Goal: Task Accomplishment & Management: Manage account settings

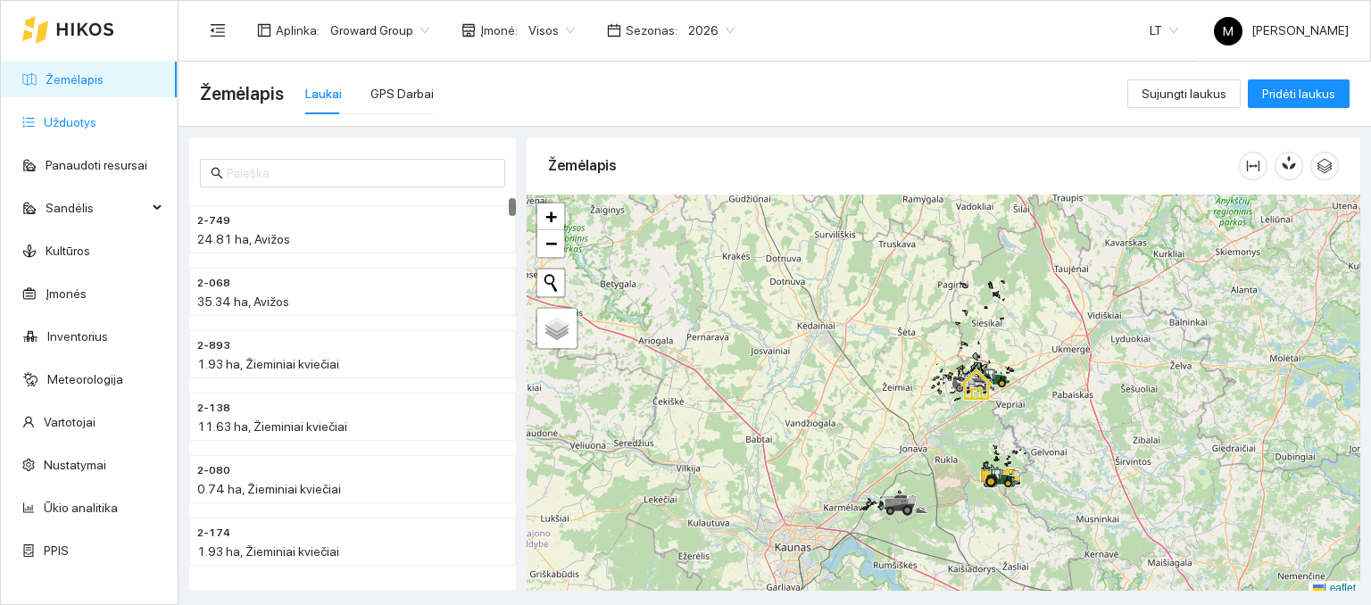
click at [80, 122] on link "Užduotys" at bounding box center [70, 122] width 53 height 14
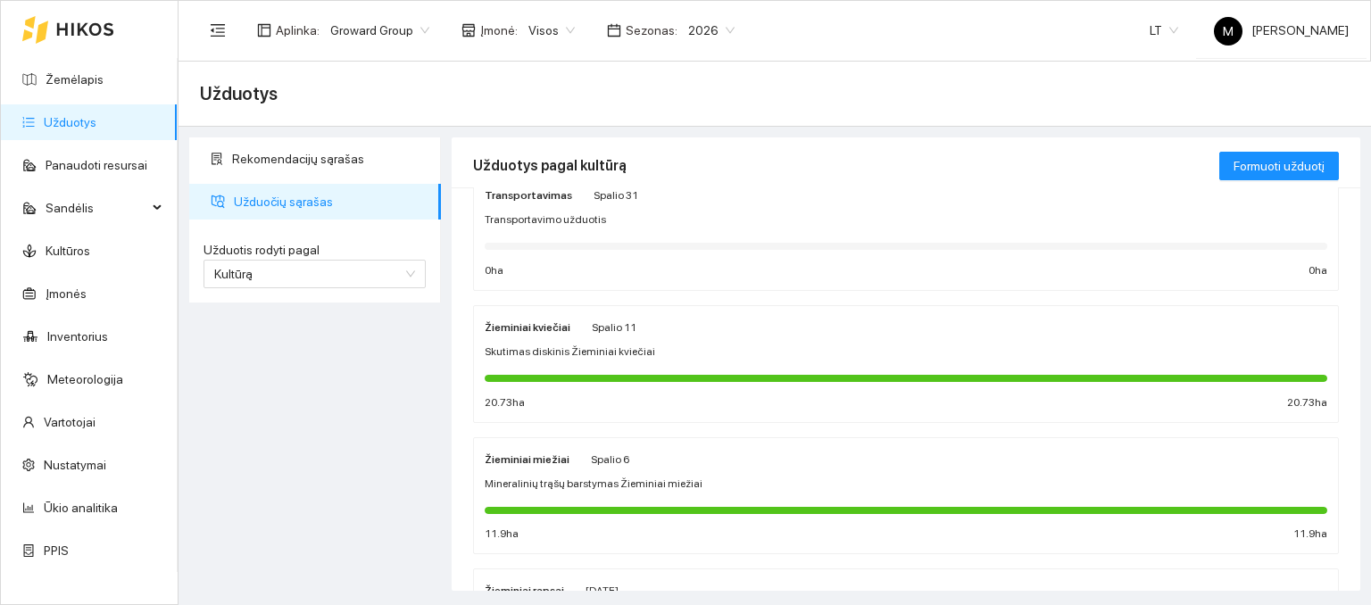
scroll to position [89, 0]
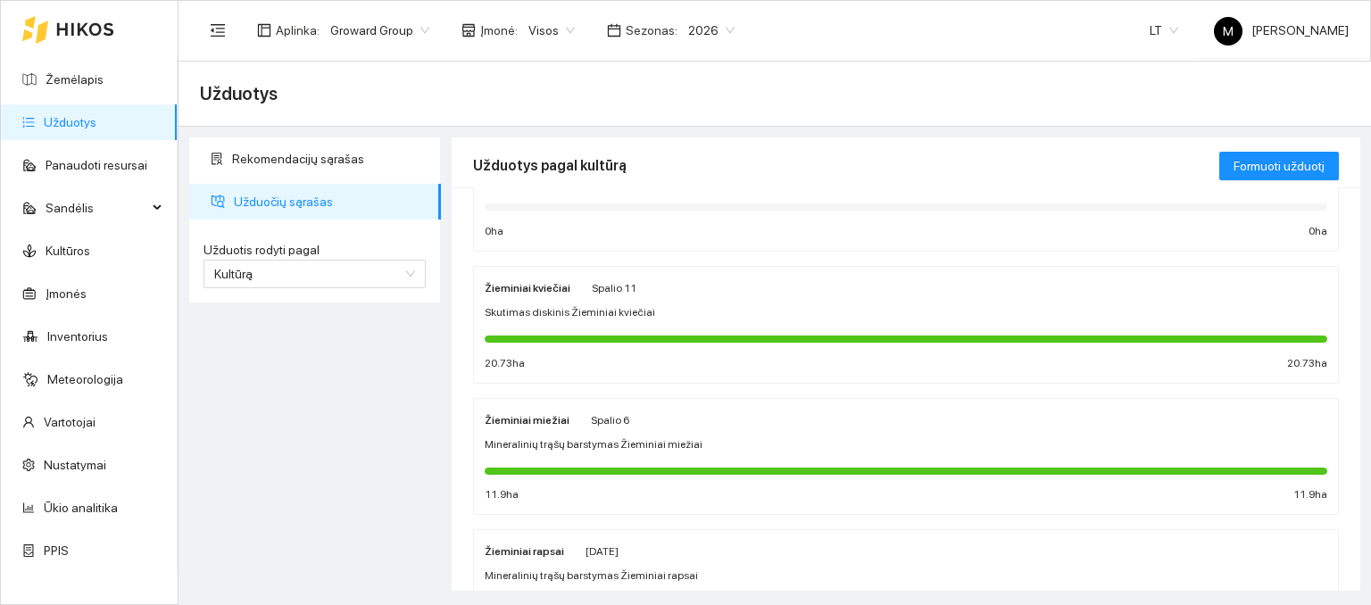
click at [576, 428] on div "Žieminiai miežiai Spalio 6 Mineralinių trąšų barstymas Žieminiai miežiai 11.9 h…" at bounding box center [906, 457] width 843 height 95
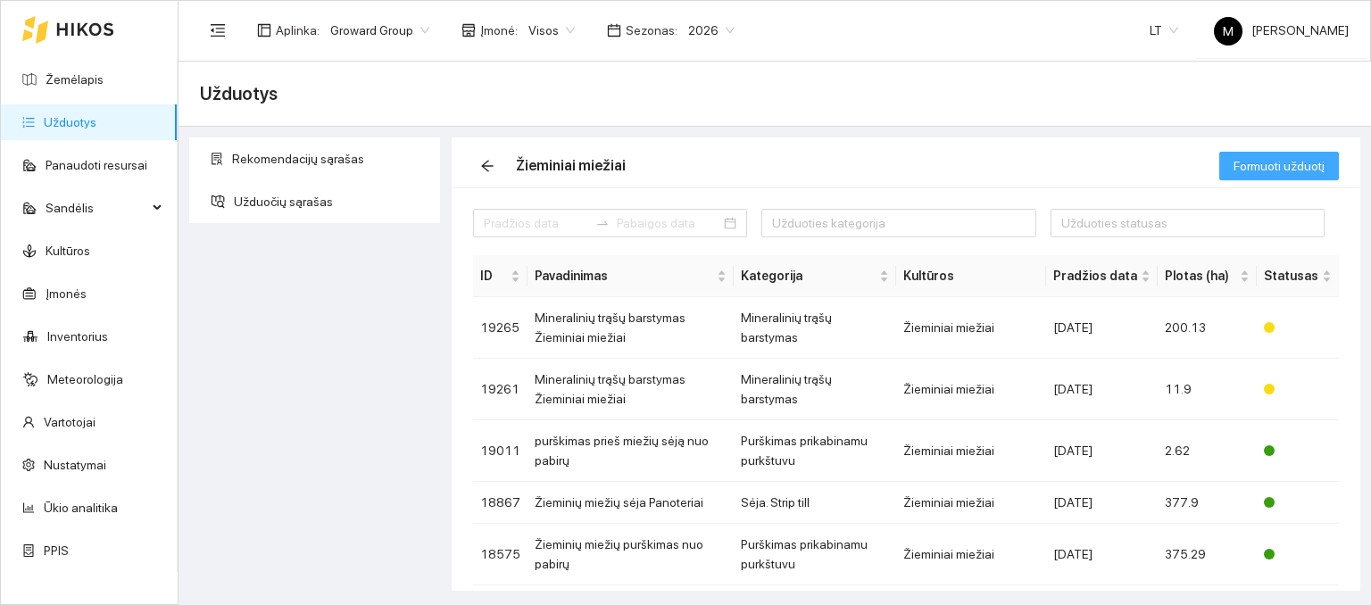
click at [1260, 172] on span "Formuoti užduotį" at bounding box center [1279, 166] width 91 height 20
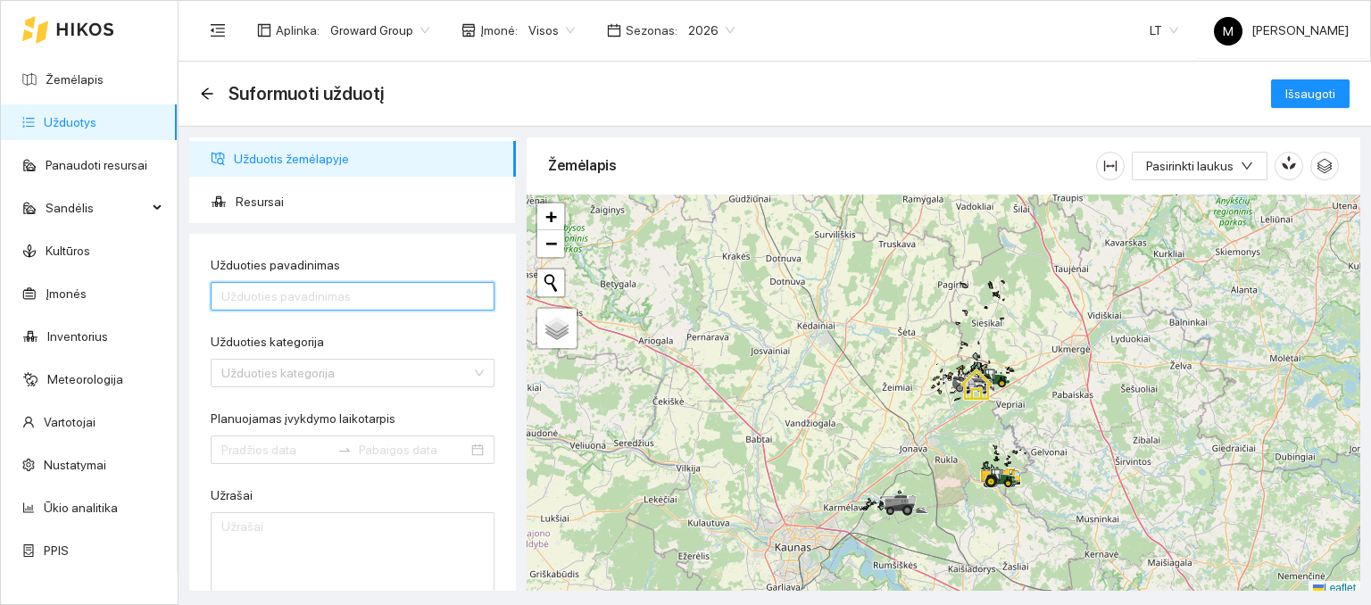
click at [284, 306] on input "Užduoties pavadinimas" at bounding box center [353, 296] width 284 height 29
type input "Akmenų rinkimas Miežiai"
click at [267, 375] on input "Užduoties kategorija" at bounding box center [346, 373] width 250 height 27
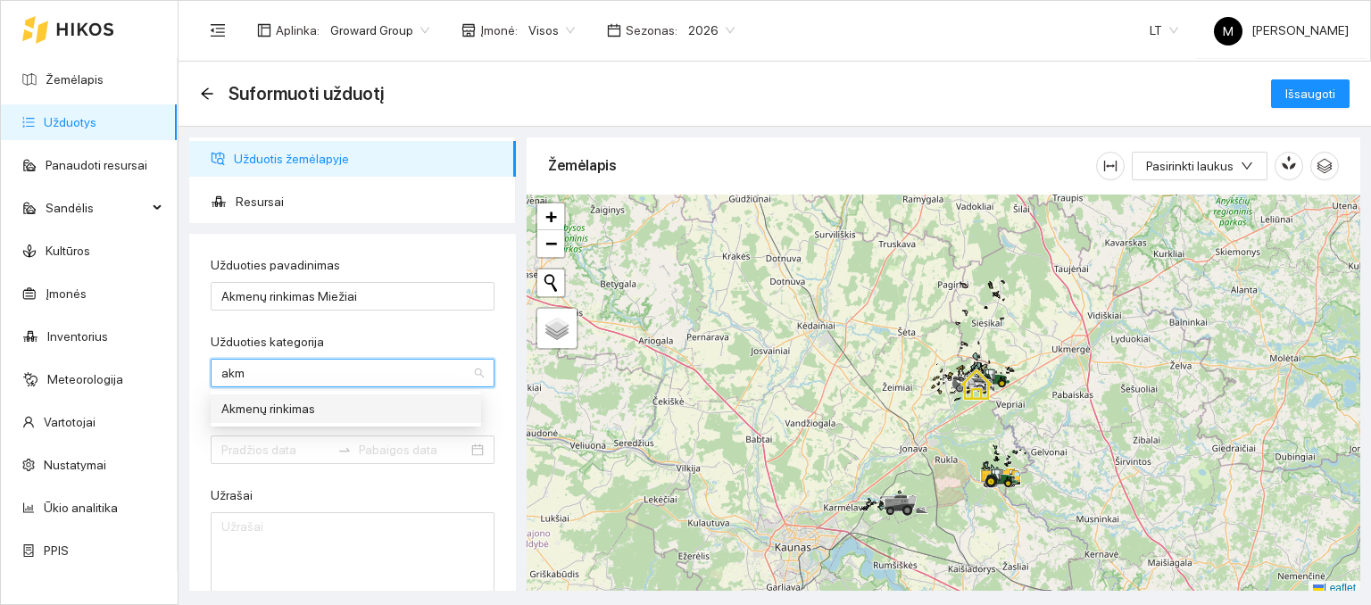
type input "ak"
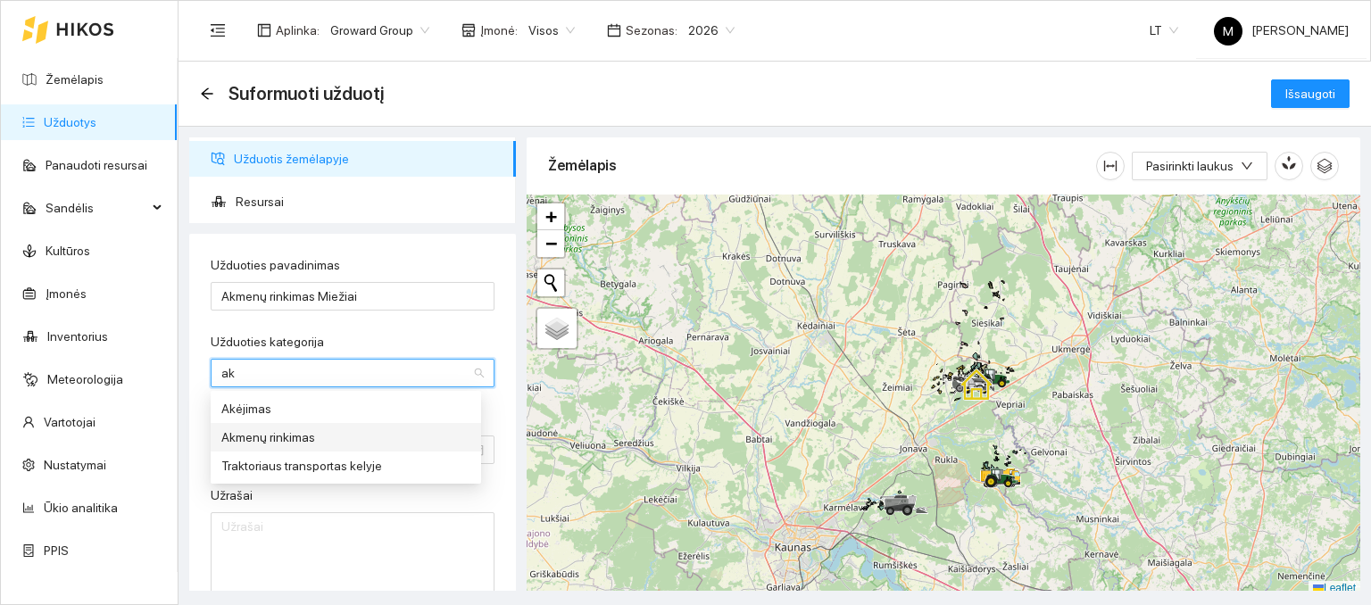
click at [271, 428] on div "Akmenų rinkimas" at bounding box center [345, 438] width 249 height 20
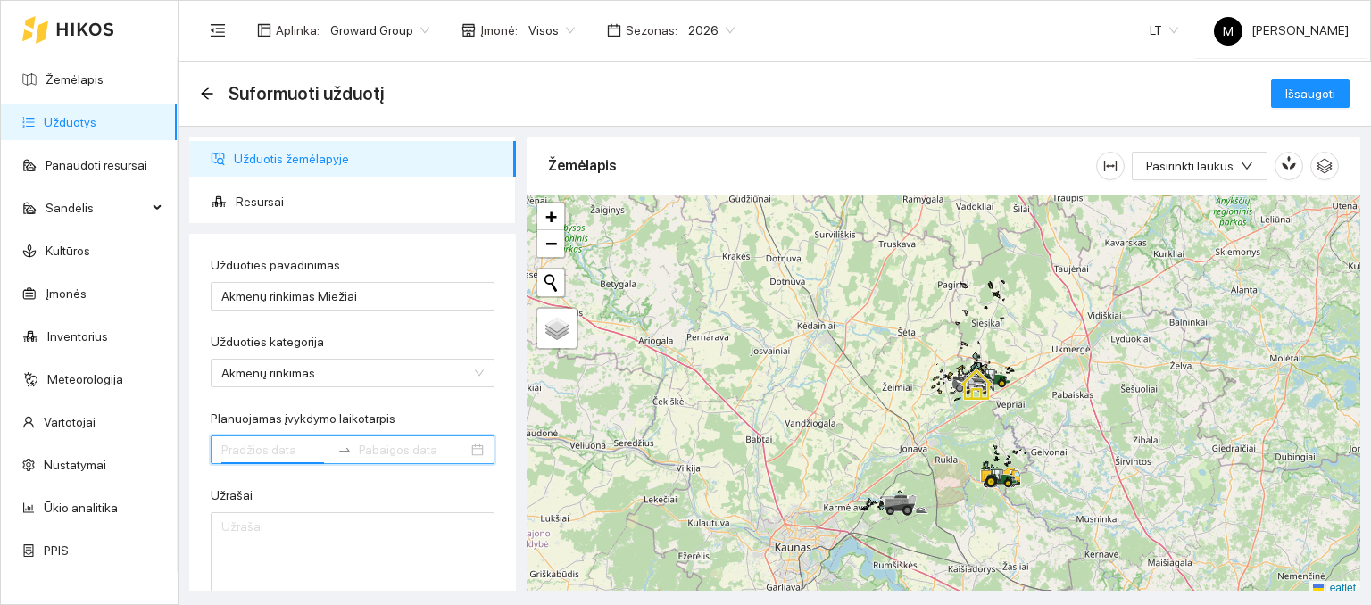
click at [269, 440] on input "Planuojamas įvykdymo laikotarpis" at bounding box center [275, 450] width 109 height 20
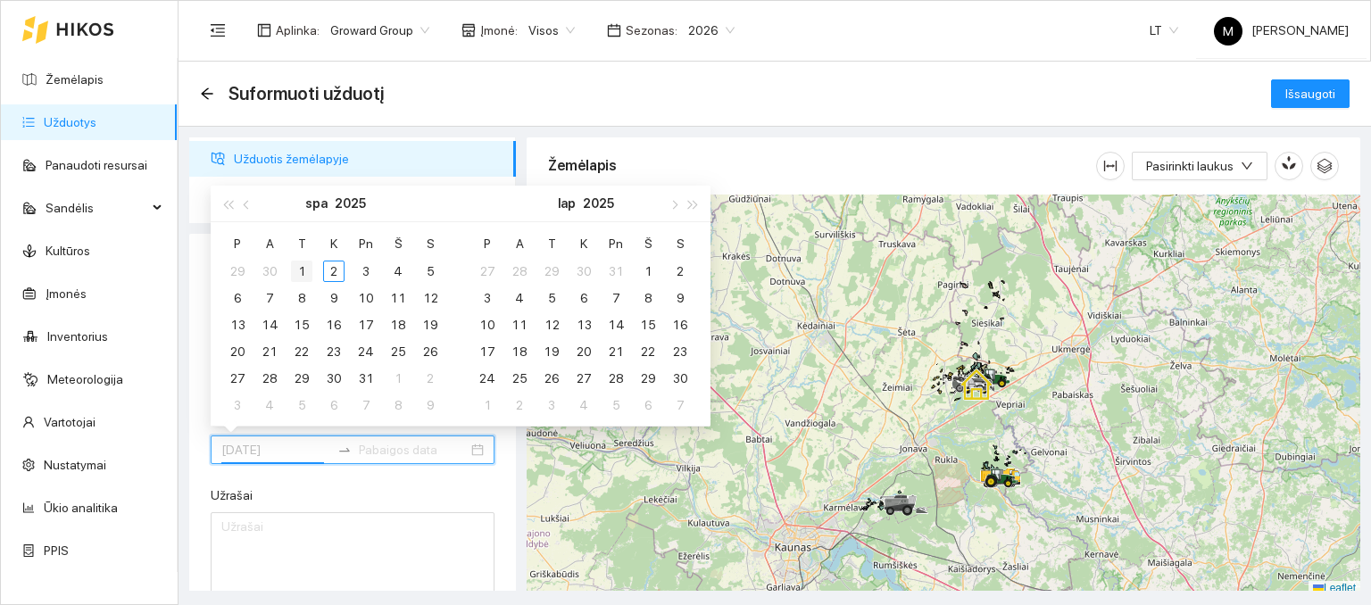
type input "[DATE]"
click at [308, 269] on div "1" at bounding box center [301, 271] width 21 height 21
type input "[DATE]"
click at [366, 375] on div "31" at bounding box center [365, 378] width 21 height 21
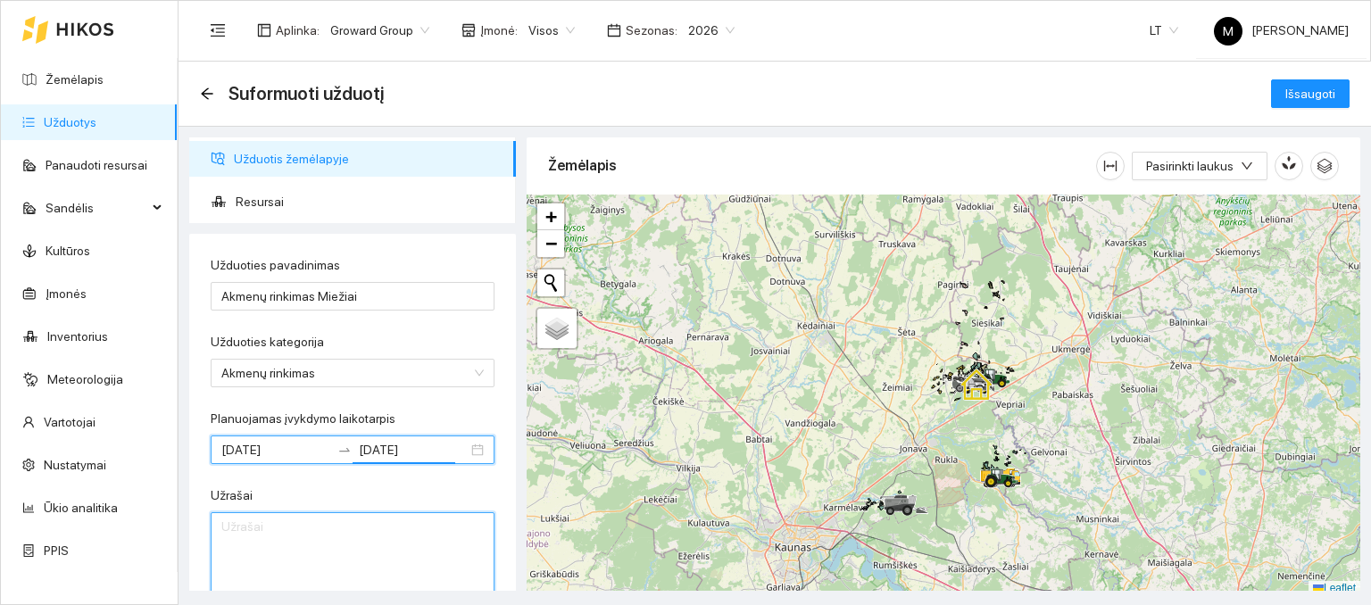
click at [322, 528] on textarea "Užrašai" at bounding box center [353, 555] width 284 height 87
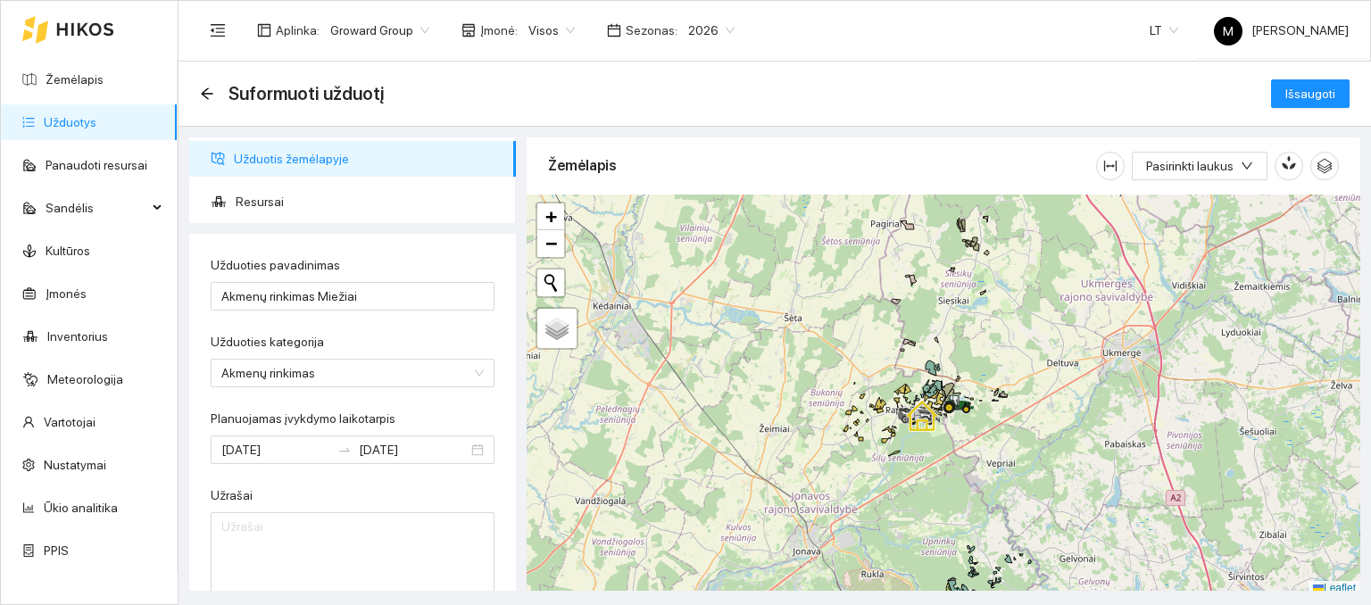
scroll to position [4, 0]
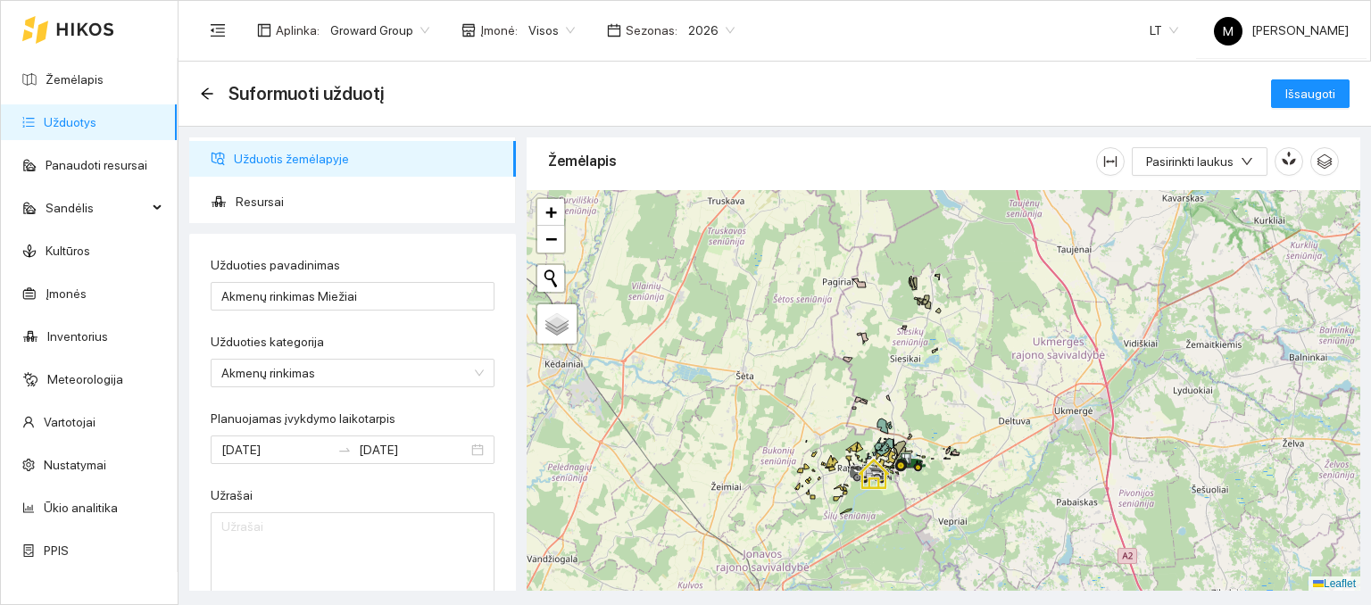
drag, startPoint x: 1035, startPoint y: 285, endPoint x: 914, endPoint y: 401, distance: 167.3
click at [917, 400] on div at bounding box center [944, 391] width 834 height 402
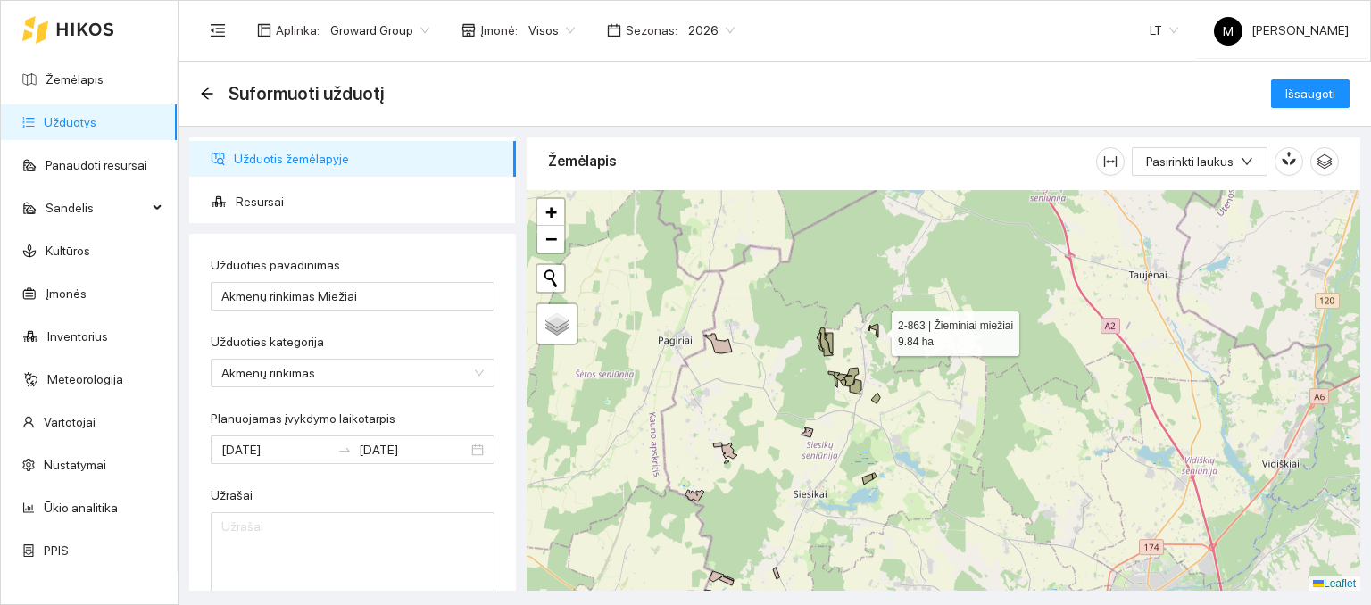
click at [878, 326] on icon at bounding box center [874, 330] width 7 height 13
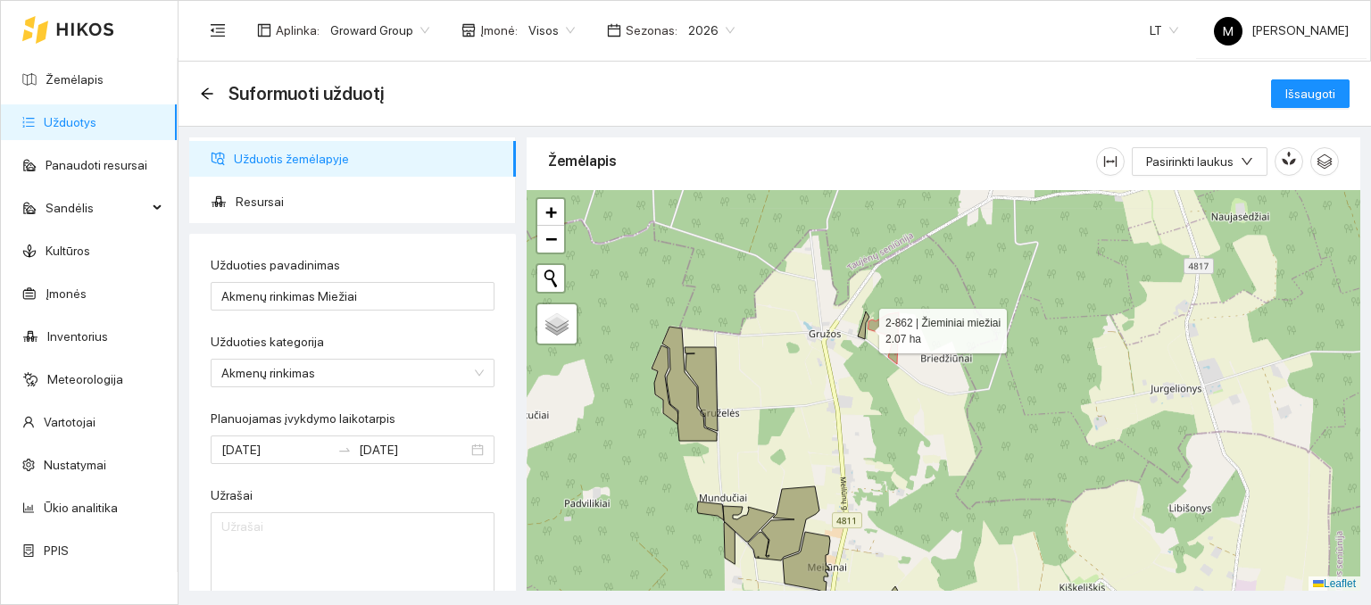
click at [861, 331] on icon at bounding box center [864, 326] width 12 height 28
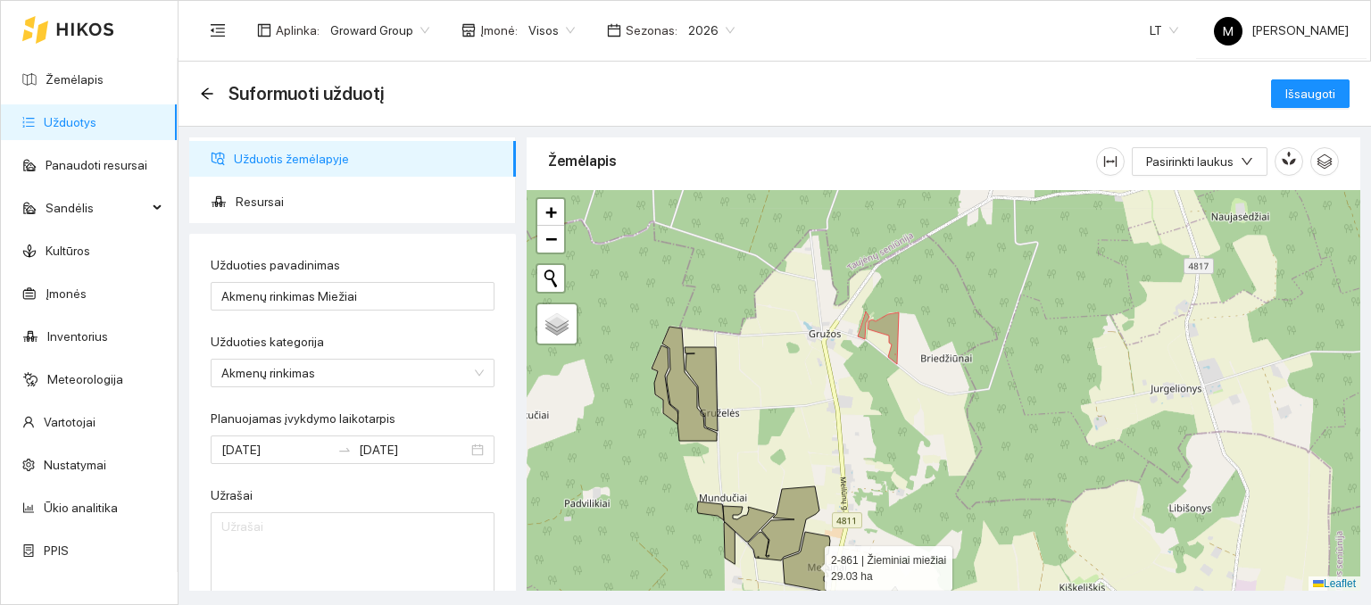
click at [808, 565] on icon at bounding box center [806, 562] width 47 height 61
click at [786, 536] on icon at bounding box center [783, 524] width 71 height 74
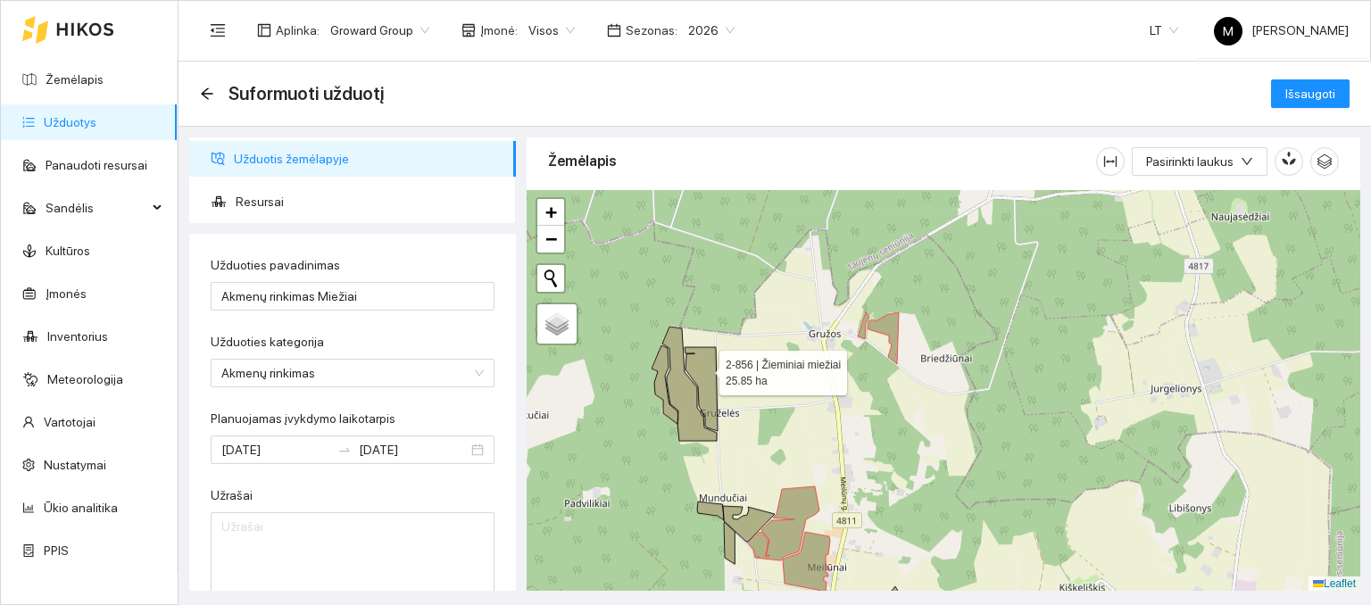
click at [703, 367] on icon at bounding box center [701, 389] width 33 height 84
click at [683, 386] on icon at bounding box center [689, 384] width 54 height 114
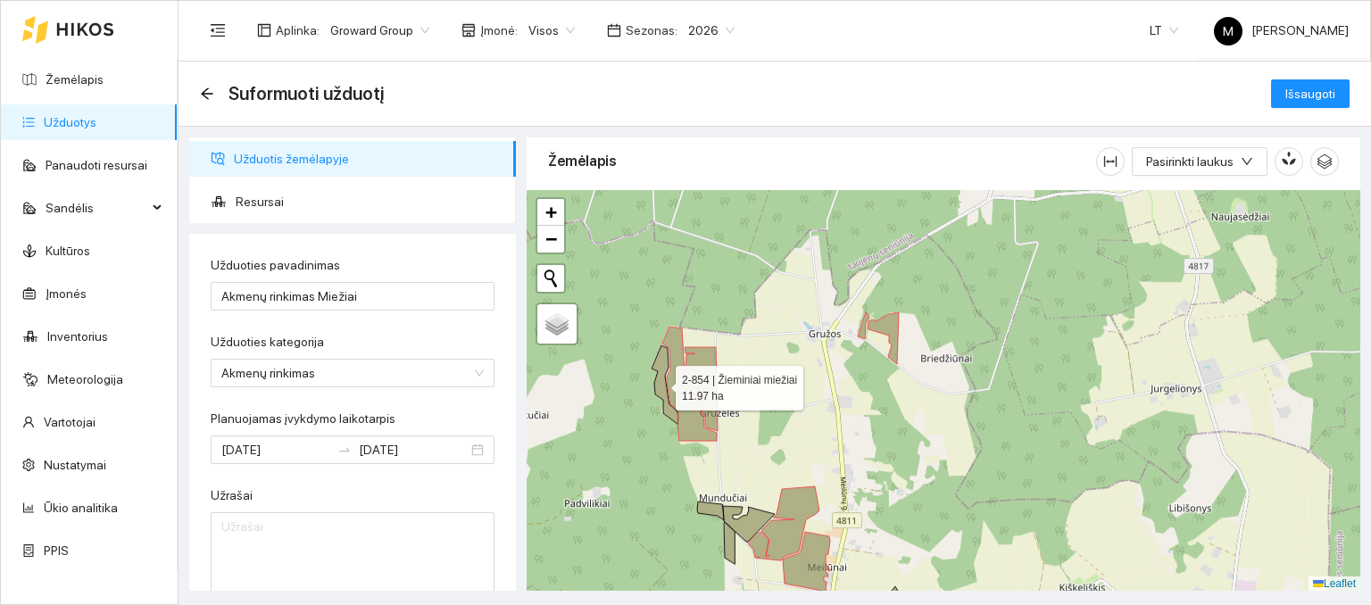
click at [660, 383] on icon at bounding box center [665, 384] width 27 height 79
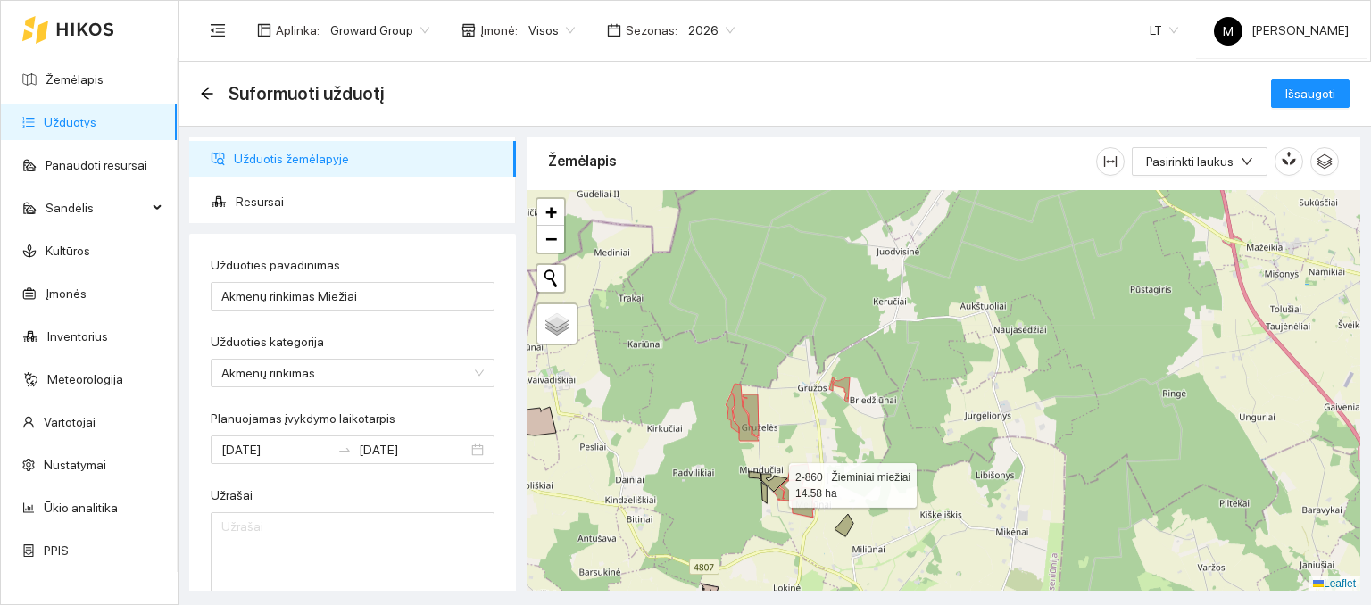
click at [771, 486] on icon at bounding box center [774, 483] width 26 height 18
click at [764, 498] on icon at bounding box center [763, 492] width 5 height 21
click at [757, 478] on icon at bounding box center [755, 476] width 12 height 10
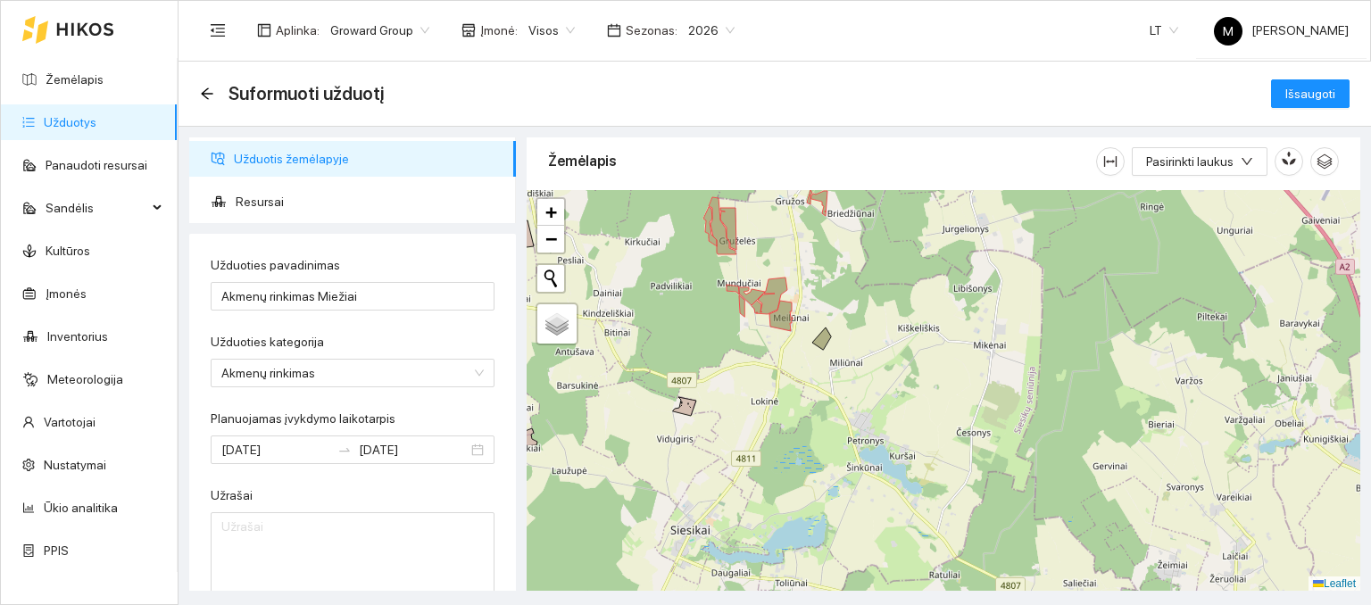
drag, startPoint x: 914, startPoint y: 526, endPoint x: 907, endPoint y: 309, distance: 217.0
click at [907, 309] on div at bounding box center [944, 391] width 834 height 402
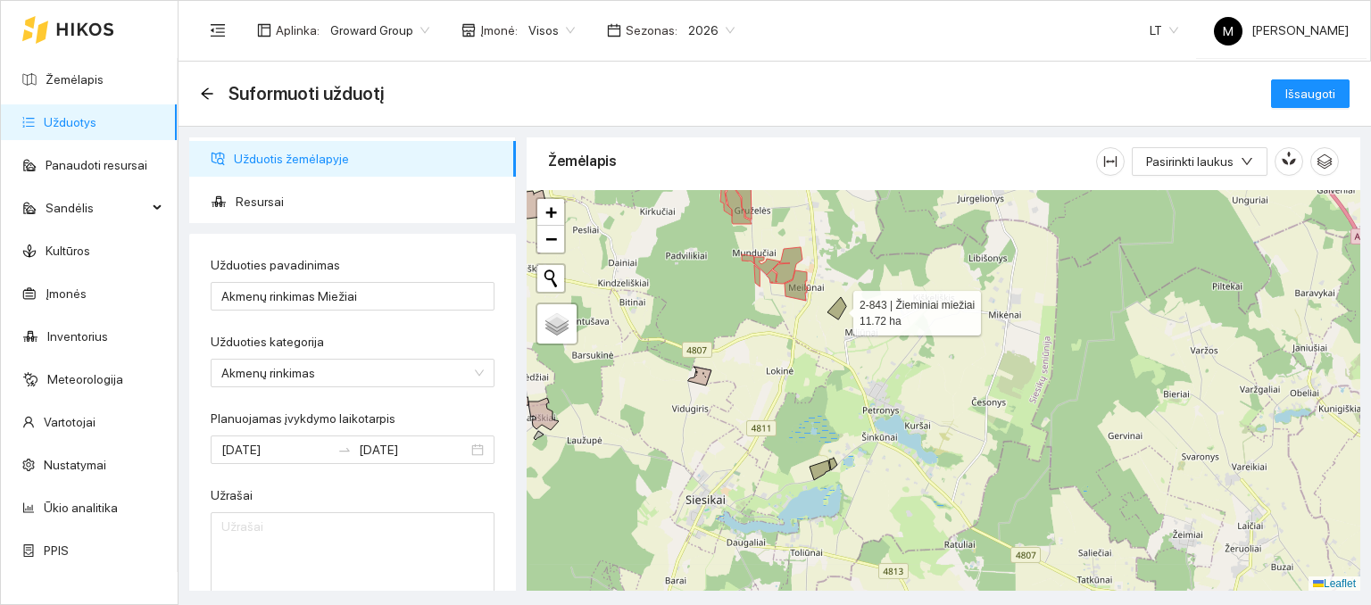
click at [840, 308] on icon at bounding box center [837, 308] width 19 height 22
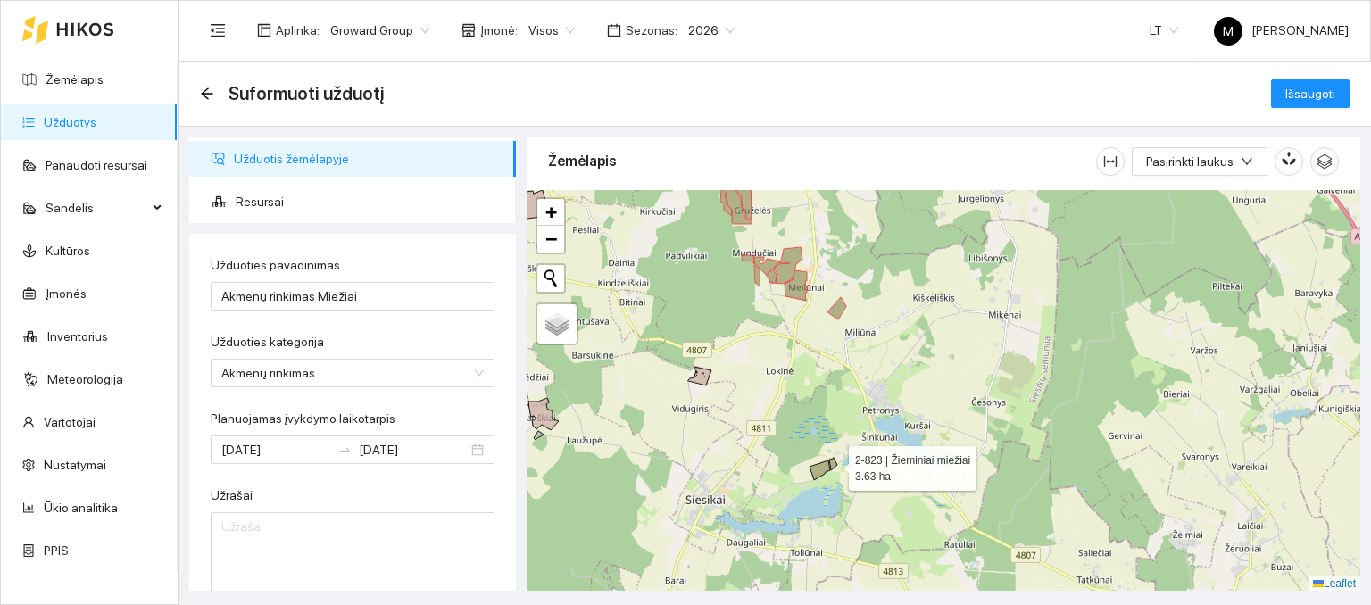
click at [833, 462] on icon at bounding box center [833, 464] width 8 height 12
click at [821, 464] on icon at bounding box center [820, 471] width 21 height 20
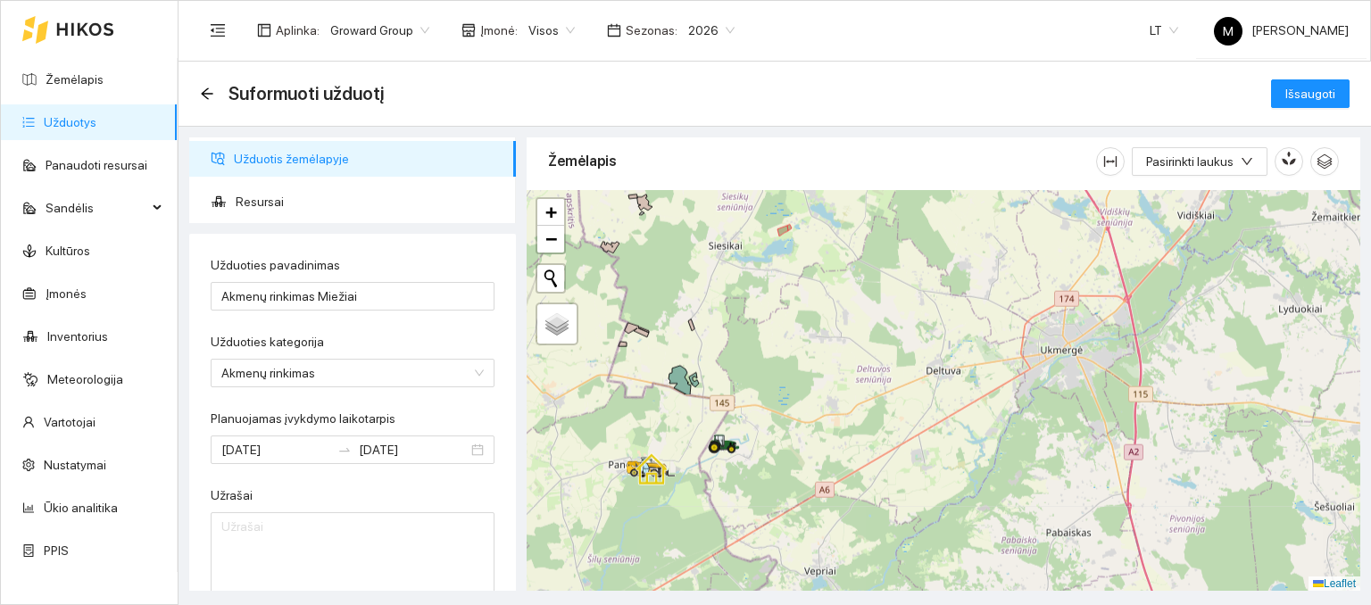
drag, startPoint x: 805, startPoint y: 520, endPoint x: 768, endPoint y: 283, distance: 240.4
click at [768, 283] on div at bounding box center [944, 391] width 834 height 402
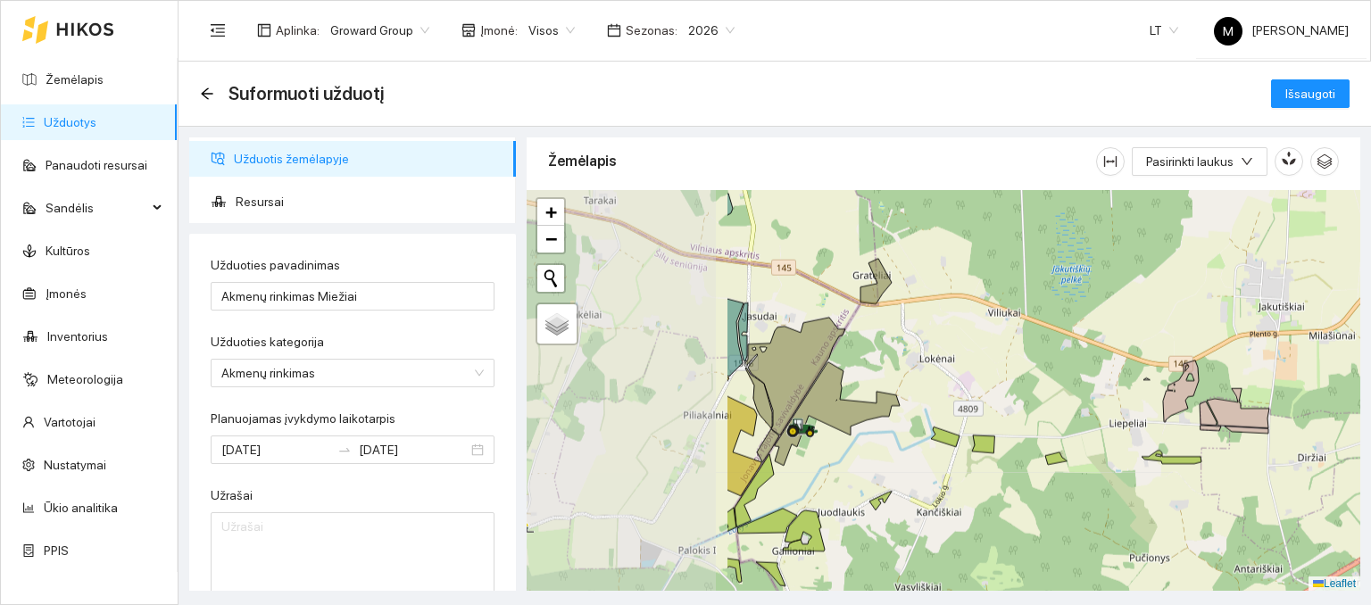
drag, startPoint x: 643, startPoint y: 401, endPoint x: 928, endPoint y: 370, distance: 287.4
click at [928, 370] on div at bounding box center [944, 391] width 834 height 402
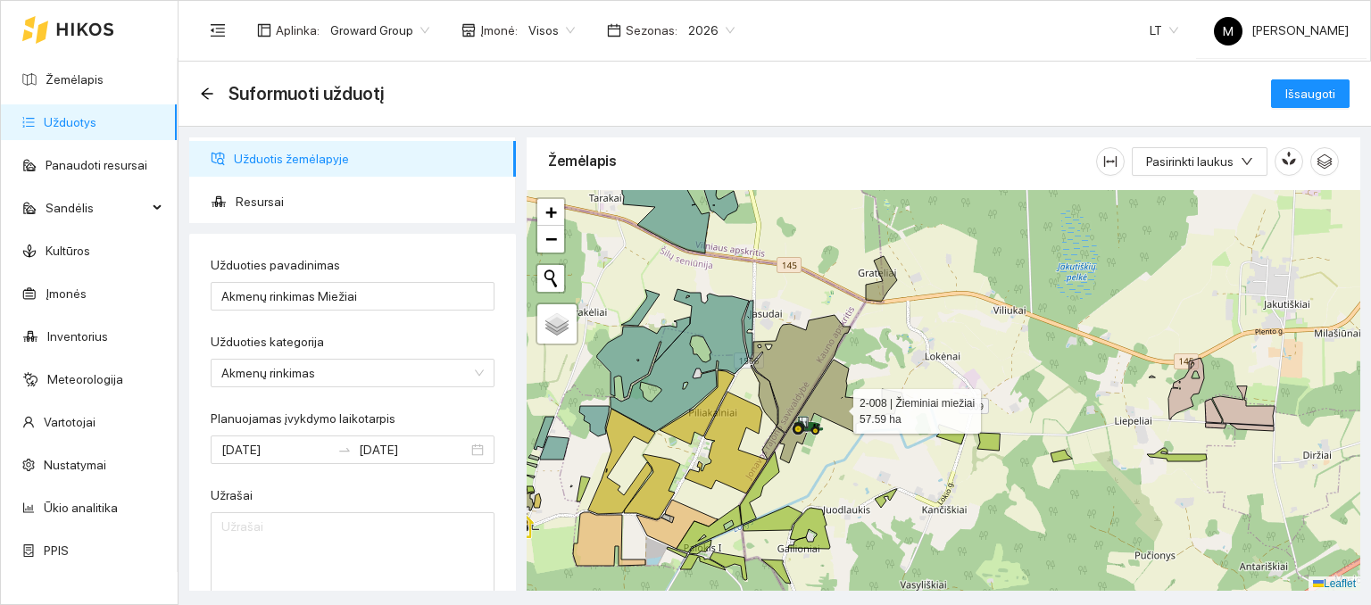
click at [825, 410] on icon at bounding box center [842, 412] width 125 height 104
click at [769, 433] on div at bounding box center [944, 391] width 834 height 402
click at [772, 437] on icon at bounding box center [773, 443] width 22 height 33
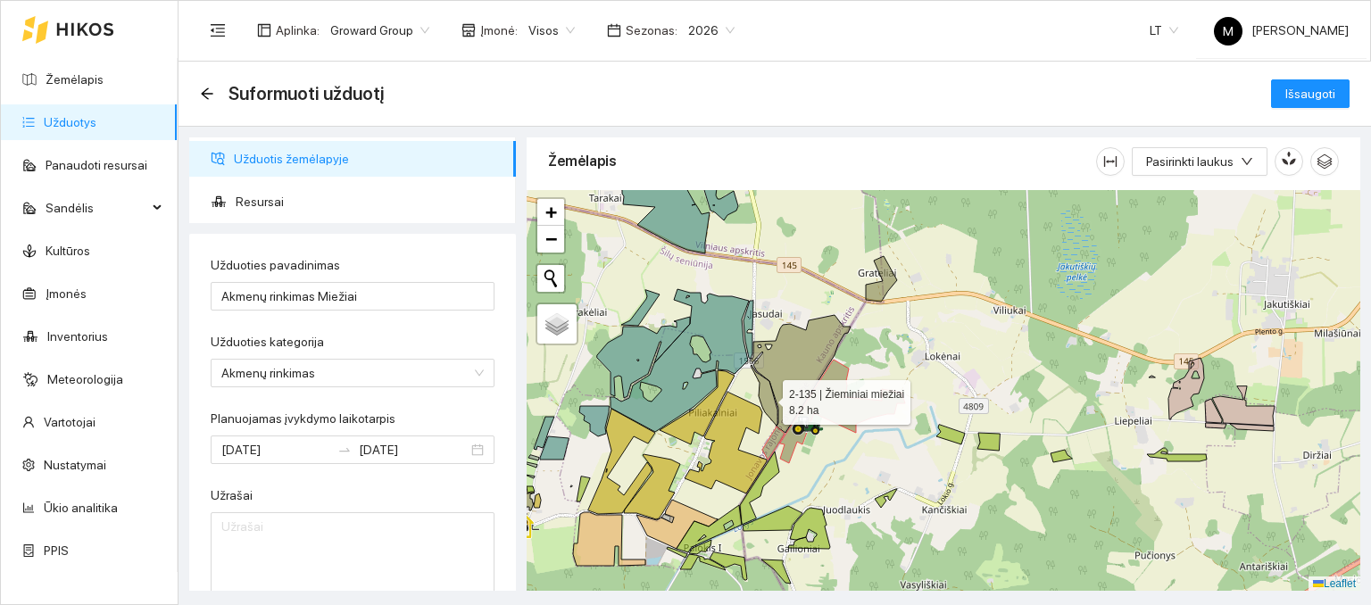
click at [770, 408] on icon at bounding box center [764, 395] width 27 height 61
click at [794, 381] on icon at bounding box center [801, 374] width 100 height 118
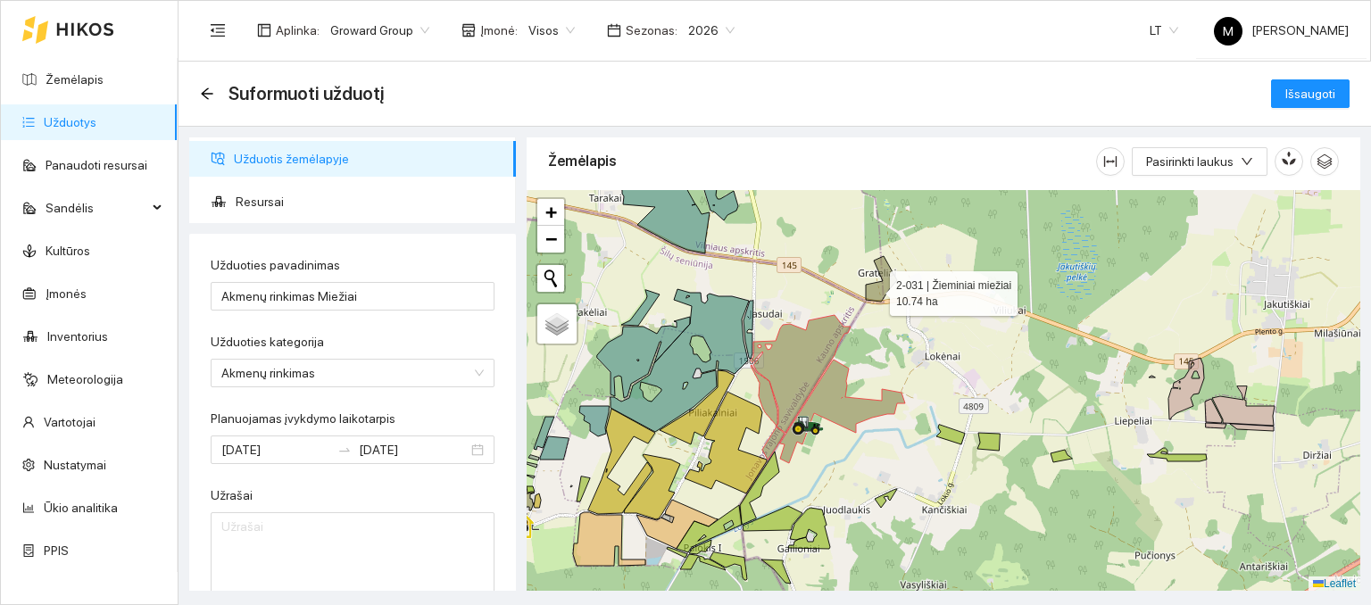
click at [878, 290] on icon at bounding box center [881, 279] width 31 height 46
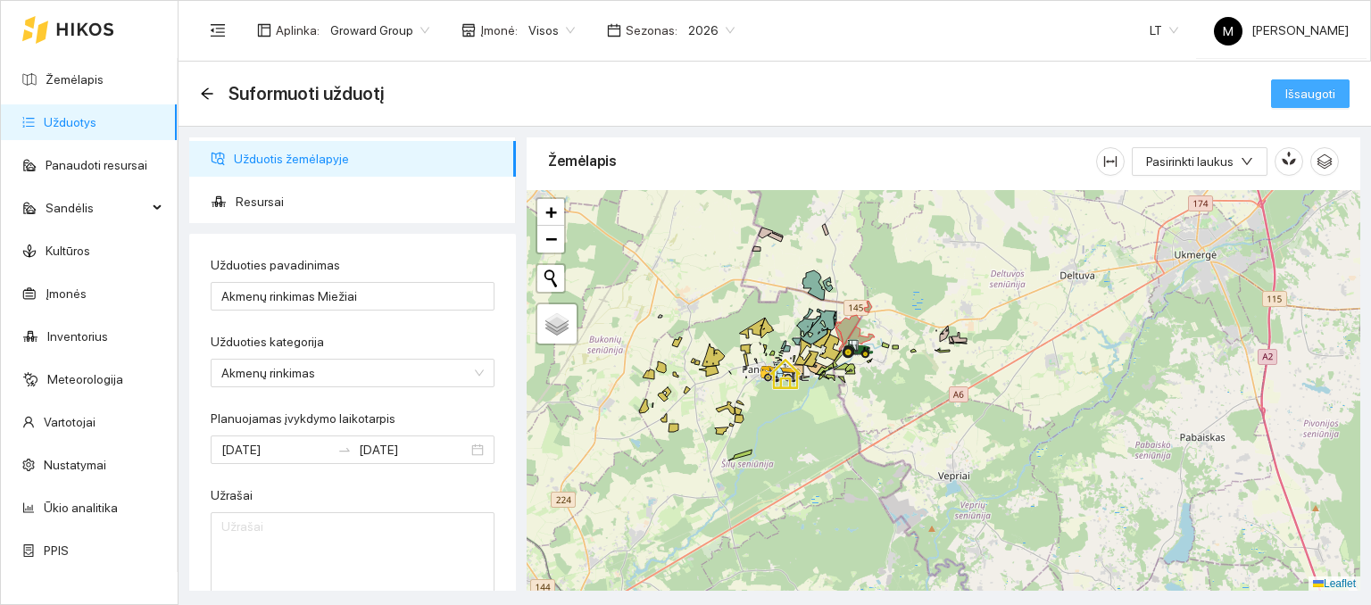
click at [1302, 92] on span "Išsaugoti" at bounding box center [1310, 94] width 50 height 20
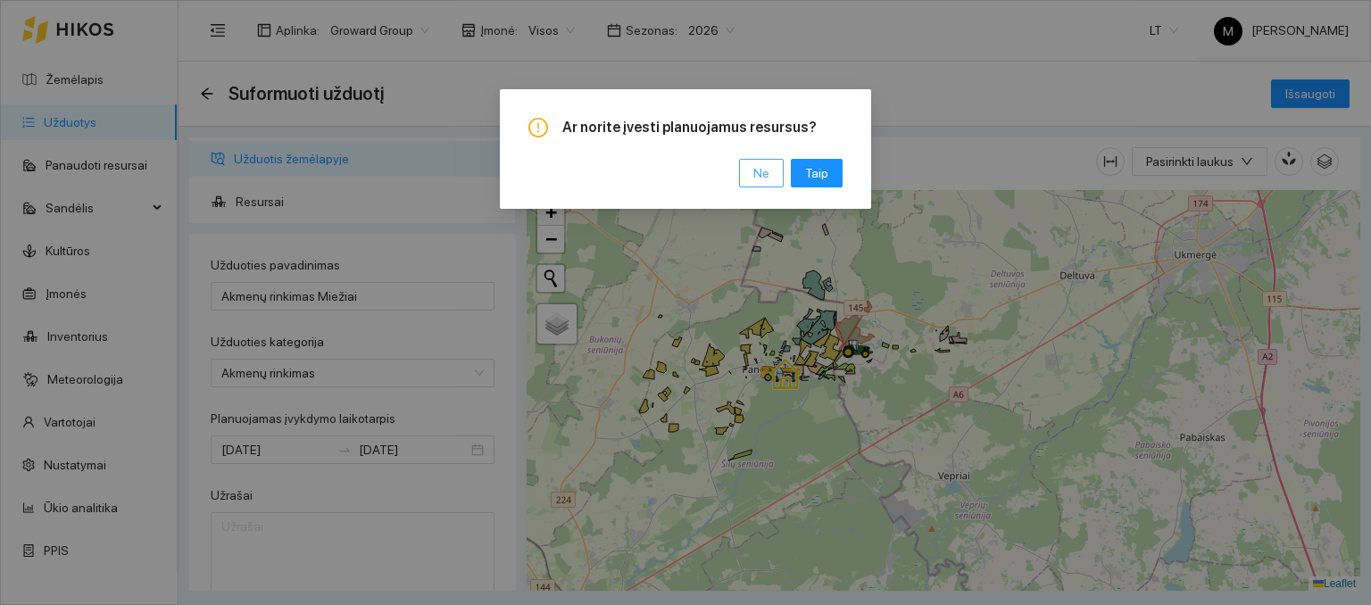
click at [763, 173] on span "Ne" at bounding box center [761, 173] width 16 height 20
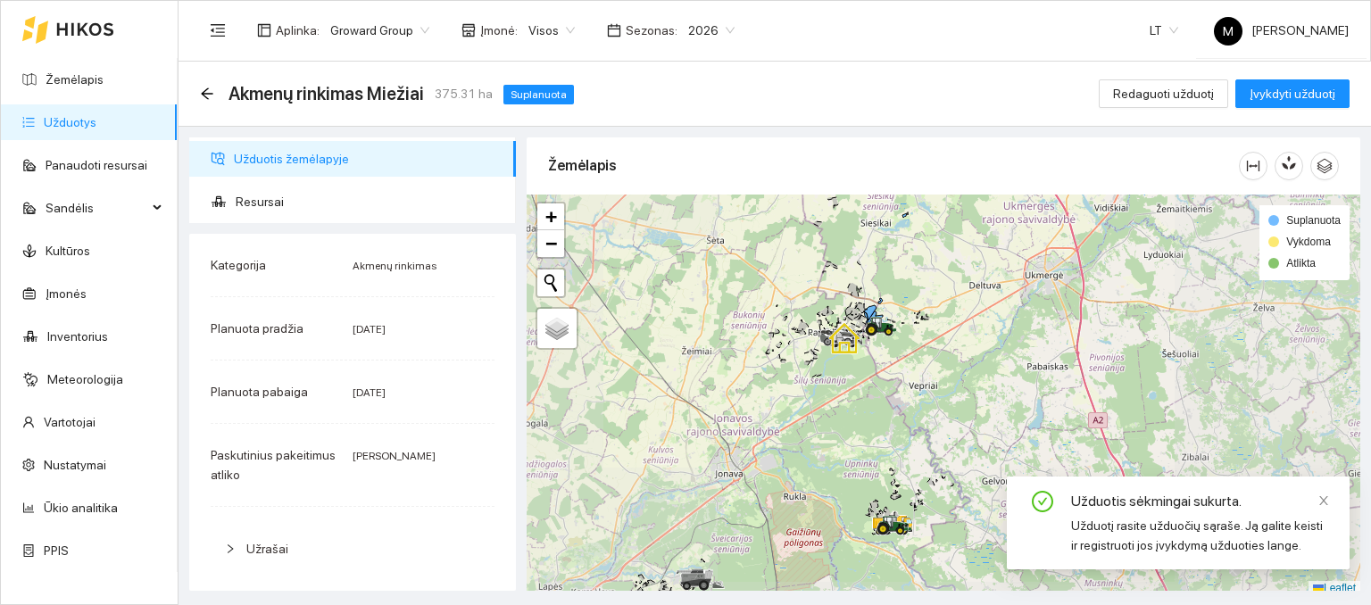
scroll to position [4, 0]
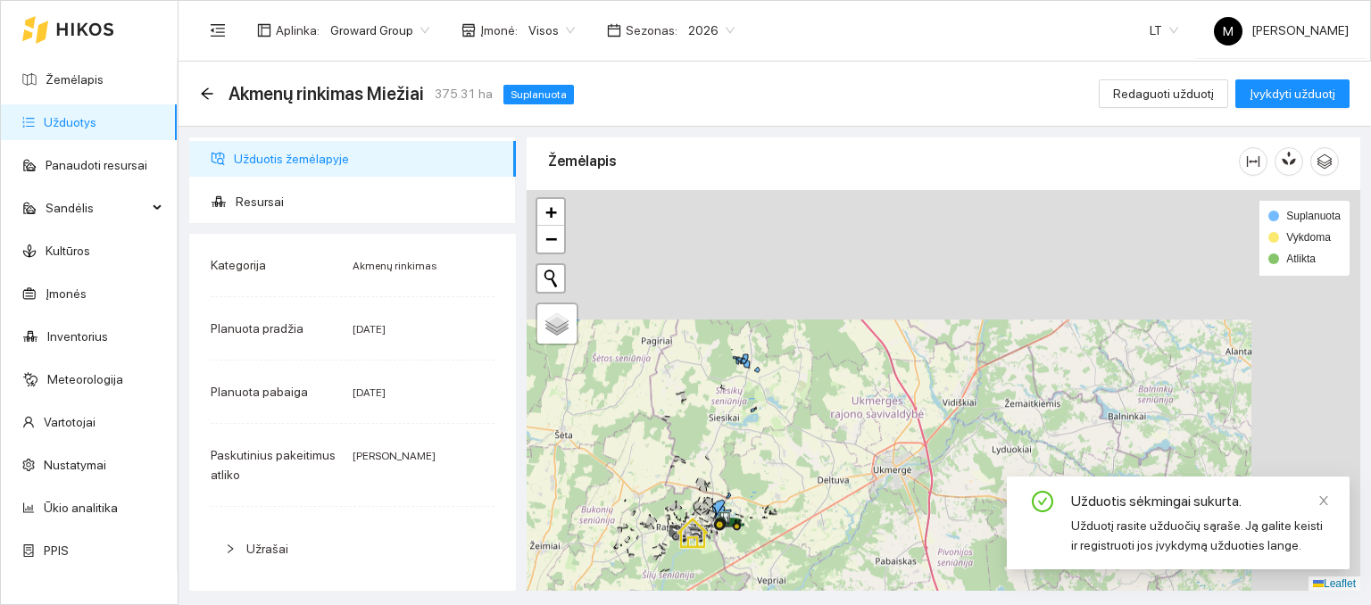
drag, startPoint x: 912, startPoint y: 268, endPoint x: 736, endPoint y: 500, distance: 291.7
click at [736, 509] on div at bounding box center [944, 391] width 834 height 402
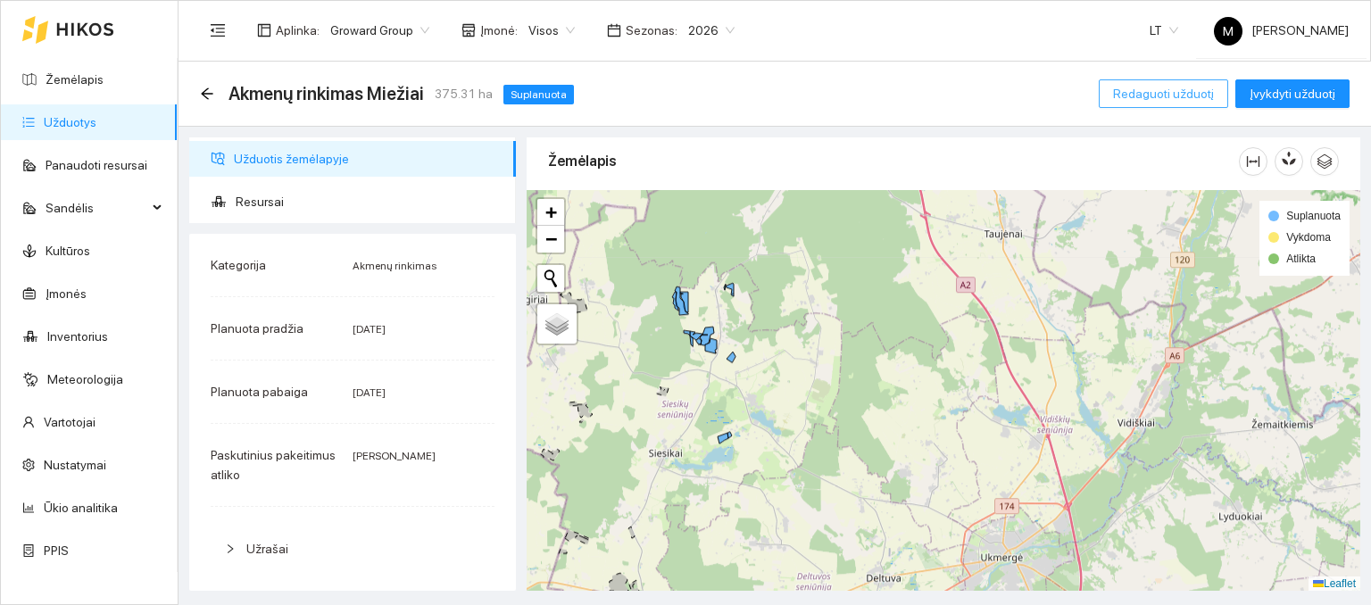
click at [1174, 104] on button "Redaguoti užduotį" at bounding box center [1163, 93] width 129 height 29
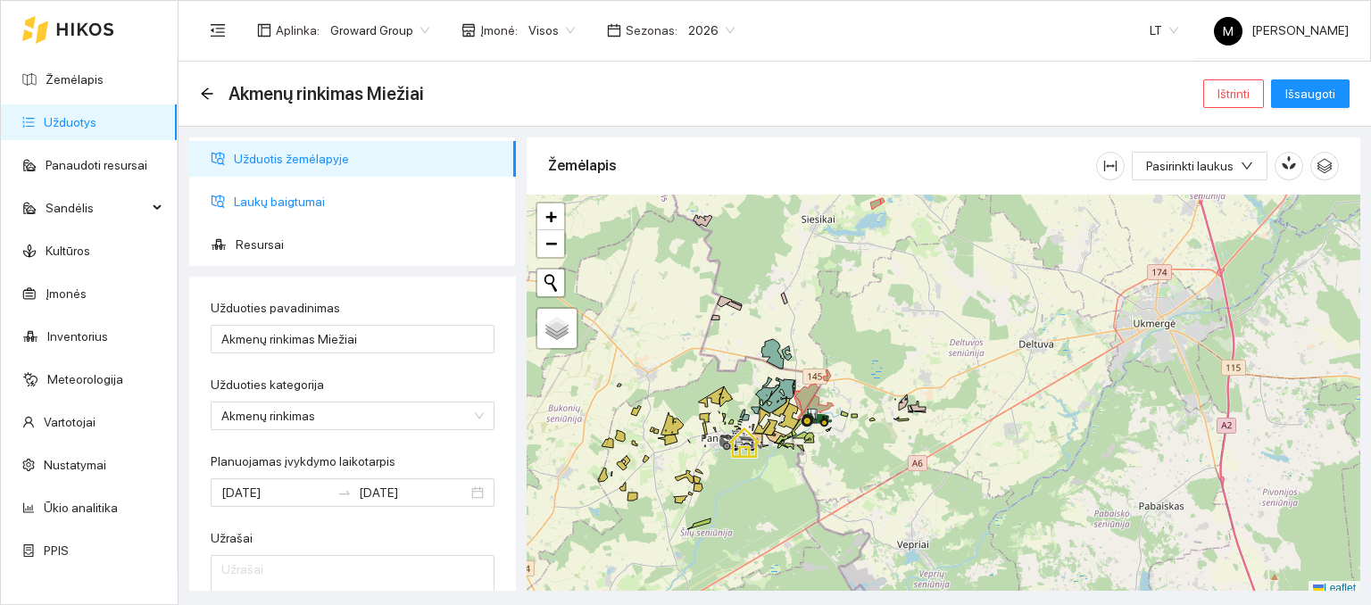
click at [339, 203] on span "Laukų baigtumai" at bounding box center [368, 202] width 268 height 36
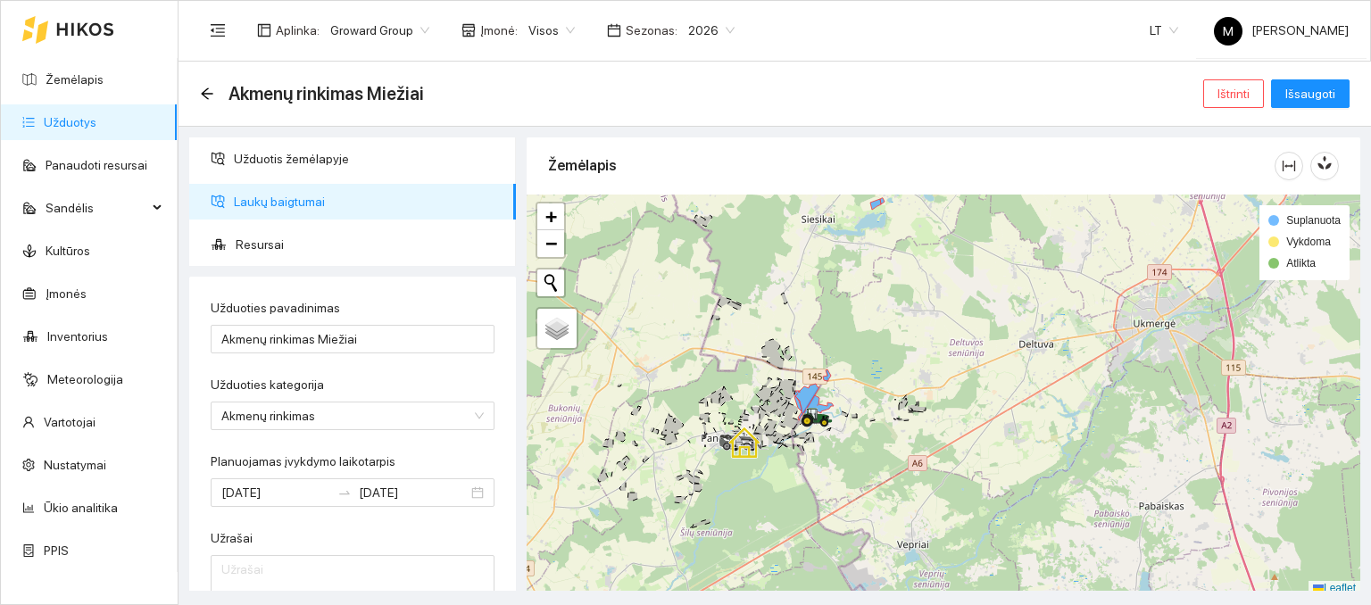
scroll to position [4, 0]
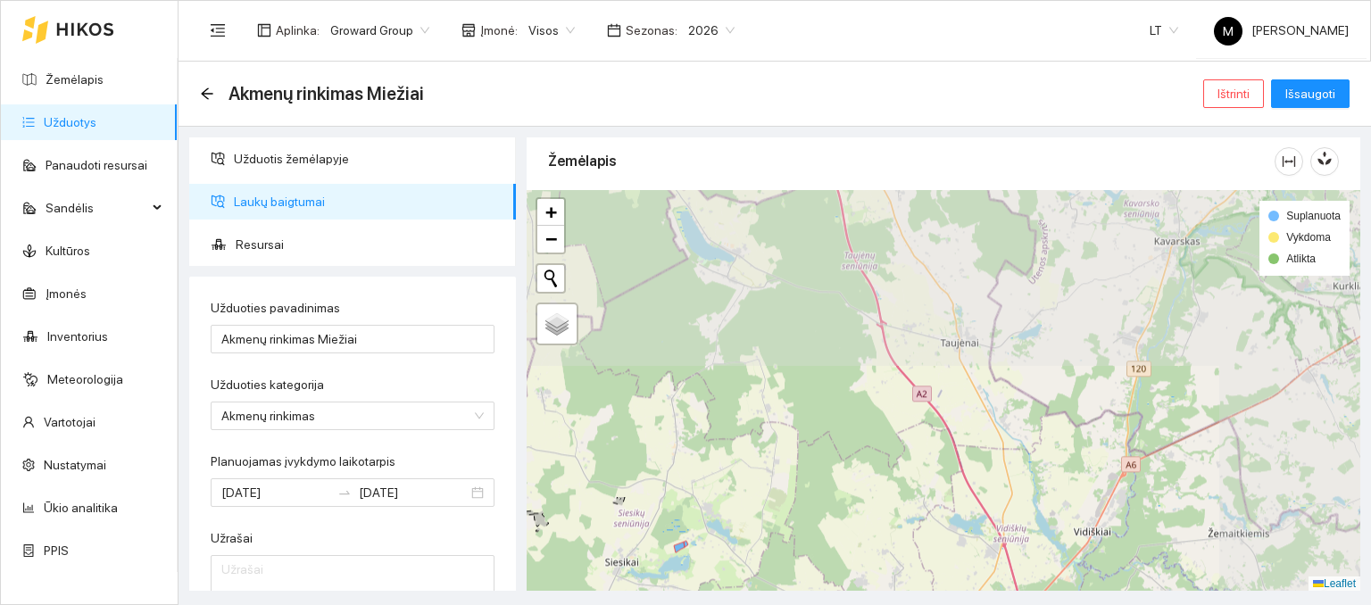
drag, startPoint x: 850, startPoint y: 261, endPoint x: 653, endPoint y: 608, distance: 398.9
click at [653, 604] on html "Žemėlapis Užduotys Panaudoti resursai Sandėlis Kultūros Įmonės Inventorius Mete…" at bounding box center [685, 302] width 1371 height 605
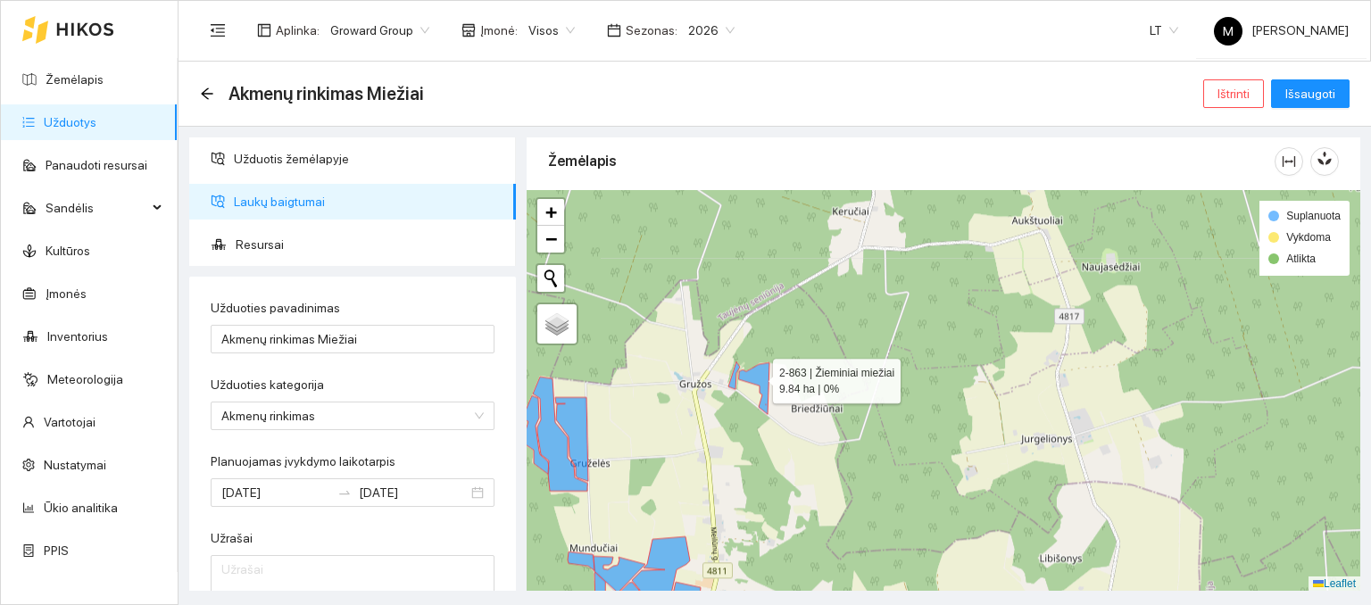
click at [757, 376] on icon at bounding box center [754, 388] width 30 height 52
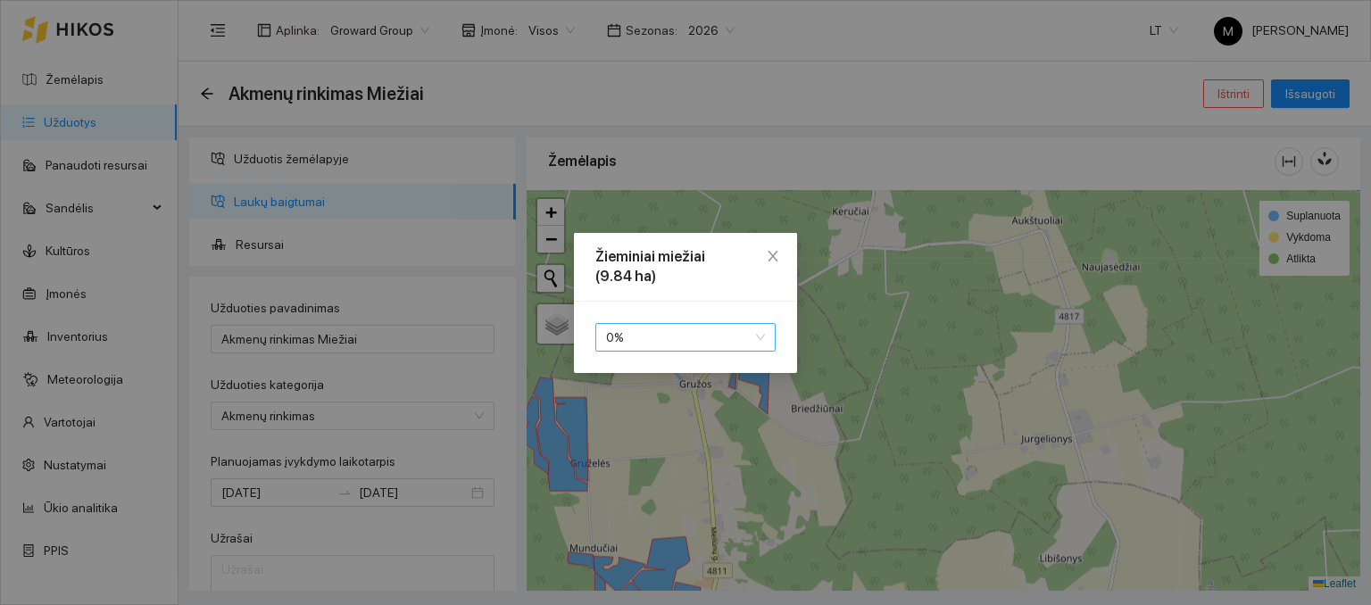
click at [689, 338] on span "0 %" at bounding box center [685, 337] width 159 height 27
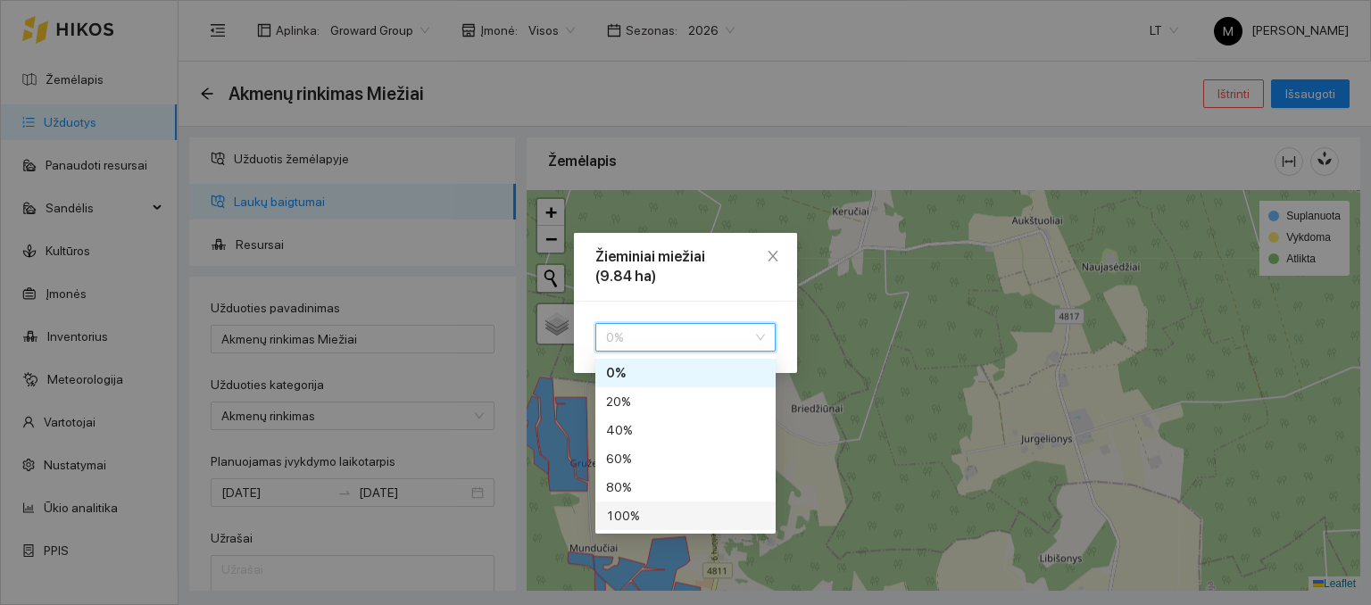
click at [645, 512] on div "100 %" at bounding box center [685, 516] width 159 height 20
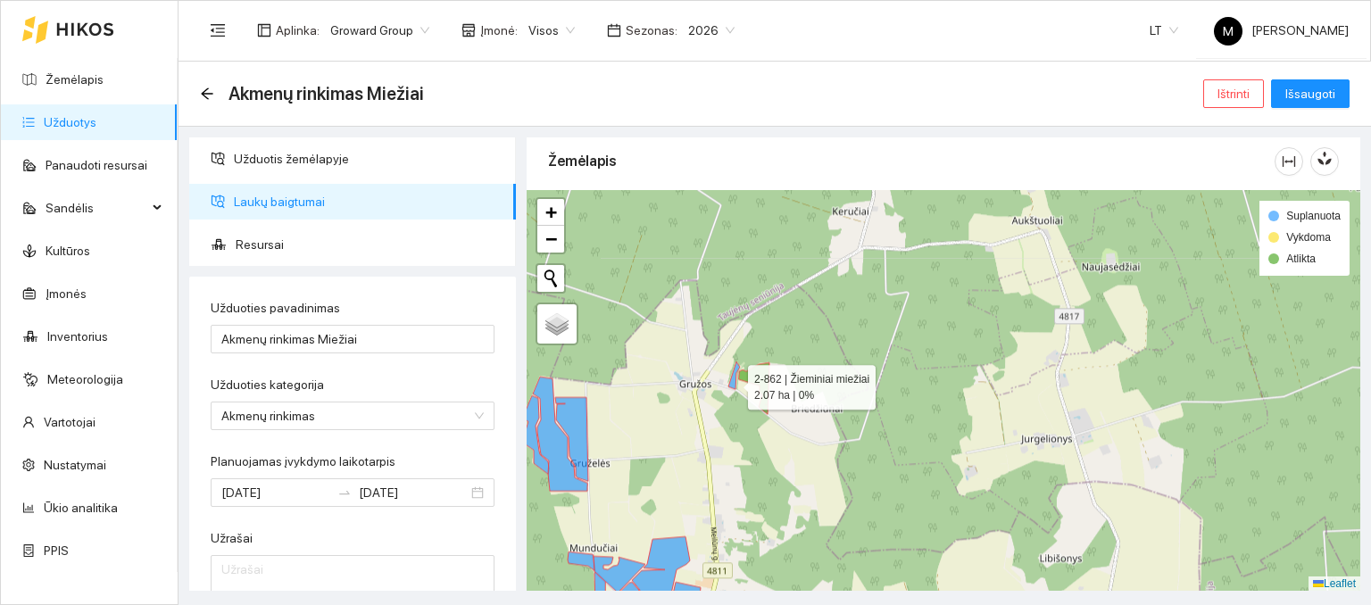
click at [732, 382] on icon at bounding box center [734, 376] width 12 height 28
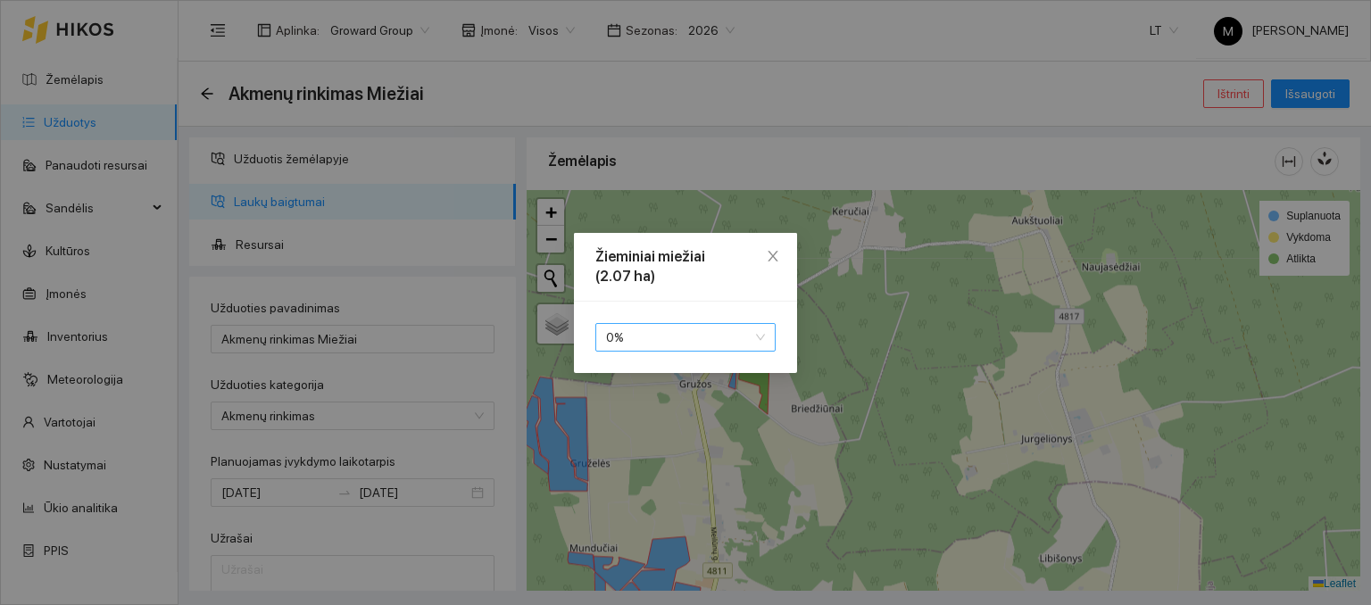
click at [668, 340] on span "0 %" at bounding box center [685, 337] width 159 height 27
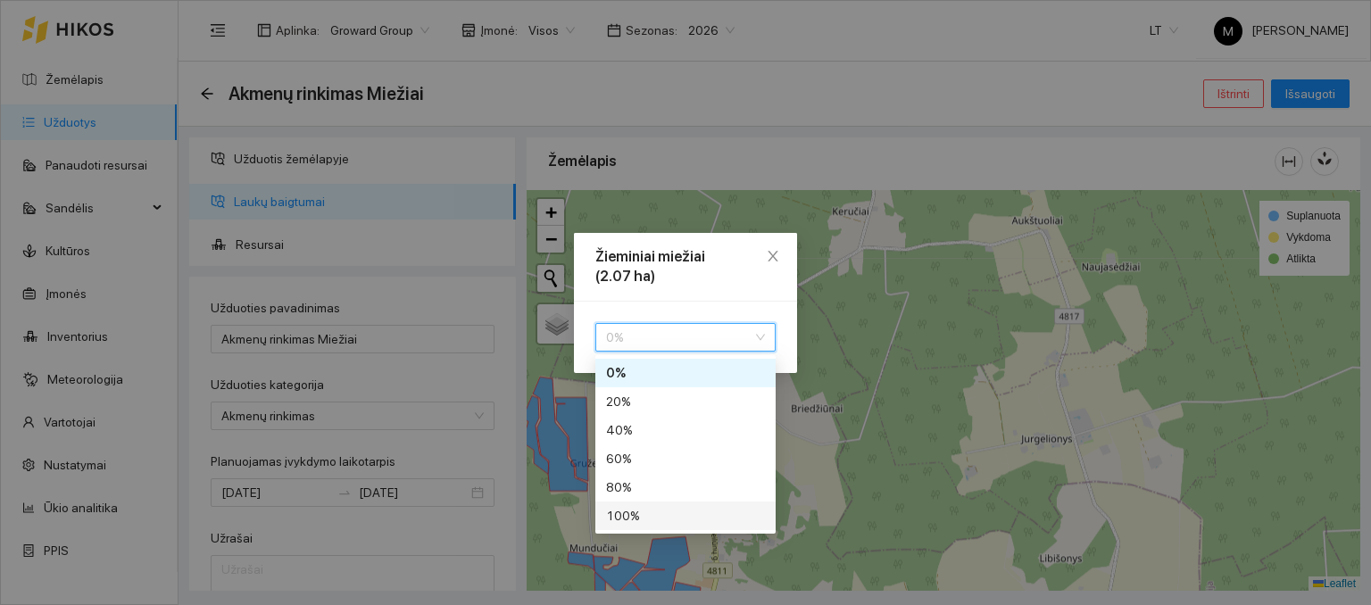
click at [652, 510] on div "100 %" at bounding box center [685, 516] width 159 height 20
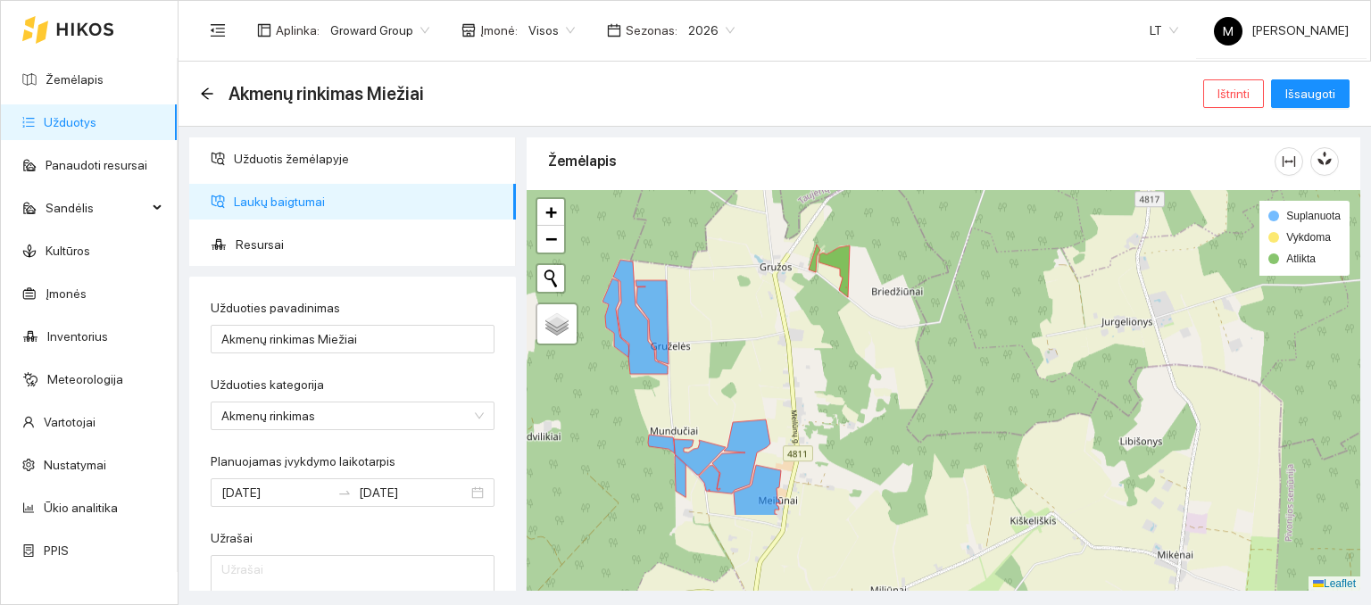
drag, startPoint x: 653, startPoint y: 486, endPoint x: 766, endPoint y: 320, distance: 199.8
click at [766, 320] on div at bounding box center [944, 391] width 834 height 402
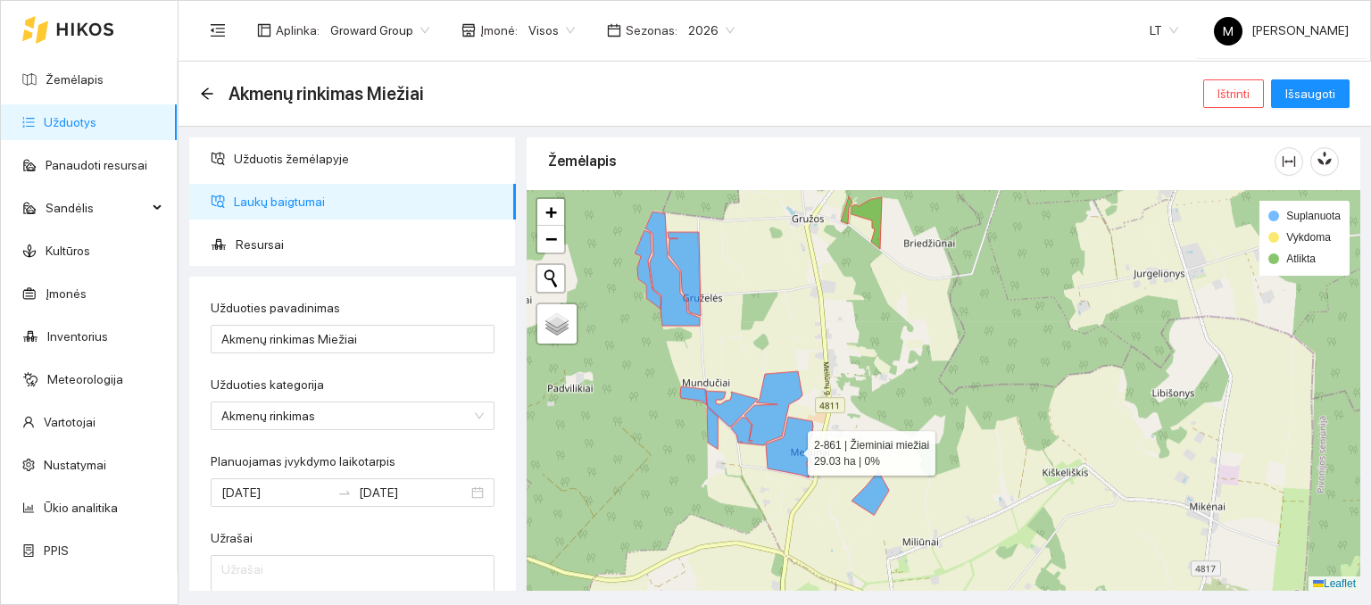
click at [792, 460] on icon at bounding box center [789, 447] width 47 height 61
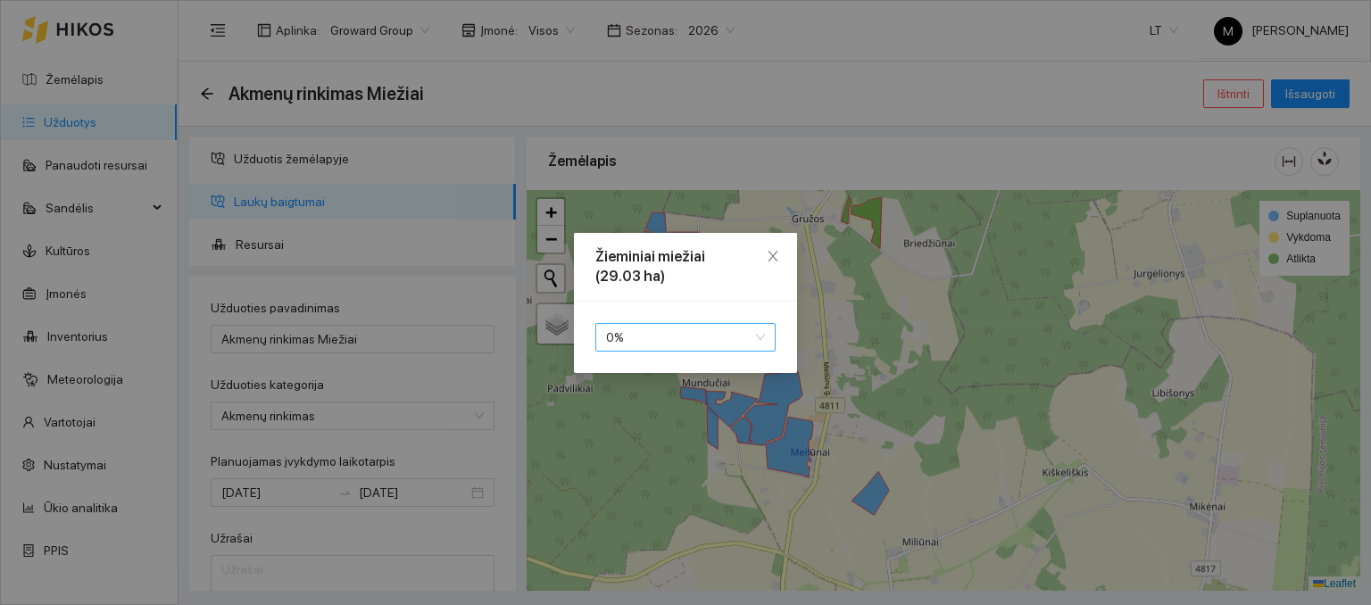
click at [698, 343] on span "0 %" at bounding box center [685, 337] width 159 height 27
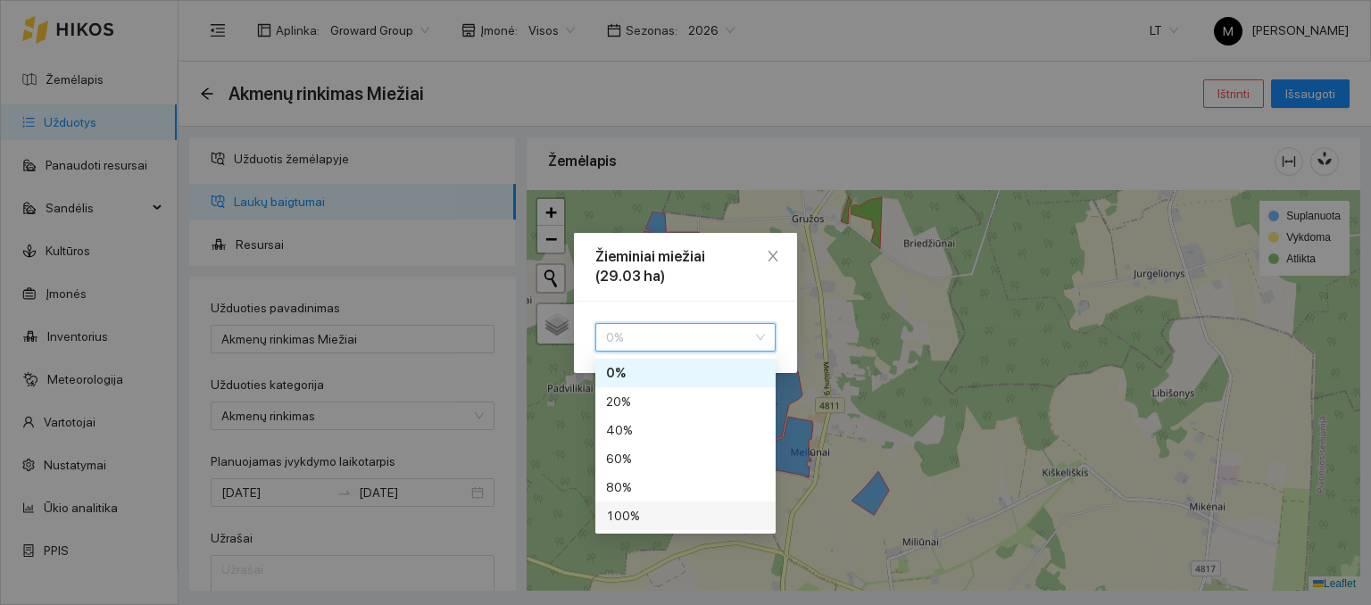
click at [649, 515] on div "100 %" at bounding box center [685, 516] width 159 height 20
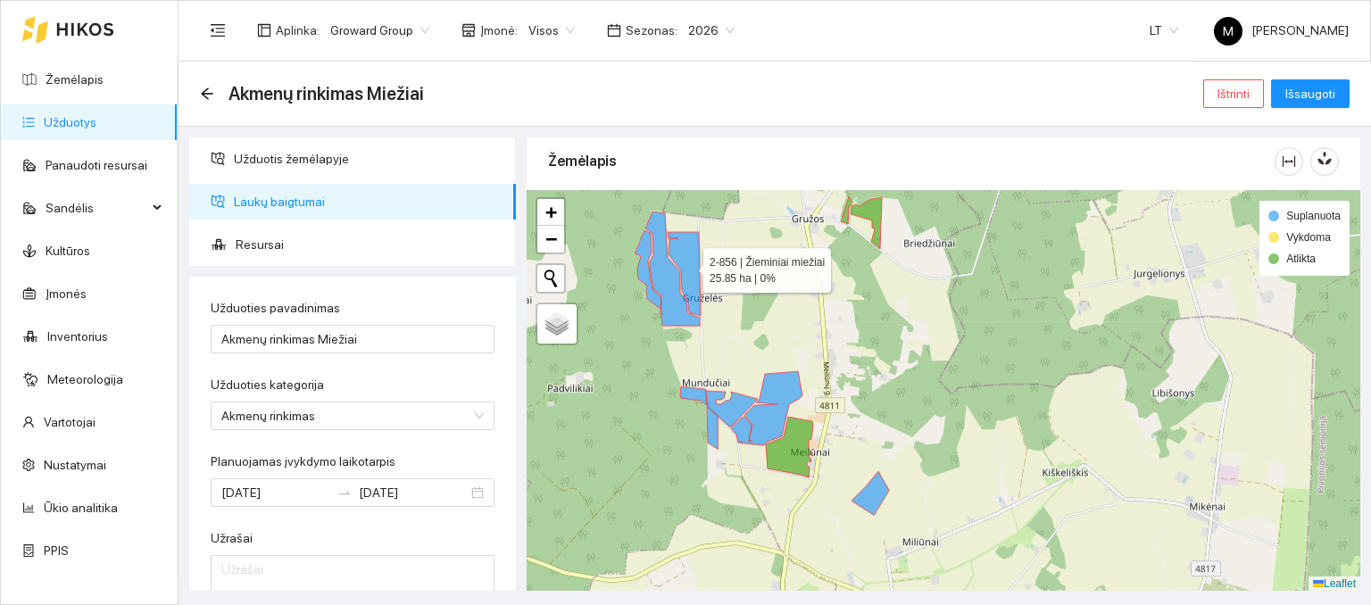
click at [695, 264] on icon at bounding box center [684, 274] width 33 height 84
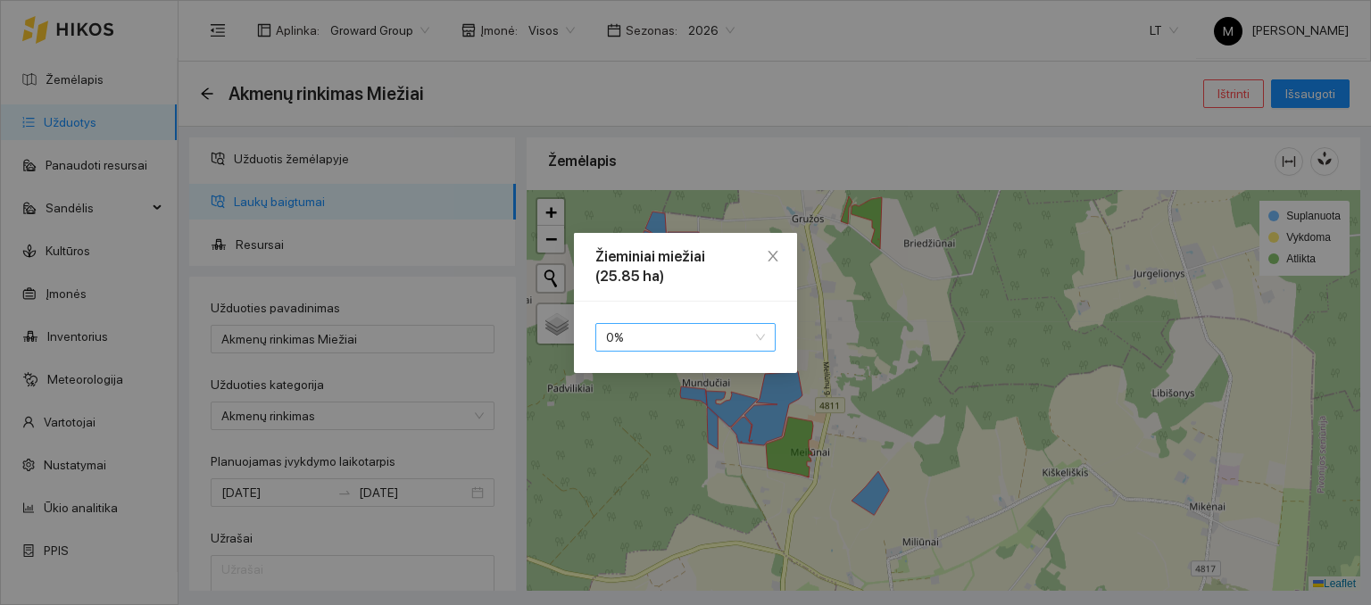
click at [682, 337] on span "0 %" at bounding box center [685, 337] width 159 height 27
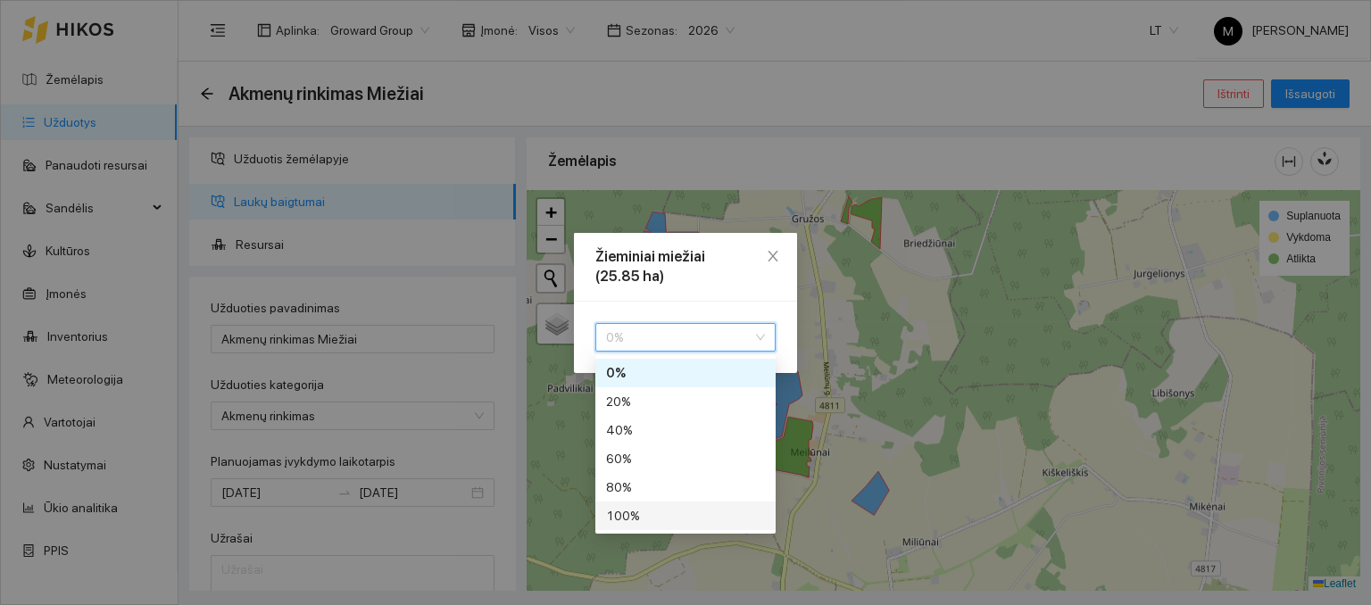
click at [650, 515] on div "100 %" at bounding box center [685, 516] width 159 height 20
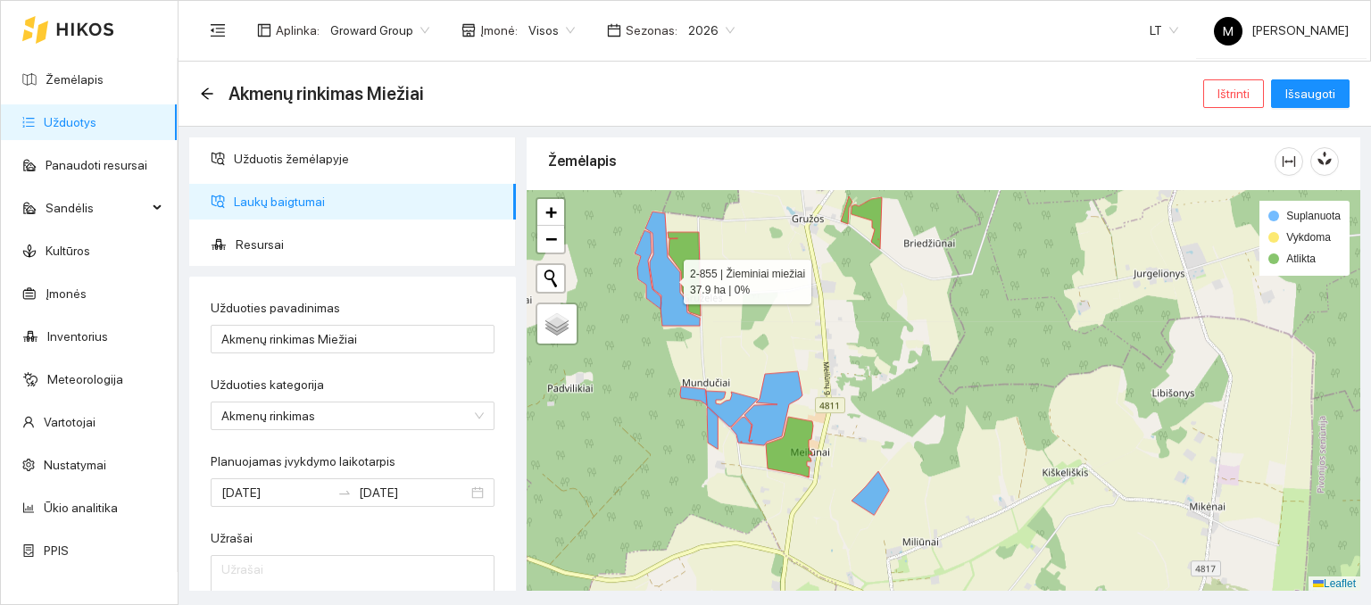
click at [671, 287] on icon at bounding box center [672, 269] width 54 height 114
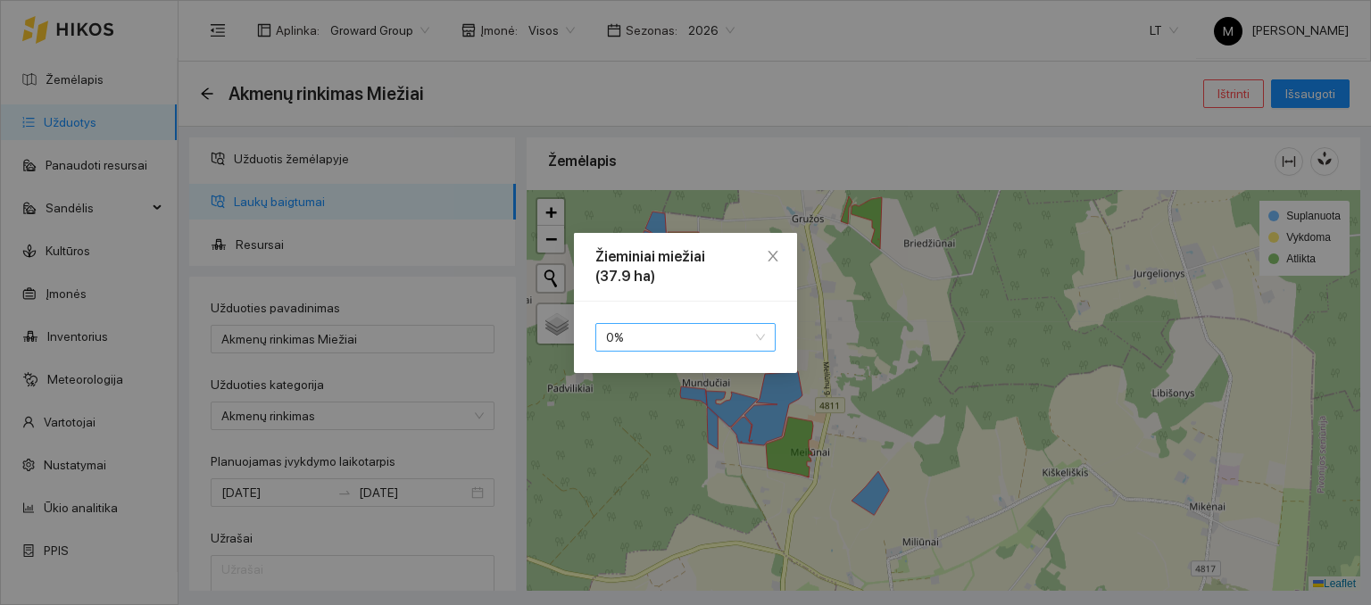
click at [646, 333] on span "0 %" at bounding box center [685, 337] width 159 height 27
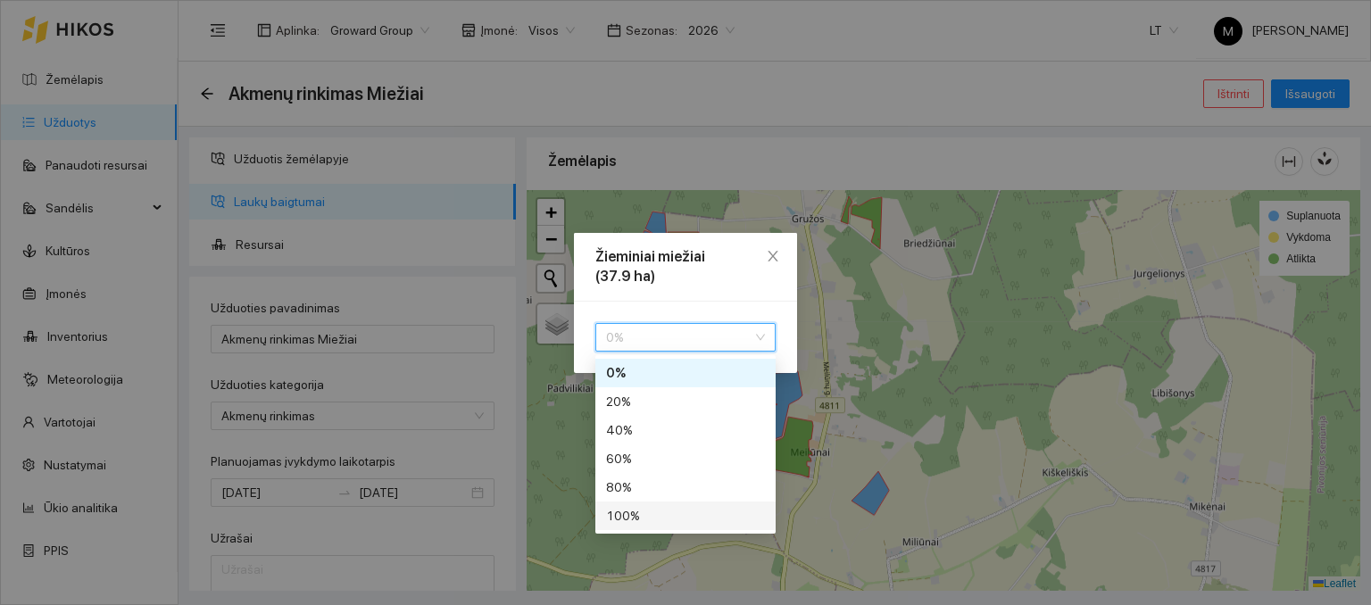
click at [637, 515] on div "100 %" at bounding box center [685, 516] width 159 height 20
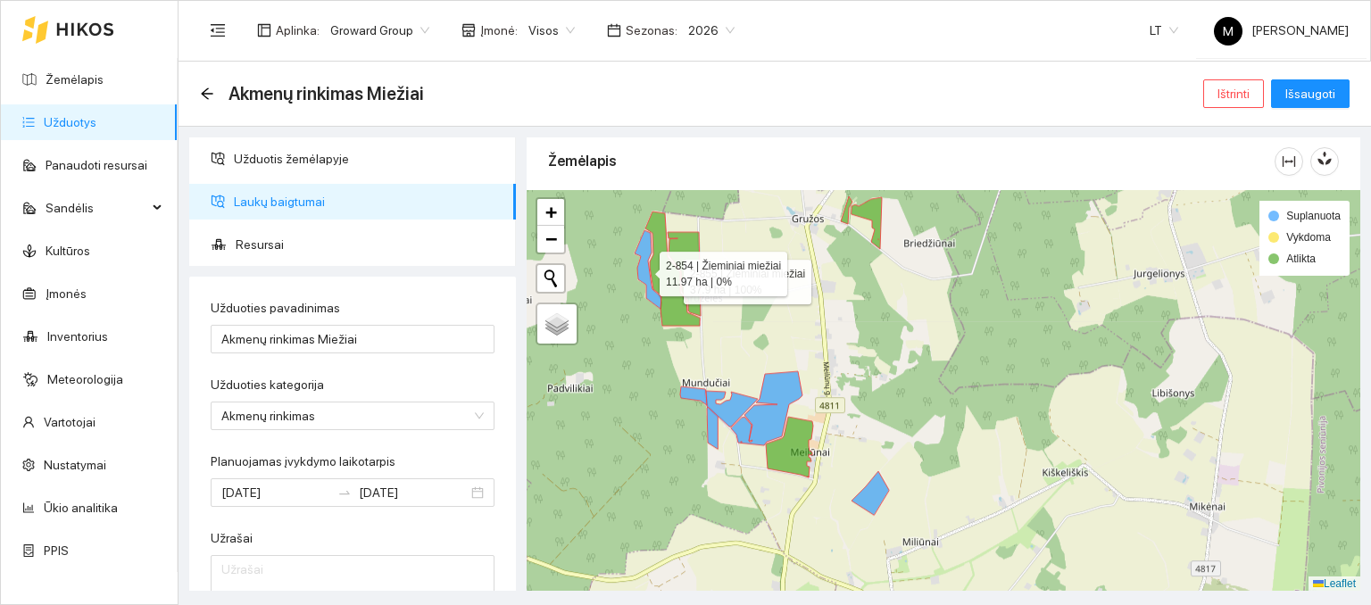
click at [641, 269] on icon at bounding box center [648, 269] width 27 height 79
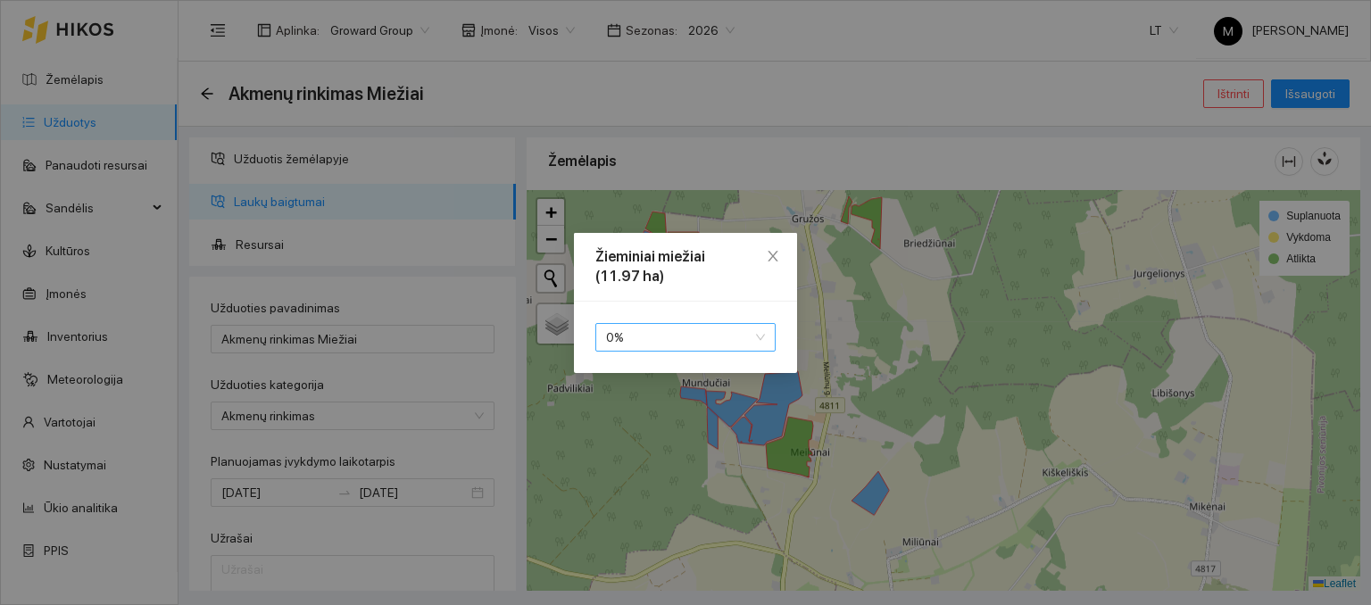
click at [652, 341] on span "0 %" at bounding box center [685, 337] width 159 height 27
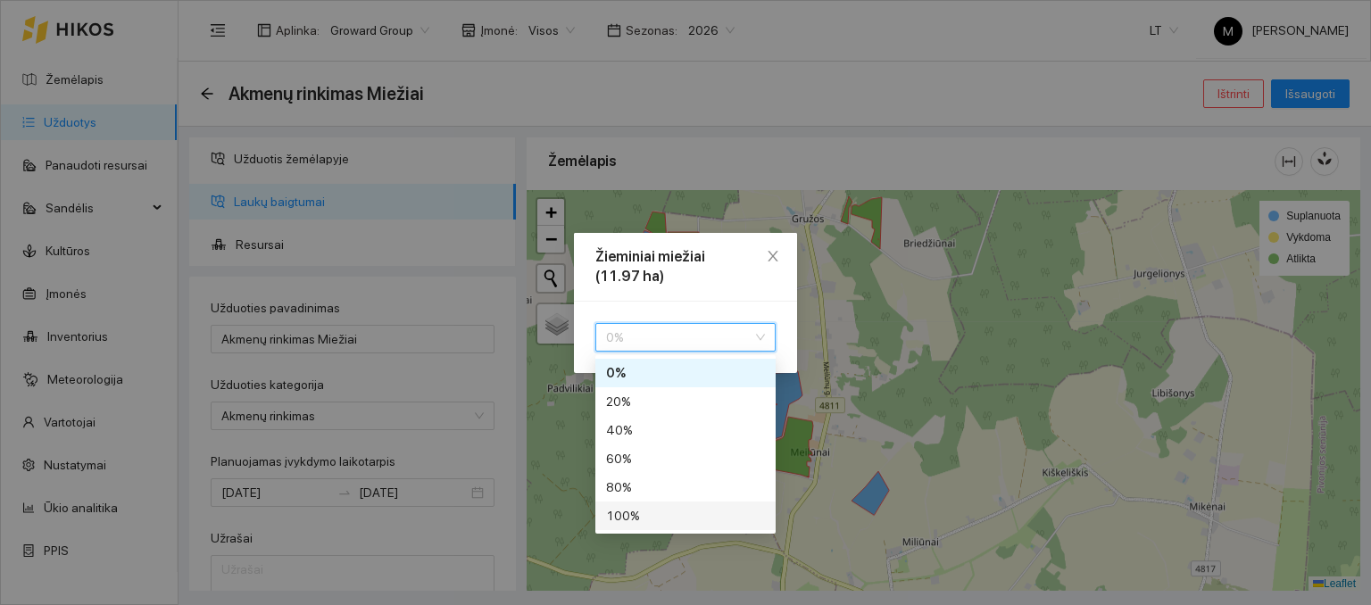
click at [645, 515] on div "100 %" at bounding box center [685, 516] width 159 height 20
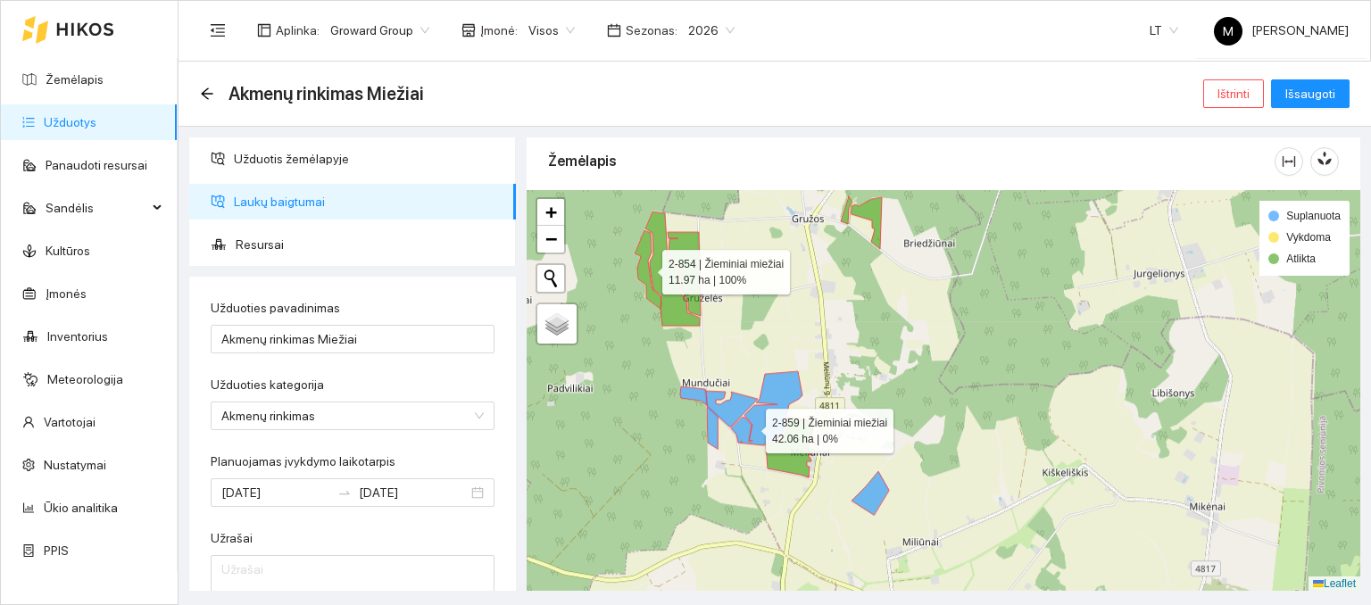
click at [750, 426] on icon at bounding box center [766, 408] width 71 height 74
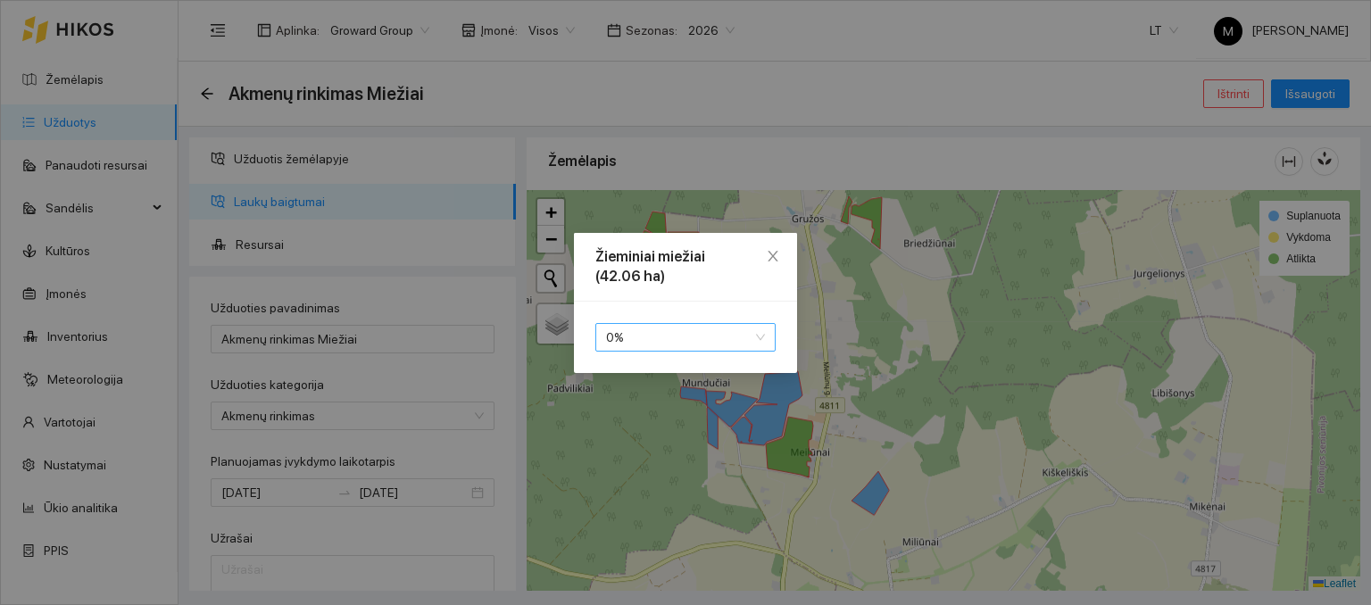
click at [694, 337] on span "0 %" at bounding box center [685, 337] width 159 height 27
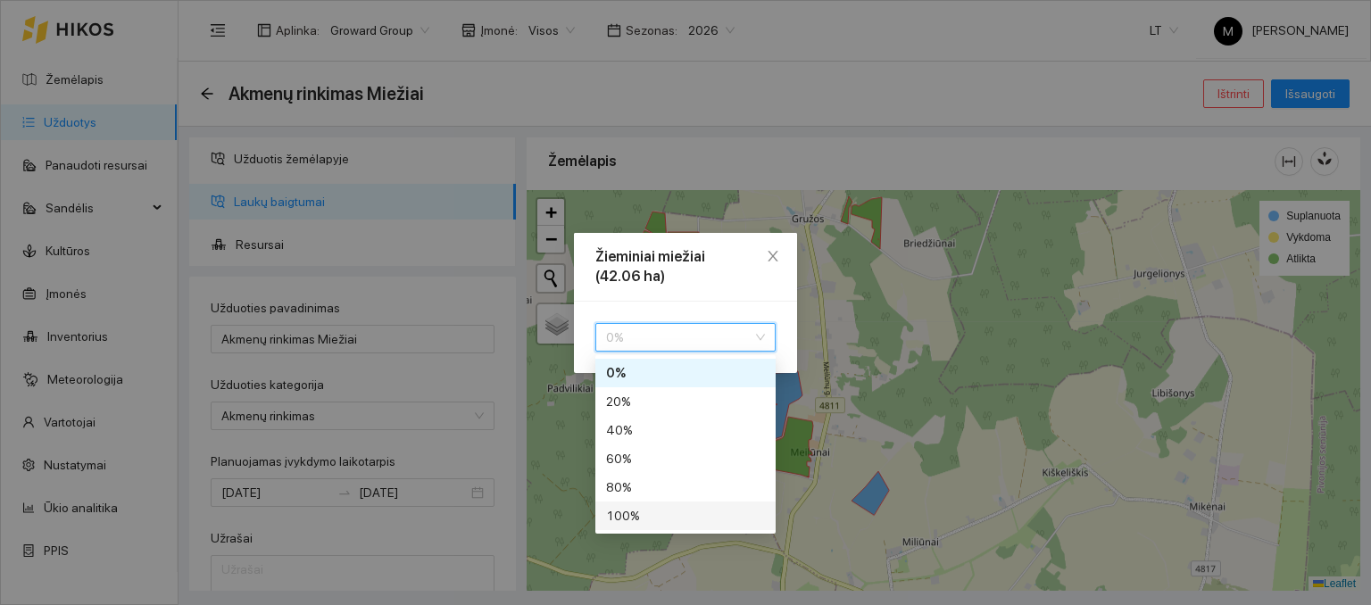
click at [644, 526] on div "100 %" at bounding box center [685, 516] width 180 height 29
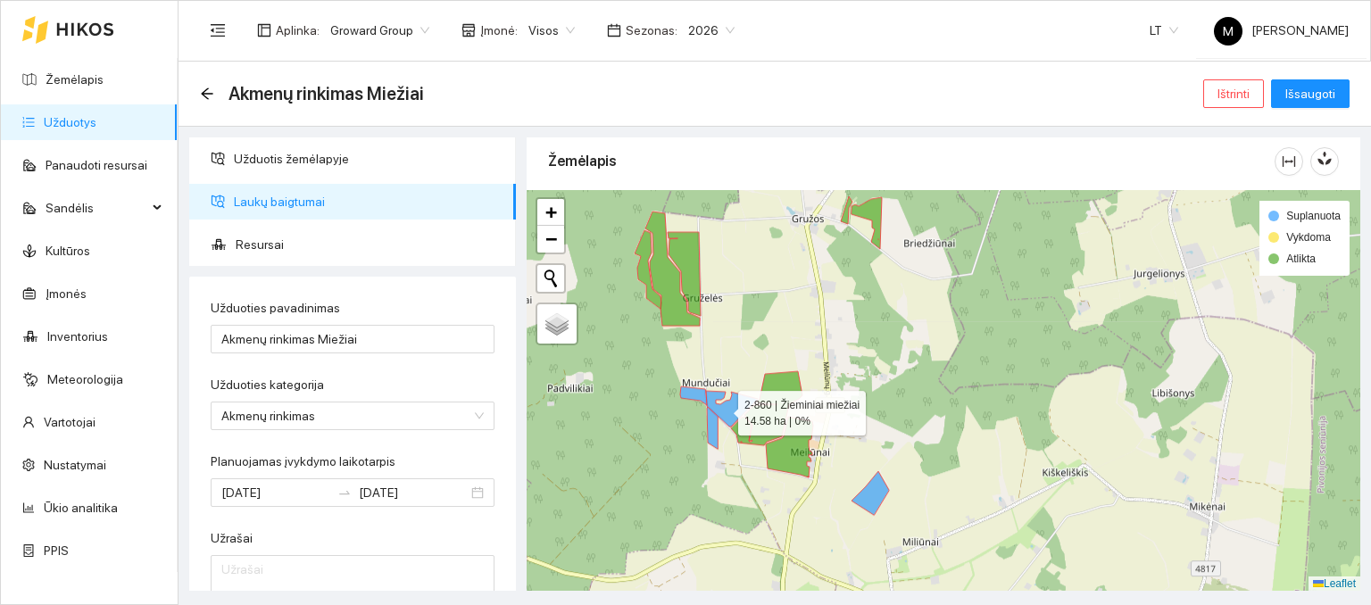
click at [722, 408] on icon at bounding box center [732, 409] width 52 height 36
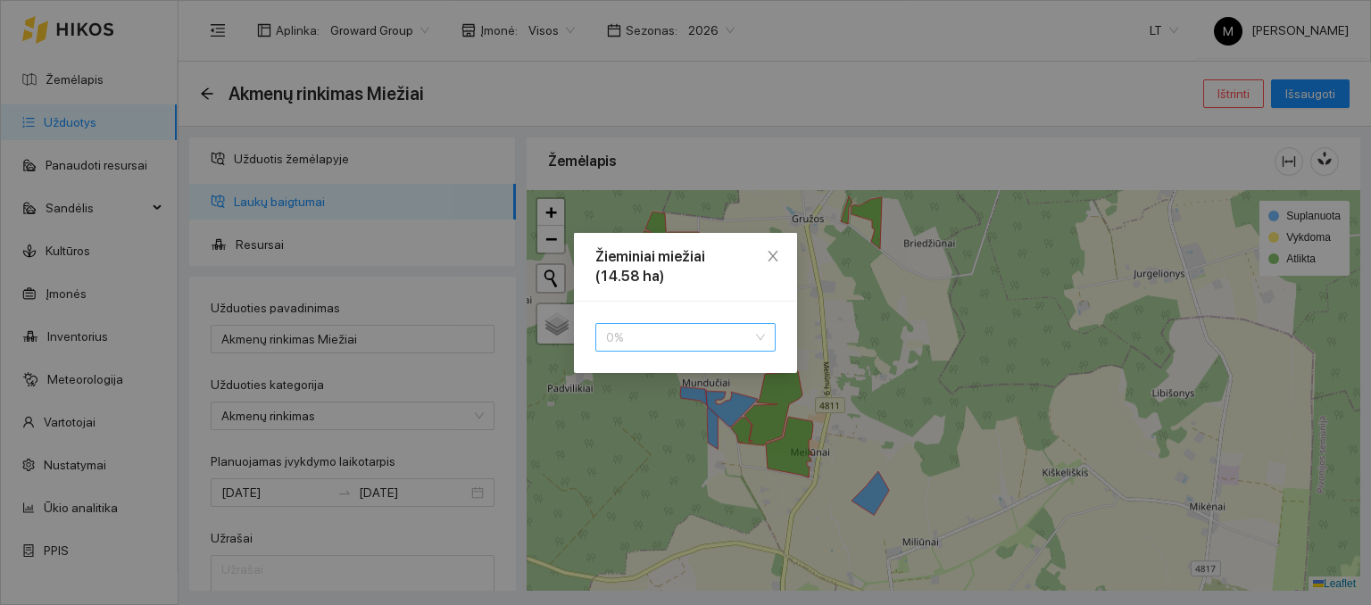
click at [683, 337] on span "0 %" at bounding box center [685, 337] width 159 height 27
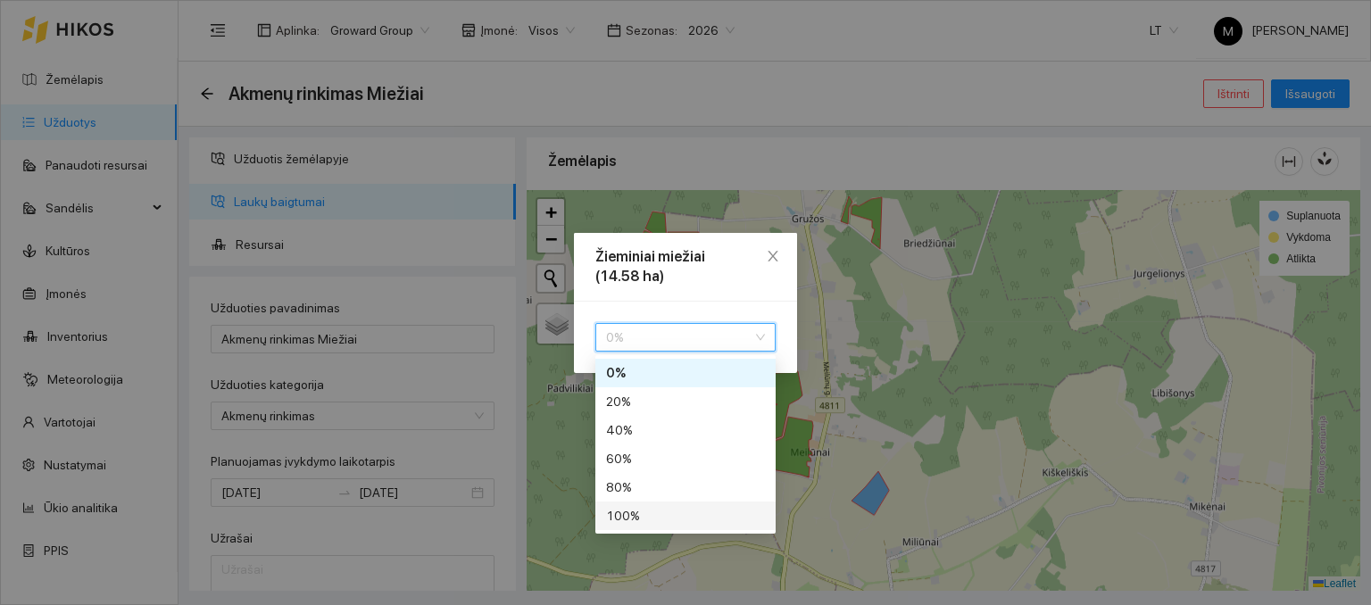
click at [624, 506] on div "100 %" at bounding box center [685, 516] width 159 height 20
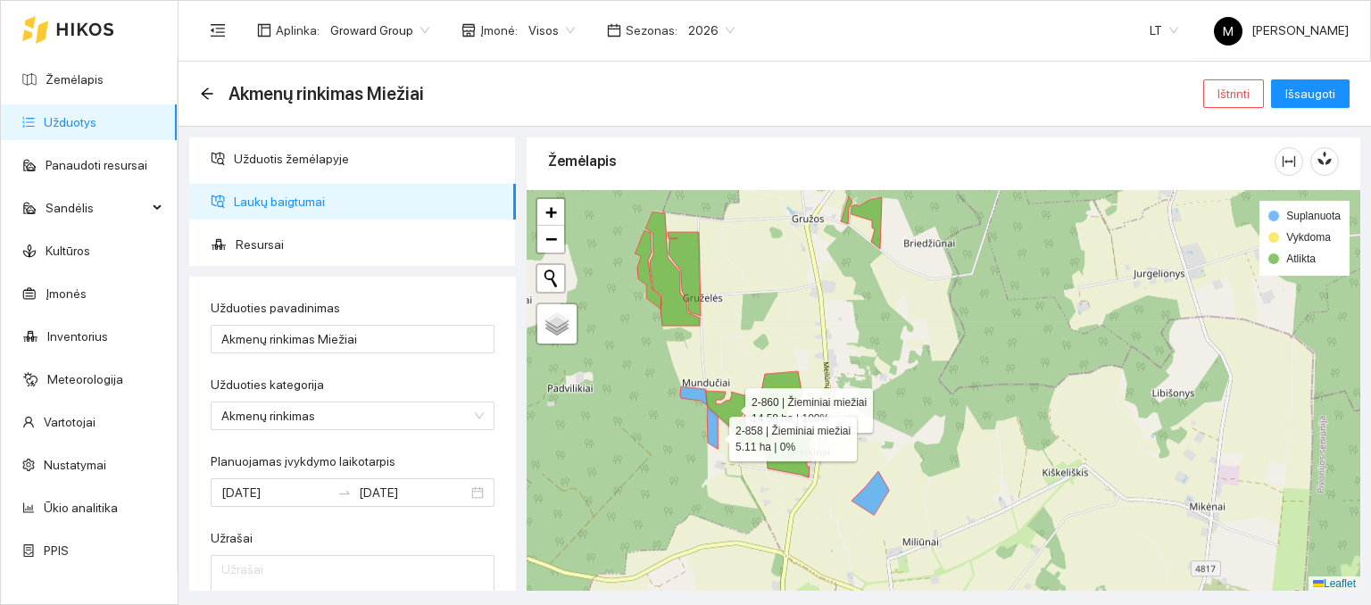
click at [713, 434] on icon at bounding box center [712, 428] width 11 height 42
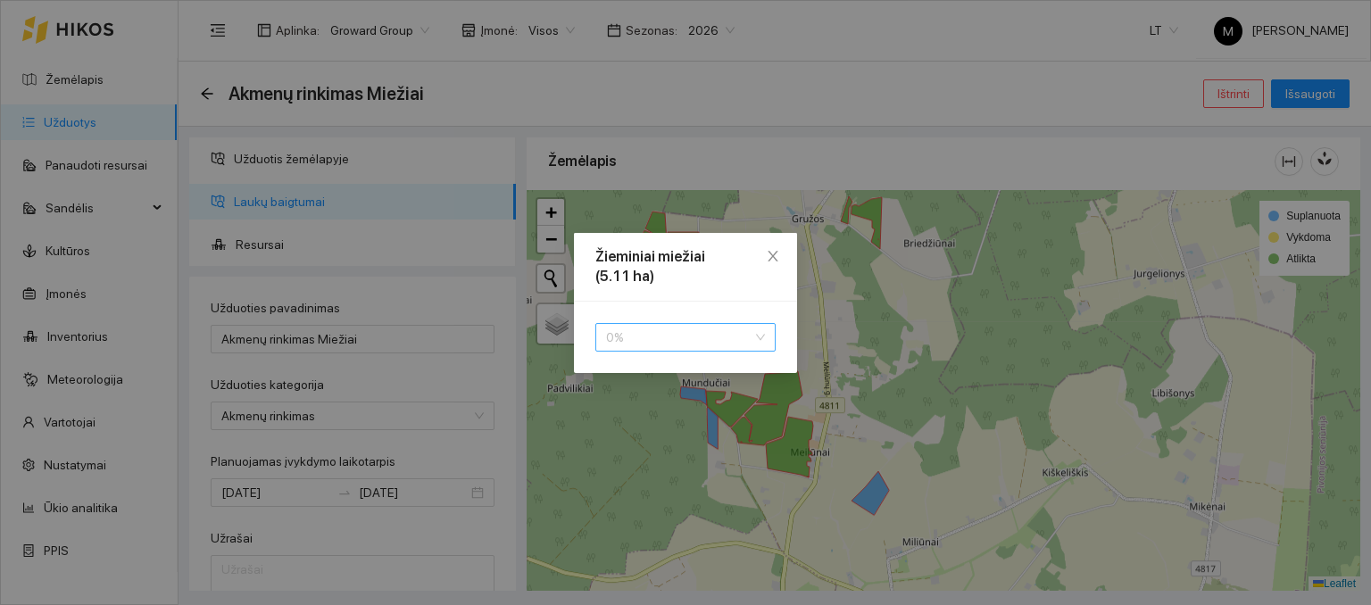
click at [636, 344] on span "0 %" at bounding box center [685, 337] width 159 height 27
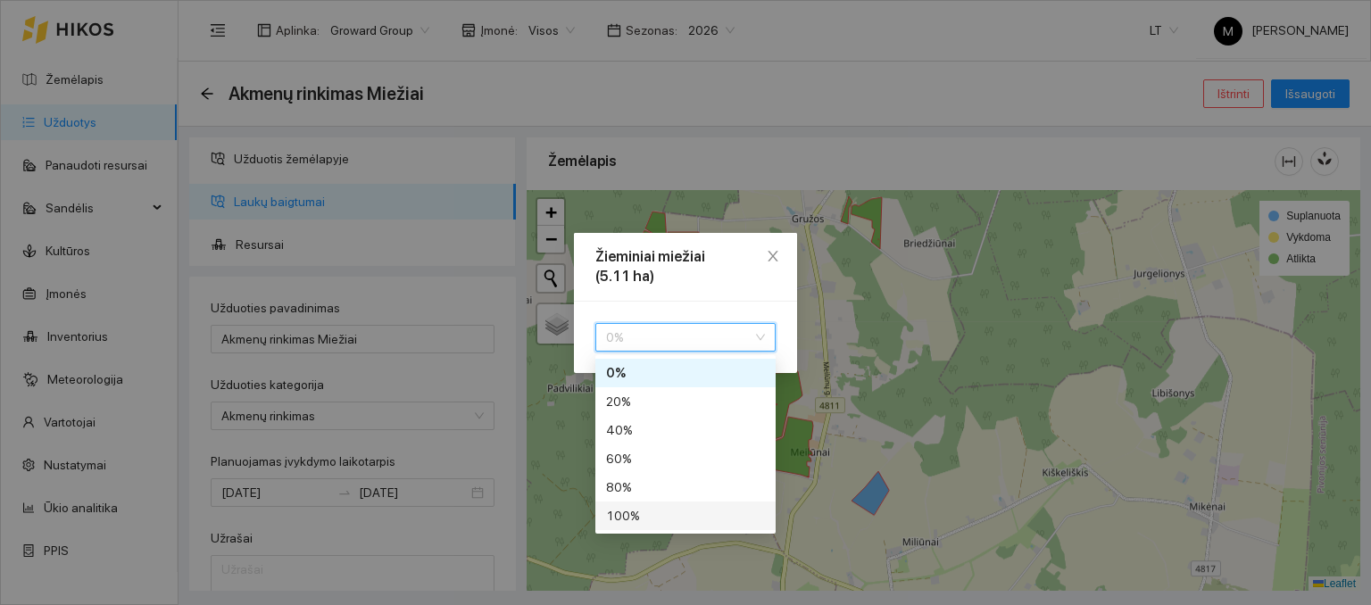
click at [636, 517] on div "100 %" at bounding box center [685, 516] width 159 height 20
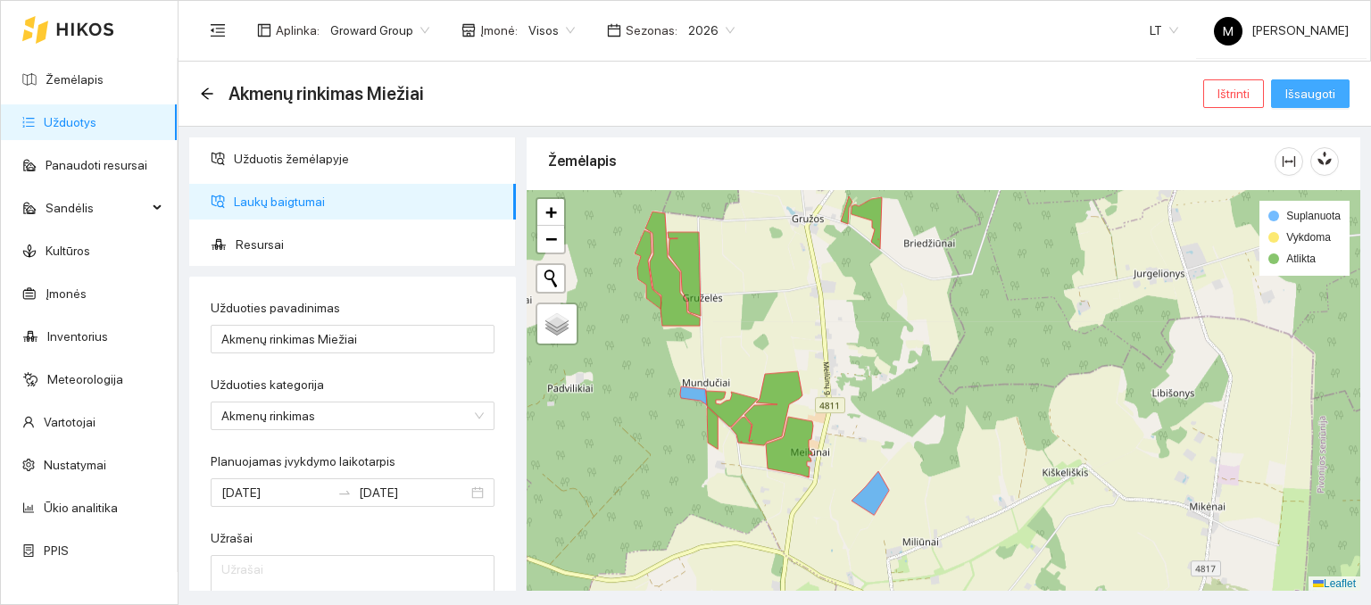
click at [1303, 89] on span "Išsaugoti" at bounding box center [1310, 94] width 50 height 20
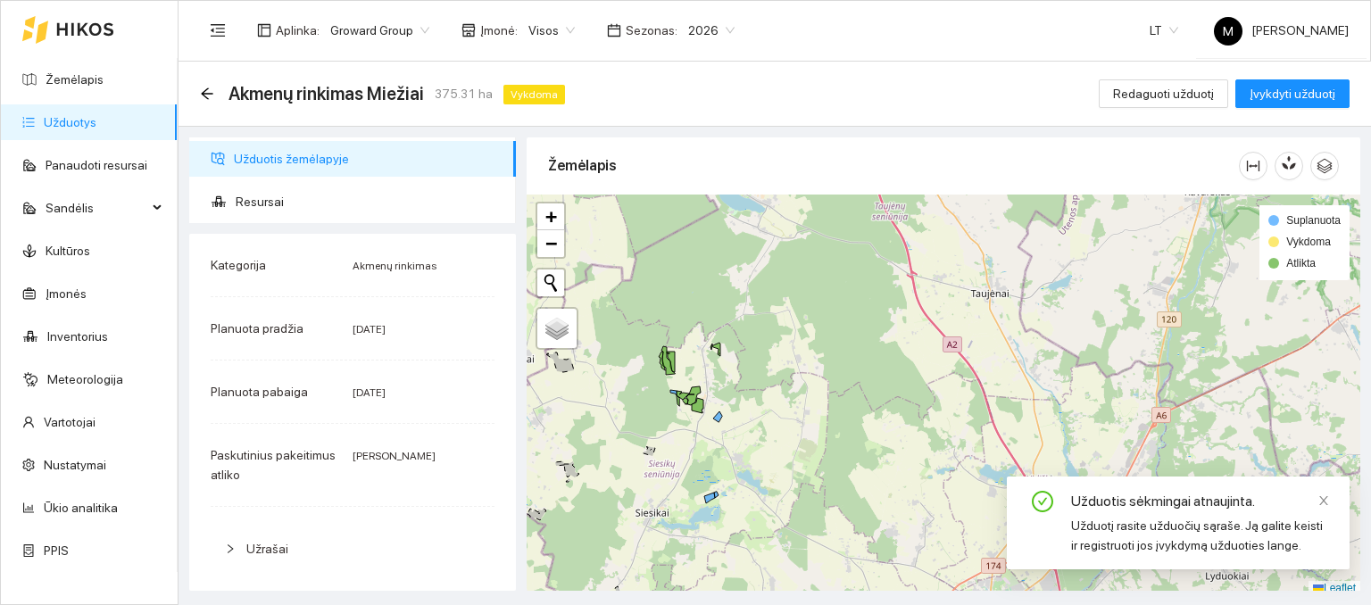
scroll to position [4, 0]
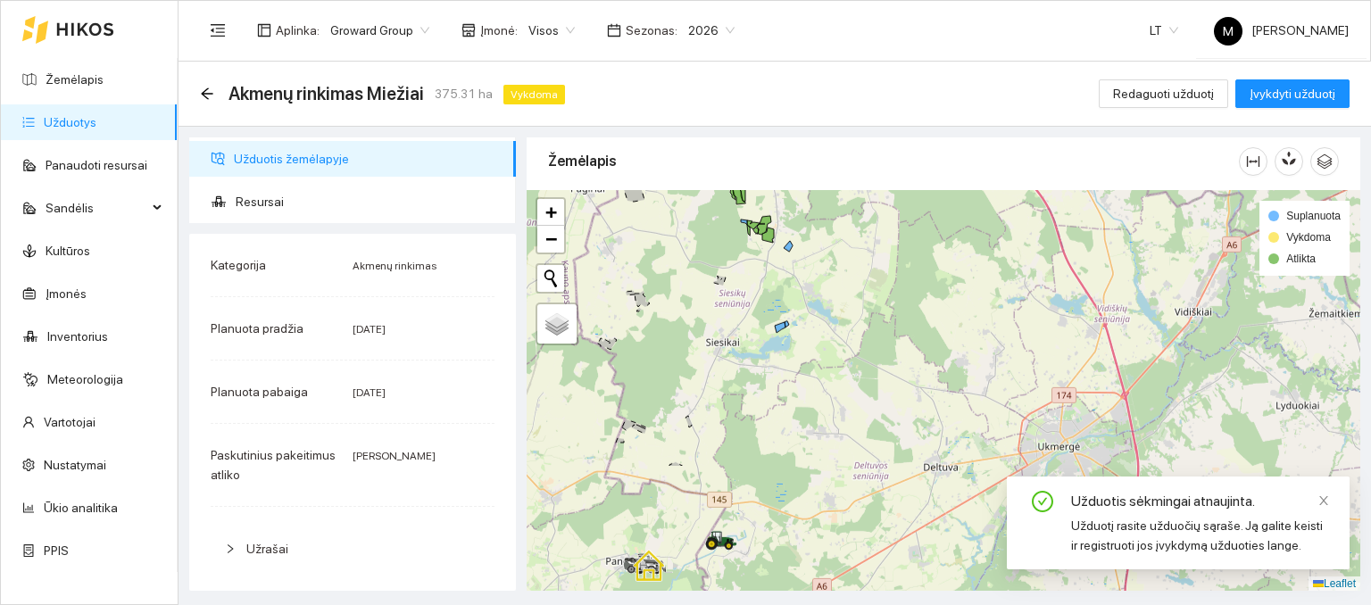
drag, startPoint x: 693, startPoint y: 454, endPoint x: 777, endPoint y: 308, distance: 168.7
click at [772, 265] on div at bounding box center [944, 391] width 834 height 402
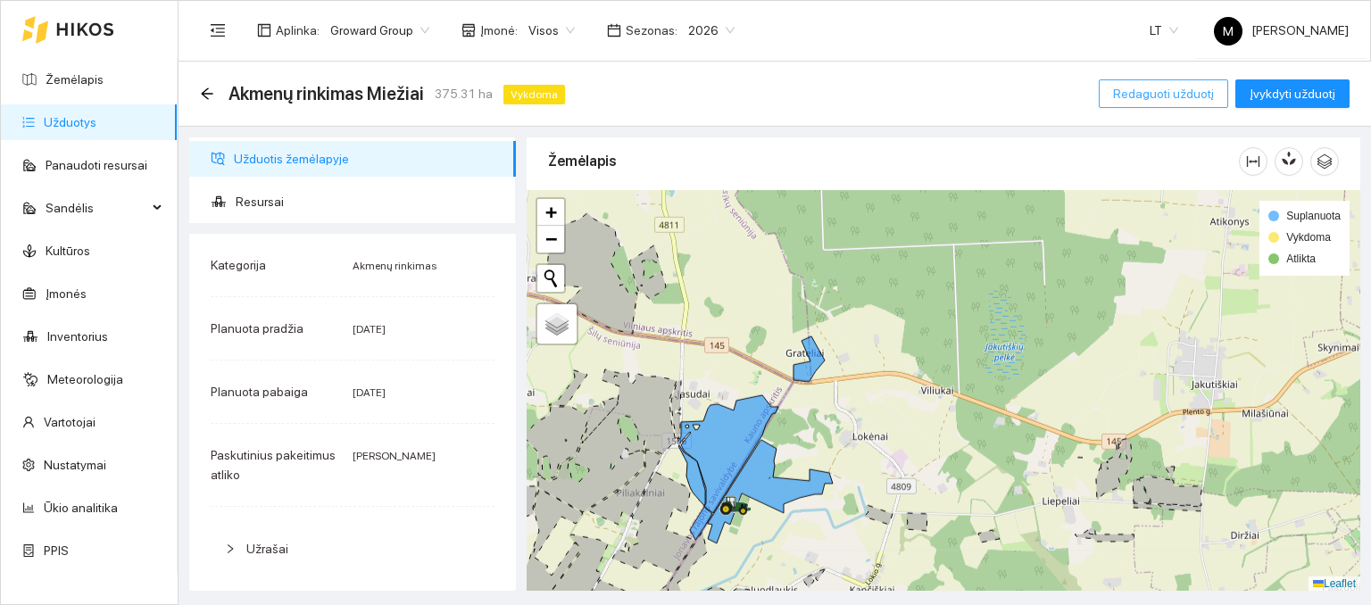
click at [1161, 98] on span "Redaguoti užduotį" at bounding box center [1163, 94] width 101 height 20
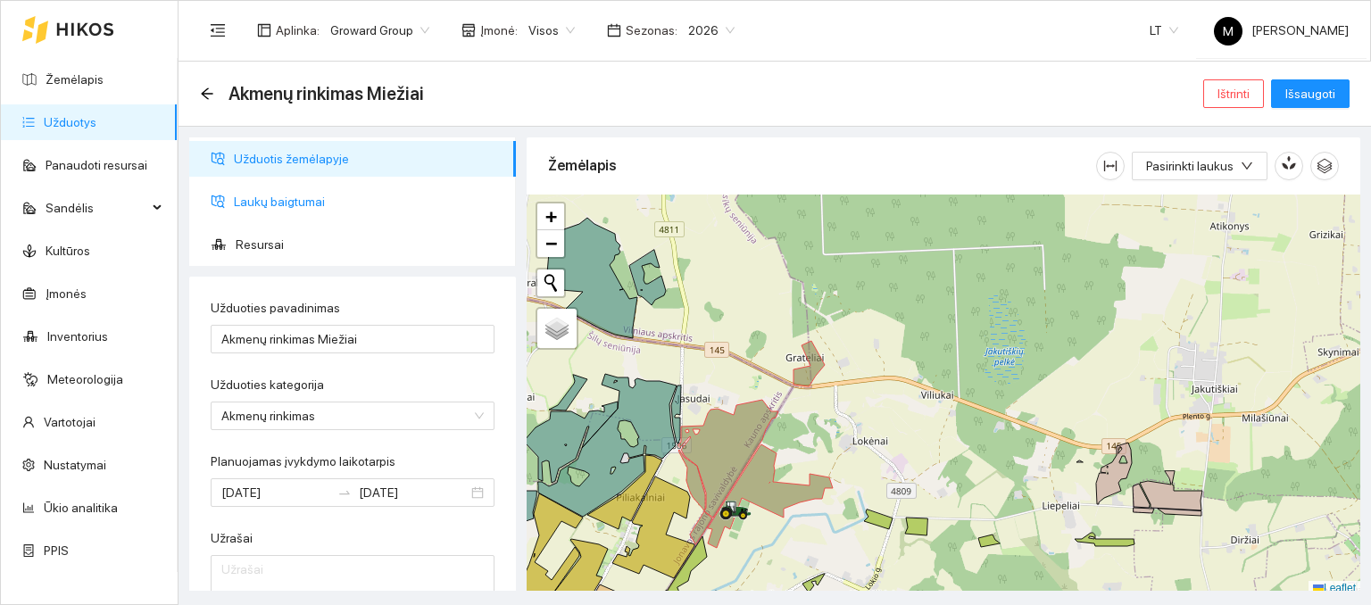
click at [313, 201] on span "Laukų baigtumai" at bounding box center [368, 202] width 268 height 36
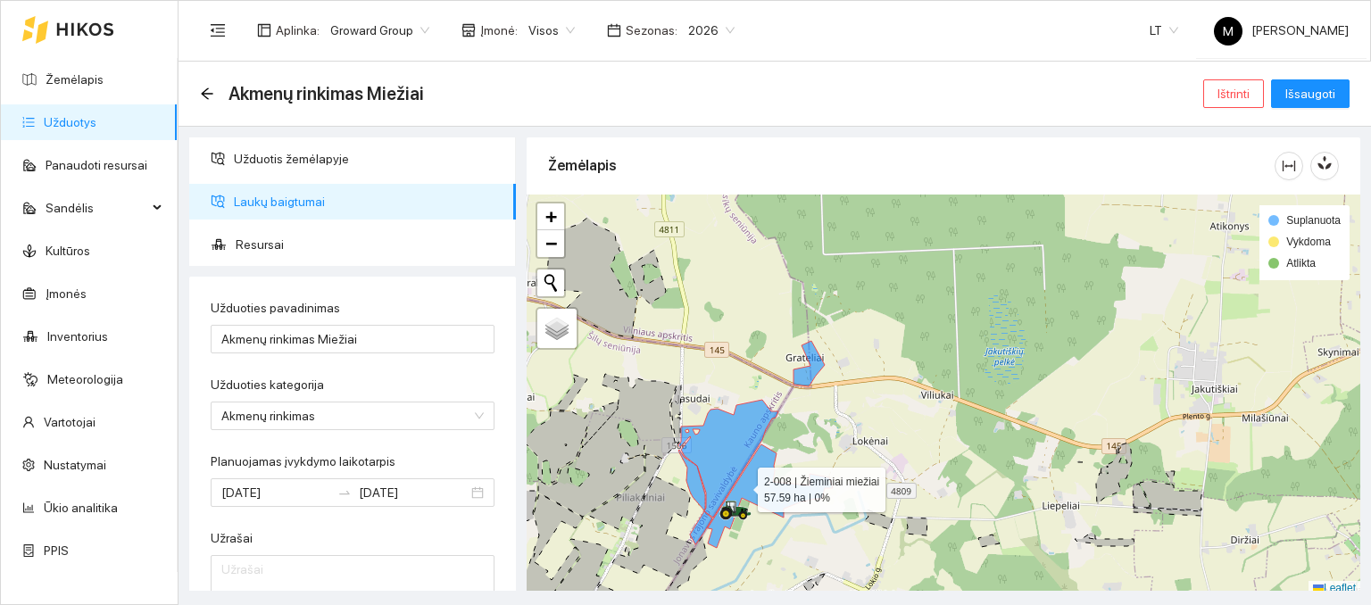
click at [742, 485] on icon at bounding box center [770, 497] width 125 height 104
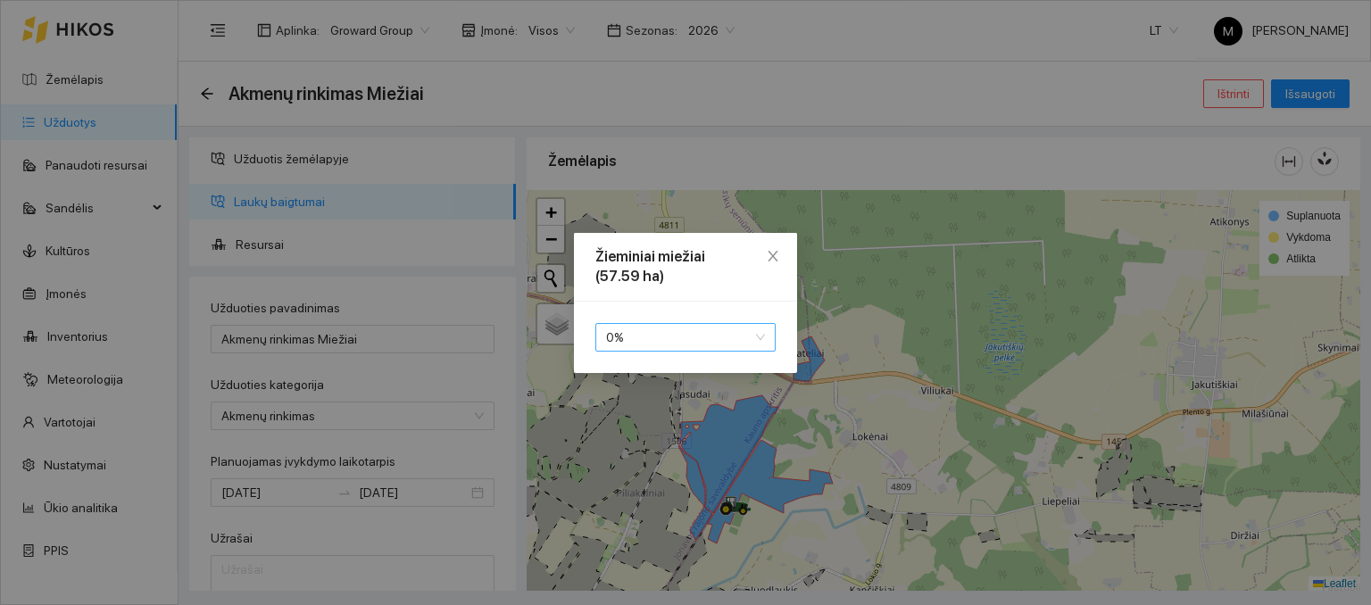
click at [711, 336] on span "0 %" at bounding box center [685, 337] width 159 height 27
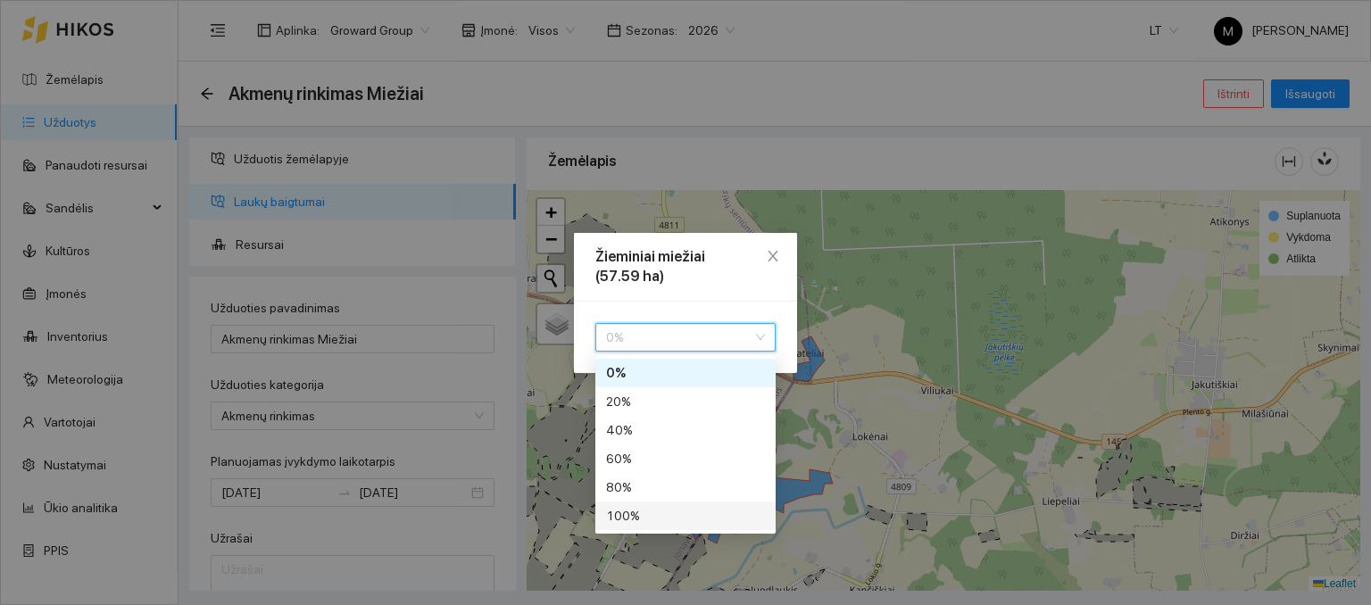
click at [643, 515] on div "100 %" at bounding box center [685, 516] width 159 height 20
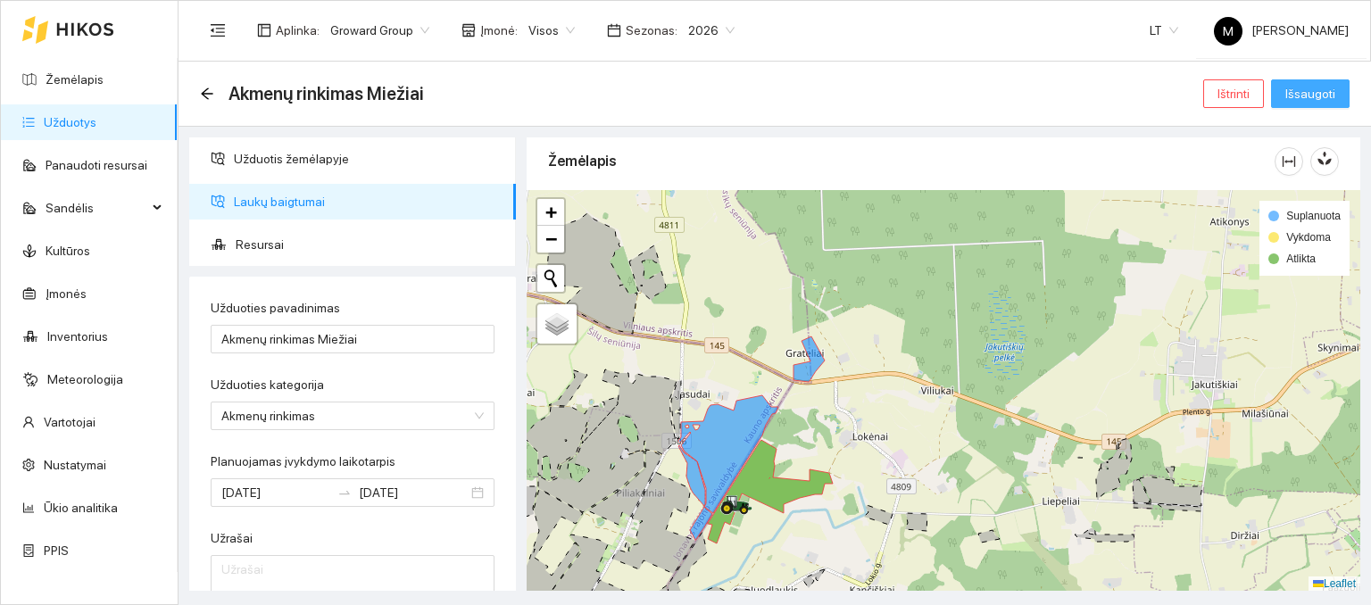
click at [1310, 90] on span "Išsaugoti" at bounding box center [1310, 94] width 50 height 20
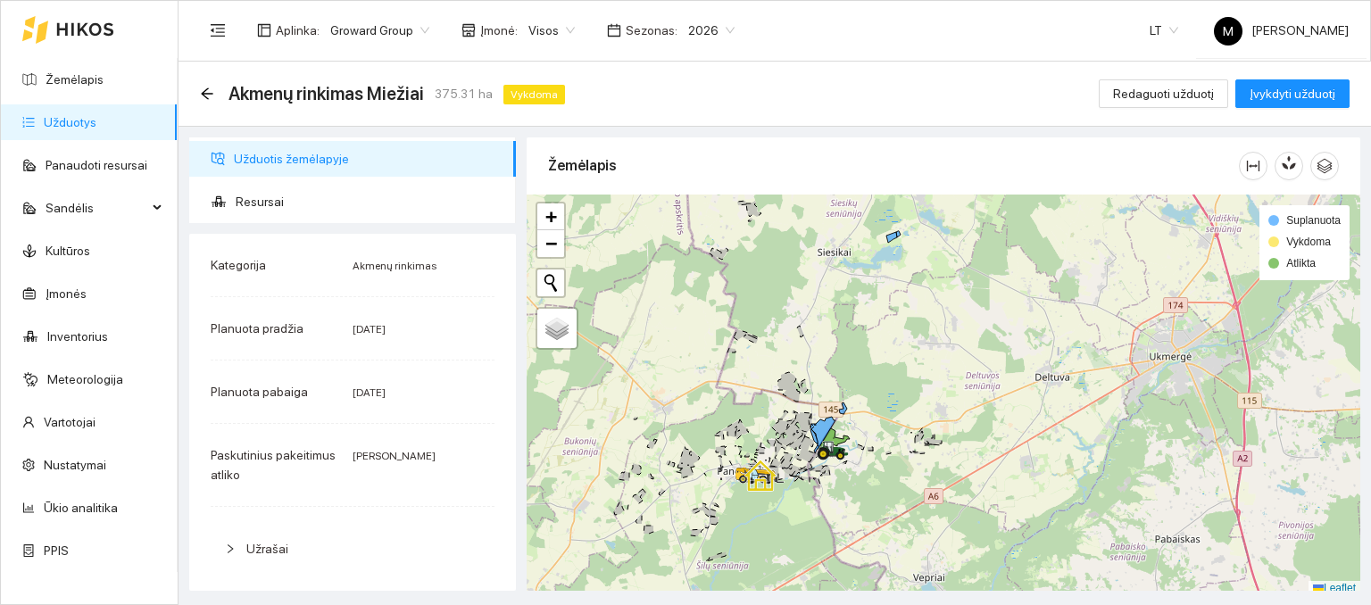
click at [79, 125] on link "Užduotys" at bounding box center [70, 122] width 53 height 14
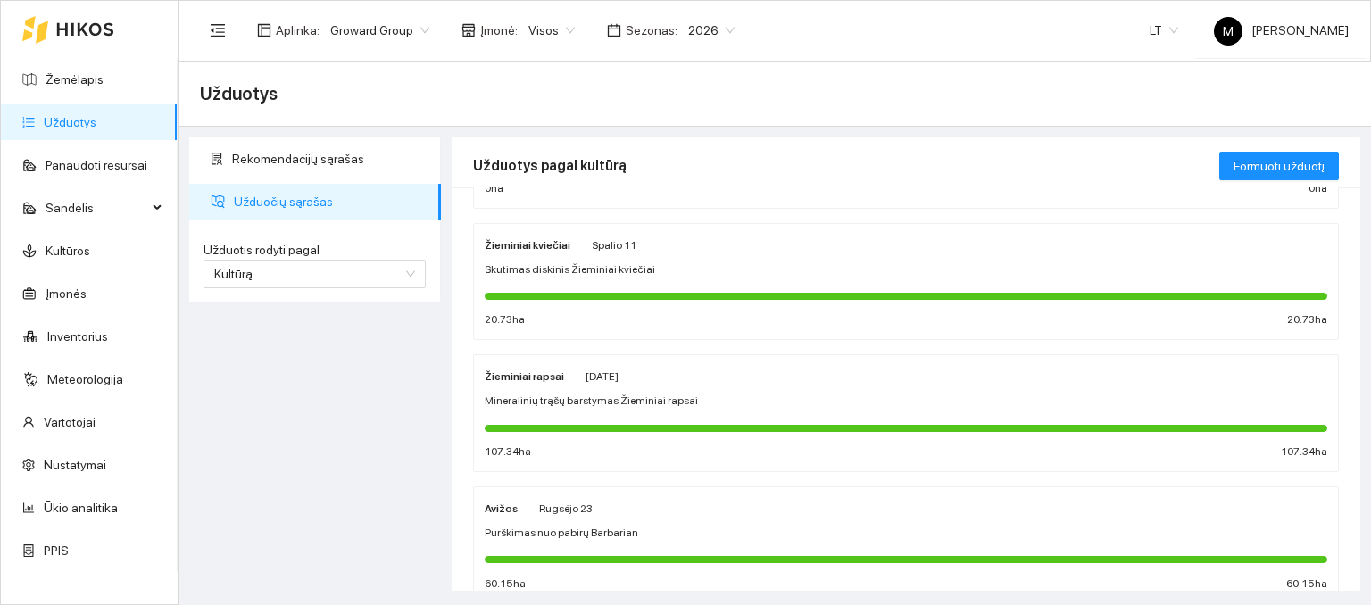
scroll to position [268, 0]
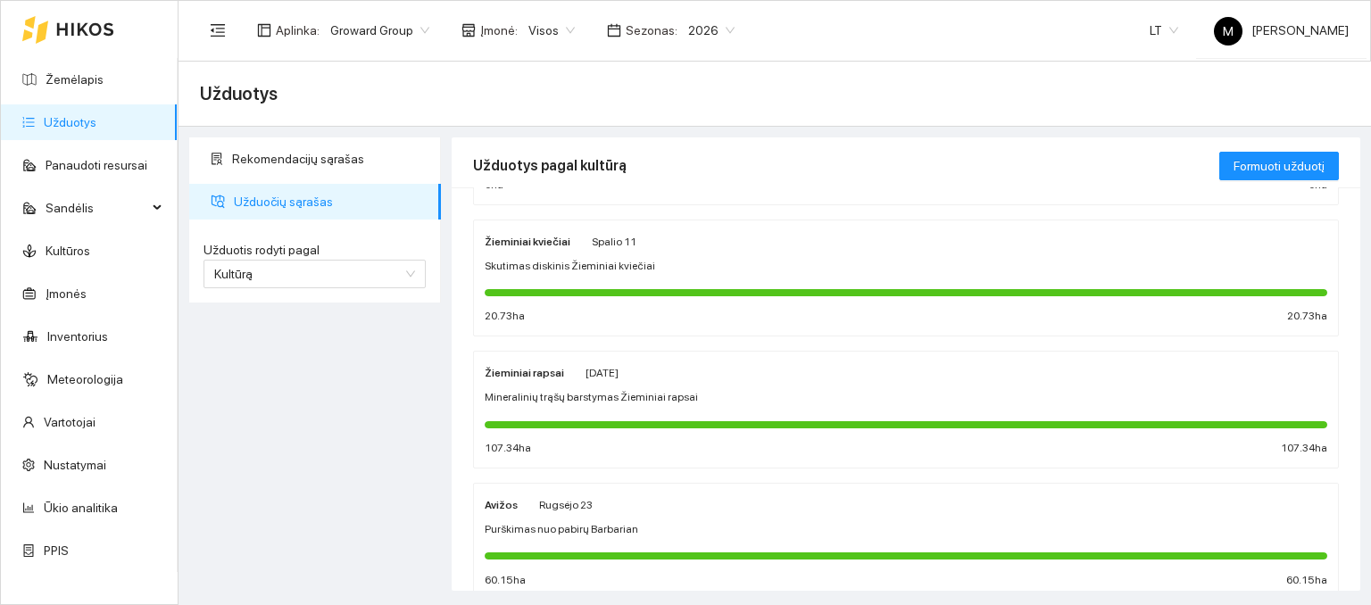
click at [580, 276] on div "Žieminiai kviečiai Spalio 11 Skutimas diskinis Žieminiai kviečiai 20.73 ha 20.7…" at bounding box center [906, 278] width 843 height 95
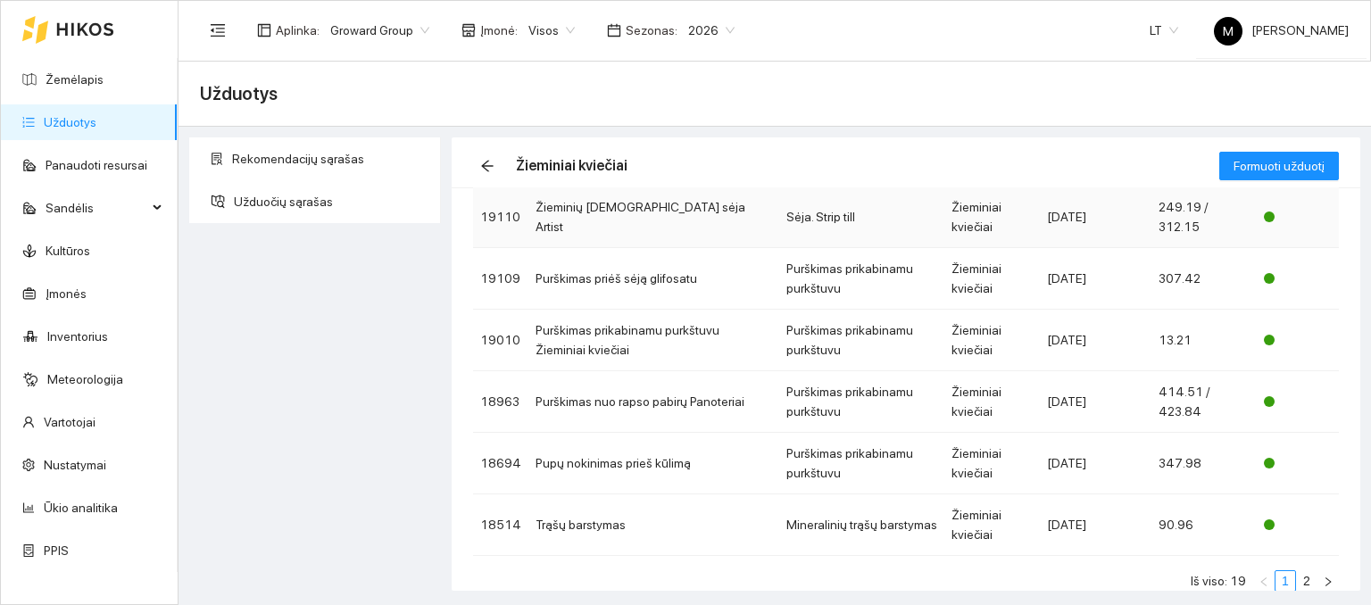
scroll to position [392, 0]
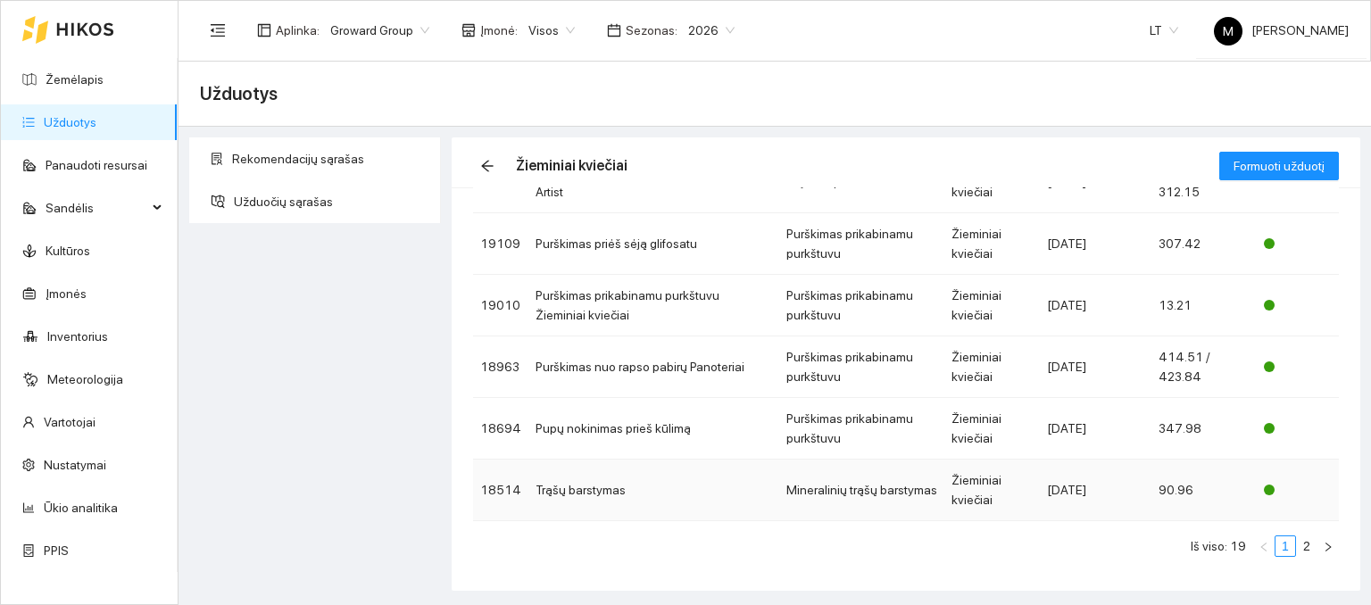
click at [578, 479] on td "Trąšų barstymas" at bounding box center [653, 491] width 251 height 62
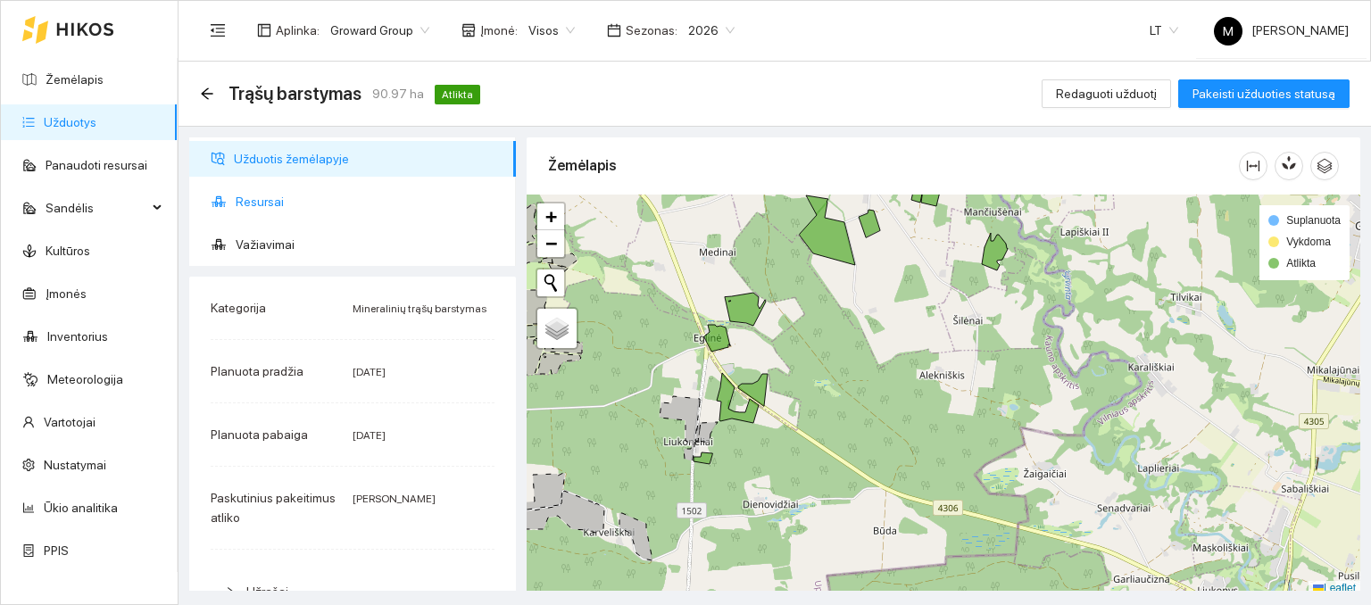
click at [252, 209] on span "Resursai" at bounding box center [369, 202] width 266 height 36
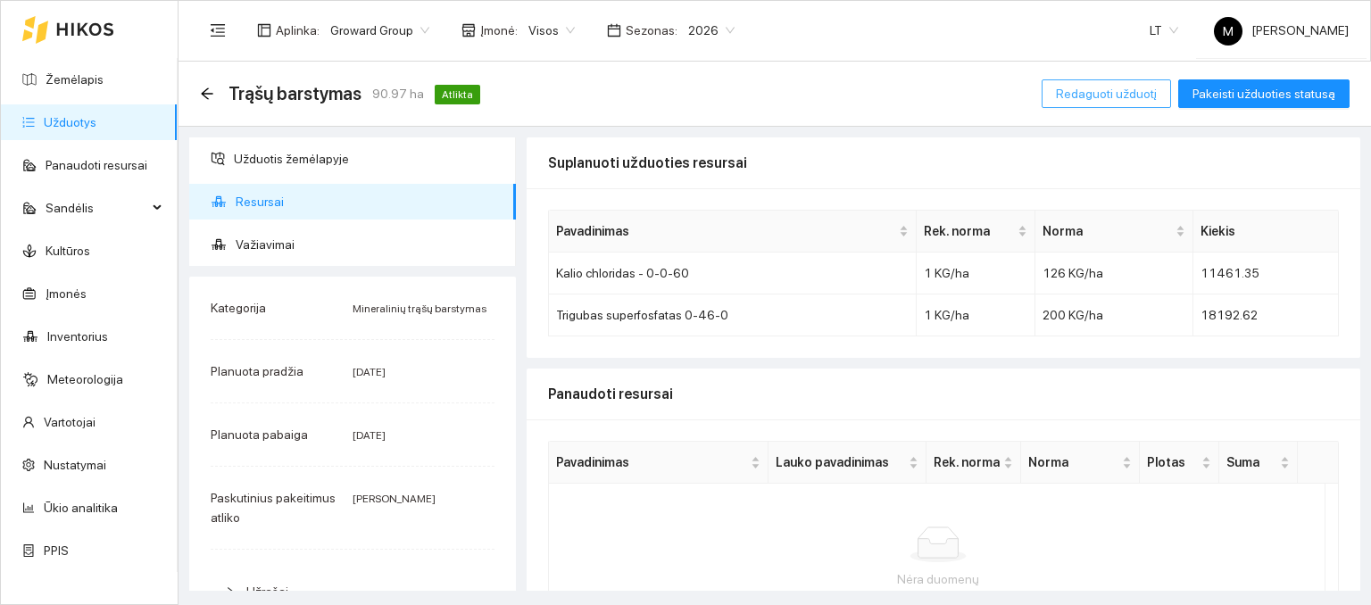
click at [1107, 98] on span "Redaguoti užduotį" at bounding box center [1106, 94] width 101 height 20
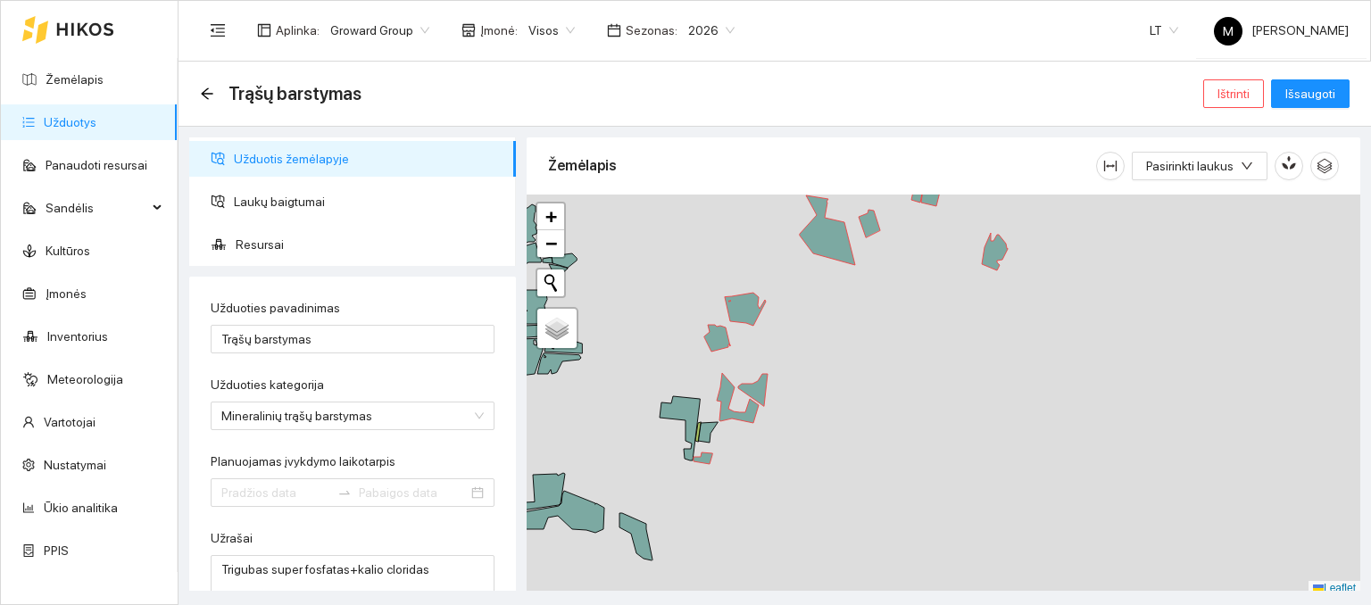
type input "[DATE]"
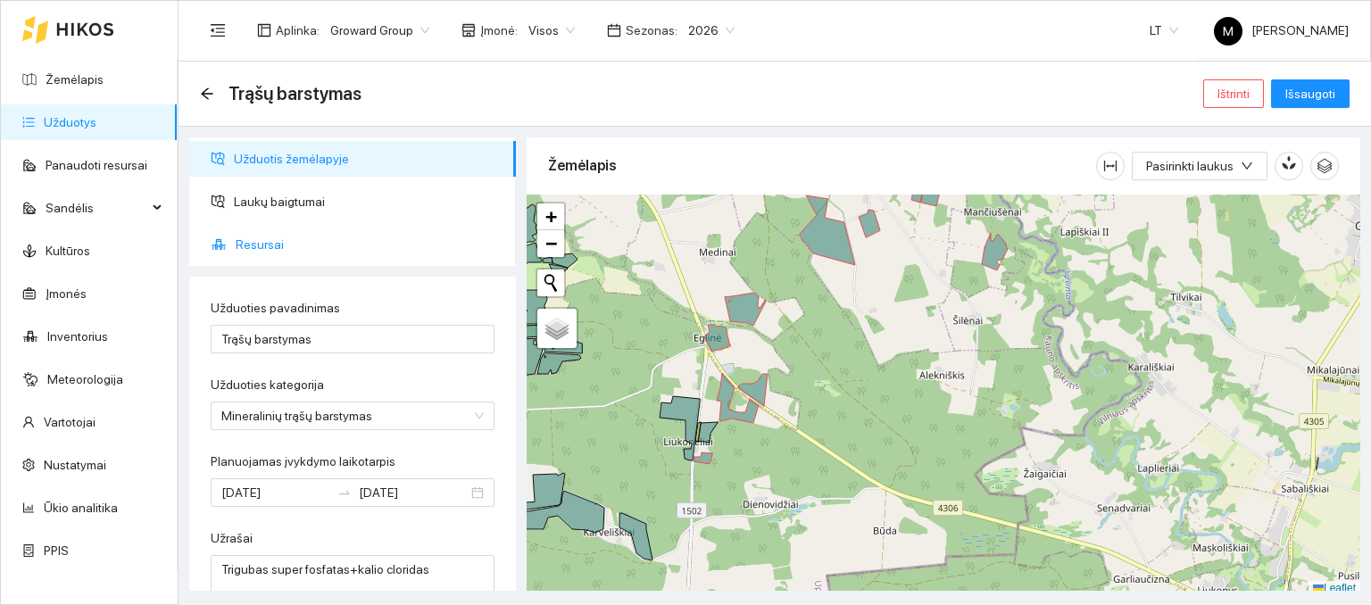
click at [264, 237] on span "Resursai" at bounding box center [369, 245] width 266 height 36
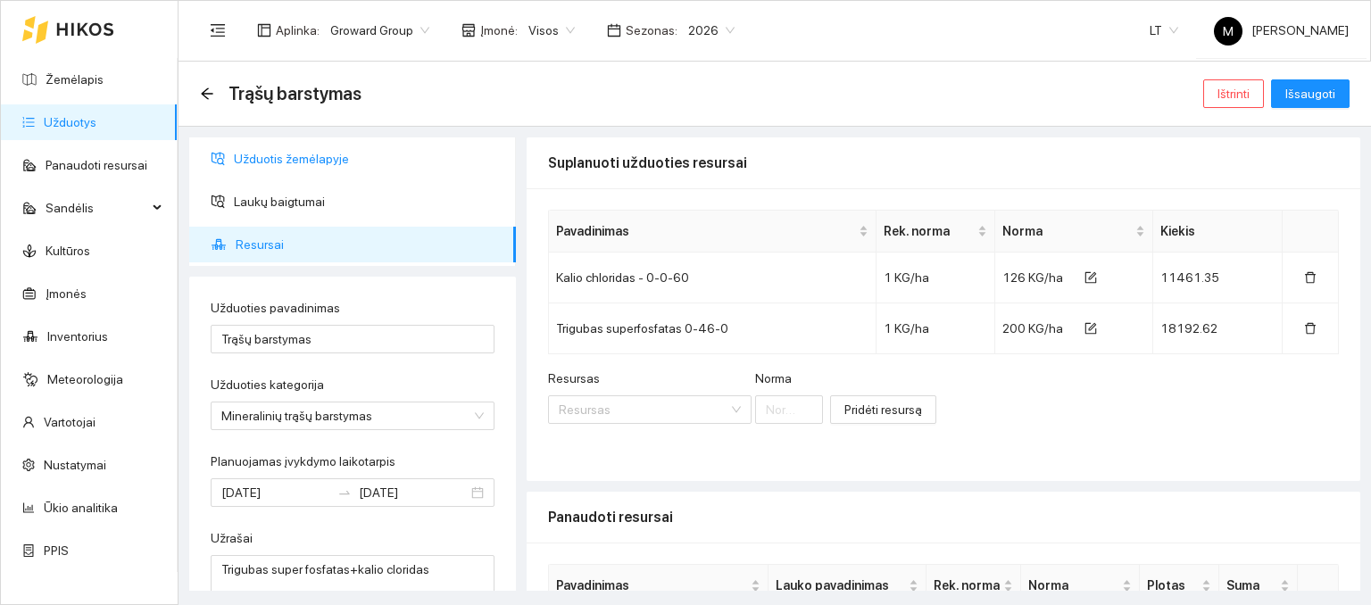
click at [282, 160] on span "Užduotis žemėlapyje" at bounding box center [368, 159] width 268 height 36
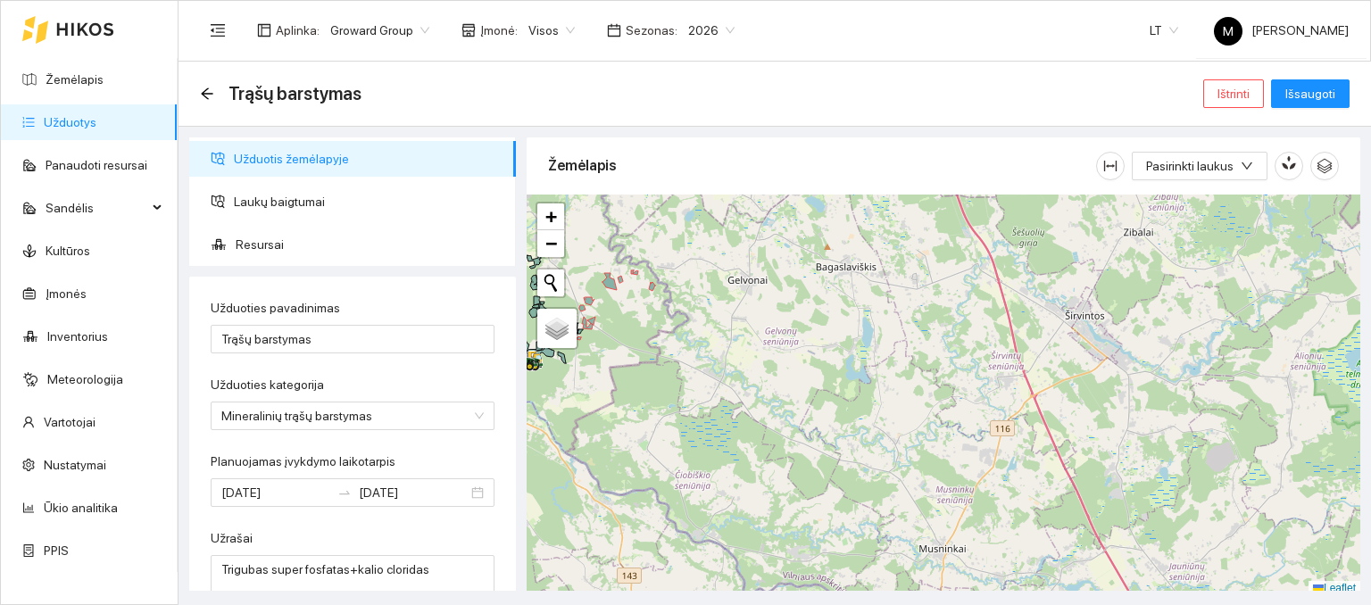
scroll to position [4, 0]
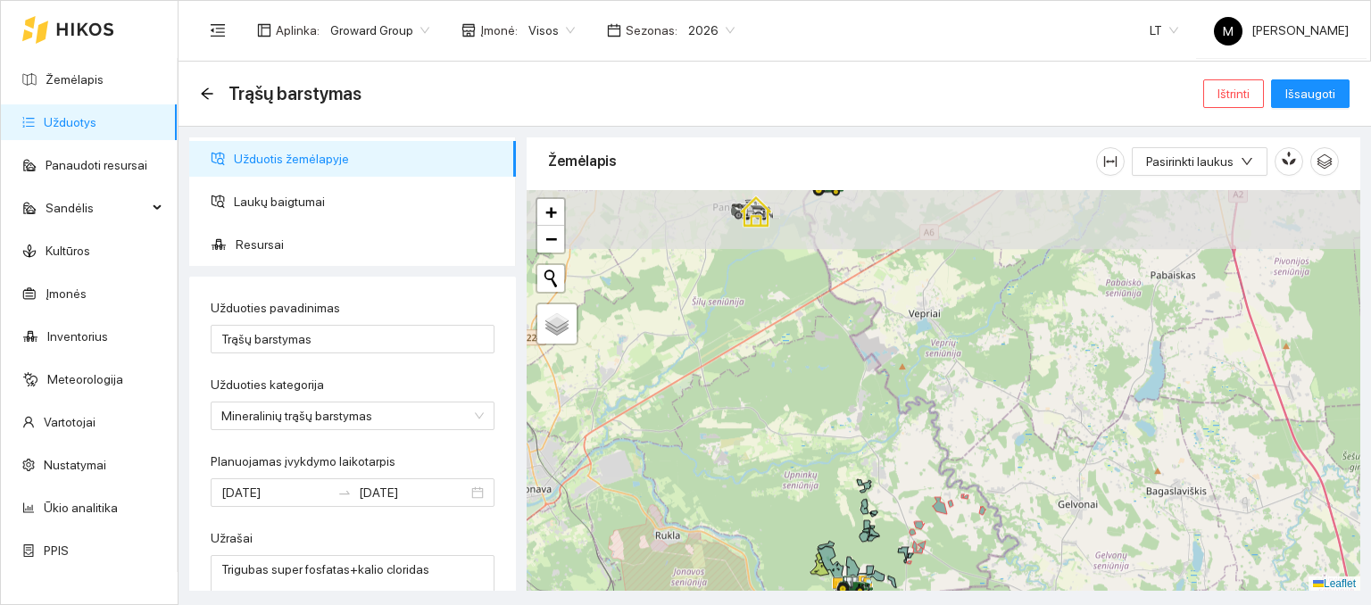
drag, startPoint x: 642, startPoint y: 233, endPoint x: 973, endPoint y: 462, distance: 402.9
click at [973, 462] on div at bounding box center [944, 391] width 834 height 402
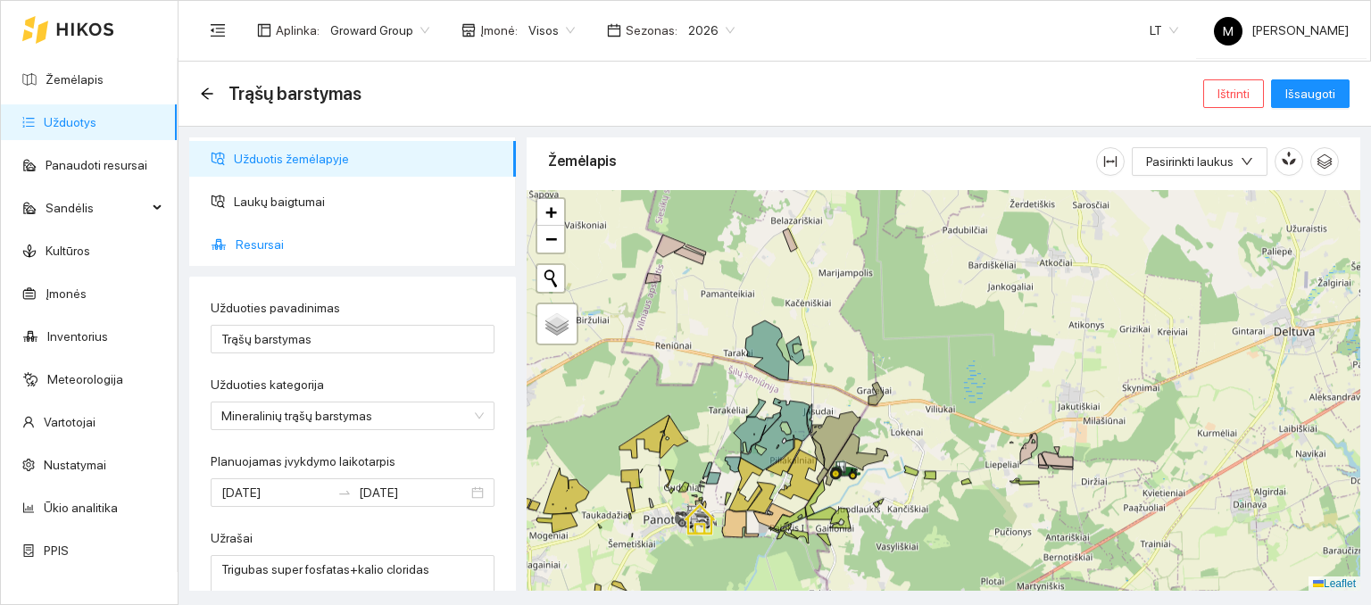
click at [284, 240] on span "Resursai" at bounding box center [369, 245] width 266 height 36
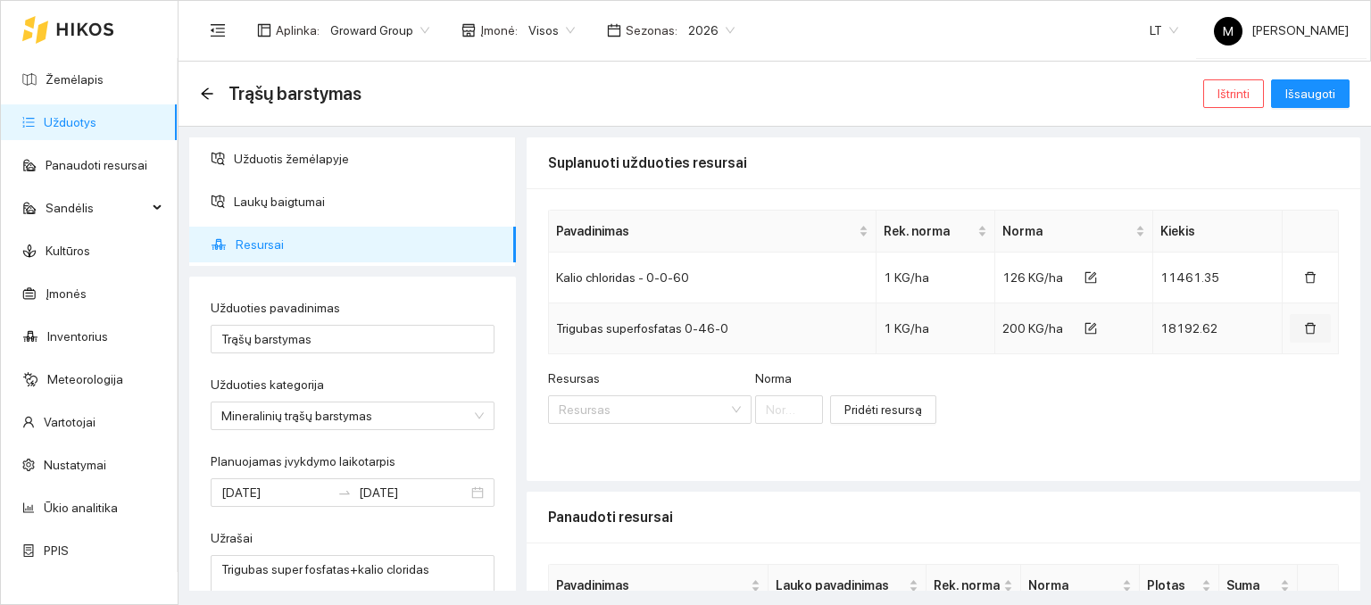
click at [1304, 333] on icon "delete" at bounding box center [1310, 328] width 12 height 12
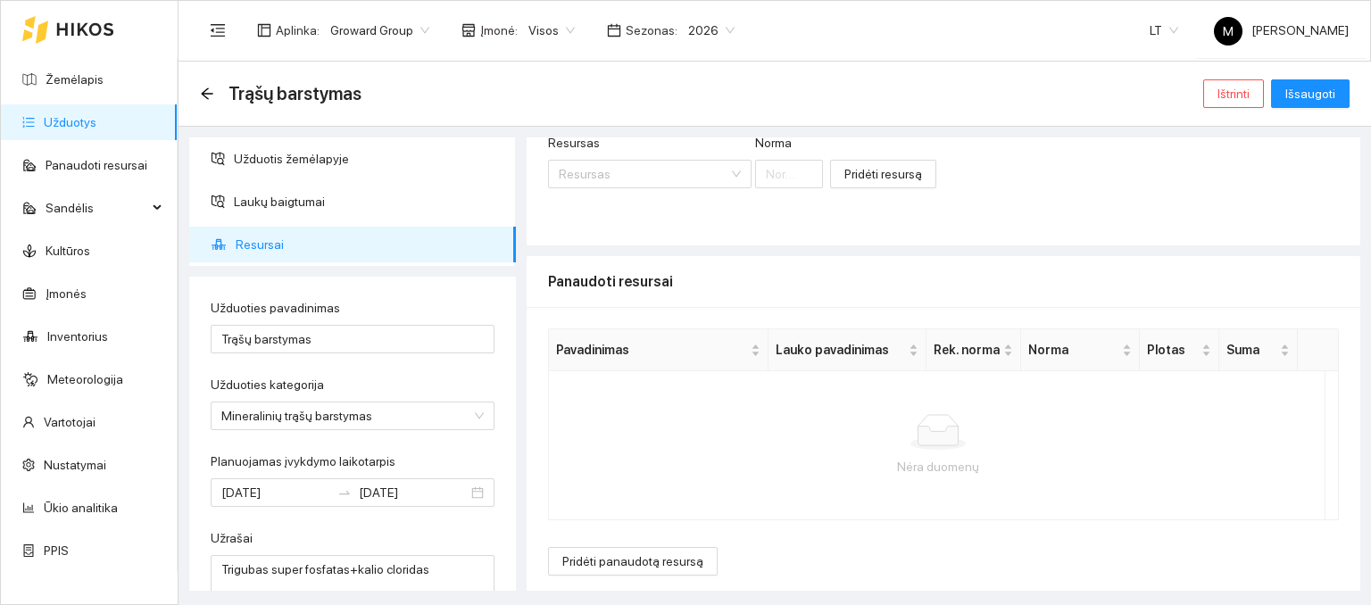
scroll to position [189, 0]
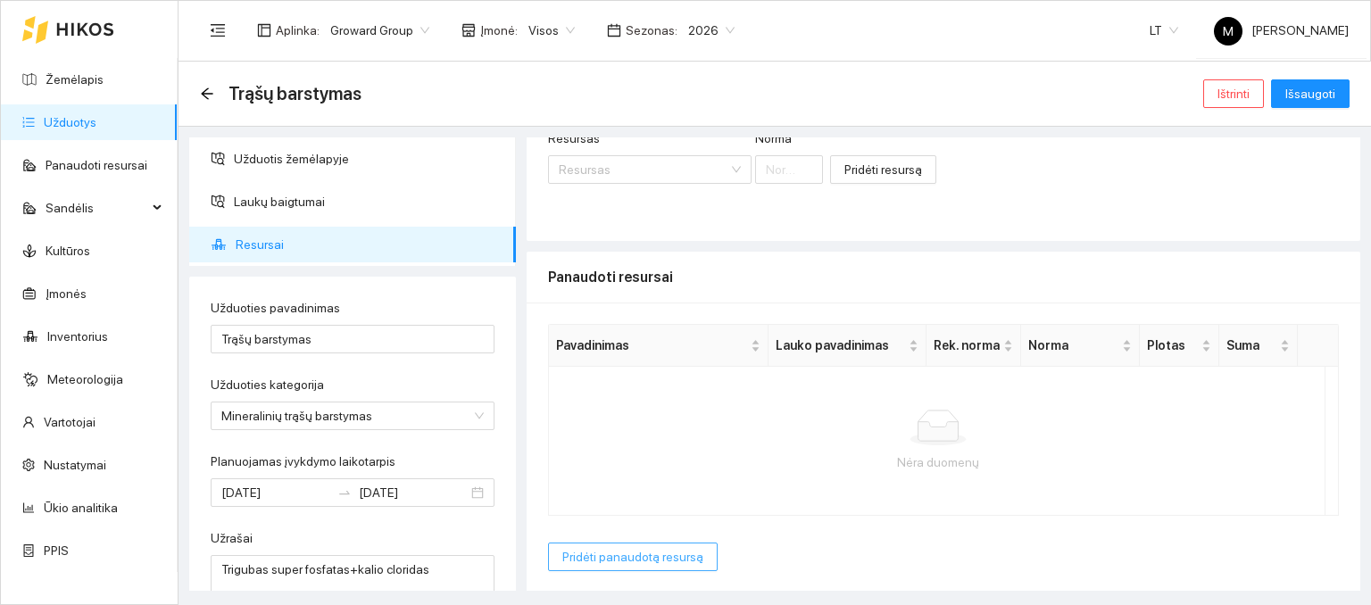
click at [592, 558] on span "Pridėti panaudotą resursą" at bounding box center [632, 557] width 141 height 20
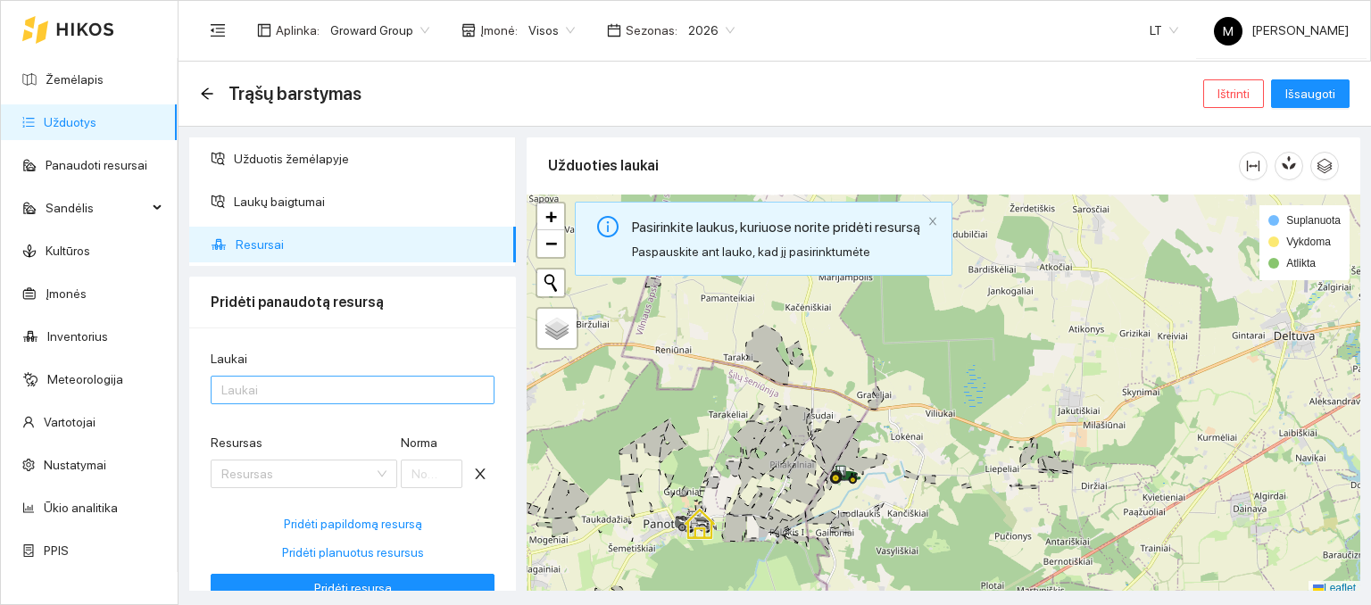
click at [325, 396] on div at bounding box center [343, 389] width 257 height 21
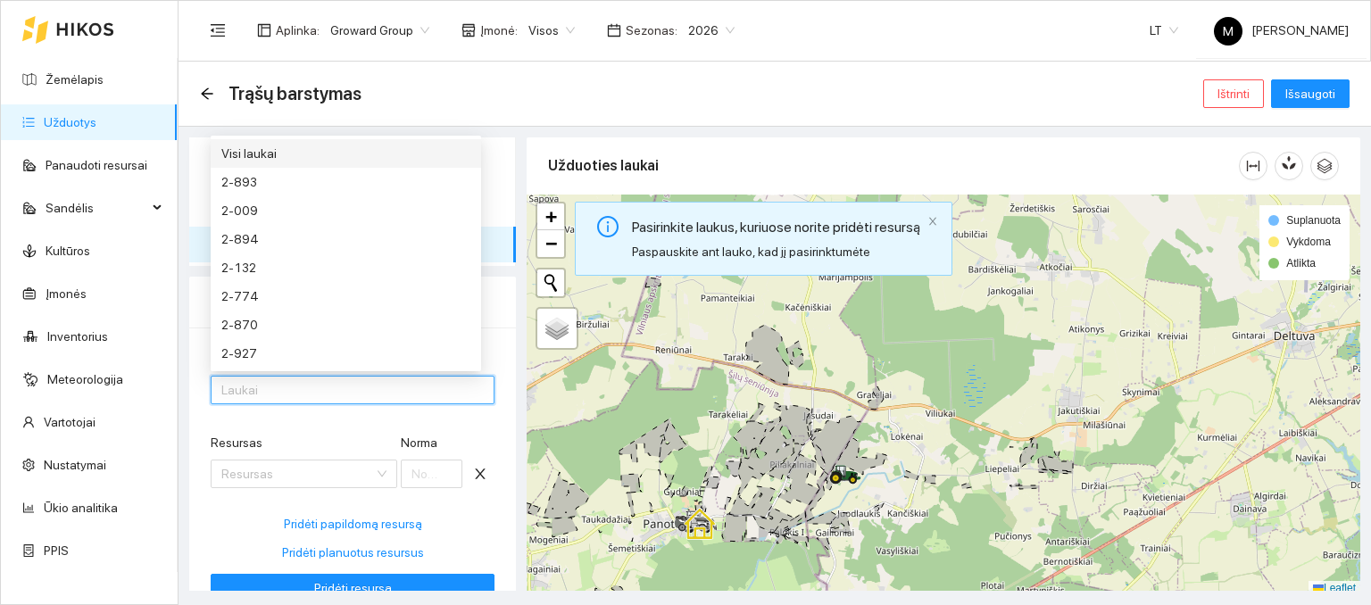
click at [350, 160] on div "Visi laukai" at bounding box center [345, 154] width 249 height 20
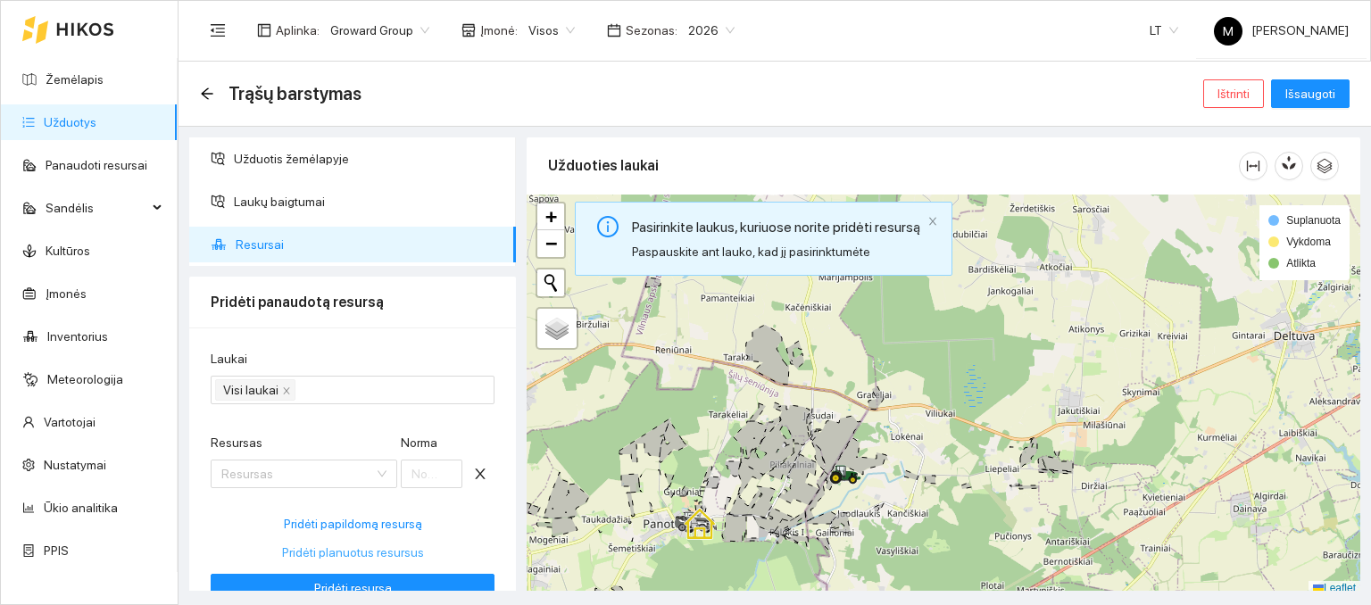
click at [349, 547] on span "Pridėti planuotus resursus" at bounding box center [353, 553] width 142 height 20
type input "126"
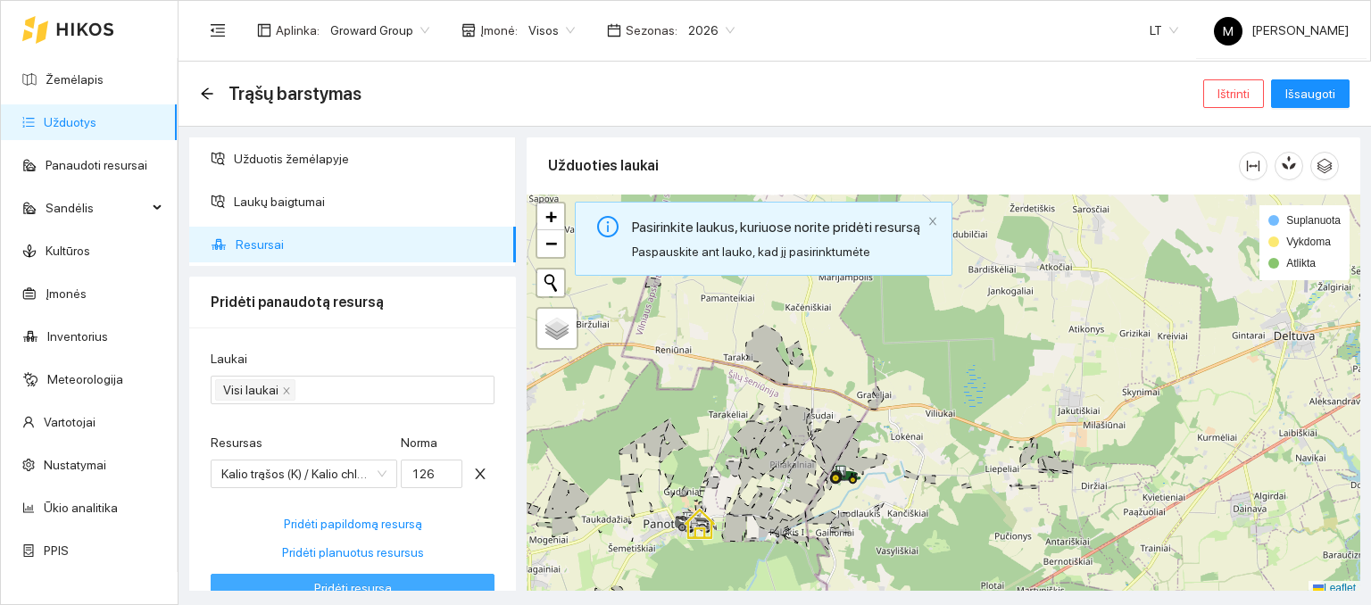
click at [357, 586] on span "Pridėti resursą" at bounding box center [353, 588] width 78 height 20
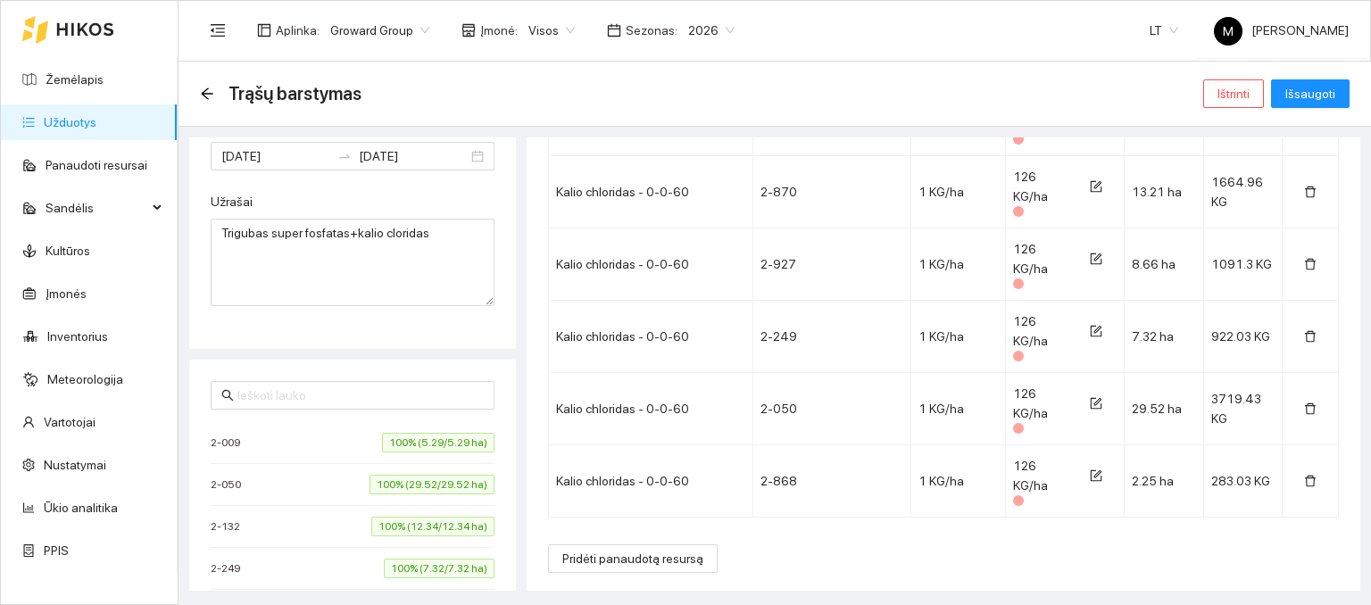
scroll to position [89, 0]
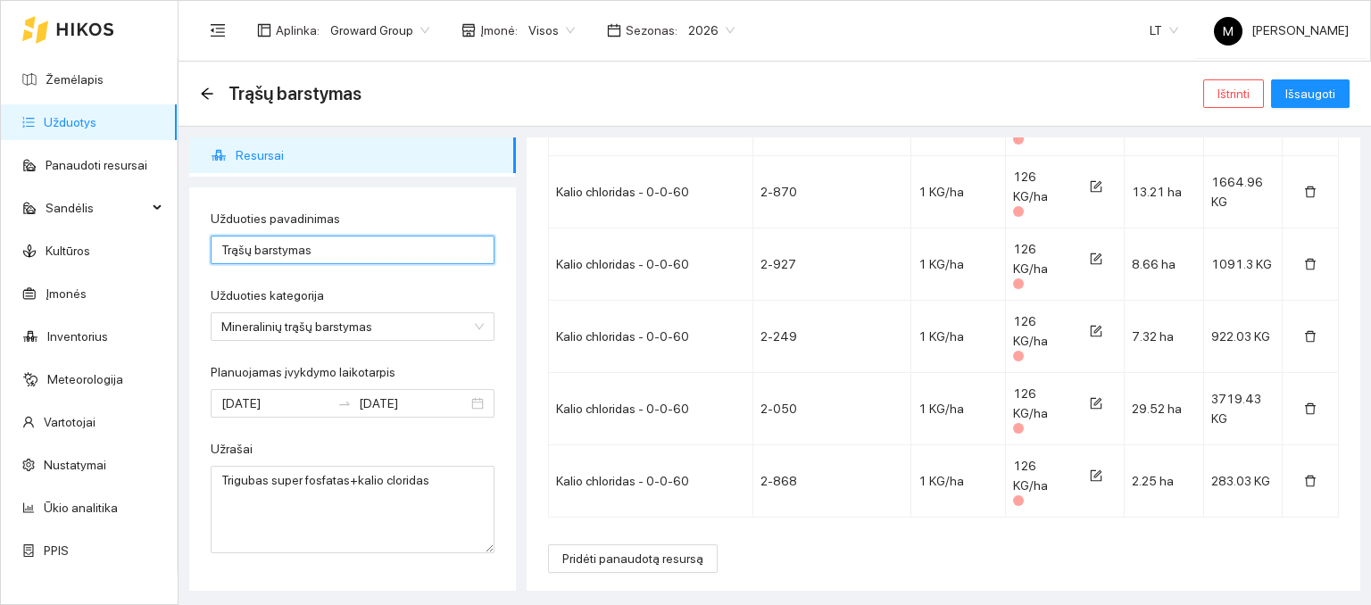
click at [331, 257] on input "Trąšų barstymas" at bounding box center [353, 250] width 284 height 29
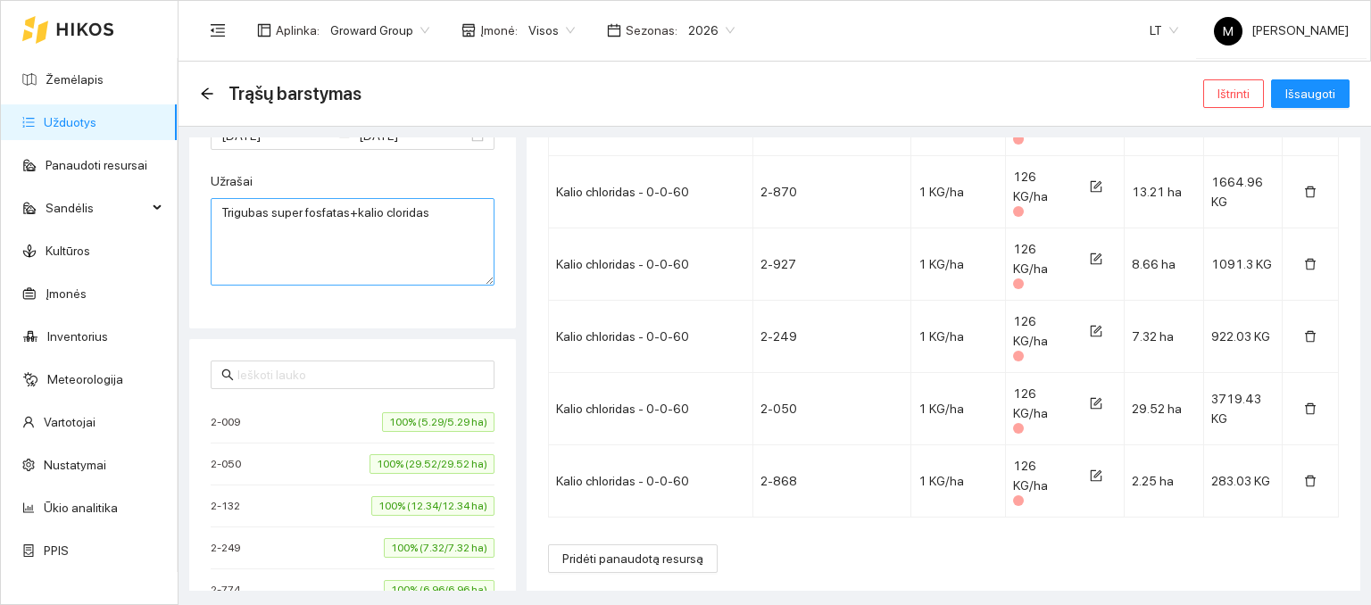
scroll to position [268, 0]
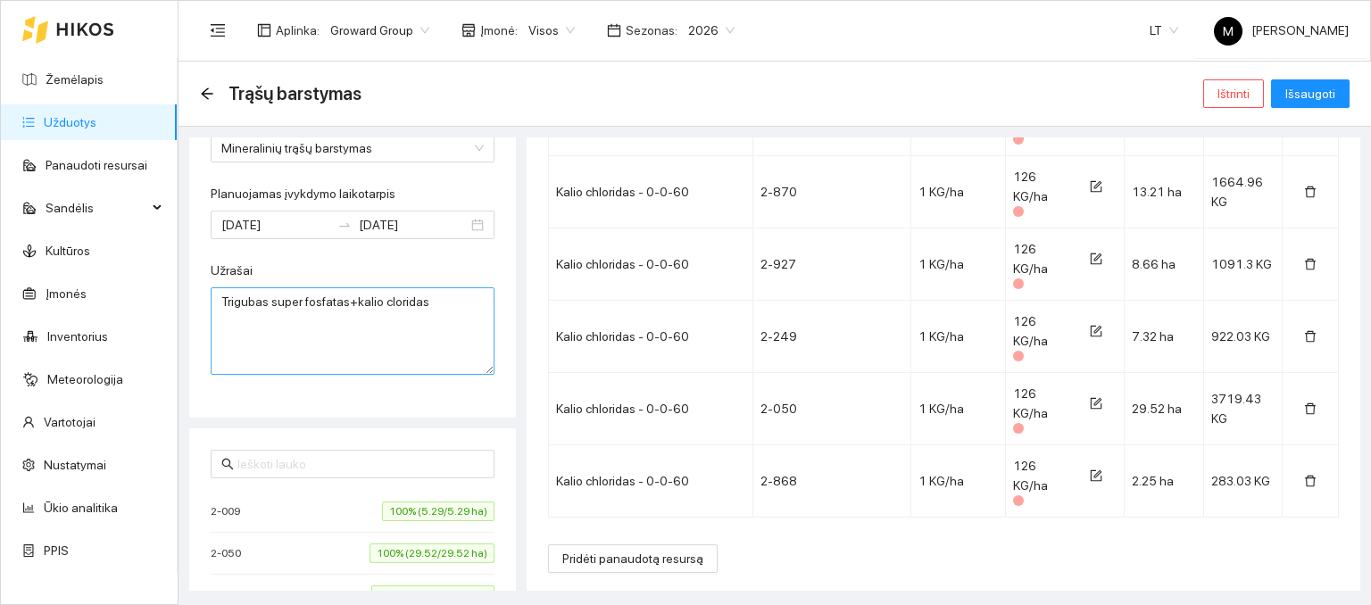
type input "Trąšų barstymas Upninkai Kalis"
drag, startPoint x: 425, startPoint y: 304, endPoint x: 213, endPoint y: 310, distance: 211.7
click at [213, 310] on textarea "Trigubas super fosfatas+kalio cloridas" at bounding box center [353, 330] width 284 height 87
type textarea "Barstymas su kalio trąšomis kintama norma"
click at [1302, 98] on span "Išsaugoti" at bounding box center [1310, 94] width 50 height 20
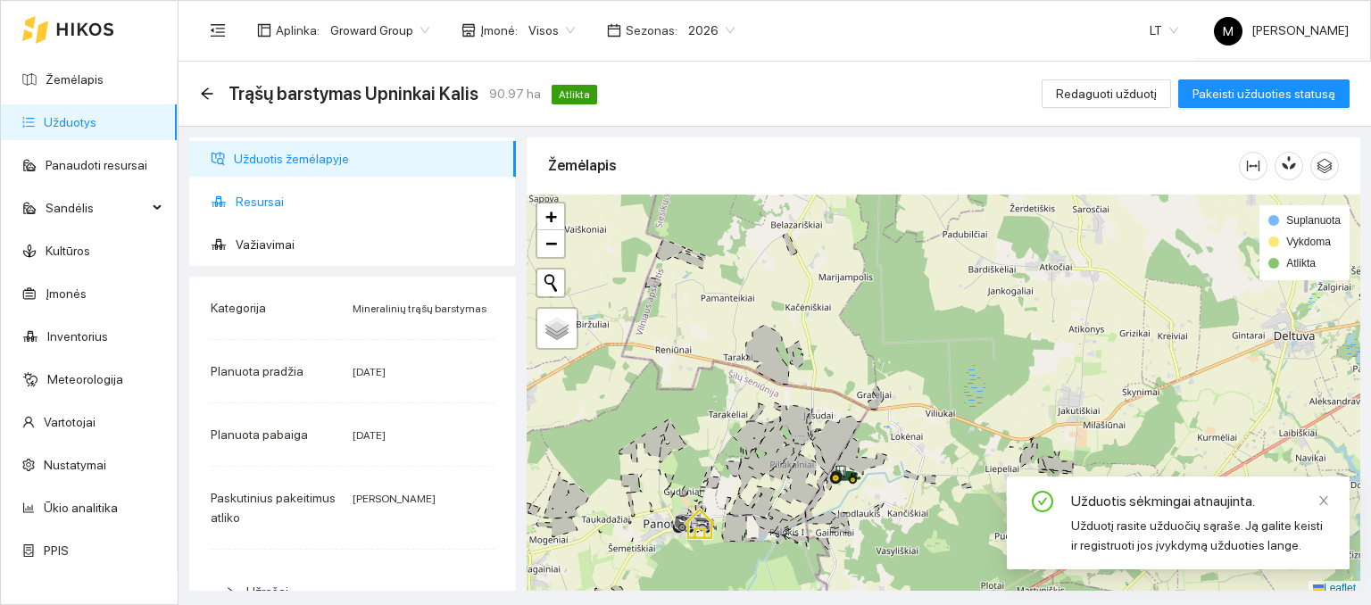
click at [287, 215] on span "Resursai" at bounding box center [369, 202] width 266 height 36
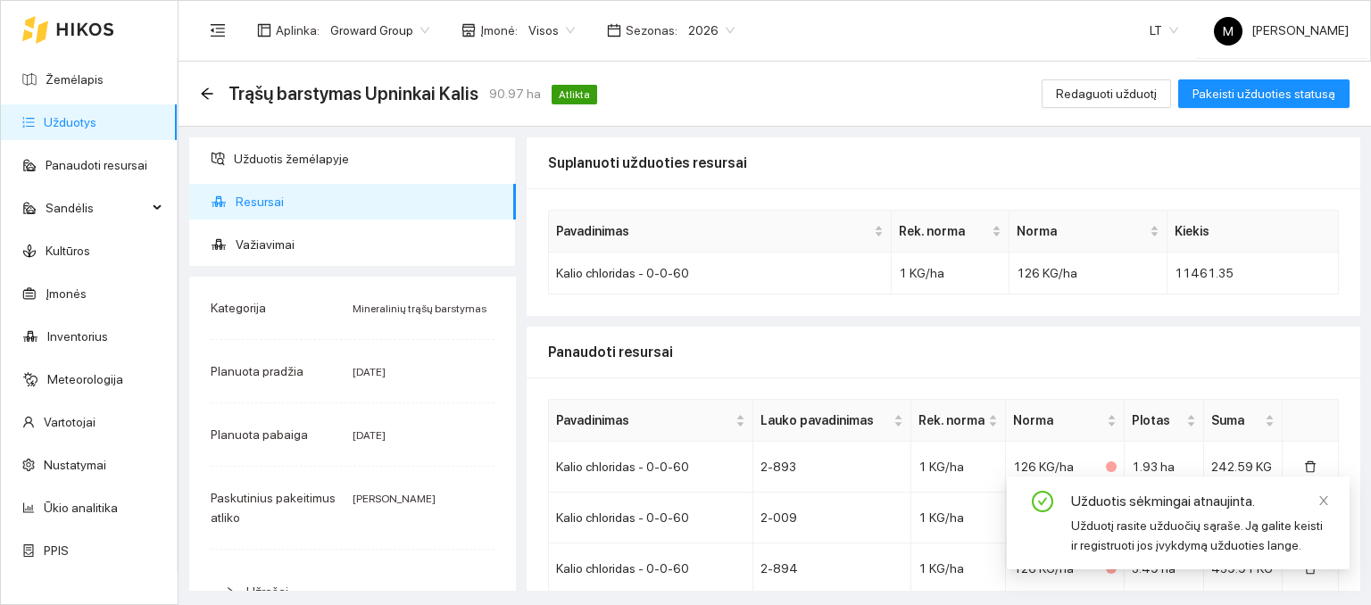
scroll to position [599, 0]
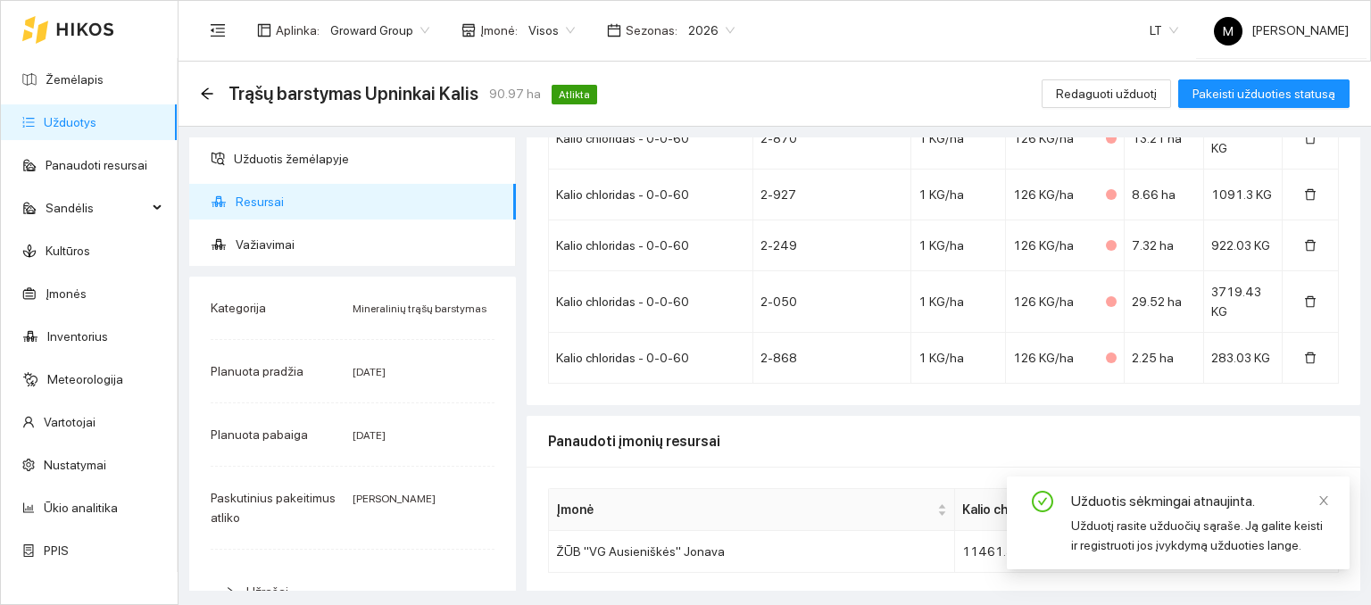
click at [1331, 501] on div "Užduotis sėkmingai atnaujinta. Užduotį rasite užduočių sąraše. Ją galite keisti…" at bounding box center [1178, 523] width 343 height 93
click at [1328, 500] on icon "close" at bounding box center [1324, 501] width 12 height 12
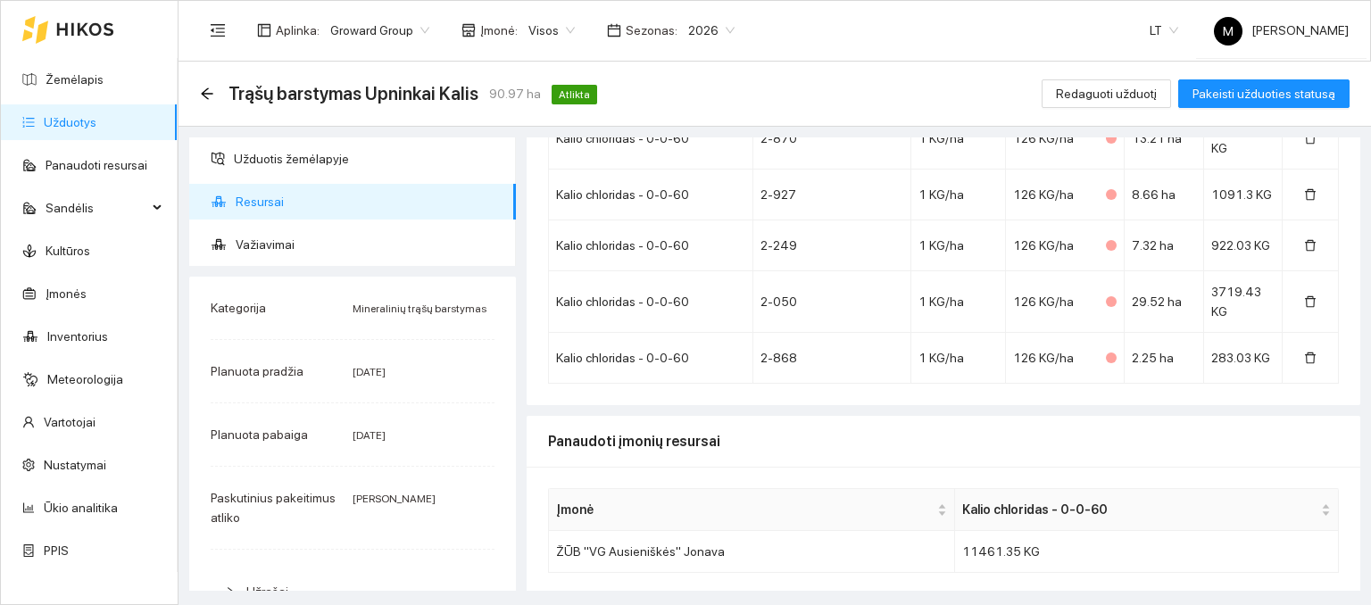
scroll to position [0, 0]
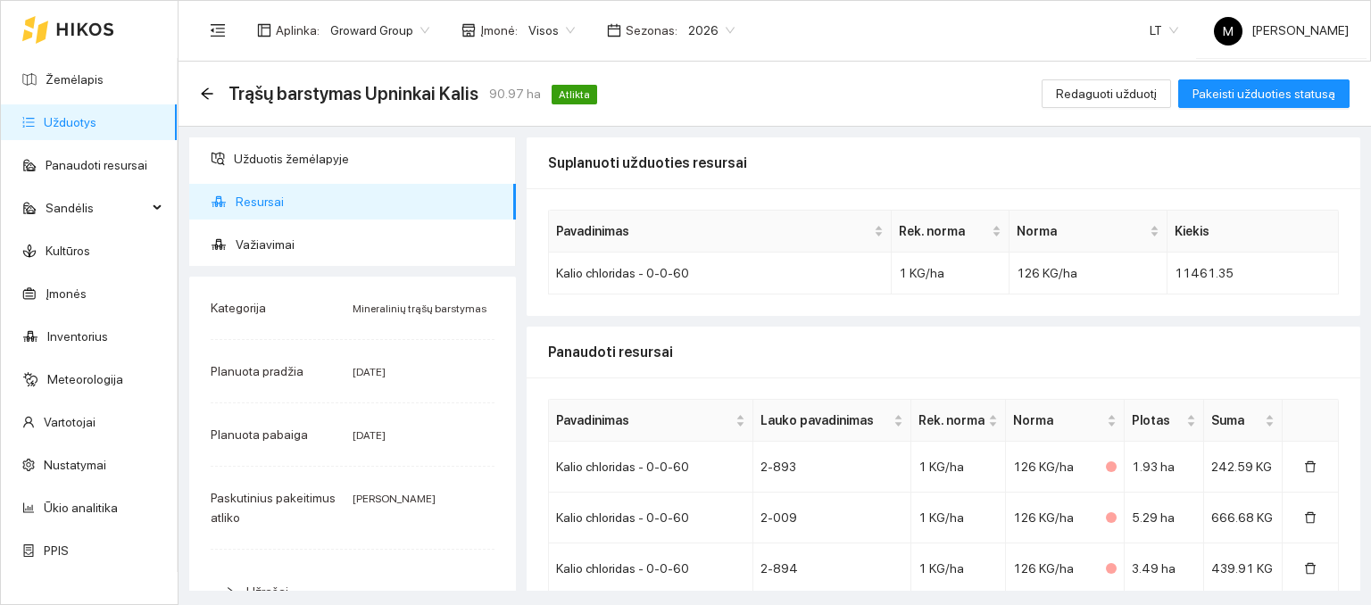
click at [96, 115] on link "Užduotys" at bounding box center [70, 122] width 53 height 14
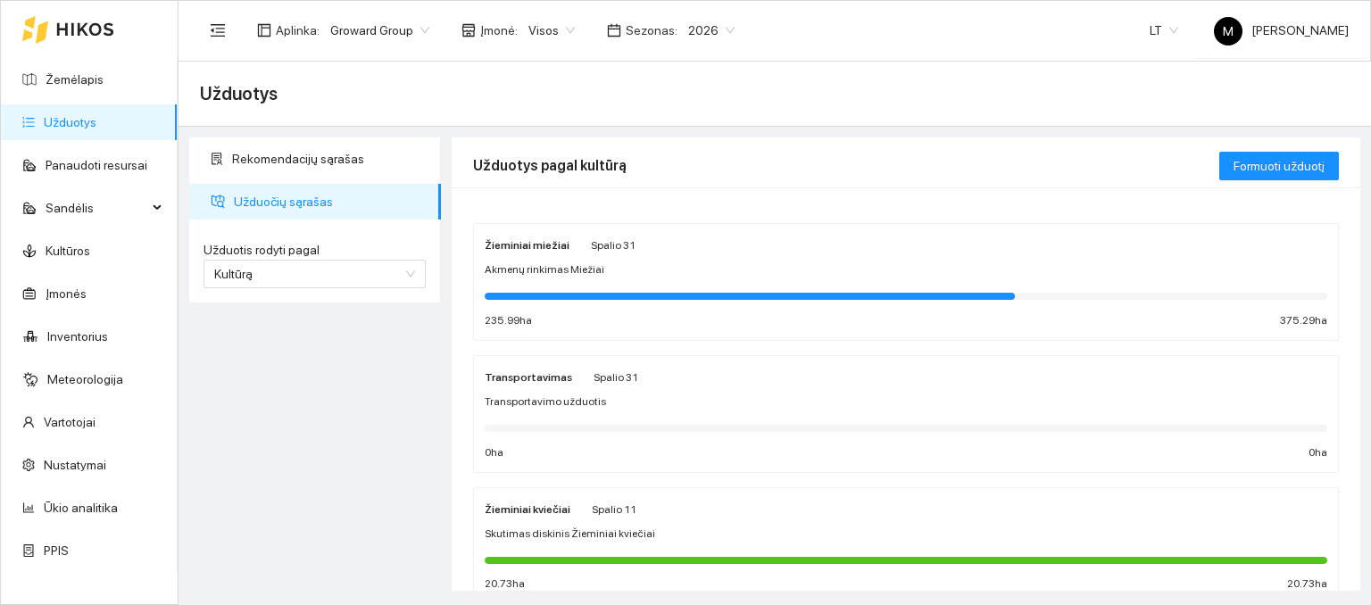
click at [692, 297] on div at bounding box center [750, 296] width 530 height 7
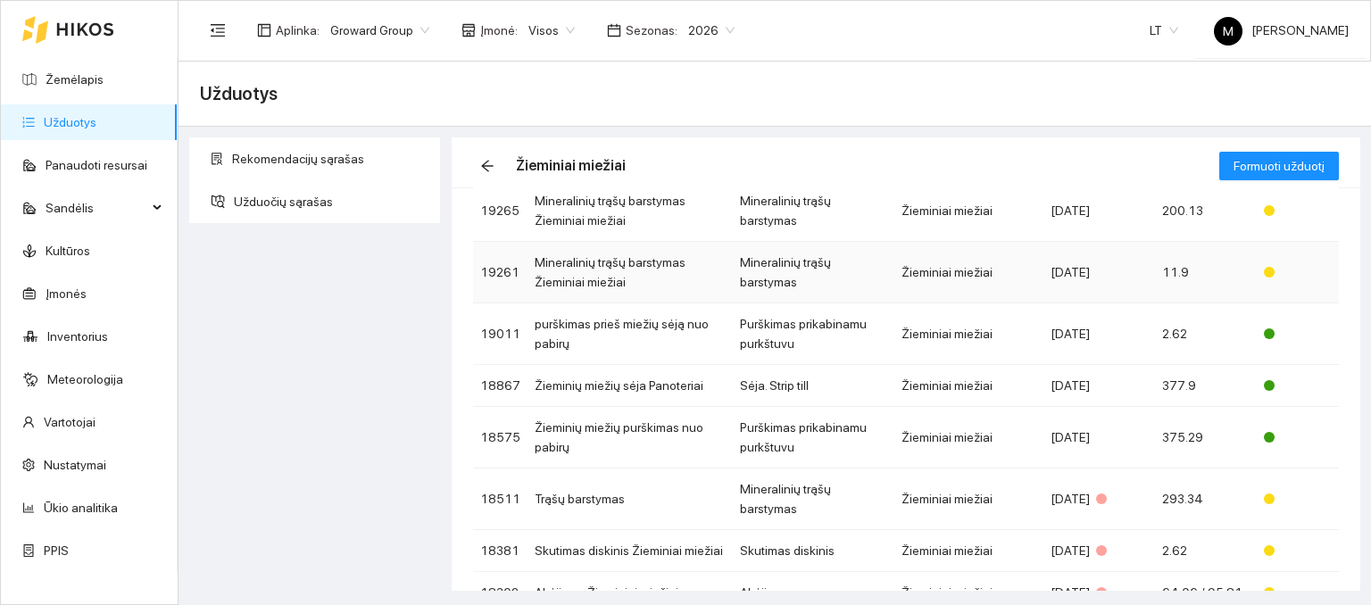
scroll to position [268, 0]
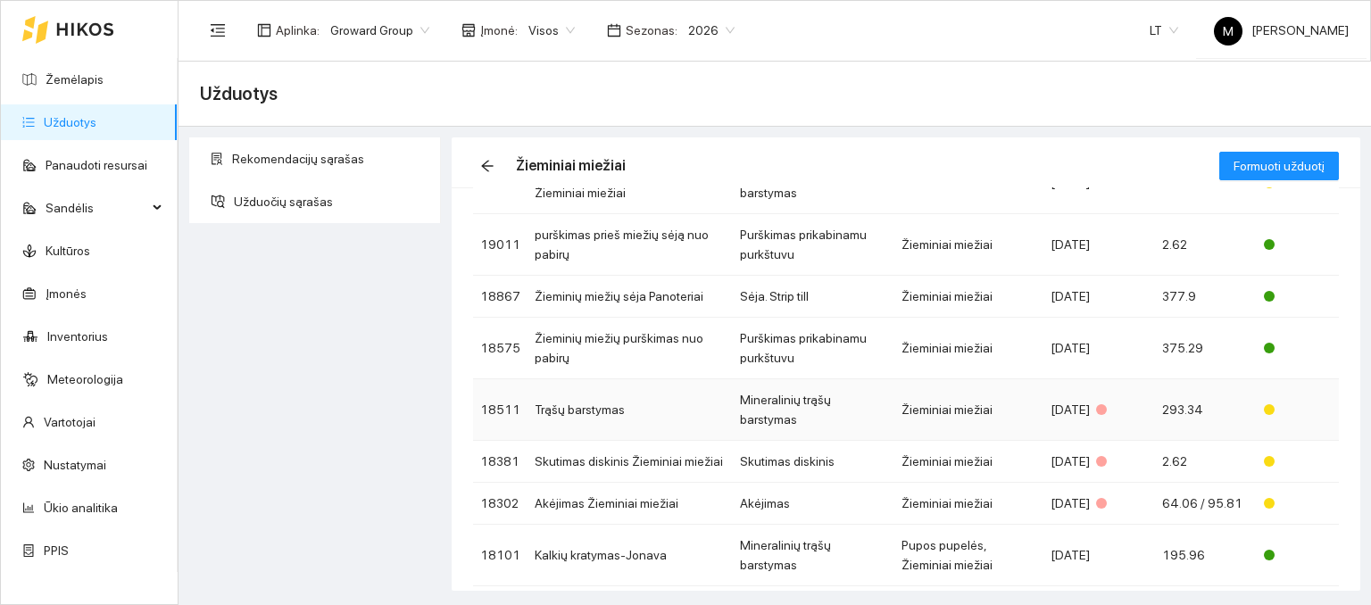
click at [607, 395] on td "Trąšų barstymas" at bounding box center [630, 410] width 205 height 62
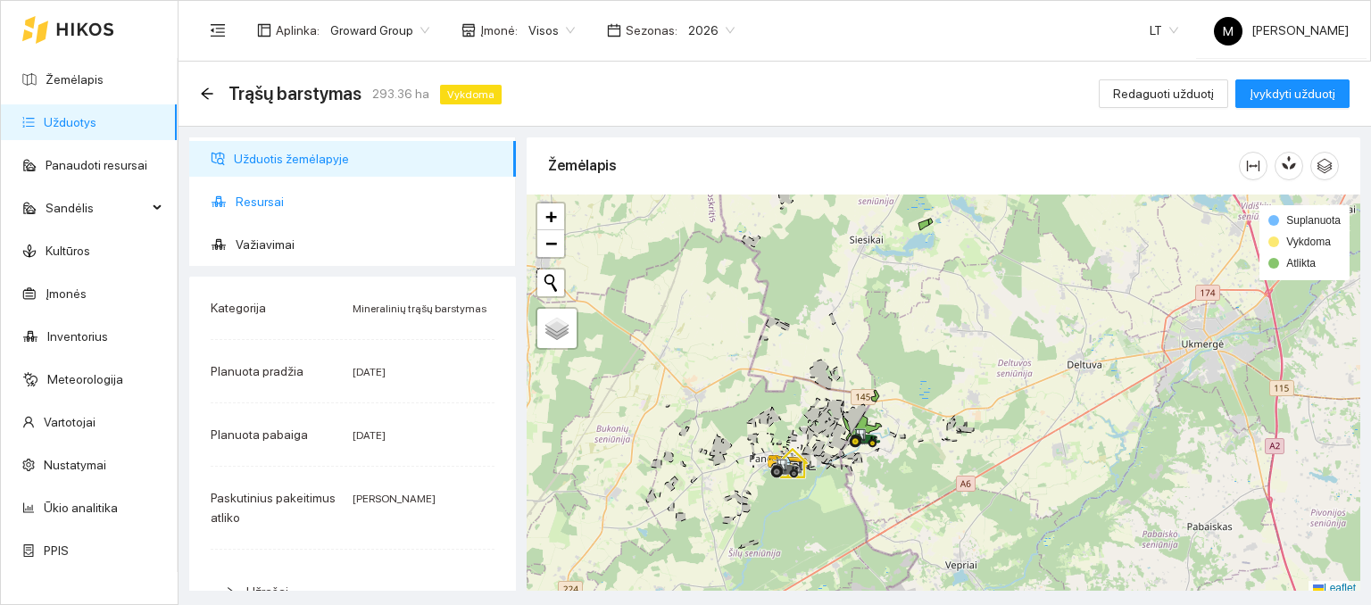
click at [264, 208] on span "Resursai" at bounding box center [369, 202] width 266 height 36
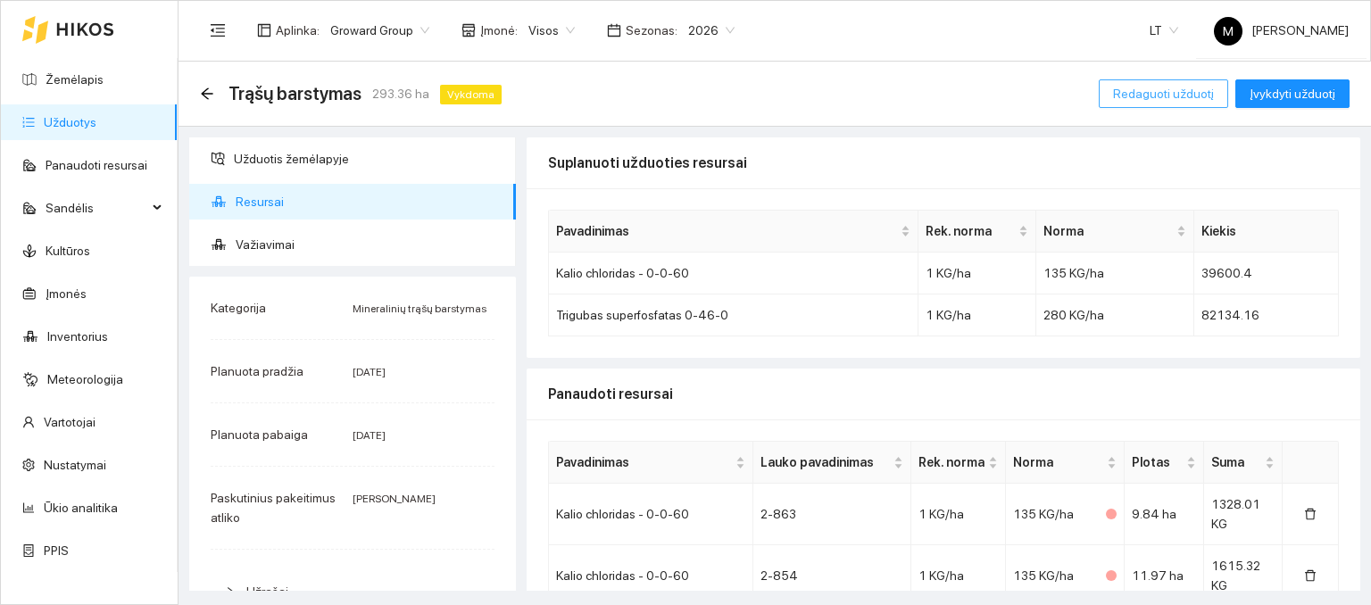
click at [1187, 101] on span "Redaguoti užduotį" at bounding box center [1163, 94] width 101 height 20
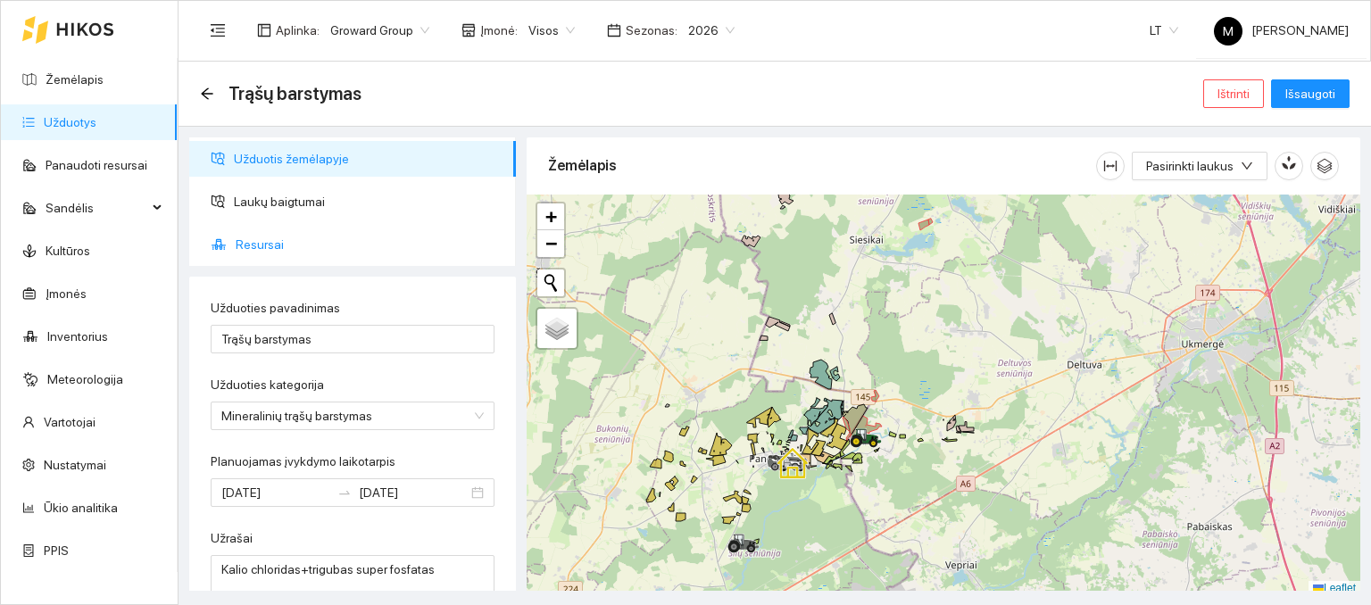
click at [275, 229] on span "Resursai" at bounding box center [369, 245] width 266 height 36
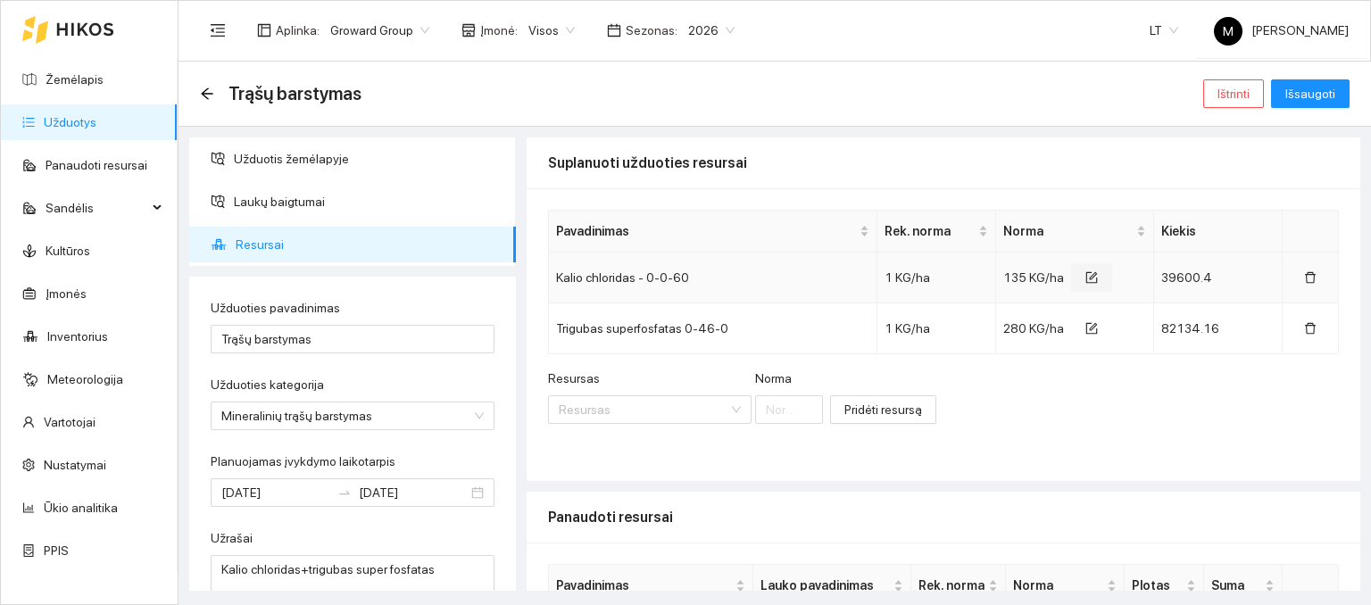
click at [1085, 276] on icon "form" at bounding box center [1091, 277] width 12 height 12
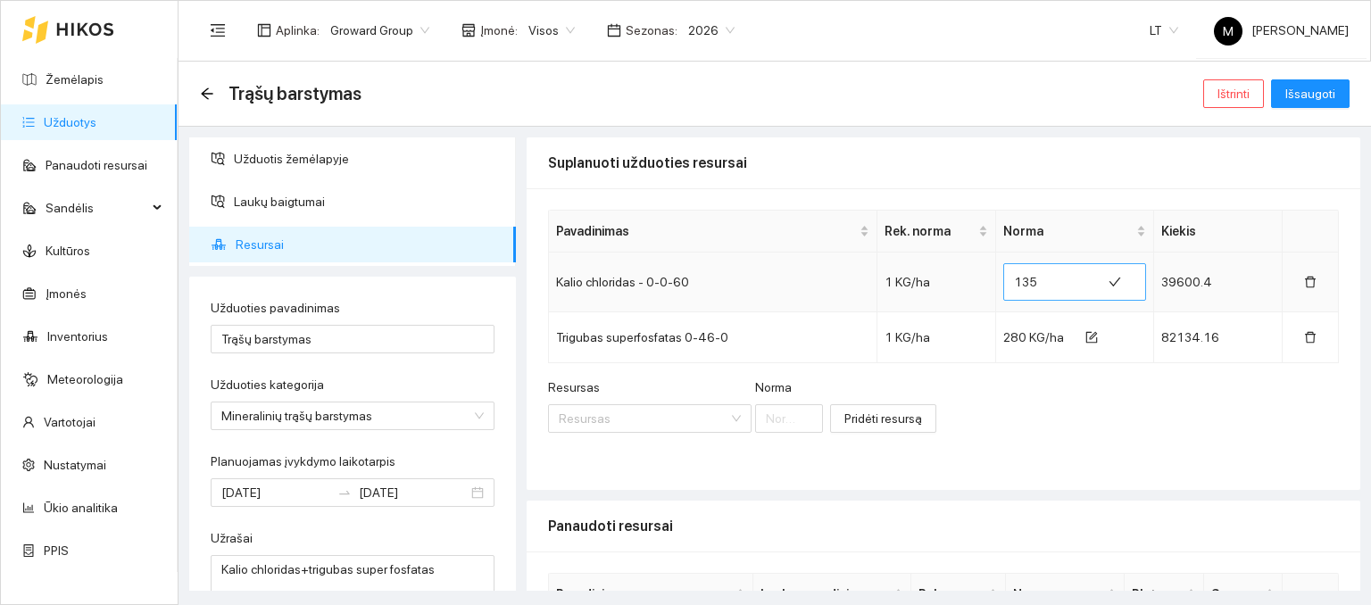
click at [1029, 284] on input "135" at bounding box center [1052, 282] width 77 height 29
type input "113"
click at [1087, 340] on button "button" at bounding box center [1091, 337] width 41 height 29
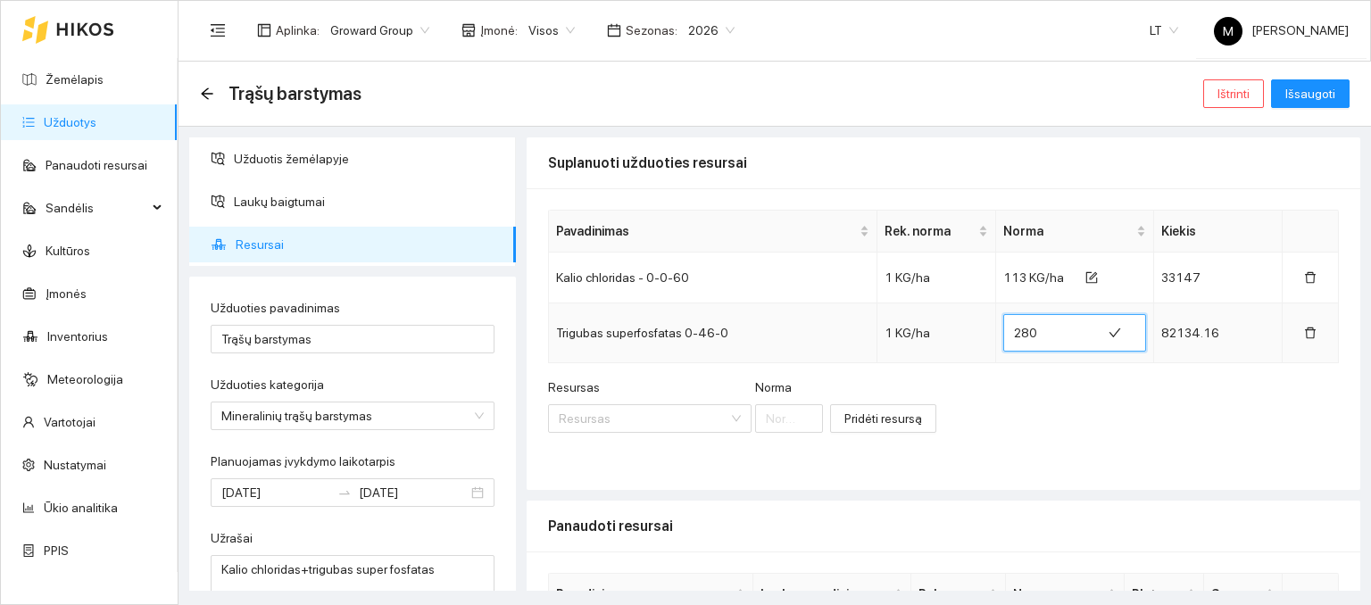
click at [1059, 337] on input "280" at bounding box center [1052, 333] width 77 height 29
type input "262"
click at [1095, 381] on div "Resursas Resursas Norma Pridėti resursą" at bounding box center [943, 416] width 791 height 77
click at [1306, 98] on span "Išsaugoti" at bounding box center [1310, 94] width 50 height 20
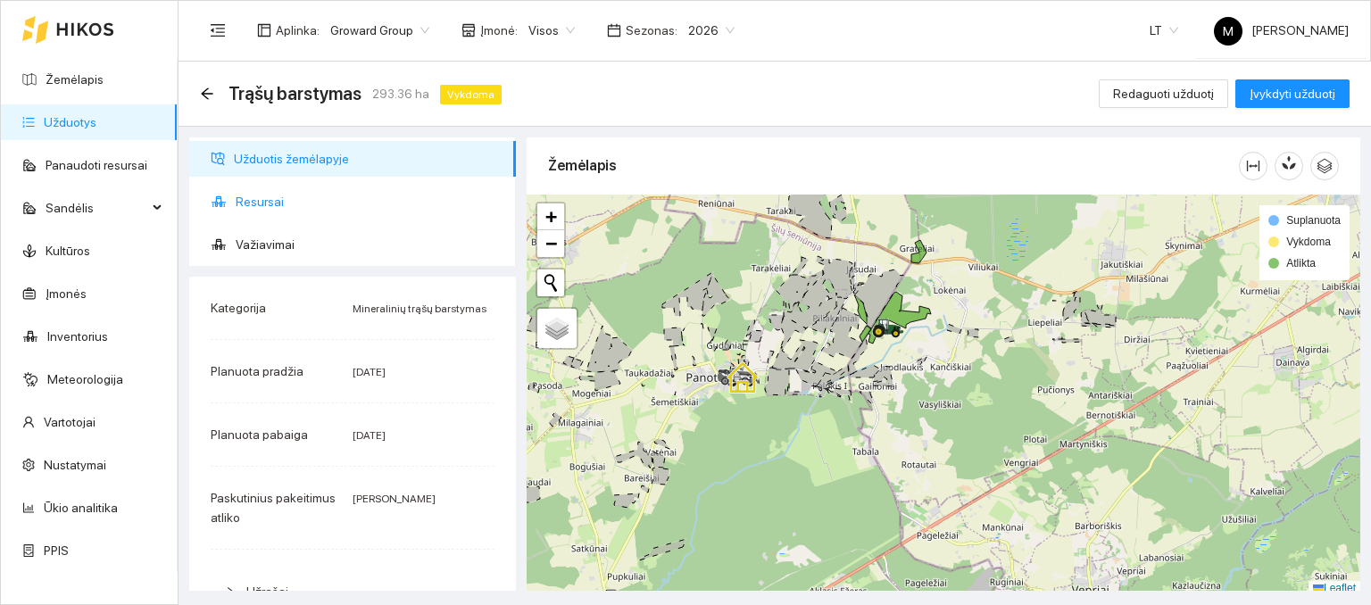
click at [254, 190] on span "Resursai" at bounding box center [369, 202] width 266 height 36
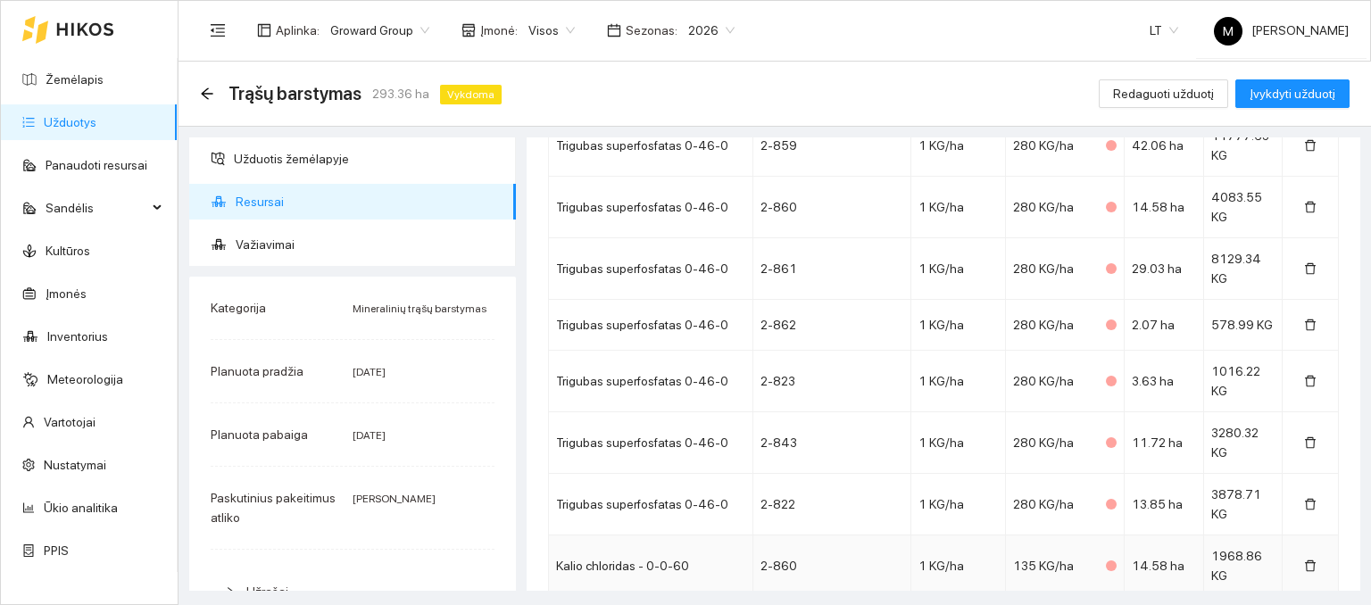
scroll to position [1613, 0]
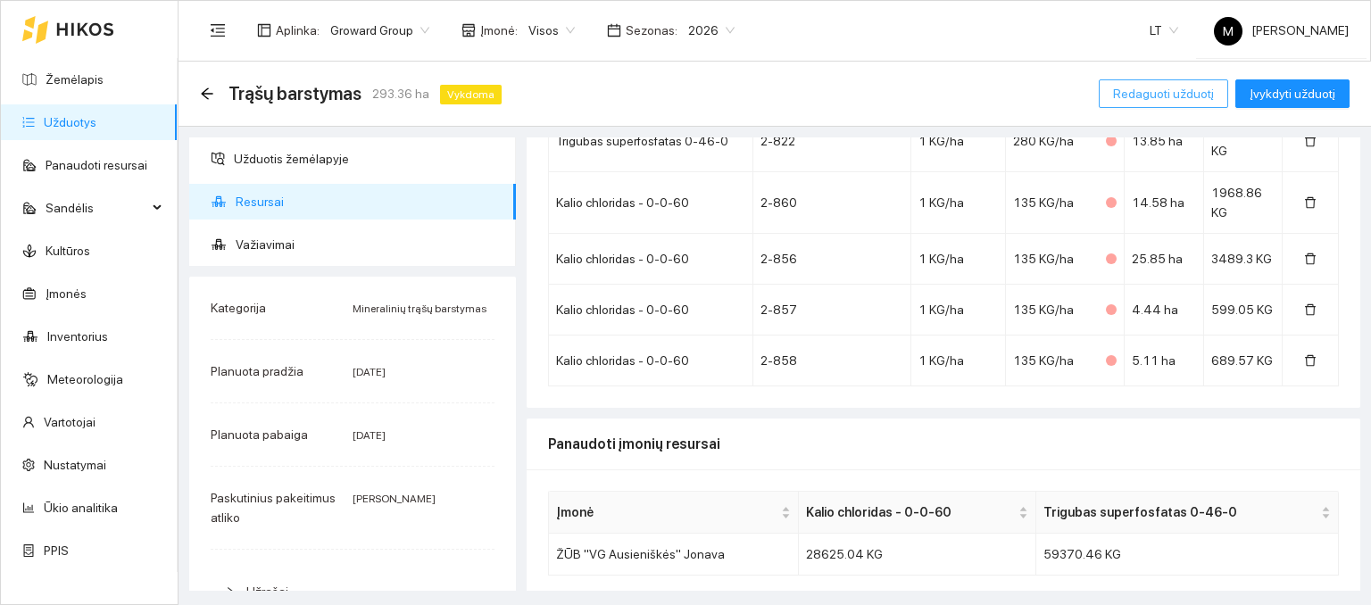
click at [1182, 87] on span "Redaguoti užduotį" at bounding box center [1163, 94] width 101 height 20
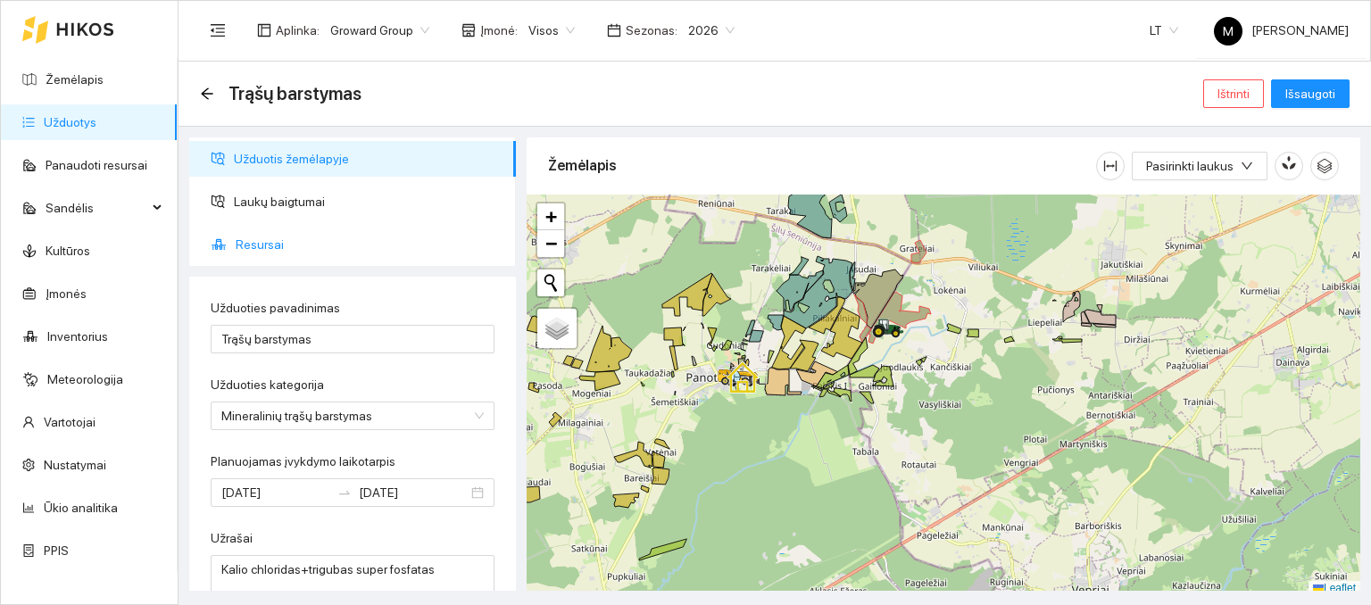
click at [282, 237] on span "Resursai" at bounding box center [369, 245] width 266 height 36
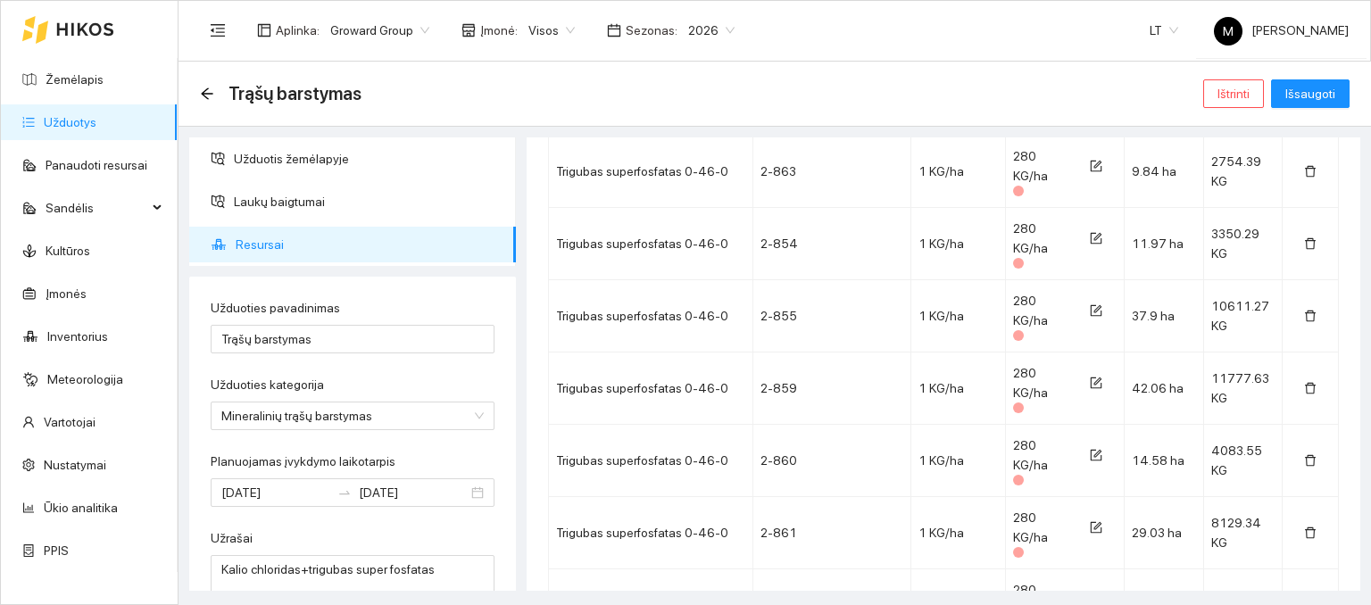
scroll to position [1967, 0]
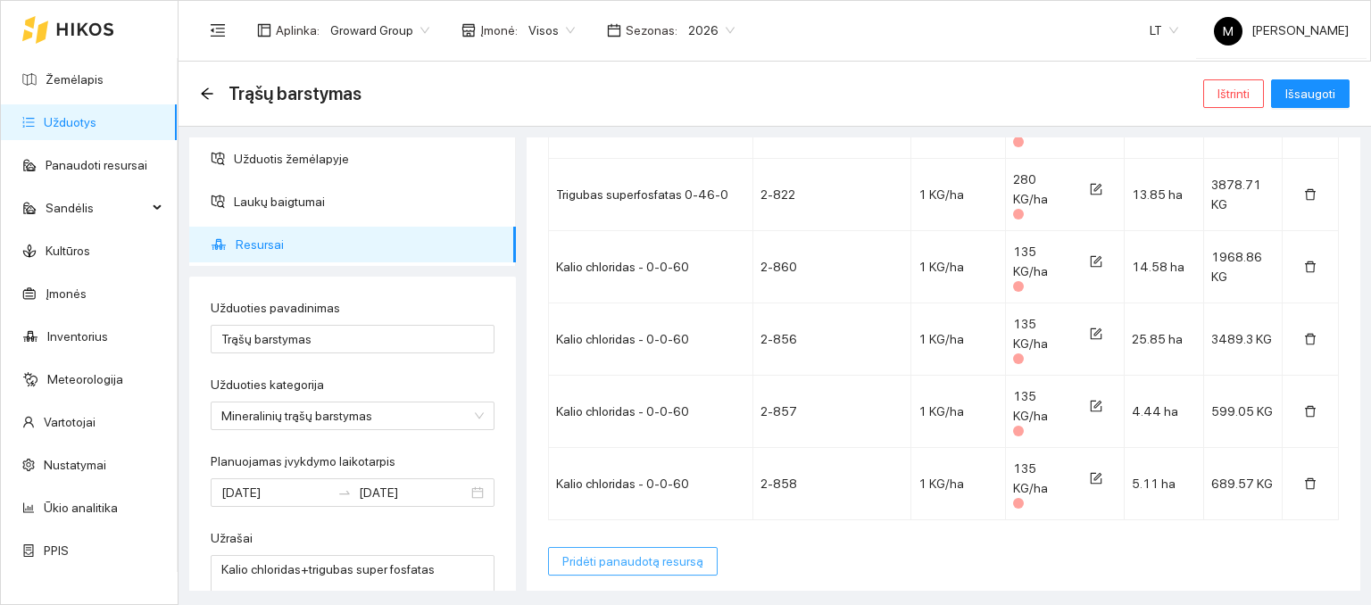
click at [619, 553] on span "Pridėti panaudotą resursą" at bounding box center [632, 562] width 141 height 20
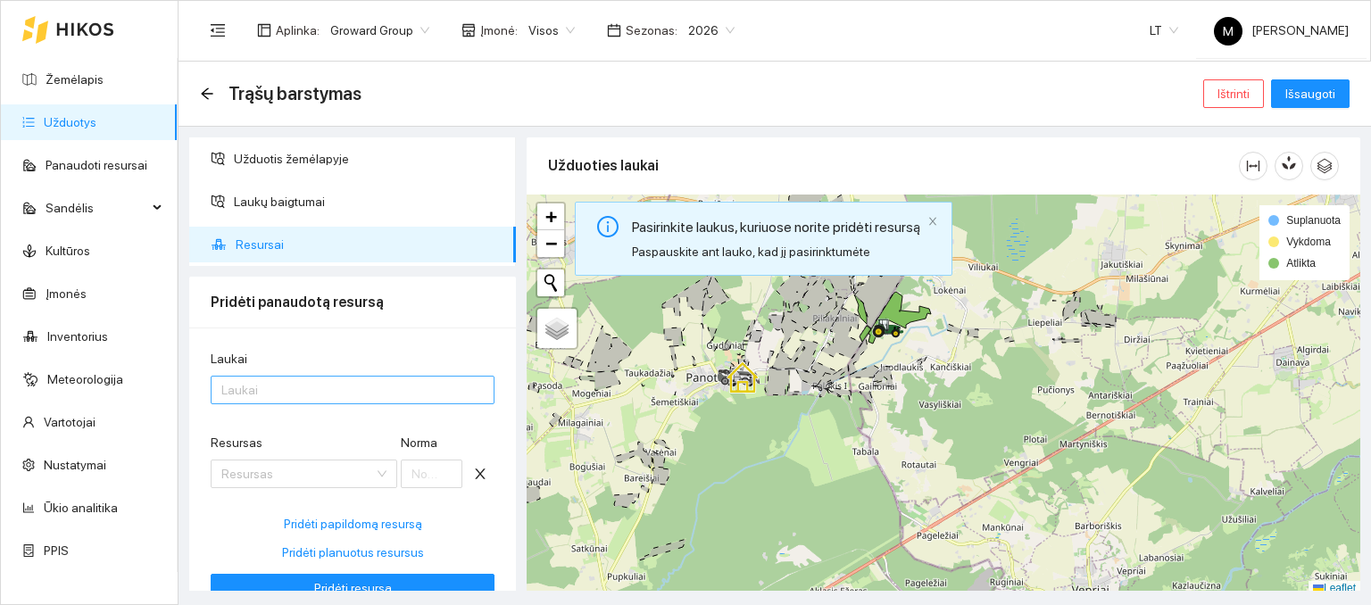
click at [340, 388] on div at bounding box center [343, 389] width 257 height 21
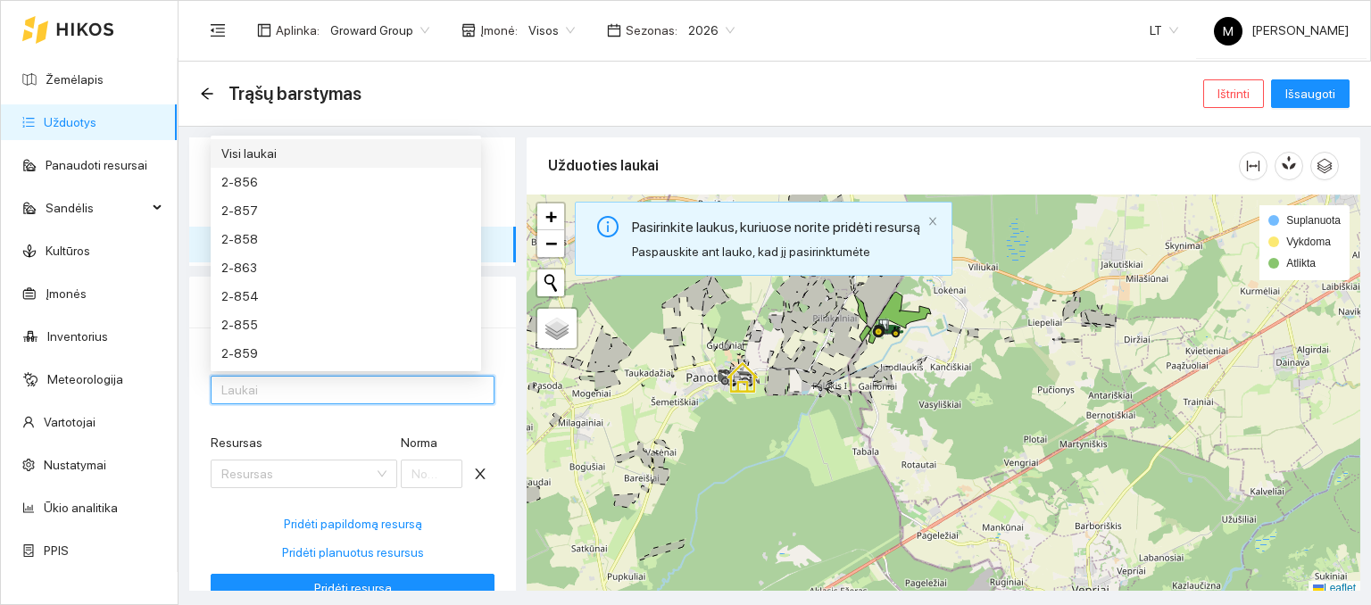
click at [321, 148] on div "Visi laukai" at bounding box center [345, 154] width 249 height 20
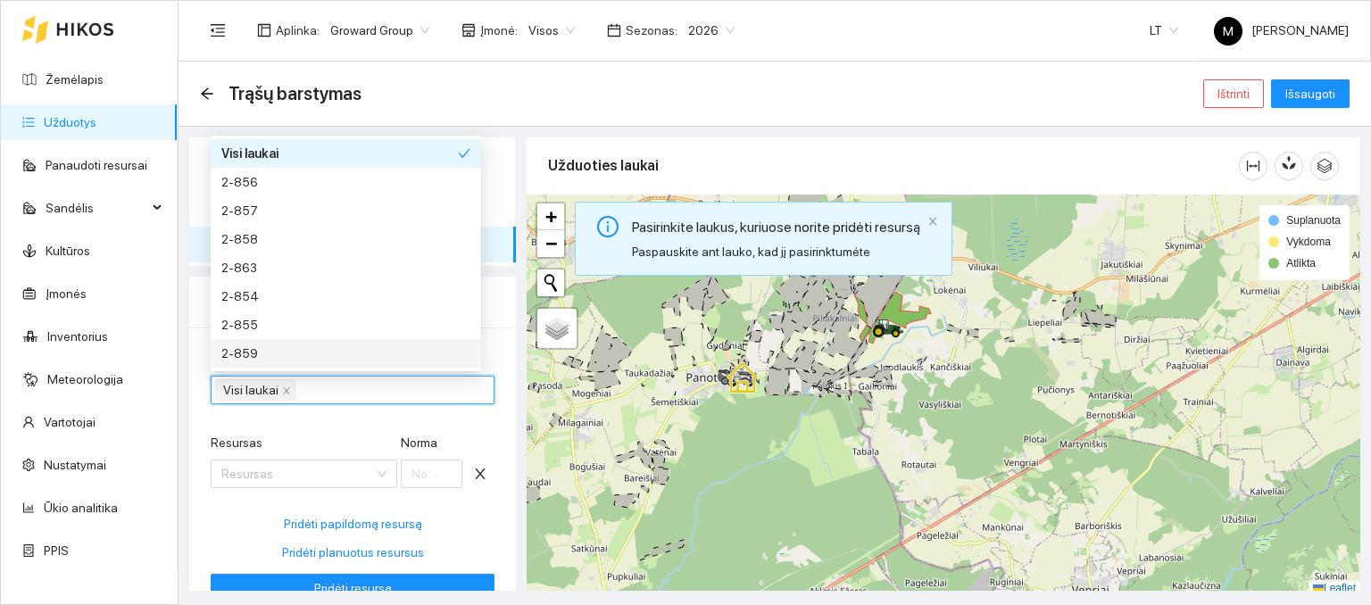
click at [291, 418] on form "Laukai Visi laukai Resursas Resursas Norma Pridėti papildomą resursą Pridėti pl…" at bounding box center [353, 476] width 284 height 254
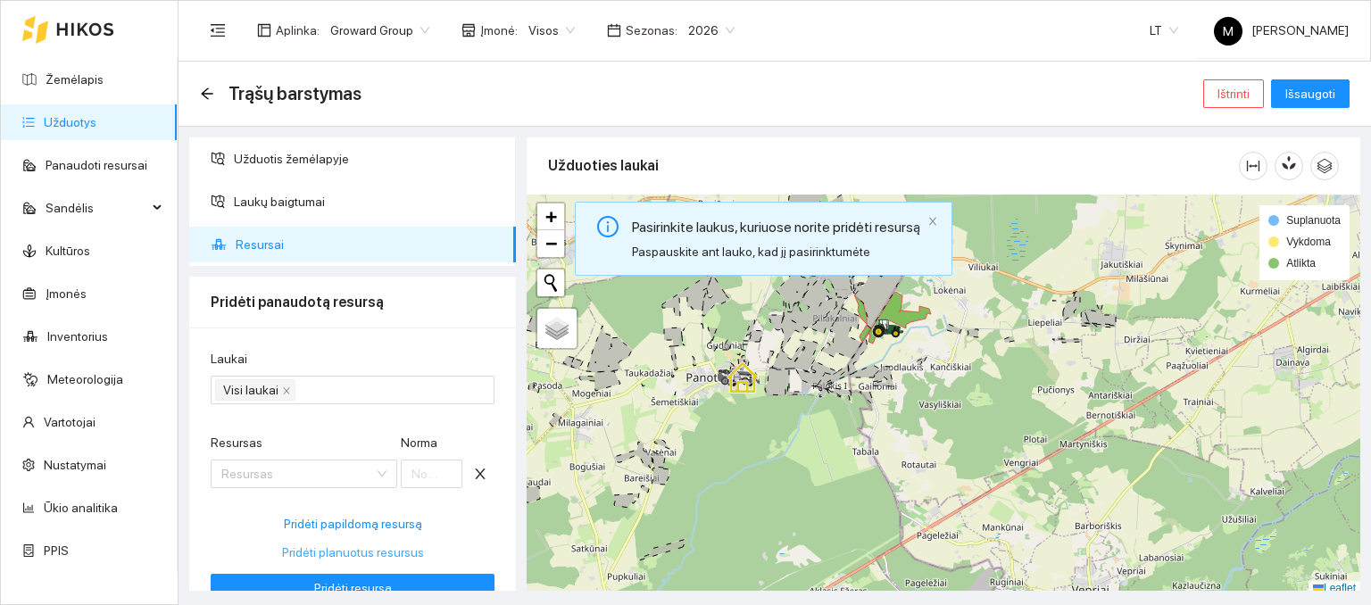
click at [312, 549] on span "Pridėti planuotus resursus" at bounding box center [353, 553] width 142 height 20
type input "113"
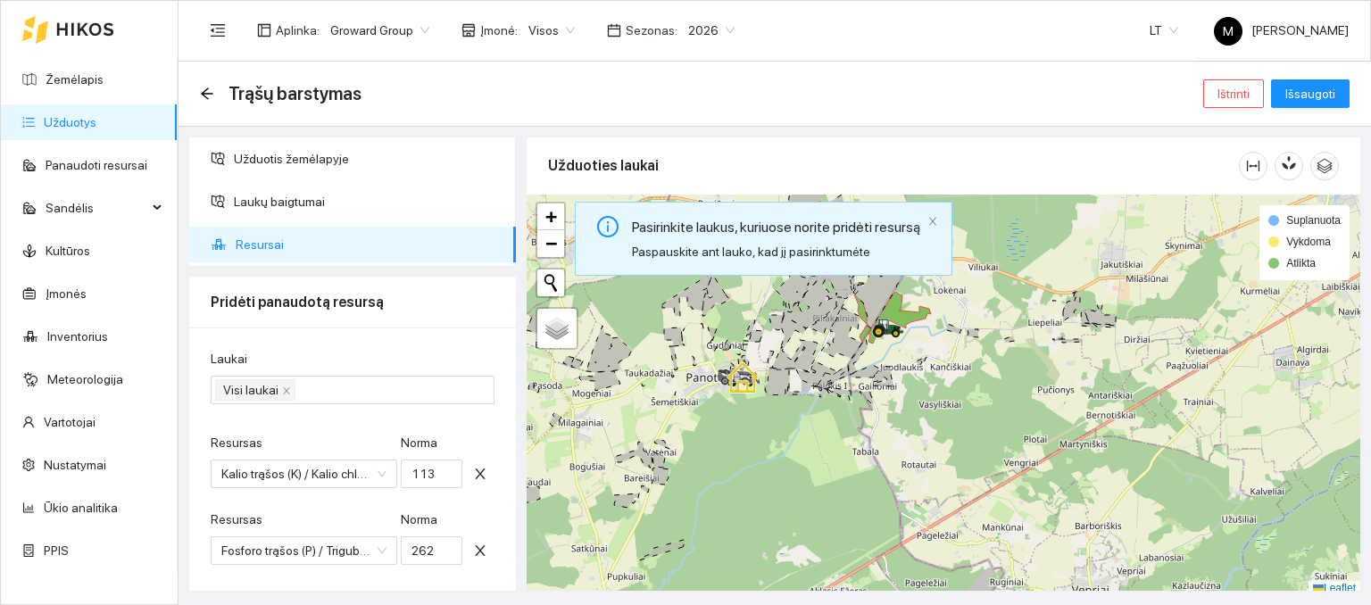
scroll to position [164, 0]
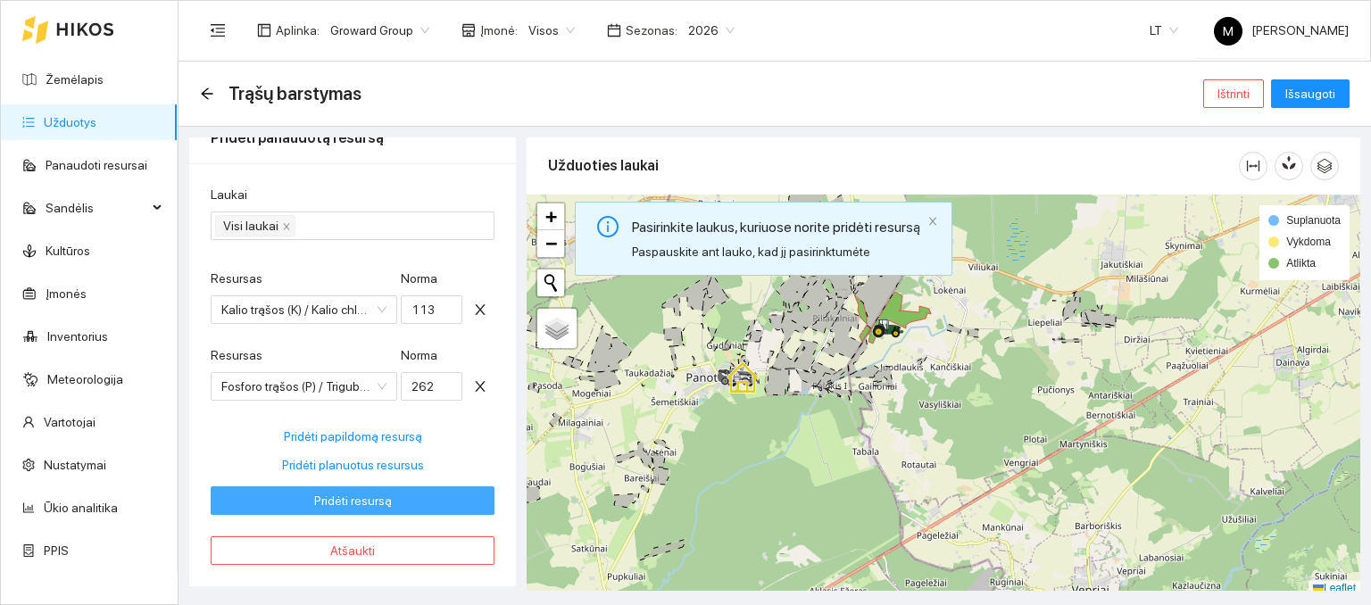
click at [361, 500] on span "Pridėti resursą" at bounding box center [353, 501] width 78 height 20
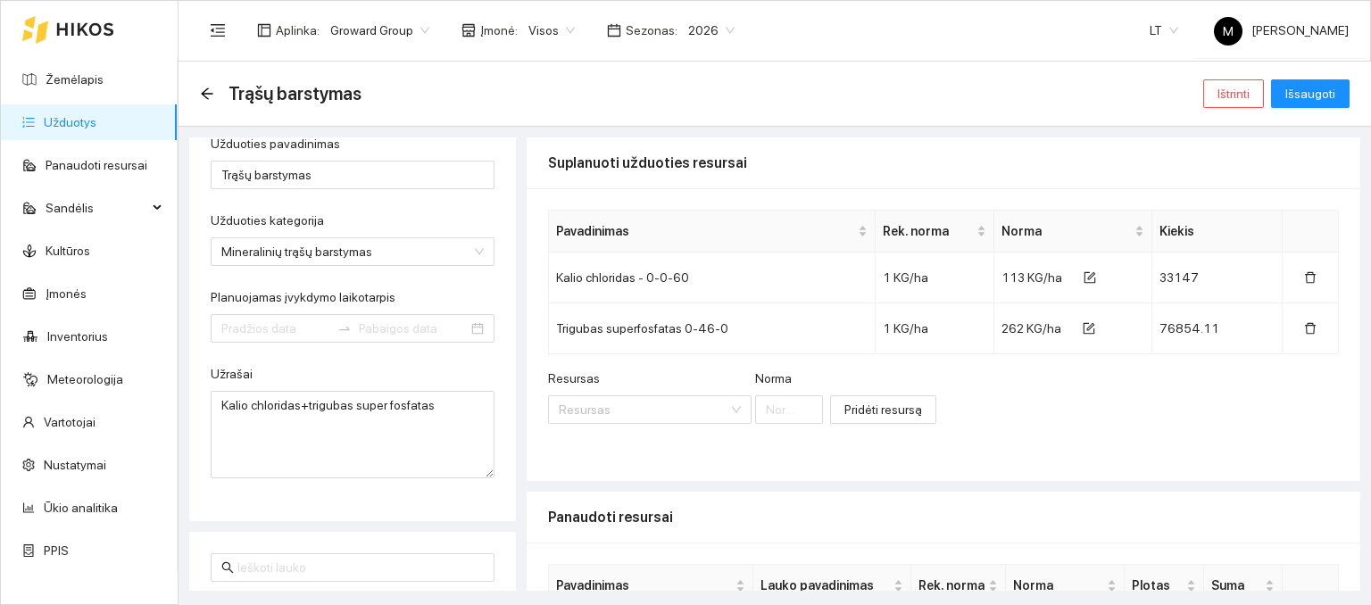
type input "[DATE]"
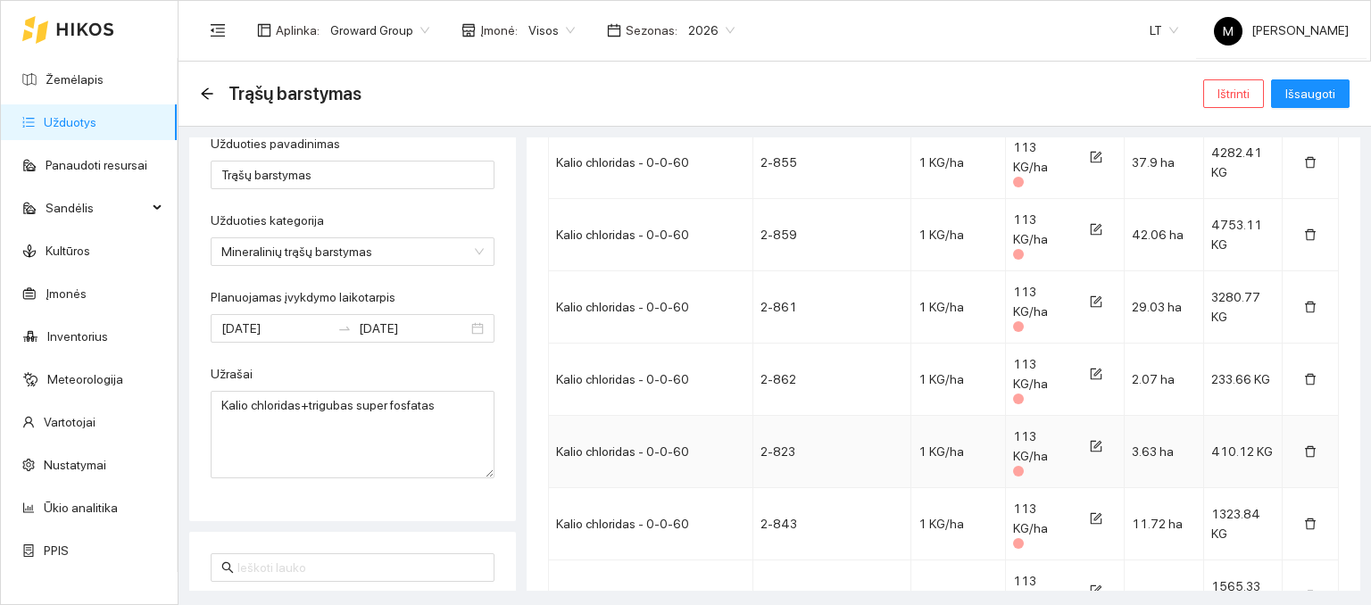
scroll to position [1339, 0]
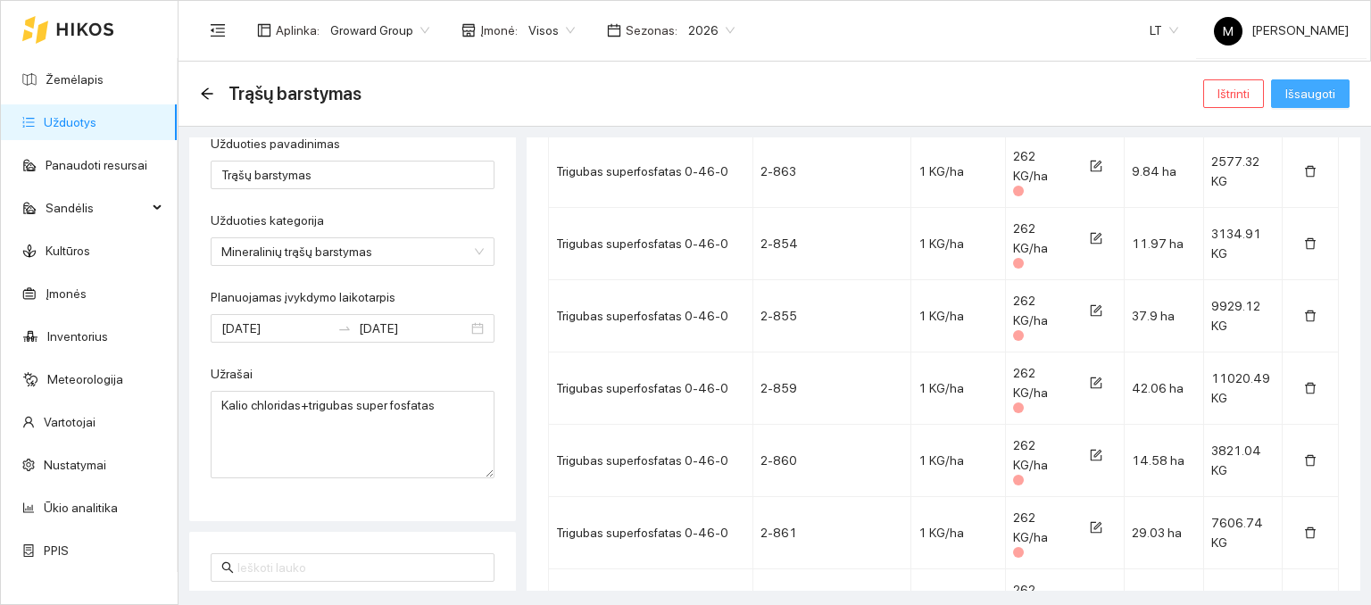
click at [1321, 94] on span "Išsaugoti" at bounding box center [1310, 94] width 50 height 20
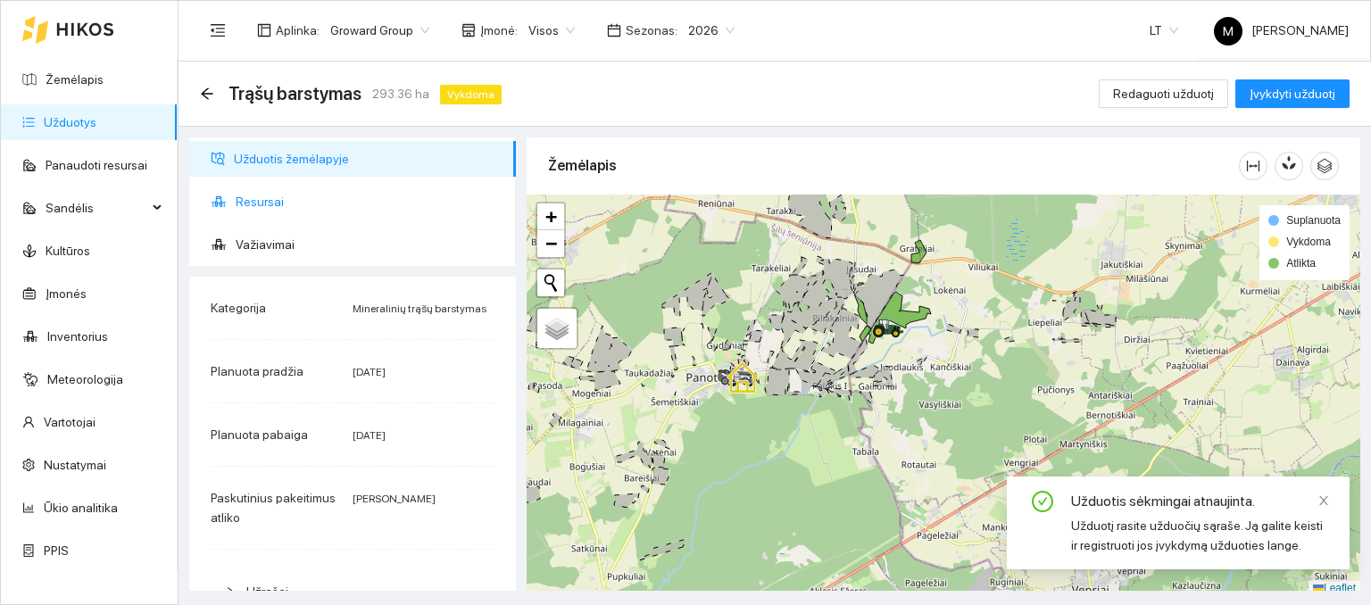
click at [324, 207] on span "Resursai" at bounding box center [369, 202] width 266 height 36
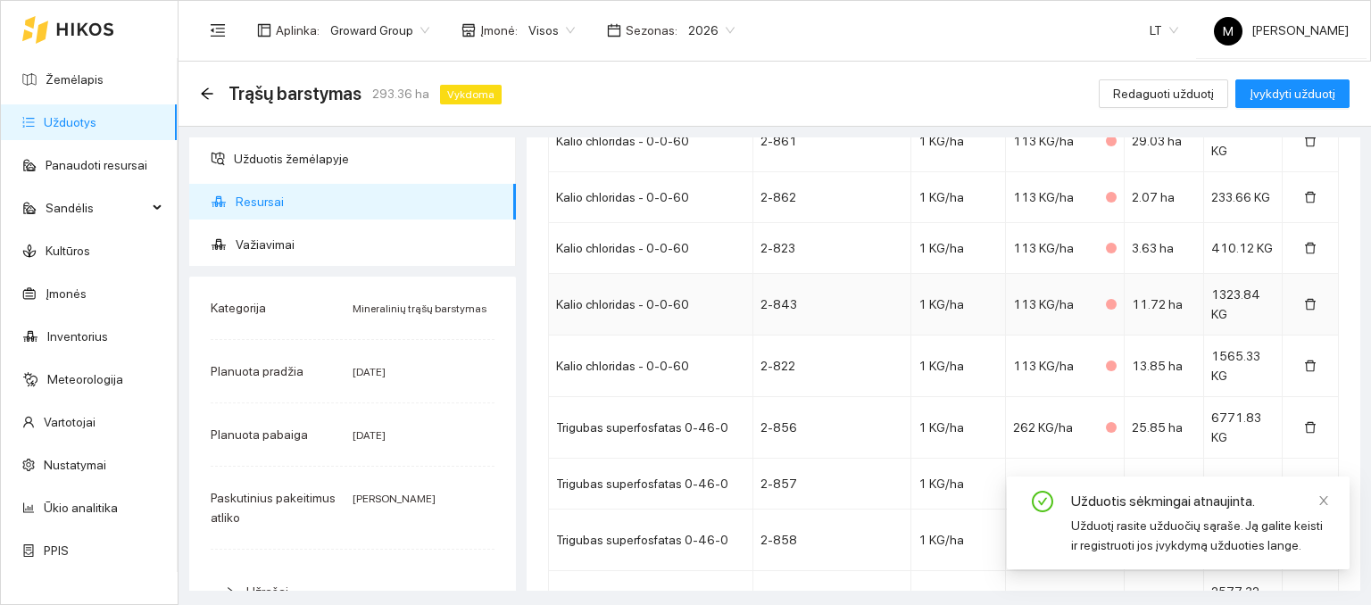
scroll to position [983, 0]
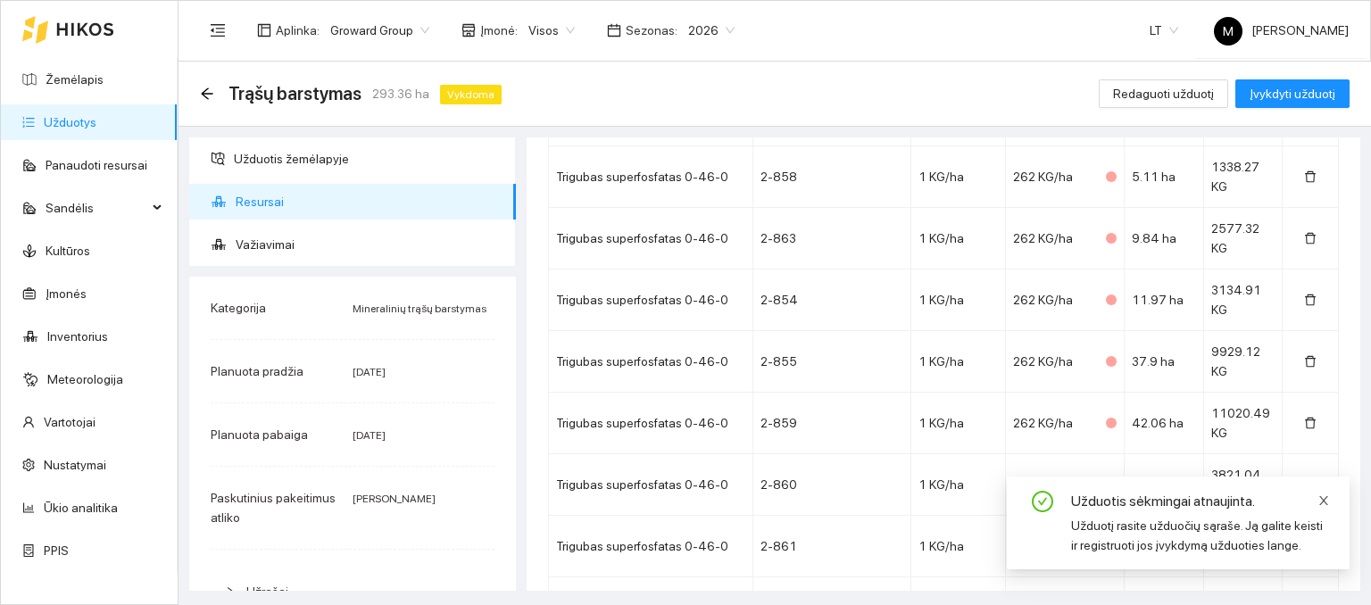
click at [1323, 500] on icon "close" at bounding box center [1323, 500] width 9 height 9
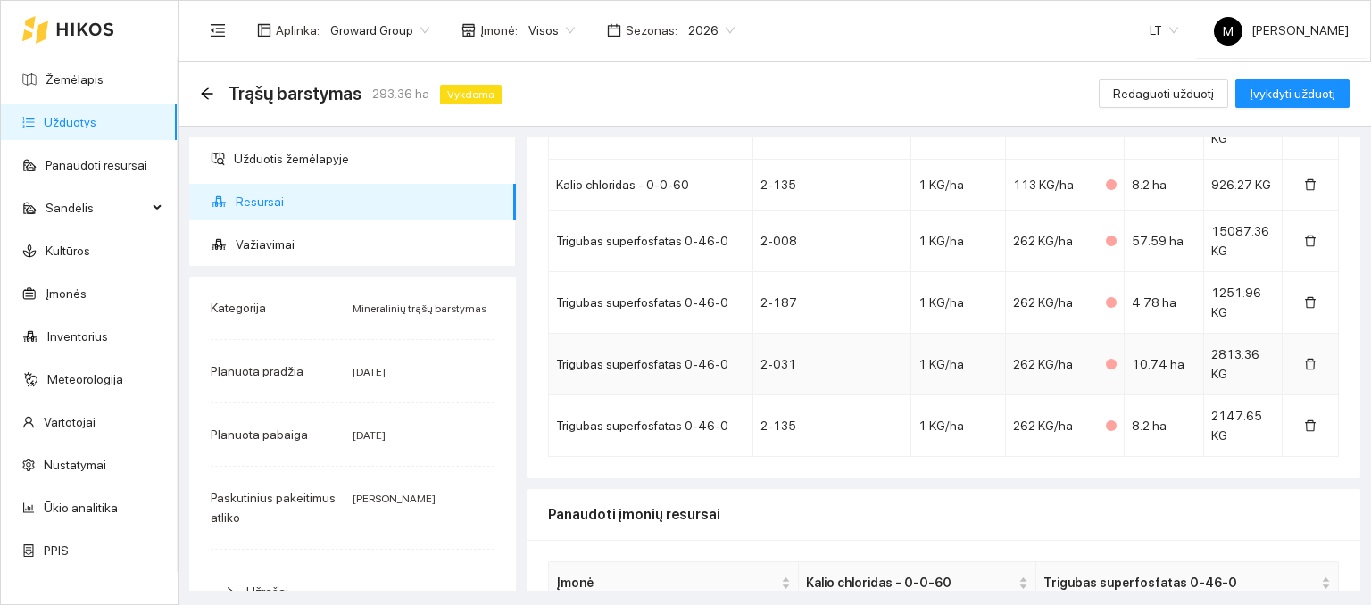
scroll to position [2093, 0]
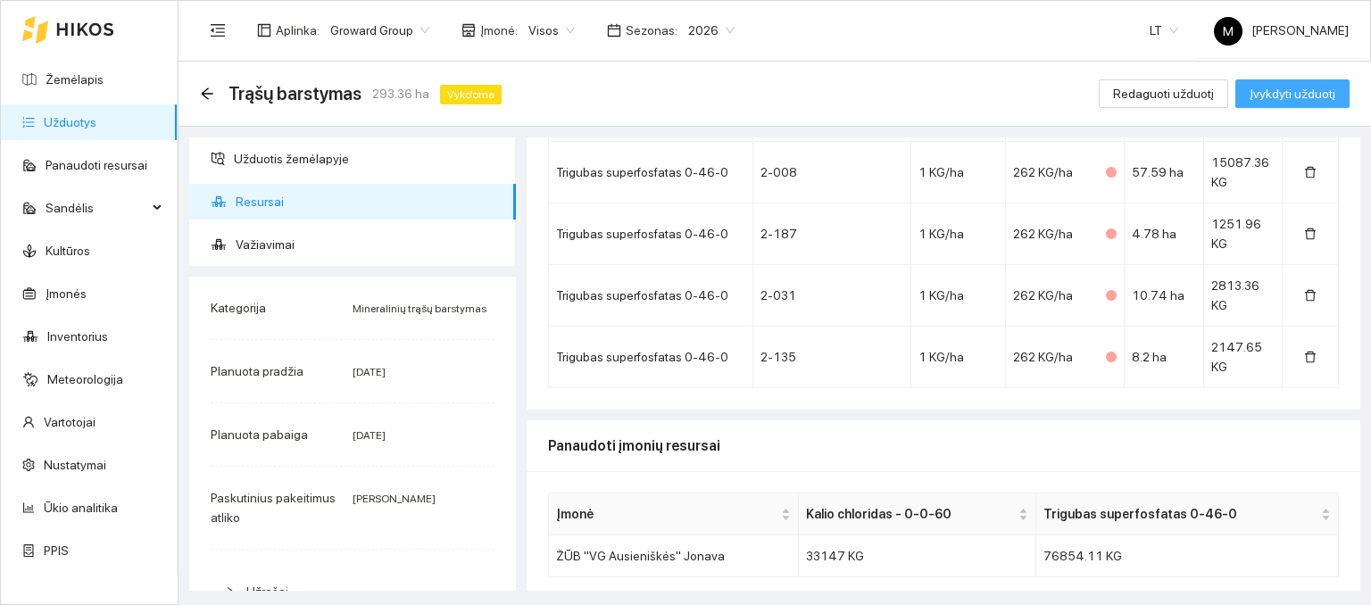
click at [1282, 90] on span "Įvykdyti užduotį" at bounding box center [1293, 94] width 86 height 20
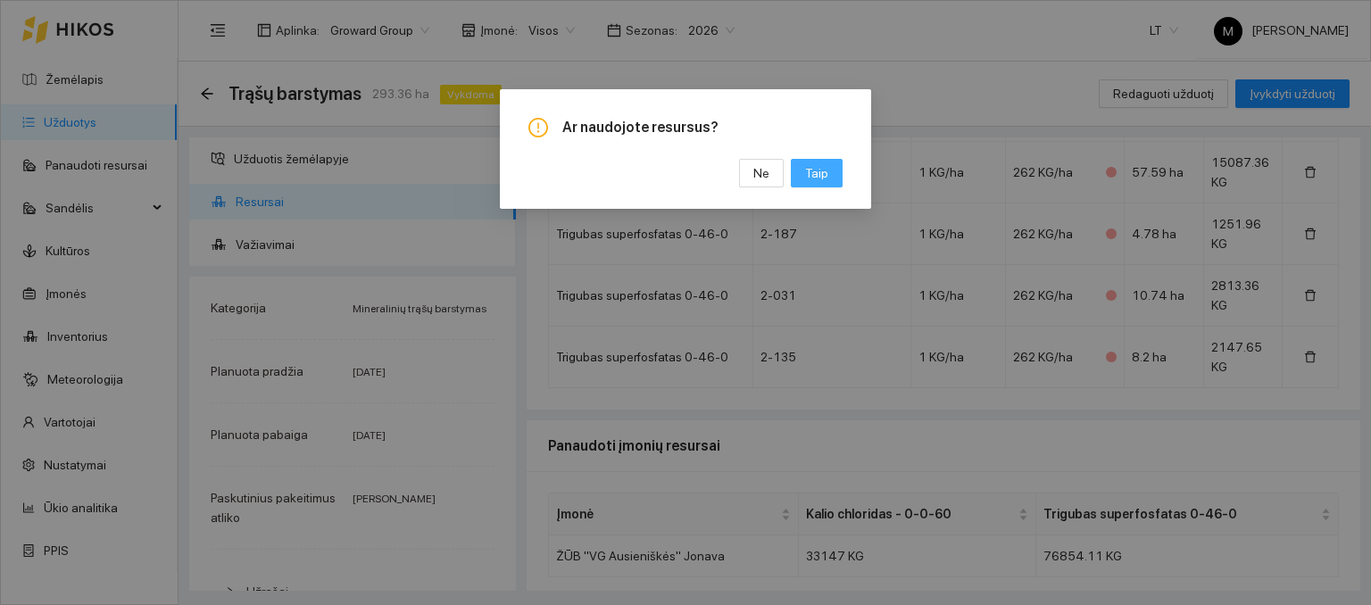
click at [817, 176] on span "Taip" at bounding box center [816, 173] width 23 height 20
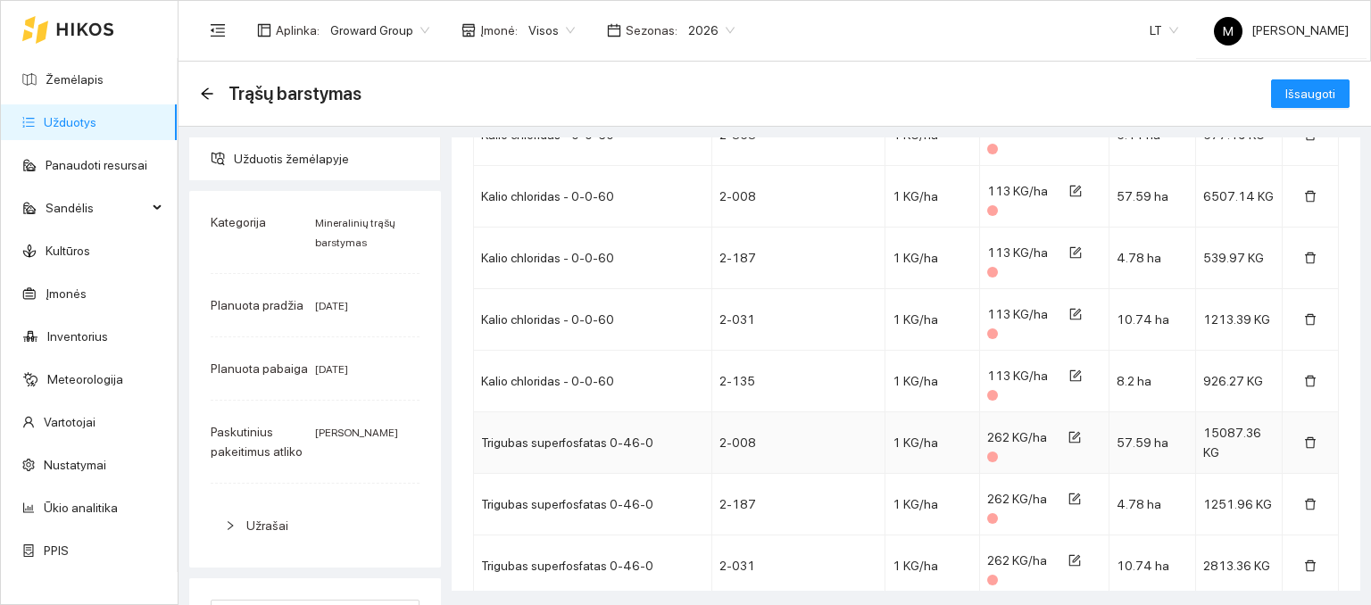
scroll to position [2057, 0]
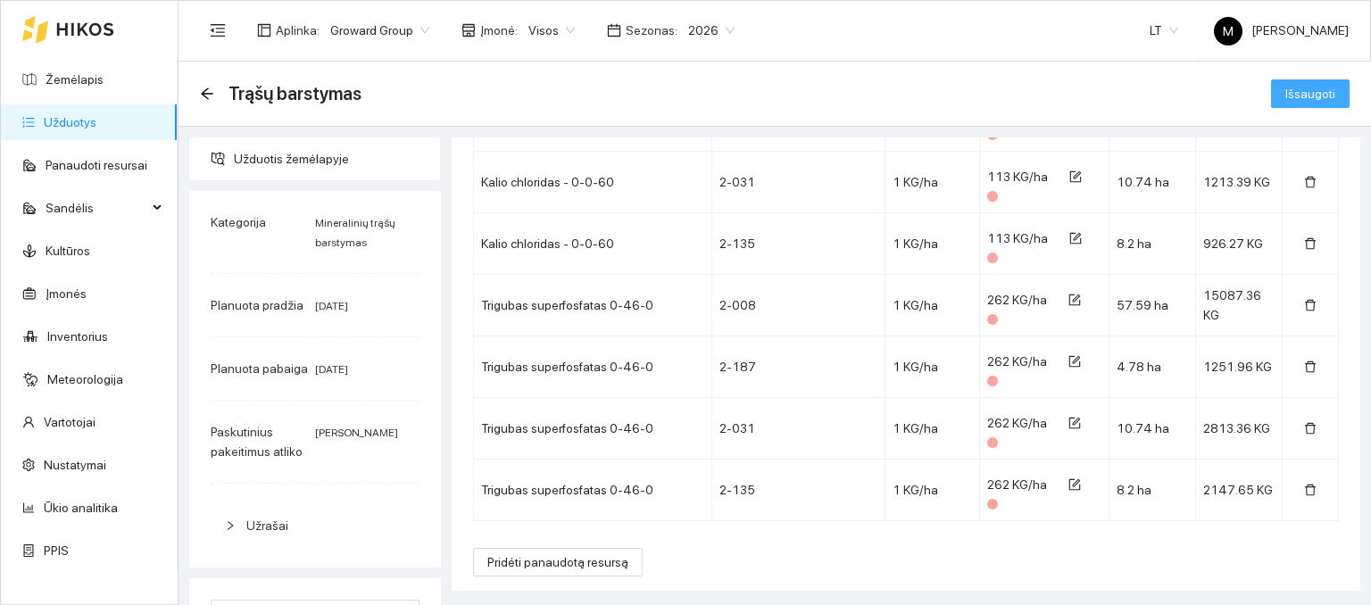
click at [1285, 101] on span "Išsaugoti" at bounding box center [1310, 94] width 50 height 20
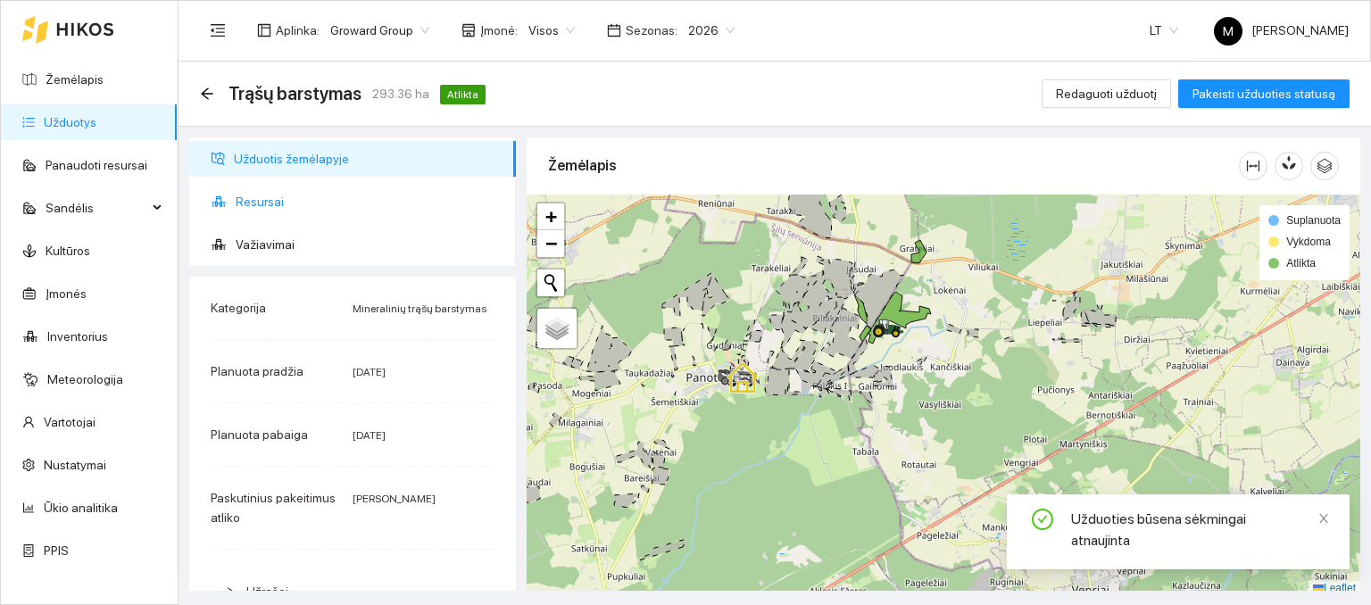
click at [337, 191] on span "Resursai" at bounding box center [369, 202] width 266 height 36
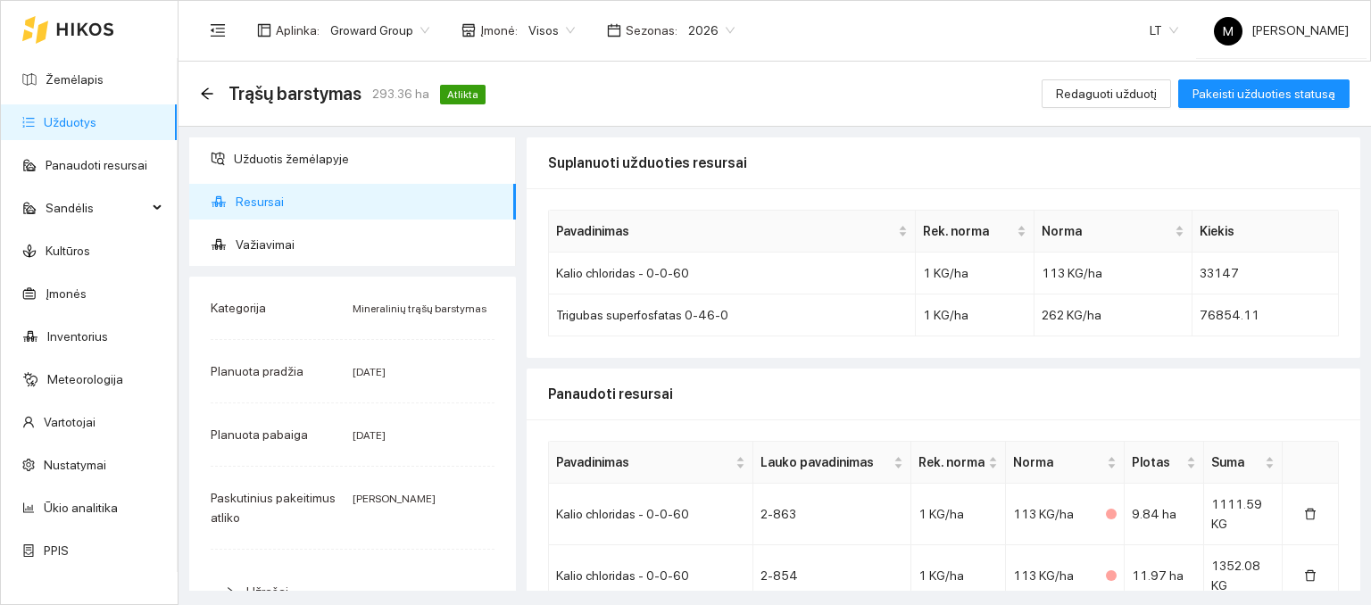
click at [85, 129] on link "Užduotys" at bounding box center [70, 122] width 53 height 14
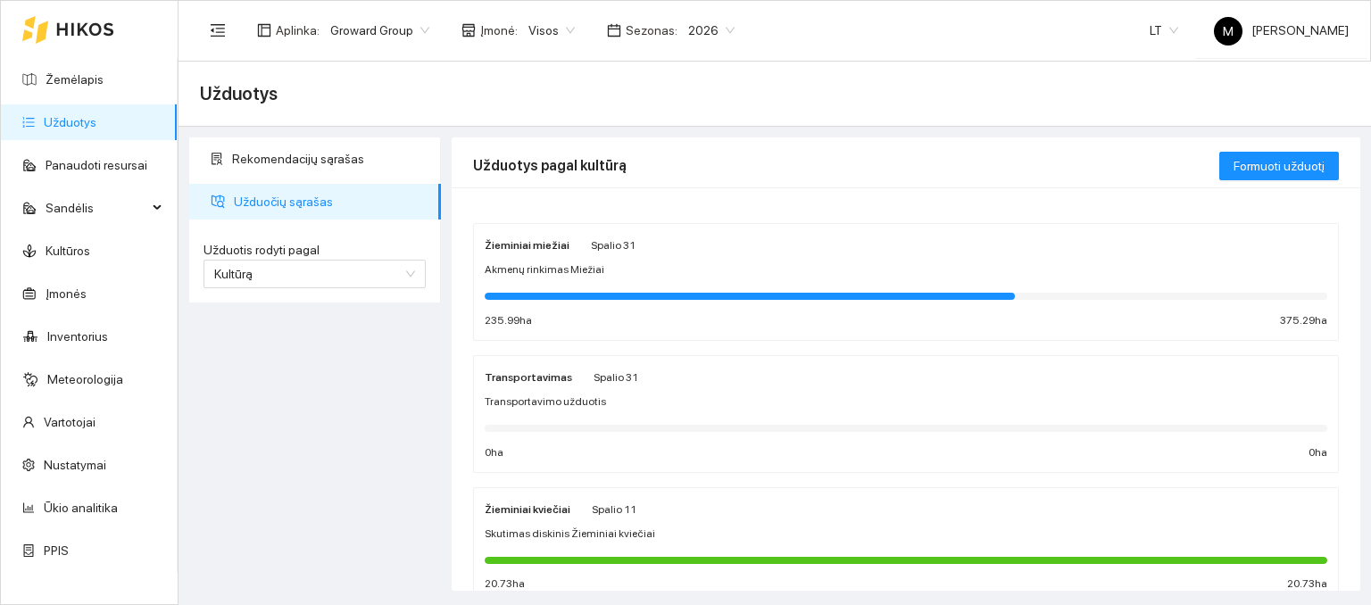
click at [63, 127] on link "Užduotys" at bounding box center [70, 122] width 53 height 14
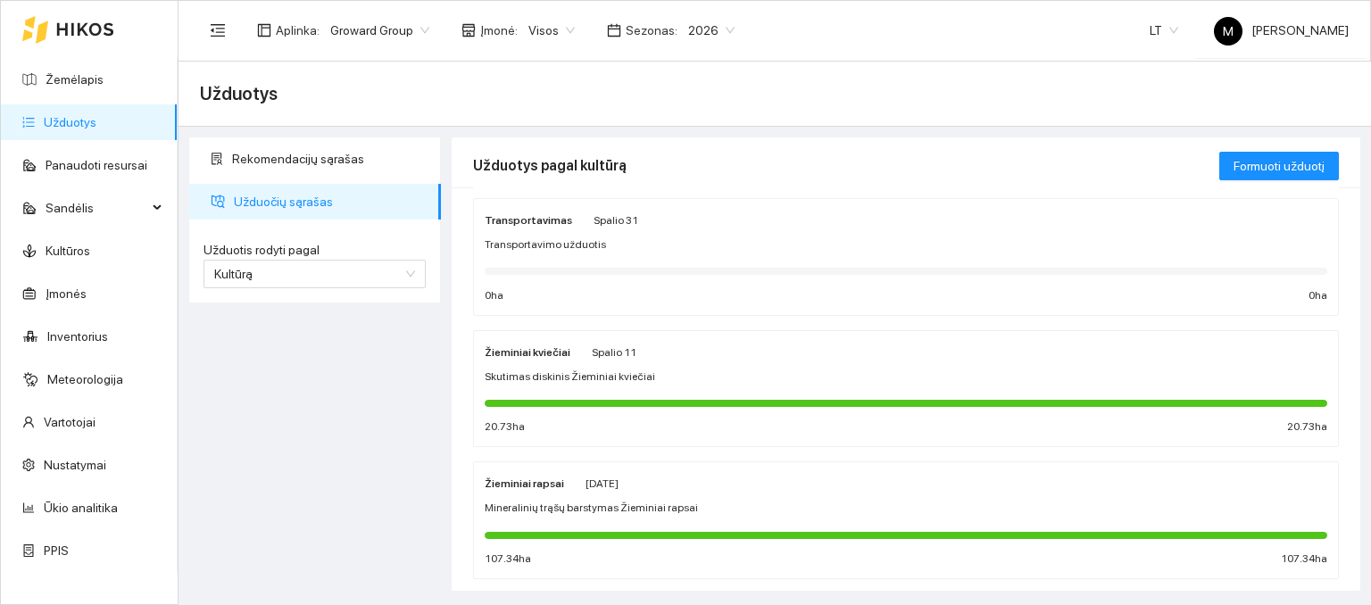
scroll to position [179, 0]
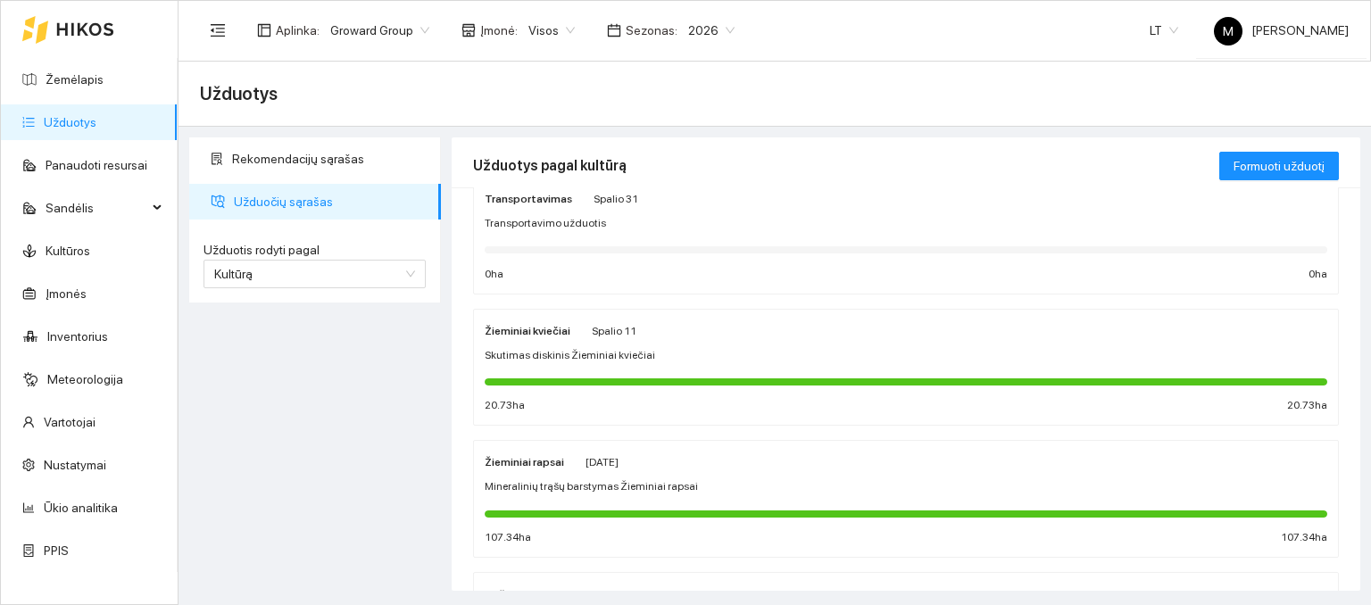
click at [596, 353] on span "Skutimas diskinis Žieminiai kviečiai" at bounding box center [570, 355] width 171 height 17
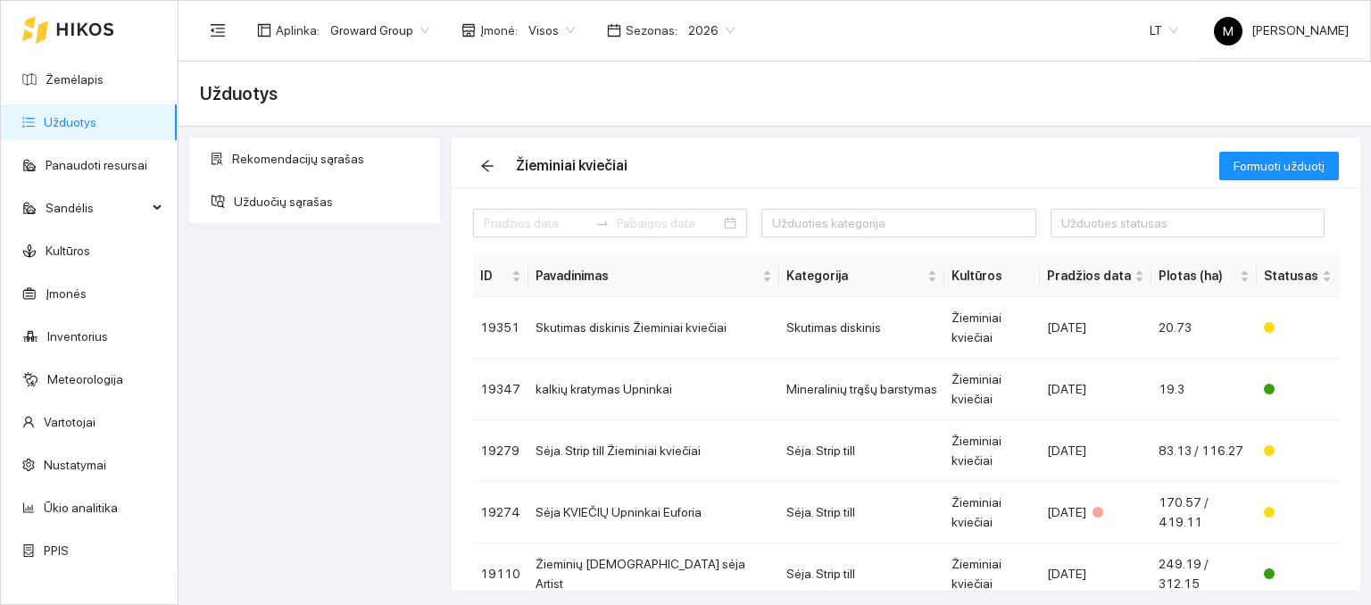
click at [56, 128] on link "Užduotys" at bounding box center [70, 122] width 53 height 14
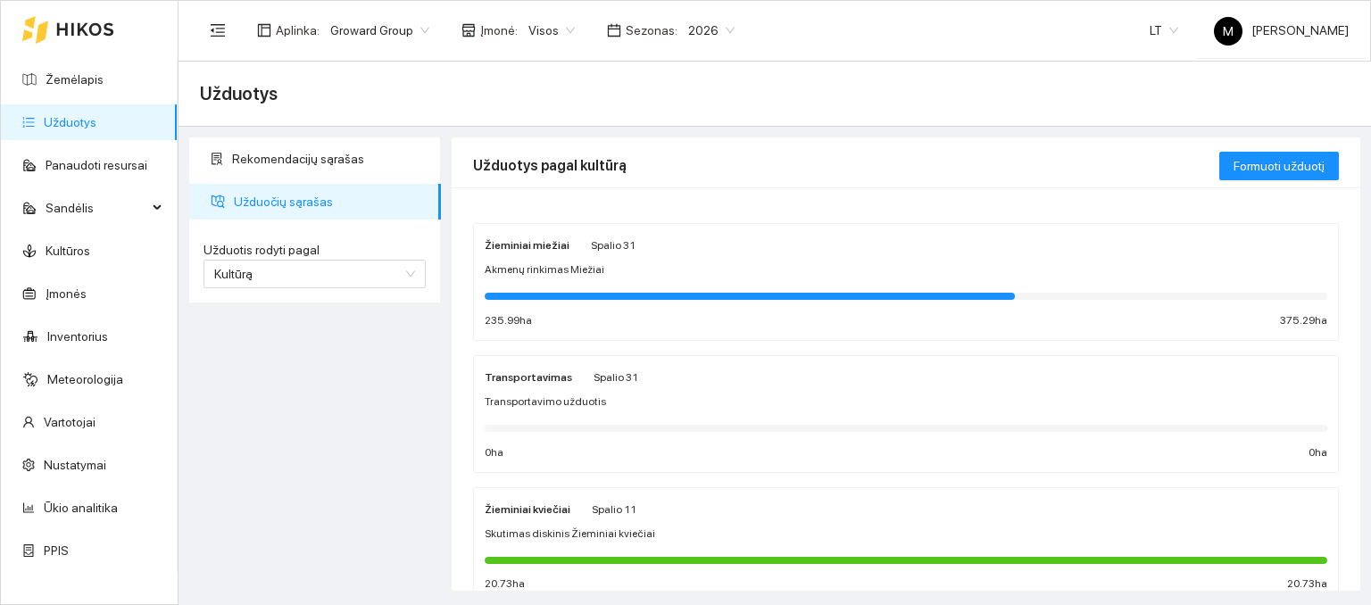
click at [562, 262] on span "Akmenų rinkimas Miežiai" at bounding box center [545, 270] width 120 height 17
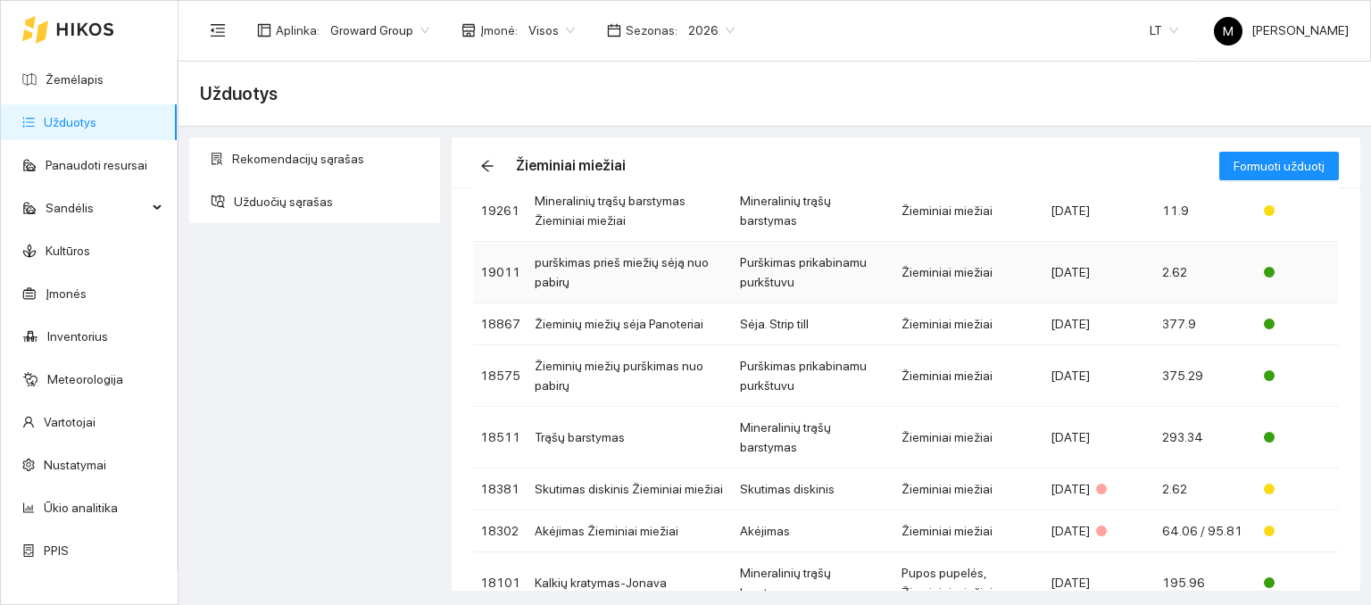
scroll to position [268, 0]
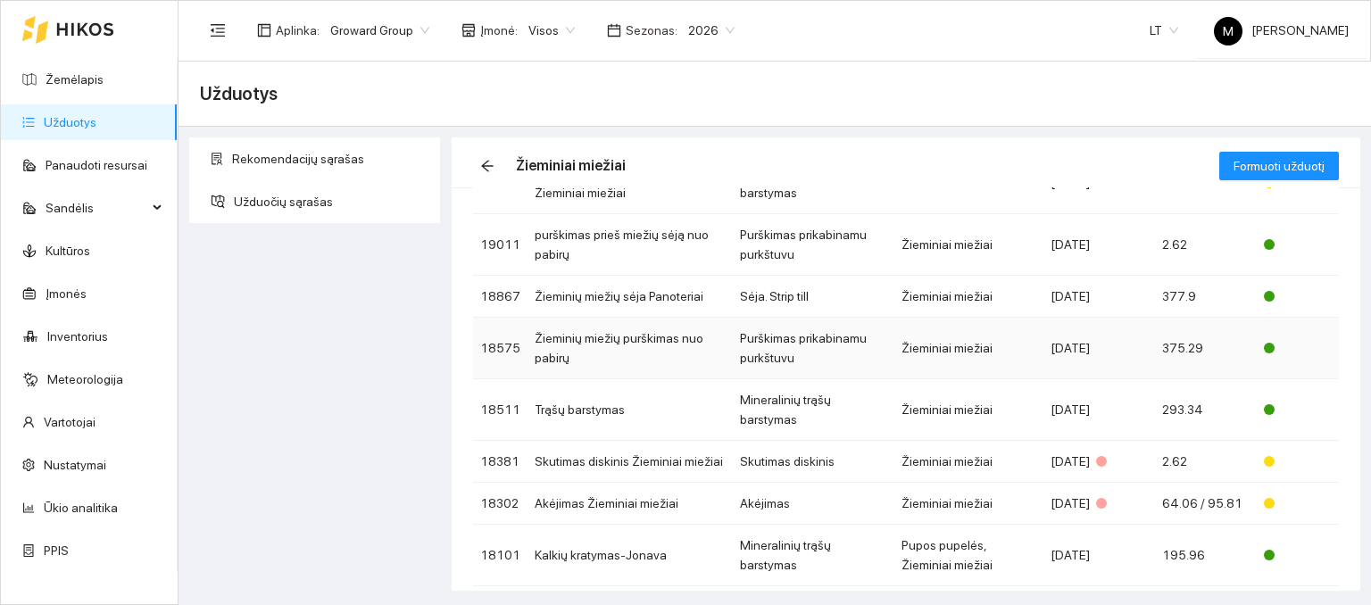
click at [668, 345] on td "Žieminių miežių purškimas nuo pabirų" at bounding box center [630, 349] width 205 height 62
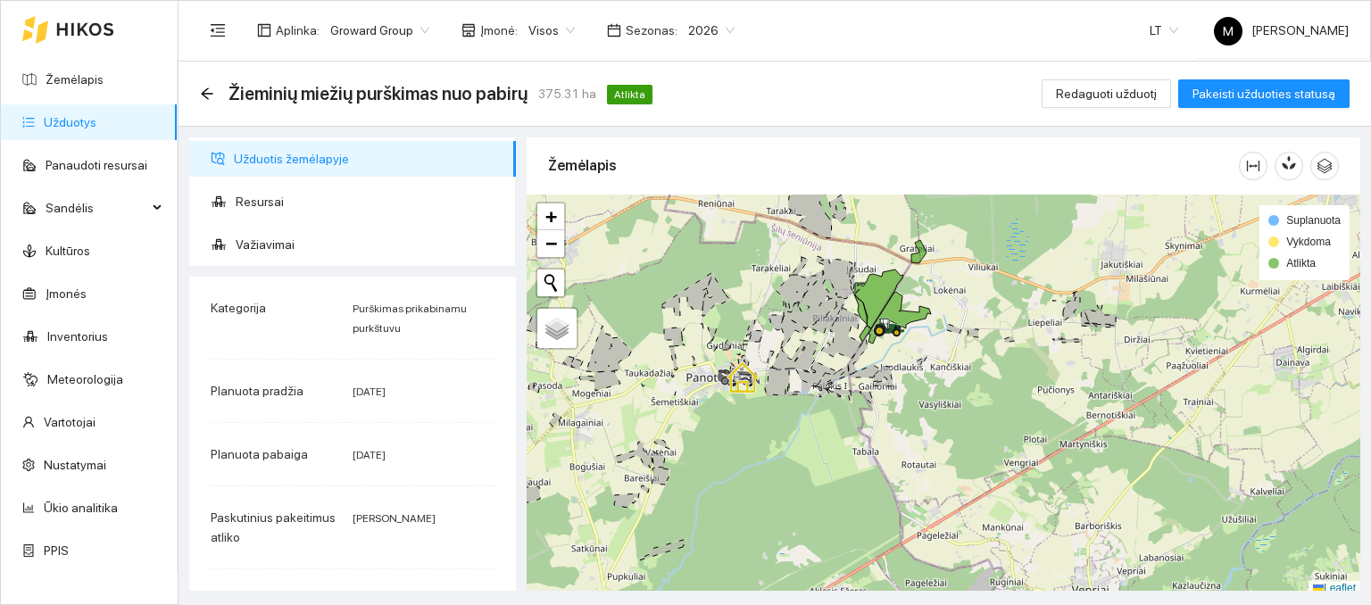
scroll to position [4, 0]
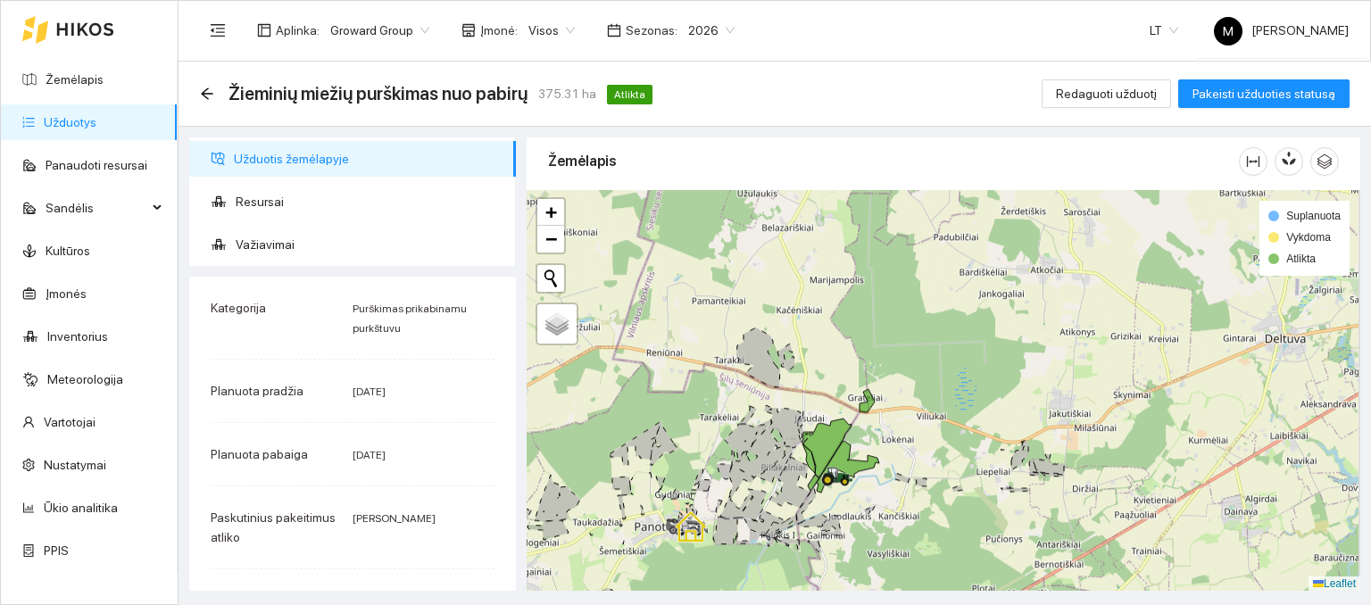
drag, startPoint x: 896, startPoint y: 252, endPoint x: 844, endPoint y: 406, distance: 163.2
click at [844, 406] on div at bounding box center [944, 391] width 834 height 402
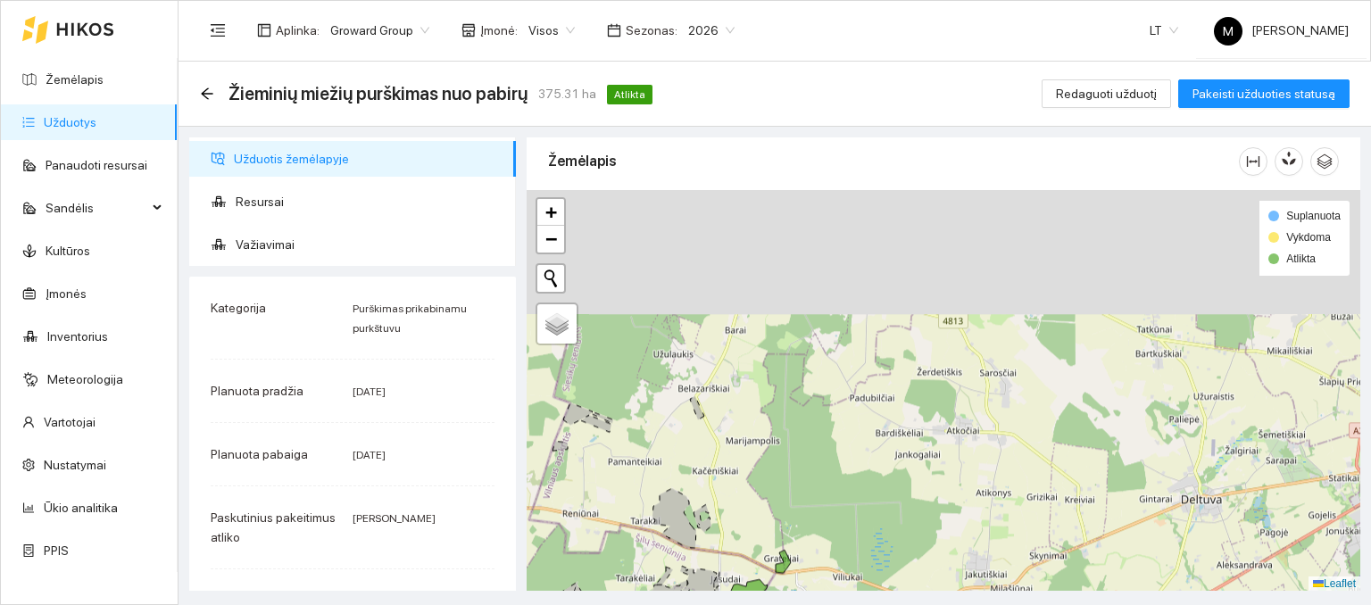
drag, startPoint x: 871, startPoint y: 294, endPoint x: 721, endPoint y: 520, distance: 271.8
click at [720, 530] on div at bounding box center [944, 391] width 834 height 402
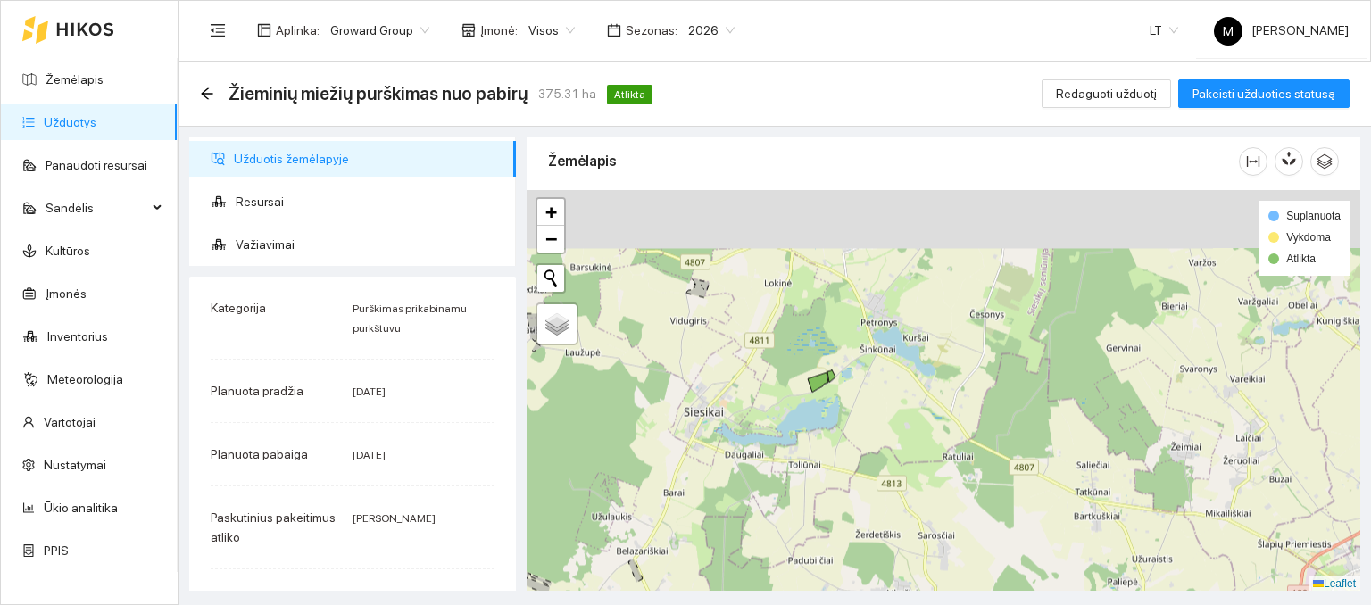
drag, startPoint x: 753, startPoint y: 363, endPoint x: 768, endPoint y: 519, distance: 156.1
click at [768, 519] on div at bounding box center [944, 391] width 834 height 402
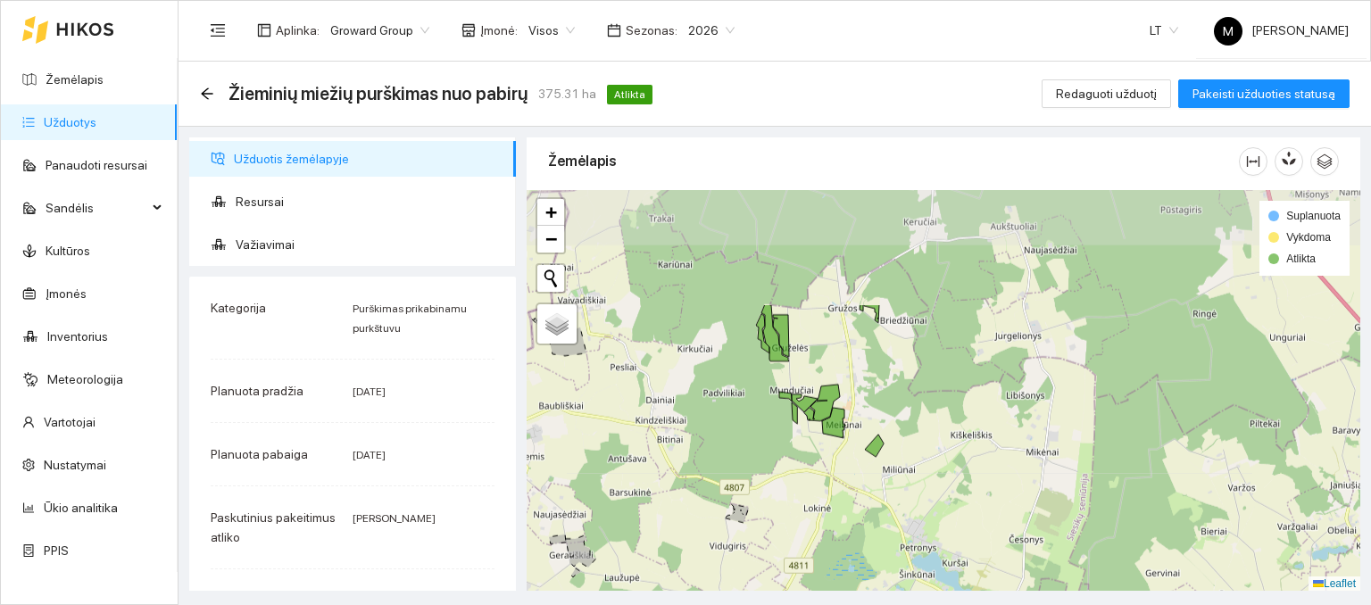
drag, startPoint x: 784, startPoint y: 372, endPoint x: 814, endPoint y: 528, distance: 158.3
click at [814, 528] on div at bounding box center [944, 391] width 834 height 402
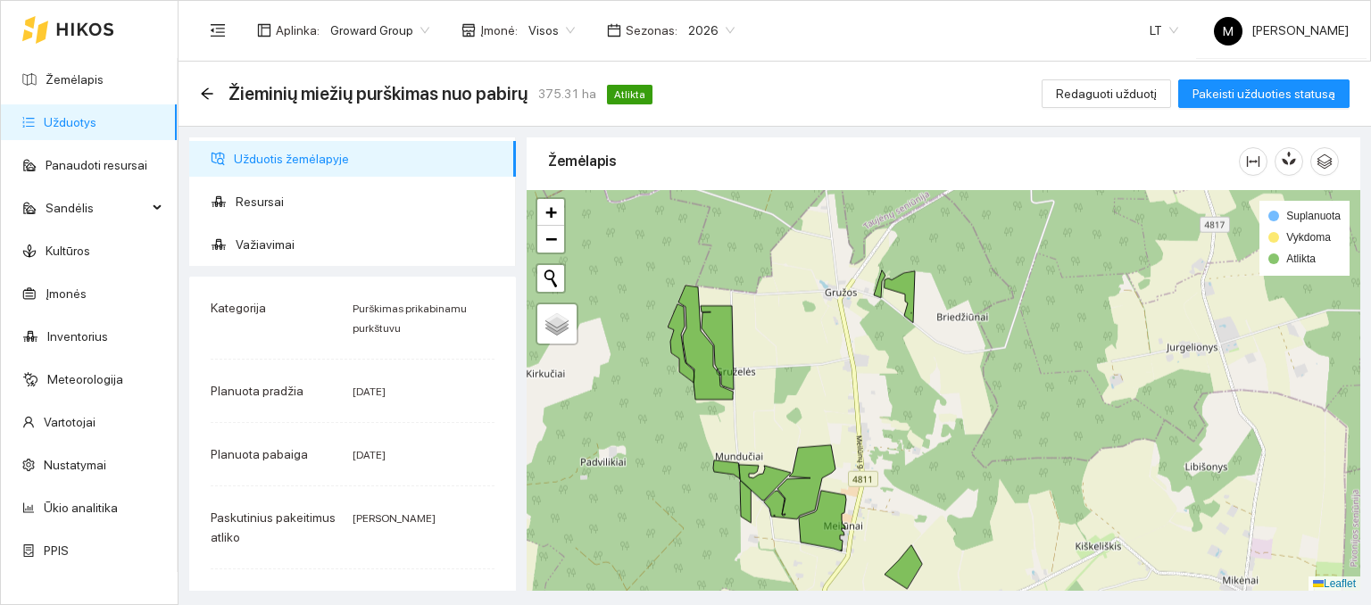
drag, startPoint x: 818, startPoint y: 429, endPoint x: 877, endPoint y: 260, distance: 179.8
click at [875, 262] on div at bounding box center [944, 391] width 834 height 402
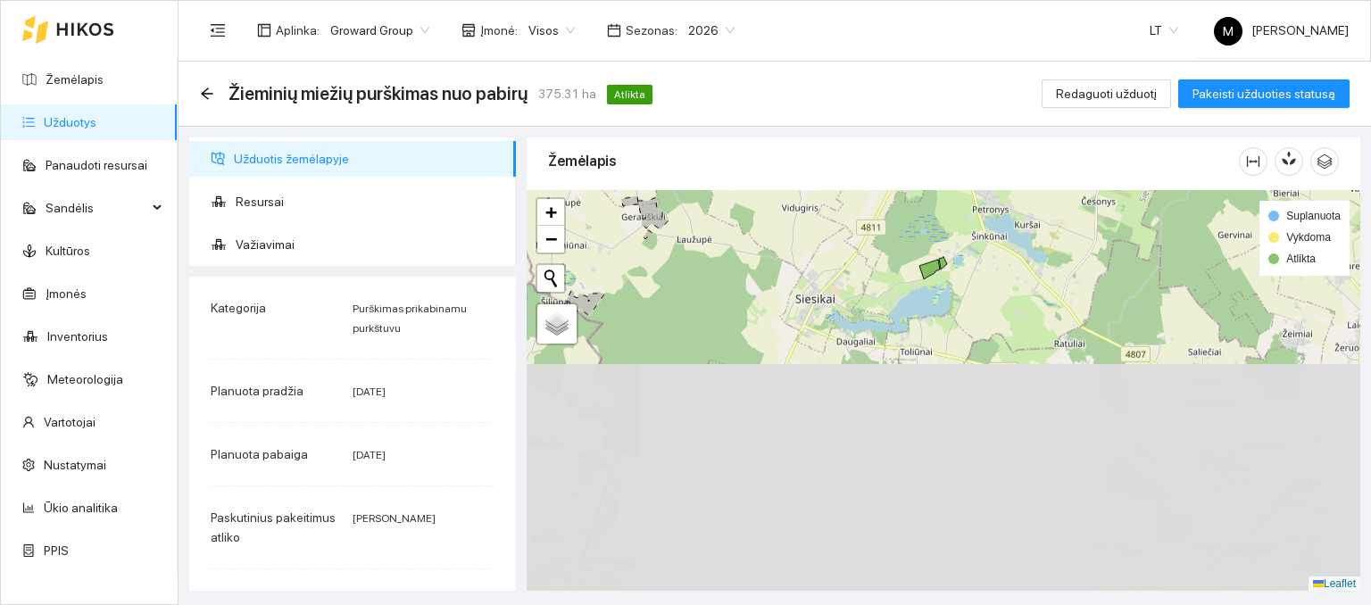
drag, startPoint x: 839, startPoint y: 433, endPoint x: 892, endPoint y: 309, distance: 134.8
click at [868, 190] on div at bounding box center [944, 391] width 834 height 402
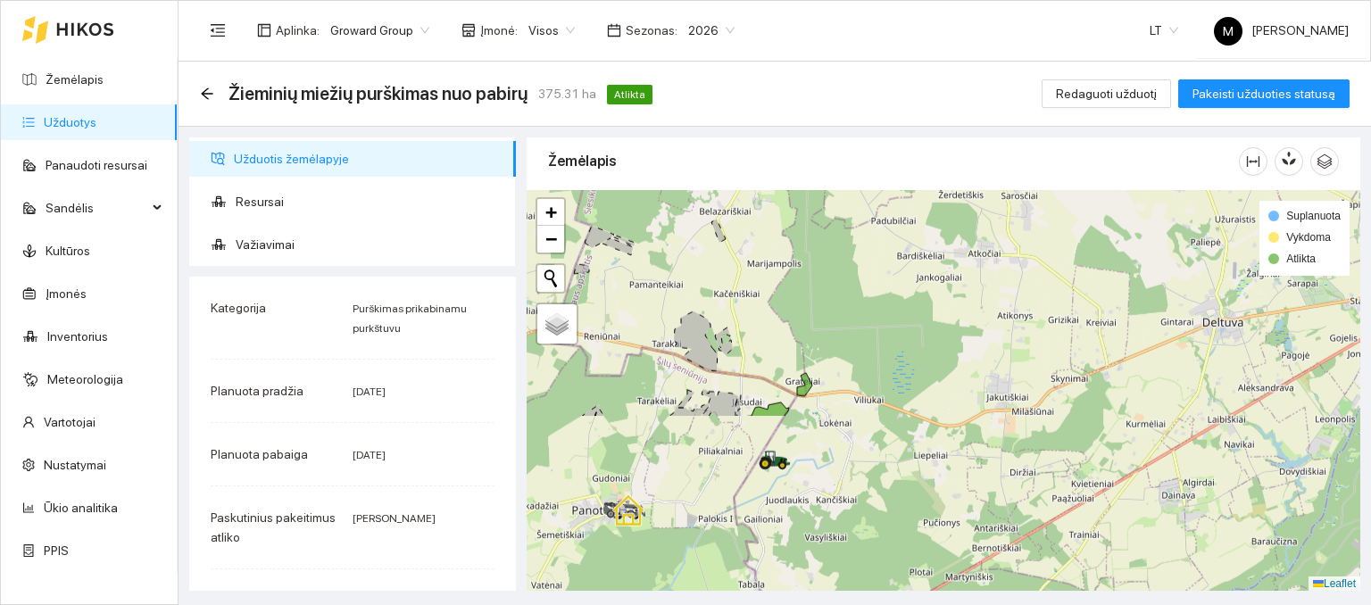
drag, startPoint x: 893, startPoint y: 410, endPoint x: 861, endPoint y: 167, distance: 244.9
click at [861, 167] on div "Žemėlapis" at bounding box center [944, 359] width 834 height 453
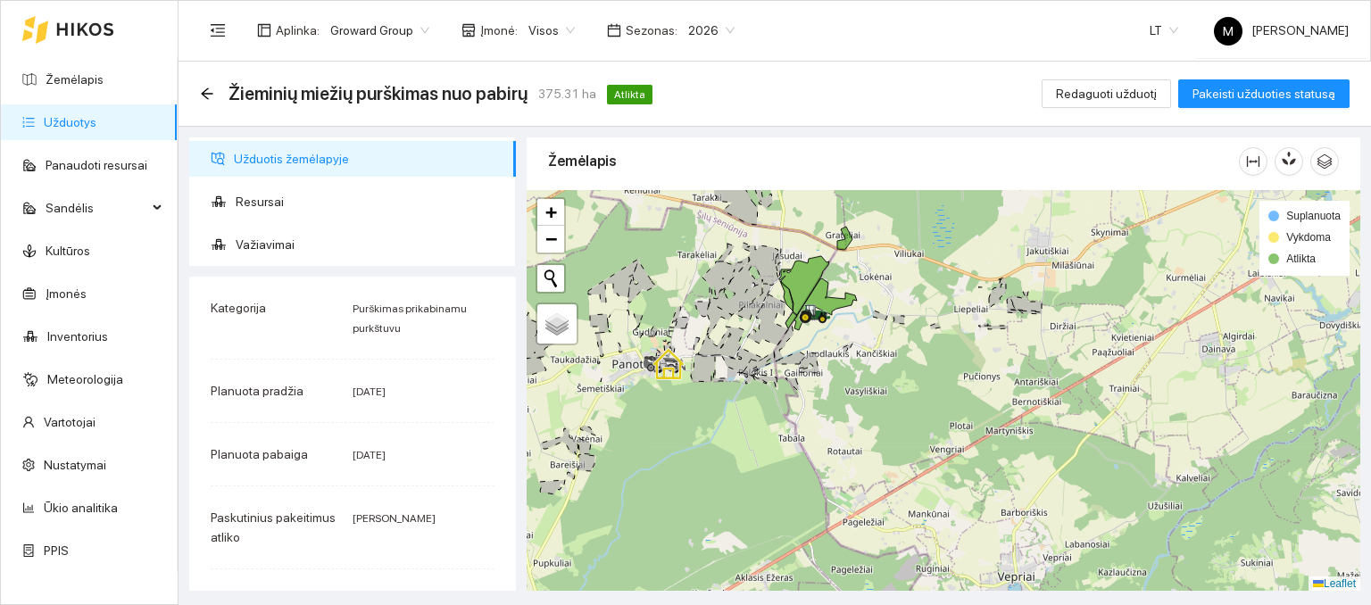
drag, startPoint x: 806, startPoint y: 421, endPoint x: 854, endPoint y: 295, distance: 134.8
click at [853, 297] on icon at bounding box center [825, 305] width 62 height 52
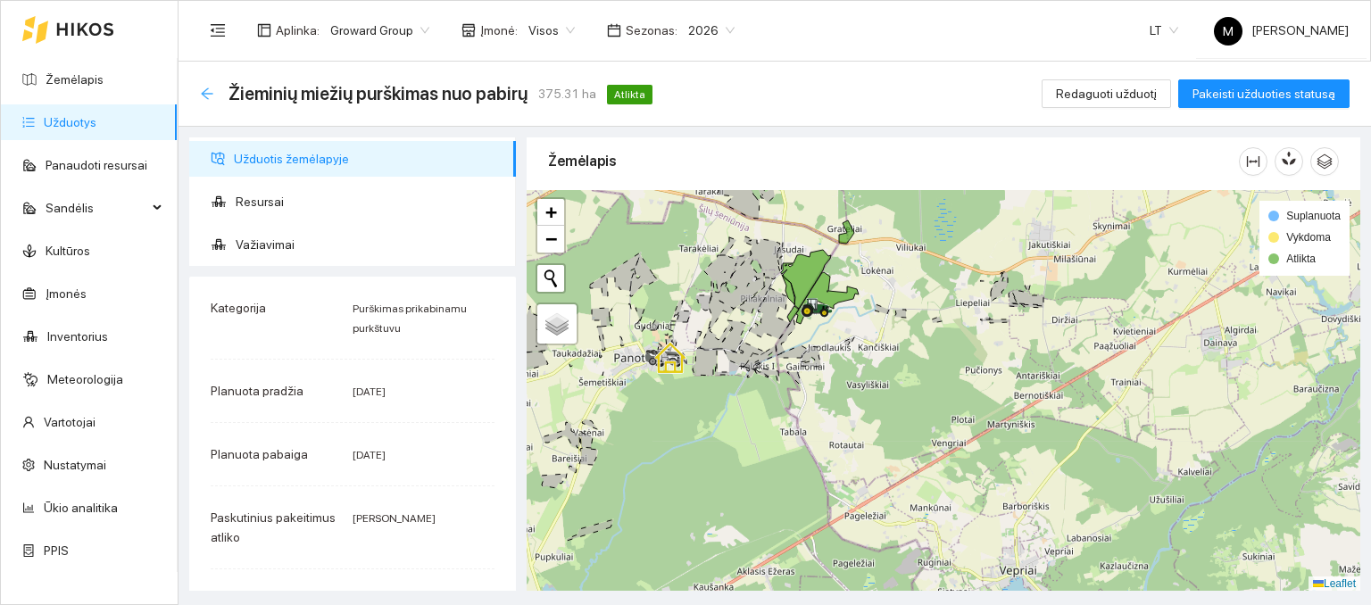
click at [208, 90] on icon "arrow-left" at bounding box center [207, 94] width 14 height 14
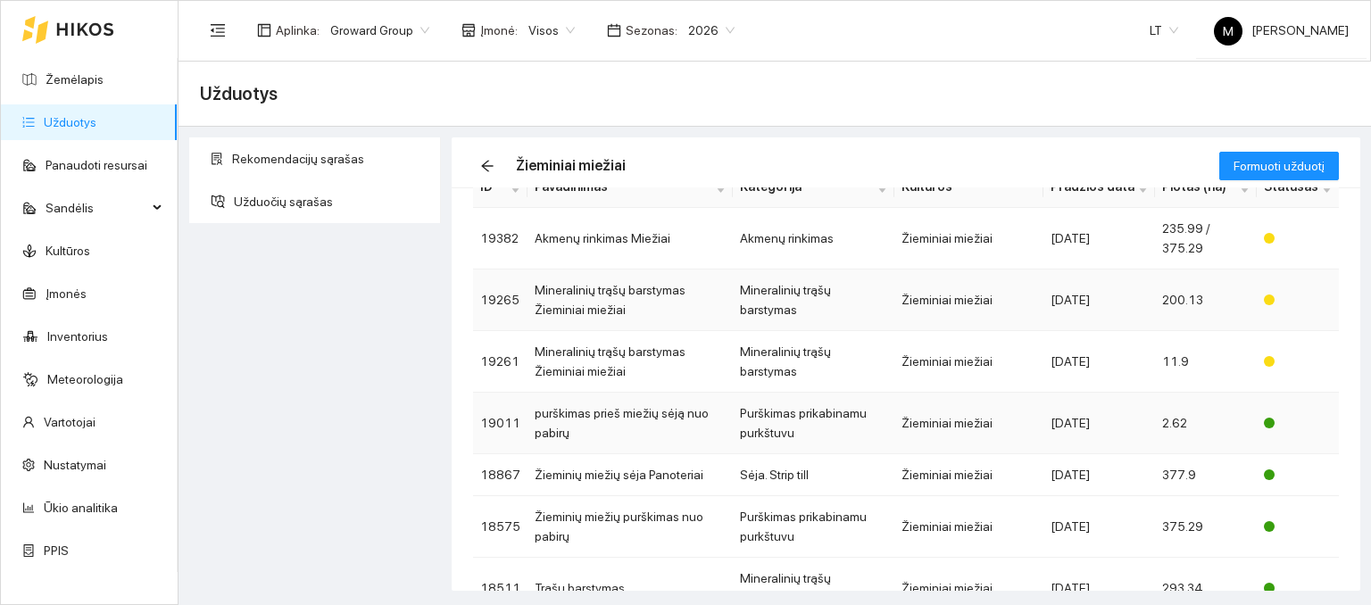
scroll to position [268, 0]
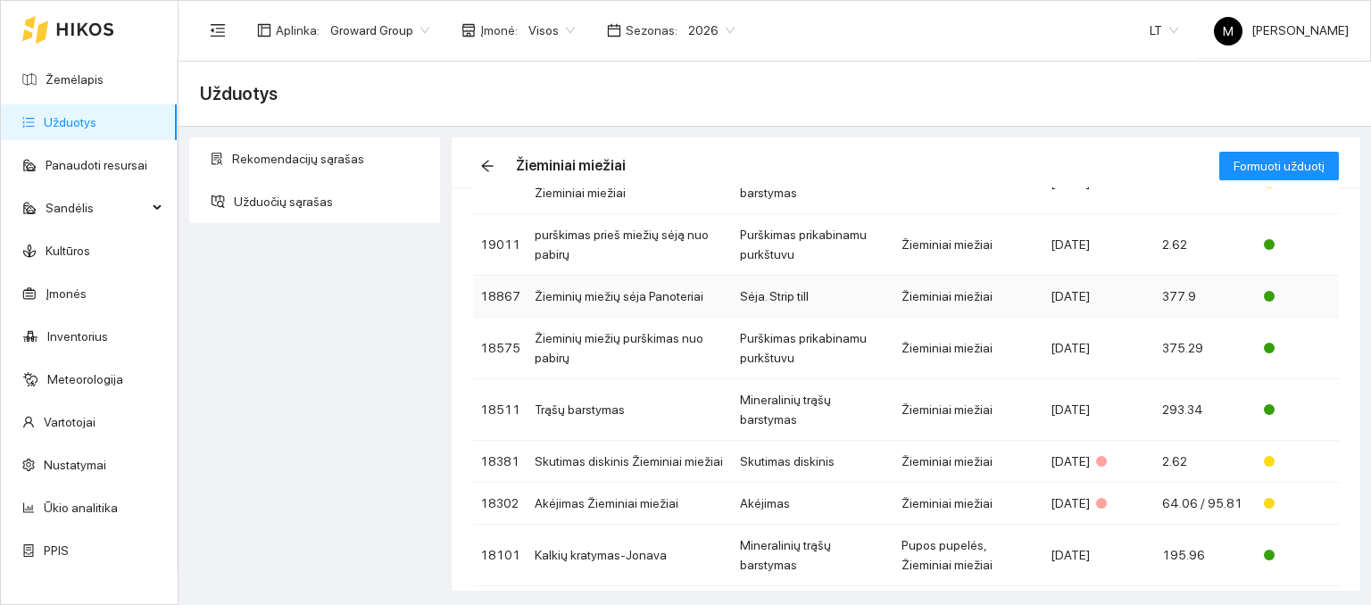
click at [606, 301] on td "Žieminių miežių sėja Panoteriai" at bounding box center [630, 297] width 205 height 42
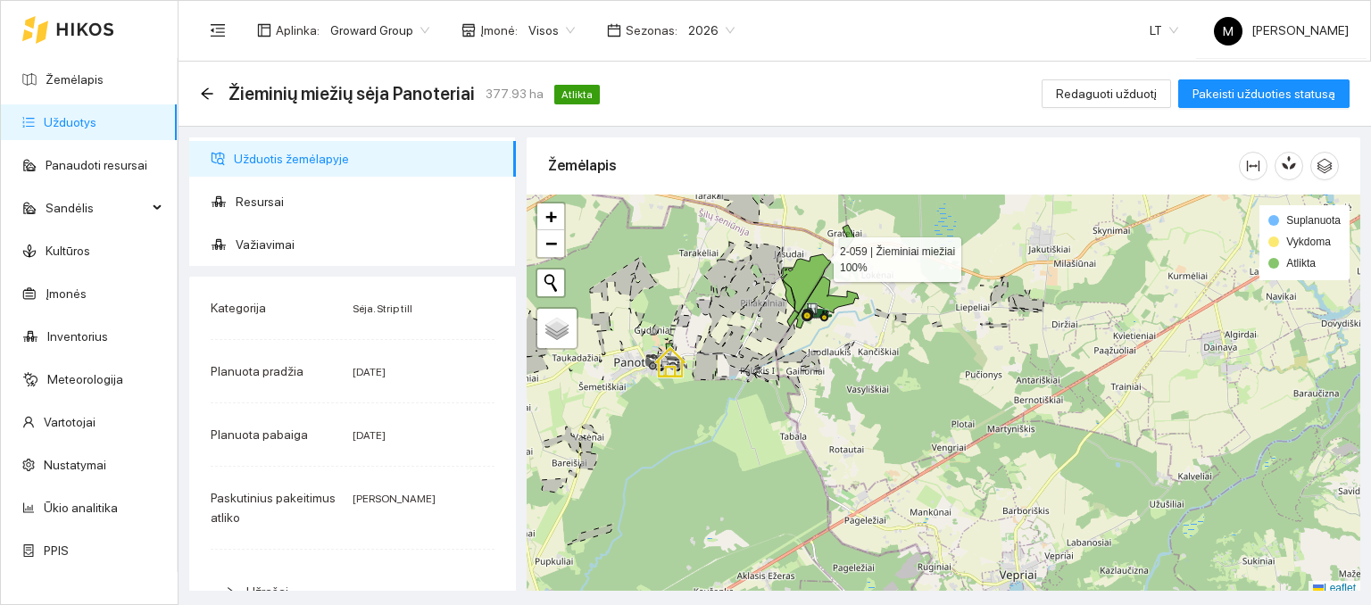
scroll to position [4, 0]
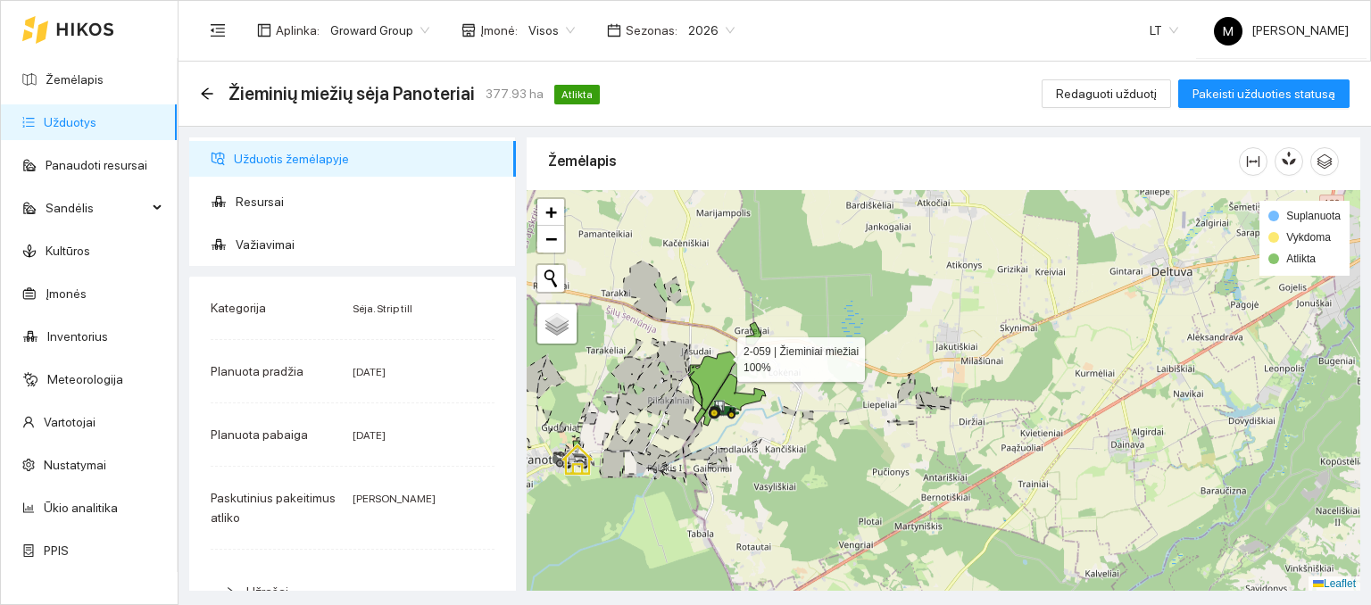
drag, startPoint x: 818, startPoint y: 250, endPoint x: 718, endPoint y: 358, distance: 147.2
click at [718, 357] on div at bounding box center [944, 391] width 834 height 402
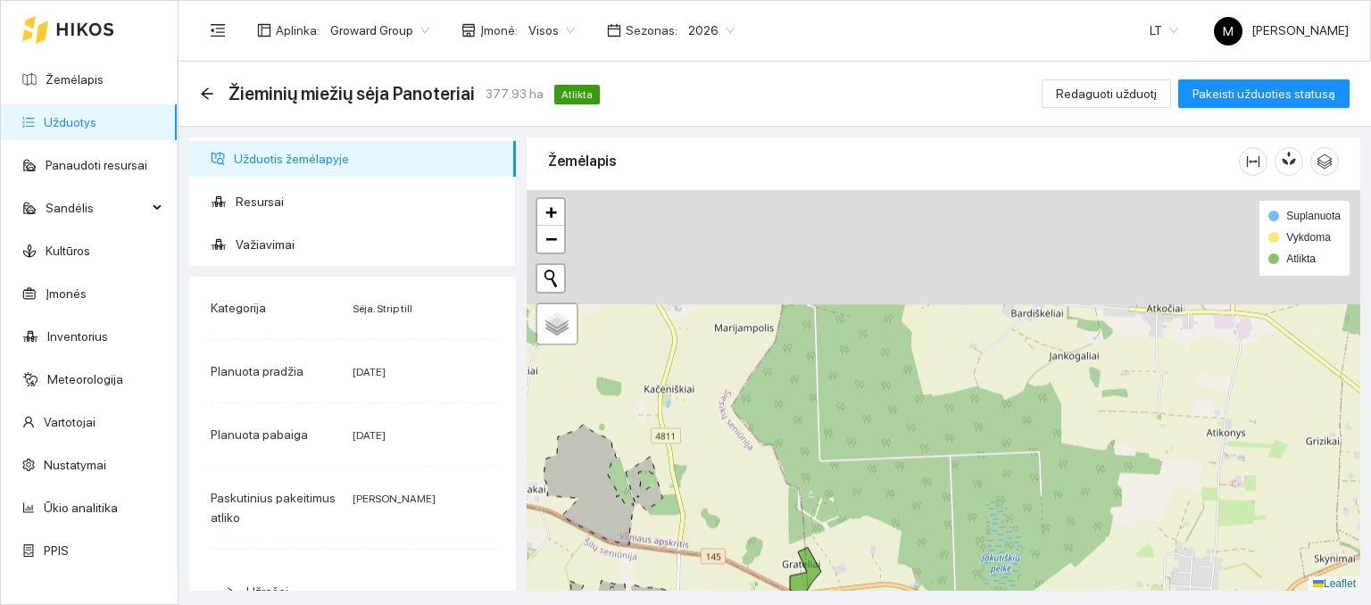
drag, startPoint x: 730, startPoint y: 257, endPoint x: 742, endPoint y: 529, distance: 272.5
click at [742, 529] on div at bounding box center [944, 391] width 834 height 402
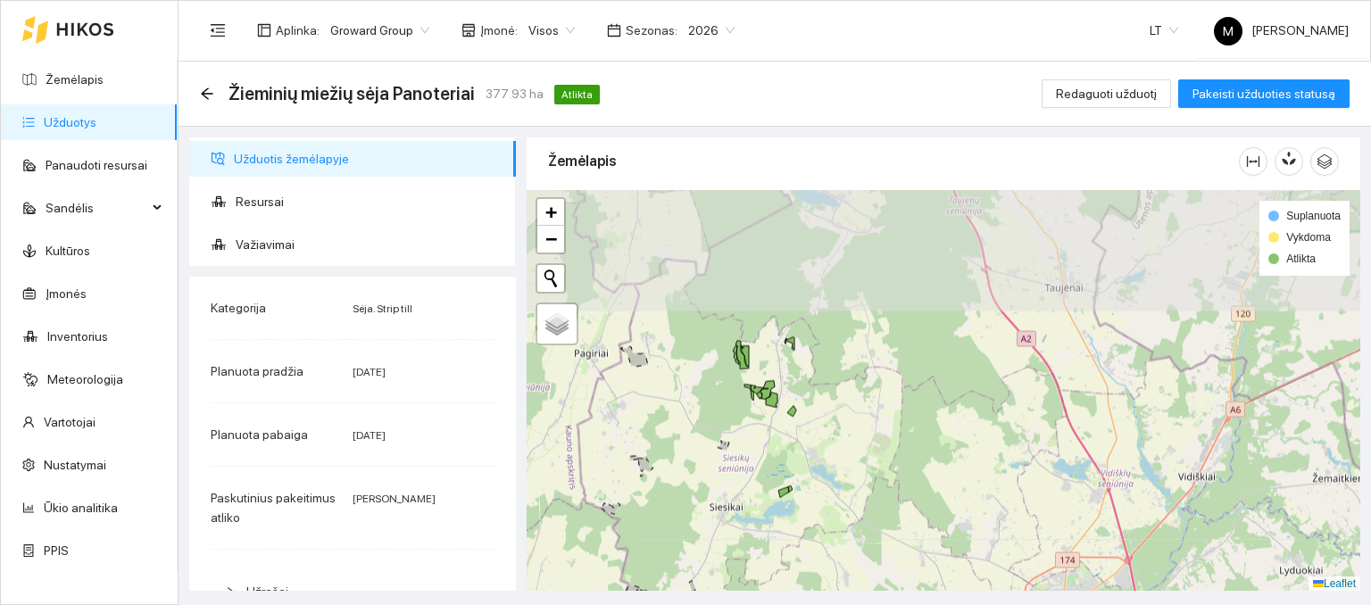
drag, startPoint x: 773, startPoint y: 306, endPoint x: 753, endPoint y: 475, distance: 169.9
click at [753, 475] on div at bounding box center [944, 391] width 834 height 402
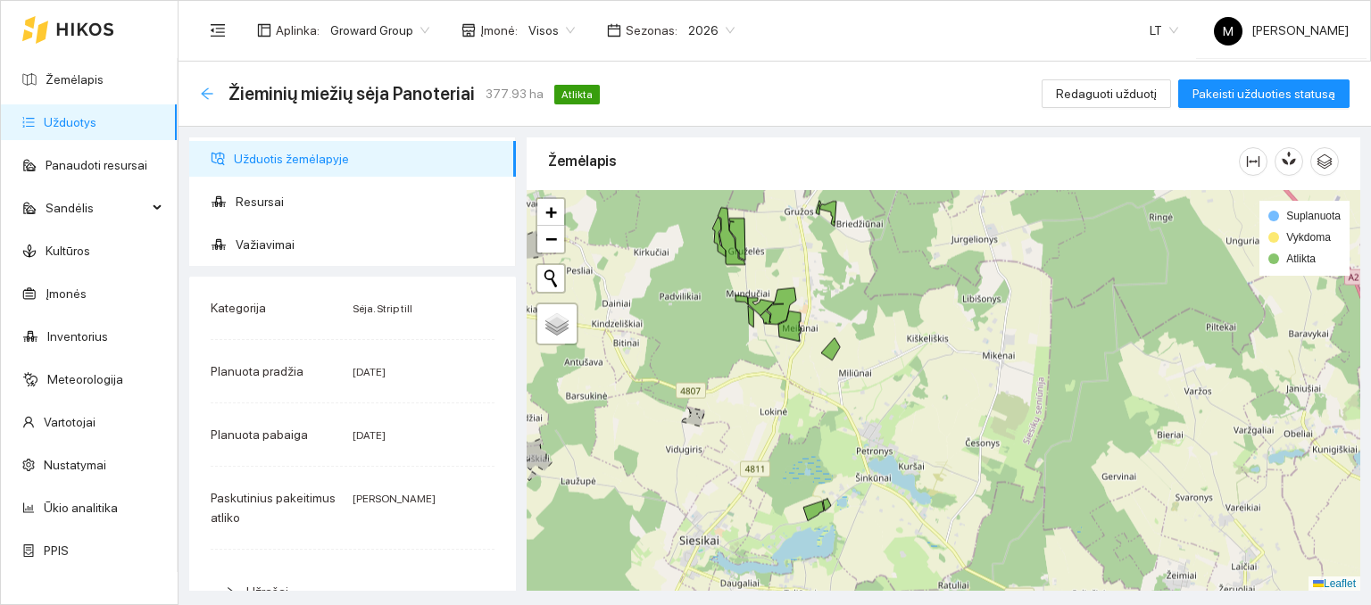
click at [207, 96] on icon "arrow-left" at bounding box center [207, 94] width 14 height 14
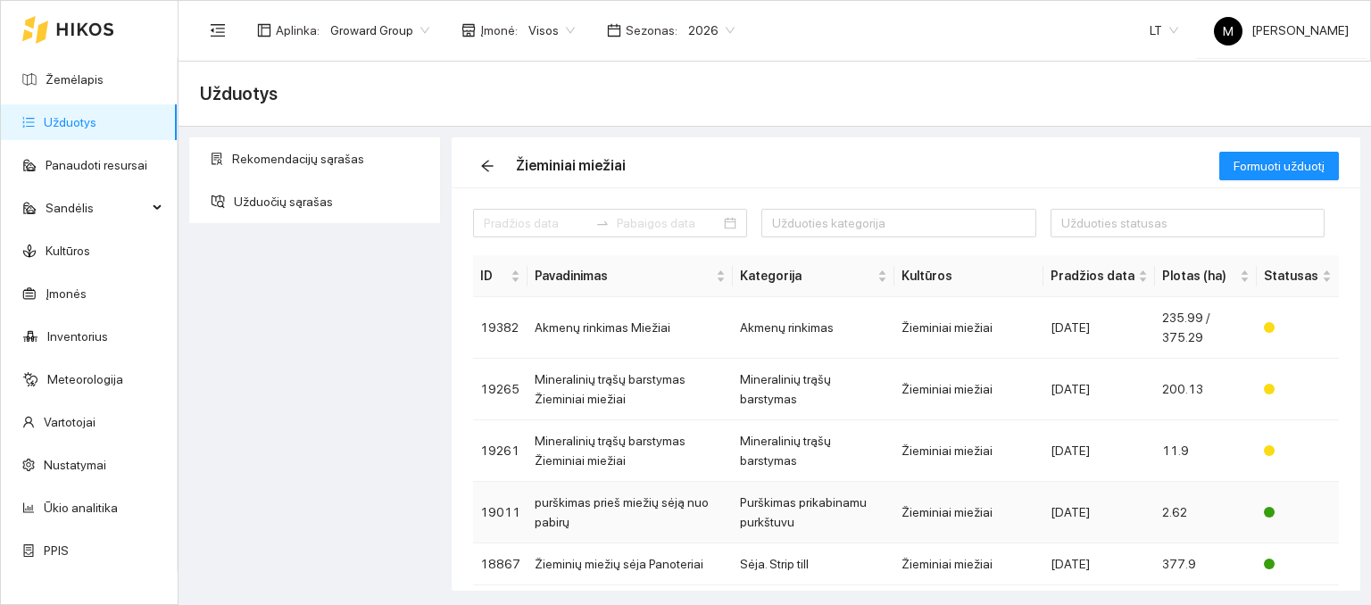
click at [611, 510] on td "purškimas prieš miežių sėją nuo pabirų" at bounding box center [630, 513] width 205 height 62
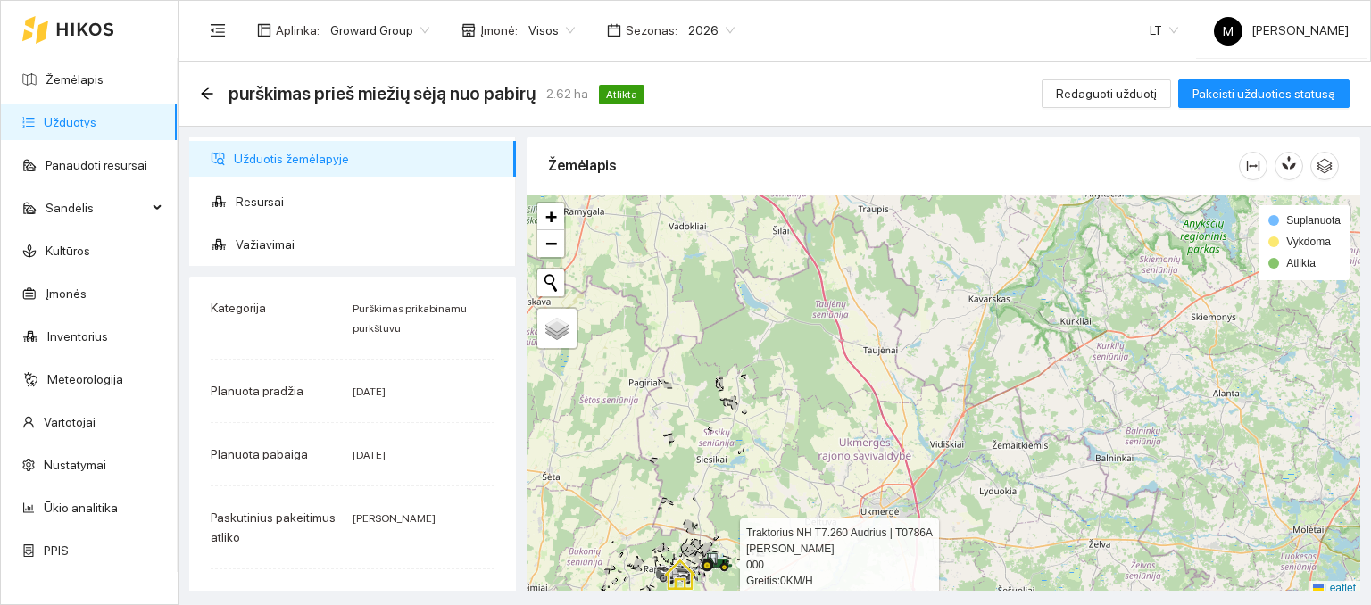
scroll to position [4, 0]
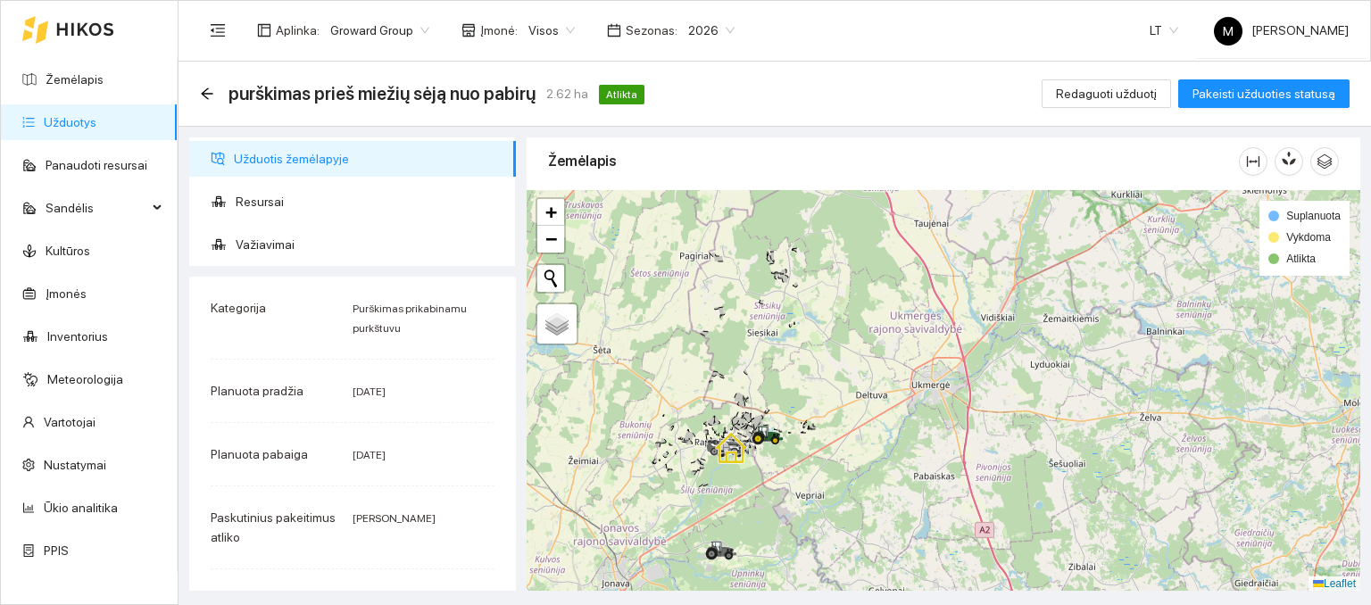
drag, startPoint x: 738, startPoint y: 490, endPoint x: 789, endPoint y: 376, distance: 125.1
click at [784, 426] on icon at bounding box center [768, 436] width 32 height 20
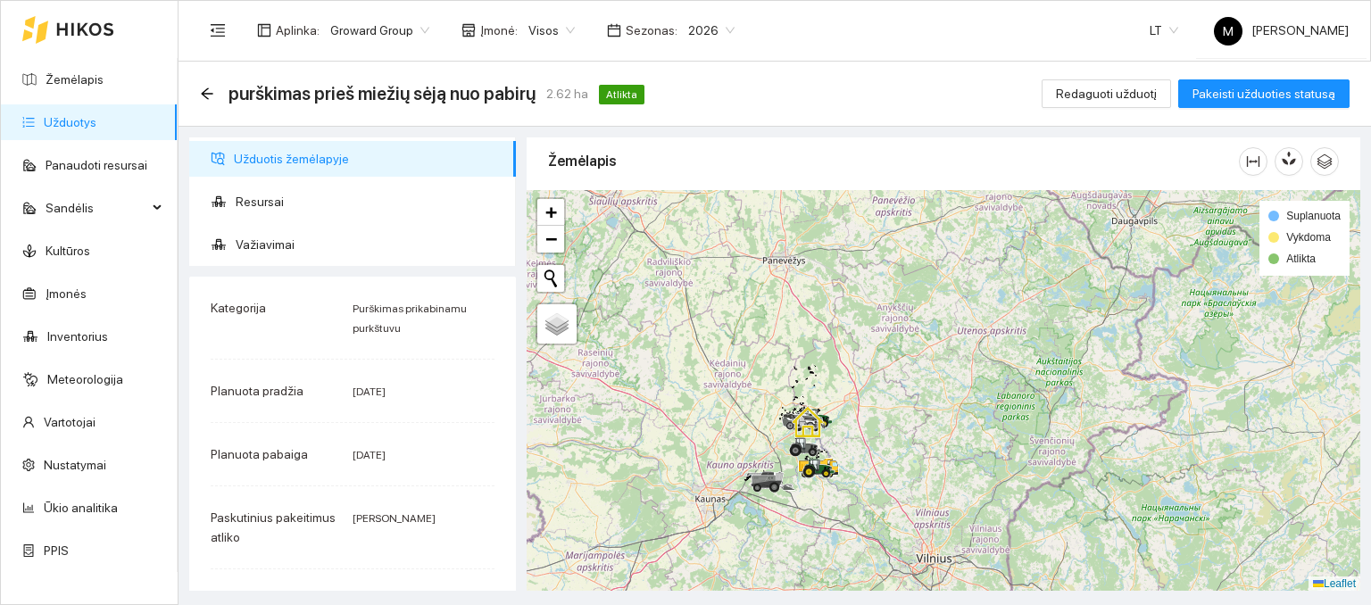
click at [96, 123] on link "Užduotys" at bounding box center [70, 122] width 53 height 14
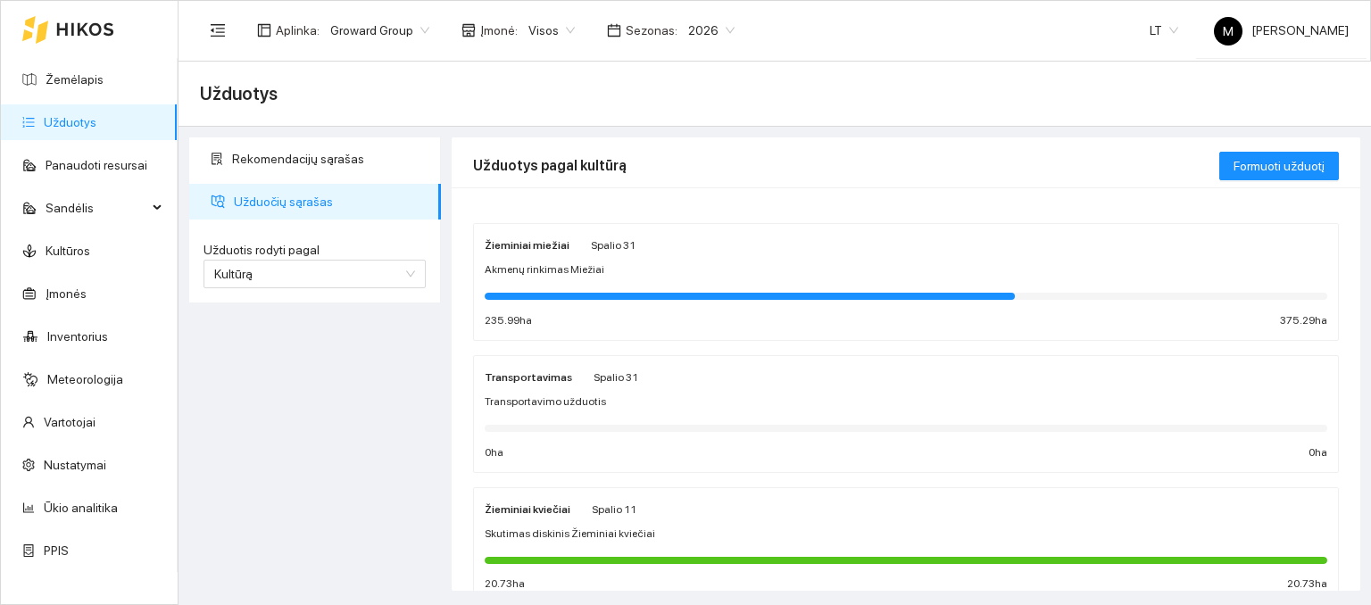
click at [569, 302] on div at bounding box center [906, 296] width 843 height 20
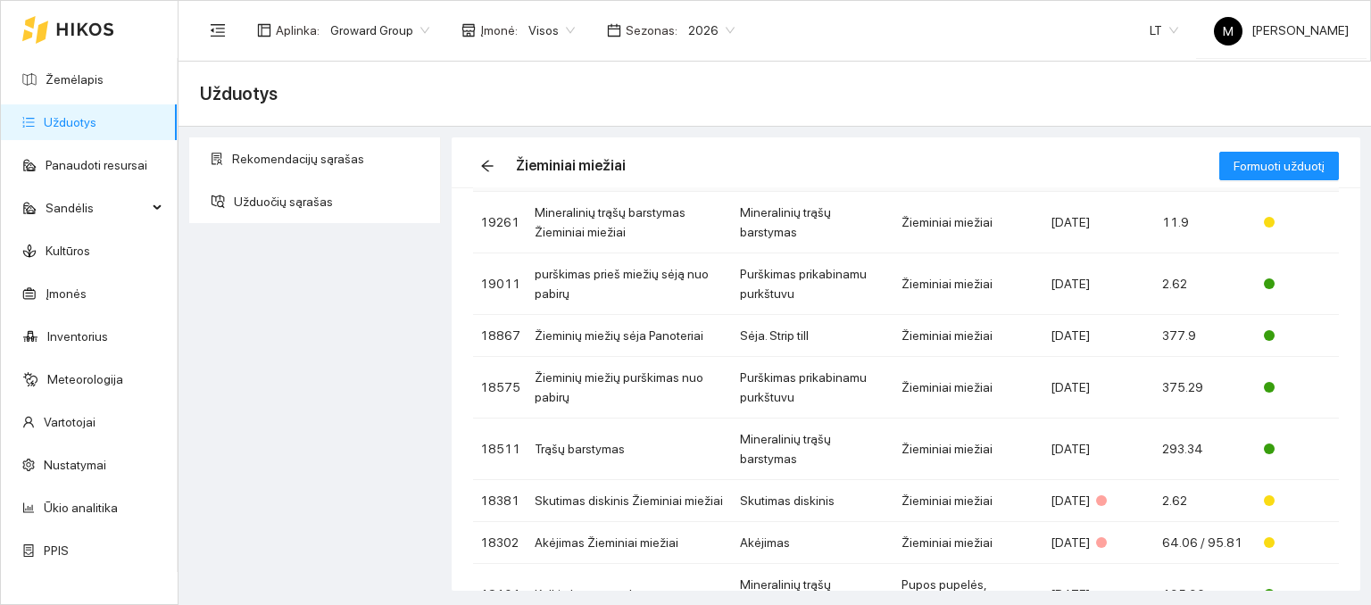
scroll to position [268, 0]
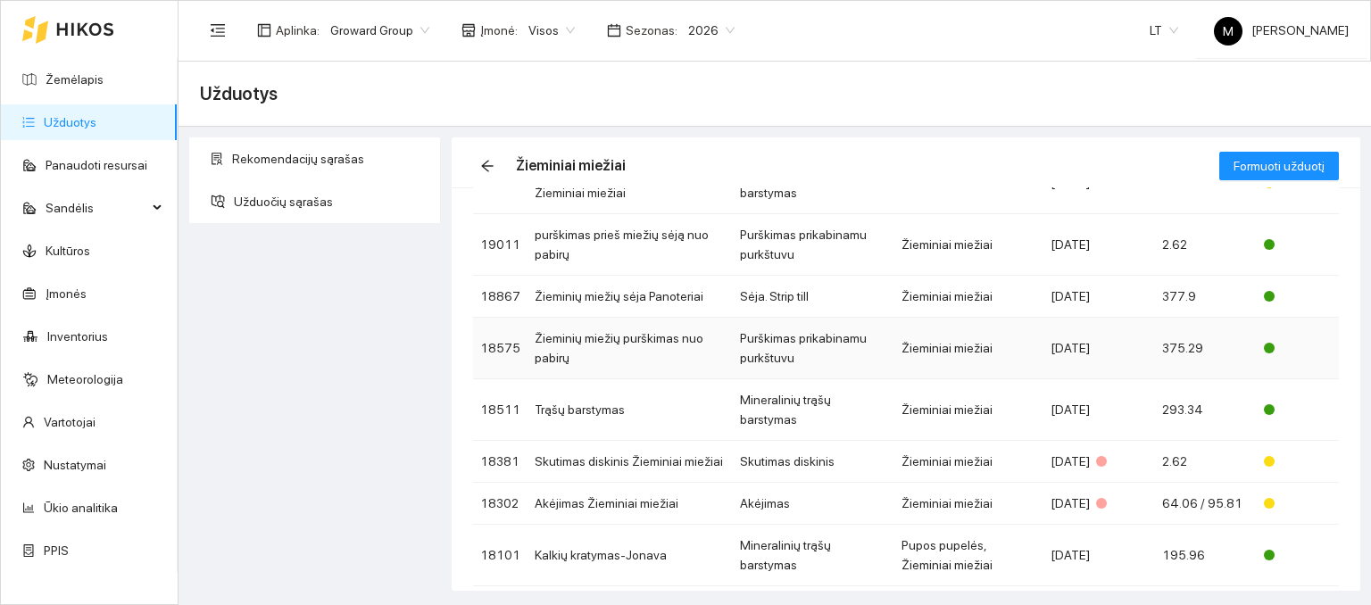
click at [618, 343] on td "Žieminių miežių purškimas nuo pabirų" at bounding box center [630, 349] width 205 height 62
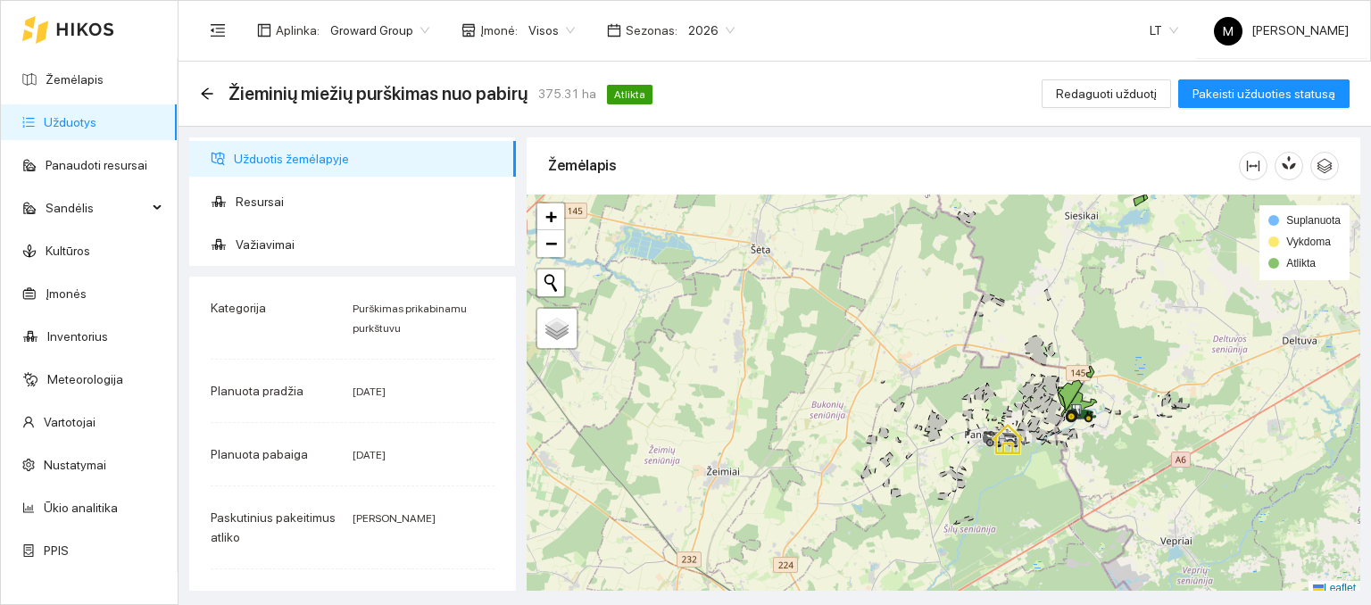
scroll to position [4, 0]
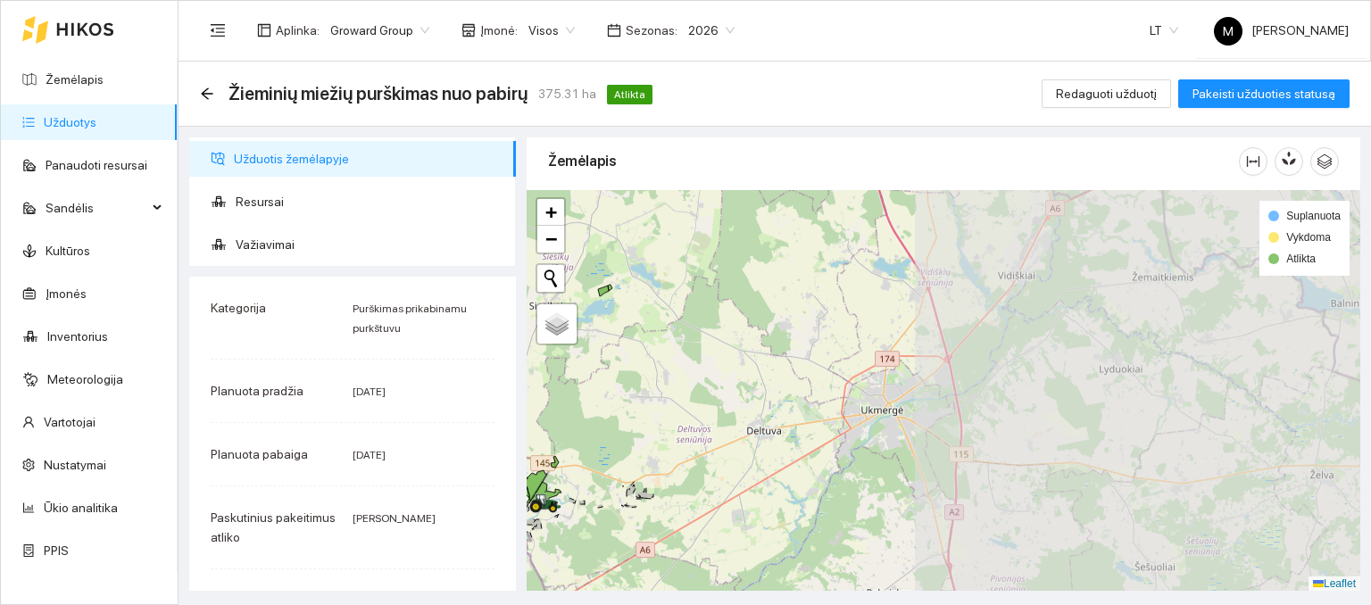
drag, startPoint x: 1003, startPoint y: 374, endPoint x: 464, endPoint y: 467, distance: 547.1
click at [464, 467] on div "Užduotis žemėlapyje Resursai Važiavimai Kategorija Purškimas prikabinamu purkšt…" at bounding box center [769, 359] width 1193 height 464
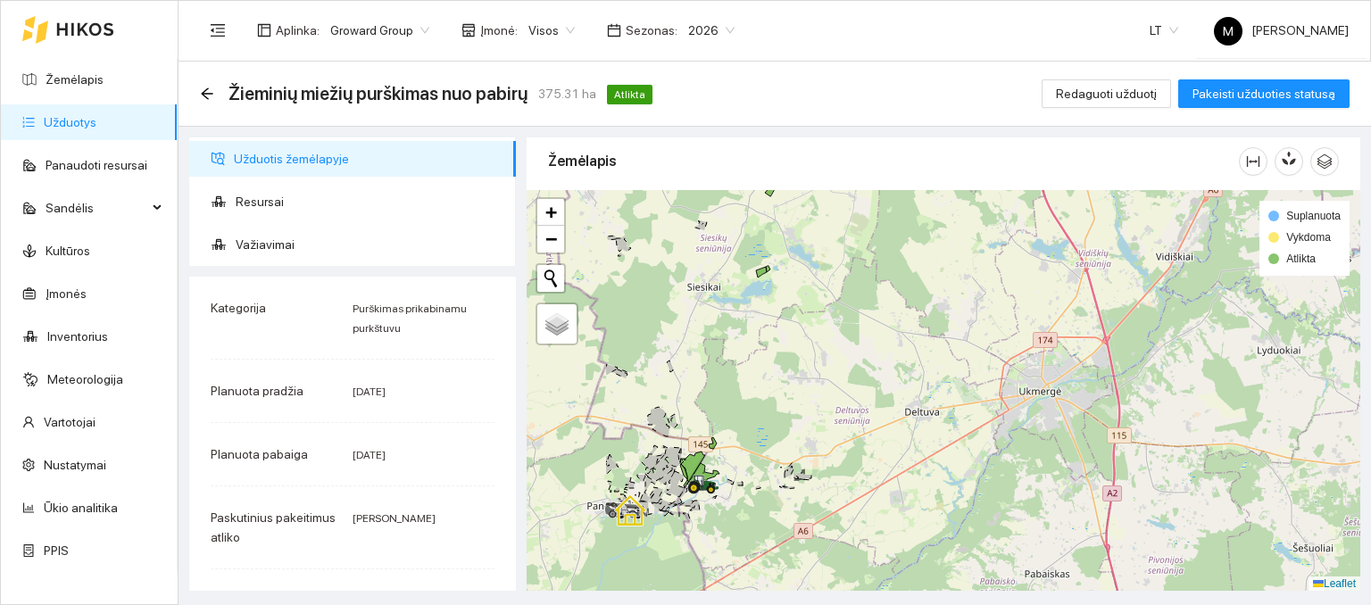
drag, startPoint x: 643, startPoint y: 440, endPoint x: 806, endPoint y: 423, distance: 164.2
click at [806, 423] on div at bounding box center [944, 391] width 834 height 402
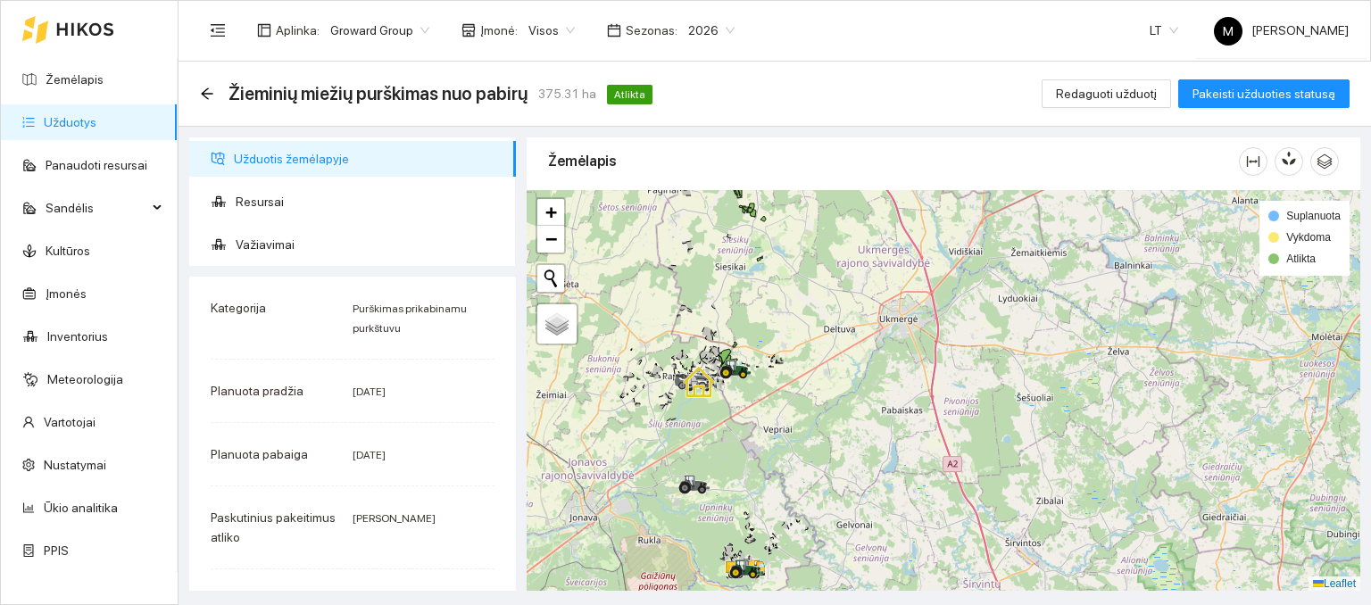
drag, startPoint x: 719, startPoint y: 263, endPoint x: 770, endPoint y: 324, distance: 79.2
click at [771, 320] on div at bounding box center [944, 391] width 834 height 402
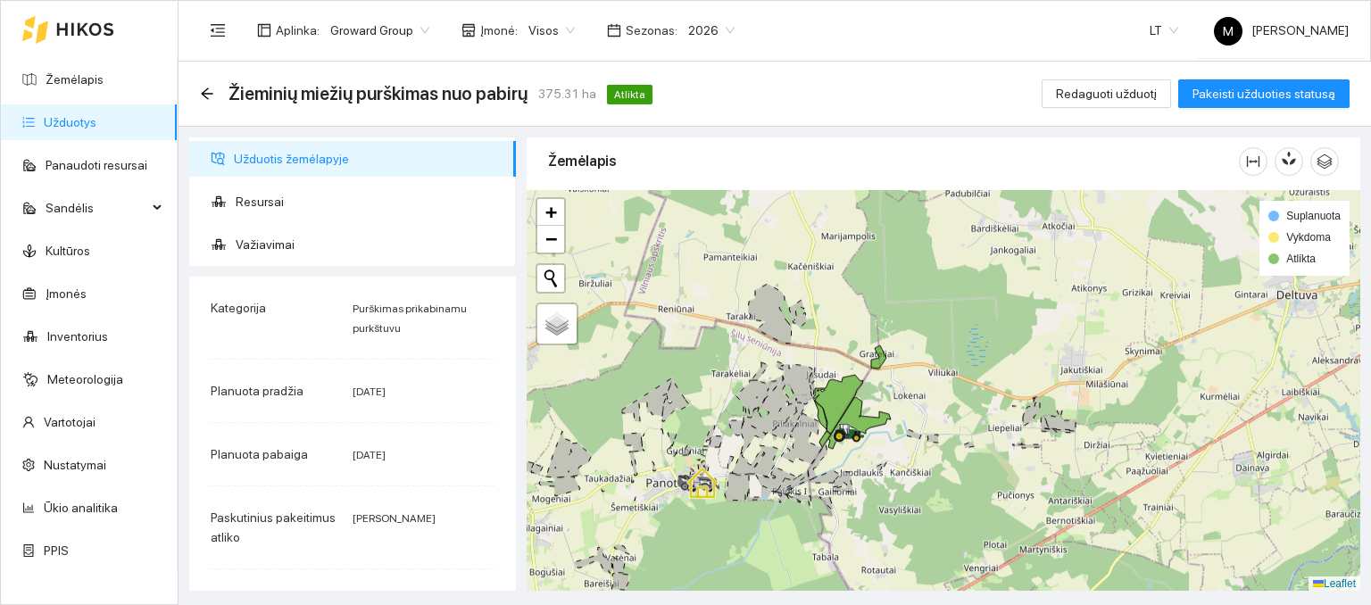
drag, startPoint x: 844, startPoint y: 272, endPoint x: 670, endPoint y: 497, distance: 285.0
click at [670, 497] on div at bounding box center [944, 391] width 834 height 402
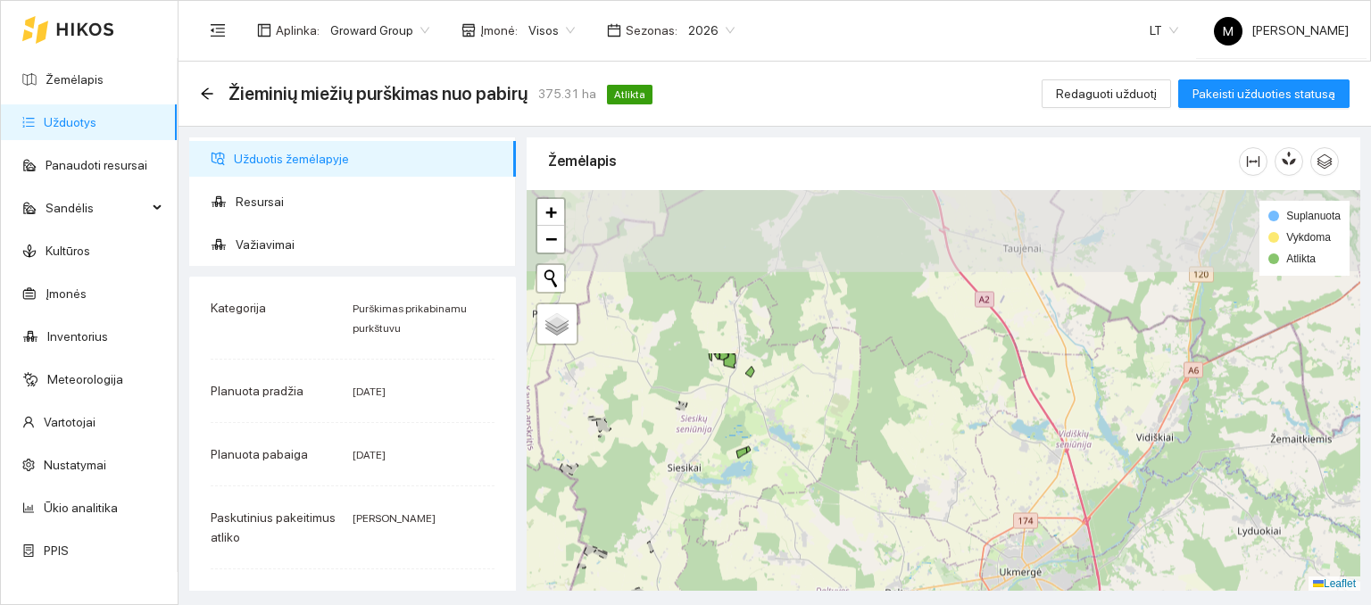
drag, startPoint x: 760, startPoint y: 331, endPoint x: 703, endPoint y: 483, distance: 161.8
click at [690, 535] on div at bounding box center [944, 391] width 834 height 402
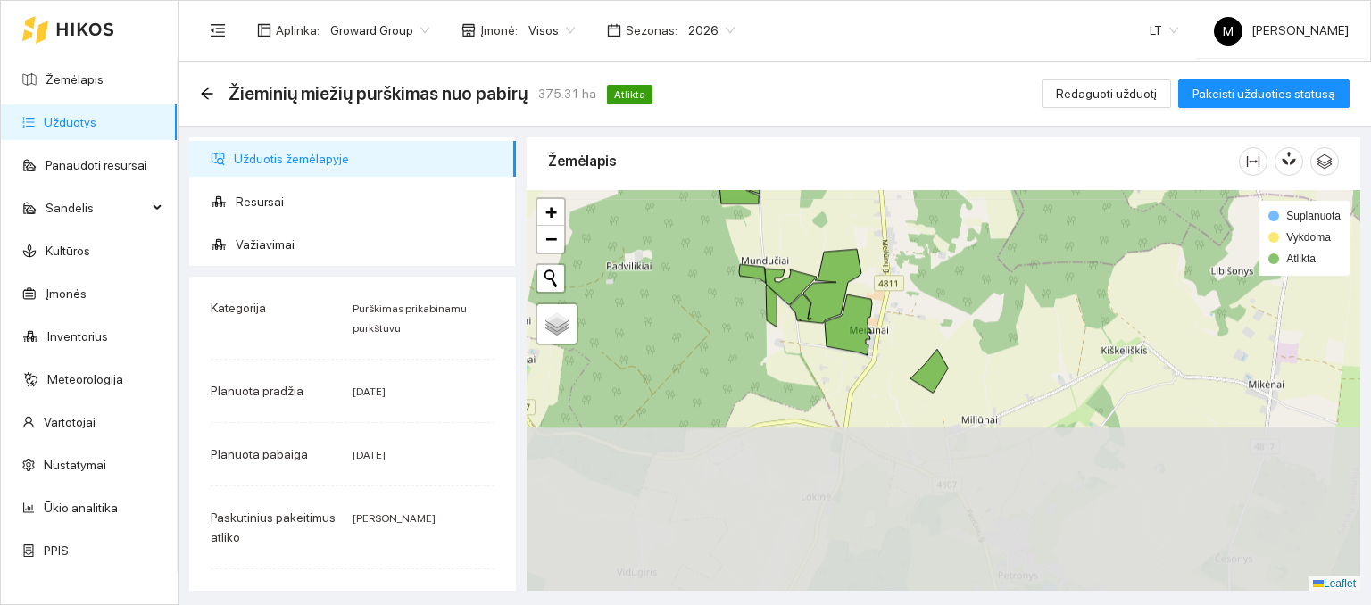
drag, startPoint x: 684, startPoint y: 424, endPoint x: 647, endPoint y: 197, distance: 229.7
click at [647, 197] on div at bounding box center [944, 391] width 834 height 402
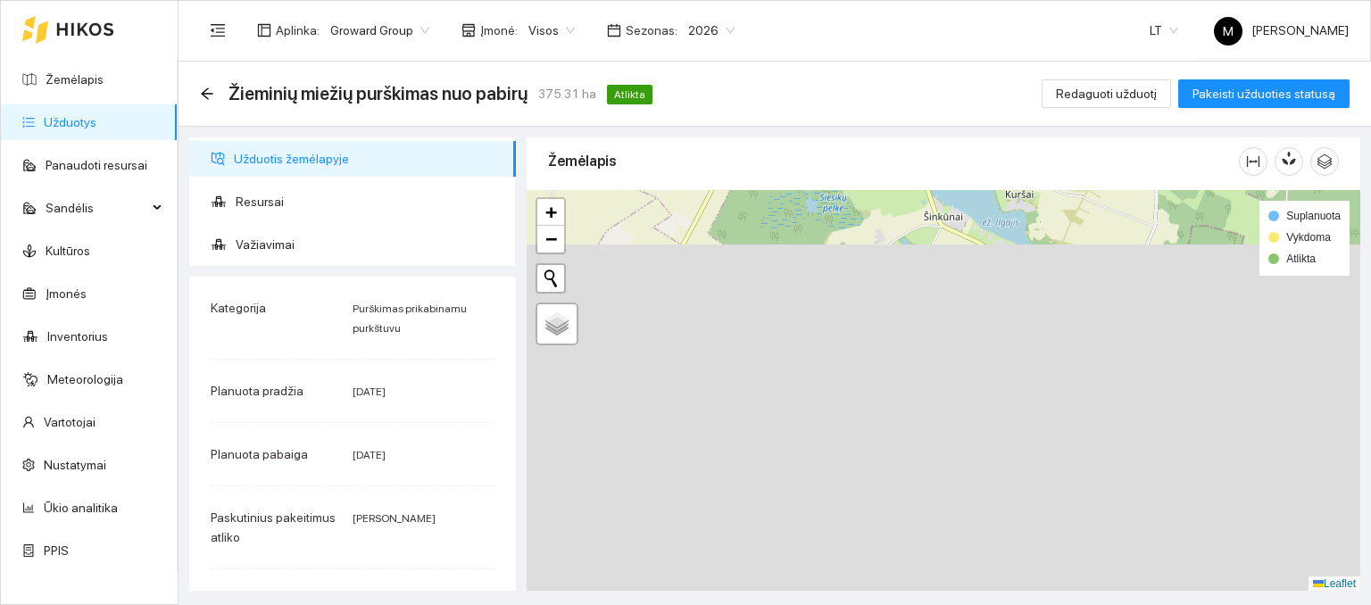
drag, startPoint x: 812, startPoint y: 413, endPoint x: 713, endPoint y: -68, distance: 491.2
click at [713, 0] on html "Žemėlapis Užduotys Panaudoti resursai Sandėlis Kultūros Įmonės Inventorius Mete…" at bounding box center [685, 302] width 1371 height 605
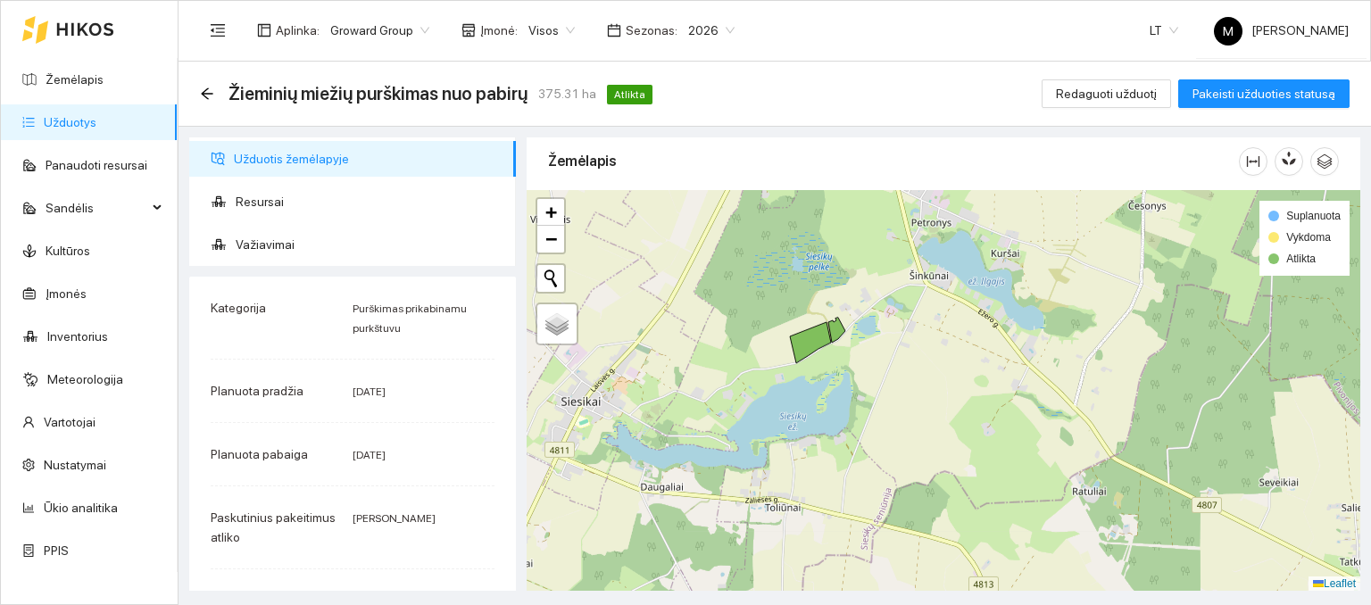
drag, startPoint x: 717, startPoint y: 270, endPoint x: 833, endPoint y: -50, distance: 340.8
click at [833, 0] on html "Žemėlapis Užduotys Panaudoti resursai Sandėlis Kultūros Įmonės Inventorius Mete…" at bounding box center [685, 302] width 1371 height 605
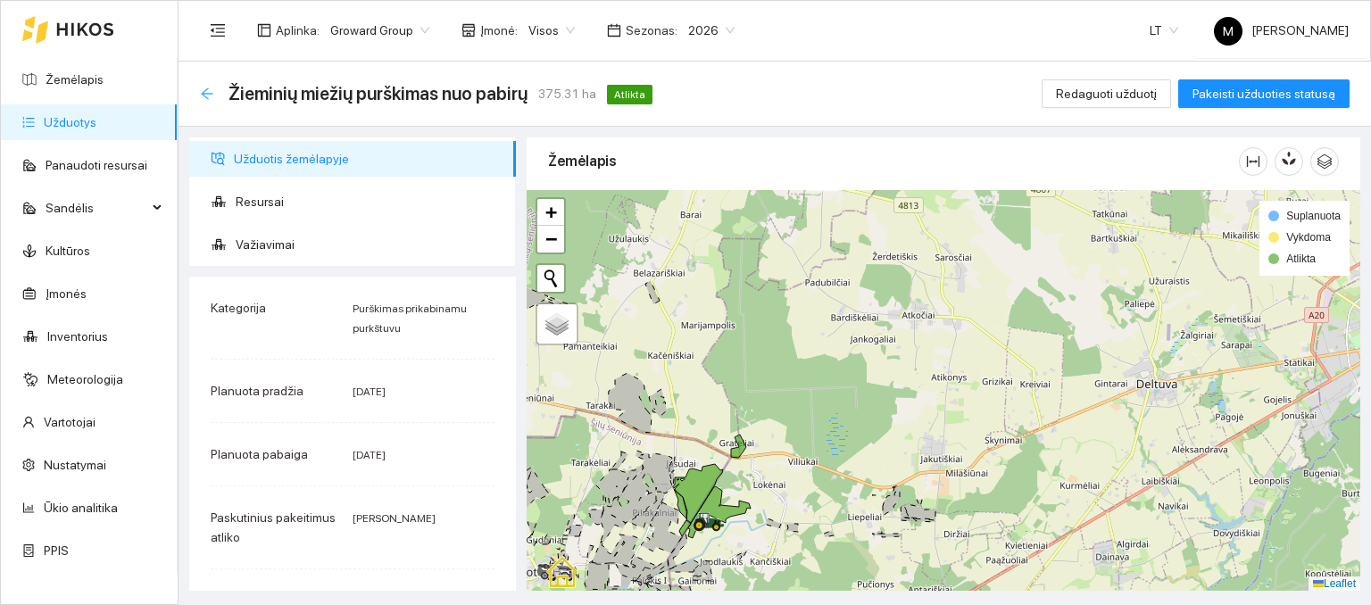
click at [203, 96] on icon "arrow-left" at bounding box center [207, 94] width 14 height 14
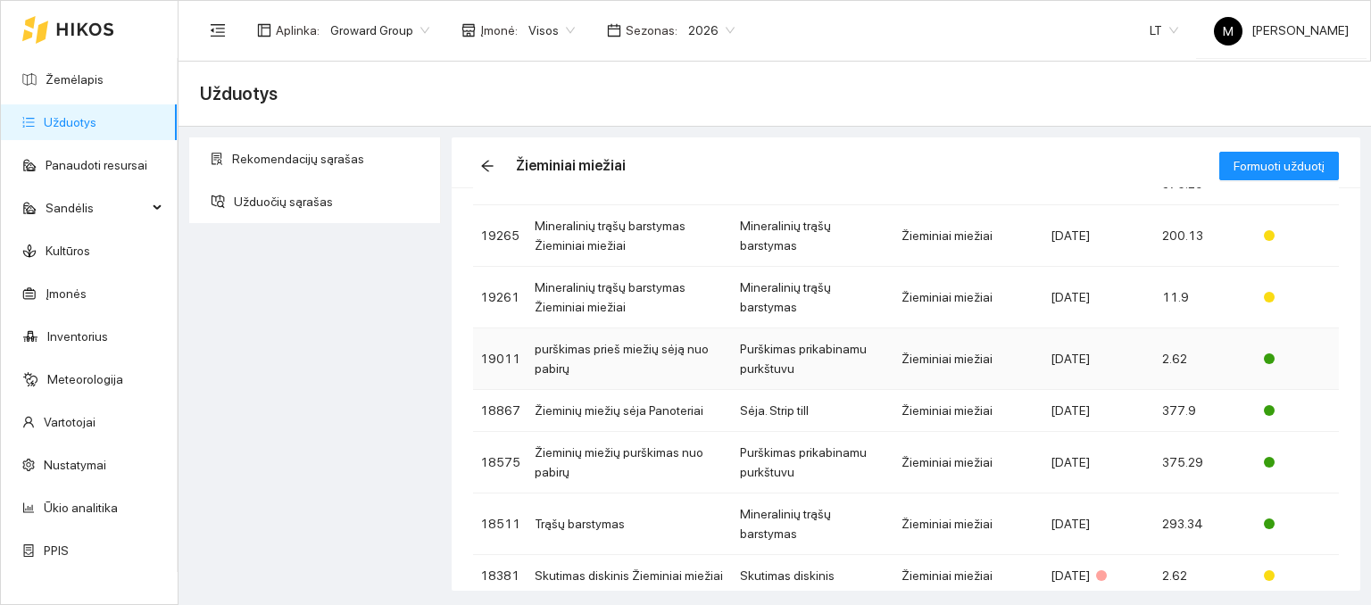
scroll to position [179, 0]
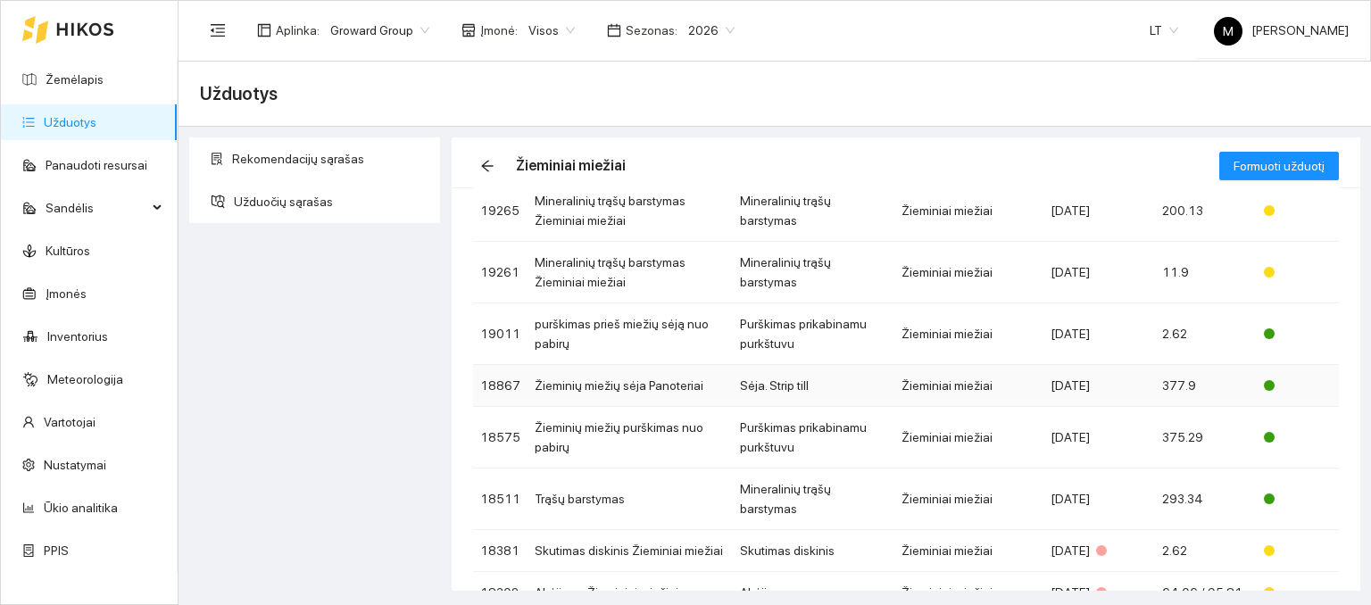
click at [607, 387] on td "Žieminių miežių sėja Panoteriai" at bounding box center [630, 386] width 205 height 42
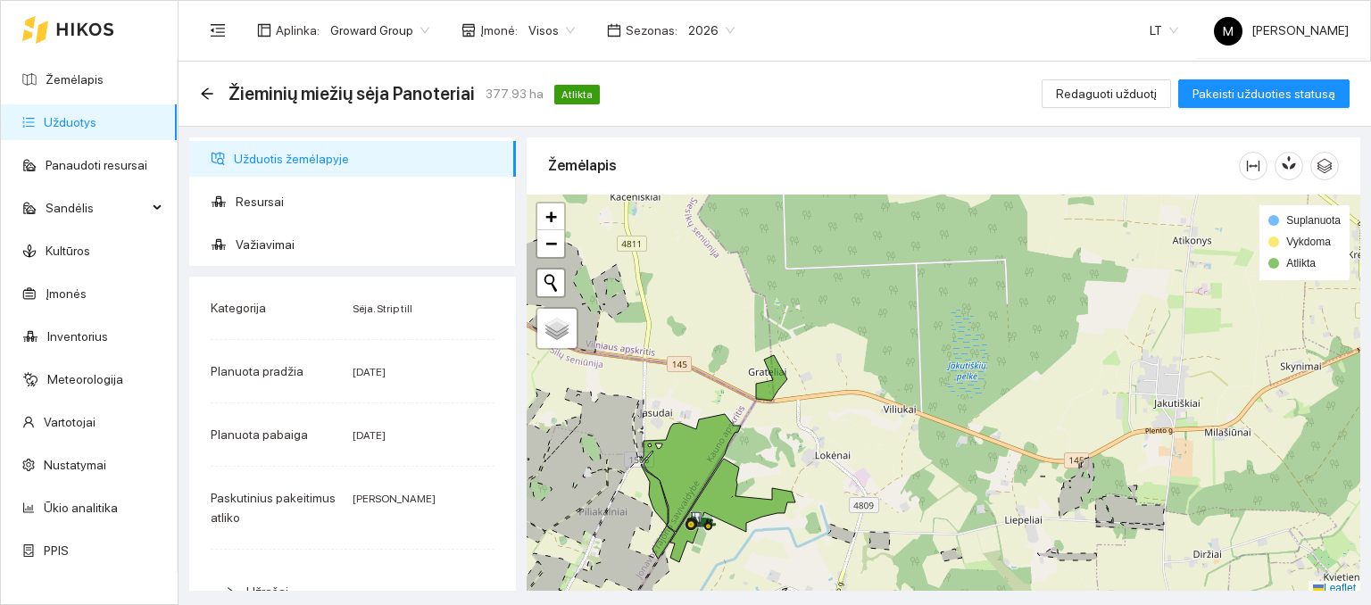
scroll to position [4, 0]
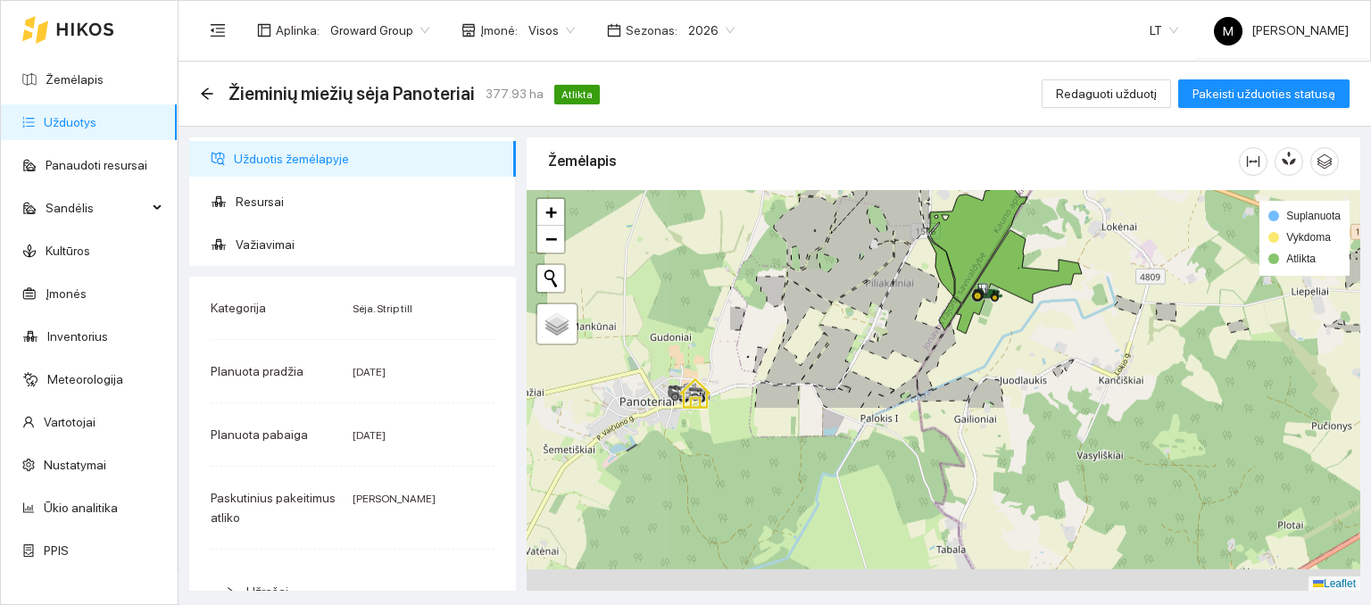
drag, startPoint x: 600, startPoint y: 535, endPoint x: 896, endPoint y: 304, distance: 375.3
click at [896, 304] on div at bounding box center [944, 391] width 834 height 402
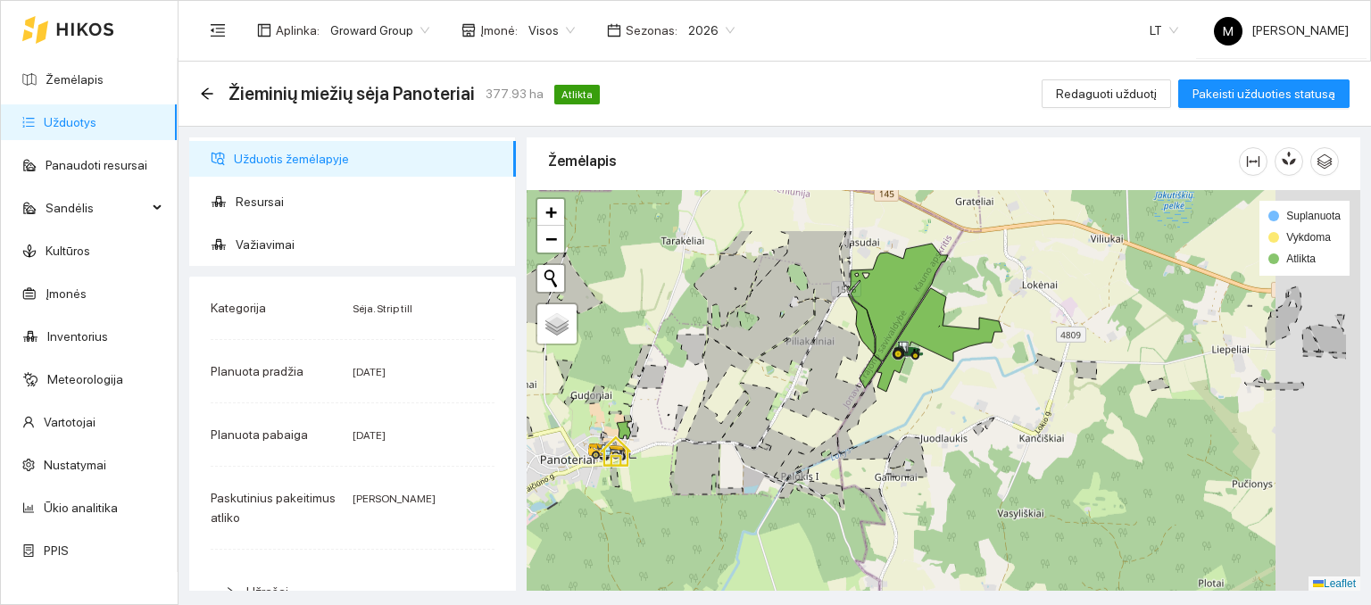
drag, startPoint x: 877, startPoint y: 245, endPoint x: 586, endPoint y: 479, distance: 373.3
click at [694, 361] on icon at bounding box center [770, 295] width 152 height 130
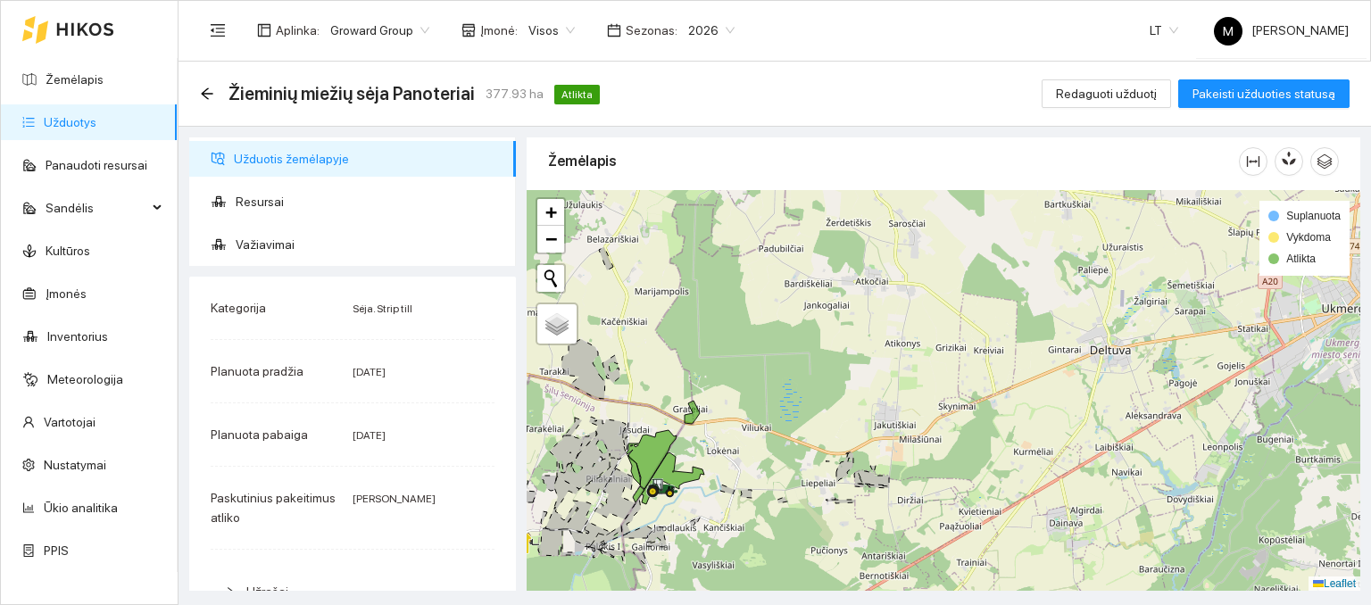
click at [96, 129] on link "Užduotys" at bounding box center [70, 122] width 53 height 14
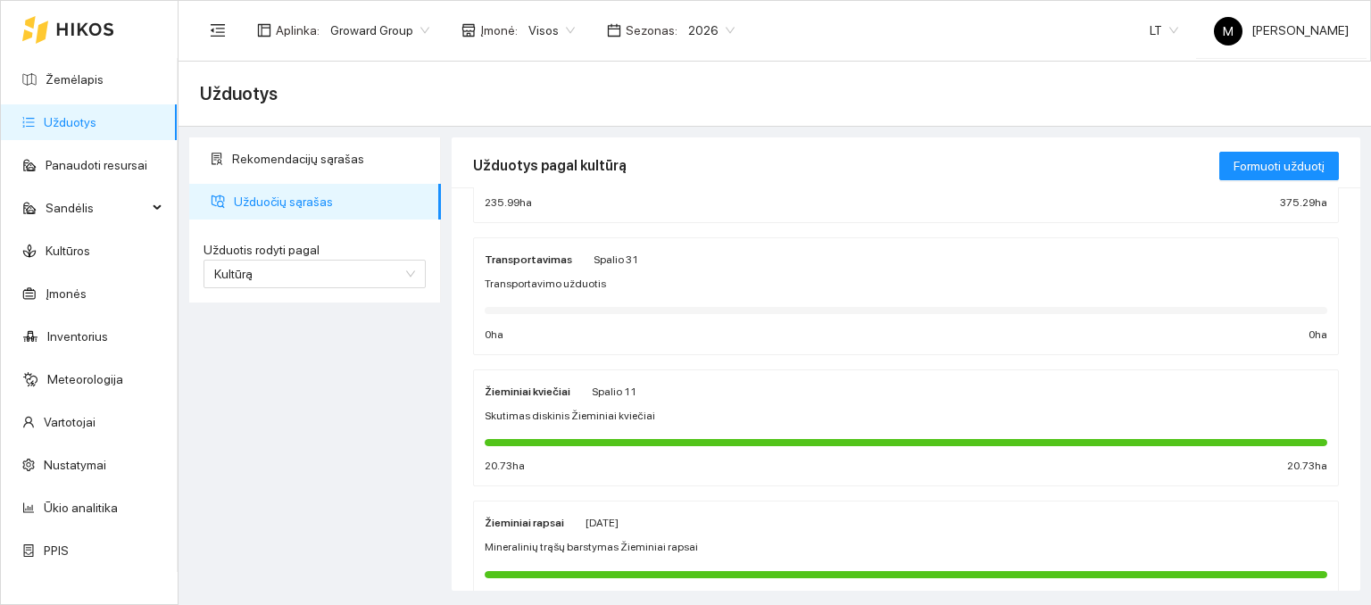
scroll to position [179, 0]
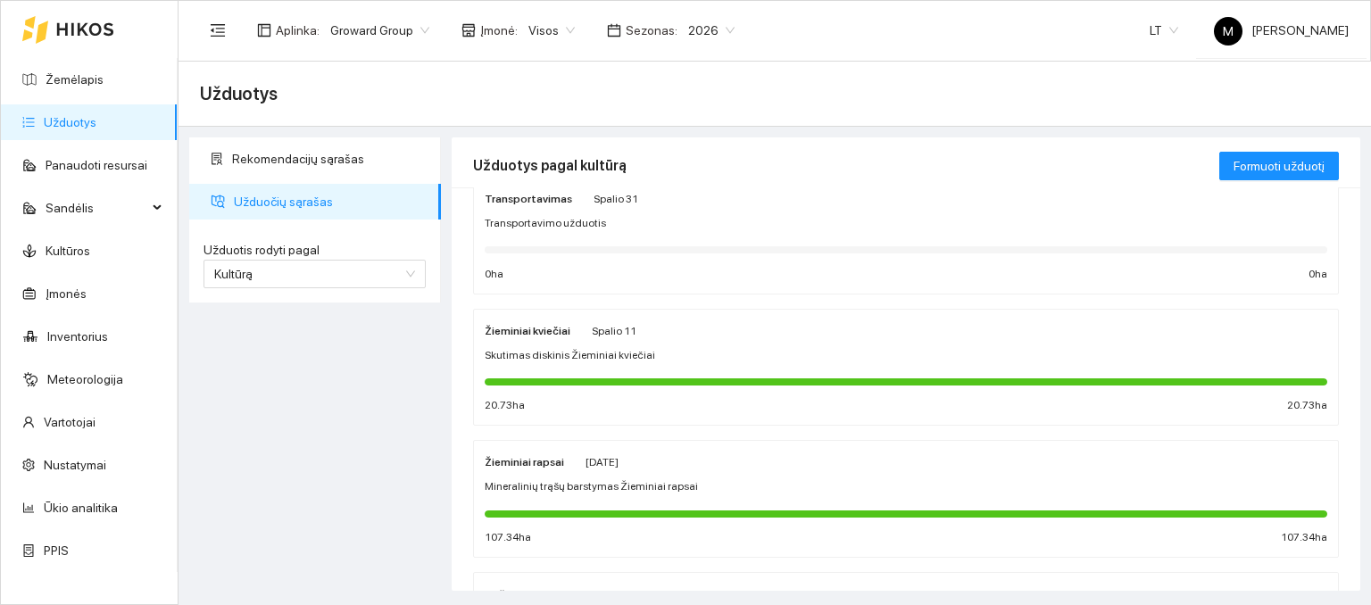
click at [595, 354] on span "Skutimas diskinis Žieminiai kviečiai" at bounding box center [570, 355] width 171 height 17
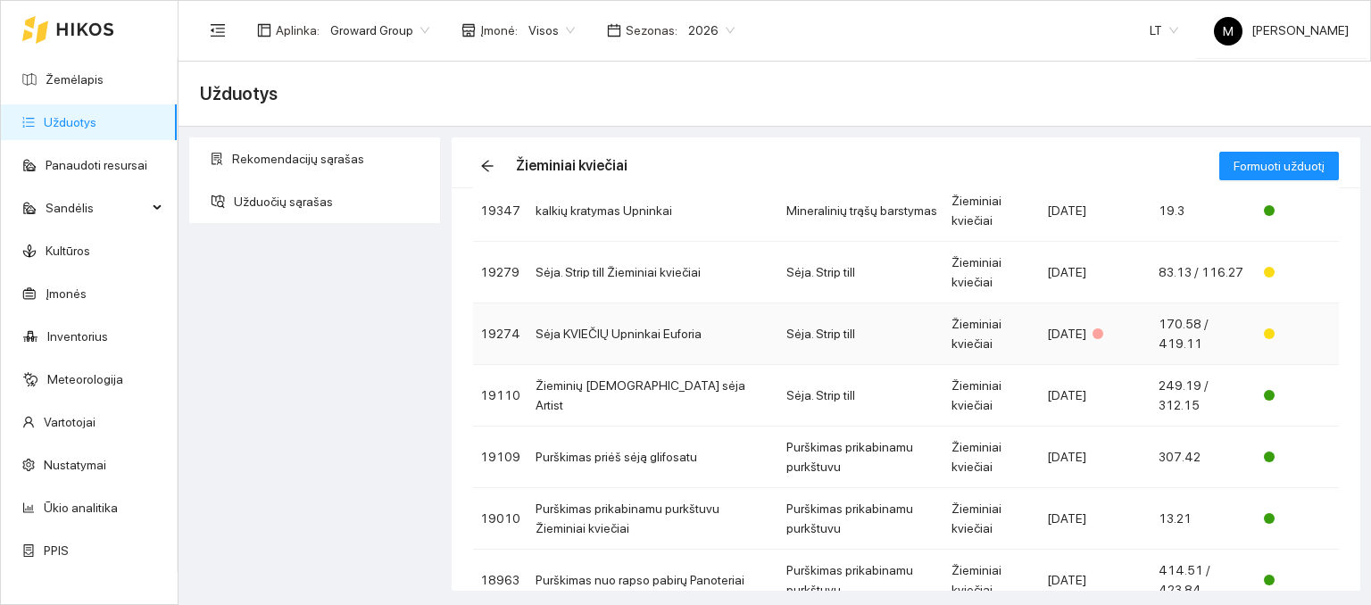
scroll to position [268, 0]
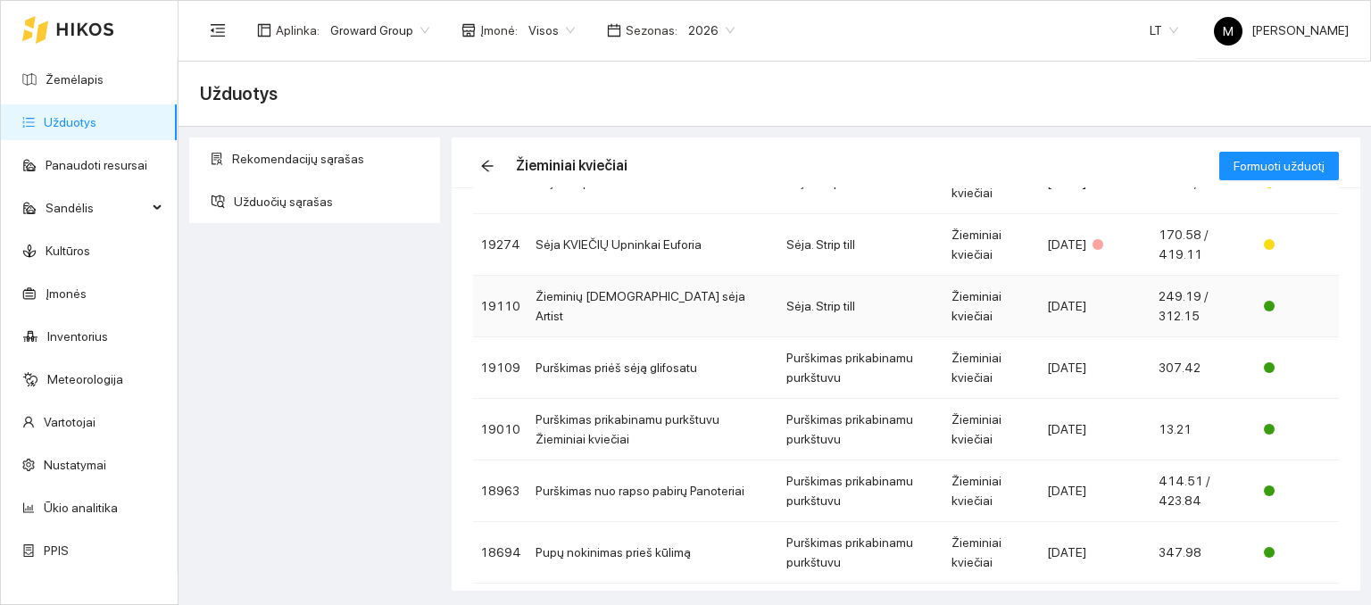
click at [611, 314] on td "Žieminių kviečių sėja Artist" at bounding box center [653, 307] width 251 height 62
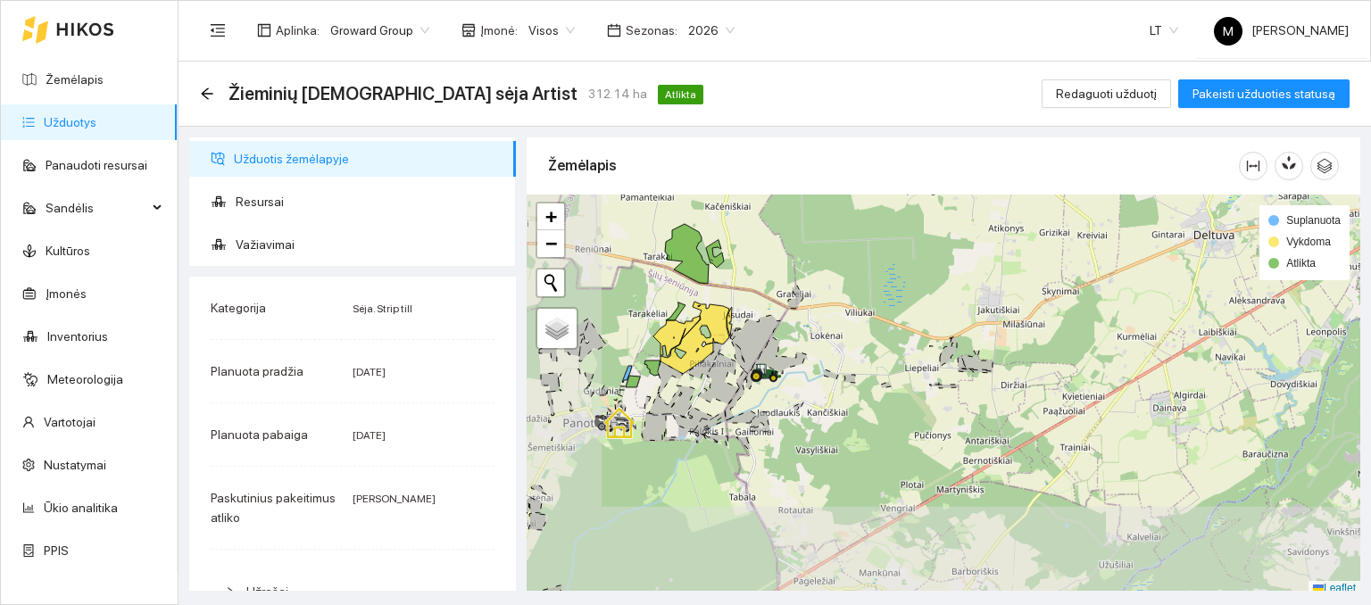
scroll to position [4, 0]
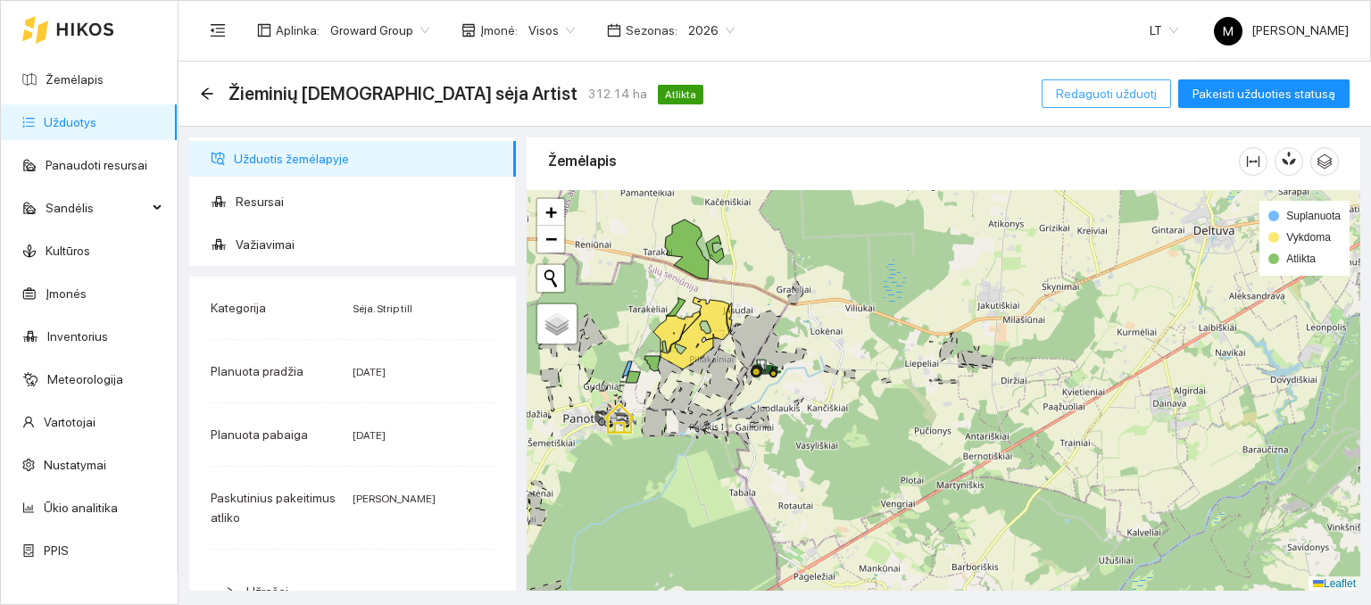
click at [1098, 94] on span "Redaguoti užduotį" at bounding box center [1106, 94] width 101 height 20
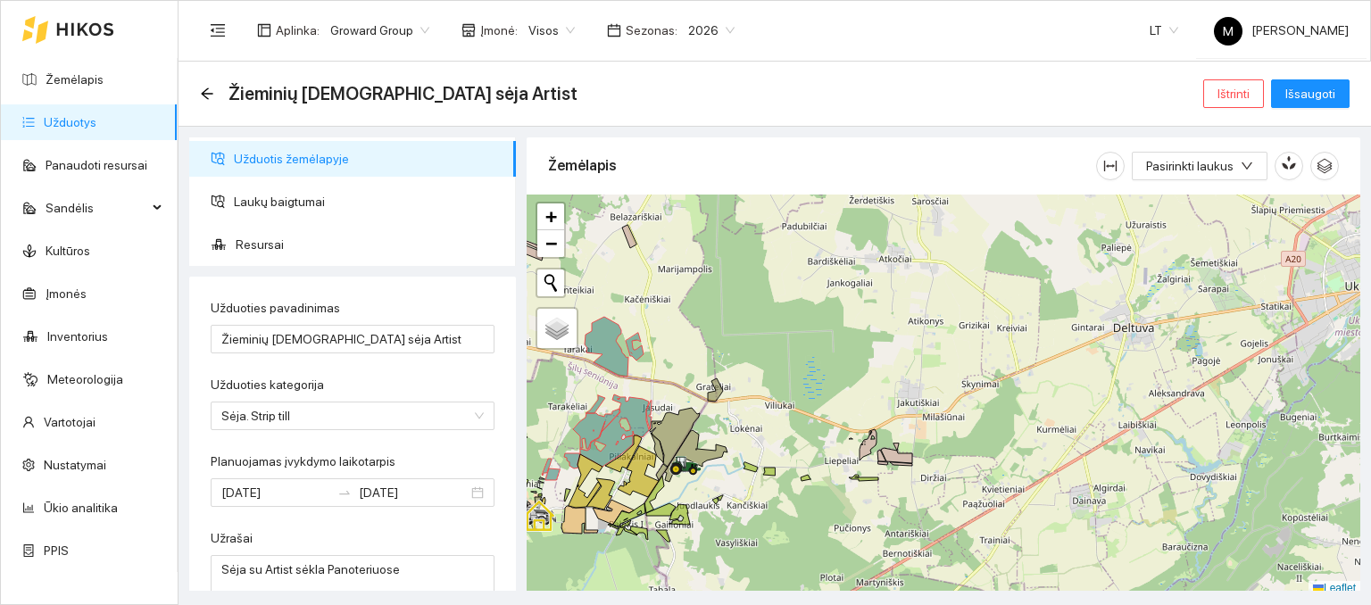
scroll to position [4, 0]
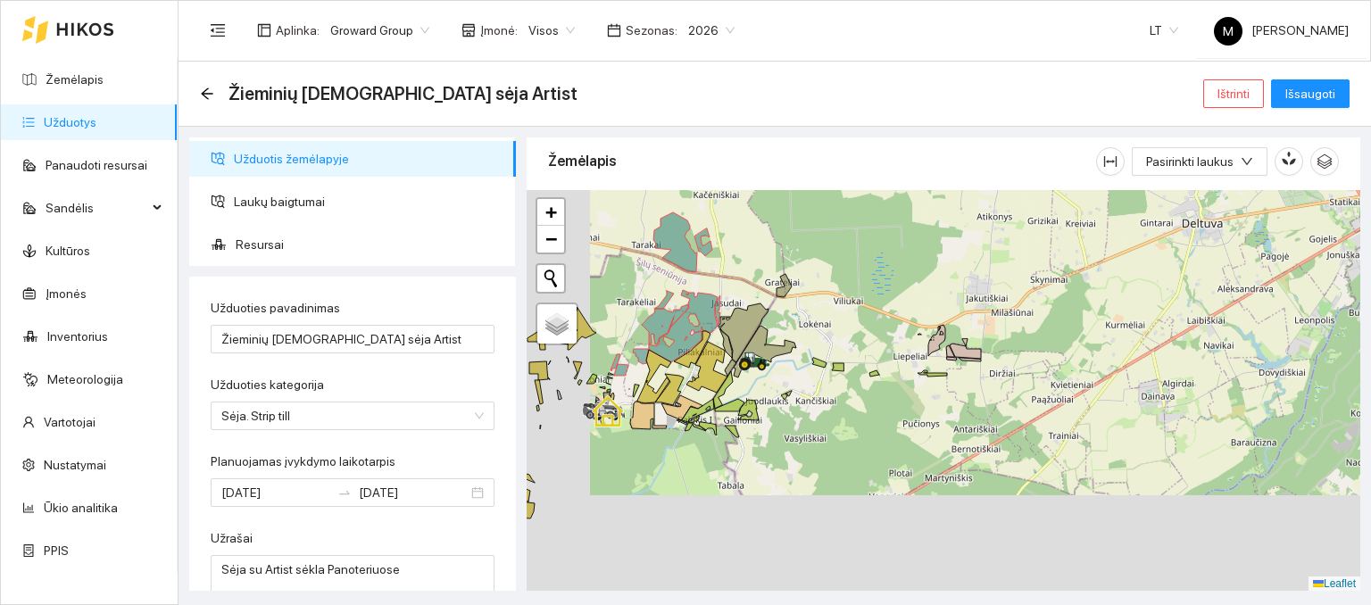
drag, startPoint x: 766, startPoint y: 347, endPoint x: 840, endPoint y: 241, distance: 129.5
click at [840, 241] on div at bounding box center [944, 391] width 834 height 402
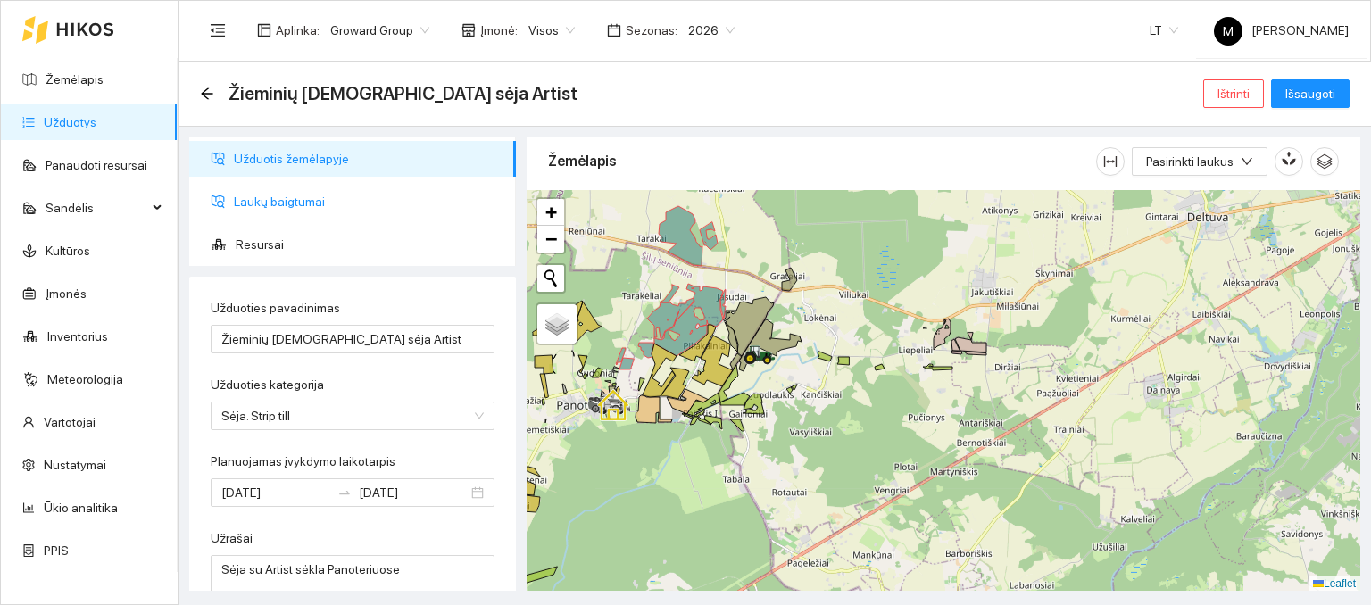
click at [294, 200] on span "Laukų baigtumai" at bounding box center [368, 202] width 268 height 36
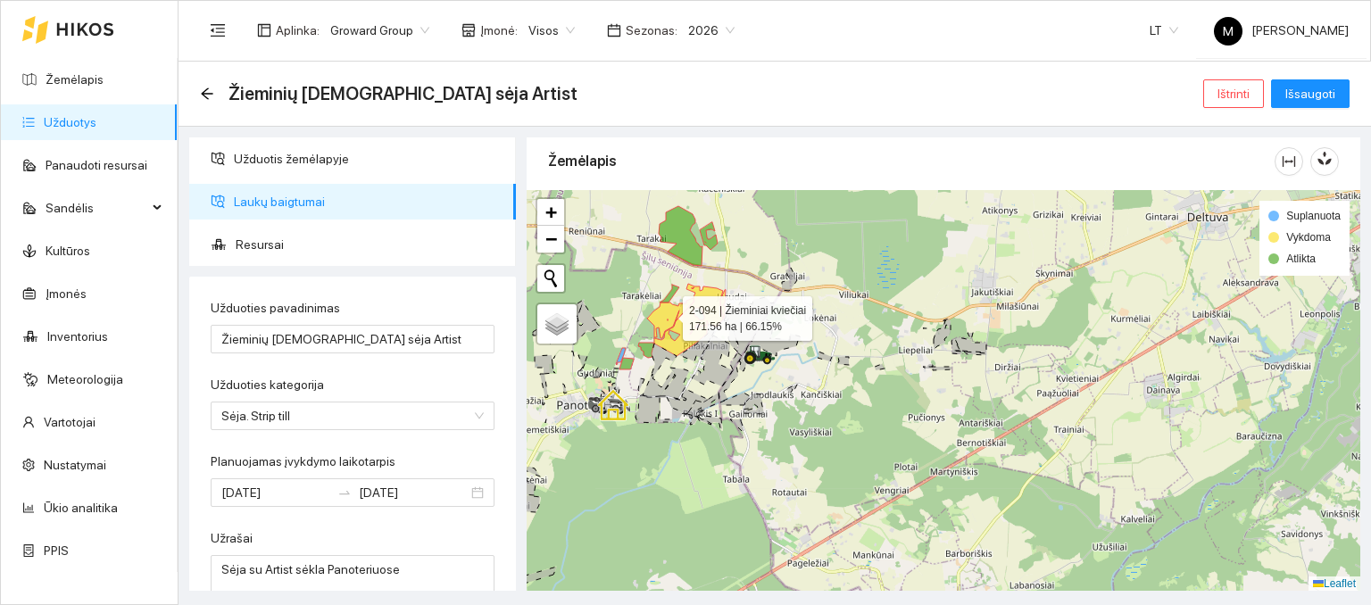
click at [667, 313] on icon at bounding box center [685, 320] width 76 height 72
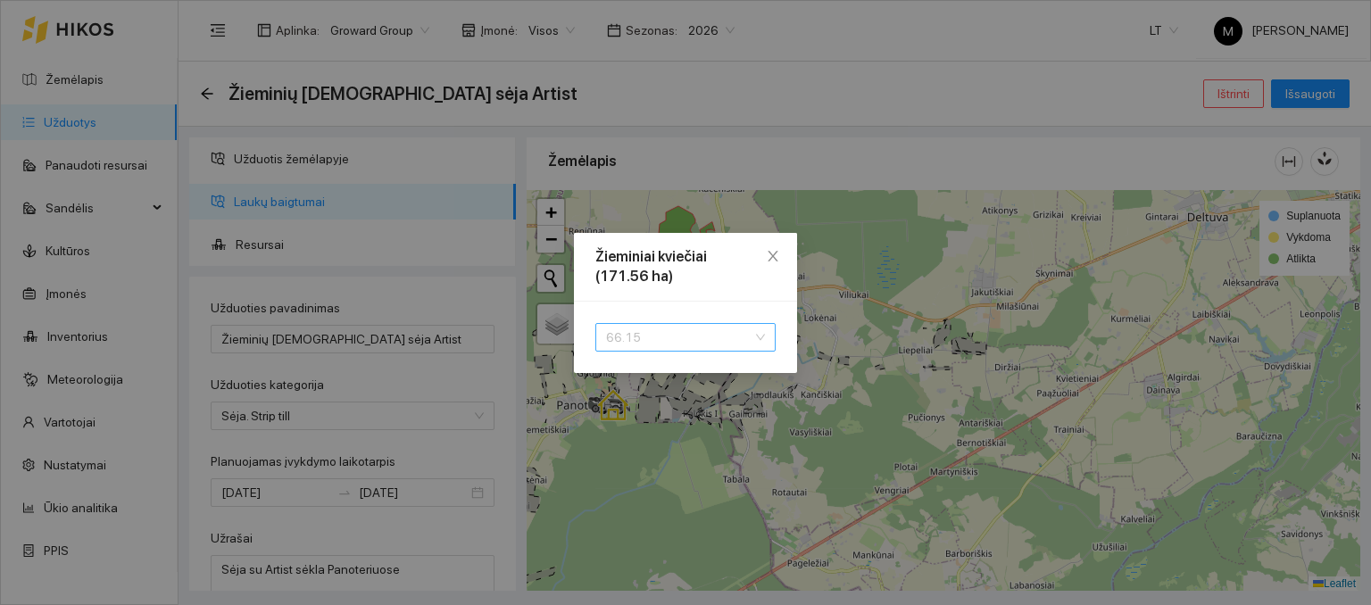
click at [663, 332] on span "66.15" at bounding box center [685, 337] width 159 height 27
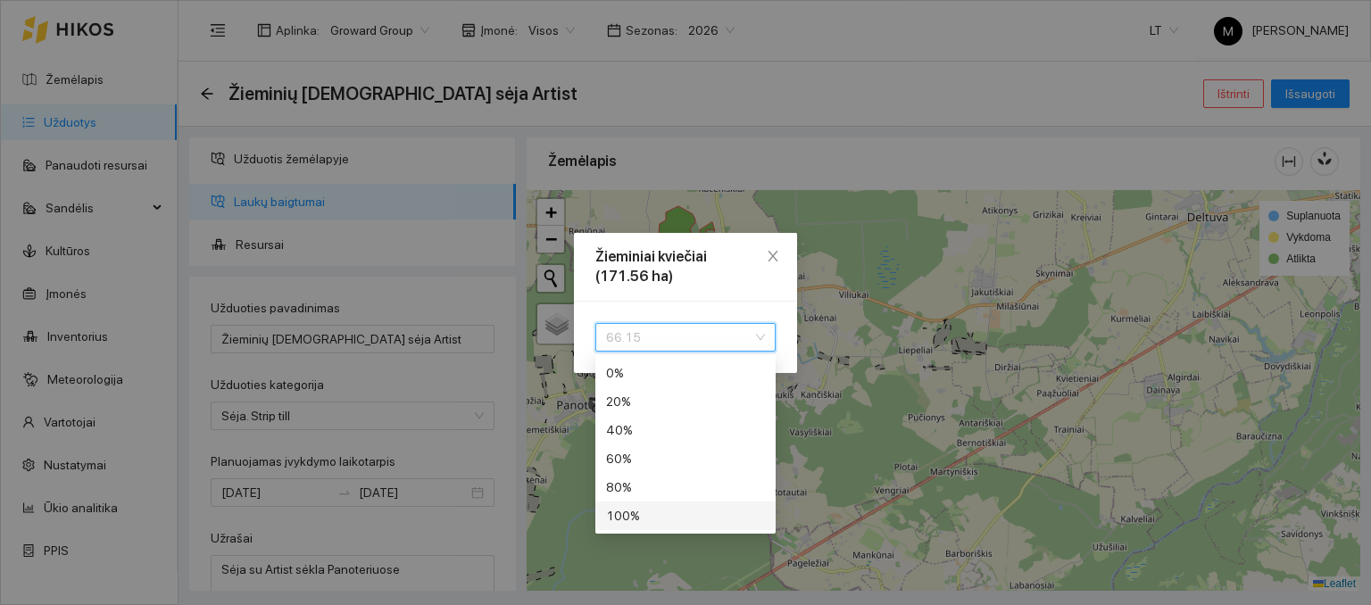
click at [678, 520] on div "100 %" at bounding box center [685, 516] width 159 height 20
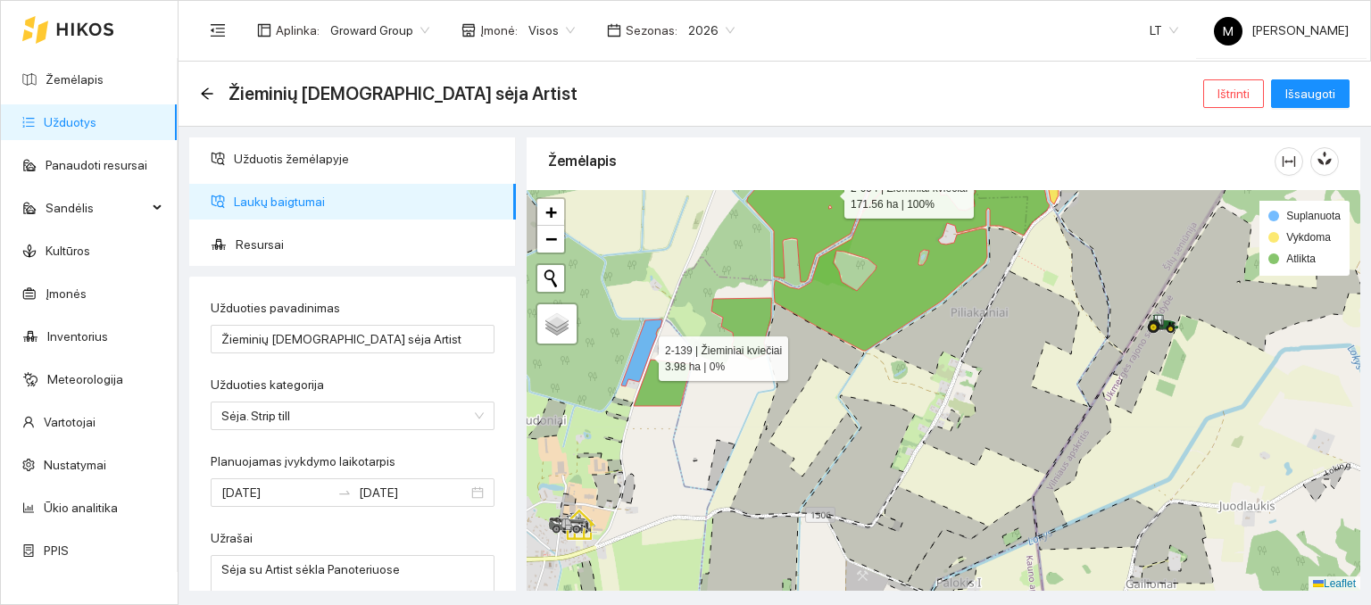
click at [643, 353] on icon at bounding box center [641, 353] width 41 height 67
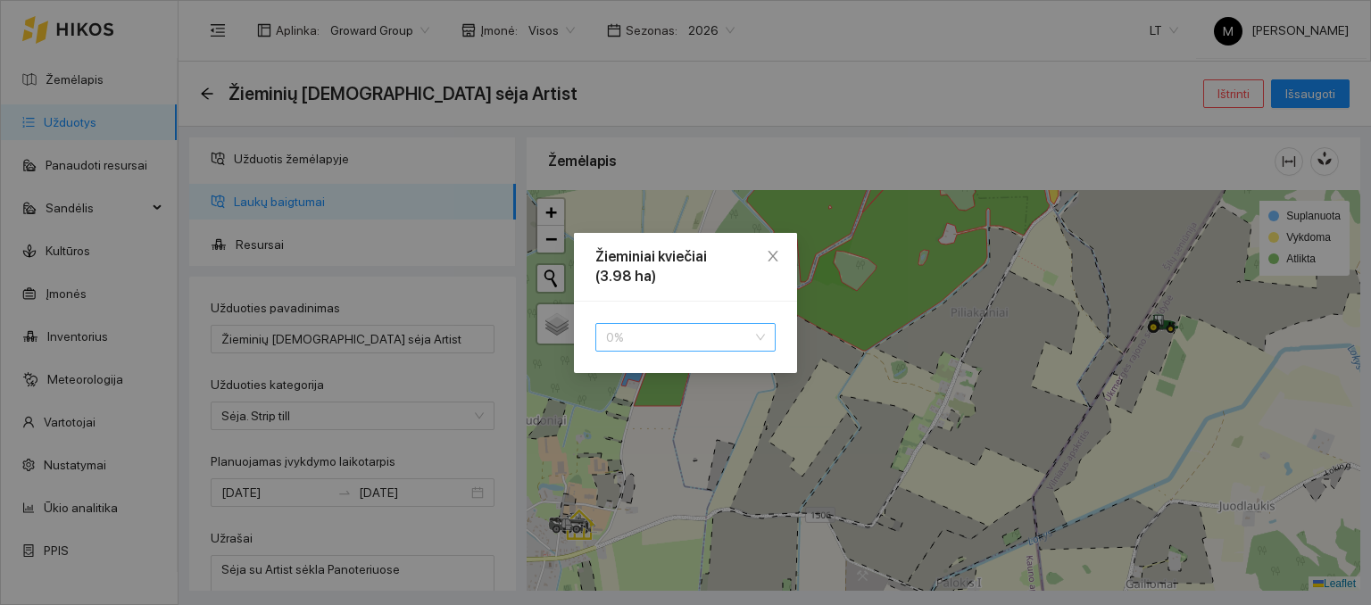
click at [650, 343] on span "0 %" at bounding box center [685, 337] width 159 height 27
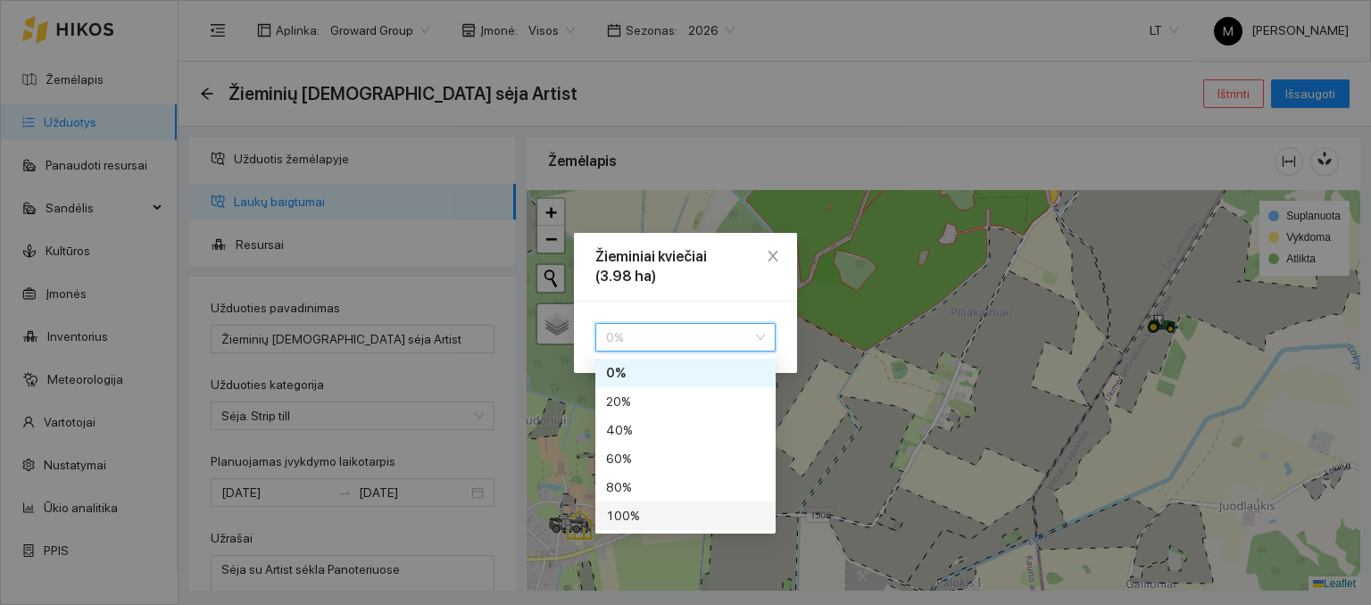
click at [673, 508] on div "100 %" at bounding box center [685, 516] width 159 height 20
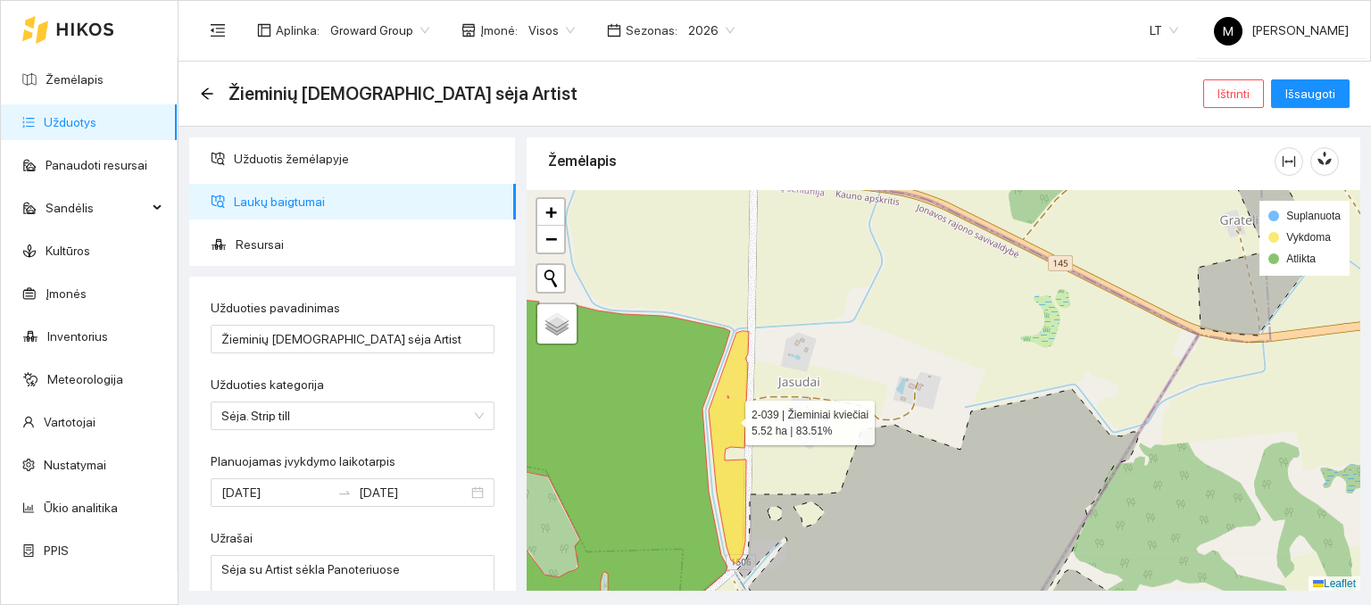
click at [729, 418] on icon at bounding box center [729, 447] width 40 height 233
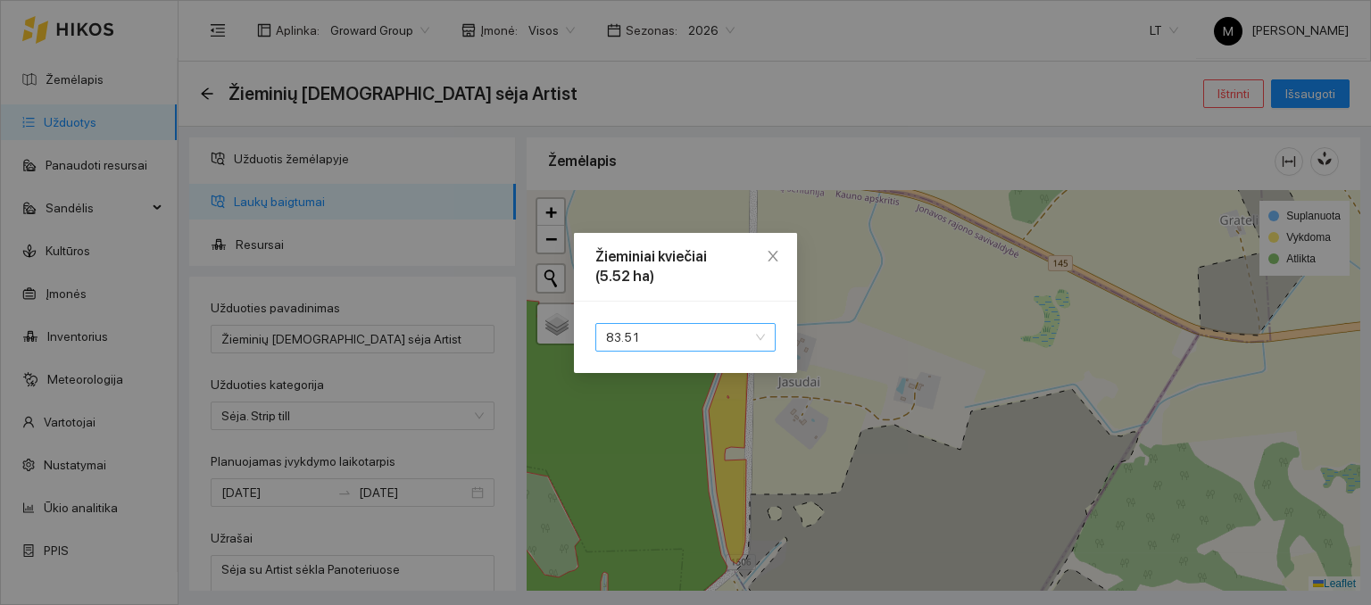
click at [728, 338] on span "83.51" at bounding box center [685, 337] width 159 height 27
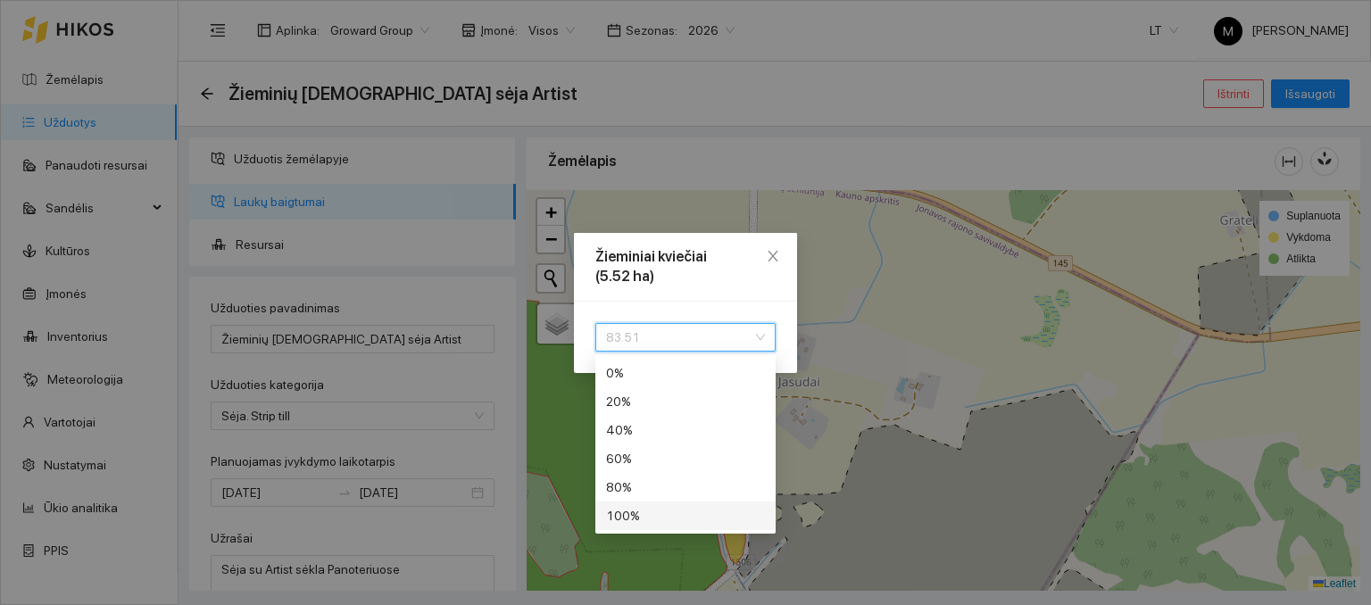
click at [686, 513] on div "100 %" at bounding box center [685, 516] width 159 height 20
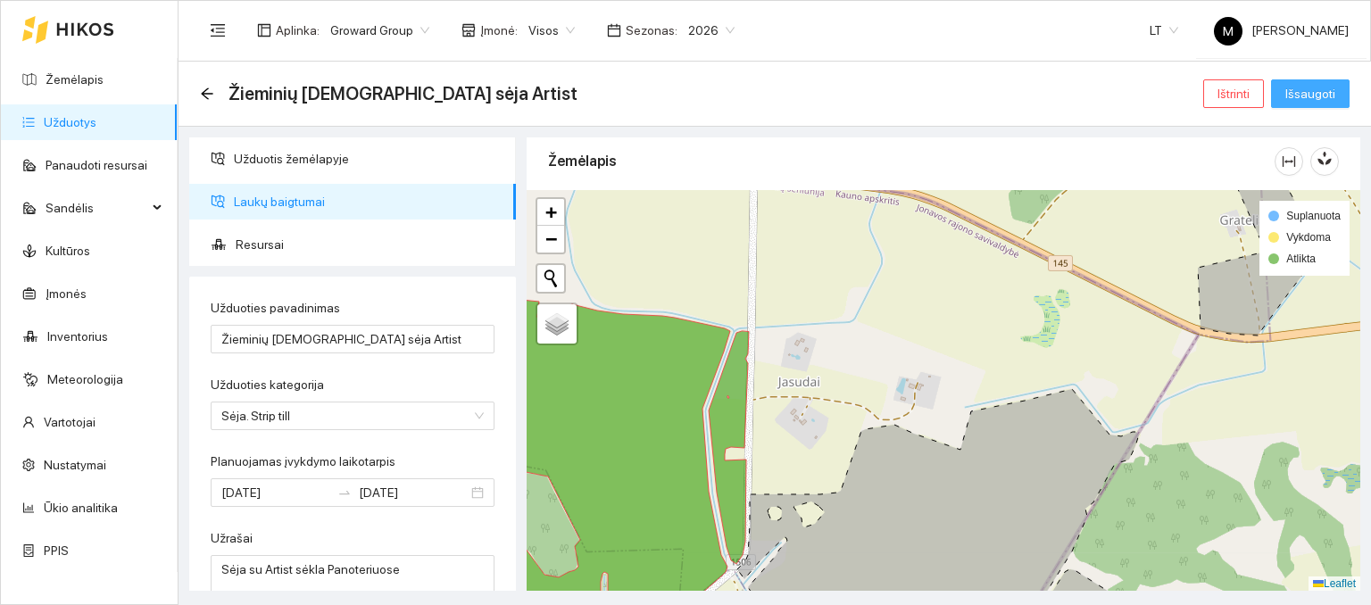
click at [1305, 88] on span "Išsaugoti" at bounding box center [1310, 94] width 50 height 20
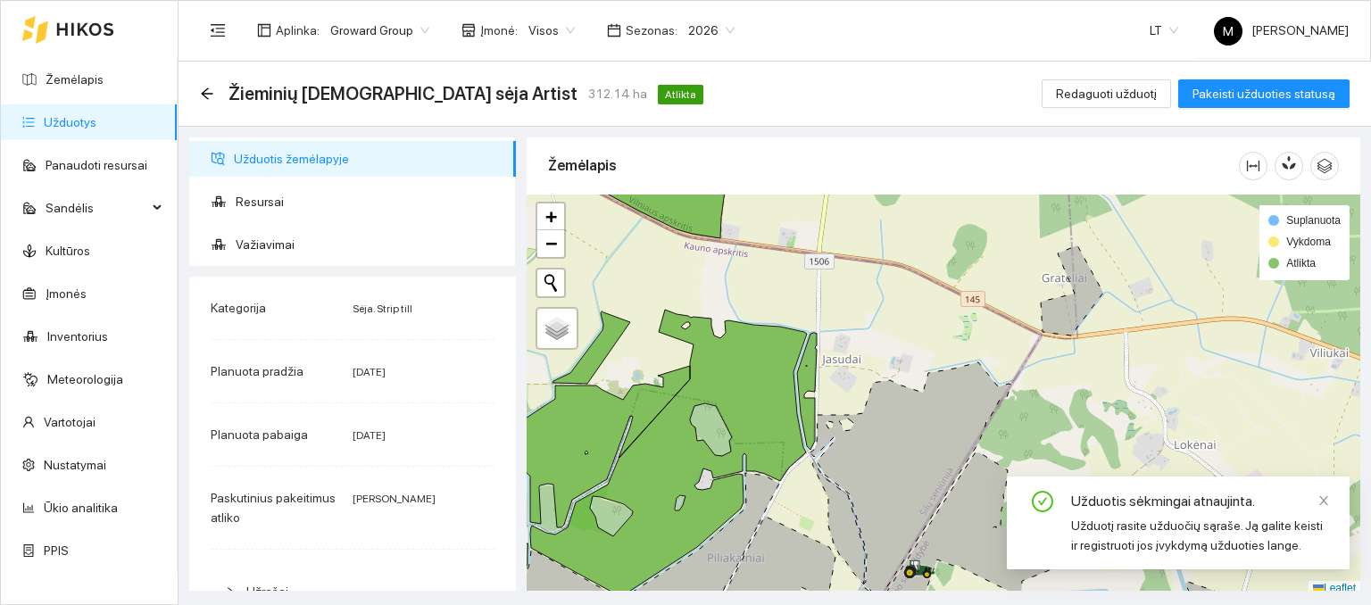
click at [96, 121] on link "Užduotys" at bounding box center [70, 122] width 53 height 14
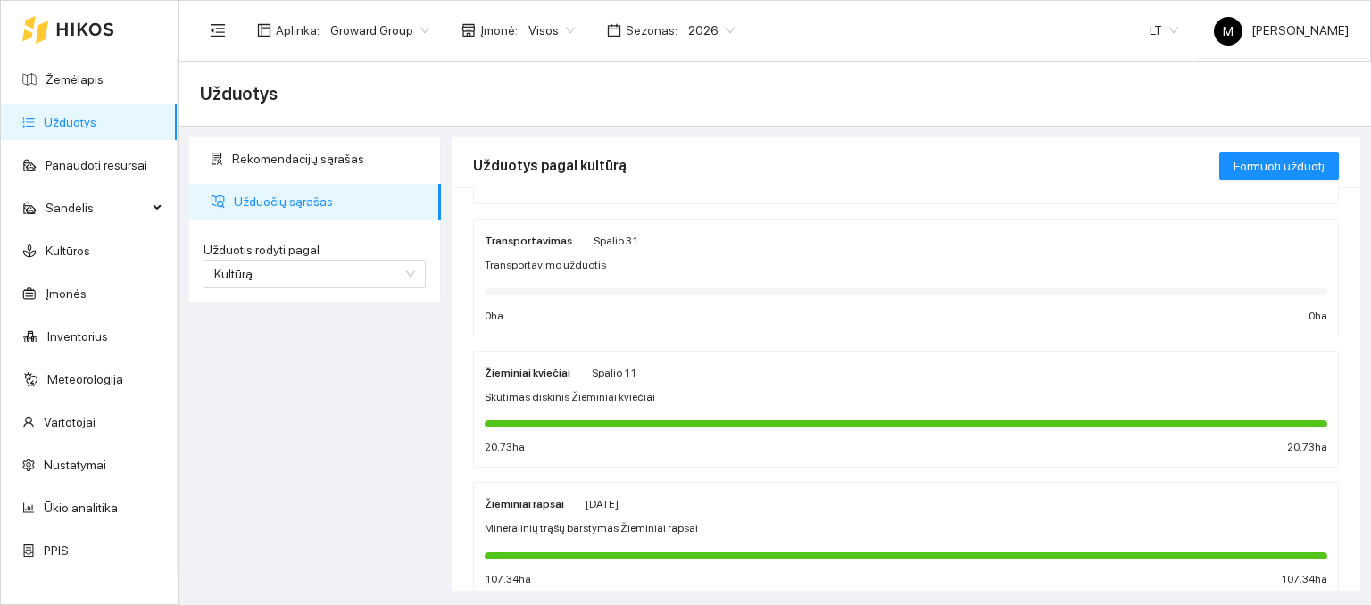
scroll to position [179, 0]
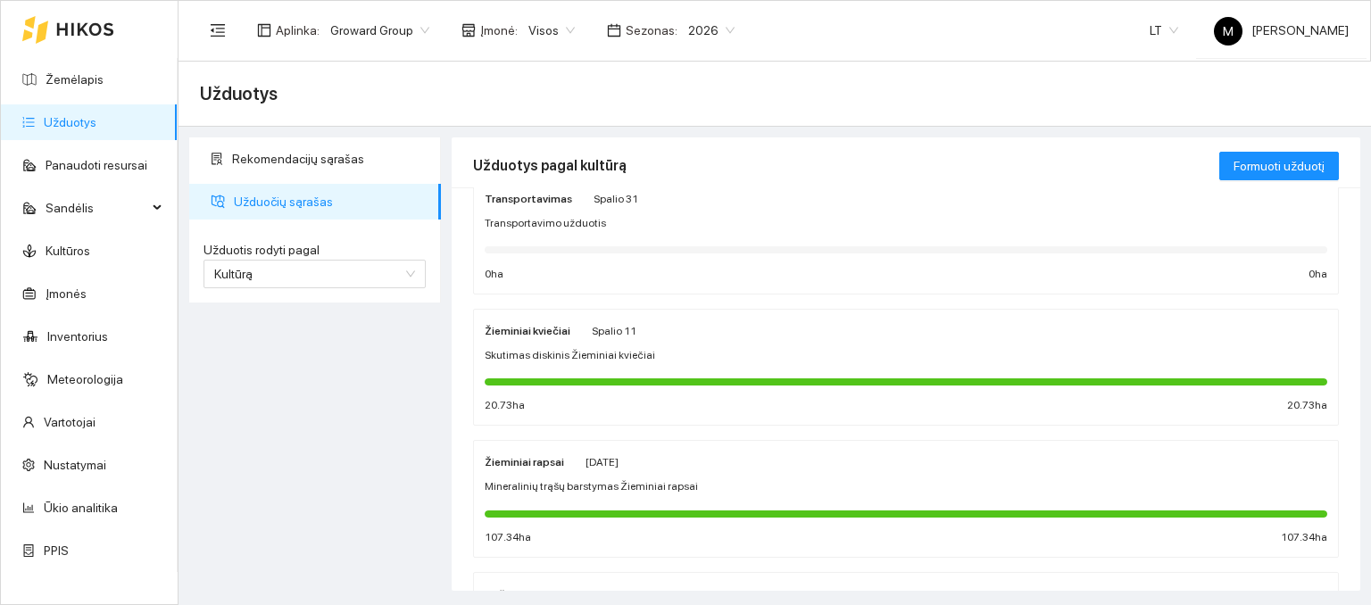
click at [665, 348] on div "Skutimas diskinis Žieminiai kviečiai" at bounding box center [906, 355] width 843 height 17
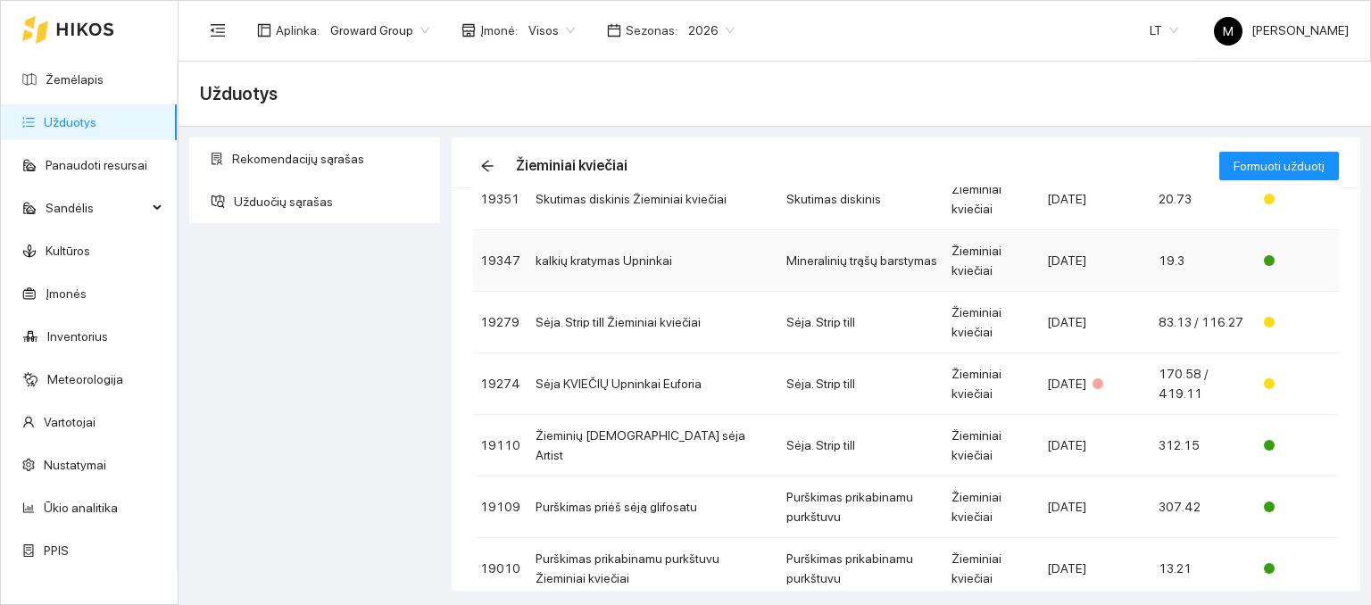
scroll to position [179, 0]
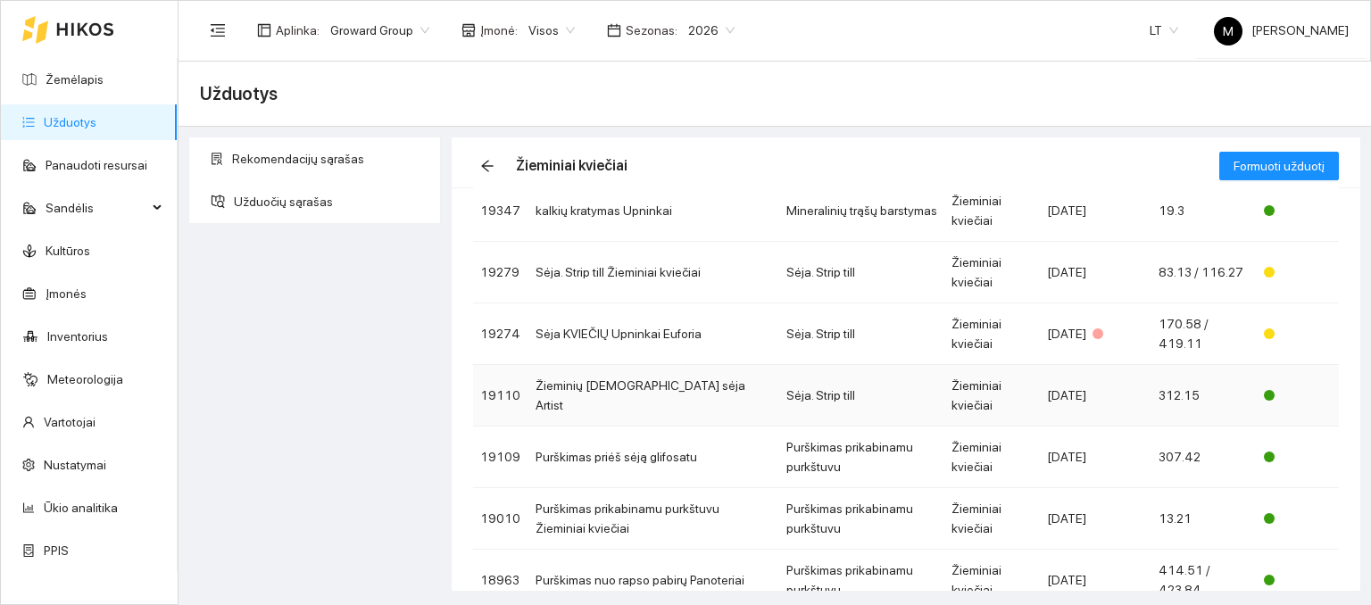
click at [611, 395] on td "Žieminių kviečių sėja Artist" at bounding box center [653, 396] width 251 height 62
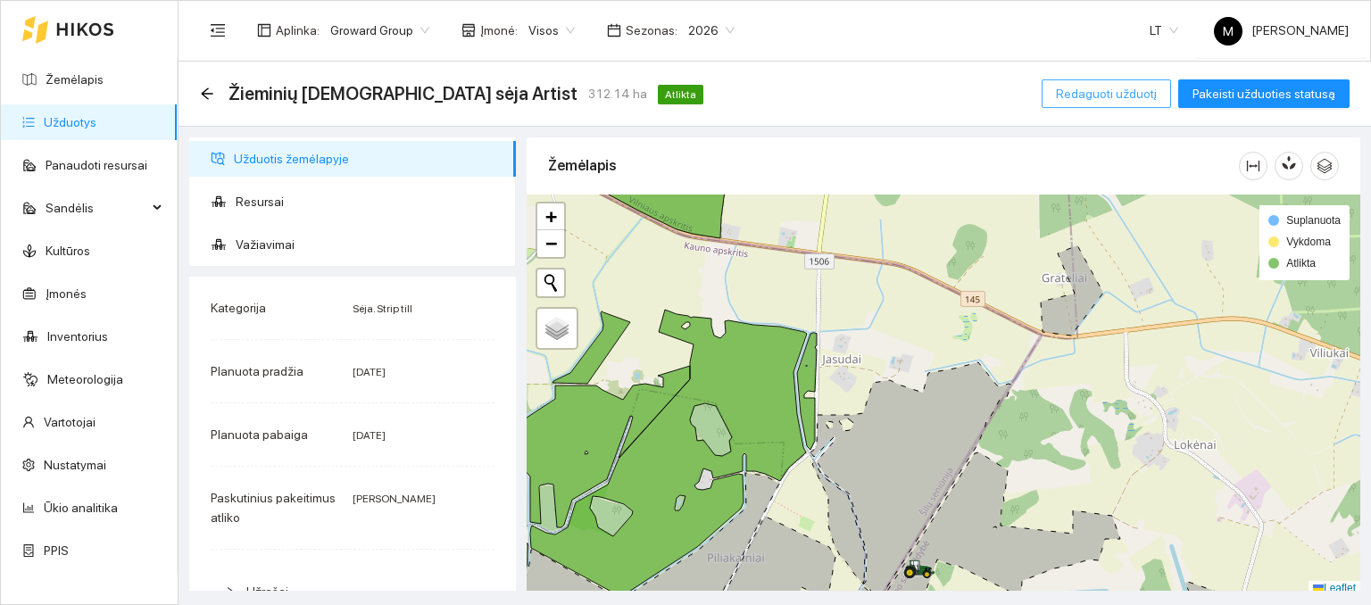
click at [1127, 94] on span "Redaguoti užduotį" at bounding box center [1106, 94] width 101 height 20
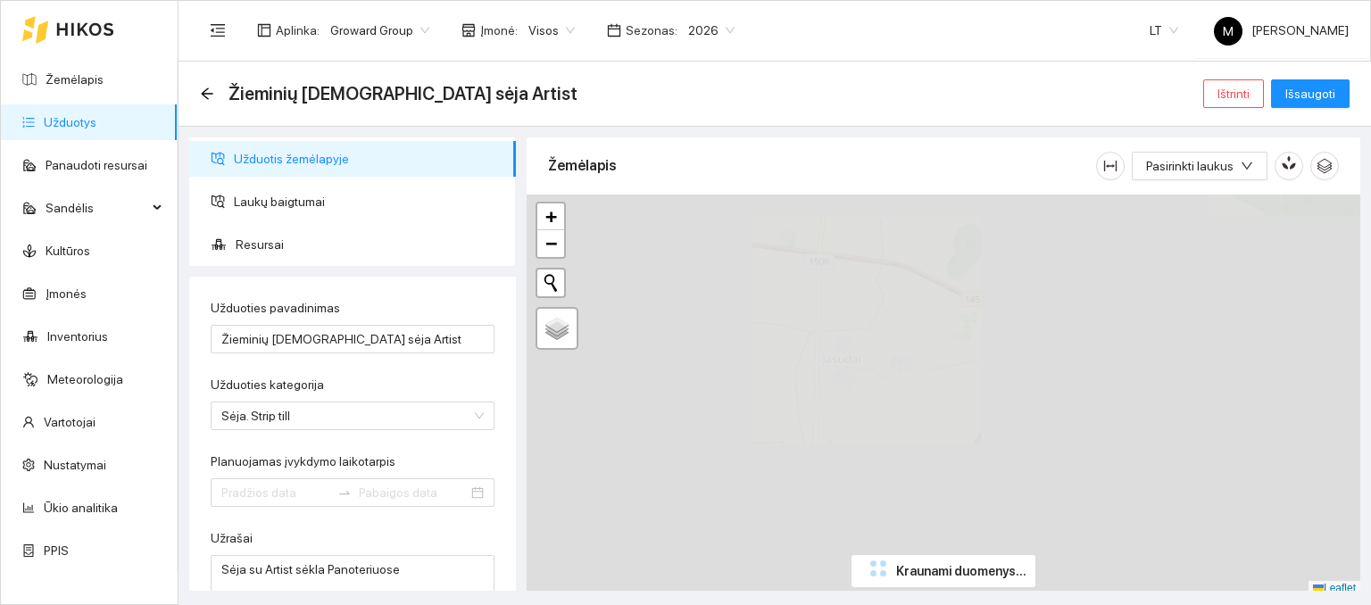
type input "[DATE]"
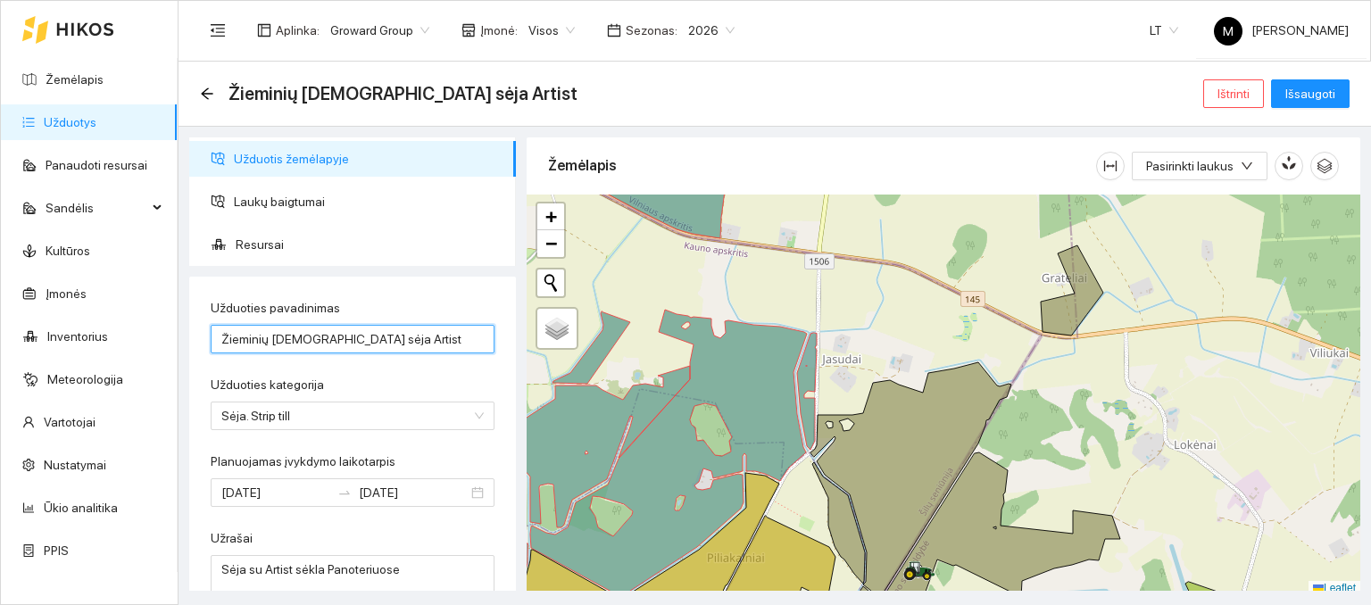
drag, startPoint x: 364, startPoint y: 339, endPoint x: 211, endPoint y: 337, distance: 153.6
click at [211, 337] on input "Žieminių kviečių sėja Artist" at bounding box center [353, 339] width 284 height 29
type input "Sėja KVIEČIŲ Panoteriuose Artist"
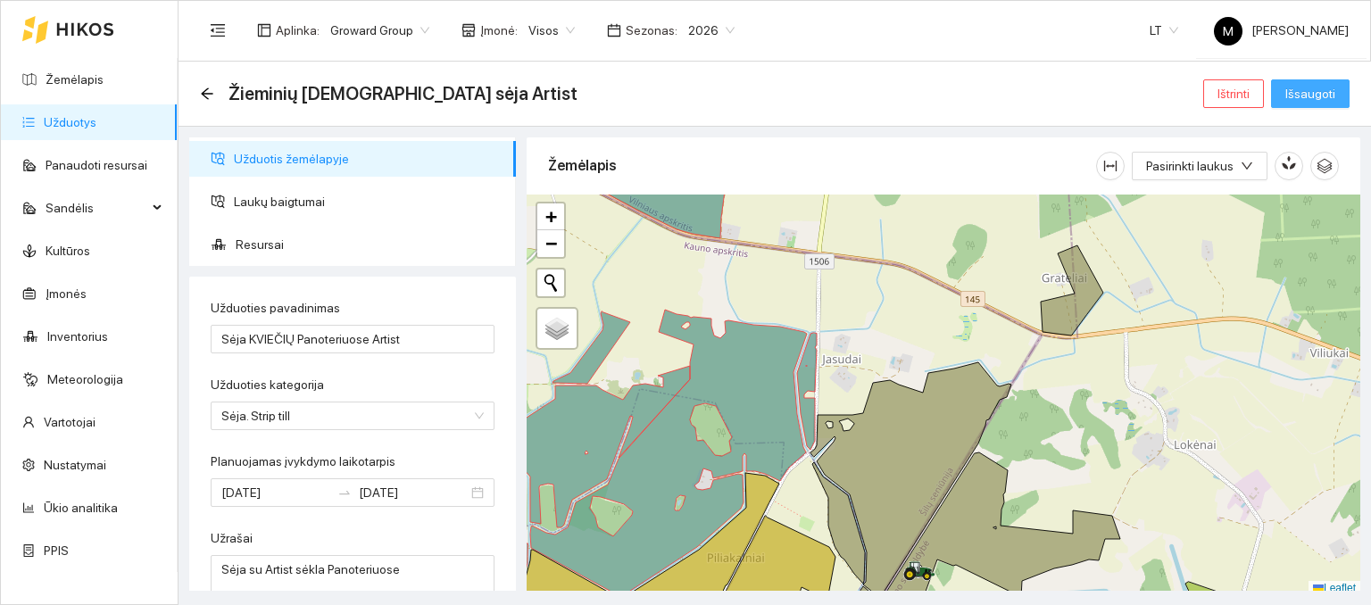
click at [1293, 92] on span "Išsaugoti" at bounding box center [1310, 94] width 50 height 20
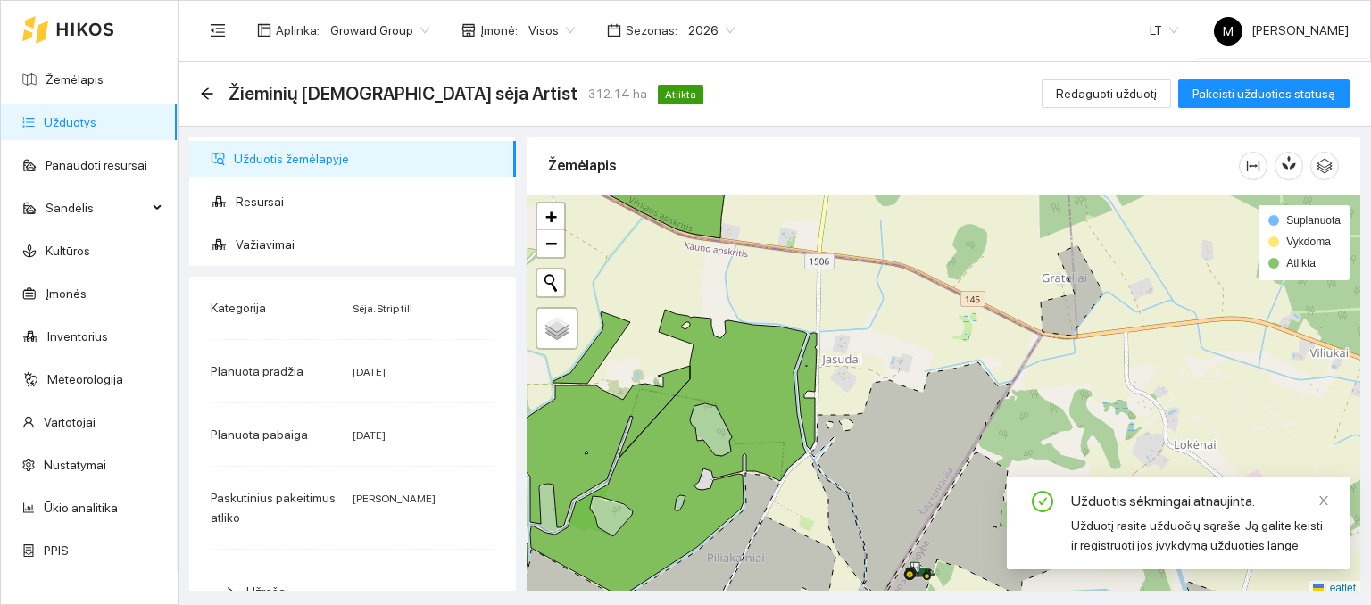
click at [96, 129] on link "Užduotys" at bounding box center [70, 122] width 53 height 14
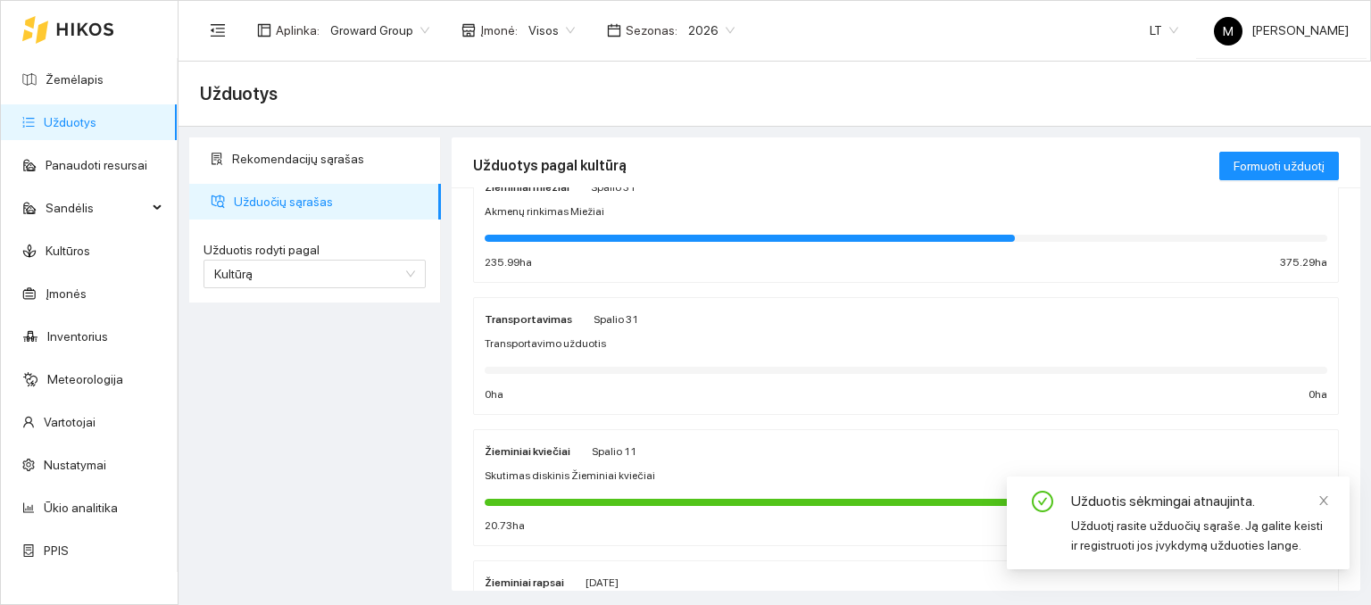
scroll to position [89, 0]
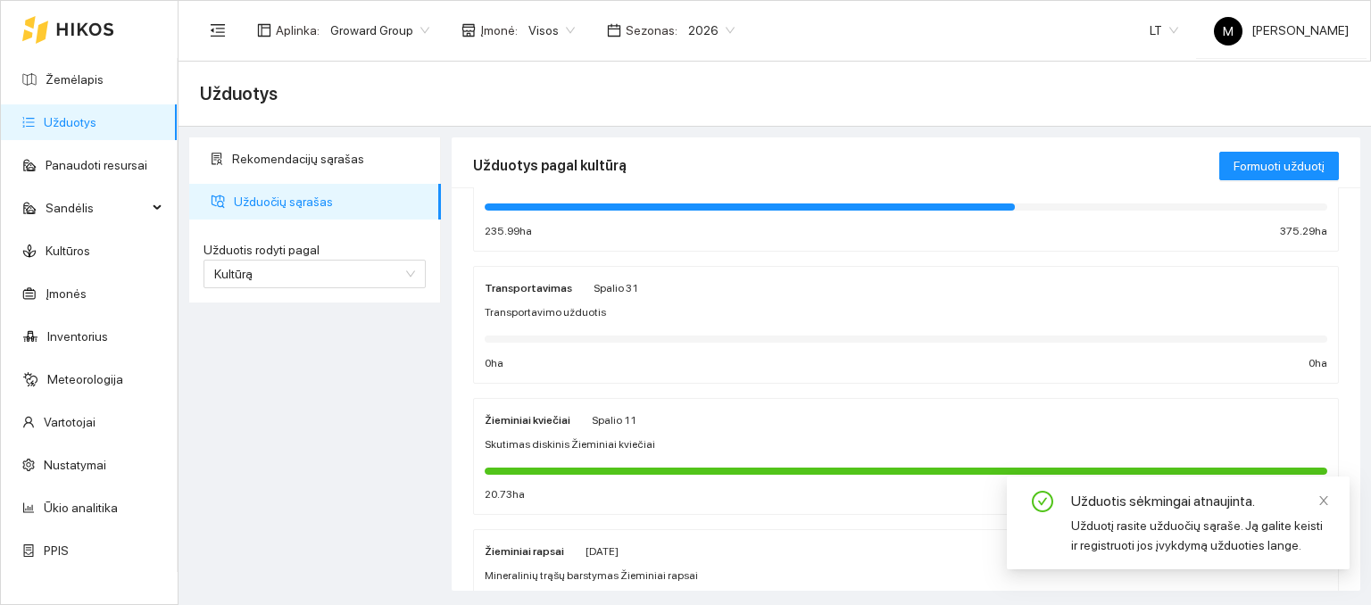
click at [611, 429] on div "Žieminiai kviečiai Spalio 11 Skutimas diskinis Žieminiai kviečiai 20.73 ha 20.7…" at bounding box center [906, 457] width 843 height 95
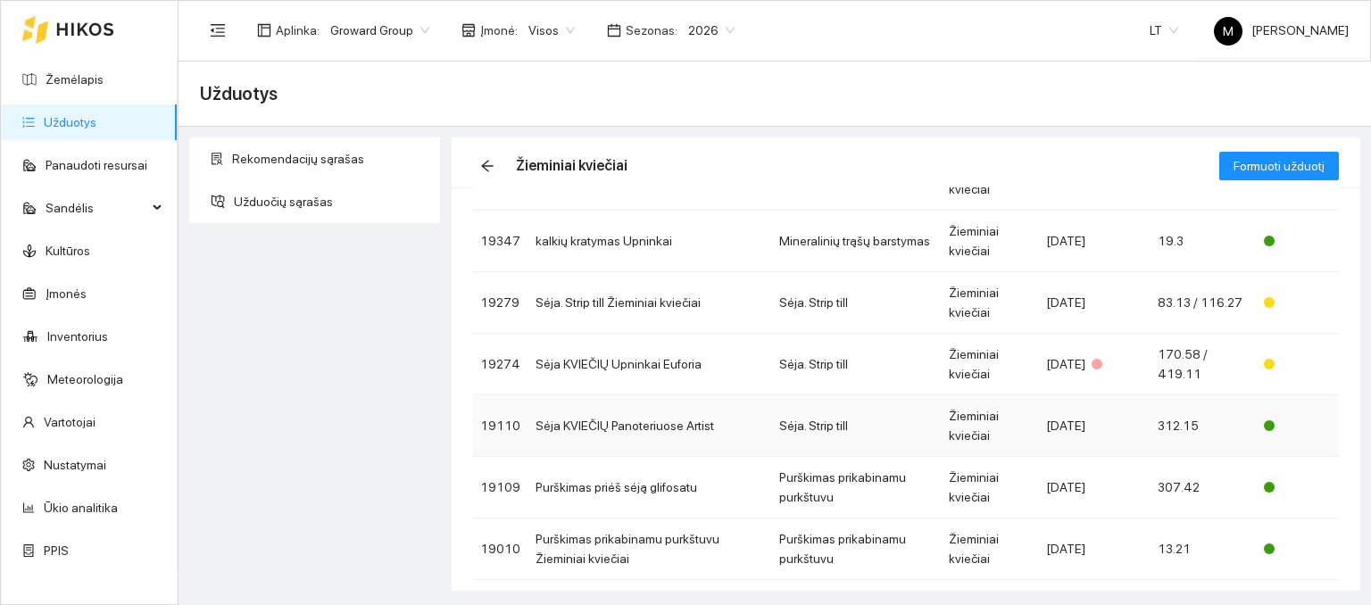
scroll to position [179, 0]
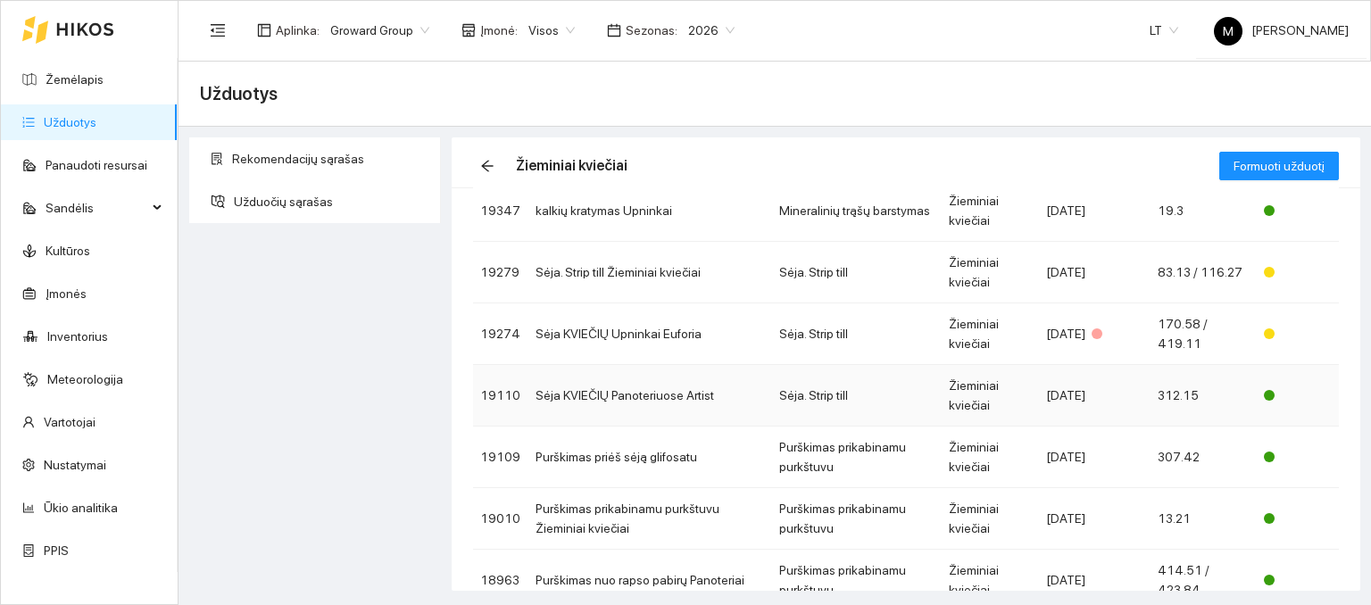
click at [685, 399] on td "Sėja KVIEČIŲ Panoteriuose Artist" at bounding box center [650, 396] width 244 height 62
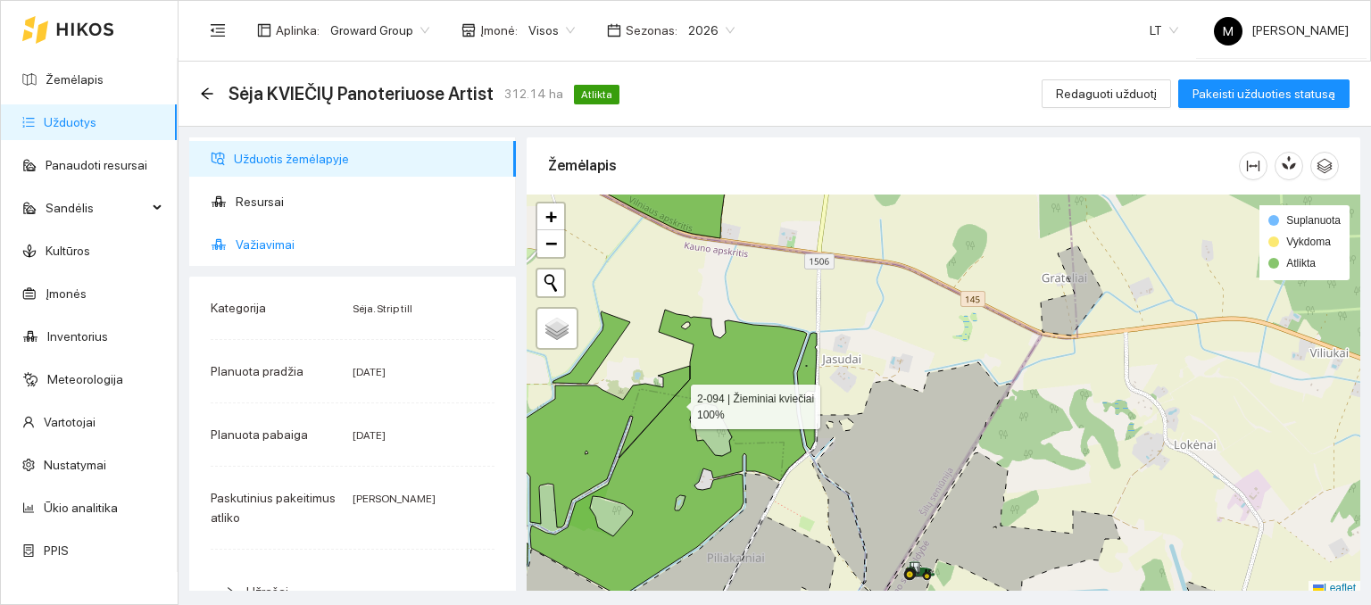
click at [271, 209] on span "Resursai" at bounding box center [369, 202] width 266 height 36
click at [279, 196] on span "Resursai" at bounding box center [369, 202] width 266 height 36
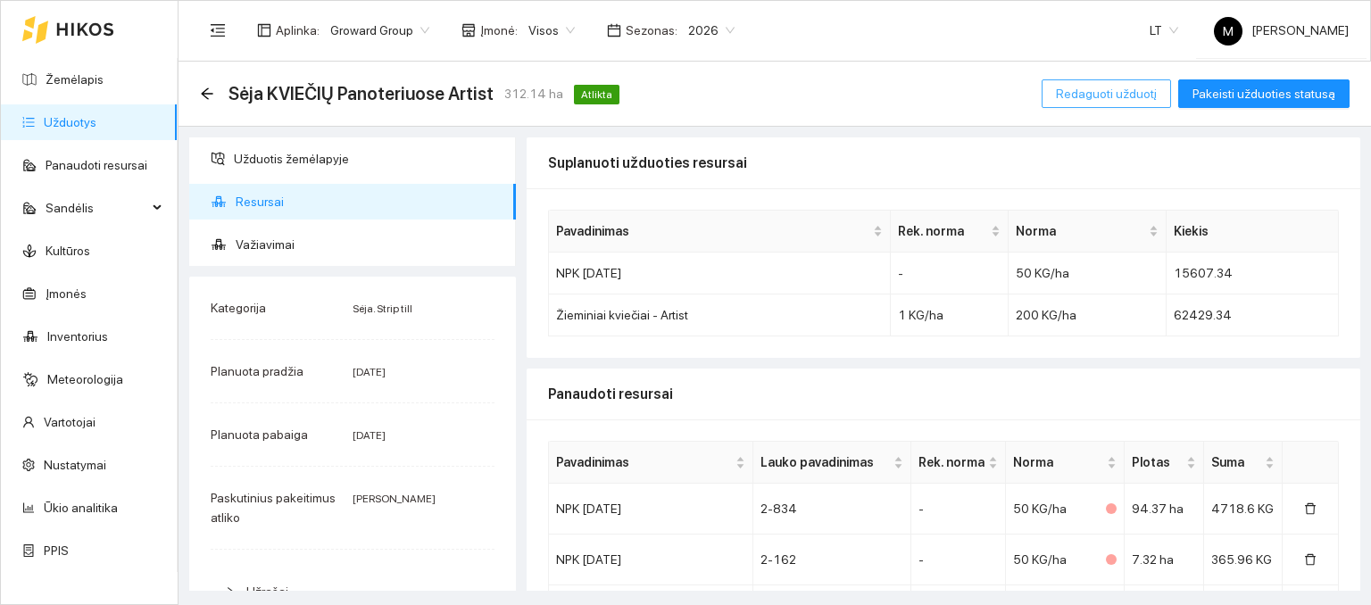
click at [1111, 88] on span "Redaguoti užduotį" at bounding box center [1106, 94] width 101 height 20
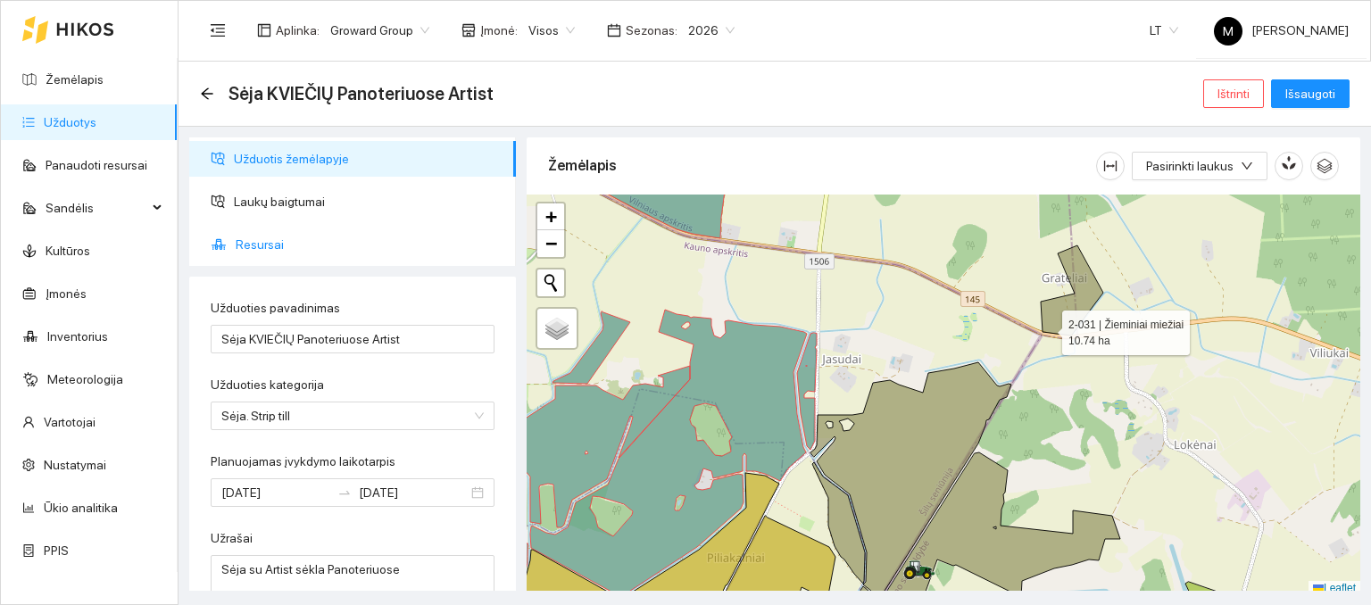
click at [291, 241] on span "Resursai" at bounding box center [369, 245] width 266 height 36
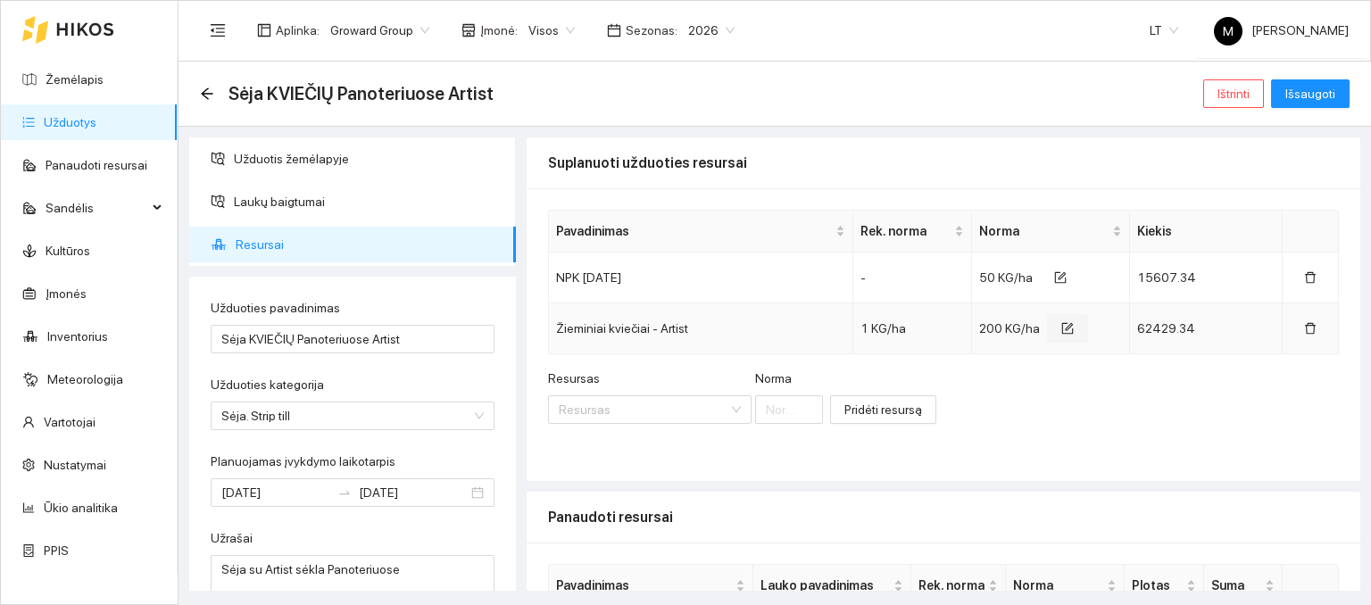
click at [1061, 326] on icon "form" at bounding box center [1067, 328] width 12 height 12
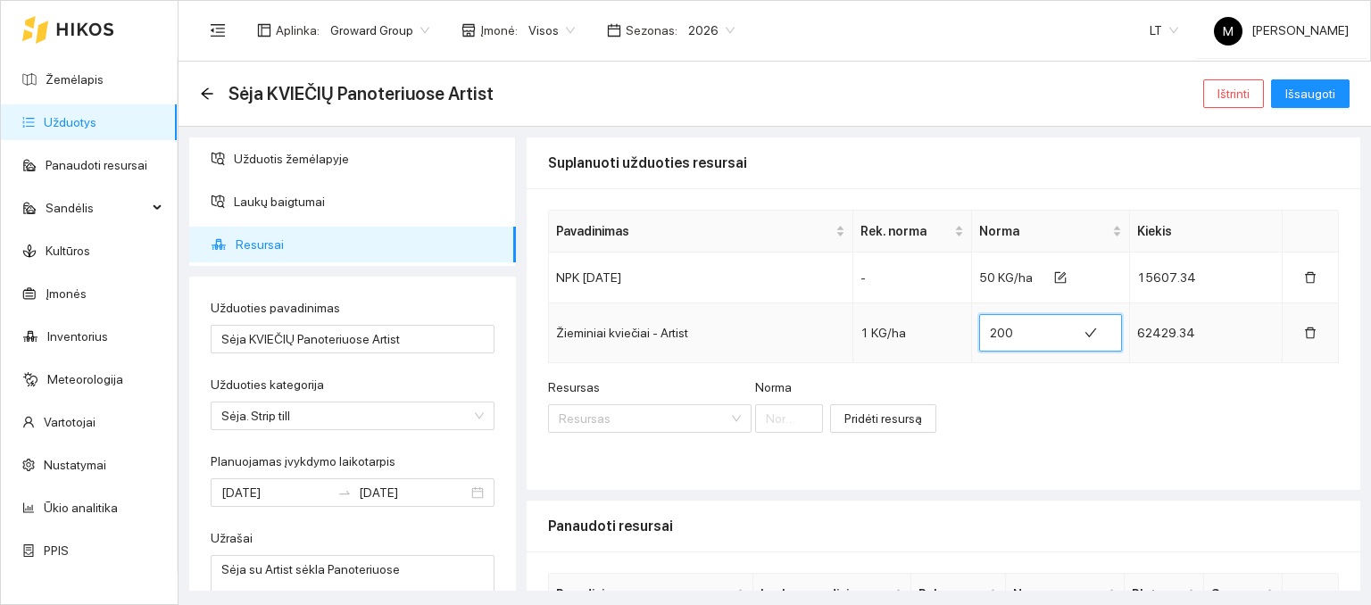
click at [1015, 335] on input "200" at bounding box center [1028, 333] width 77 height 29
type input "218"
click at [1012, 383] on div "Resursas Resursas Norma Pridėti resursą" at bounding box center [943, 416] width 791 height 77
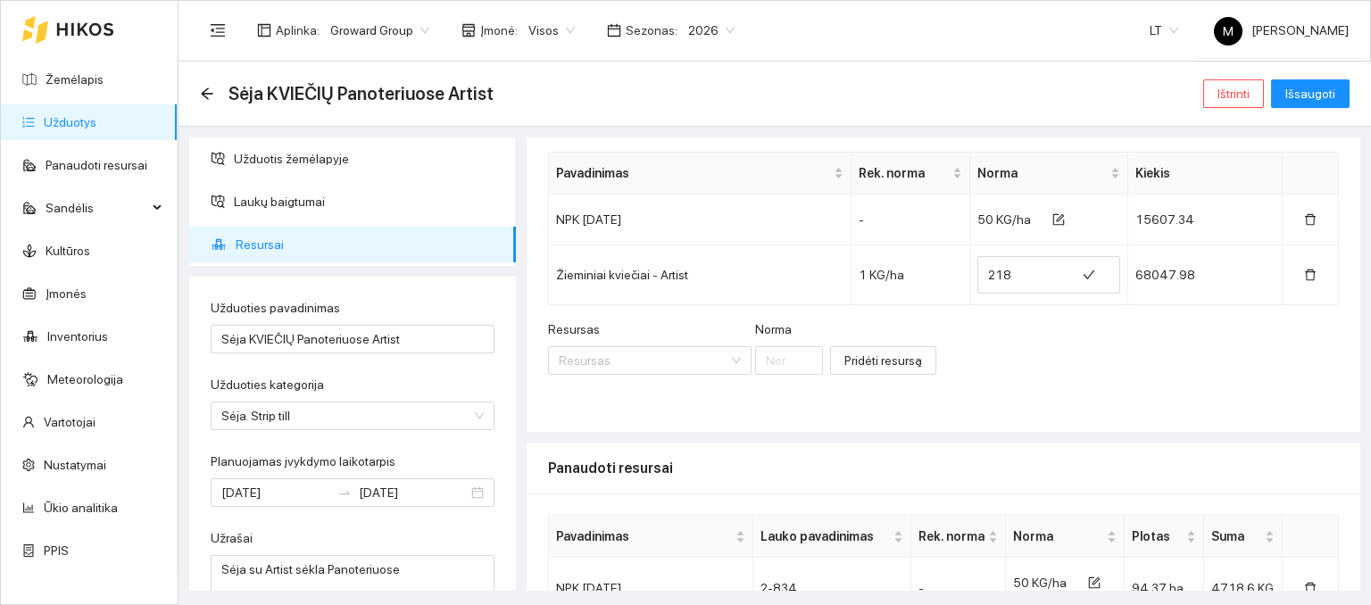
scroll to position [89, 0]
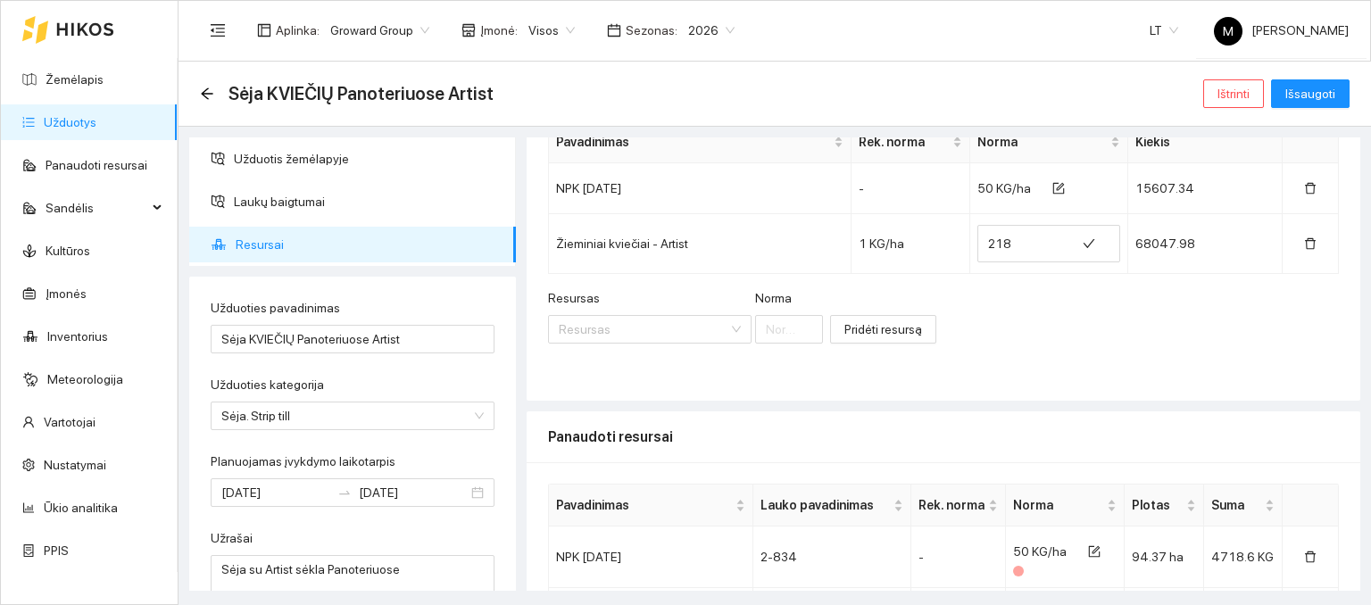
click at [1227, 303] on div "Resursas Resursas Norma Pridėti resursą" at bounding box center [943, 326] width 791 height 77
click at [1302, 98] on span "Išsaugoti" at bounding box center [1310, 94] width 50 height 20
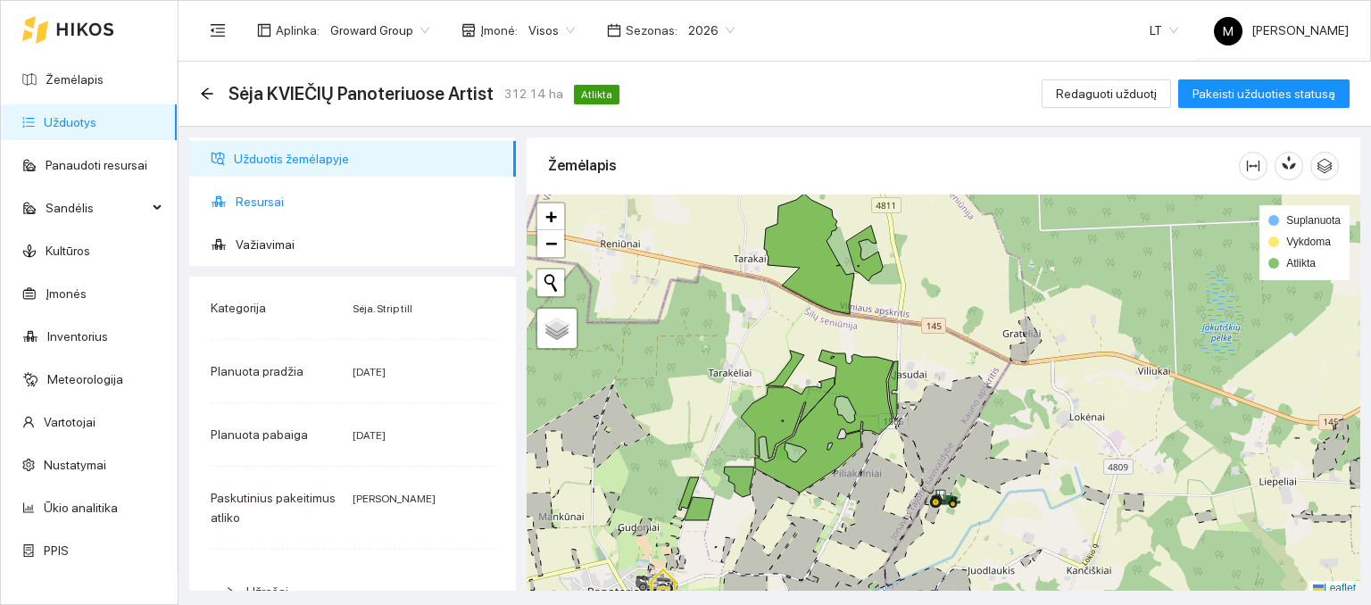
click at [263, 203] on span "Resursai" at bounding box center [369, 202] width 266 height 36
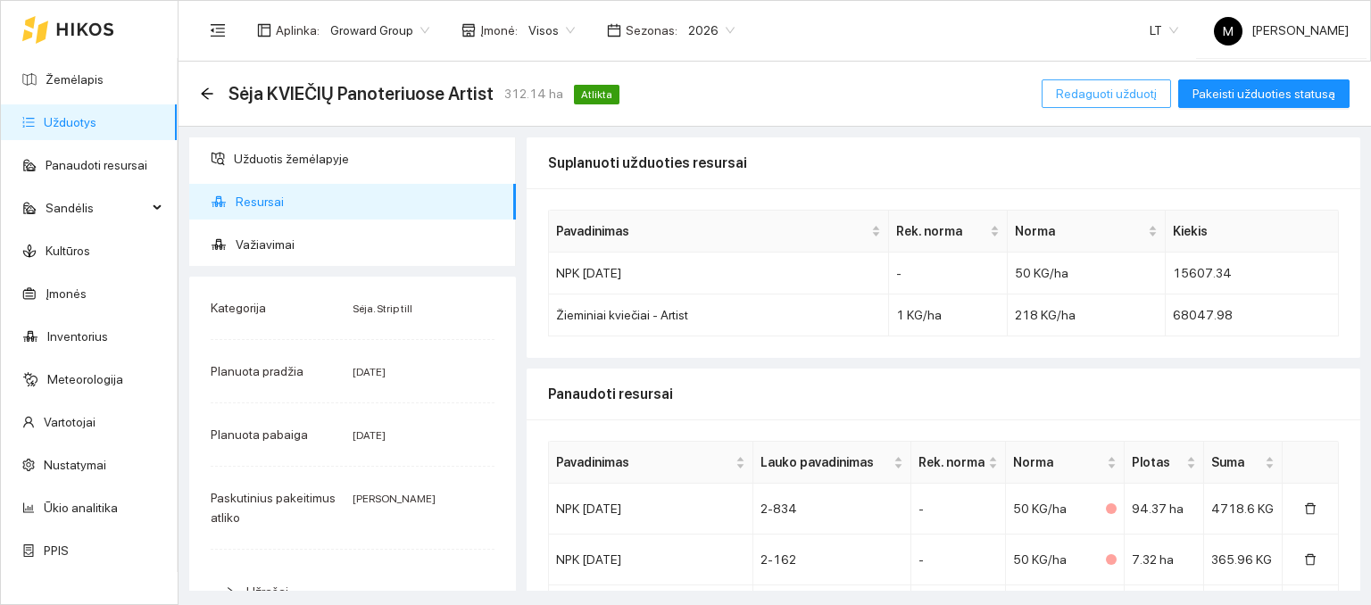
click at [1098, 97] on span "Redaguoti užduotį" at bounding box center [1106, 94] width 101 height 20
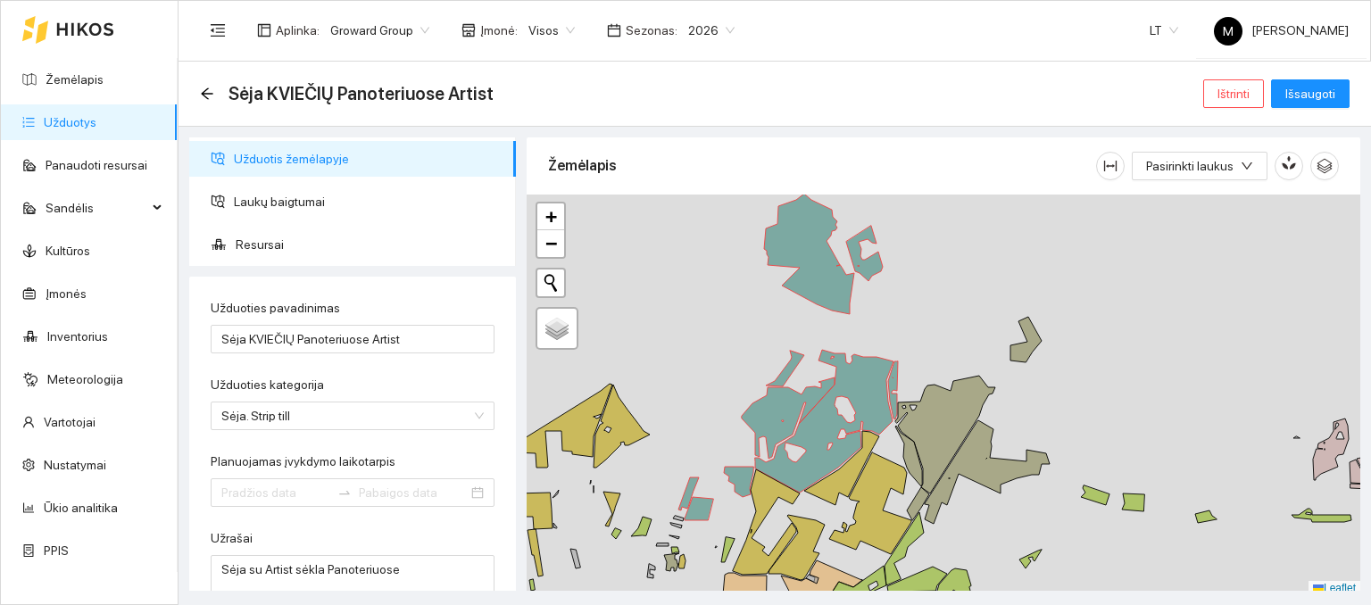
type input "[DATE]"
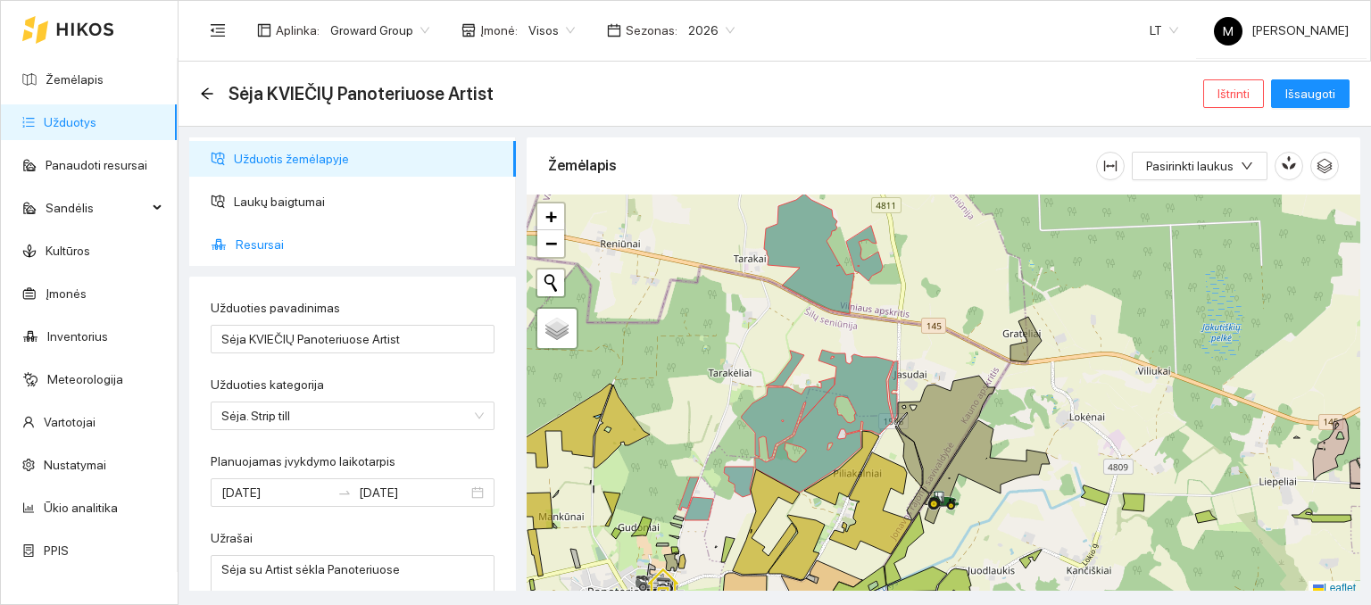
click at [250, 242] on span "Resursai" at bounding box center [369, 245] width 266 height 36
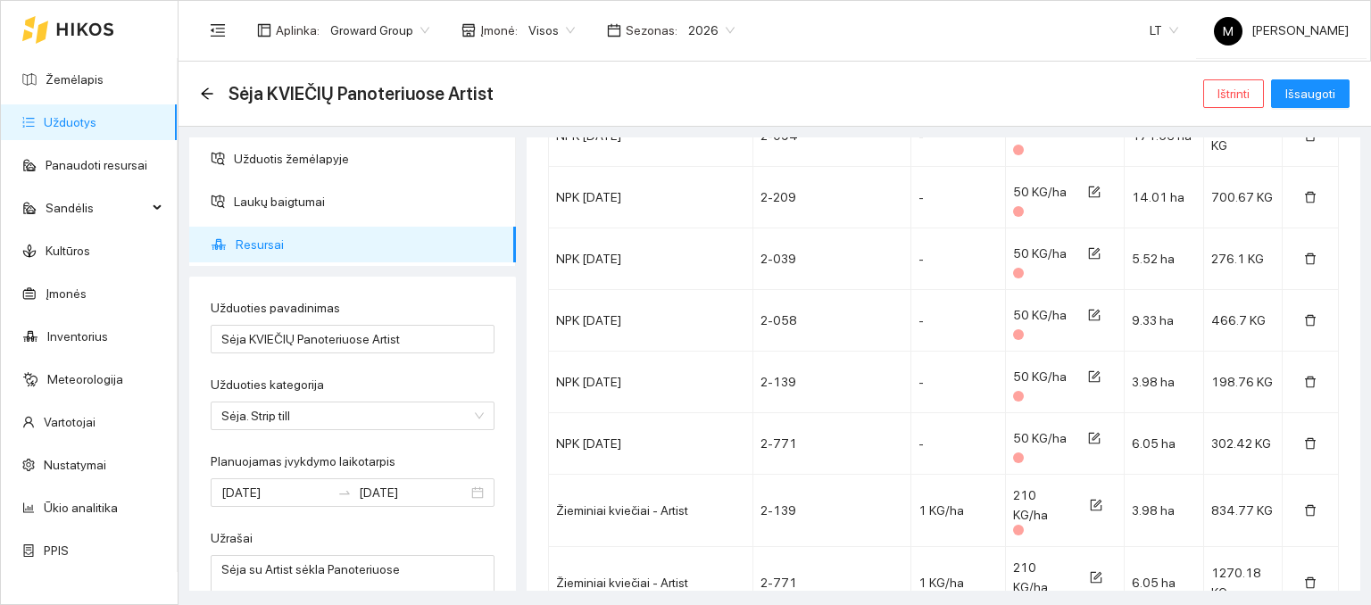
scroll to position [1160, 0]
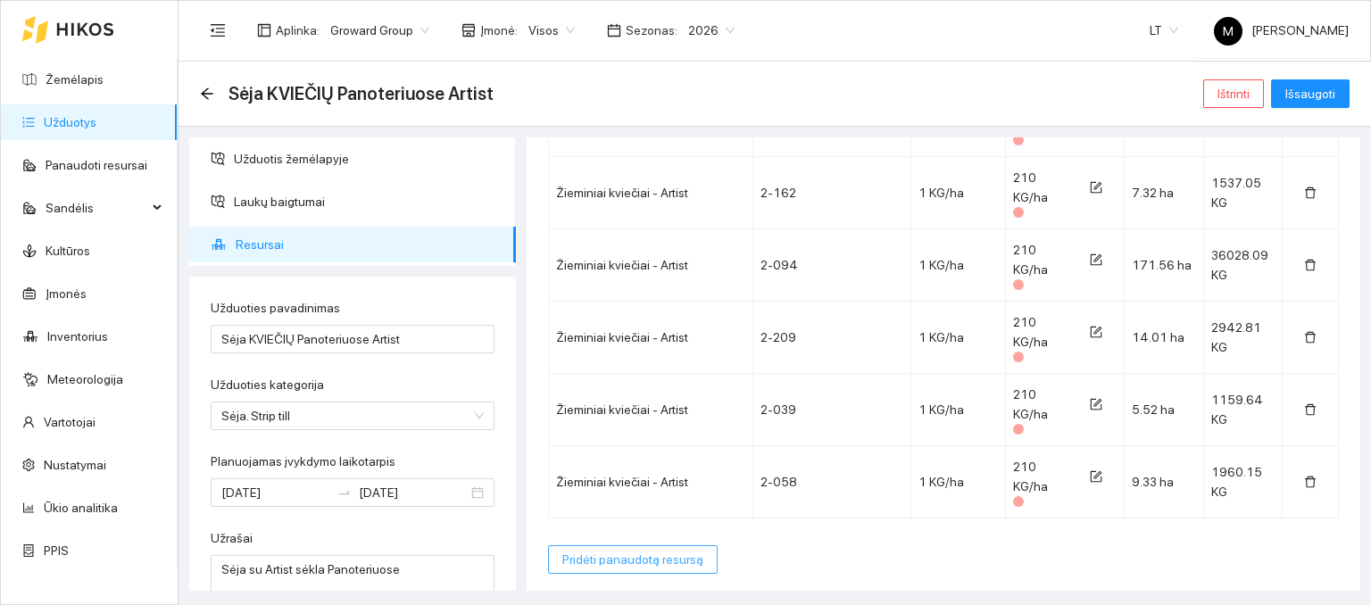
click at [640, 558] on span "Pridėti panaudotą resursą" at bounding box center [632, 560] width 141 height 20
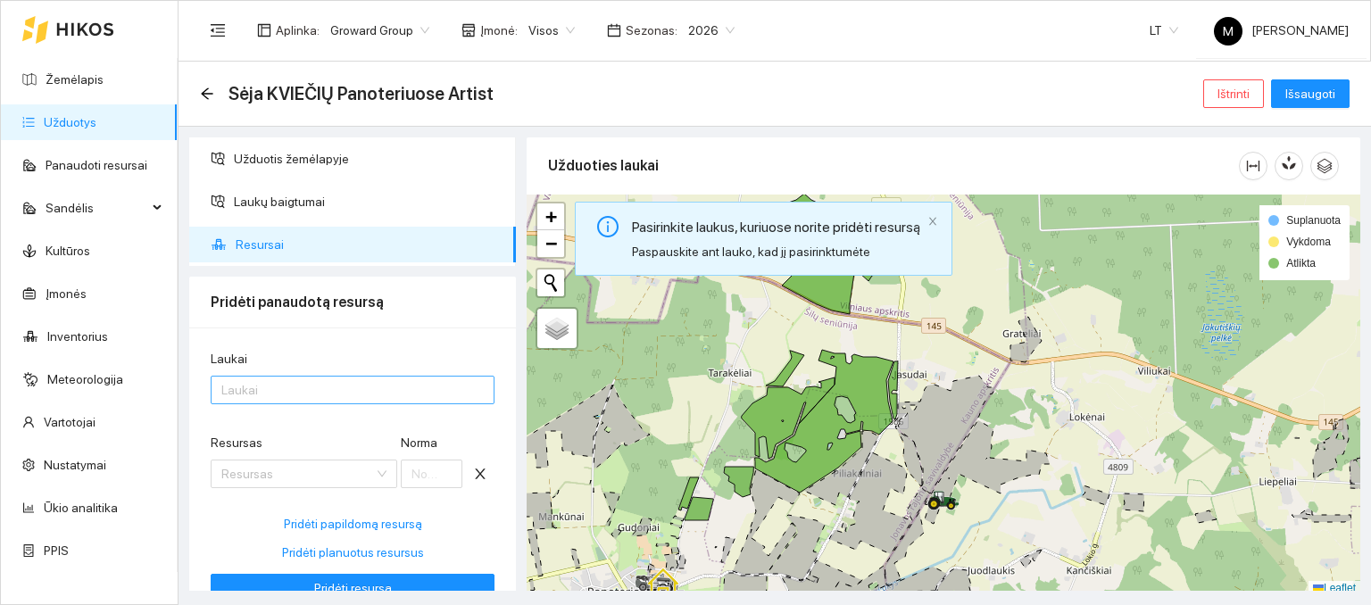
click at [354, 381] on div at bounding box center [343, 389] width 257 height 21
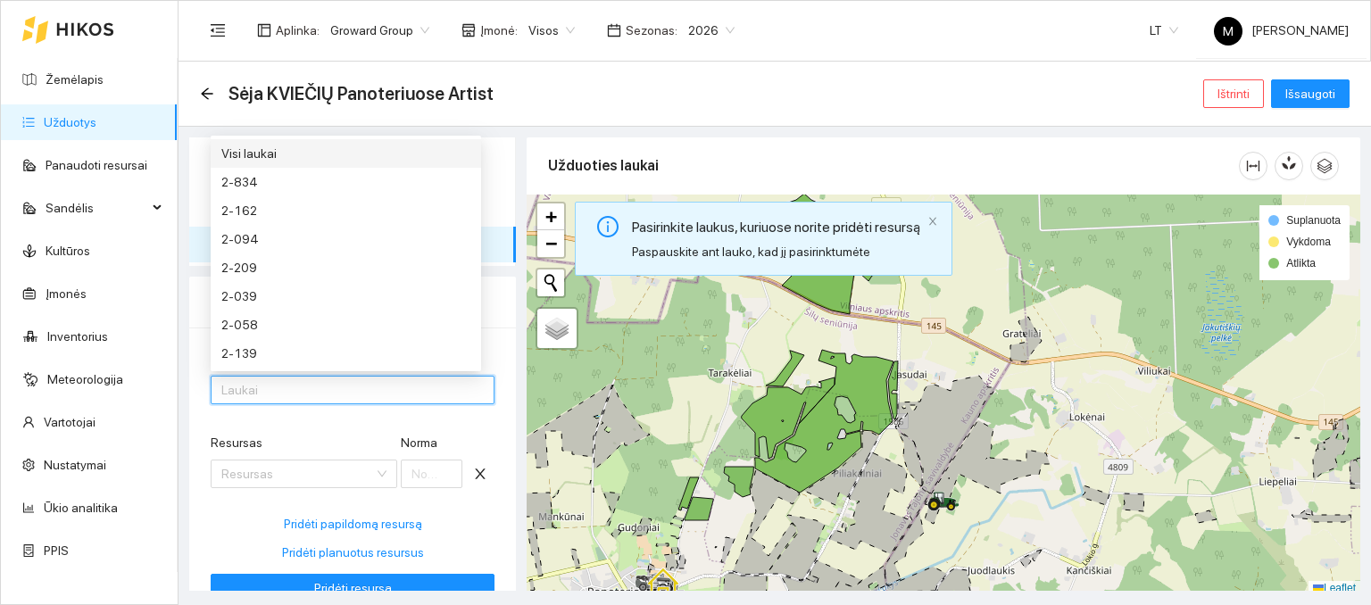
click at [327, 156] on div "Visi laukai" at bounding box center [345, 154] width 249 height 20
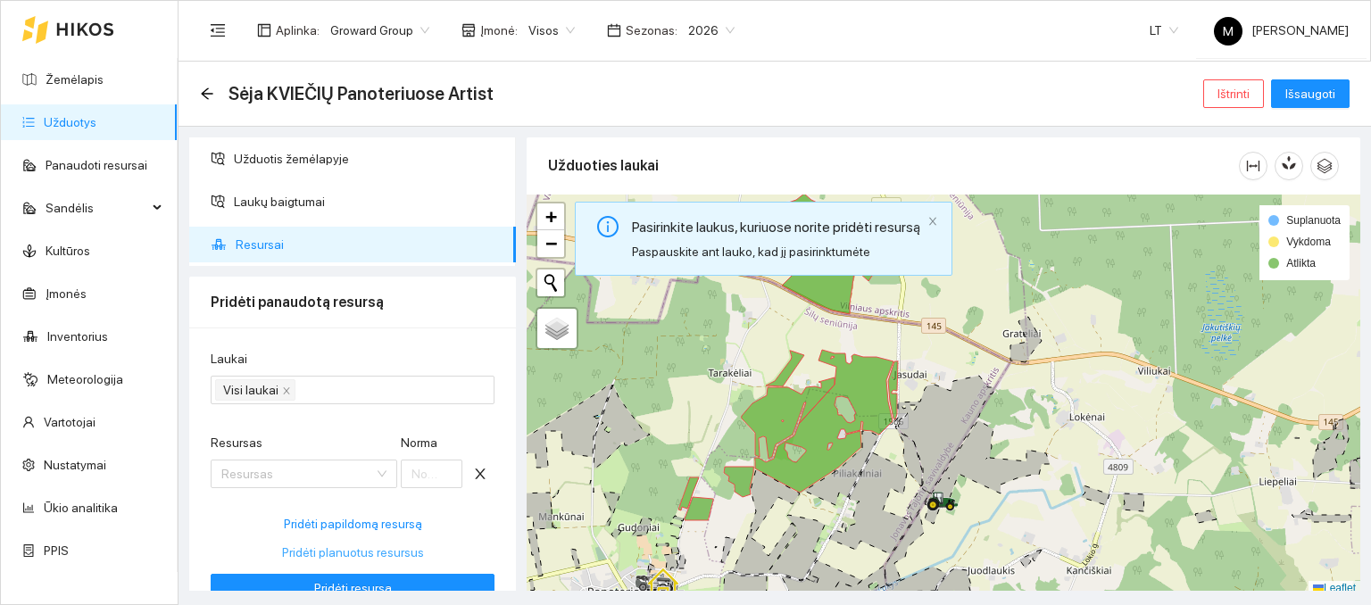
click at [336, 553] on span "Pridėti planuotus resursus" at bounding box center [353, 553] width 142 height 20
type input "50"
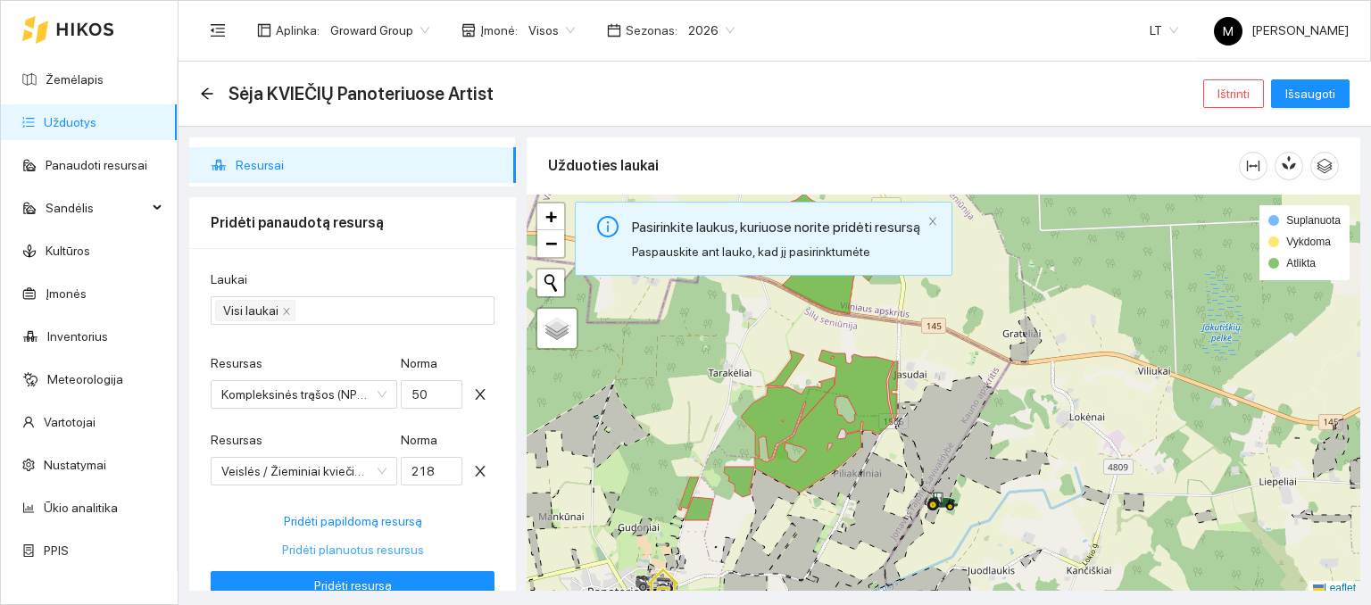
scroll to position [164, 0]
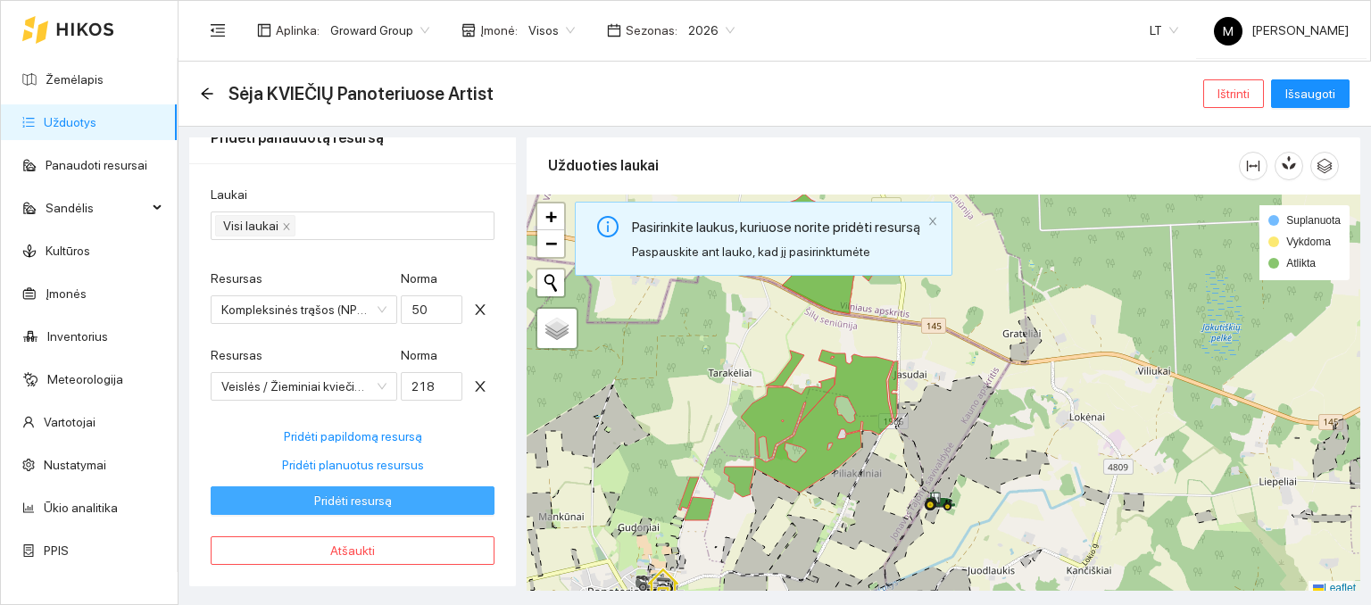
click at [353, 502] on span "Pridėti resursą" at bounding box center [353, 501] width 78 height 20
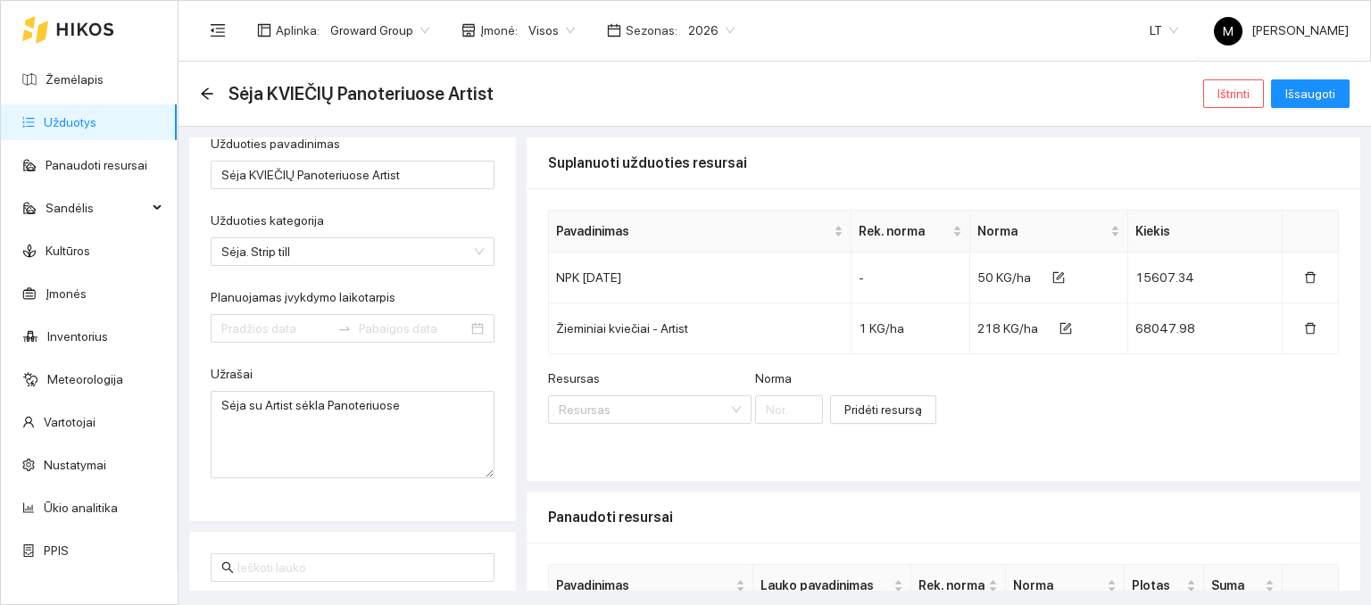
type input "[DATE]"
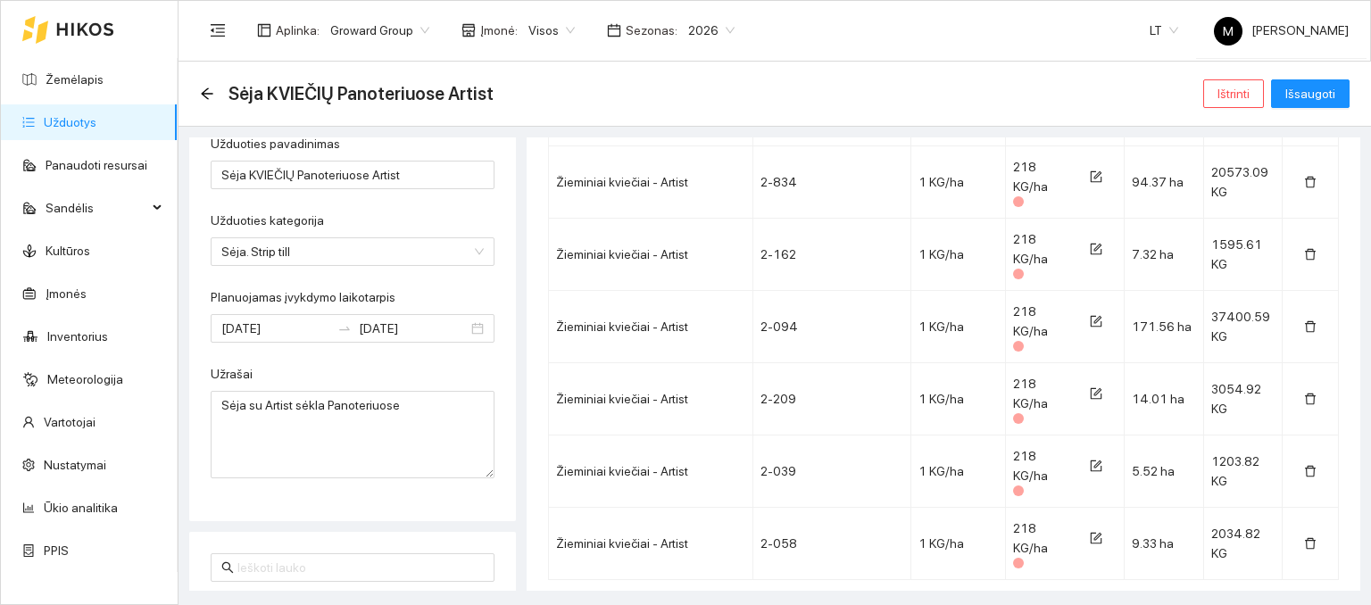
scroll to position [1160, 0]
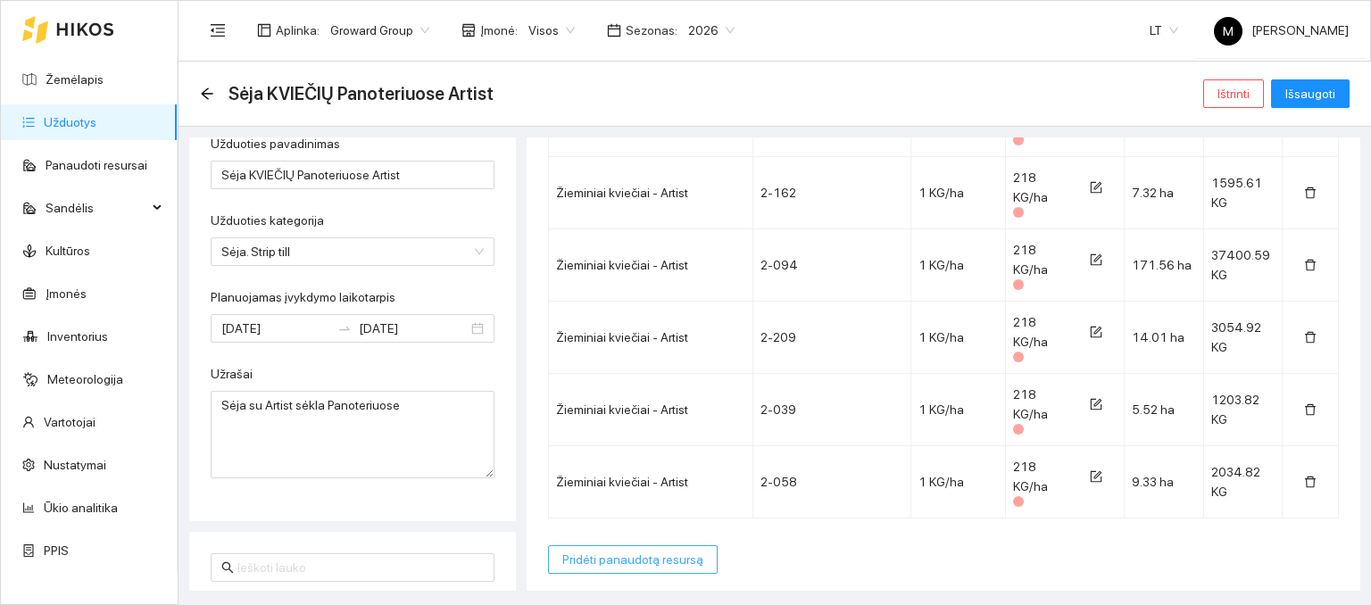
click at [644, 554] on span "Pridėti panaudotą resursą" at bounding box center [632, 560] width 141 height 20
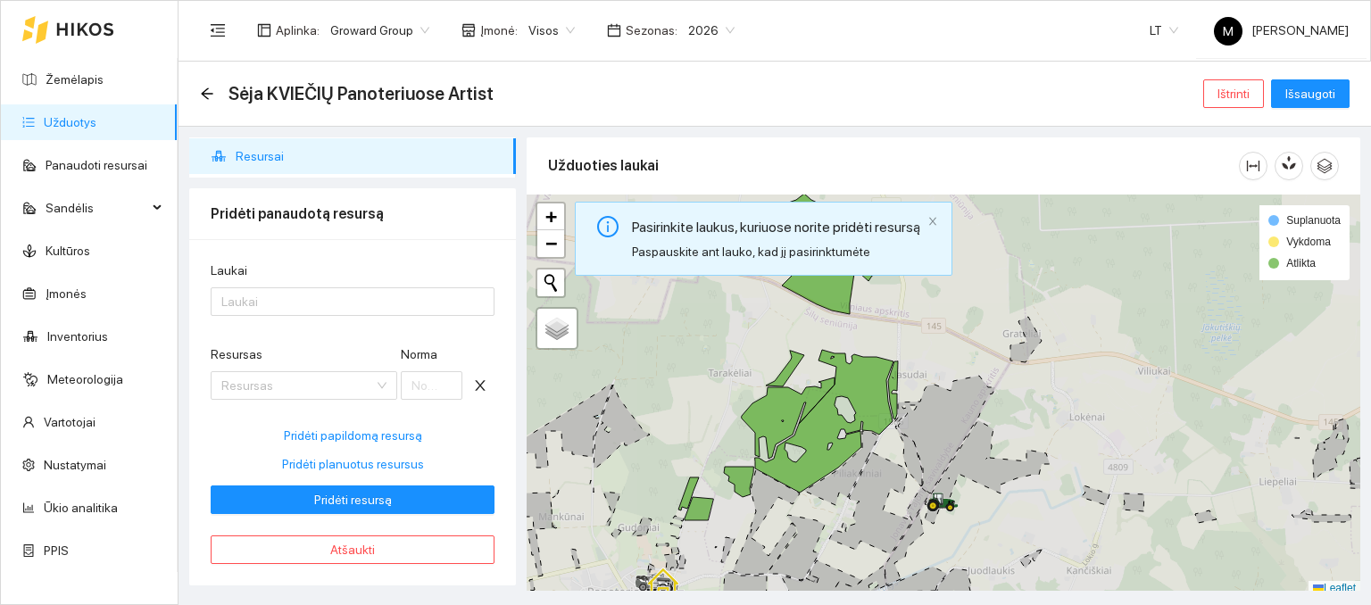
scroll to position [88, 0]
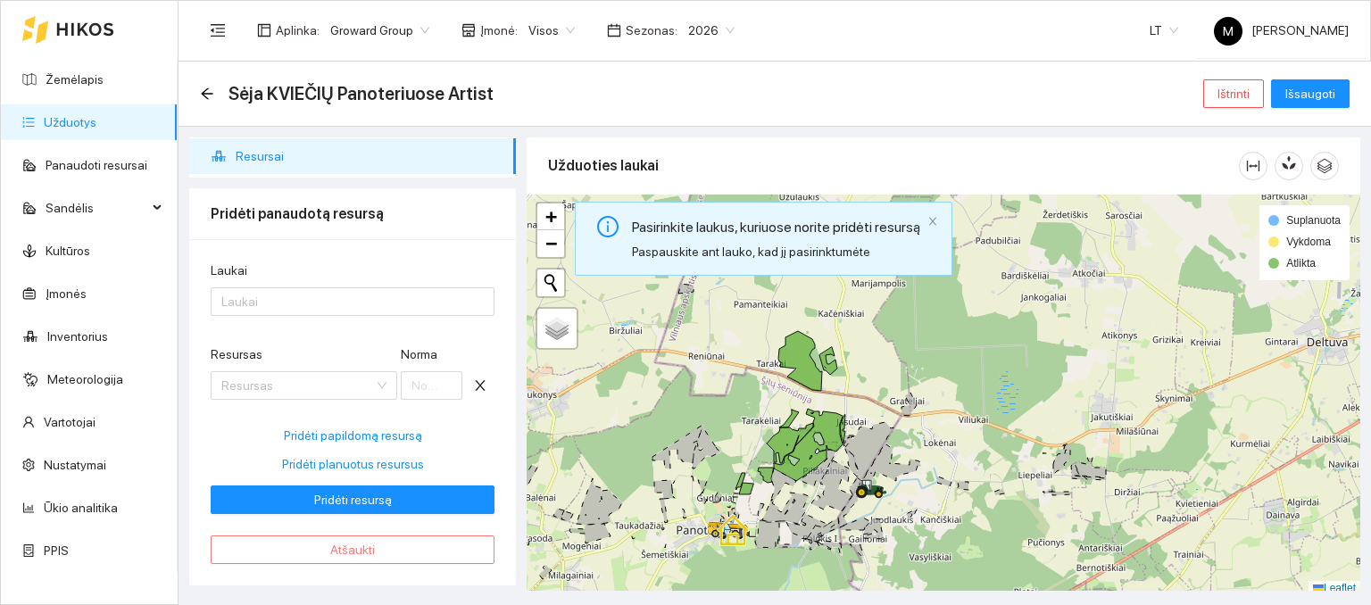
click at [360, 544] on span "Atšaukti" at bounding box center [352, 550] width 45 height 20
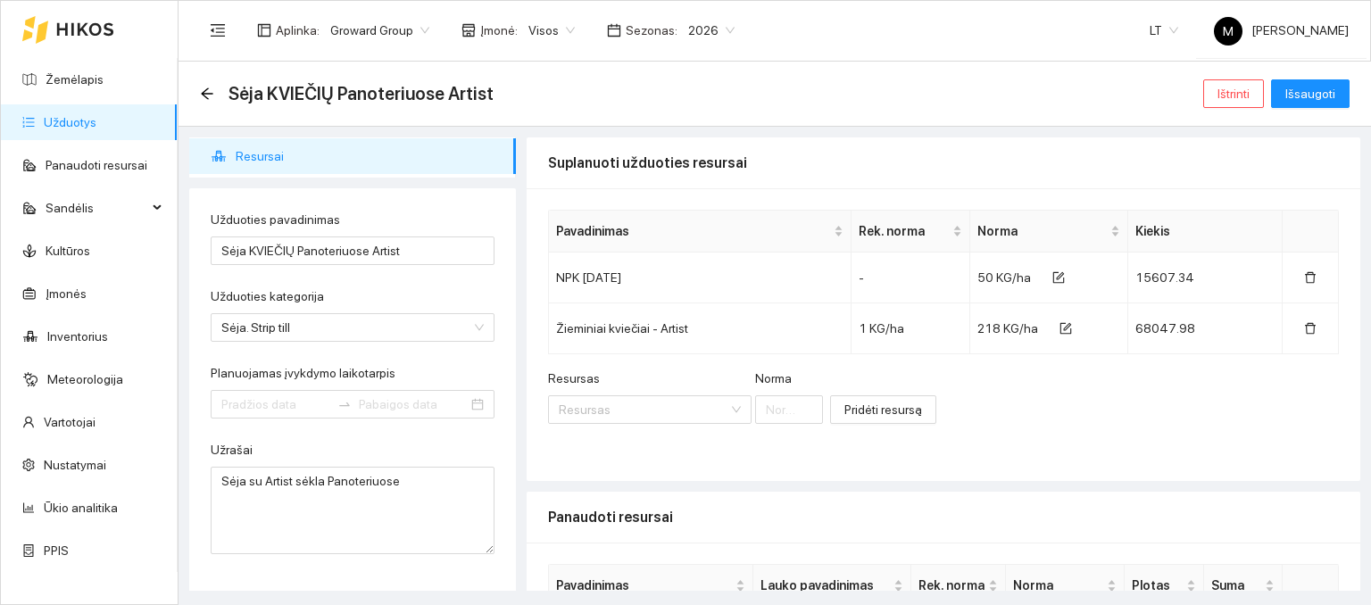
type input "[DATE]"
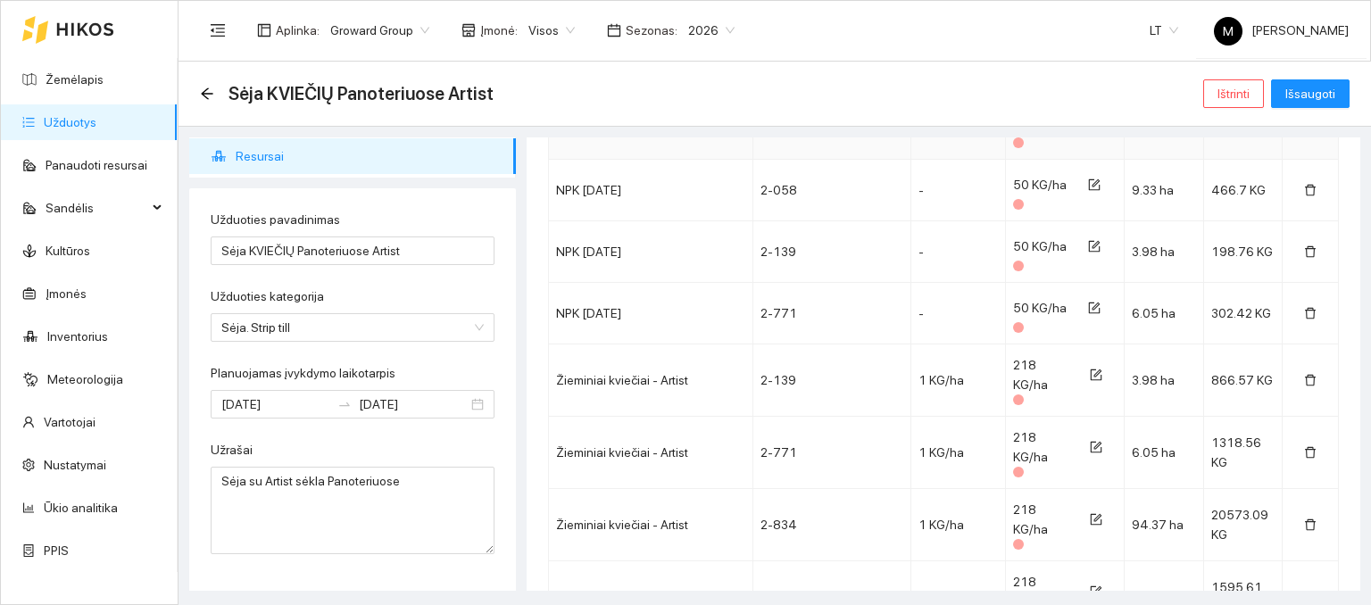
scroll to position [982, 0]
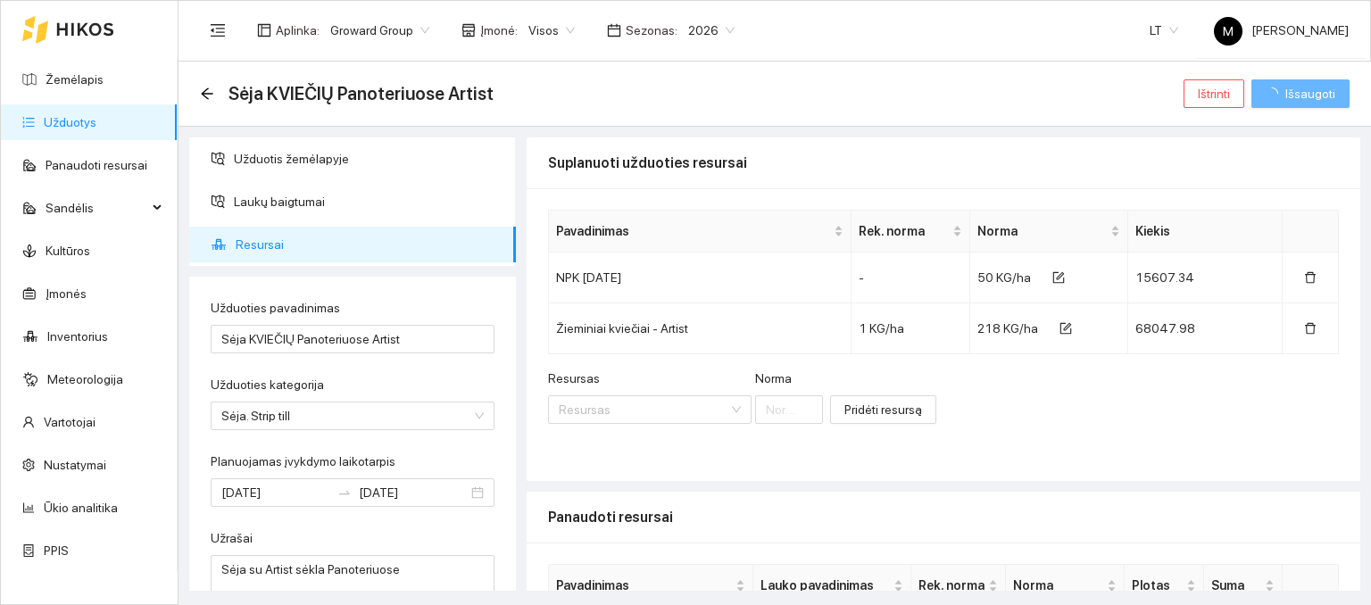
scroll to position [982, 0]
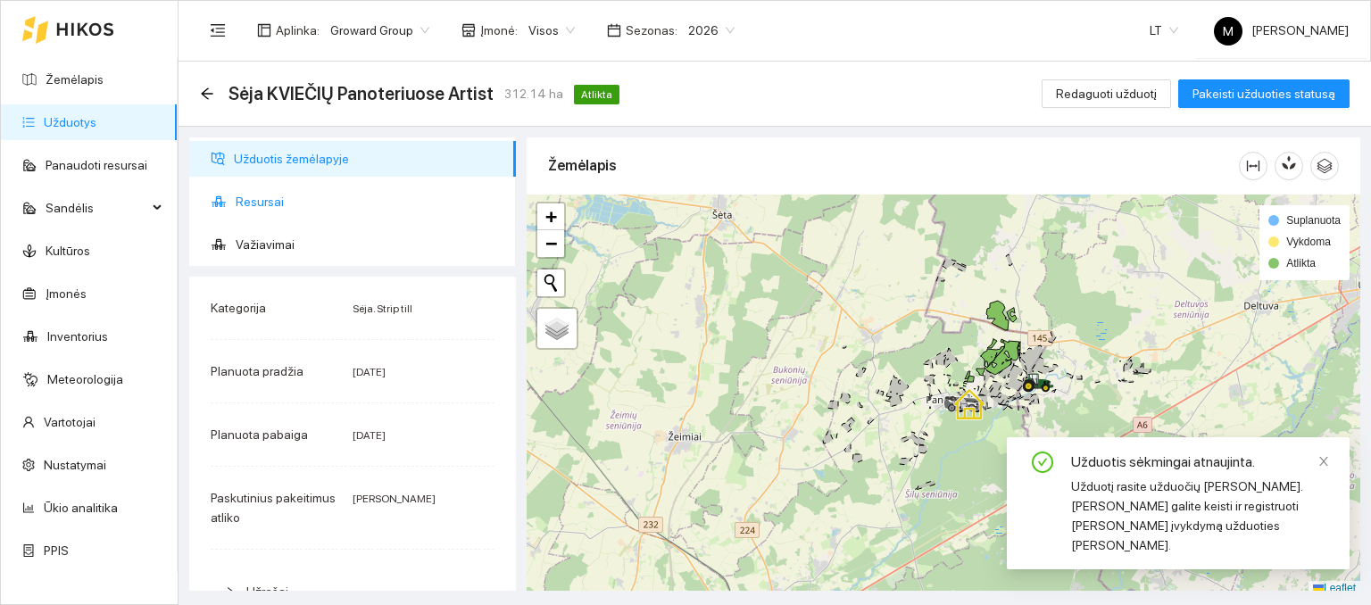
click at [279, 194] on span "Resursai" at bounding box center [369, 202] width 266 height 36
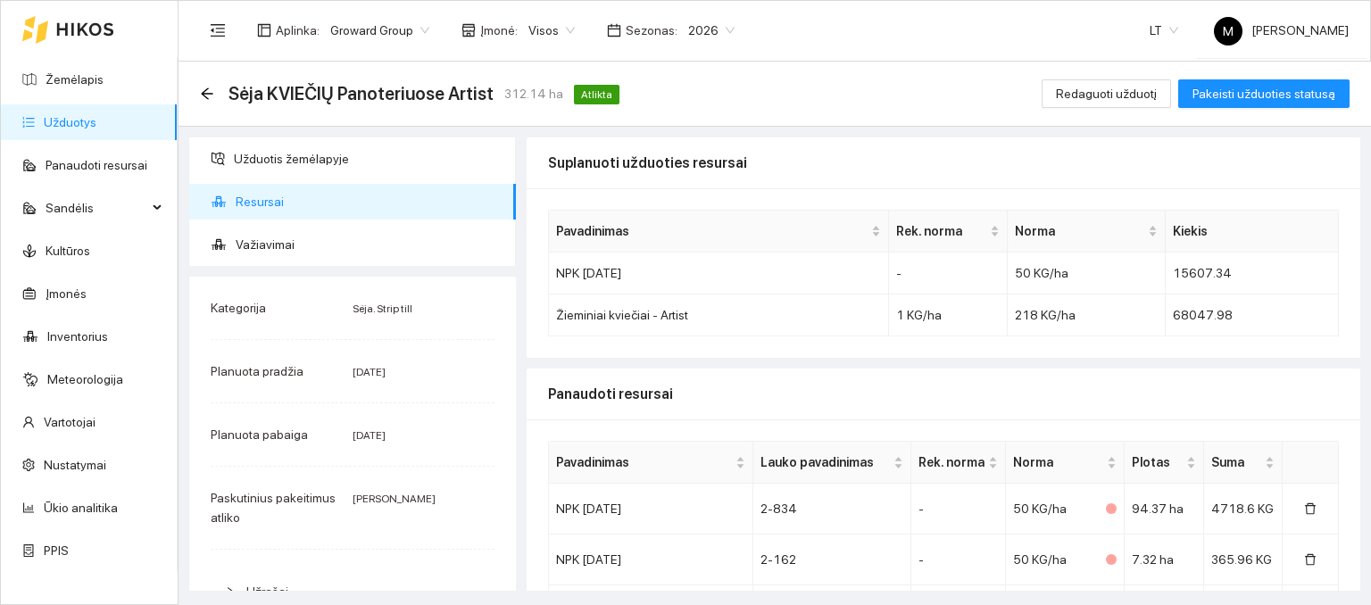
click at [1053, 387] on div "Panaudoti resursai" at bounding box center [943, 394] width 791 height 51
click at [96, 119] on link "Užduotys" at bounding box center [70, 122] width 53 height 14
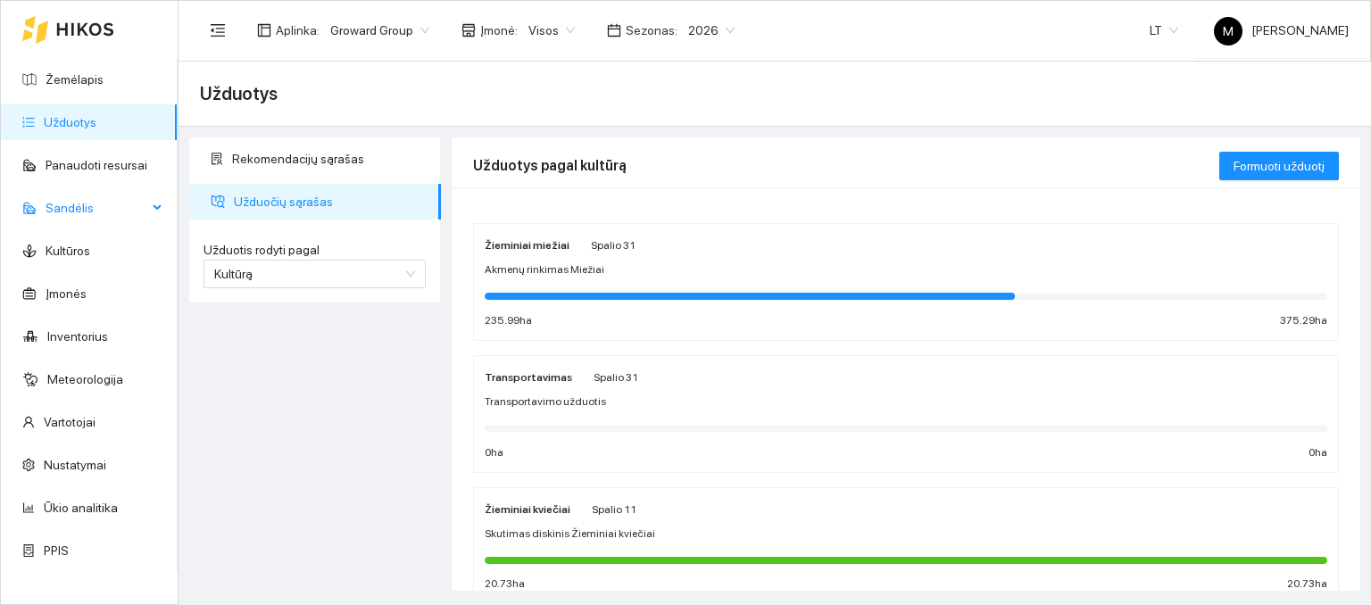
click at [74, 198] on span "Sandėlis" at bounding box center [97, 208] width 102 height 36
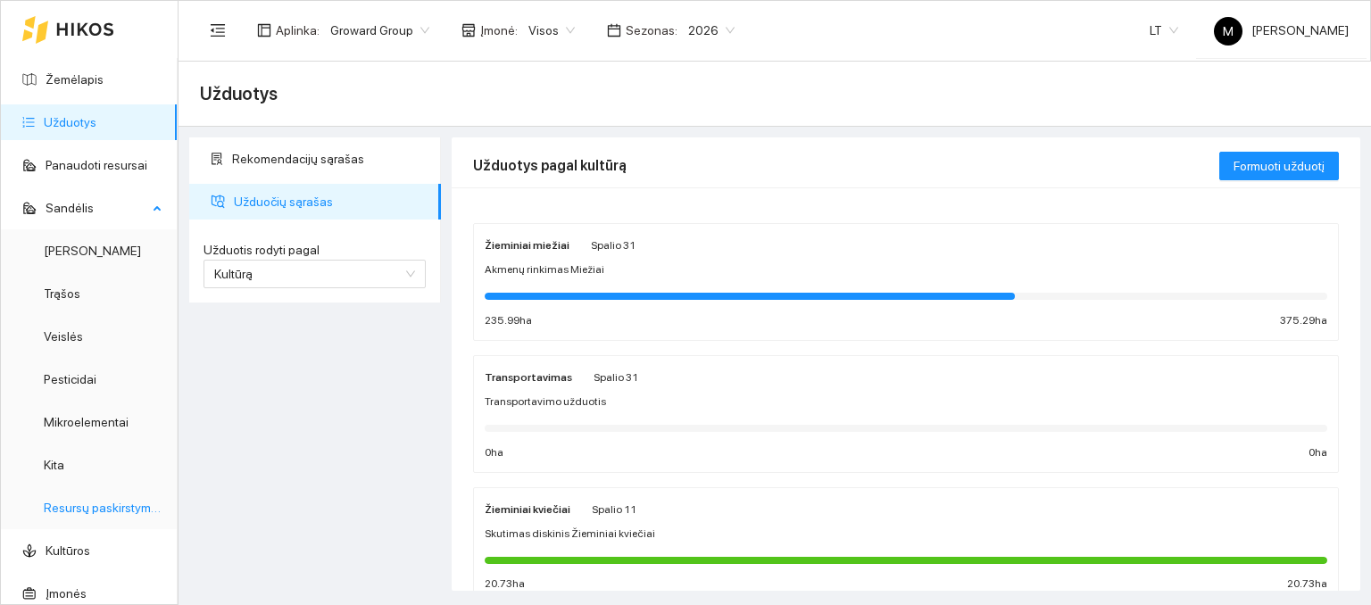
click at [89, 503] on link "Resursų paskirstymas" at bounding box center [104, 508] width 121 height 14
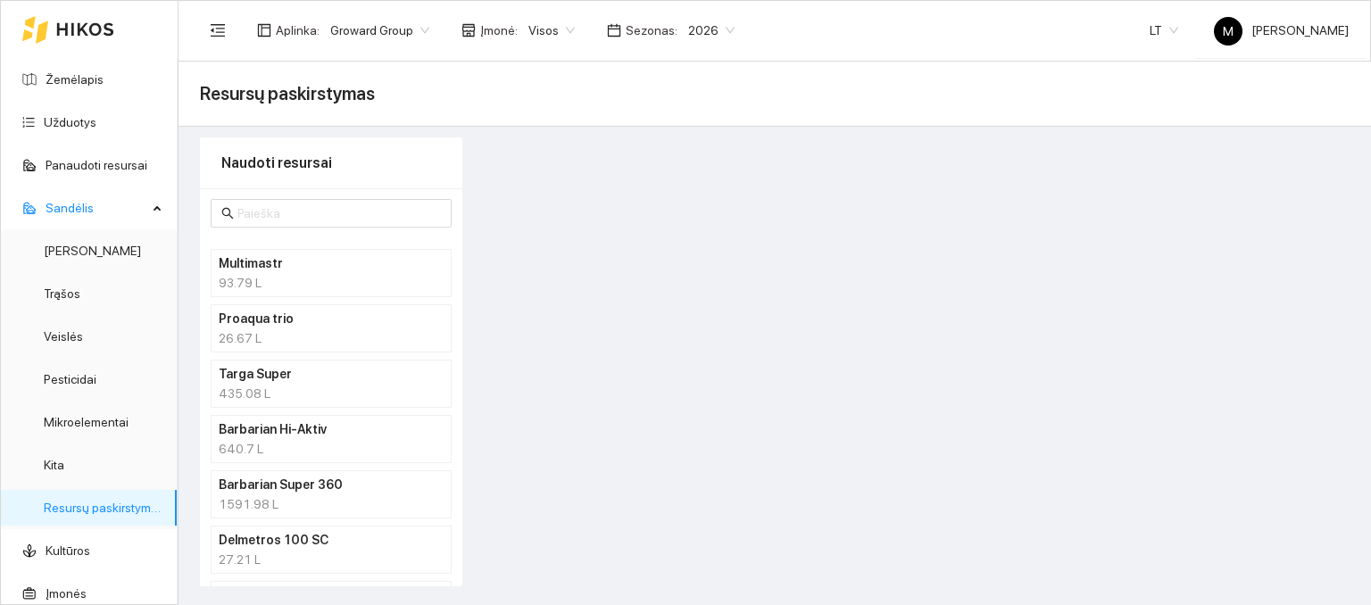
click at [304, 199] on span at bounding box center [331, 213] width 241 height 29
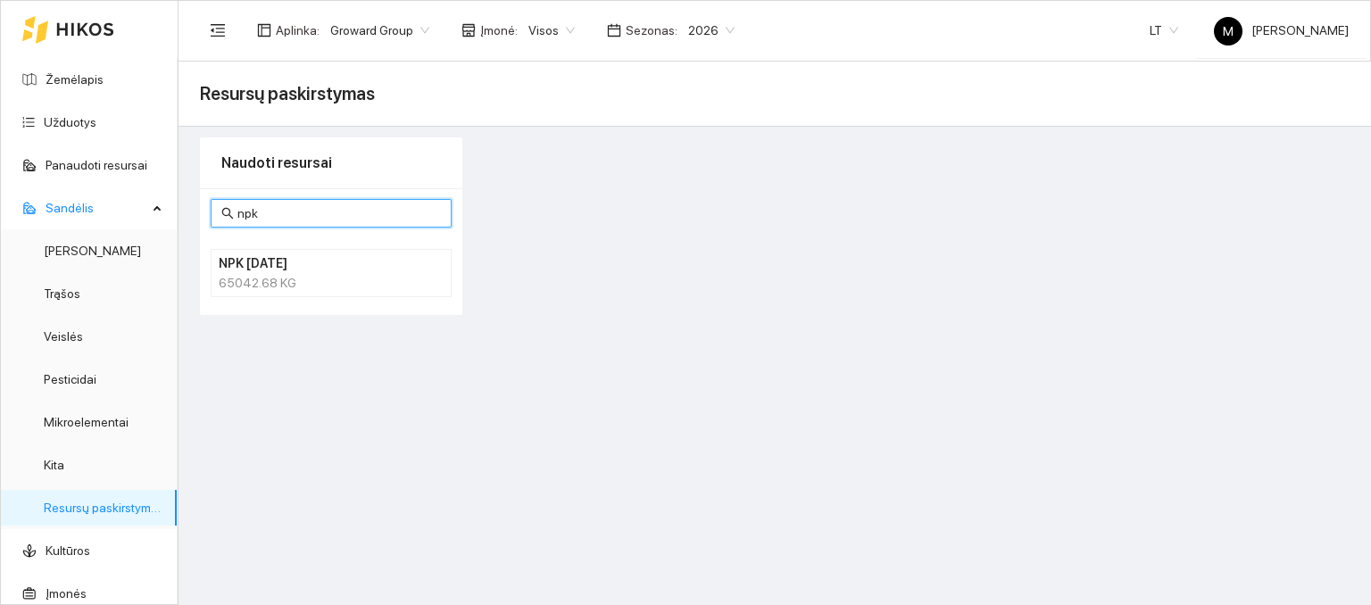
type input "npk"
click at [286, 270] on h4 "NPK [DATE]" at bounding box center [308, 264] width 179 height 20
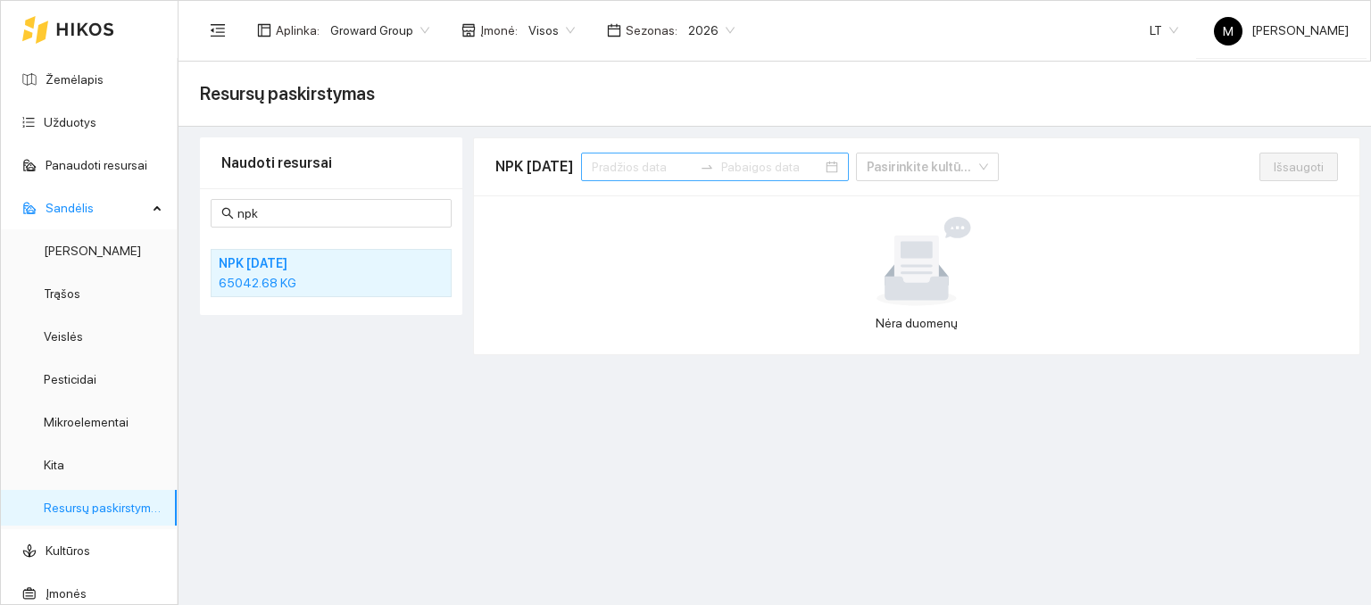
click at [628, 163] on input at bounding box center [642, 167] width 101 height 20
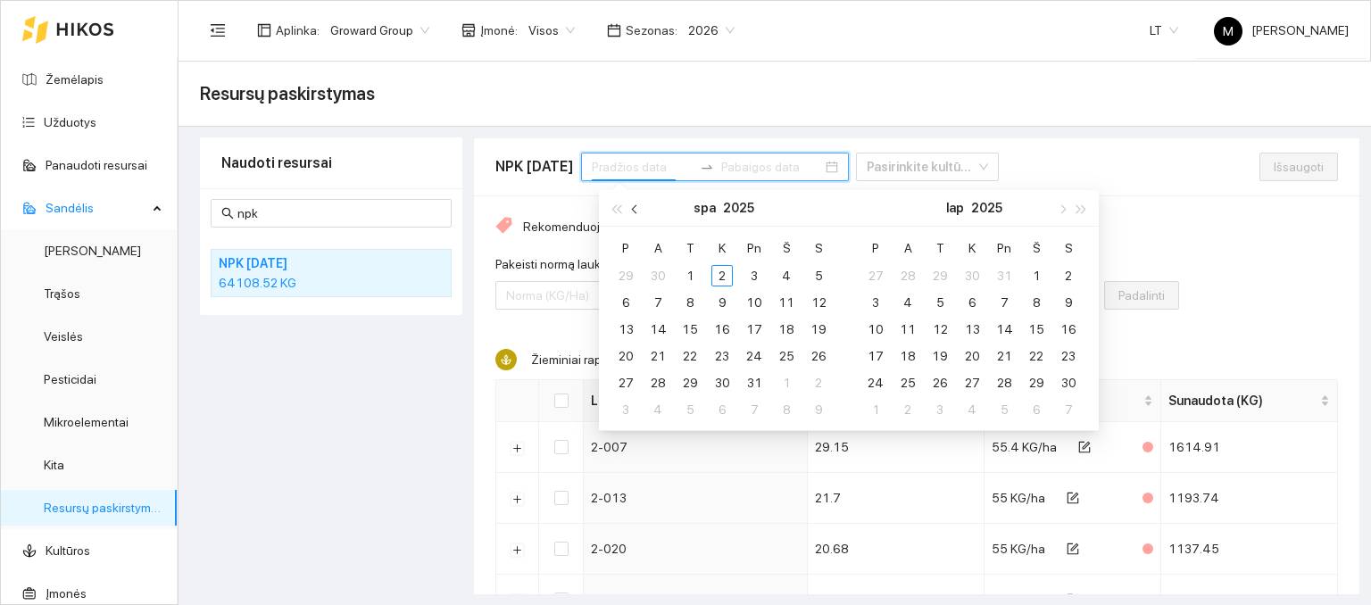
click at [638, 209] on span "button" at bounding box center [636, 208] width 9 height 9
type input "[DATE]"
click at [621, 279] on div "1" at bounding box center [625, 275] width 21 height 21
type input "[DATE]"
click at [661, 379] on div "30" at bounding box center [657, 382] width 21 height 21
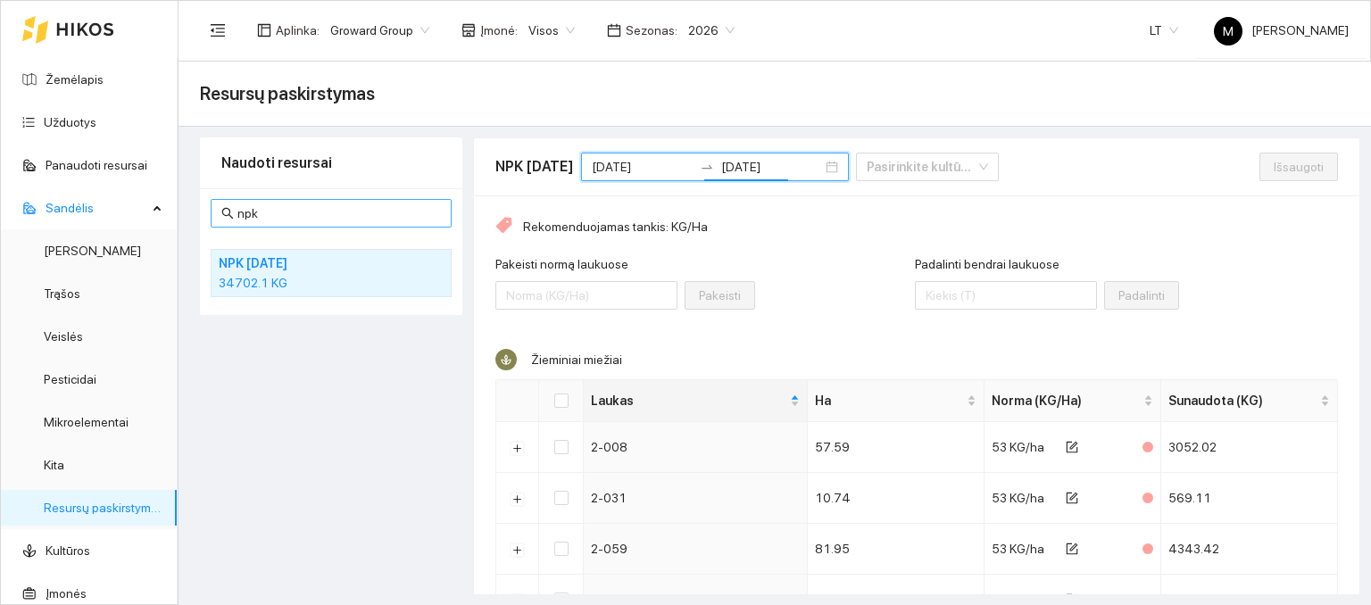
click at [264, 216] on input "npk" at bounding box center [339, 214] width 204 height 20
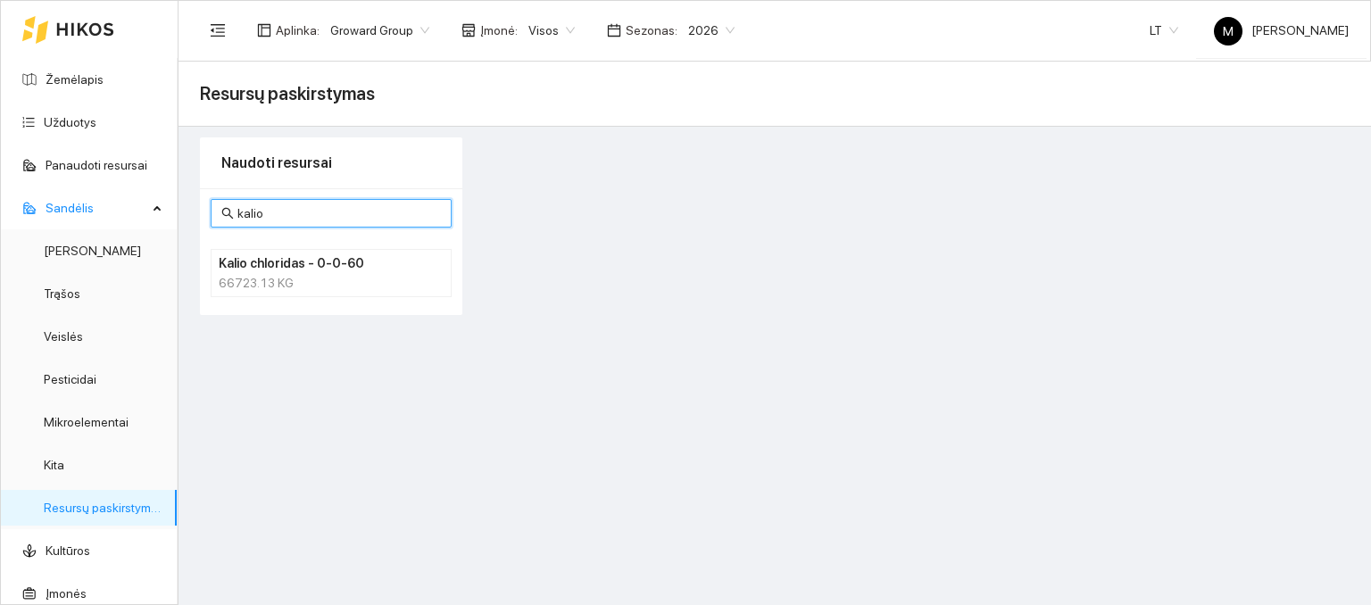
type input "kalio"
click at [282, 279] on div "66723.13 KG" at bounding box center [331, 283] width 225 height 20
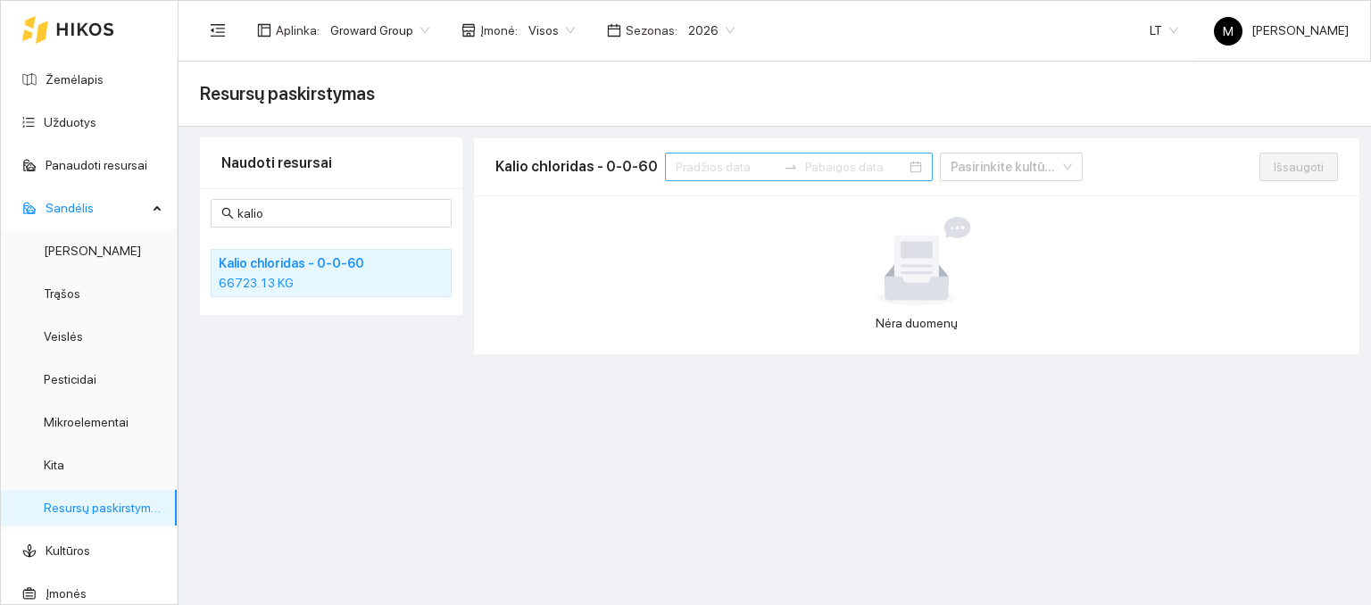
click at [686, 166] on input at bounding box center [726, 167] width 101 height 20
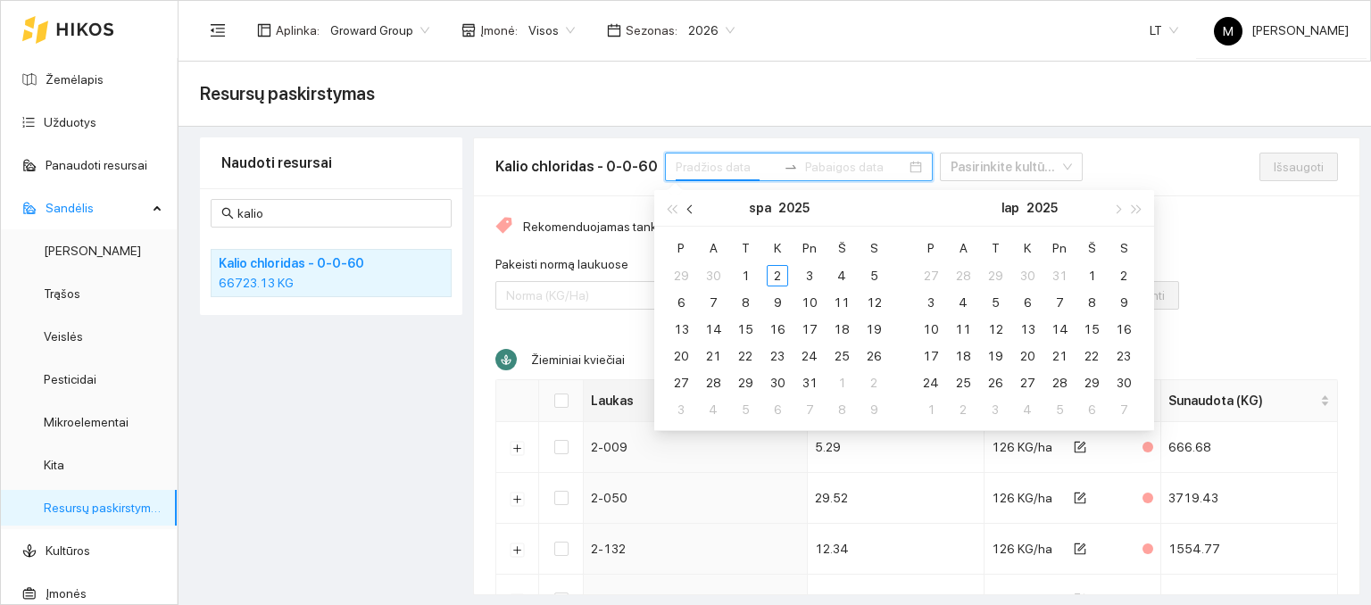
click at [686, 212] on button "button" at bounding box center [691, 208] width 20 height 36
type input "[DATE]"
click at [682, 279] on div "1" at bounding box center [680, 275] width 21 height 21
click at [718, 382] on div "30" at bounding box center [713, 382] width 21 height 21
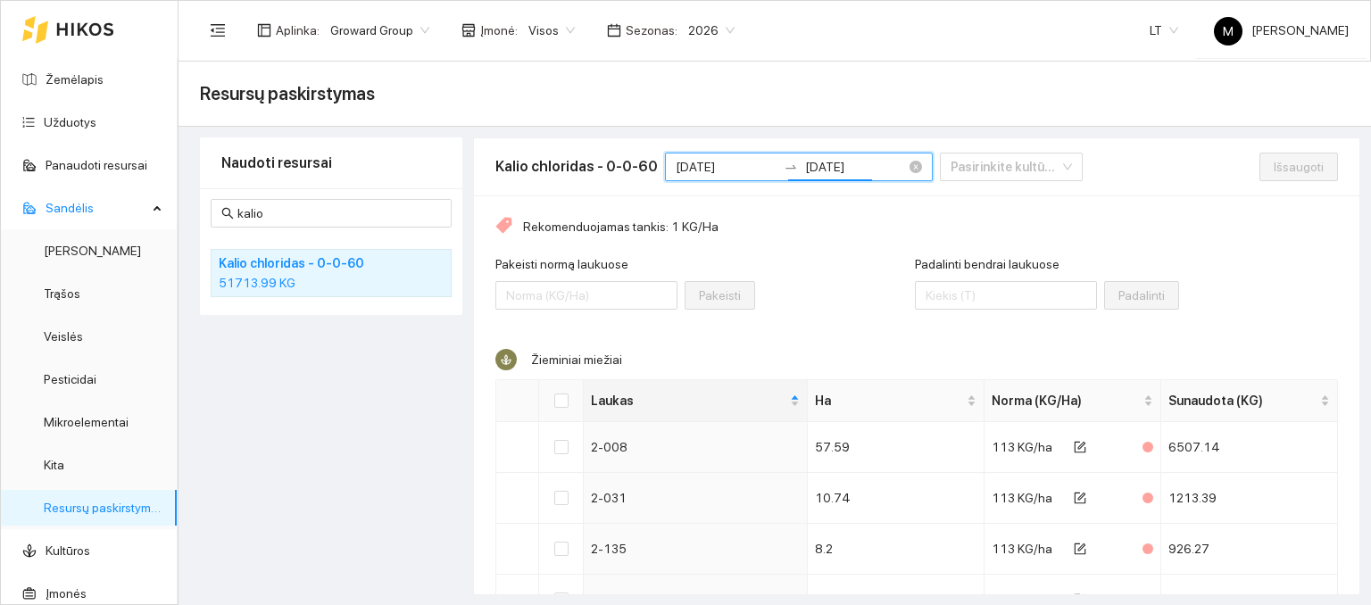
click at [805, 168] on input "[DATE]" at bounding box center [855, 167] width 101 height 20
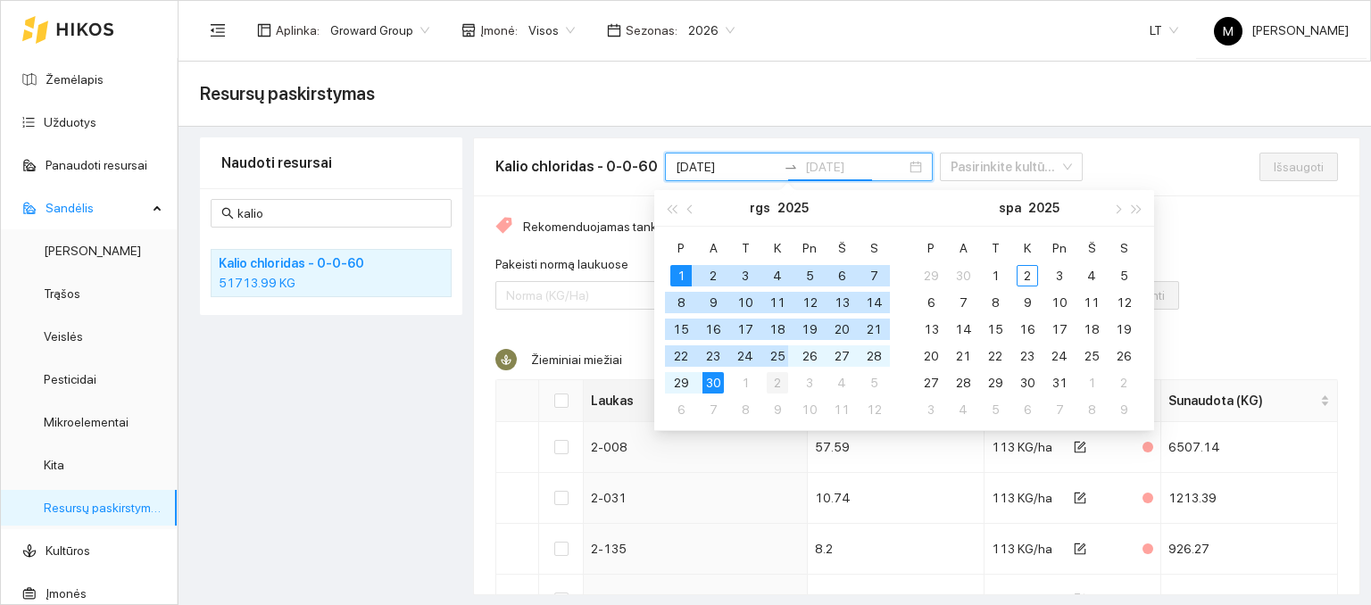
type input "[DATE]"
click at [769, 384] on div "2" at bounding box center [777, 382] width 21 height 21
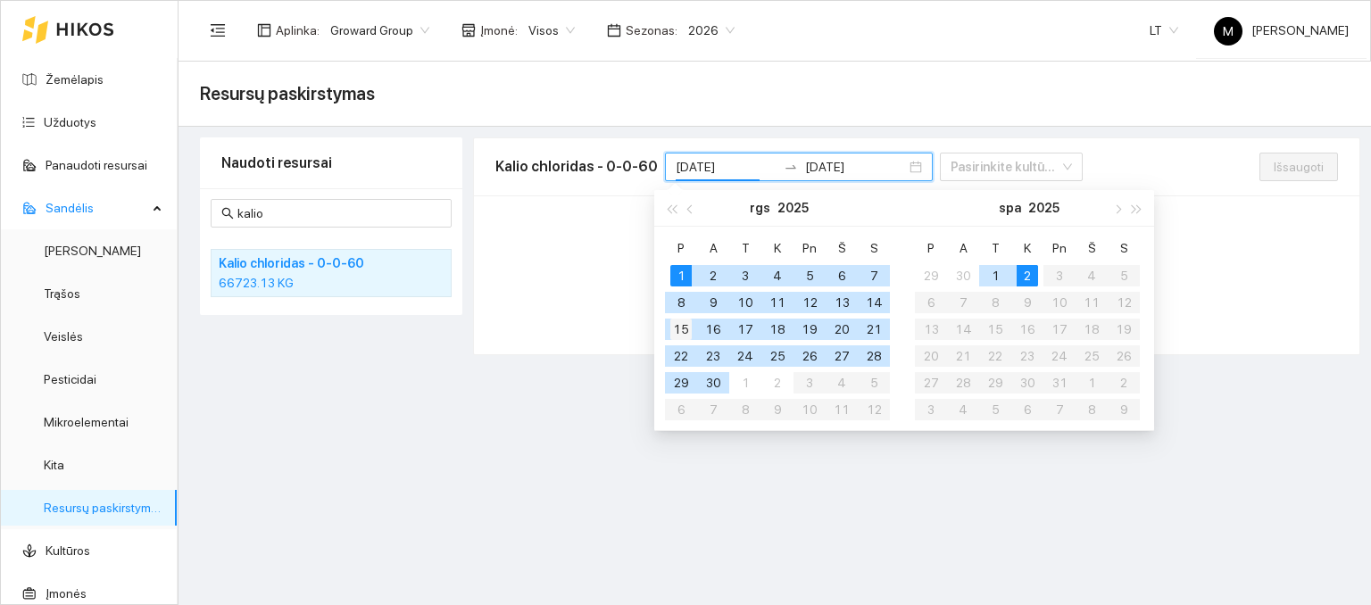
type input "[DATE]"
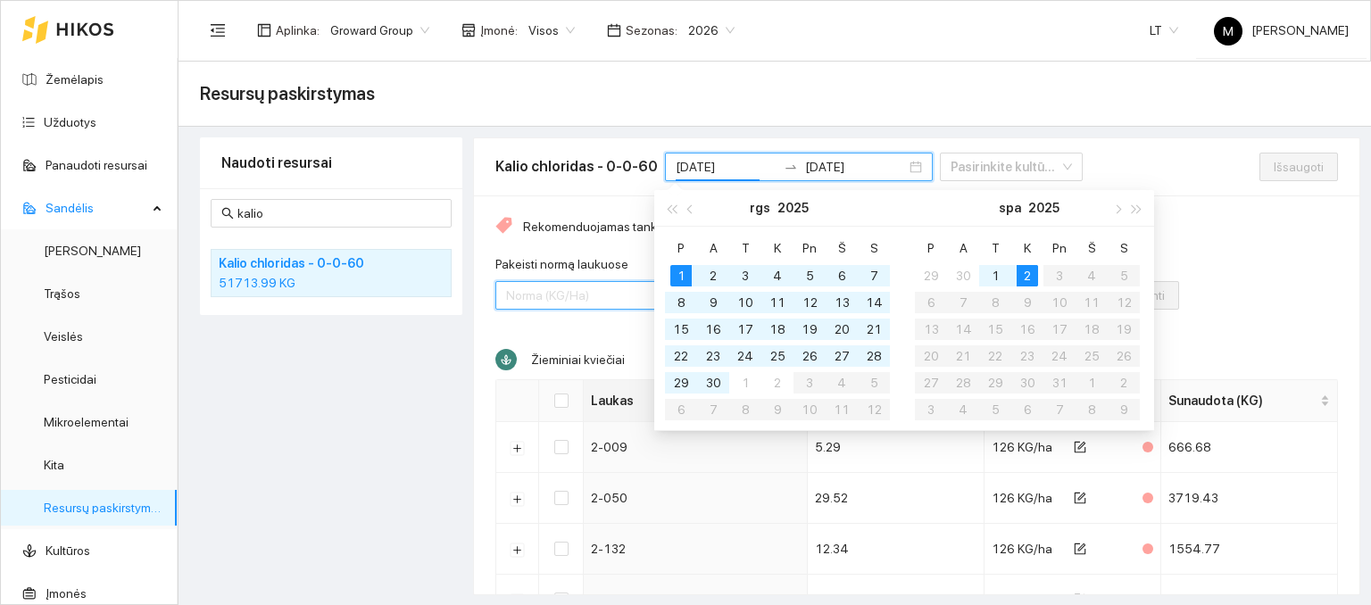
click at [599, 287] on input "Pakeisti normą laukuose" at bounding box center [586, 295] width 182 height 29
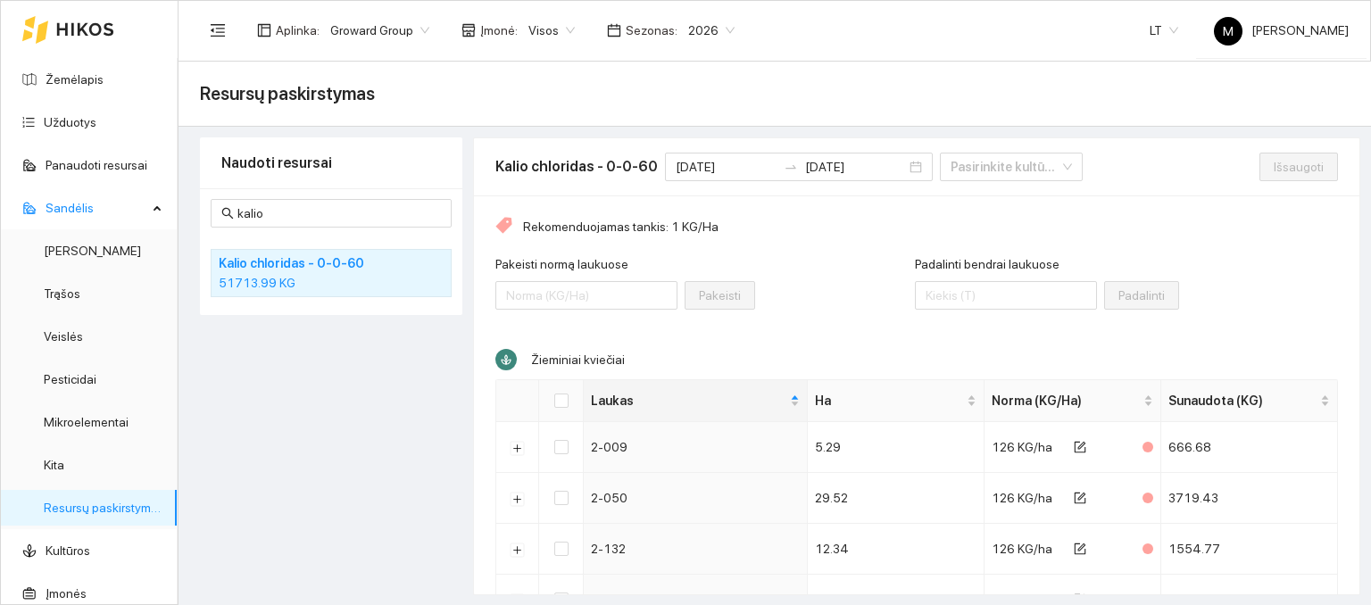
click at [805, 171] on input "[DATE]" at bounding box center [855, 167] width 101 height 20
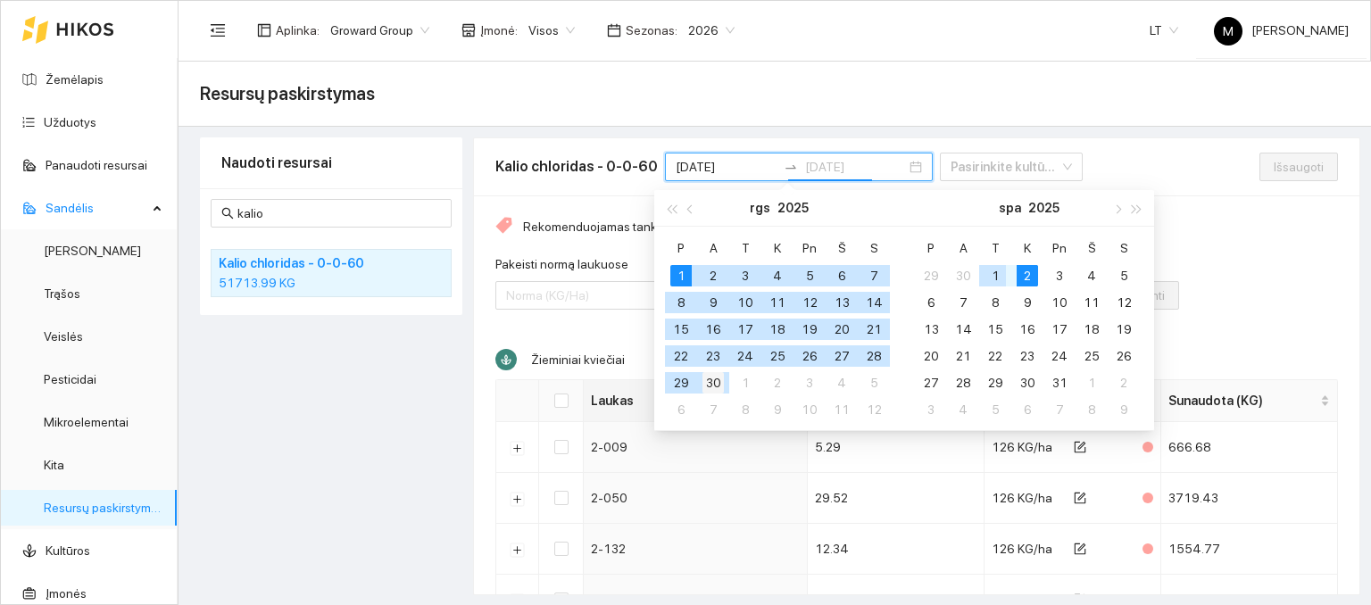
type input "[DATE]"
click at [718, 377] on div "30" at bounding box center [713, 382] width 21 height 21
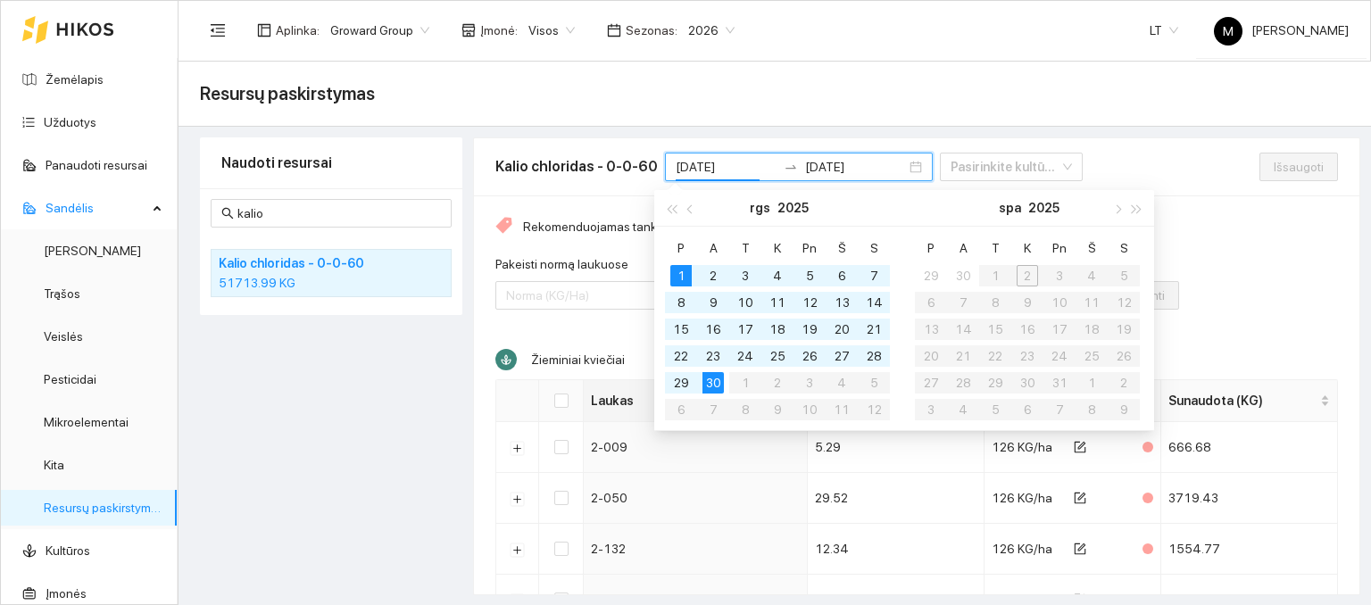
click at [1203, 233] on div "Rekomenduojamas tankis: 1 KG/Ha" at bounding box center [916, 227] width 843 height 20
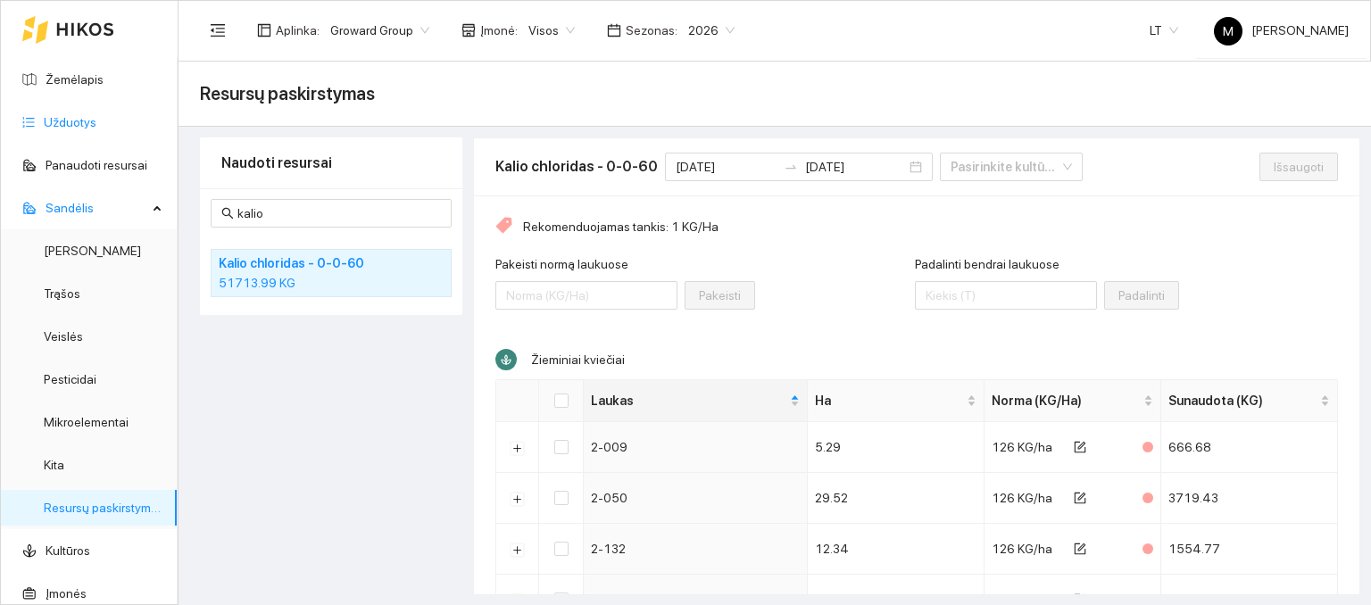
click at [96, 117] on link "Užduotys" at bounding box center [70, 122] width 53 height 14
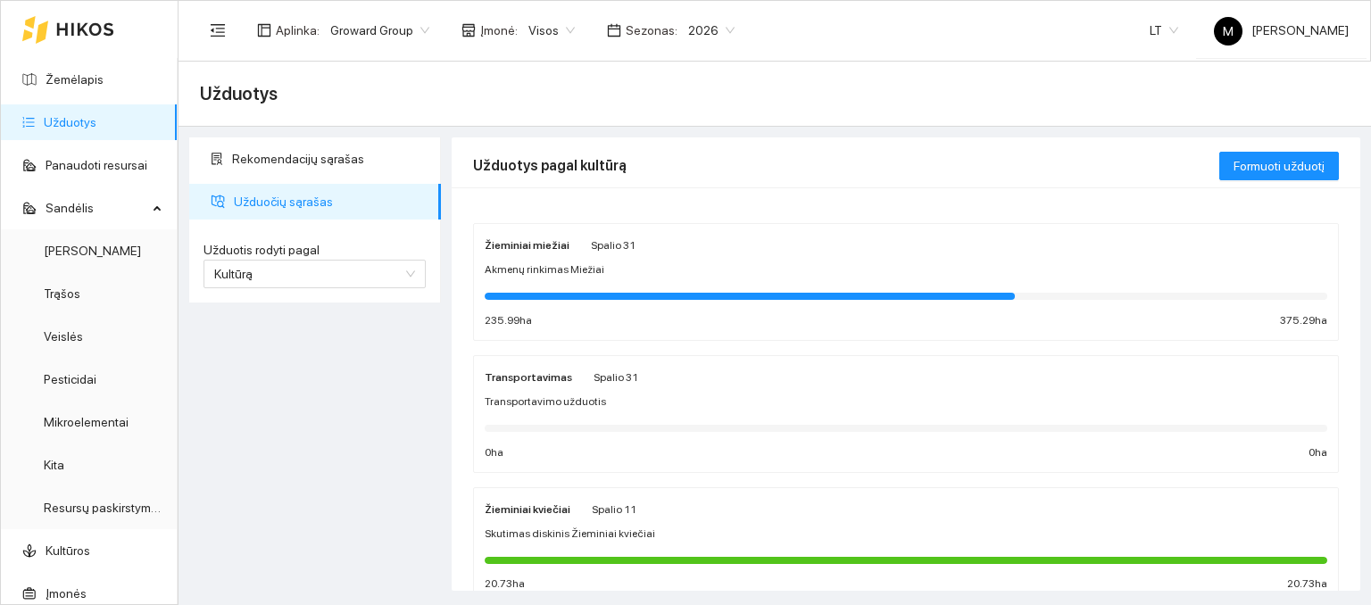
click at [562, 288] on div at bounding box center [906, 296] width 843 height 20
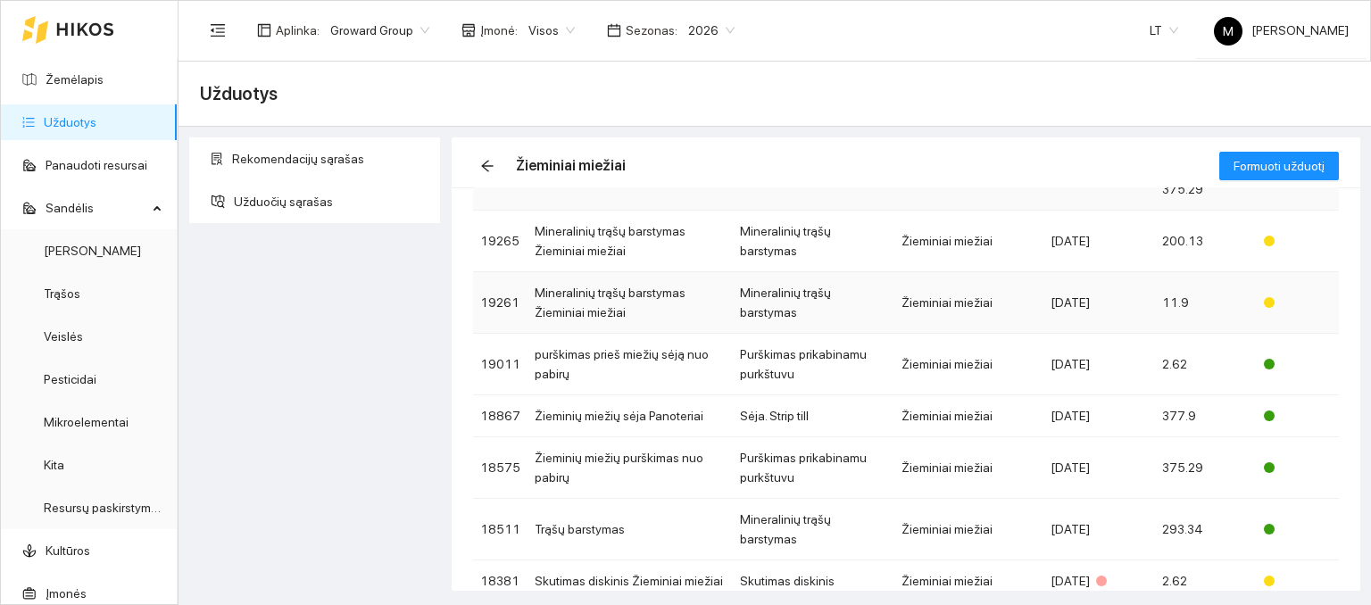
scroll to position [179, 0]
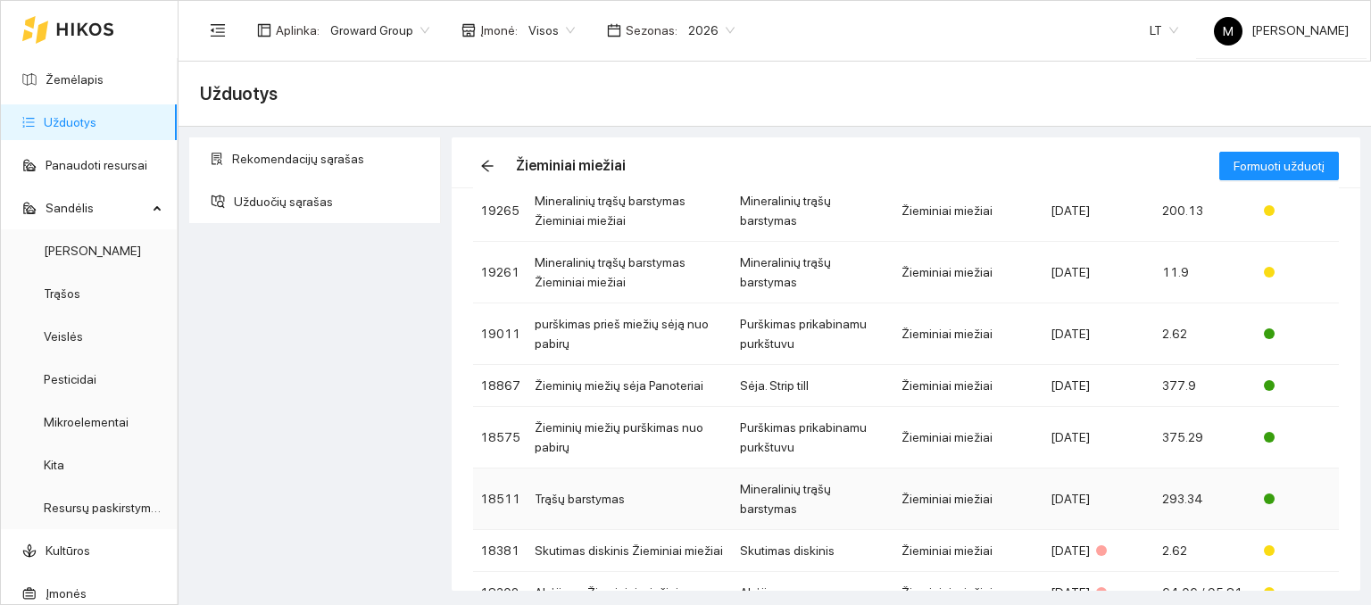
click at [572, 487] on td "Trąšų barstymas" at bounding box center [630, 500] width 205 height 62
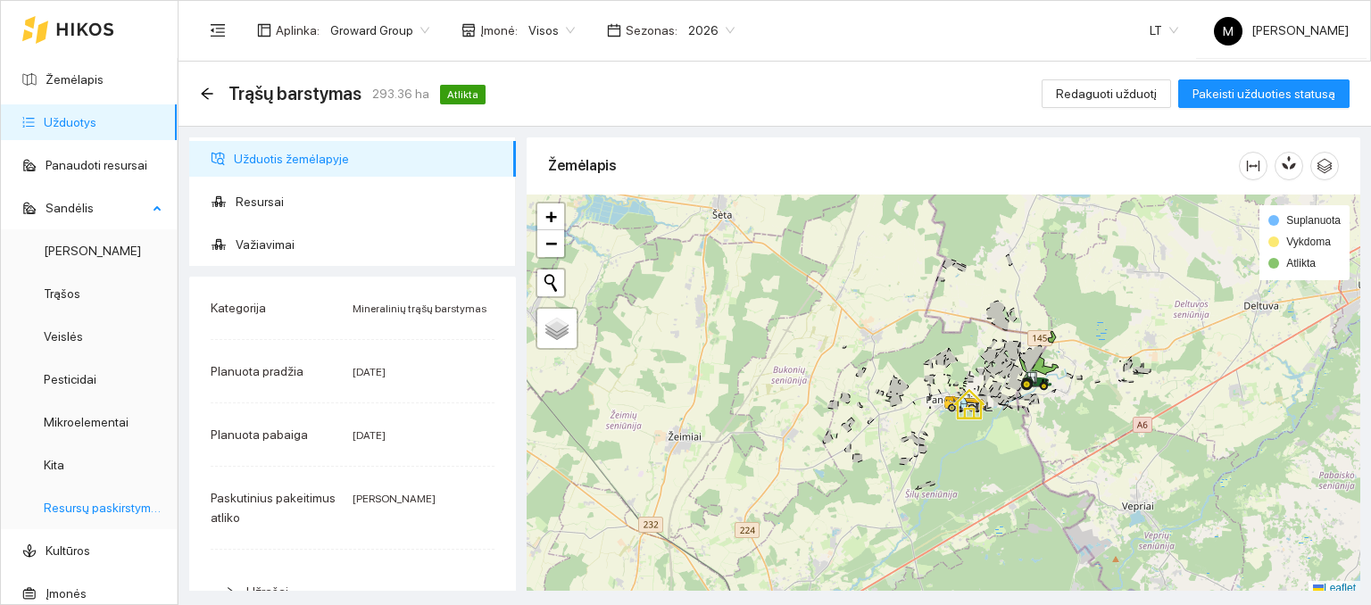
click at [119, 505] on link "Resursų paskirstymas" at bounding box center [104, 508] width 121 height 14
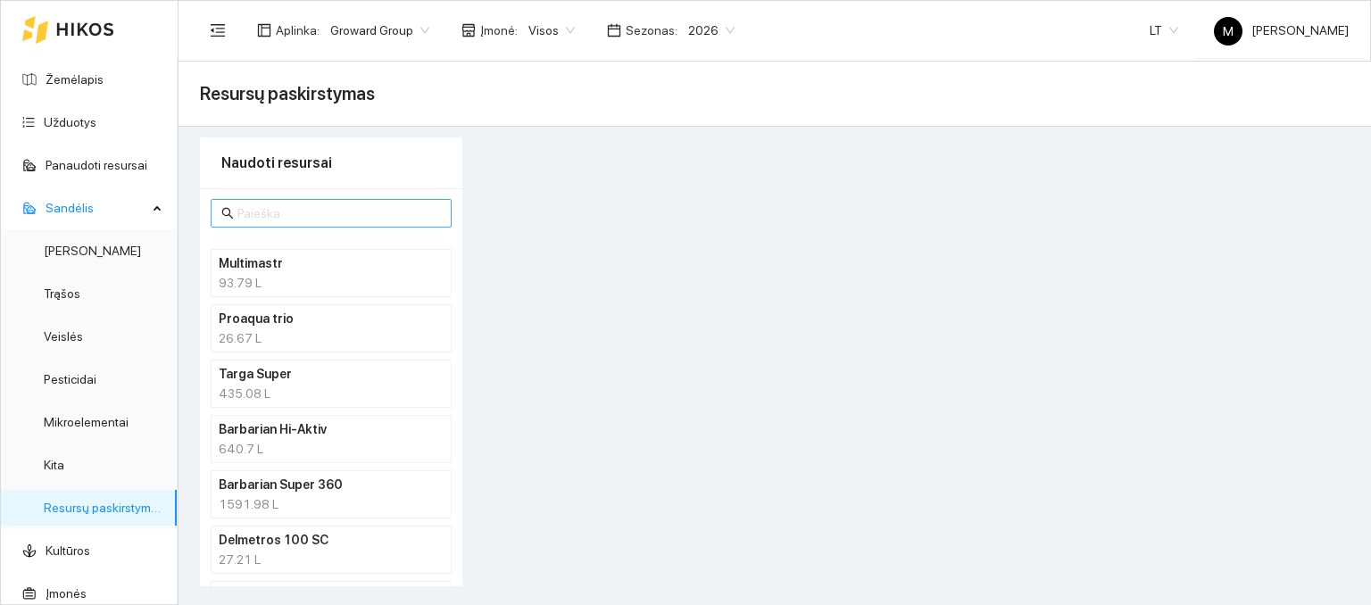
click at [293, 219] on input "text" at bounding box center [339, 214] width 204 height 20
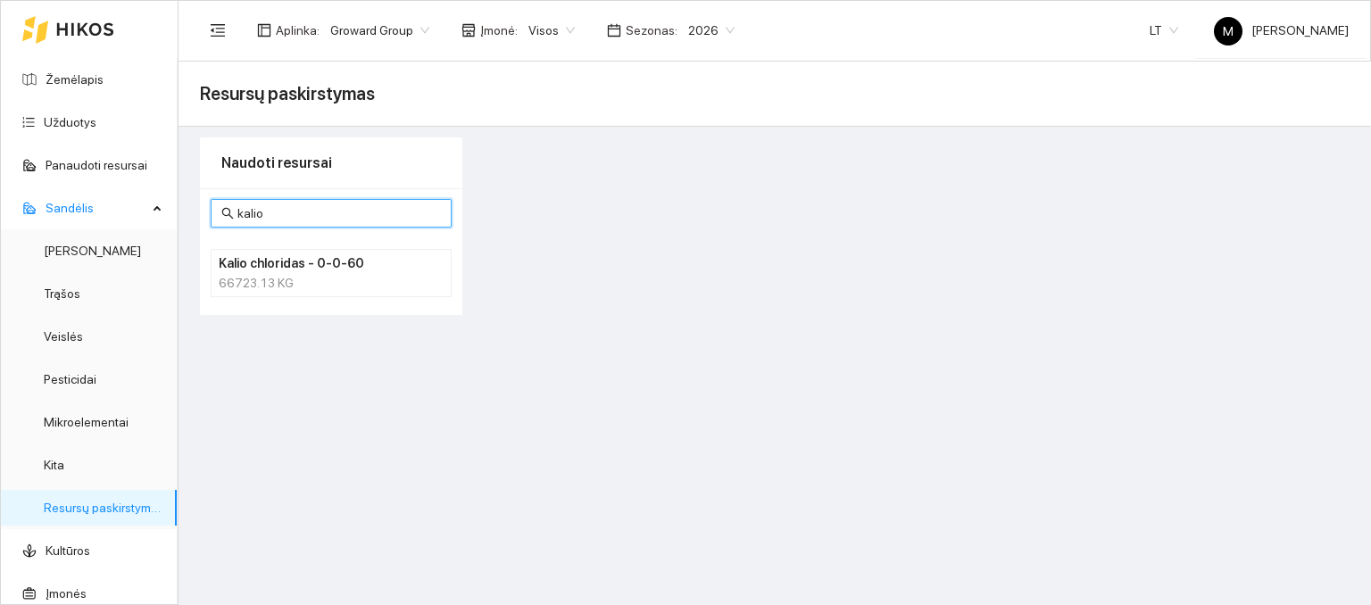
type input "kalio"
click at [276, 267] on h4 "Kalio chloridas - 0-0-60" at bounding box center [308, 264] width 179 height 20
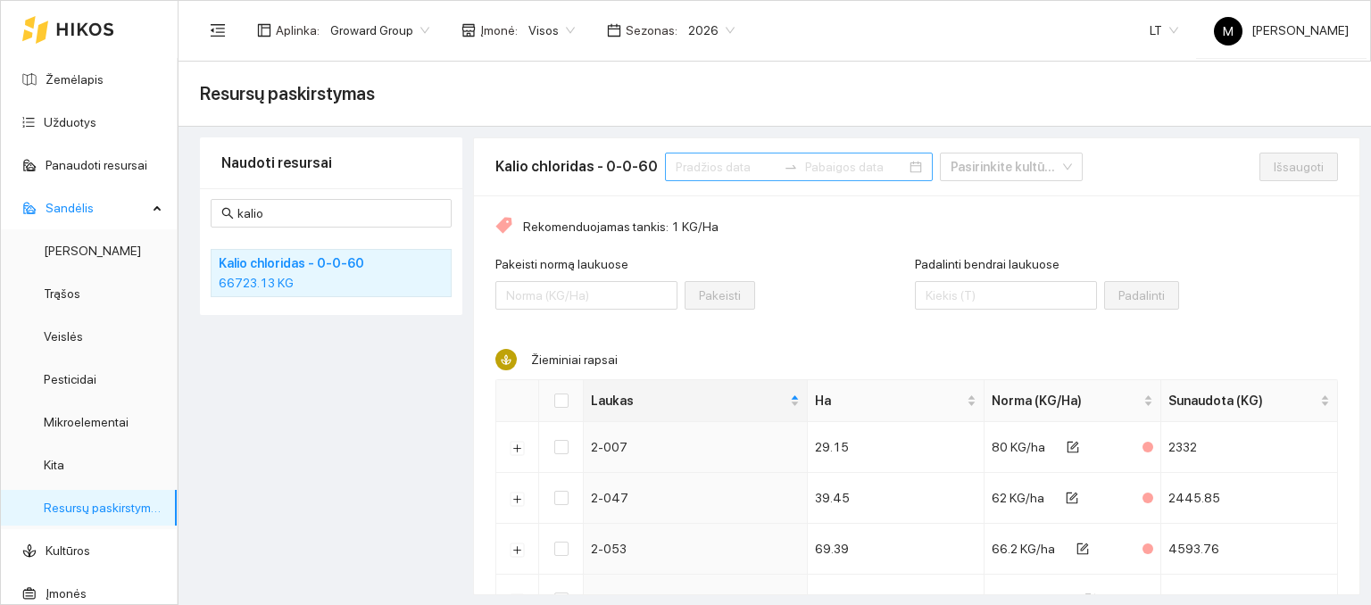
click at [695, 168] on input at bounding box center [726, 167] width 101 height 20
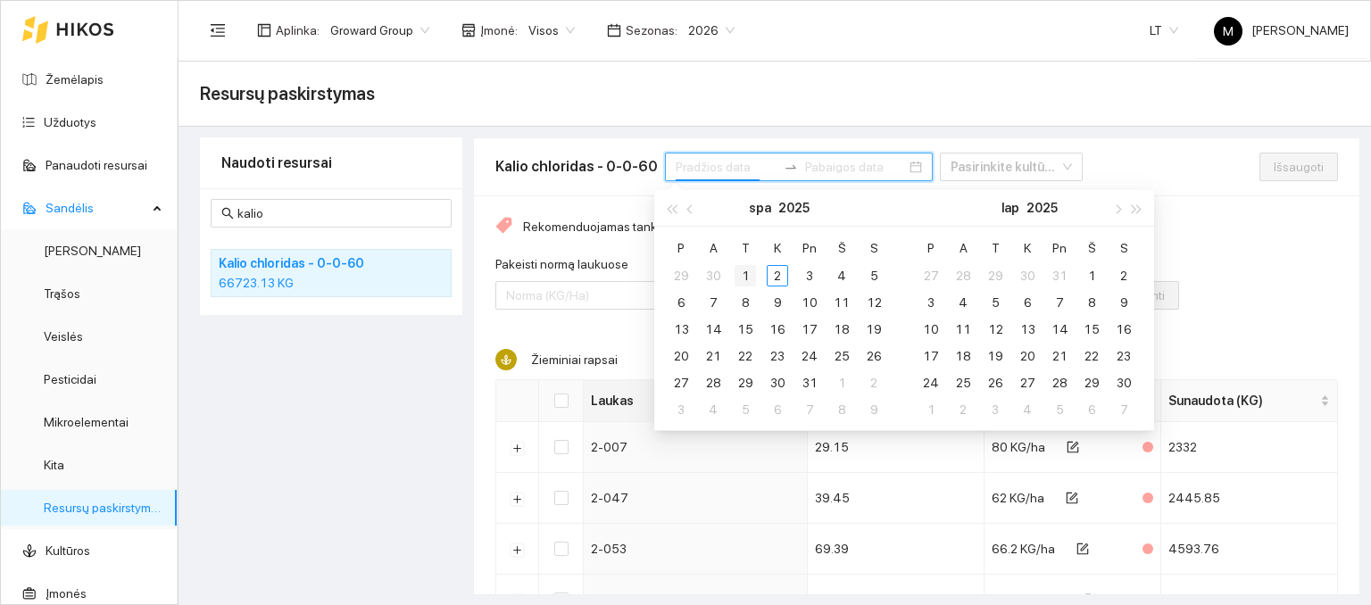
type input "[DATE]"
click at [738, 270] on div "1" at bounding box center [745, 275] width 21 height 21
type input "[DATE]"
click at [689, 208] on span "button" at bounding box center [691, 208] width 9 height 9
type input "[DATE]"
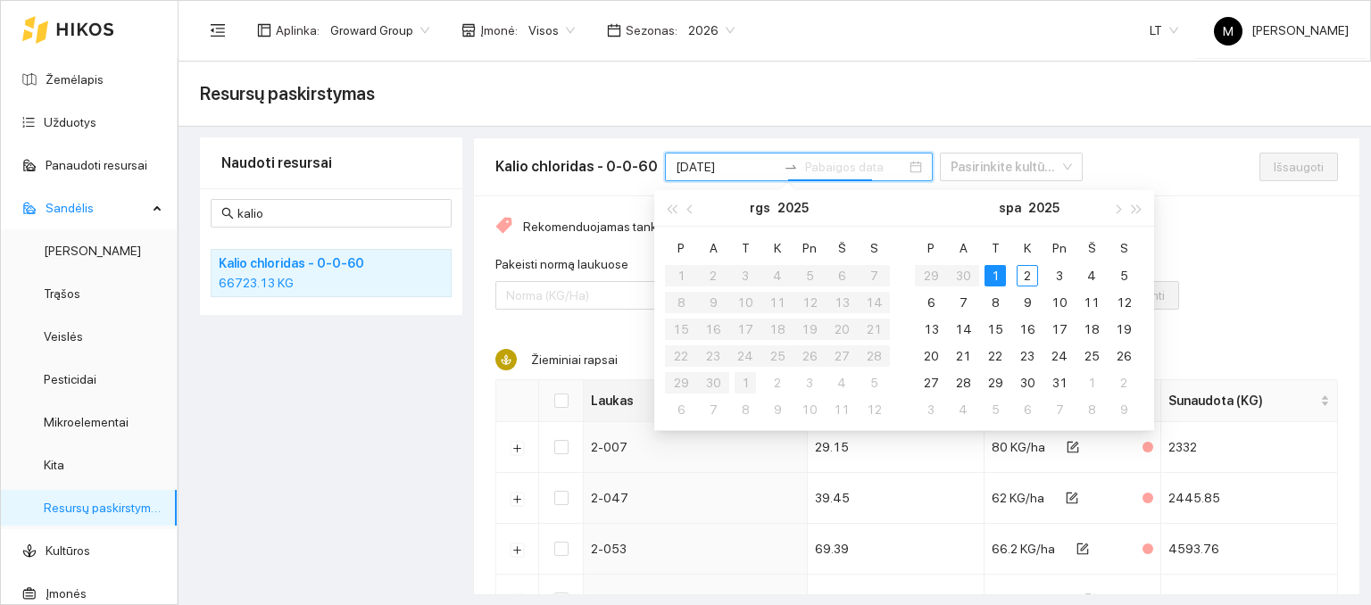
type input "[DATE]"
click at [996, 268] on div "1" at bounding box center [995, 275] width 21 height 21
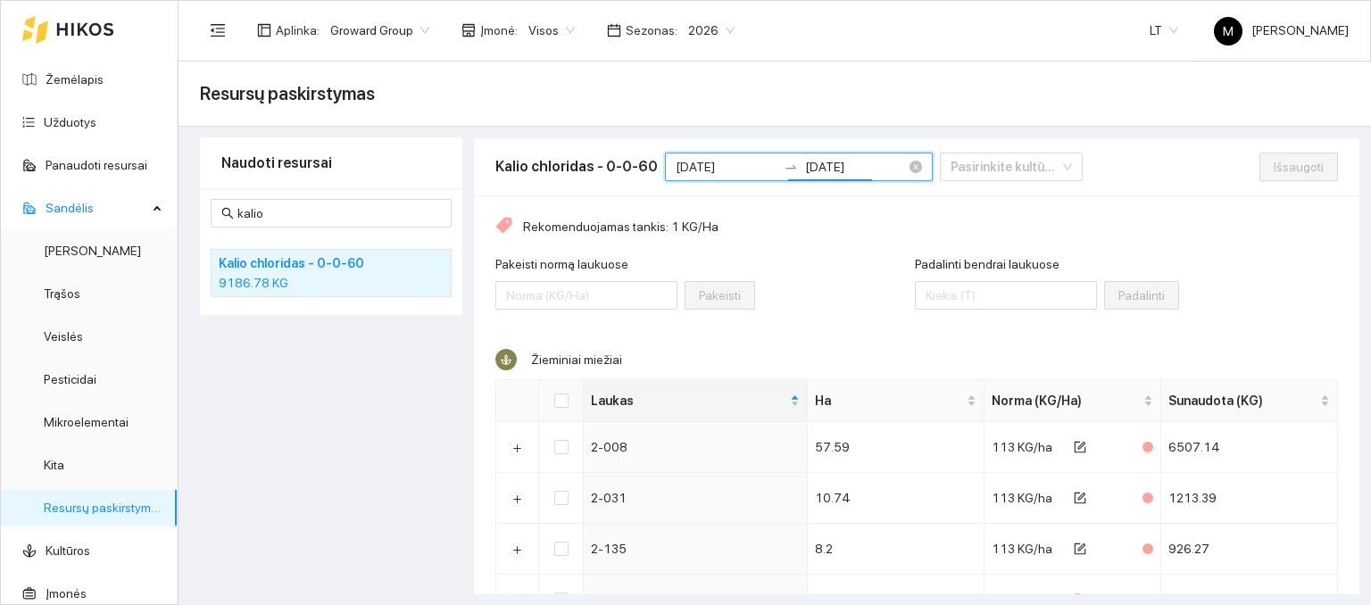
click at [711, 166] on input "[DATE]" at bounding box center [726, 167] width 101 height 20
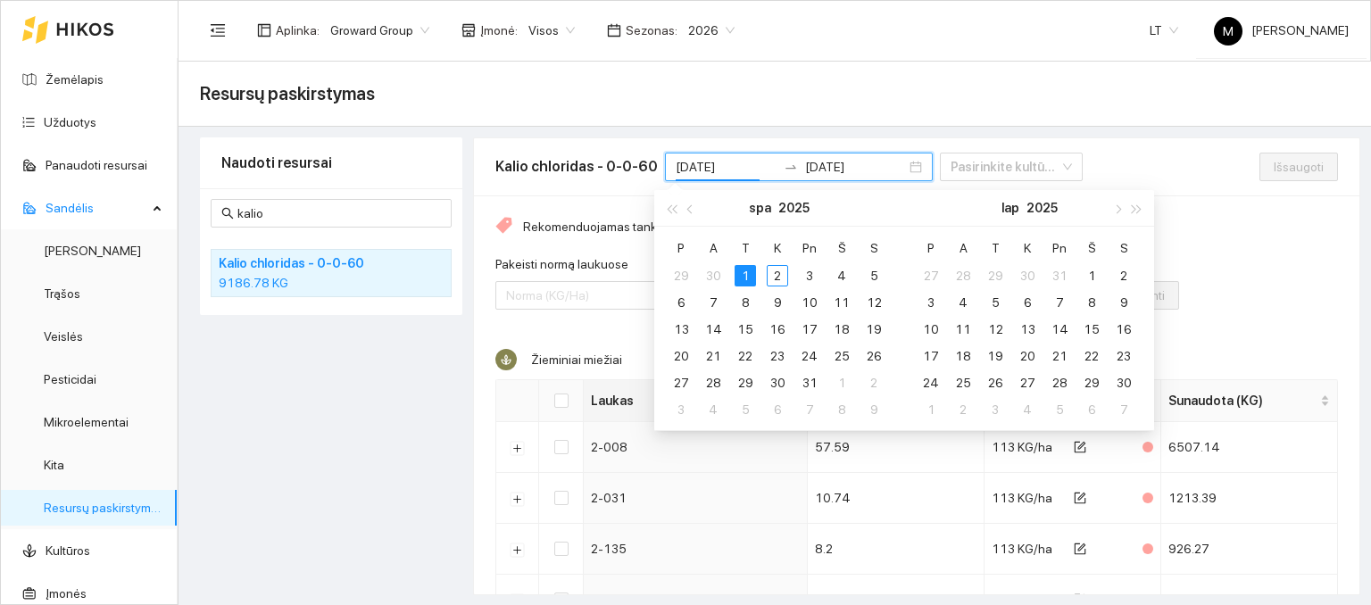
click at [705, 209] on div "spa 2025" at bounding box center [779, 208] width 155 height 36
click at [406, 462] on div "Naudoti resursai kalio Kalio chloridas - 0-0-60 9186.78 KG" at bounding box center [331, 366] width 262 height 458
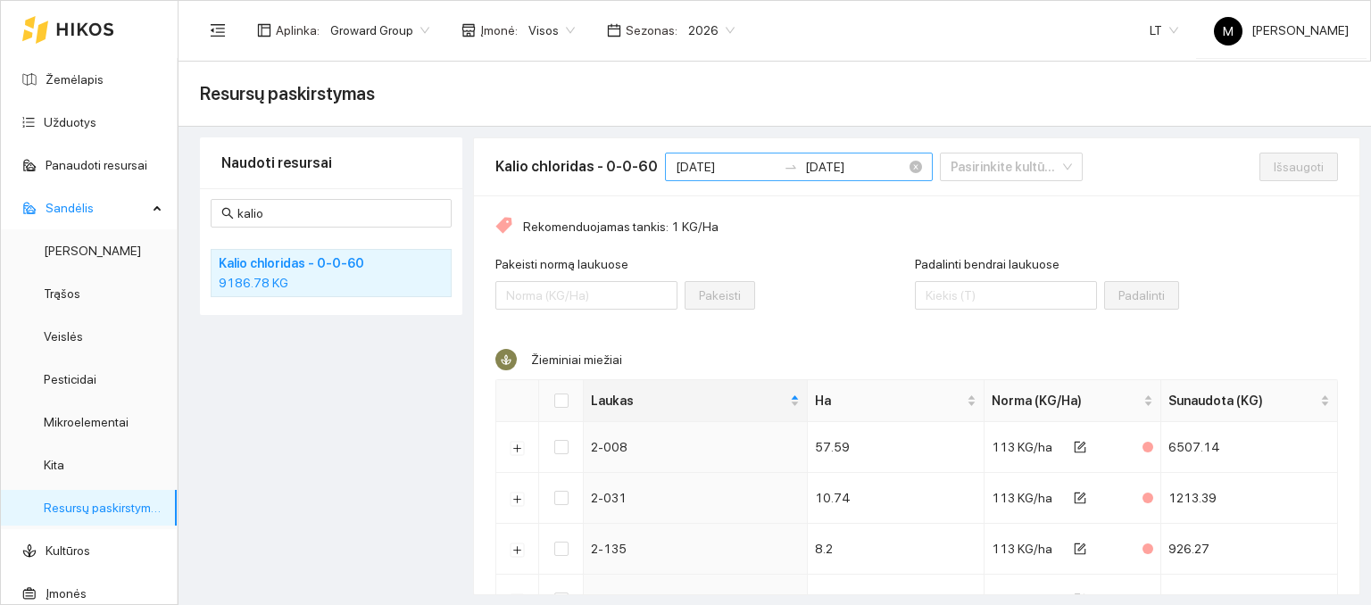
click at [784, 162] on icon "swap-right" at bounding box center [791, 167] width 14 height 14
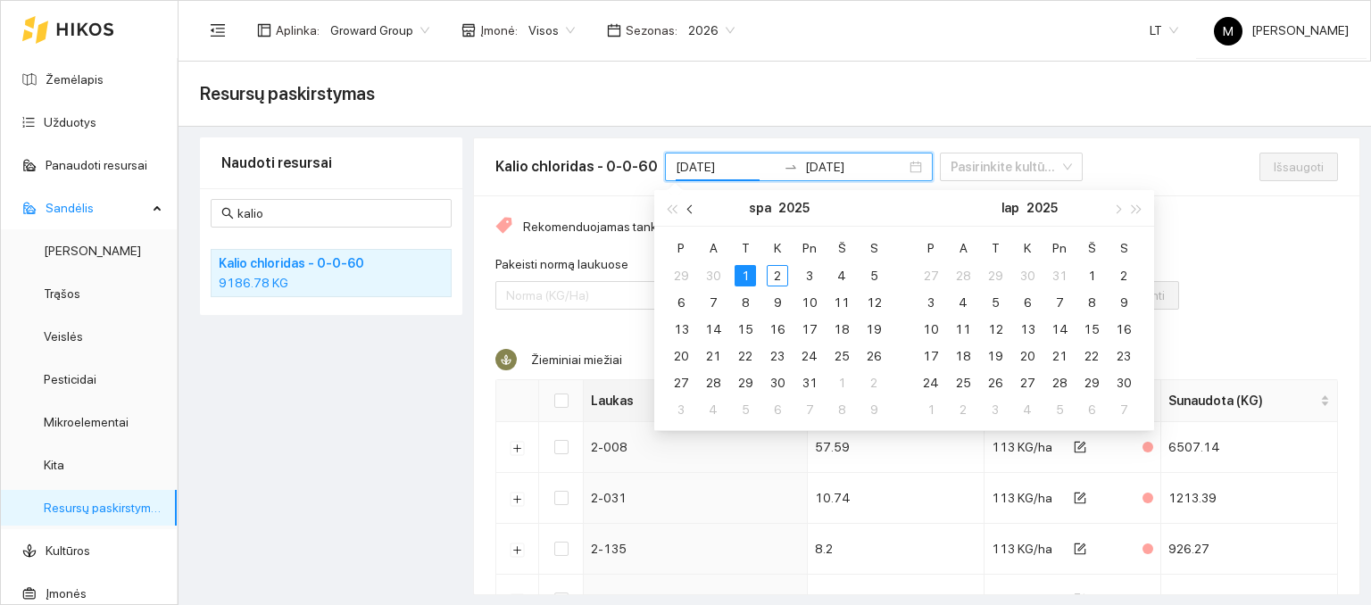
click at [688, 207] on span "button" at bounding box center [691, 208] width 9 height 9
type input "[DATE]"
click at [678, 272] on div "1" at bounding box center [680, 275] width 21 height 21
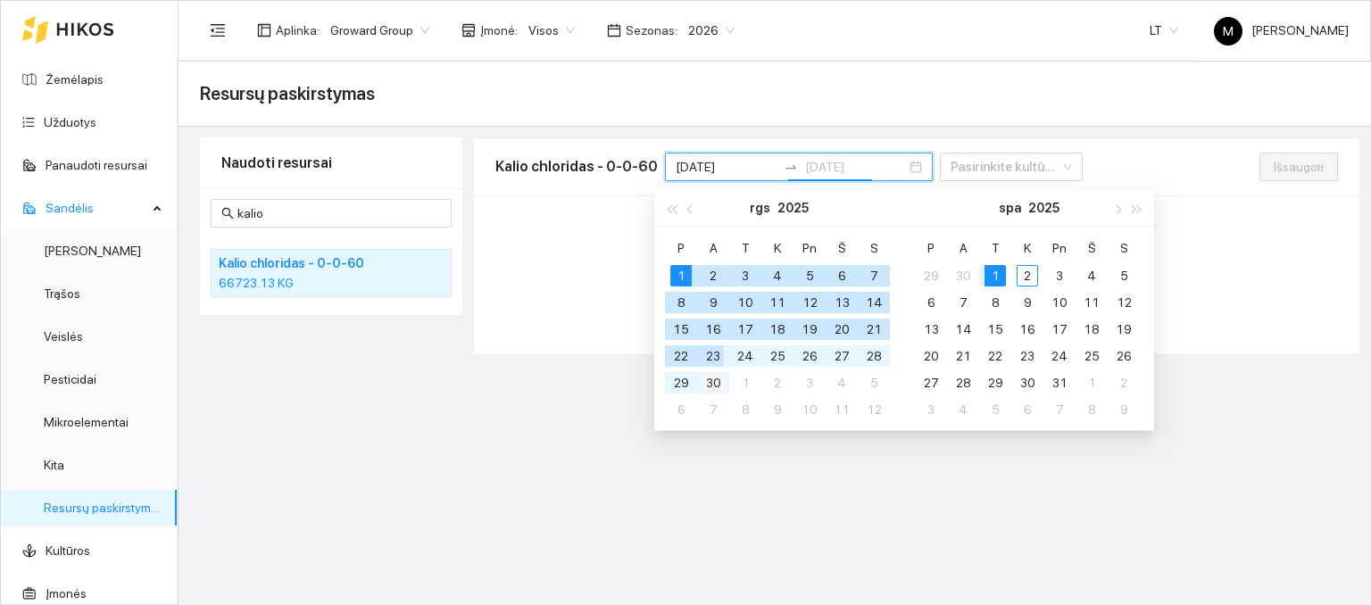
type input "[DATE]"
click at [719, 378] on div "30" at bounding box center [713, 382] width 21 height 21
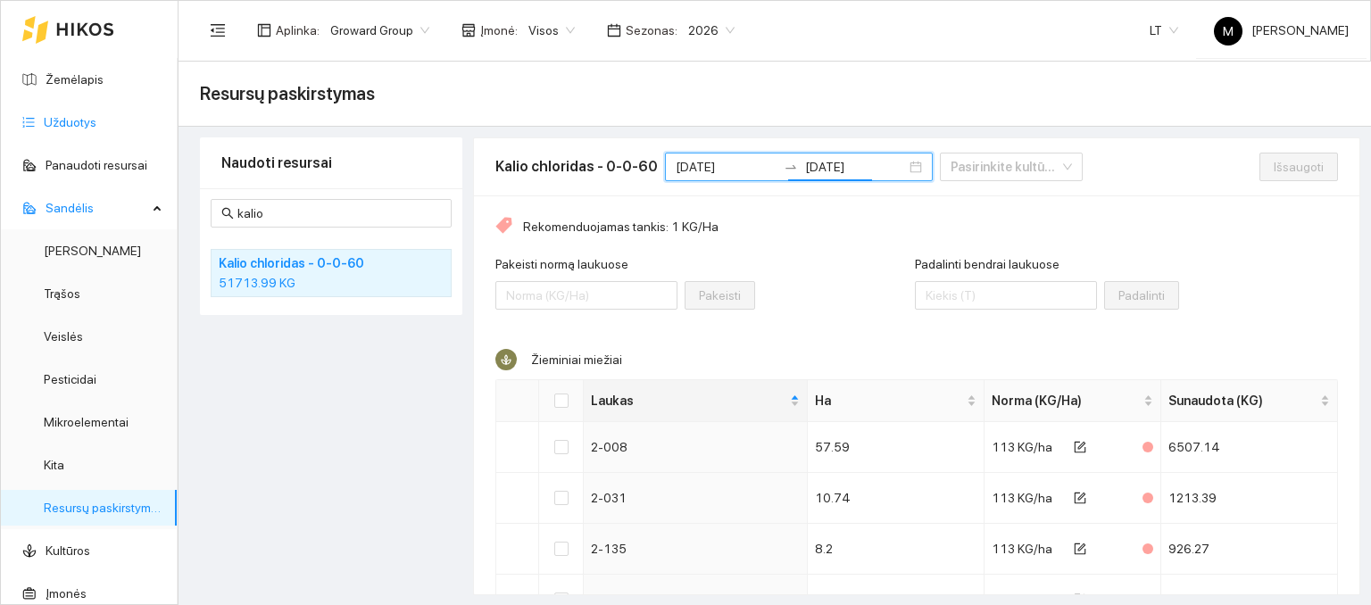
click at [87, 122] on link "Užduotys" at bounding box center [70, 122] width 53 height 14
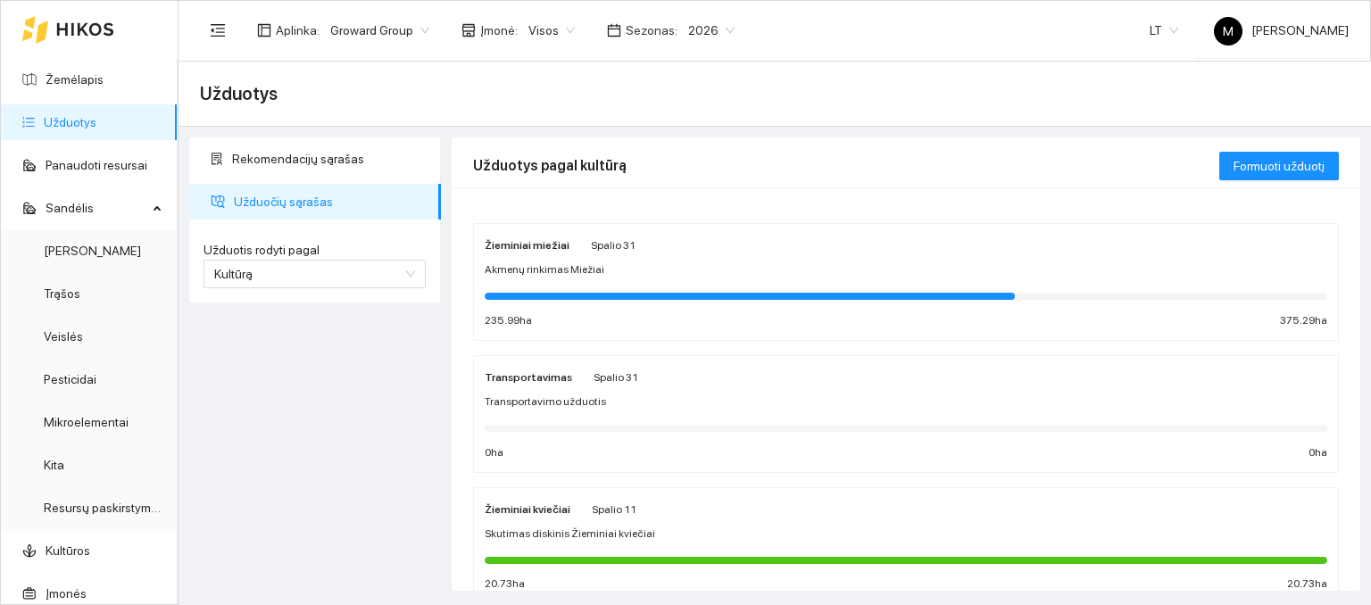
click at [584, 283] on div "Žieminiai miežiai Spalio 31 Akmenų rinkimas Miežiai 235.99 ha 375.29 ha" at bounding box center [906, 282] width 843 height 95
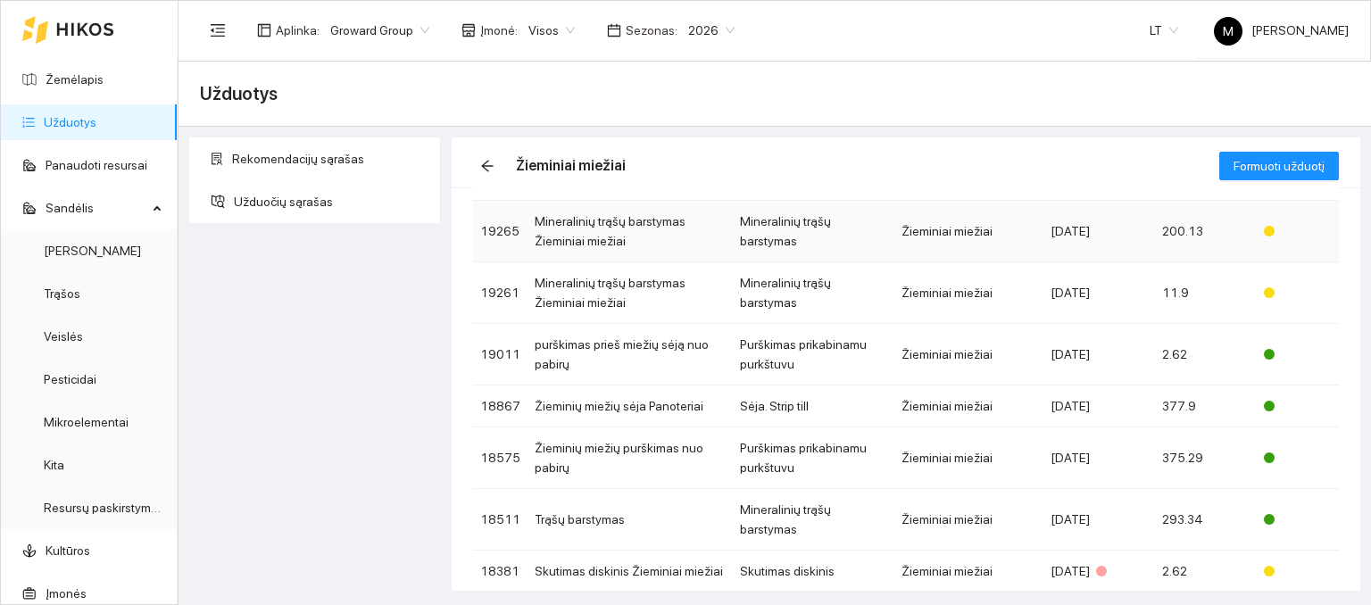
scroll to position [268, 0]
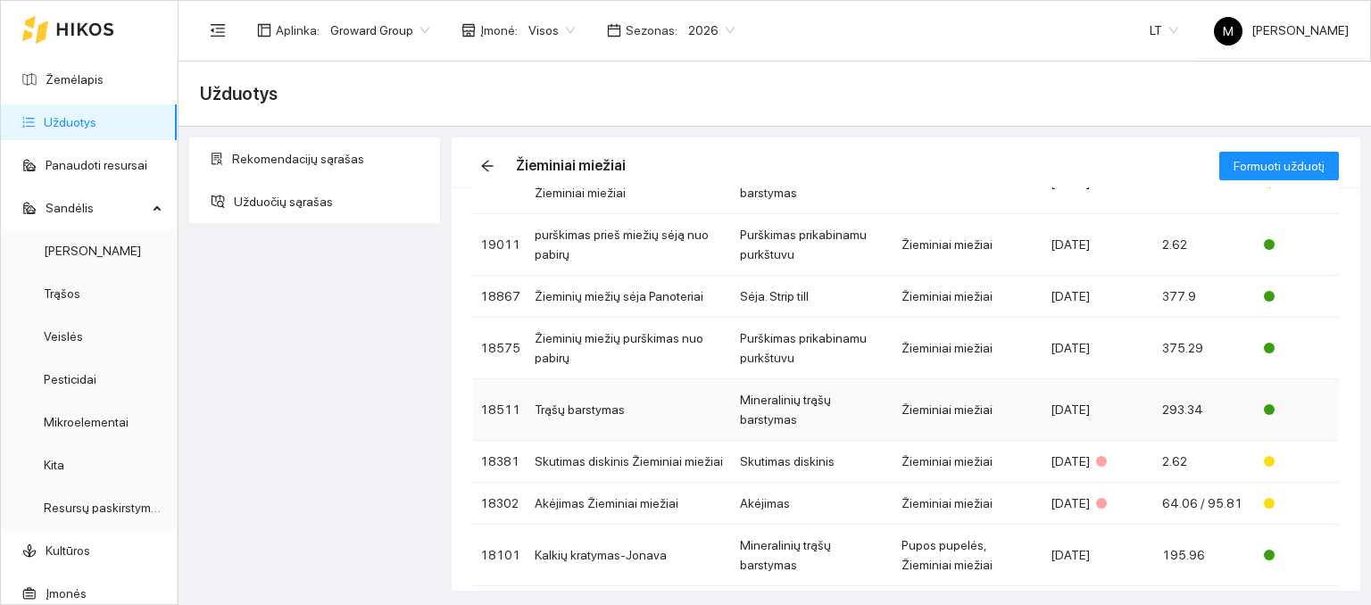
click at [633, 400] on td "Trąšų barstymas" at bounding box center [630, 410] width 205 height 62
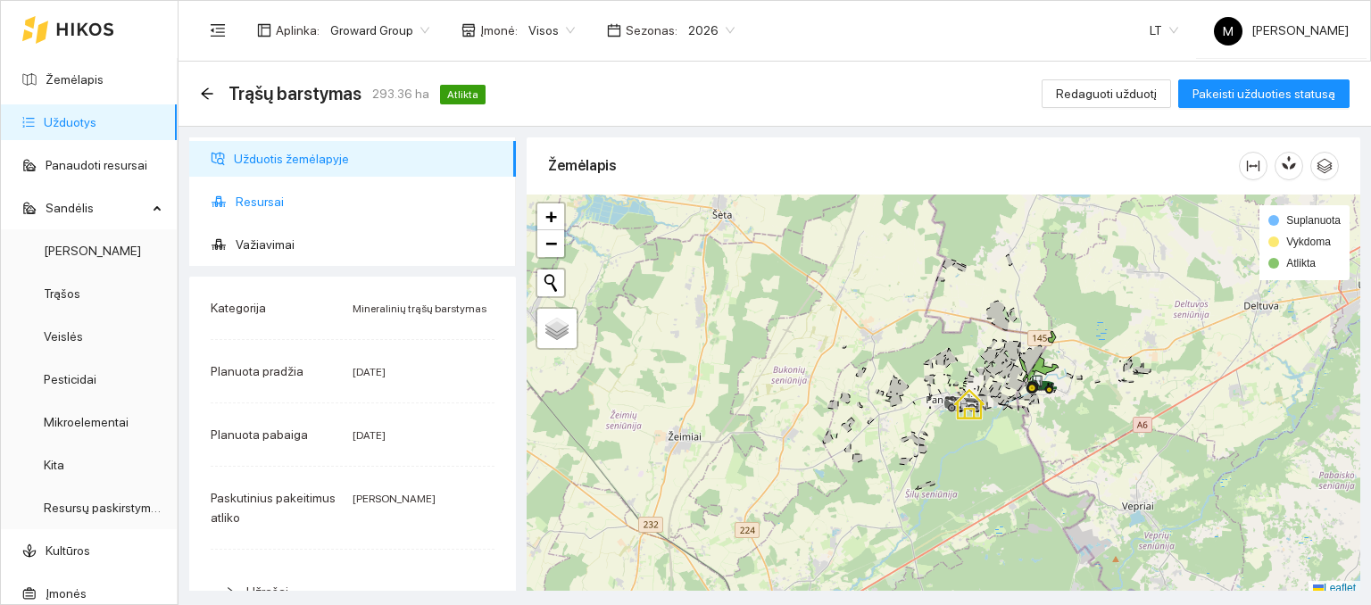
click at [342, 206] on span "Resursai" at bounding box center [369, 202] width 266 height 36
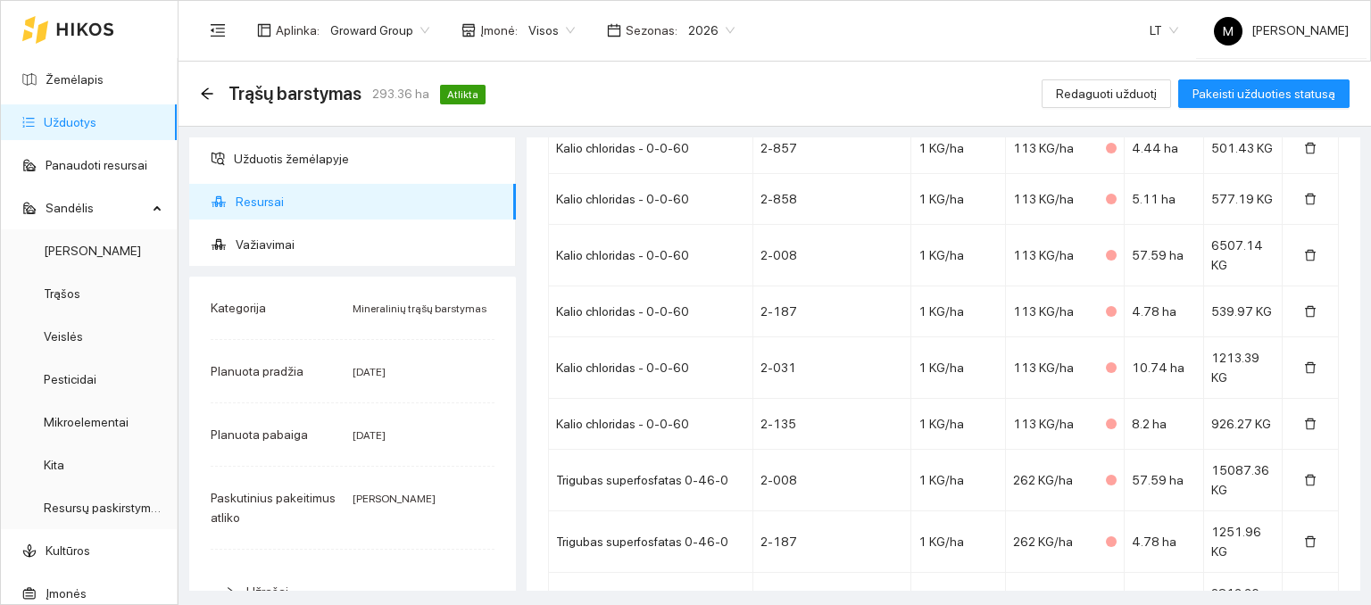
scroll to position [2093, 0]
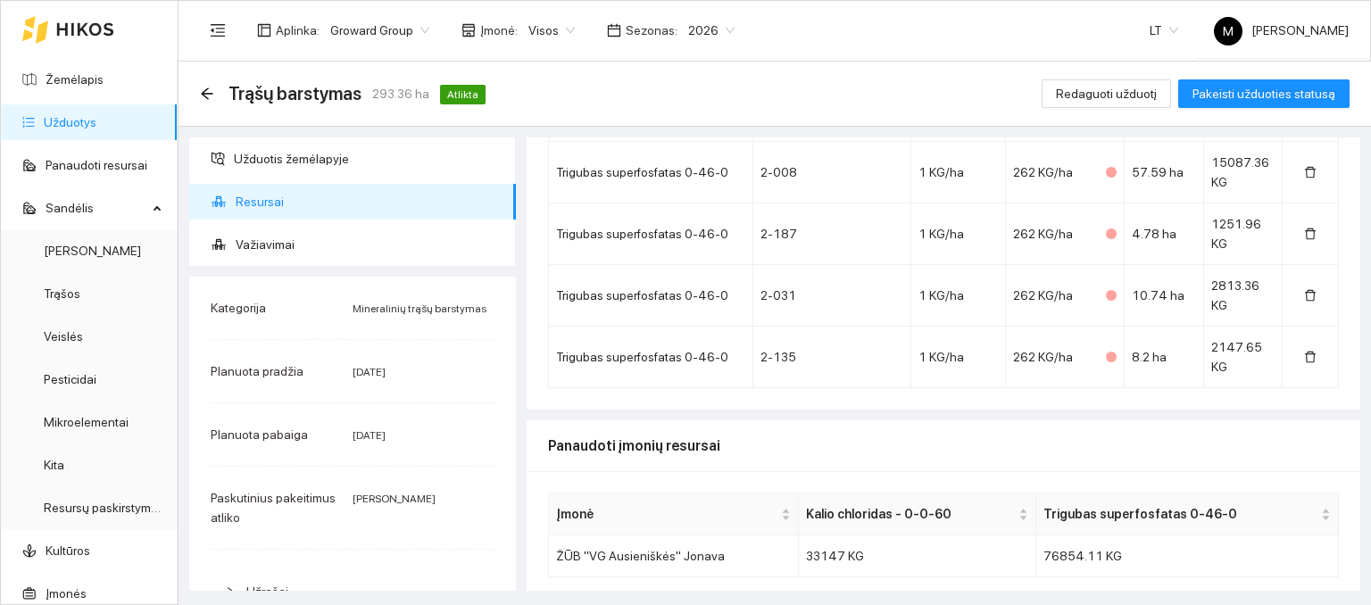
click at [94, 121] on link "Užduotys" at bounding box center [70, 122] width 53 height 14
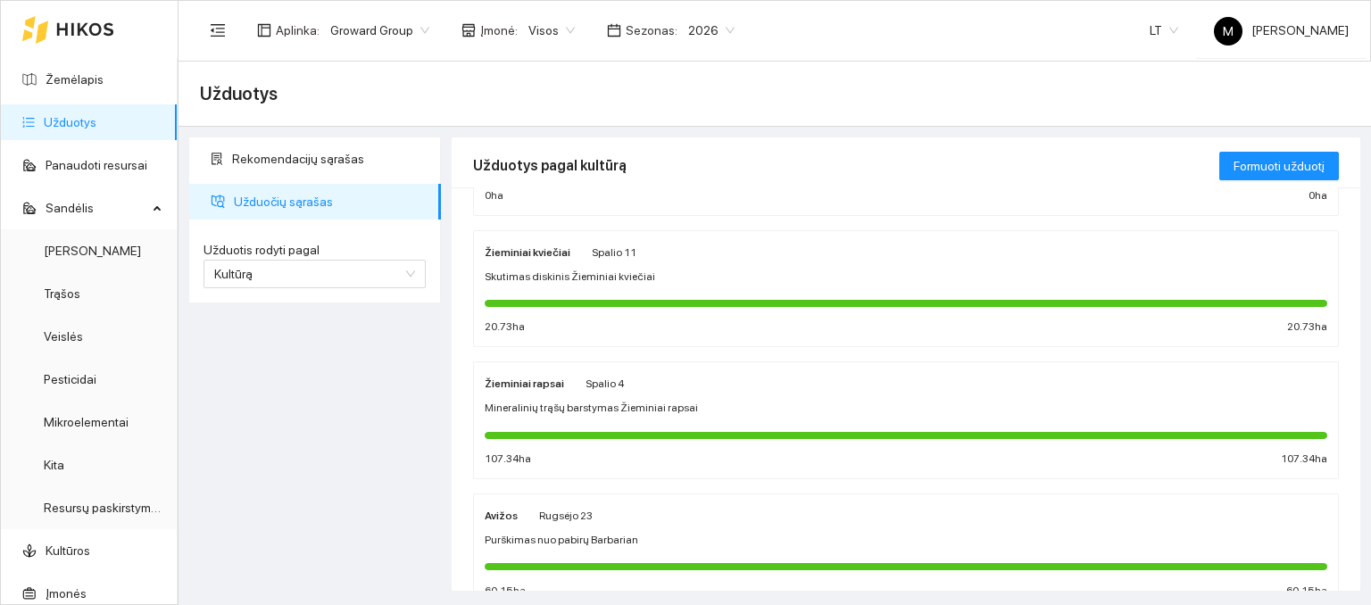
scroll to position [268, 0]
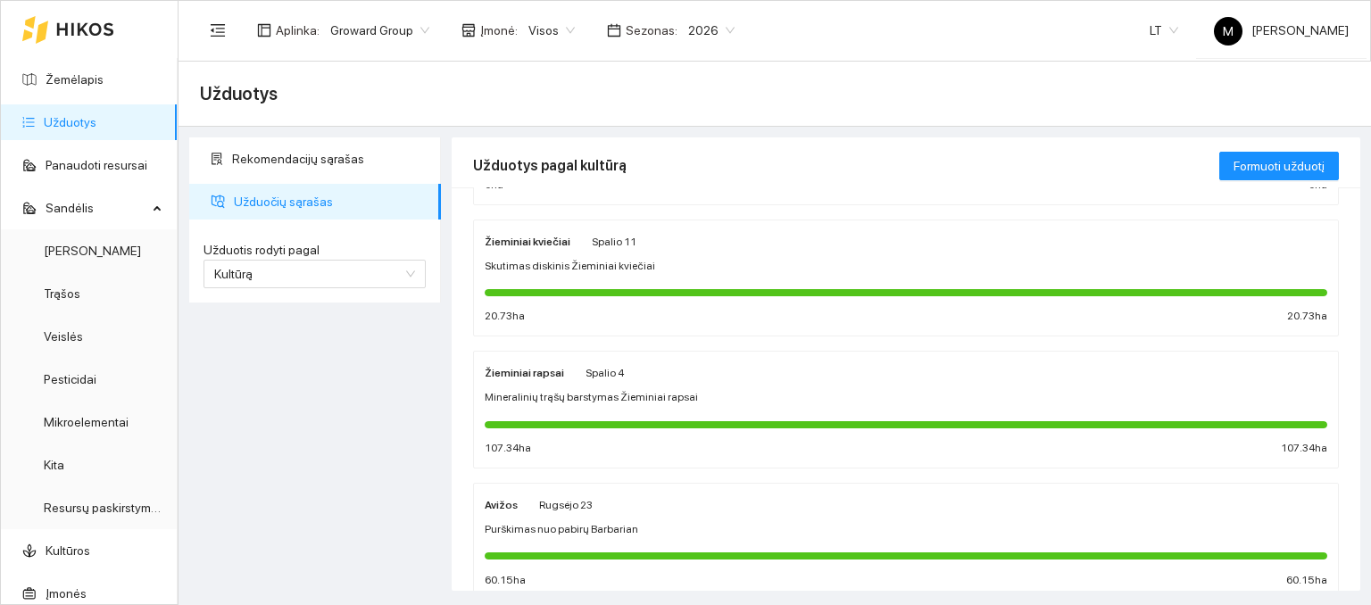
click at [580, 270] on span "Skutimas diskinis Žieminiai kviečiai" at bounding box center [570, 266] width 171 height 17
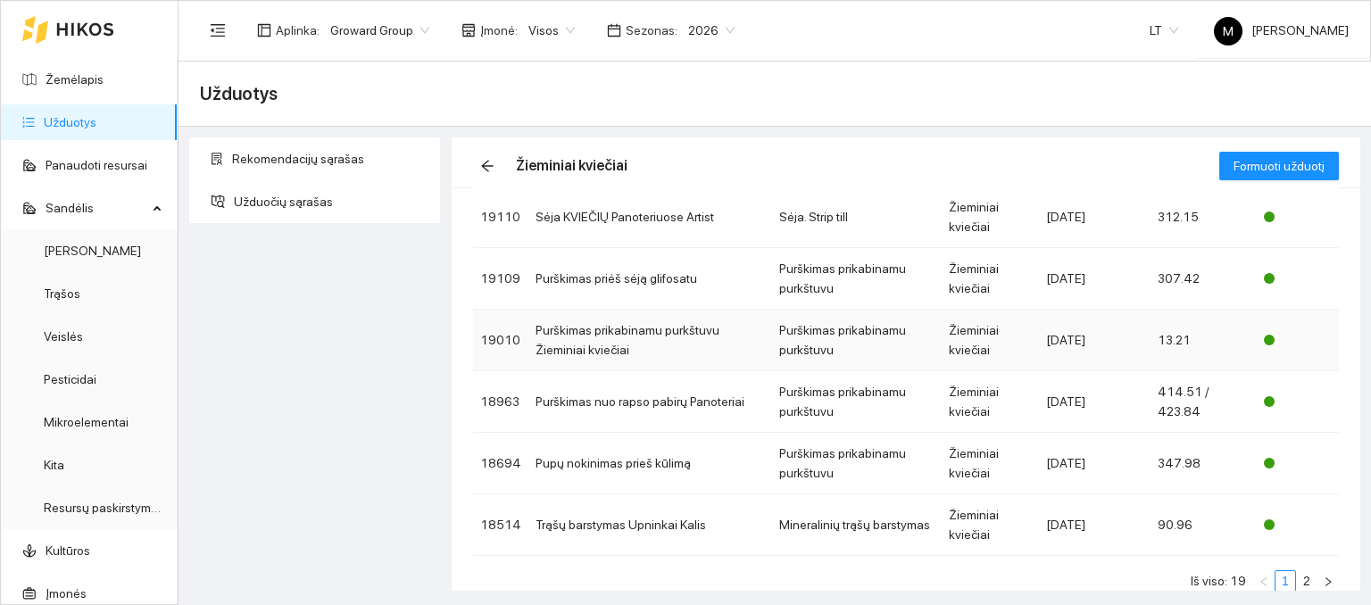
scroll to position [392, 0]
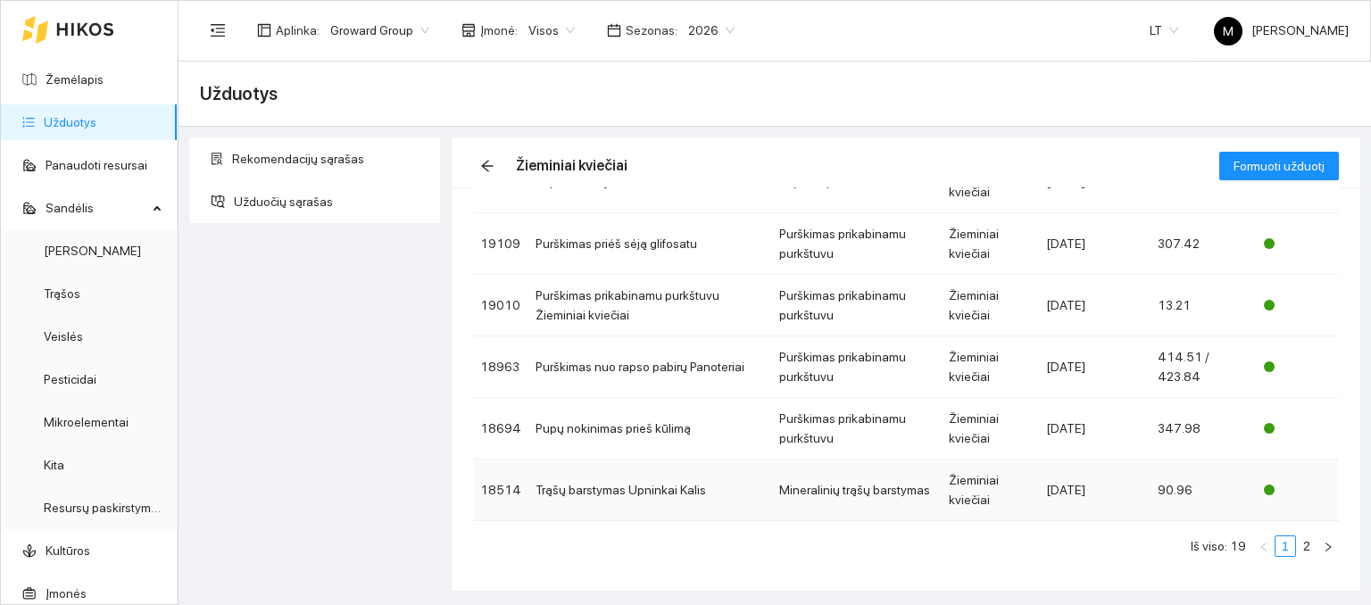
click at [610, 483] on td "Trąšų barstymas Upninkai Kalis" at bounding box center [650, 491] width 244 height 62
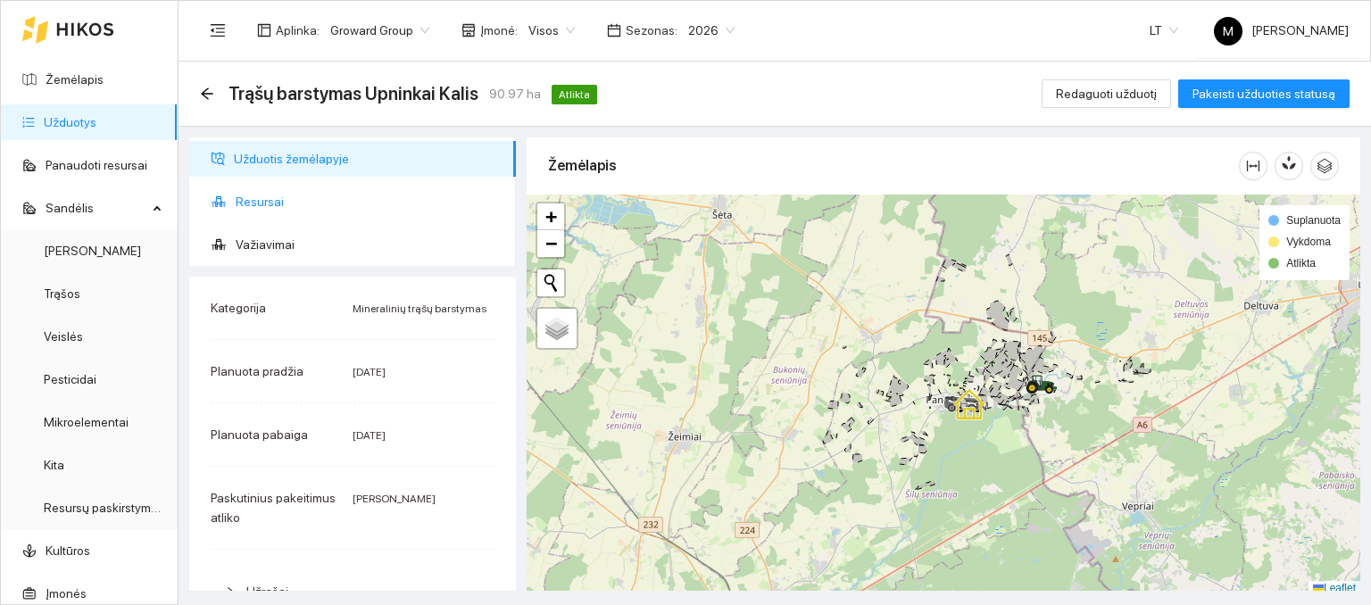
click at [299, 187] on span "Resursai" at bounding box center [369, 202] width 266 height 36
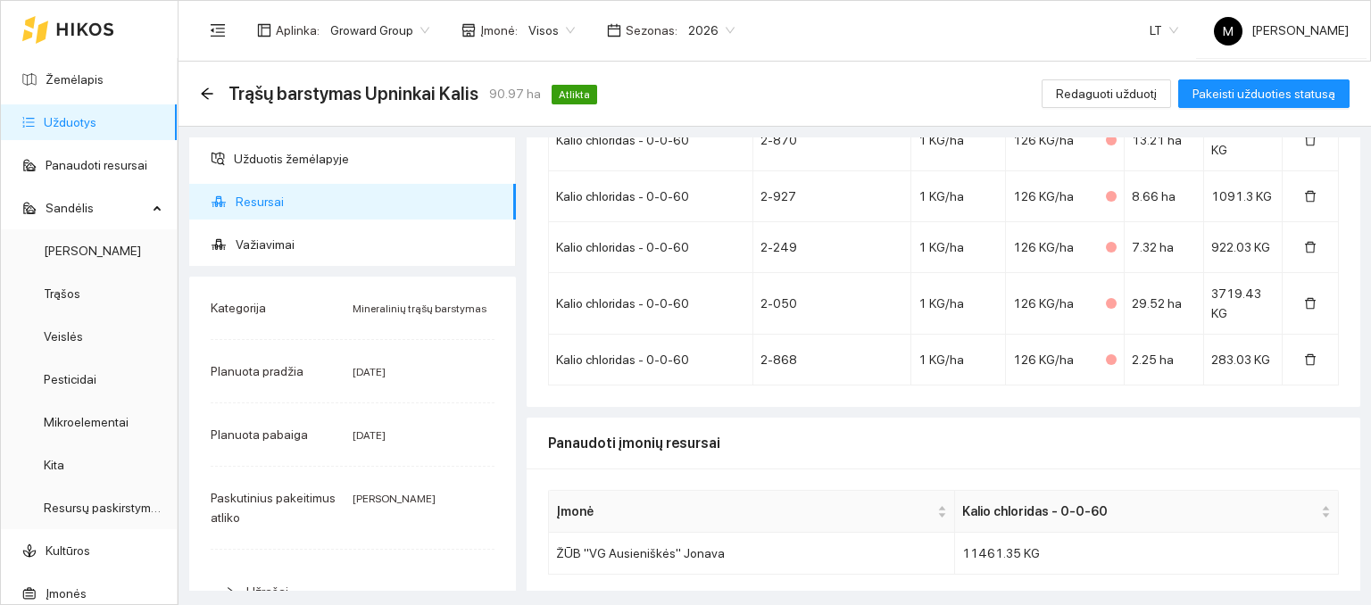
scroll to position [599, 0]
click at [72, 115] on link "Užduotys" at bounding box center [70, 122] width 53 height 14
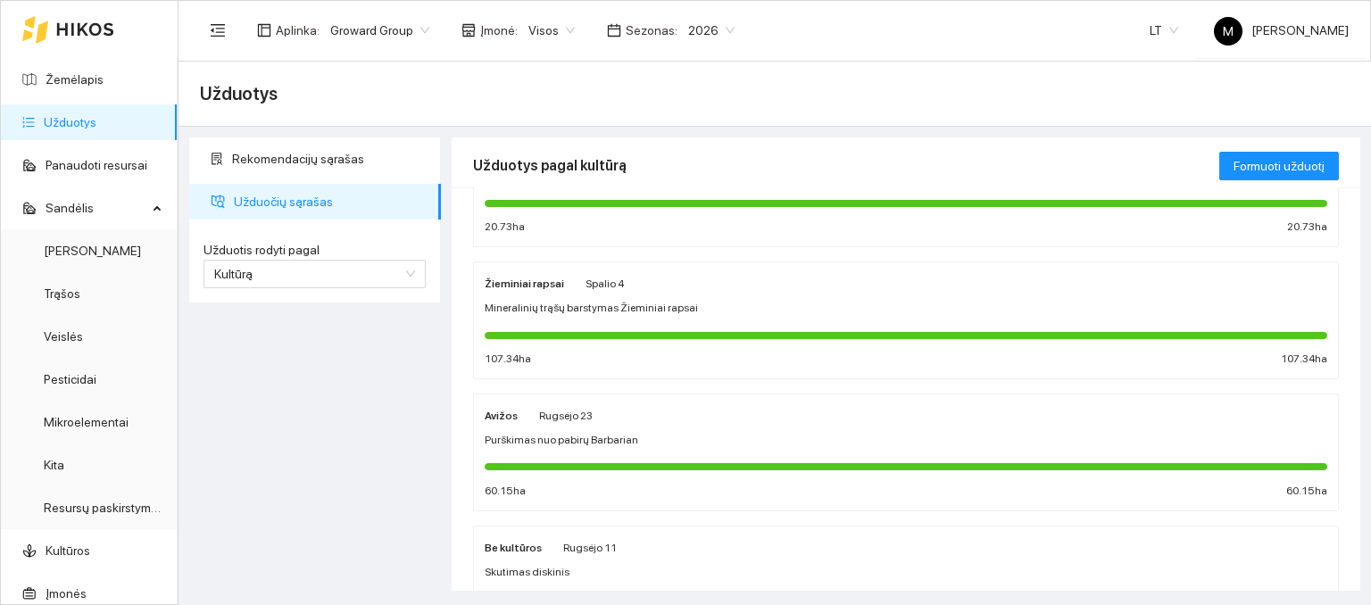
scroll to position [446, 0]
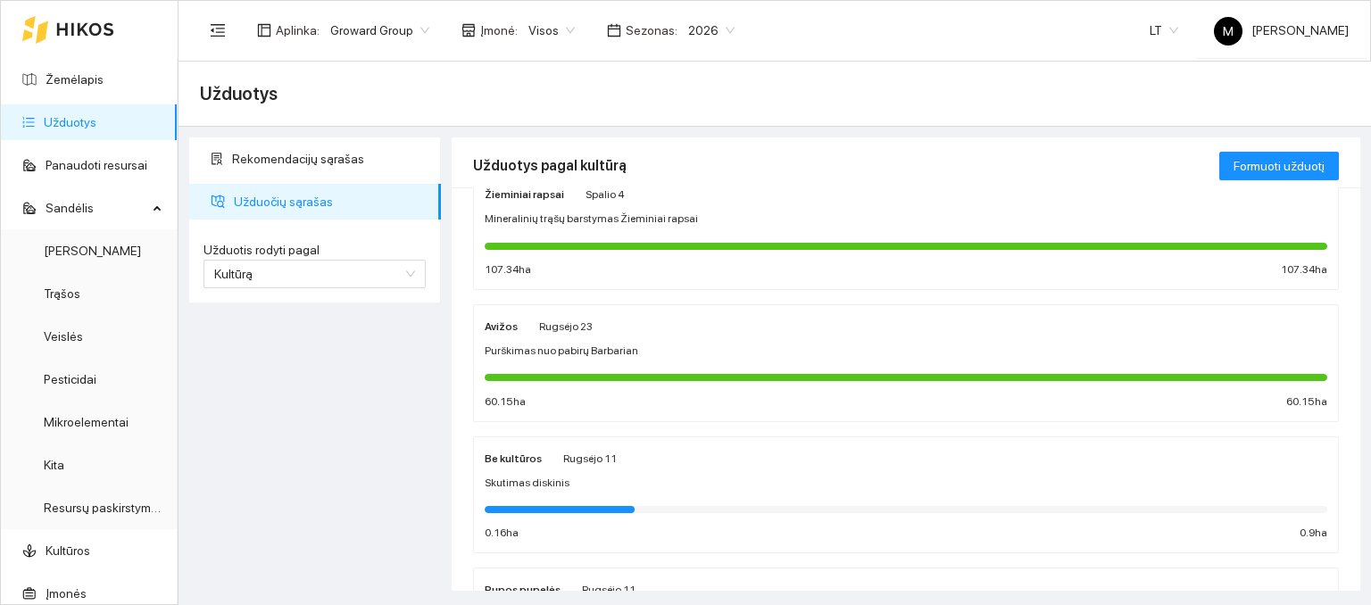
click at [607, 212] on span "Mineralinių trąšų barstymas Žieminiai rapsai" at bounding box center [591, 219] width 213 height 17
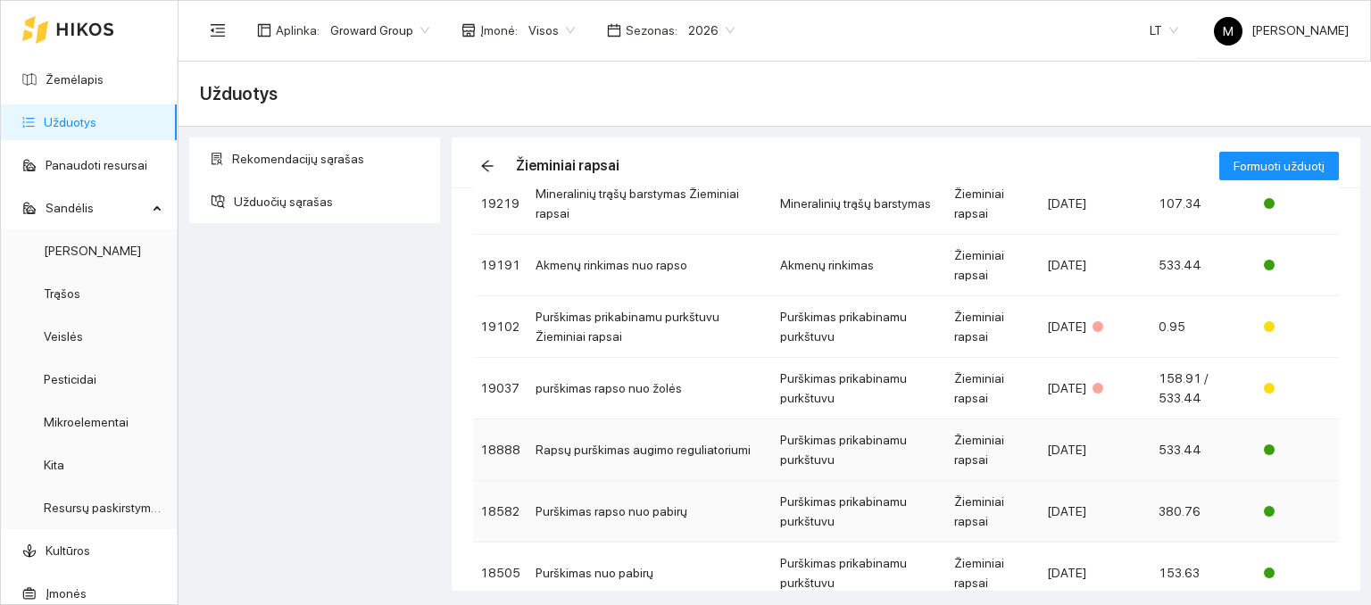
scroll to position [35, 0]
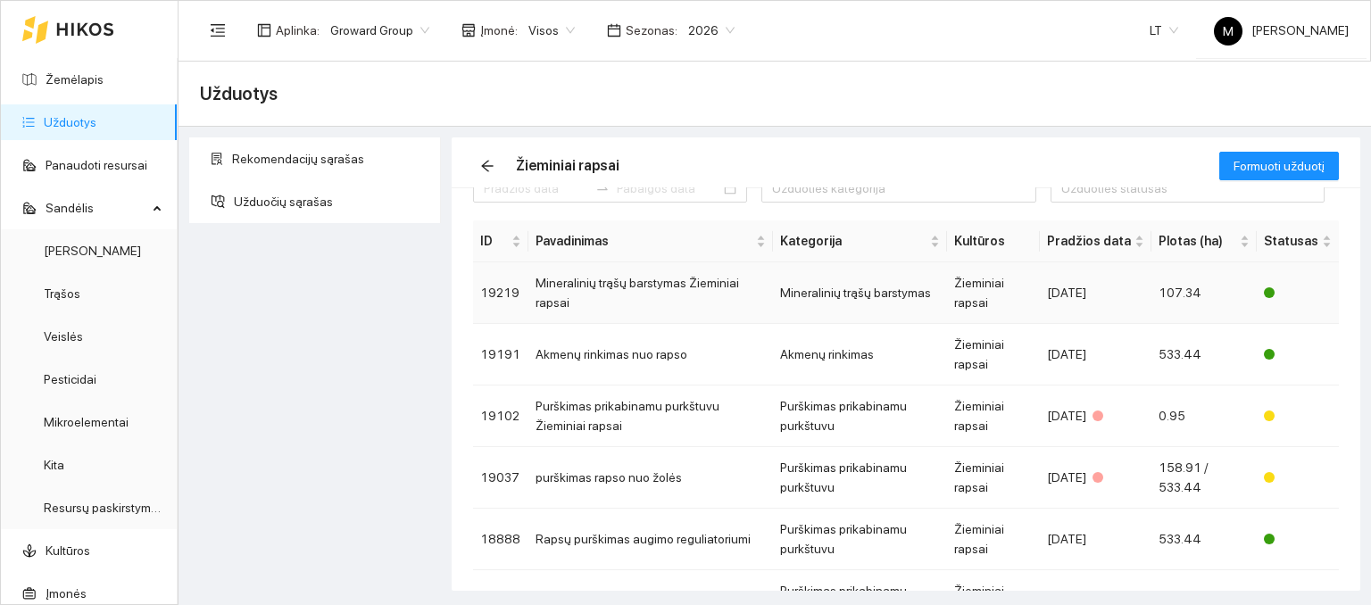
click at [612, 292] on td "Mineralinių trąšų barstymas Žieminiai rapsai" at bounding box center [650, 293] width 245 height 62
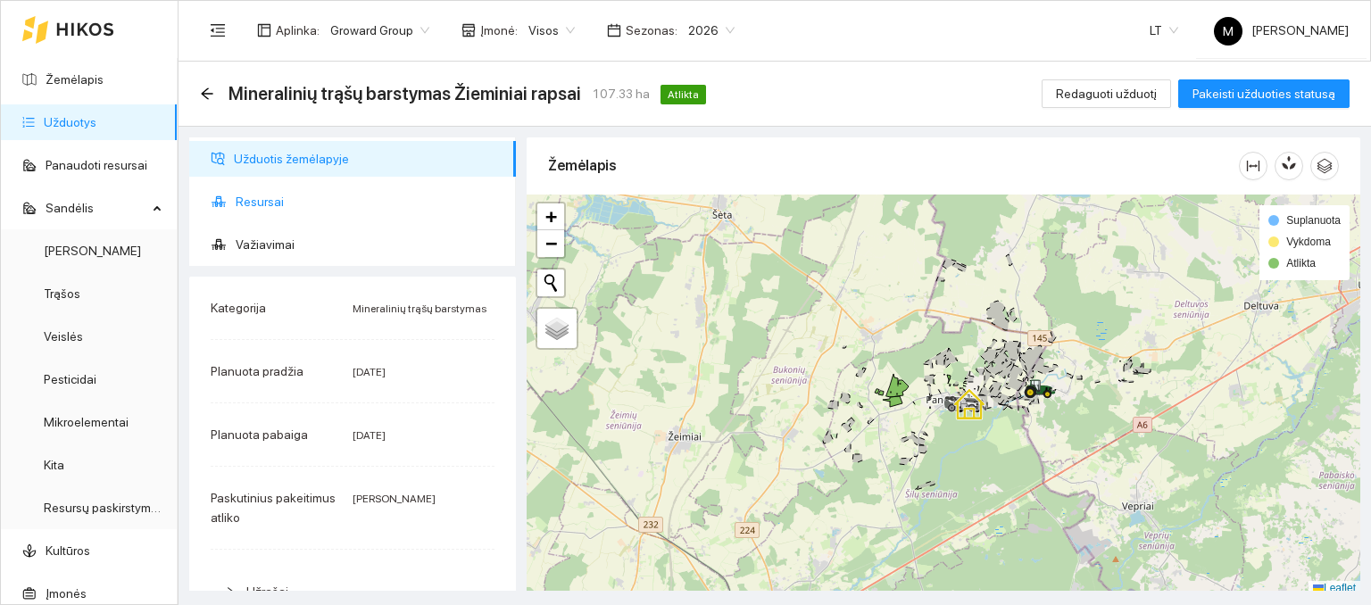
click at [293, 194] on span "Resursai" at bounding box center [369, 202] width 266 height 36
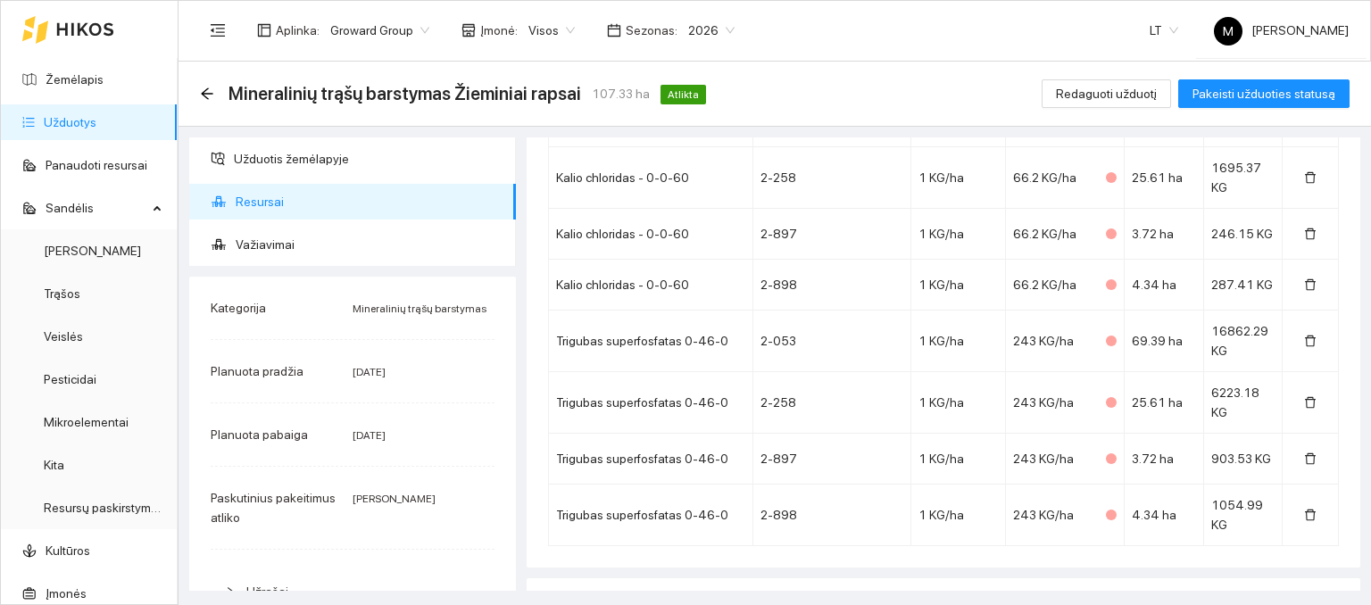
scroll to position [764, 0]
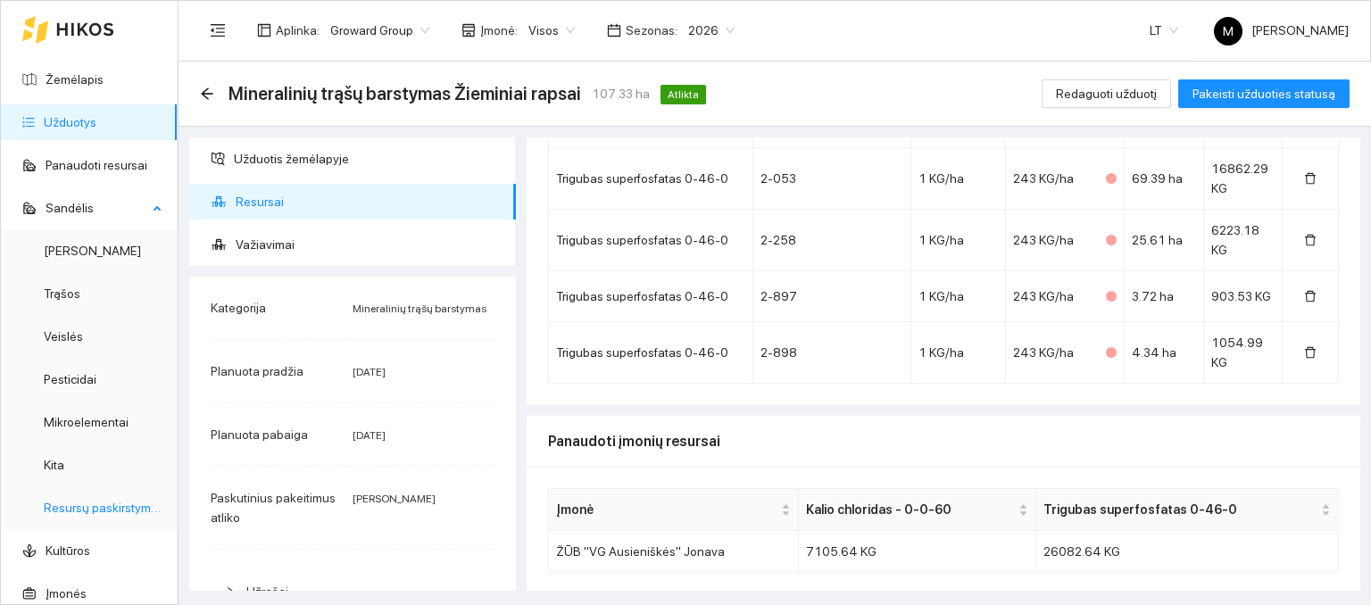
click at [65, 504] on link "Resursų paskirstymas" at bounding box center [104, 508] width 121 height 14
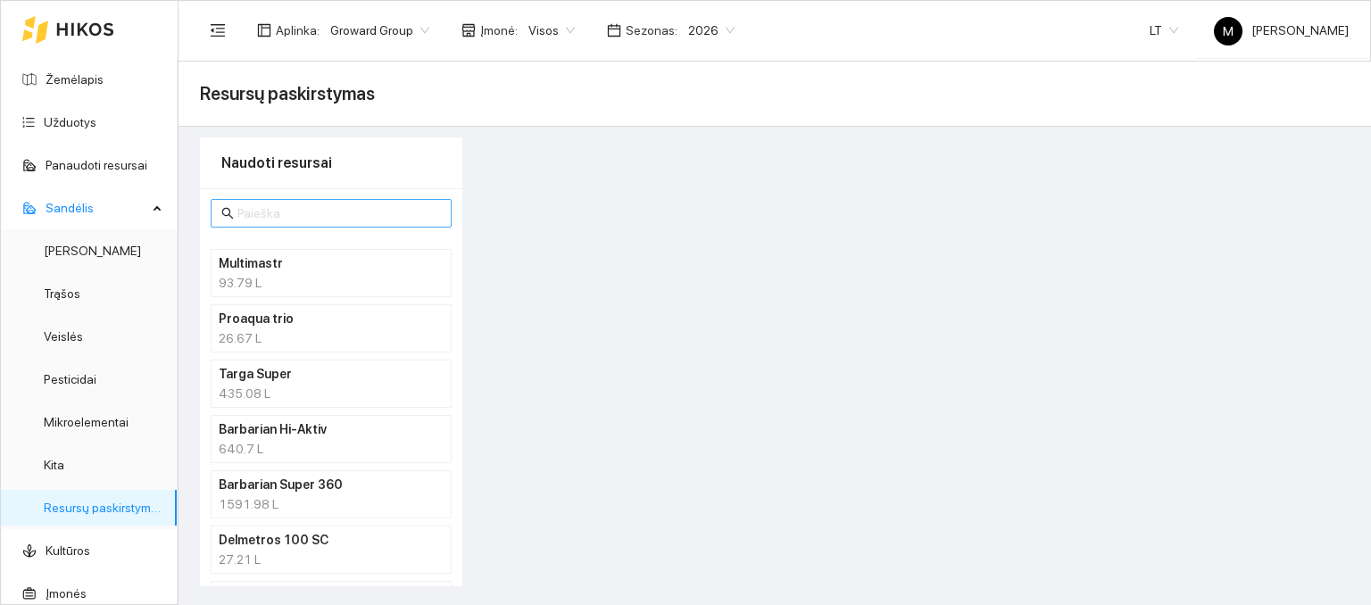
click at [292, 219] on input "text" at bounding box center [339, 214] width 204 height 20
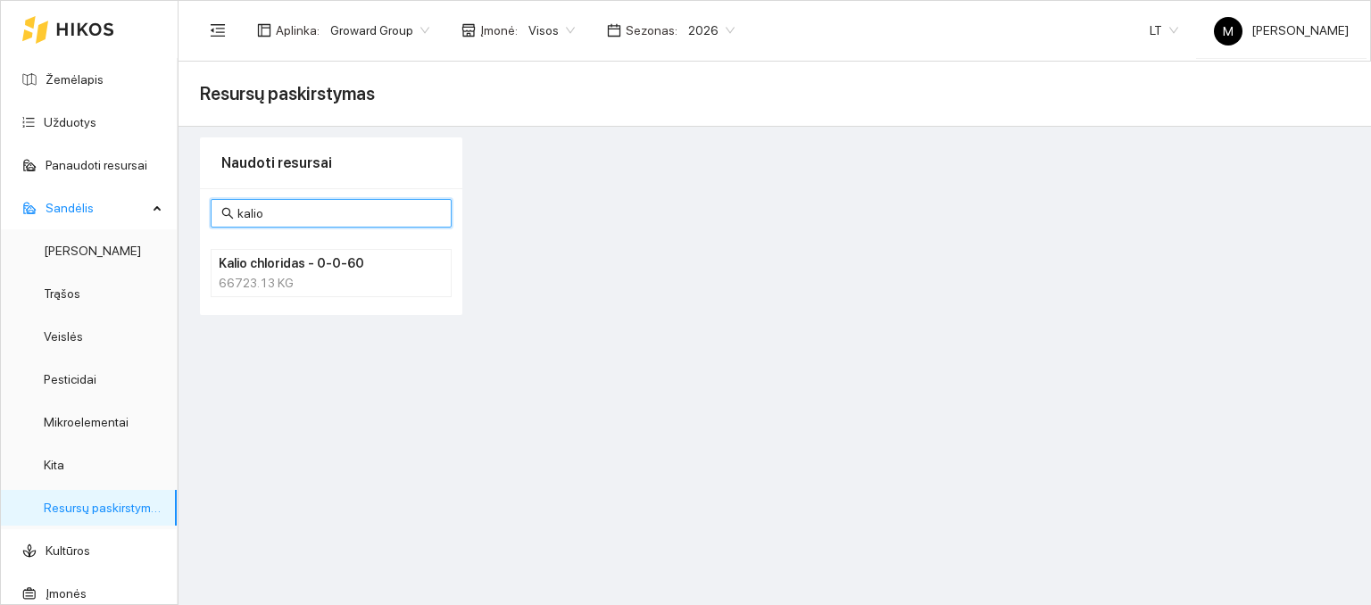
type input "kalio"
click at [296, 258] on h4 "Kalio chloridas - 0-0-60" at bounding box center [308, 264] width 179 height 20
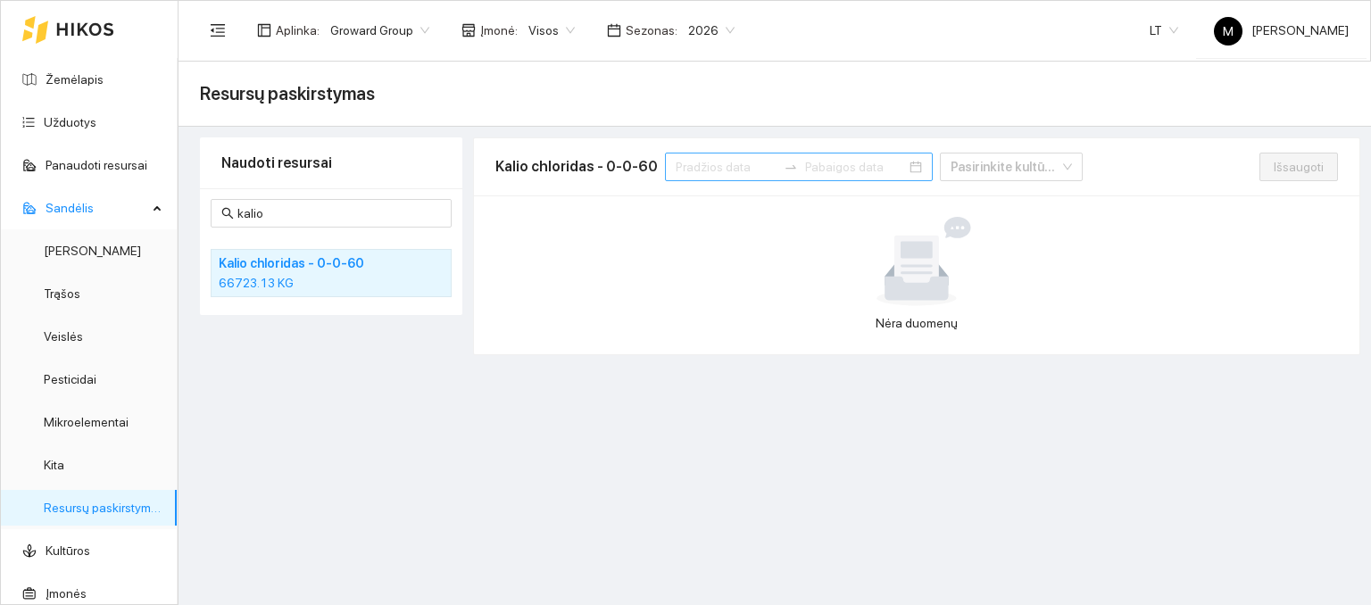
click at [682, 162] on input at bounding box center [726, 167] width 101 height 20
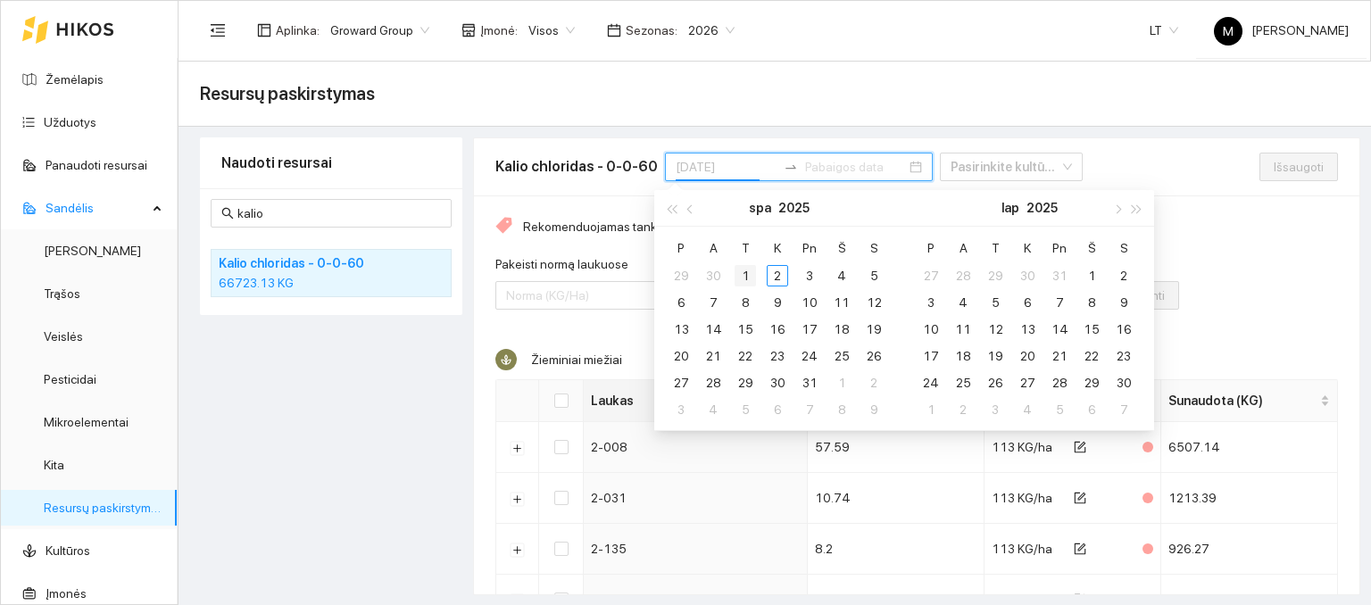
type input "[DATE]"
click at [751, 271] on div "1" at bounding box center [745, 275] width 21 height 21
type input "[DATE]"
click at [782, 272] on div "2" at bounding box center [777, 275] width 21 height 21
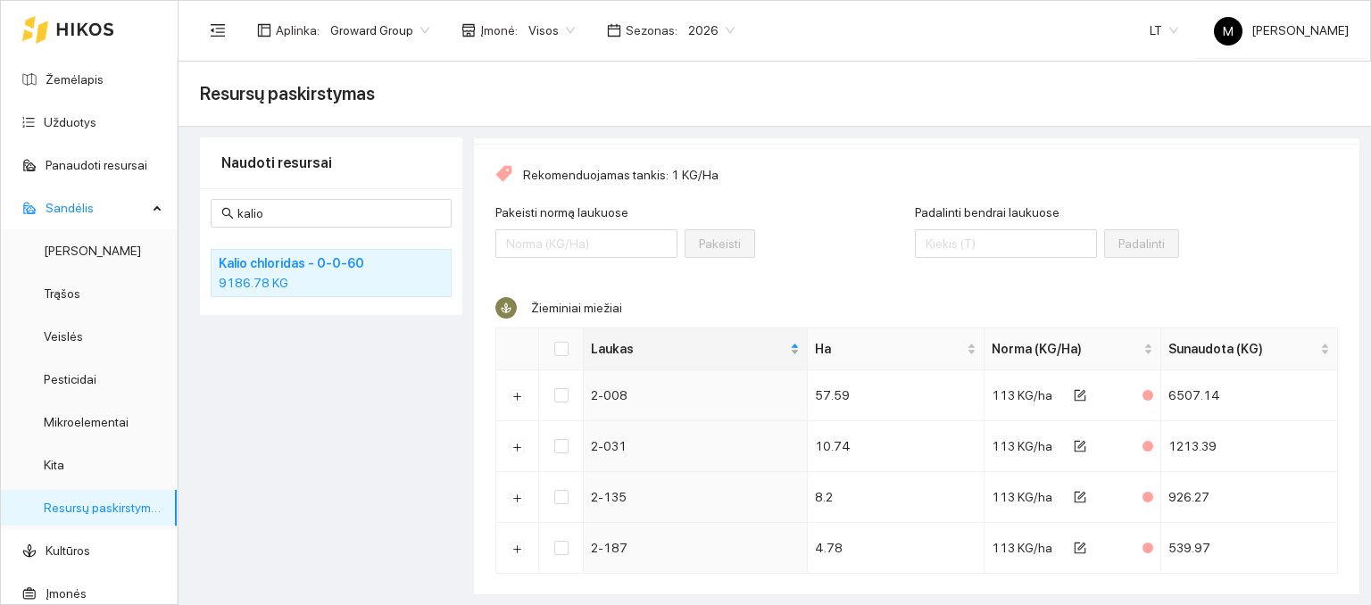
scroll to position [78, 0]
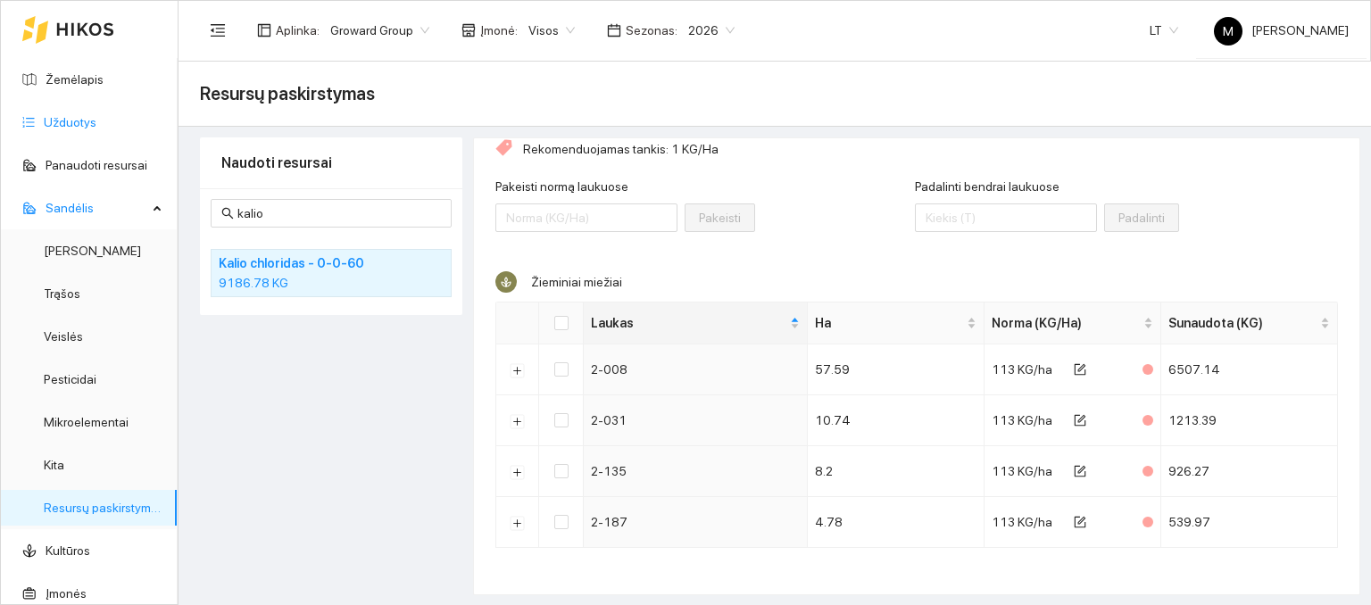
click at [87, 119] on link "Užduotys" at bounding box center [70, 122] width 53 height 14
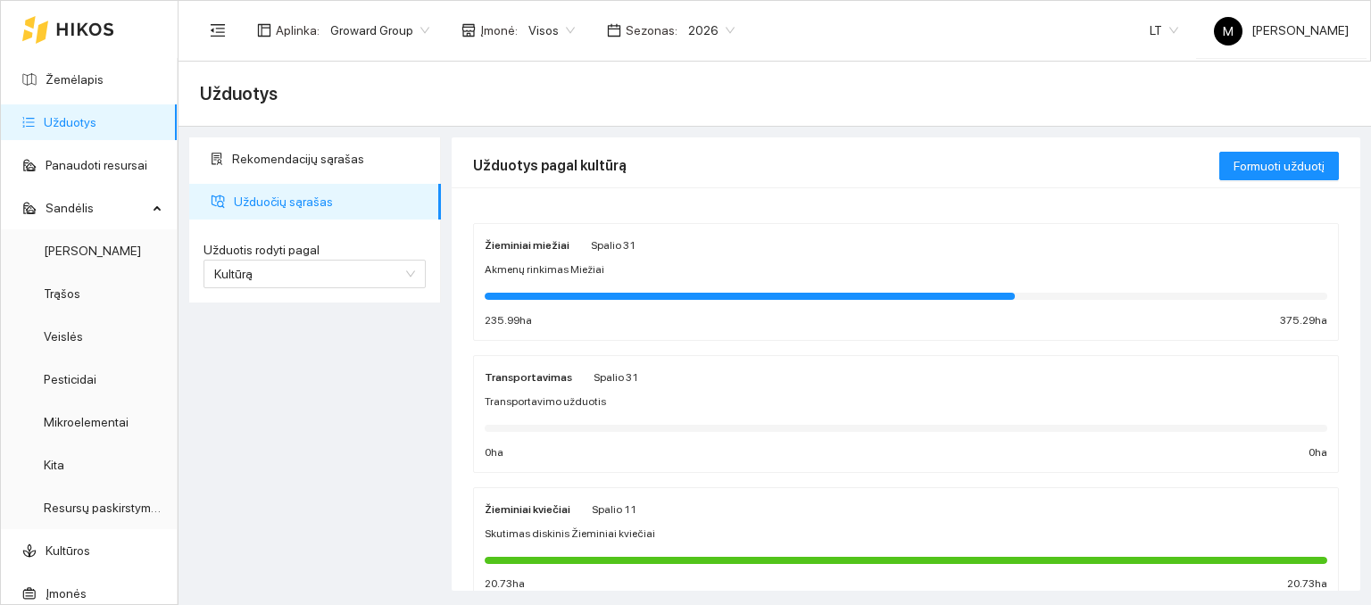
click at [600, 279] on div "Žieminiai miežiai Spalio 31 Akmenų rinkimas Miežiai 235.99 ha 375.29 ha" at bounding box center [906, 282] width 843 height 95
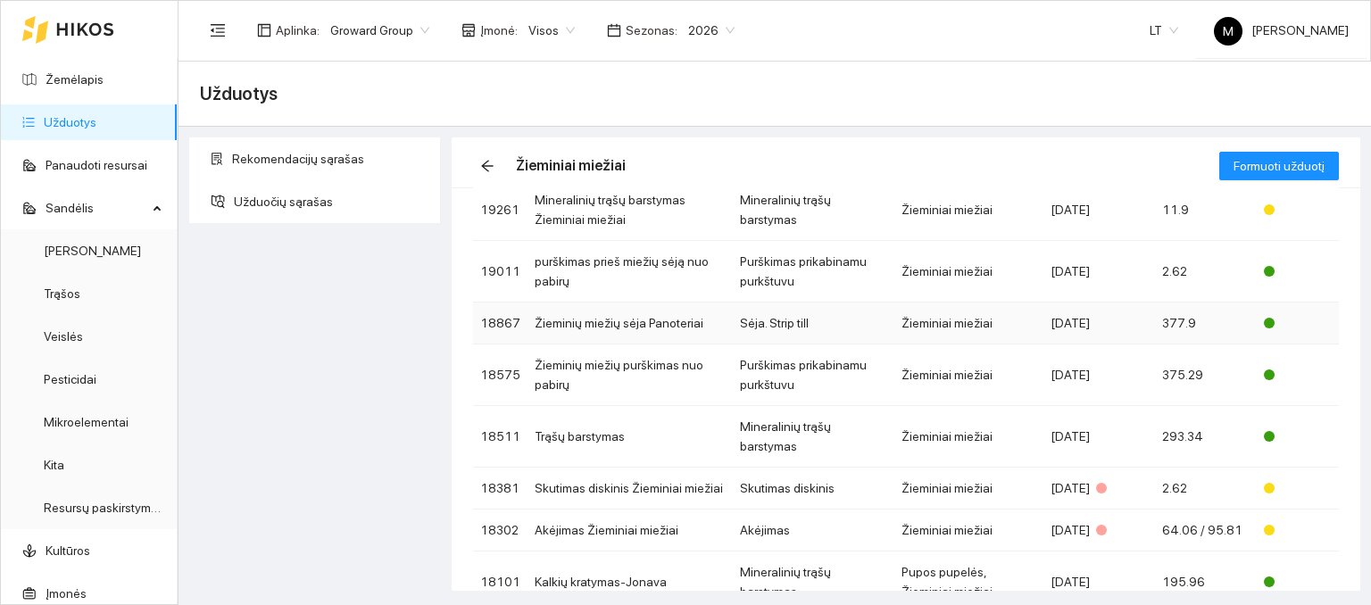
scroll to position [268, 0]
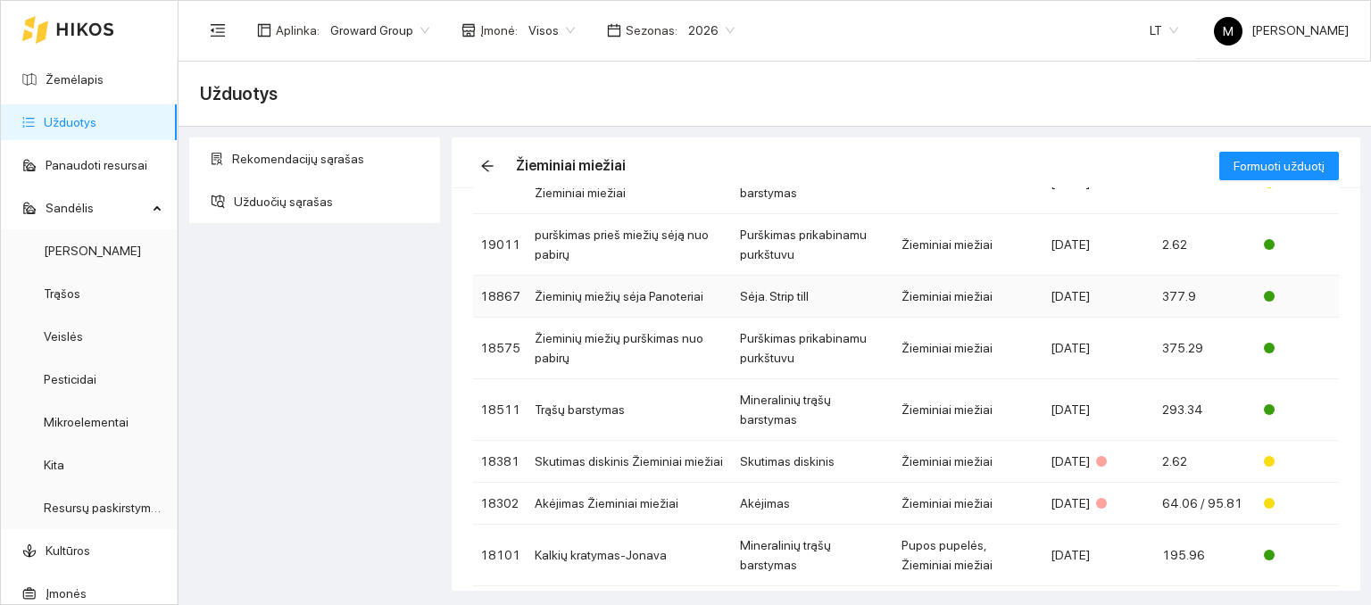
click at [637, 394] on td "Trąšų barstymas" at bounding box center [630, 410] width 205 height 62
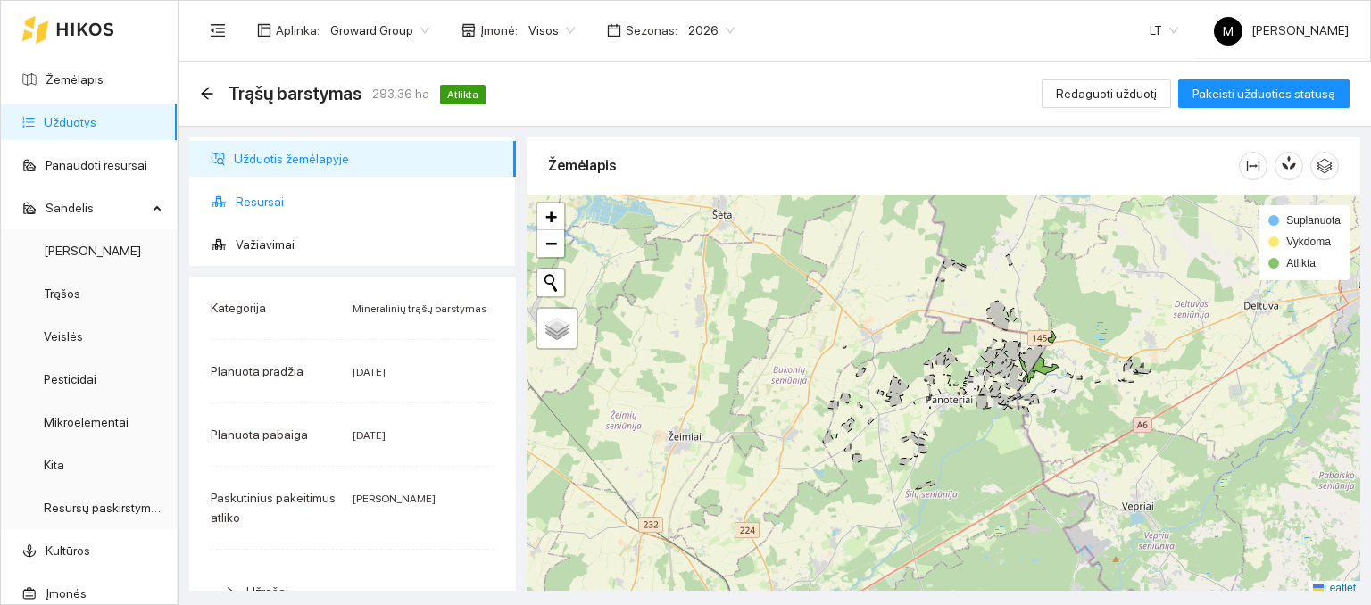
click at [321, 192] on span "Resursai" at bounding box center [369, 202] width 266 height 36
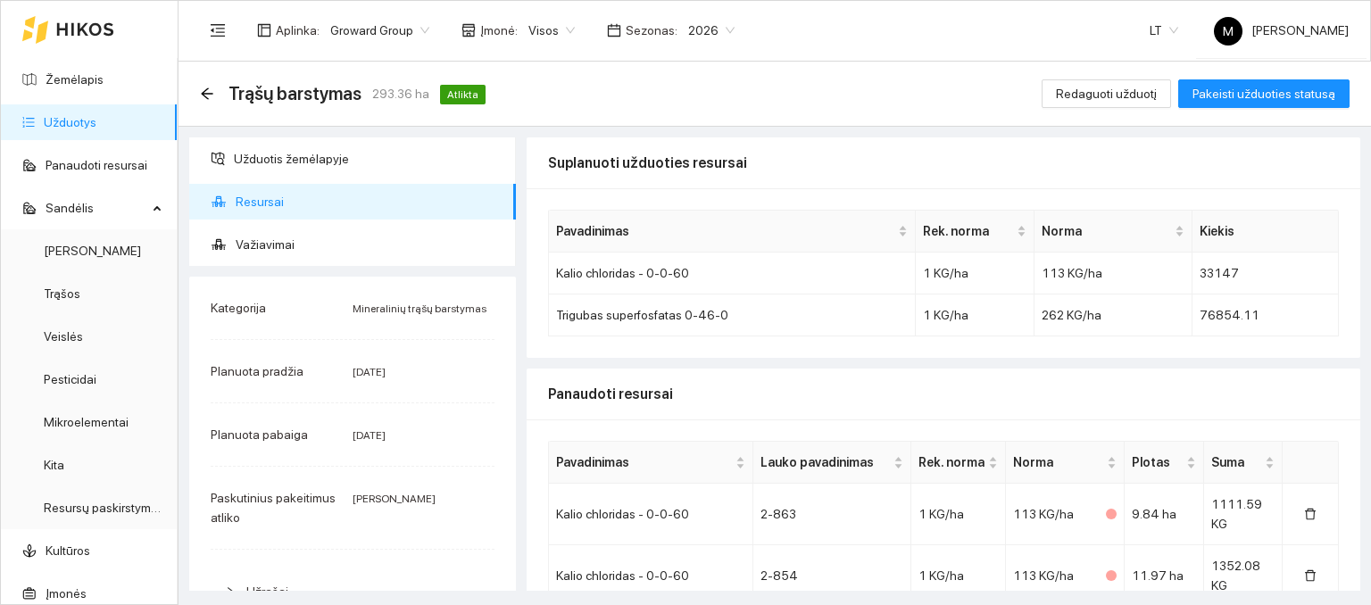
click at [96, 121] on link "Užduotys" at bounding box center [70, 122] width 53 height 14
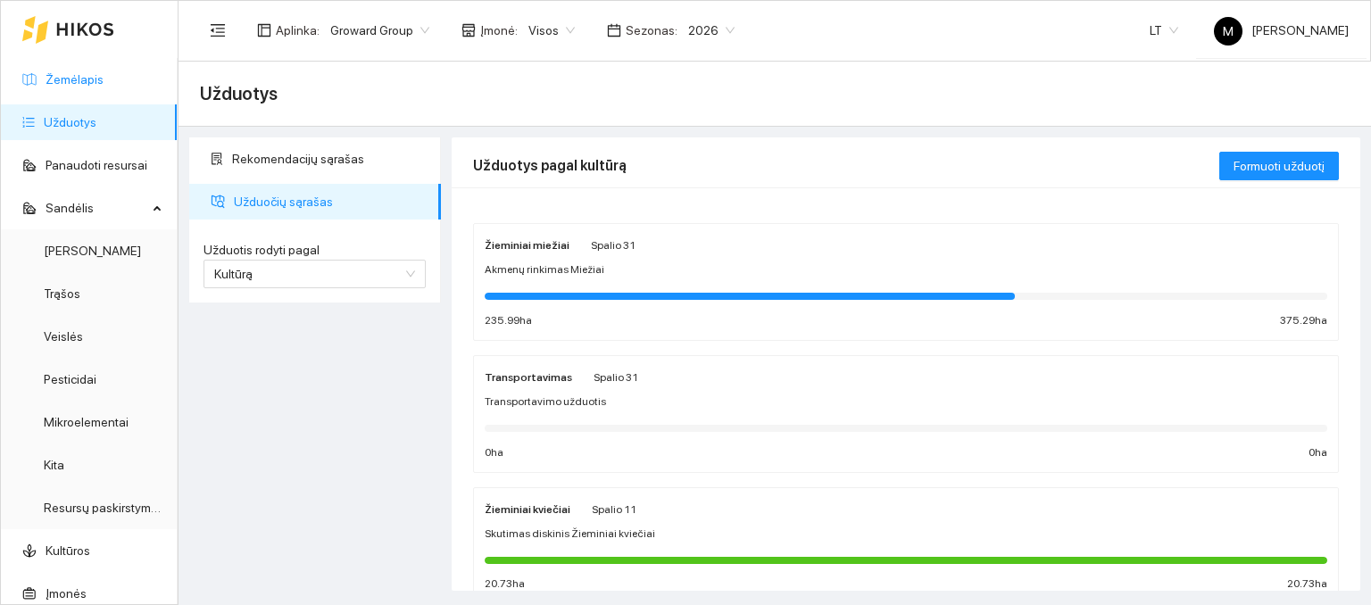
click at [80, 83] on link "Žemėlapis" at bounding box center [75, 79] width 58 height 14
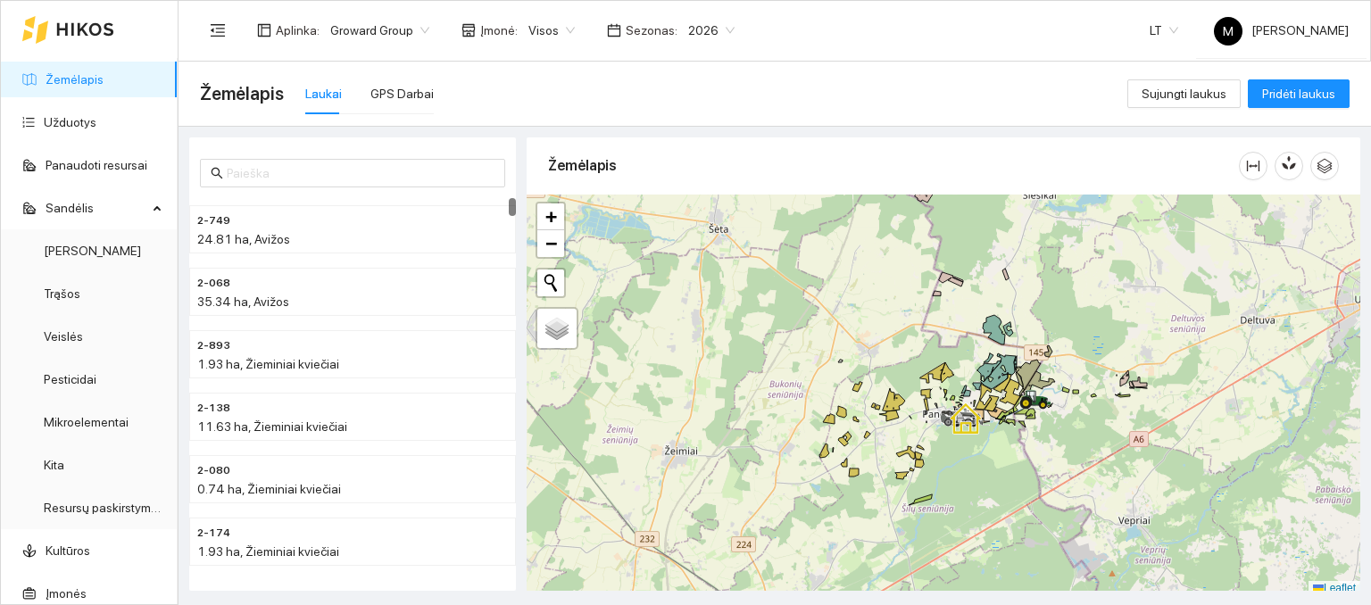
scroll to position [4, 0]
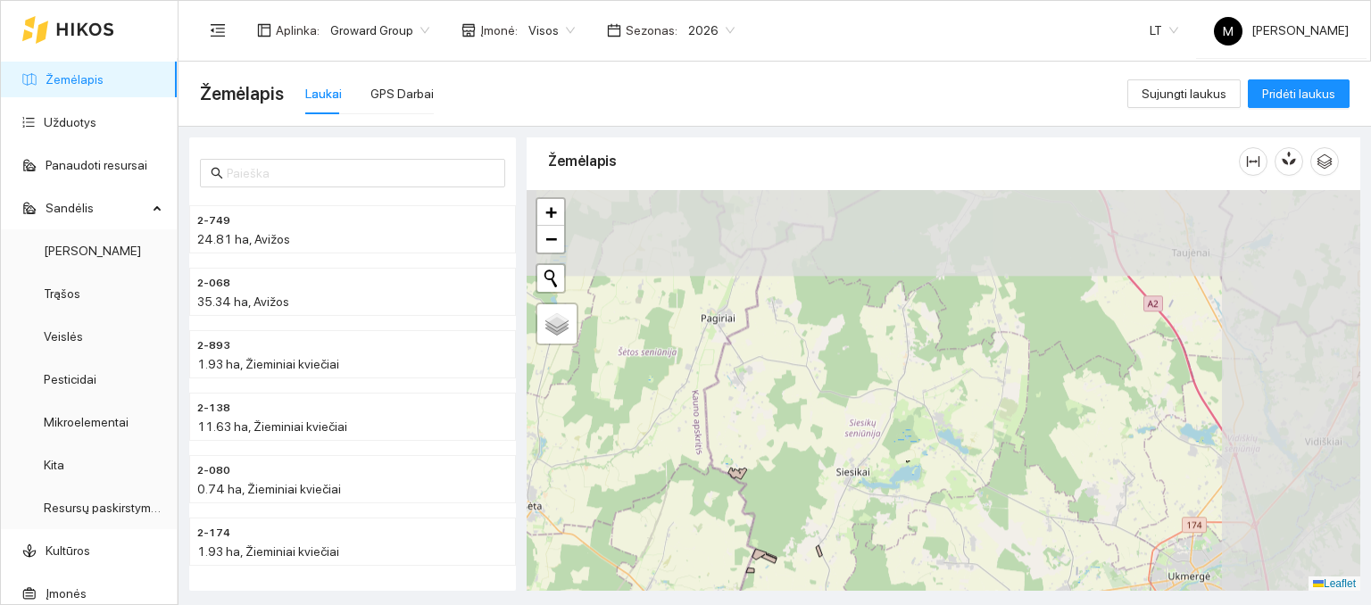
drag, startPoint x: 1062, startPoint y: 259, endPoint x: 861, endPoint y: 569, distance: 369.2
click at [861, 569] on div at bounding box center [944, 391] width 834 height 402
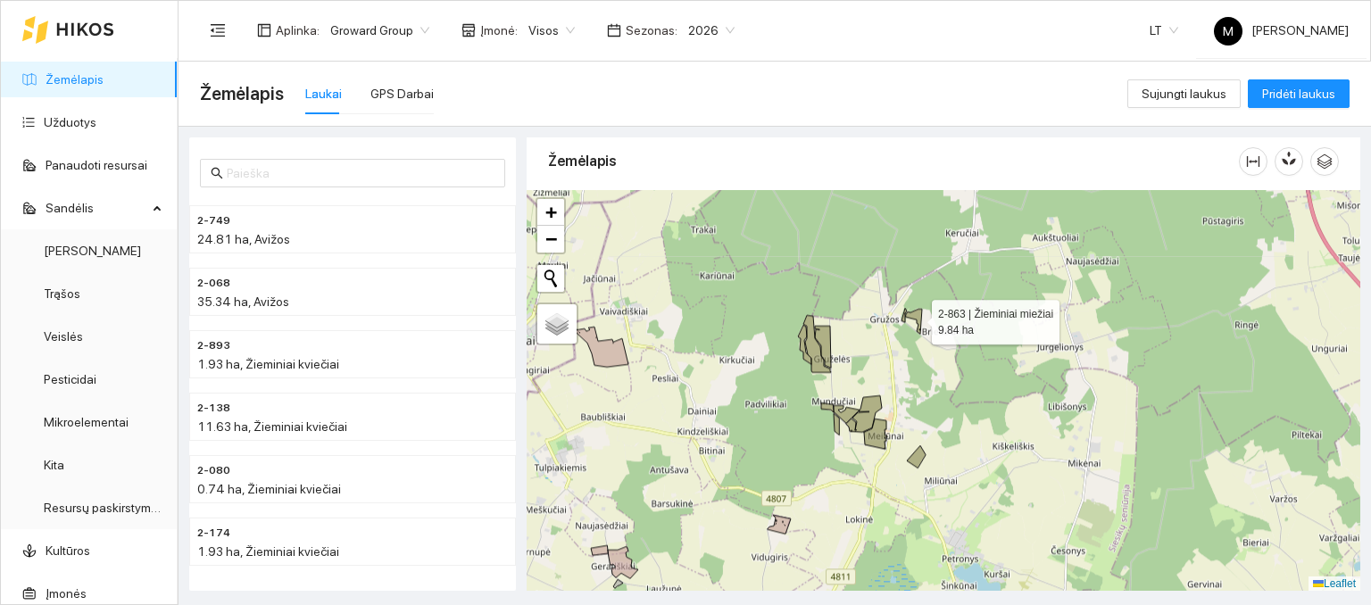
click at [918, 314] on icon at bounding box center [914, 321] width 16 height 25
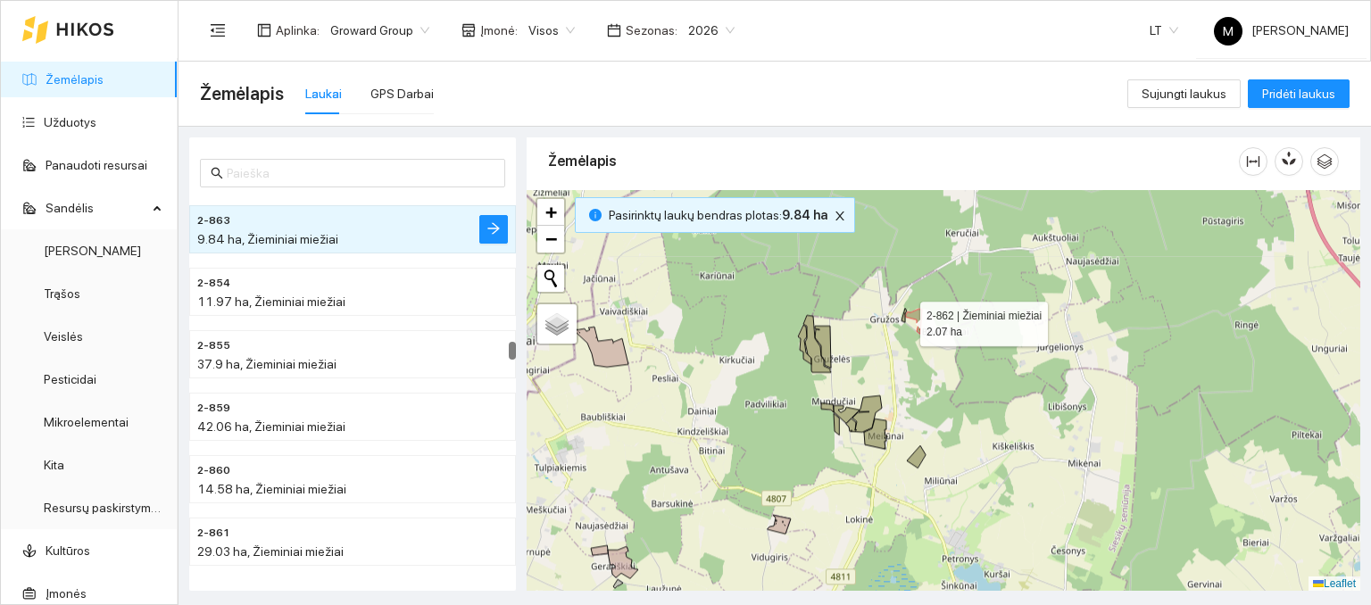
click at [904, 319] on icon at bounding box center [904, 315] width 5 height 14
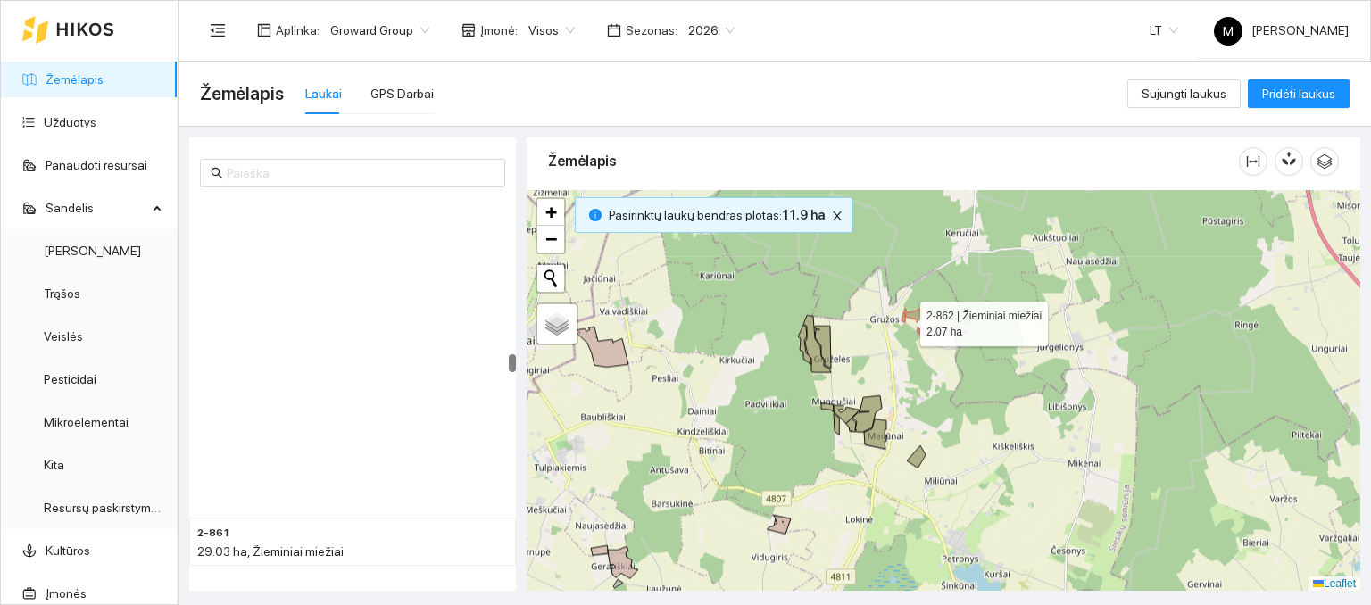
scroll to position [4613, 0]
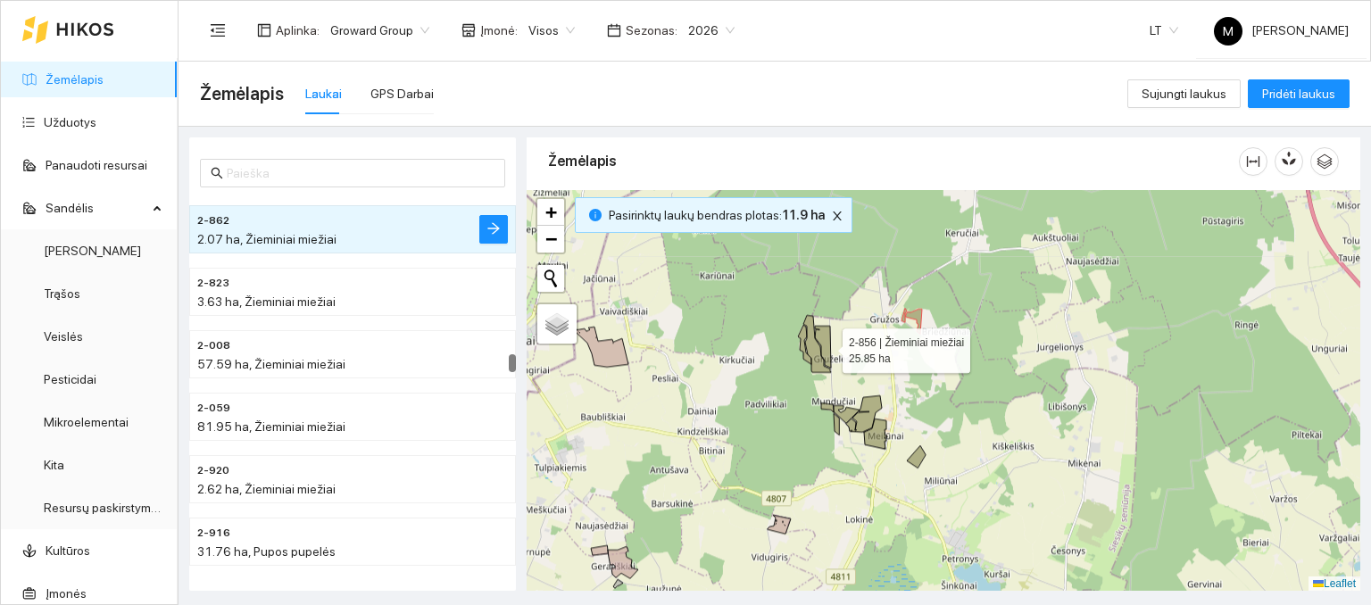
click at [827, 344] on icon at bounding box center [823, 347] width 16 height 42
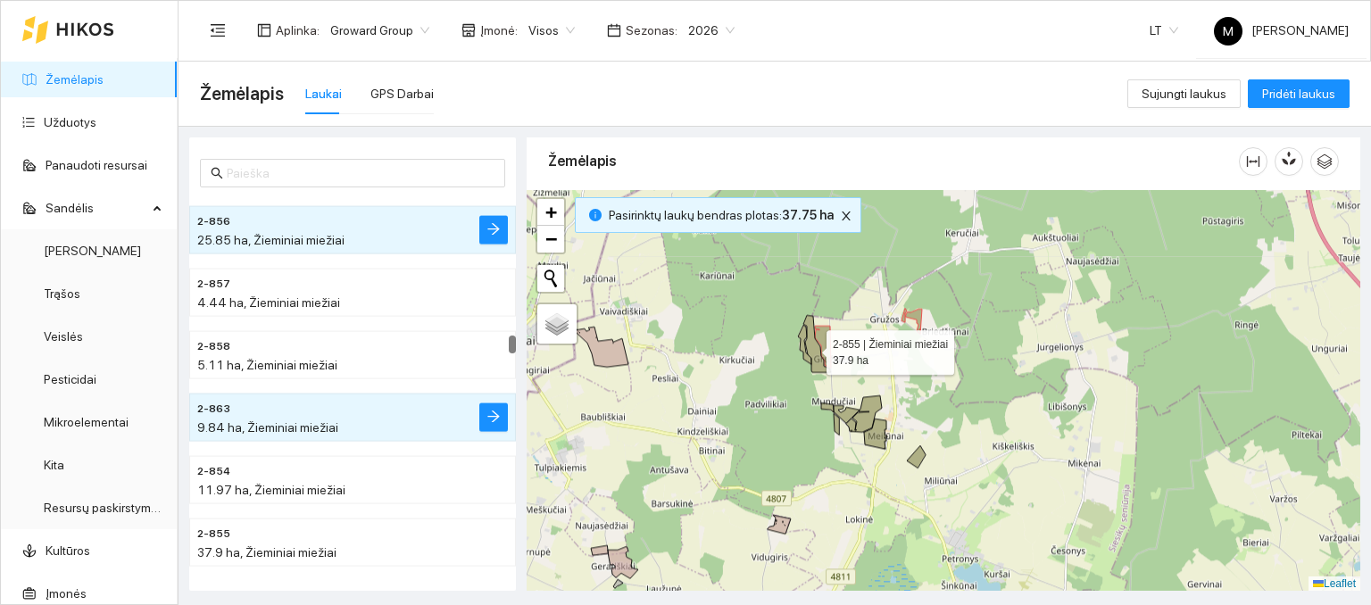
click at [811, 347] on icon at bounding box center [817, 343] width 28 height 57
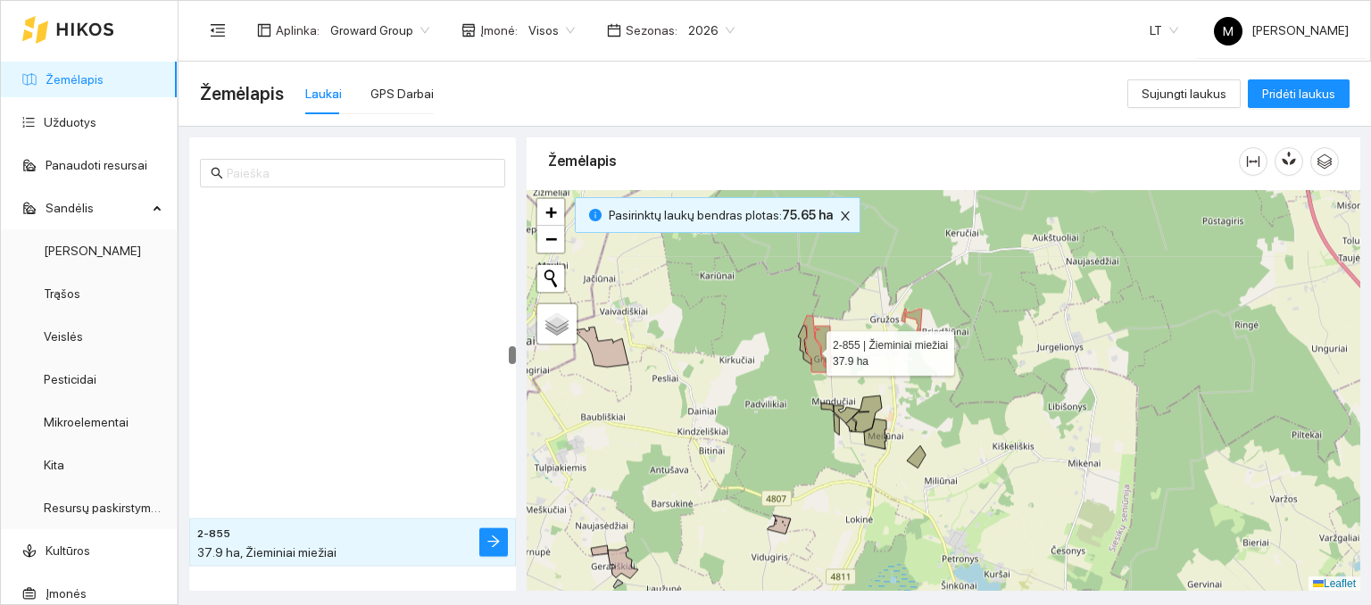
scroll to position [4363, 0]
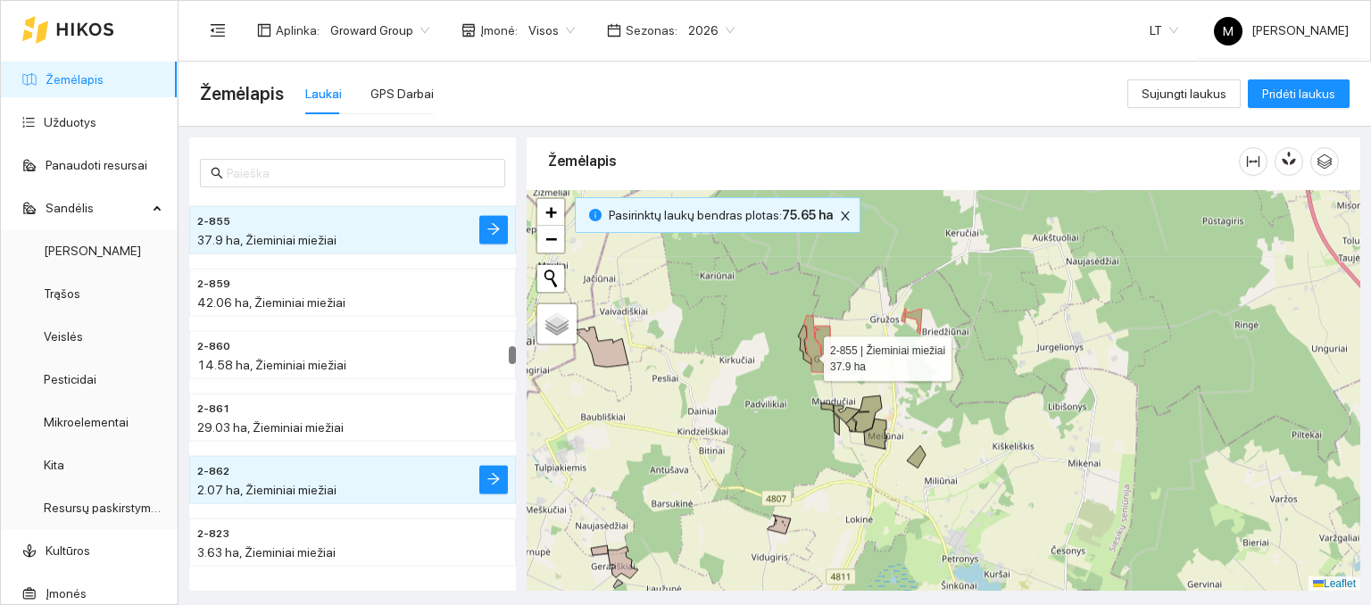
click at [808, 353] on icon at bounding box center [817, 343] width 28 height 57
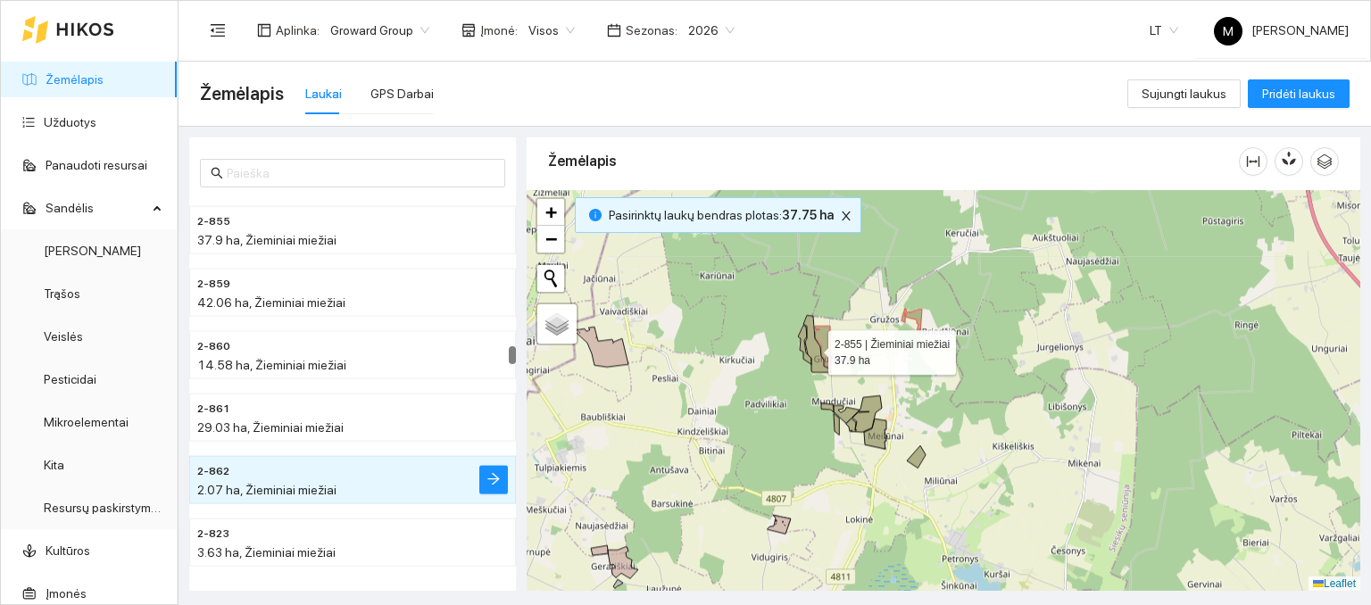
click at [814, 345] on icon at bounding box center [817, 343] width 28 height 57
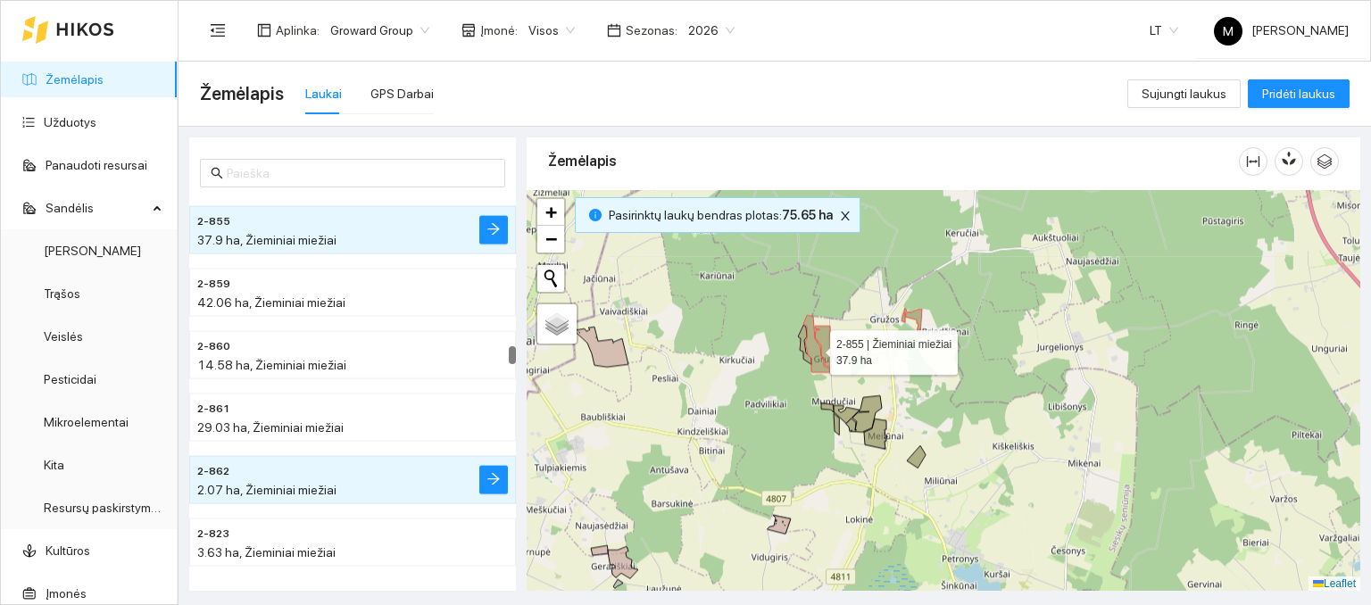
click at [809, 353] on icon at bounding box center [817, 343] width 28 height 57
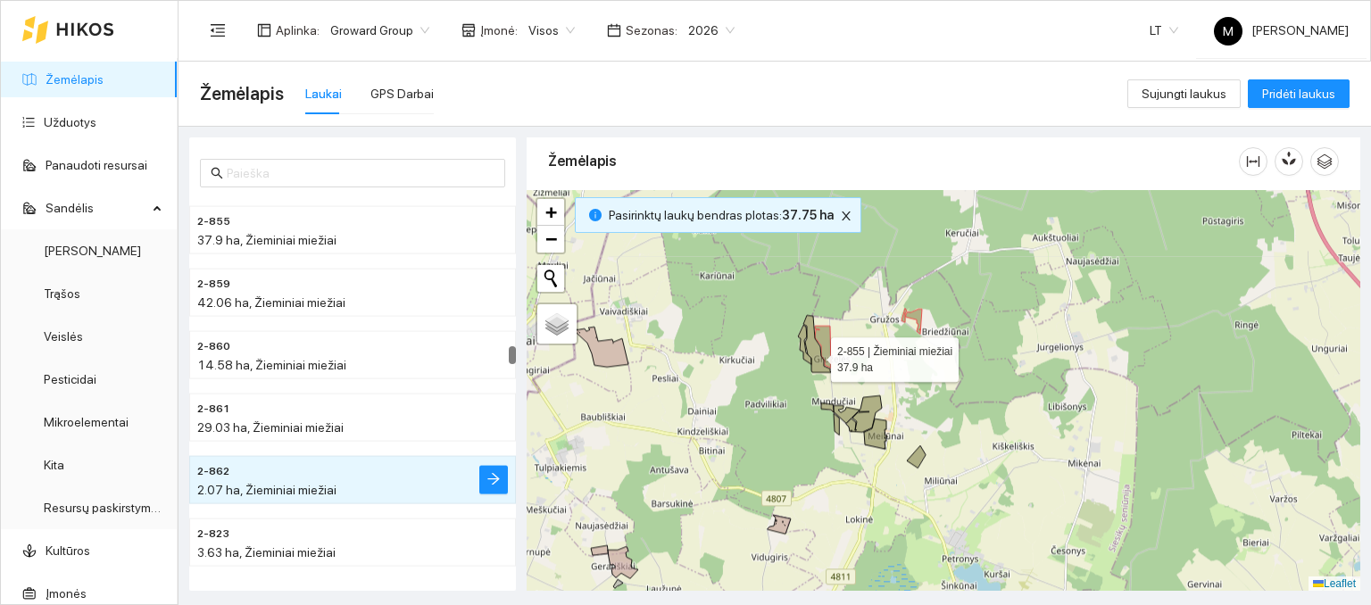
click at [815, 354] on icon at bounding box center [817, 343] width 28 height 57
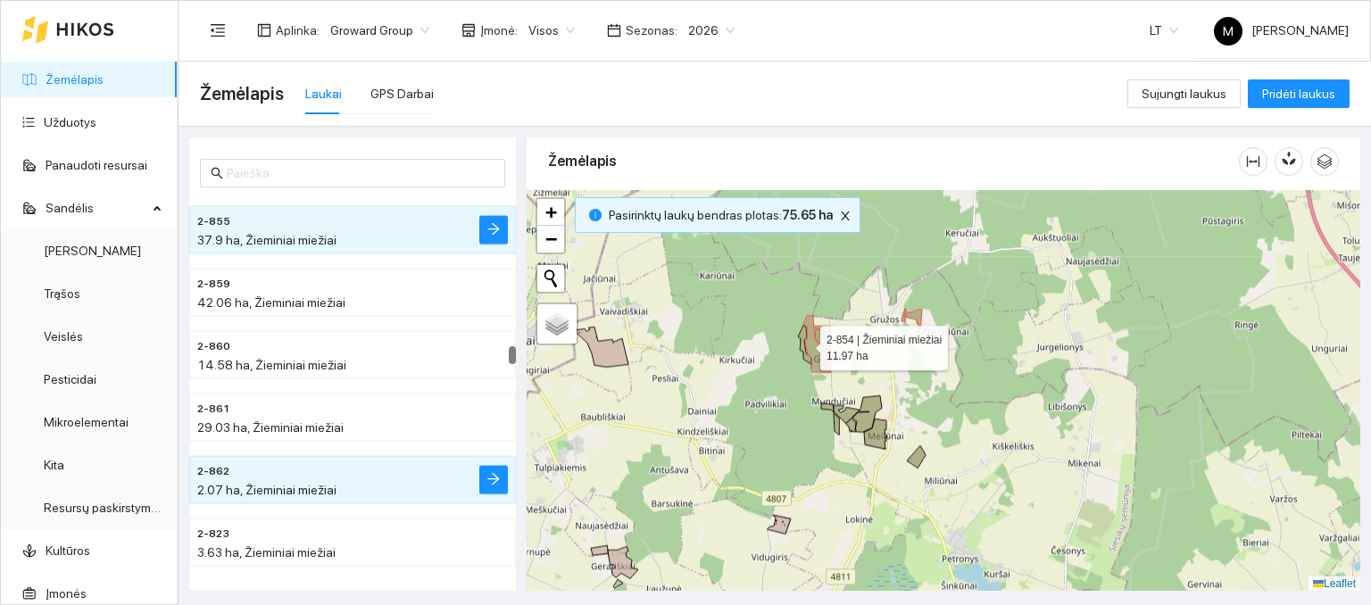
click at [807, 355] on icon at bounding box center [804, 344] width 13 height 39
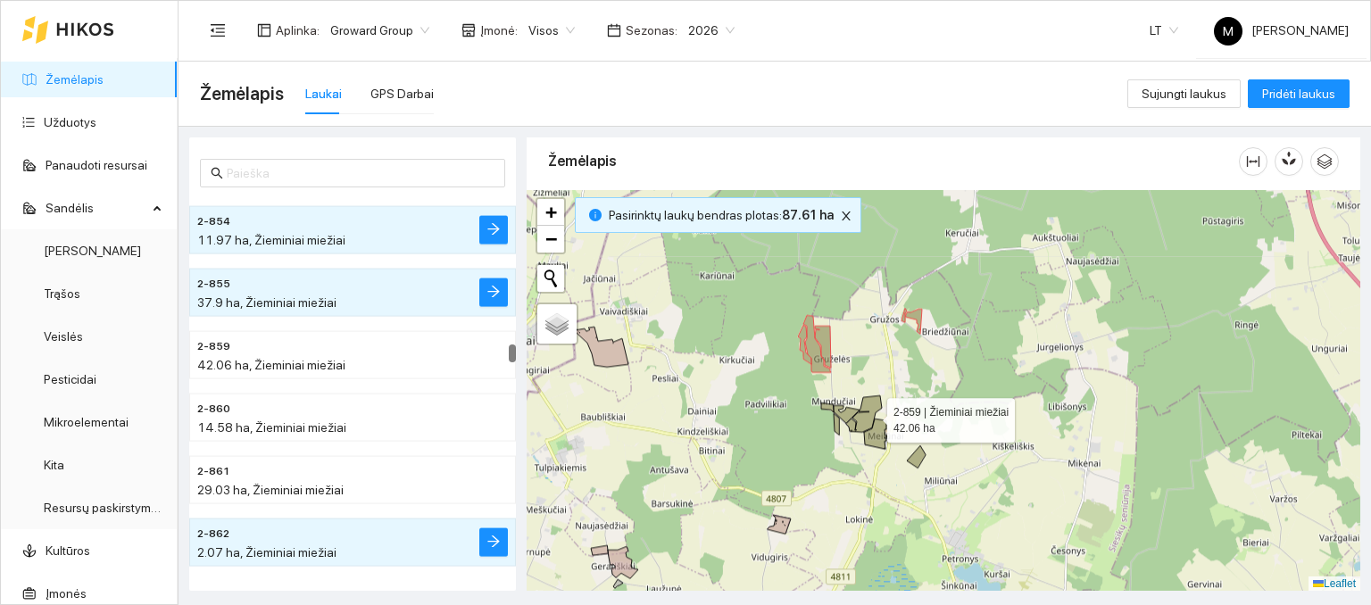
click at [872, 415] on icon at bounding box center [864, 413] width 36 height 37
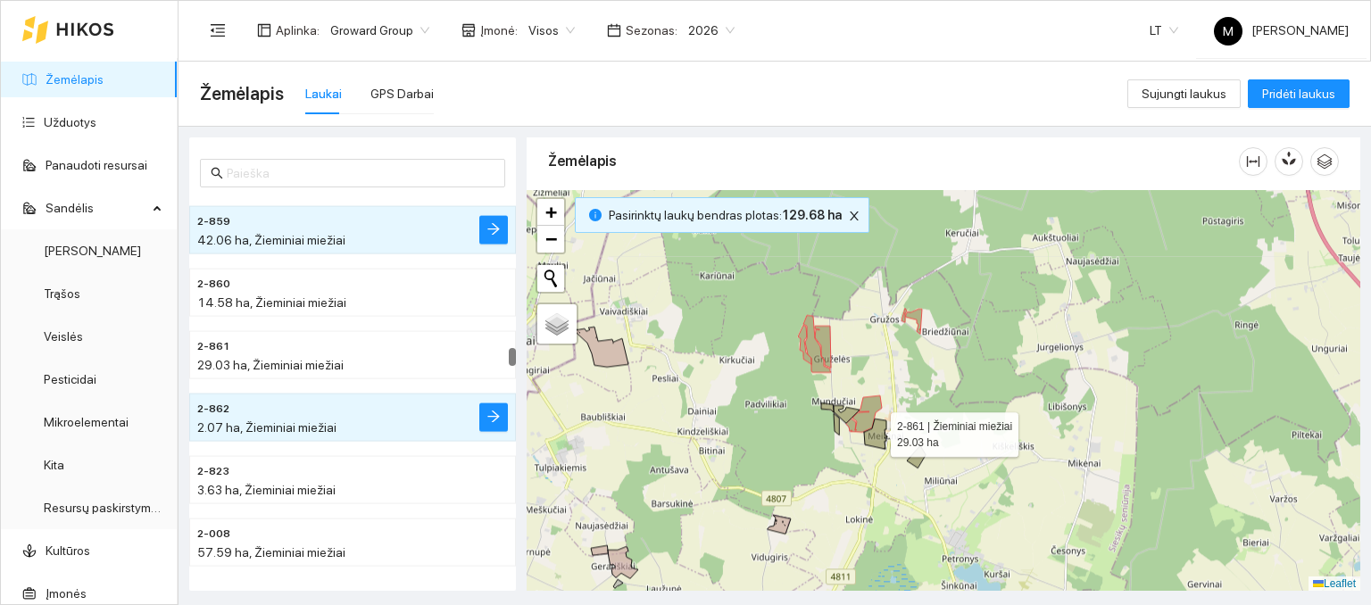
click at [875, 429] on icon at bounding box center [875, 434] width 23 height 30
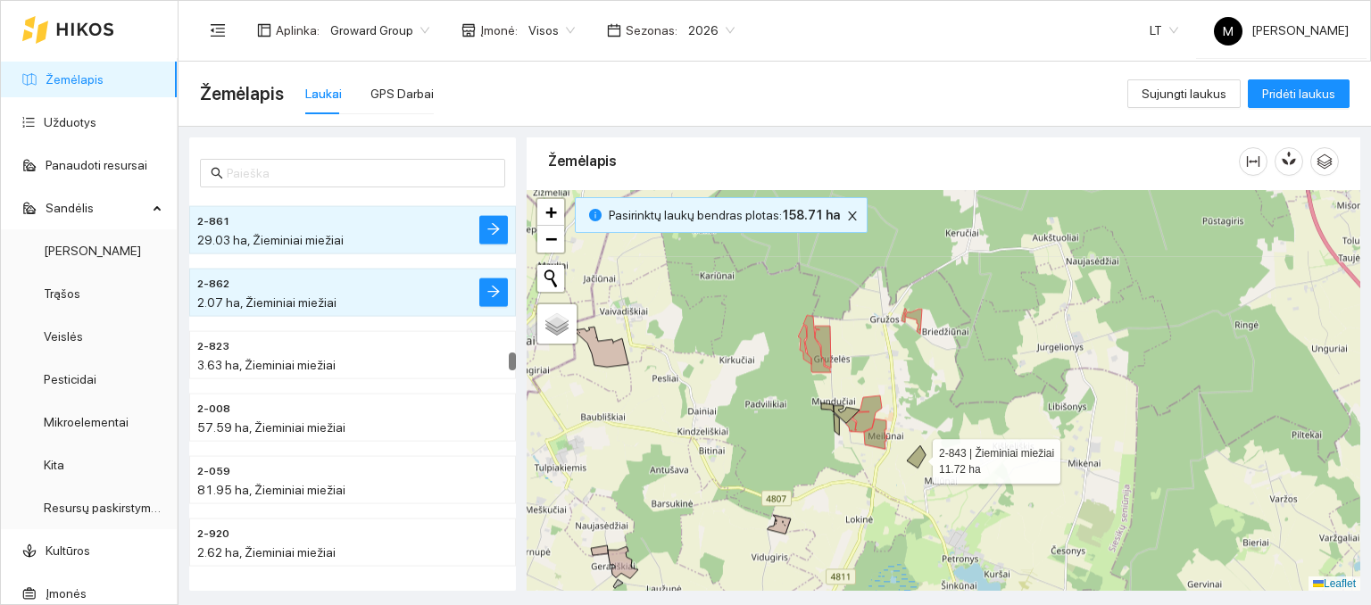
click at [914, 459] on icon at bounding box center [916, 456] width 19 height 22
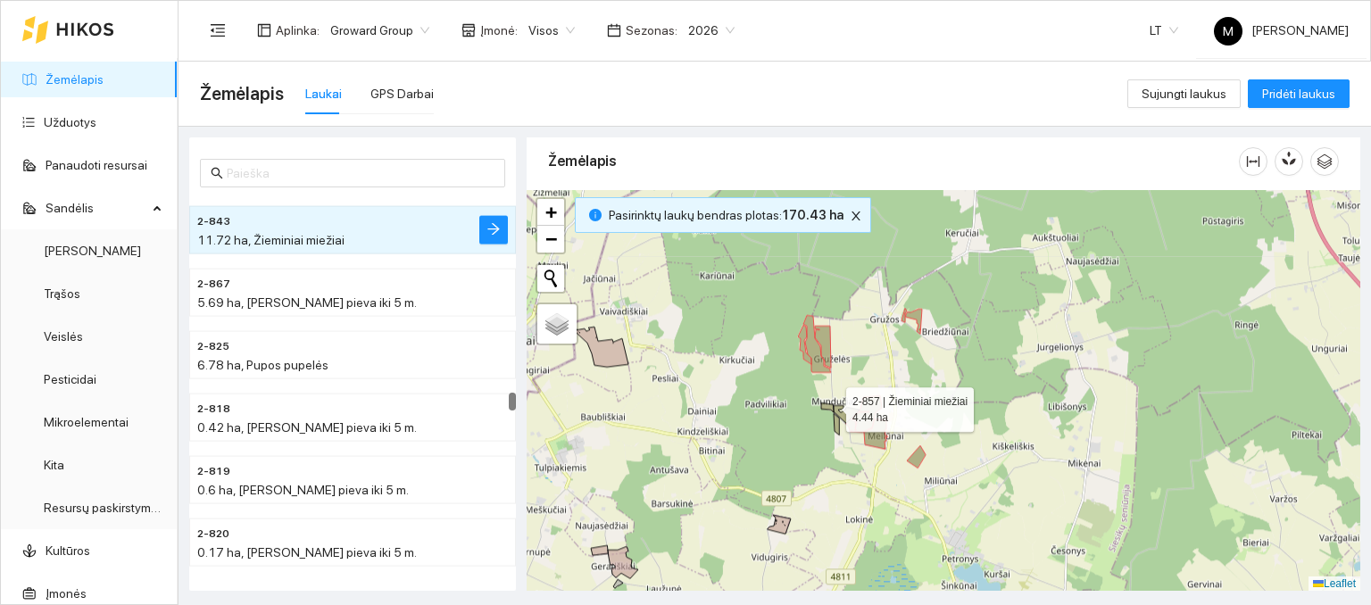
click at [829, 404] on icon at bounding box center [827, 408] width 12 height 10
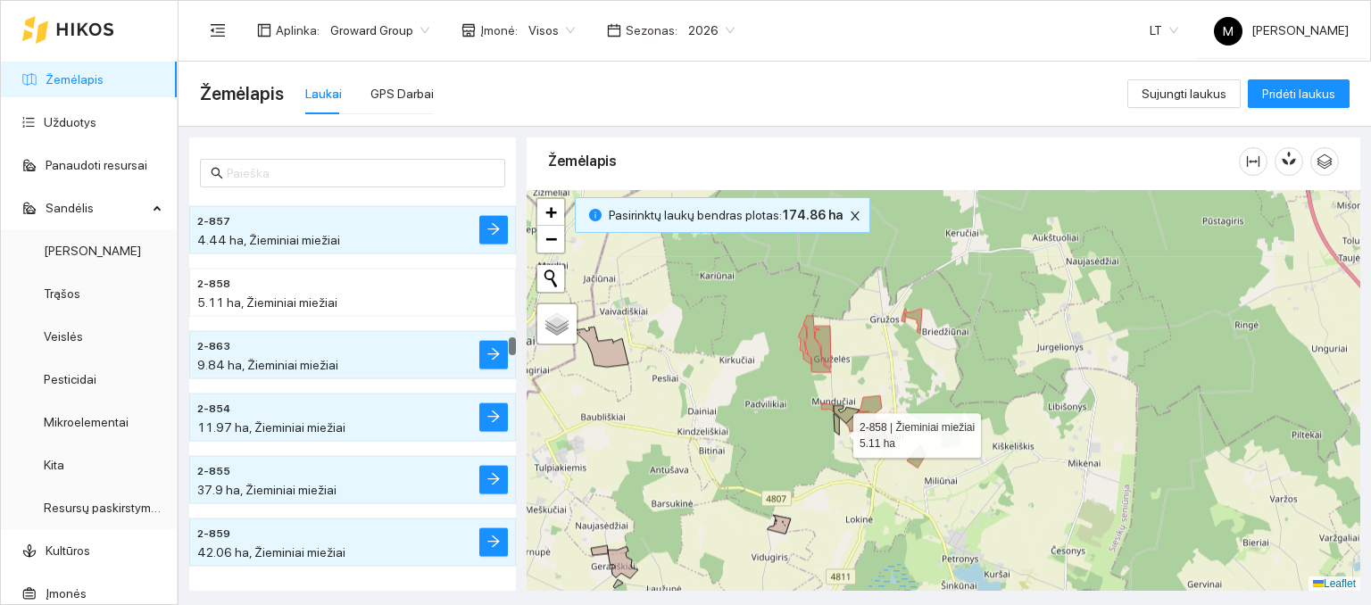
click at [837, 430] on icon at bounding box center [836, 423] width 5 height 21
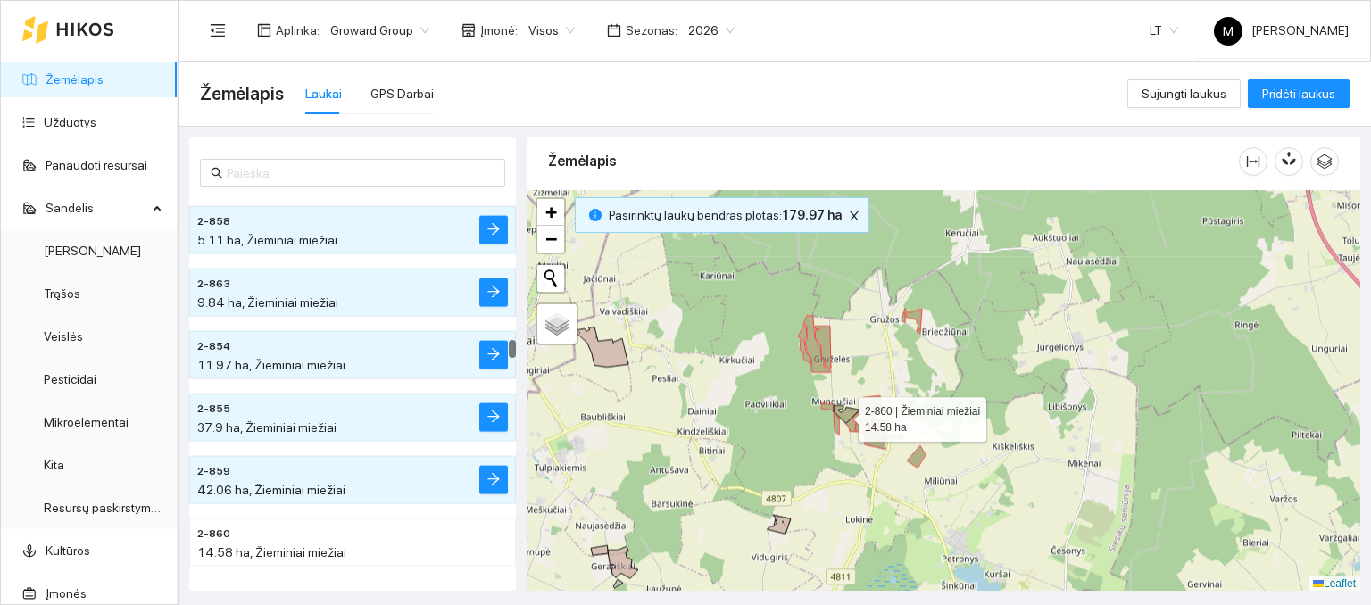
click at [843, 414] on icon at bounding box center [847, 414] width 26 height 18
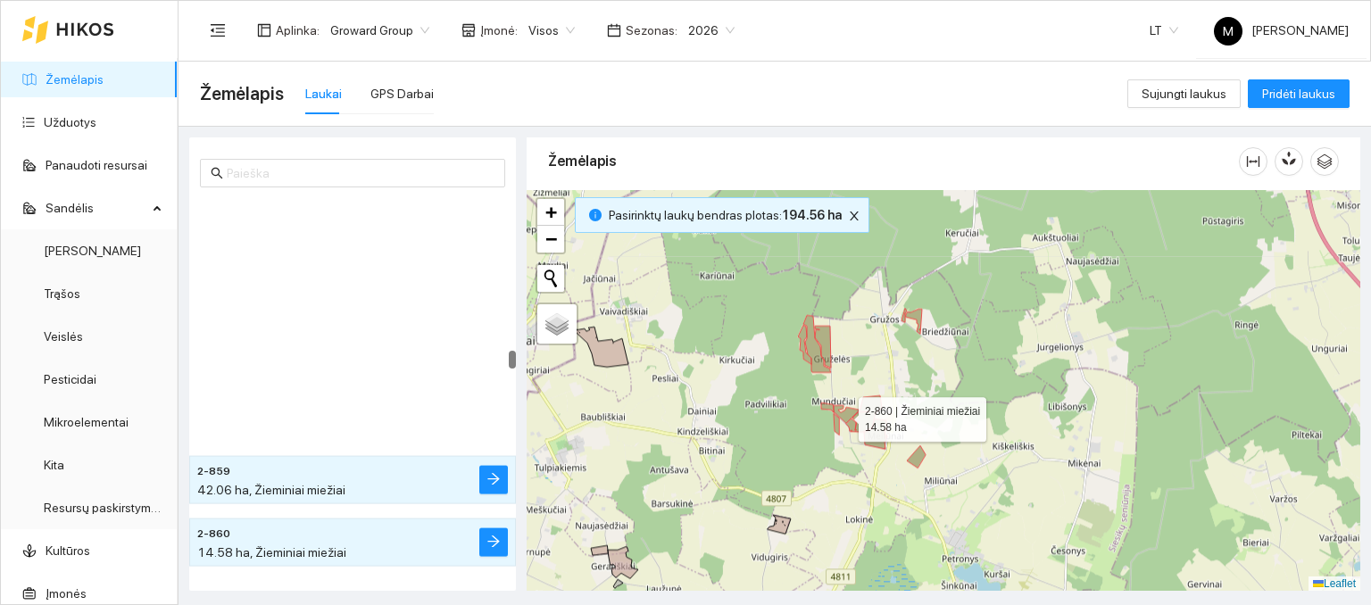
scroll to position [4488, 0]
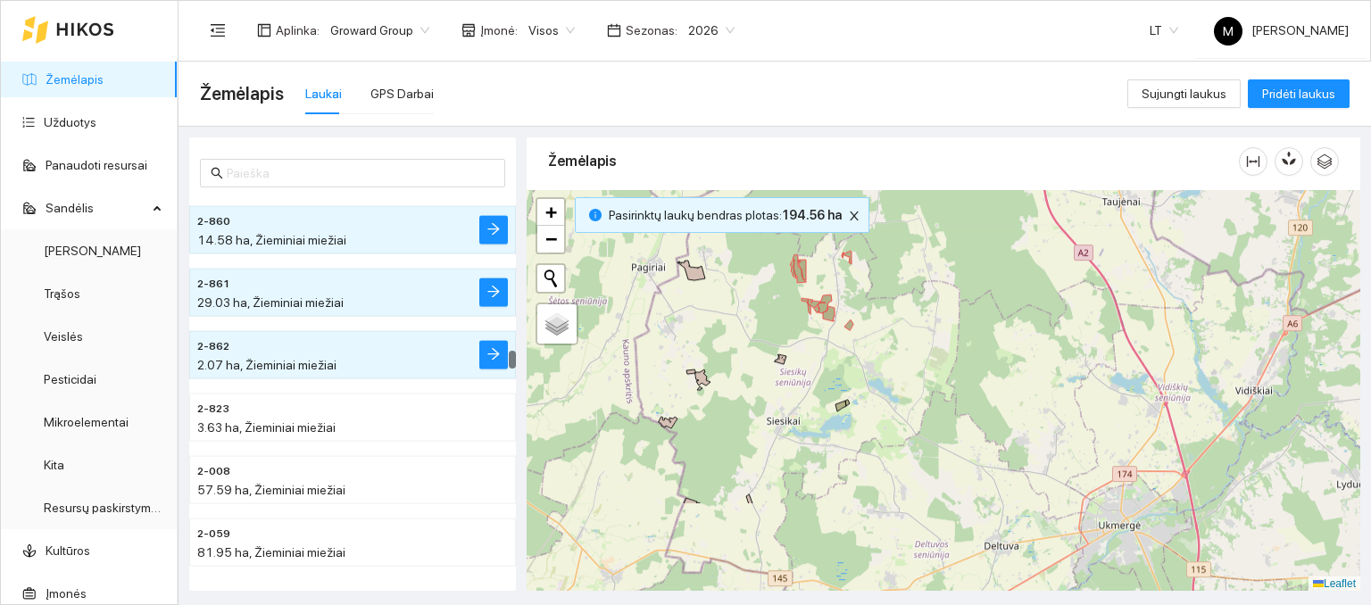
drag, startPoint x: 865, startPoint y: 487, endPoint x: 835, endPoint y: 397, distance: 94.3
click at [824, 370] on div at bounding box center [944, 391] width 834 height 402
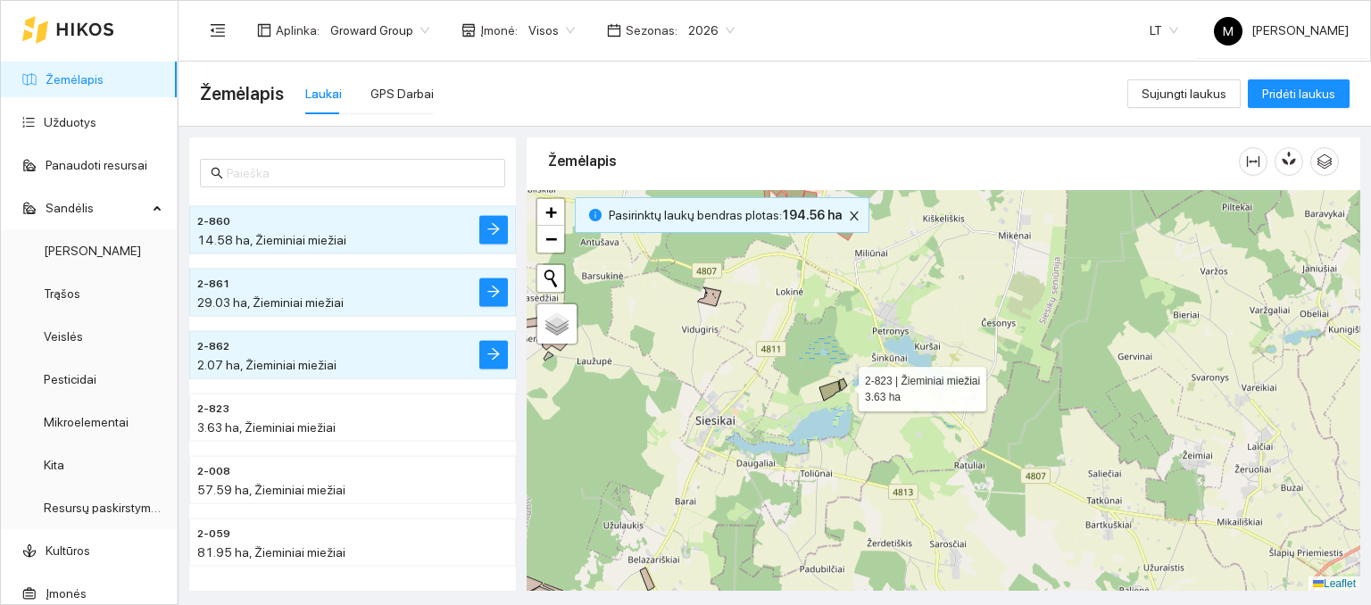
click at [846, 383] on icon at bounding box center [843, 384] width 8 height 12
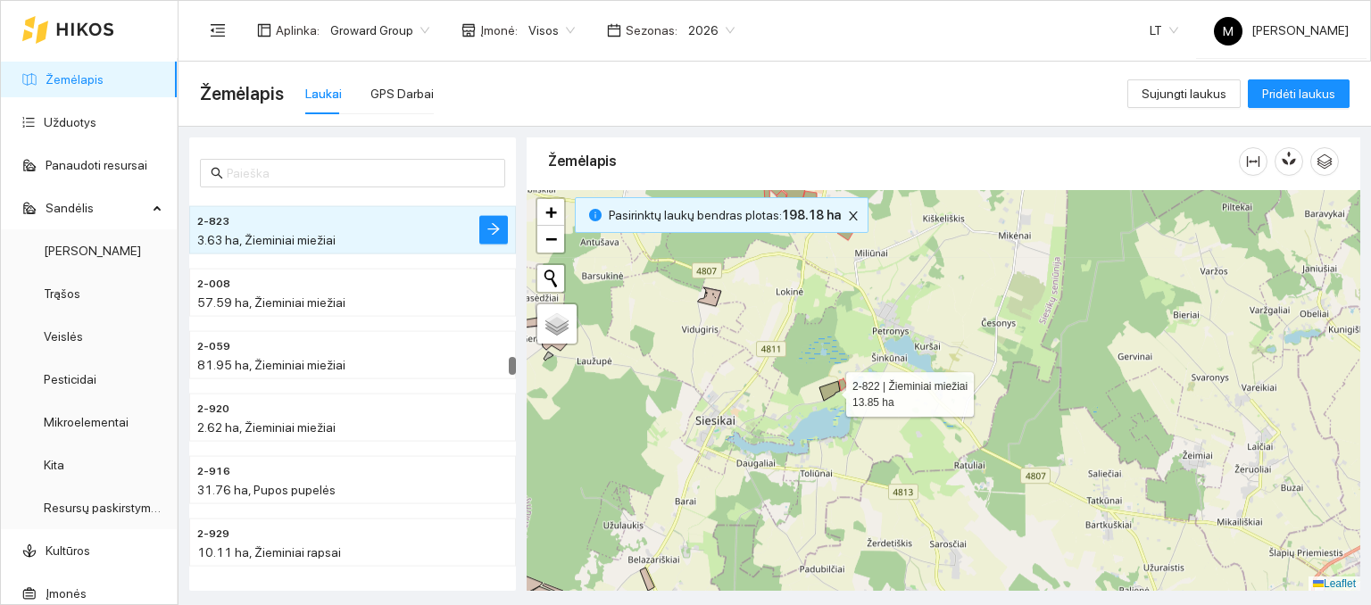
click at [837, 386] on icon at bounding box center [829, 391] width 21 height 20
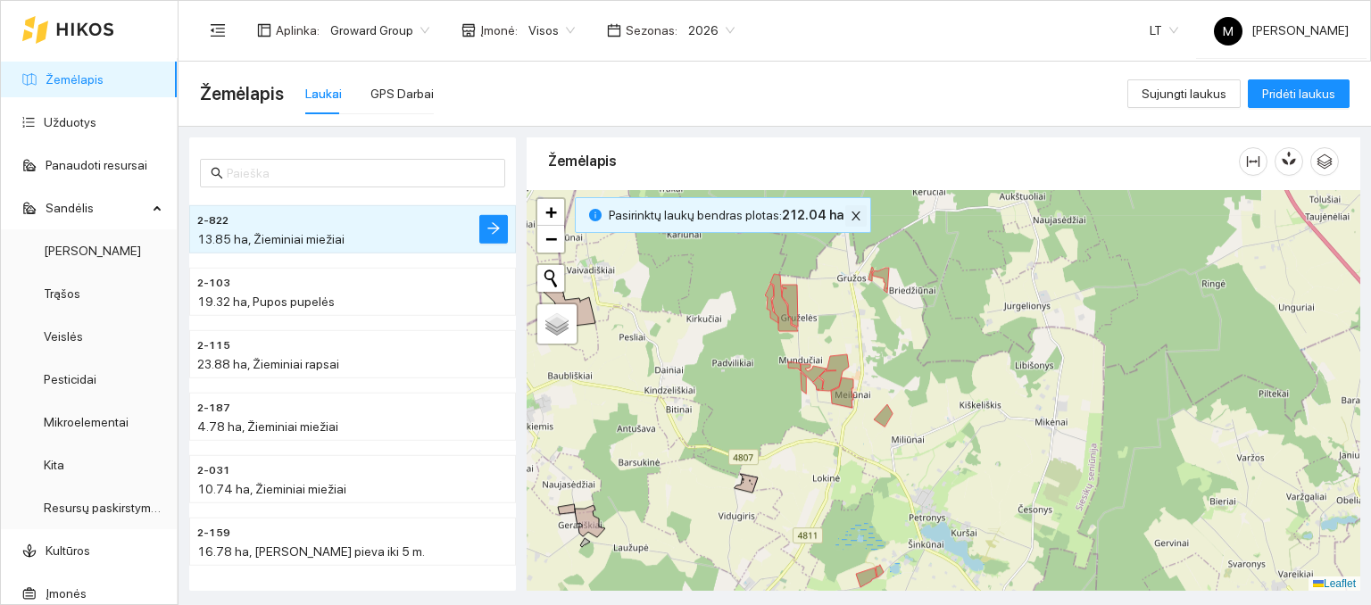
click at [850, 215] on icon "close" at bounding box center [856, 216] width 12 height 12
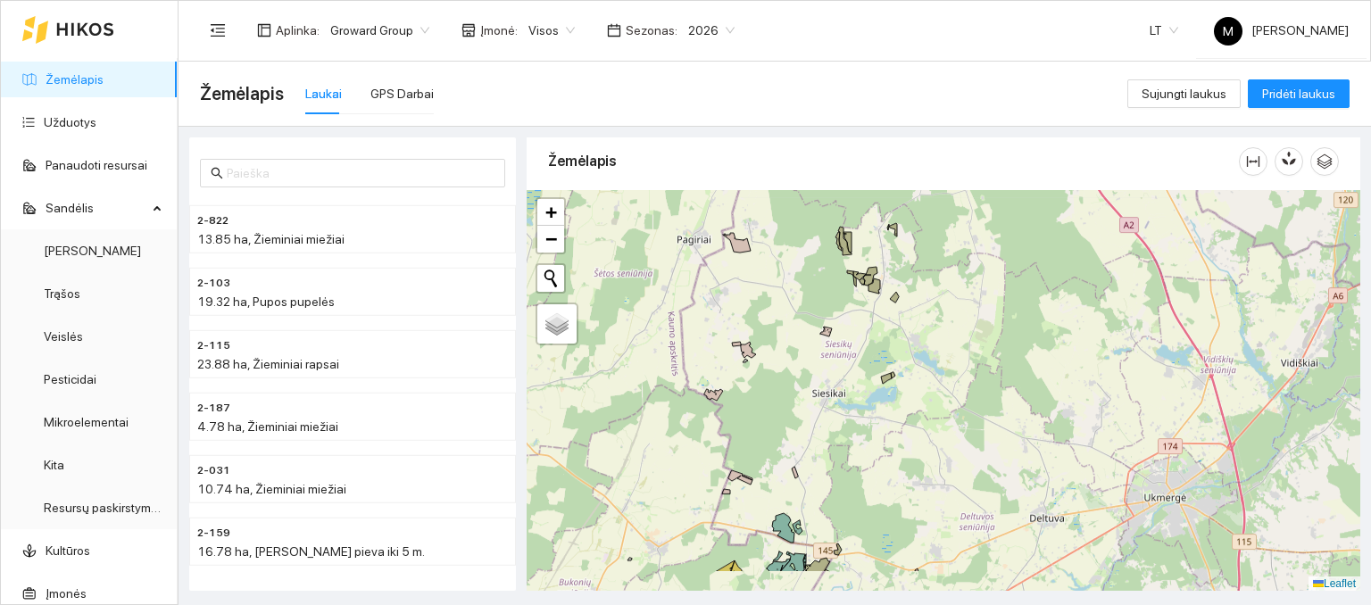
drag, startPoint x: 886, startPoint y: 501, endPoint x: 917, endPoint y: 378, distance: 126.2
click at [917, 378] on div at bounding box center [944, 391] width 834 height 402
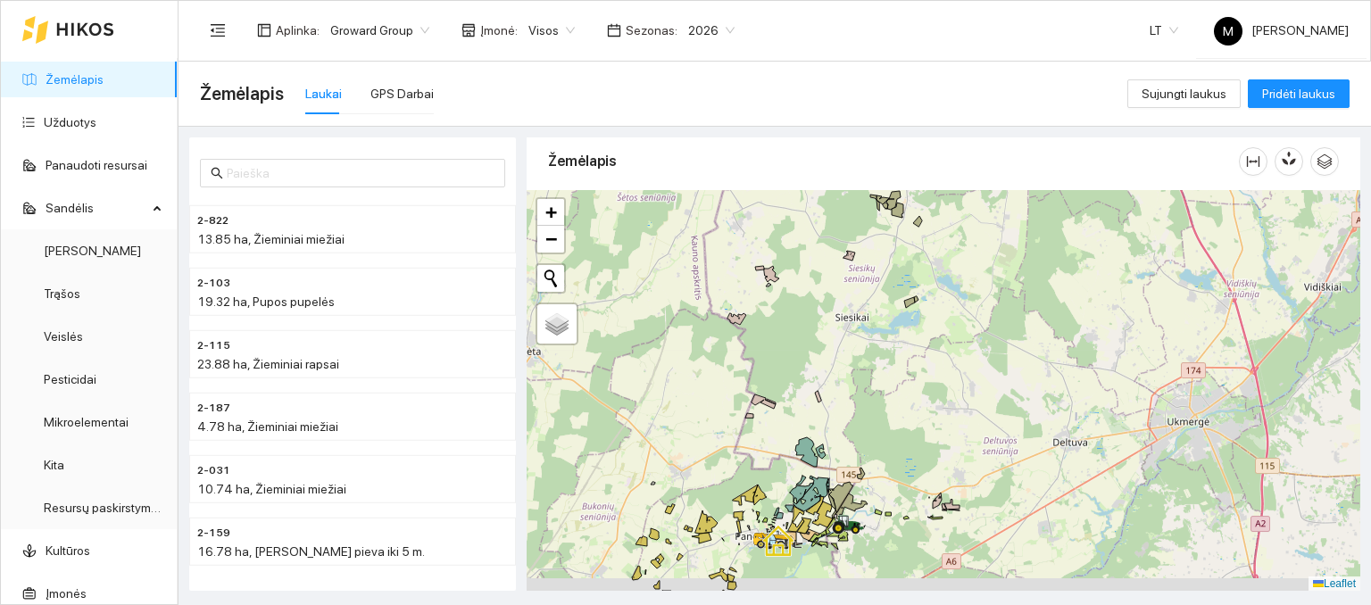
drag, startPoint x: 872, startPoint y: 542, endPoint x: 895, endPoint y: 469, distance: 76.8
click at [895, 469] on div at bounding box center [944, 391] width 834 height 402
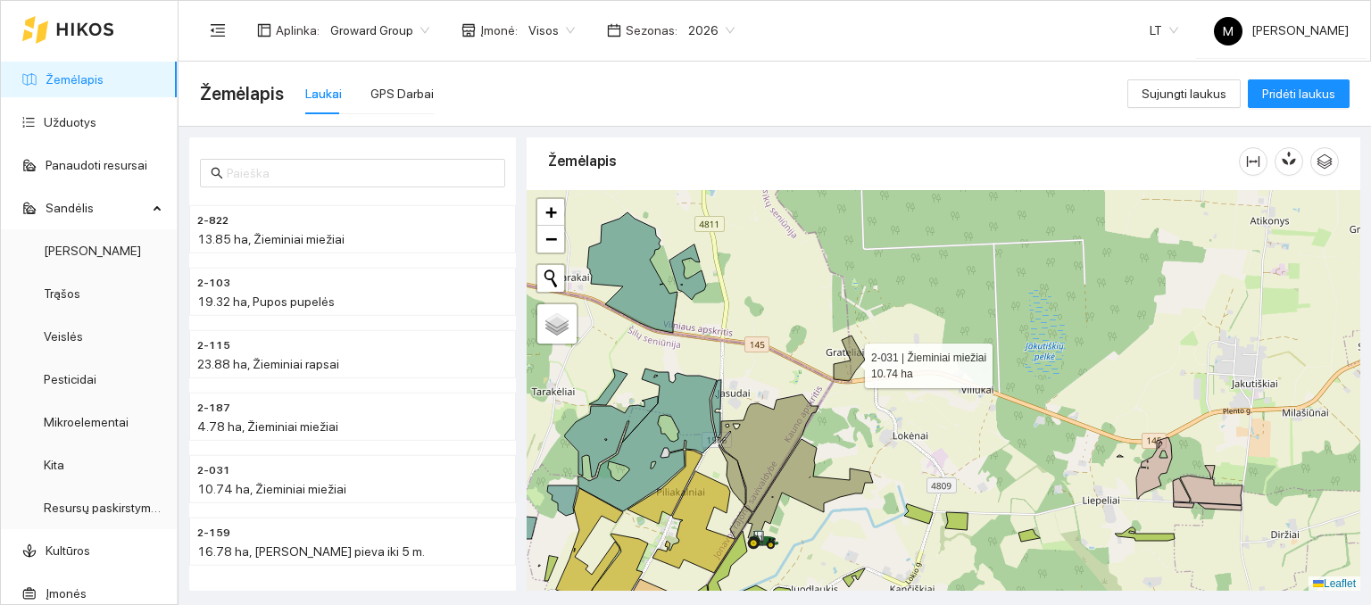
click at [844, 366] on icon at bounding box center [849, 359] width 31 height 46
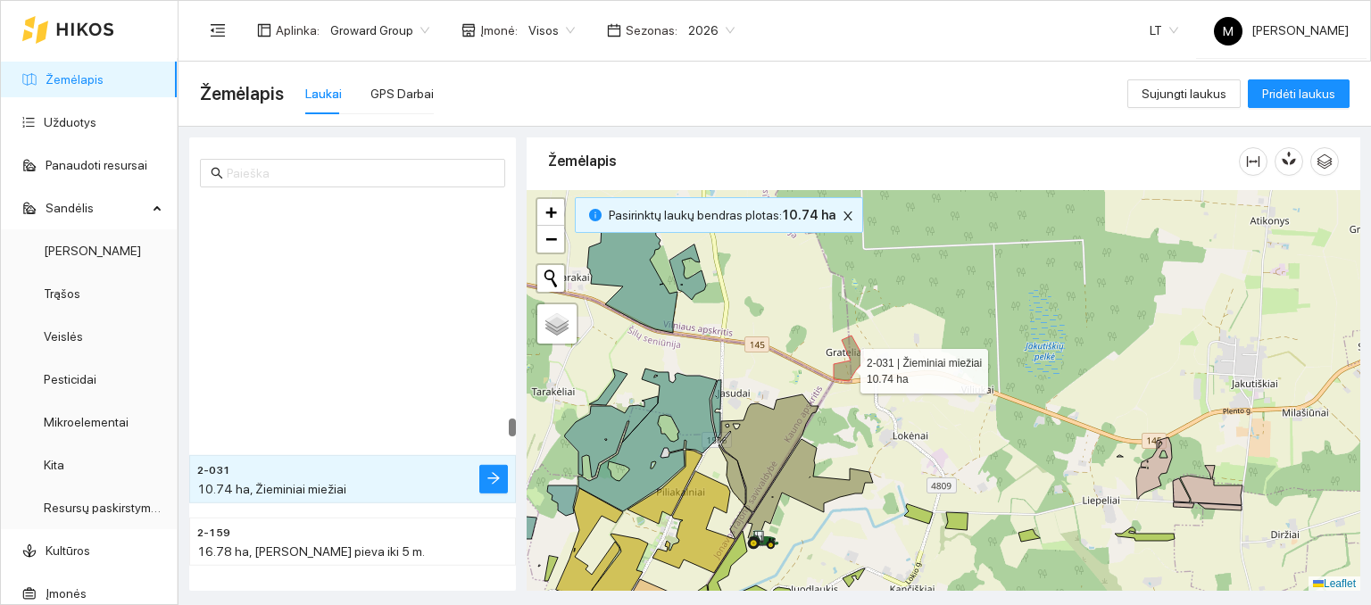
scroll to position [6487, 0]
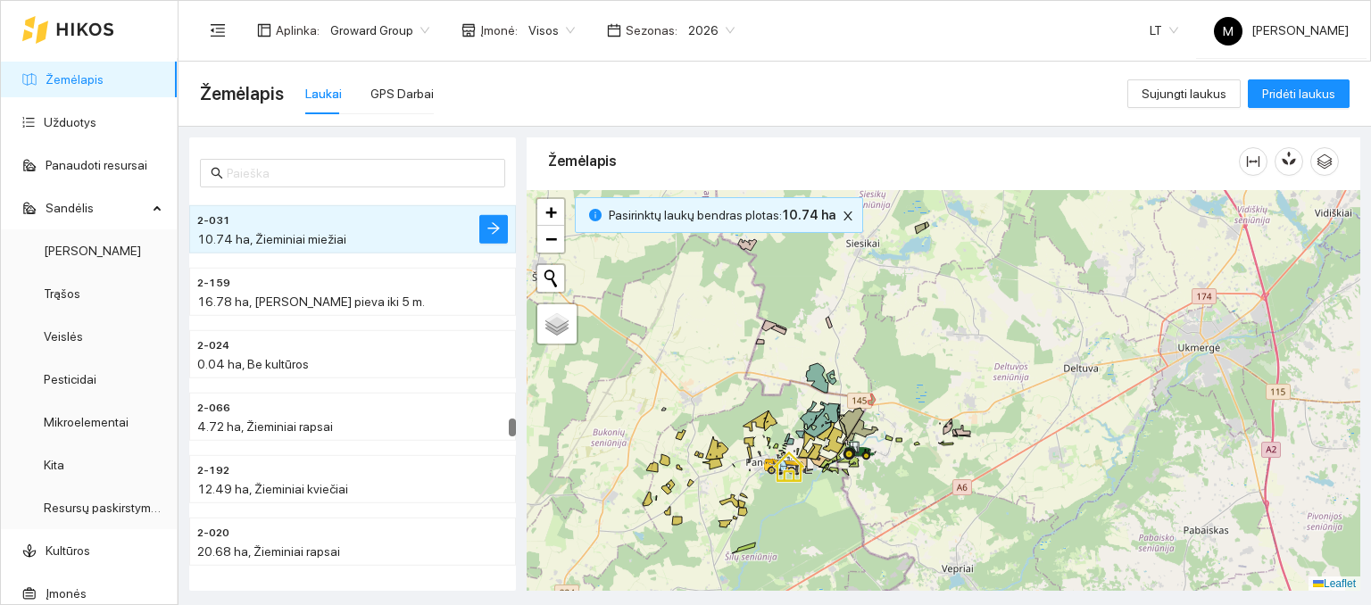
drag, startPoint x: 936, startPoint y: 259, endPoint x: 914, endPoint y: 432, distance: 174.5
click at [914, 432] on div at bounding box center [944, 391] width 834 height 402
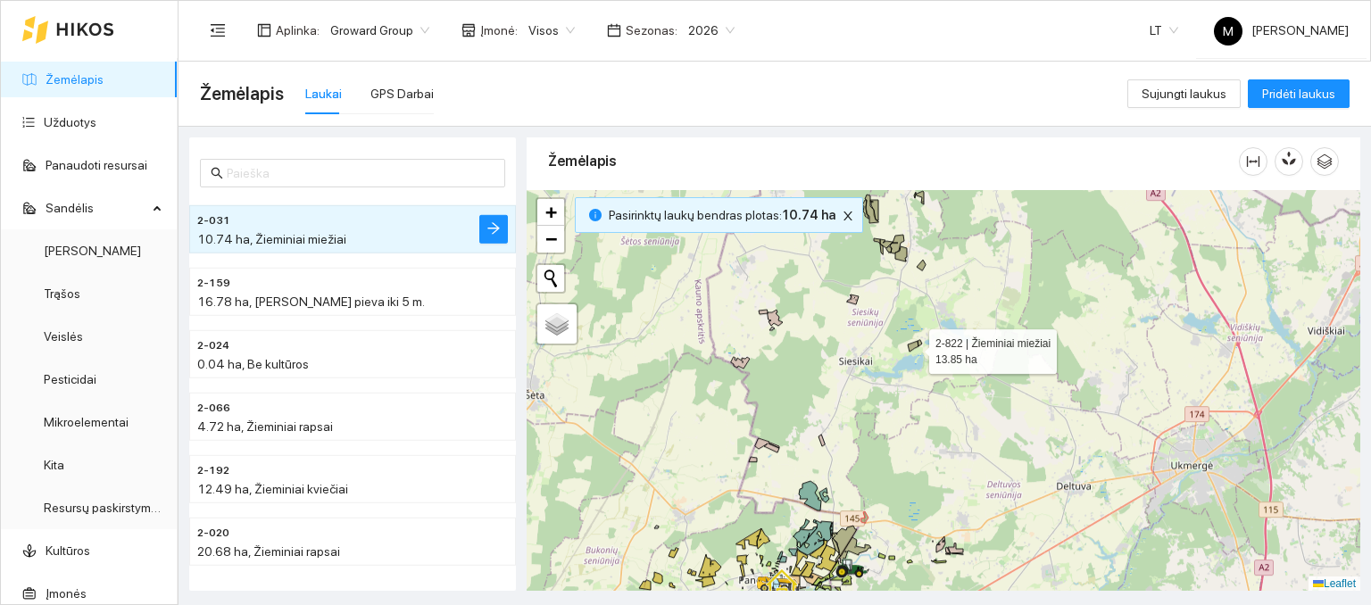
click at [913, 346] on icon at bounding box center [913, 346] width 11 height 11
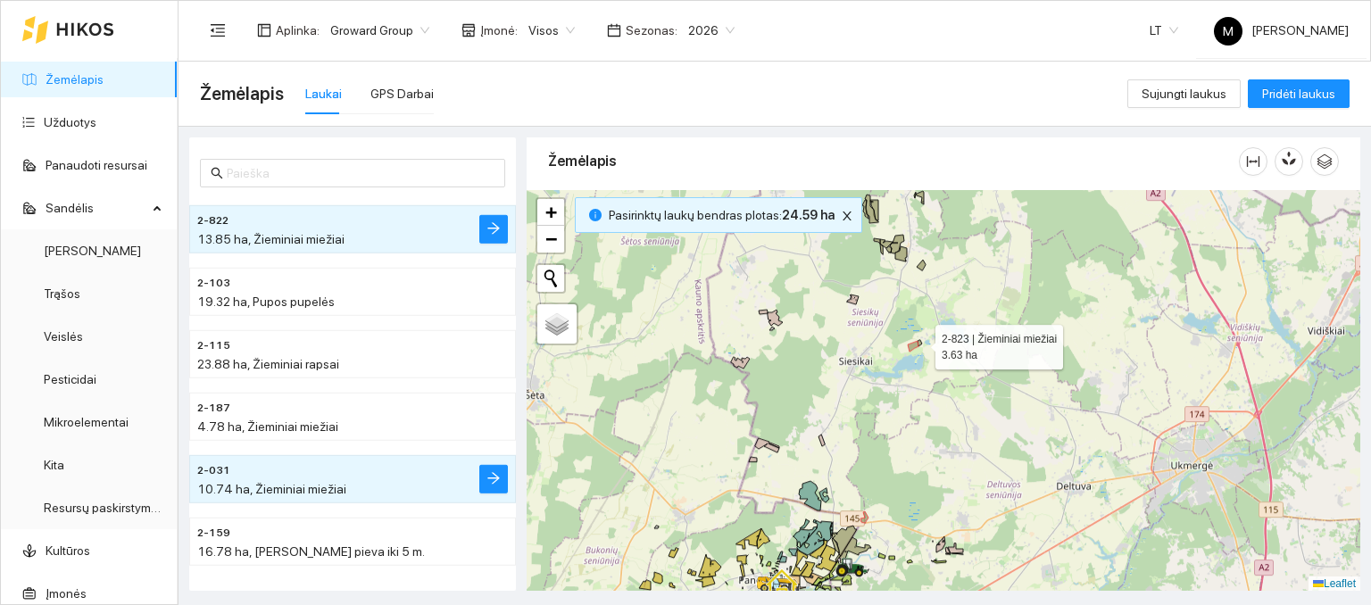
click at [921, 342] on icon at bounding box center [920, 343] width 4 height 6
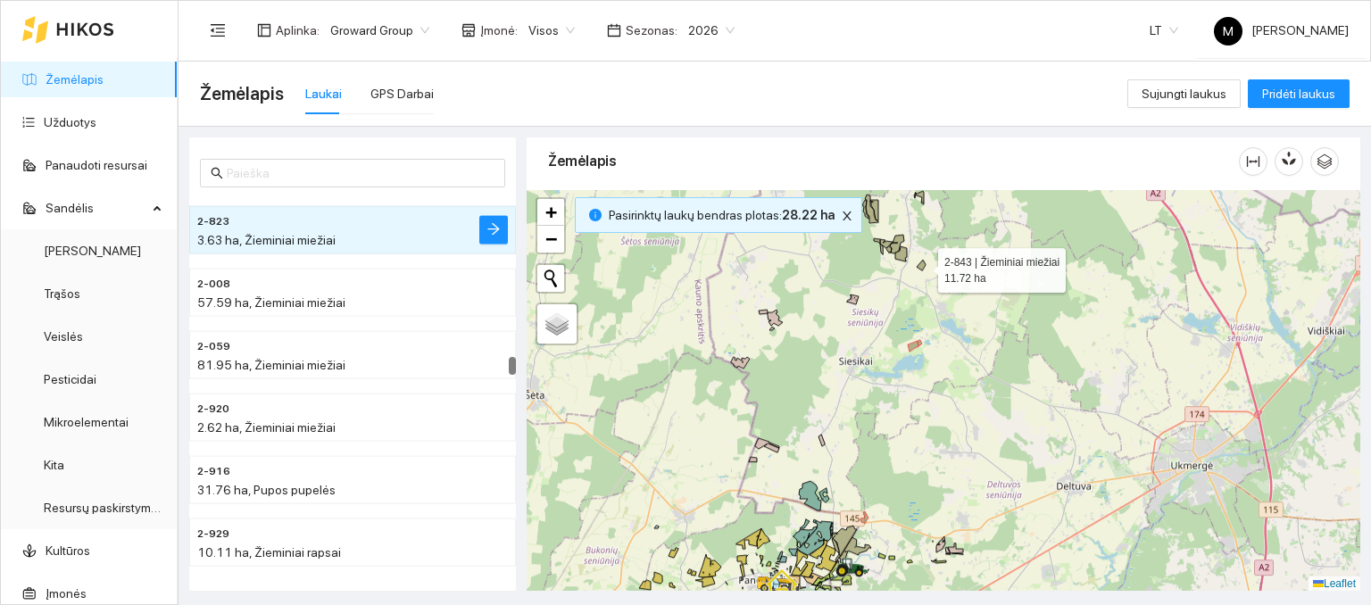
click at [923, 265] on icon at bounding box center [921, 265] width 9 height 11
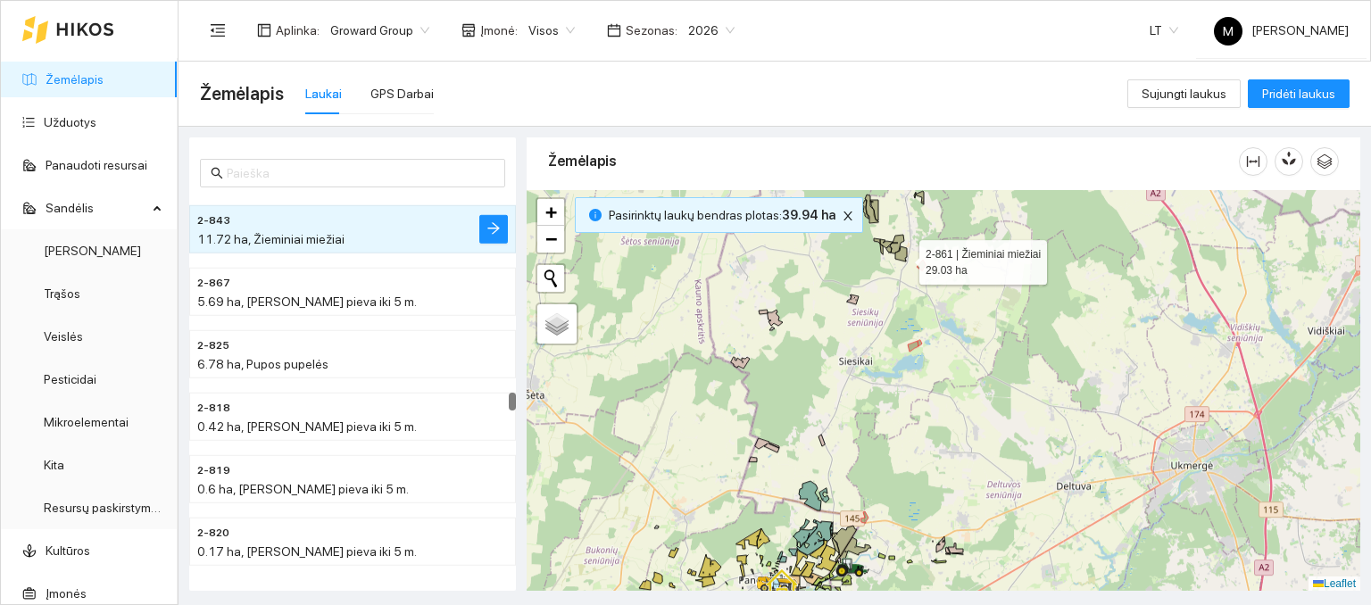
click at [903, 257] on icon at bounding box center [901, 253] width 12 height 15
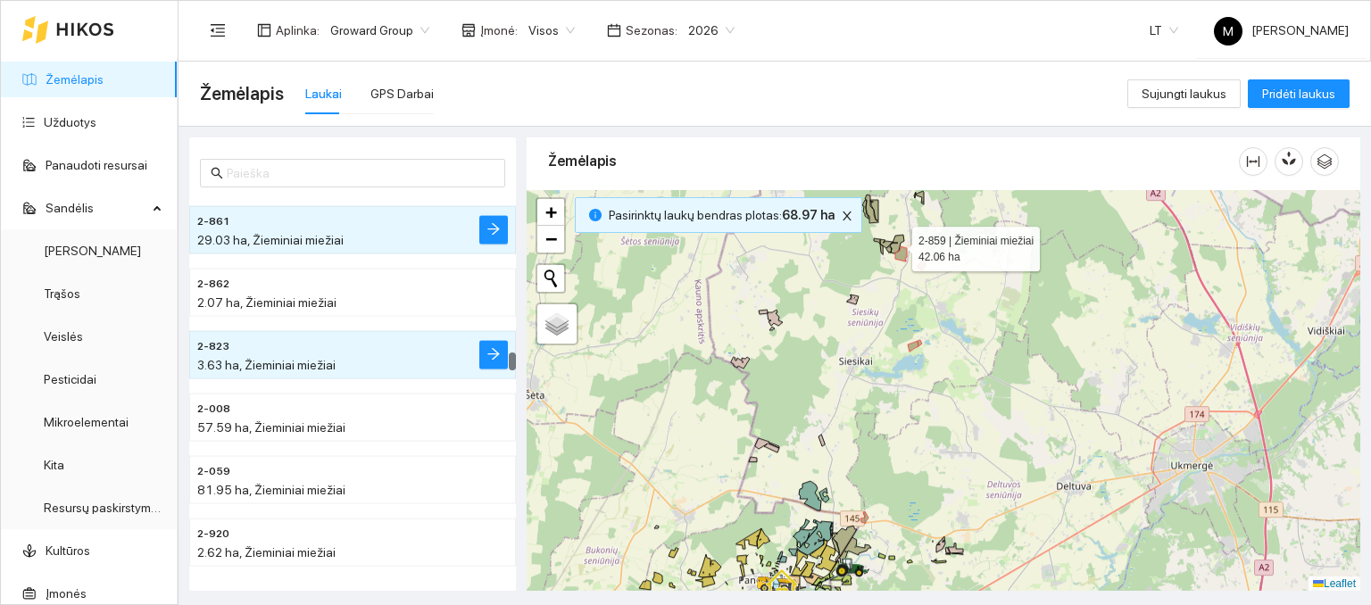
click at [895, 245] on icon at bounding box center [895, 244] width 18 height 19
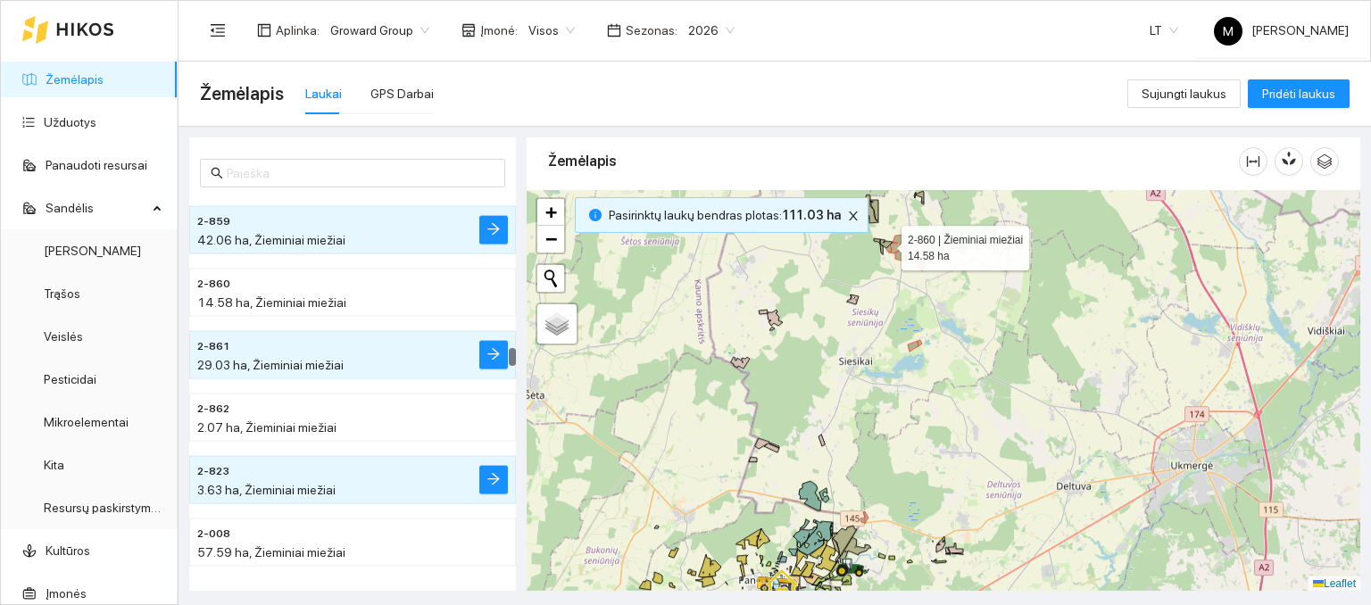
click at [886, 242] on icon at bounding box center [886, 243] width 12 height 9
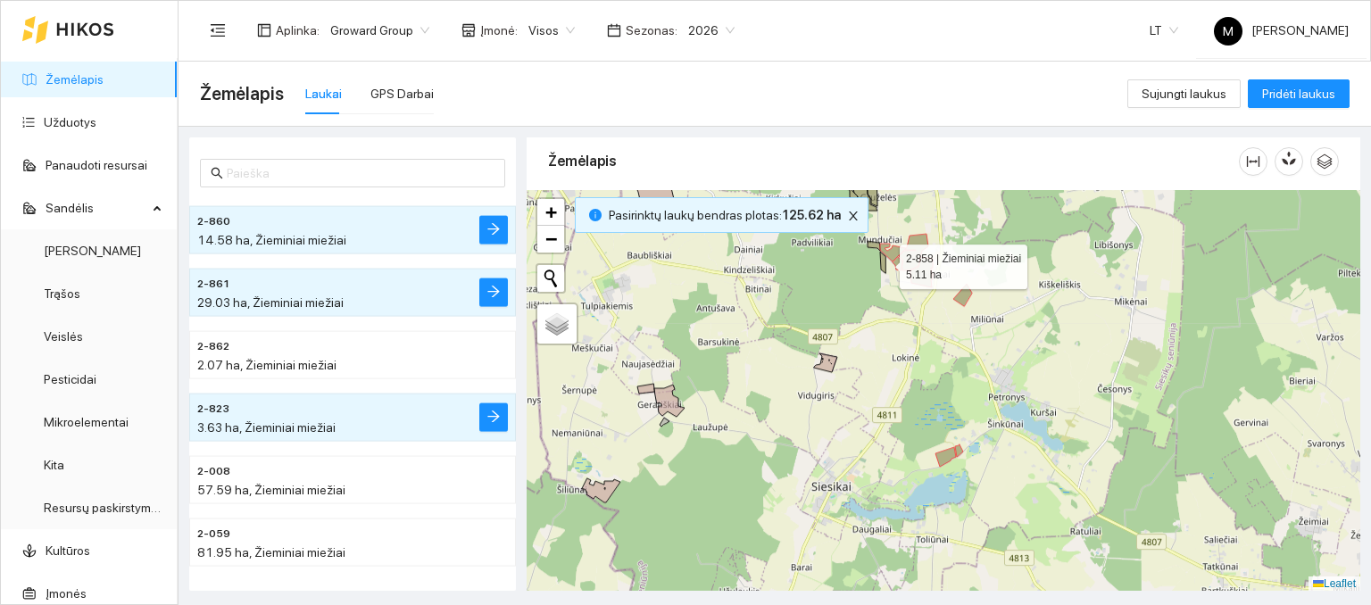
click at [884, 269] on icon at bounding box center [882, 262] width 5 height 21
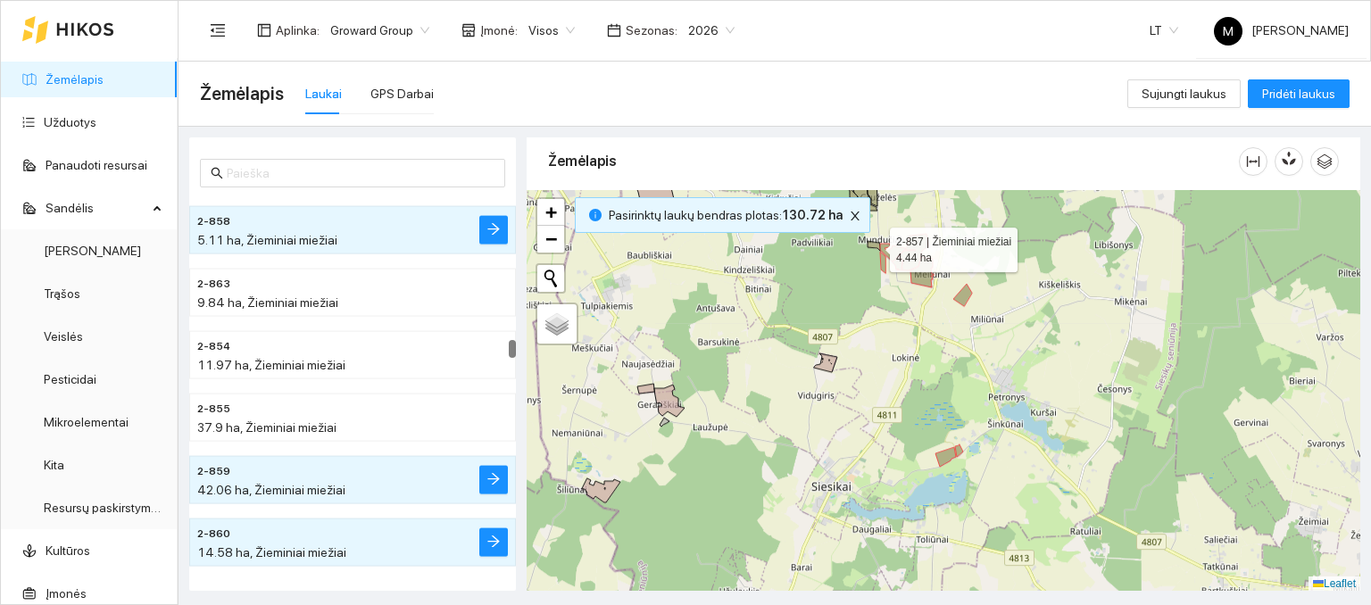
click at [873, 245] on icon at bounding box center [874, 246] width 12 height 10
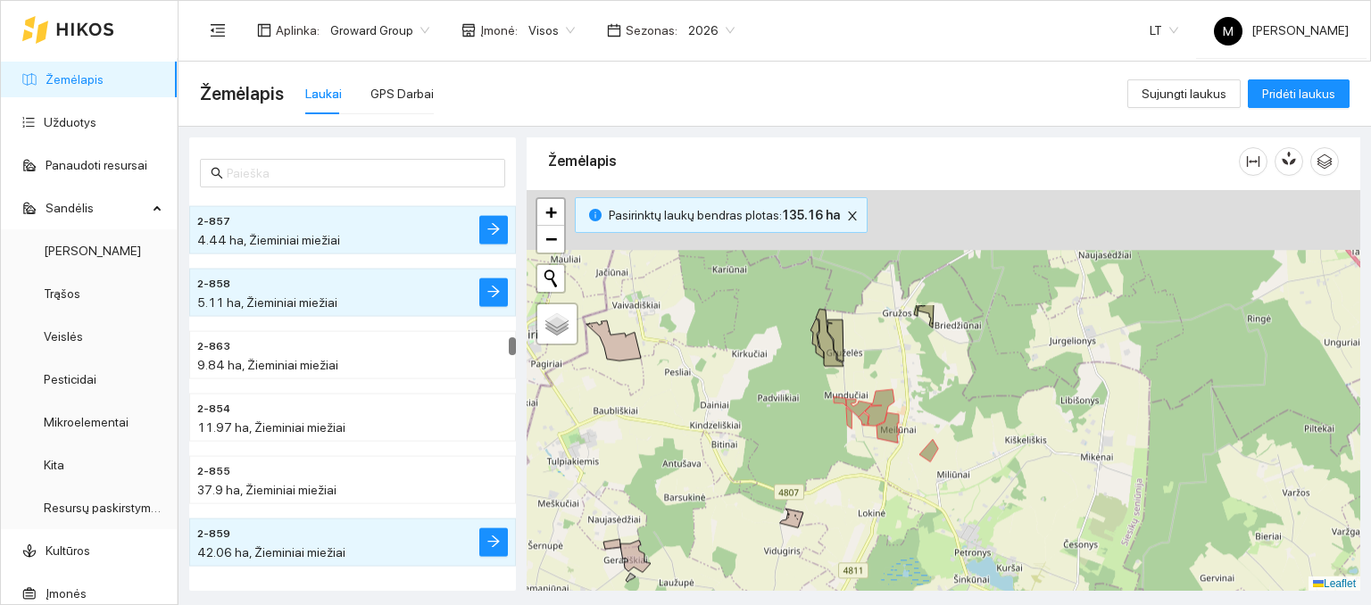
drag, startPoint x: 912, startPoint y: 225, endPoint x: 864, endPoint y: 411, distance: 191.8
click at [882, 417] on div at bounding box center [944, 391] width 834 height 402
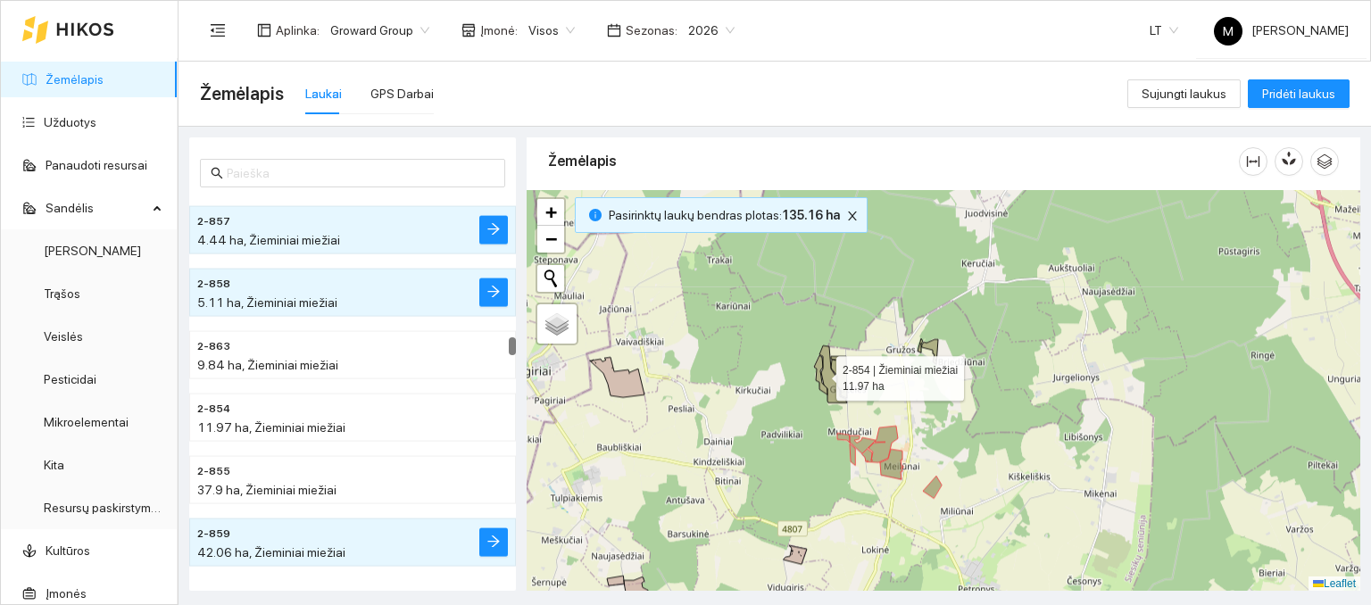
click at [819, 363] on icon at bounding box center [820, 374] width 13 height 39
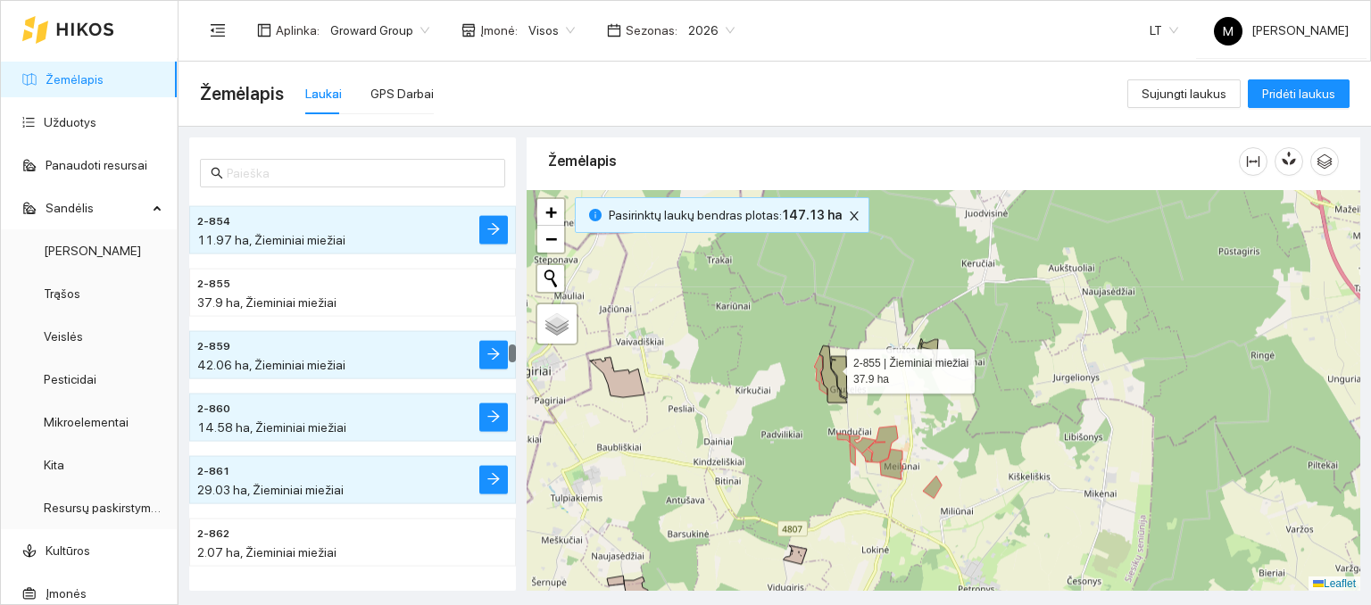
click at [831, 367] on icon at bounding box center [833, 373] width 28 height 57
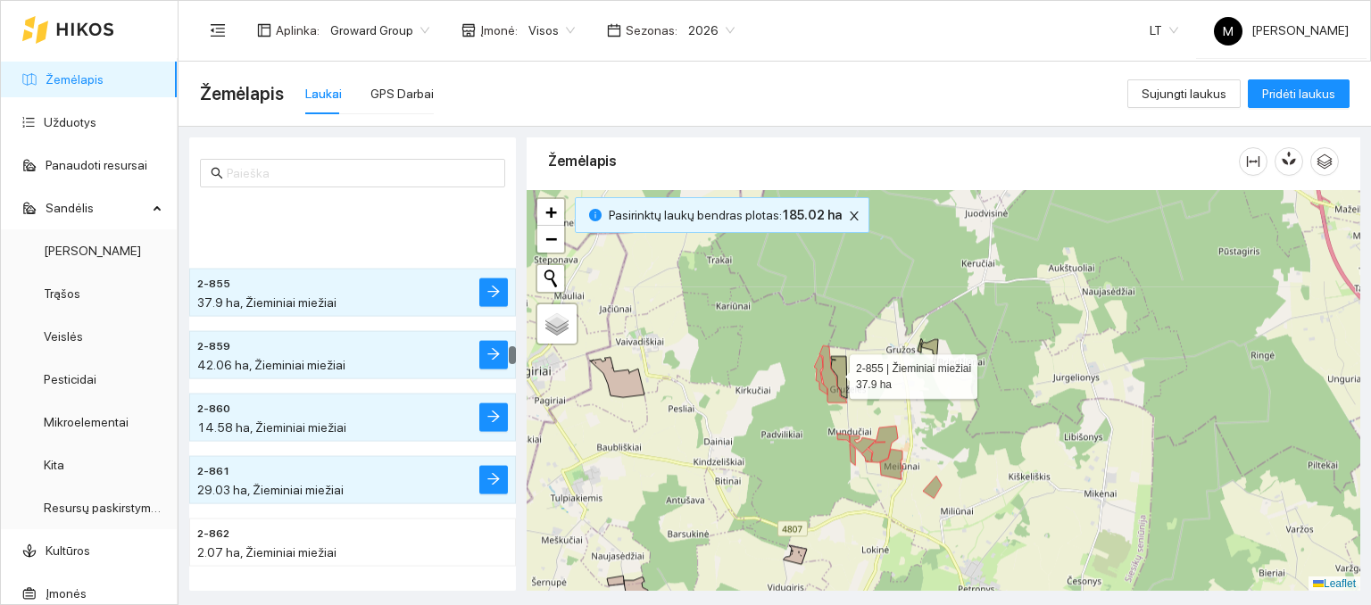
scroll to position [4363, 0]
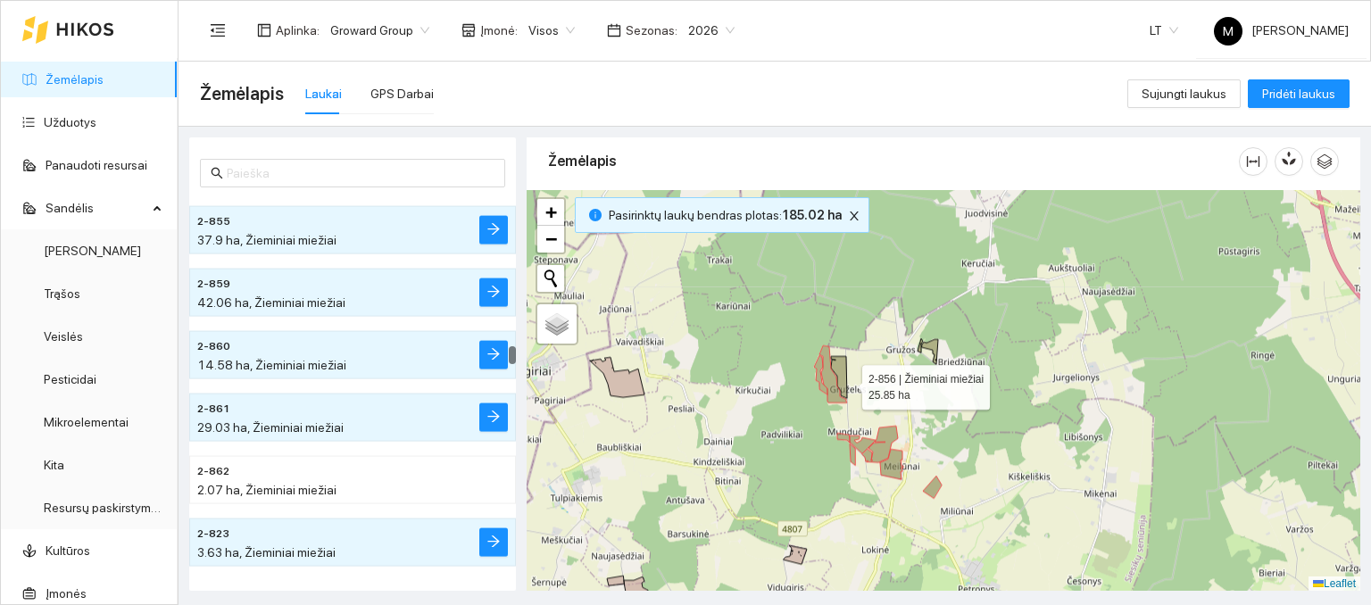
click at [846, 374] on div at bounding box center [944, 391] width 834 height 402
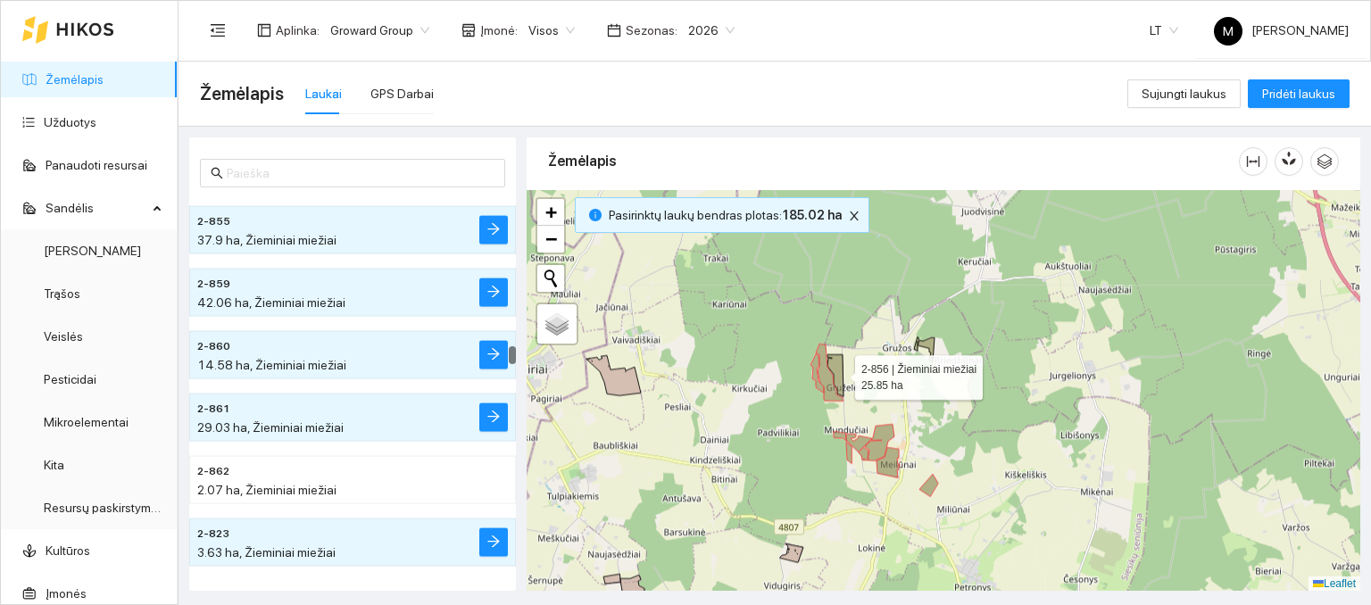
click at [839, 372] on icon at bounding box center [836, 375] width 16 height 42
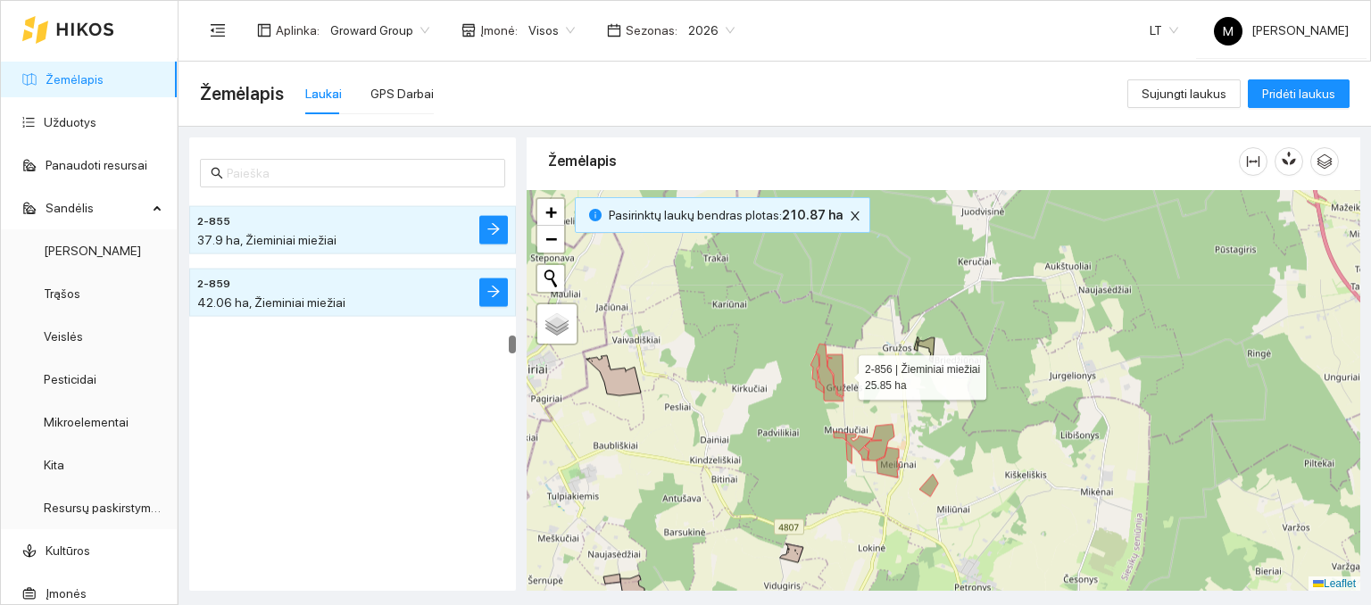
scroll to position [4051, 0]
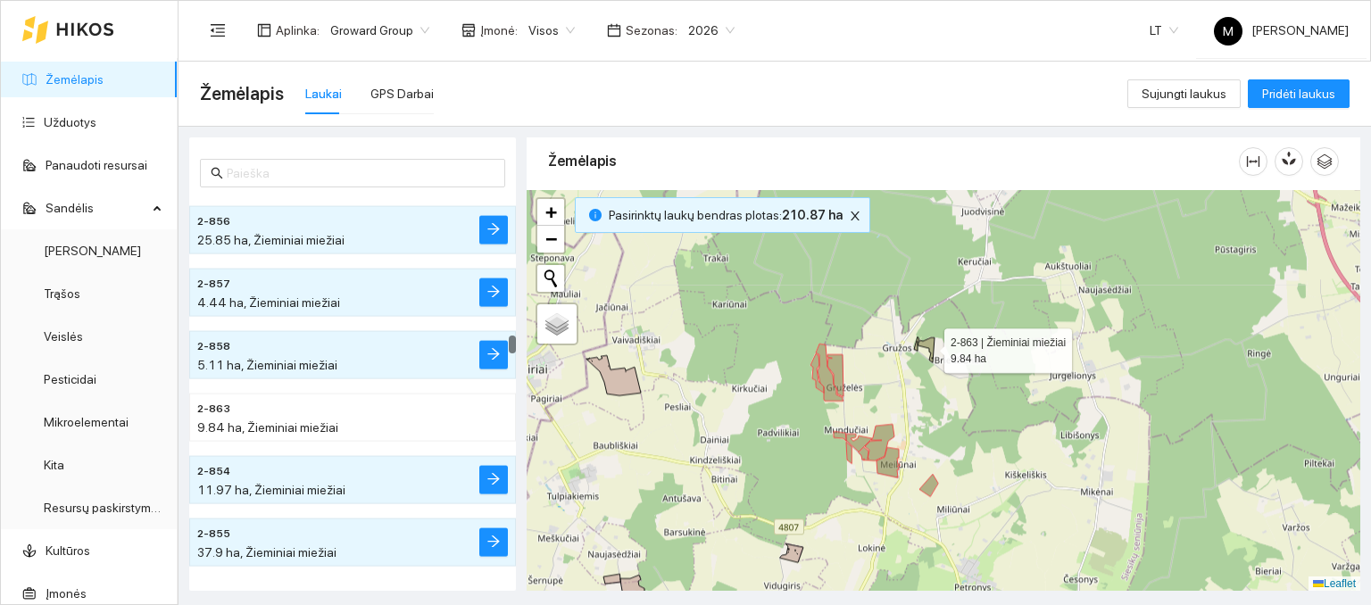
click at [927, 344] on icon at bounding box center [927, 349] width 16 height 25
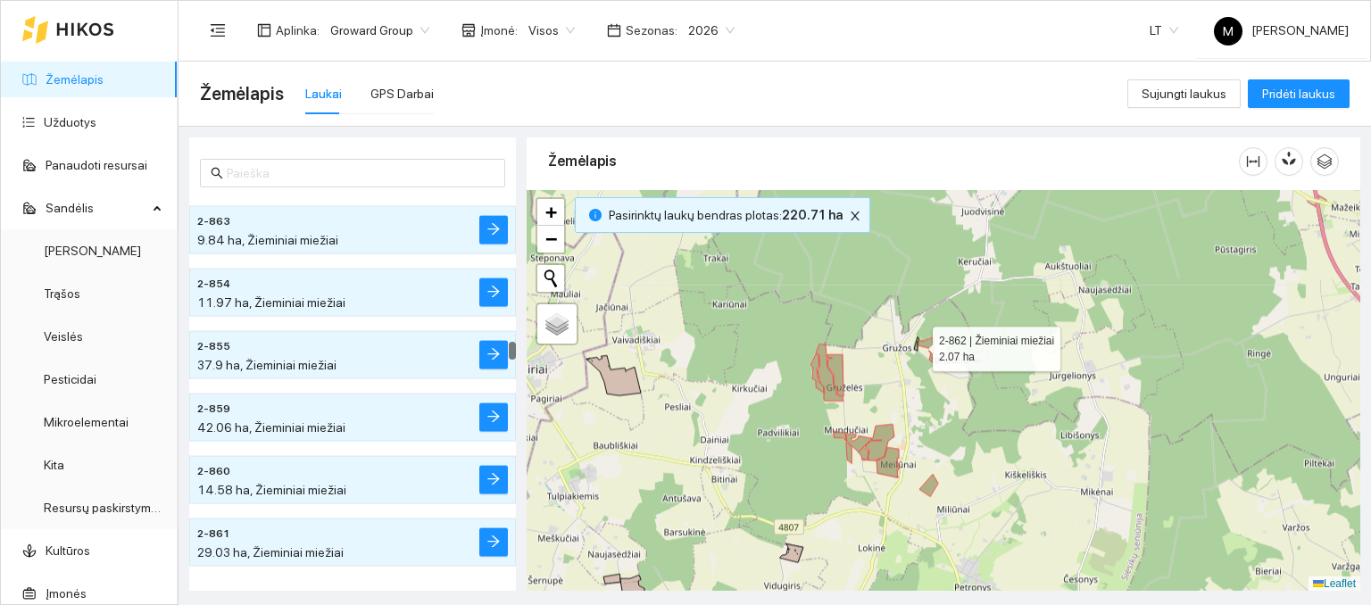
click at [915, 344] on icon at bounding box center [916, 344] width 5 height 14
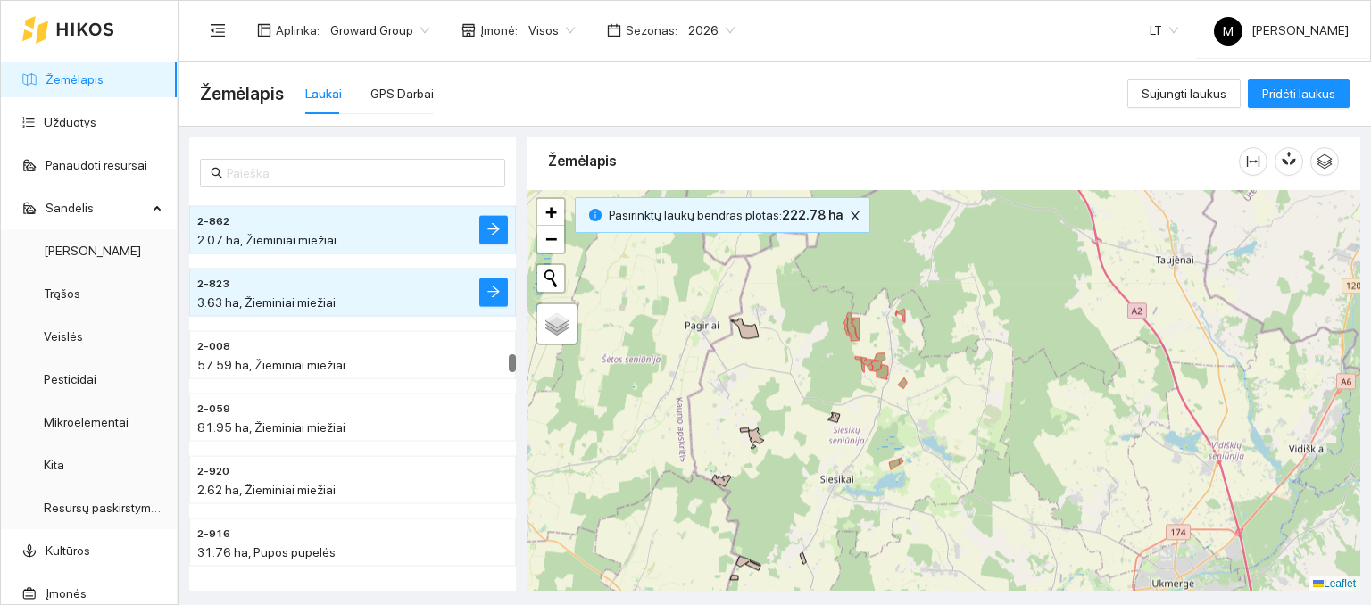
drag, startPoint x: 916, startPoint y: 480, endPoint x: 913, endPoint y: 433, distance: 47.4
click at [914, 434] on div at bounding box center [944, 391] width 834 height 402
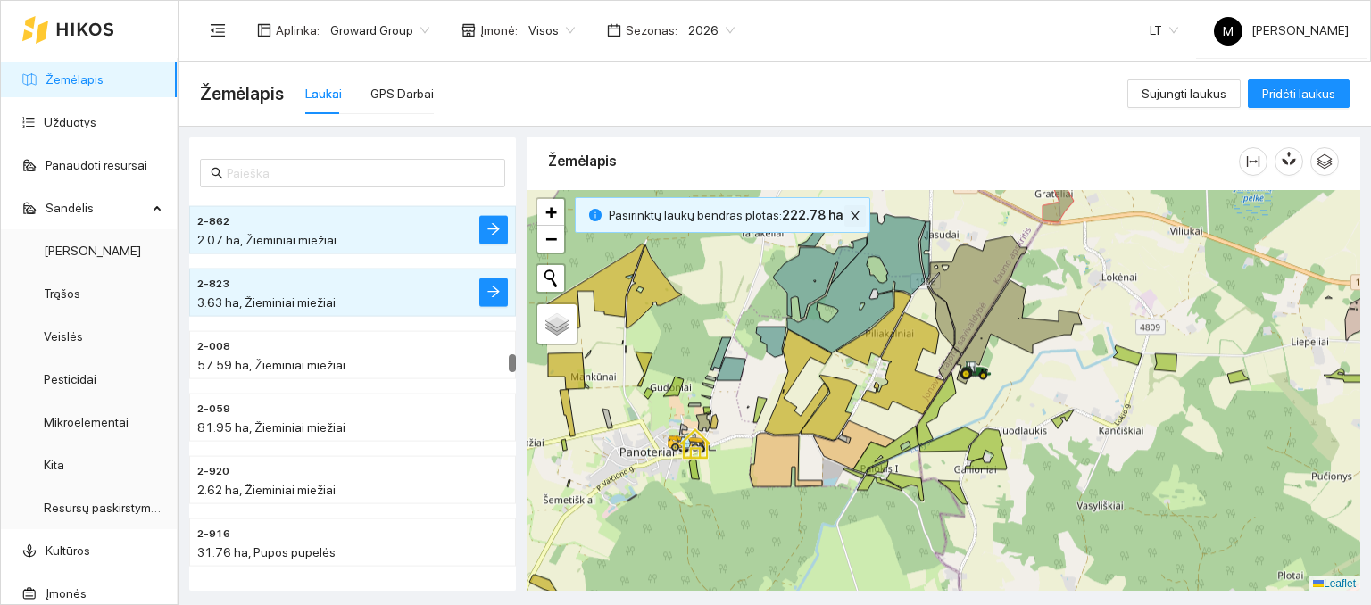
click at [848, 221] on button "button" at bounding box center [854, 215] width 21 height 21
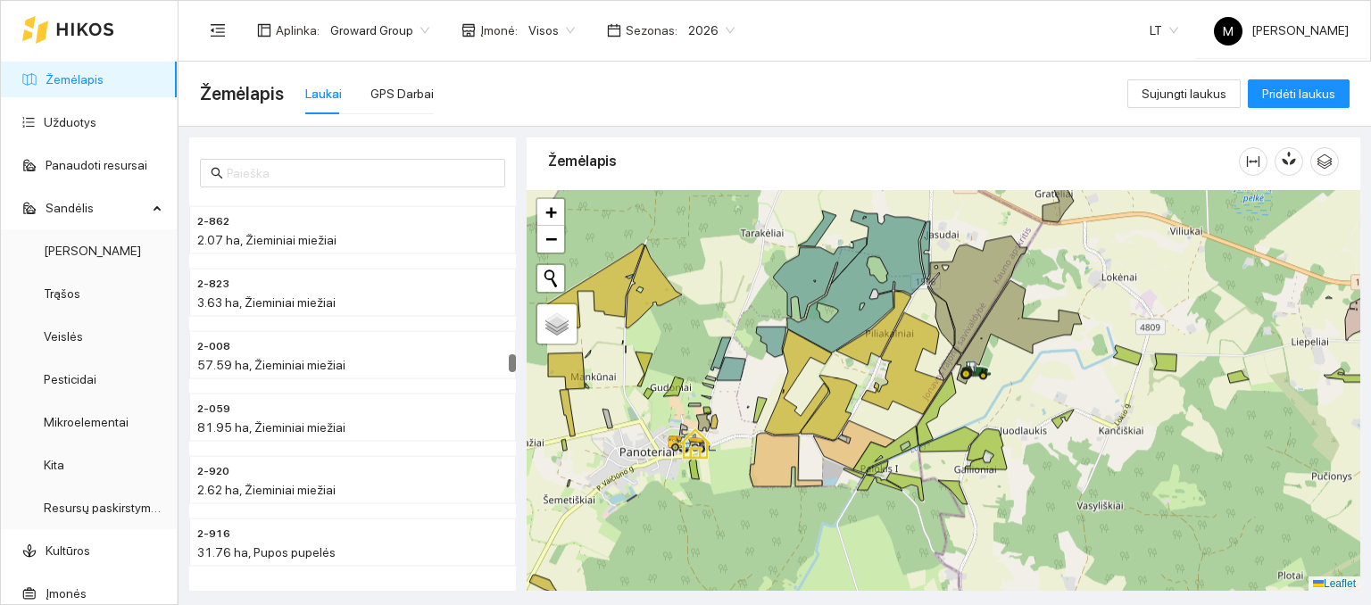
click at [1000, 338] on div at bounding box center [944, 391] width 834 height 402
click at [1006, 319] on icon at bounding box center [1019, 332] width 125 height 104
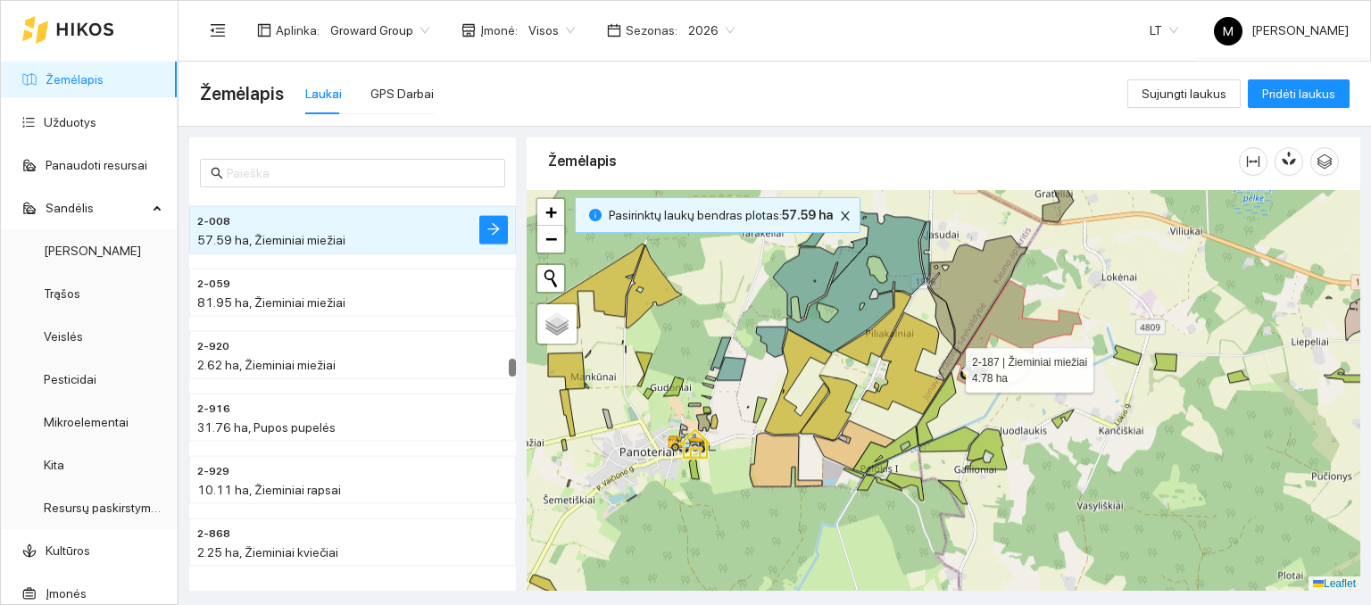
click at [950, 365] on icon at bounding box center [950, 363] width 22 height 33
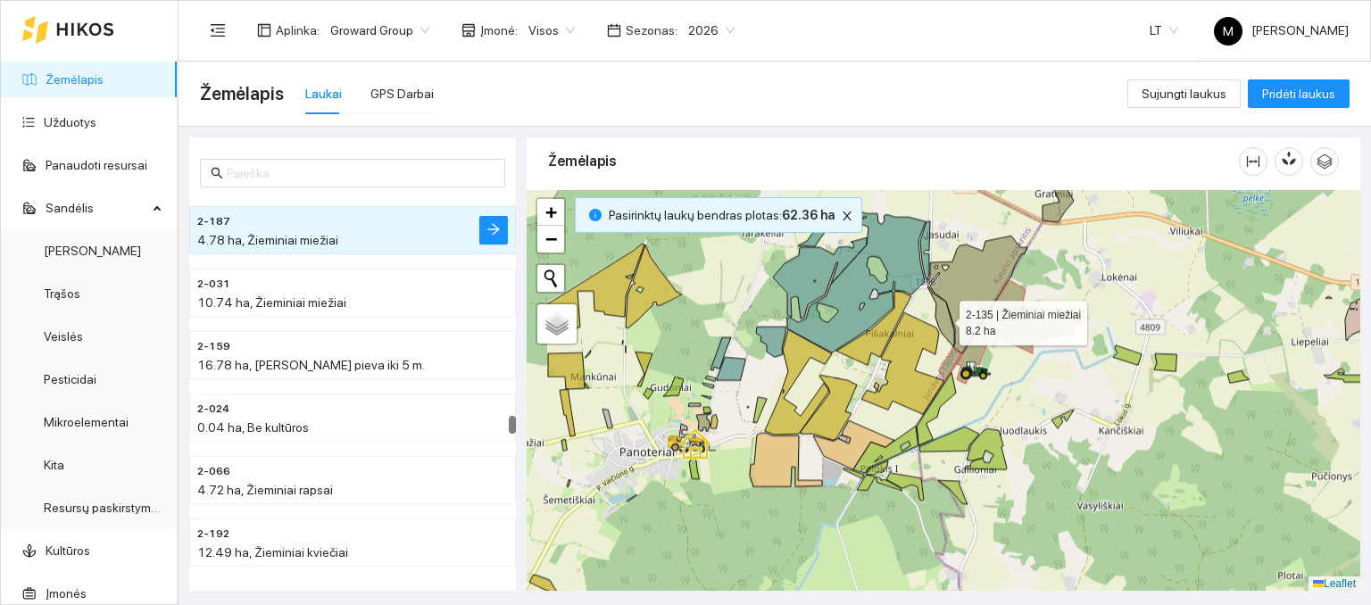
click at [947, 326] on icon at bounding box center [940, 316] width 27 height 61
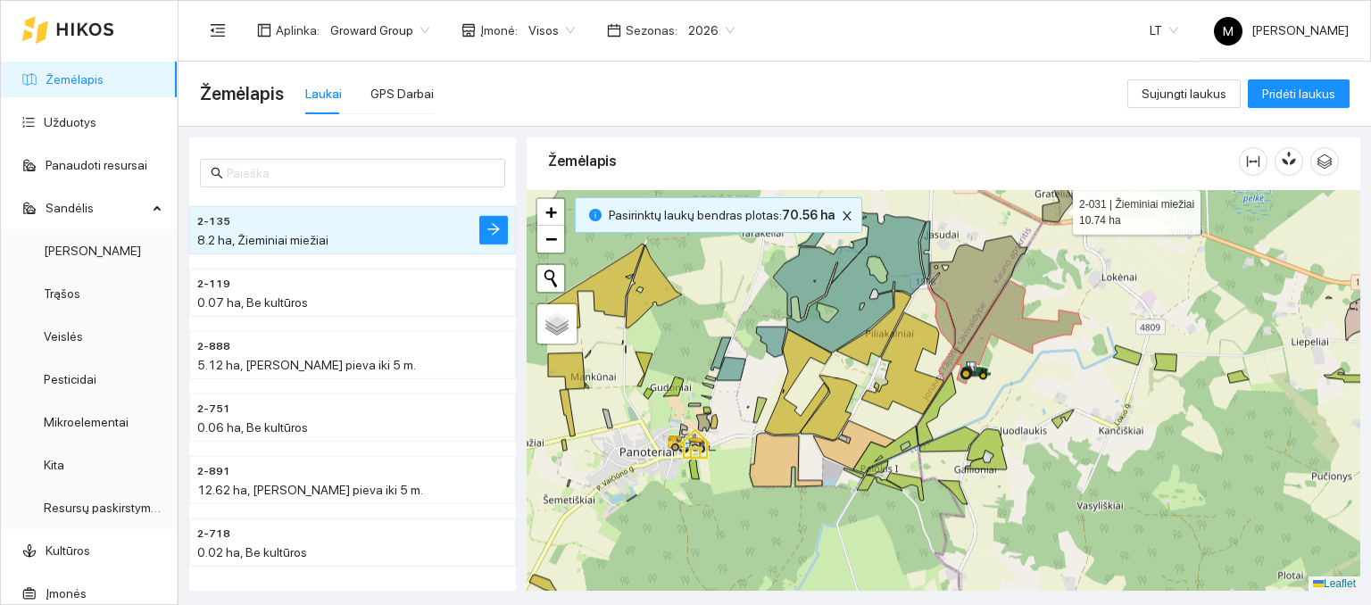
click at [1057, 207] on icon at bounding box center [1058, 200] width 31 height 46
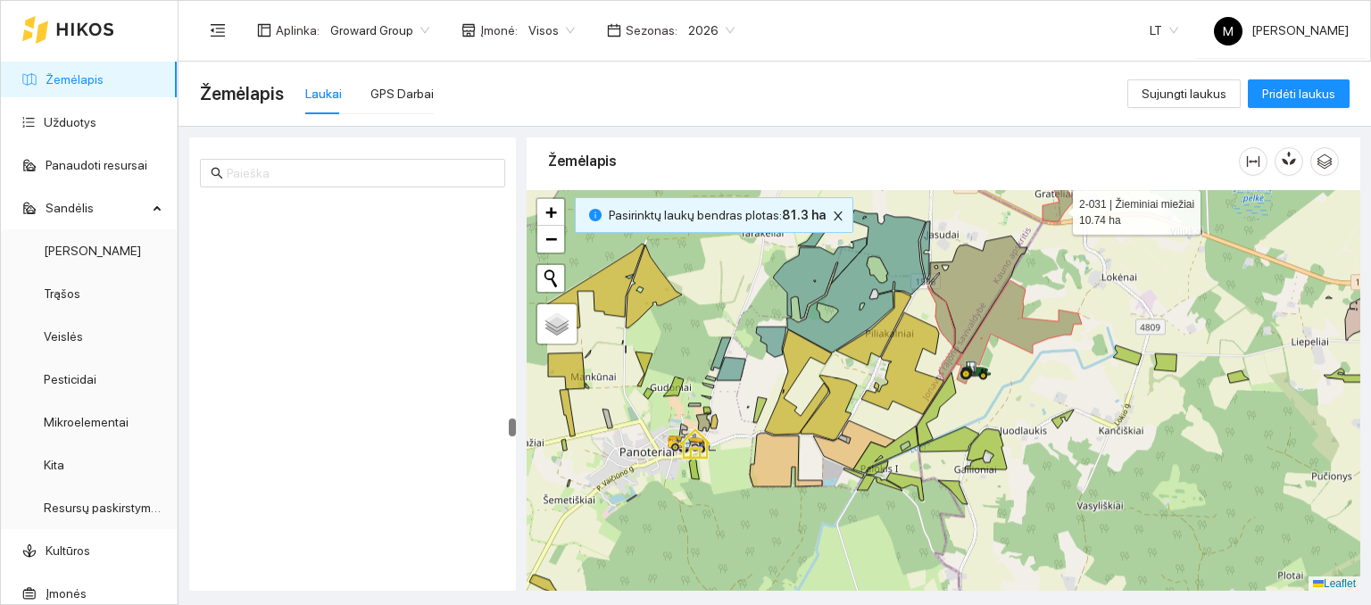
scroll to position [6487, 0]
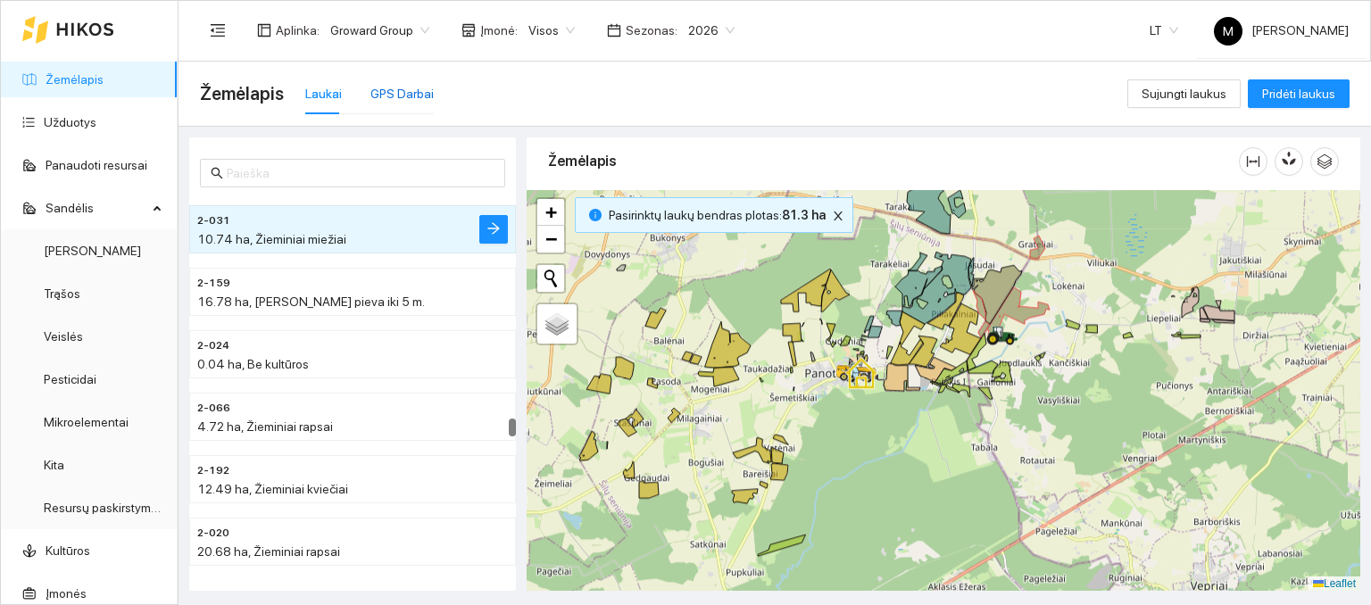
click at [403, 91] on div "GPS Darbai" at bounding box center [401, 94] width 63 height 20
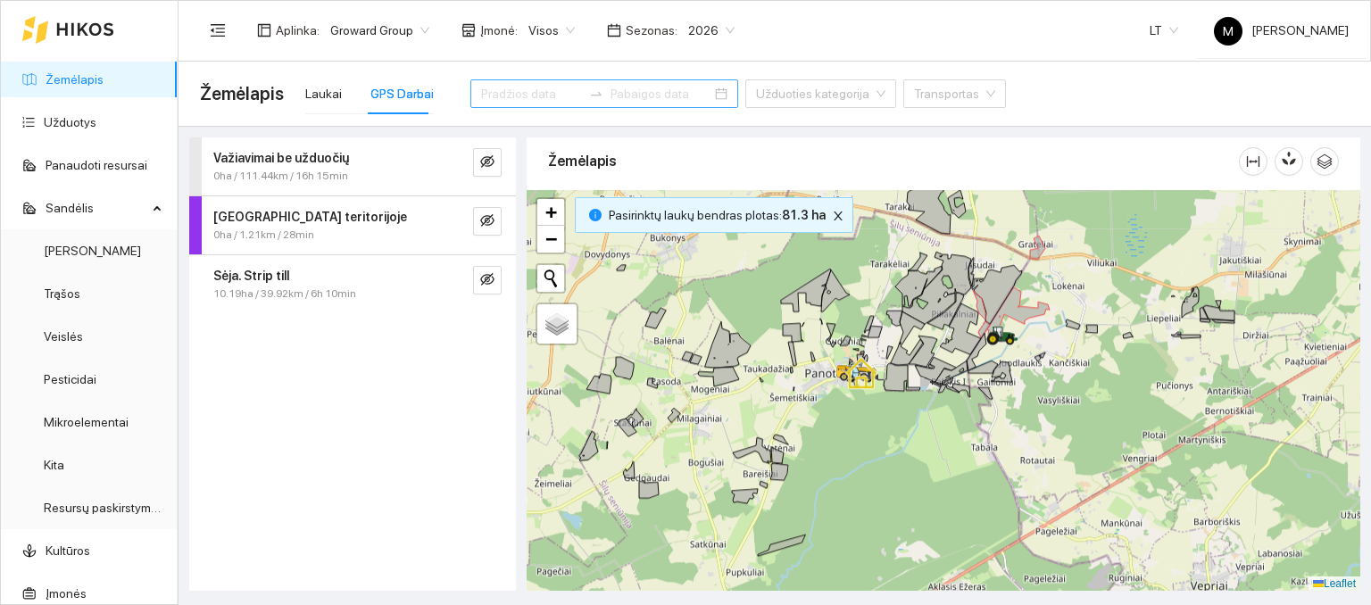
click at [611, 97] on input at bounding box center [661, 94] width 101 height 20
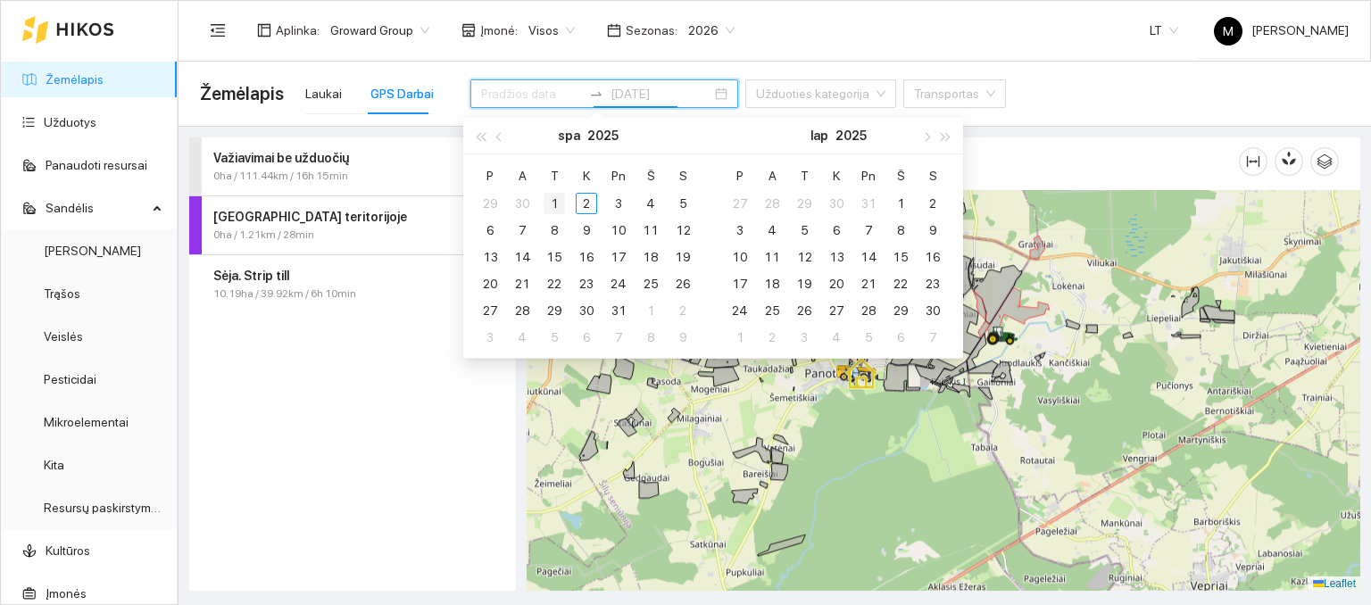
type input "[DATE]"
click at [554, 196] on div "1" at bounding box center [554, 203] width 21 height 21
type input "[DATE]"
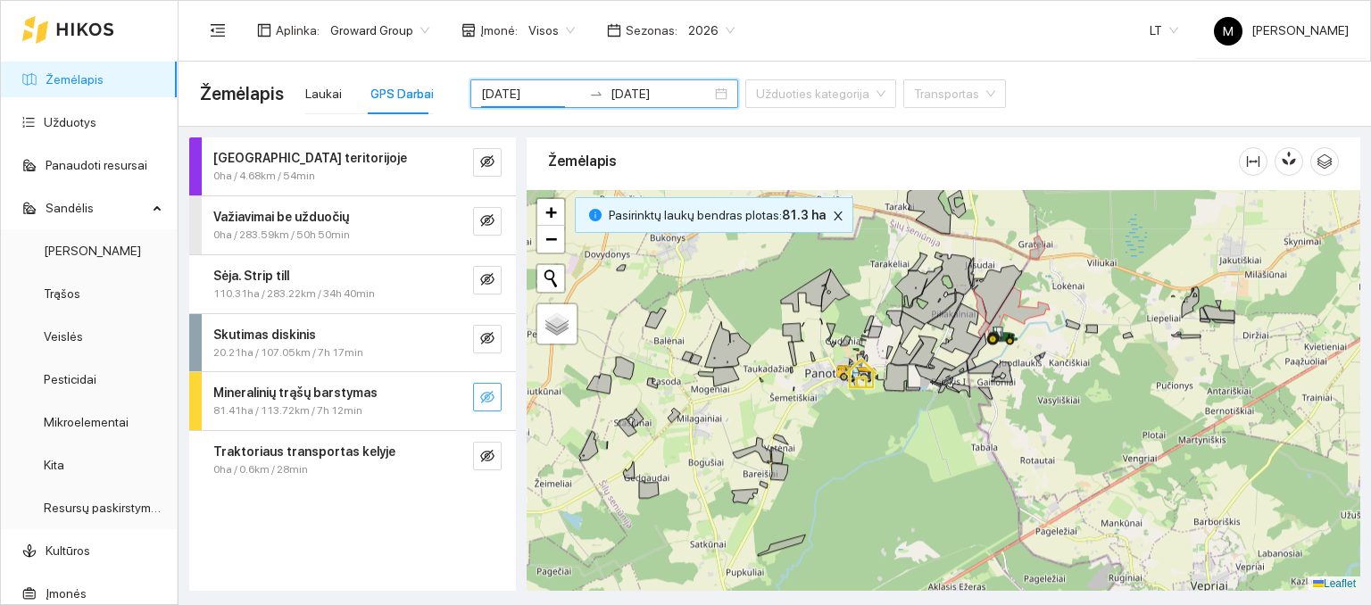
click at [490, 390] on icon "eye-invisible" at bounding box center [487, 397] width 14 height 14
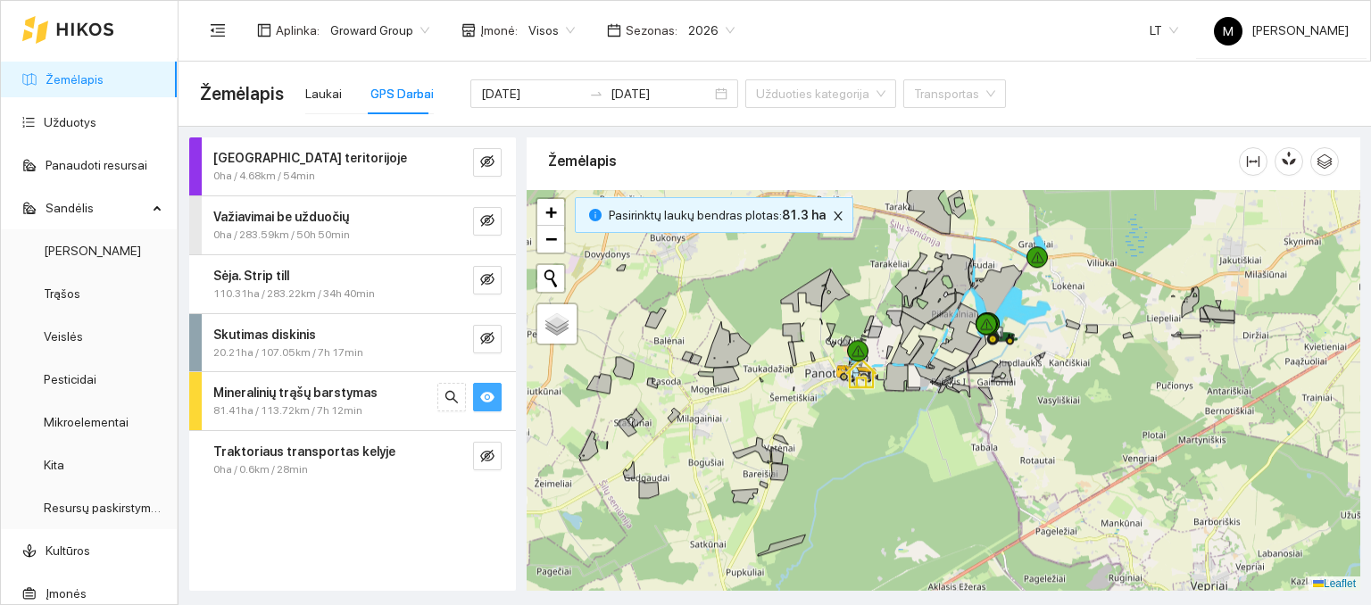
click at [490, 390] on icon "eye" at bounding box center [487, 397] width 14 height 14
click at [334, 90] on div "Laukai" at bounding box center [323, 94] width 37 height 20
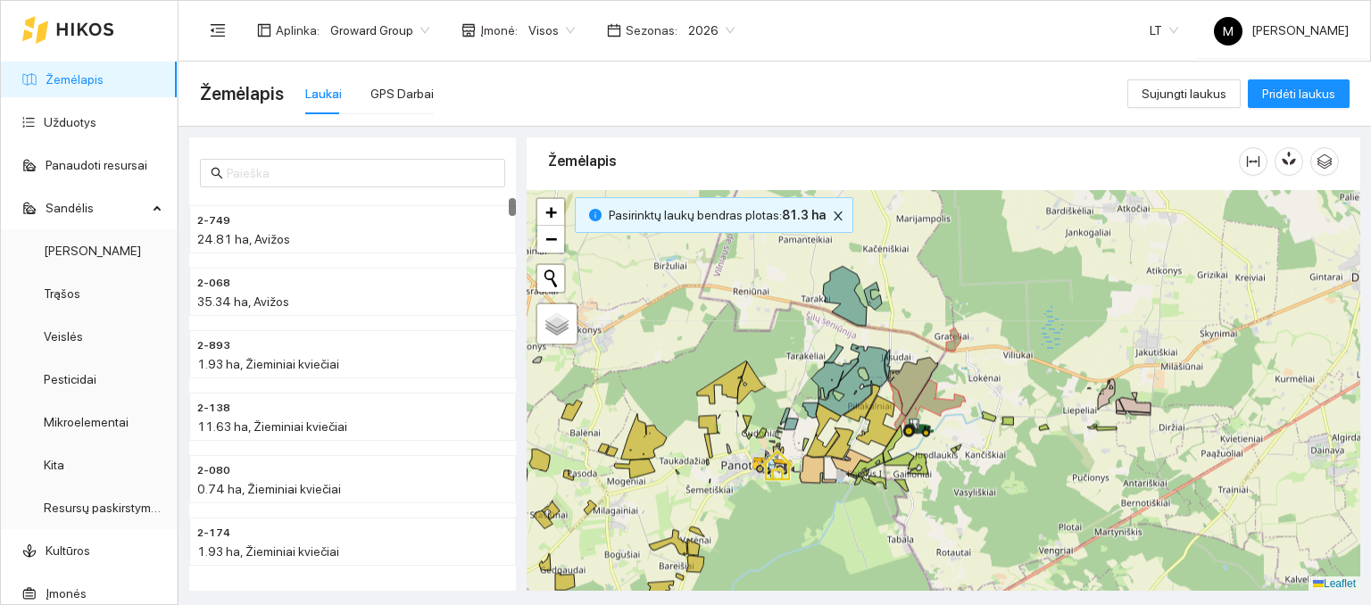
drag, startPoint x: 1100, startPoint y: 267, endPoint x: 1016, endPoint y: 359, distance: 124.5
click at [1016, 359] on div at bounding box center [944, 391] width 834 height 402
click at [88, 124] on link "Užduotys" at bounding box center [70, 122] width 53 height 14
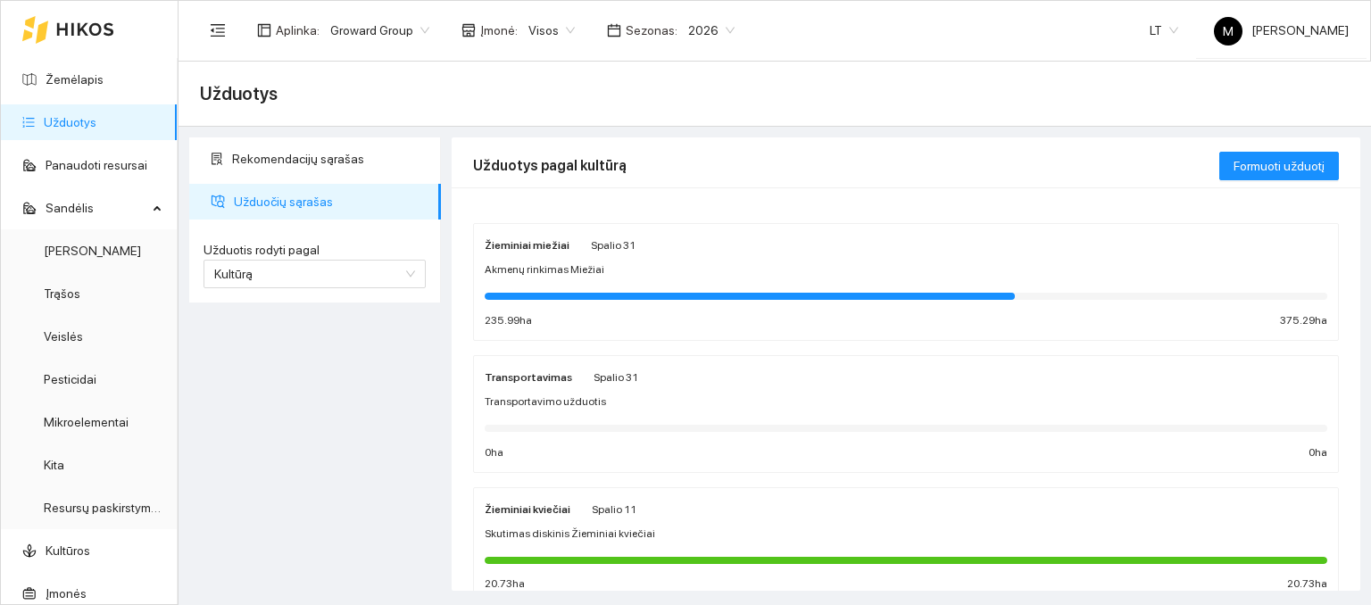
click at [557, 269] on span "Akmenų rinkimas Miežiai" at bounding box center [545, 270] width 120 height 17
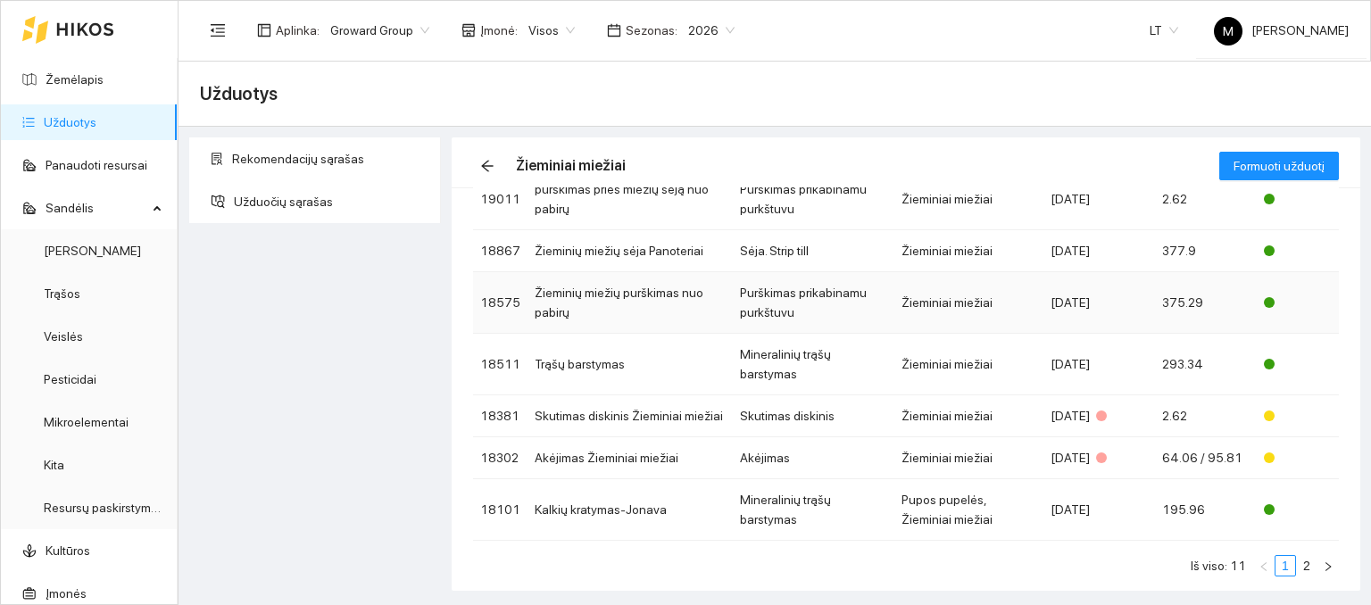
scroll to position [135, 0]
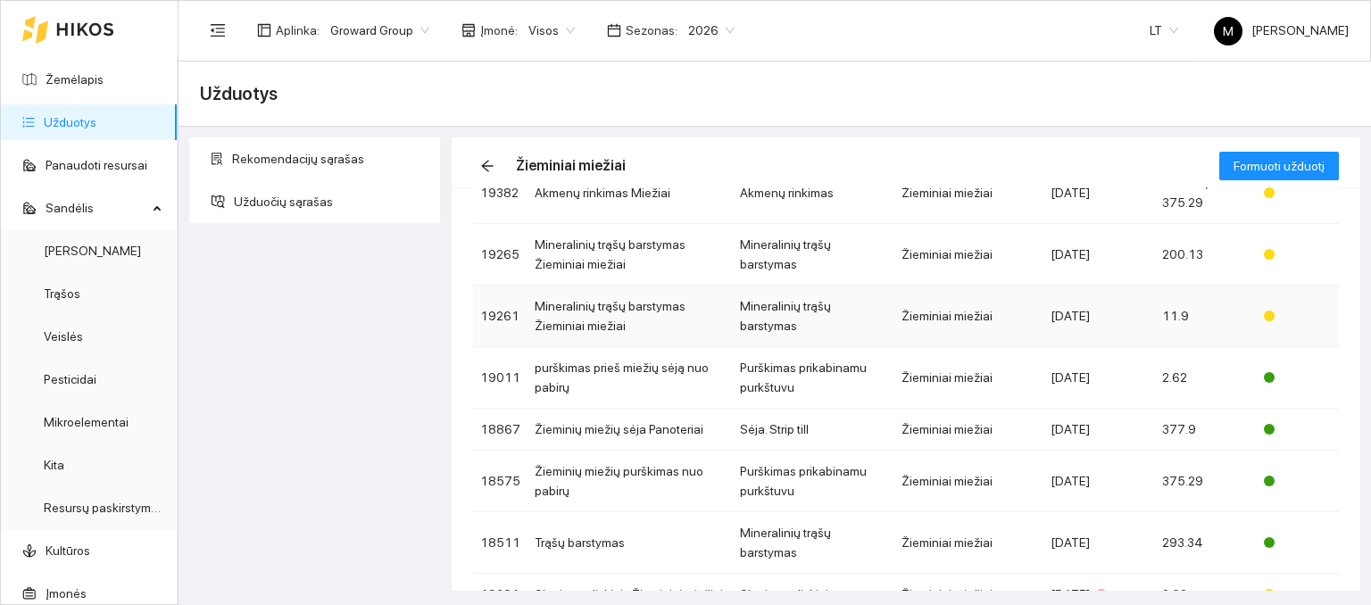
click at [589, 311] on td "Mineralinių trąšų barstymas Žieminiai miežiai" at bounding box center [630, 317] width 205 height 62
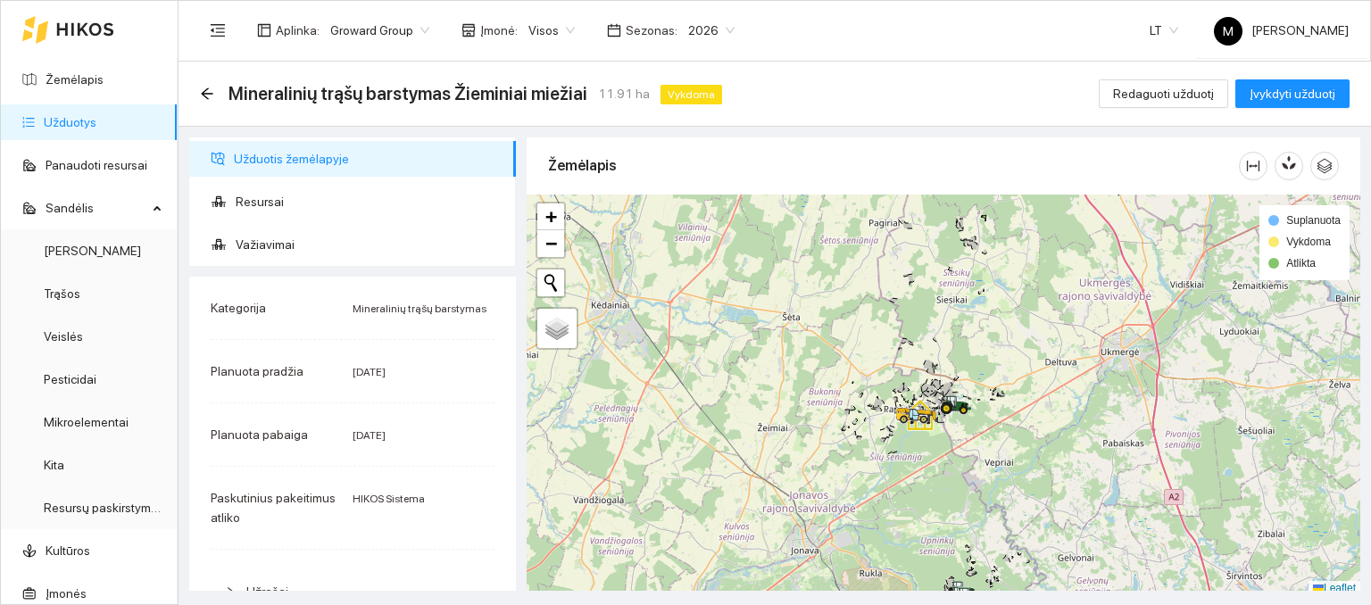
scroll to position [4, 0]
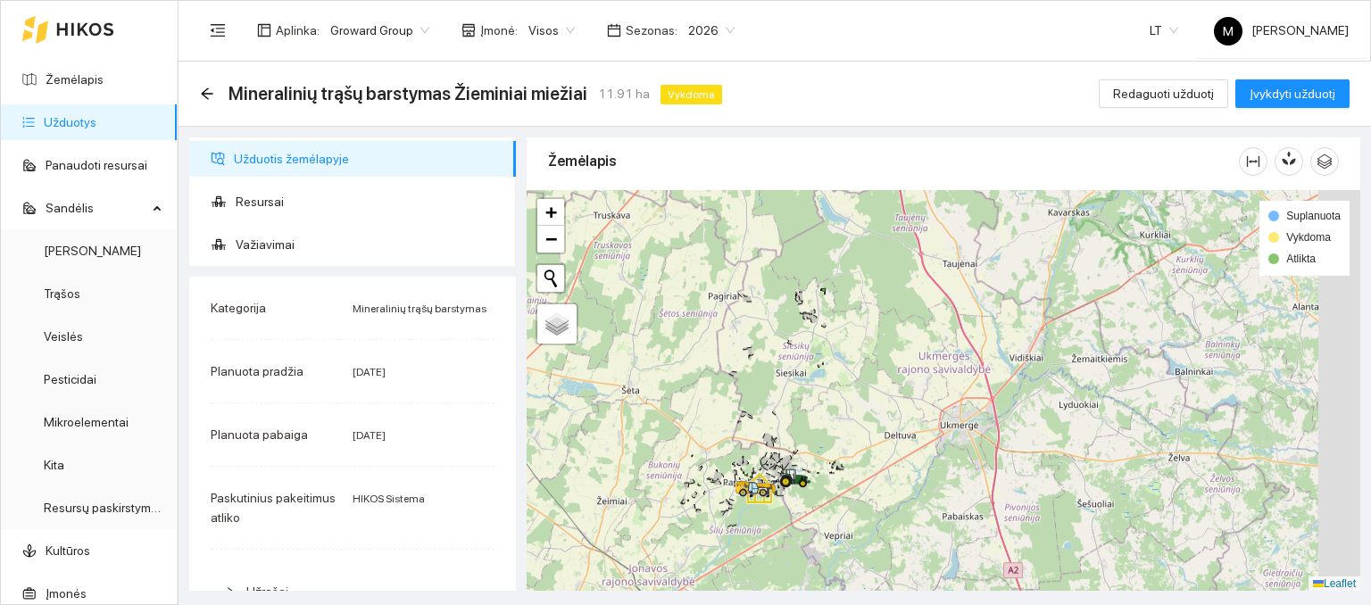
drag, startPoint x: 968, startPoint y: 351, endPoint x: 761, endPoint y: 446, distance: 228.1
click at [761, 446] on div at bounding box center [944, 391] width 834 height 402
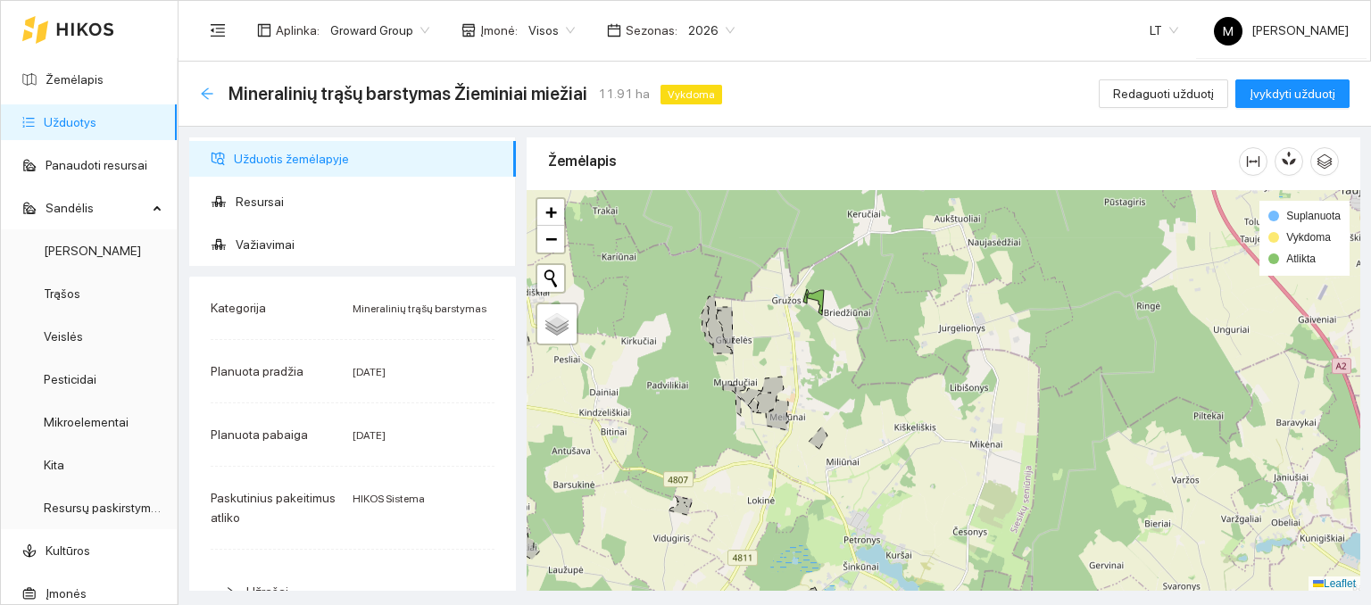
click at [207, 96] on icon "arrow-left" at bounding box center [207, 94] width 14 height 14
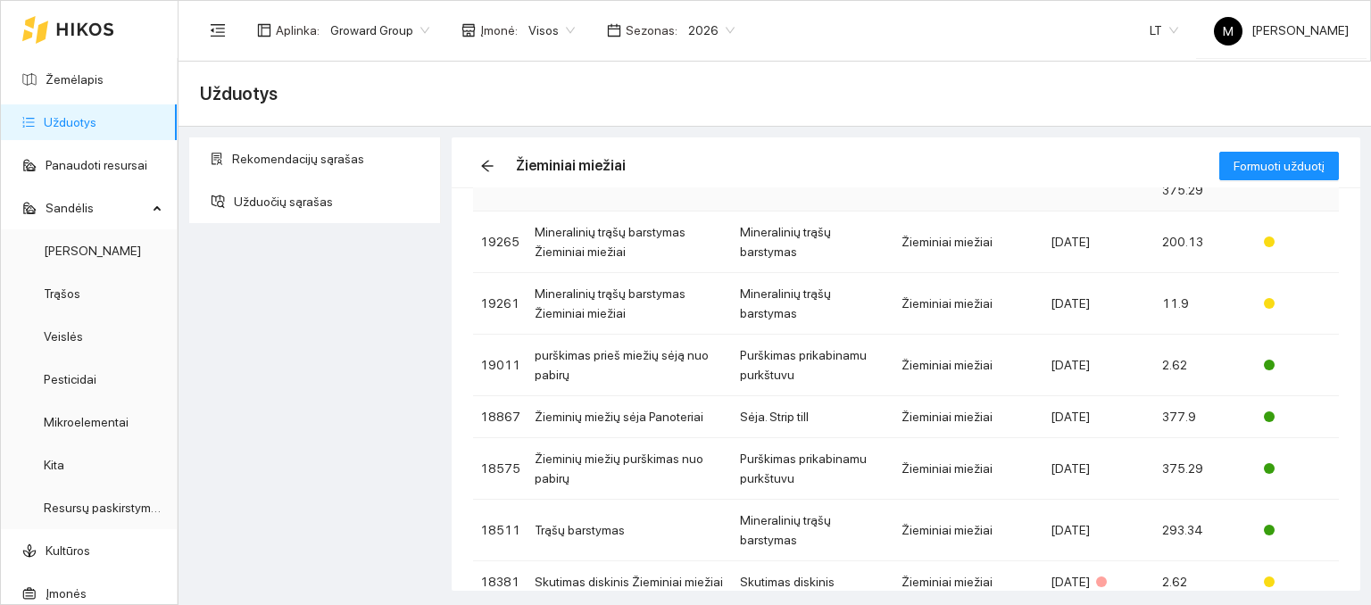
scroll to position [179, 0]
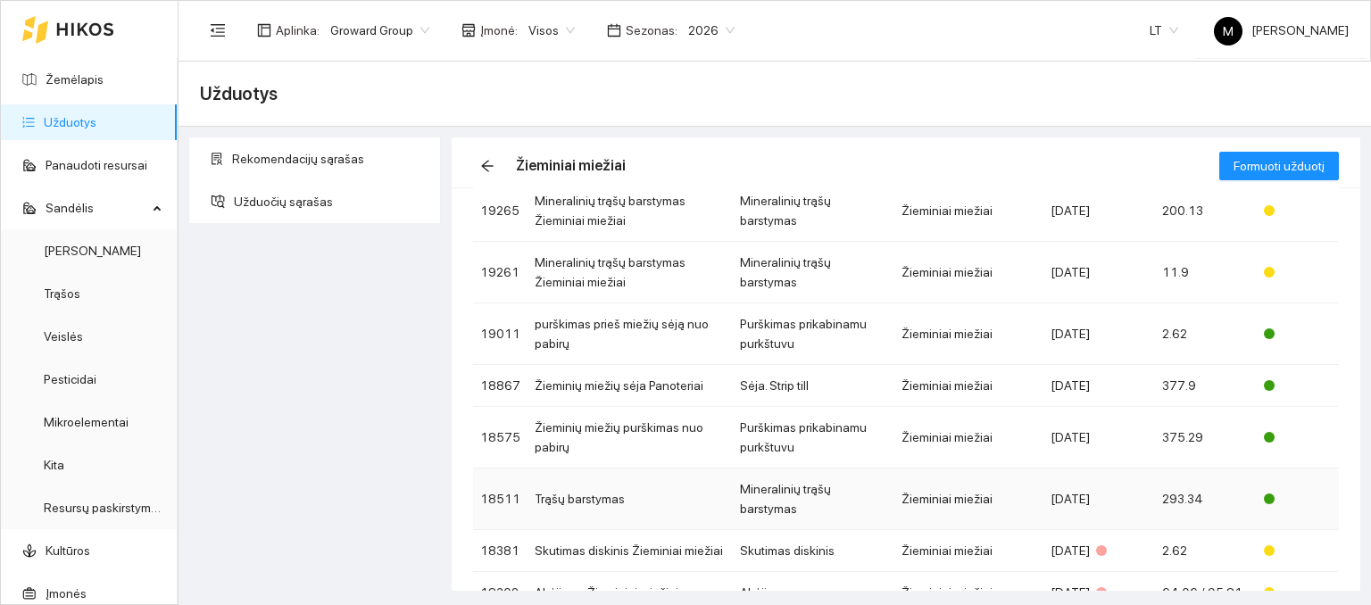
click at [561, 488] on td "Trąšų barstymas" at bounding box center [630, 500] width 205 height 62
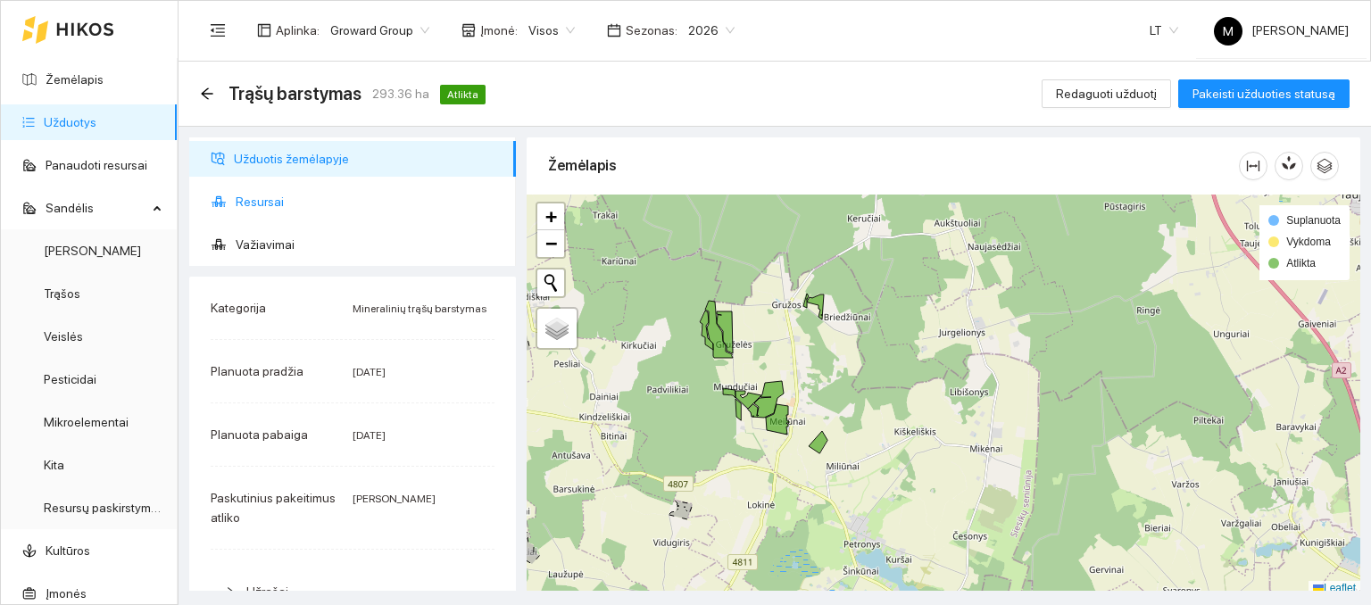
click at [322, 201] on span "Resursai" at bounding box center [369, 202] width 266 height 36
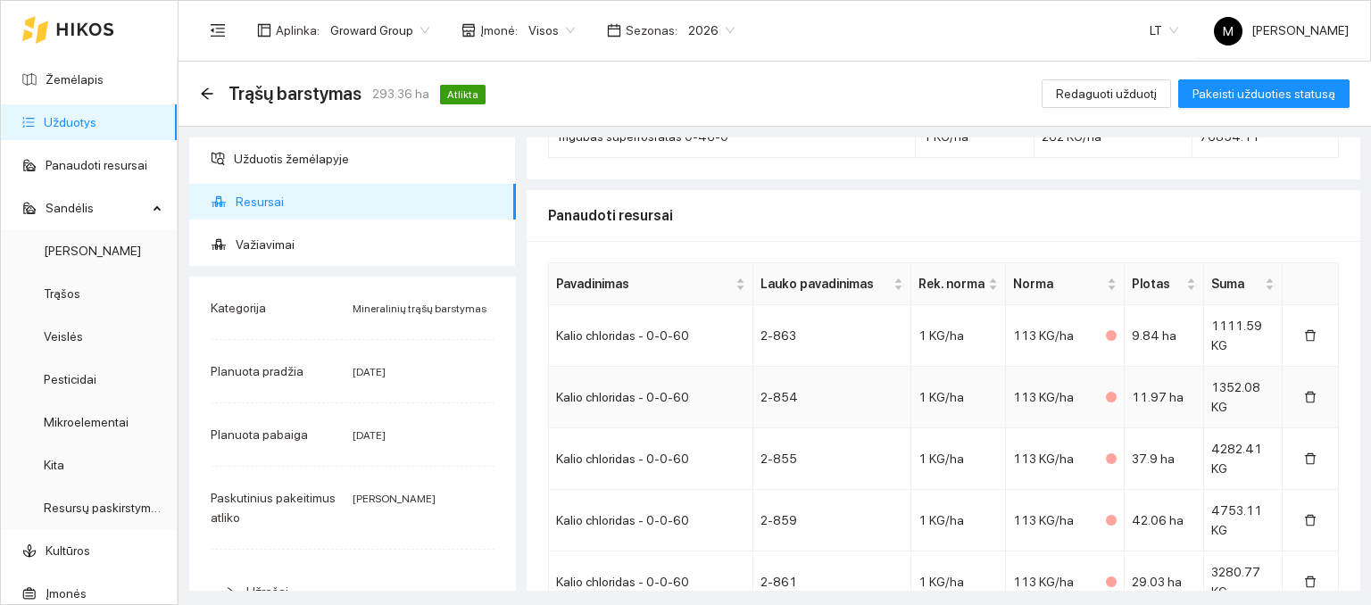
scroll to position [268, 0]
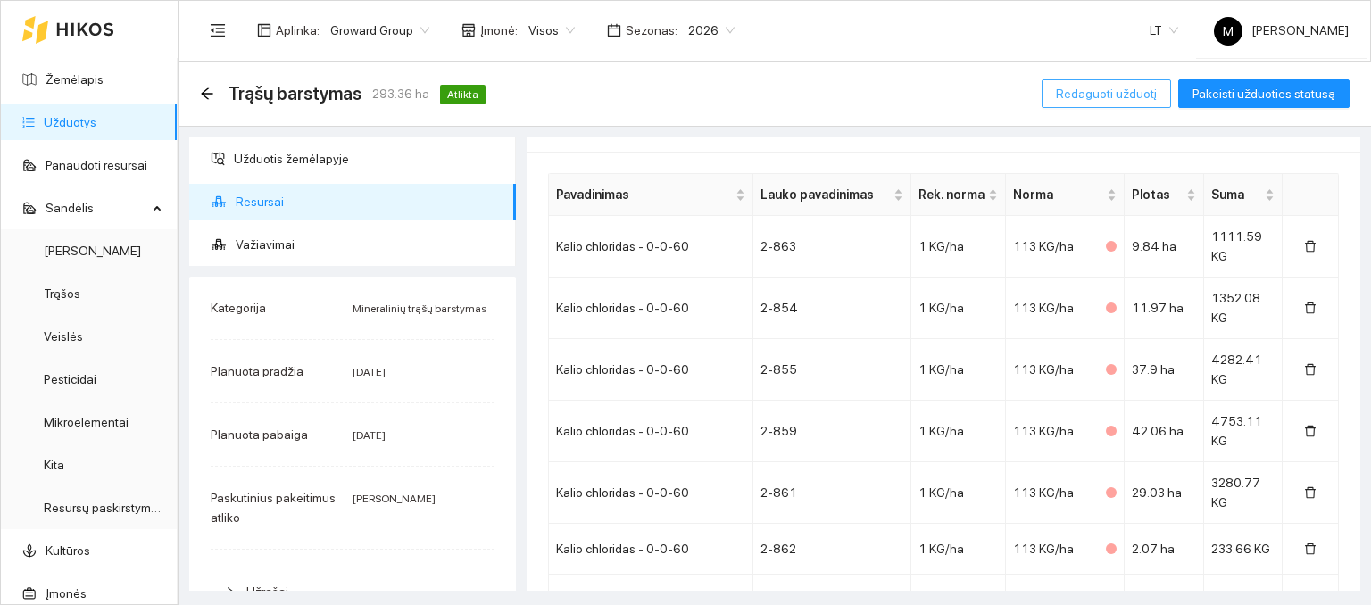
click at [1102, 87] on span "Redaguoti užduotį" at bounding box center [1106, 94] width 101 height 20
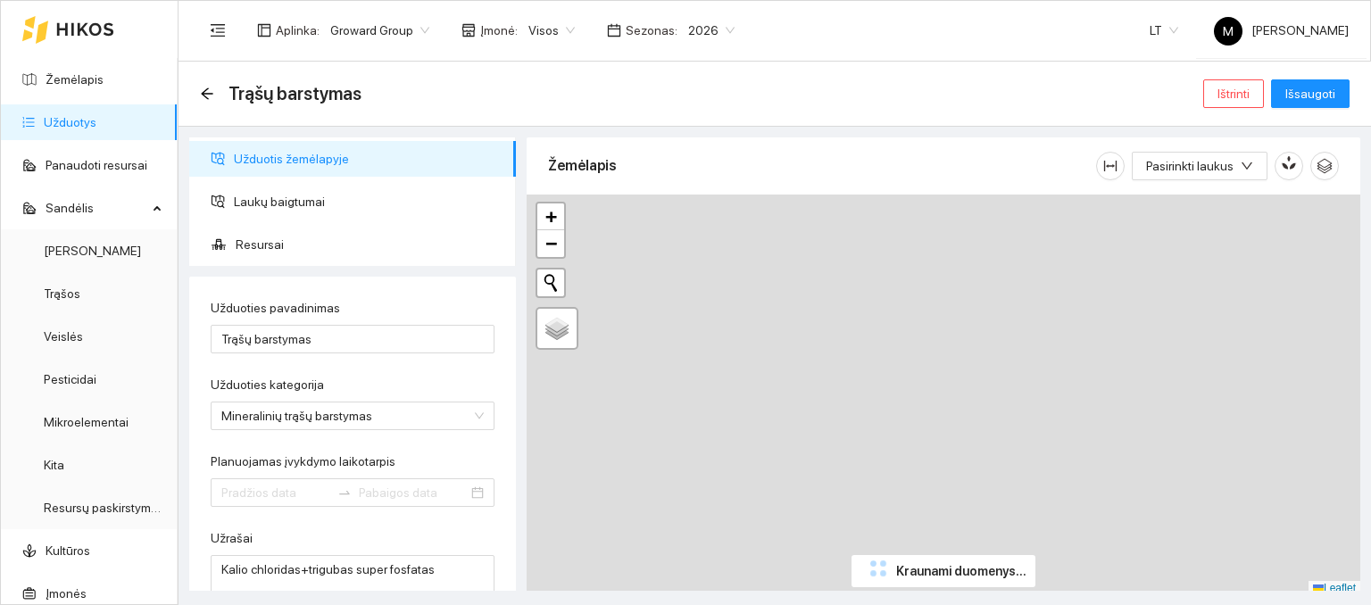
type input "[DATE]"
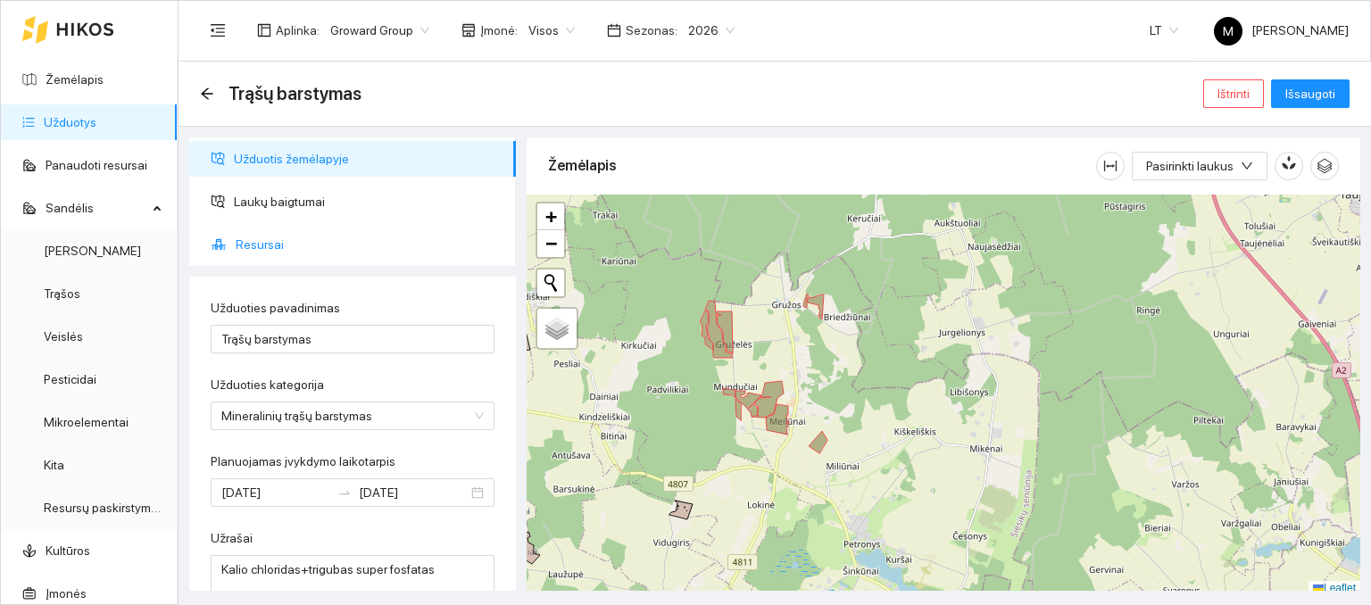
click at [257, 248] on span "Resursai" at bounding box center [369, 245] width 266 height 36
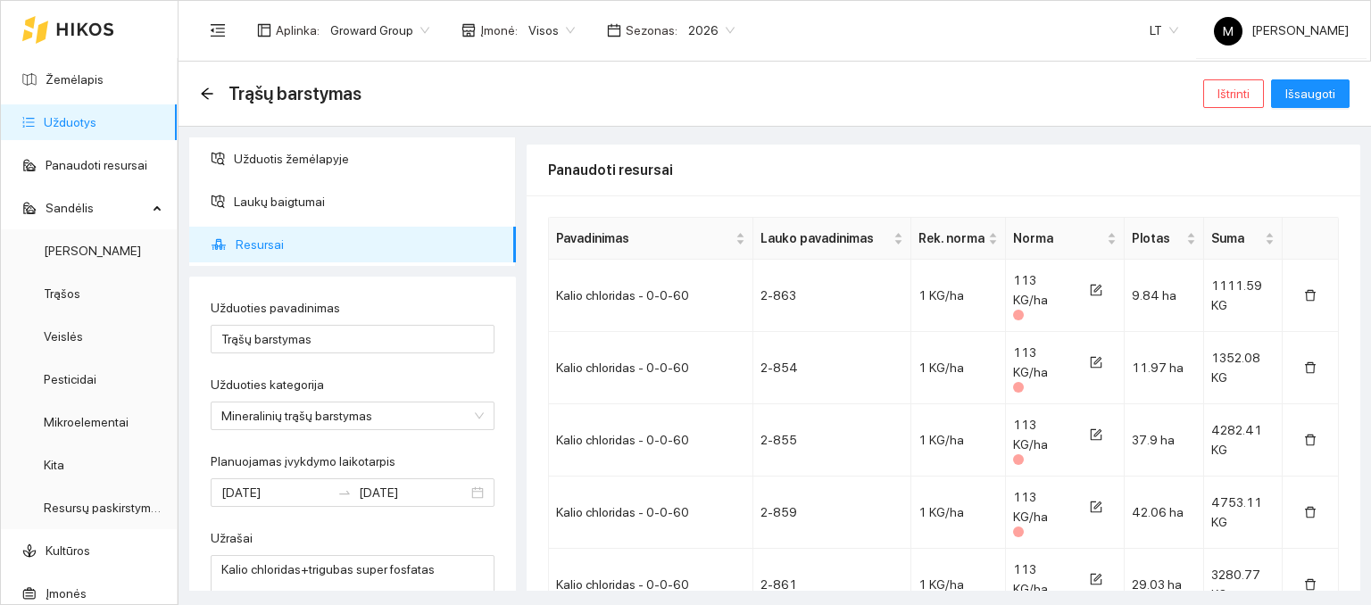
scroll to position [357, 0]
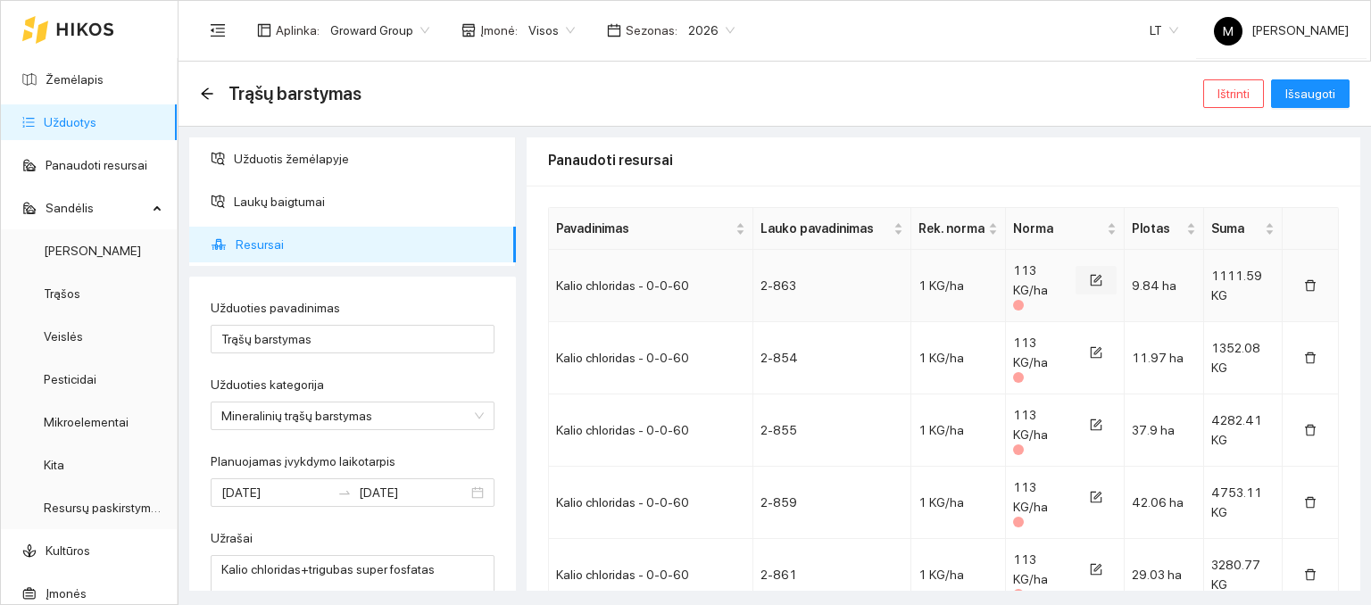
click at [1094, 279] on icon "form" at bounding box center [1098, 279] width 8 height 8
click at [1082, 279] on button "button" at bounding box center [1085, 279] width 41 height 29
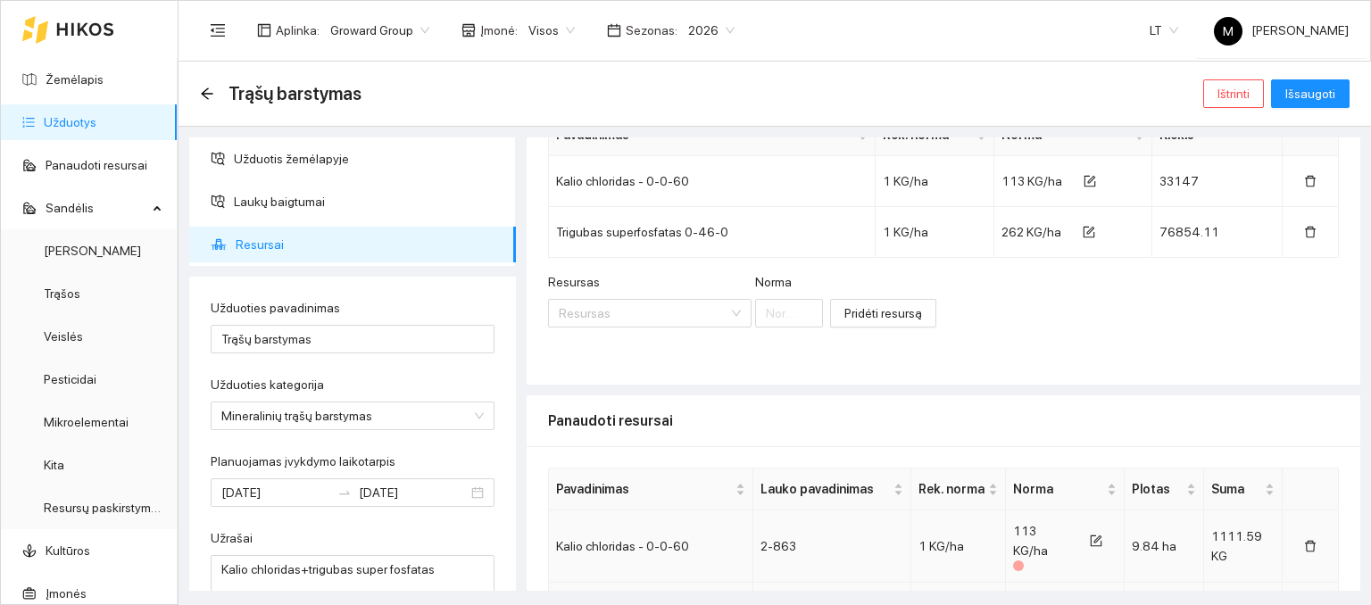
scroll to position [0, 0]
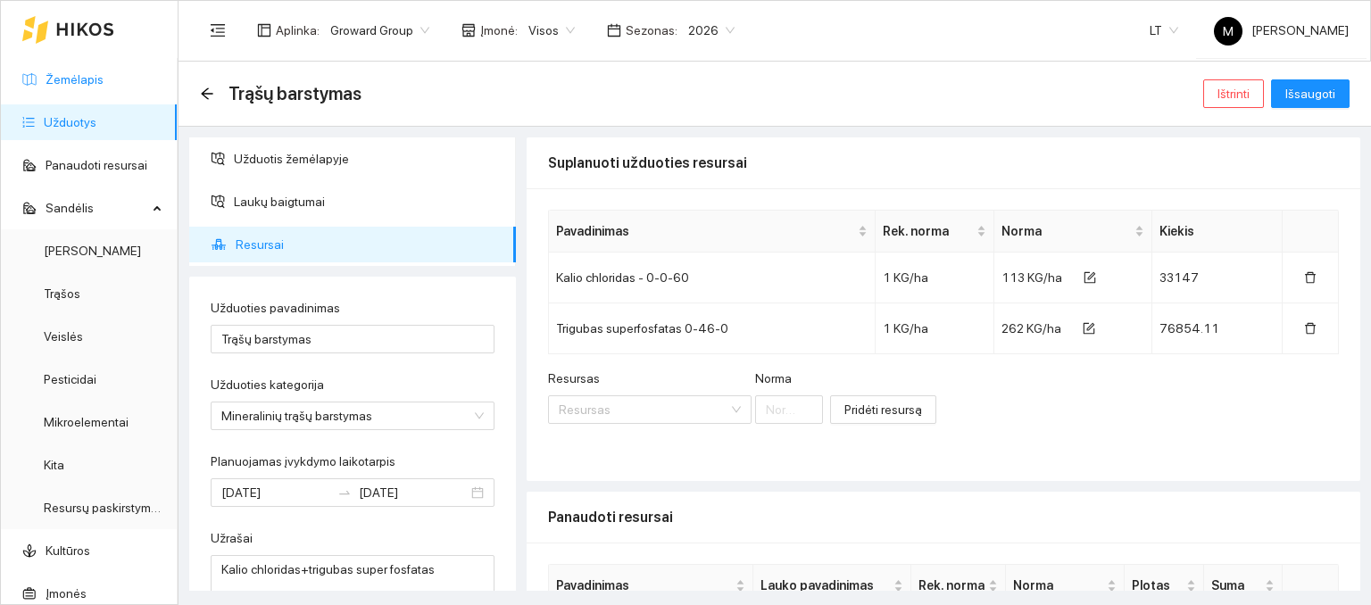
click at [81, 78] on link "Žemėlapis" at bounding box center [75, 79] width 58 height 14
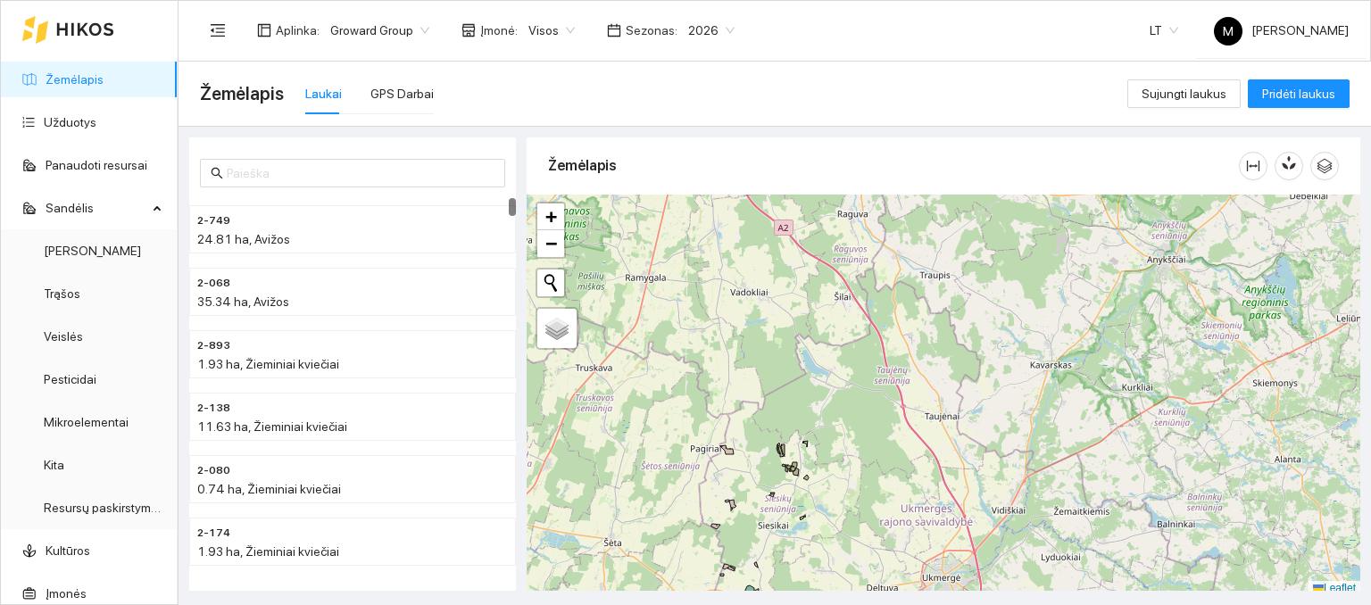
scroll to position [4, 0]
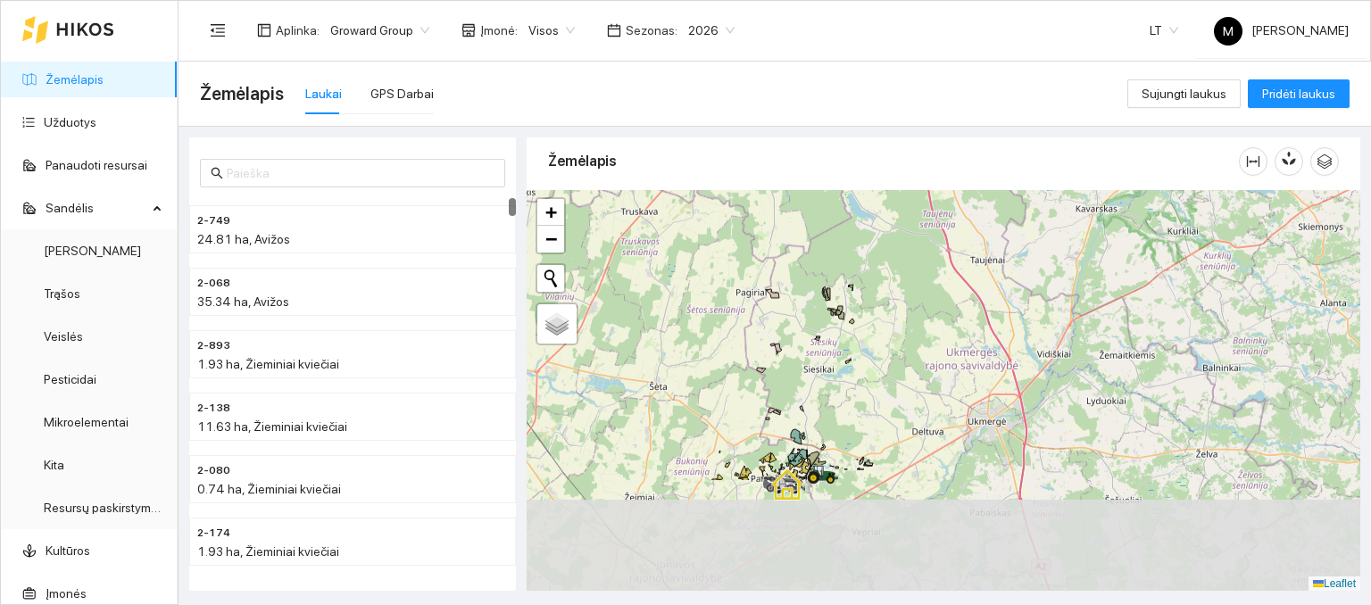
drag, startPoint x: 786, startPoint y: 561, endPoint x: 835, endPoint y: 402, distance: 166.3
click at [835, 402] on div at bounding box center [944, 391] width 834 height 402
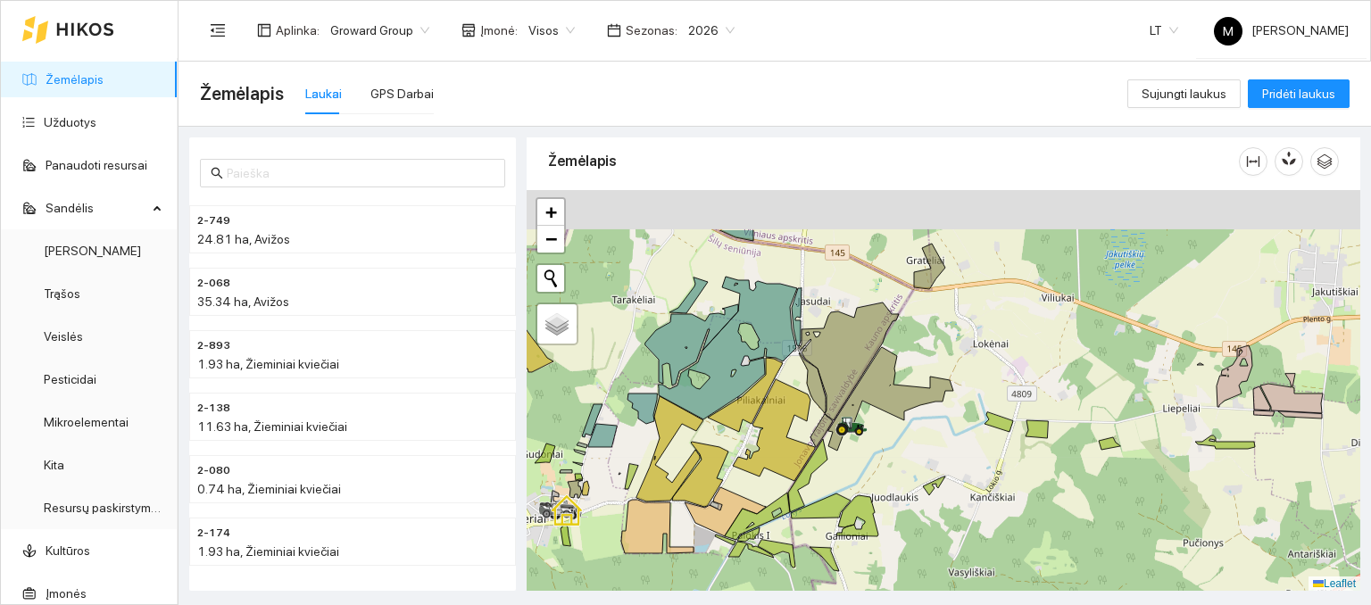
drag, startPoint x: 920, startPoint y: 378, endPoint x: 886, endPoint y: 460, distance: 88.4
click at [886, 460] on div at bounding box center [944, 391] width 834 height 402
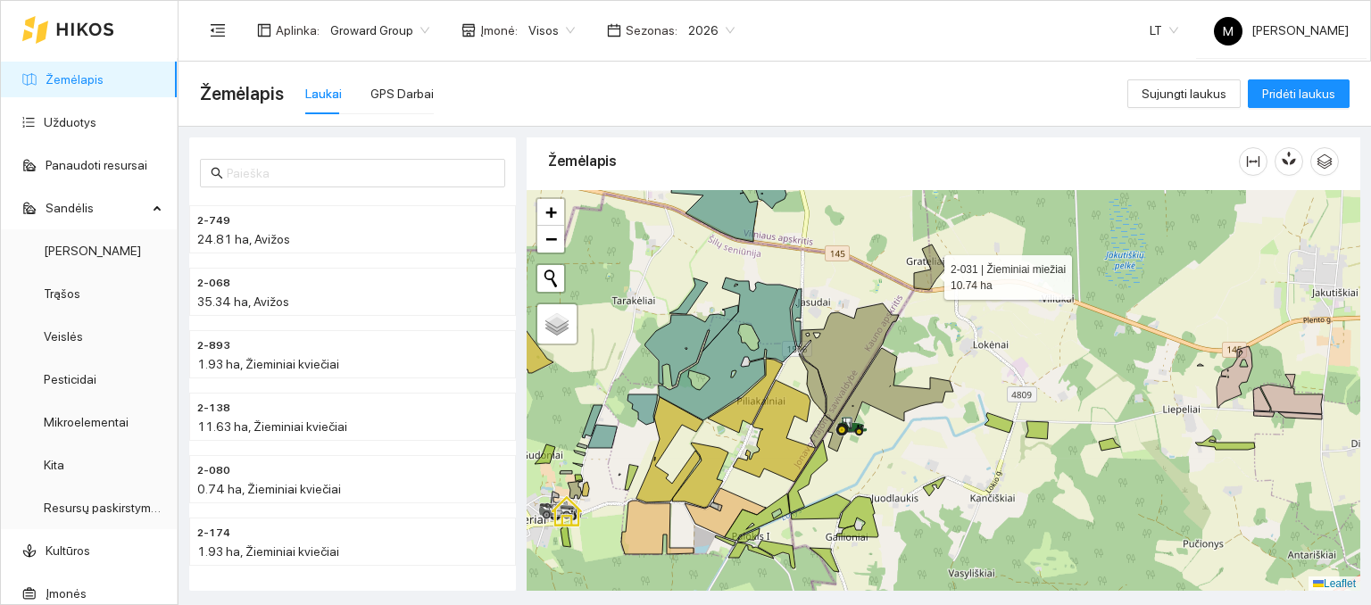
click at [927, 272] on icon at bounding box center [929, 268] width 31 height 46
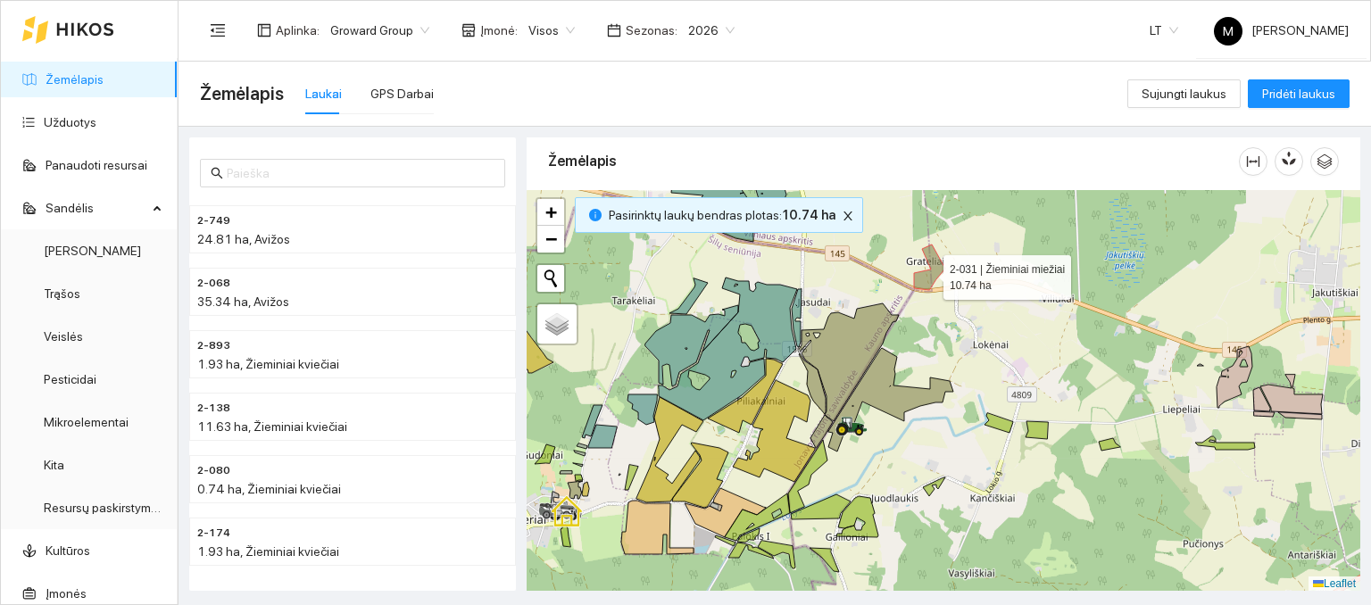
scroll to position [6481, 0]
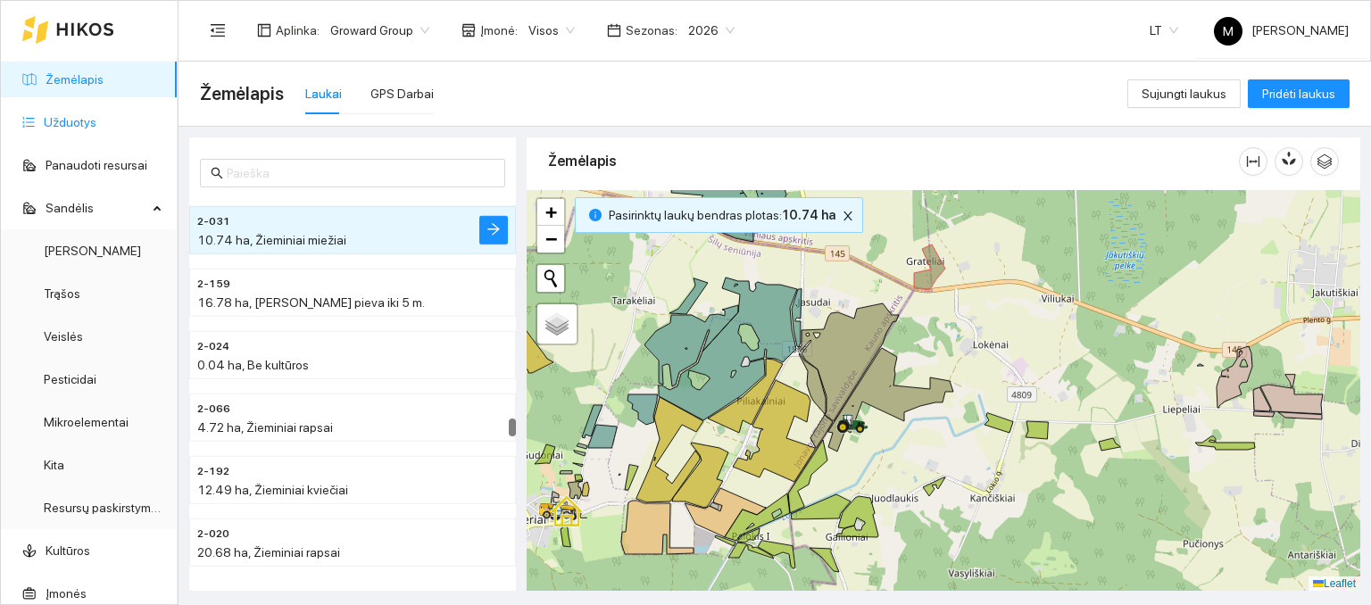
click at [73, 128] on link "Užduotys" at bounding box center [70, 122] width 53 height 14
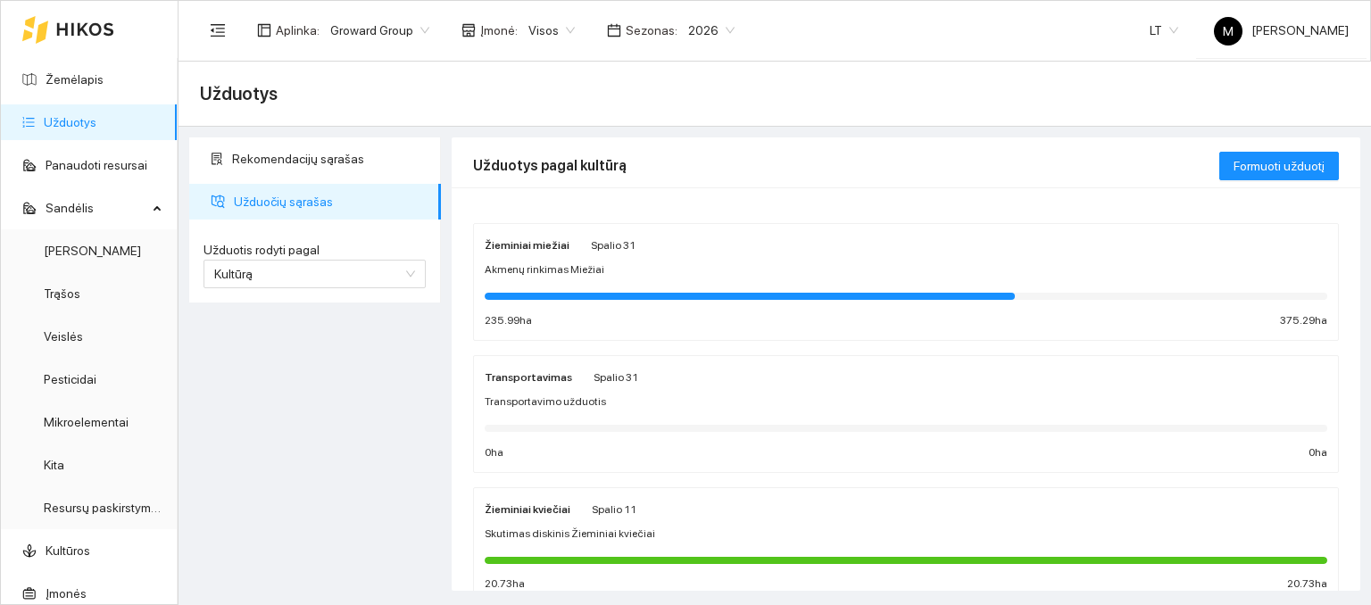
click at [578, 265] on span "Akmenų rinkimas Miežiai" at bounding box center [545, 270] width 120 height 17
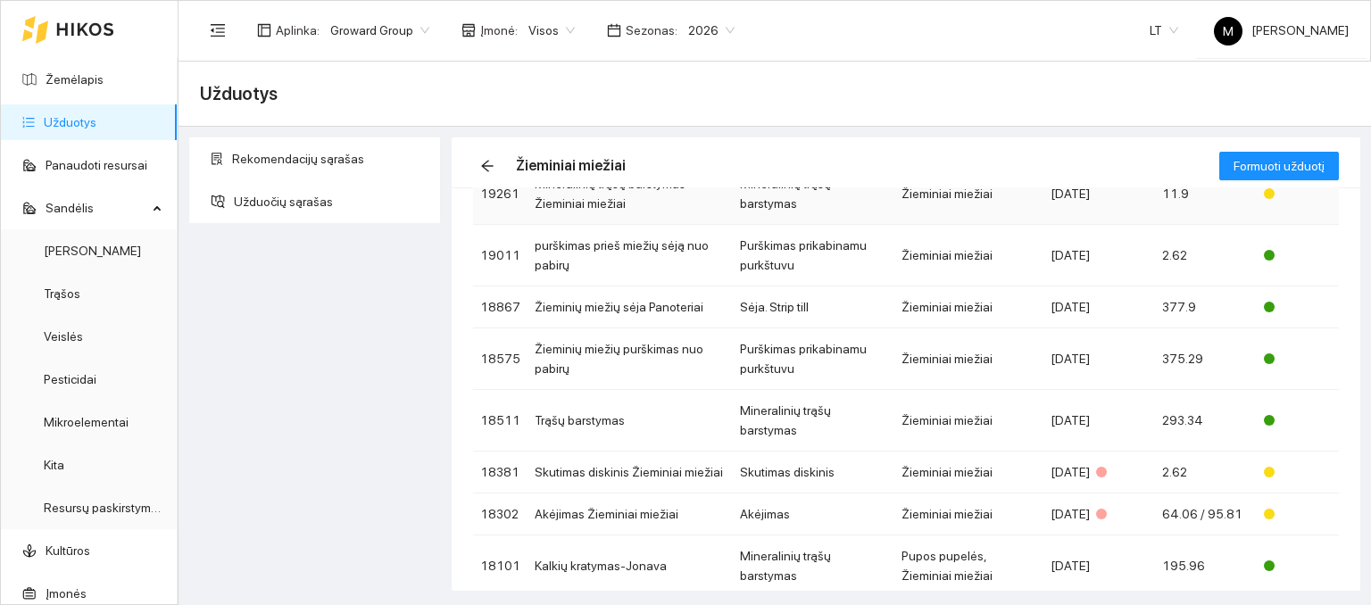
scroll to position [268, 0]
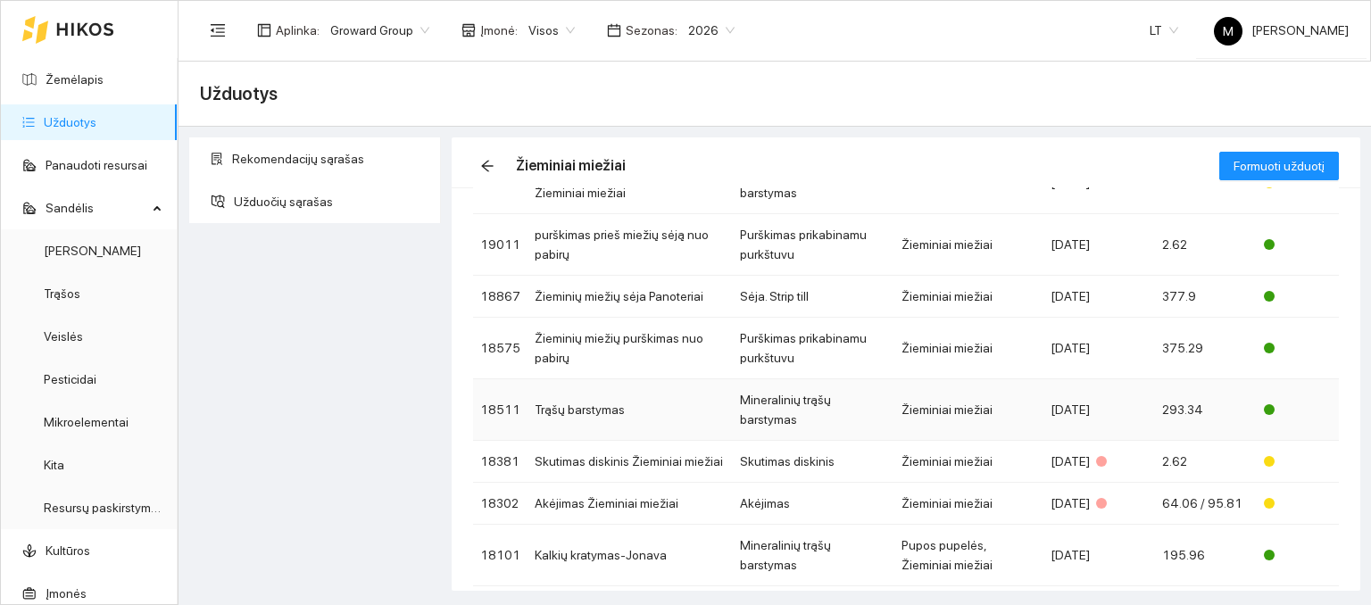
click at [603, 393] on td "Trąšų barstymas" at bounding box center [630, 410] width 205 height 62
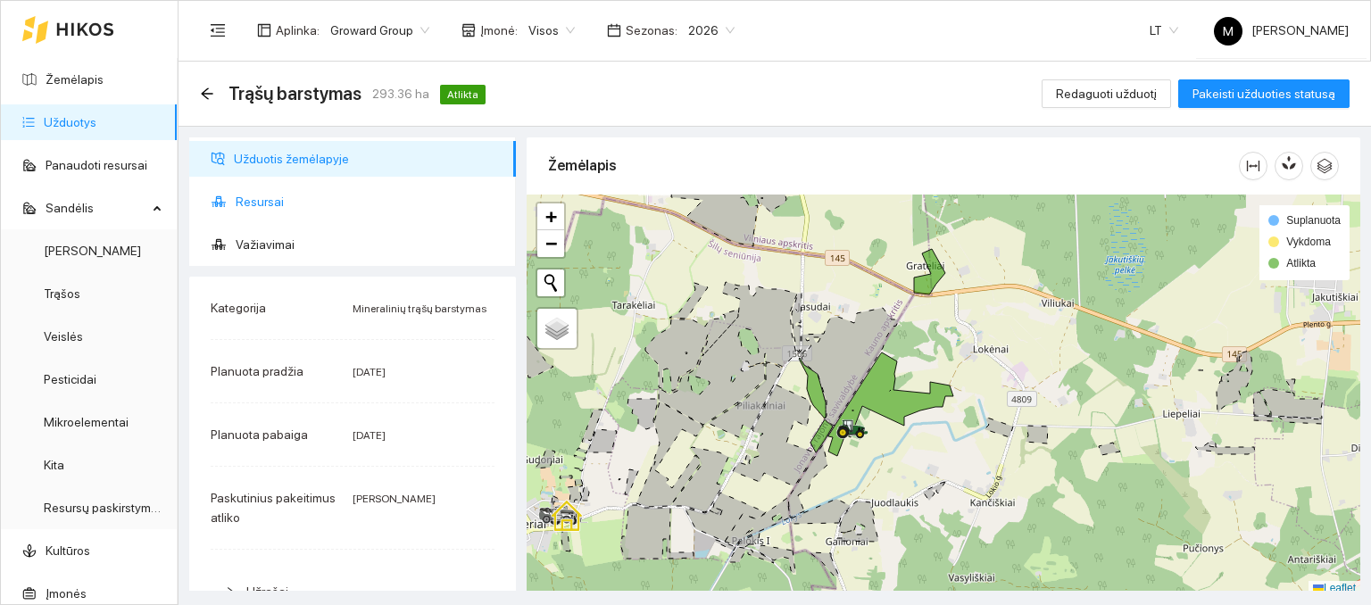
click at [289, 205] on span "Resursai" at bounding box center [369, 202] width 266 height 36
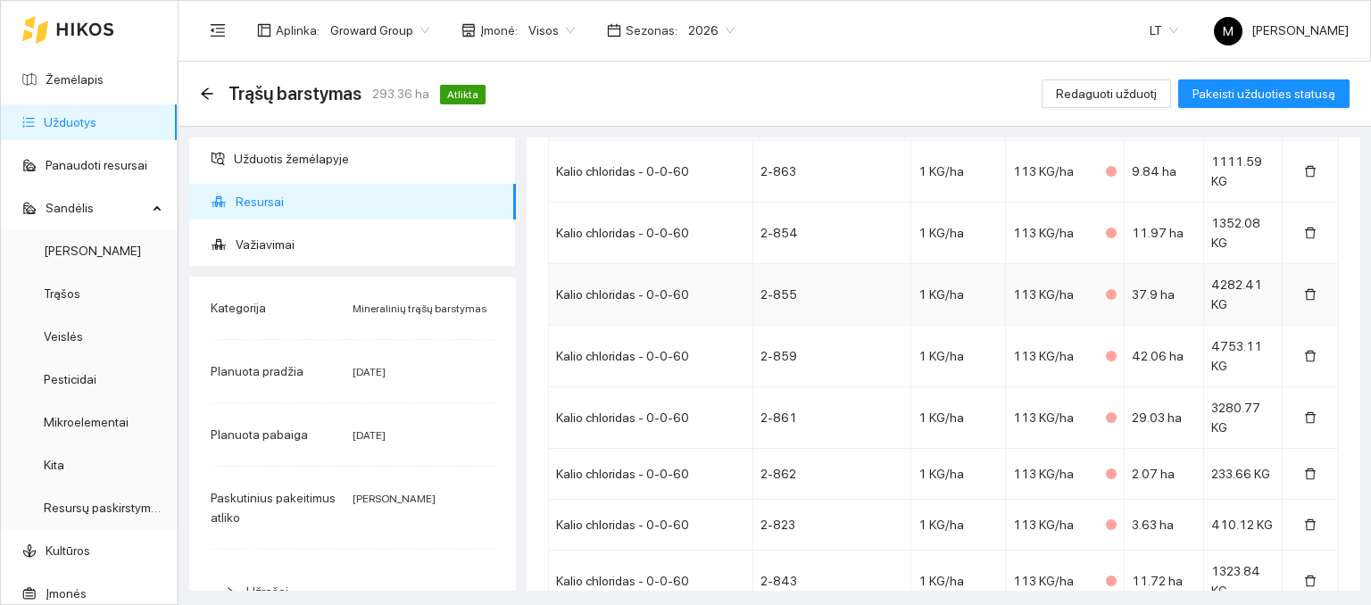
scroll to position [446, 0]
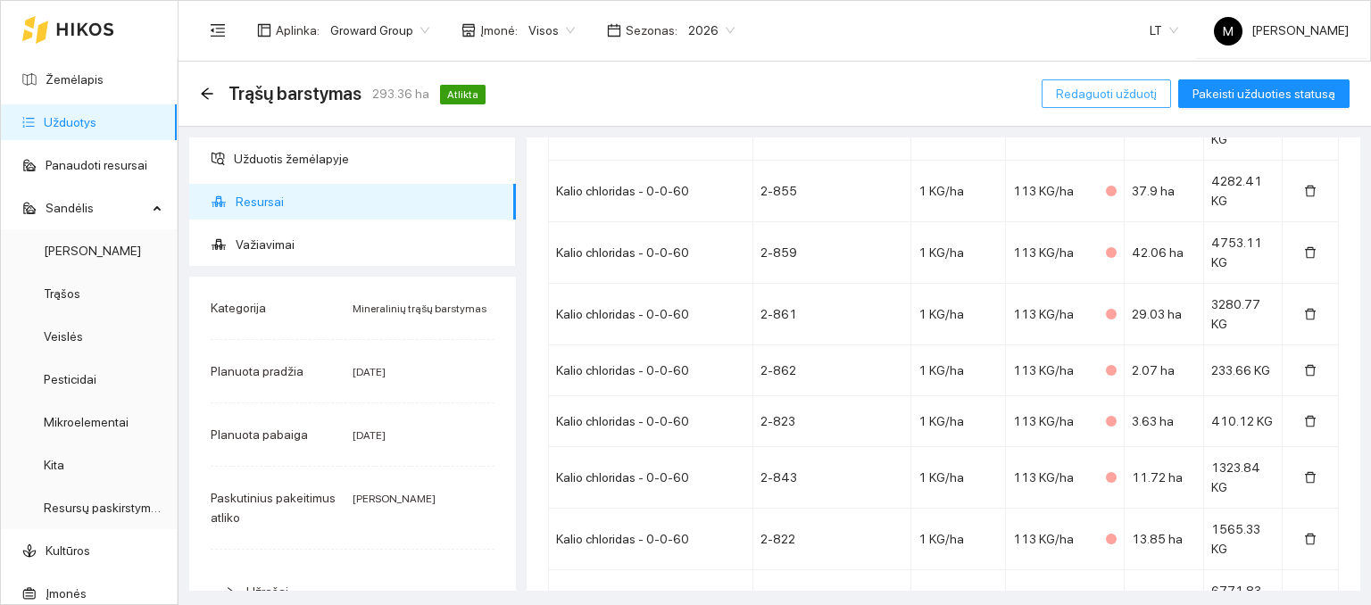
click at [1125, 93] on span "Redaguoti užduotį" at bounding box center [1106, 94] width 101 height 20
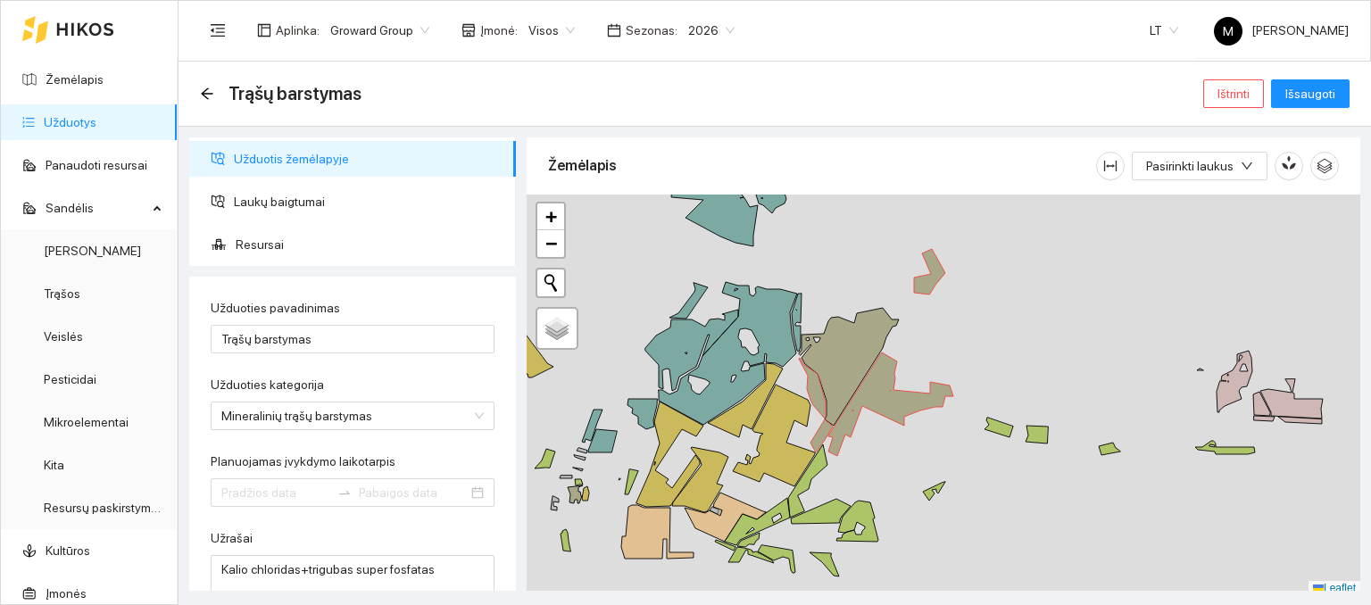
type input "[DATE]"
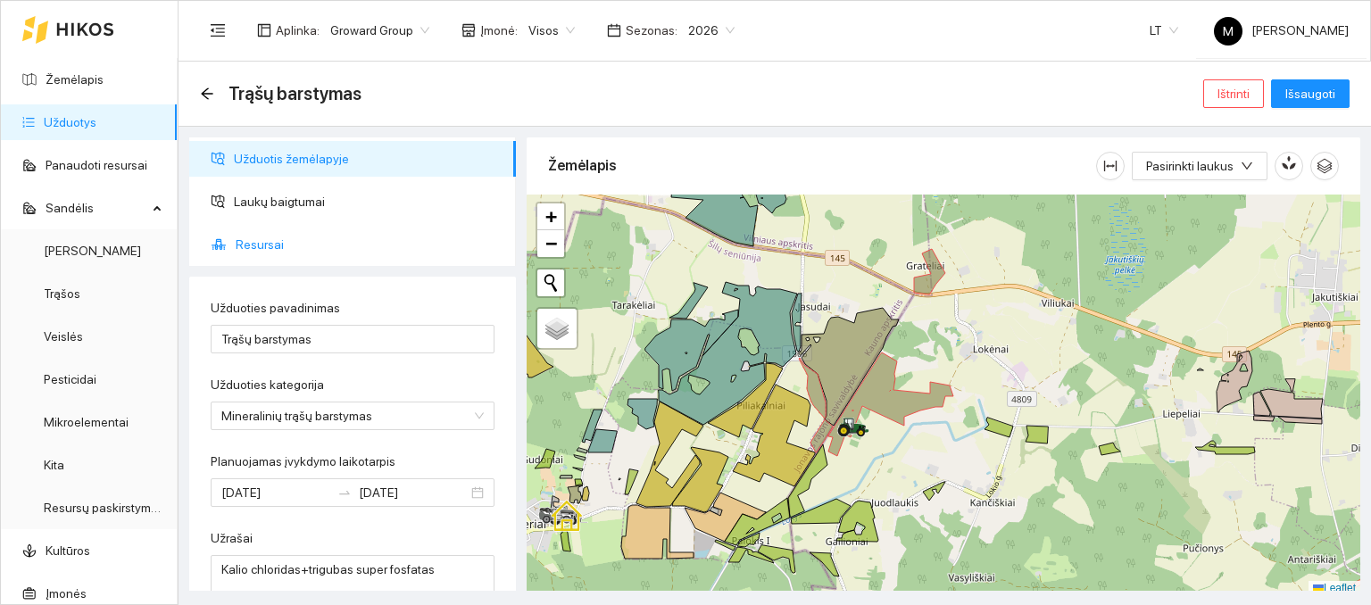
click at [247, 237] on span "Resursai" at bounding box center [369, 245] width 266 height 36
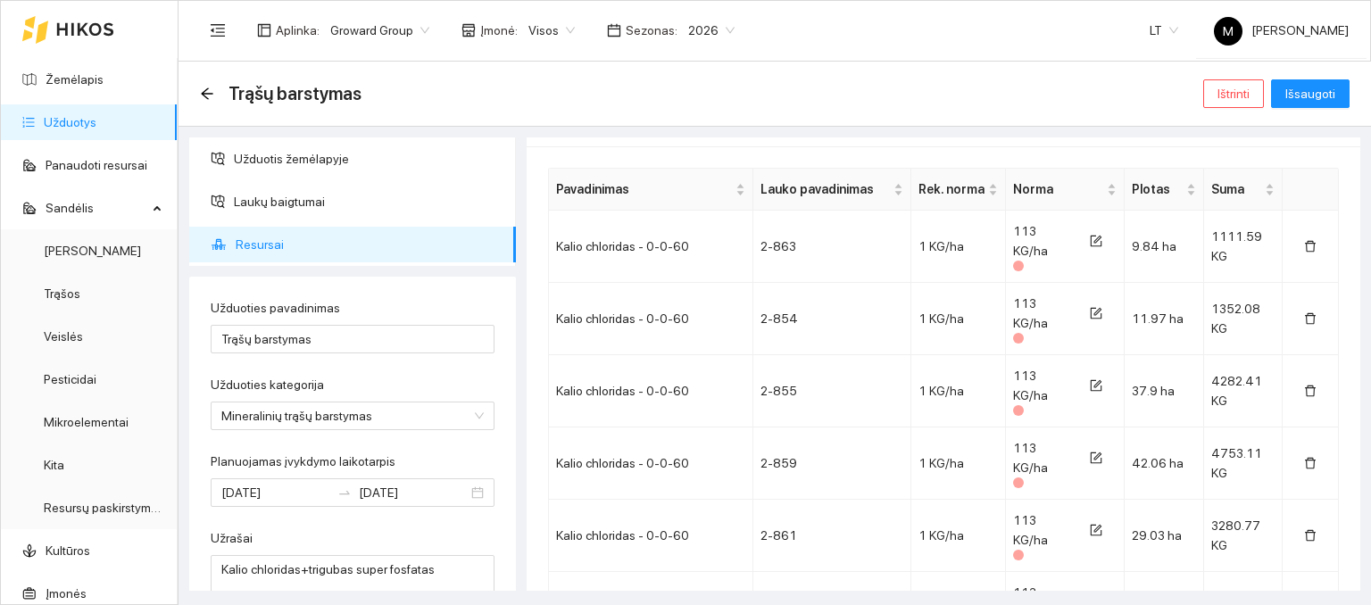
scroll to position [446, 0]
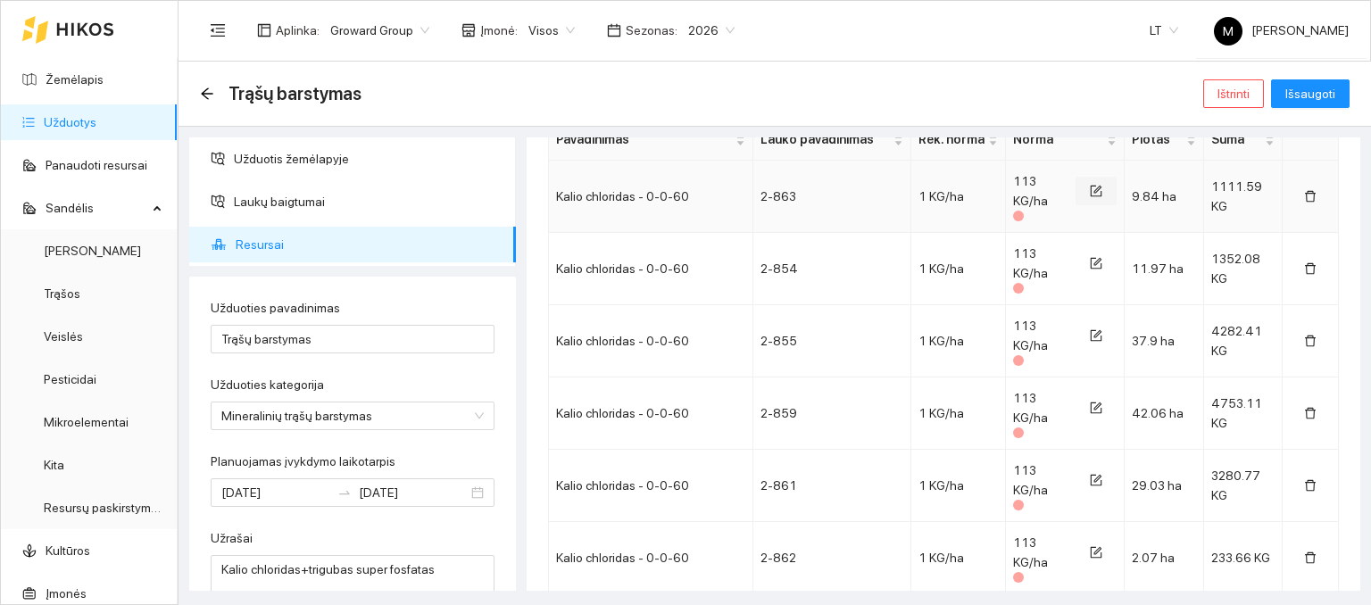
click at [1090, 190] on icon "form" at bounding box center [1096, 191] width 12 height 12
click at [1024, 191] on input "113" at bounding box center [1040, 190] width 41 height 29
type input "134"
click at [1035, 262] on div "113 KG/ha" at bounding box center [1039, 261] width 59 height 39
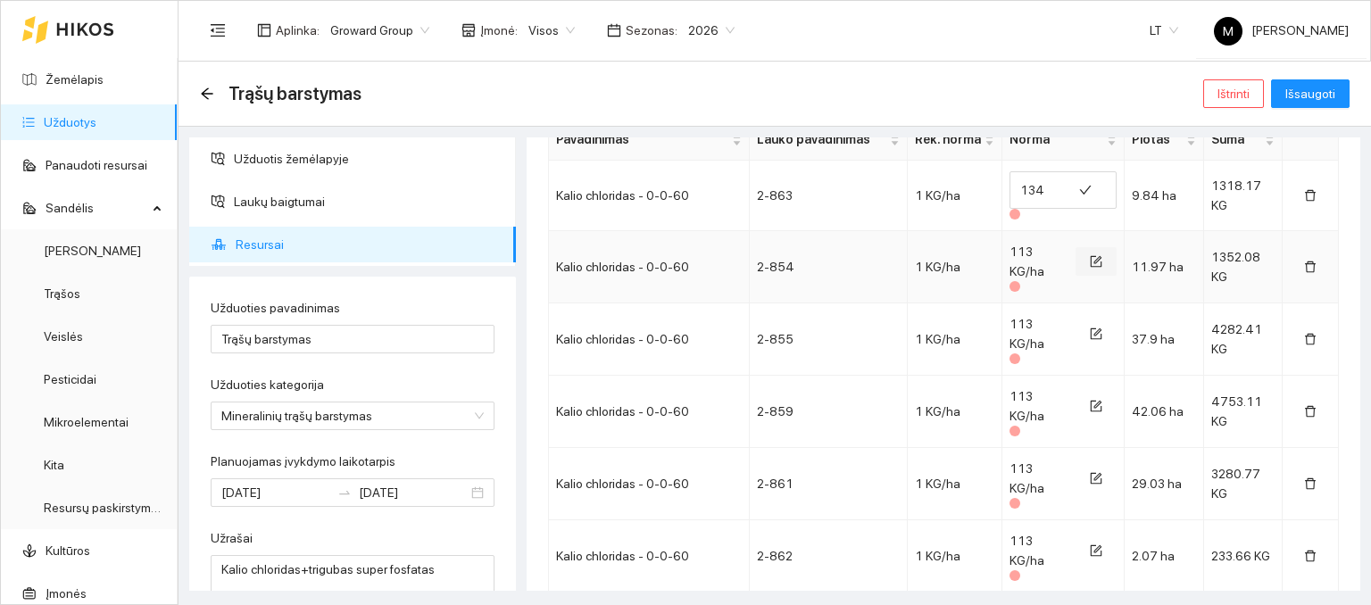
click at [1094, 256] on icon "form" at bounding box center [1098, 260] width 8 height 8
click at [1031, 251] on input "113" at bounding box center [1040, 262] width 41 height 29
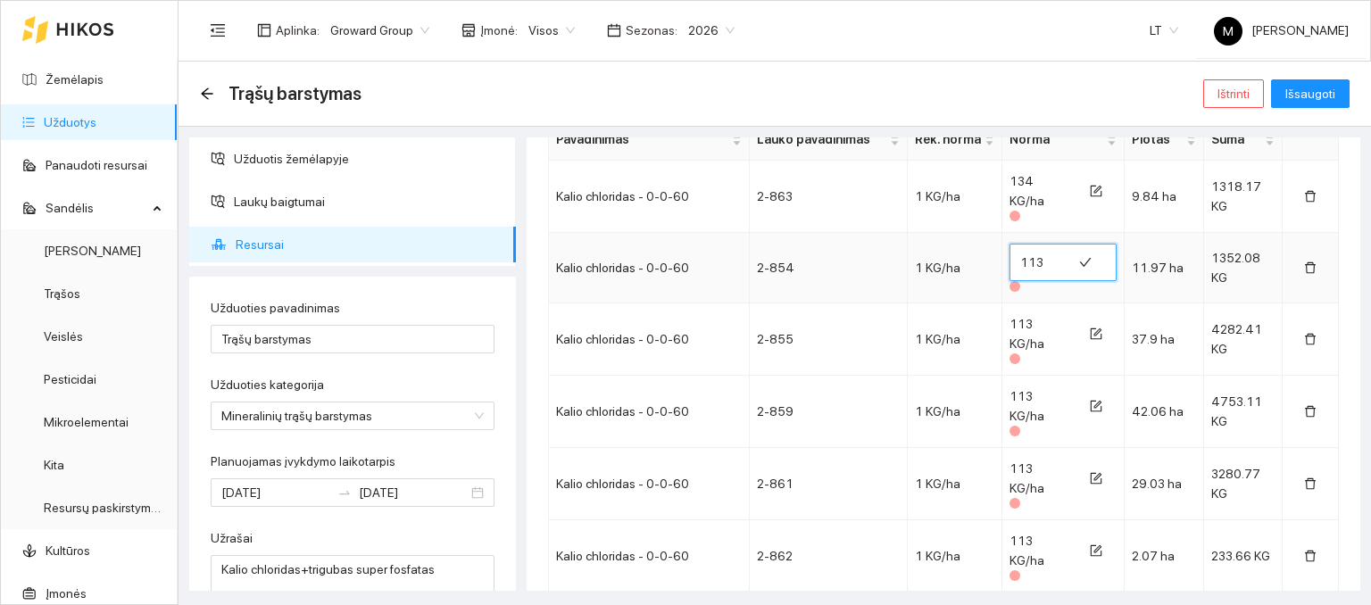
drag, startPoint x: 1030, startPoint y: 251, endPoint x: 1003, endPoint y: 254, distance: 27.0
click at [1010, 254] on span "113" at bounding box center [1063, 262] width 107 height 37
type input "134"
click at [1090, 328] on icon "form" at bounding box center [1096, 334] width 12 height 12
drag, startPoint x: 1030, startPoint y: 307, endPoint x: 1000, endPoint y: 315, distance: 31.4
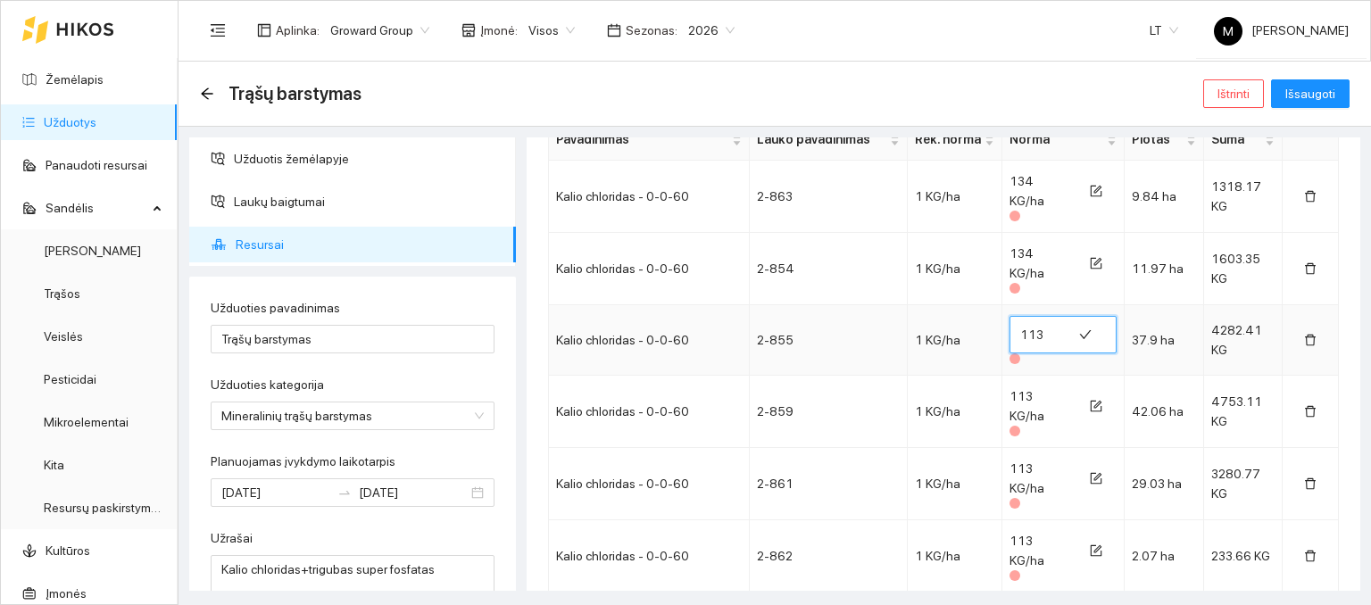
click at [1010, 316] on span "113" at bounding box center [1063, 334] width 107 height 37
type input "134"
click at [1091, 401] on icon "form" at bounding box center [1097, 407] width 12 height 12
drag, startPoint x: 1036, startPoint y: 362, endPoint x: 991, endPoint y: 383, distance: 49.1
click at [991, 383] on tr "Kalio chloridas - 0-0-60 2-859 1 KG/ha 113 42.06 ha 4753.11 KG" at bounding box center [944, 413] width 790 height 71
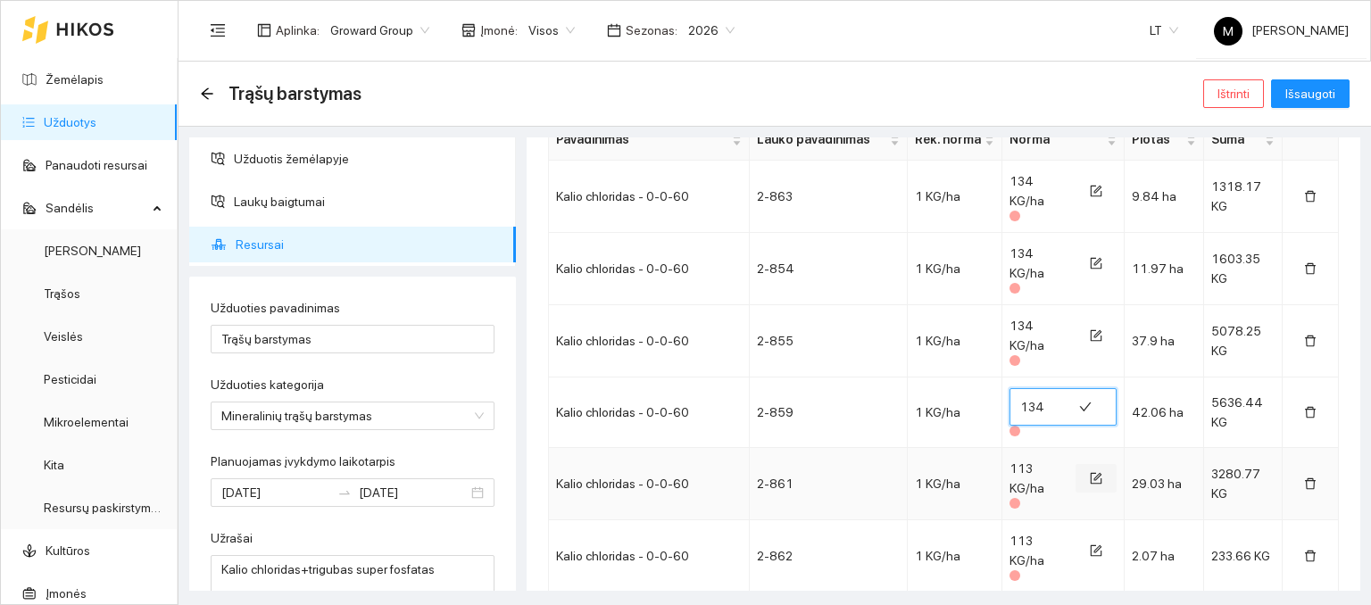
type input "134"
click at [1094, 473] on icon "form" at bounding box center [1098, 477] width 8 height 8
drag, startPoint x: 1033, startPoint y: 436, endPoint x: 994, endPoint y: 433, distance: 38.5
click at [1002, 450] on td "113" at bounding box center [1063, 485] width 122 height 71
type input "134"
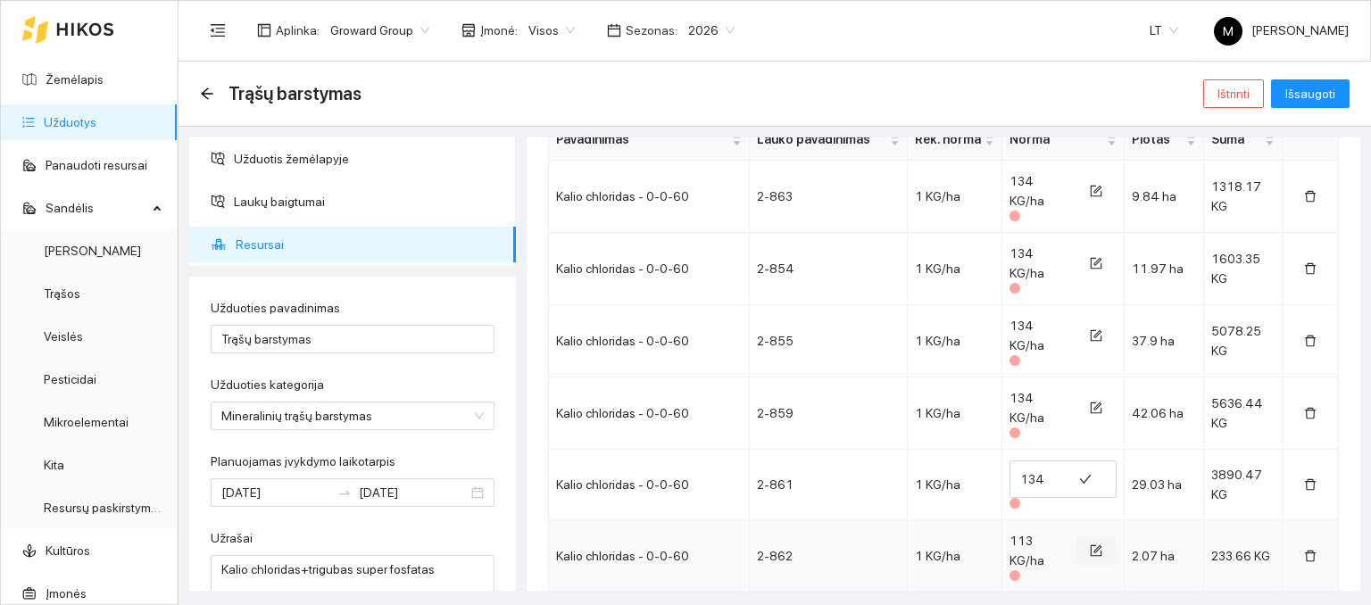
click at [1091, 545] on icon "form" at bounding box center [1097, 551] width 12 height 12
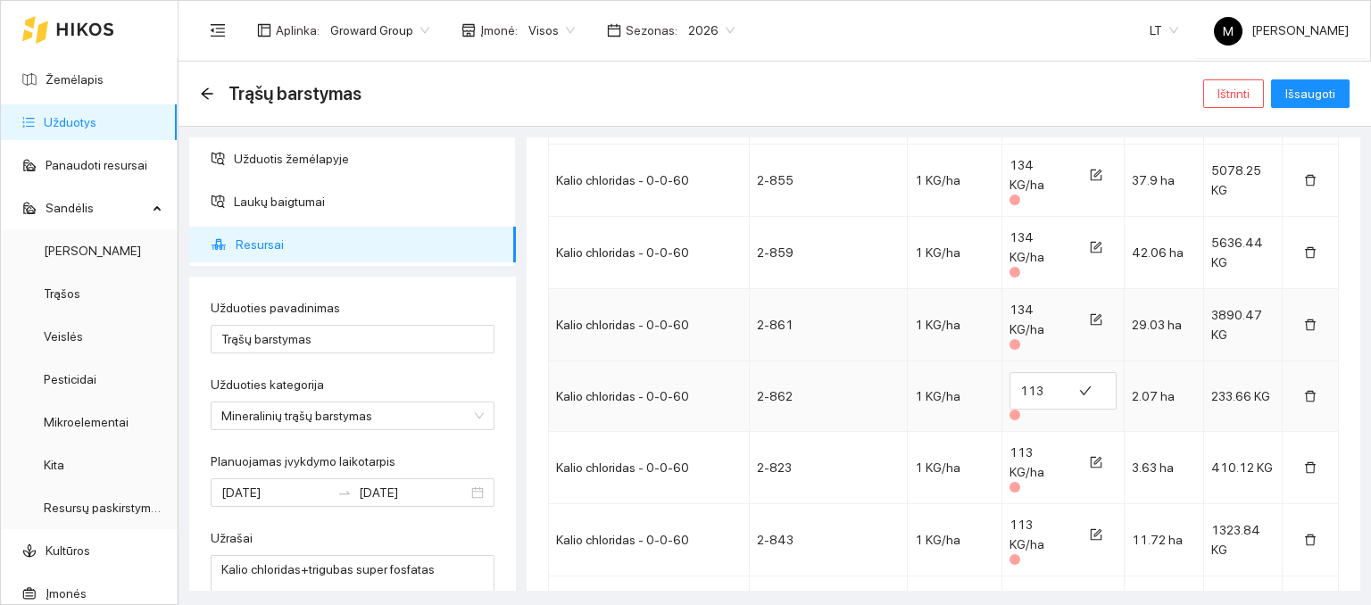
scroll to position [625, 0]
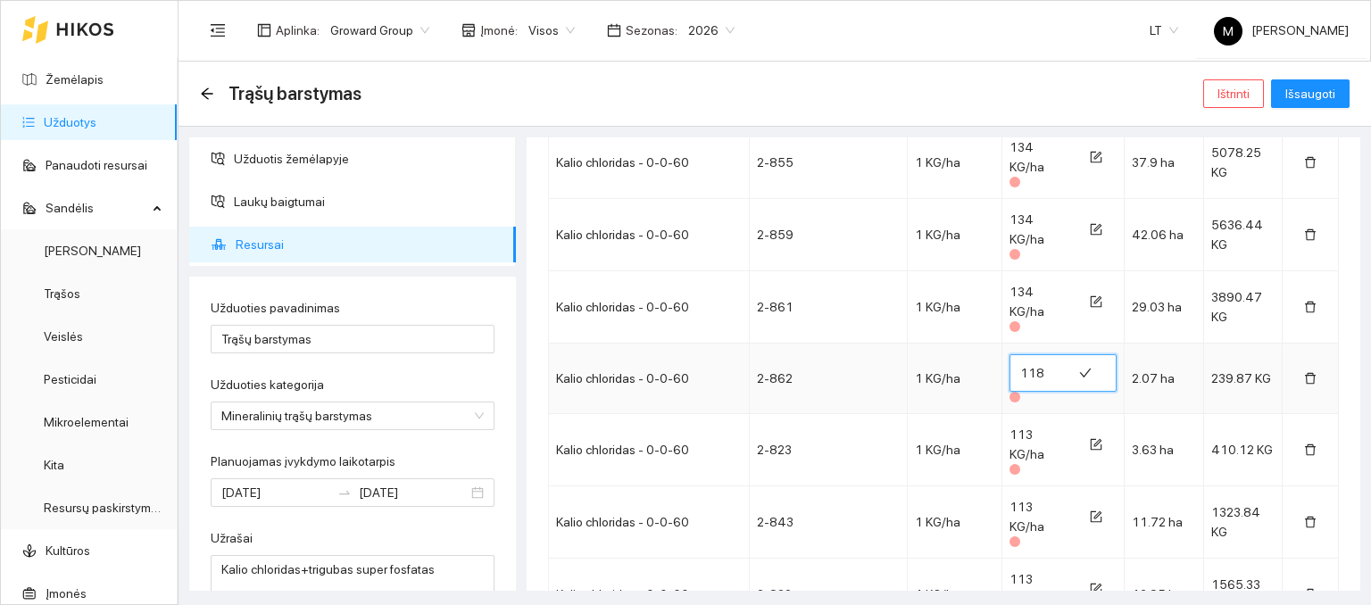
drag, startPoint x: 1043, startPoint y: 316, endPoint x: 1003, endPoint y: 315, distance: 39.3
click at [1020, 359] on input "119" at bounding box center [1040, 373] width 41 height 29
drag, startPoint x: 1029, startPoint y: 314, endPoint x: 1007, endPoint y: 315, distance: 22.3
click at [1010, 354] on span "119" at bounding box center [1063, 372] width 107 height 37
type input "134"
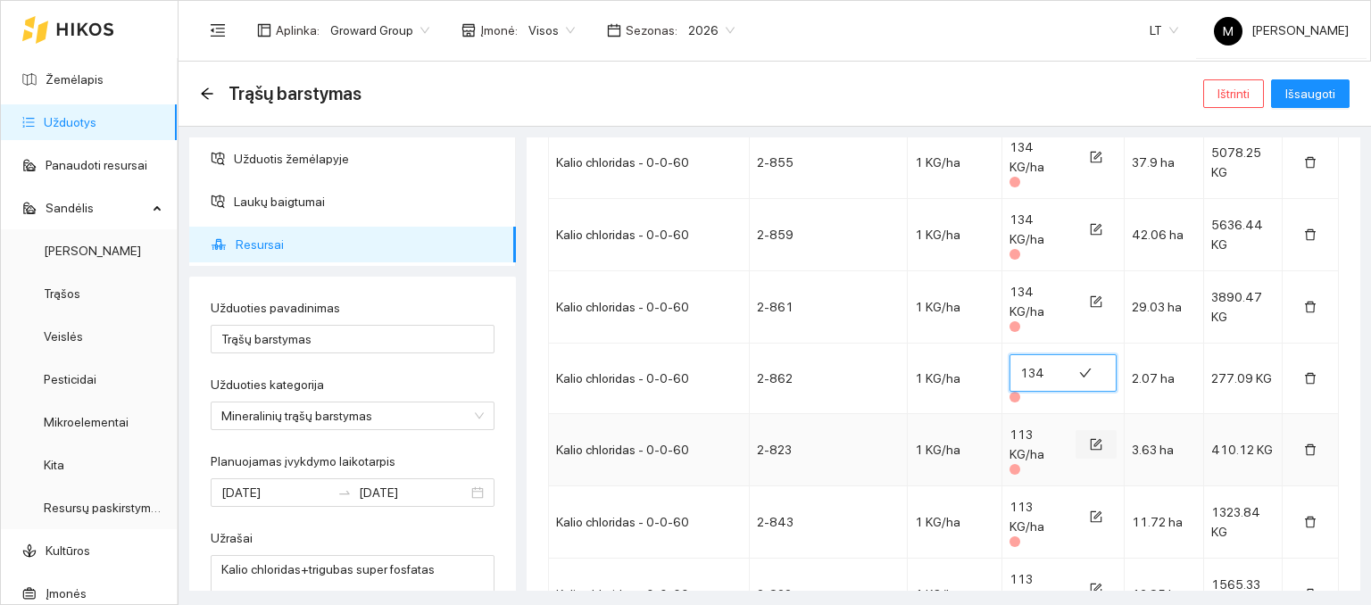
click at [1094, 439] on icon "form" at bounding box center [1098, 443] width 8 height 8
drag, startPoint x: 1021, startPoint y: 383, endPoint x: 993, endPoint y: 393, distance: 30.2
click at [1002, 416] on td "113" at bounding box center [1063, 451] width 122 height 71
type input "134"
click at [1094, 512] on icon "form" at bounding box center [1098, 516] width 8 height 8
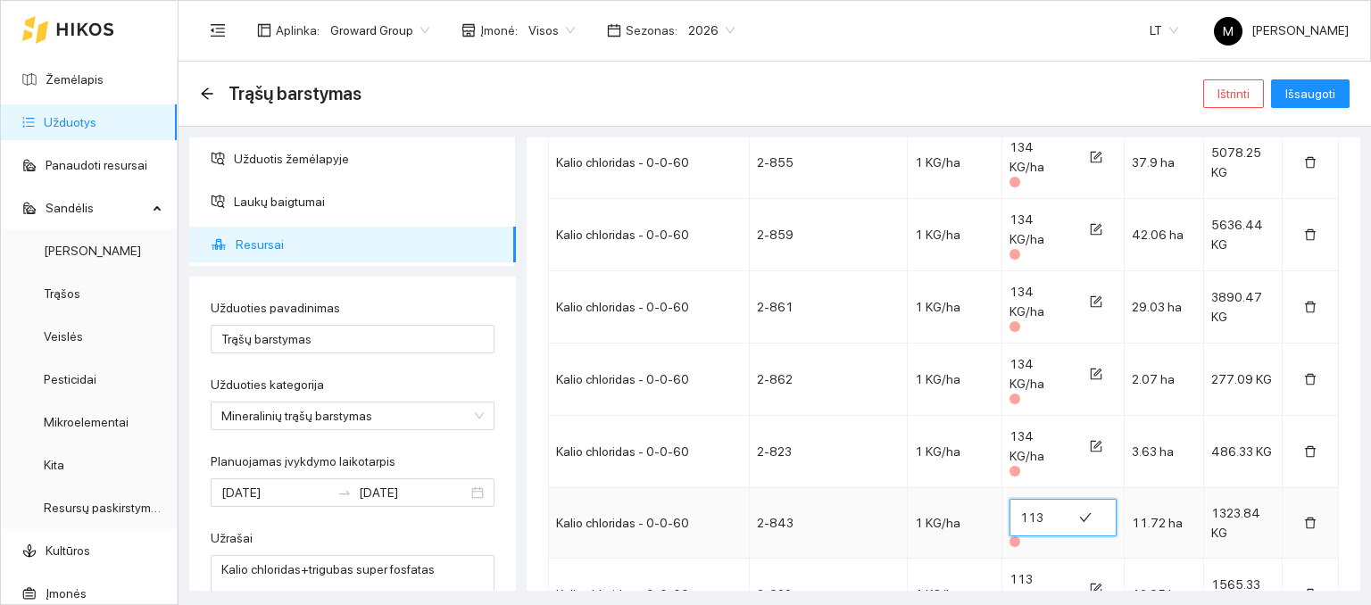
drag, startPoint x: 1029, startPoint y: 440, endPoint x: 1000, endPoint y: 441, distance: 29.5
click at [1010, 499] on span "113" at bounding box center [1063, 517] width 107 height 37
type input "134"
click at [1090, 583] on icon "form" at bounding box center [1096, 589] width 12 height 12
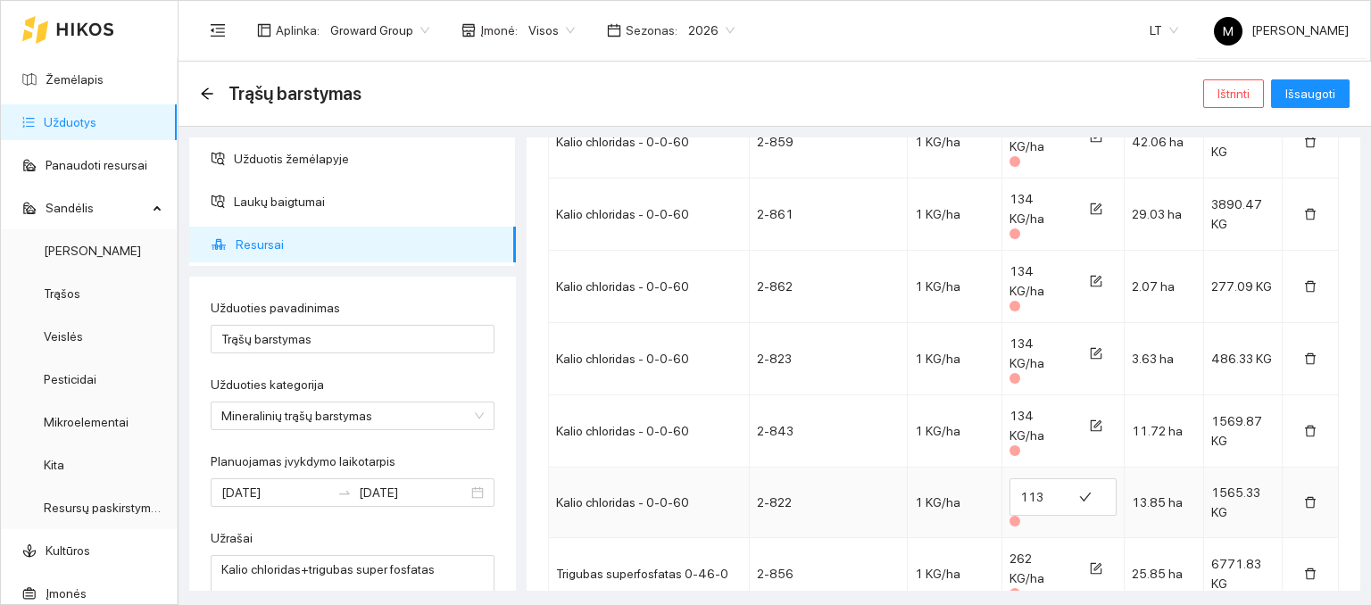
scroll to position [714, 0]
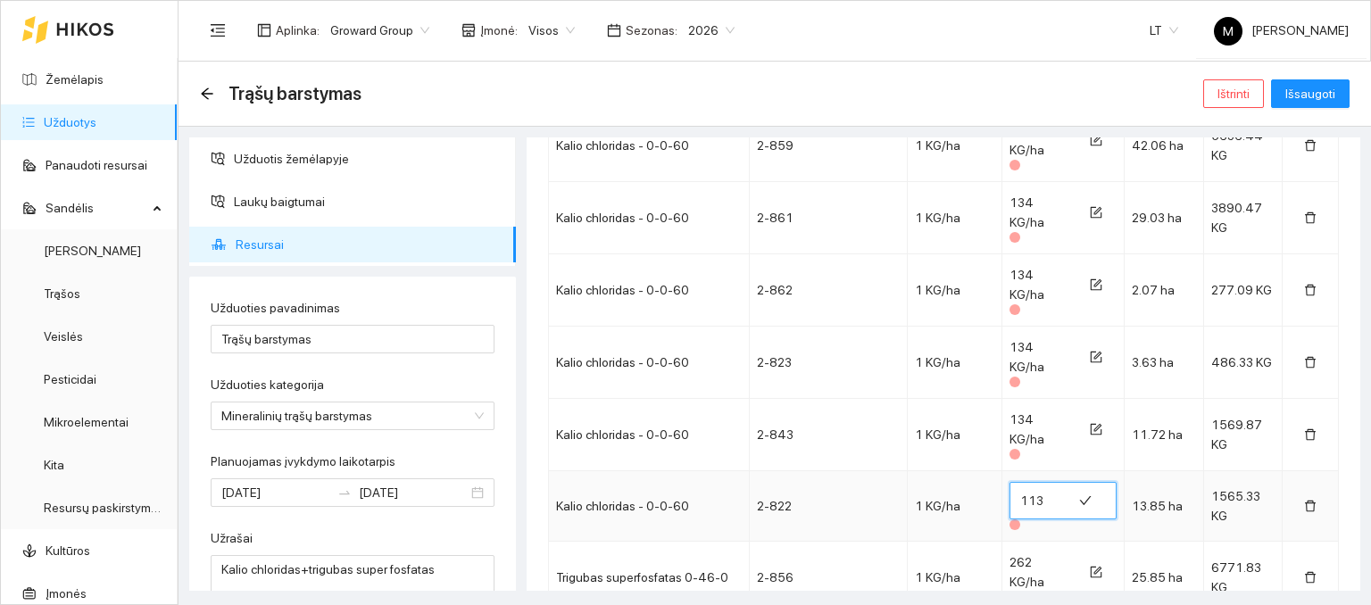
drag, startPoint x: 1032, startPoint y: 407, endPoint x: 1001, endPoint y: 409, distance: 31.3
click at [1010, 482] on span "113" at bounding box center [1063, 500] width 107 height 37
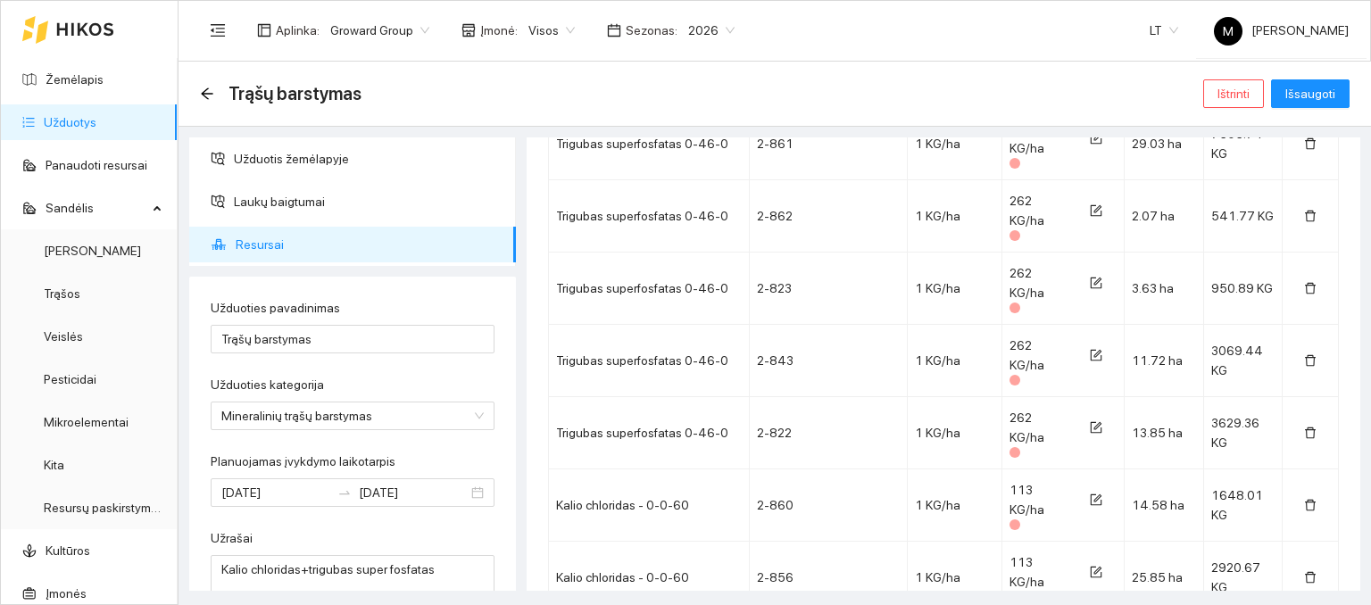
scroll to position [1696, 0]
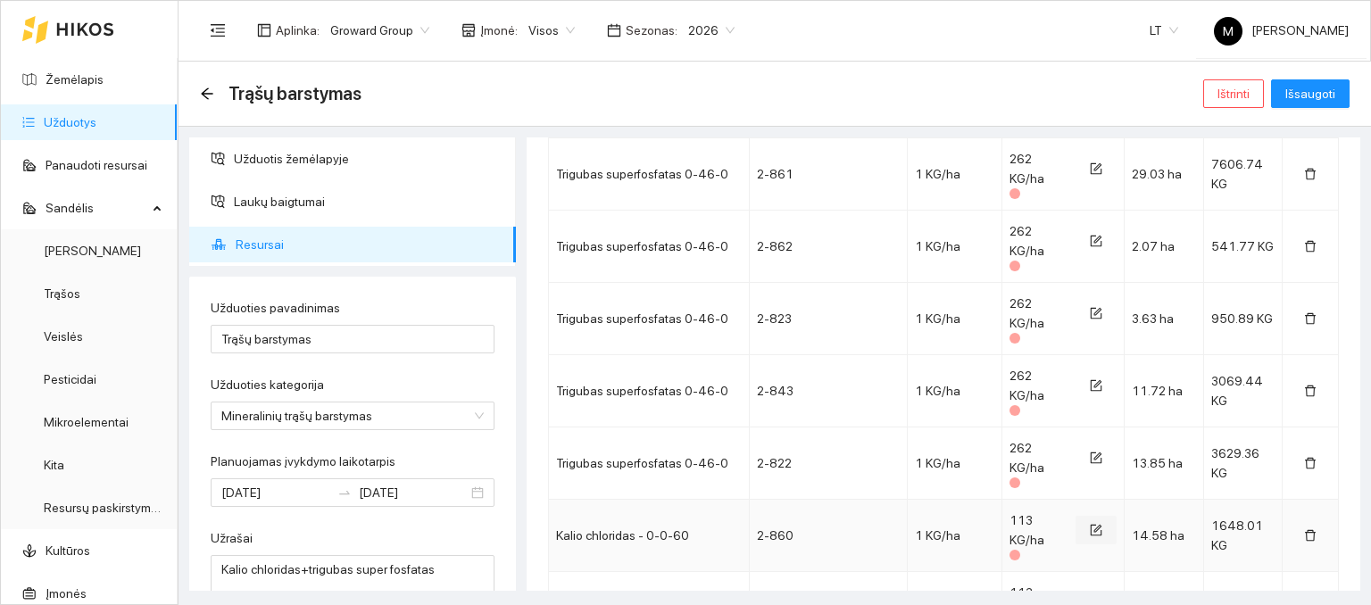
type input "134"
click at [1090, 524] on icon "form" at bounding box center [1096, 530] width 12 height 12
drag, startPoint x: 1035, startPoint y: 283, endPoint x: 1001, endPoint y: 293, distance: 35.3
click at [1010, 512] on span "113" at bounding box center [1063, 530] width 107 height 37
type input "134"
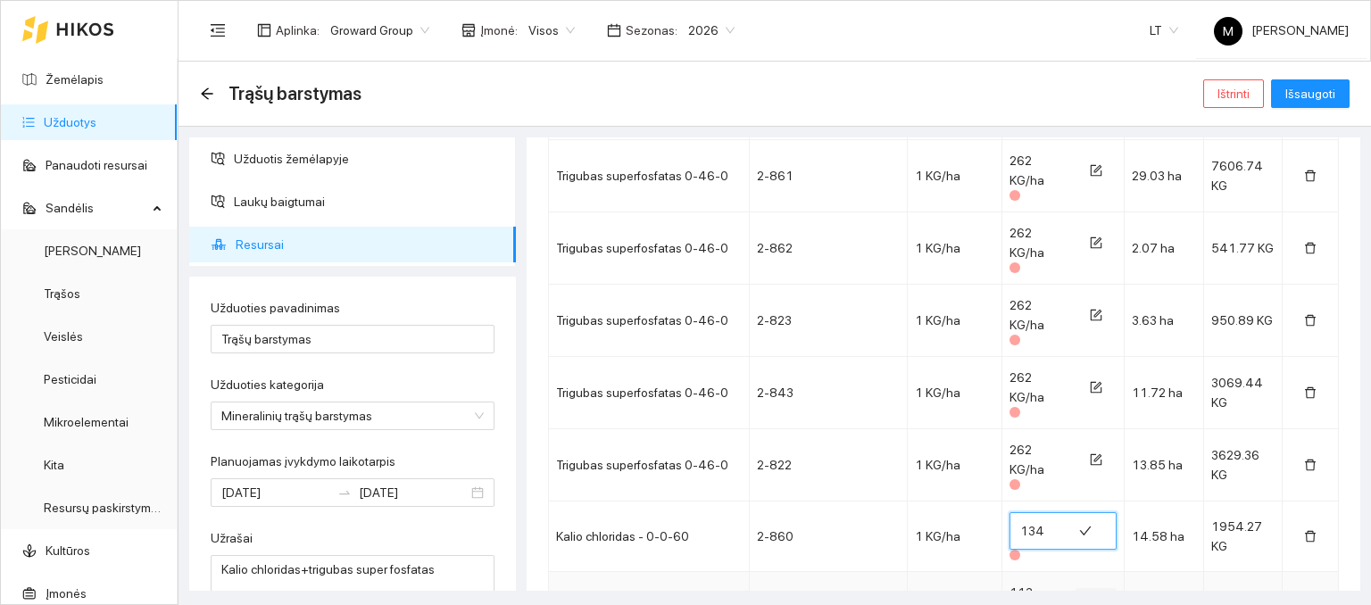
click at [1094, 597] on icon "form" at bounding box center [1098, 601] width 8 height 8
drag, startPoint x: 1015, startPoint y: 353, endPoint x: 1004, endPoint y: 360, distance: 12.9
click at [1010, 585] on span "113" at bounding box center [1063, 603] width 107 height 37
drag, startPoint x: 1036, startPoint y: 352, endPoint x: 1003, endPoint y: 353, distance: 32.1
click at [1010, 585] on span "113" at bounding box center [1063, 603] width 107 height 37
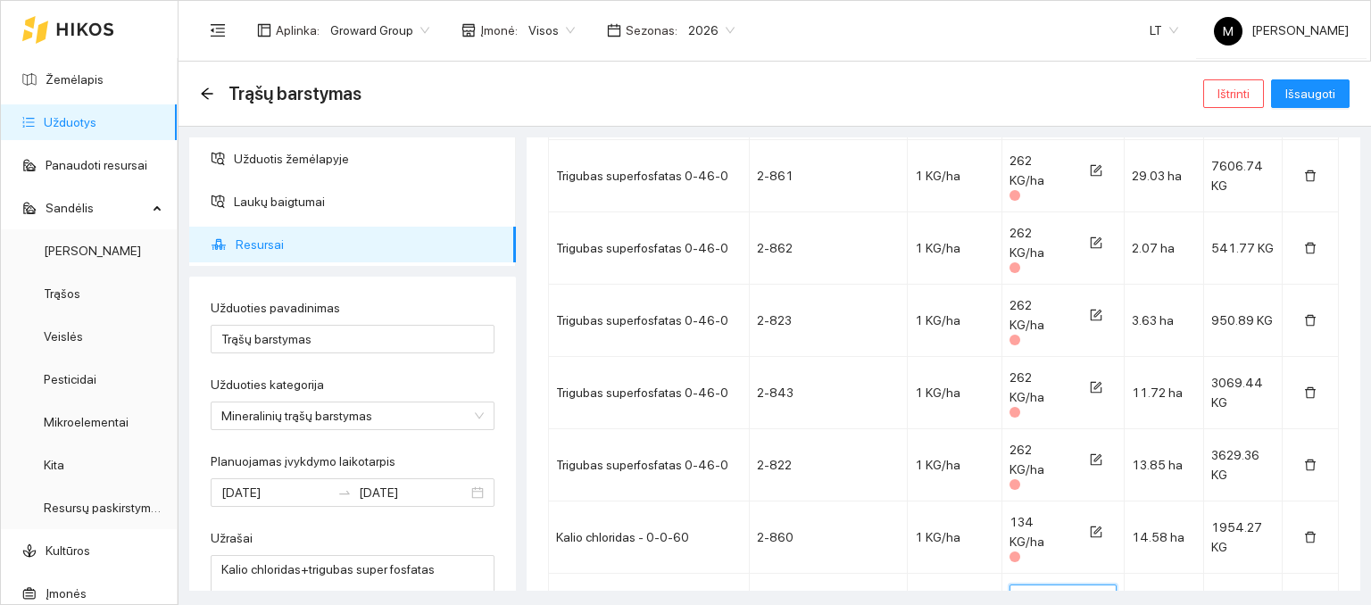
type input "134"
drag, startPoint x: 1032, startPoint y: 413, endPoint x: 1007, endPoint y: 413, distance: 25.0
type input "134"
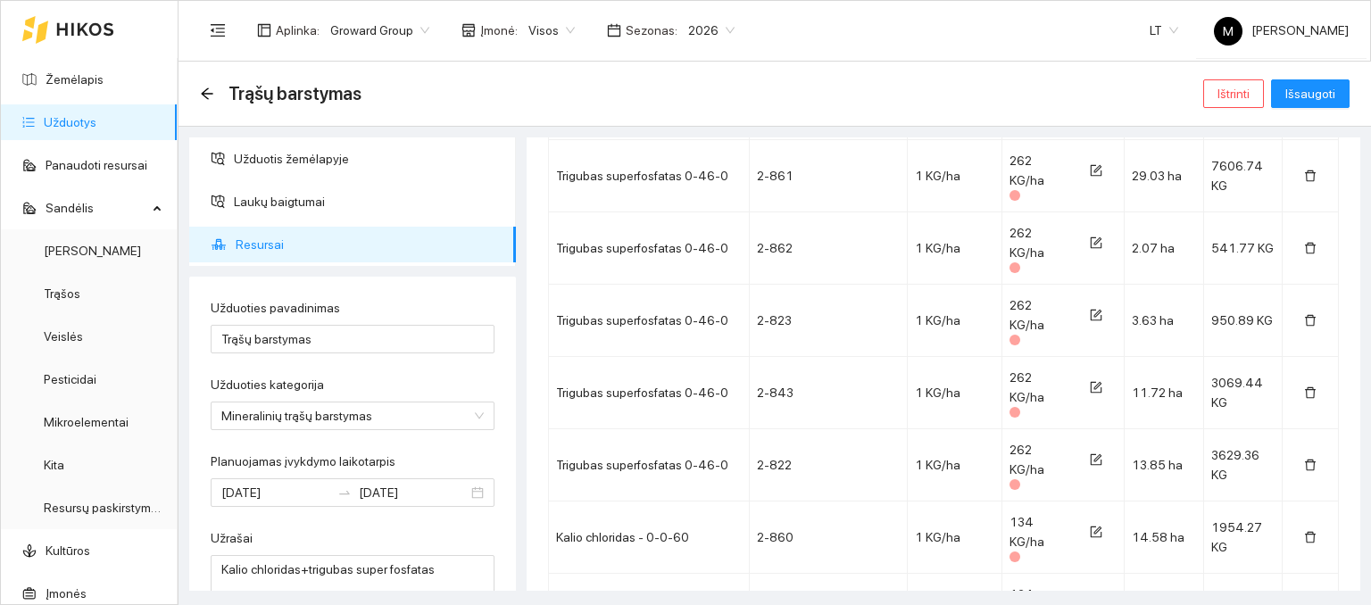
drag, startPoint x: 1032, startPoint y: 474, endPoint x: 1000, endPoint y: 486, distance: 34.2
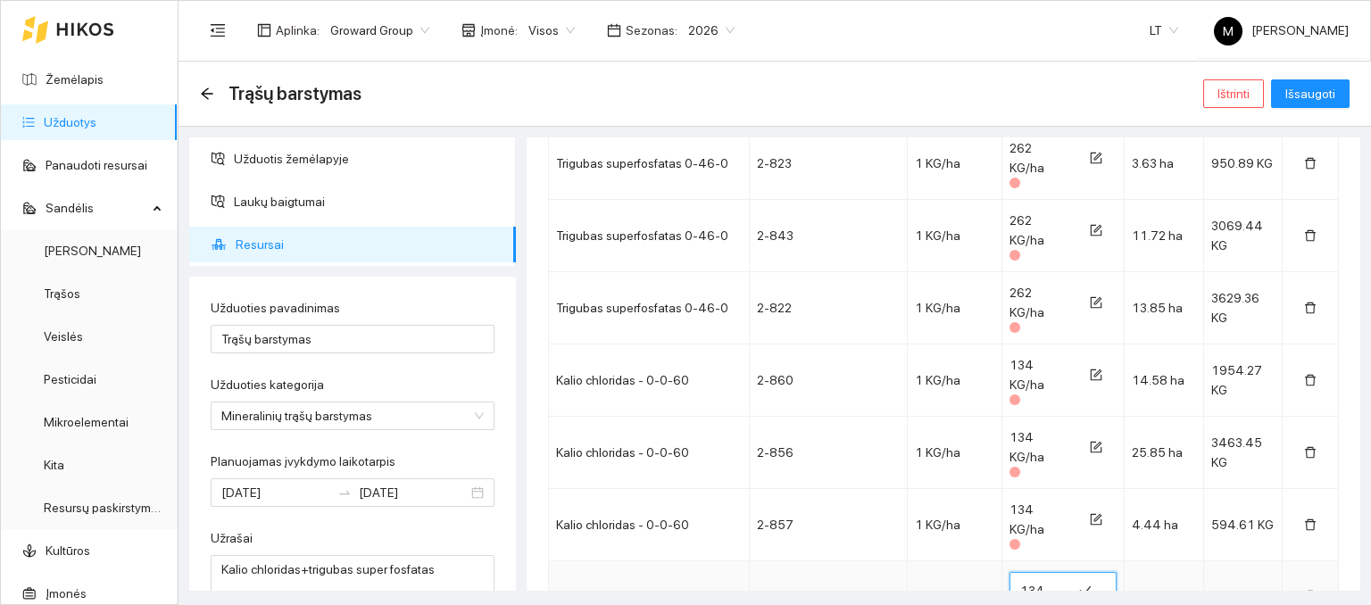
scroll to position [1875, 0]
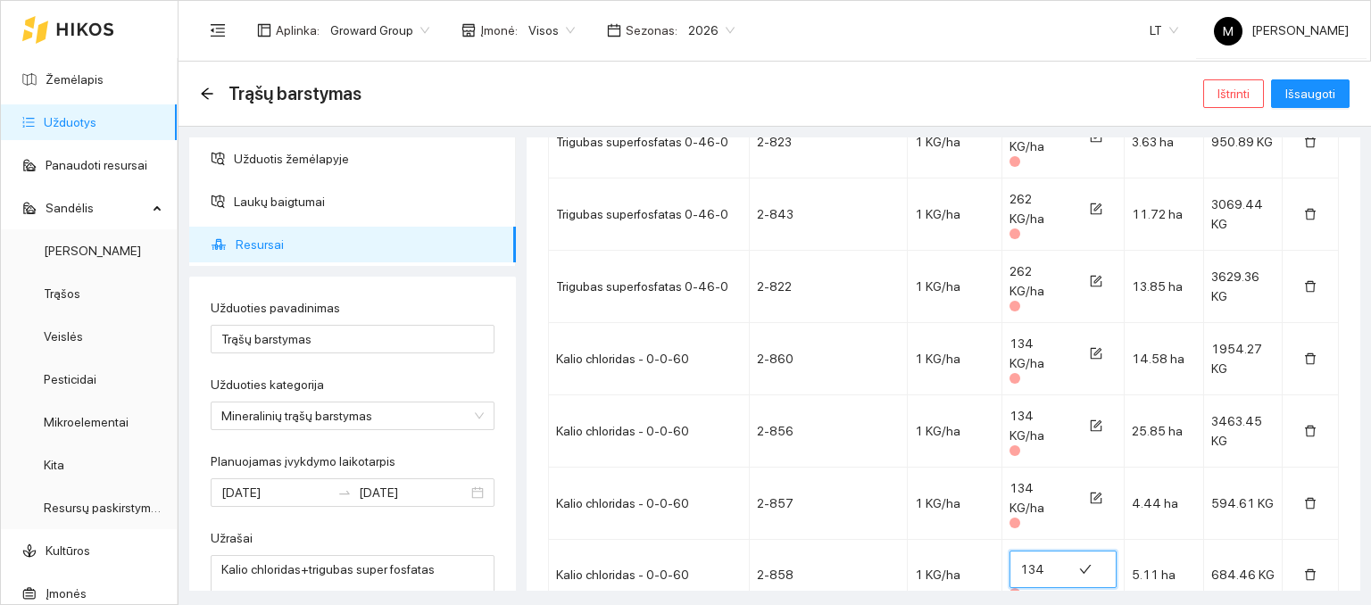
type input "134"
drag, startPoint x: 1034, startPoint y: 356, endPoint x: 1003, endPoint y: 362, distance: 30.8
type input "59.1"
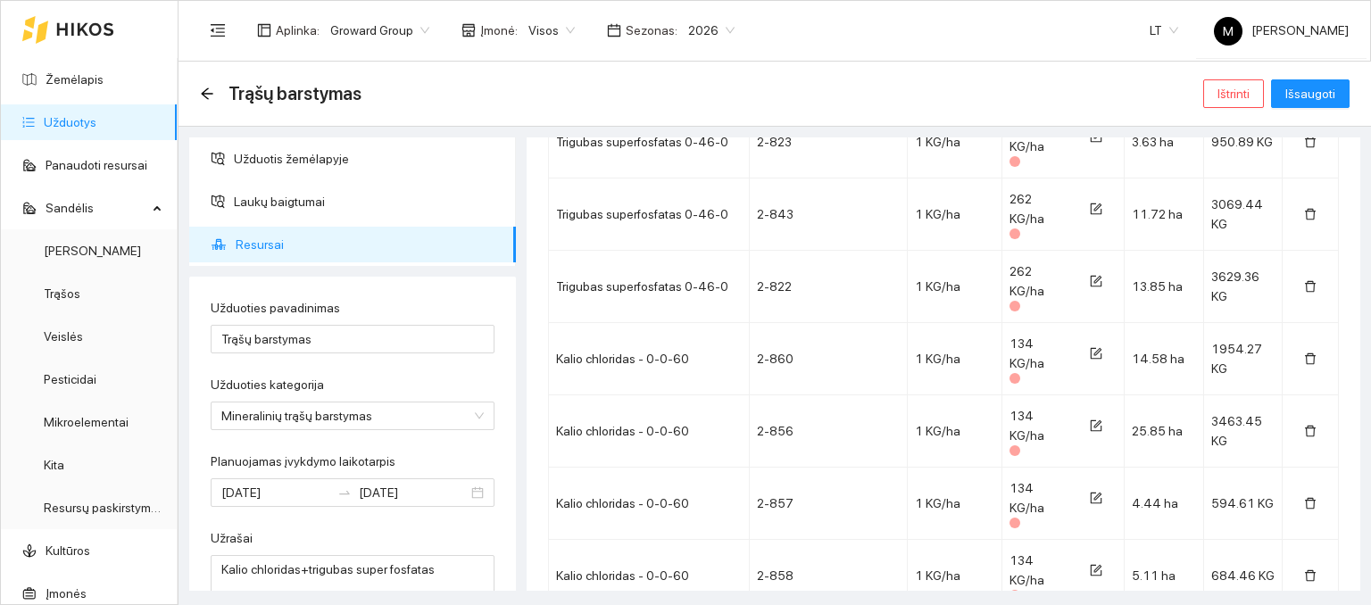
drag, startPoint x: 1035, startPoint y: 433, endPoint x: 996, endPoint y: 432, distance: 38.4
type input "59.1"
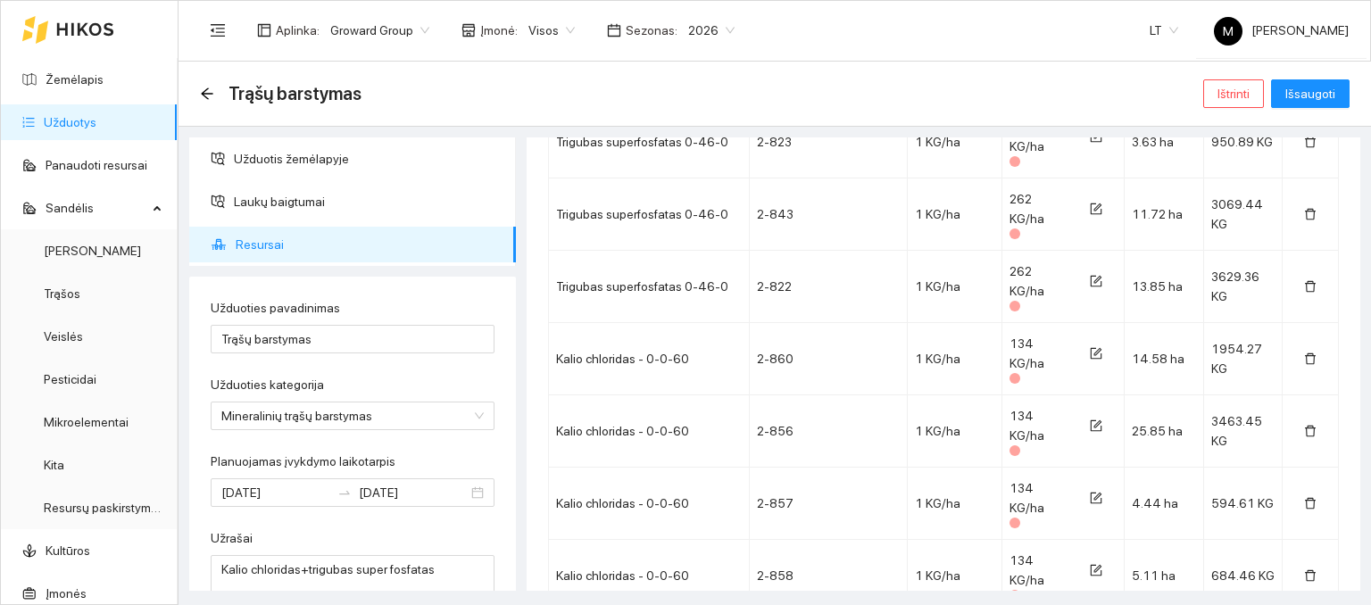
drag, startPoint x: 1032, startPoint y: 500, endPoint x: 999, endPoint y: 506, distance: 33.6
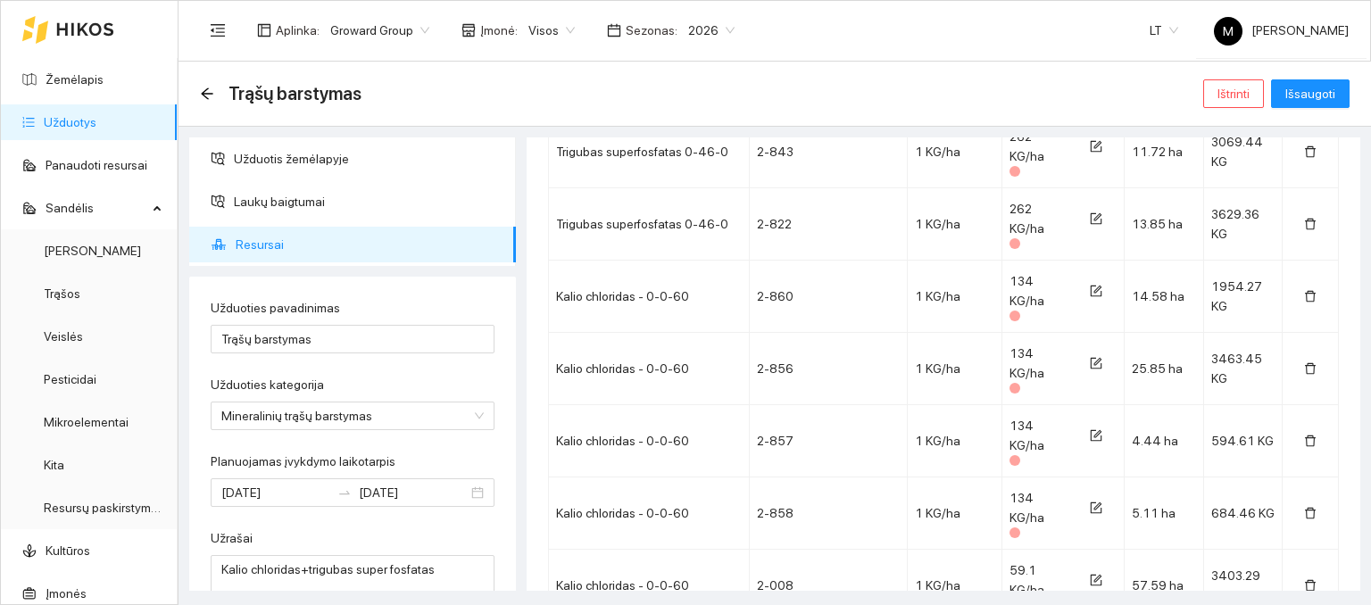
scroll to position [2053, 0]
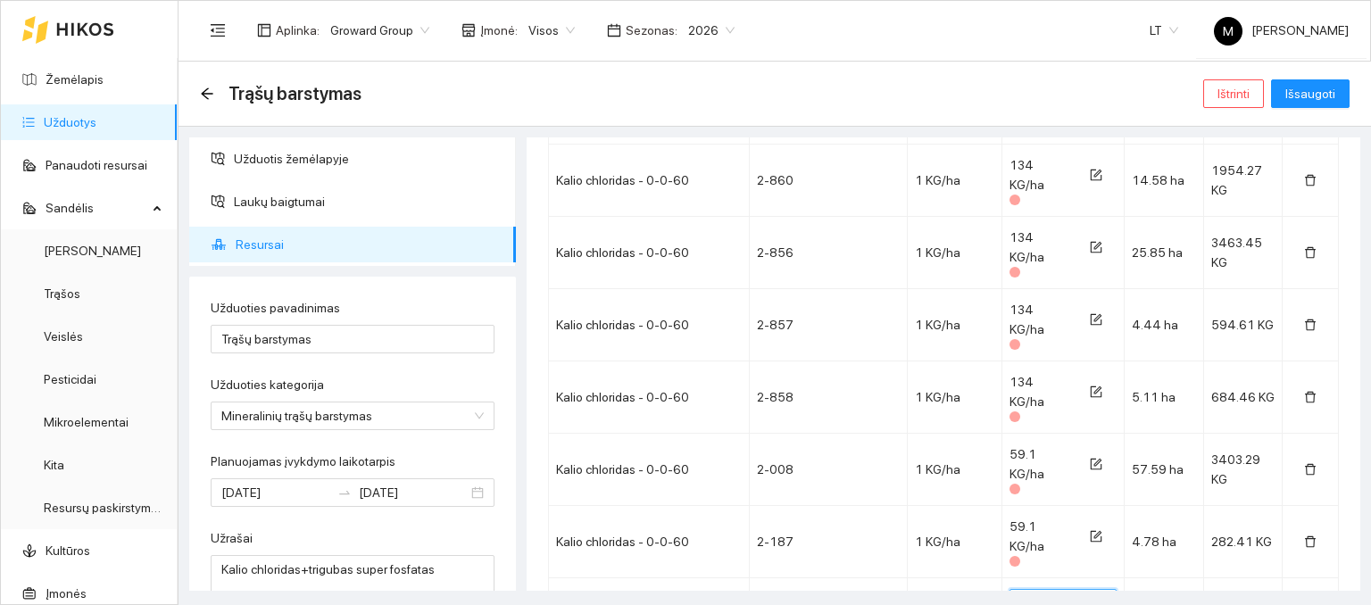
type input "59.1"
drag, startPoint x: 1032, startPoint y: 399, endPoint x: 992, endPoint y: 396, distance: 40.3
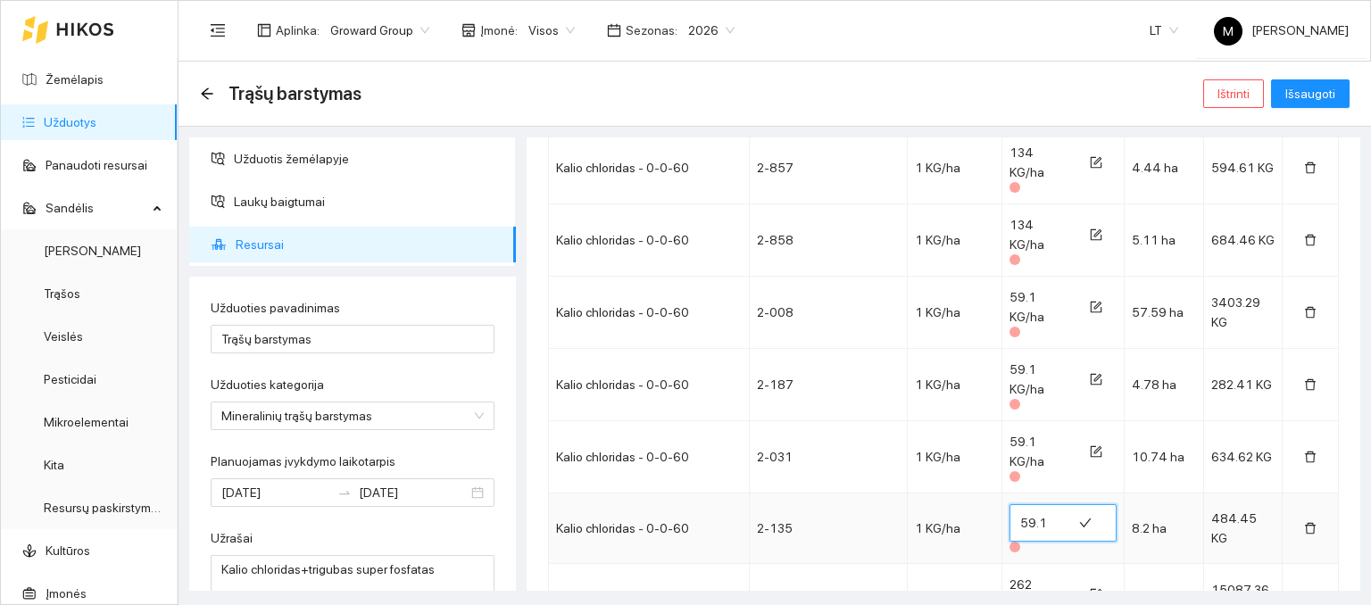
scroll to position [2220, 0]
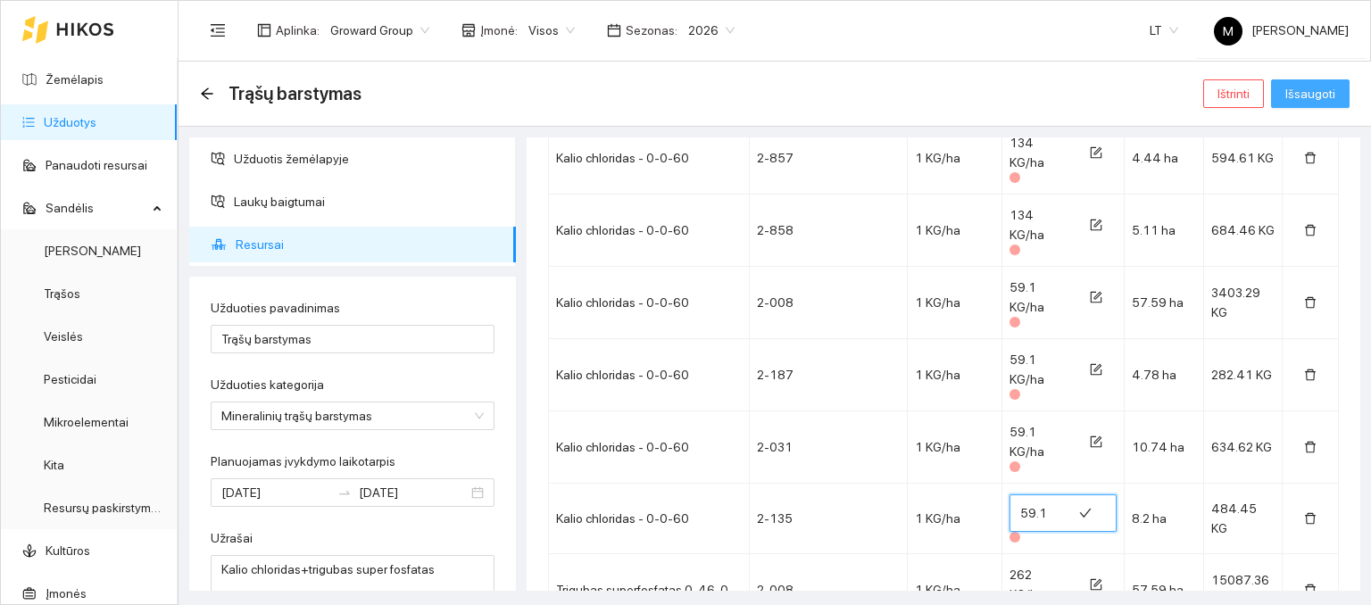
type input "59.1"
click at [1309, 96] on span "Išsaugoti" at bounding box center [1310, 94] width 50 height 20
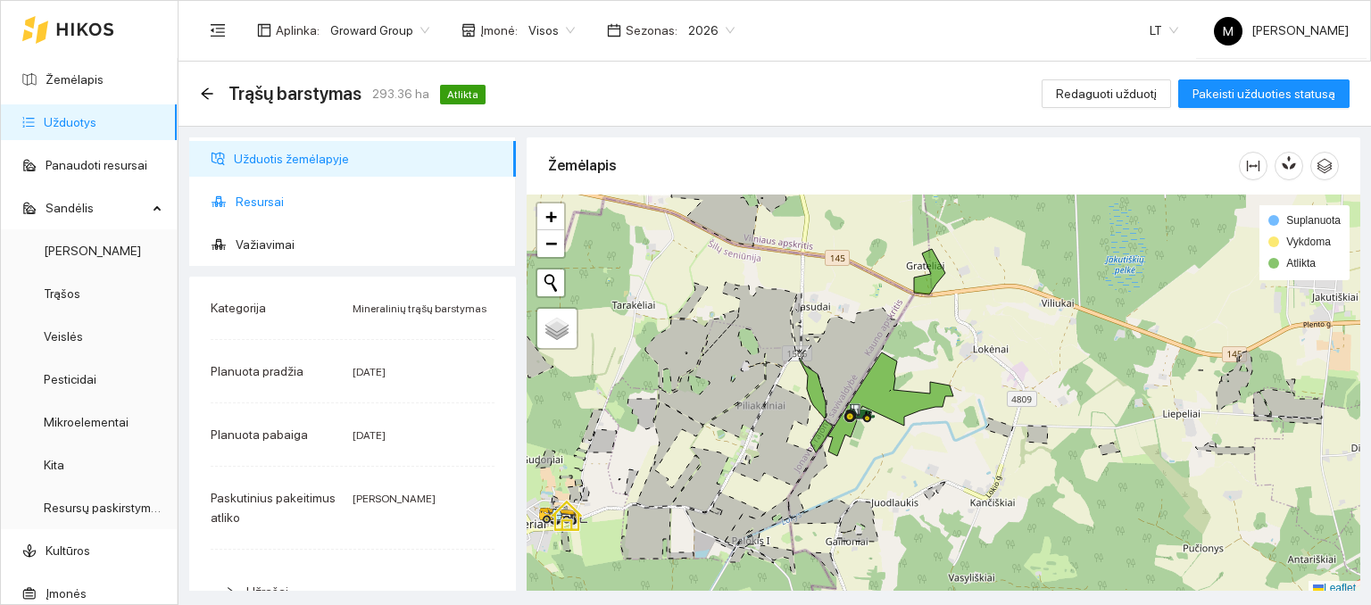
click at [261, 199] on span "Resursai" at bounding box center [369, 202] width 266 height 36
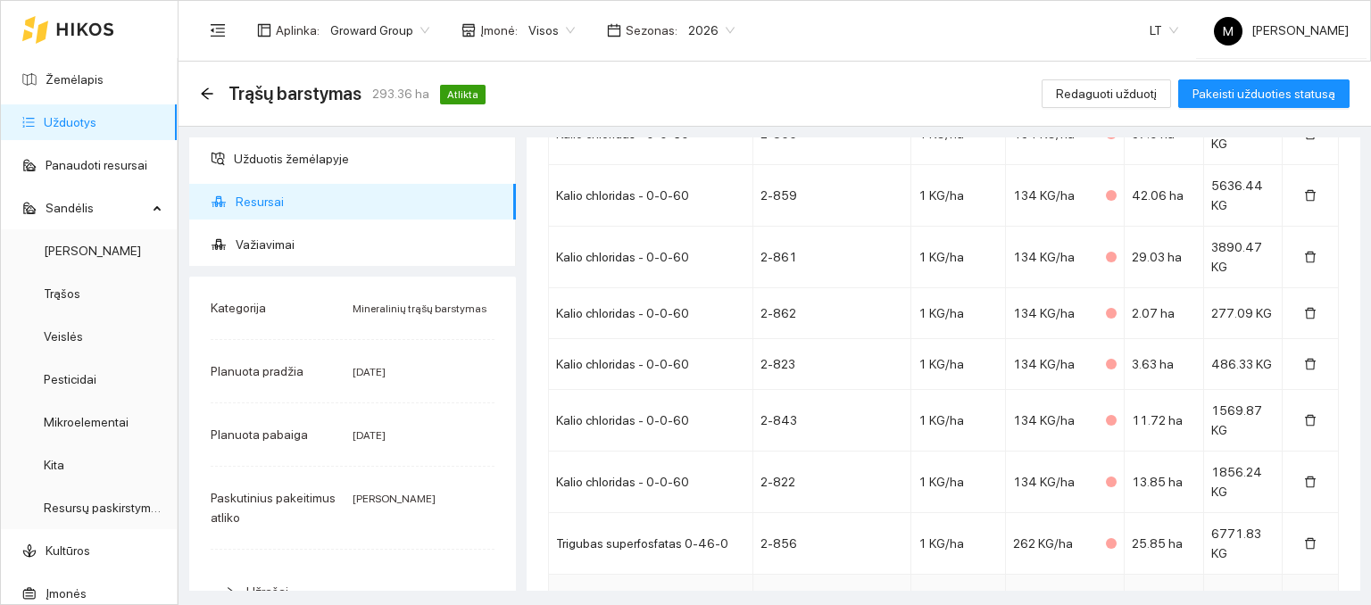
scroll to position [268, 0]
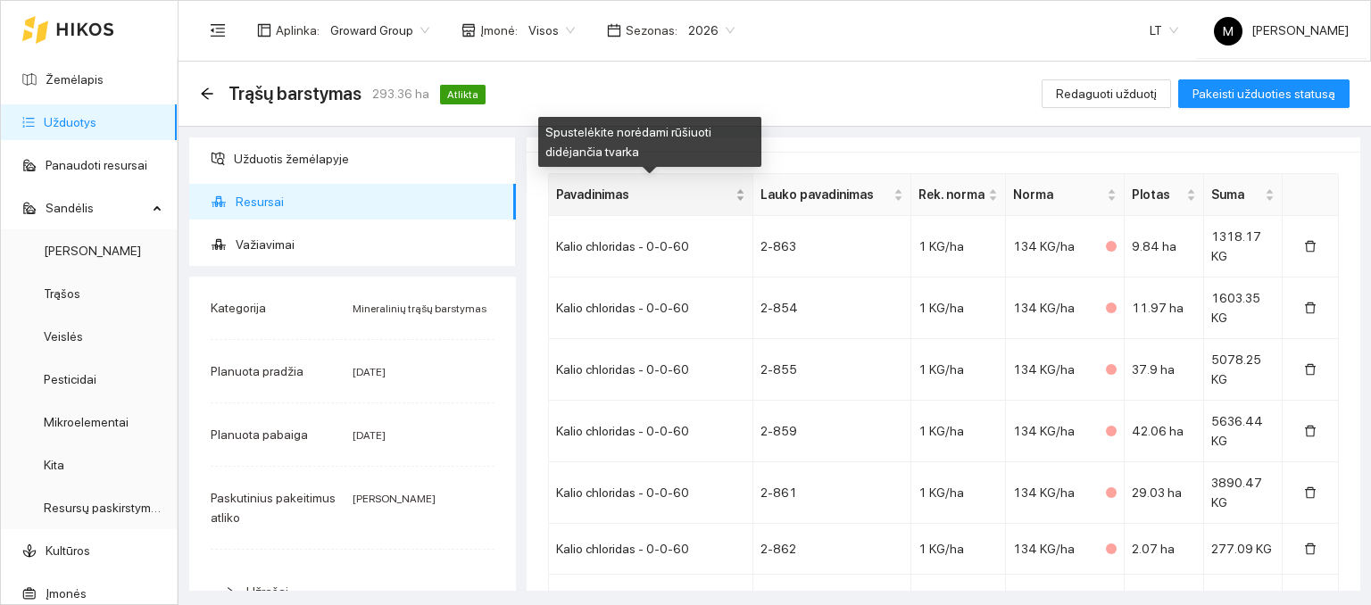
click at [719, 197] on span "Pavadinimas" at bounding box center [644, 195] width 176 height 20
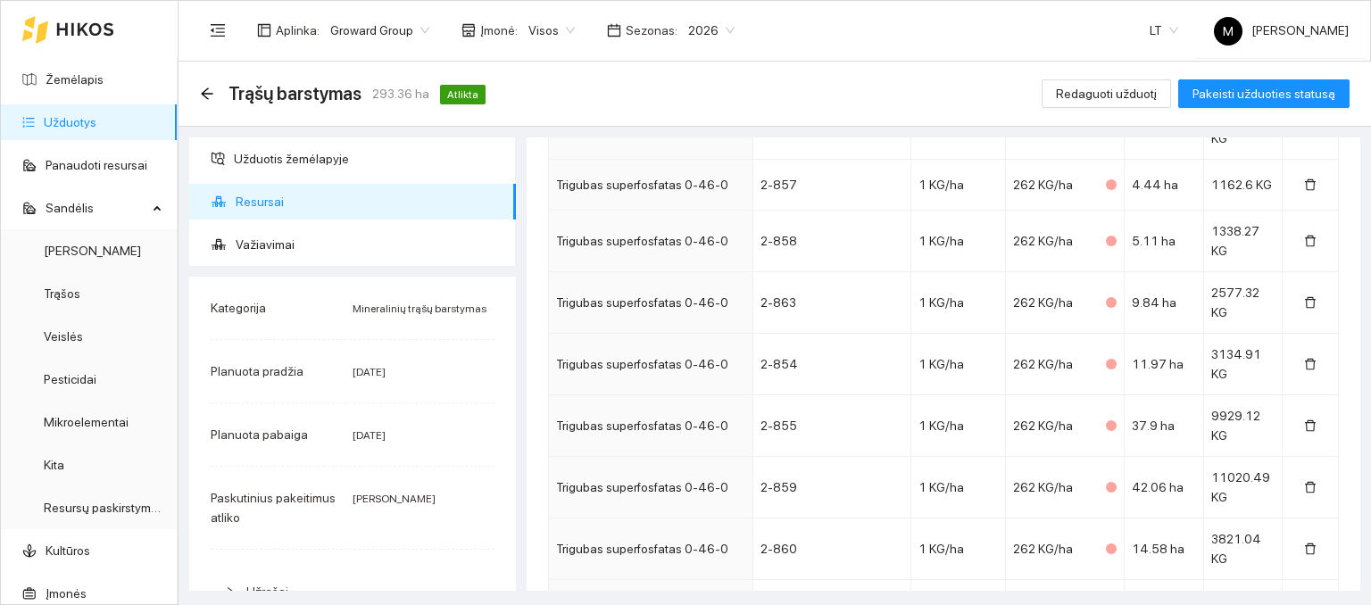
scroll to position [2083, 0]
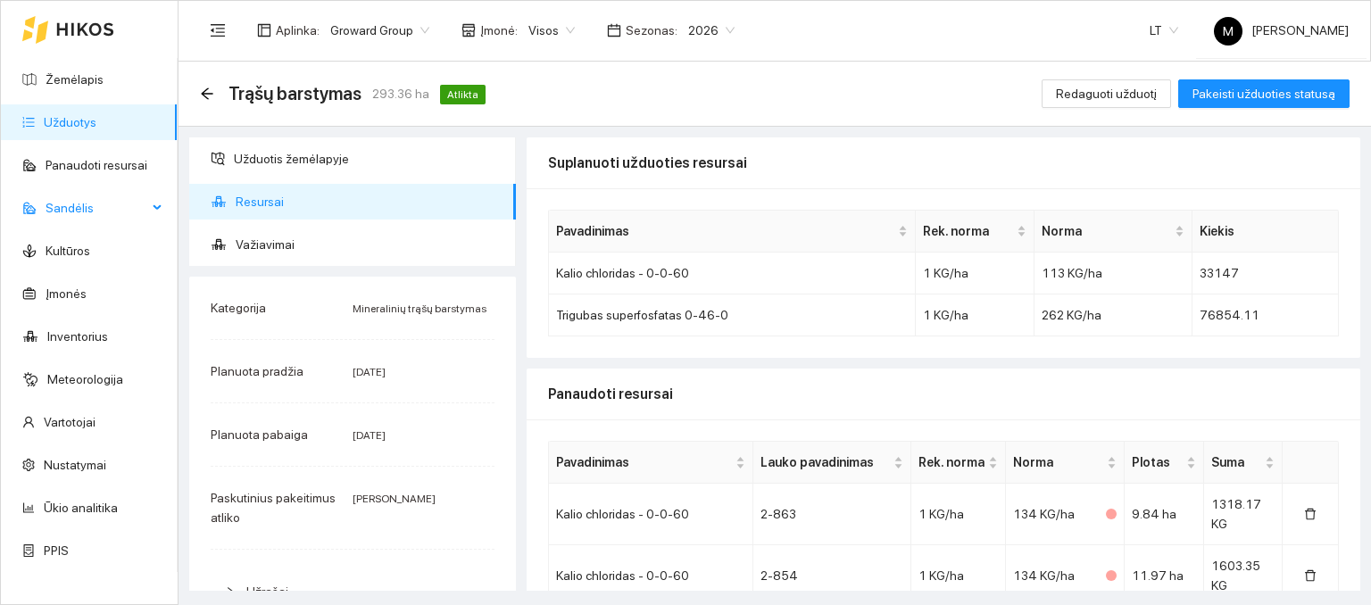
click at [49, 213] on span "Sandėlis" at bounding box center [97, 208] width 102 height 36
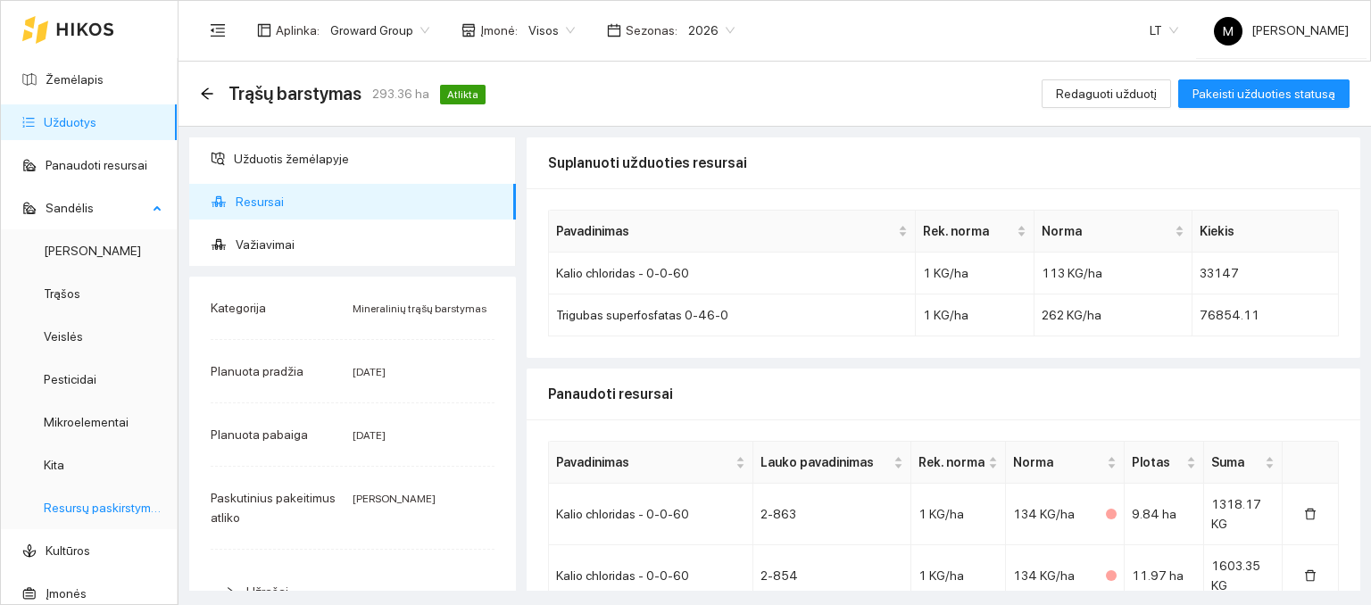
click at [56, 515] on link "Resursų paskirstymas" at bounding box center [104, 508] width 121 height 14
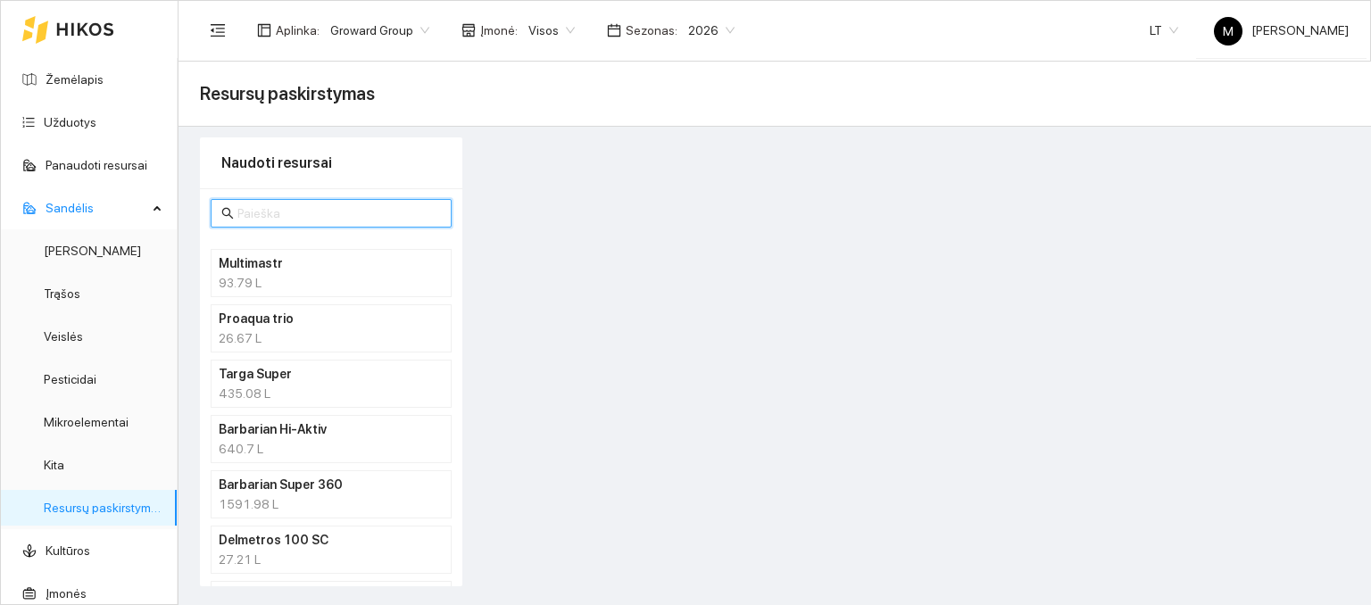
click at [293, 212] on input "text" at bounding box center [339, 214] width 204 height 20
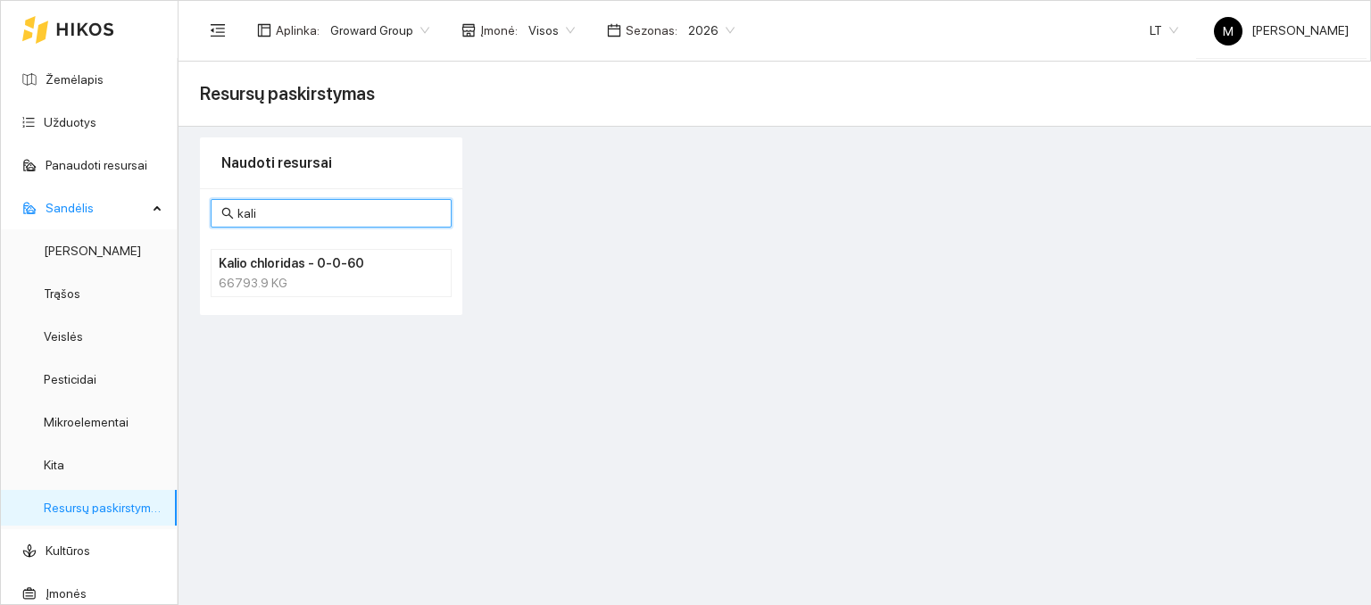
type input "kali"
click at [254, 279] on div "66793.9 KG" at bounding box center [331, 283] width 225 height 20
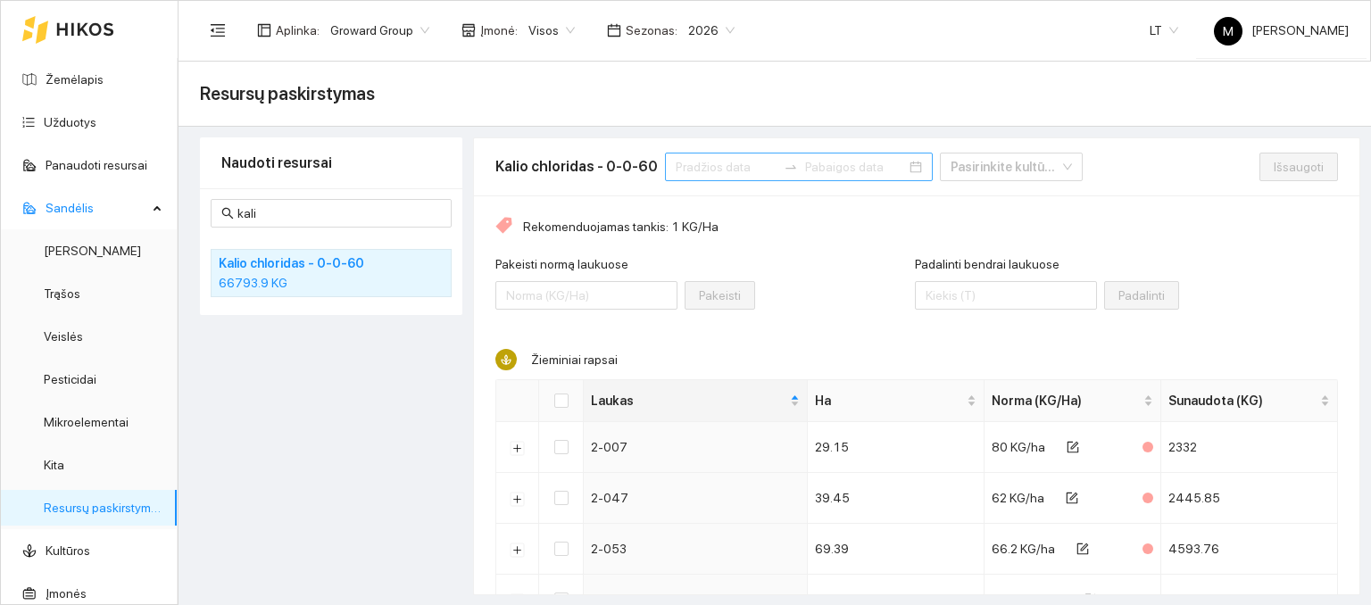
click at [719, 154] on div at bounding box center [799, 167] width 268 height 29
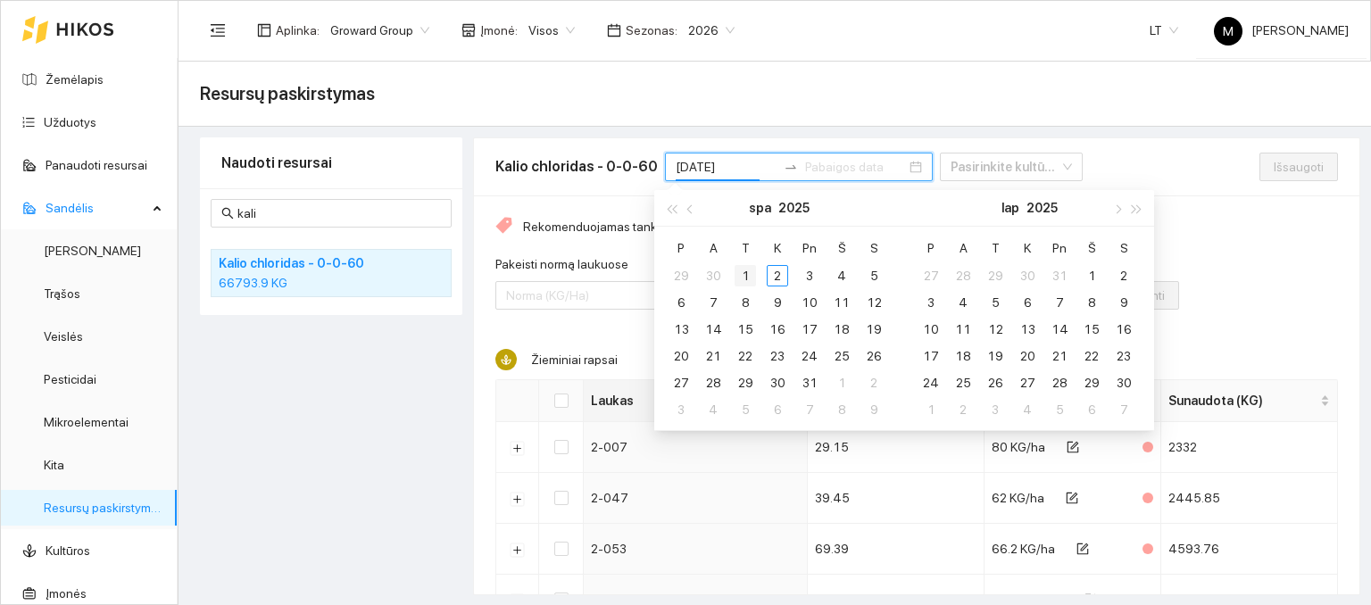
type input "[DATE]"
click at [743, 276] on div "1" at bounding box center [745, 275] width 21 height 21
type input "[DATE]"
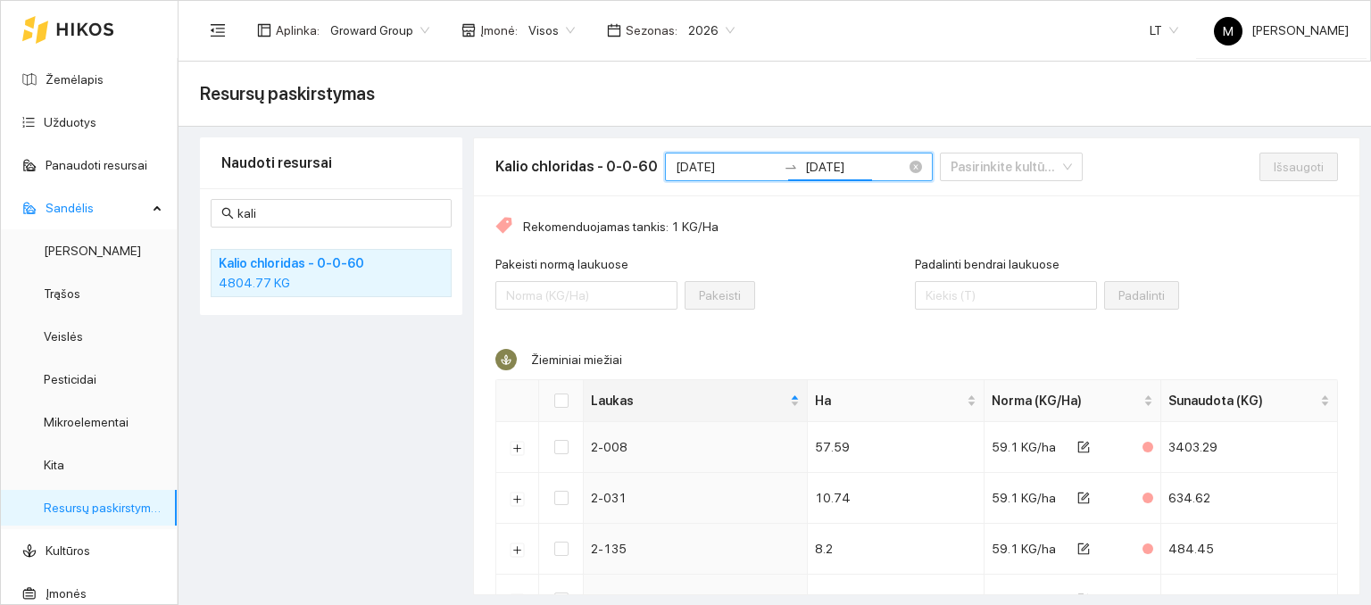
click at [731, 161] on input "[DATE]" at bounding box center [726, 167] width 101 height 20
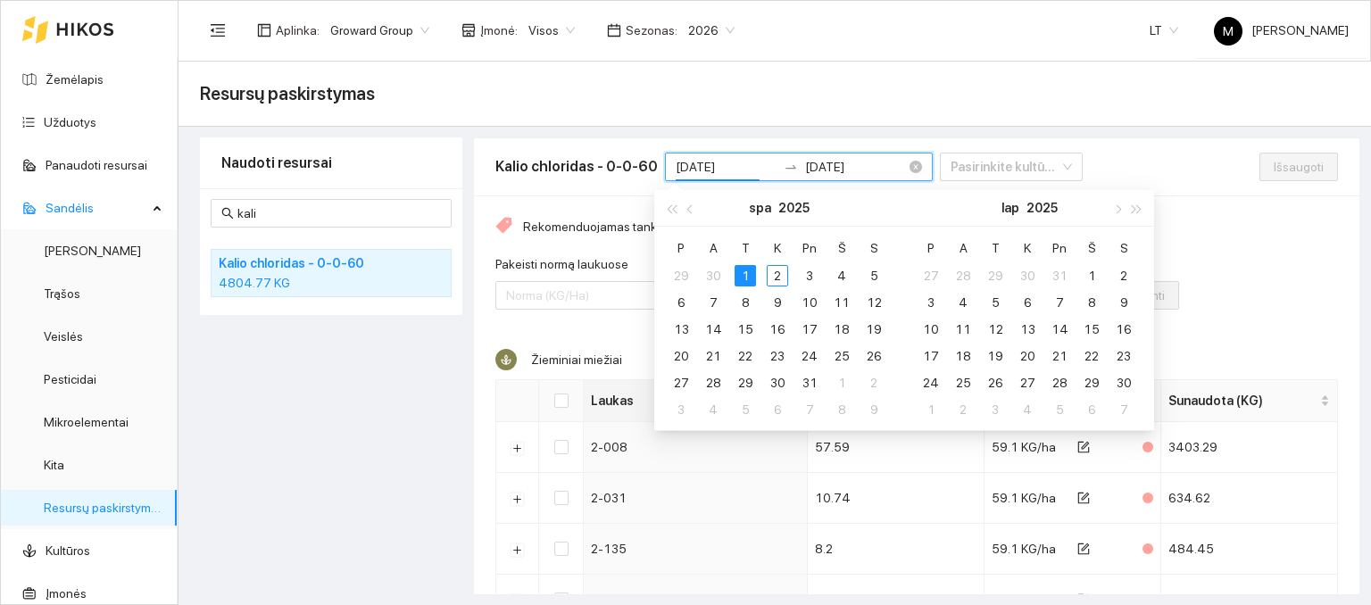
click at [731, 161] on input "[DATE]" at bounding box center [726, 167] width 101 height 20
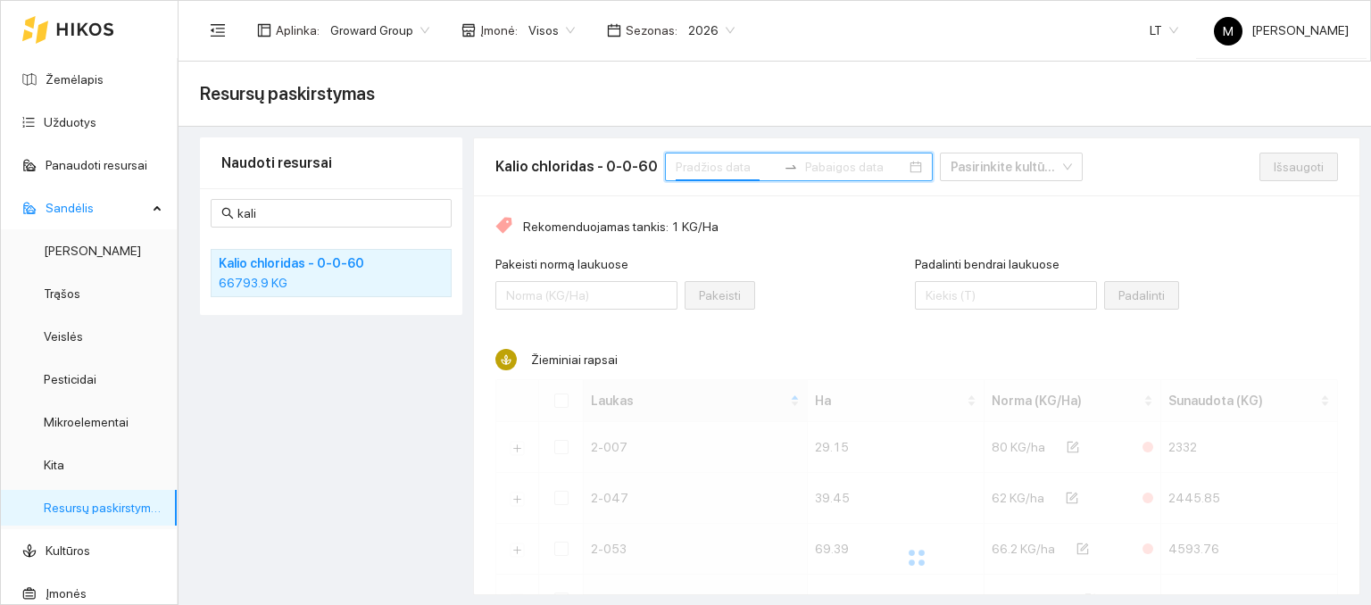
click at [725, 166] on input at bounding box center [726, 167] width 101 height 20
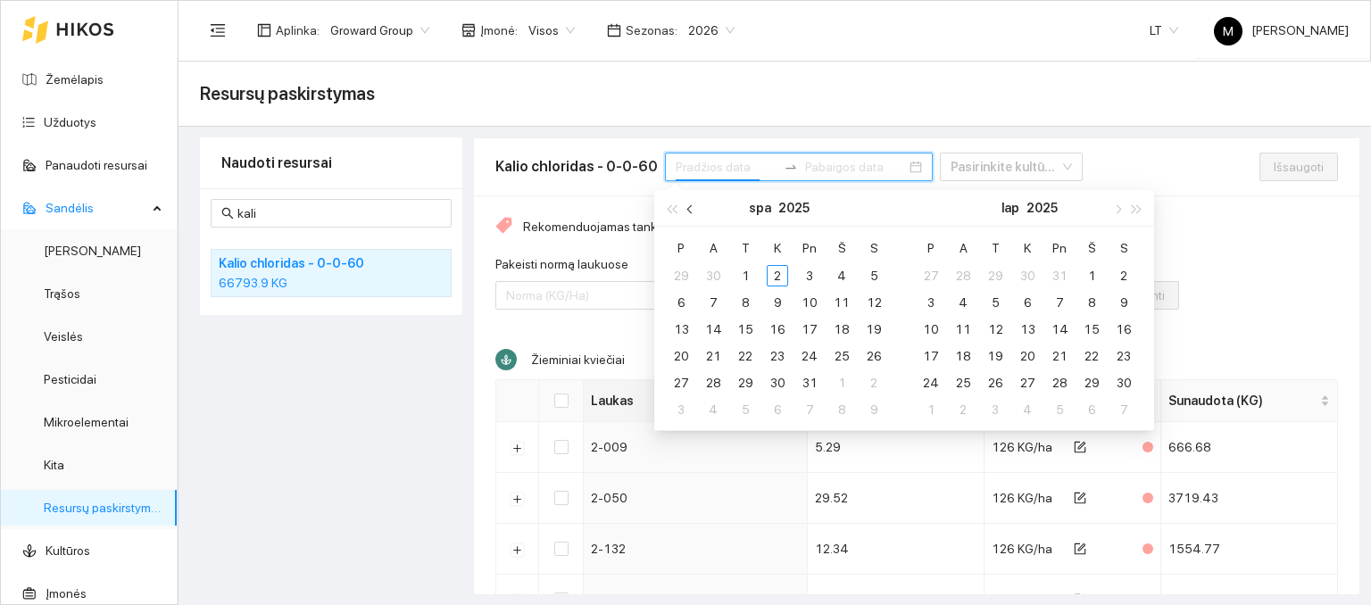
click at [691, 212] on span "button" at bounding box center [691, 208] width 9 height 9
type input "[DATE]"
click at [686, 270] on div "1" at bounding box center [680, 275] width 21 height 21
type input "[DATE]"
click at [710, 384] on div "30" at bounding box center [713, 382] width 21 height 21
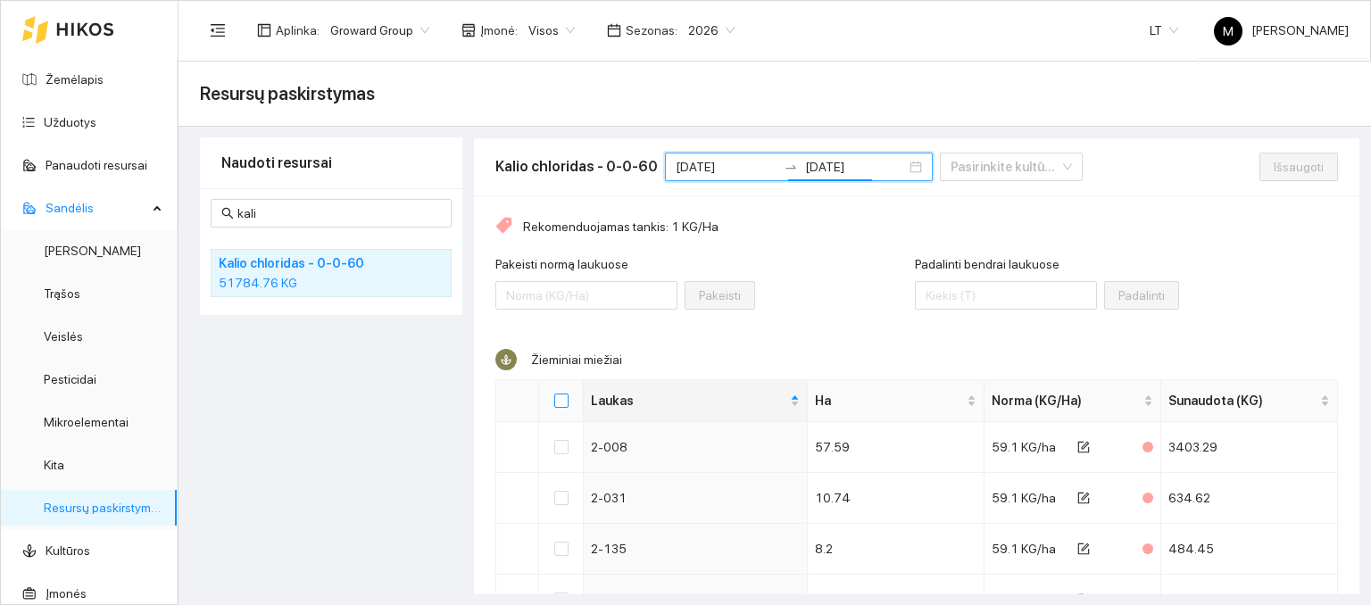
click at [558, 404] on input "Select all" at bounding box center [561, 401] width 14 height 14
checkbox input "true"
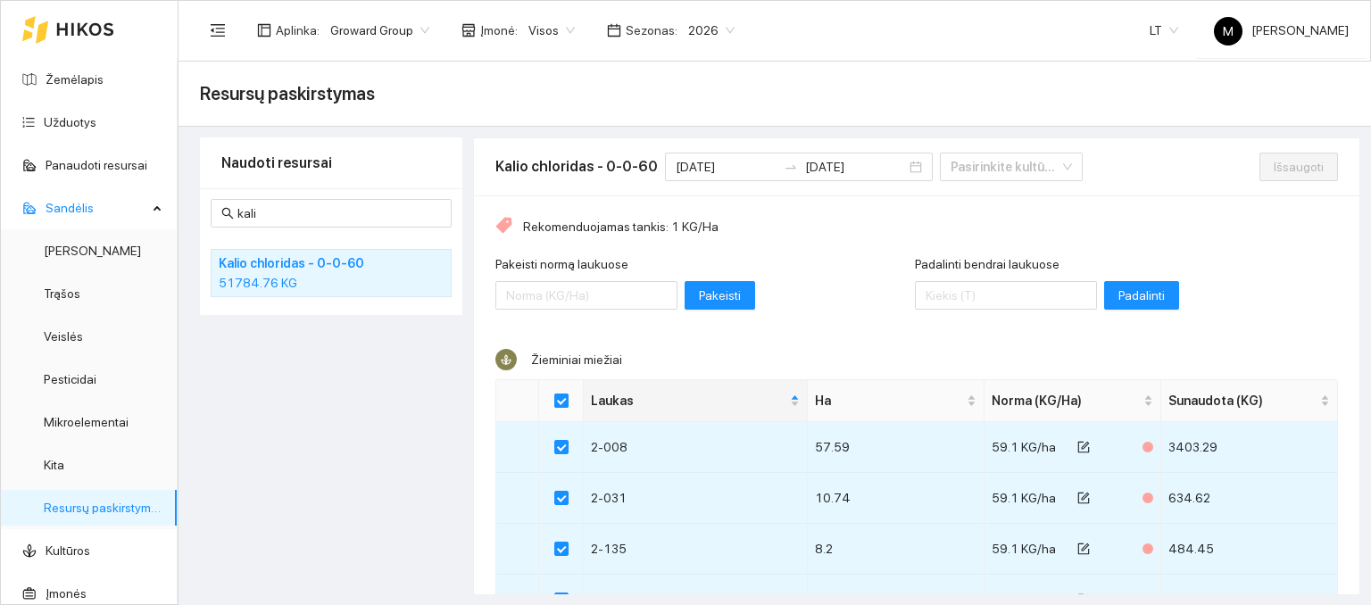
checkbox input "true"
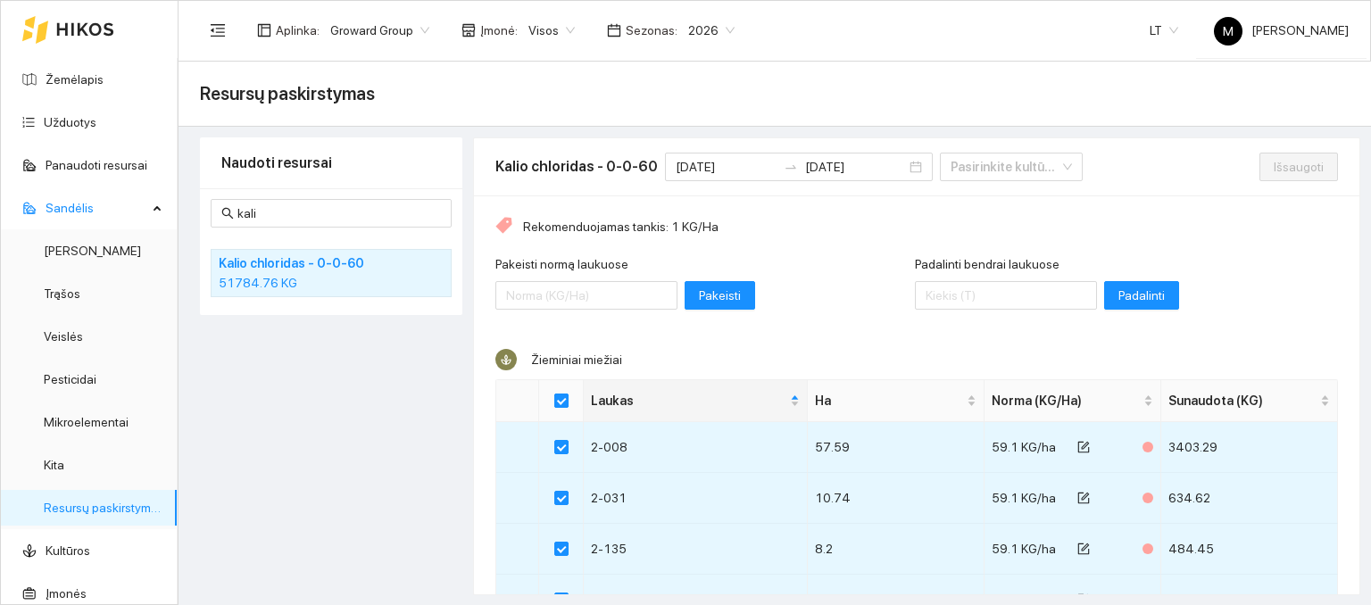
checkbox input "true"
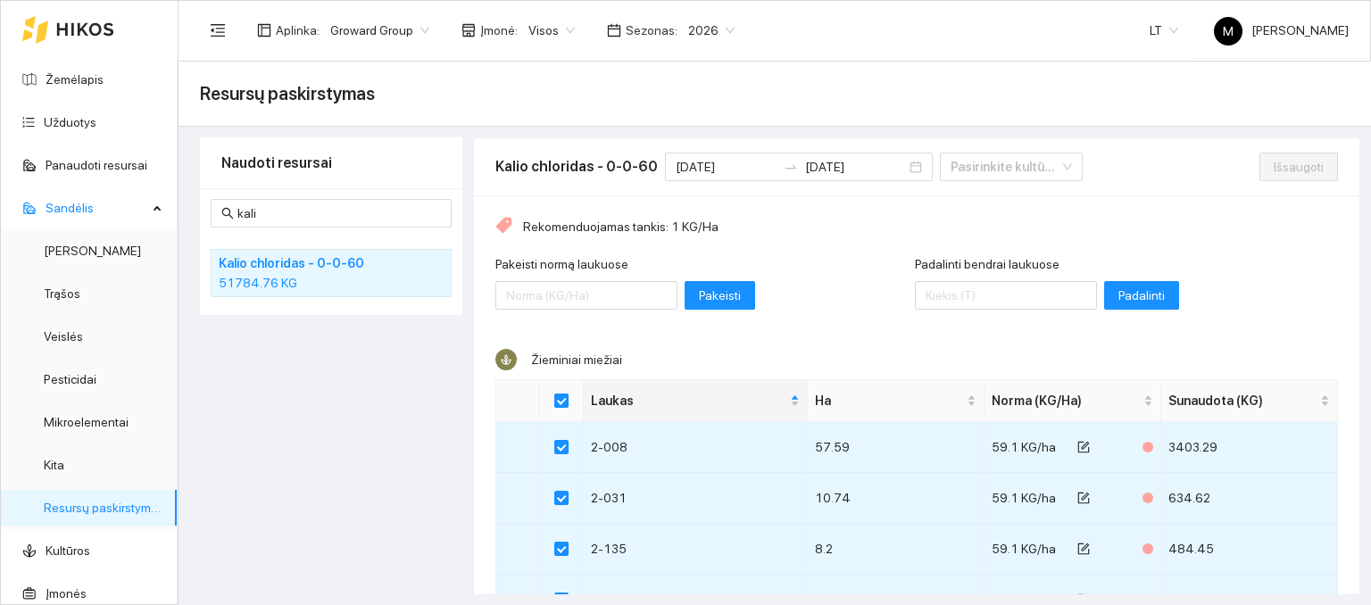
checkbox input "true"
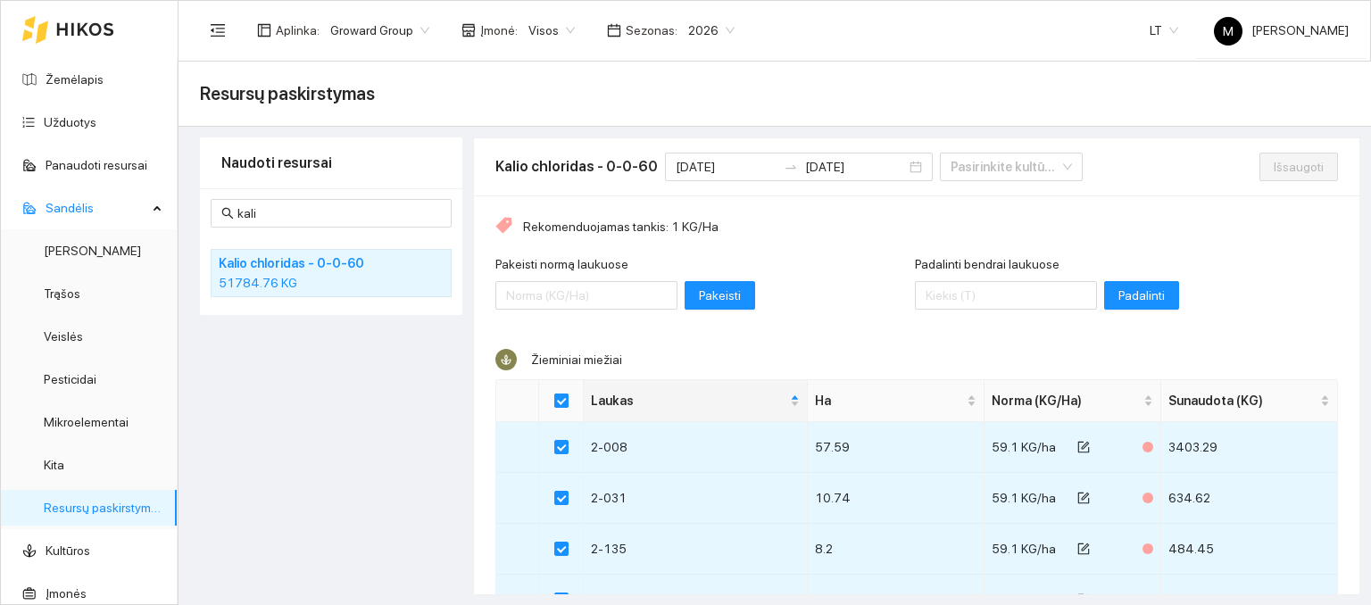
checkbox input "true"
click at [558, 404] on input "Select all" at bounding box center [561, 401] width 14 height 14
checkbox input "false"
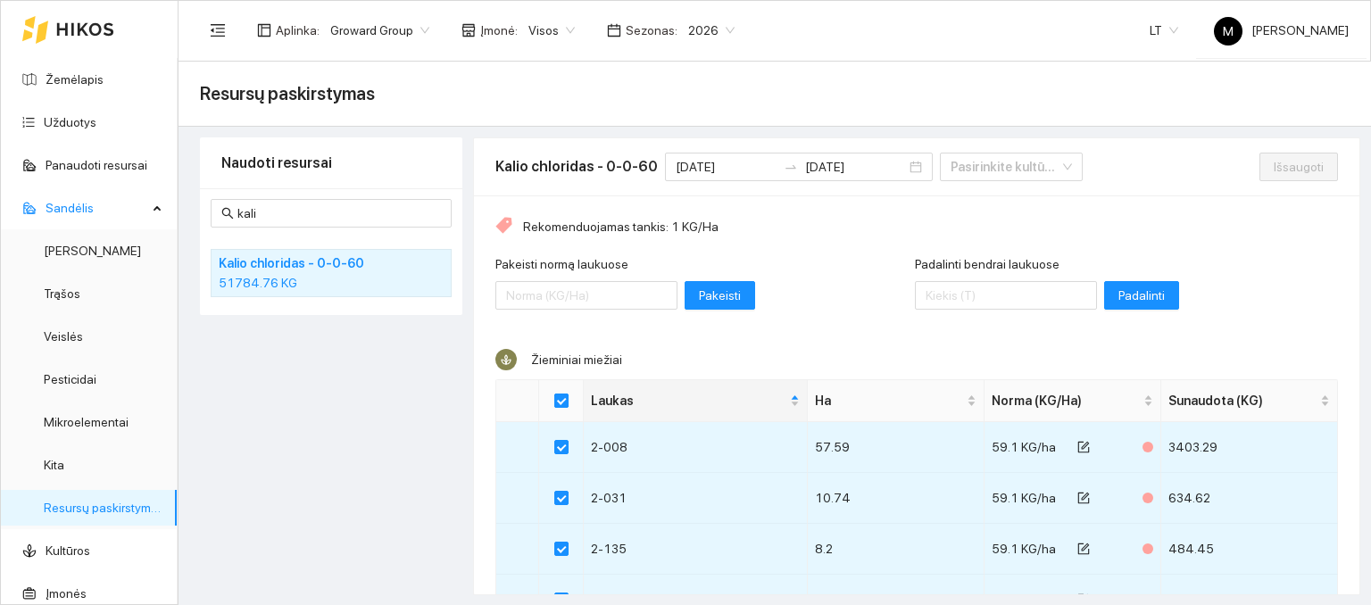
checkbox input "false"
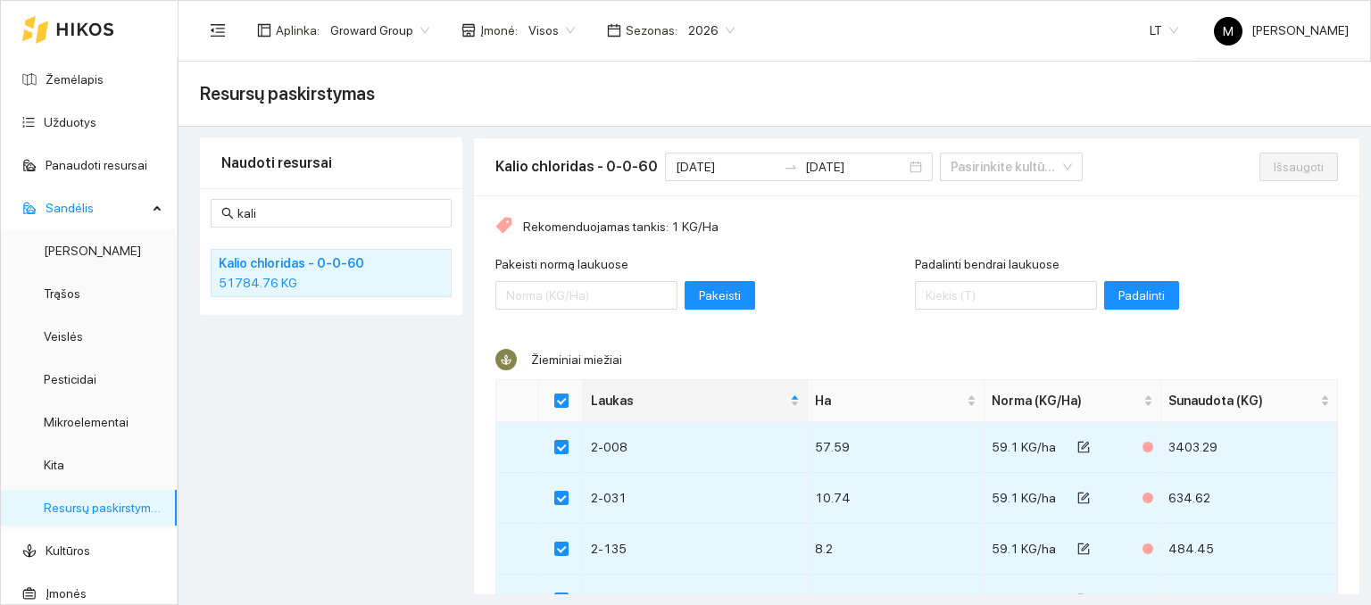
checkbox input "false"
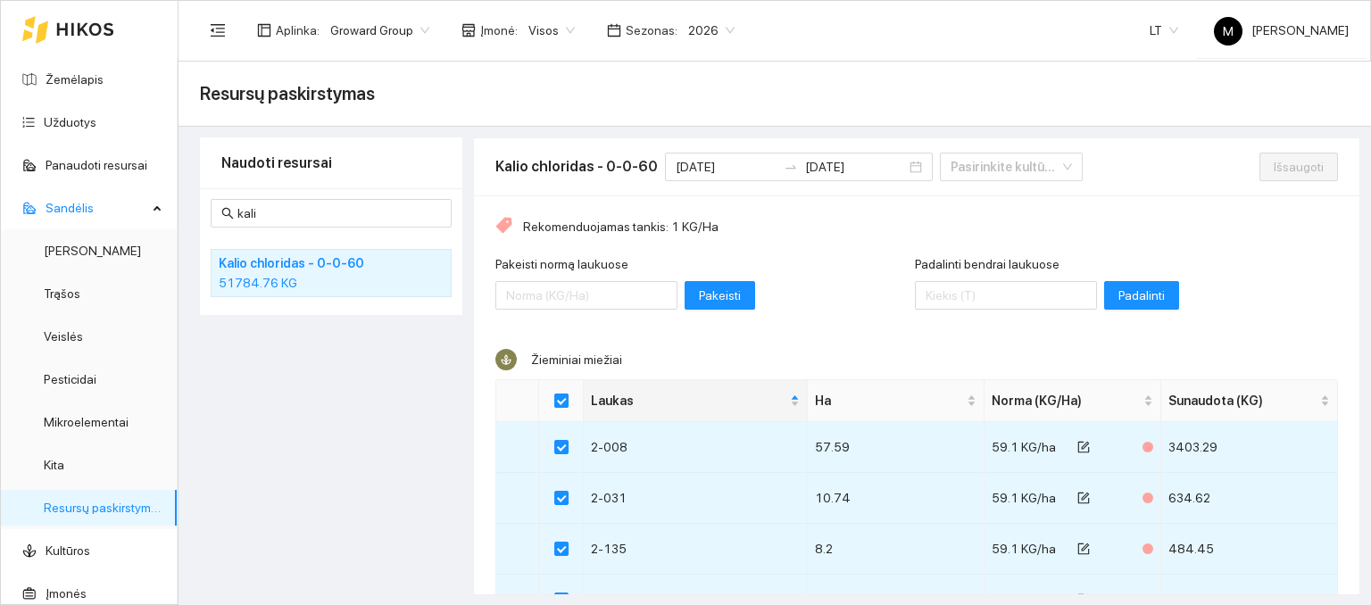
checkbox input "false"
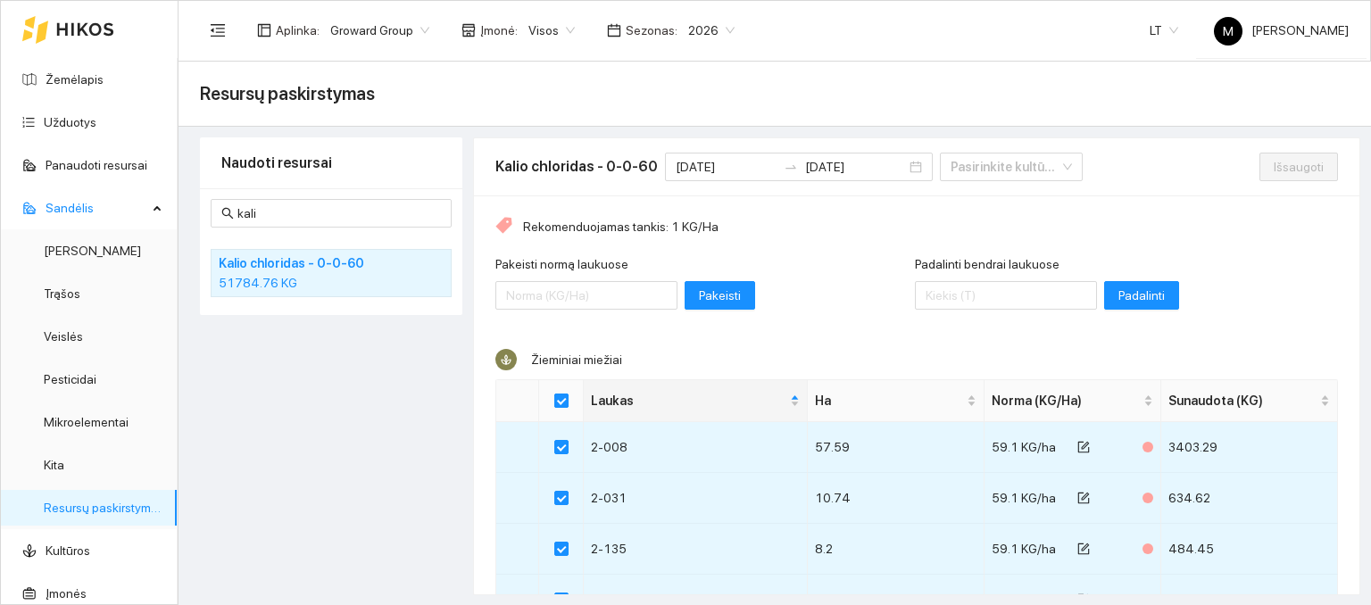
checkbox input "false"
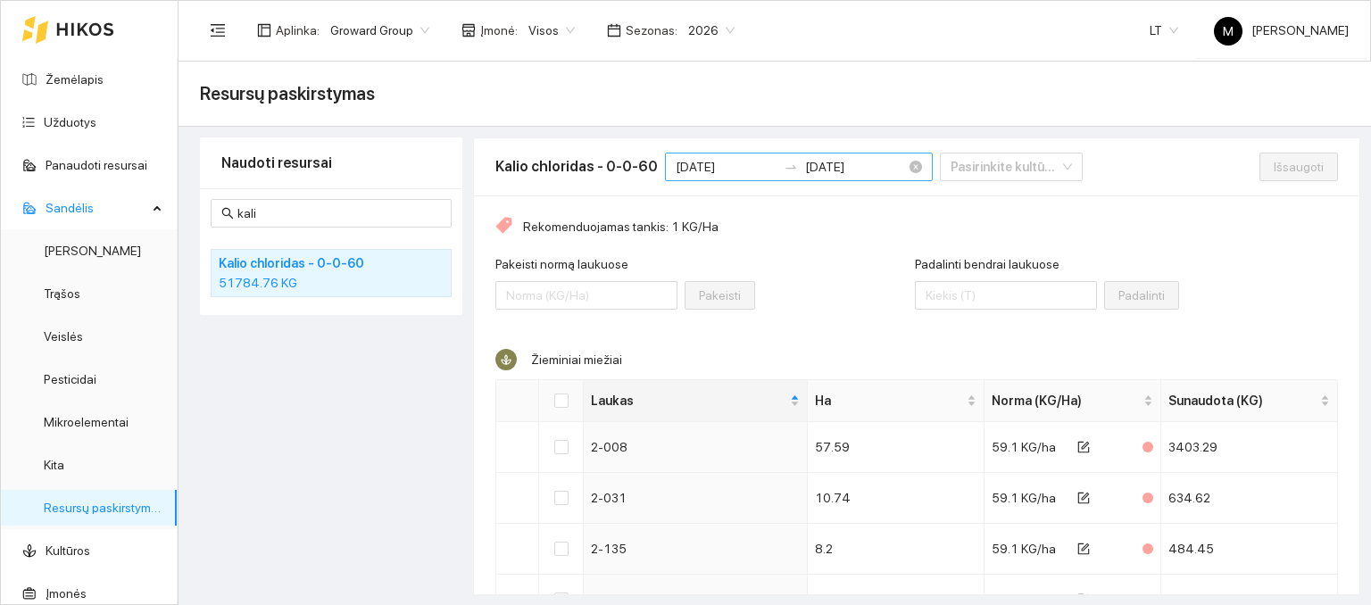
click at [739, 160] on input "[DATE]" at bounding box center [726, 167] width 101 height 20
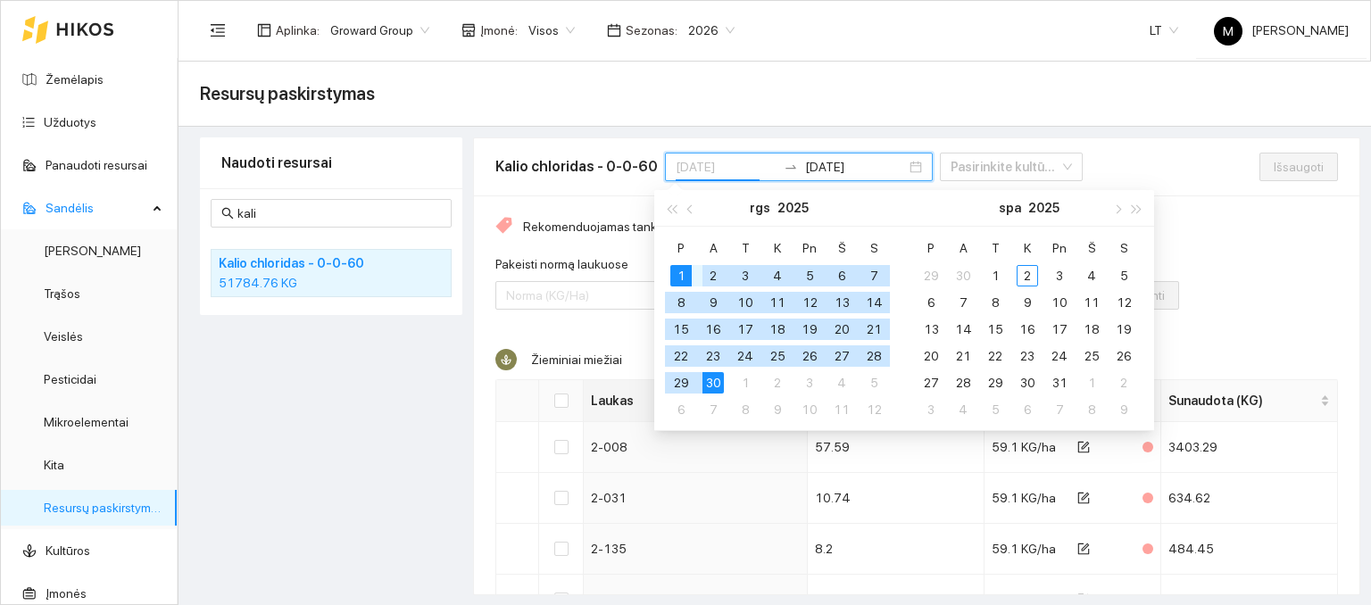
type input "[DATE]"
click at [676, 273] on div "1" at bounding box center [680, 275] width 21 height 21
type input "[DATE]"
click at [714, 380] on div "30" at bounding box center [713, 382] width 21 height 21
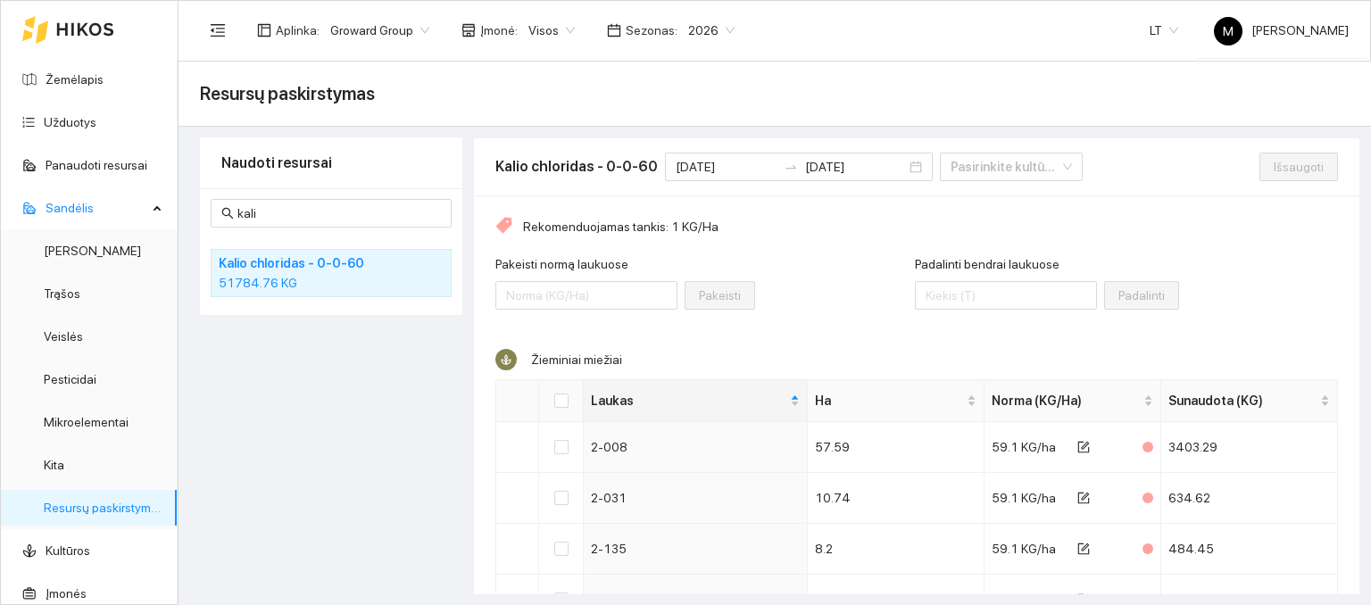
click at [806, 272] on div "Pakeisti [PERSON_NAME] laukuose Pakeisti" at bounding box center [705, 292] width 420 height 77
click at [748, 171] on input "[DATE]" at bounding box center [726, 167] width 101 height 20
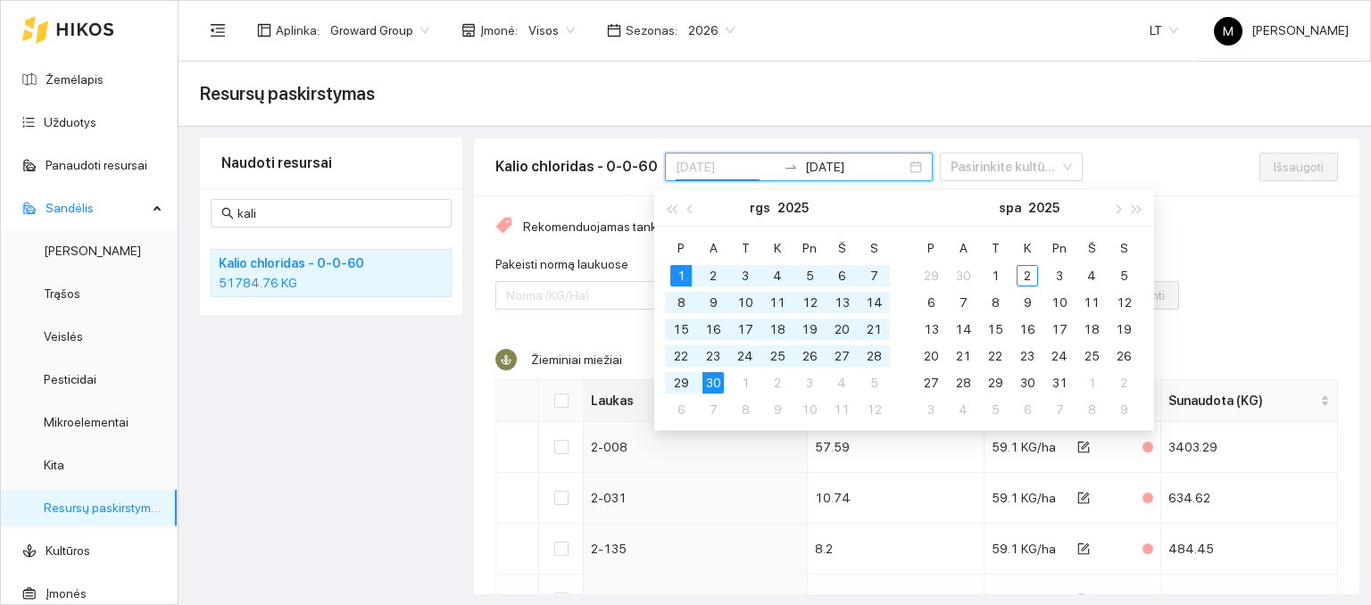
type input "[DATE]"
click at [603, 312] on div "Pakeisti normą laukuose" at bounding box center [586, 292] width 182 height 77
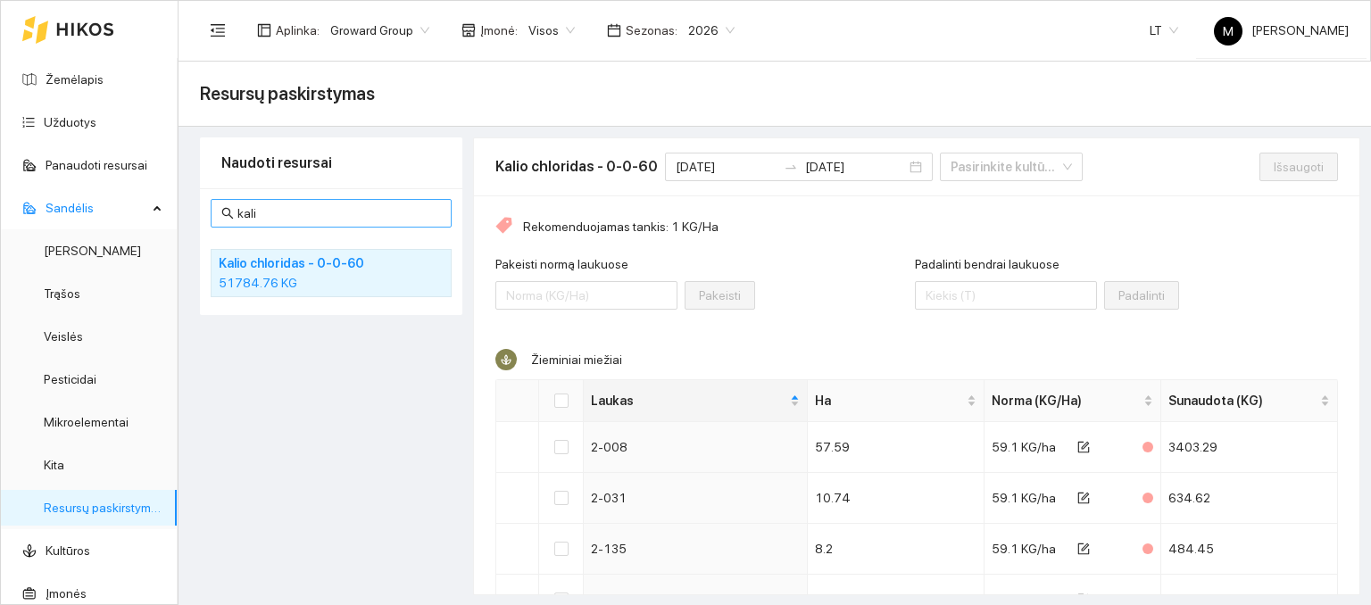
click at [285, 199] on span "kali" at bounding box center [331, 213] width 241 height 29
click at [281, 204] on input "kali" at bounding box center [339, 214] width 204 height 20
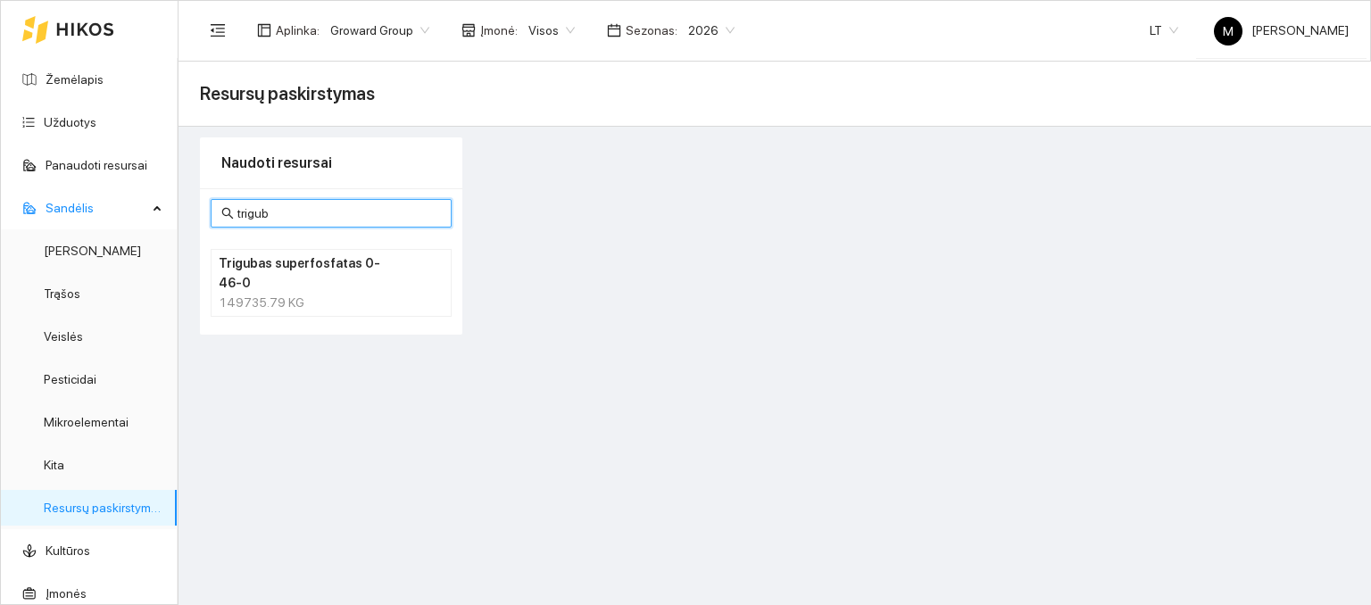
type input "trigub"
click at [266, 262] on h4 "Trigubas superfosfatas 0-46-0" at bounding box center [308, 273] width 179 height 39
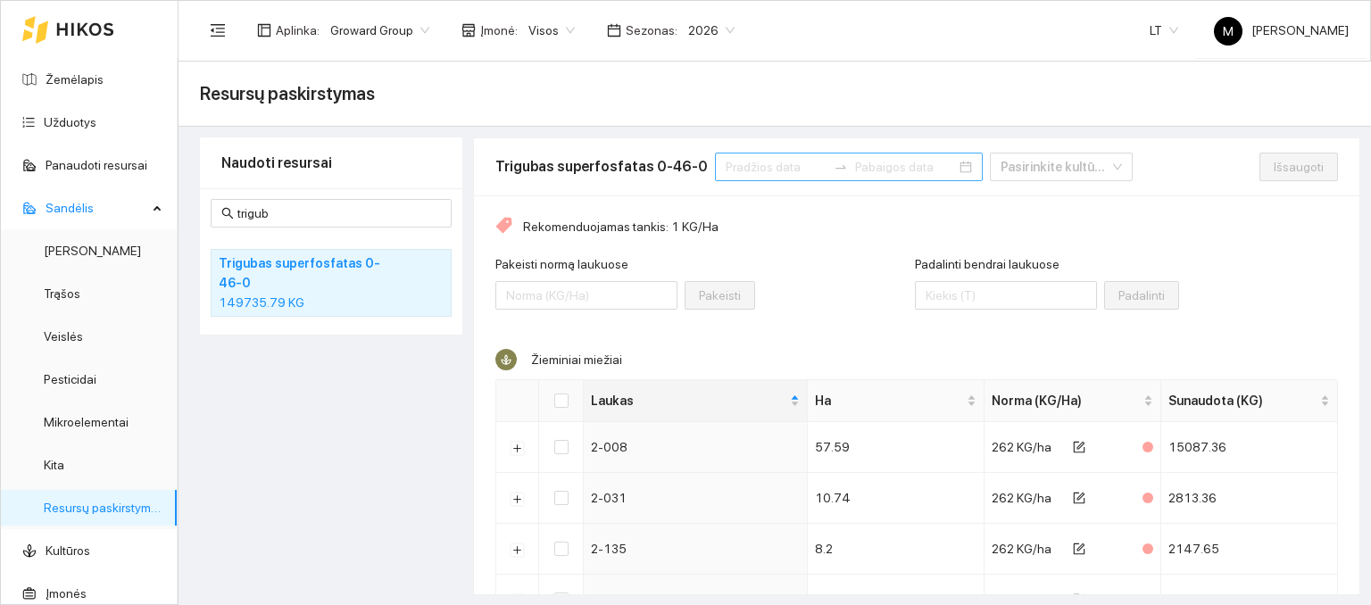
click at [773, 167] on input at bounding box center [776, 167] width 101 height 20
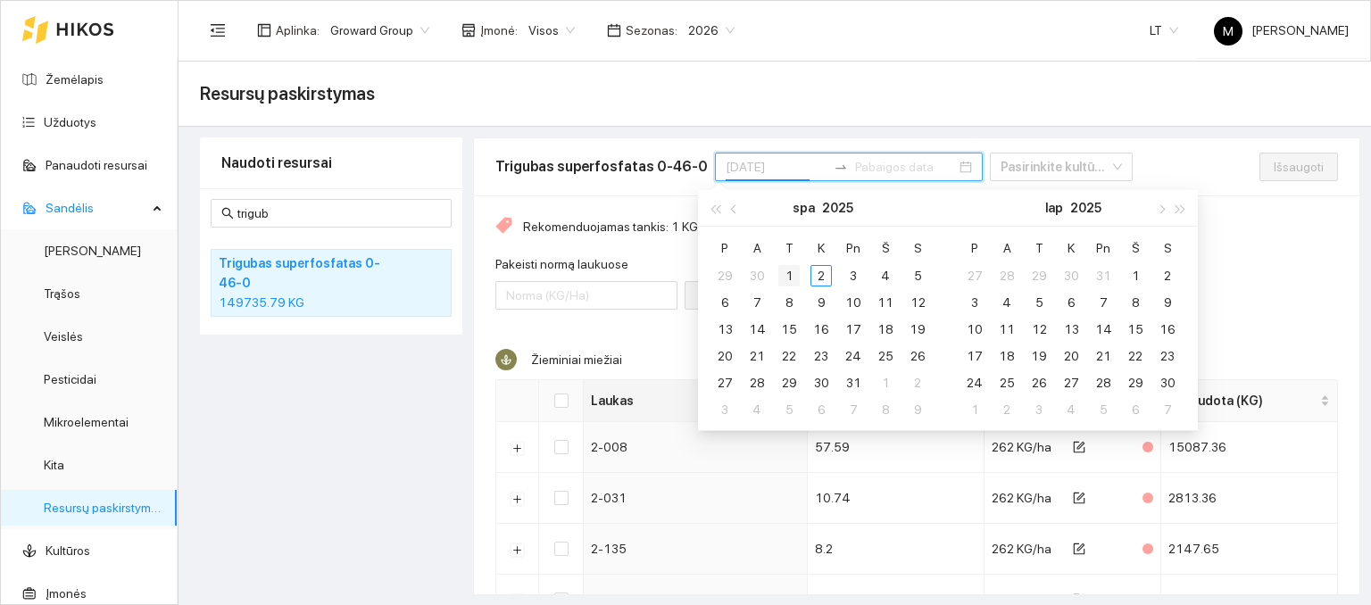
type input "[DATE]"
click at [778, 276] on div "1" at bounding box center [788, 275] width 21 height 21
type input "[DATE]"
click at [736, 208] on span "button" at bounding box center [735, 208] width 9 height 9
type input "[DATE]"
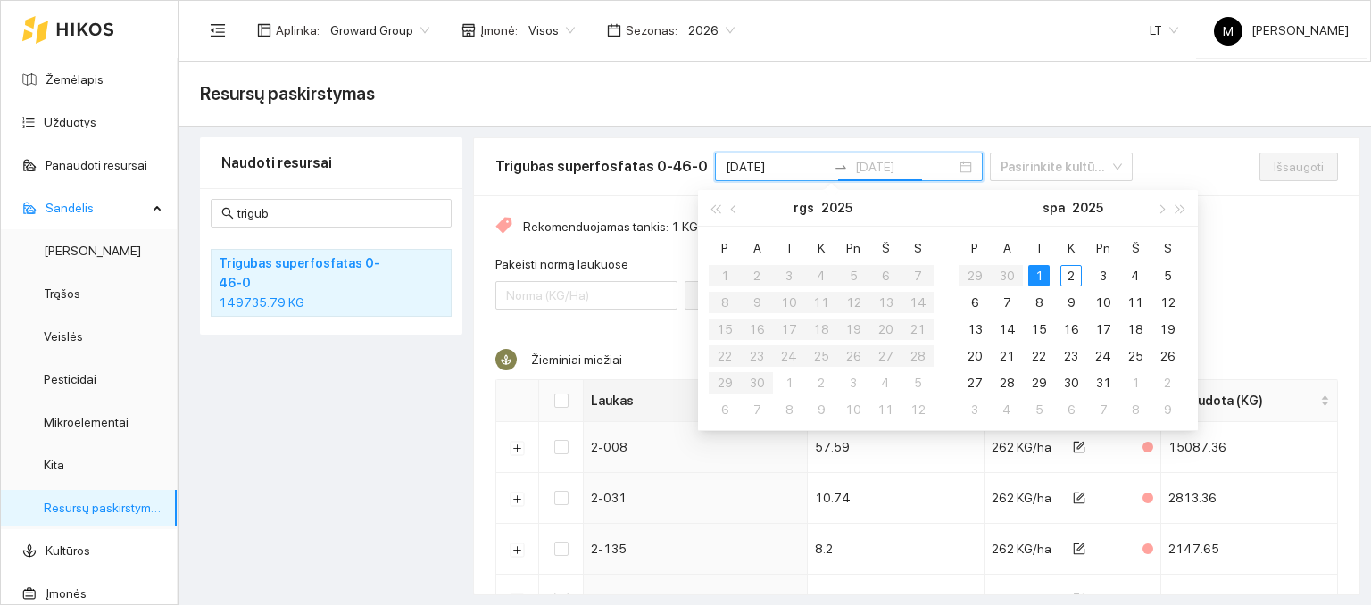
click at [1036, 272] on div "1" at bounding box center [1038, 275] width 21 height 21
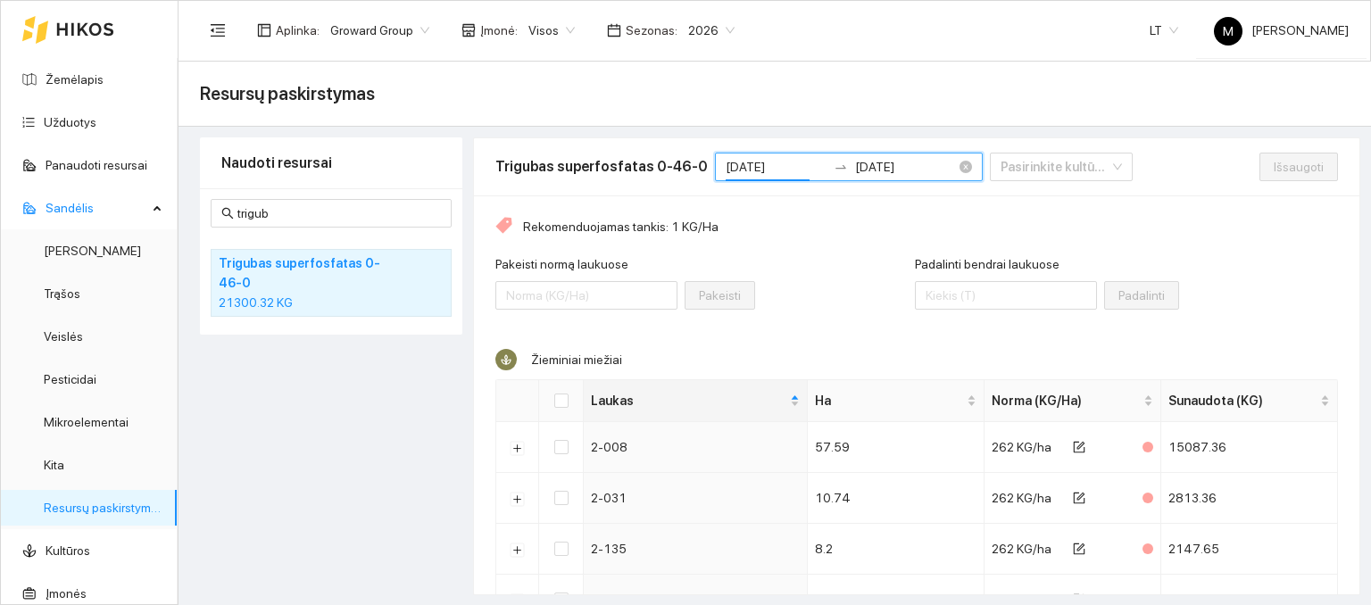
click at [786, 163] on input "[DATE]" at bounding box center [776, 167] width 101 height 20
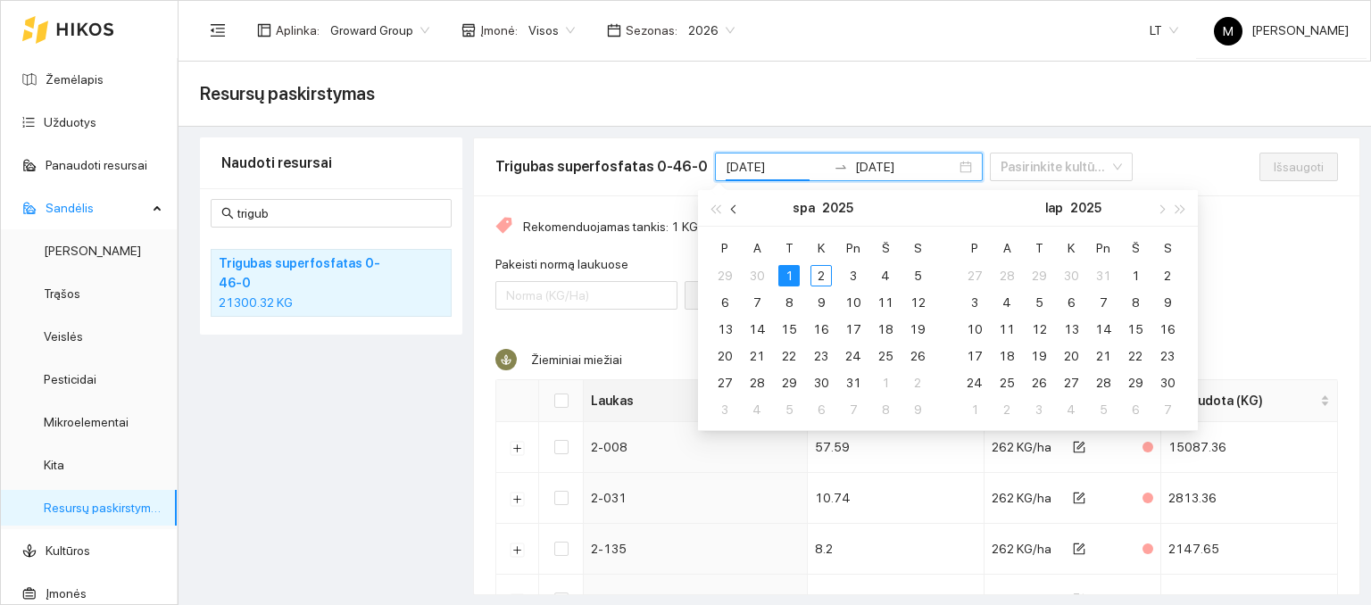
click at [736, 211] on span "button" at bounding box center [735, 208] width 9 height 9
type input "[DATE]"
click at [728, 271] on div "1" at bounding box center [724, 275] width 21 height 21
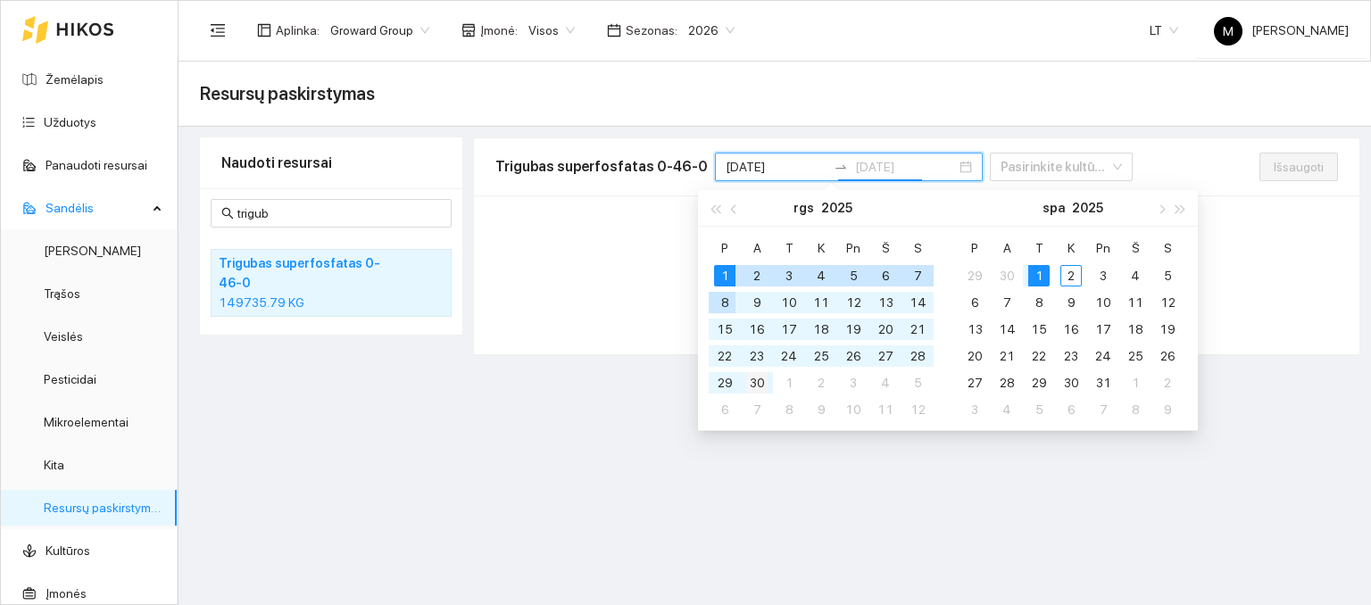
type input "[DATE]"
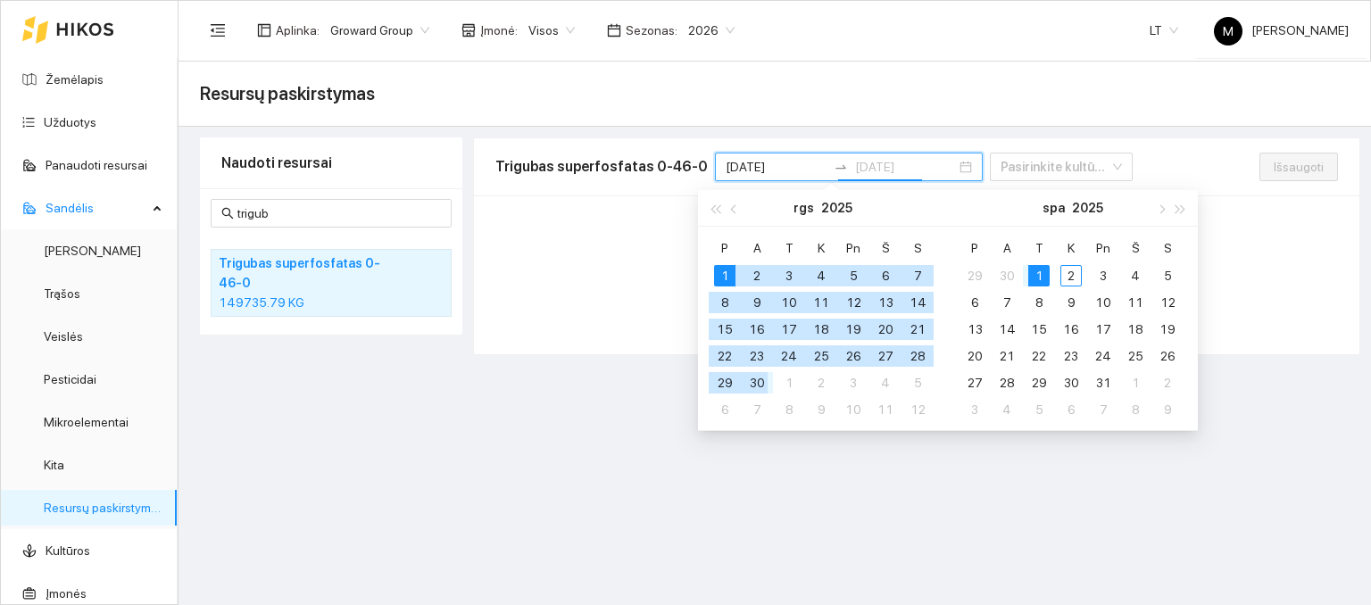
click at [761, 385] on div "30" at bounding box center [756, 382] width 21 height 21
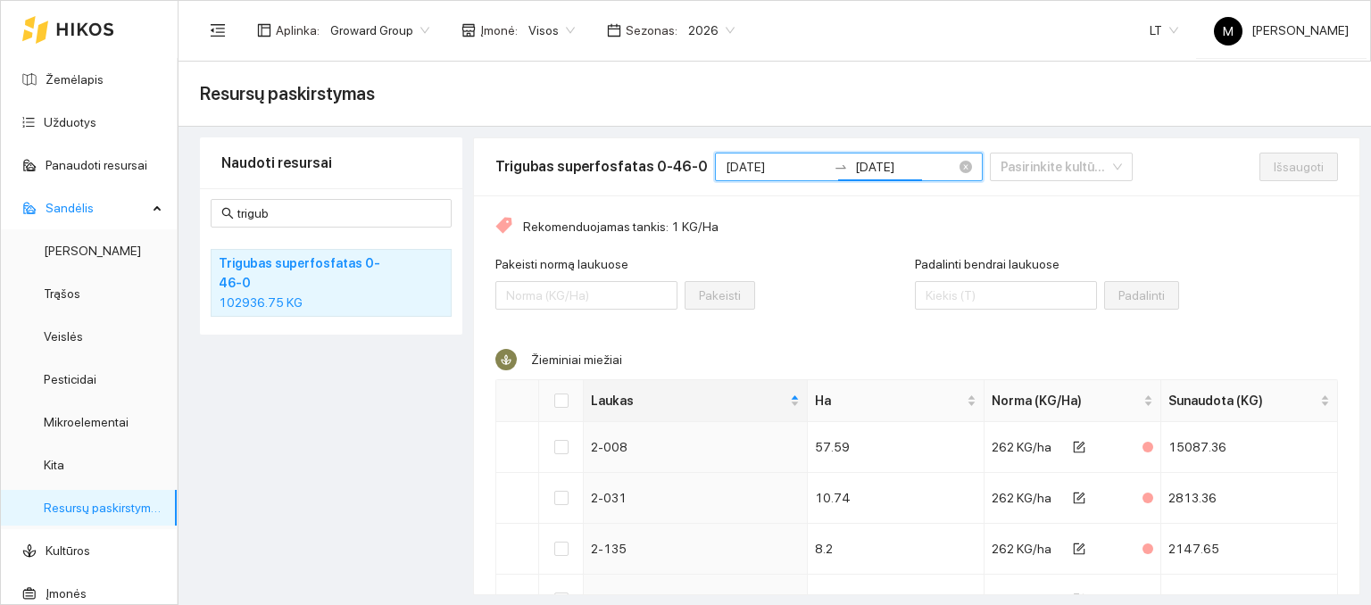
click at [790, 170] on input "[DATE]" at bounding box center [776, 167] width 101 height 20
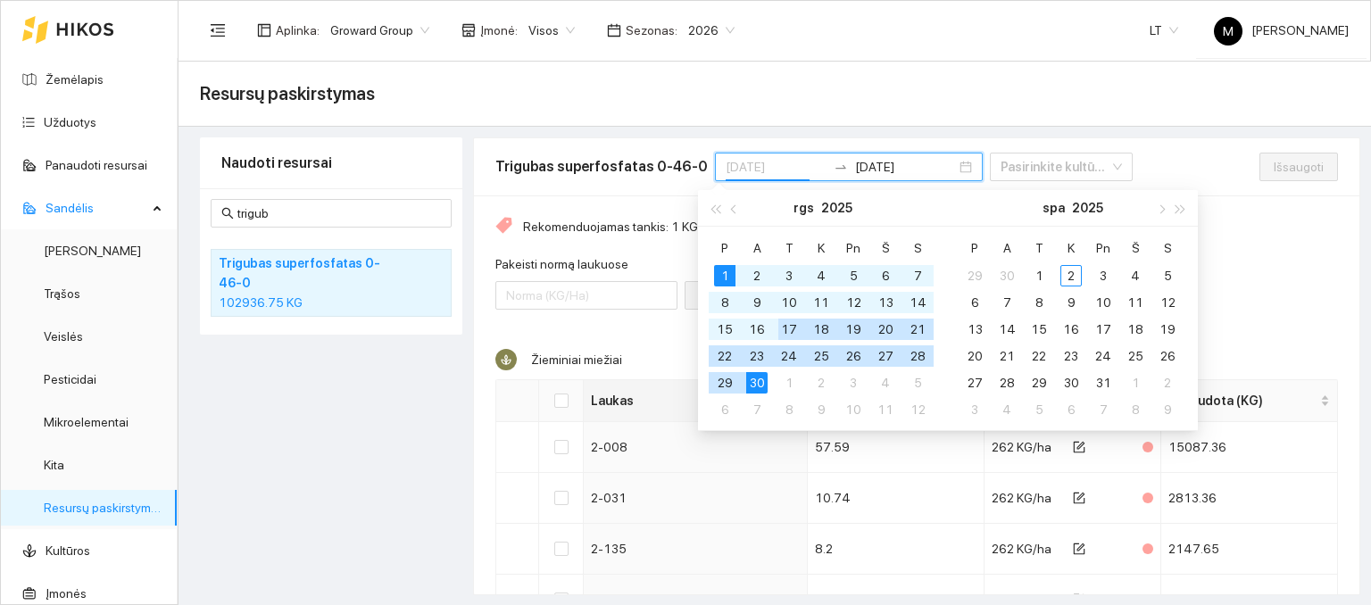
type input "[DATE]"
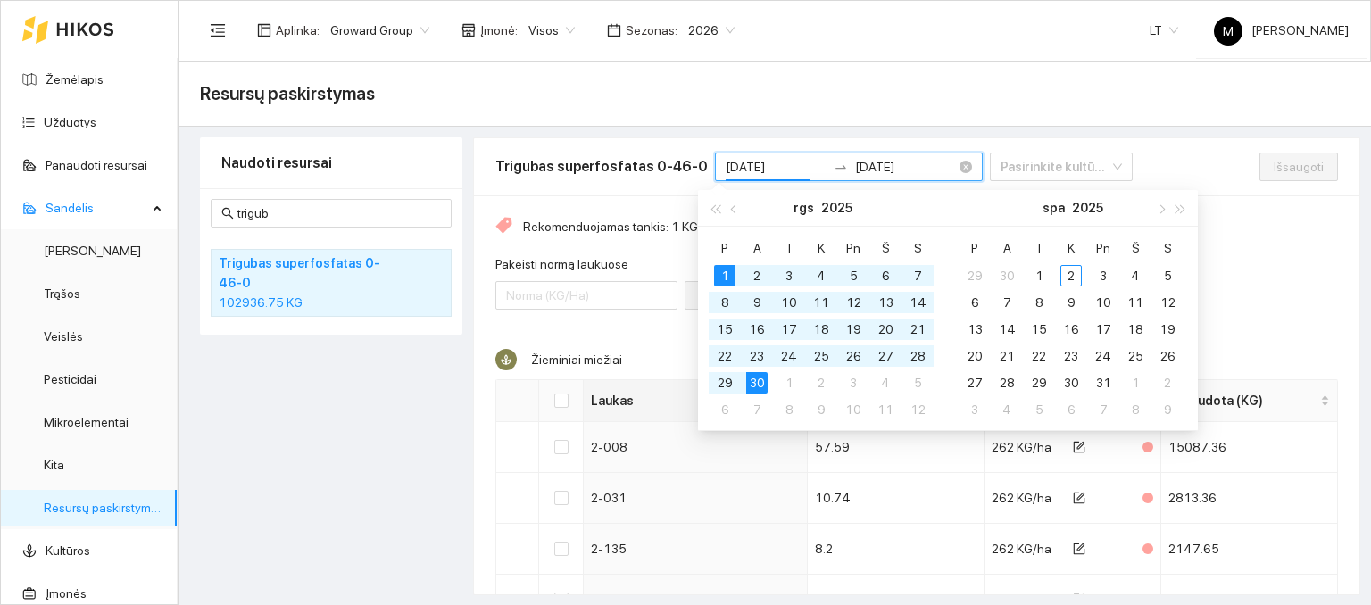
click at [911, 174] on div "[DATE] [DATE]" at bounding box center [849, 167] width 268 height 29
click at [911, 172] on div "[DATE] [DATE]" at bounding box center [849, 167] width 268 height 29
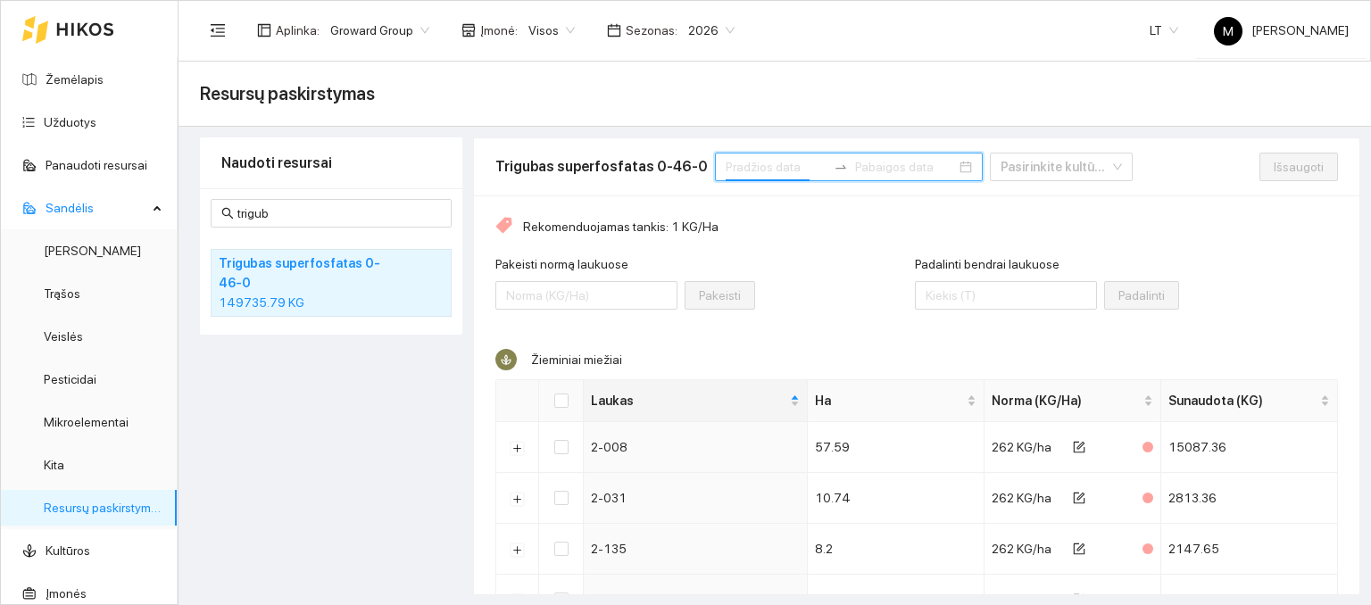
click at [770, 174] on input at bounding box center [776, 167] width 101 height 20
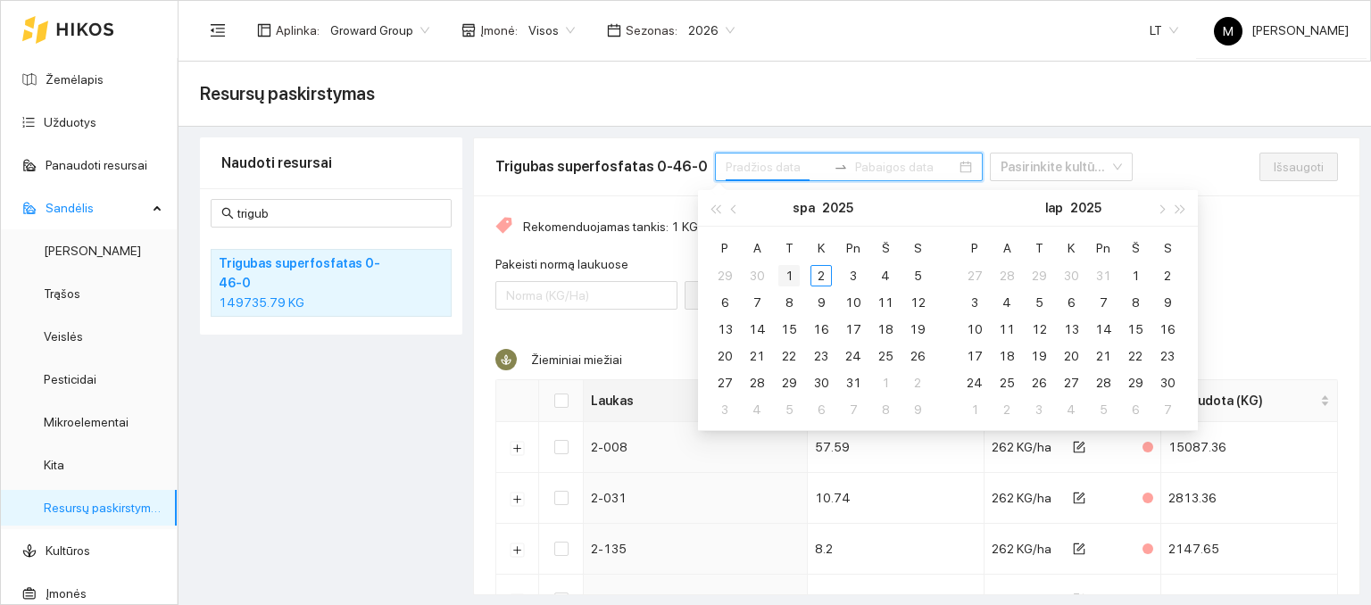
type input "[DATE]"
click at [787, 276] on div "1" at bounding box center [788, 275] width 21 height 21
type input "[DATE]"
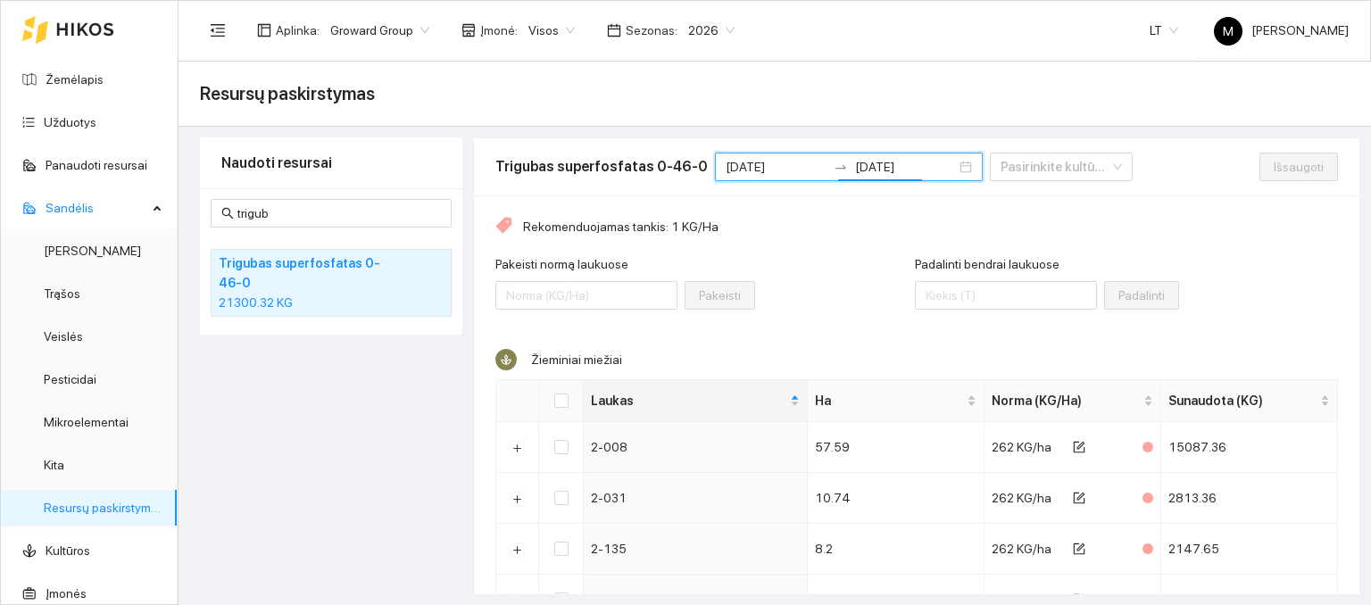
scroll to position [78, 0]
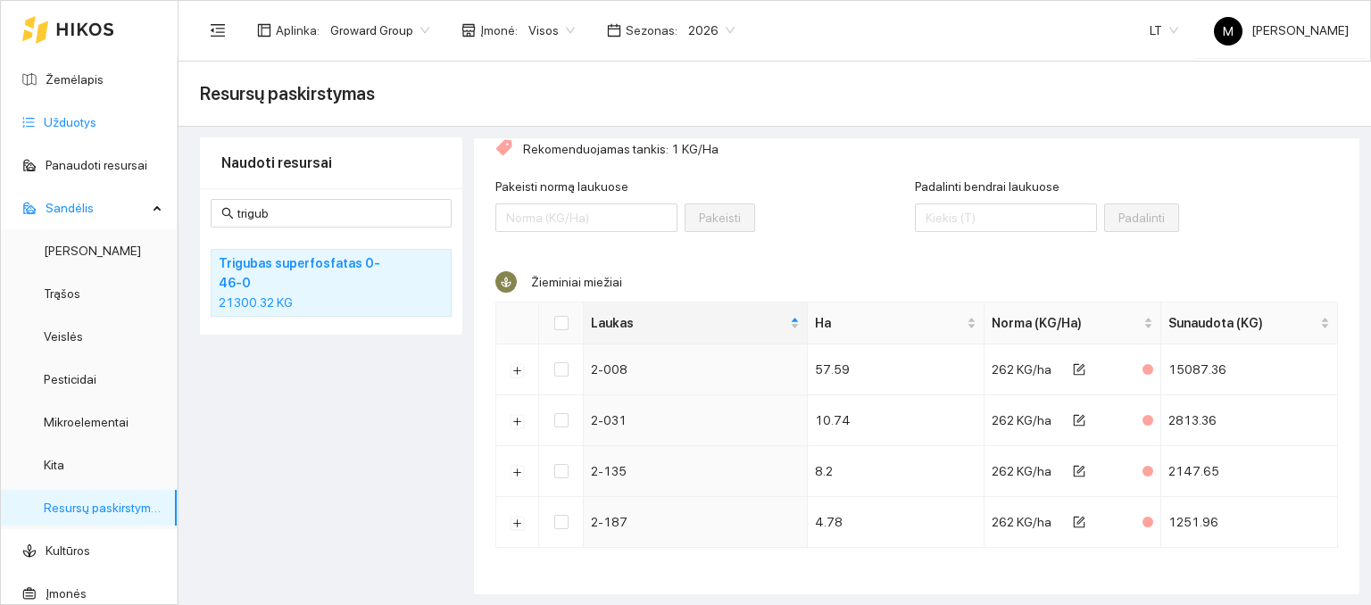
click at [64, 122] on link "Užduotys" at bounding box center [70, 122] width 53 height 14
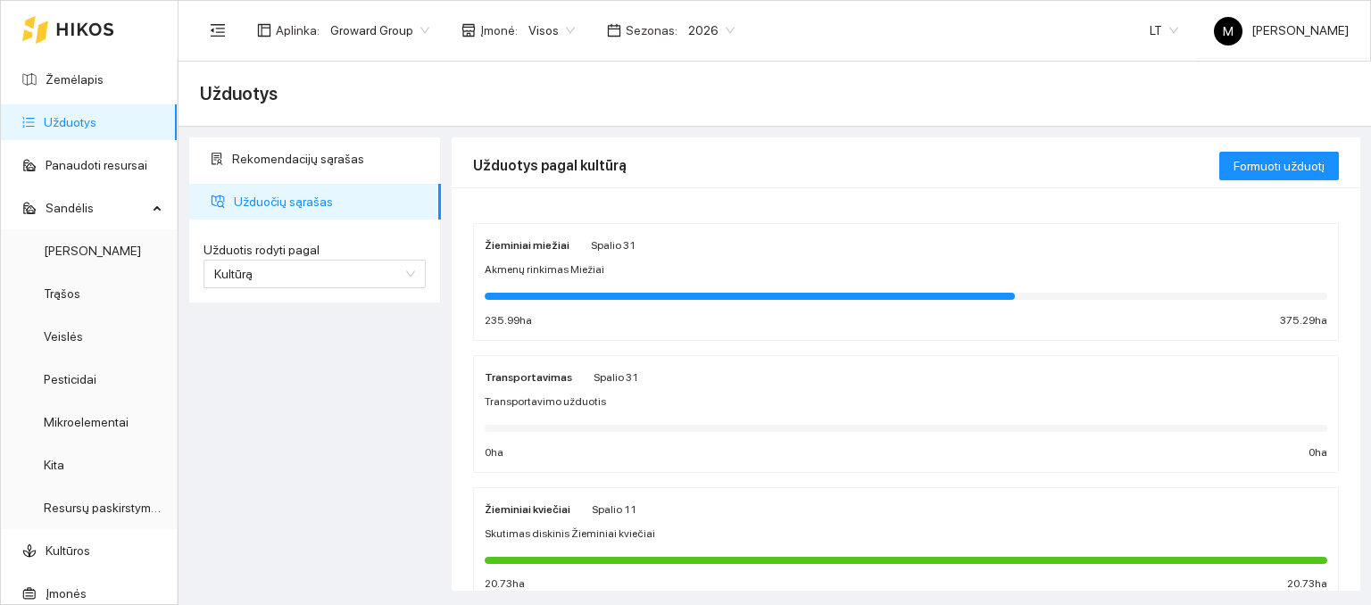
click at [578, 286] on div at bounding box center [906, 296] width 843 height 20
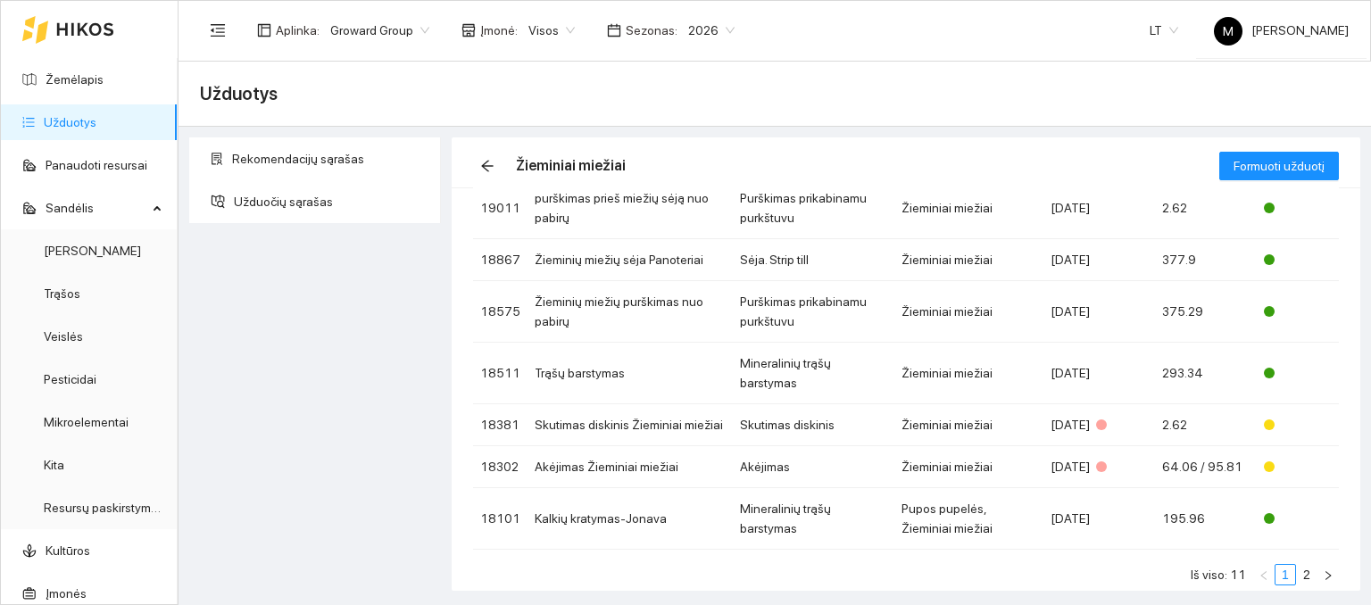
scroll to position [313, 0]
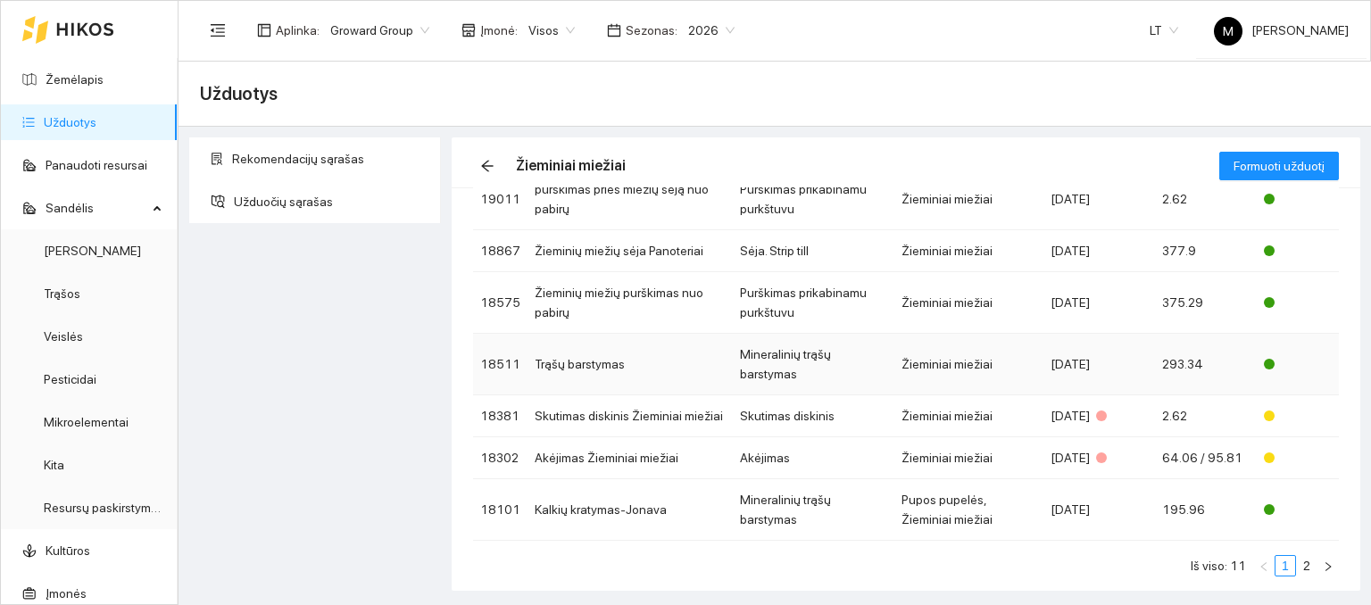
click at [610, 354] on td "Trąšų barstymas" at bounding box center [630, 365] width 205 height 62
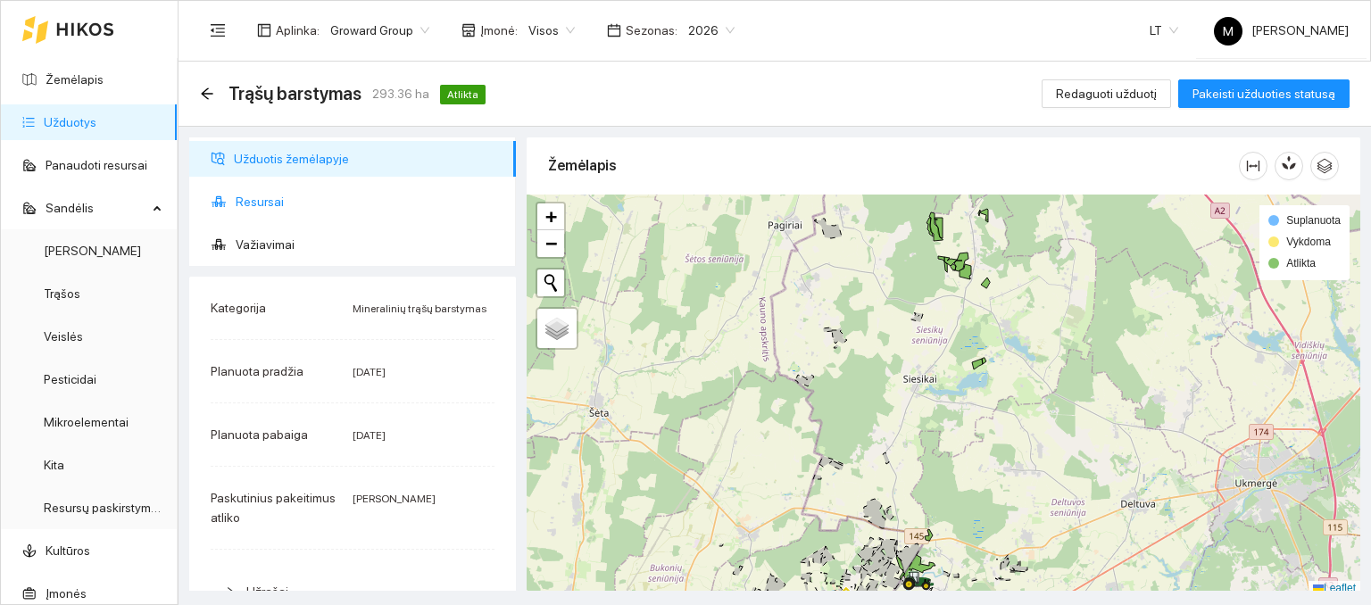
click at [286, 202] on span "Resursai" at bounding box center [369, 202] width 266 height 36
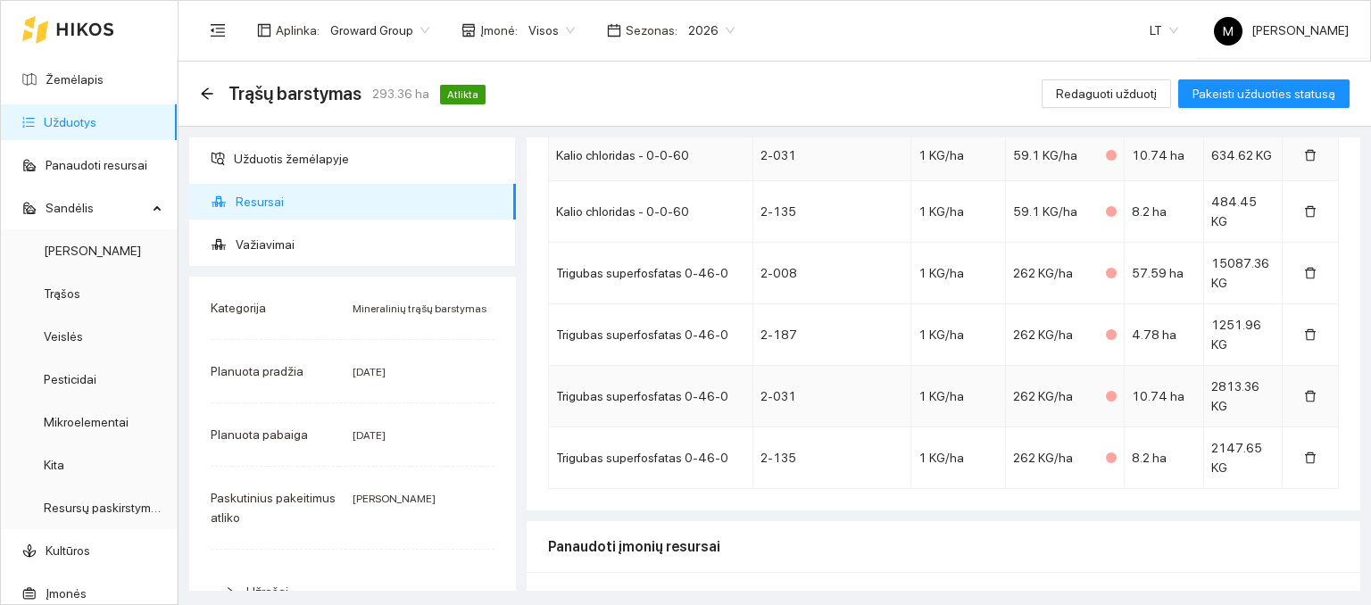
scroll to position [1993, 0]
click at [1107, 95] on span "Redaguoti užduotį" at bounding box center [1106, 94] width 101 height 20
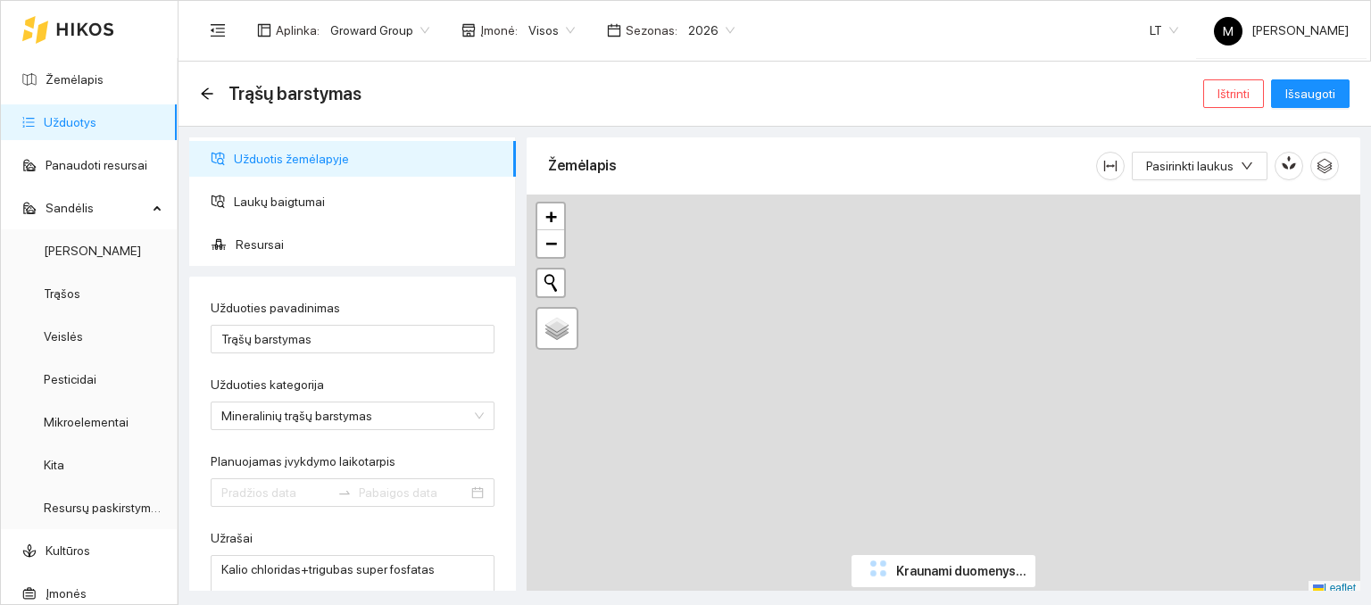
type input "[DATE]"
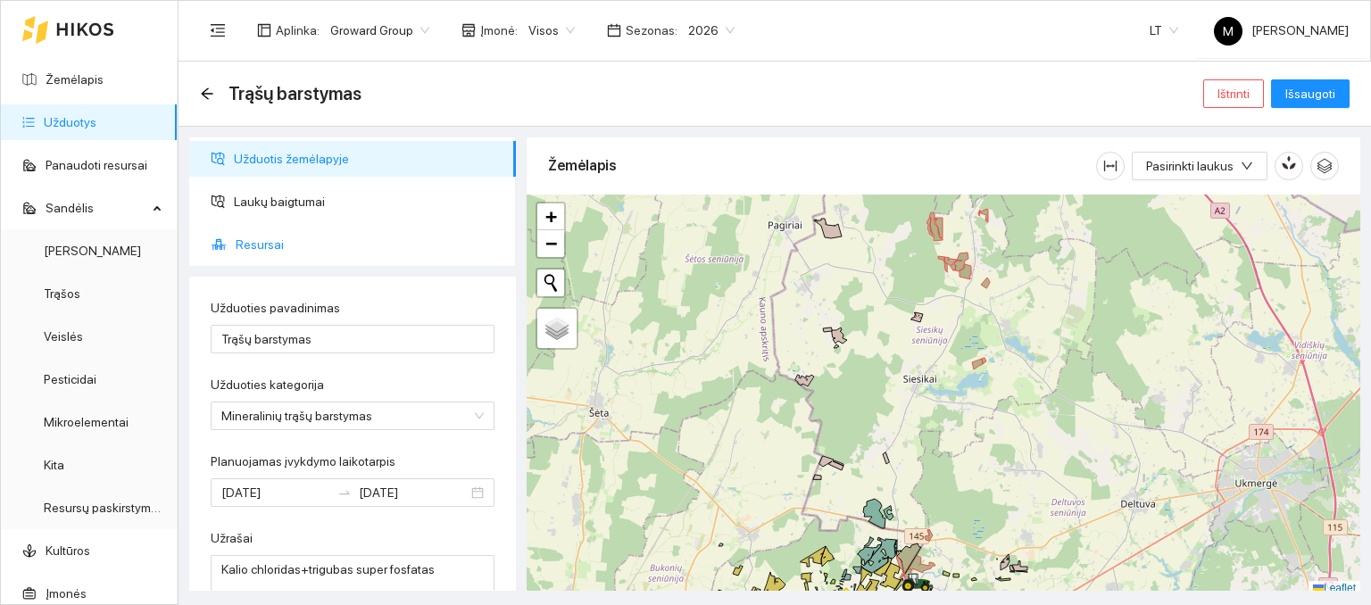
click at [268, 239] on span "Resursai" at bounding box center [369, 245] width 266 height 36
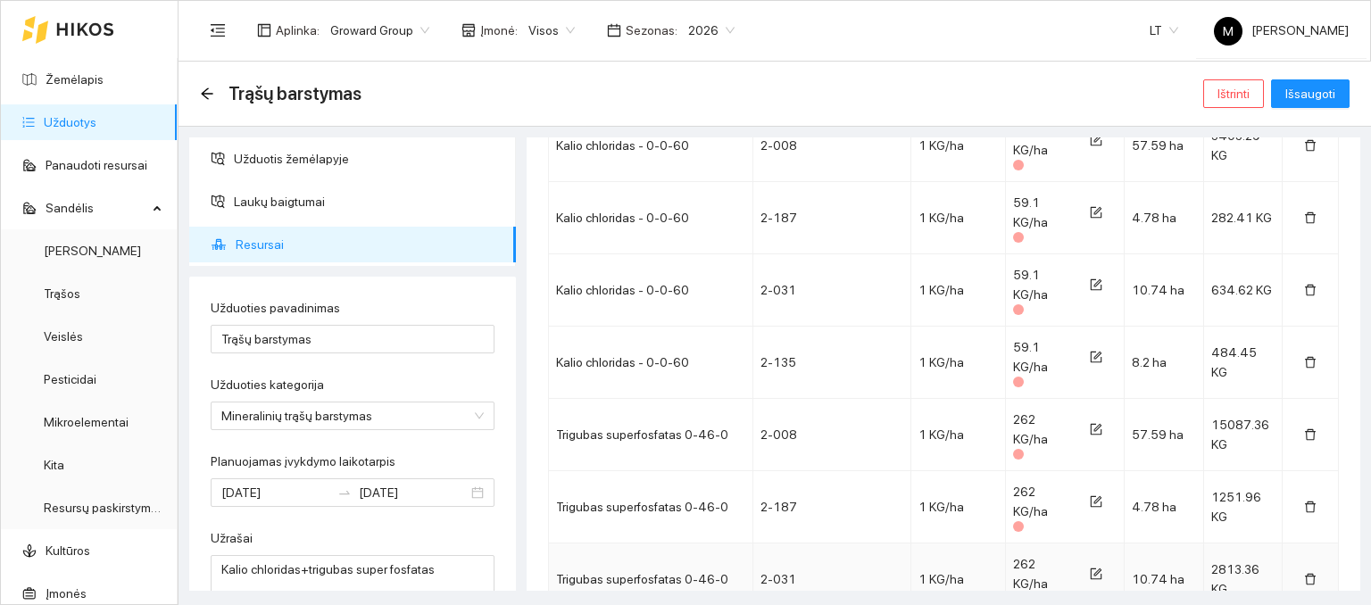
scroll to position [2543, 0]
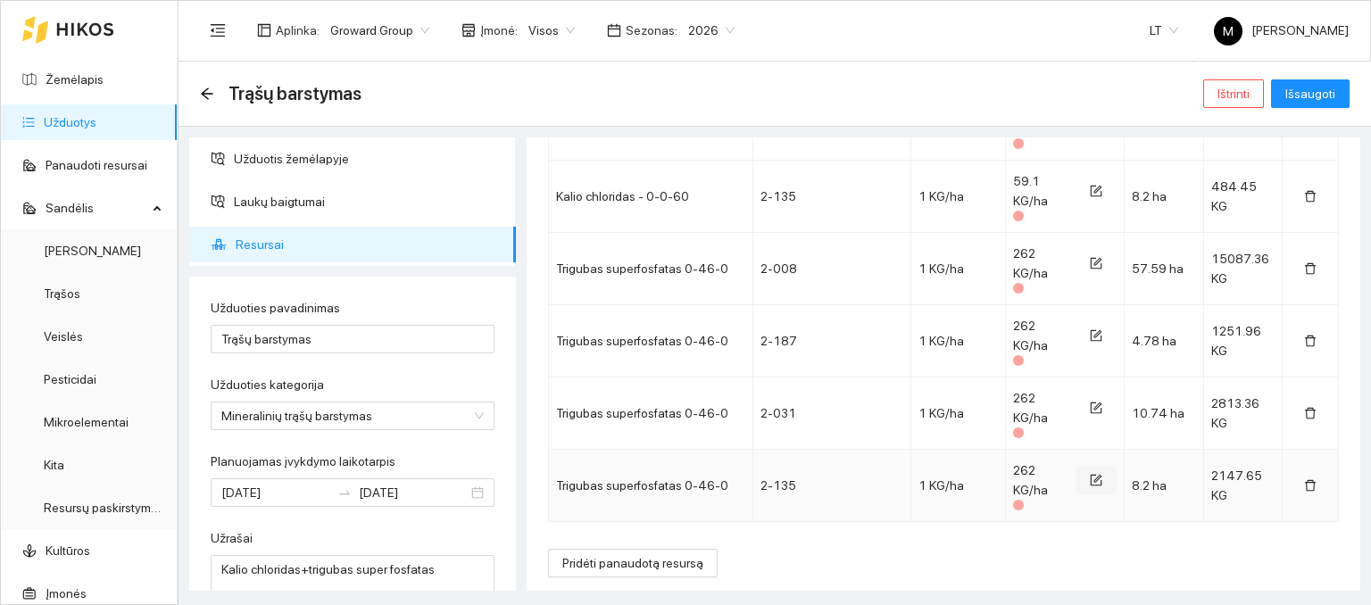
click at [1090, 475] on icon "form" at bounding box center [1096, 480] width 12 height 12
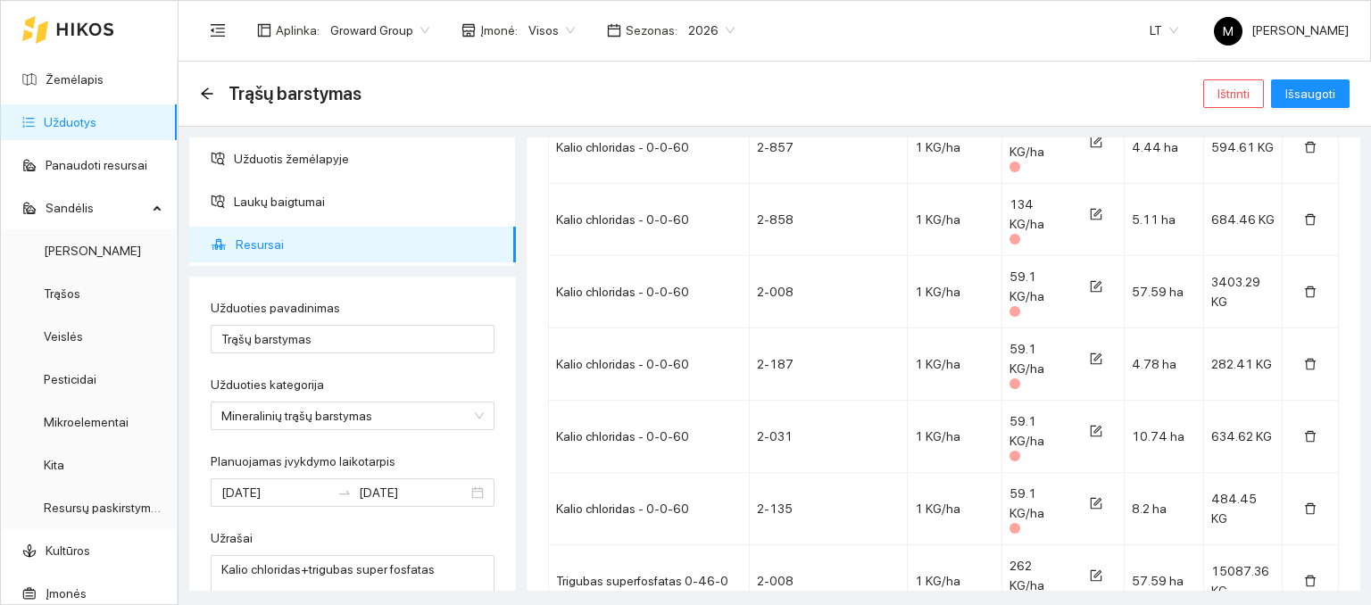
drag, startPoint x: 1036, startPoint y: 473, endPoint x: 1000, endPoint y: 484, distance: 38.1
type input "214"
drag, startPoint x: 1037, startPoint y: 414, endPoint x: 999, endPoint y: 417, distance: 38.5
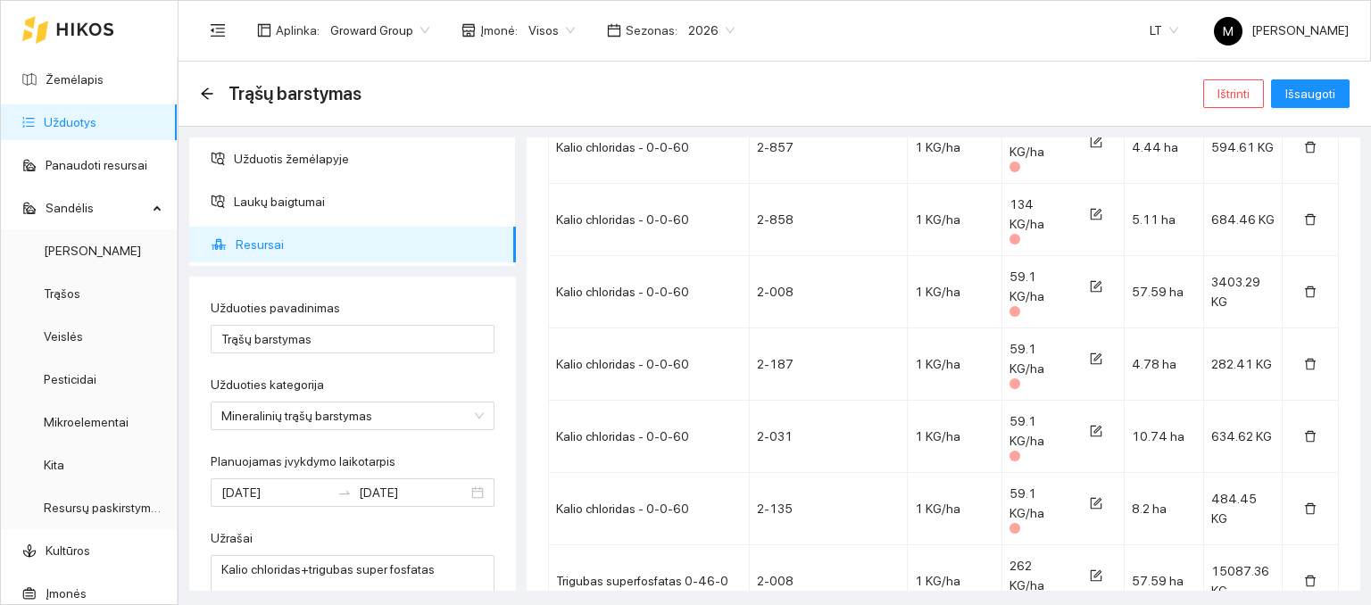
type input "214"
drag, startPoint x: 1029, startPoint y: 358, endPoint x: 991, endPoint y: 358, distance: 38.4
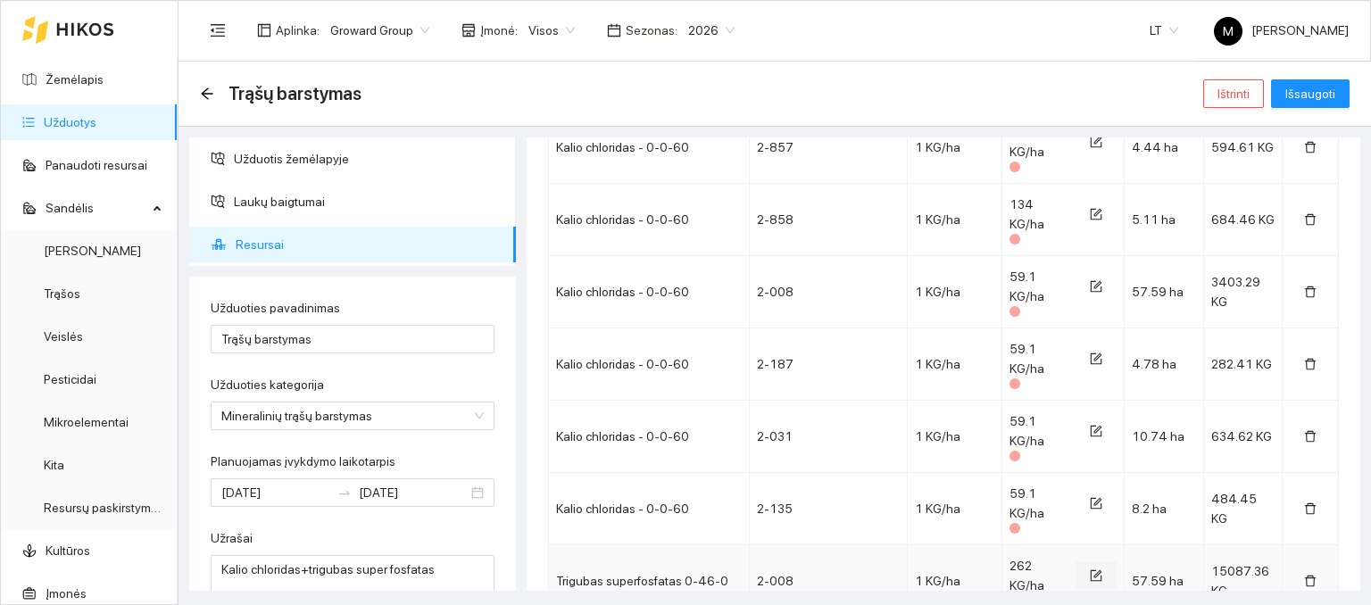
type input "214"
click at [1090, 570] on icon "form" at bounding box center [1096, 576] width 12 height 12
click at [1036, 561] on input "264" at bounding box center [1040, 575] width 41 height 29
drag, startPoint x: 1029, startPoint y: 290, endPoint x: 994, endPoint y: 297, distance: 35.5
click at [1010, 556] on span "264" at bounding box center [1063, 574] width 107 height 37
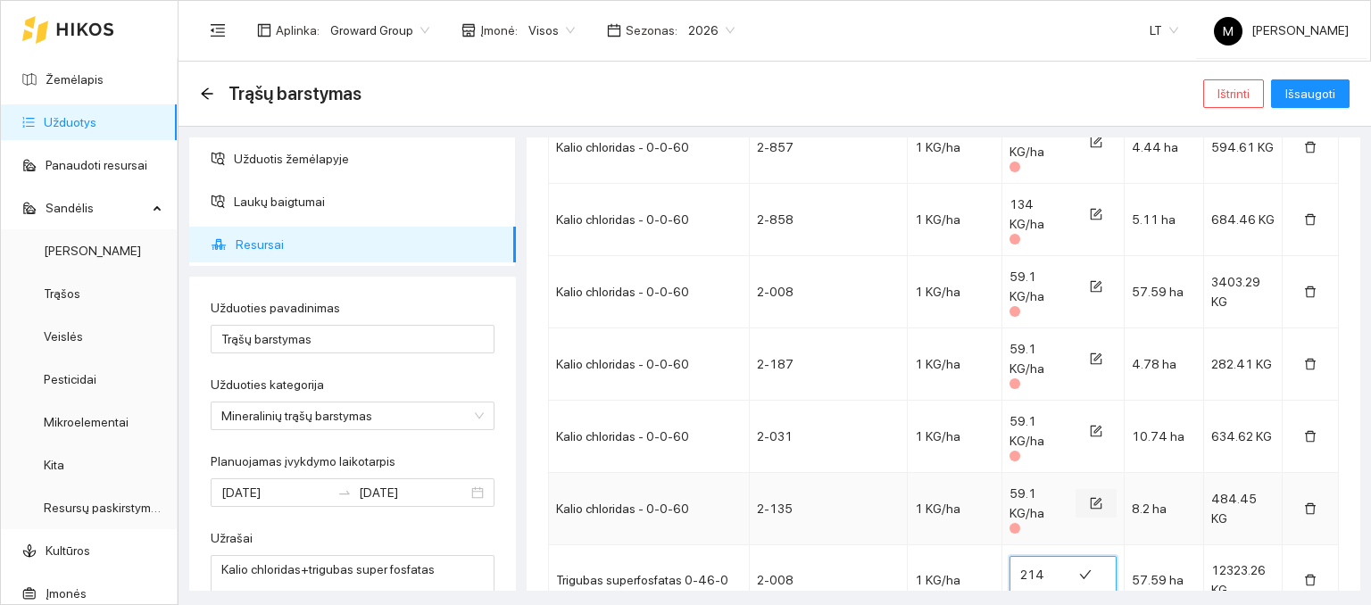
type input "214"
click at [1091, 498] on icon "form" at bounding box center [1097, 504] width 12 height 12
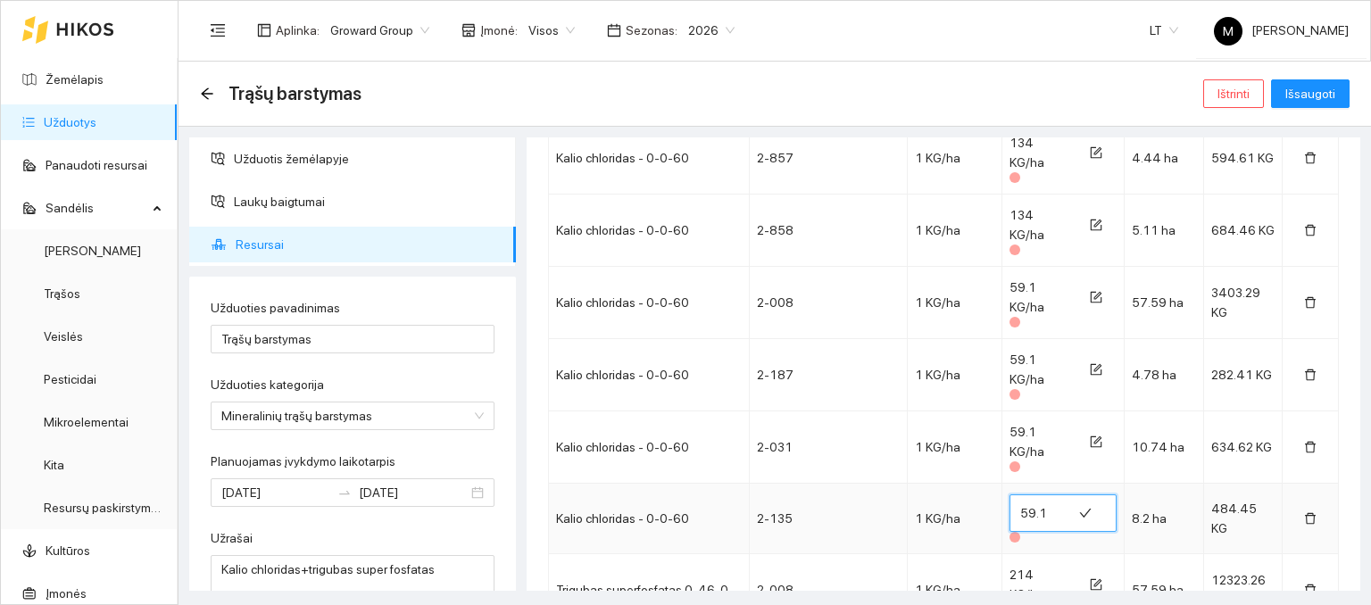
drag, startPoint x: 1036, startPoint y: 230, endPoint x: 1001, endPoint y: 229, distance: 34.9
click at [1010, 495] on span "59.1" at bounding box center [1063, 513] width 107 height 37
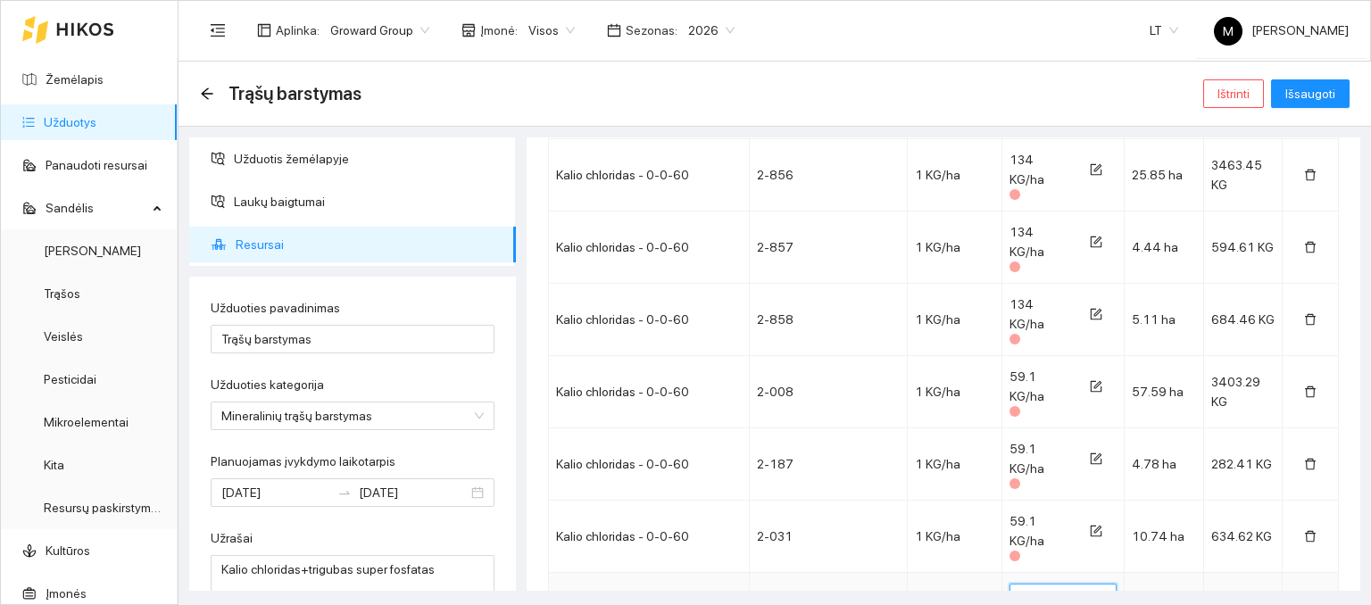
click at [963, 573] on td "1 KG/ha" at bounding box center [955, 608] width 95 height 71
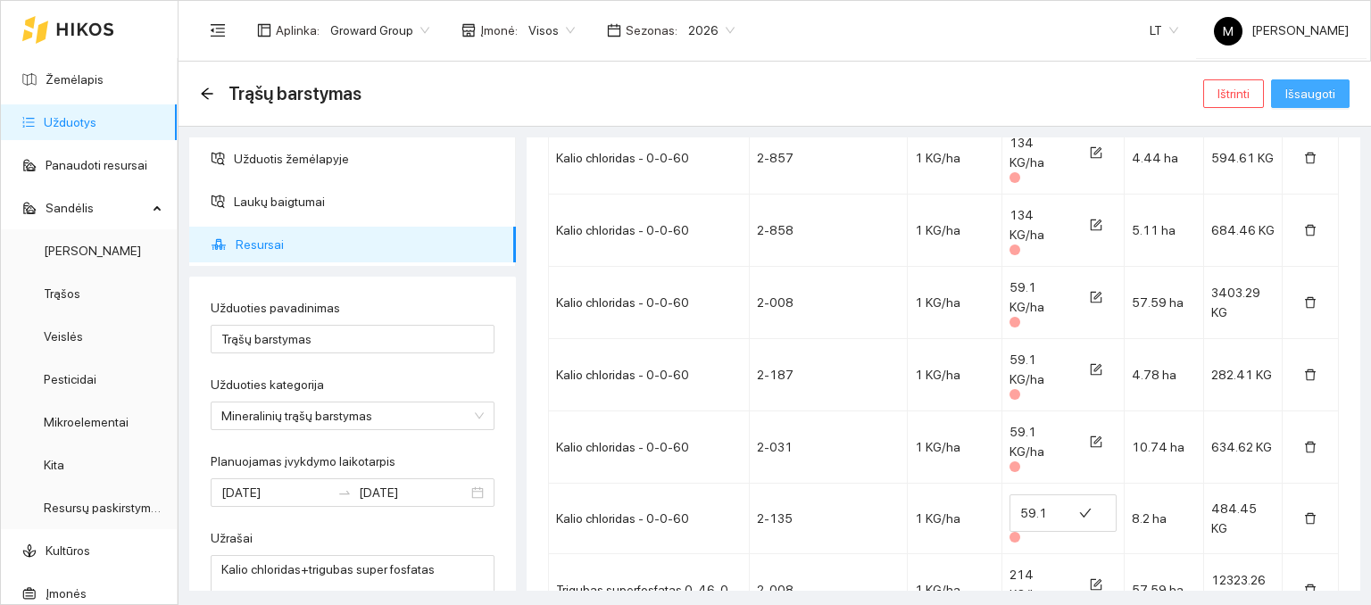
click at [1303, 97] on span "Išsaugoti" at bounding box center [1310, 94] width 50 height 20
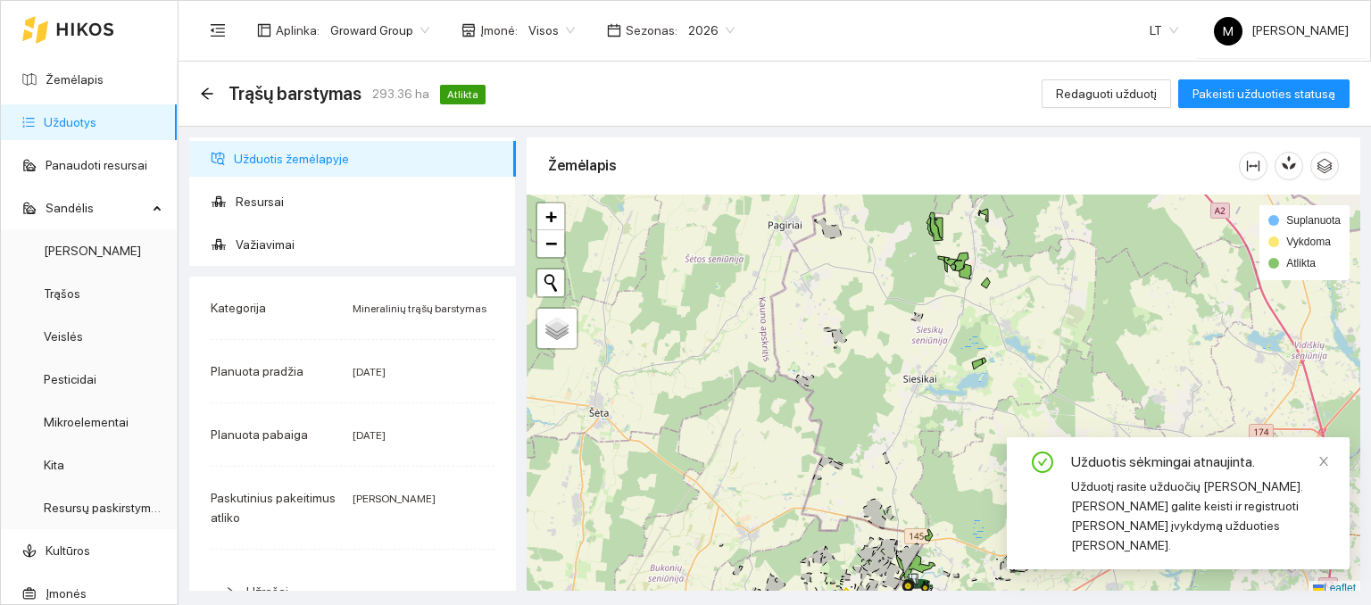
click at [96, 120] on link "Užduotys" at bounding box center [70, 122] width 53 height 14
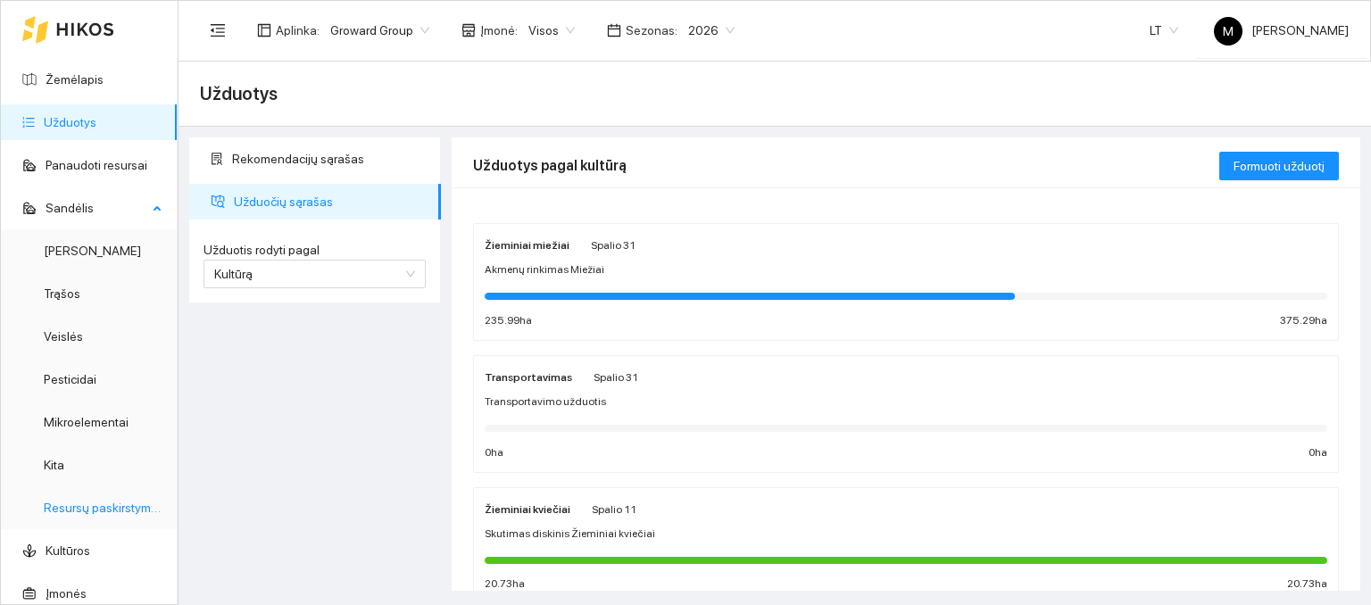
click at [87, 505] on link "Resursų paskirstymas" at bounding box center [104, 508] width 121 height 14
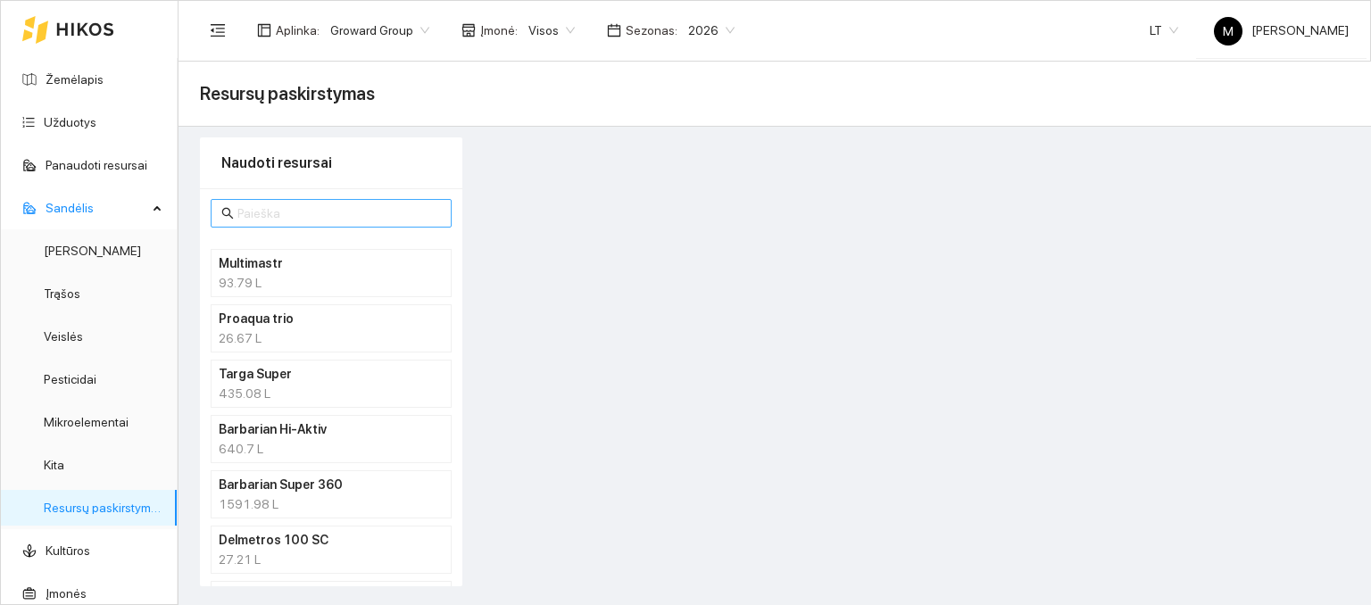
click at [304, 215] on input "text" at bounding box center [339, 214] width 204 height 20
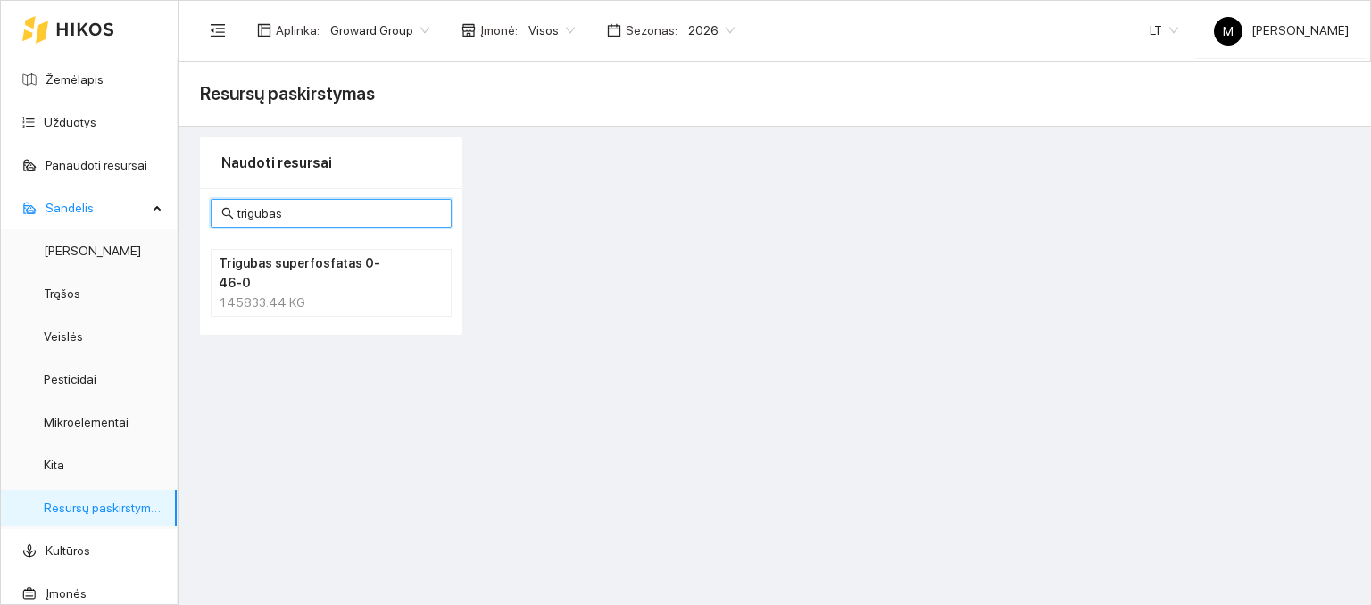
type input "trigubas"
click at [321, 293] on div "145833.44 KG" at bounding box center [331, 303] width 225 height 20
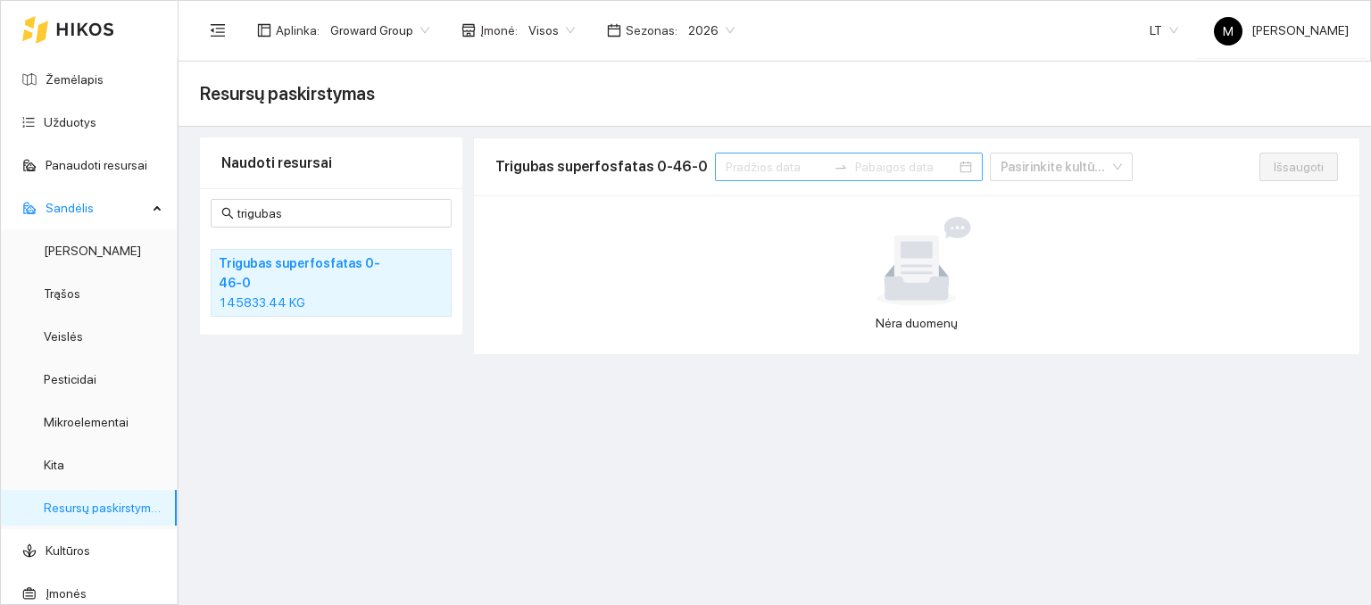
click at [739, 166] on input at bounding box center [776, 167] width 101 height 20
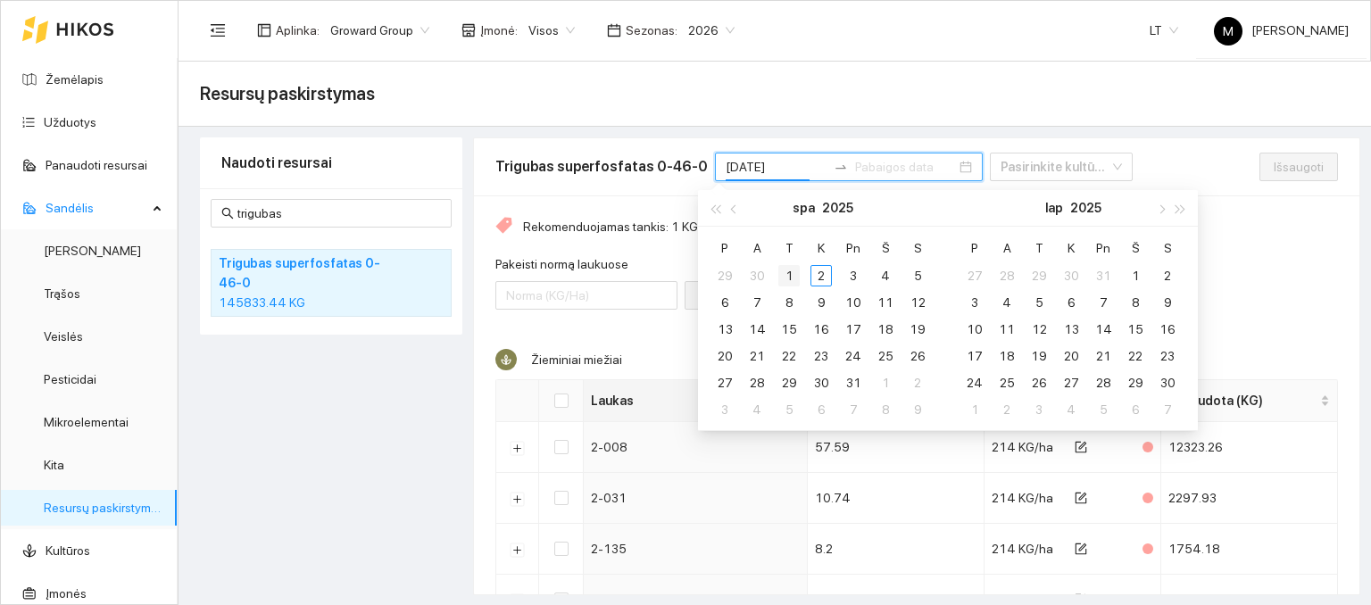
type input "[DATE]"
click at [789, 279] on div "1" at bounding box center [788, 275] width 21 height 21
type input "[DATE]"
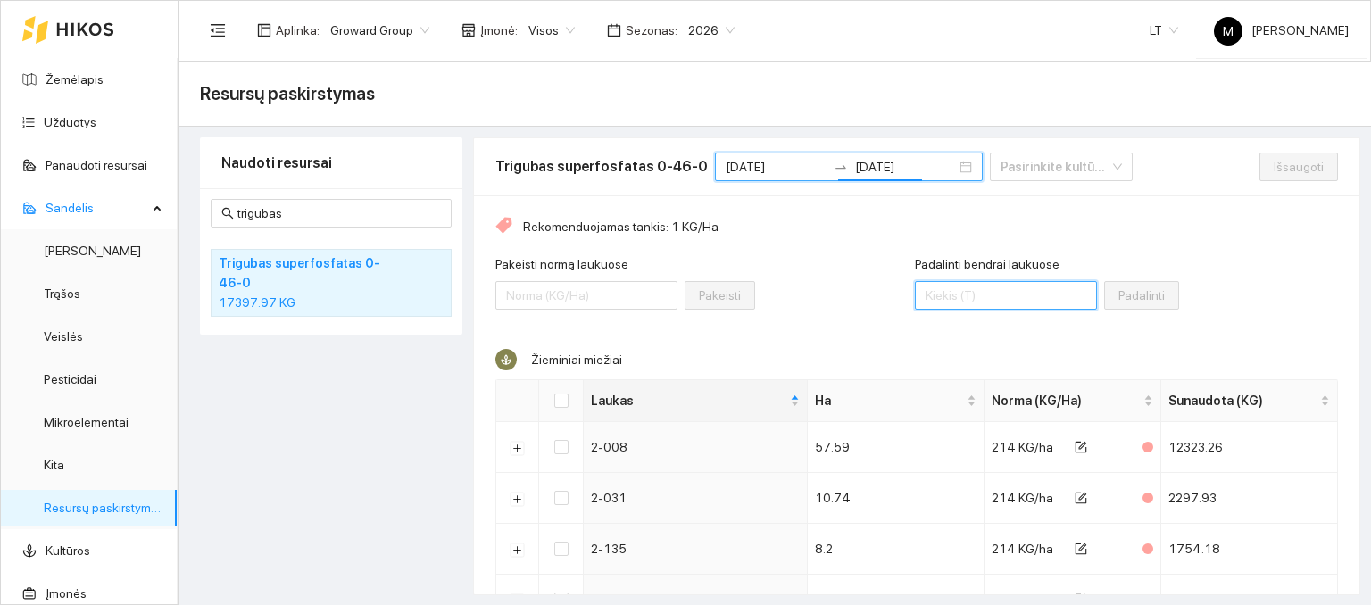
click at [932, 287] on input "Padalinti bendrai laukuose" at bounding box center [1006, 295] width 182 height 29
type input "17400"
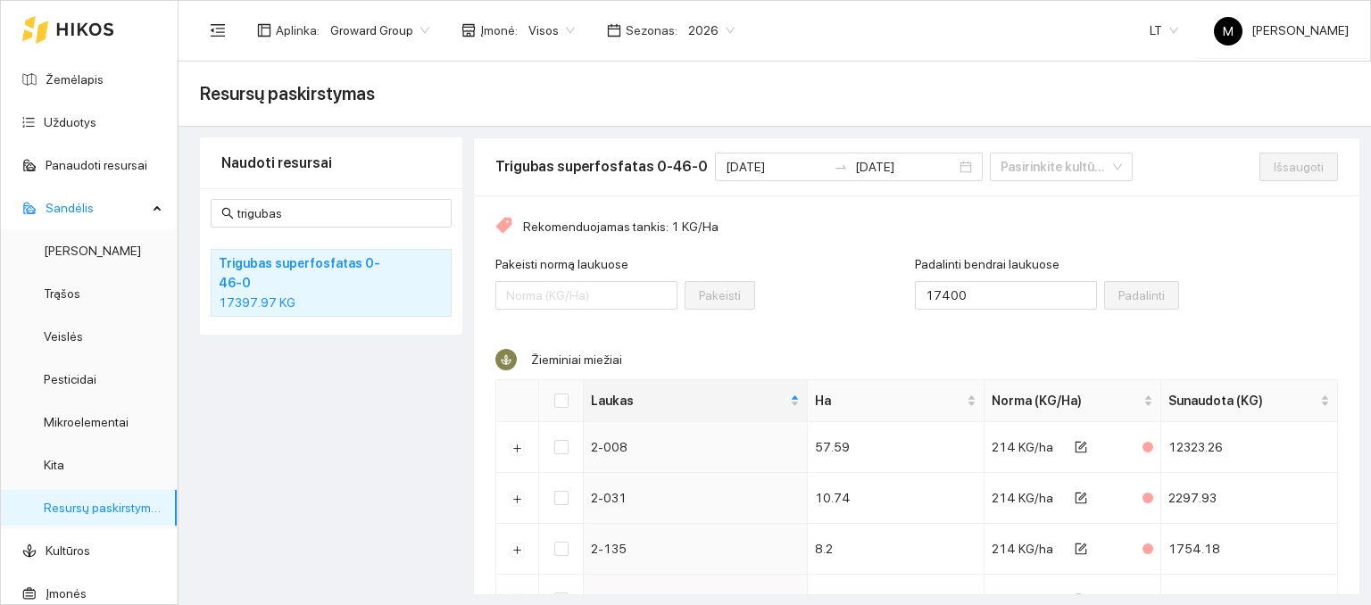
click at [908, 354] on div "Žieminiai miežiai Laukas Ha Norma (KG/Ha) Sunaudota (KG) 2-008 57.59 214 KG/ha …" at bounding box center [916, 487] width 843 height 277
click at [560, 394] on input "Select all" at bounding box center [561, 401] width 14 height 14
checkbox input "true"
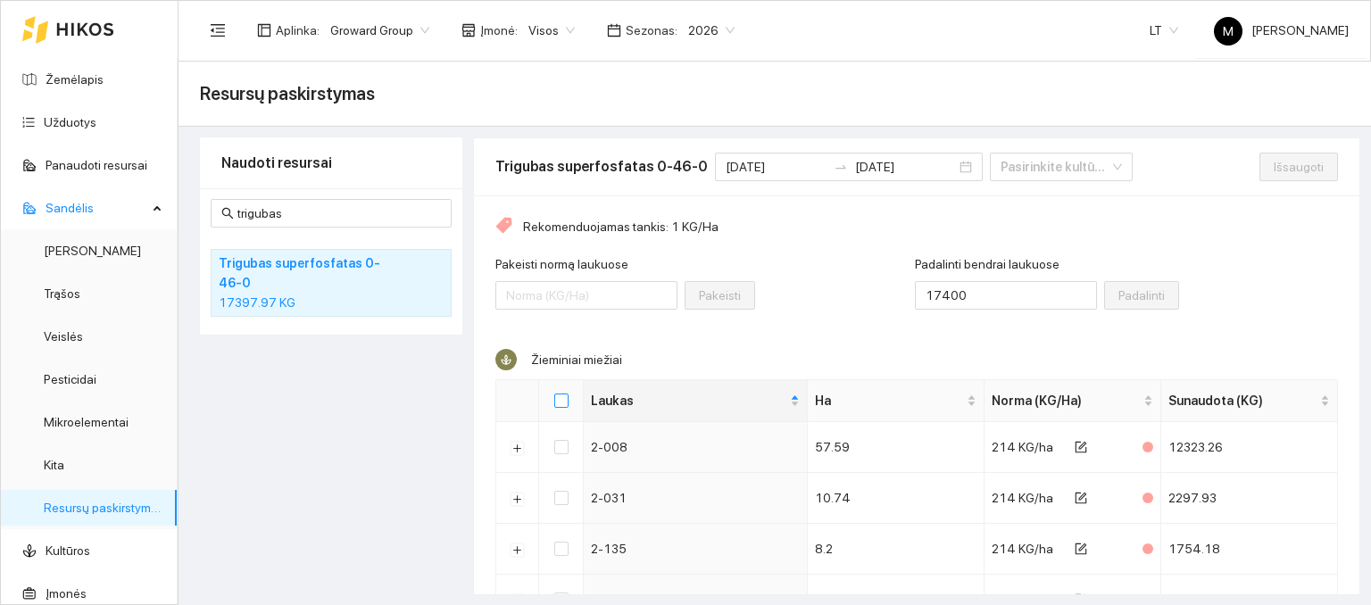
checkbox input "true"
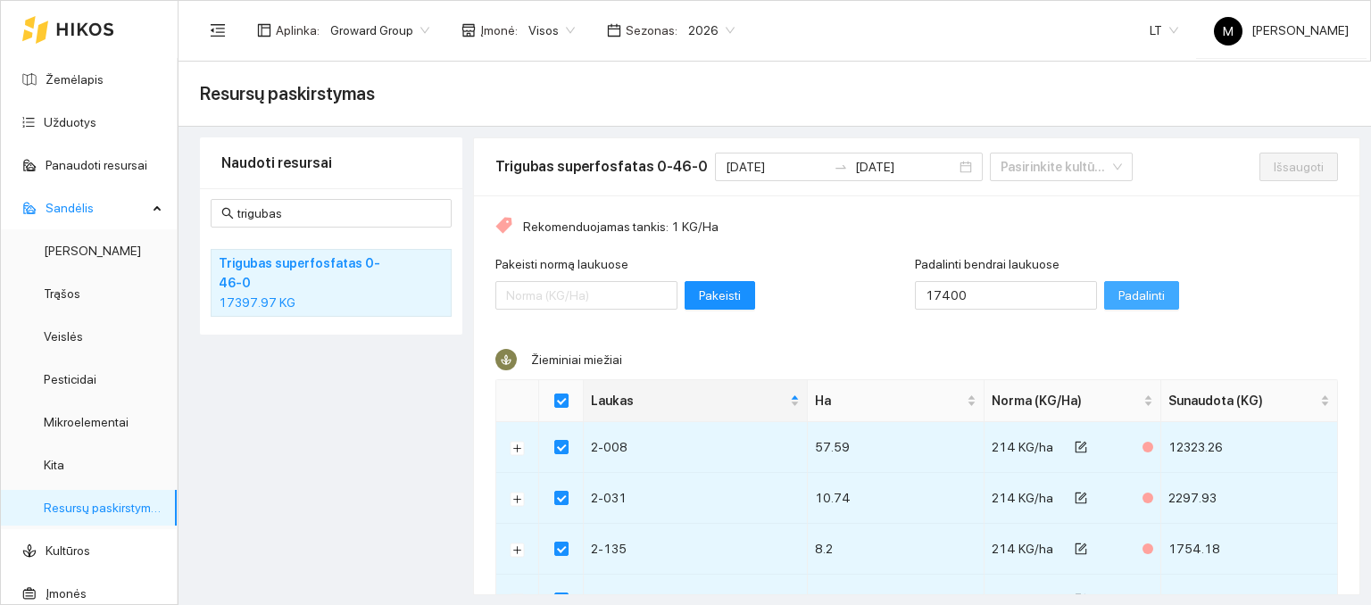
click at [1119, 291] on span "Padalinti" at bounding box center [1142, 296] width 46 height 20
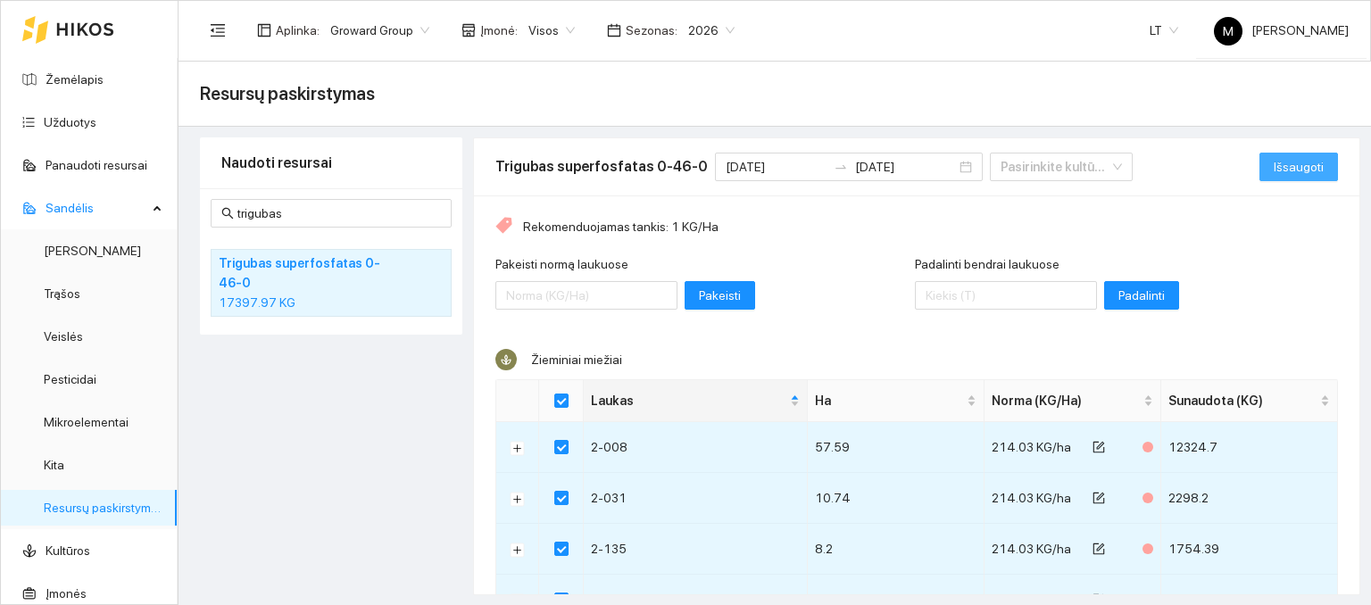
click at [1264, 176] on button "Išsaugoti" at bounding box center [1299, 167] width 79 height 29
checkbox input "false"
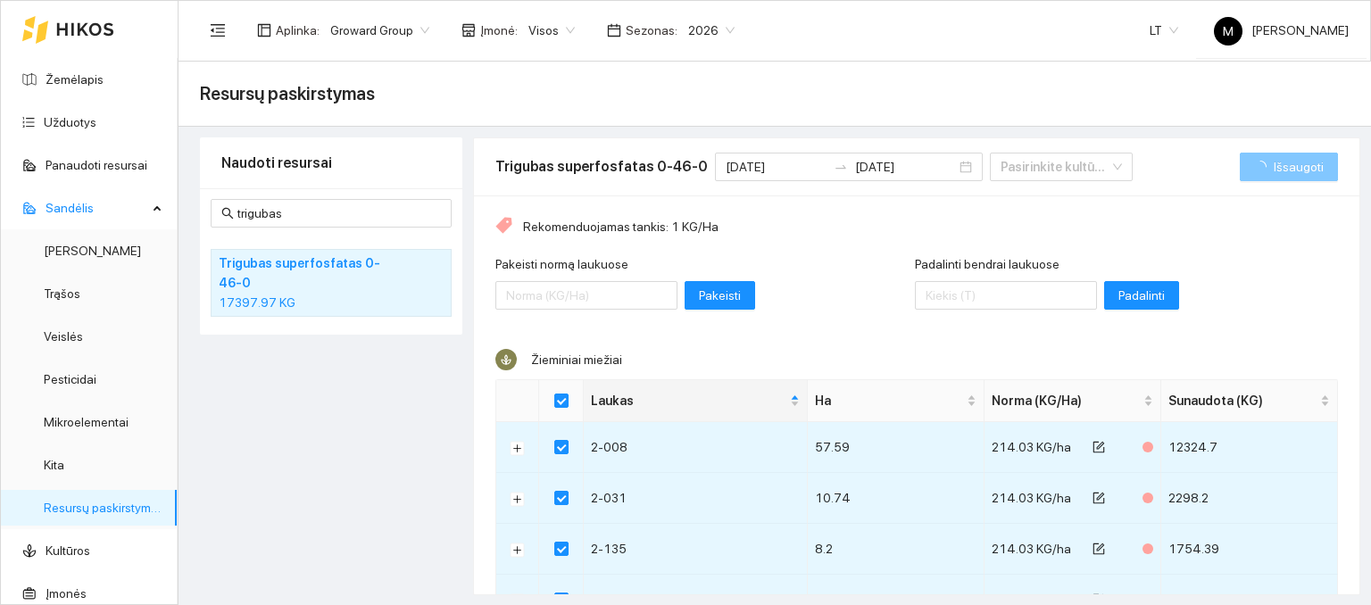
checkbox input "false"
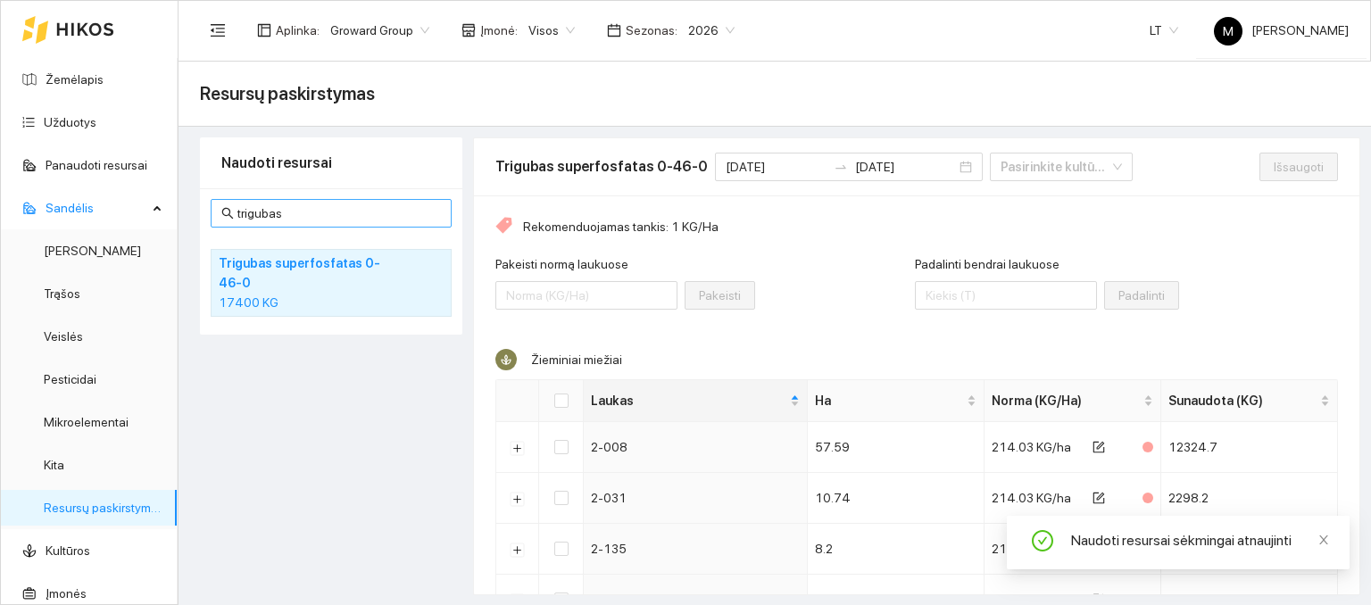
click at [298, 213] on input "trigubas" at bounding box center [339, 214] width 204 height 20
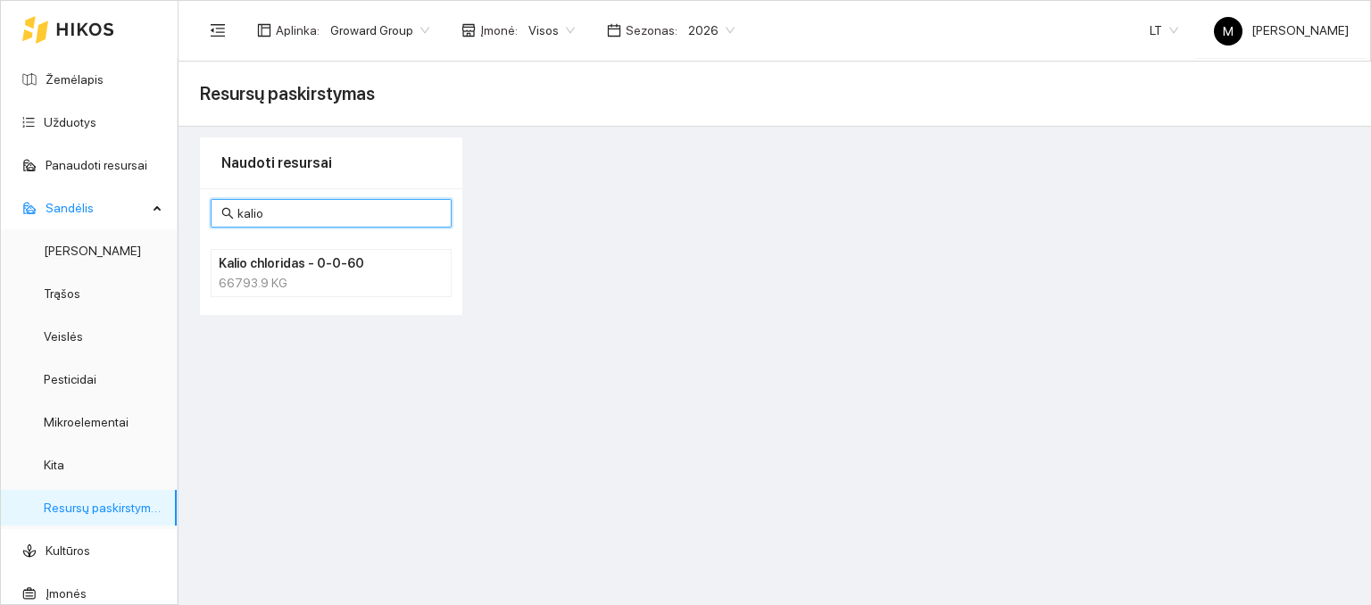
type input "kalio"
click at [264, 298] on div "kalio Kalio chloridas - 0-0-60 66793.9 KG" at bounding box center [331, 251] width 262 height 127
click at [279, 270] on h4 "Kalio chloridas - 0-0-60" at bounding box center [308, 264] width 179 height 20
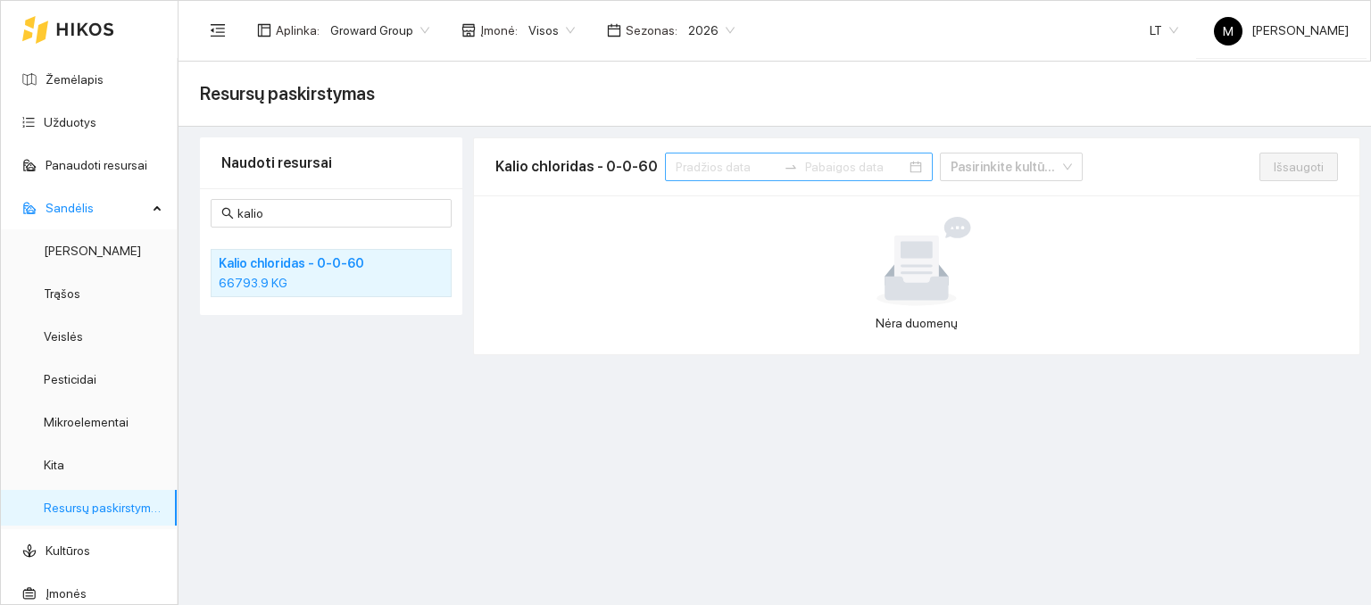
click at [703, 178] on div at bounding box center [799, 167] width 268 height 29
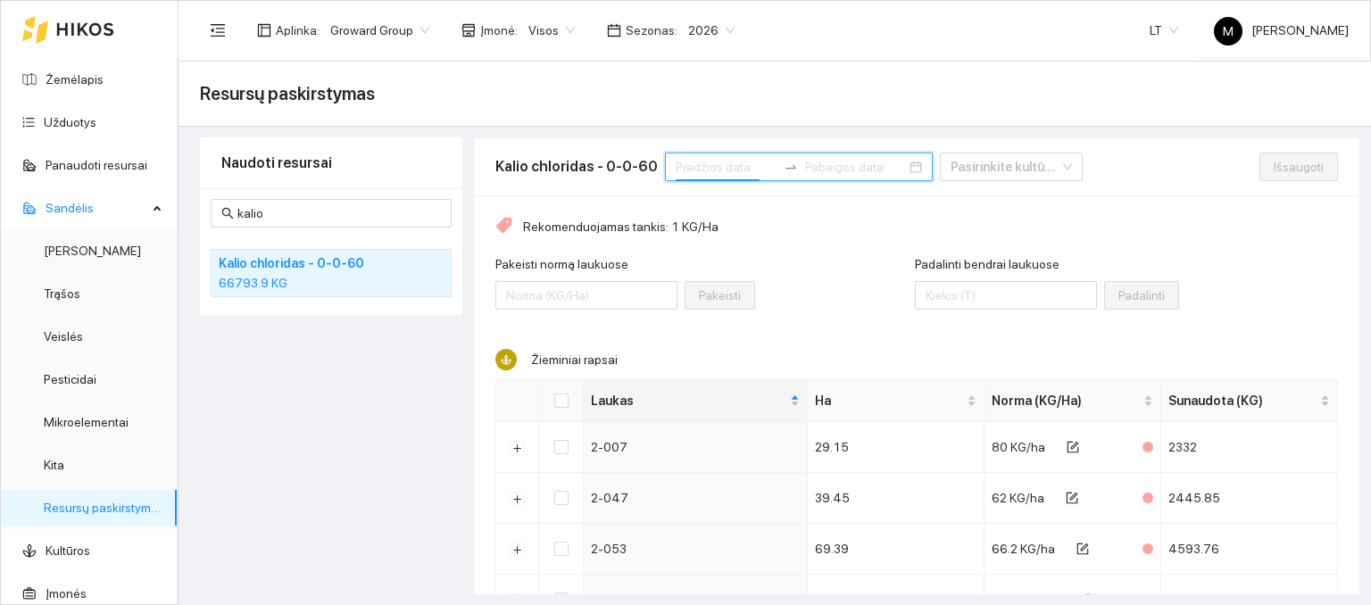
click at [705, 175] on input at bounding box center [726, 167] width 101 height 20
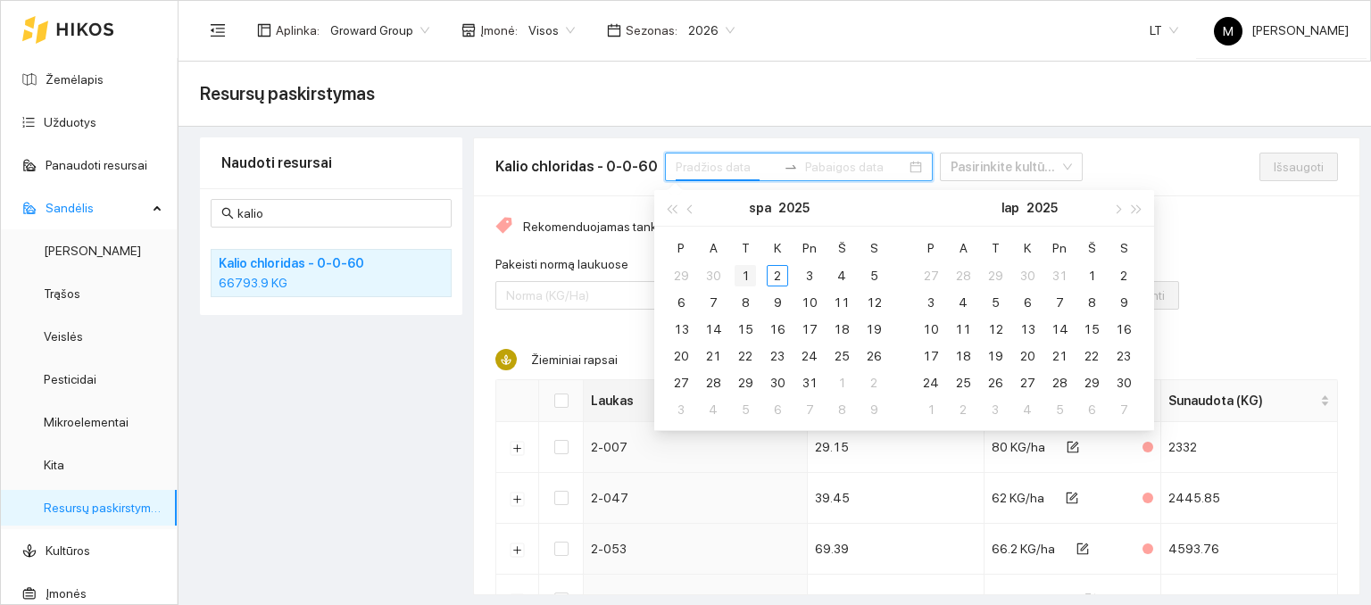
type input "[DATE]"
click at [745, 269] on div "1" at bounding box center [745, 275] width 21 height 21
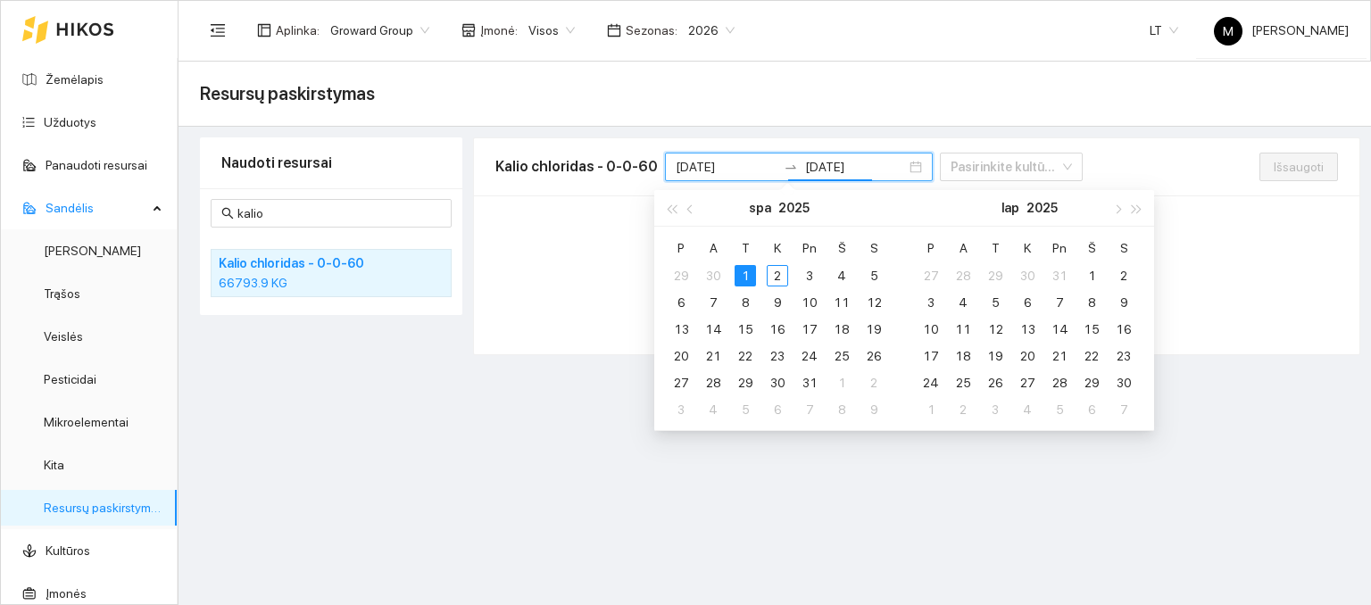
type input "[DATE]"
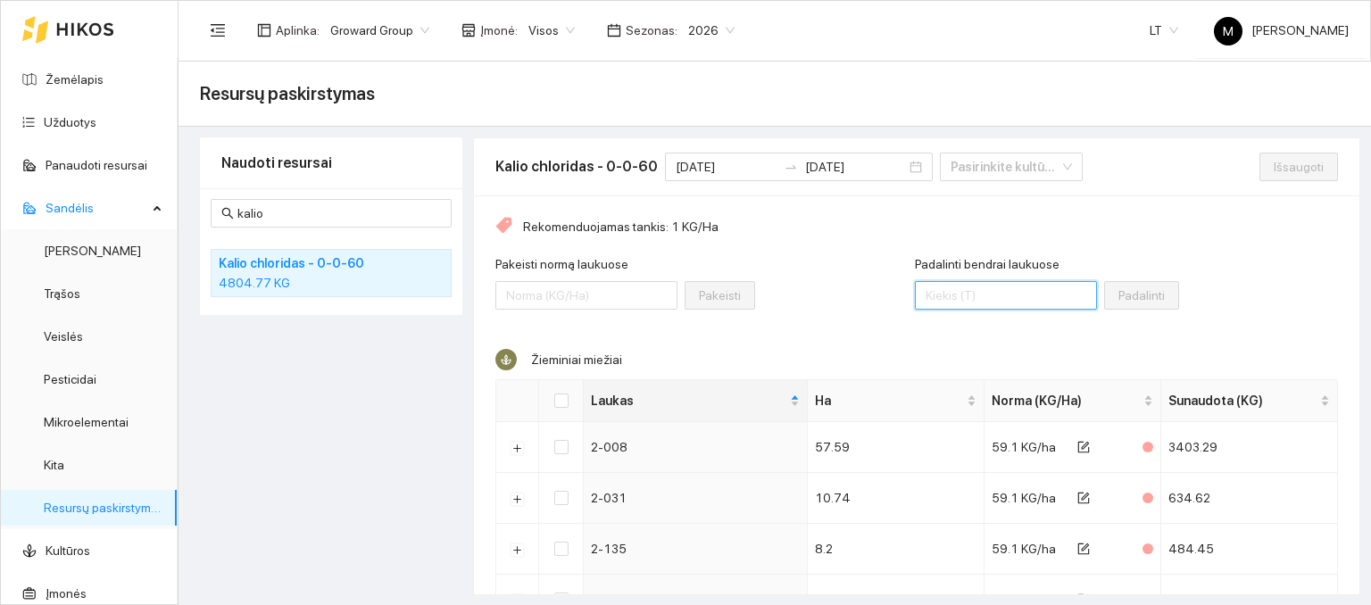
click at [932, 296] on input "Padalinti bendrai laukuose" at bounding box center [1006, 295] width 182 height 29
type input "4800"
click at [559, 402] on input "Select all" at bounding box center [561, 401] width 14 height 14
checkbox input "true"
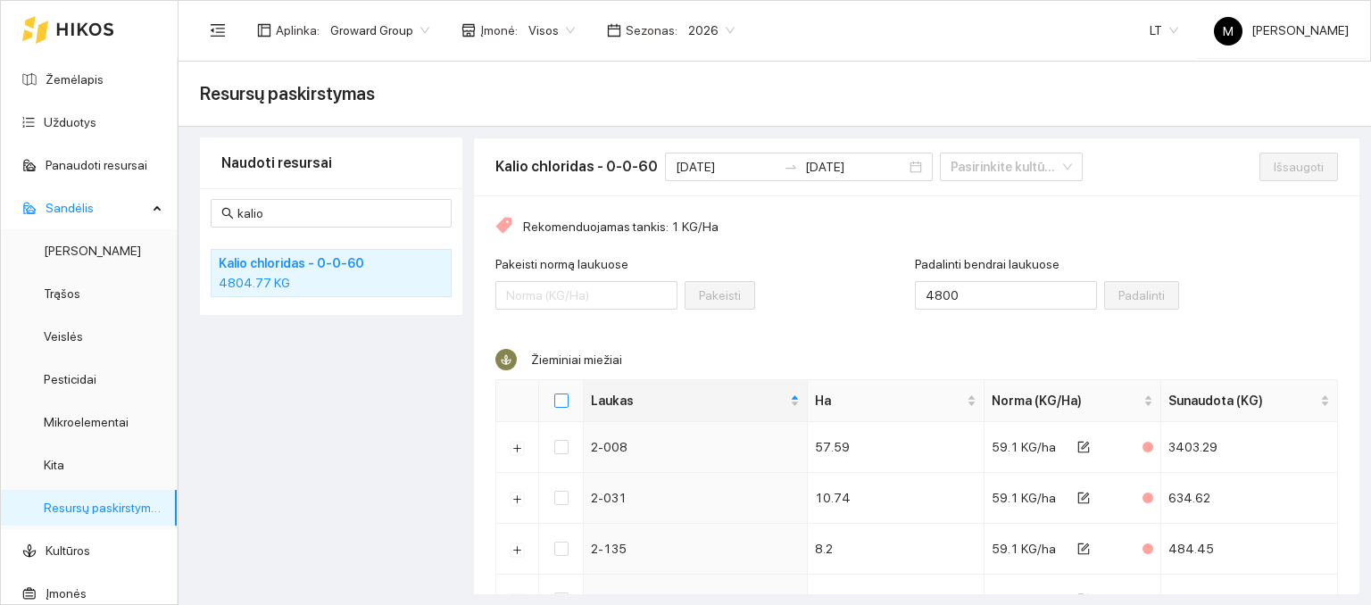
checkbox input "true"
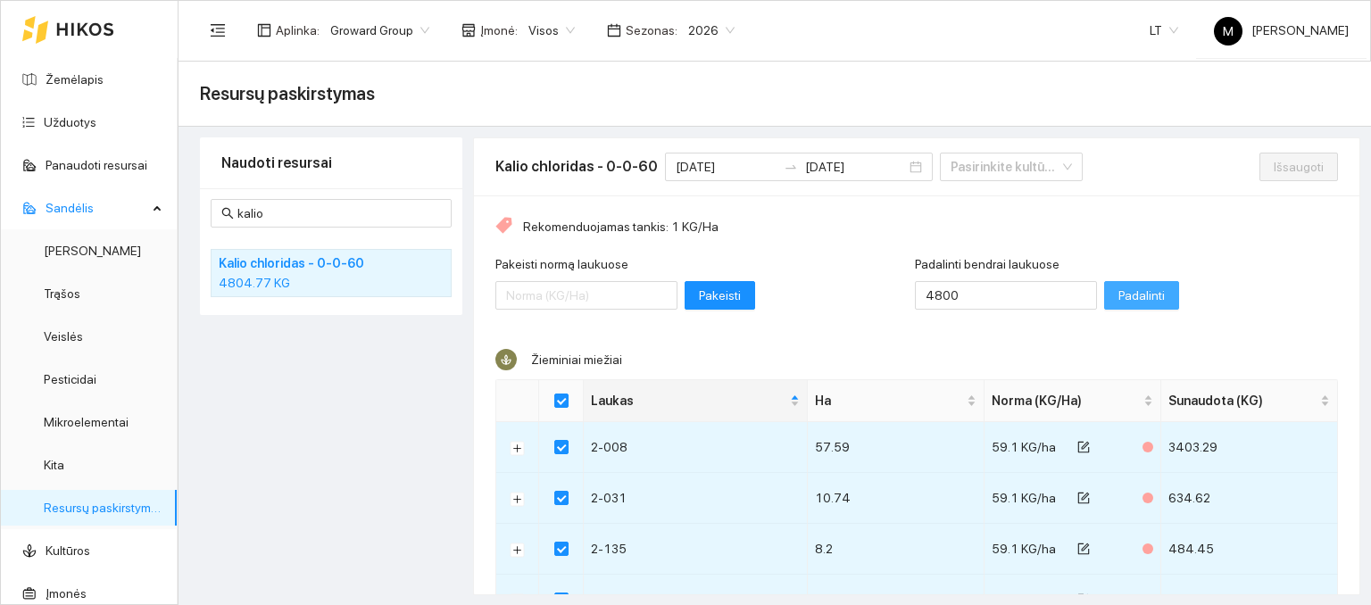
click at [1119, 296] on span "Padalinti" at bounding box center [1142, 296] width 46 height 20
click at [1274, 174] on span "Išsaugoti" at bounding box center [1299, 167] width 50 height 20
checkbox input "false"
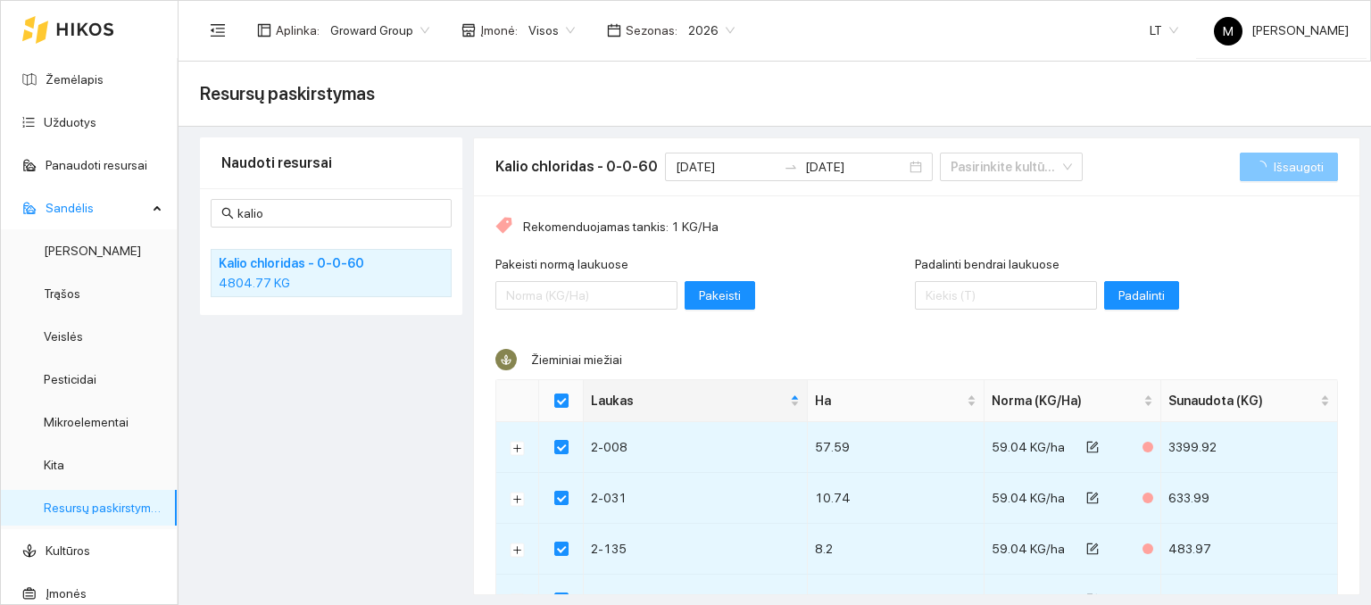
checkbox input "false"
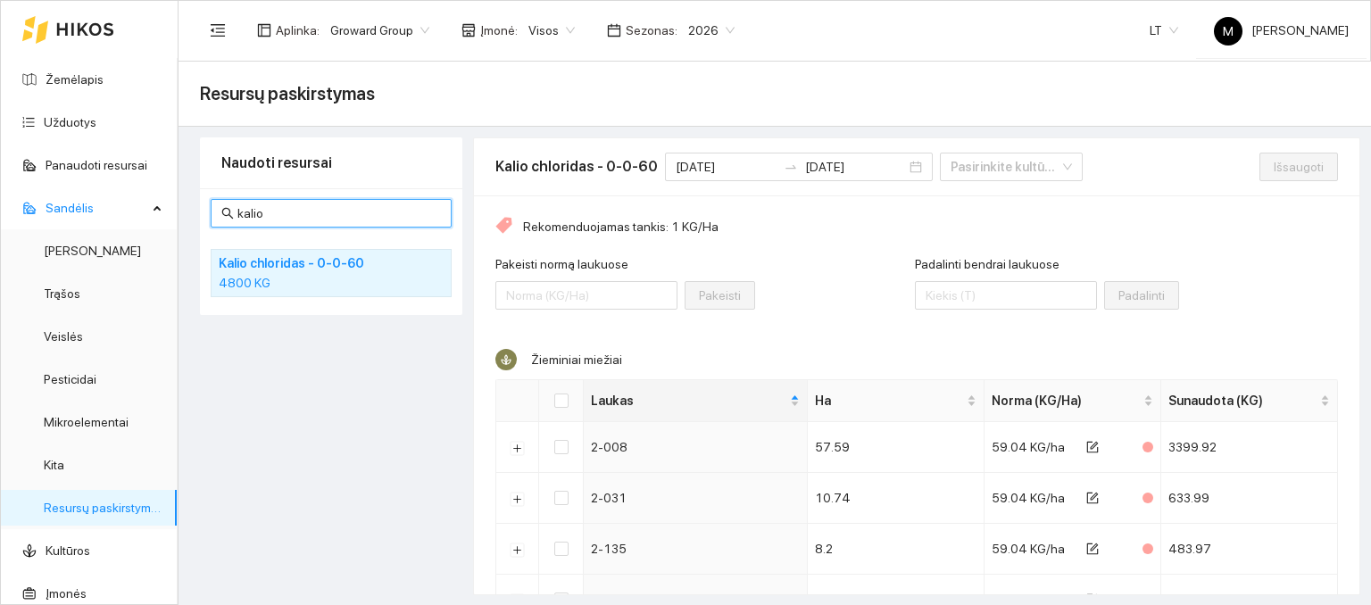
click at [321, 215] on input "kalio" at bounding box center [339, 214] width 204 height 20
type input "k"
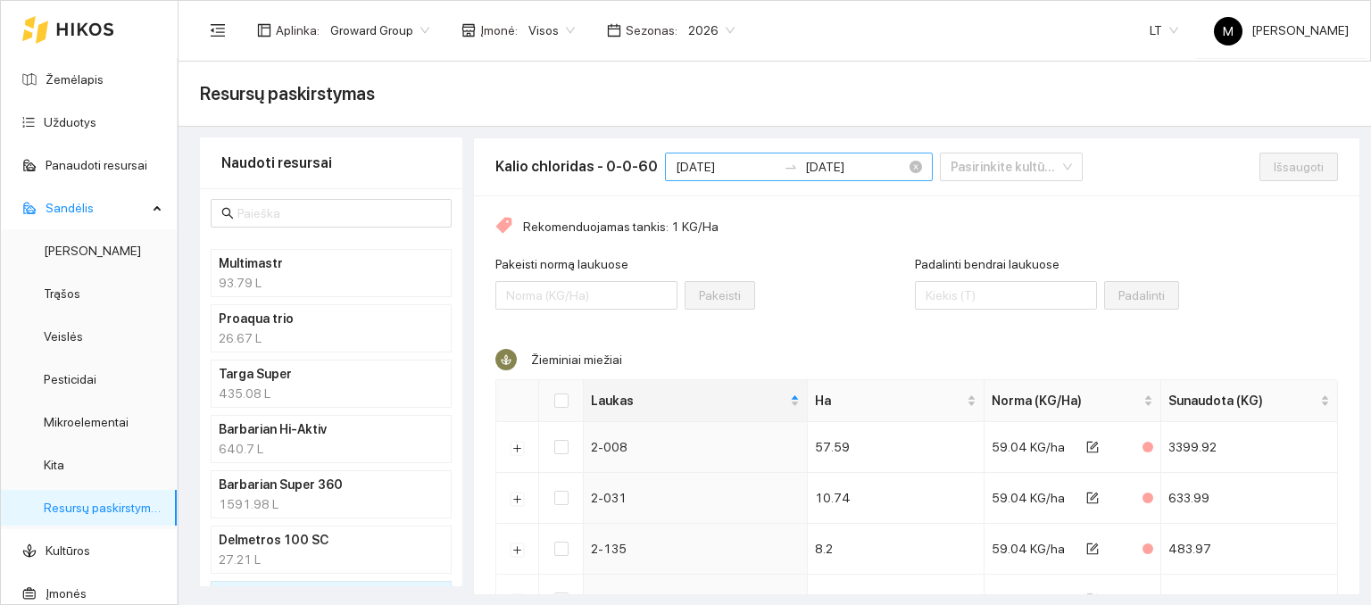
click at [723, 179] on div "2025-10-01 2025-10-01" at bounding box center [799, 167] width 268 height 29
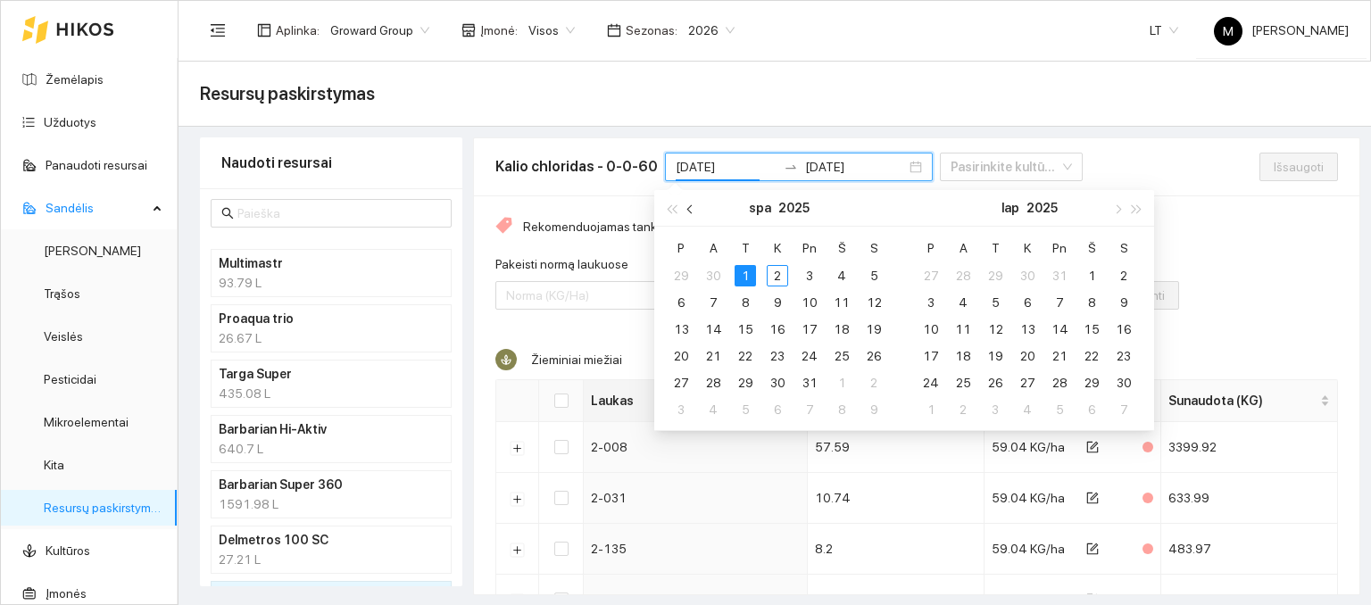
click at [688, 205] on button "button" at bounding box center [691, 208] width 20 height 36
type input "[DATE]"
click at [686, 282] on div "1" at bounding box center [680, 275] width 21 height 21
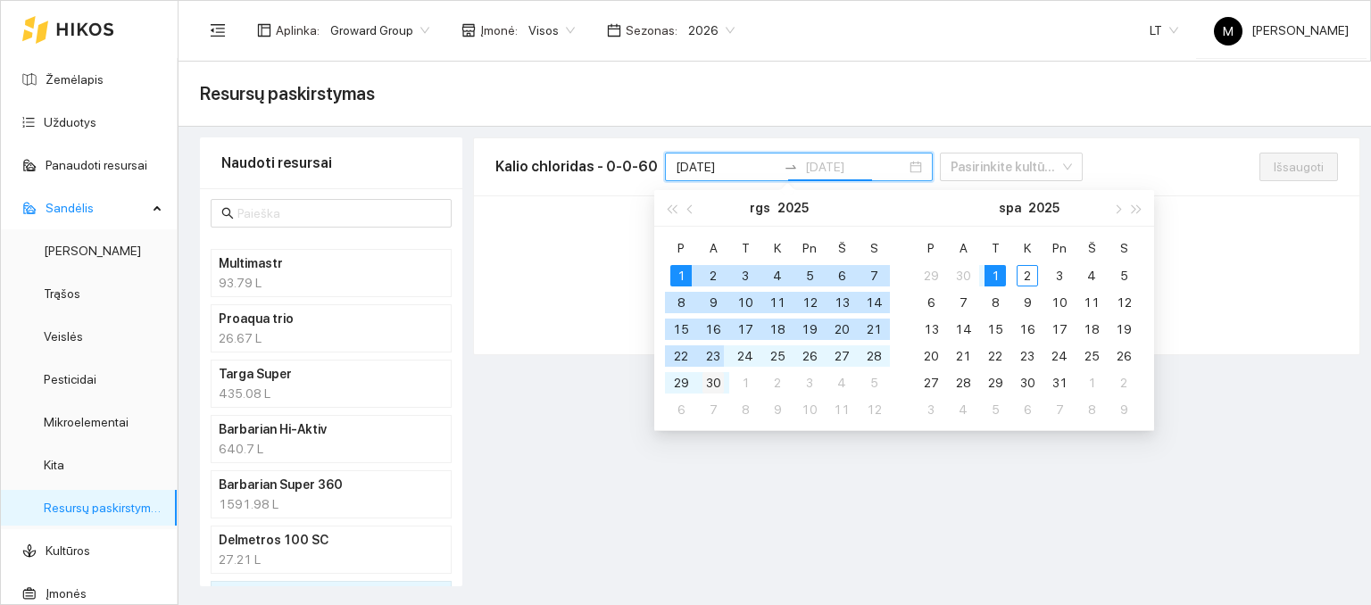
type input "[DATE]"
click at [716, 380] on div "30" at bounding box center [713, 382] width 21 height 21
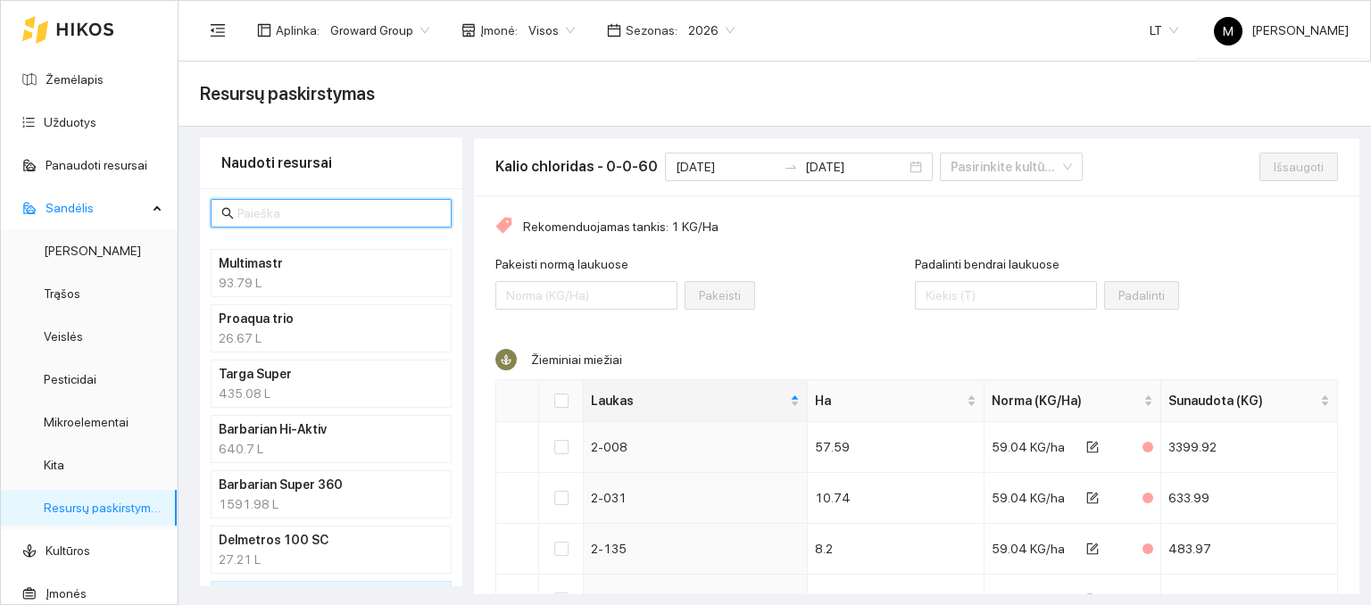
click at [308, 210] on input "text" at bounding box center [339, 214] width 204 height 20
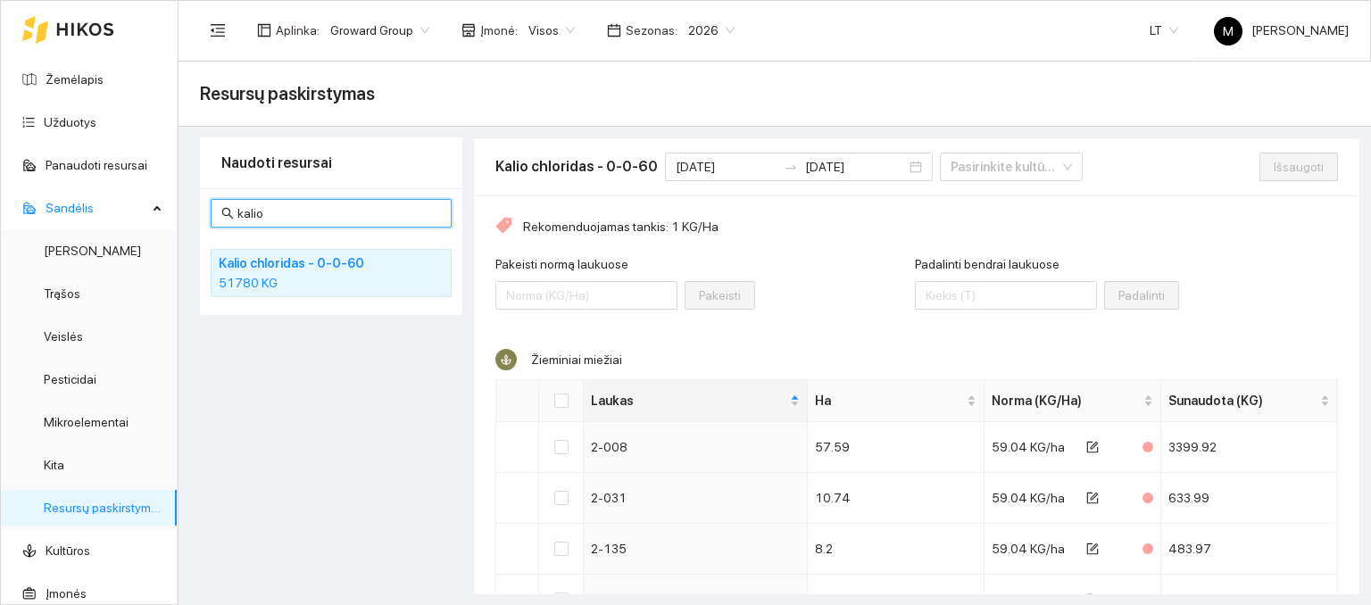
type input "kalio"
click at [300, 274] on div "51780 KG" at bounding box center [331, 283] width 225 height 20
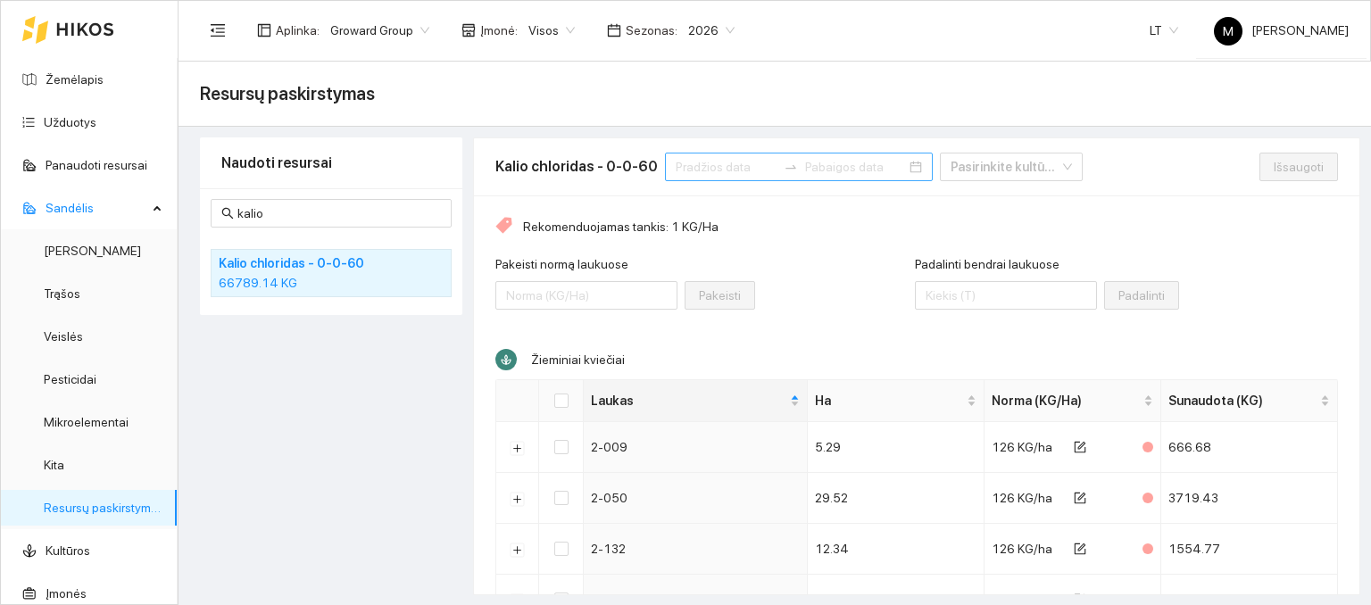
click at [682, 162] on input at bounding box center [726, 167] width 101 height 20
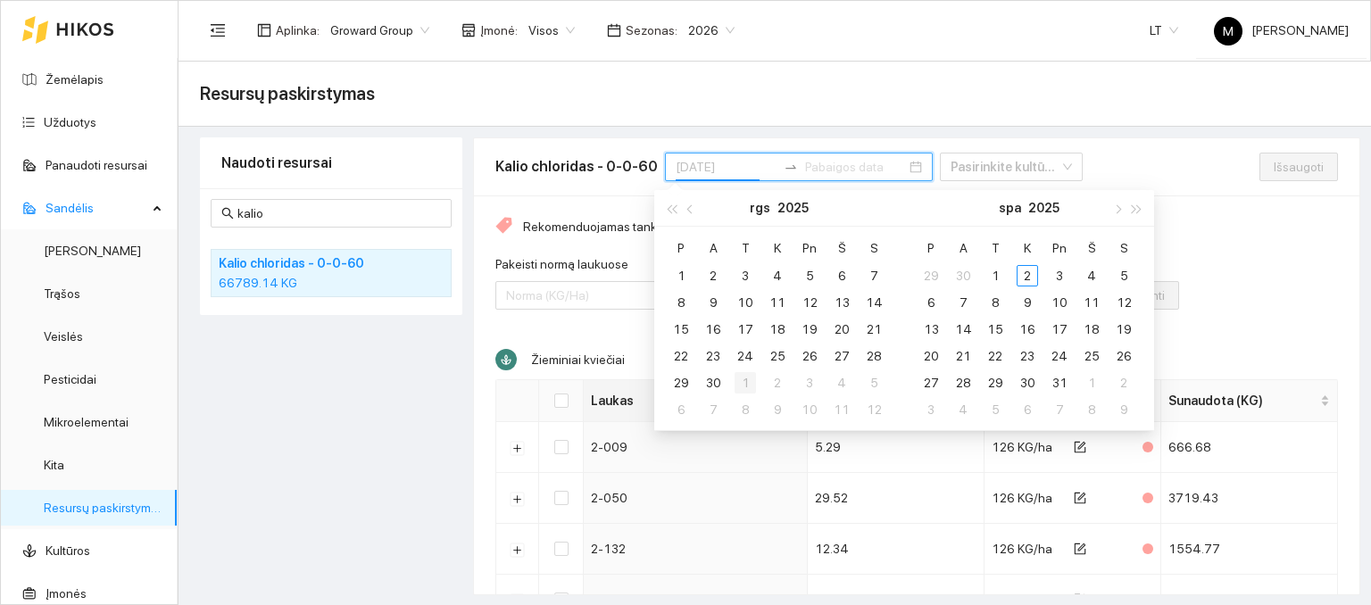
type input "[DATE]"
click at [750, 379] on div "1" at bounding box center [745, 382] width 21 height 21
click at [750, 379] on div "29" at bounding box center [745, 382] width 21 height 21
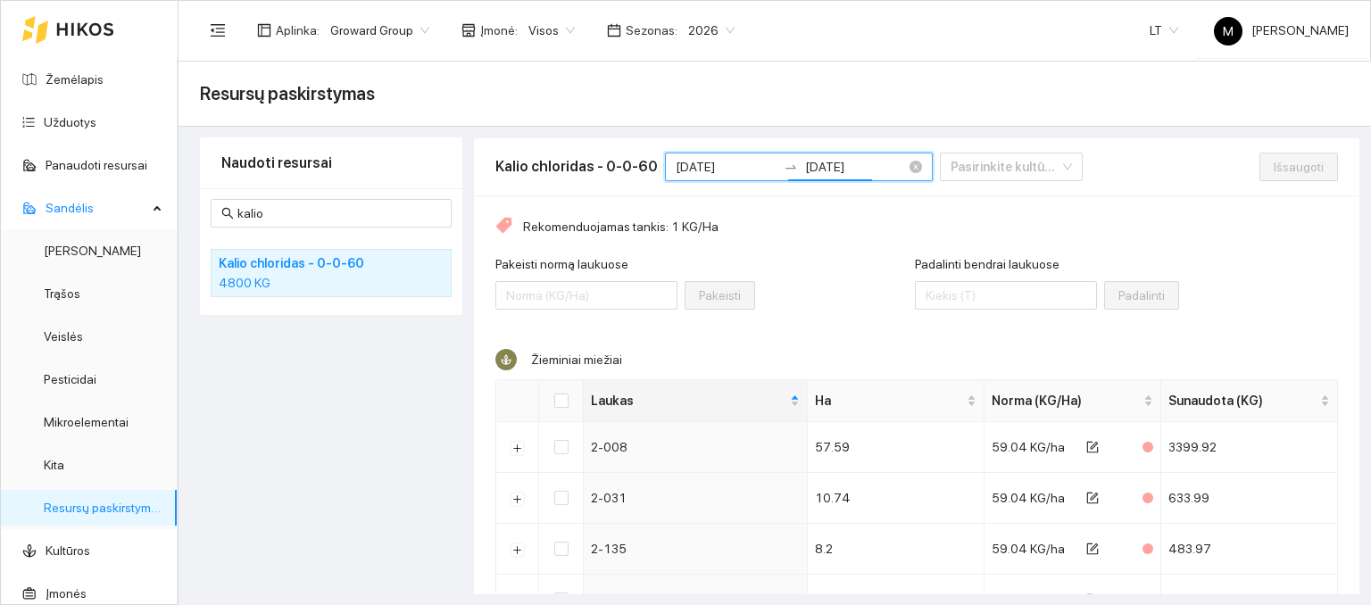
click at [784, 172] on icon "swap-right" at bounding box center [791, 167] width 14 height 14
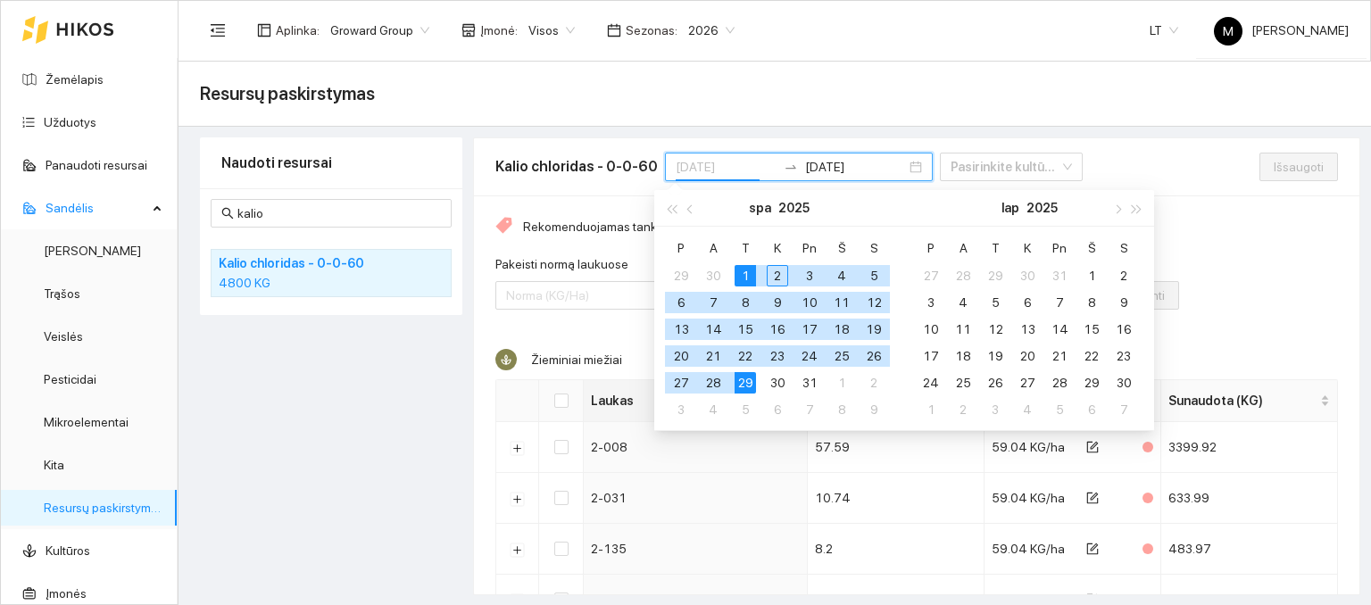
click at [738, 278] on div "1" at bounding box center [745, 275] width 21 height 21
type input "2025-10-30"
click at [775, 384] on div "30" at bounding box center [777, 382] width 21 height 21
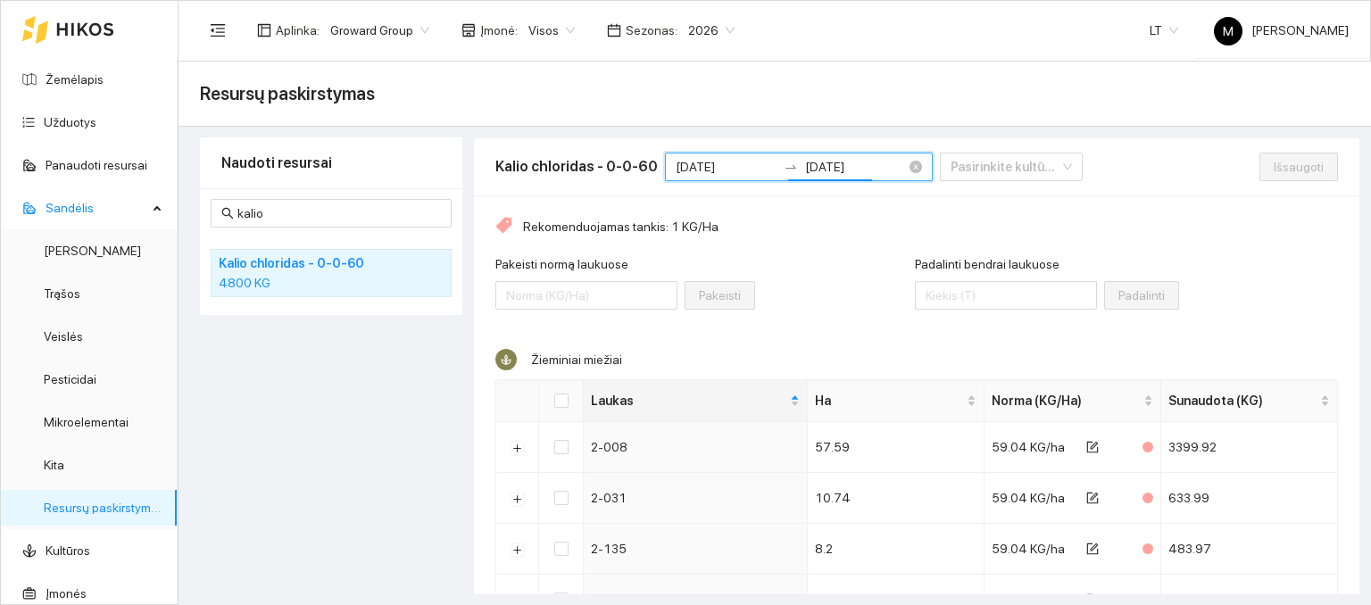
click at [777, 169] on div at bounding box center [791, 167] width 29 height 14
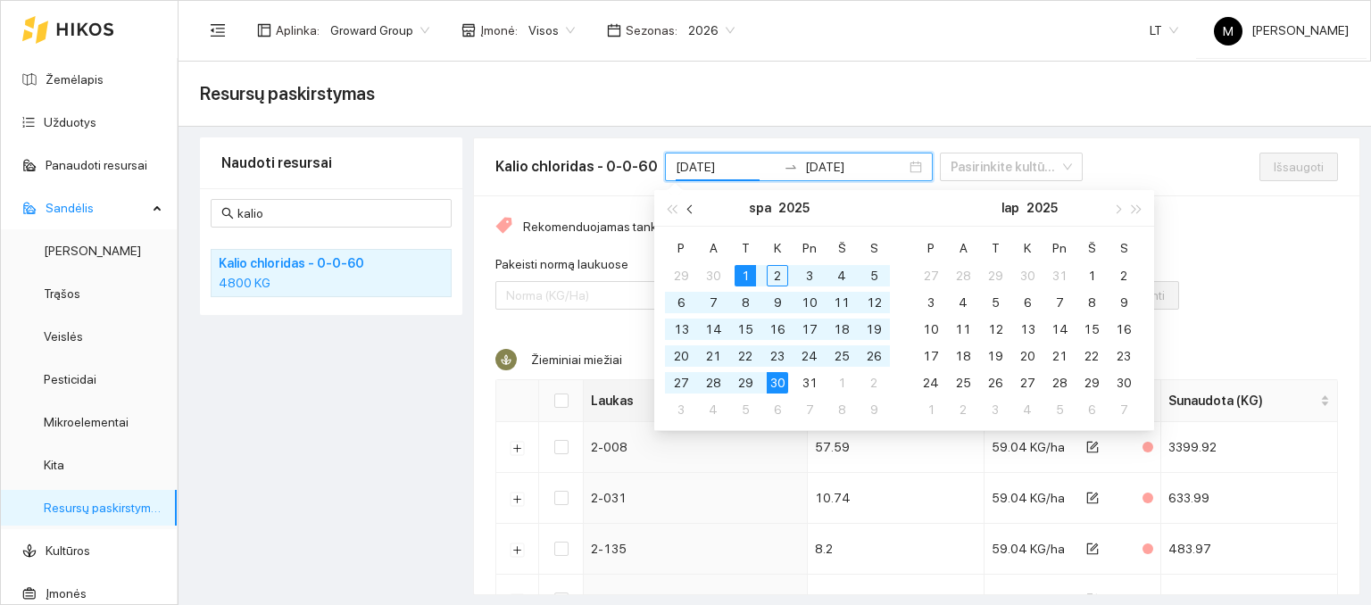
click at [693, 210] on span "button" at bounding box center [691, 208] width 9 height 9
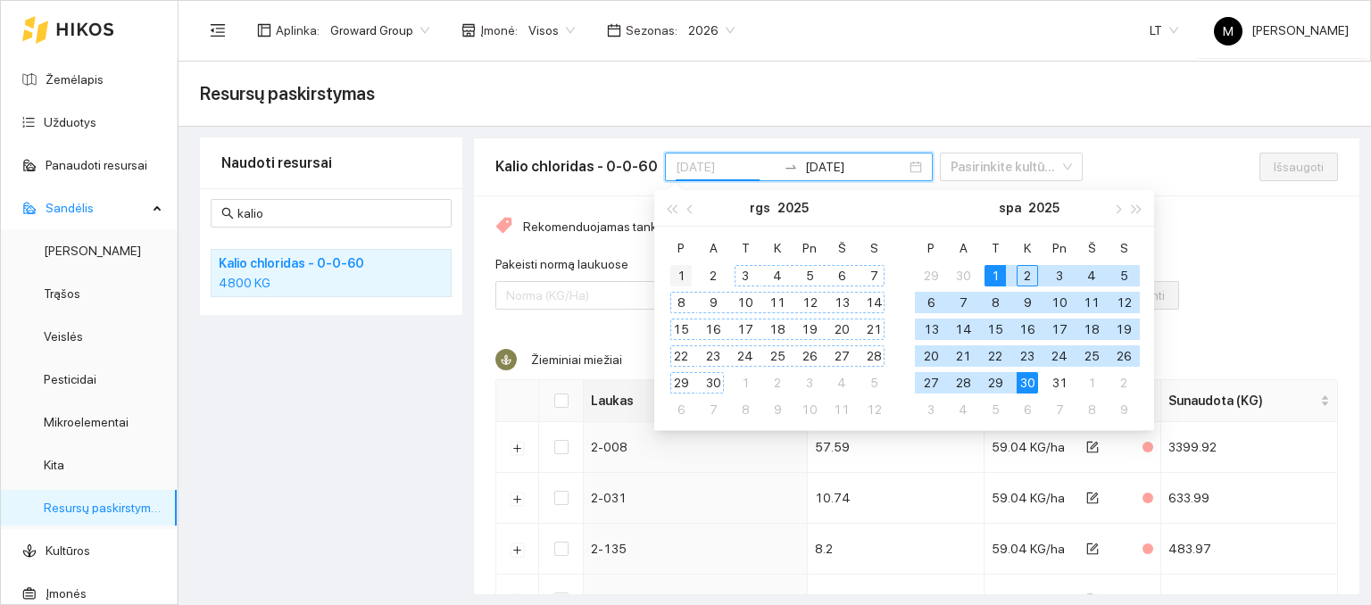
type input "[DATE]"
click at [688, 265] on div "1" at bounding box center [680, 275] width 21 height 21
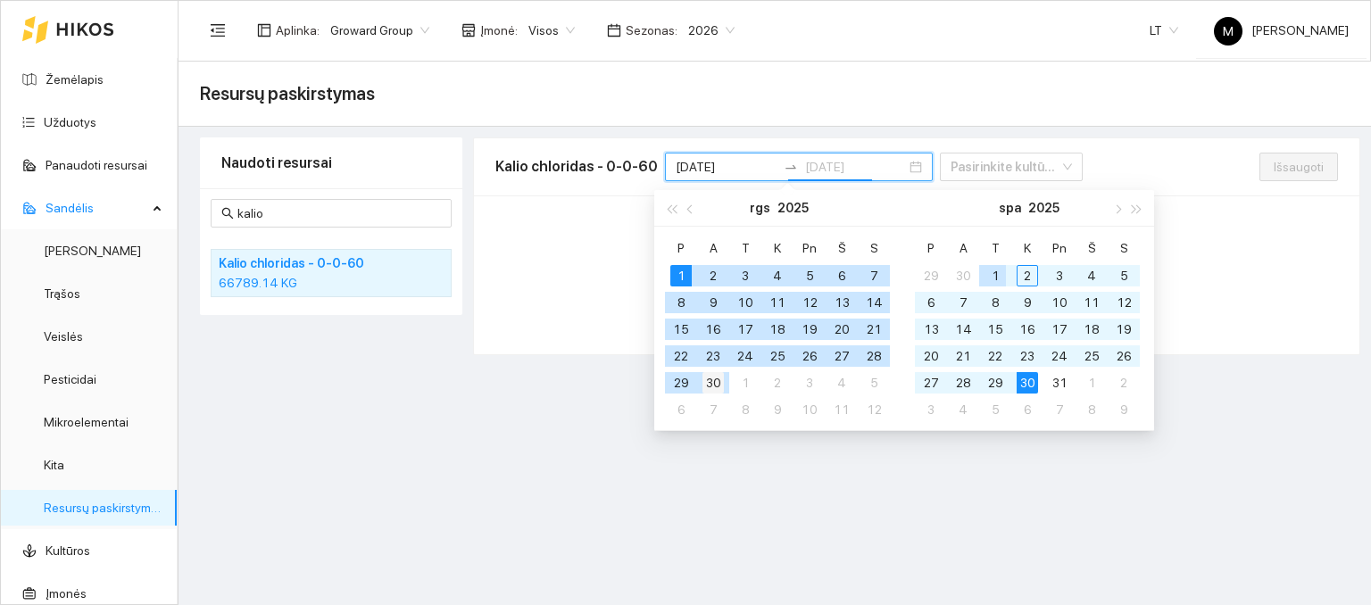
type input "[DATE]"
click at [721, 384] on div "30" at bounding box center [713, 382] width 21 height 21
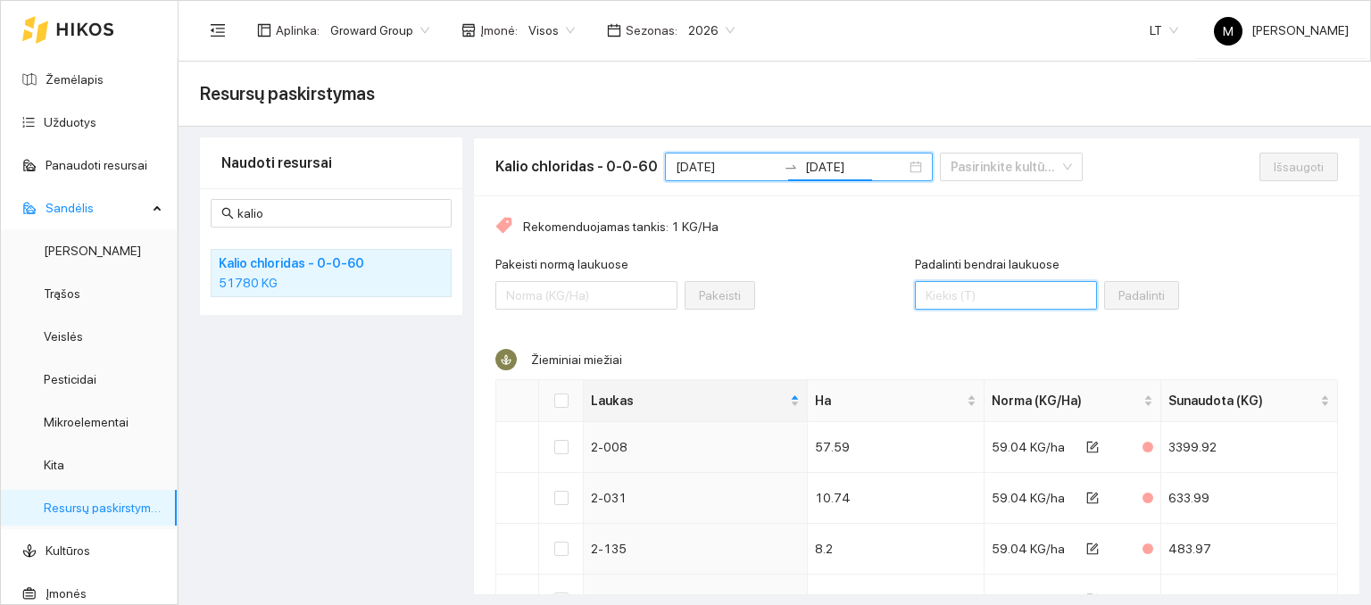
click at [941, 298] on input "Padalinti bendrai laukuose" at bounding box center [1006, 295] width 182 height 29
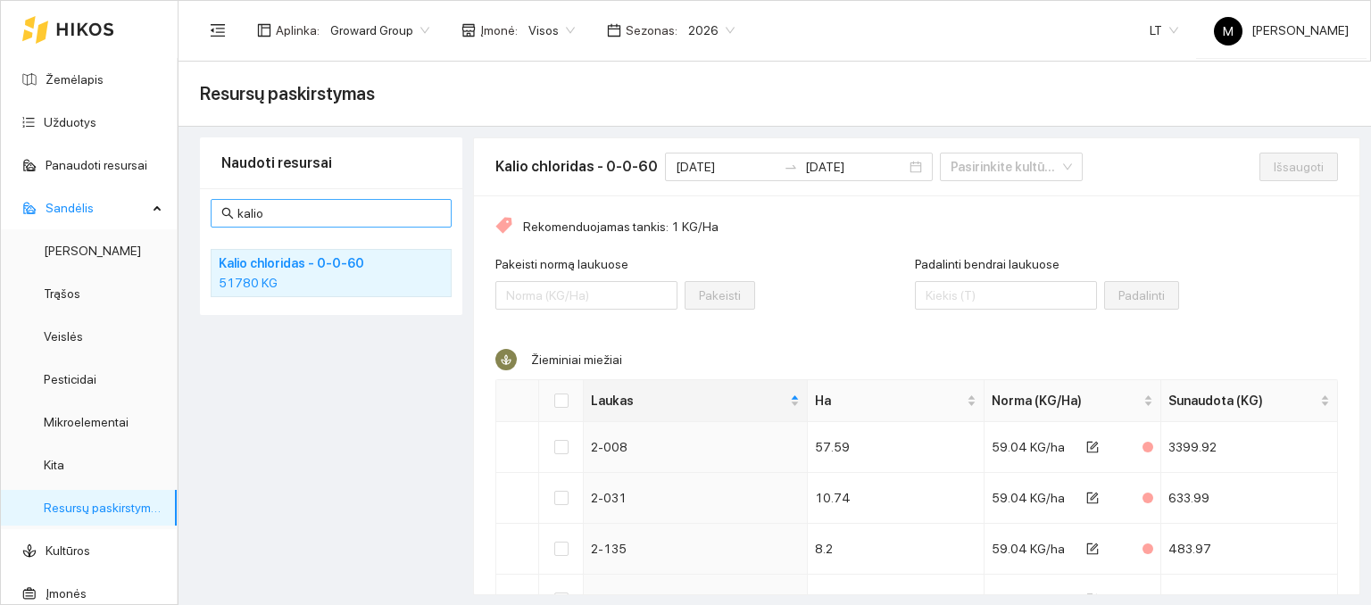
click at [307, 204] on input "kalio" at bounding box center [339, 214] width 204 height 20
click at [304, 214] on input "kalio" at bounding box center [339, 214] width 204 height 20
drag, startPoint x: 304, startPoint y: 214, endPoint x: 274, endPoint y: 215, distance: 30.4
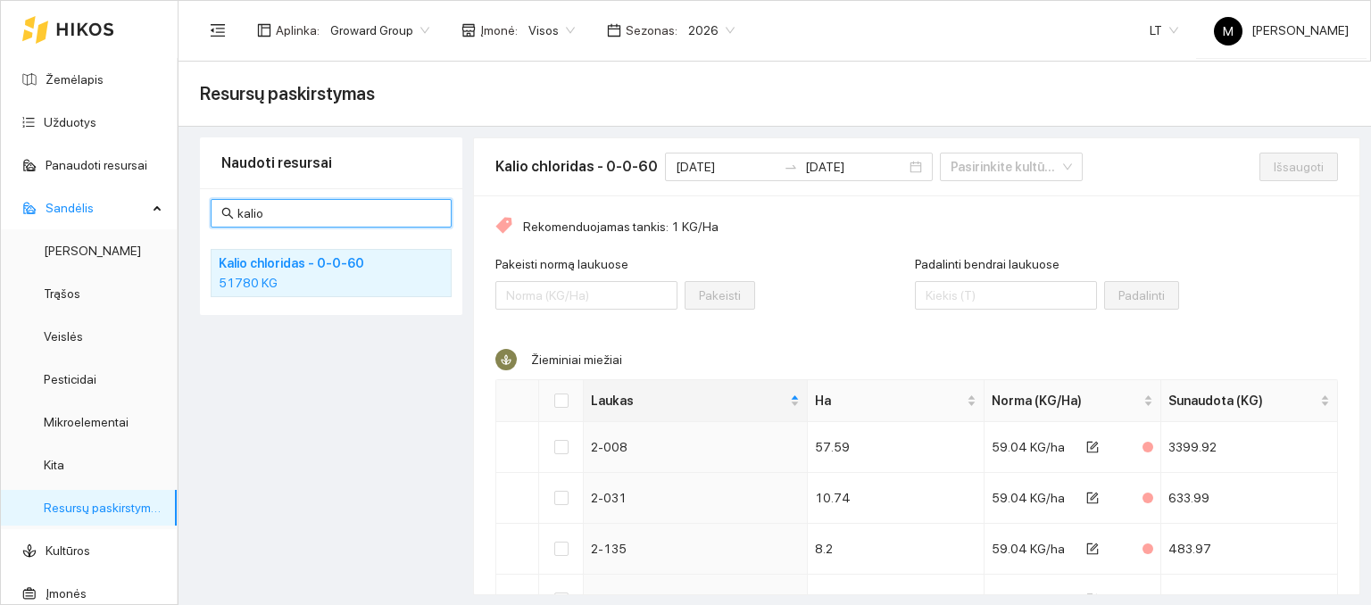
click at [274, 215] on input "kalio" at bounding box center [339, 214] width 204 height 20
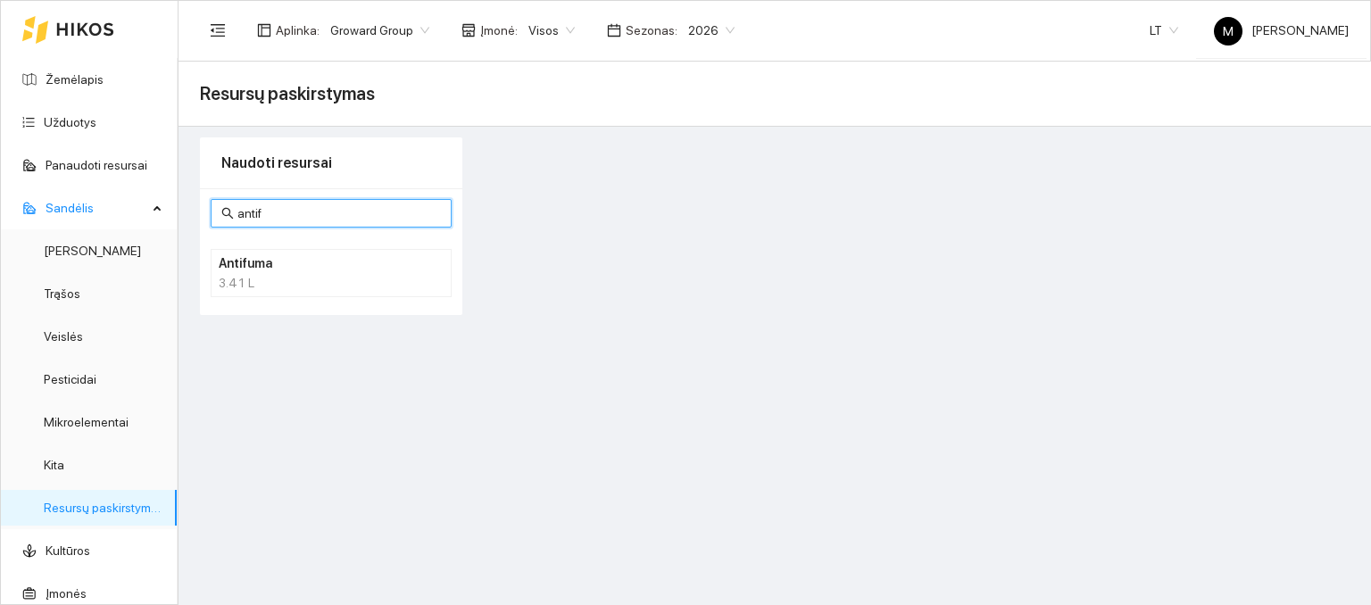
type input "antif"
click at [281, 269] on h4 "Antifuma" at bounding box center [308, 264] width 179 height 20
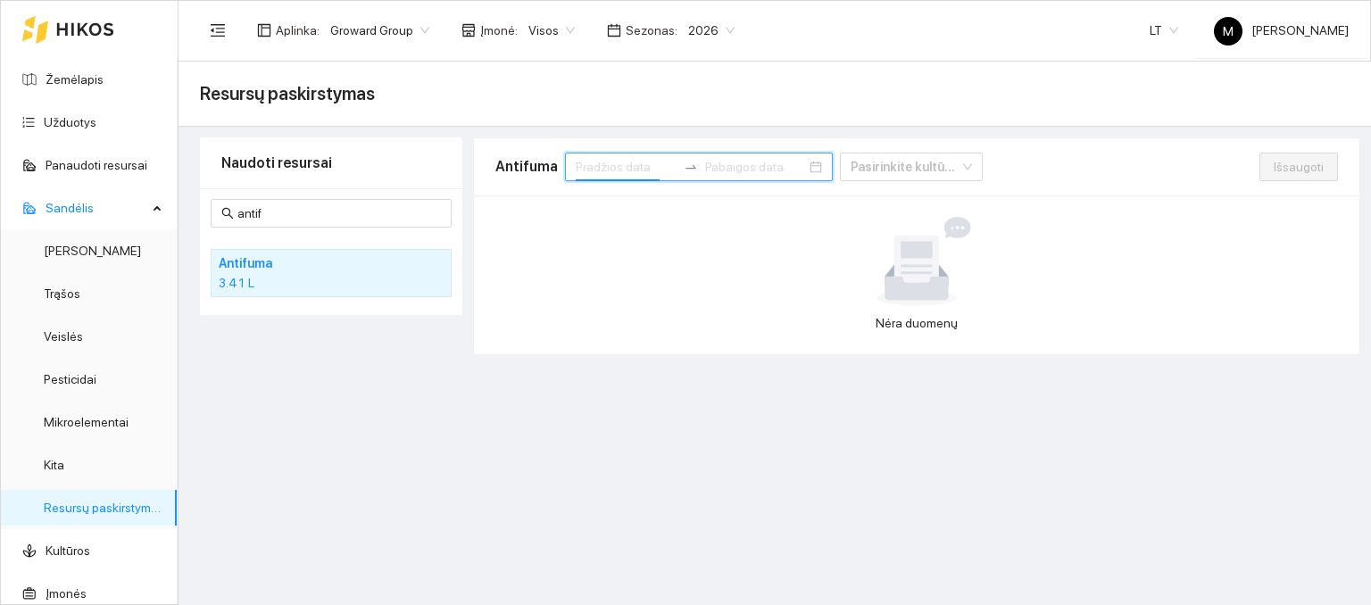
click at [632, 164] on input at bounding box center [626, 167] width 101 height 20
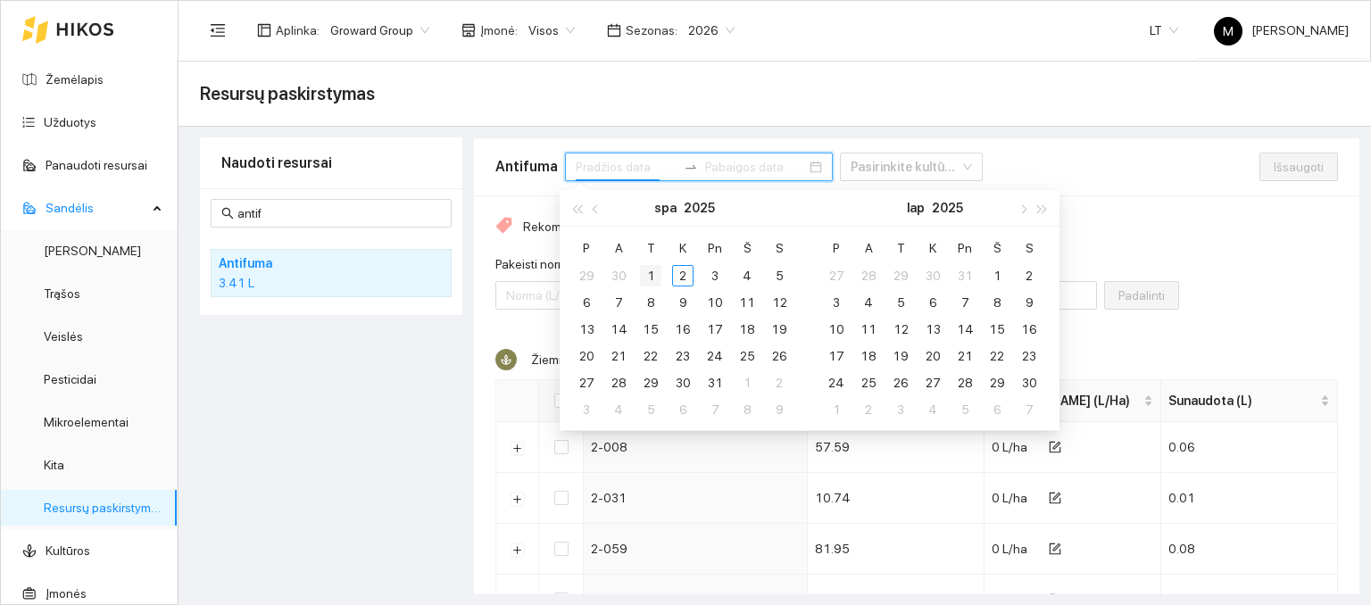
type input "[DATE]"
click at [595, 212] on span "button" at bounding box center [597, 208] width 9 height 9
type input "[DATE]"
click at [589, 275] on div "1" at bounding box center [586, 275] width 21 height 21
type input "[DATE]"
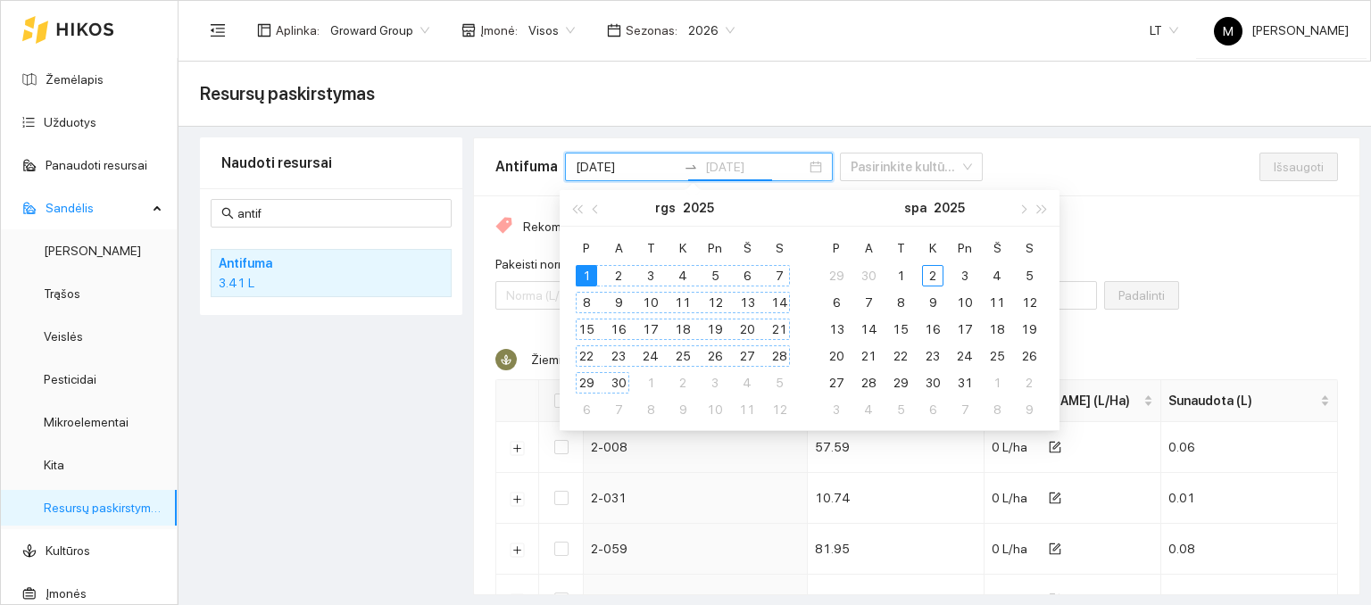
click at [628, 378] on div "30" at bounding box center [618, 382] width 21 height 21
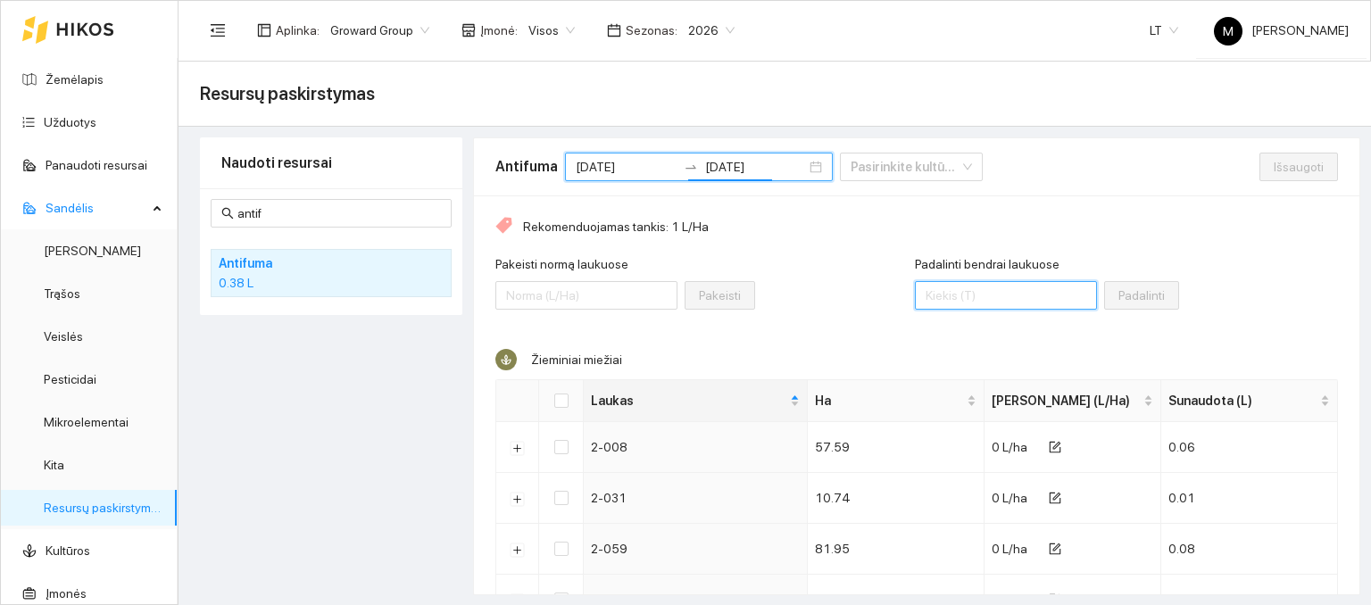
click at [961, 290] on input "Padalinti bendrai laukuose" at bounding box center [1006, 295] width 182 height 29
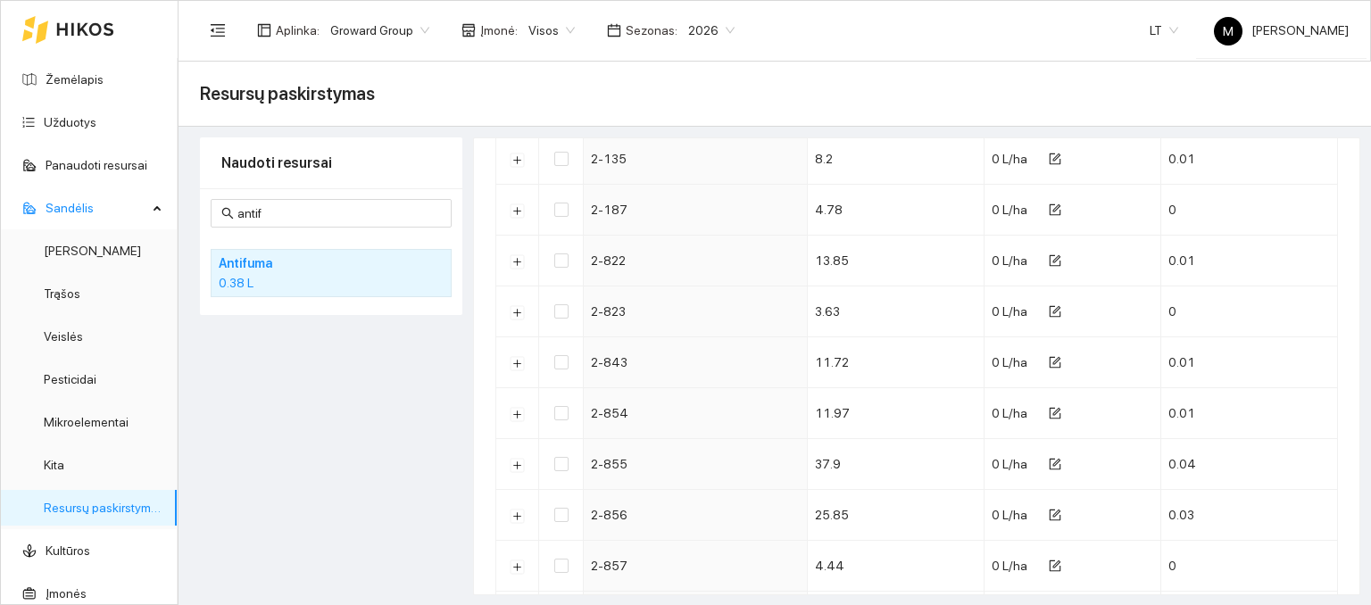
scroll to position [73, 0]
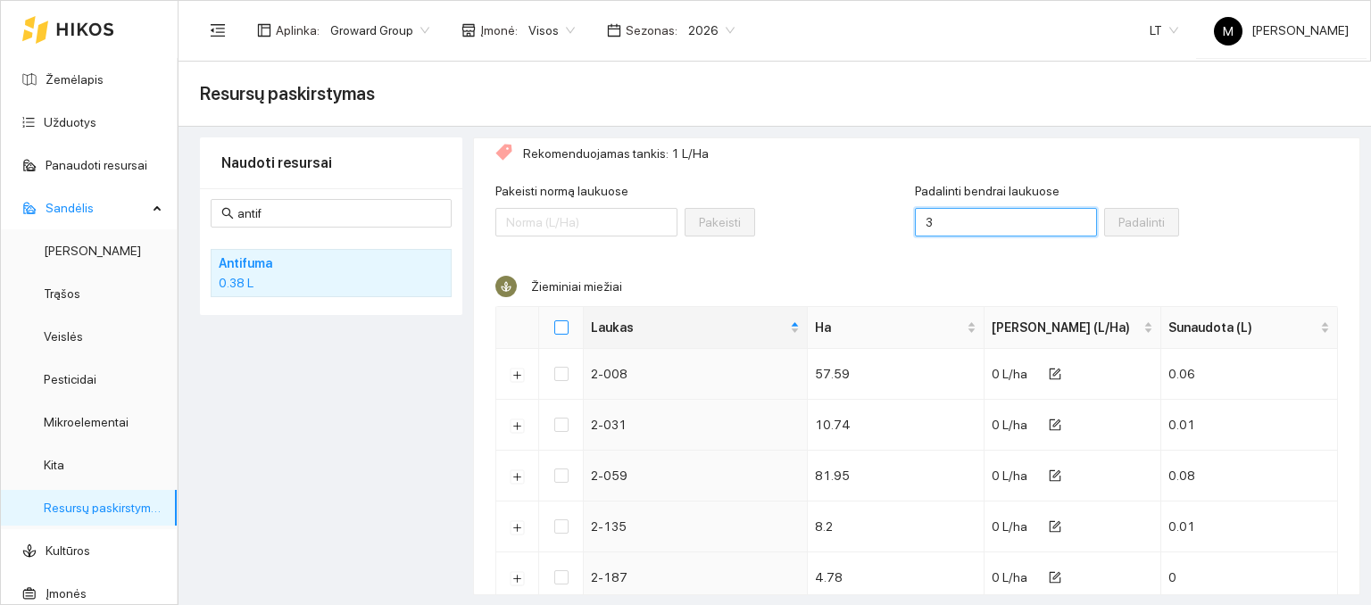
type input "3"
click at [561, 322] on input "Select all" at bounding box center [561, 327] width 14 height 14
checkbox input "true"
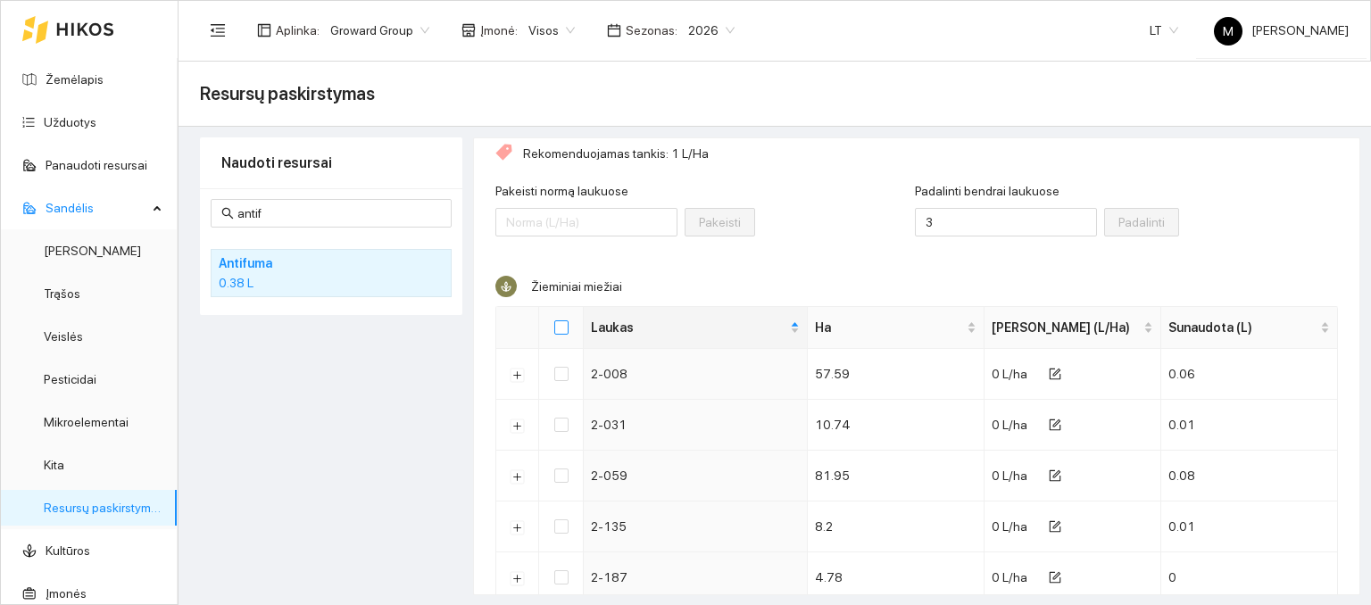
checkbox input "true"
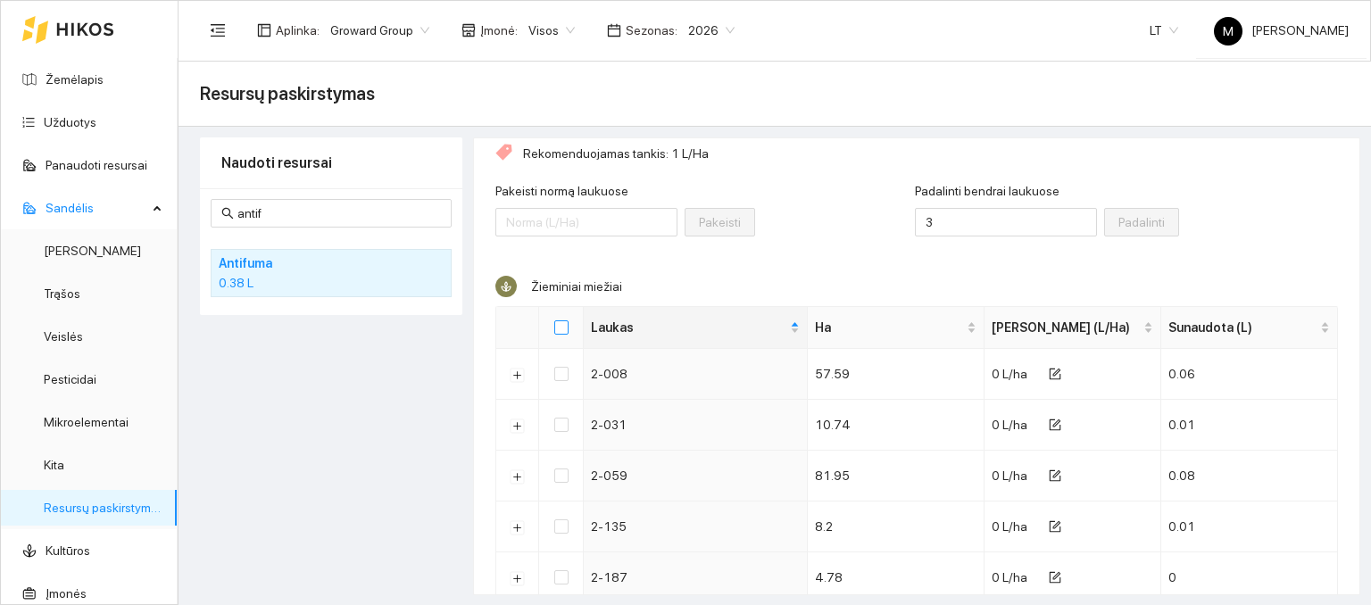
checkbox input "true"
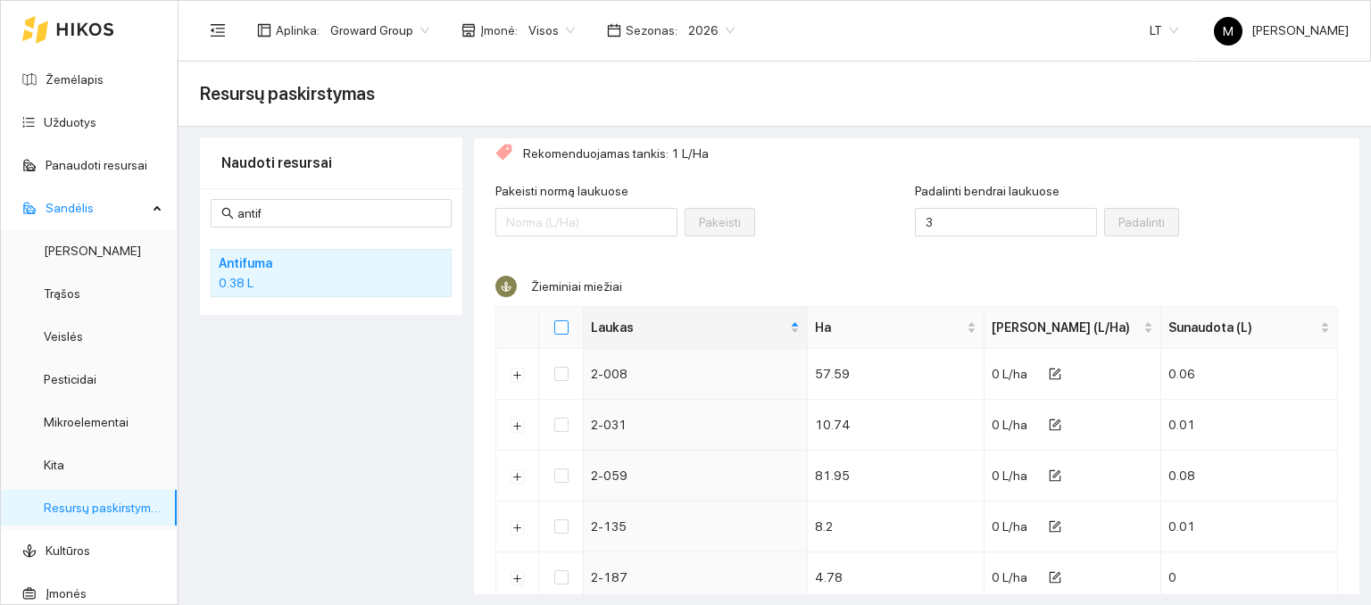
checkbox input "true"
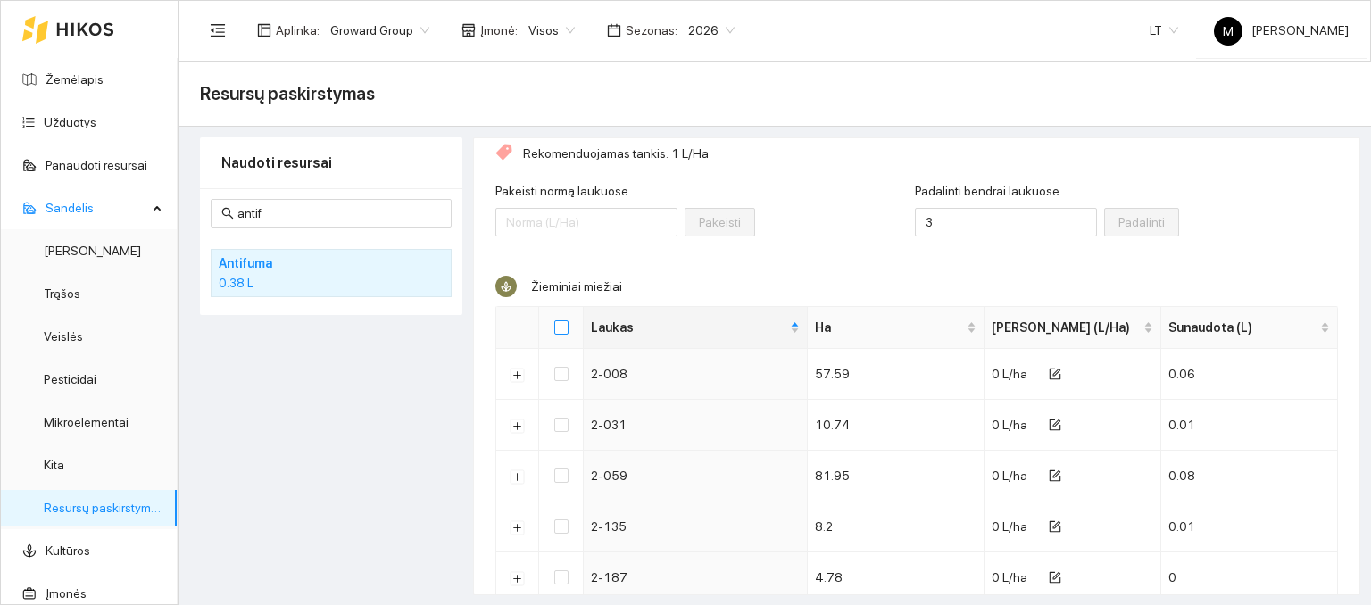
checkbox input "true"
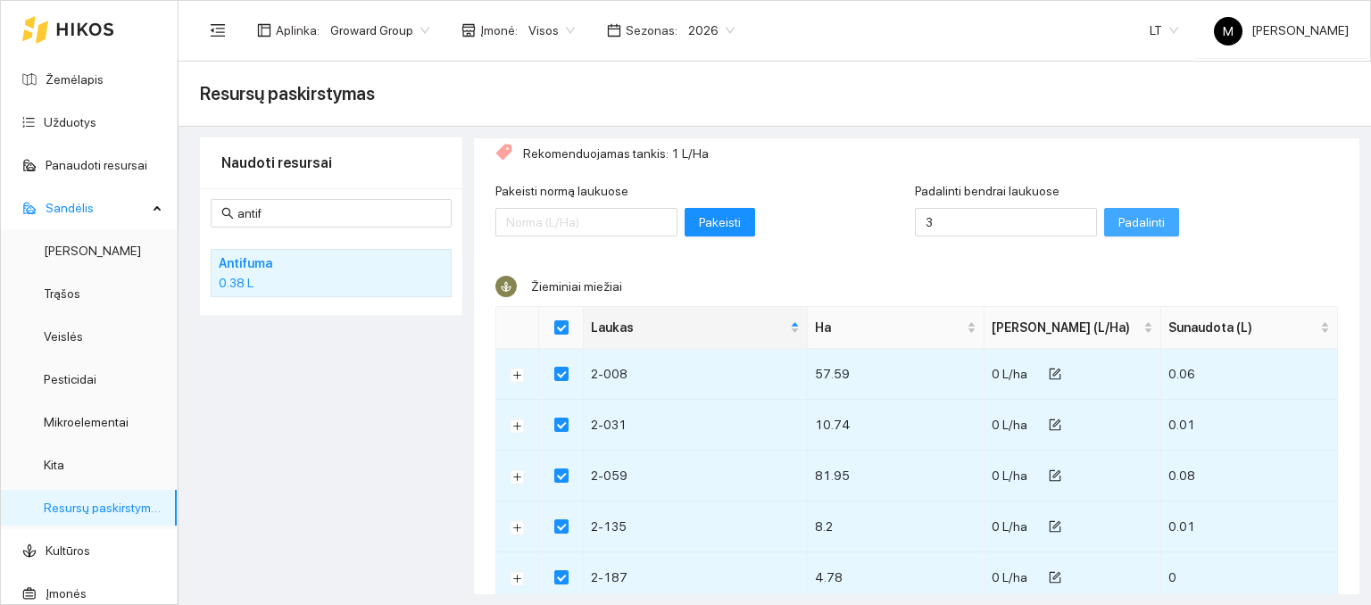
click at [1119, 218] on span "Padalinti" at bounding box center [1142, 222] width 46 height 20
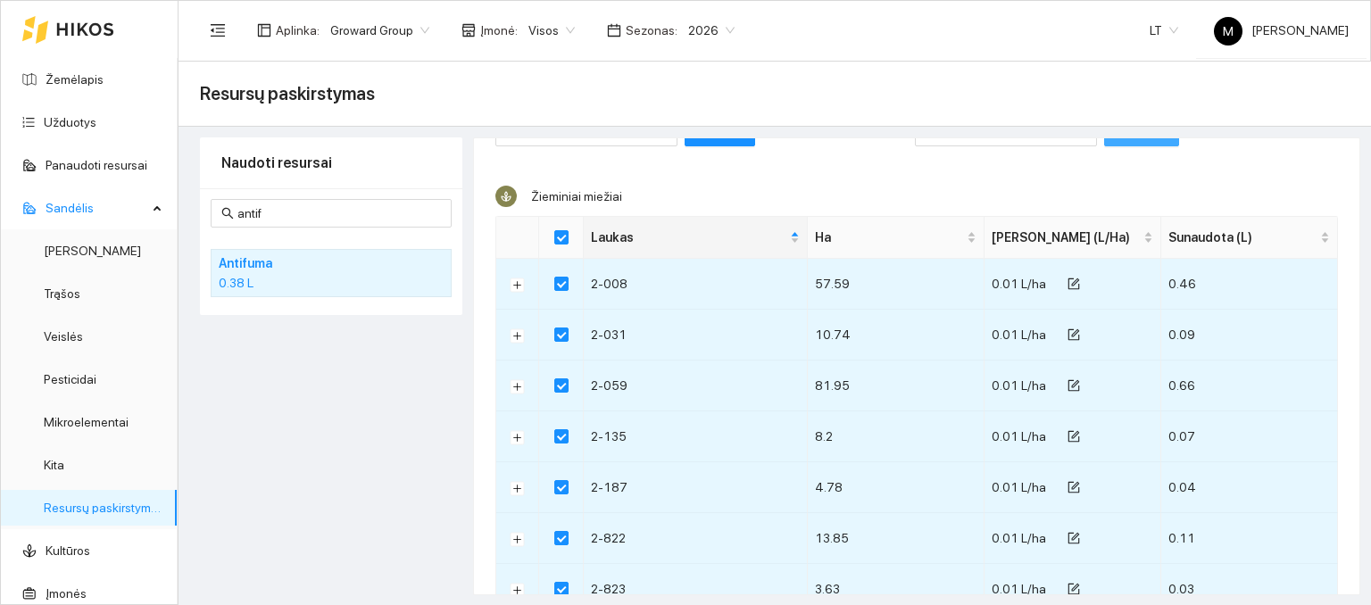
scroll to position [0, 0]
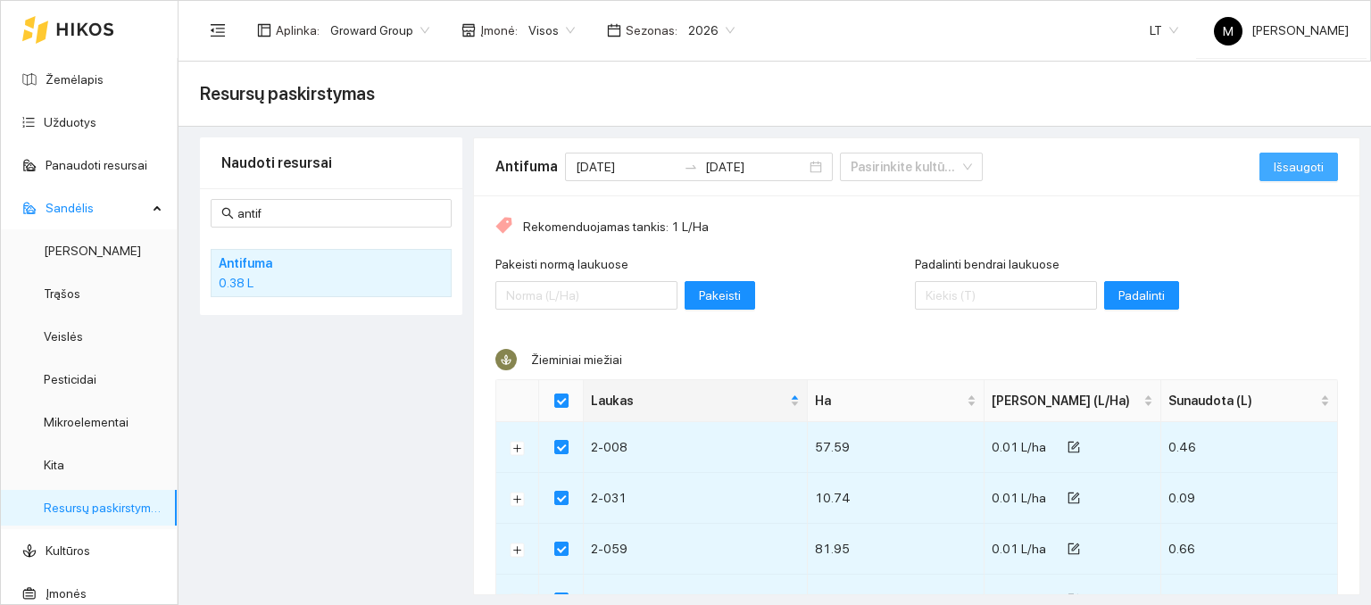
click at [1276, 168] on span "Išsaugoti" at bounding box center [1299, 167] width 50 height 20
checkbox input "false"
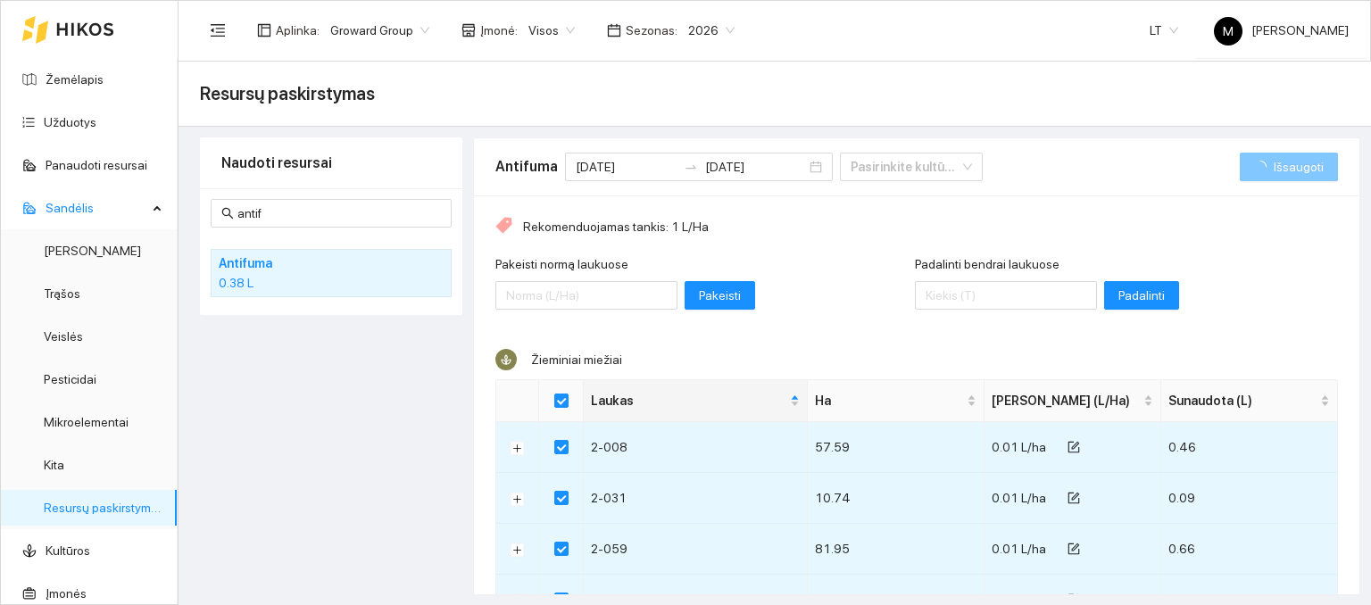
checkbox input "false"
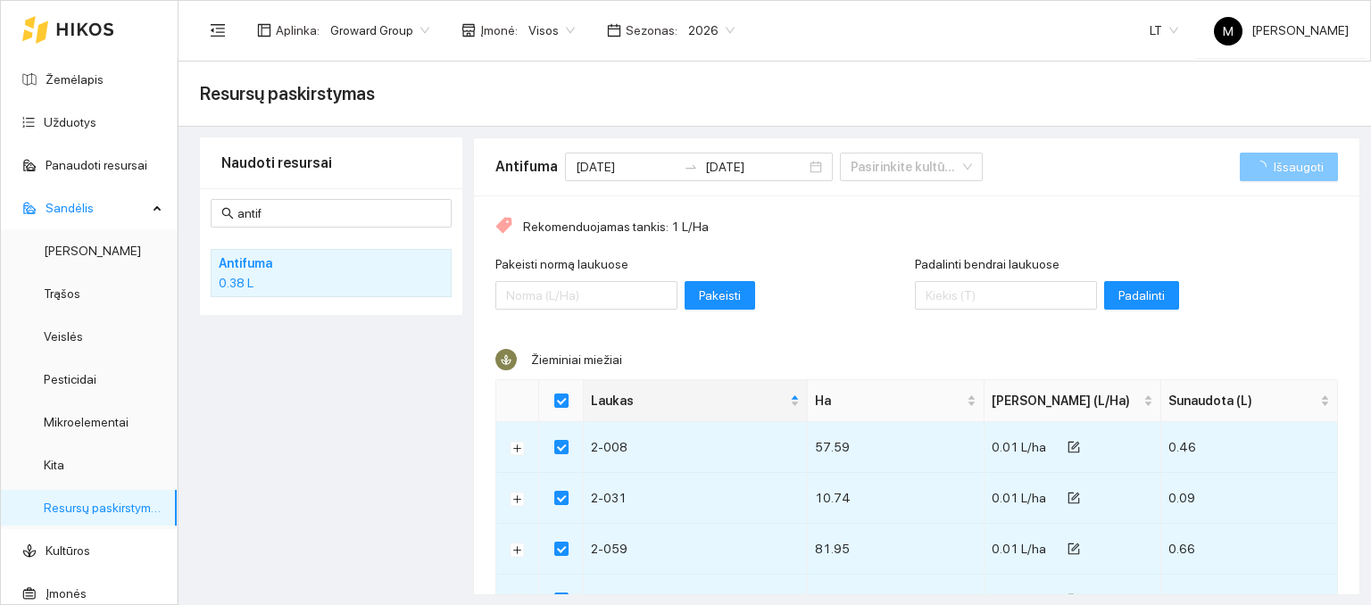
checkbox input "false"
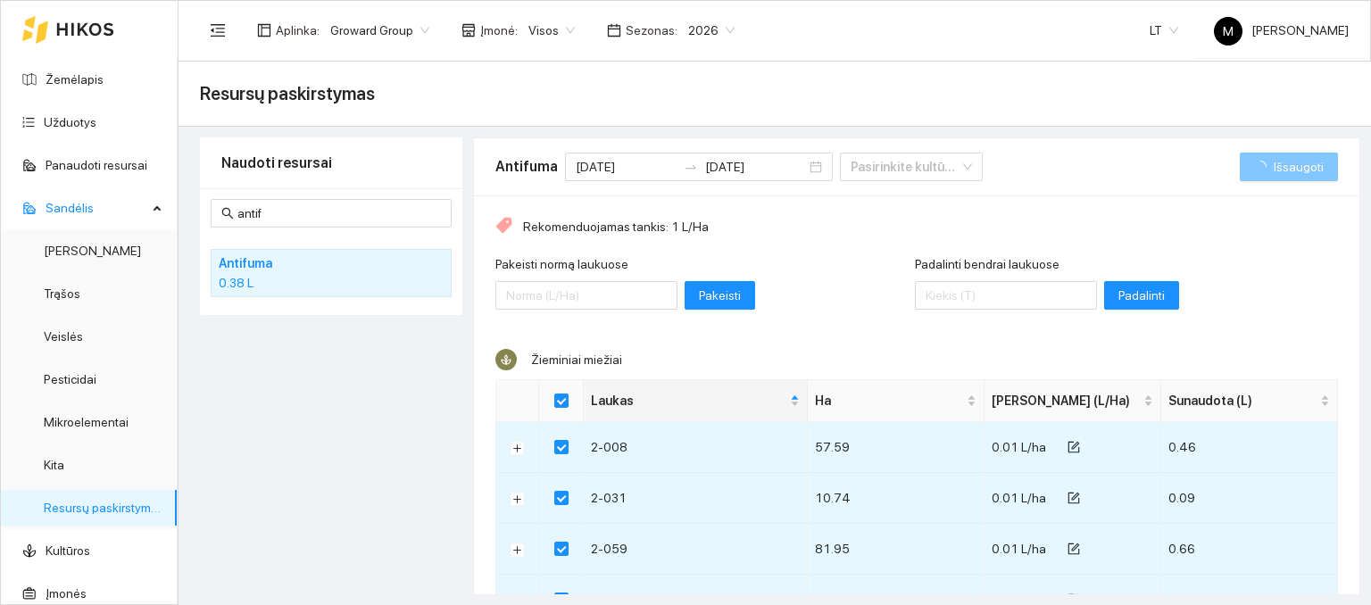
checkbox input "false"
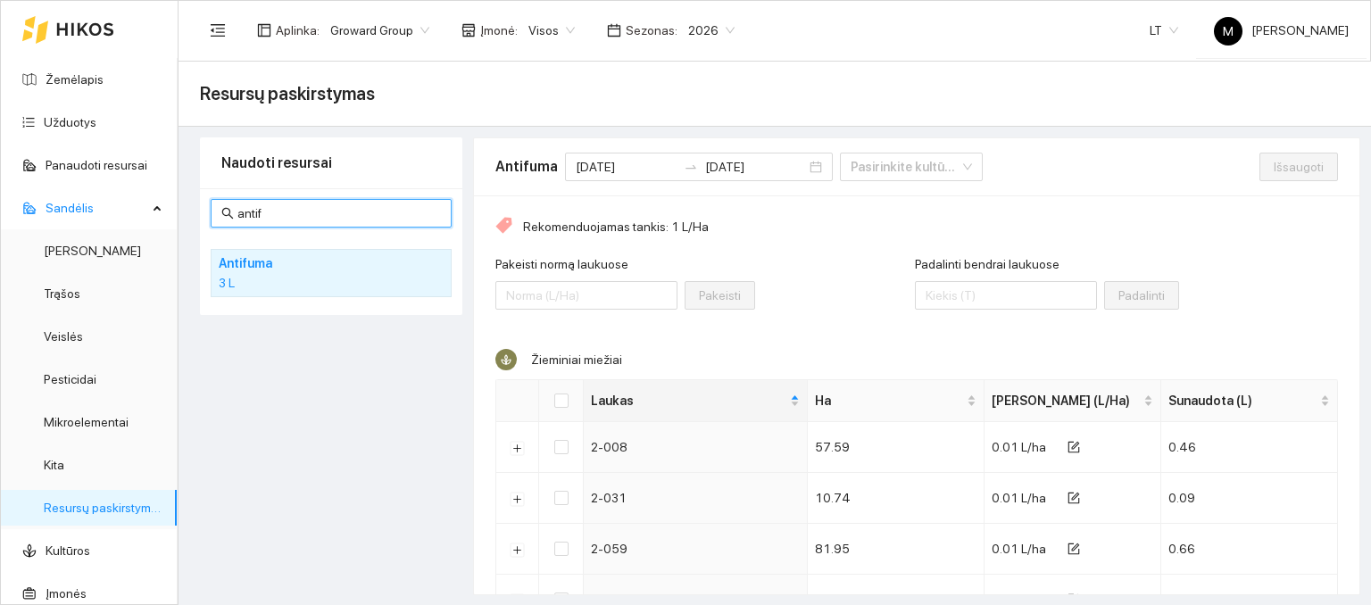
click at [347, 210] on input "antif" at bounding box center [339, 214] width 204 height 20
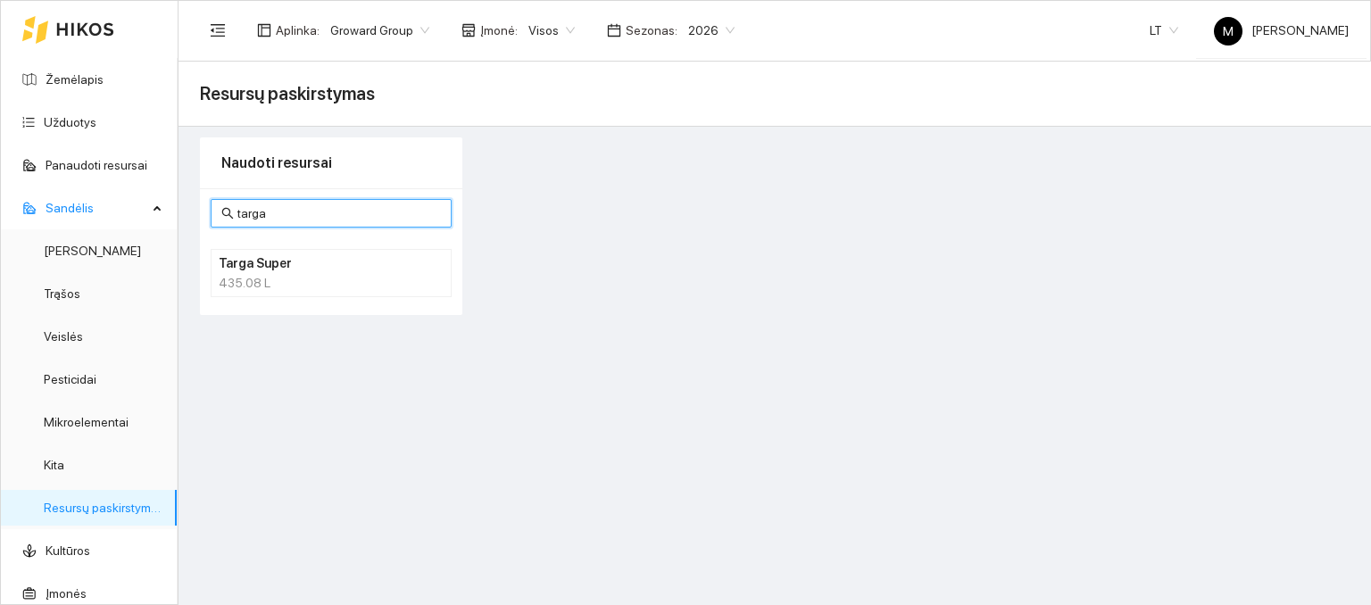
type input "targa"
click at [347, 263] on h4 "Targa Super" at bounding box center [308, 264] width 179 height 20
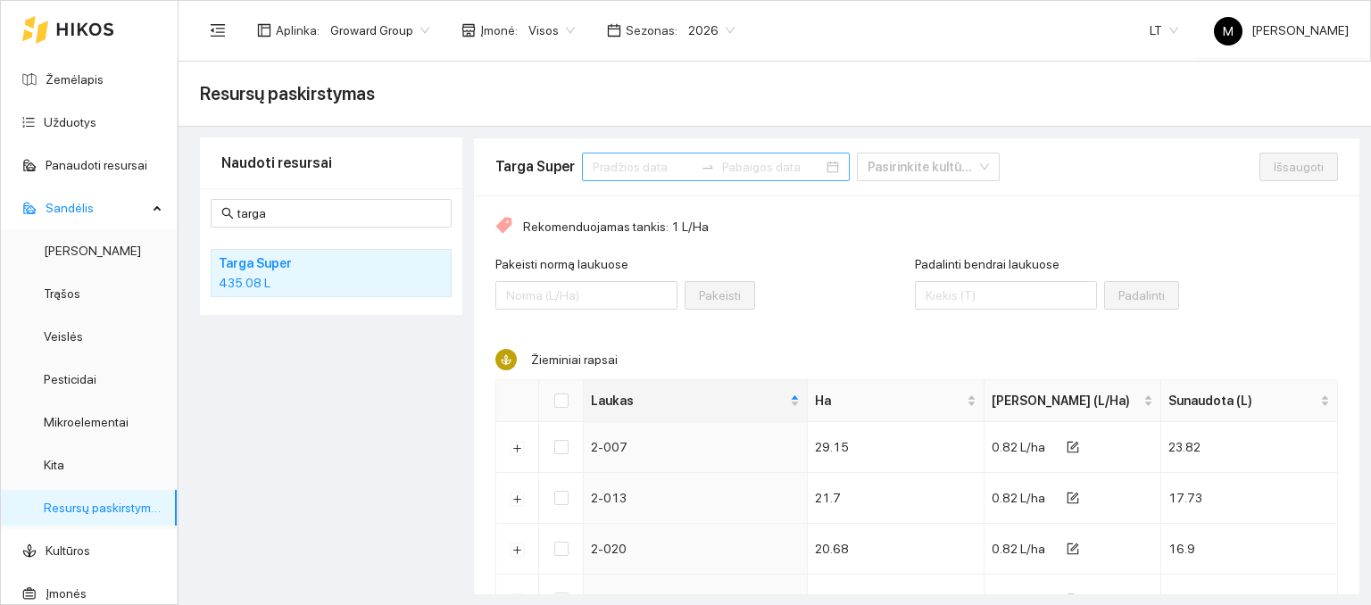
click at [635, 163] on input at bounding box center [643, 167] width 101 height 20
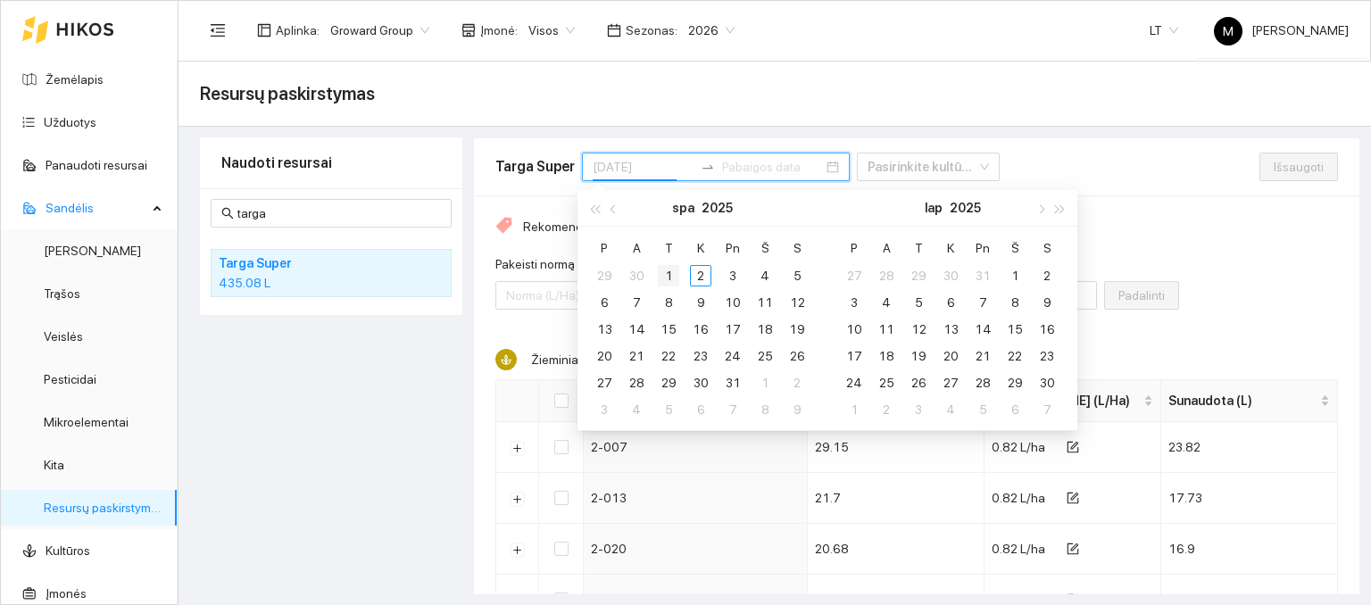
type input "[DATE]"
click at [668, 270] on div "1" at bounding box center [668, 275] width 21 height 21
type input "2025-10-02"
click at [613, 212] on span "button" at bounding box center [615, 208] width 9 height 9
type input "2025-10-06"
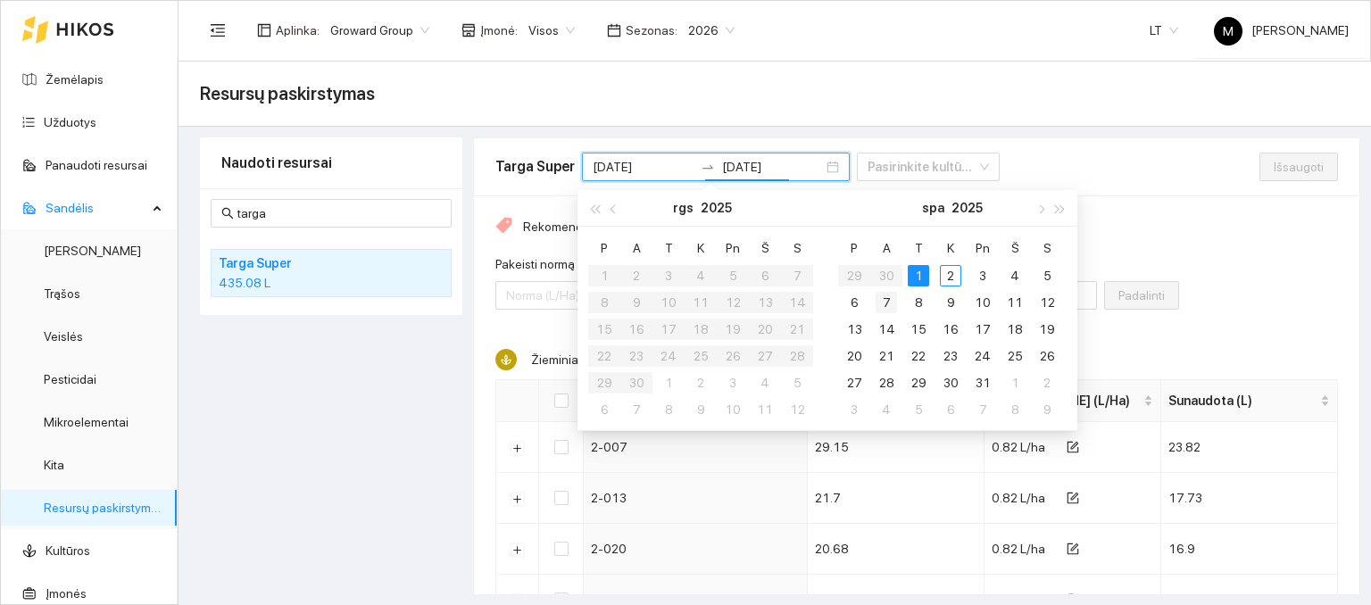
type input "2025-10-07"
type input "[DATE]"
click at [911, 271] on div "1" at bounding box center [918, 275] width 21 height 21
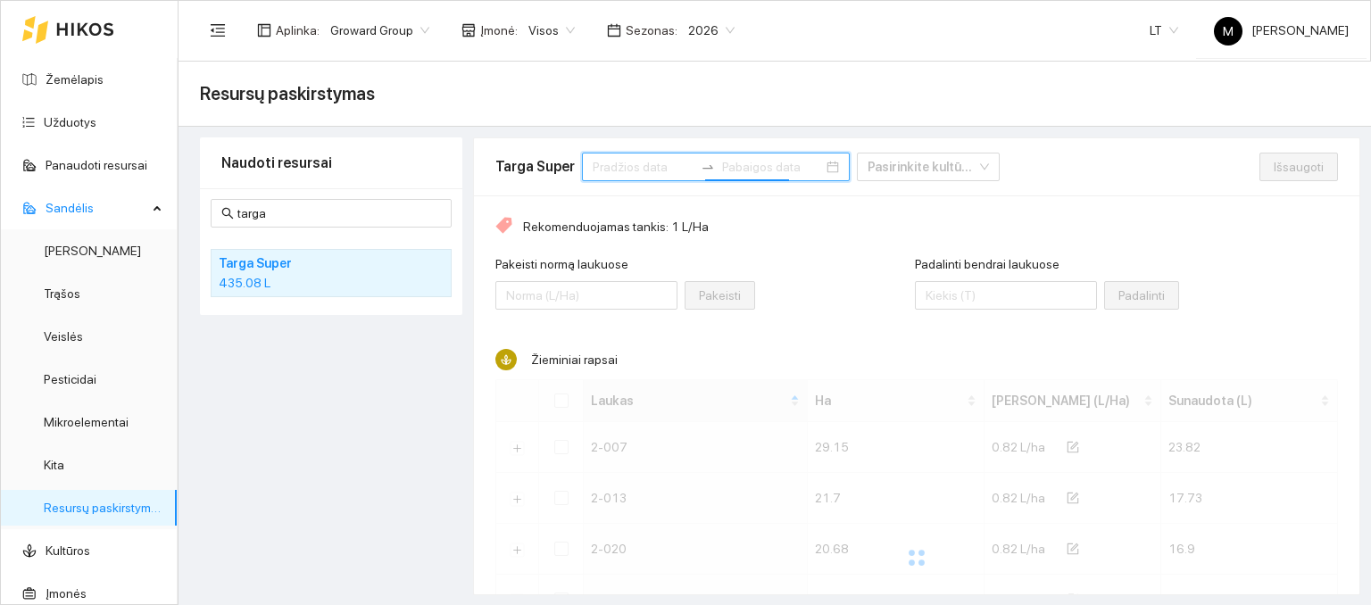
click at [627, 166] on input at bounding box center [643, 167] width 101 height 20
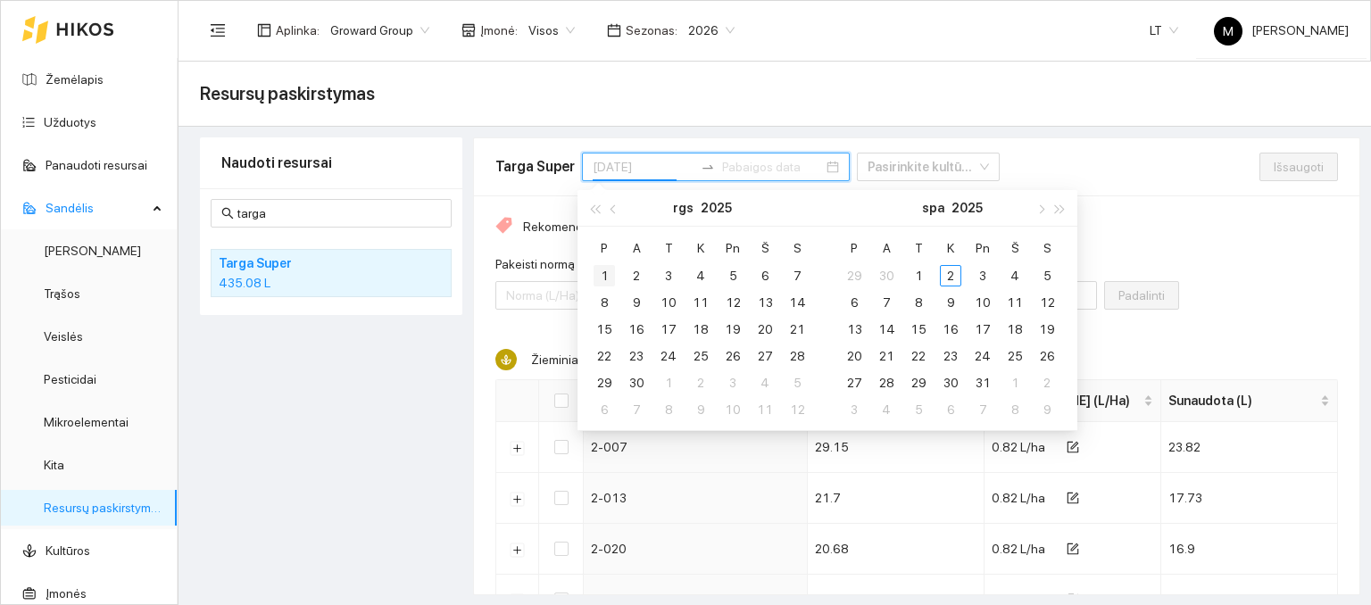
type input "[DATE]"
click at [609, 269] on div "1" at bounding box center [604, 275] width 21 height 21
type input "[DATE]"
click at [636, 378] on div "30" at bounding box center [636, 382] width 21 height 21
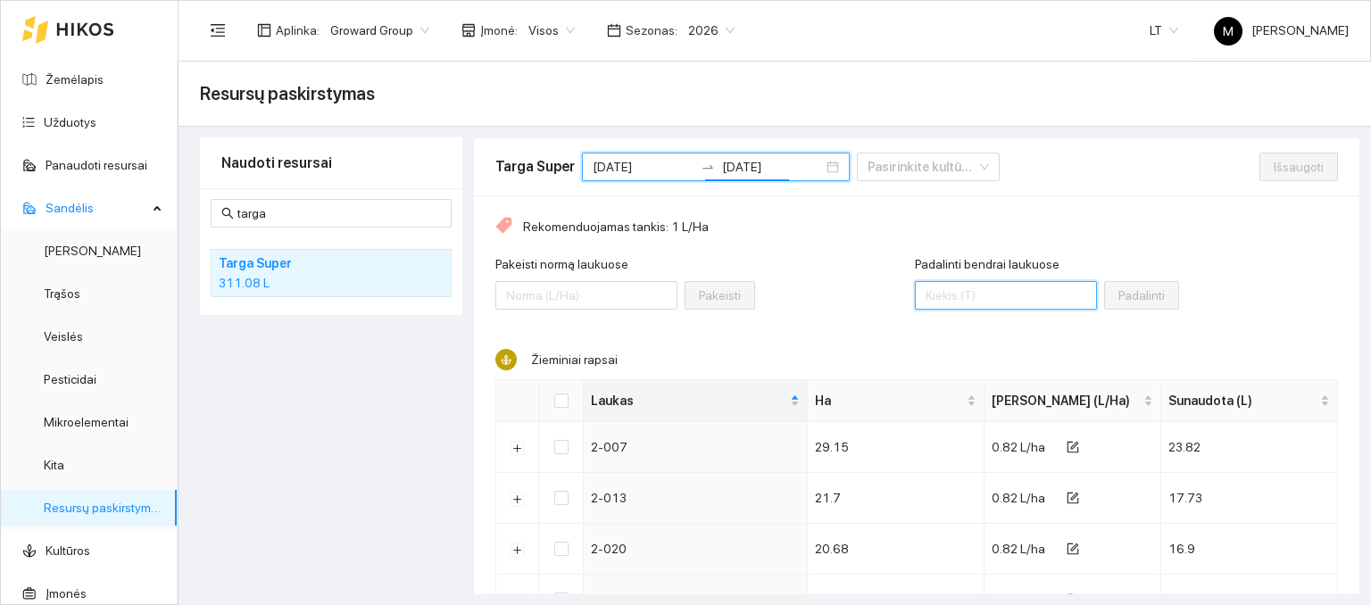
click at [944, 285] on input "Padalinti bendrai laukuose" at bounding box center [1006, 295] width 182 height 29
type input "311"
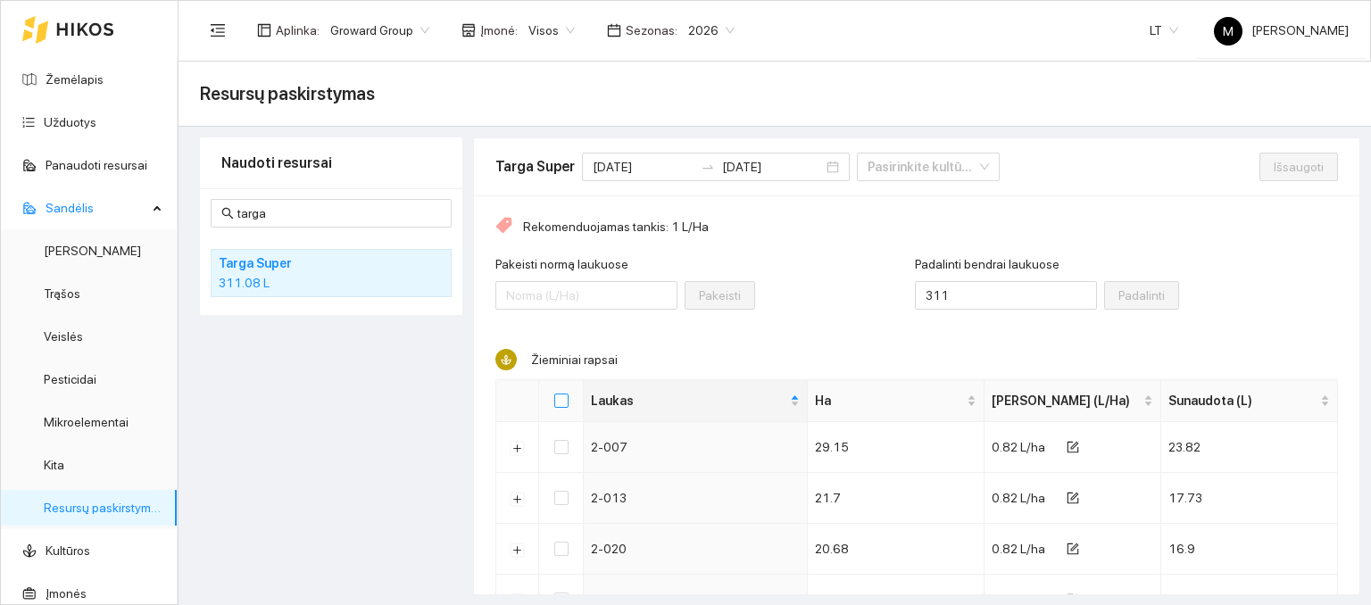
click at [557, 403] on input "Select all" at bounding box center [561, 401] width 14 height 14
checkbox input "true"
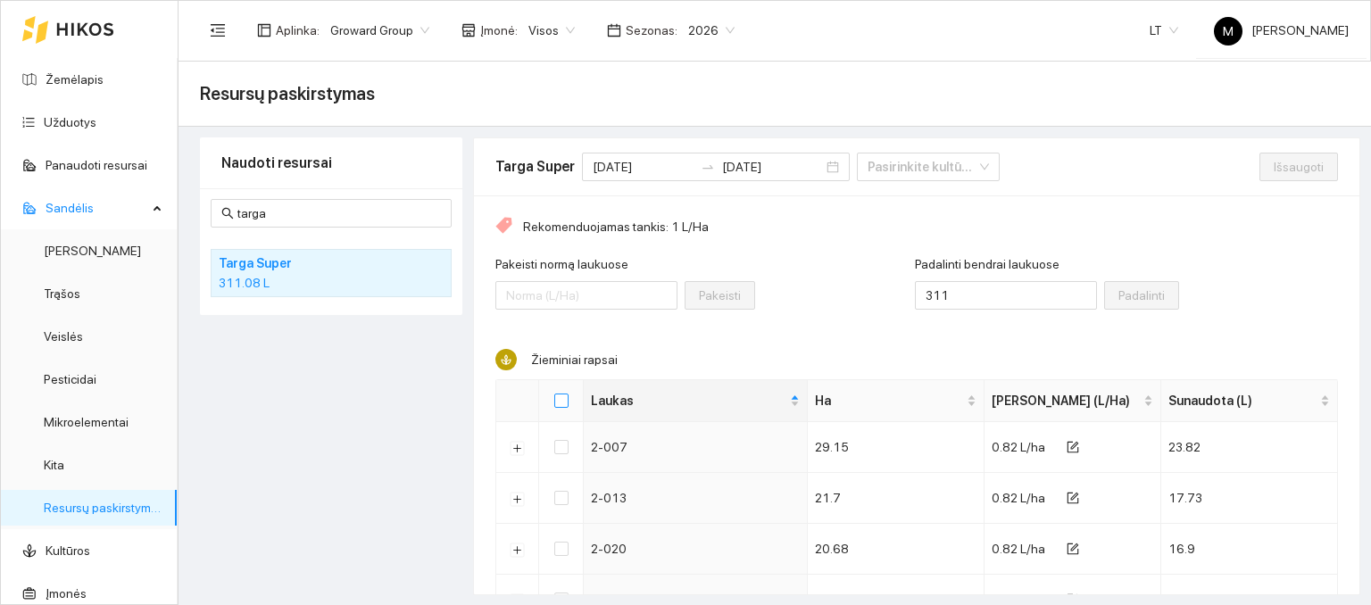
checkbox input "true"
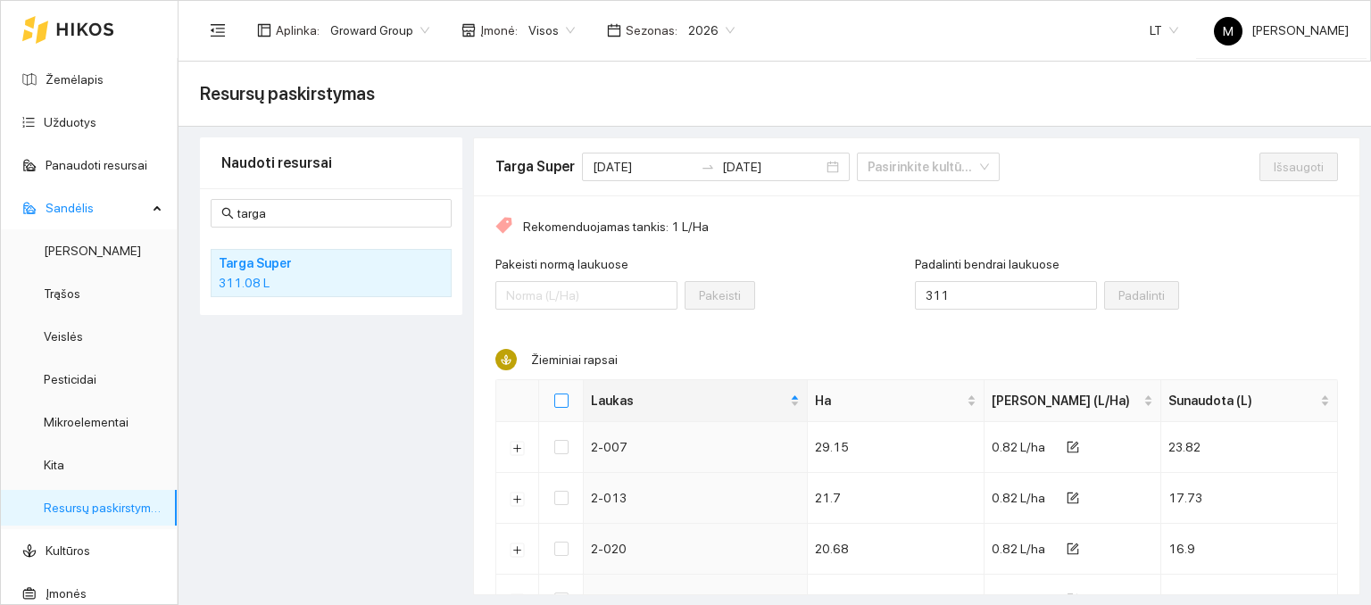
checkbox input "true"
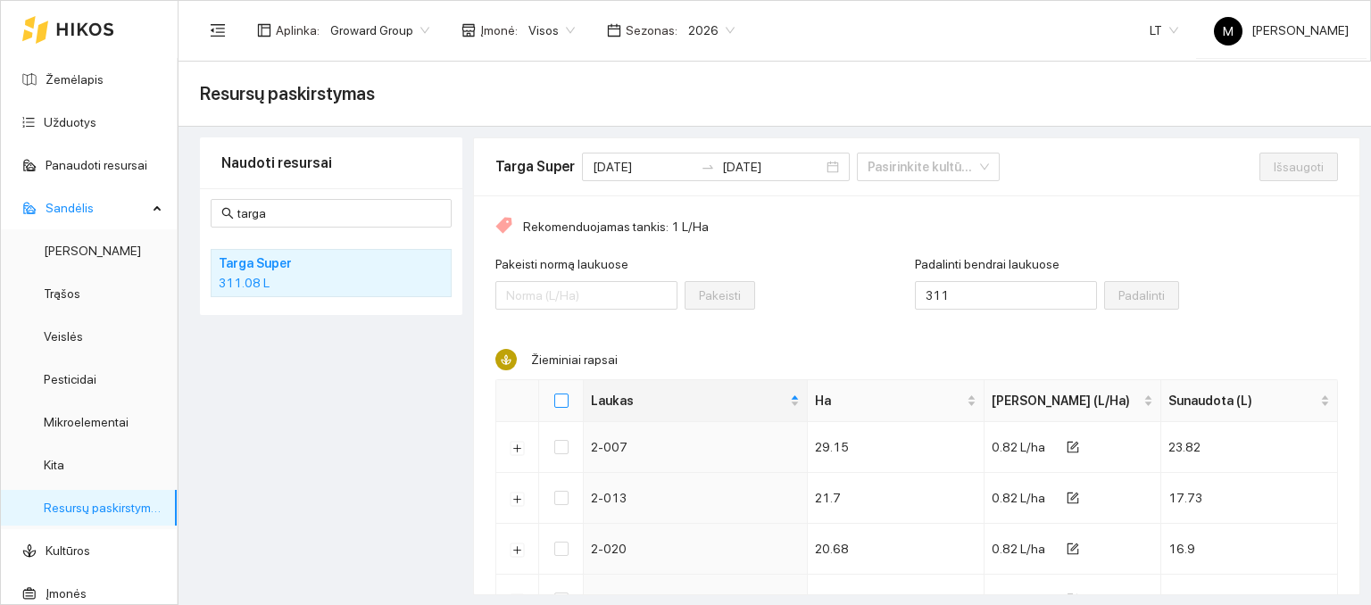
checkbox input "true"
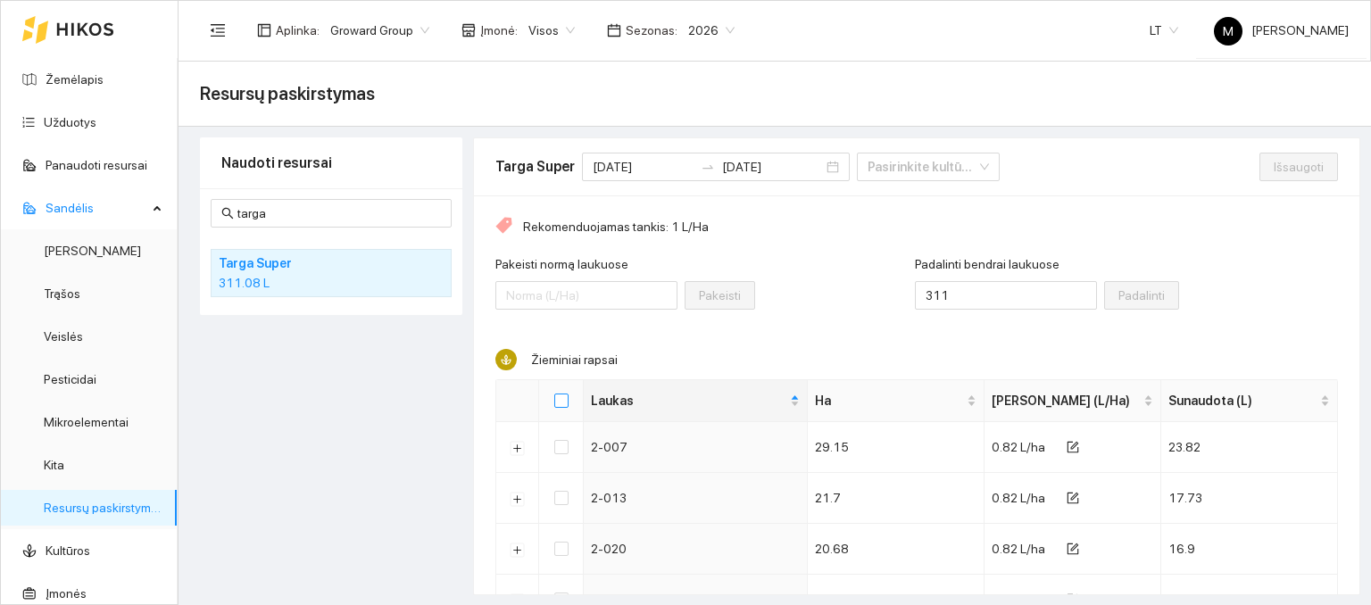
checkbox input "true"
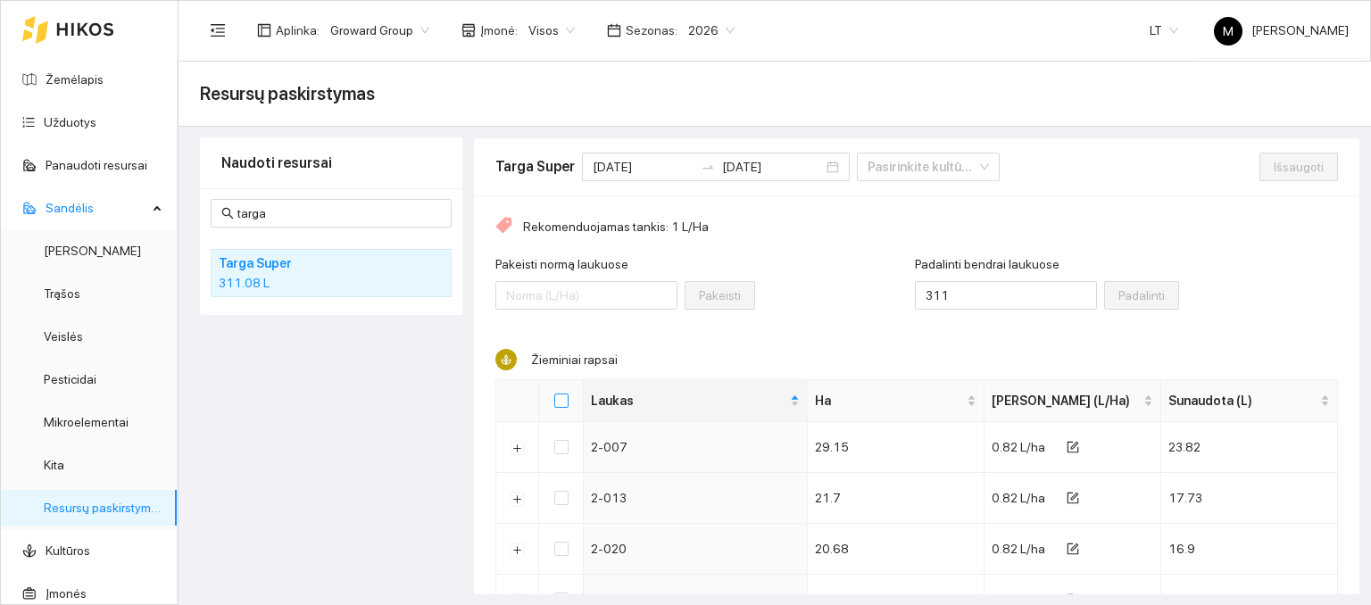
checkbox input "true"
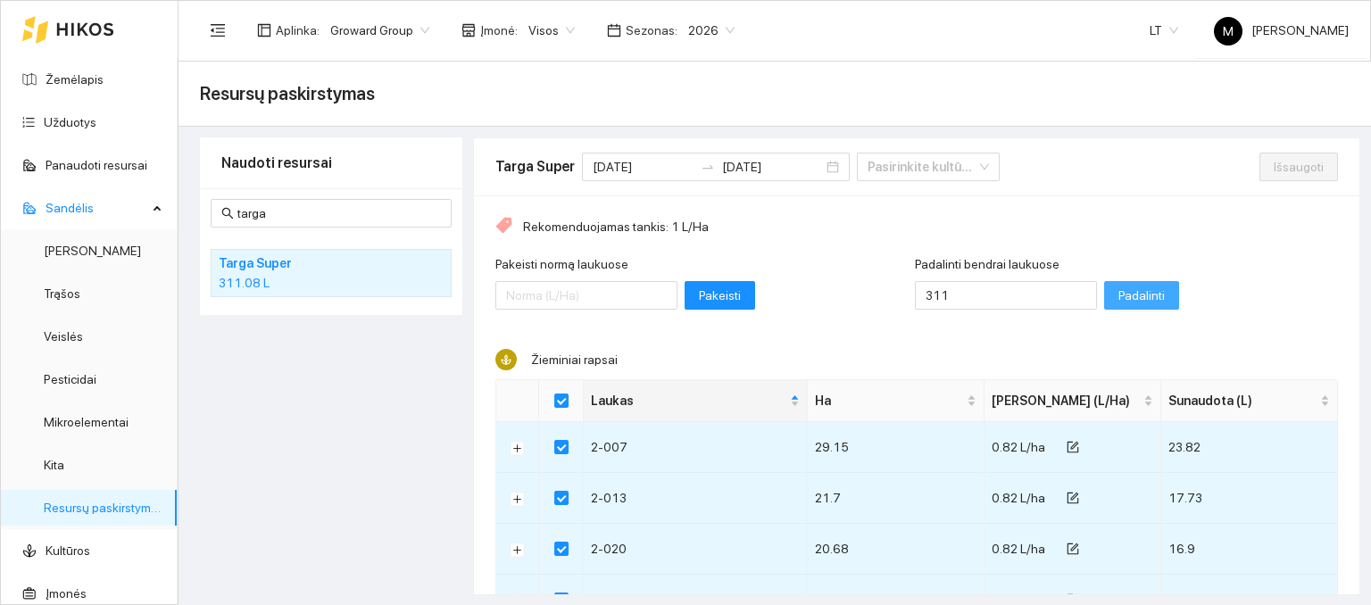
click at [1119, 301] on span "Padalinti" at bounding box center [1142, 296] width 46 height 20
click at [1274, 172] on span "Išsaugoti" at bounding box center [1299, 167] width 50 height 20
checkbox input "false"
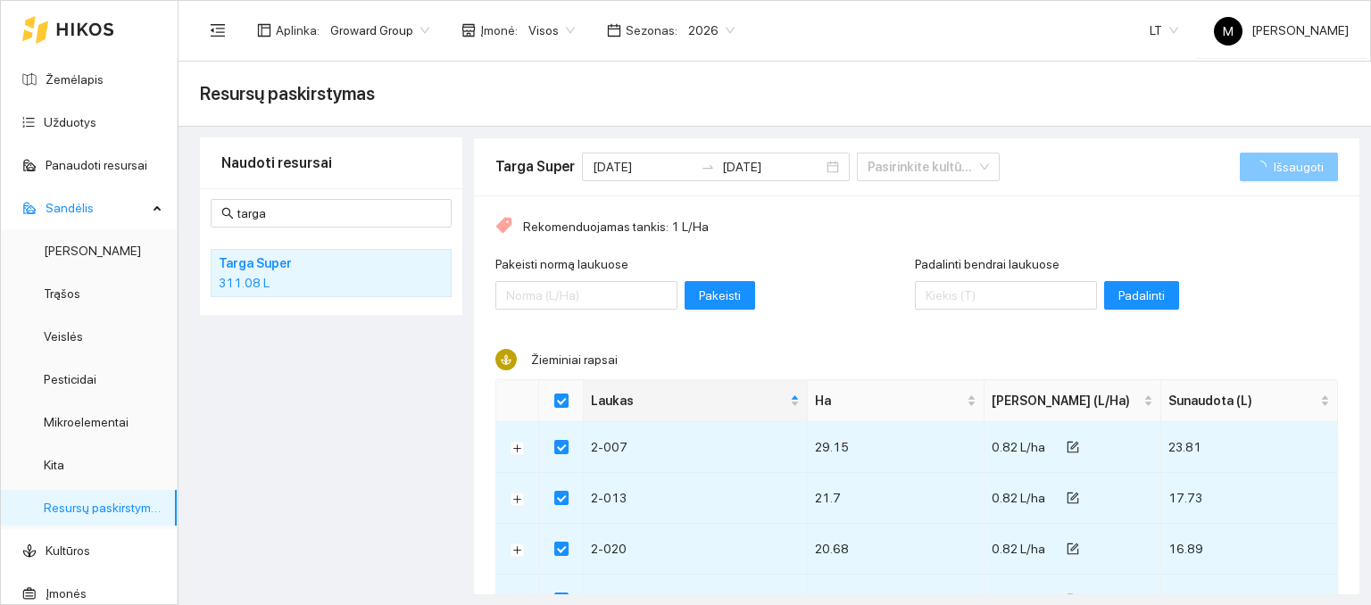
checkbox input "false"
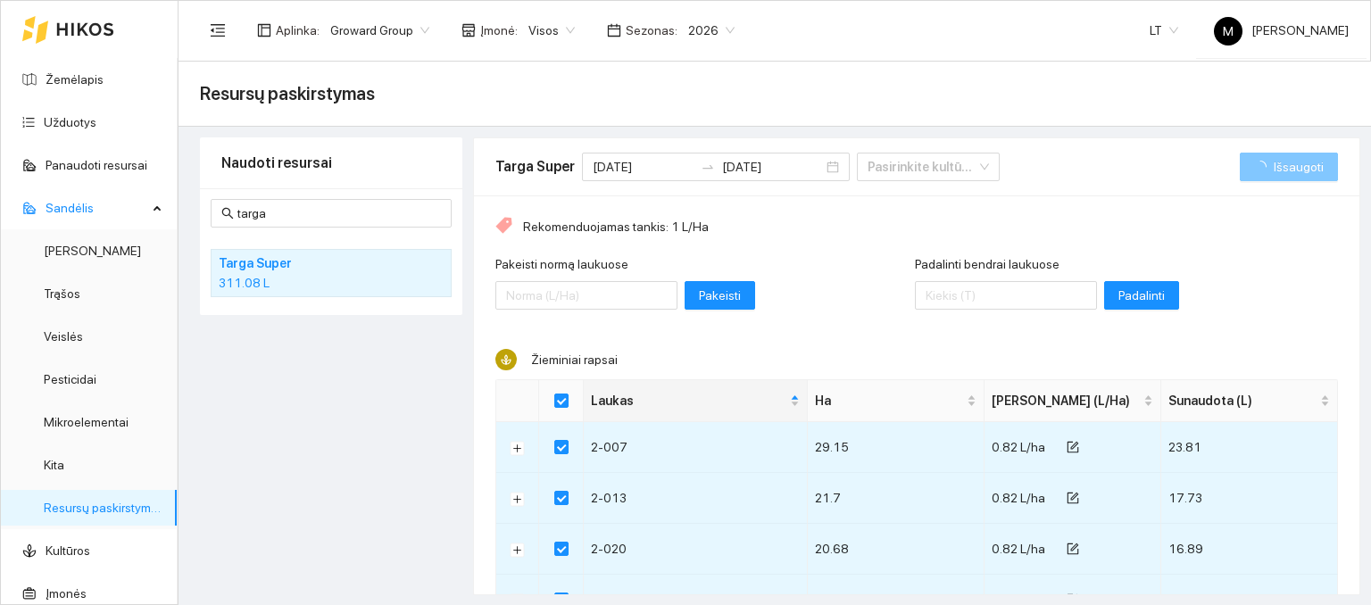
checkbox input "false"
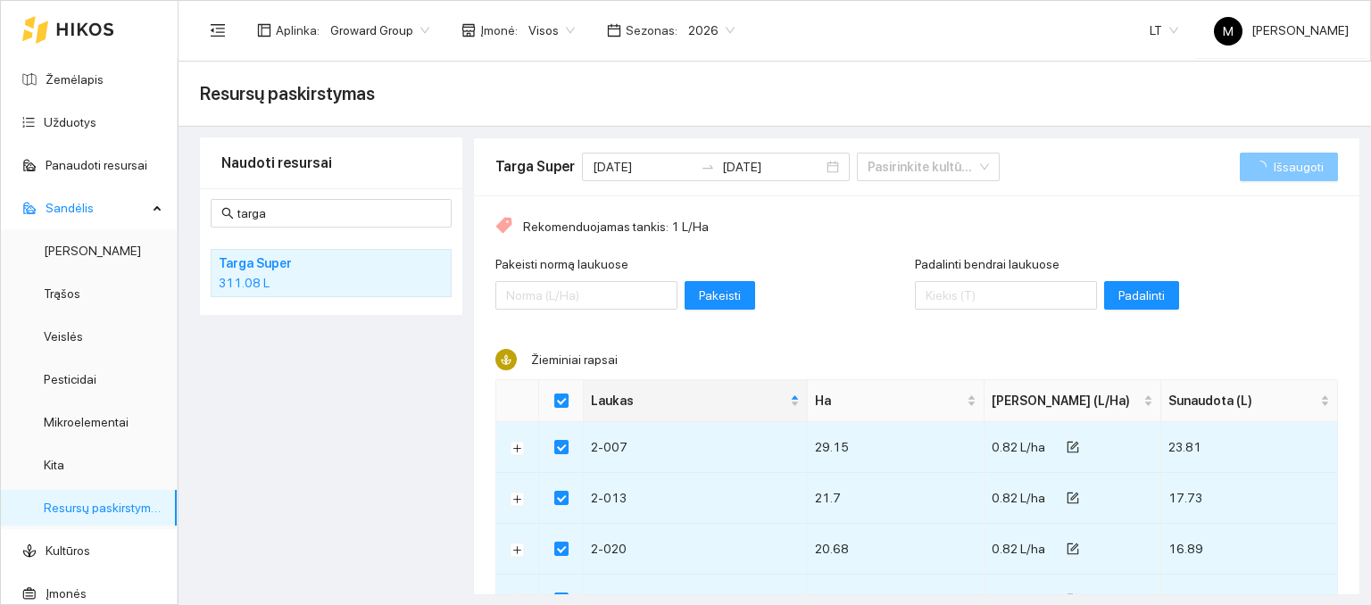
checkbox input "false"
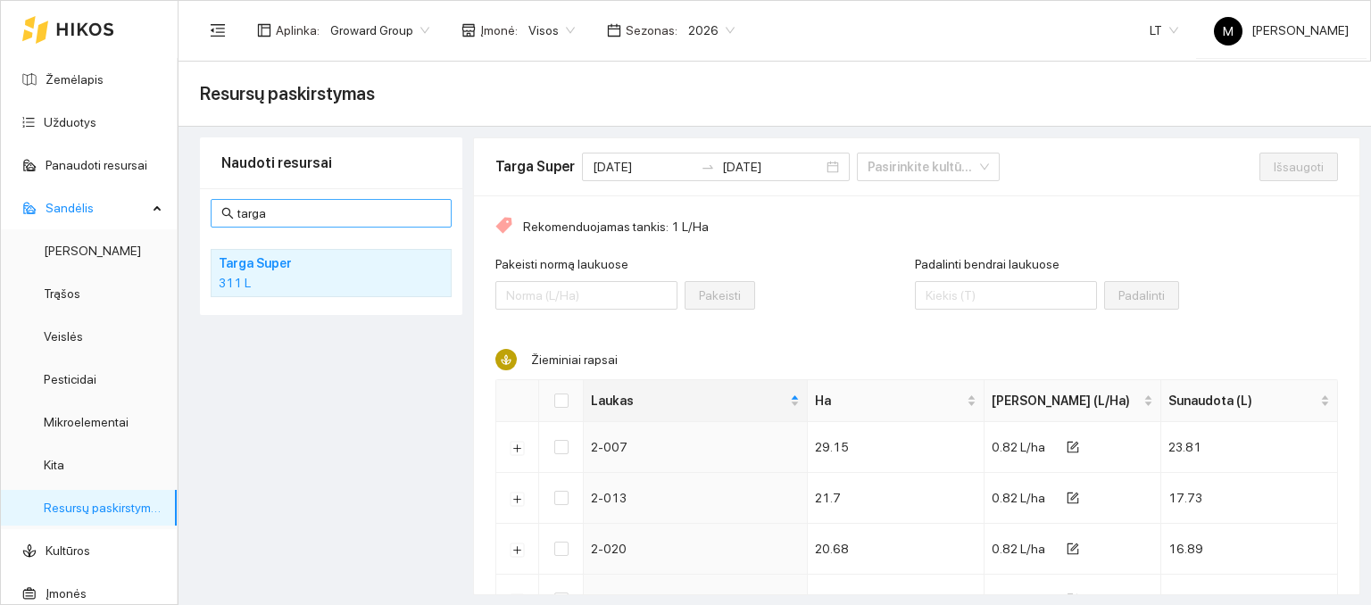
click at [341, 199] on span "targa" at bounding box center [331, 213] width 241 height 29
click at [333, 221] on input "targa" at bounding box center [339, 214] width 204 height 20
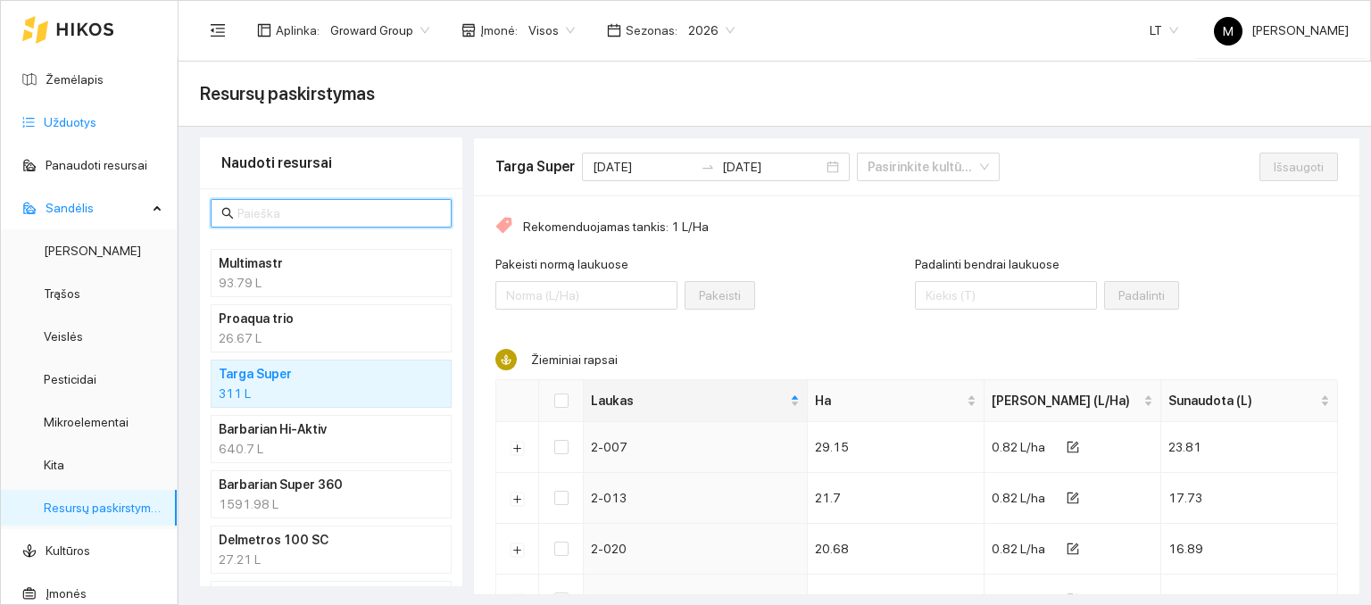
click at [71, 120] on link "Užduotys" at bounding box center [70, 122] width 53 height 14
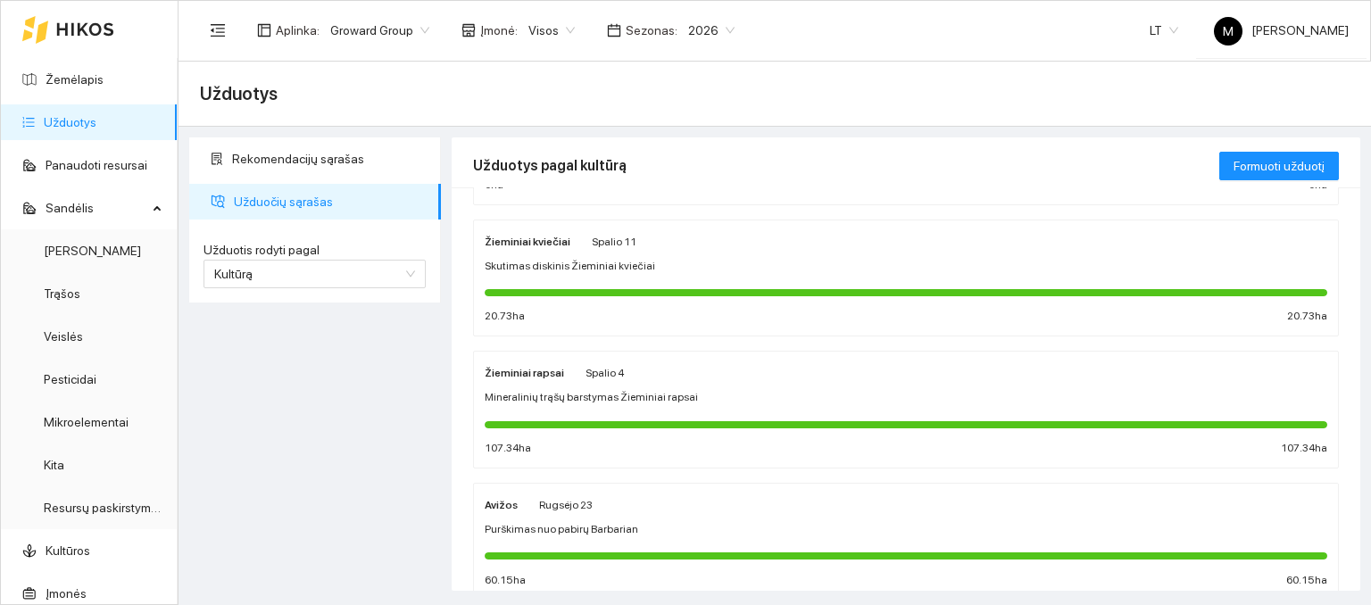
scroll to position [357, 0]
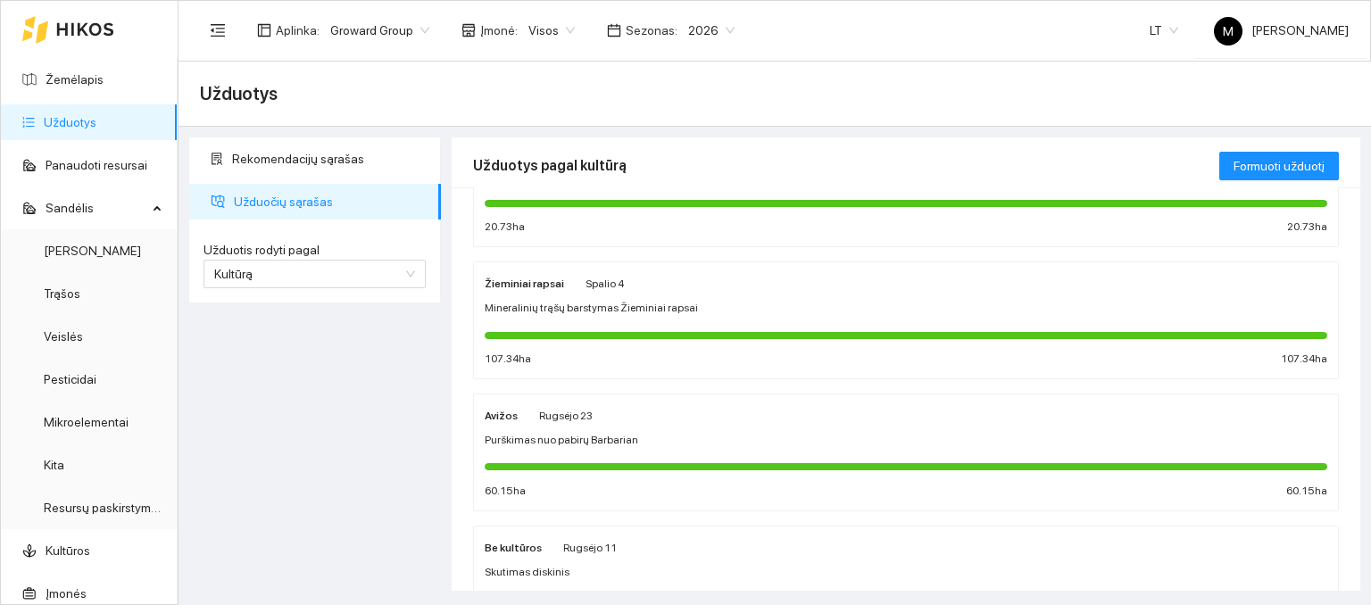
click at [610, 279] on span "Spalio 4" at bounding box center [605, 284] width 38 height 12
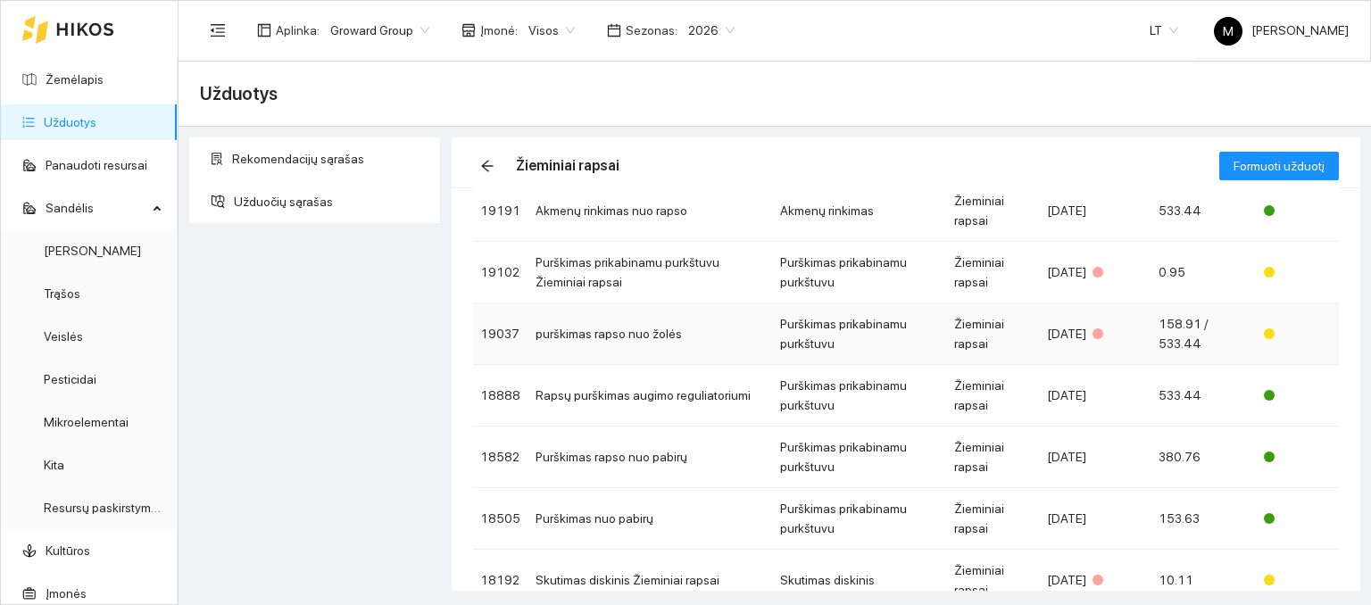
scroll to position [268, 0]
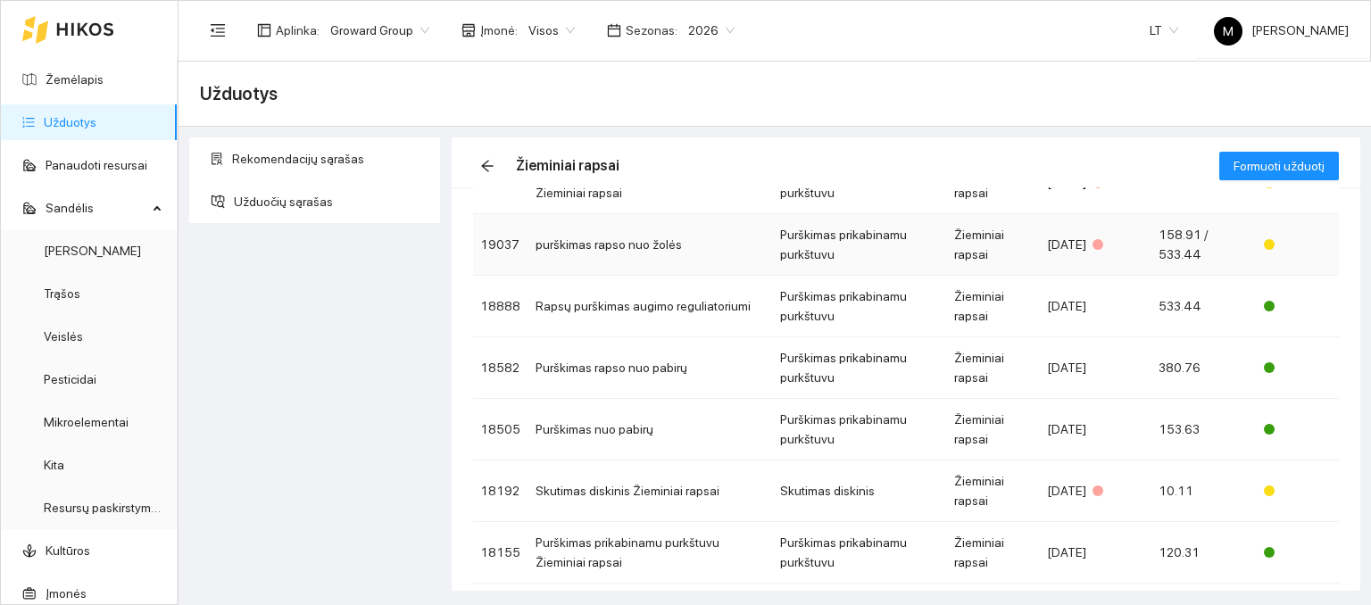
click at [603, 250] on td "purškimas rapso nuo žolės" at bounding box center [650, 245] width 245 height 62
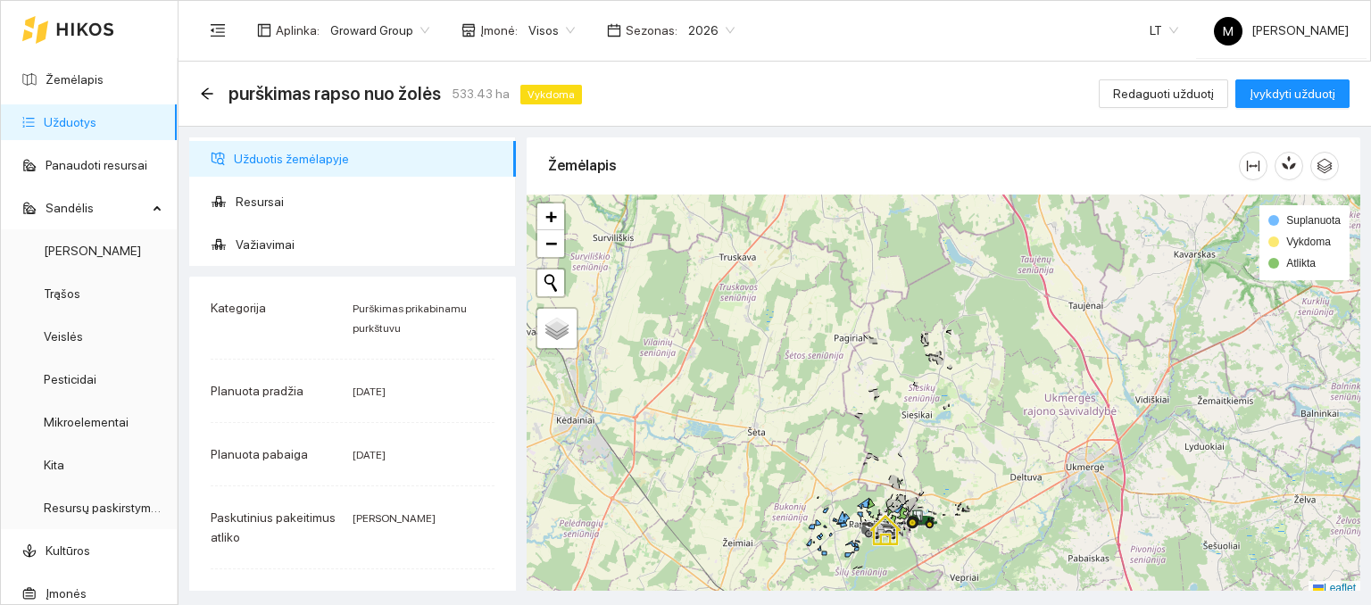
scroll to position [4, 0]
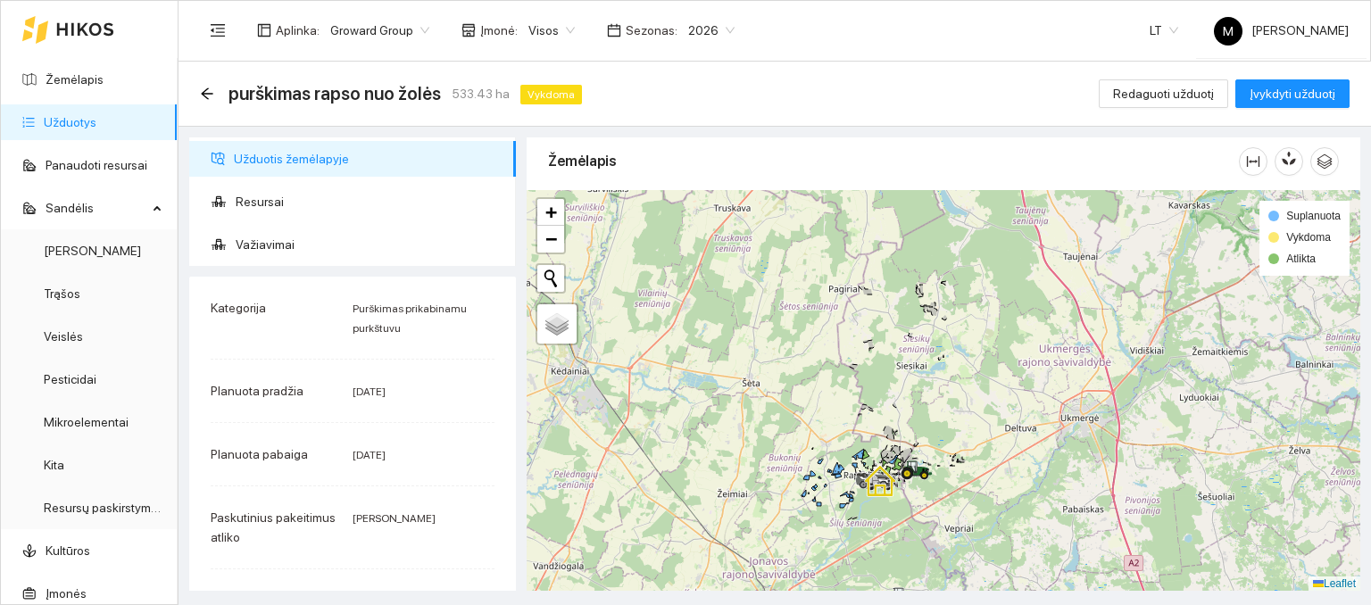
drag, startPoint x: 859, startPoint y: 549, endPoint x: 853, endPoint y: 498, distance: 51.2
click at [853, 501] on div at bounding box center [944, 391] width 834 height 402
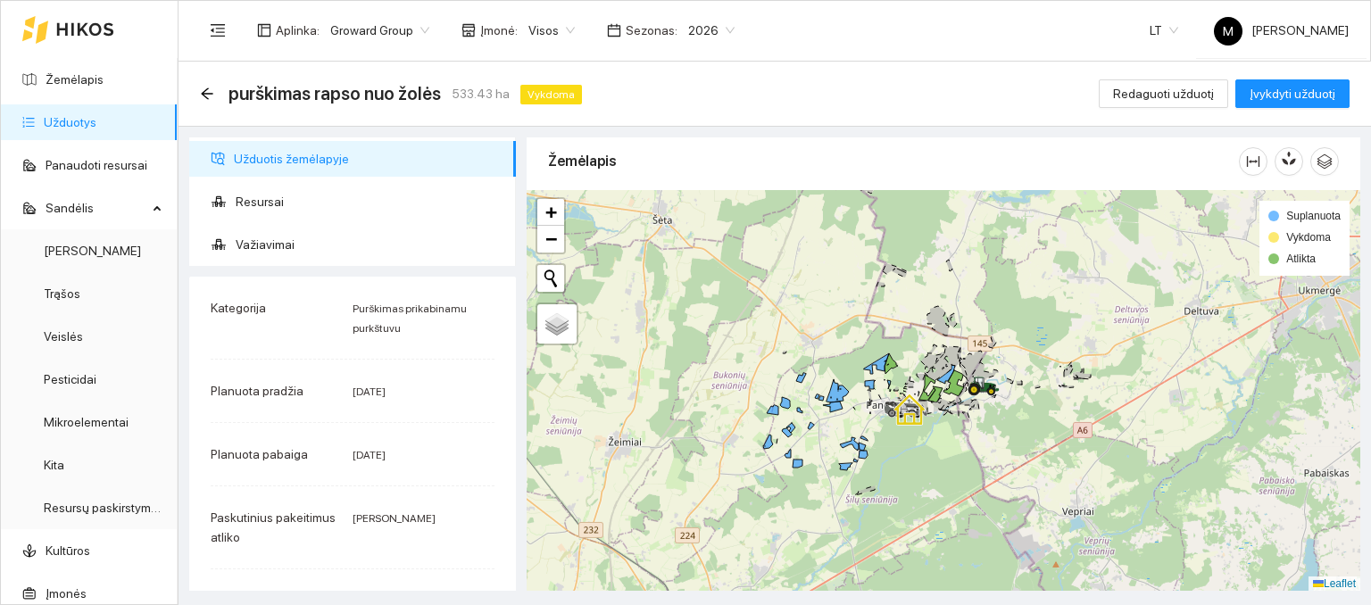
drag, startPoint x: 853, startPoint y: 497, endPoint x: 896, endPoint y: 458, distance: 58.1
click at [896, 458] on div at bounding box center [944, 391] width 834 height 402
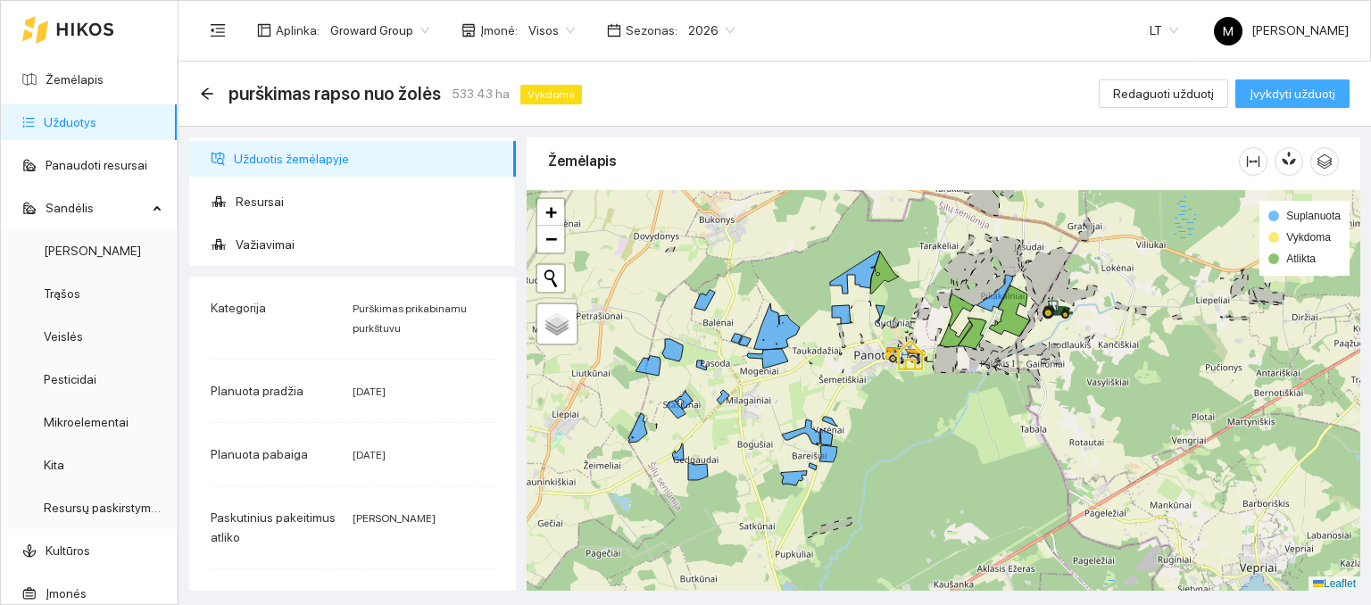
click at [1292, 98] on span "Įvykdyti užduotį" at bounding box center [1293, 94] width 86 height 20
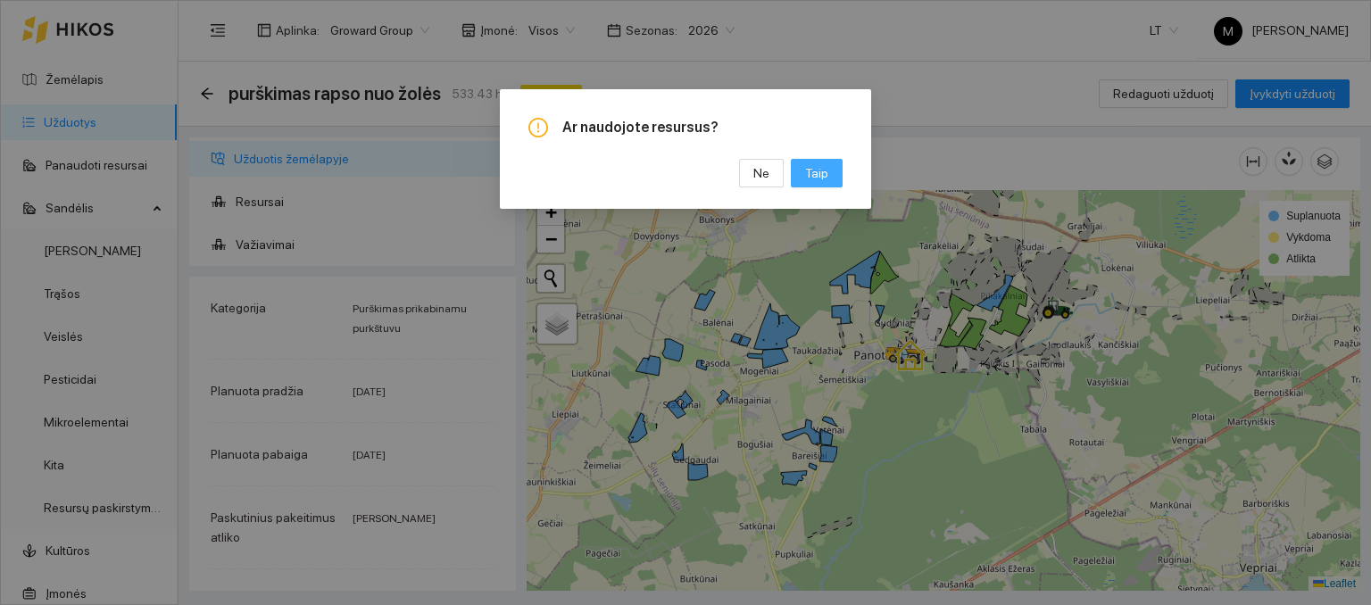
click at [823, 171] on span "Taip" at bounding box center [816, 173] width 23 height 20
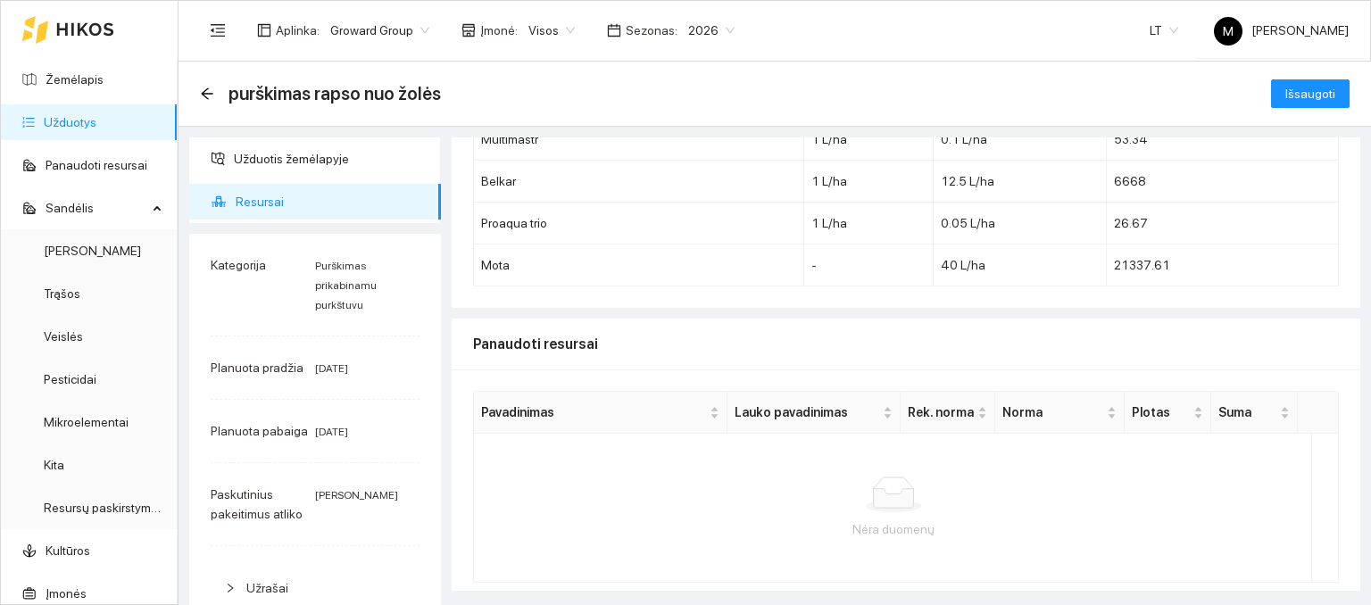
scroll to position [368, 0]
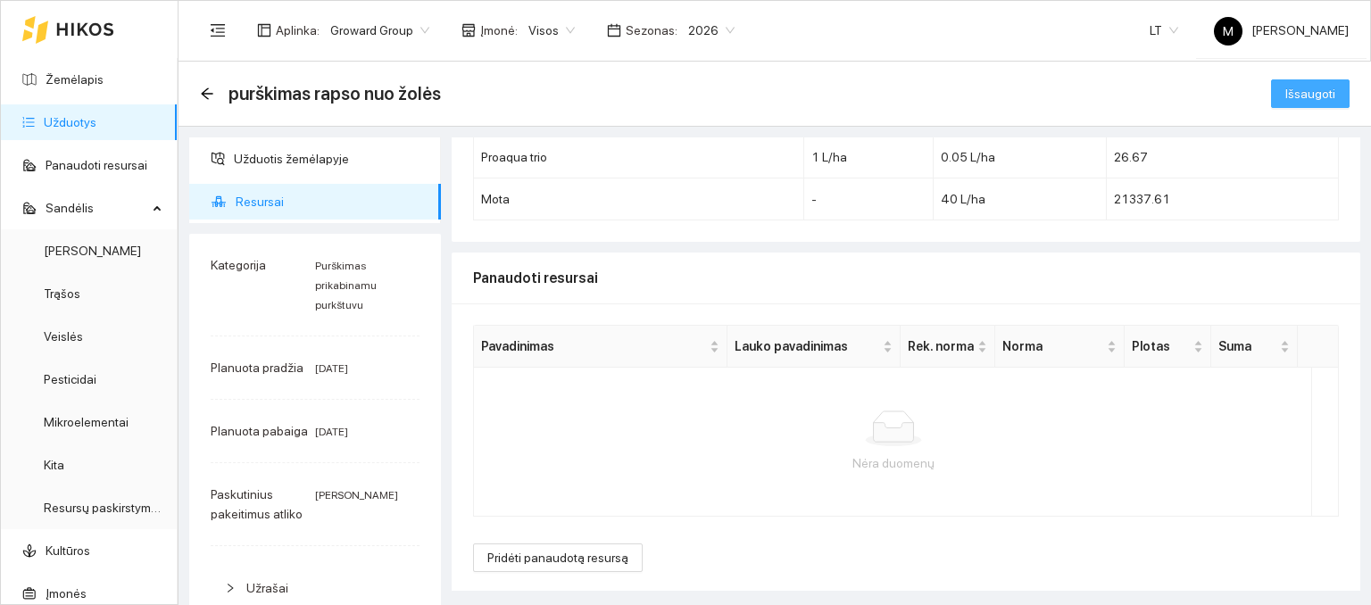
click at [1289, 94] on span "Išsaugoti" at bounding box center [1310, 94] width 50 height 20
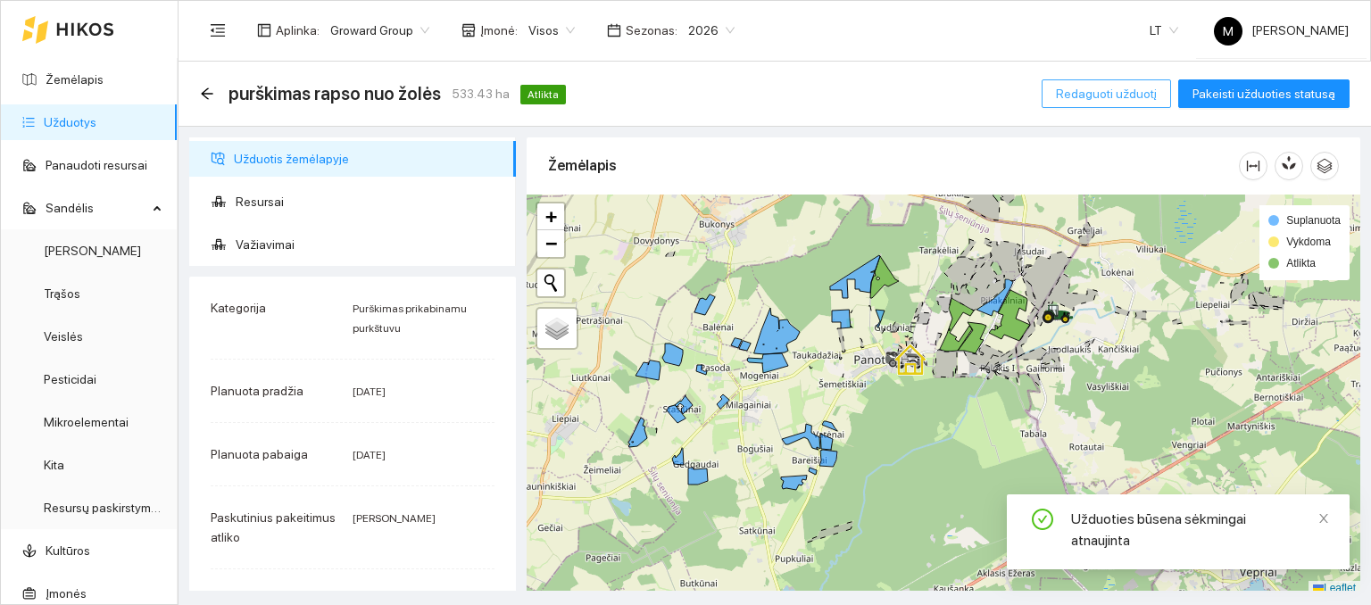
click at [1091, 104] on button "Redaguoti užduotį" at bounding box center [1106, 93] width 129 height 29
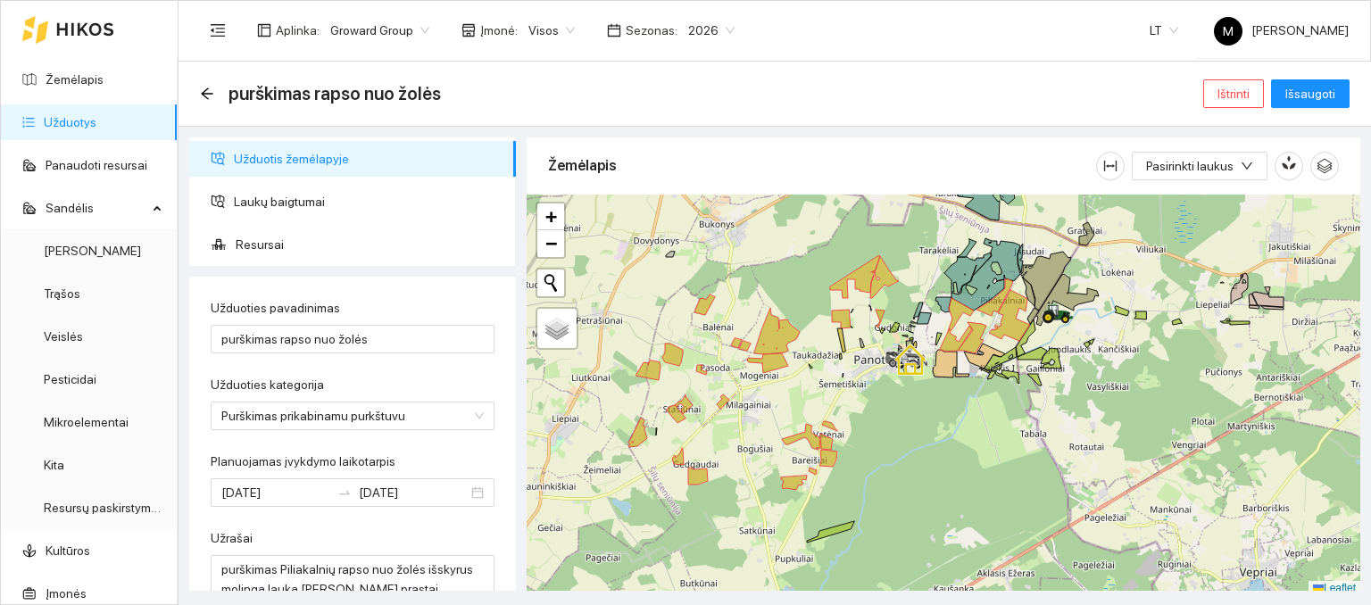
click at [987, 310] on div at bounding box center [944, 396] width 834 height 402
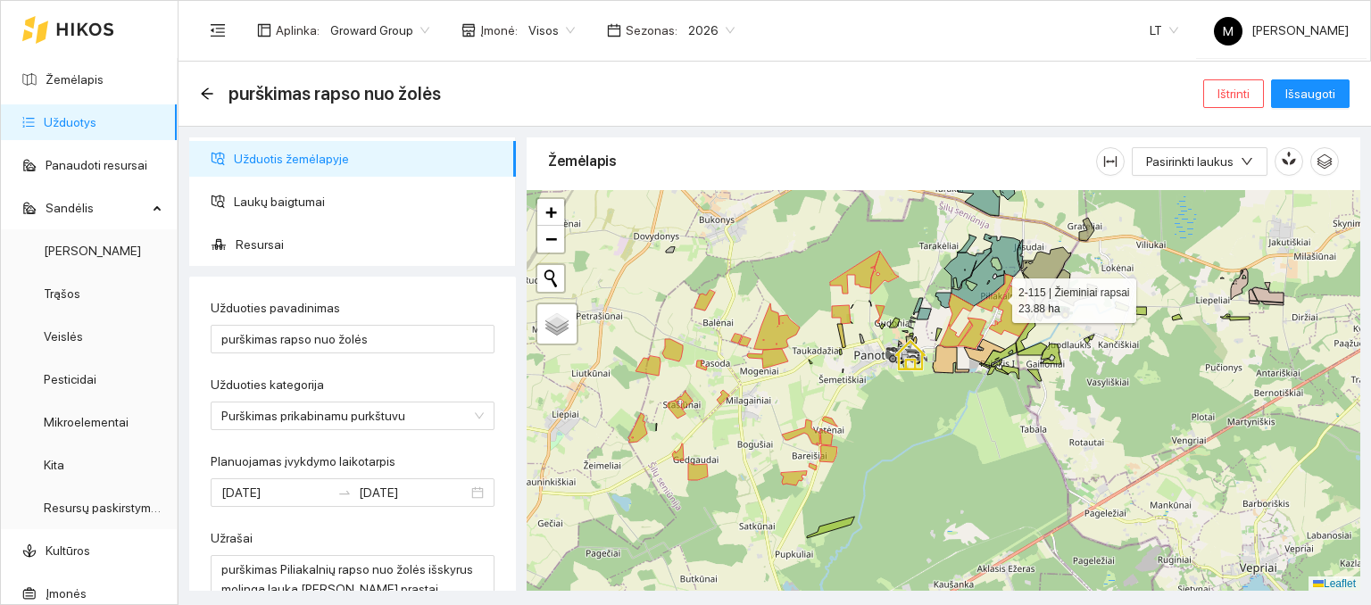
click at [994, 304] on icon at bounding box center [995, 293] width 37 height 37
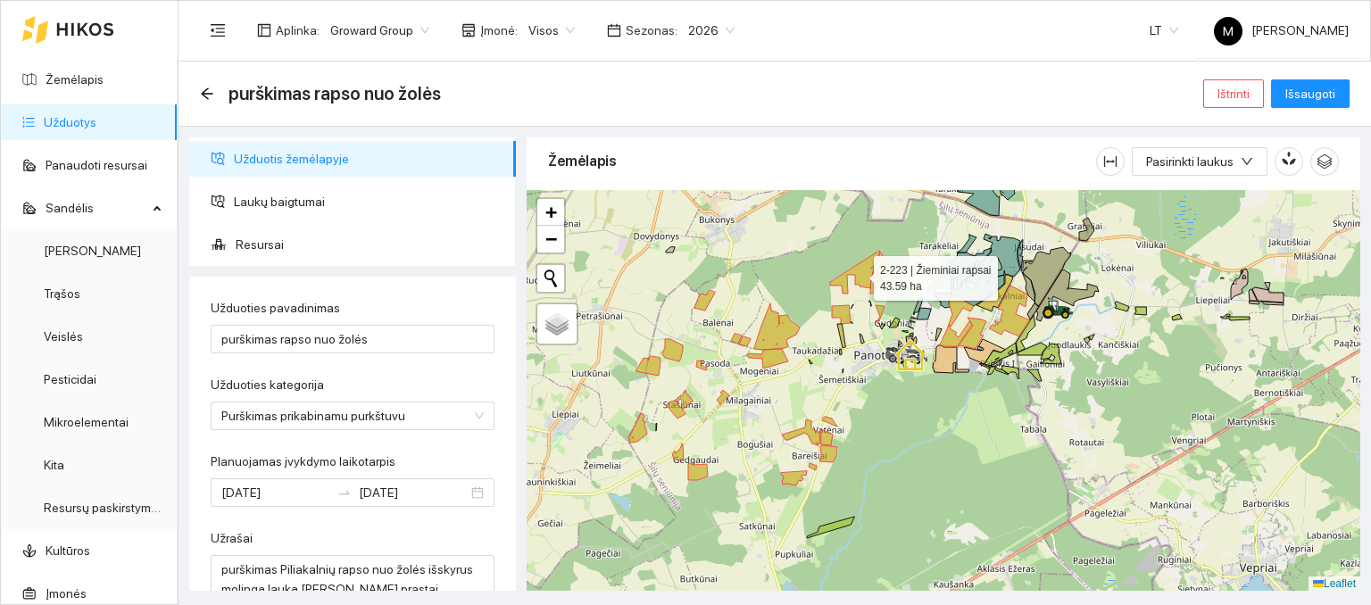
click at [861, 275] on icon at bounding box center [855, 272] width 50 height 43
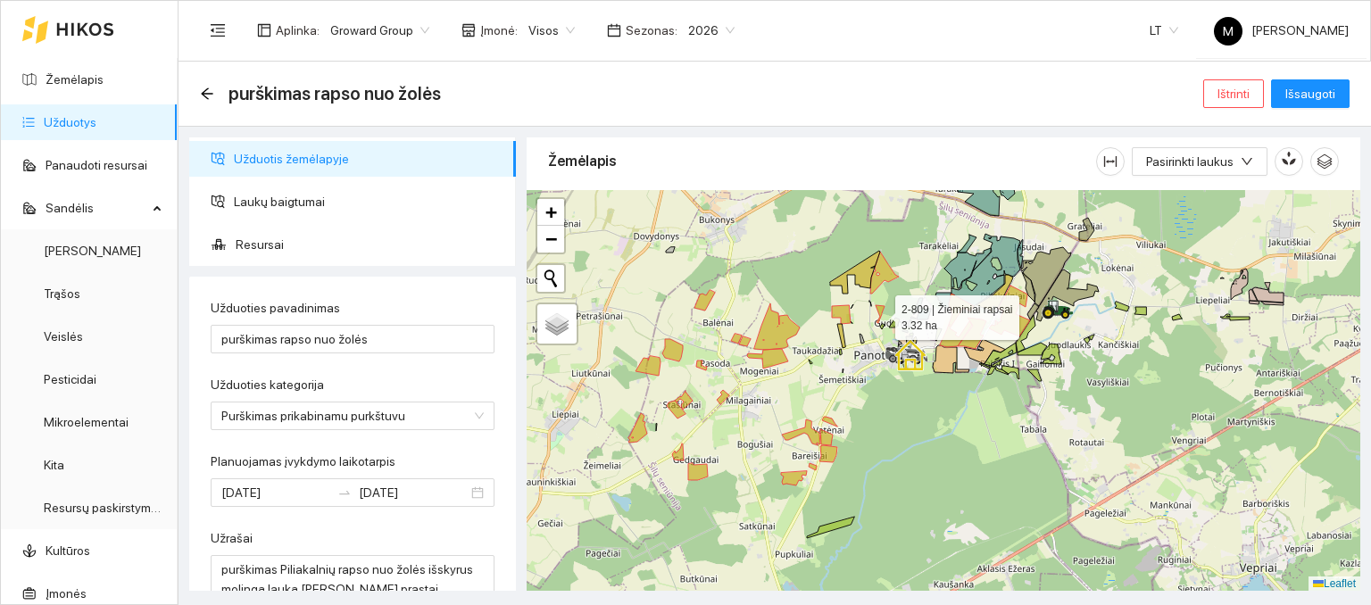
click at [879, 312] on icon at bounding box center [880, 314] width 9 height 18
click at [844, 313] on icon at bounding box center [841, 314] width 19 height 19
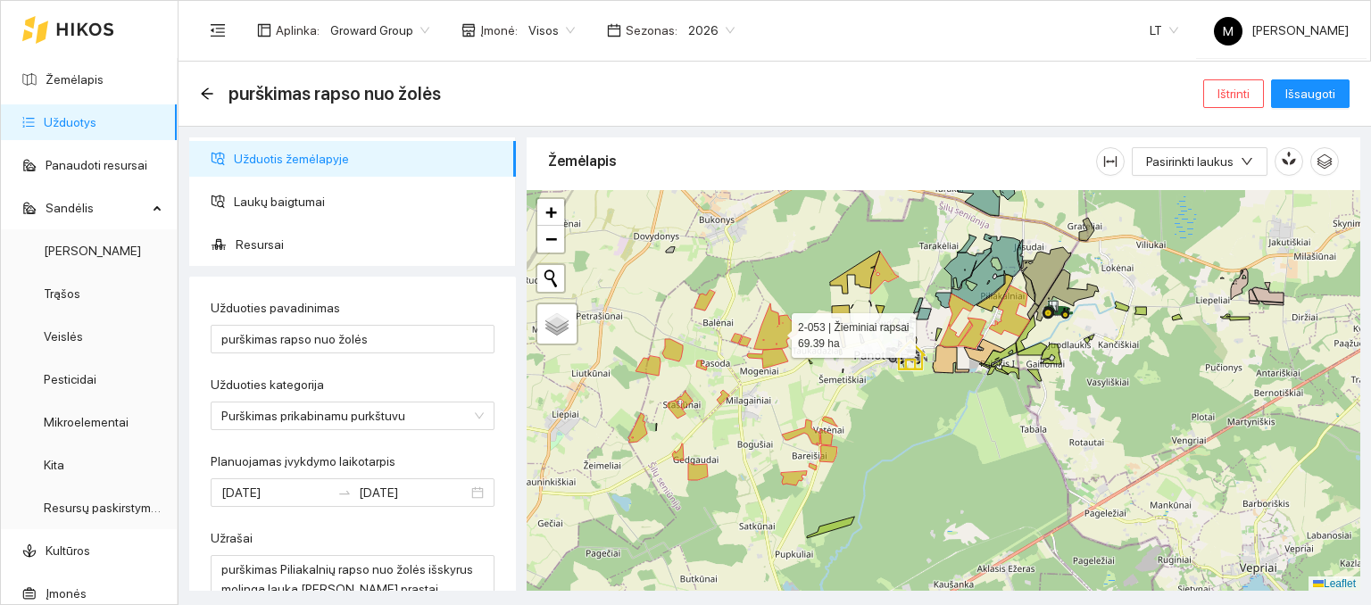
click at [784, 340] on icon at bounding box center [777, 327] width 46 height 46
click at [746, 342] on icon at bounding box center [745, 342] width 12 height 10
click at [736, 337] on icon at bounding box center [736, 339] width 11 height 10
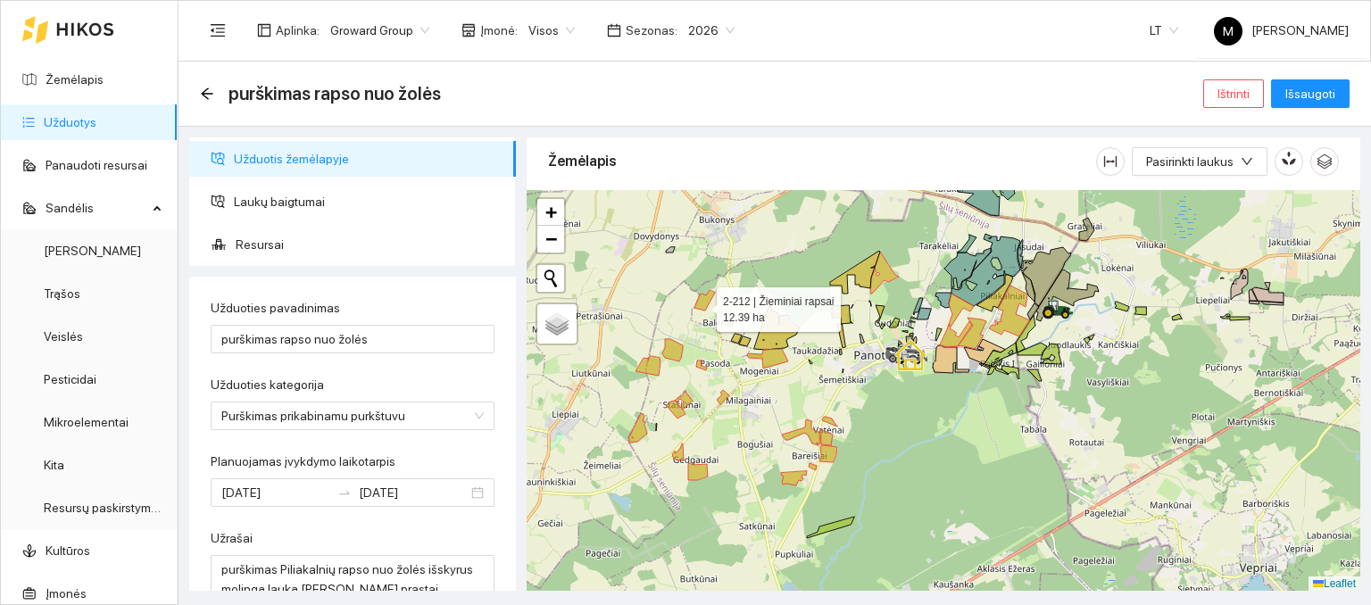
click at [701, 304] on icon at bounding box center [704, 300] width 21 height 21
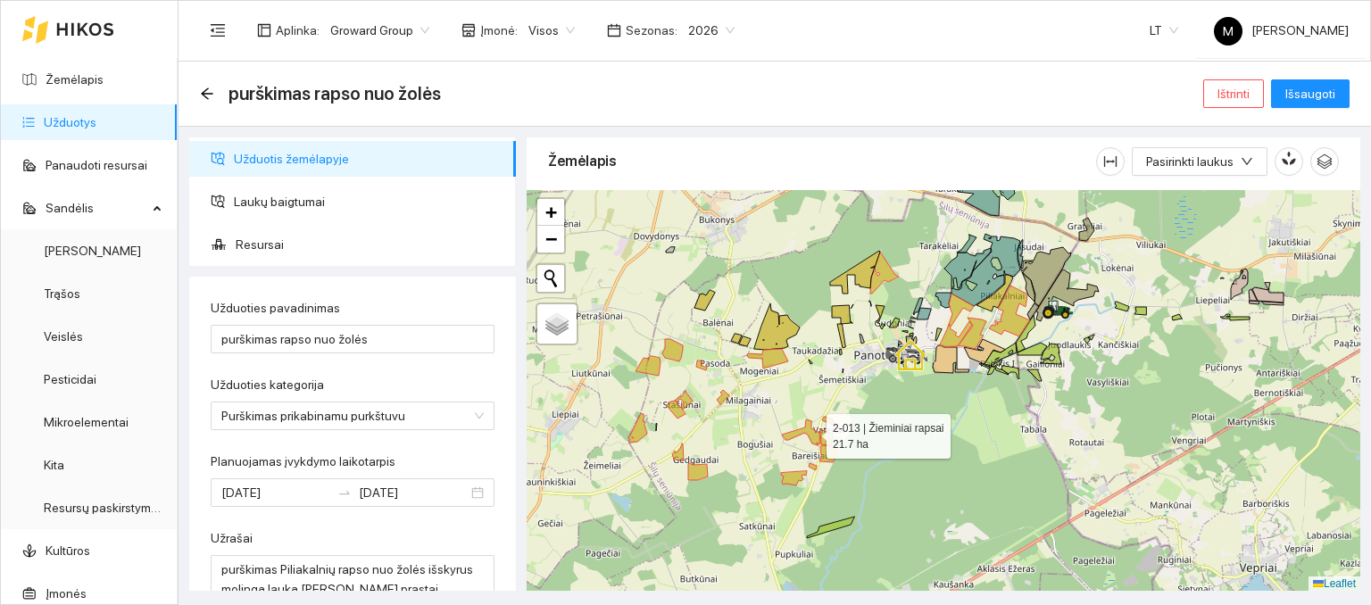
click at [811, 431] on icon at bounding box center [801, 433] width 38 height 26
click at [828, 437] on icon at bounding box center [826, 437] width 12 height 16
click at [828, 451] on icon at bounding box center [828, 453] width 18 height 17
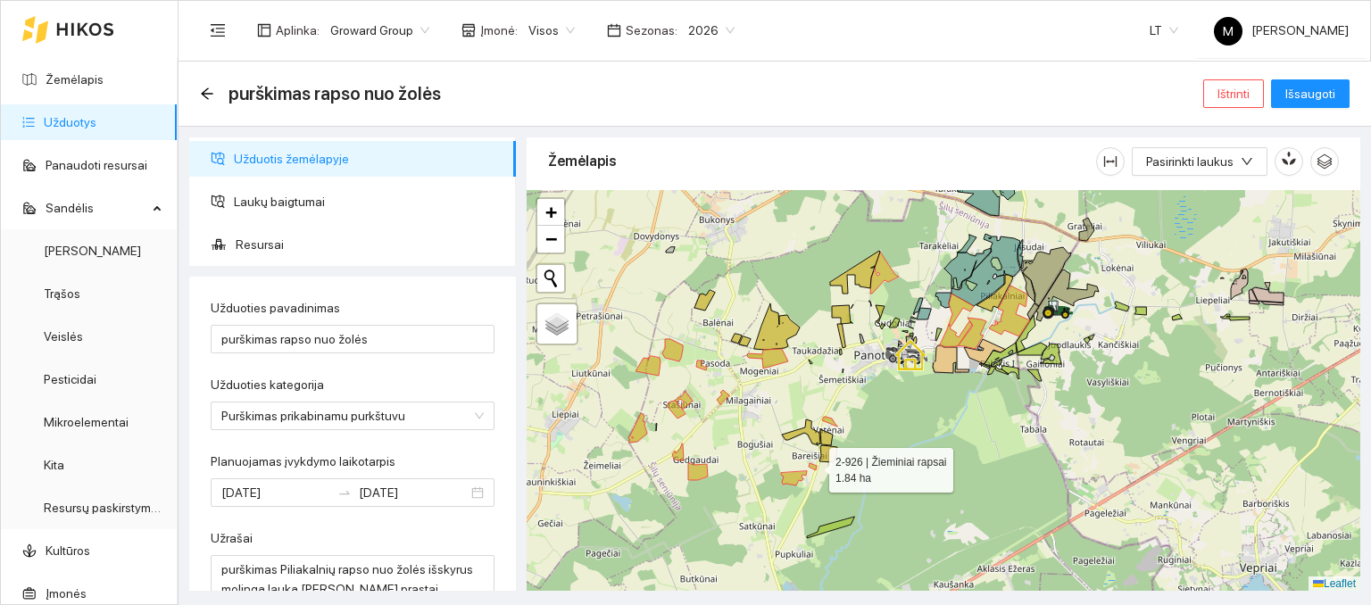
click at [813, 465] on icon at bounding box center [813, 466] width 8 height 7
click at [800, 474] on icon at bounding box center [794, 478] width 26 height 14
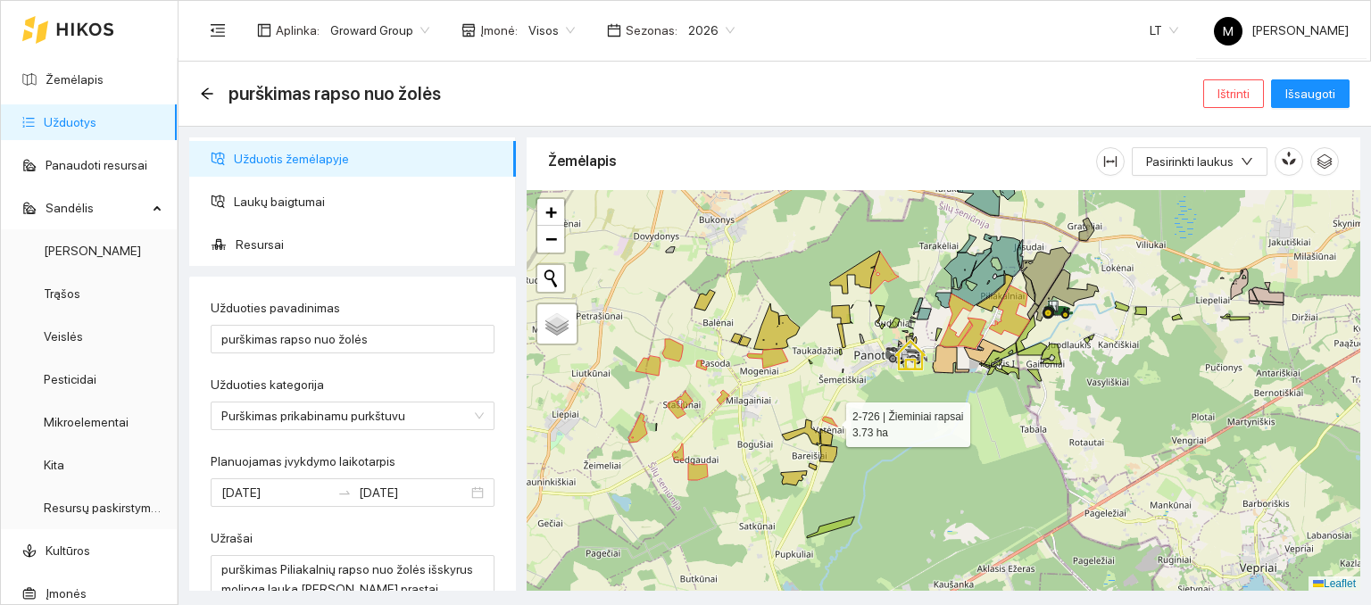
click at [830, 420] on icon at bounding box center [829, 422] width 15 height 10
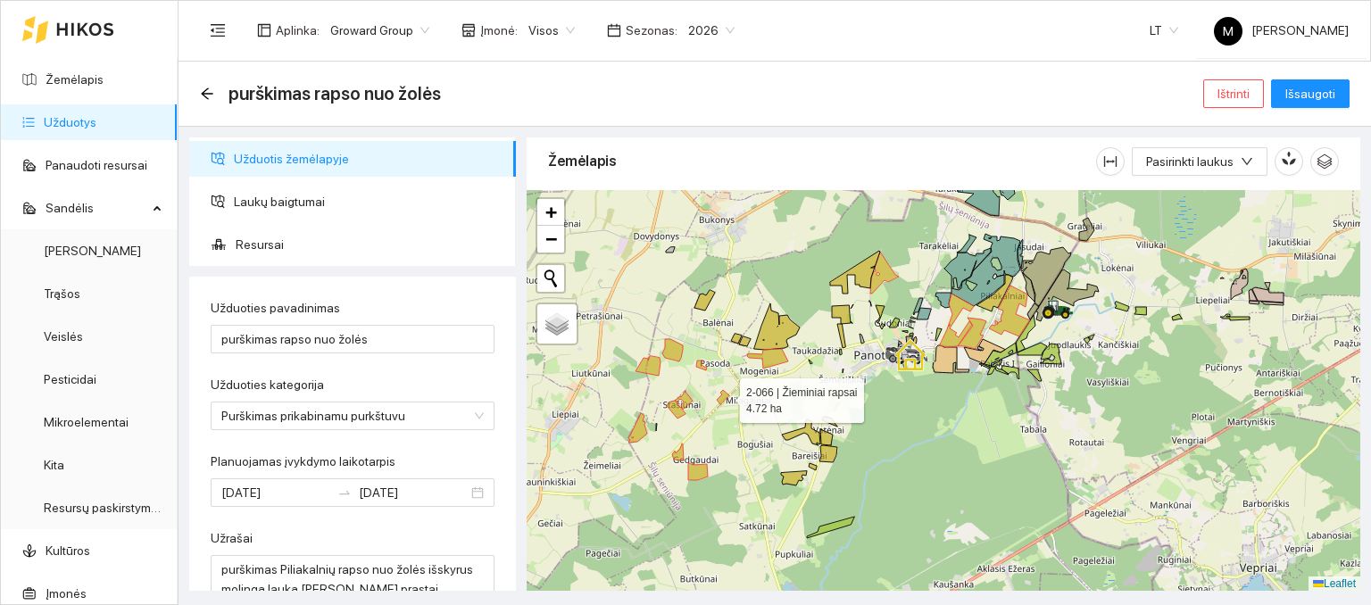
click at [724, 395] on icon at bounding box center [723, 397] width 12 height 14
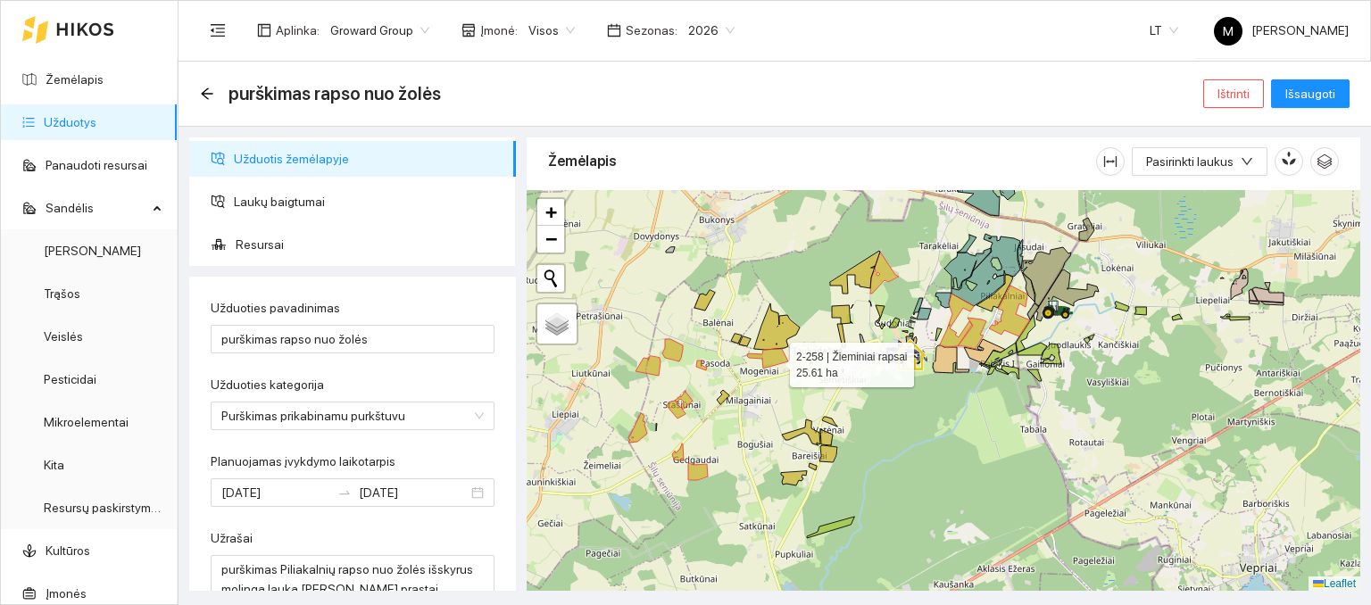
click at [774, 360] on icon at bounding box center [767, 359] width 41 height 20
click at [700, 362] on icon at bounding box center [701, 366] width 11 height 10
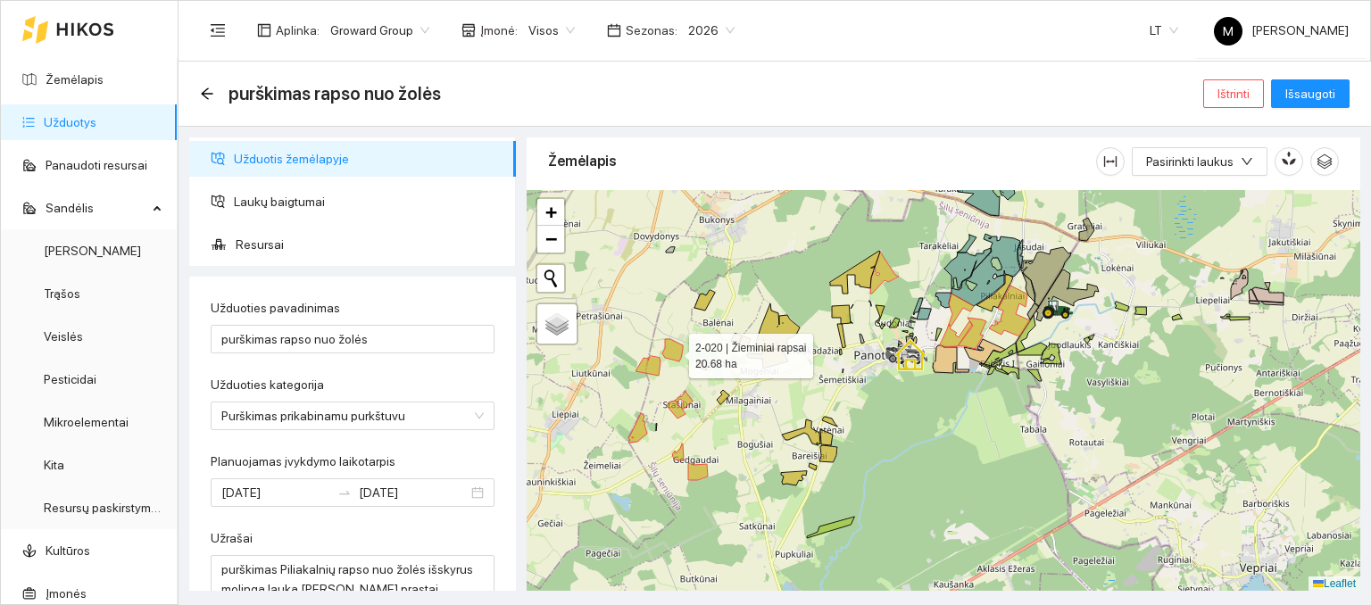
click at [673, 351] on icon at bounding box center [672, 350] width 21 height 22
click at [650, 368] on icon at bounding box center [648, 366] width 25 height 20
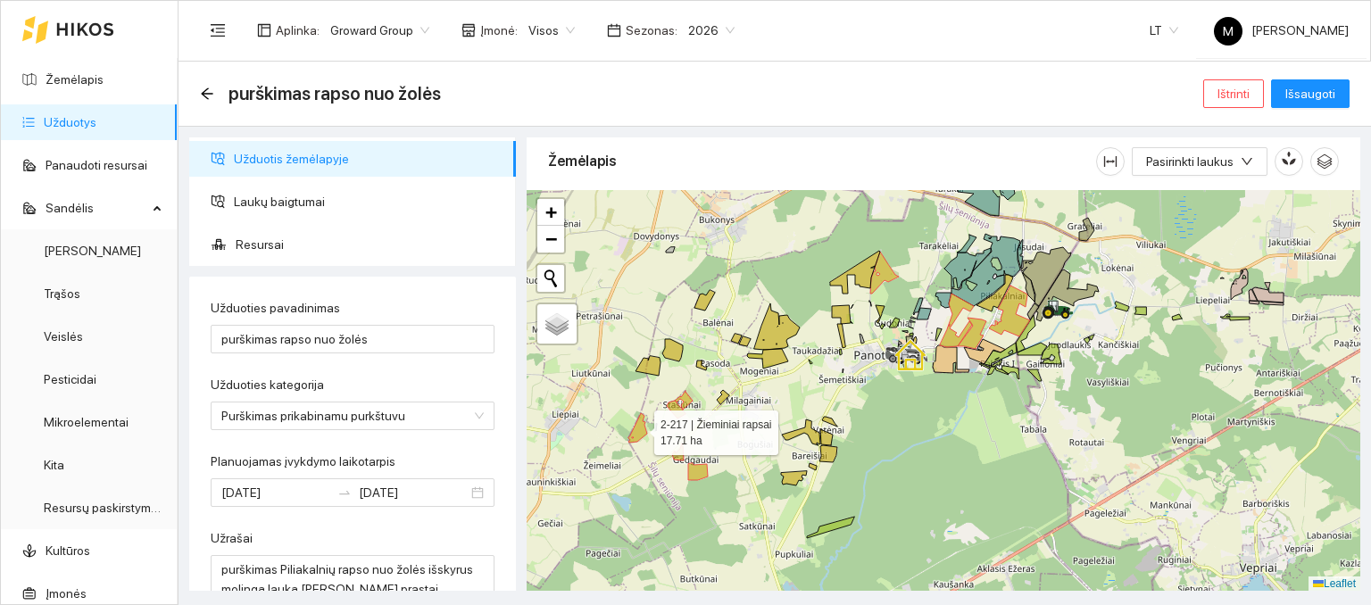
click at [638, 428] on icon at bounding box center [637, 427] width 19 height 29
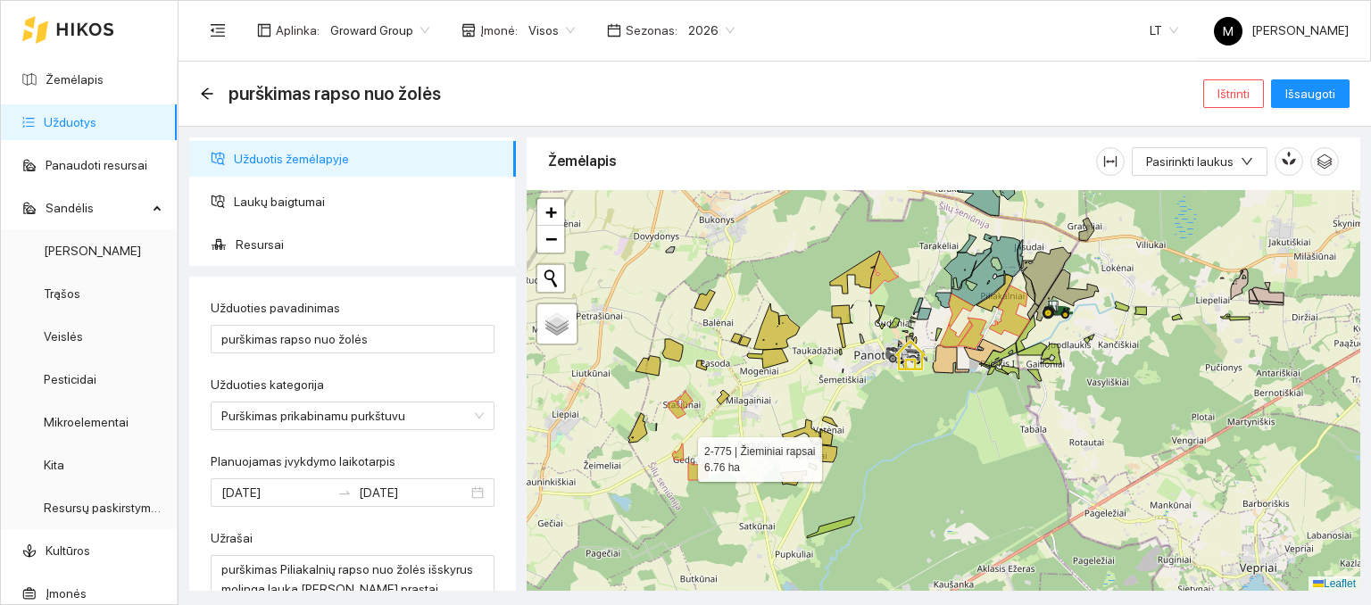
click at [682, 454] on icon at bounding box center [678, 452] width 12 height 17
click at [695, 465] on icon at bounding box center [698, 471] width 20 height 17
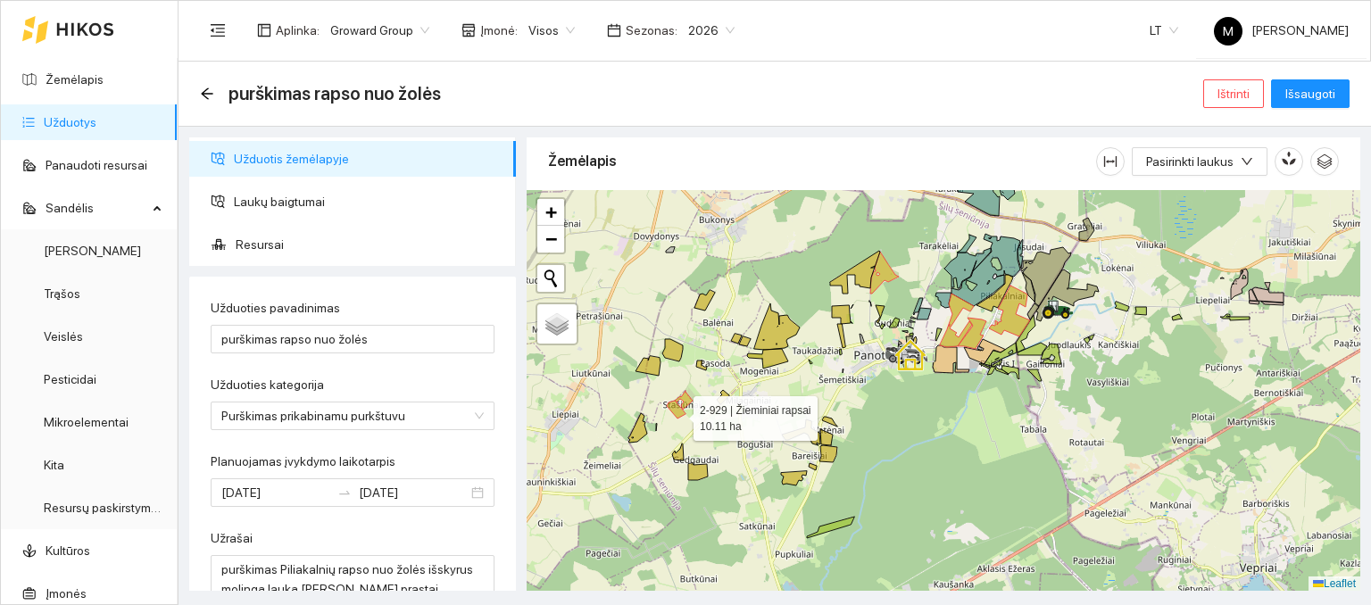
click at [678, 413] on icon at bounding box center [676, 410] width 19 height 18
click at [685, 401] on icon at bounding box center [684, 400] width 18 height 19
click at [1308, 92] on span "Išsaugoti" at bounding box center [1310, 94] width 50 height 20
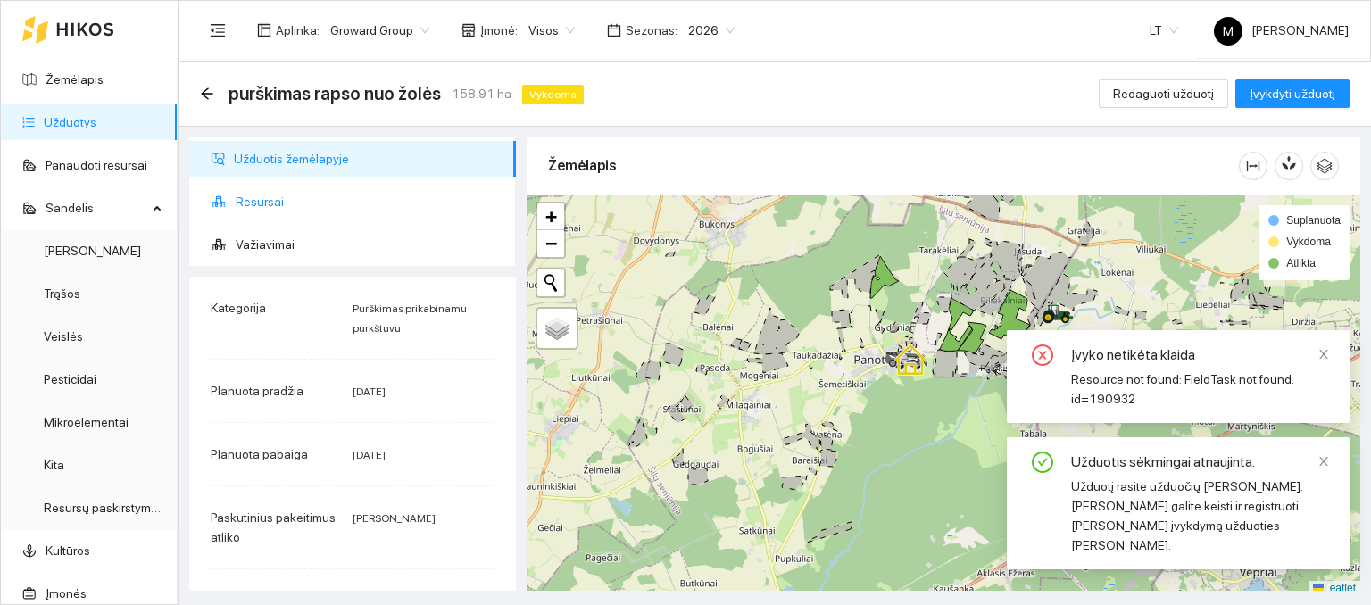
click at [279, 191] on span "Resursai" at bounding box center [369, 202] width 266 height 36
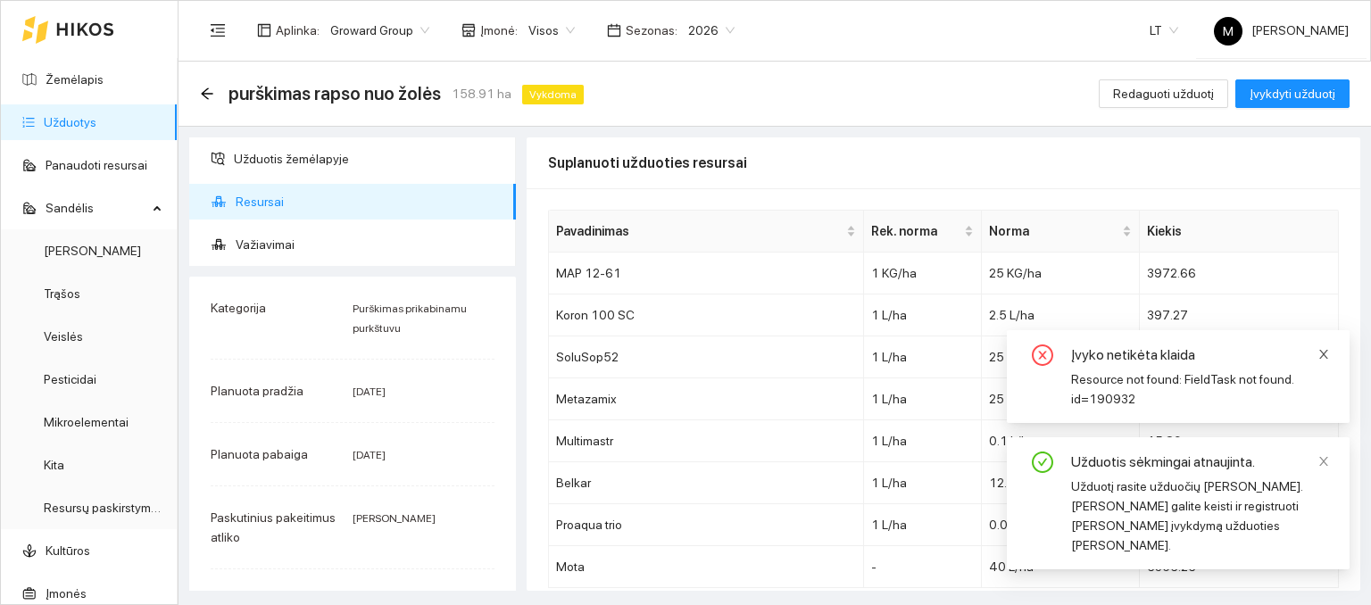
click at [1327, 361] on icon "close" at bounding box center [1324, 354] width 12 height 12
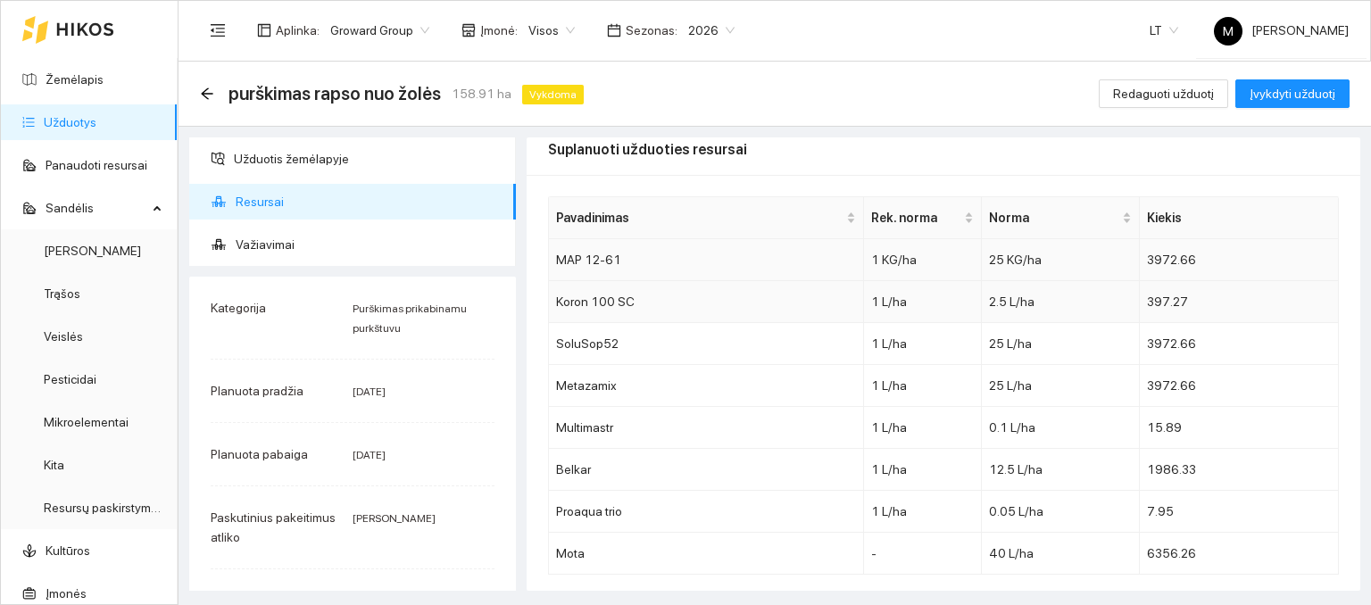
scroll to position [17, 0]
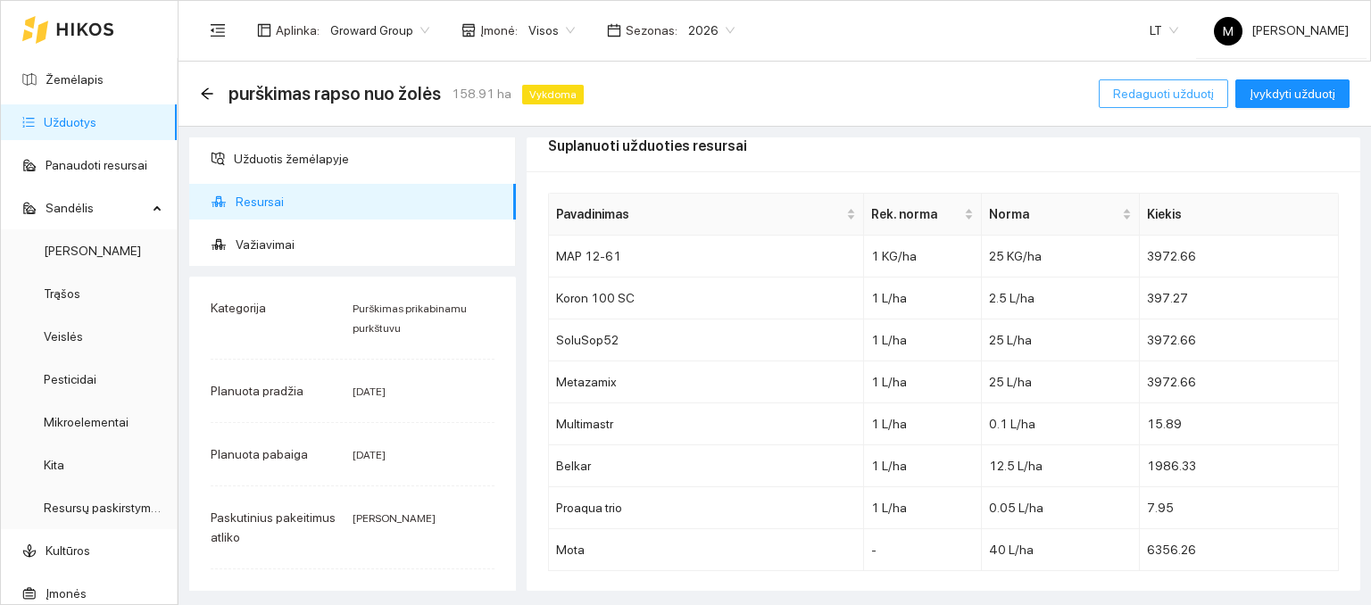
click at [1164, 91] on span "Redaguoti užduotį" at bounding box center [1163, 94] width 101 height 20
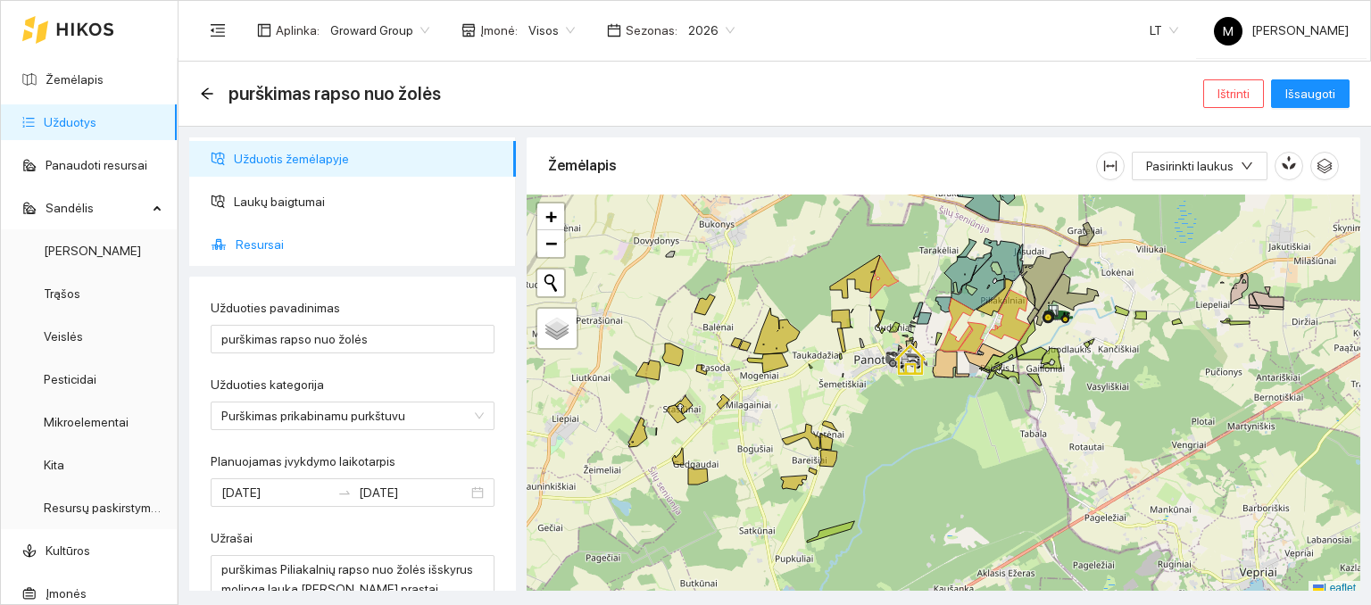
click at [345, 243] on span "Resursai" at bounding box center [369, 245] width 266 height 36
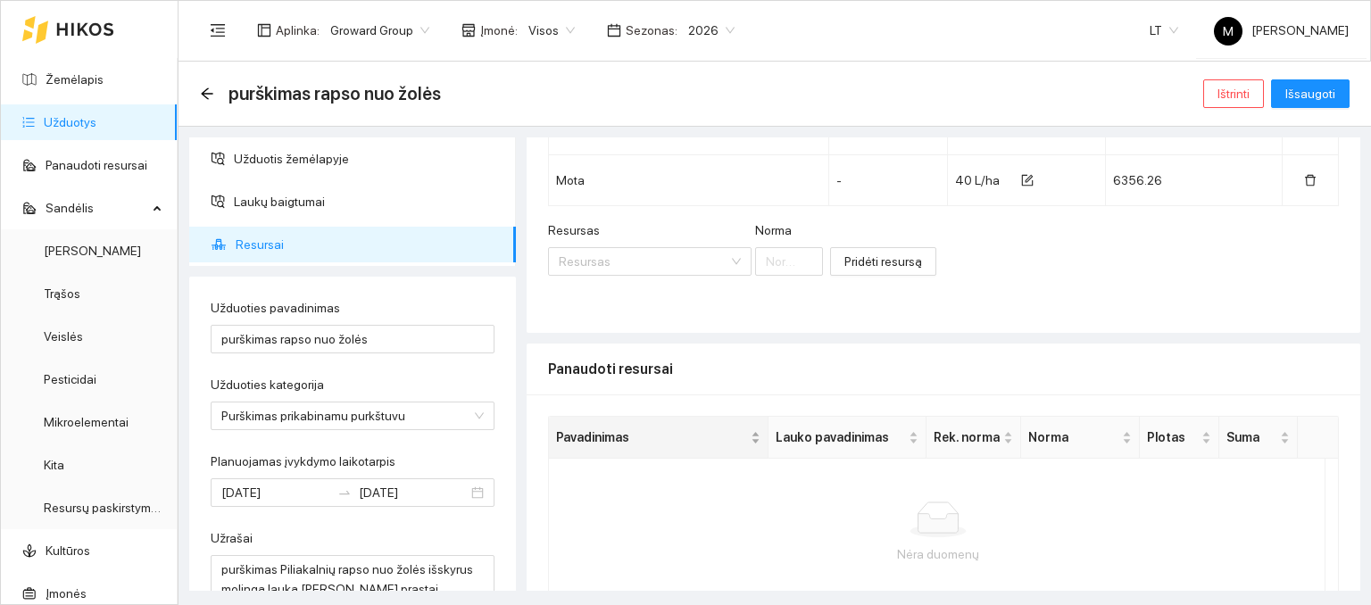
scroll to position [545, 0]
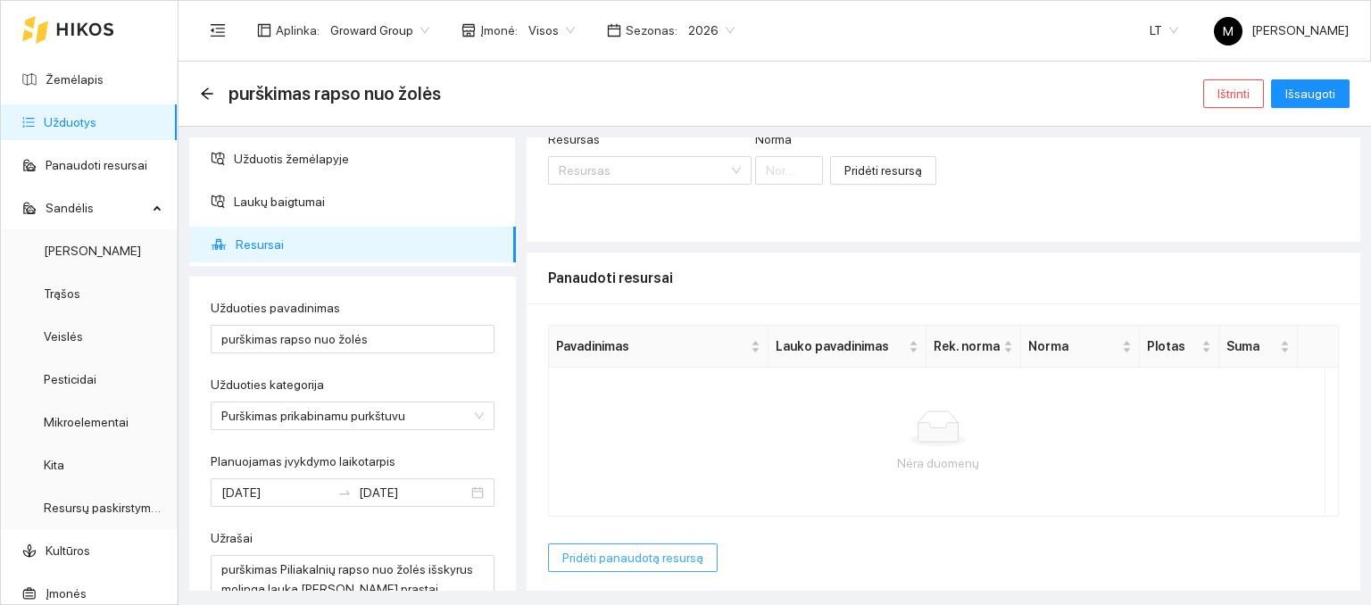
click at [596, 548] on span "Pridėti panaudotą resursą" at bounding box center [632, 558] width 141 height 20
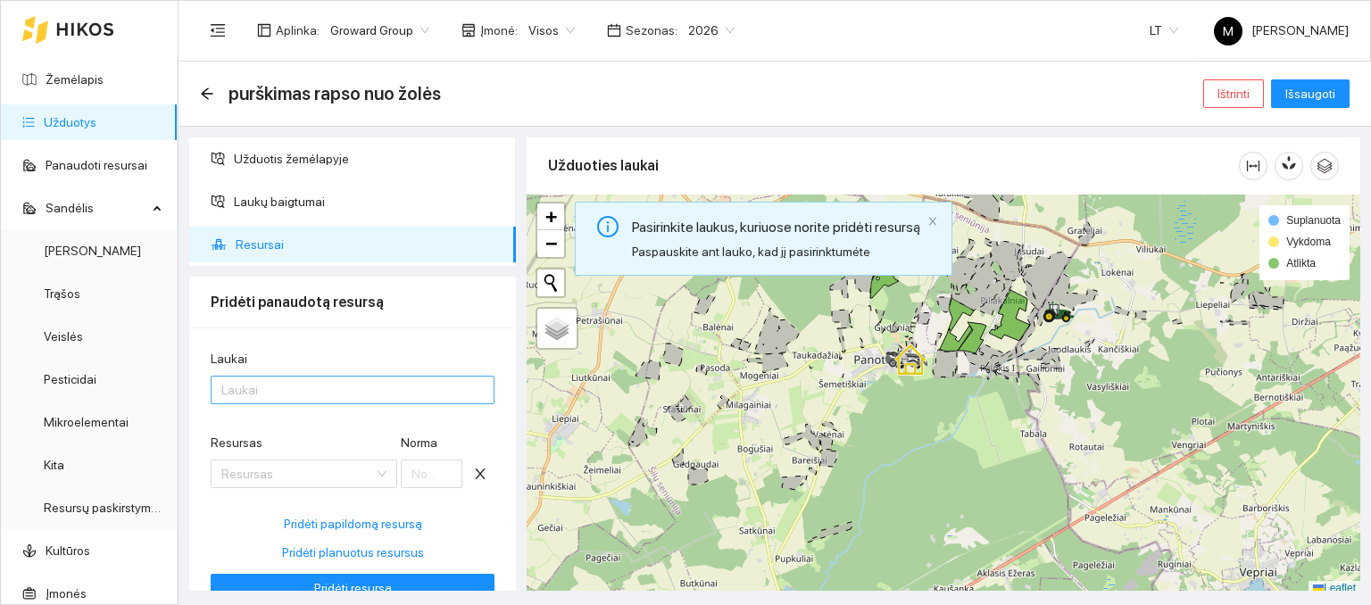
click at [237, 393] on div at bounding box center [343, 389] width 257 height 21
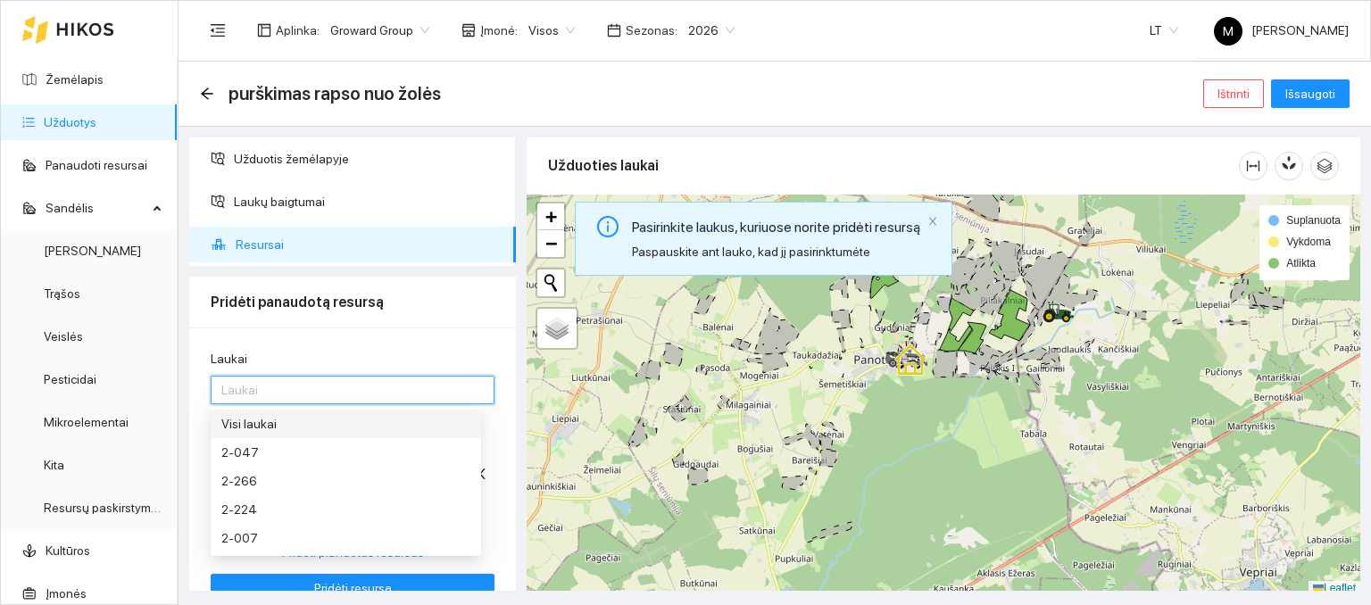
click at [271, 418] on div "Visi laukai" at bounding box center [345, 424] width 249 height 20
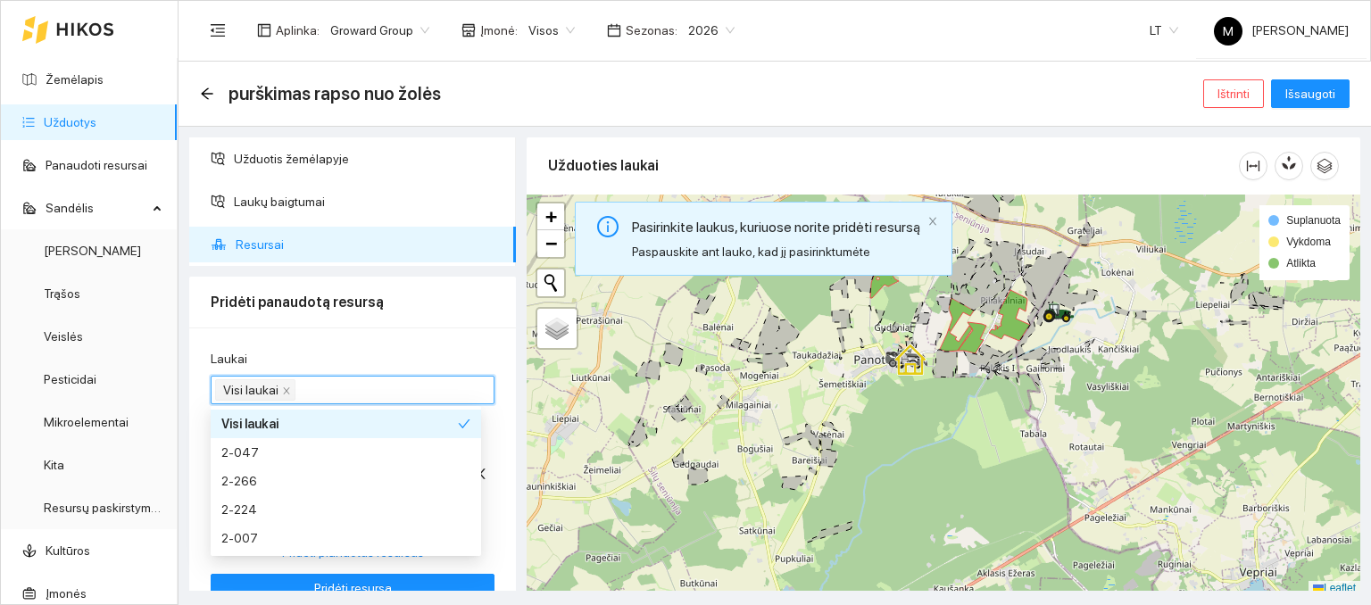
click at [326, 351] on div "Laukai" at bounding box center [353, 362] width 284 height 27
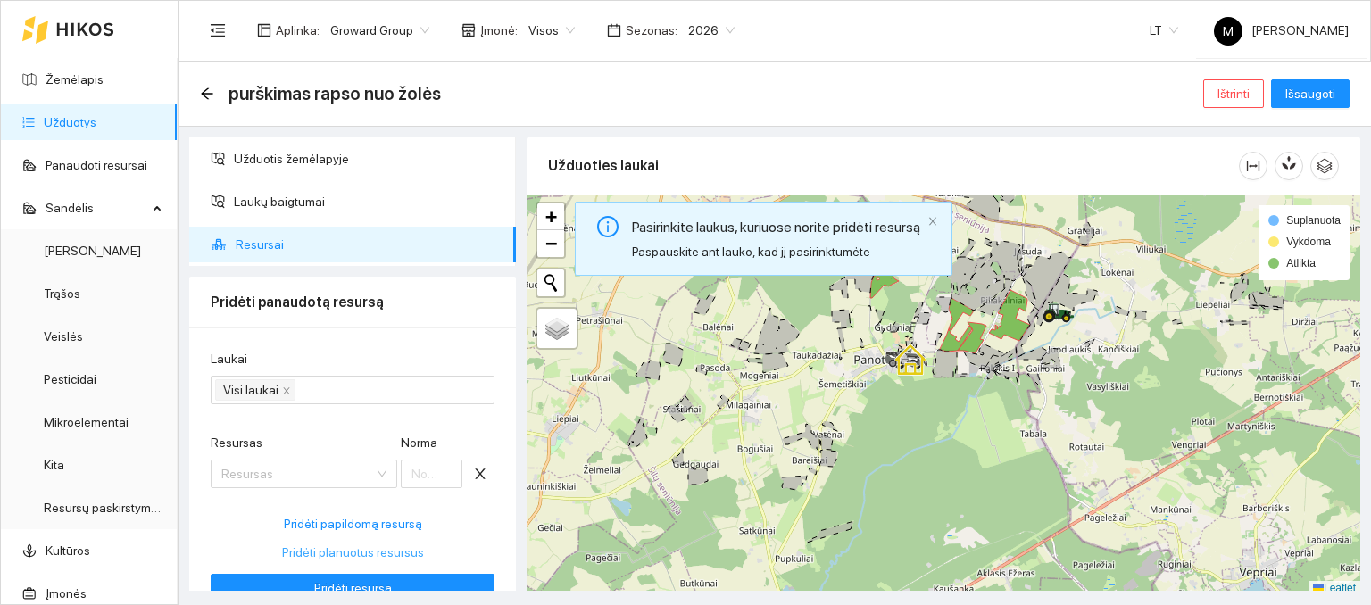
click at [310, 553] on span "Pridėti planuotus resursus" at bounding box center [353, 553] width 142 height 20
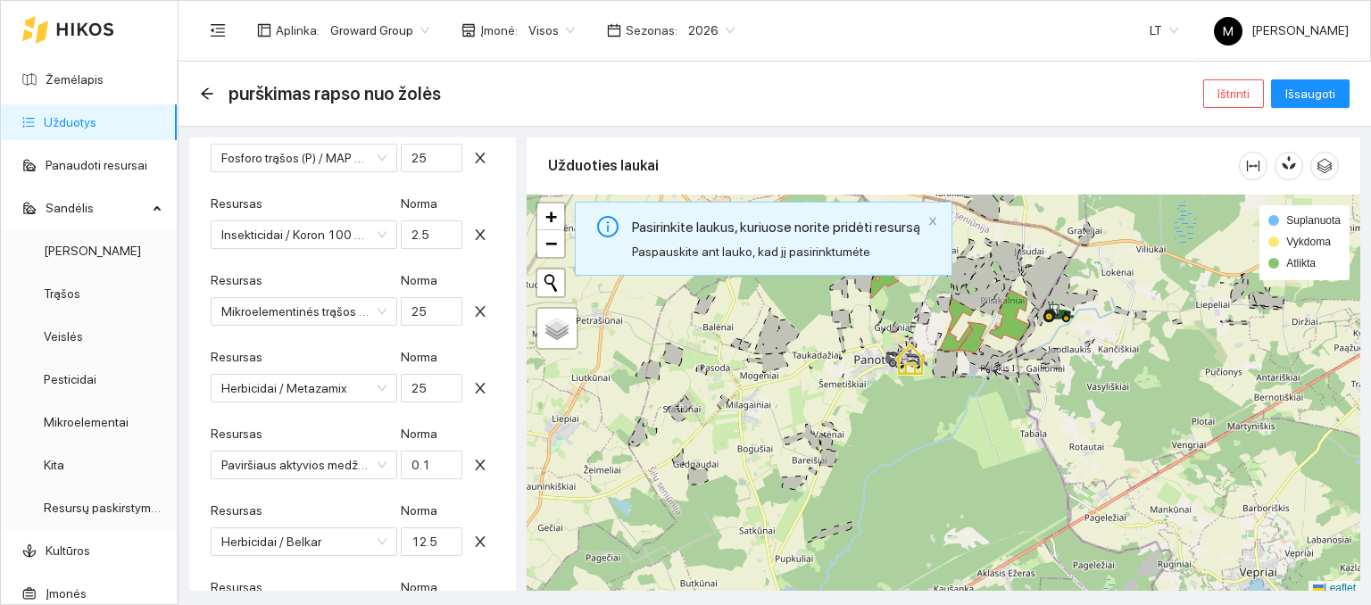
scroll to position [625, 0]
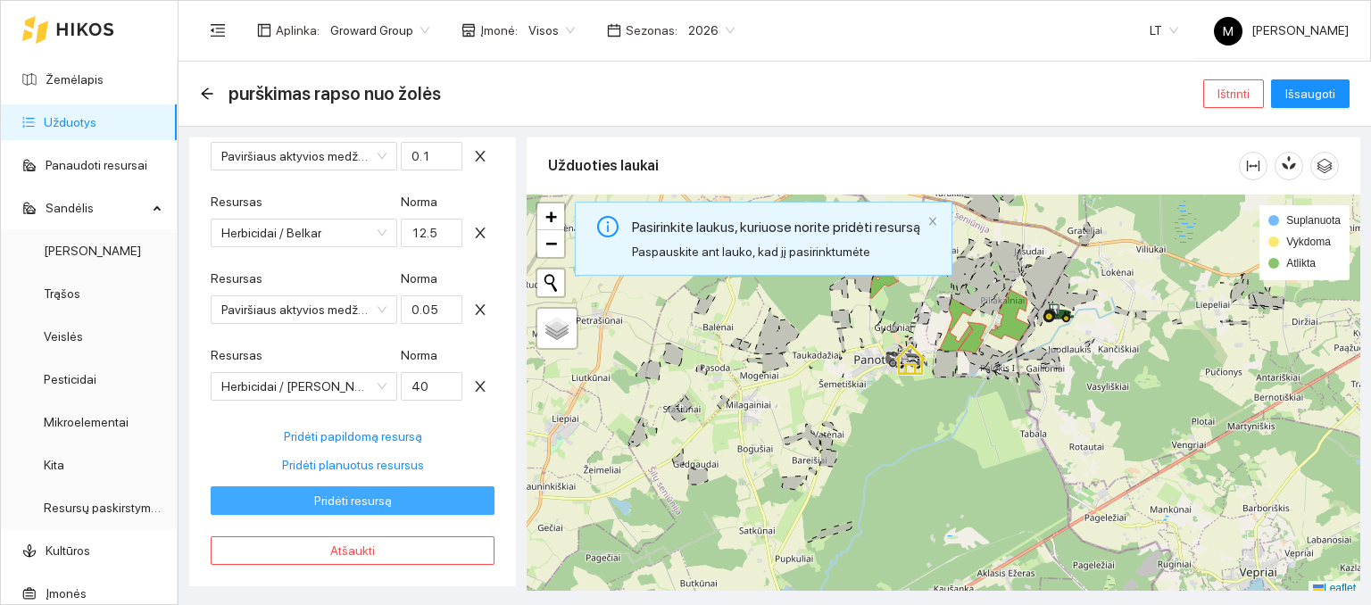
click at [339, 500] on span "Pridėti resursą" at bounding box center [353, 501] width 78 height 20
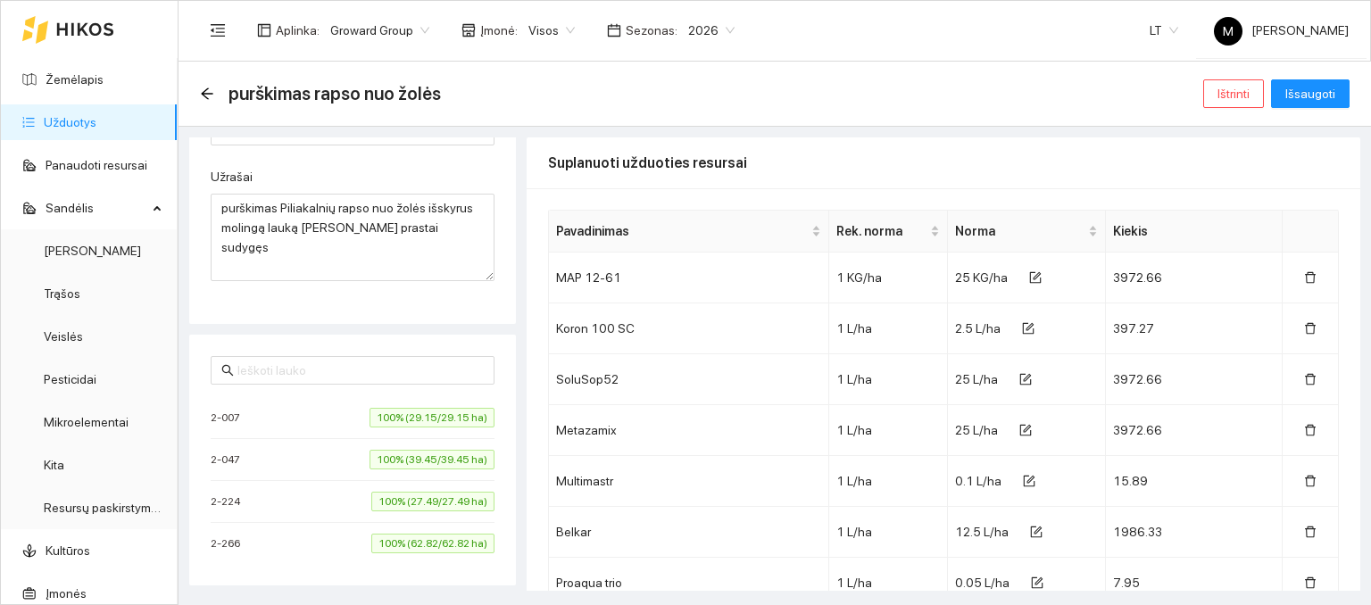
scroll to position [359, 0]
click at [1320, 93] on span "Išsaugoti" at bounding box center [1310, 94] width 50 height 20
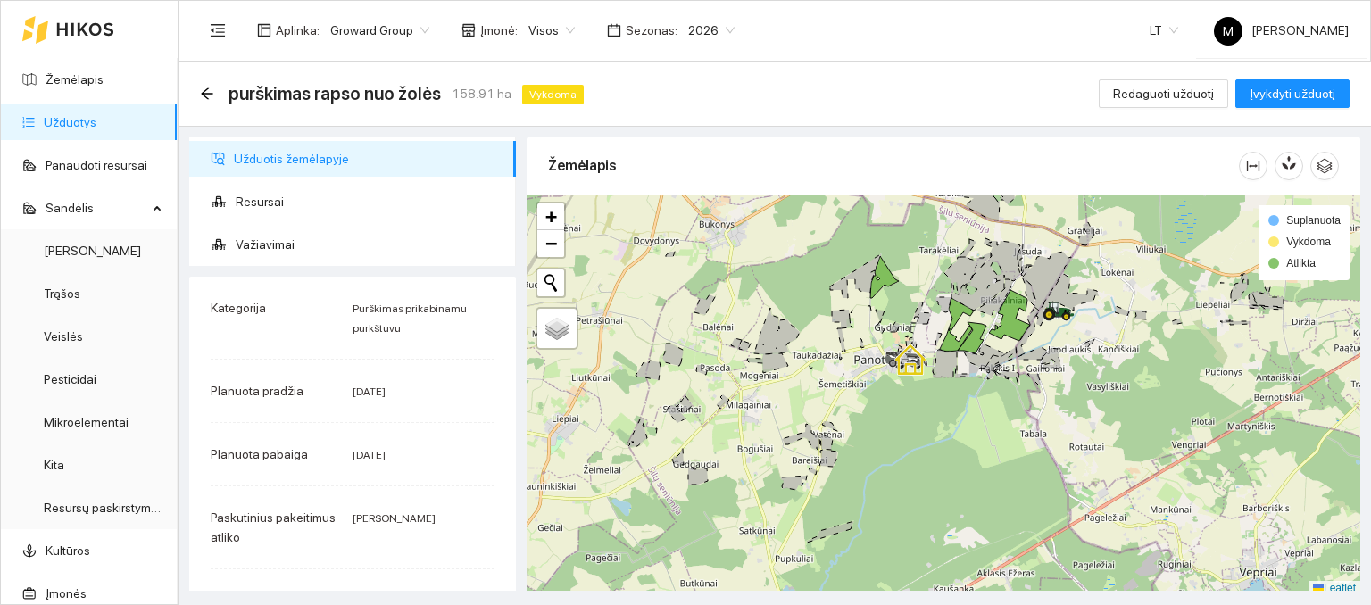
click at [62, 121] on link "Užduotys" at bounding box center [70, 122] width 53 height 14
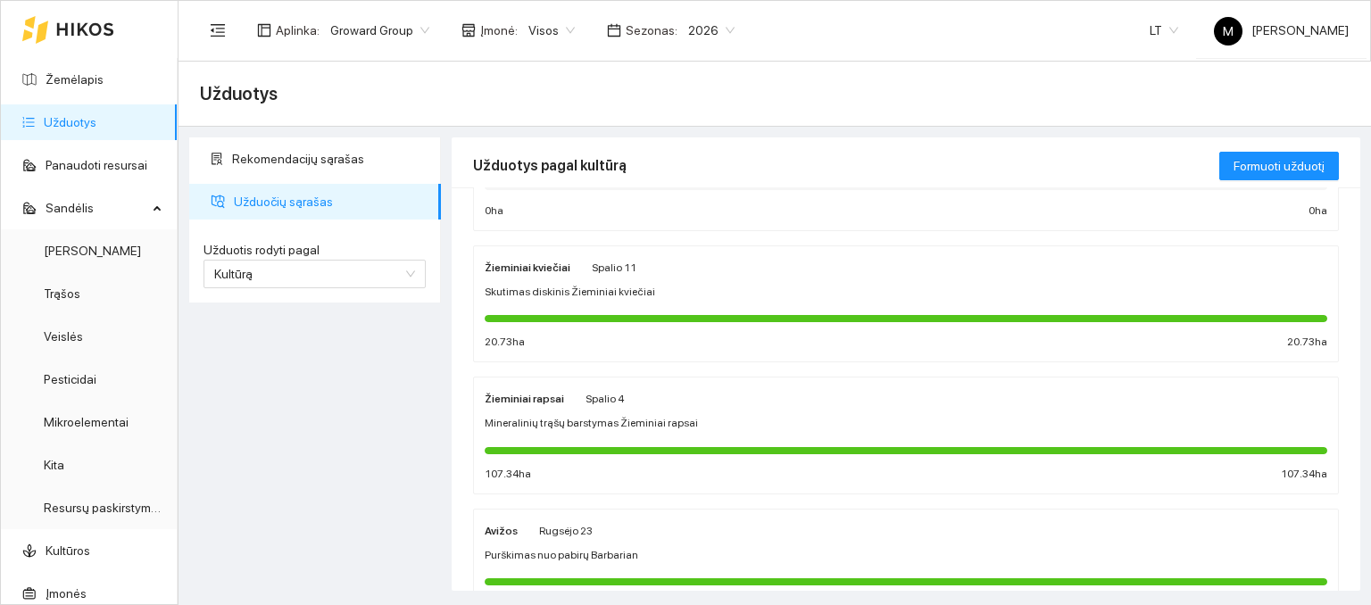
scroll to position [268, 0]
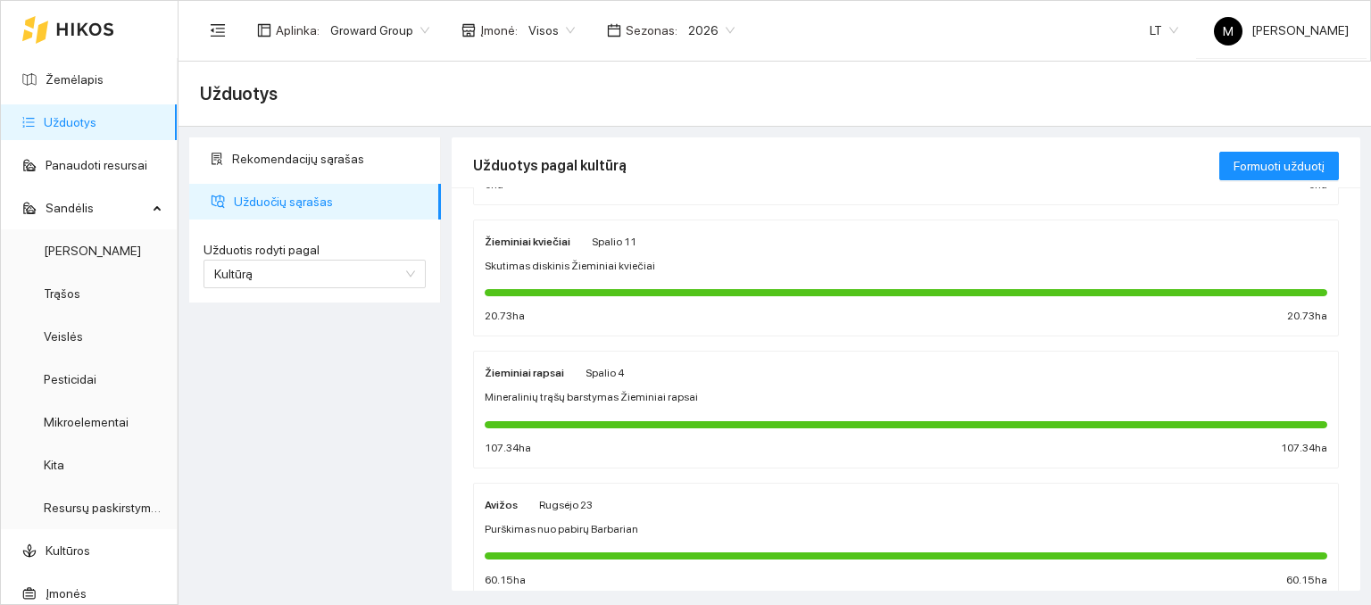
click at [572, 362] on div "Žieminiai rapsai Spalio 4" at bounding box center [554, 372] width 139 height 20
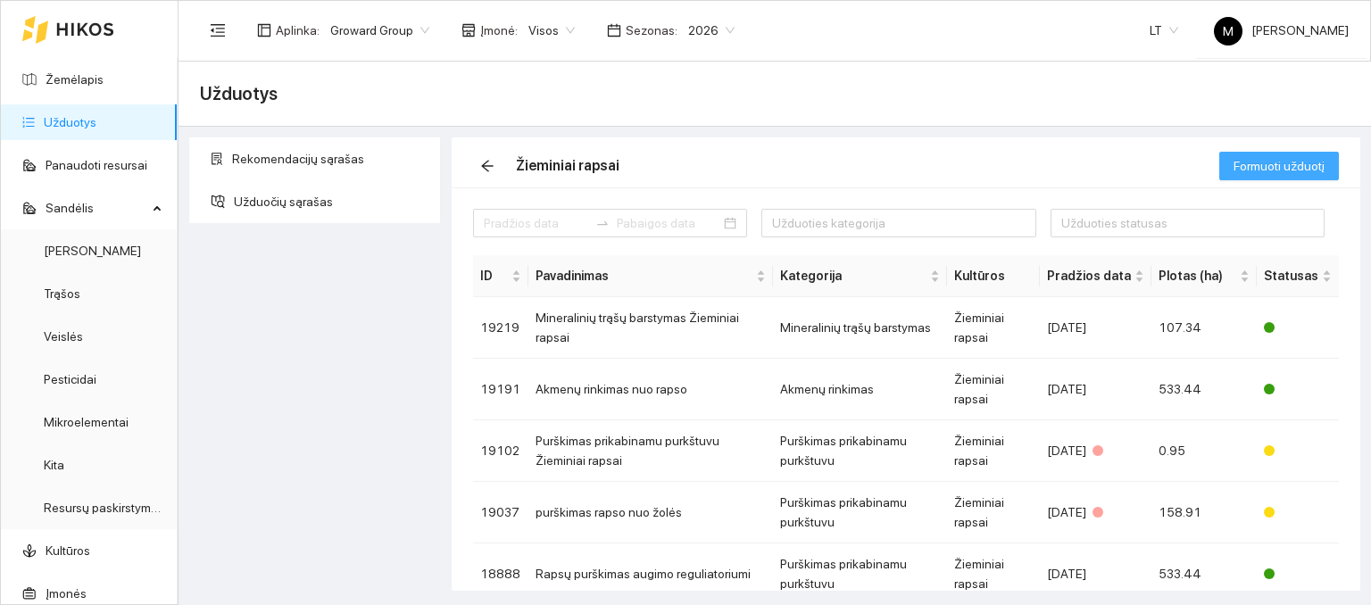
click at [1289, 176] on button "Formuoti užduotį" at bounding box center [1279, 166] width 120 height 29
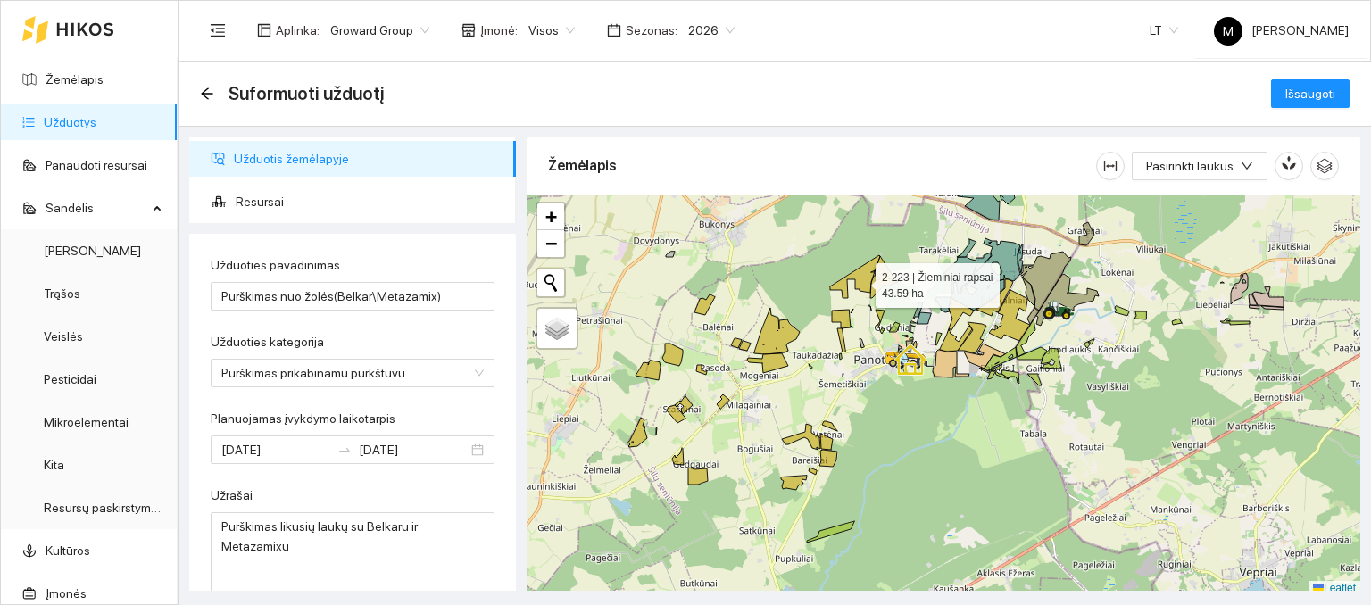
type textarea "Purškimas likusių laukų su Belkaru ir Metazamixu"
click at [860, 281] on icon at bounding box center [855, 276] width 50 height 43
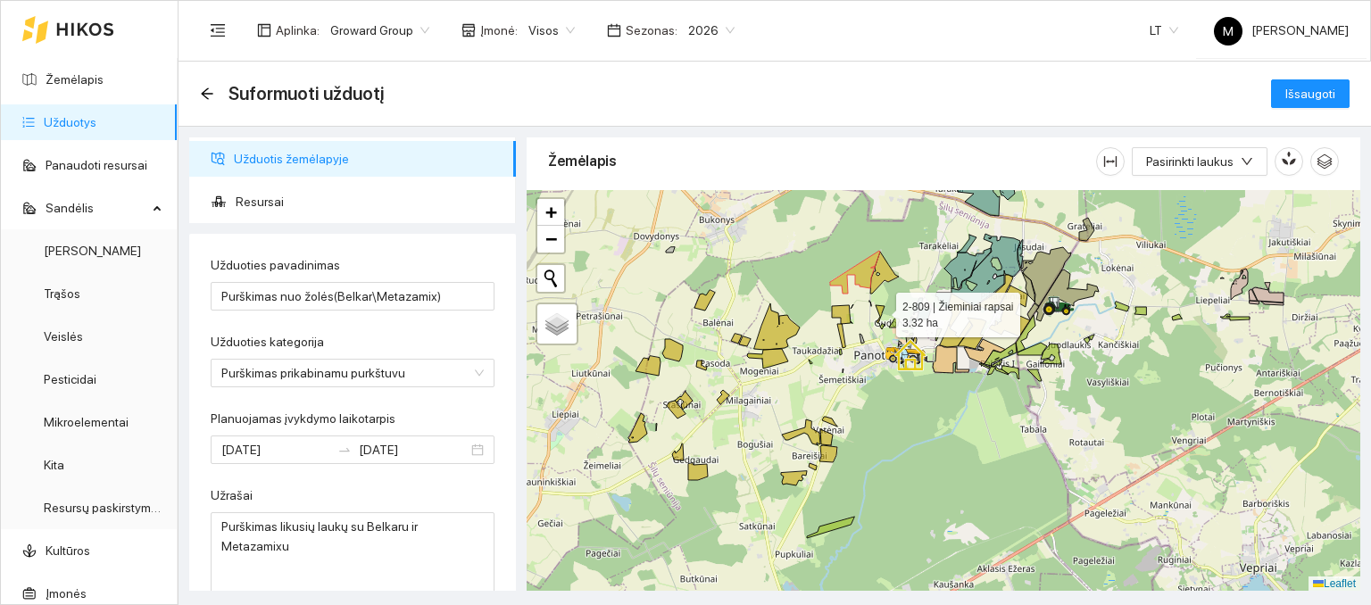
click at [878, 312] on icon at bounding box center [880, 314] width 9 height 18
click at [844, 320] on icon at bounding box center [841, 314] width 19 height 19
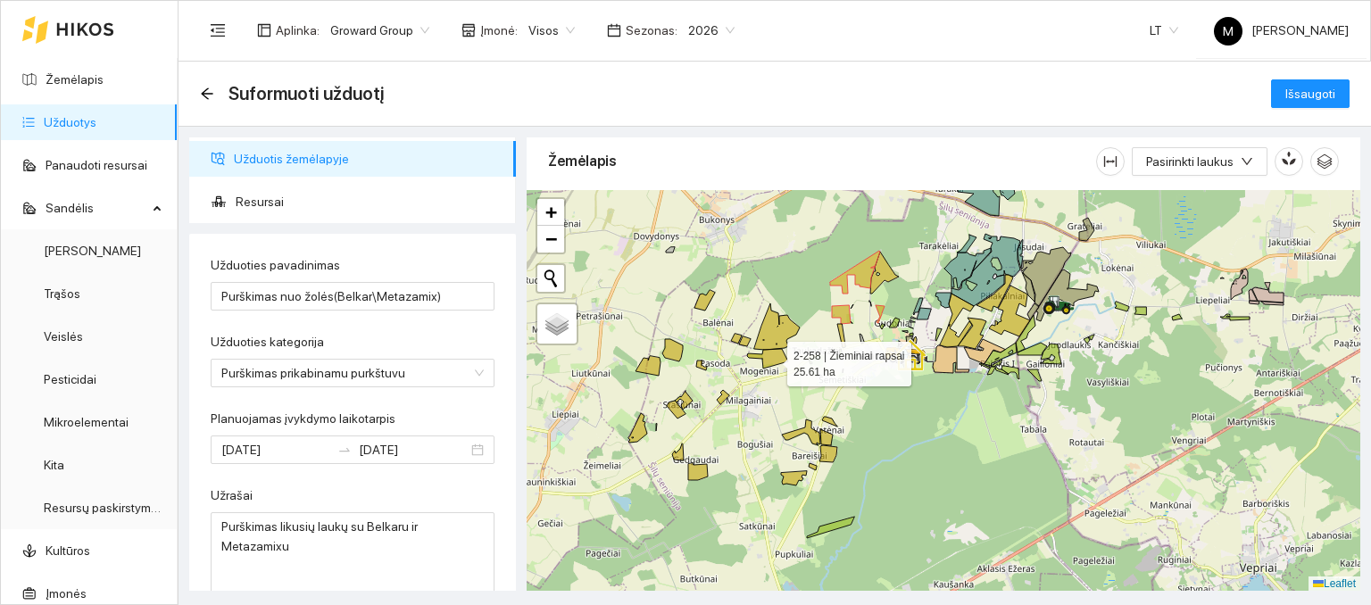
click at [771, 359] on icon at bounding box center [767, 359] width 41 height 20
click at [771, 336] on icon at bounding box center [777, 327] width 46 height 46
click at [746, 338] on icon at bounding box center [745, 342] width 12 height 10
click at [736, 338] on icon at bounding box center [736, 339] width 11 height 10
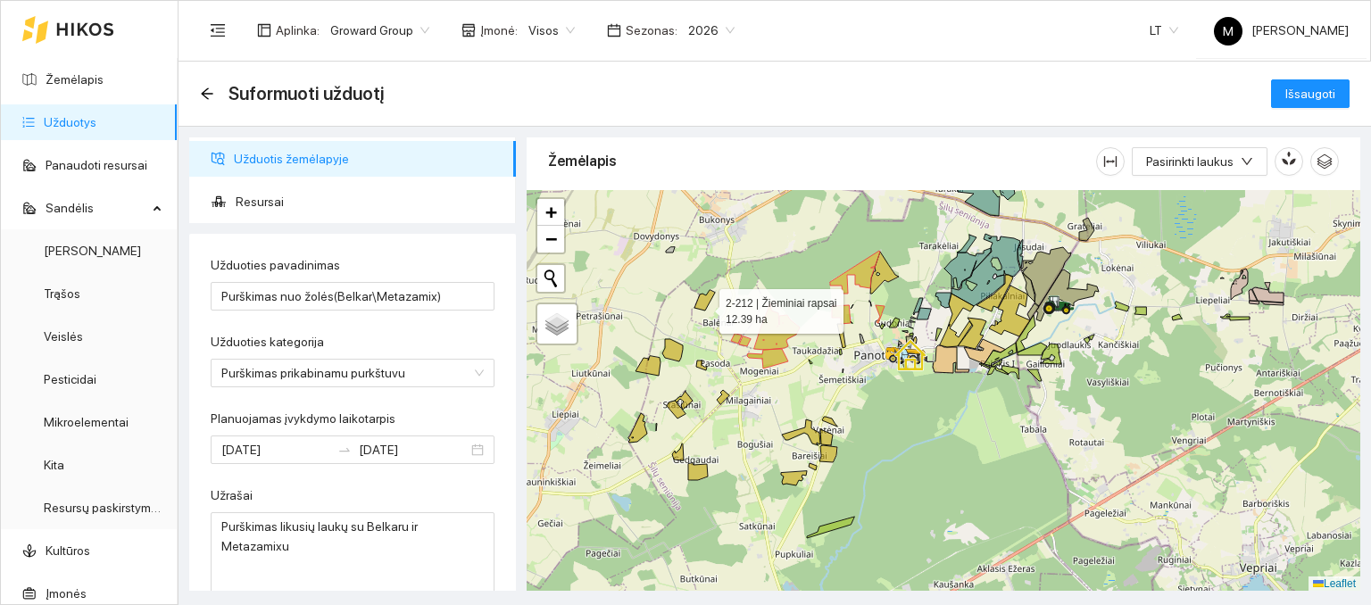
click at [703, 306] on icon at bounding box center [704, 300] width 21 height 21
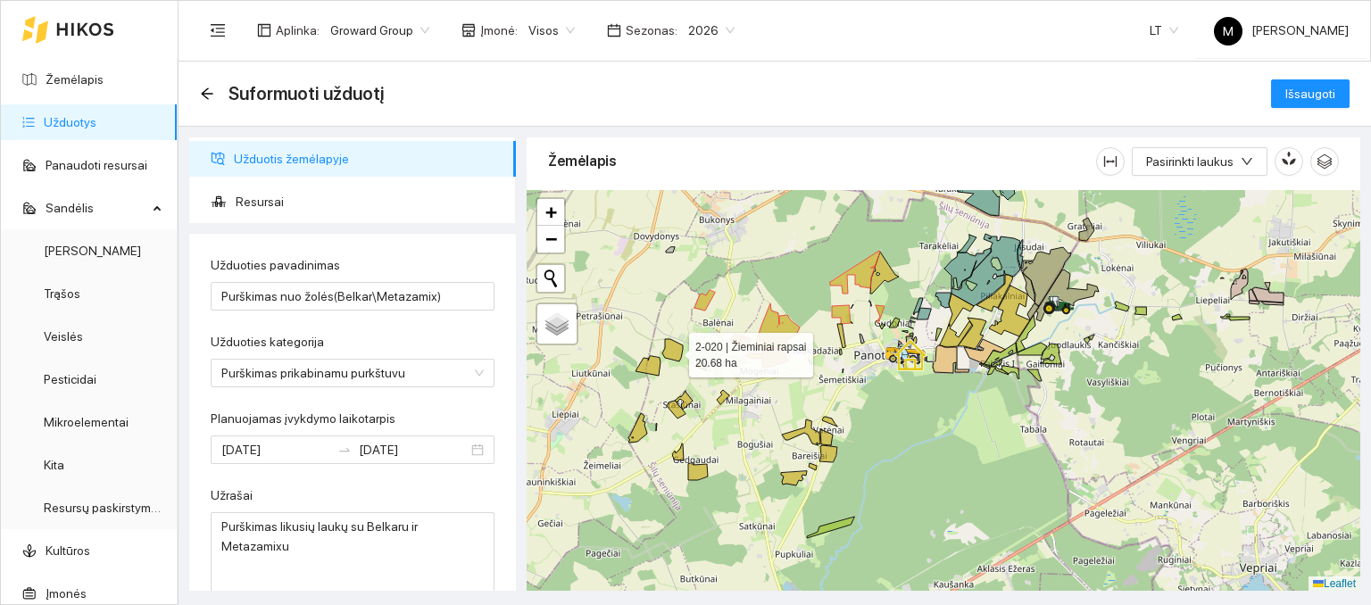
click at [675, 349] on icon at bounding box center [672, 350] width 21 height 22
click at [653, 371] on icon at bounding box center [648, 366] width 25 height 20
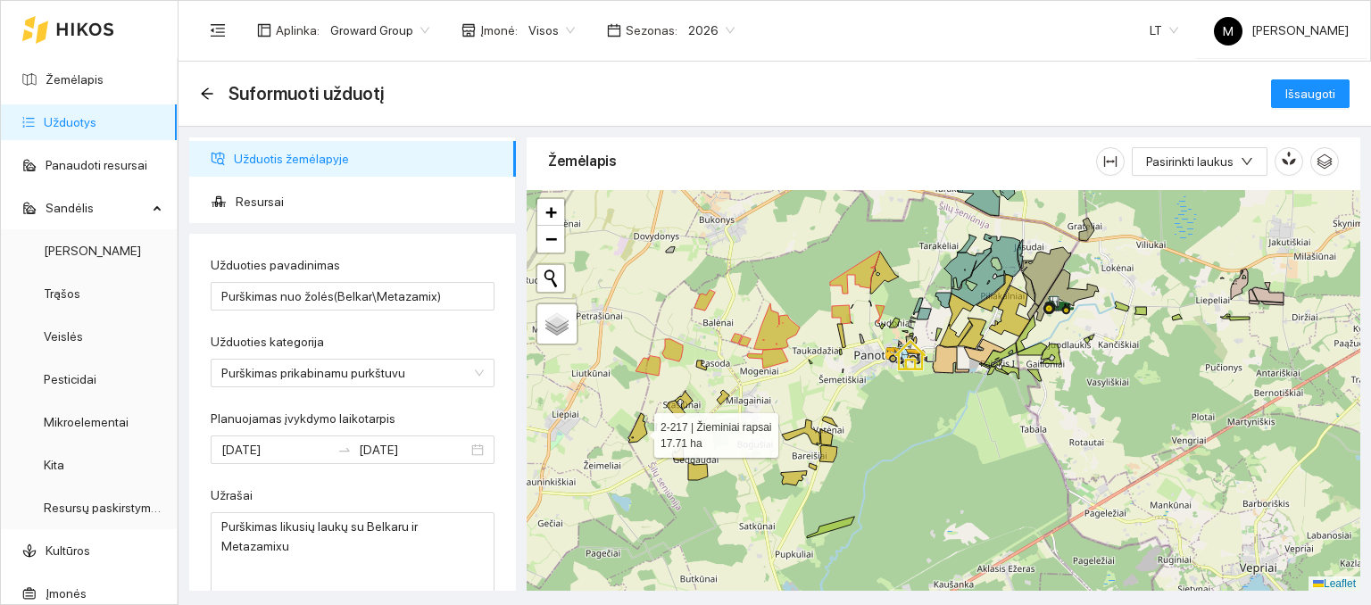
click at [636, 426] on icon at bounding box center [637, 427] width 19 height 29
click at [678, 461] on div at bounding box center [944, 391] width 834 height 402
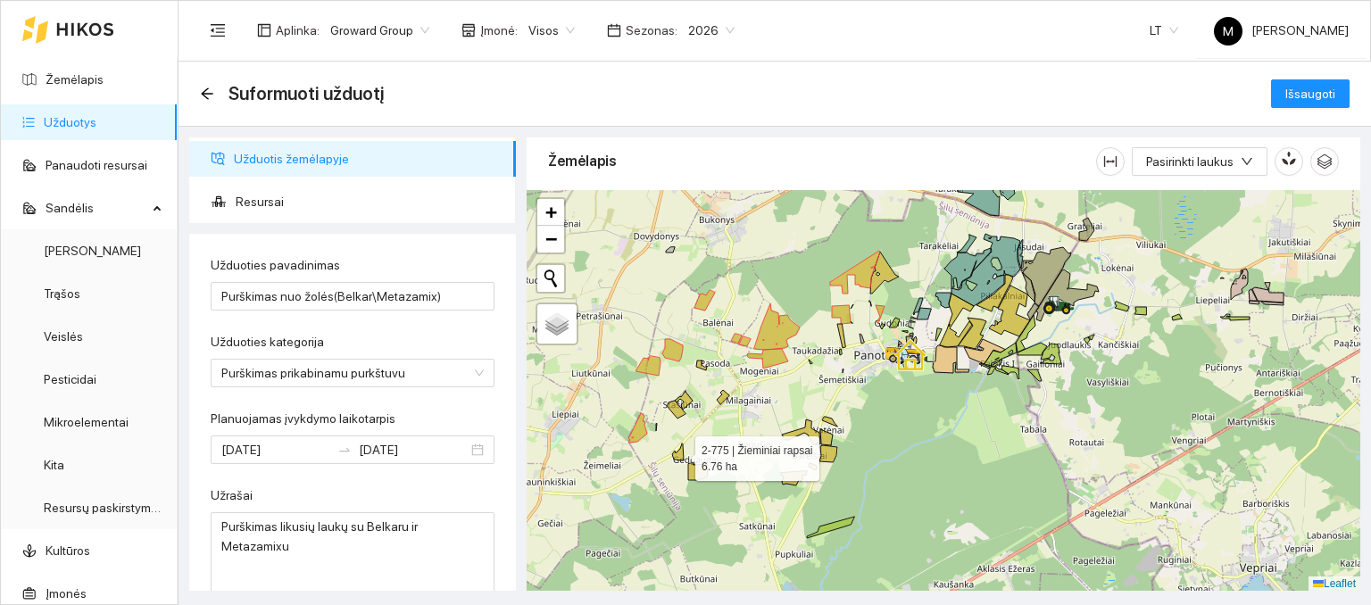
click at [679, 456] on icon at bounding box center [678, 452] width 12 height 17
click at [693, 467] on icon at bounding box center [698, 471] width 20 height 17
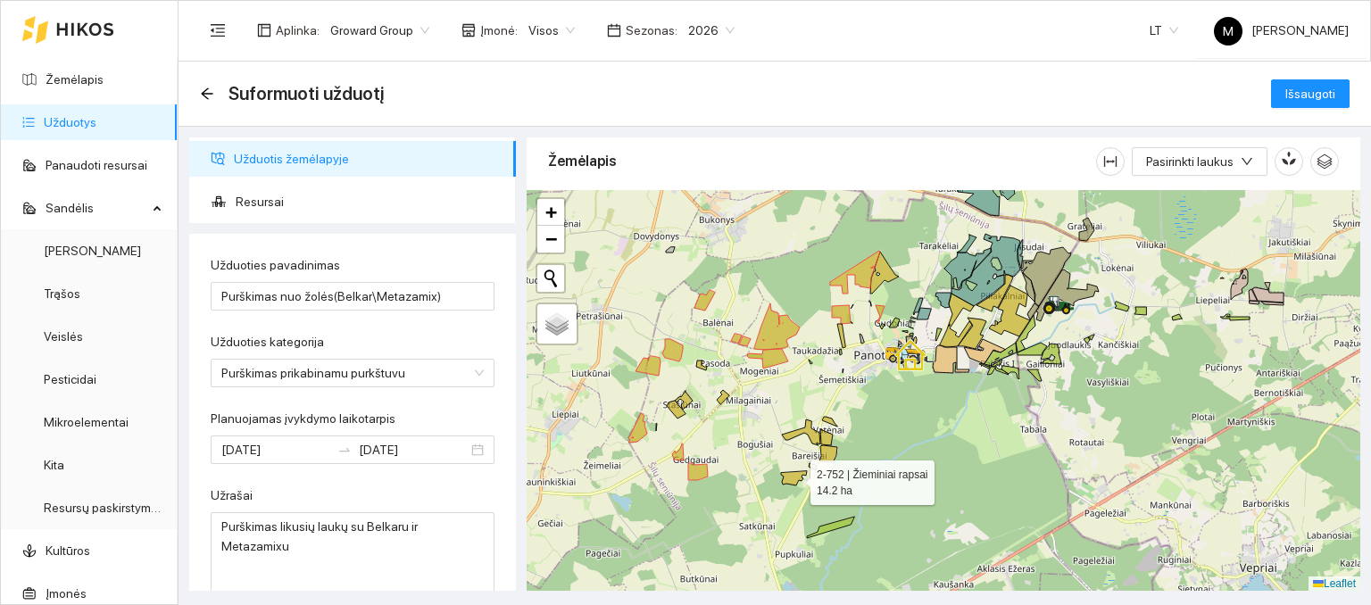
click at [794, 478] on icon at bounding box center [794, 478] width 26 height 14
click at [814, 467] on icon at bounding box center [813, 466] width 8 height 7
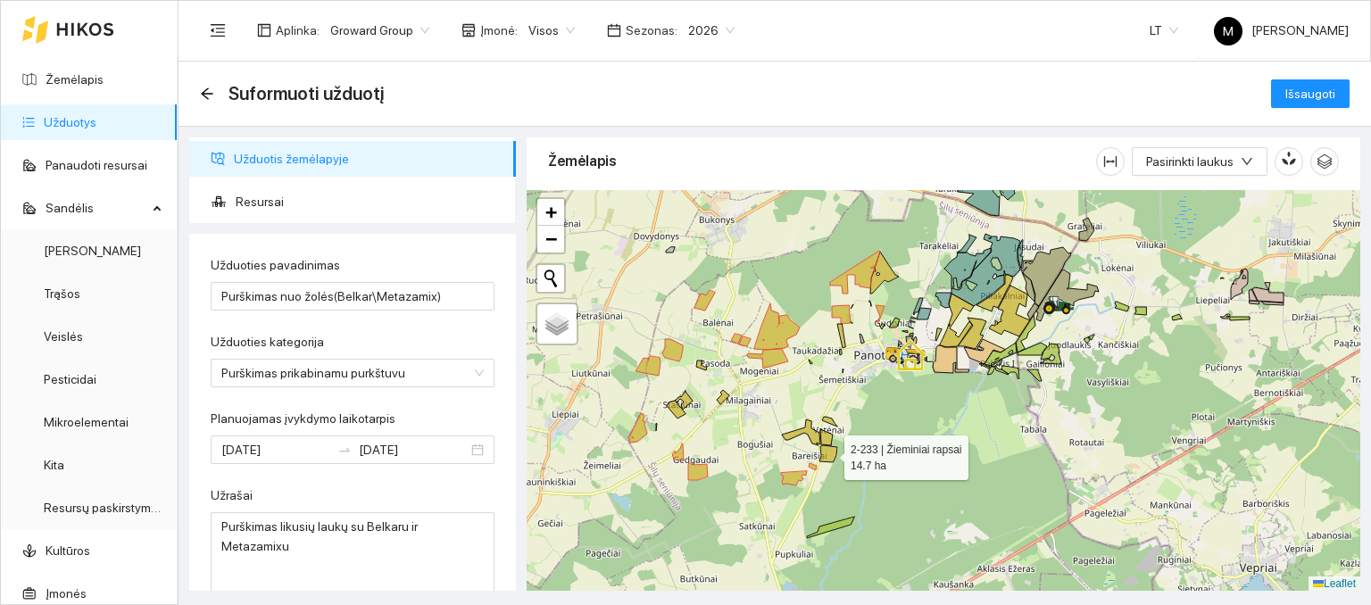
click at [825, 458] on icon at bounding box center [828, 453] width 18 height 17
click at [825, 440] on icon at bounding box center [826, 437] width 12 height 16
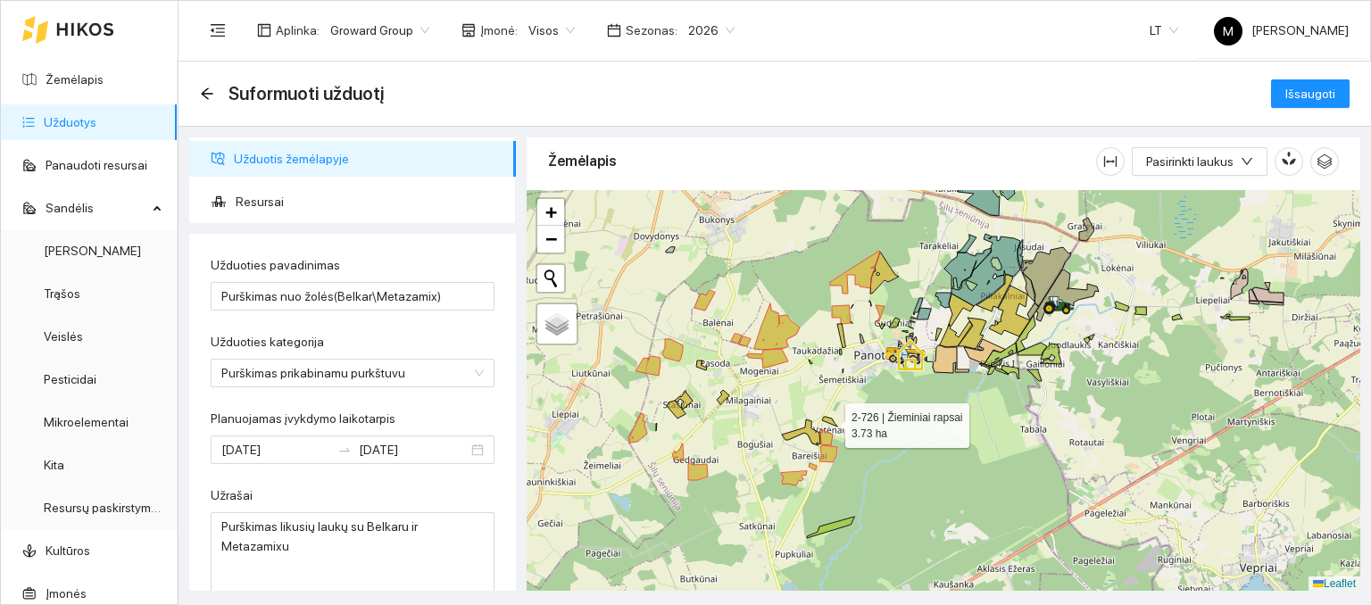
click at [829, 419] on icon at bounding box center [829, 422] width 15 height 10
click at [813, 434] on icon at bounding box center [801, 433] width 38 height 26
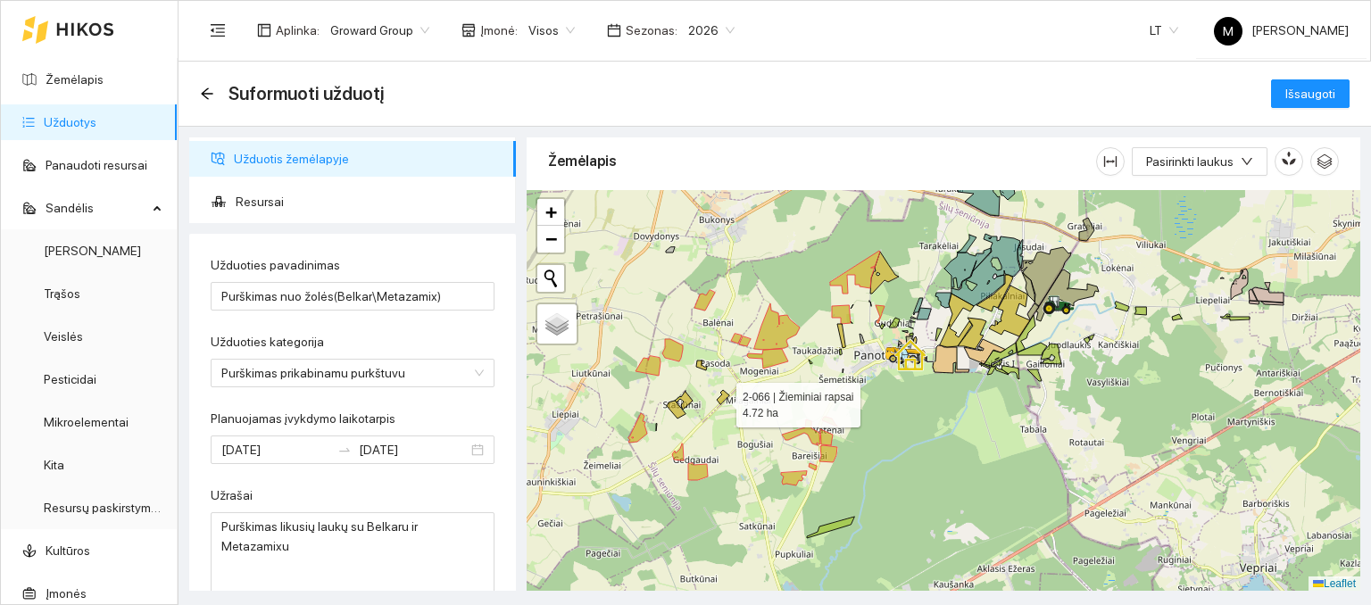
click at [720, 400] on icon at bounding box center [723, 397] width 12 height 14
click at [686, 403] on icon at bounding box center [684, 400] width 18 height 19
click at [678, 407] on icon at bounding box center [676, 410] width 19 height 18
click at [702, 367] on icon at bounding box center [701, 366] width 11 height 10
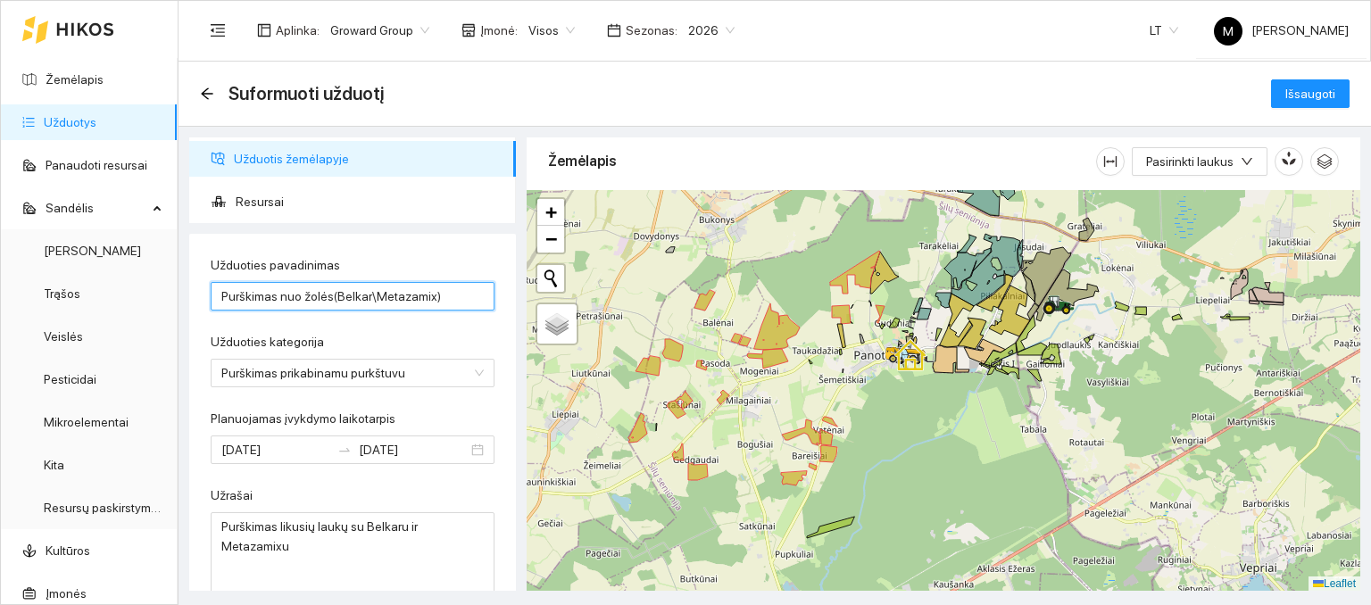
click at [437, 292] on input "Purškimas nuo žolės(Belkar\Metazamix)" at bounding box center [353, 296] width 284 height 29
type input "Purškimas nuo žolės(Belkar\Metazamix) 2dalis"
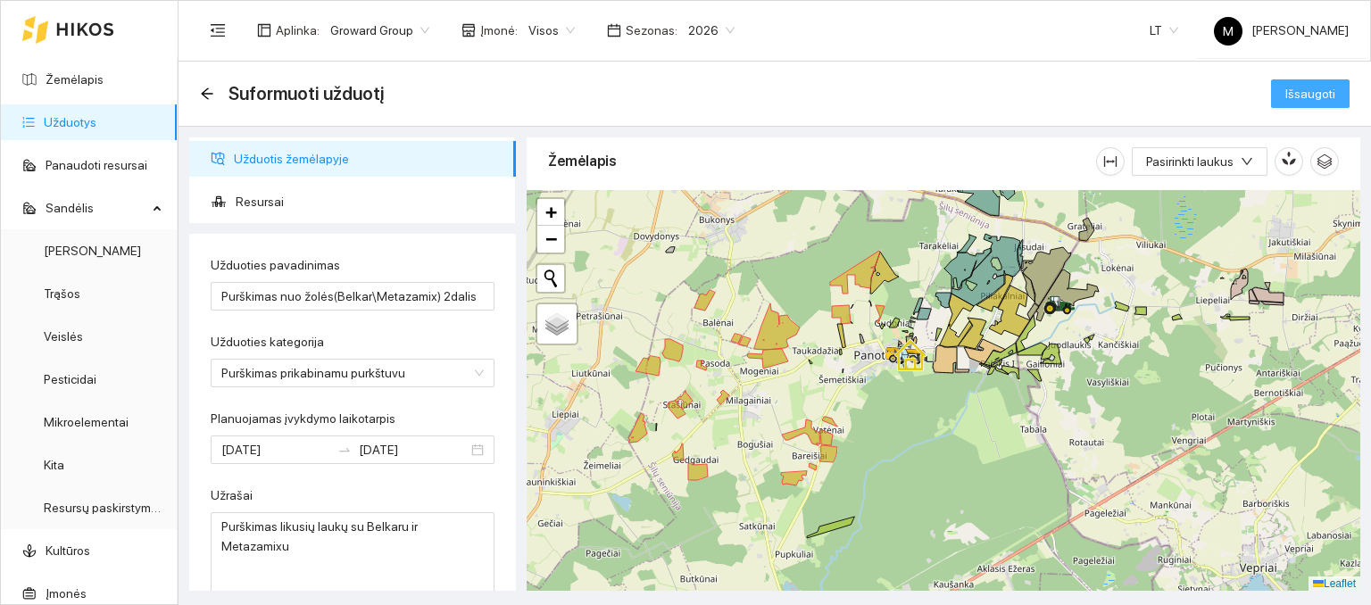
click at [1316, 94] on span "Išsaugoti" at bounding box center [1310, 94] width 50 height 20
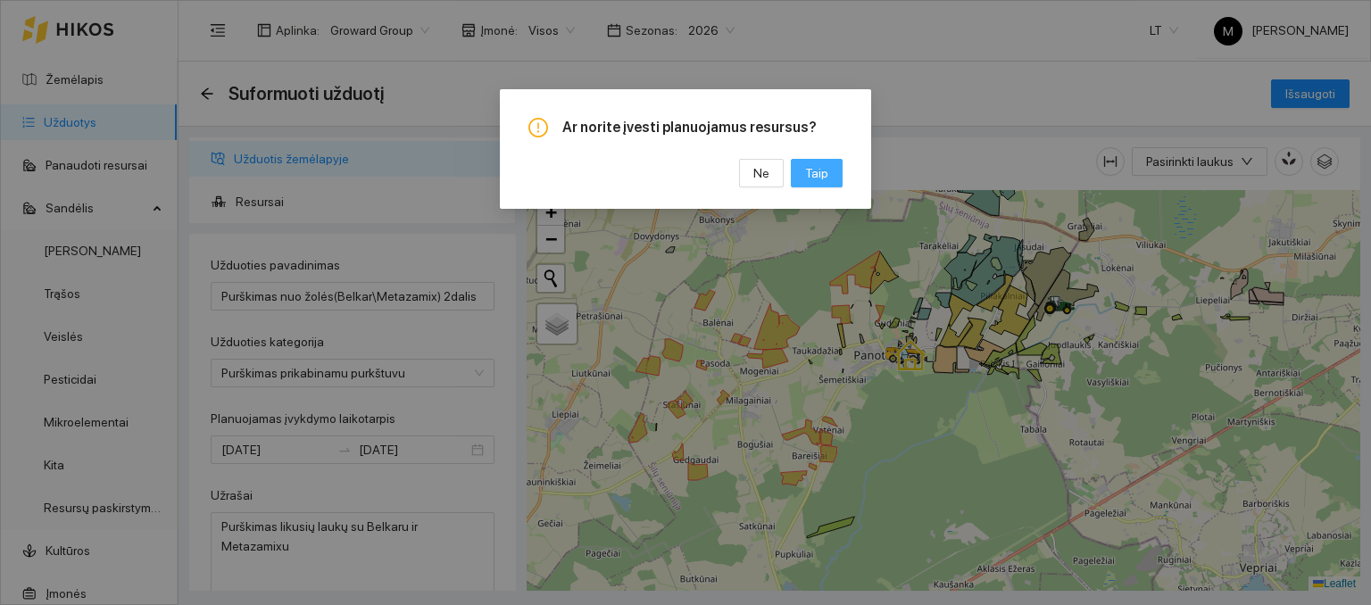
click at [825, 178] on span "Taip" at bounding box center [816, 173] width 23 height 20
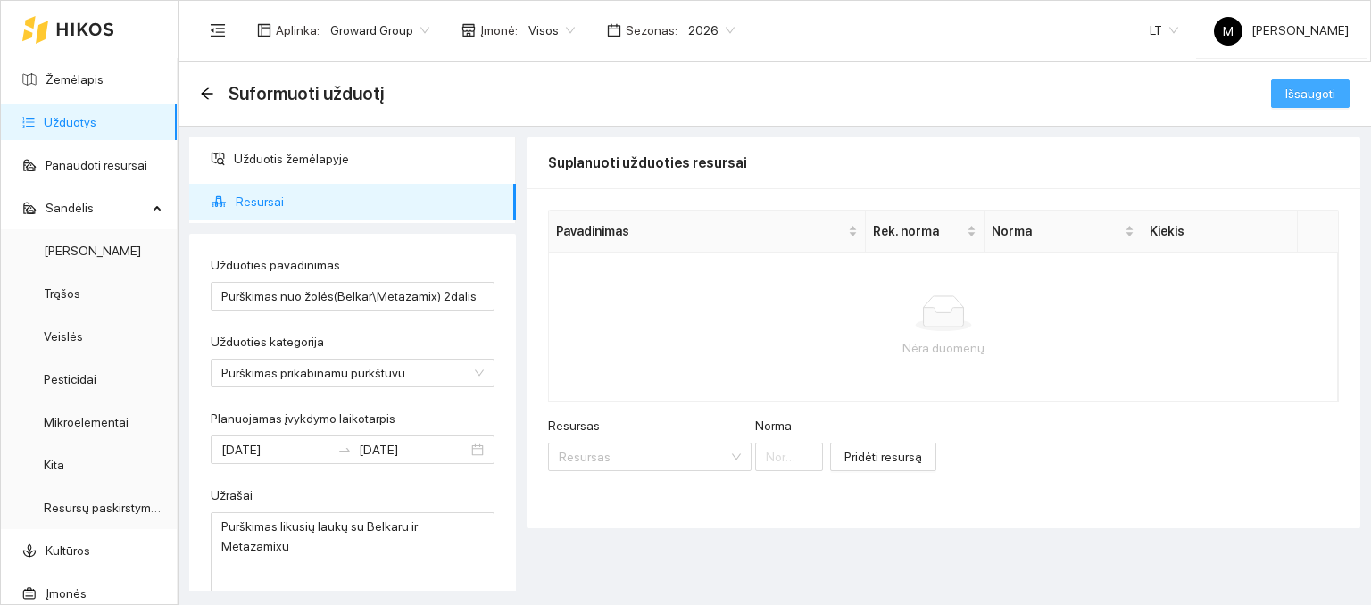
click at [1314, 88] on span "Išsaugoti" at bounding box center [1310, 94] width 50 height 20
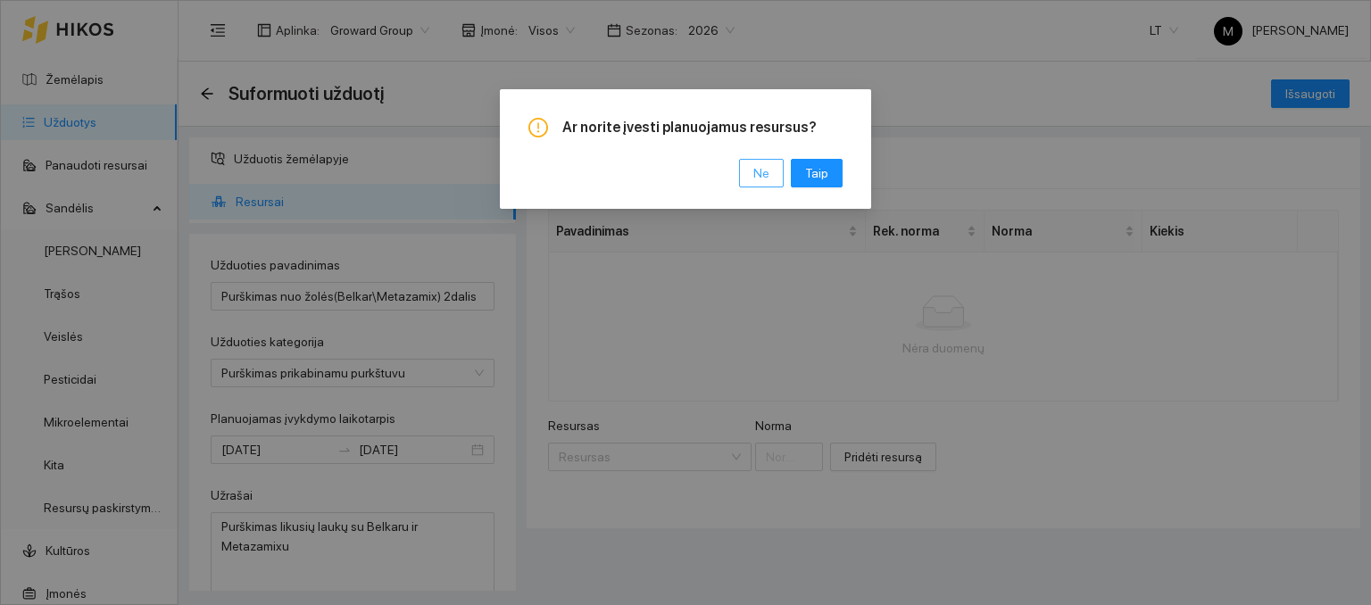
click at [757, 176] on span "Ne" at bounding box center [761, 173] width 16 height 20
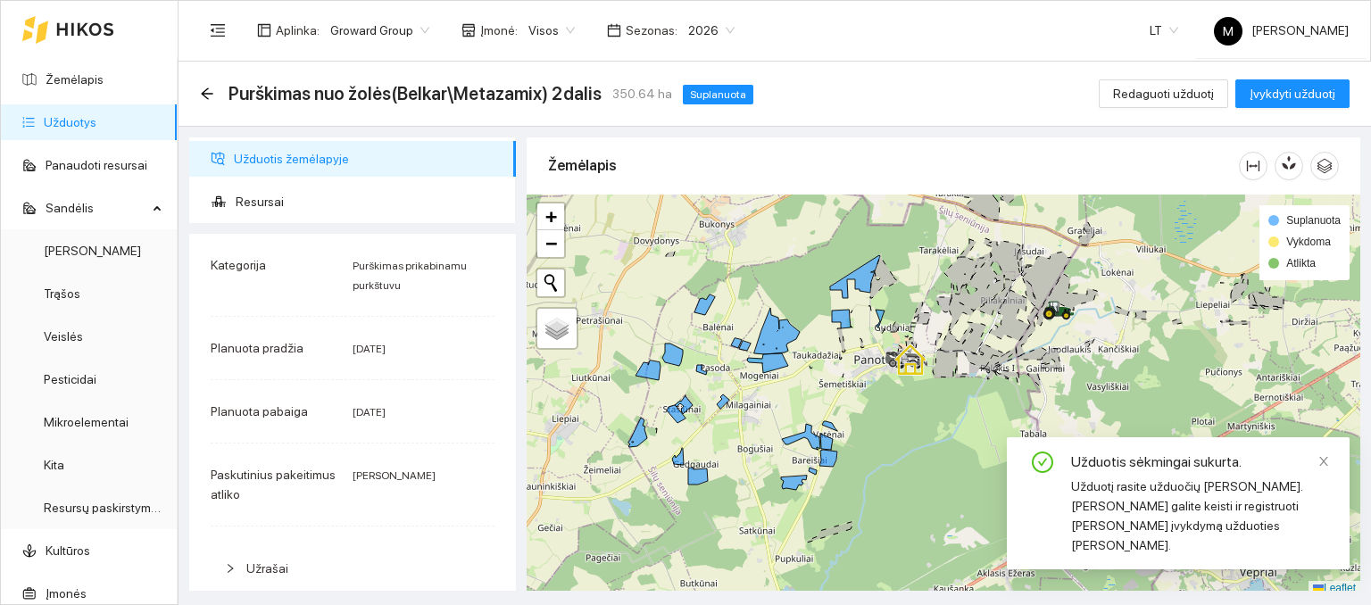
click at [67, 122] on link "Užduotys" at bounding box center [70, 122] width 53 height 14
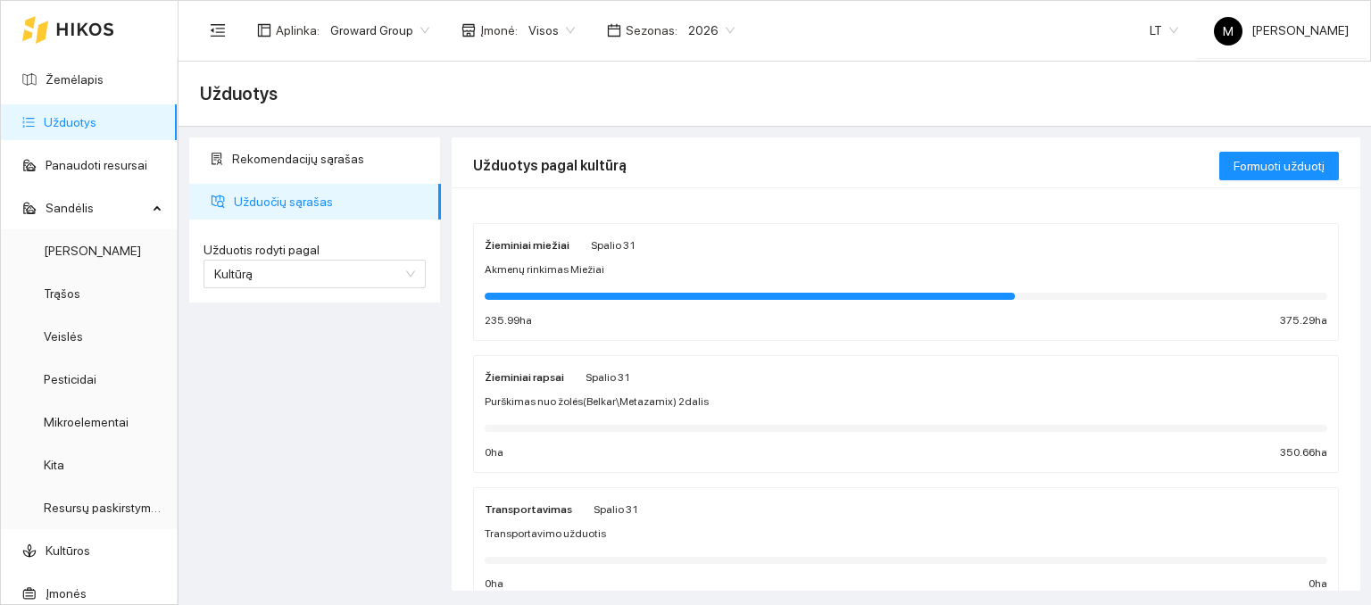
click at [561, 387] on div "Žieminiai rapsai Spalio 31 Purškimas nuo žolės(Belkar\Metazamix) 2dalis 0 ha 35…" at bounding box center [906, 414] width 843 height 95
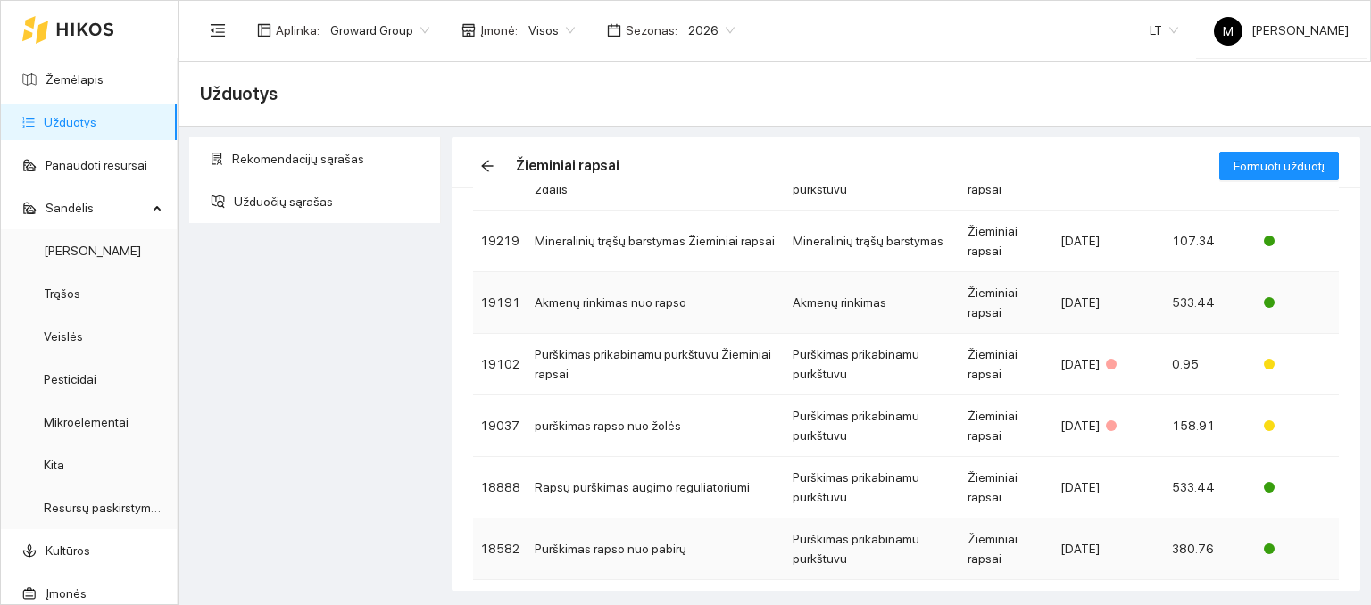
scroll to position [179, 0]
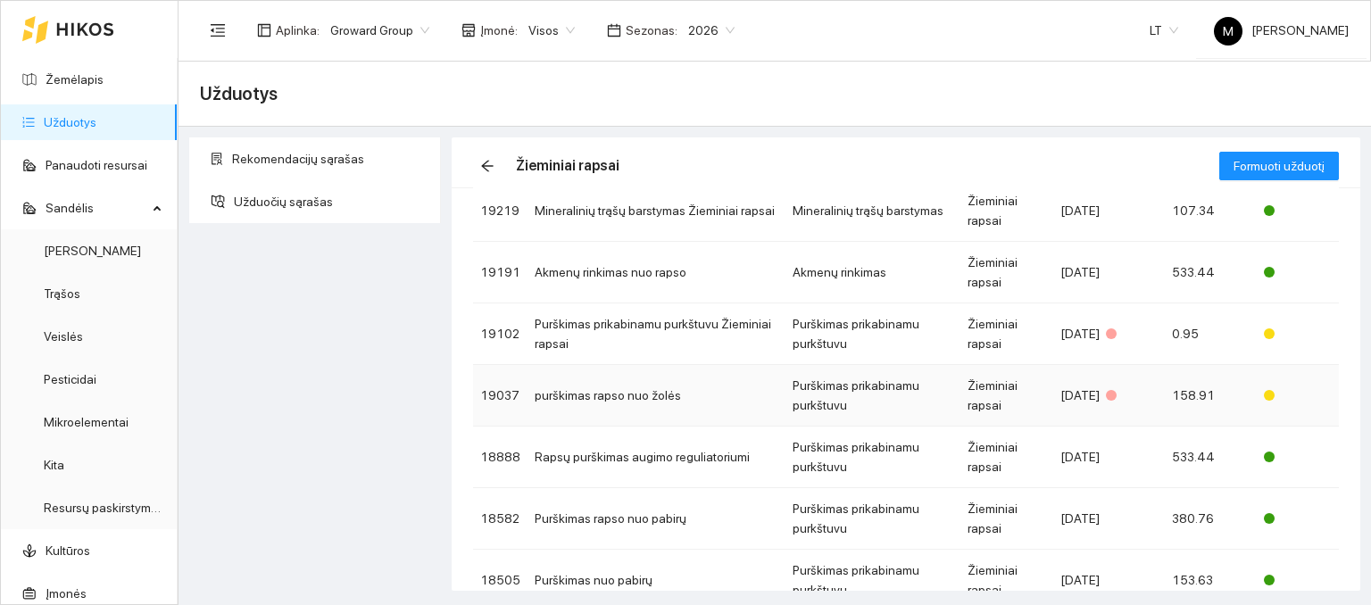
click at [595, 393] on td "purškimas rapso nuo žolės" at bounding box center [657, 396] width 258 height 62
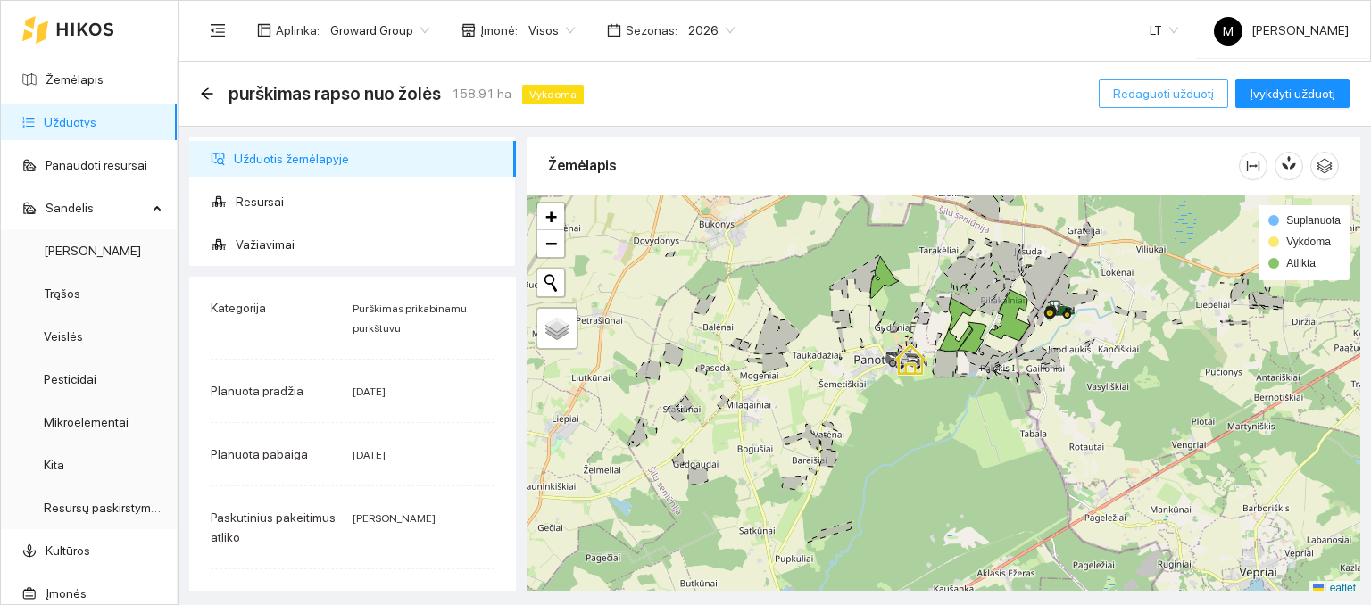
click at [1135, 96] on span "Redaguoti užduotį" at bounding box center [1163, 94] width 101 height 20
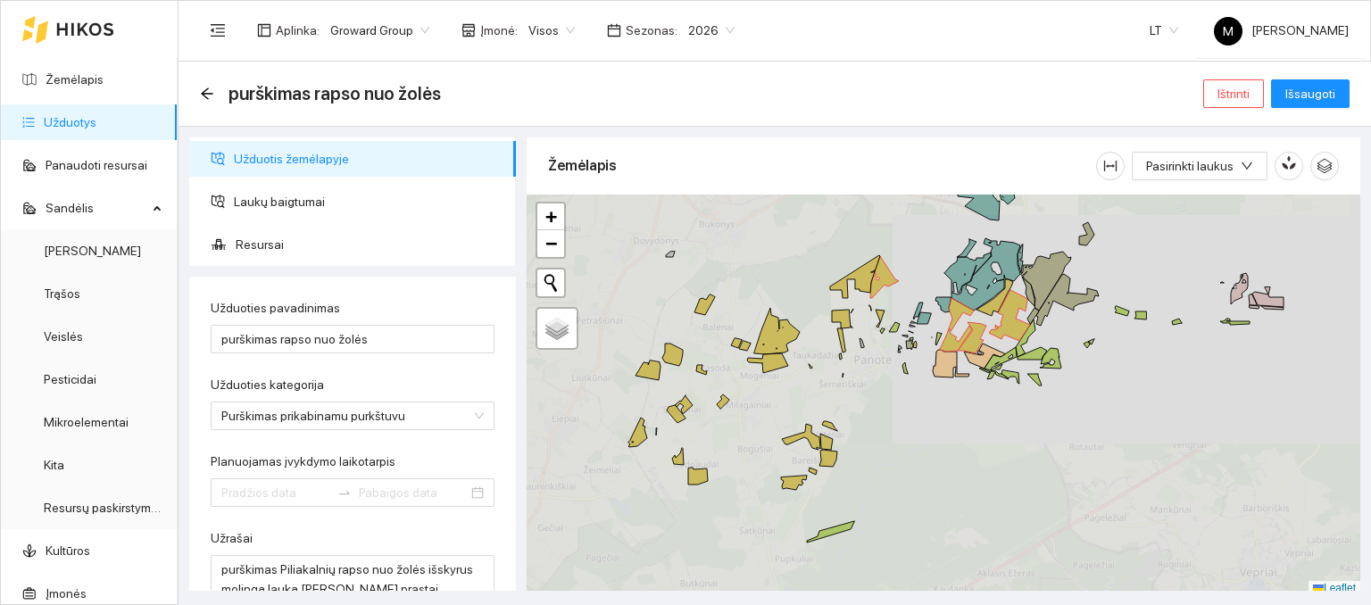
type input "[DATE]"
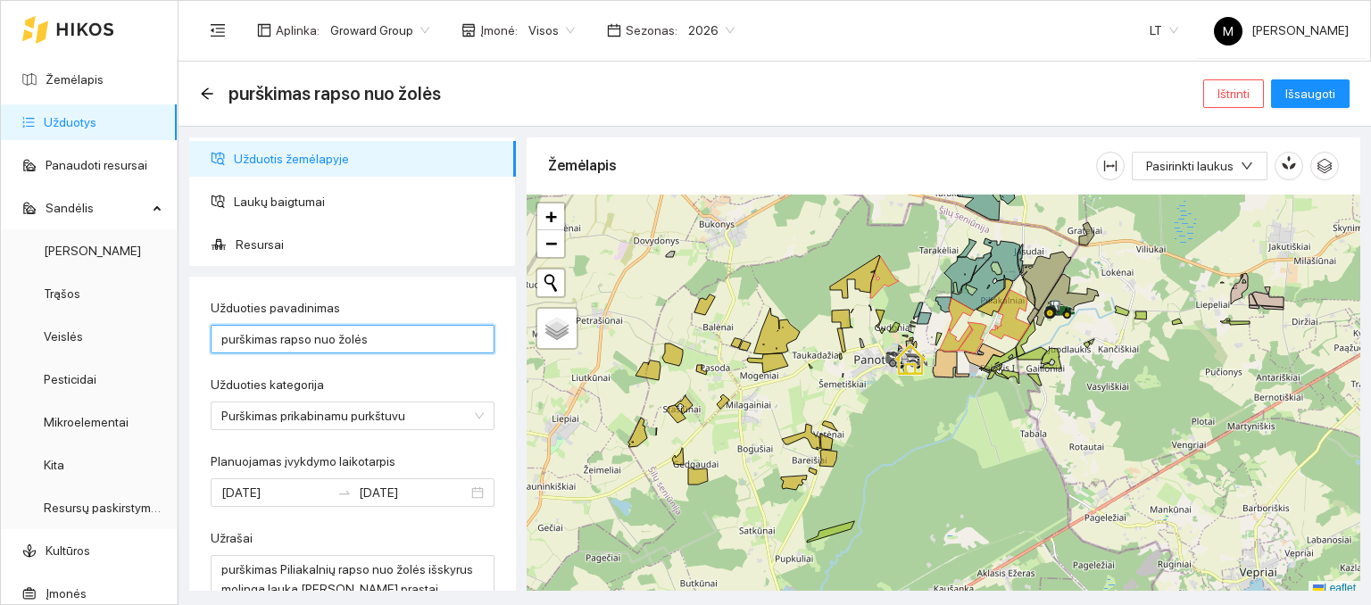
drag, startPoint x: 321, startPoint y: 344, endPoint x: 224, endPoint y: 333, distance: 97.9
click at [224, 333] on input "purškimas rapso nuo žolės" at bounding box center [353, 339] width 284 height 29
click at [437, 340] on input "Purškimas nuo žolės(Belkar\Metazamix) 2dalis" at bounding box center [353, 339] width 284 height 29
type input "Purškimas nuo žolės(Belkar\Metazamix) 1dalis"
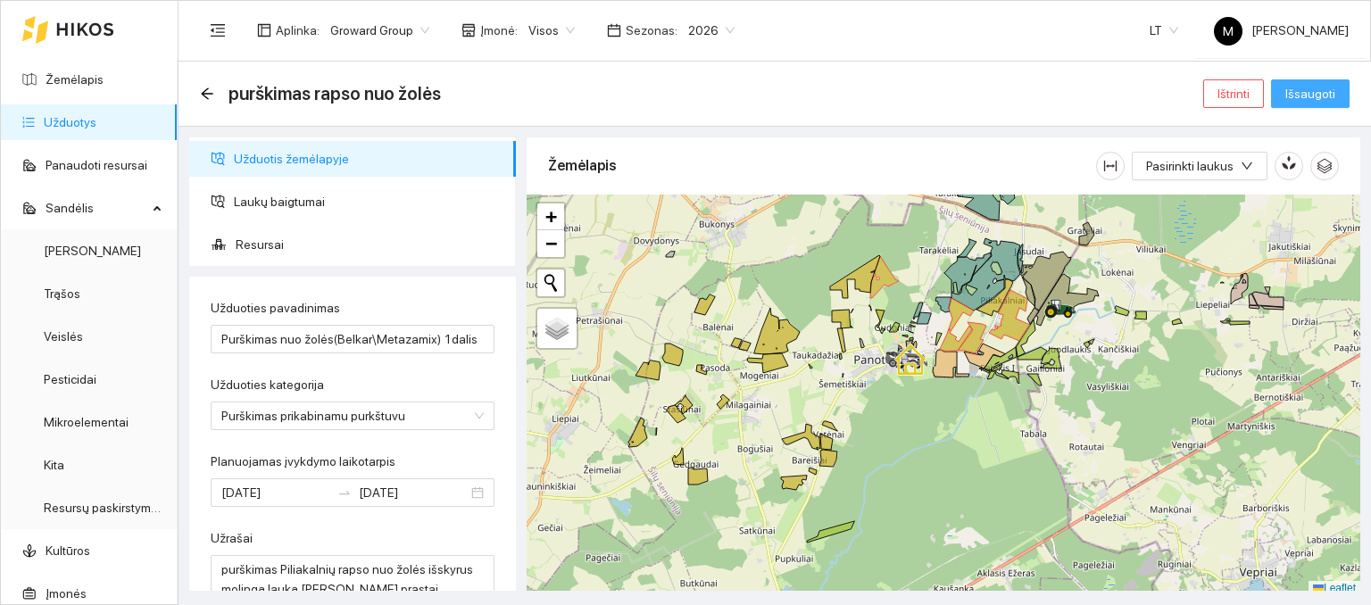
click at [1297, 95] on span "Išsaugoti" at bounding box center [1310, 94] width 50 height 20
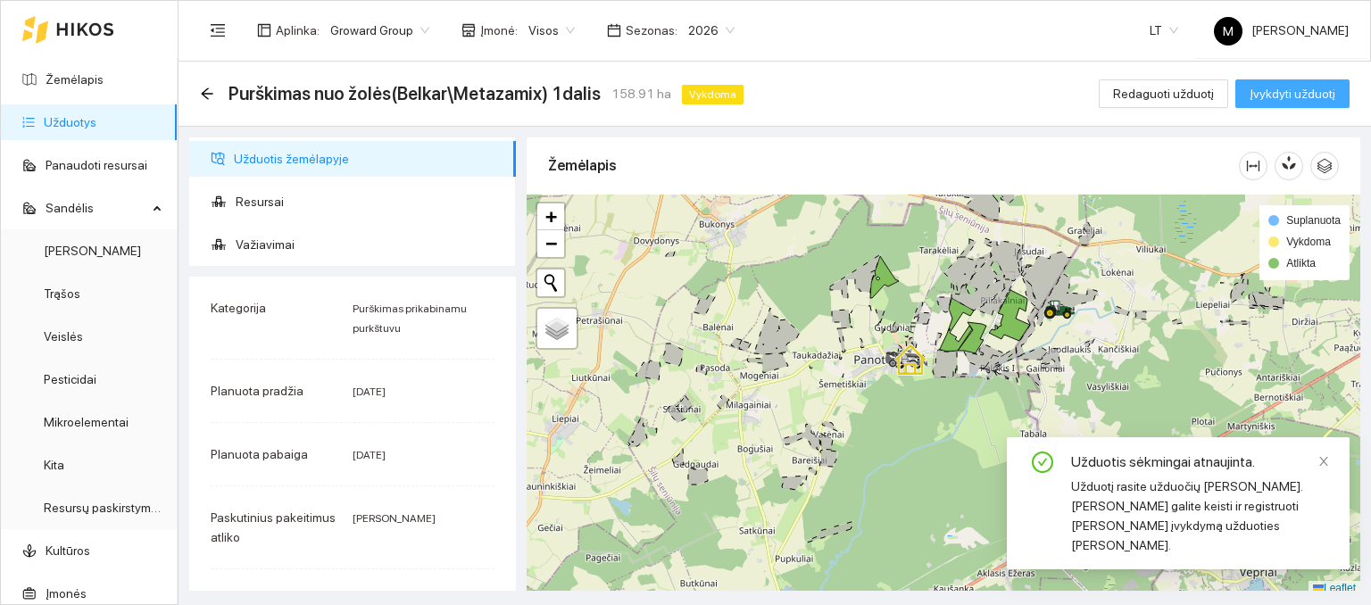
click at [1288, 90] on span "Įvykdyti užduotį" at bounding box center [1293, 94] width 86 height 20
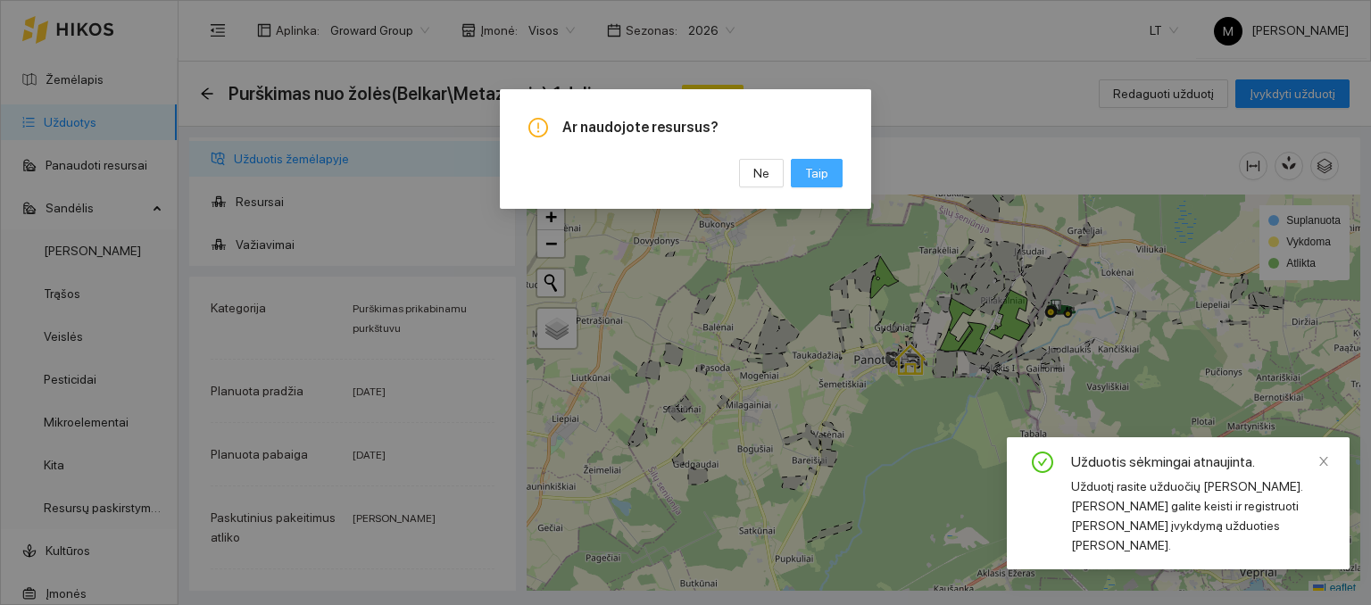
click at [814, 176] on span "Taip" at bounding box center [816, 173] width 23 height 20
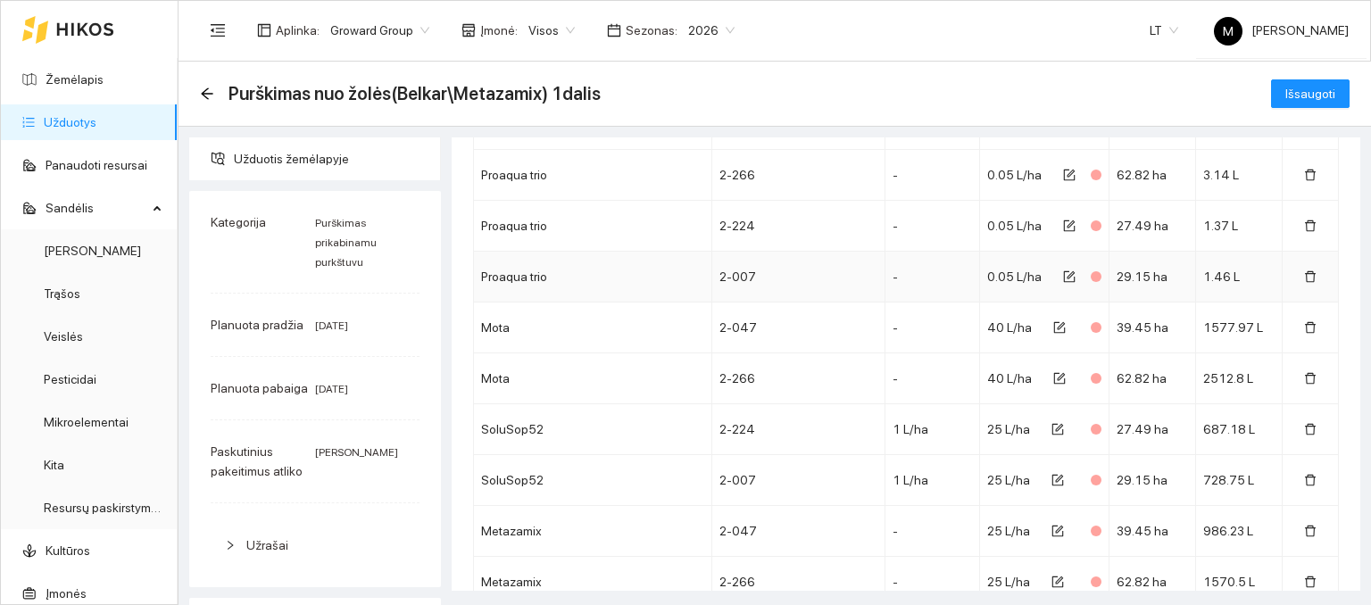
scroll to position [1707, 0]
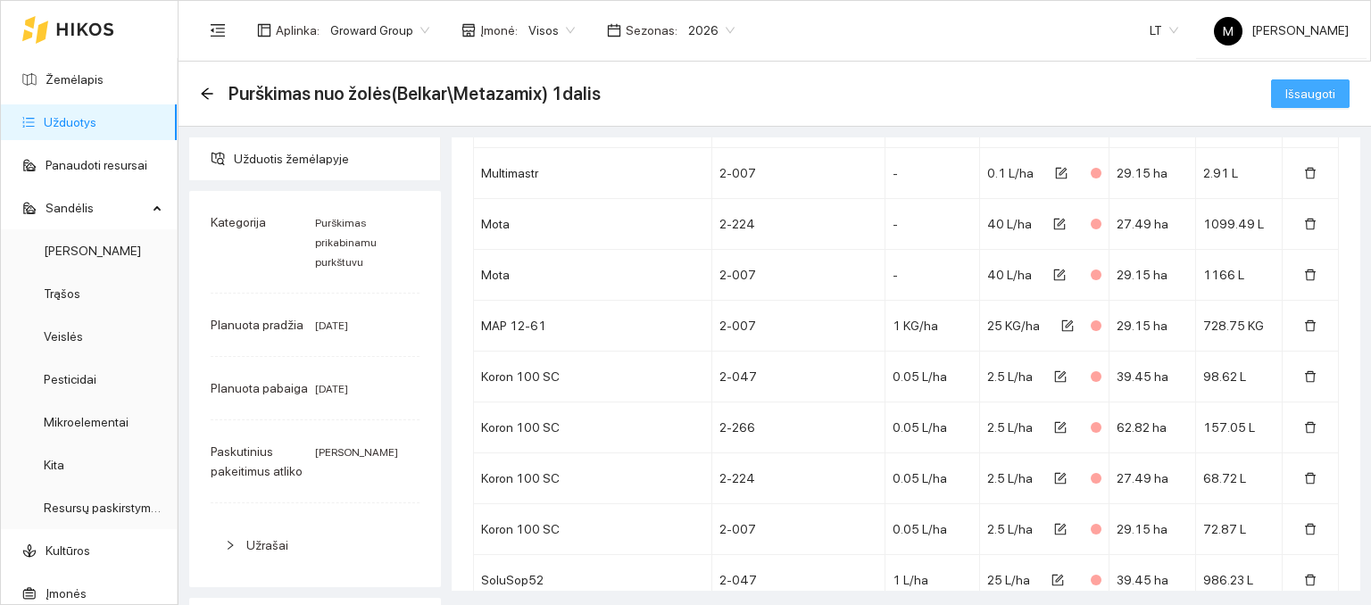
click at [1287, 99] on span "Išsaugoti" at bounding box center [1310, 94] width 50 height 20
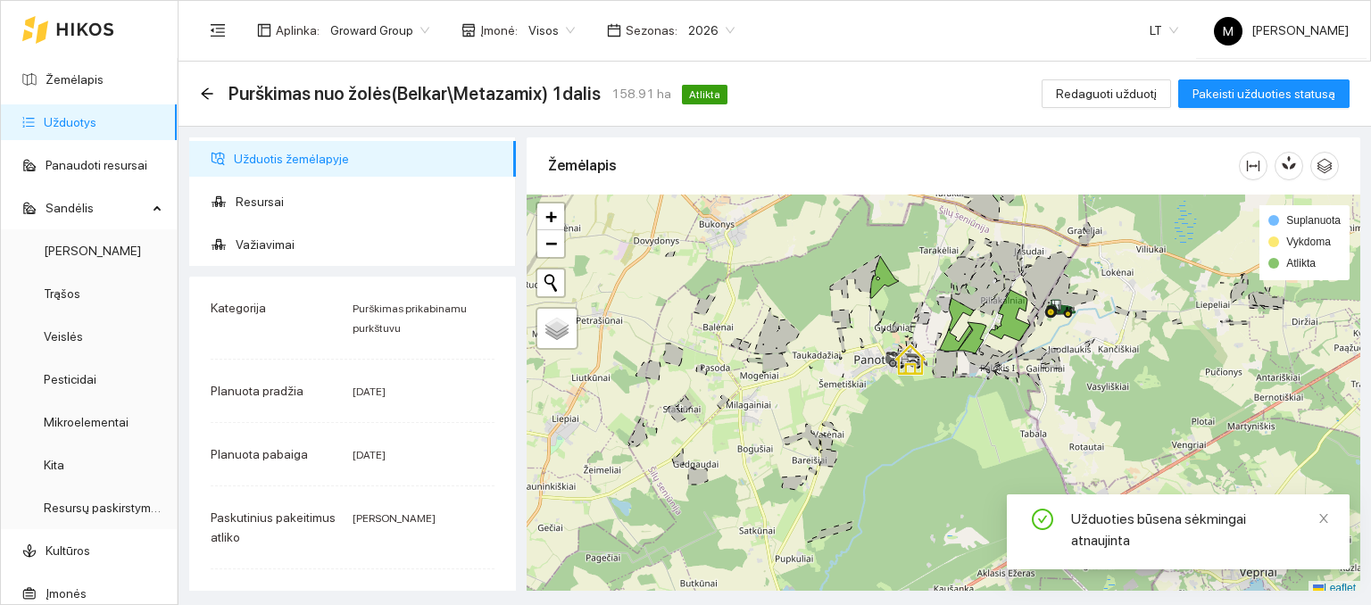
click at [96, 129] on link "Užduotys" at bounding box center [70, 122] width 53 height 14
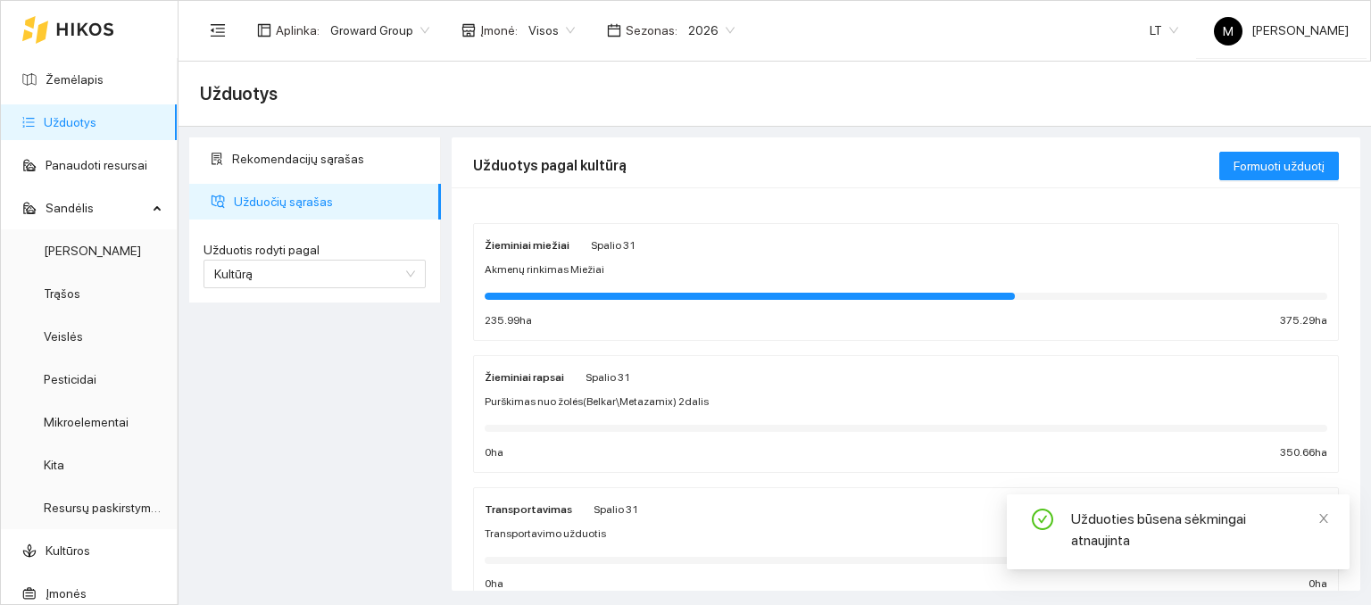
click at [561, 402] on span "Purškimas nuo žolės(Belkar\Metazamix) 2dalis" at bounding box center [597, 402] width 224 height 17
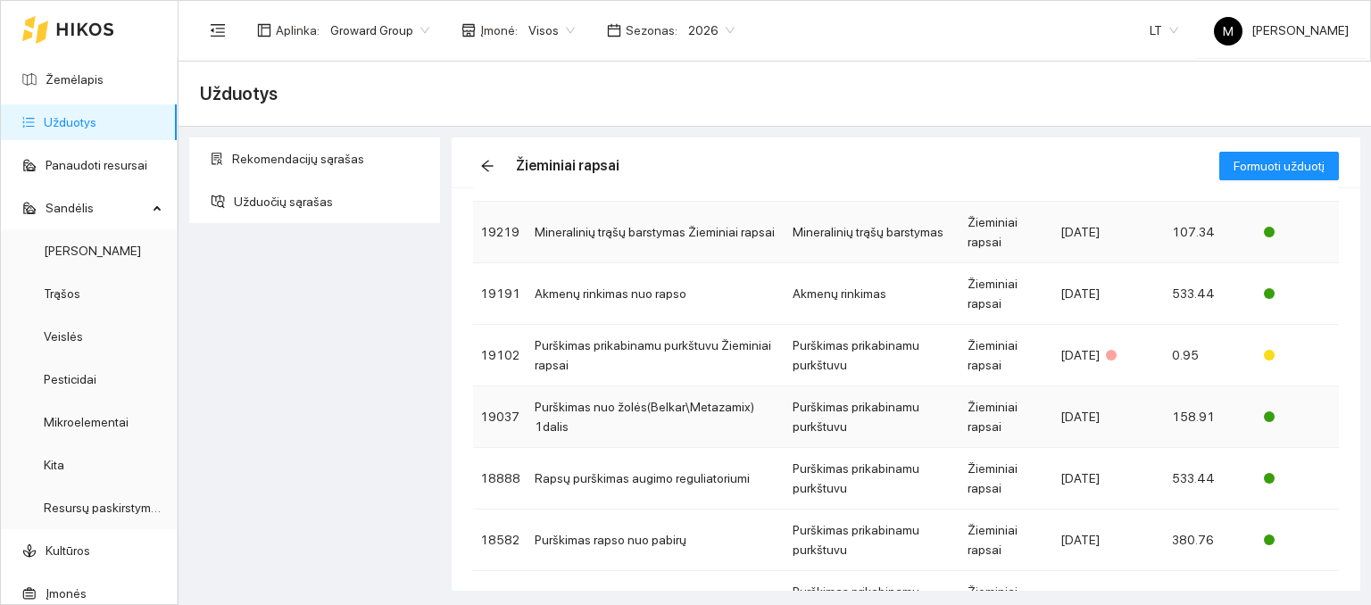
scroll to position [179, 0]
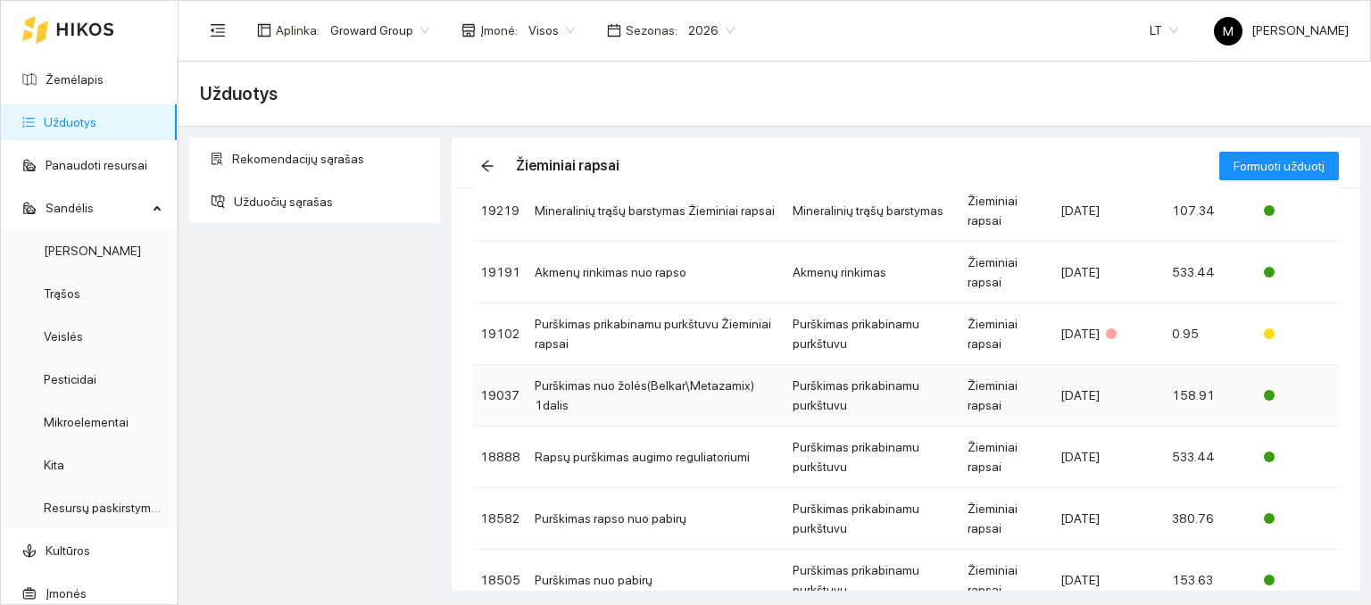
click at [650, 394] on td "Purškimas nuo žolės(Belkar\Metazamix) 1dalis" at bounding box center [657, 396] width 258 height 62
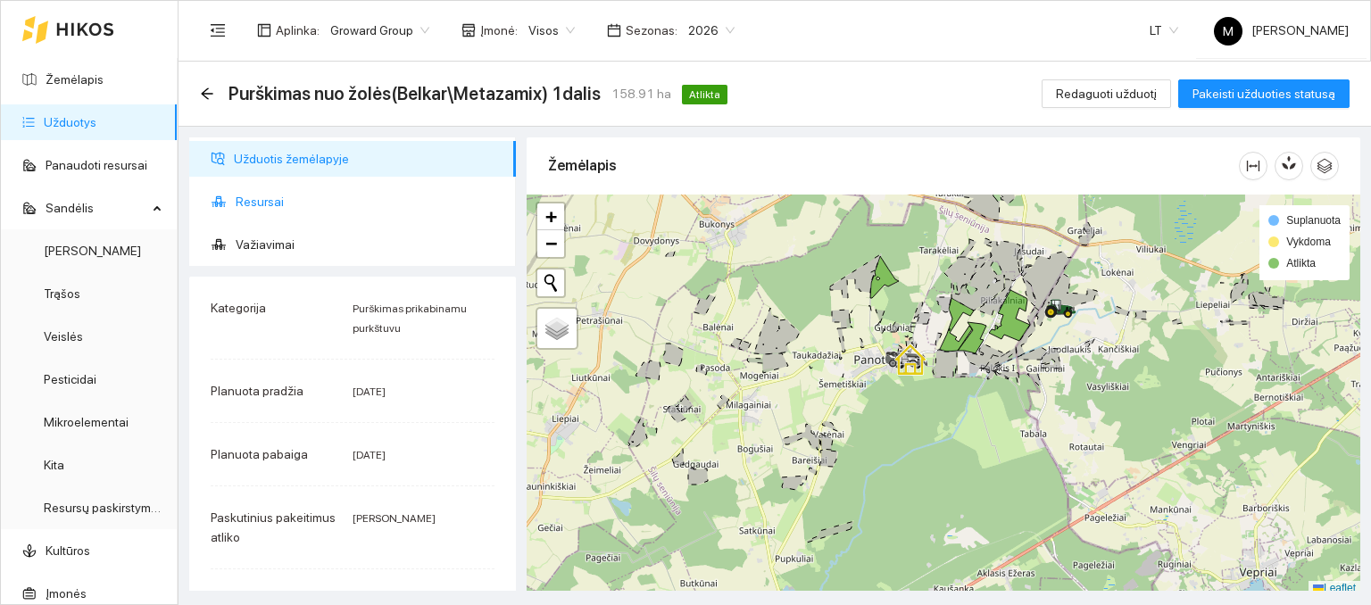
click at [257, 212] on span "Resursai" at bounding box center [369, 202] width 266 height 36
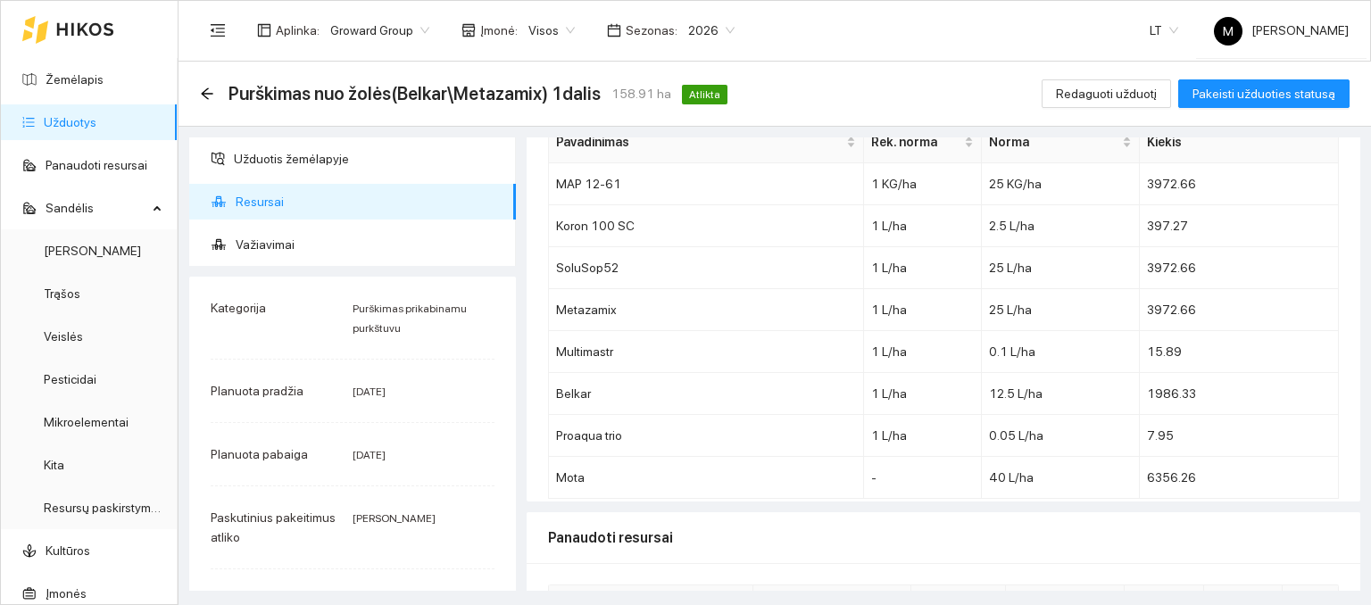
click at [44, 120] on link "Užduotys" at bounding box center [70, 122] width 53 height 14
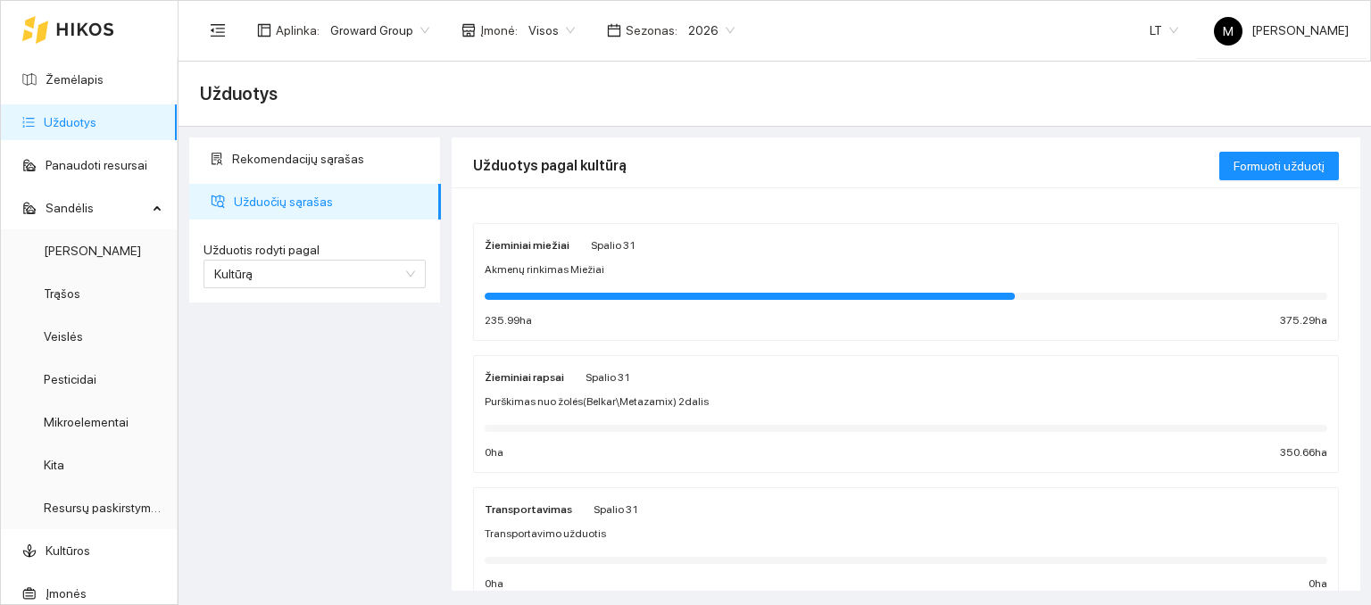
click at [564, 390] on div "Žieminiai rapsai Spalio 31 Purškimas nuo žolės(Belkar\Metazamix) 2dalis 0 ha 35…" at bounding box center [906, 414] width 843 height 95
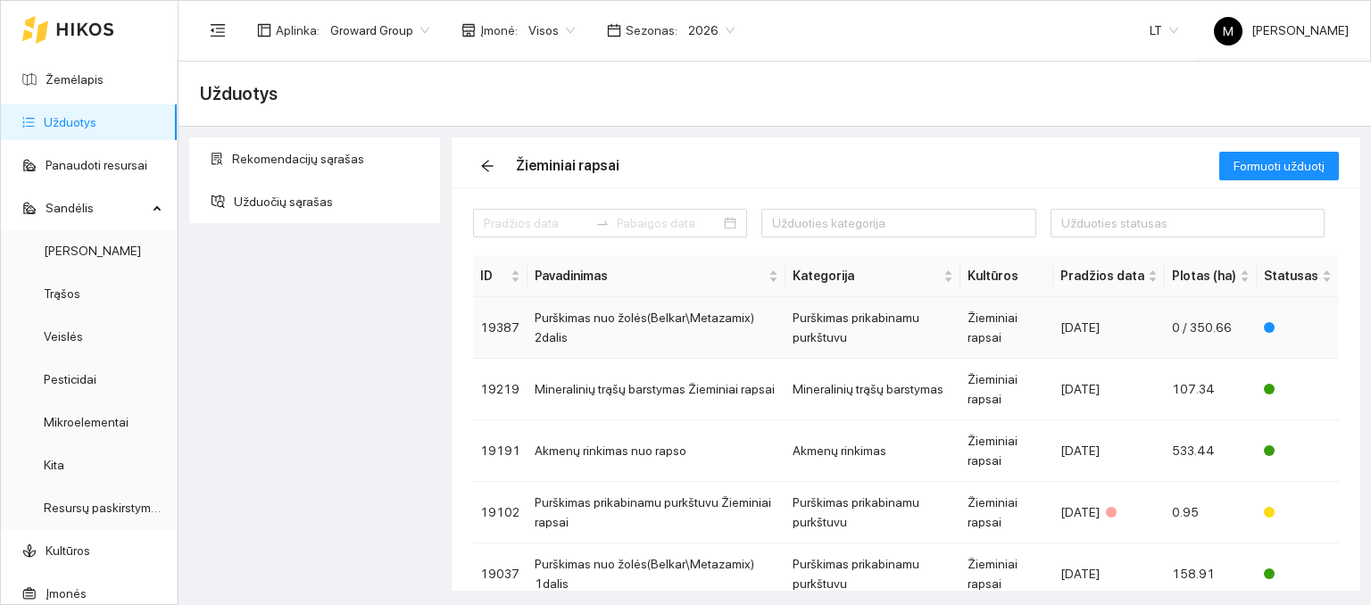
click at [632, 307] on td "Purškimas nuo žolės(Belkar\Metazamix) 2dalis" at bounding box center [657, 328] width 258 height 62
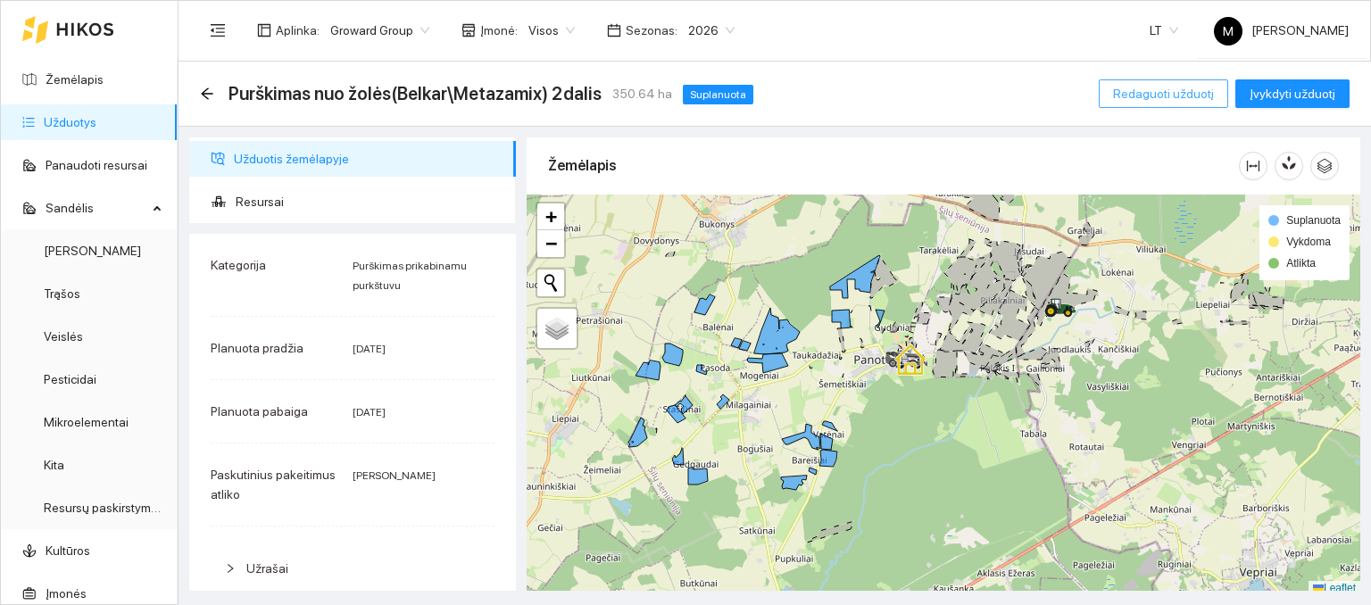
click at [1182, 96] on span "Redaguoti užduotį" at bounding box center [1163, 94] width 101 height 20
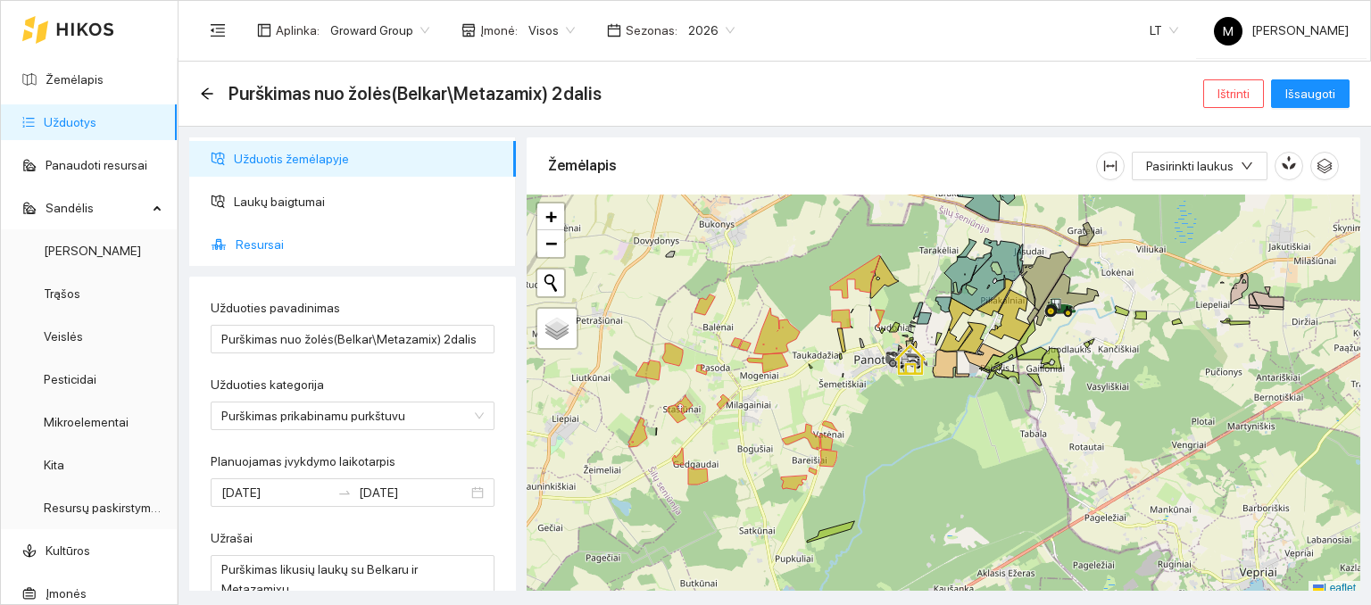
click at [254, 233] on span "Resursai" at bounding box center [369, 245] width 266 height 36
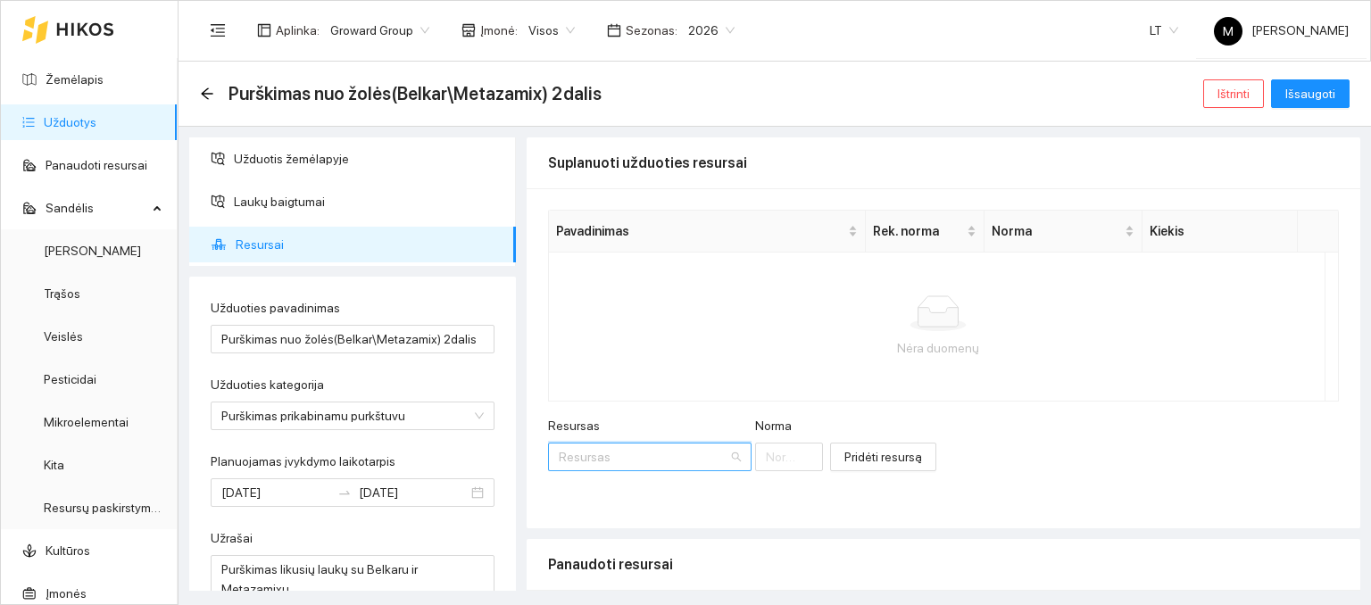
click at [628, 461] on input "Resursas" at bounding box center [644, 457] width 170 height 27
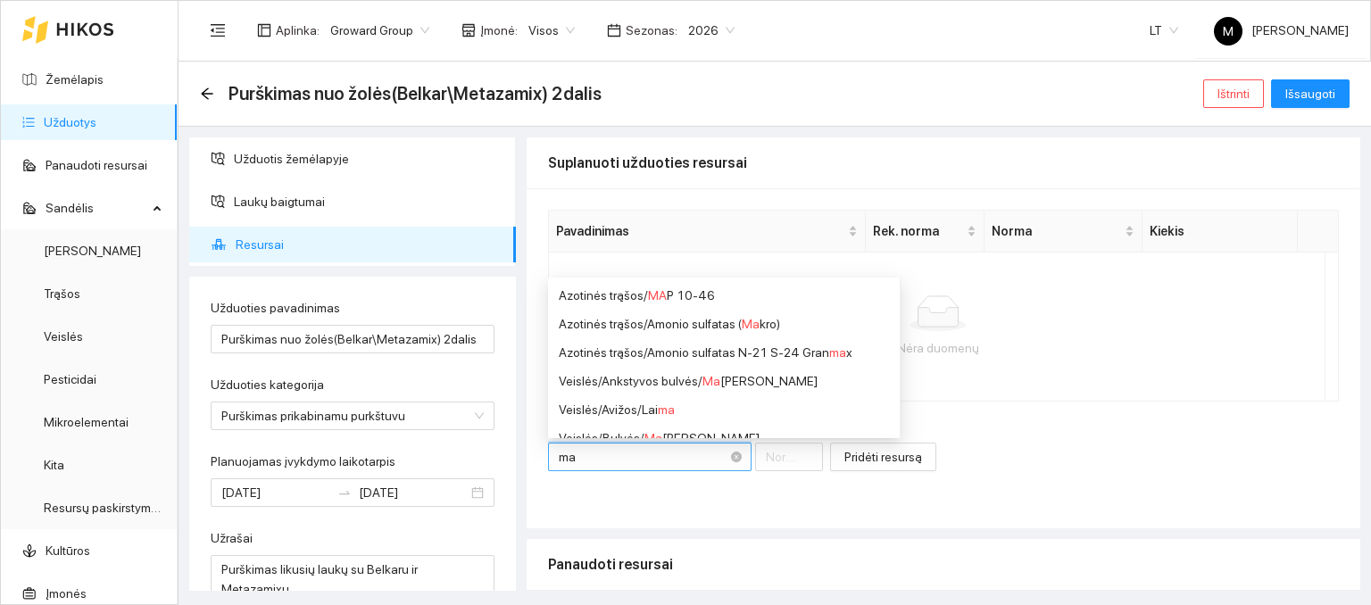
type input "map"
click at [680, 353] on span "MAP" at bounding box center [671, 352] width 26 height 14
type input "1"
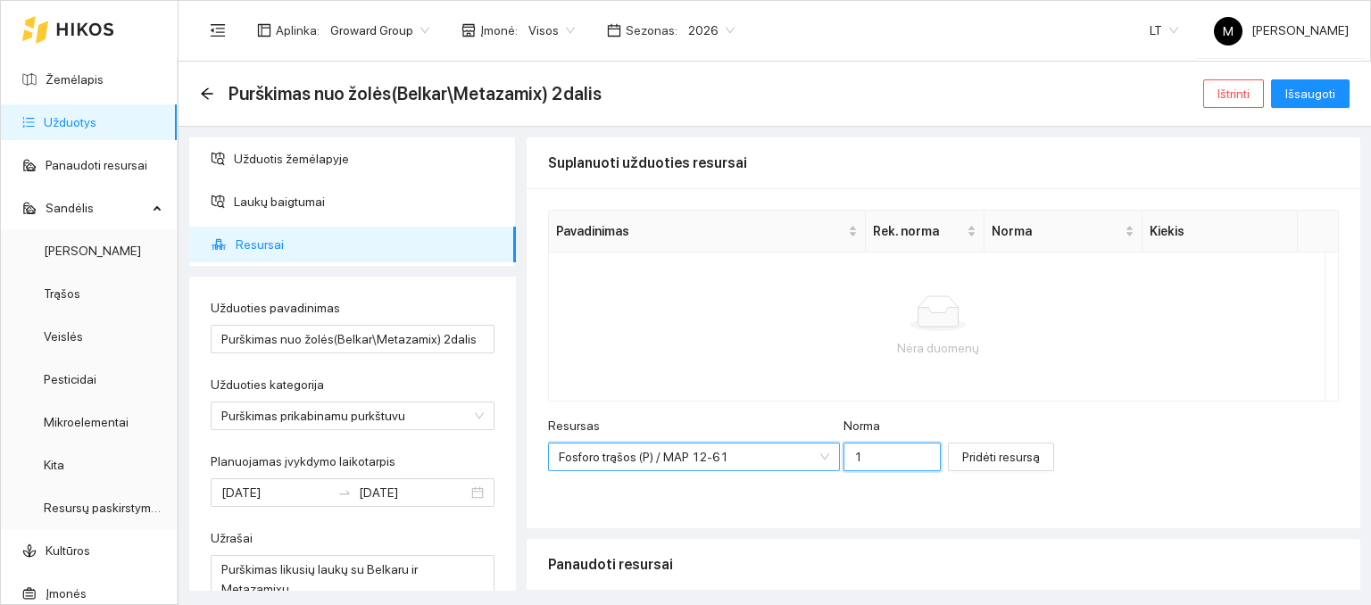
click at [853, 452] on input "1" at bounding box center [892, 457] width 97 height 29
type input "0.5"
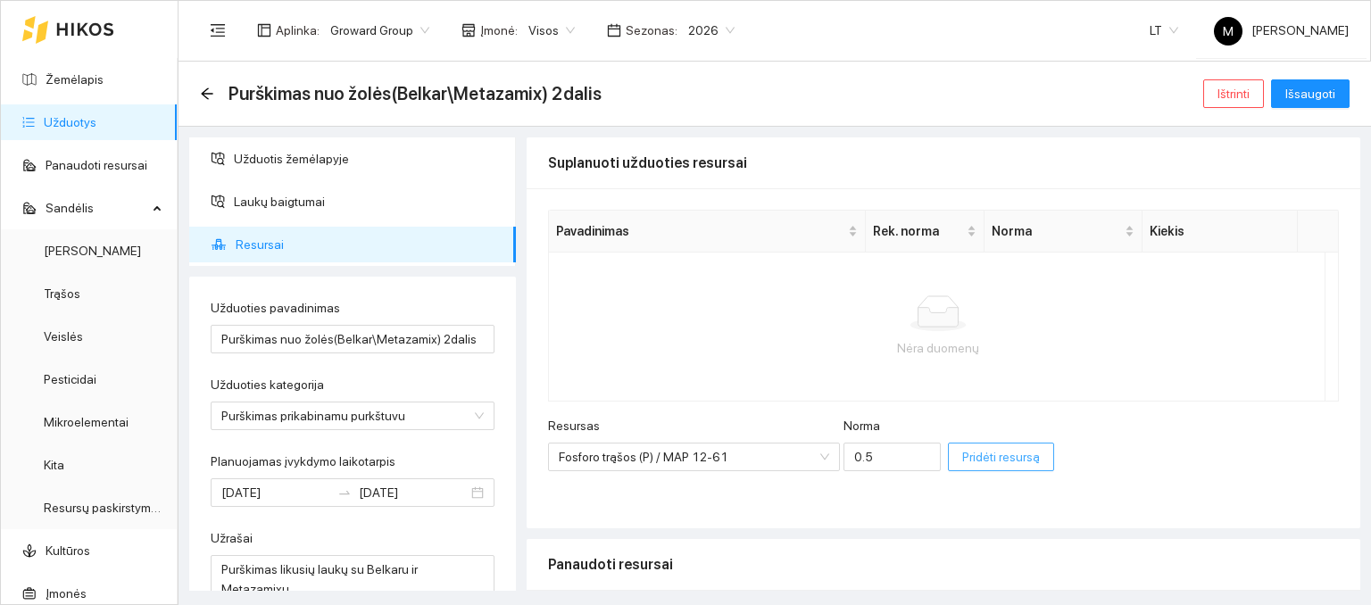
click at [962, 459] on span "Pridėti resursą" at bounding box center [1001, 457] width 78 height 20
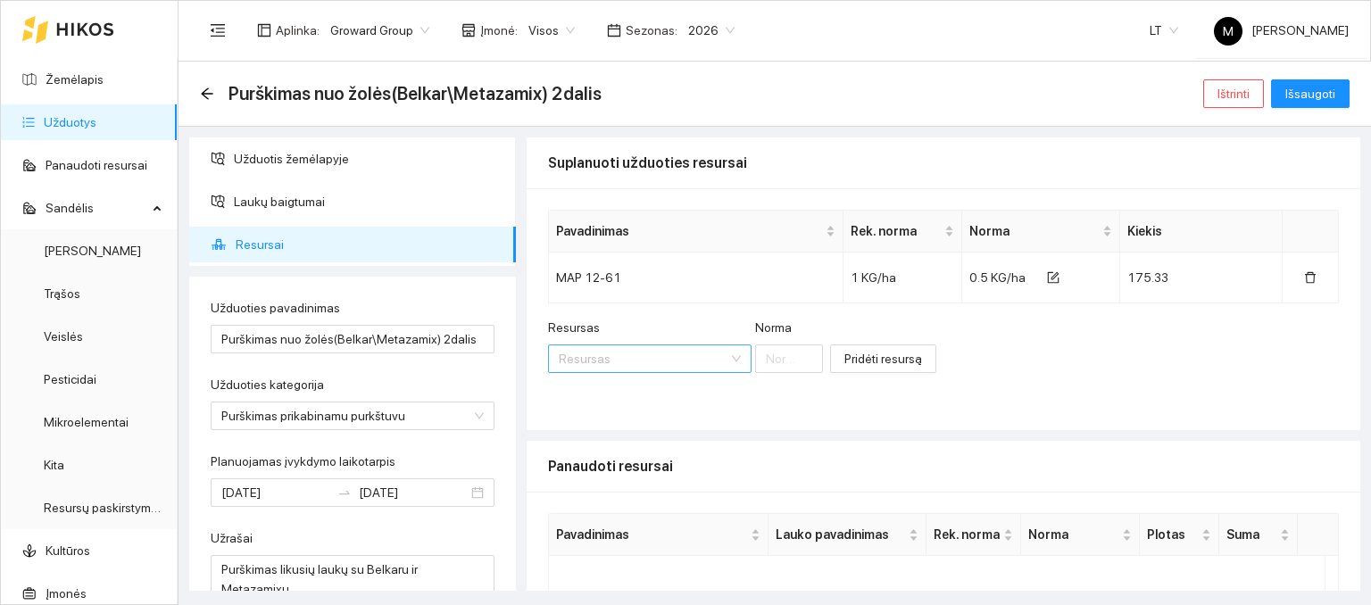
click at [630, 352] on input "Resursas" at bounding box center [644, 358] width 170 height 27
type input "koro"
click at [639, 401] on span "Koro" at bounding box center [637, 394] width 25 height 14
type input "1"
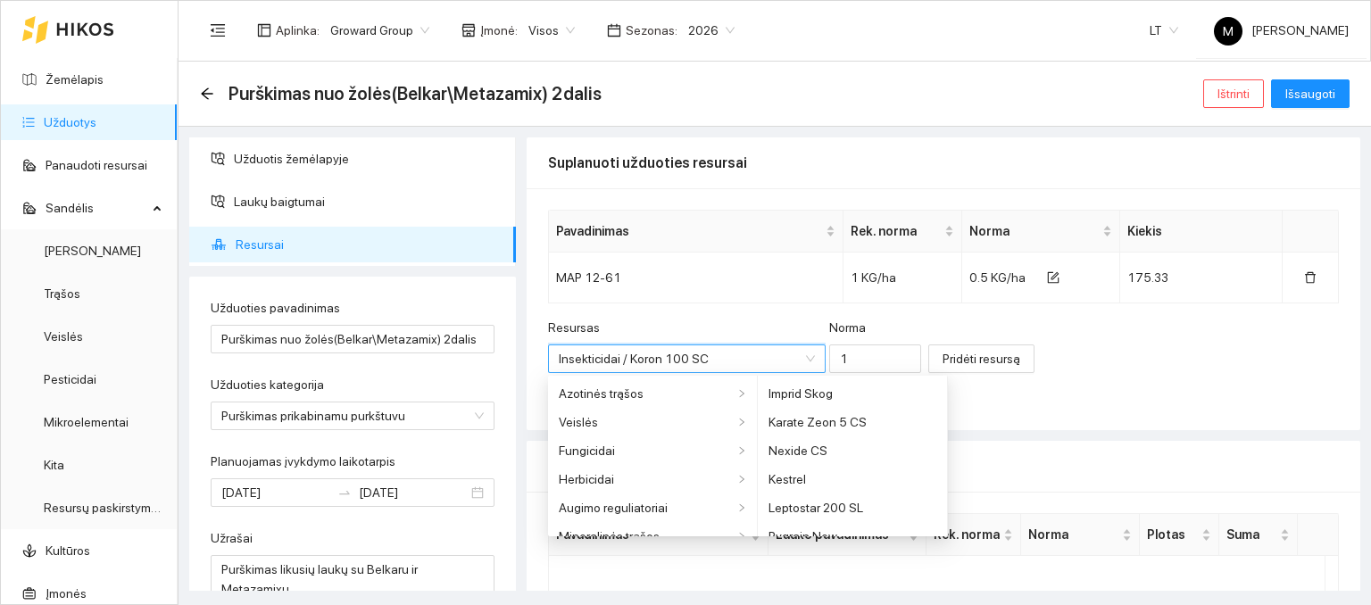
scroll to position [1157, 0]
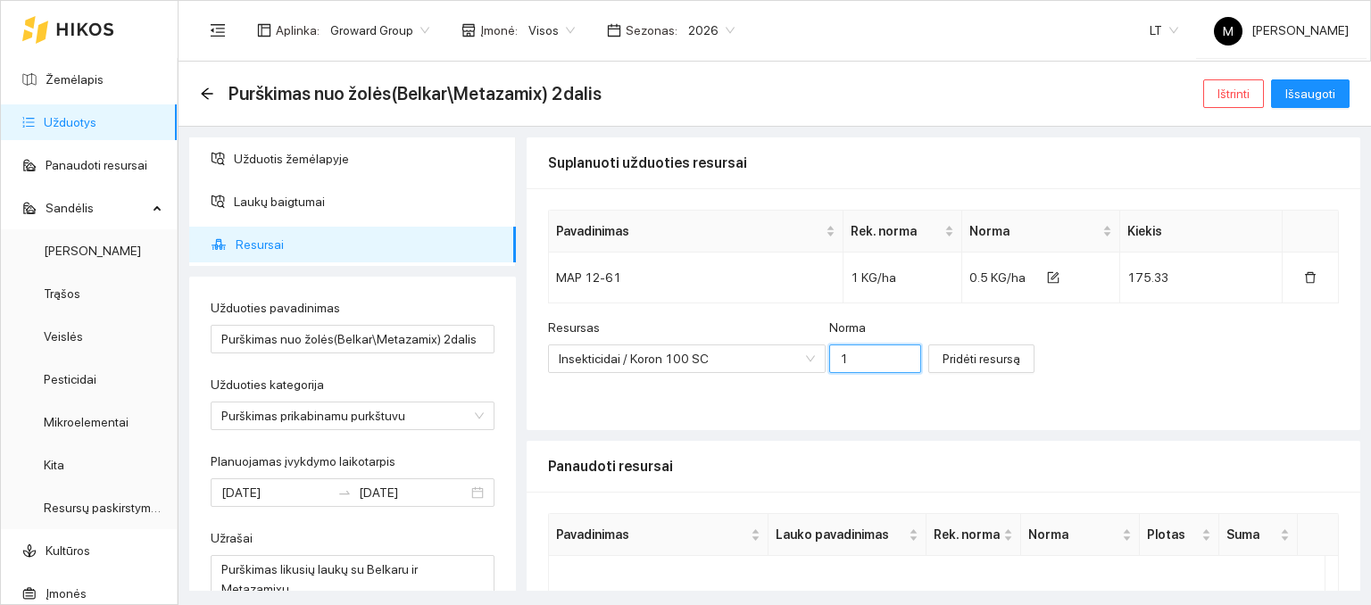
click at [832, 352] on input "1" at bounding box center [875, 359] width 93 height 29
type input "0.05"
click at [943, 357] on span "Pridėti resursą" at bounding box center [982, 359] width 78 height 20
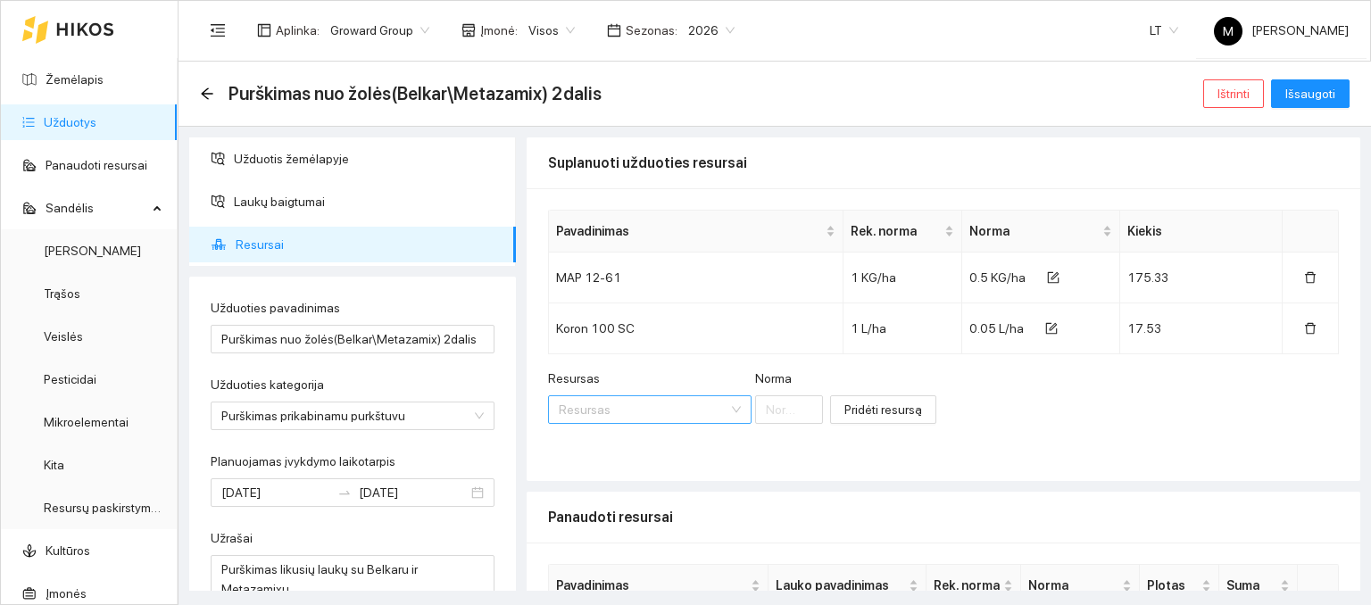
click at [634, 410] on input "Resursas" at bounding box center [644, 409] width 170 height 27
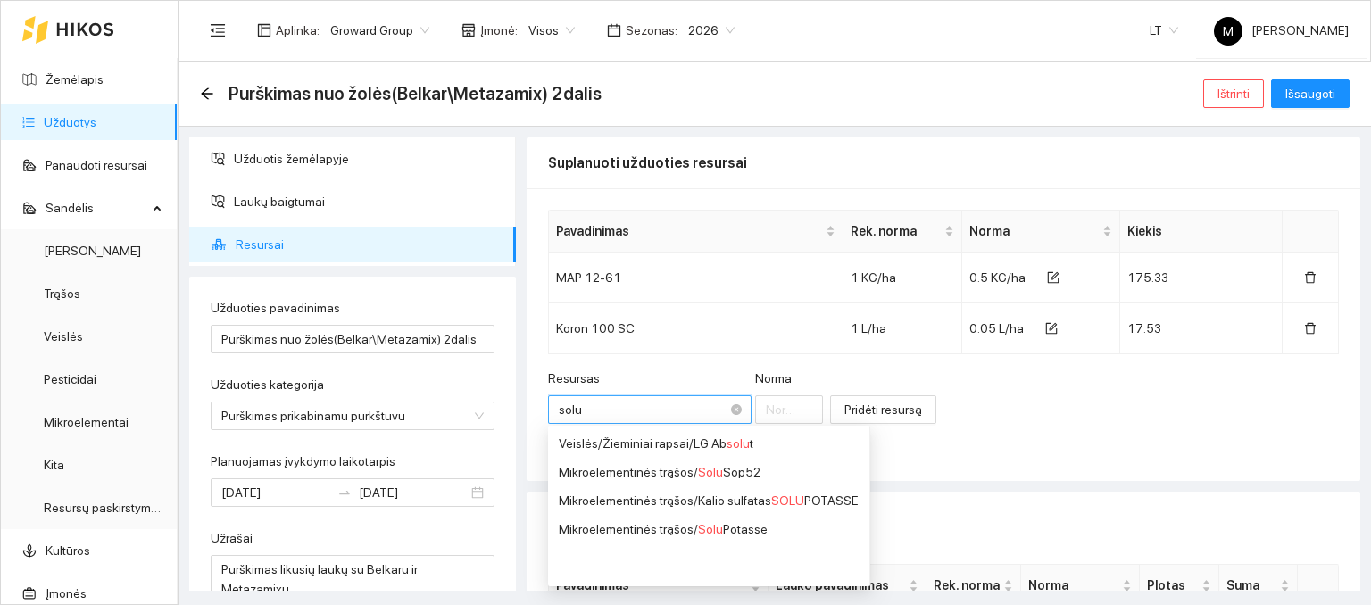
type input "solus"
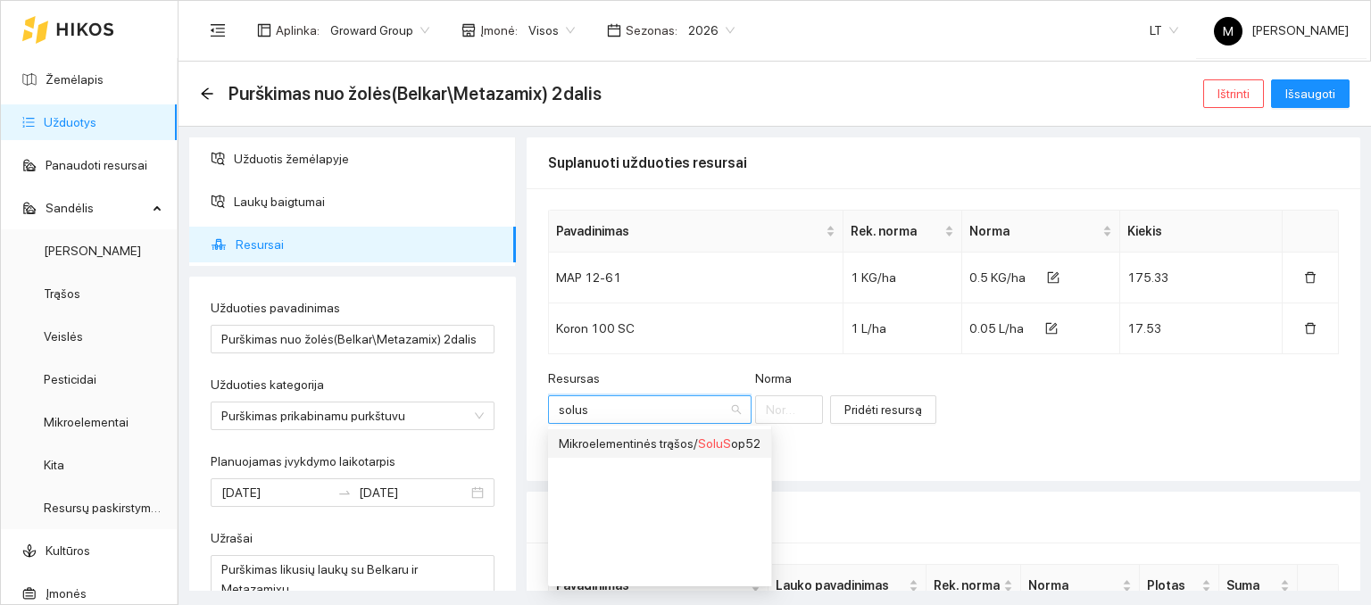
click at [621, 453] on li "Mikroelementinės trąšos / SoluS op52" at bounding box center [659, 443] width 223 height 29
type input "1"
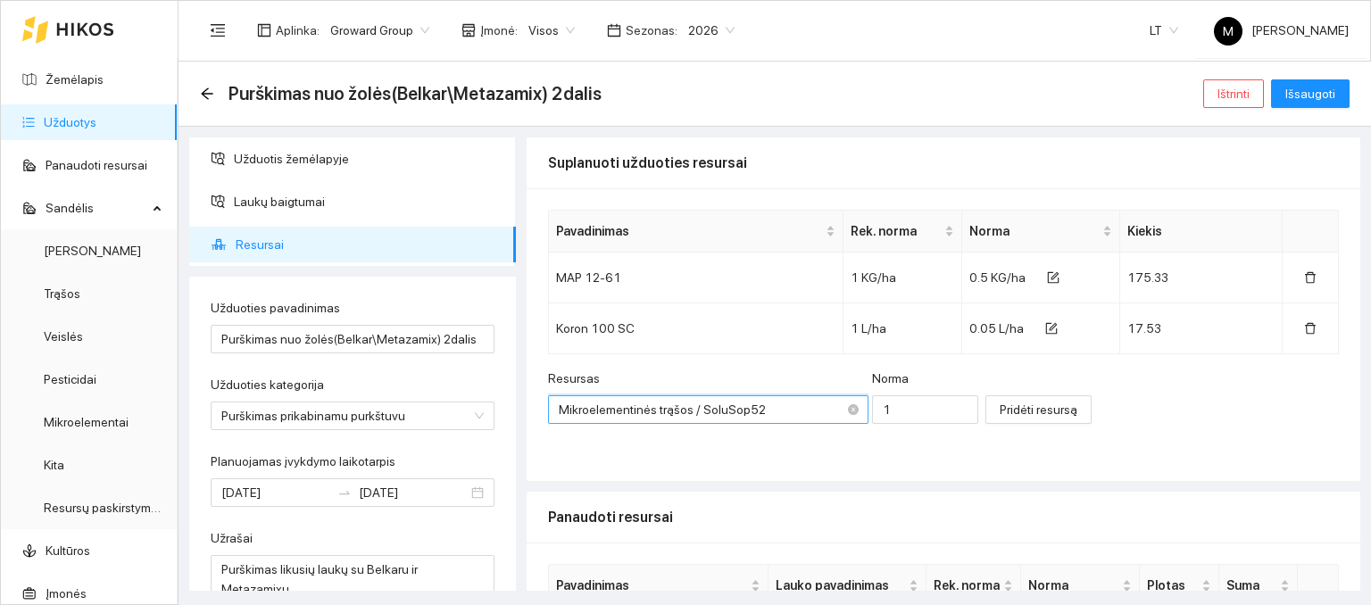
scroll to position [1043, 0]
click at [872, 410] on input "1" at bounding box center [925, 409] width 107 height 29
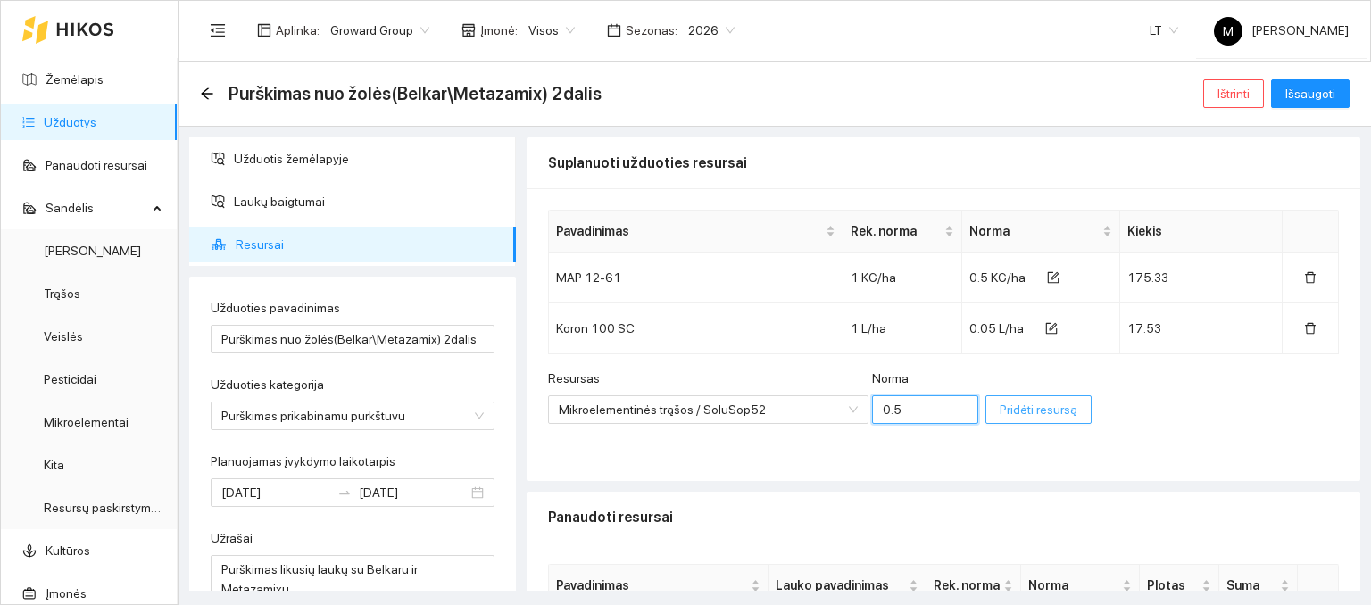
type input "0.5"
click at [1000, 412] on span "Pridėti resursą" at bounding box center [1039, 410] width 78 height 20
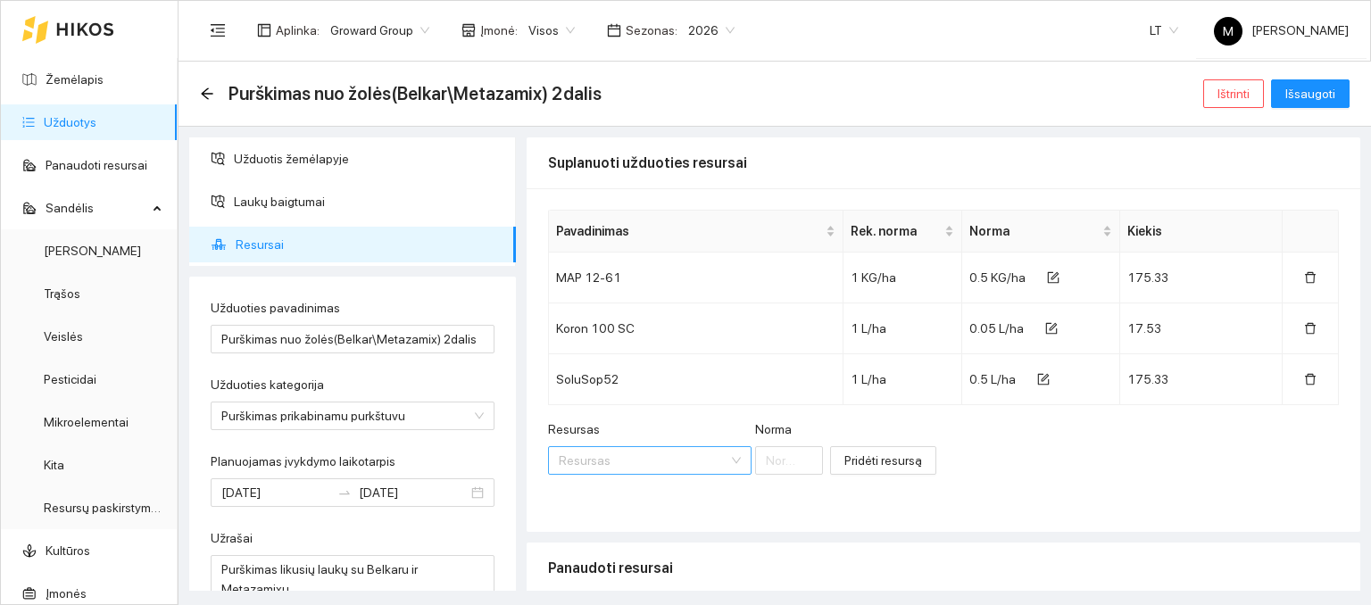
click at [611, 462] on input "Resursas" at bounding box center [644, 460] width 170 height 27
type input "metaza"
click at [628, 297] on span "Metaza" at bounding box center [640, 298] width 42 height 14
type input "1"
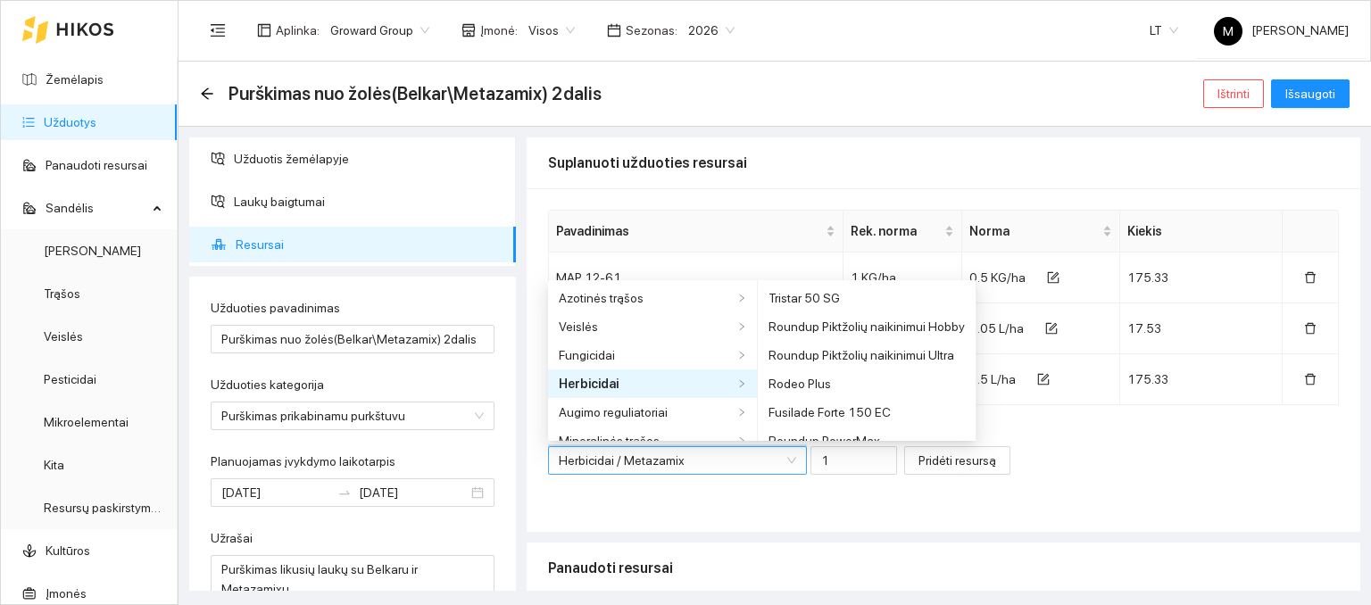
scroll to position [3614, 0]
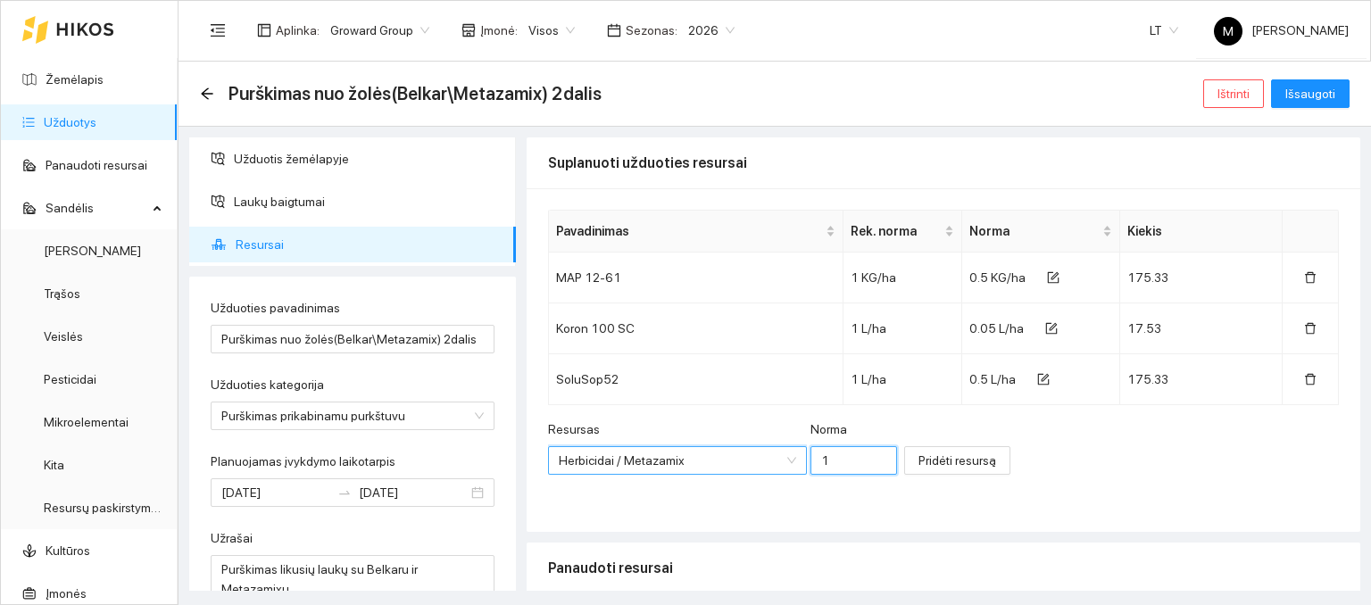
click at [811, 458] on input "1" at bounding box center [854, 460] width 87 height 29
type input "0.5"
click at [919, 459] on span "Pridėti resursą" at bounding box center [958, 461] width 78 height 20
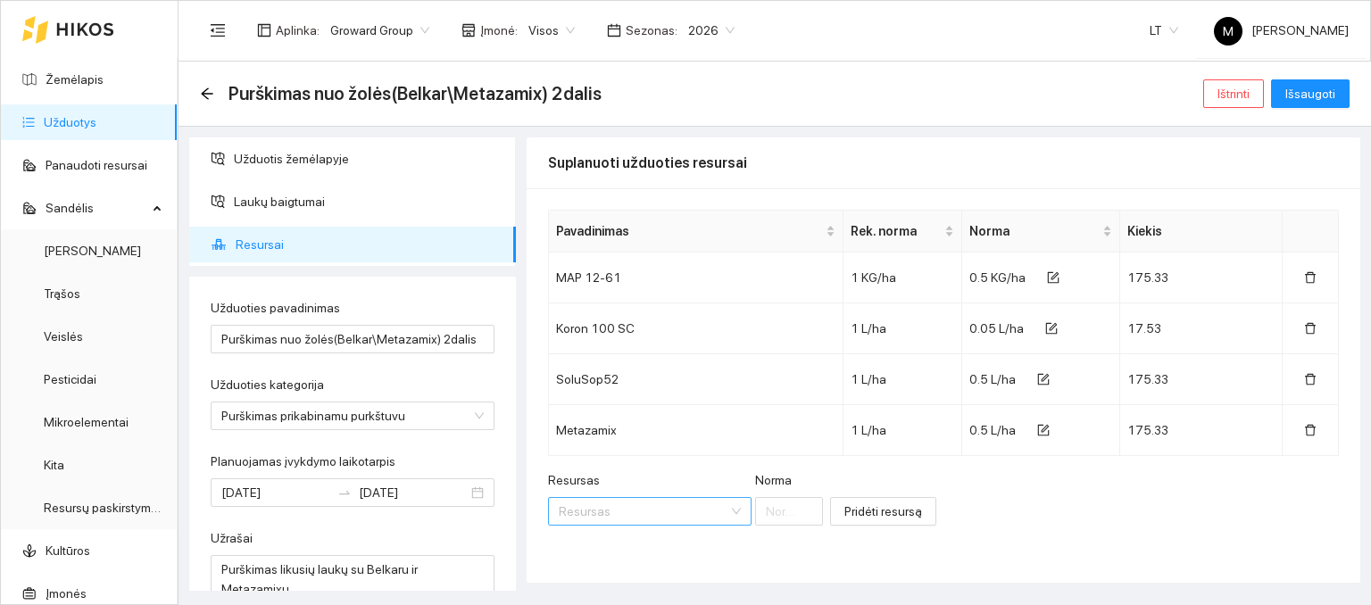
click at [661, 515] on input "Resursas" at bounding box center [644, 511] width 170 height 27
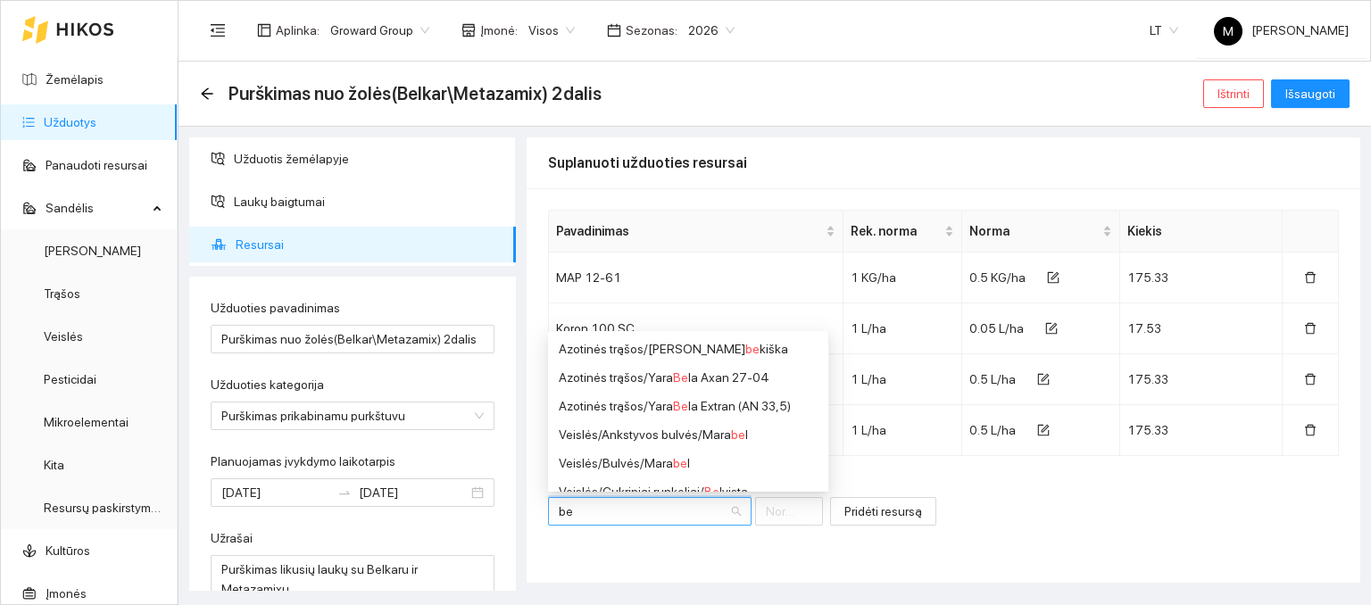
type input "b"
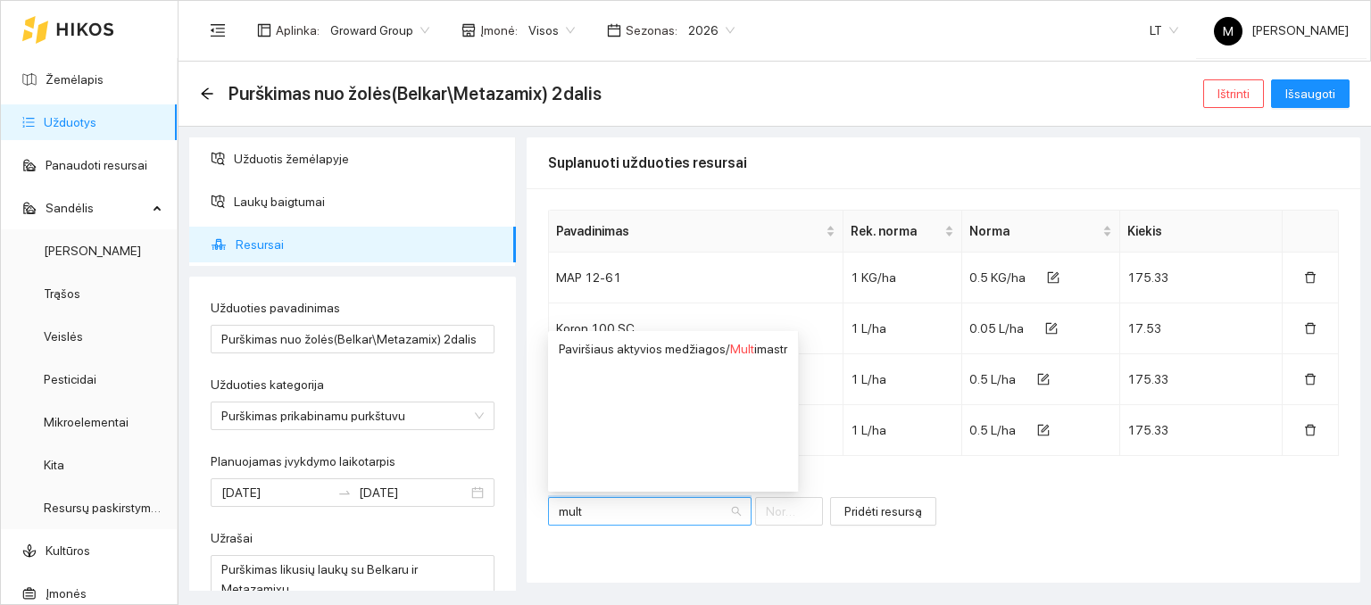
type input "multi"
click at [690, 351] on div "Paviršiaus aktyvios medžiagos / Multi mastr" at bounding box center [673, 349] width 229 height 20
type input "1"
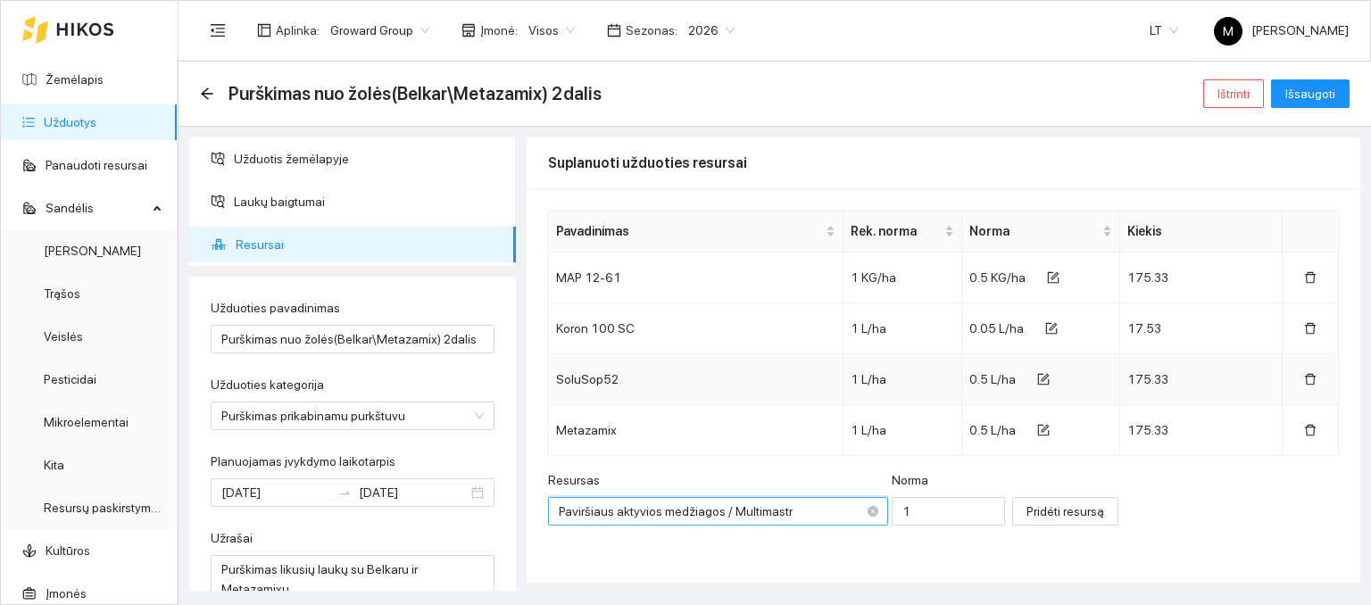
scroll to position [414, 0]
click at [892, 506] on input "1" at bounding box center [948, 511] width 113 height 29
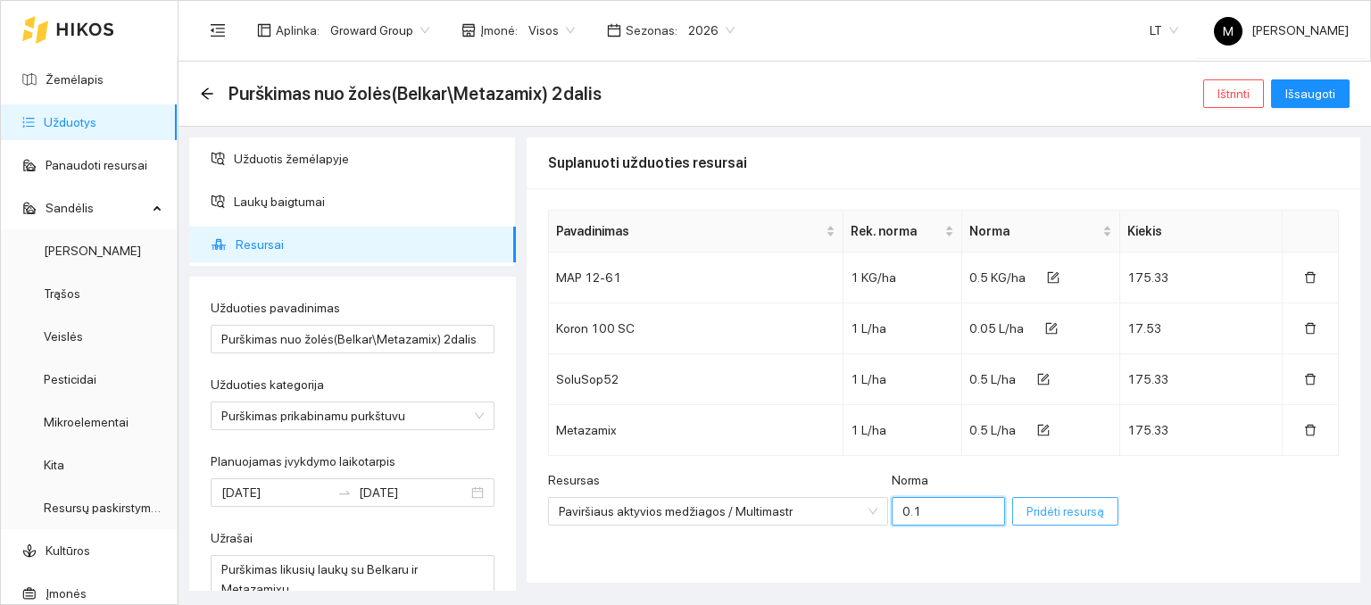
type input "0.1"
click at [1027, 512] on span "Pridėti resursą" at bounding box center [1066, 512] width 78 height 20
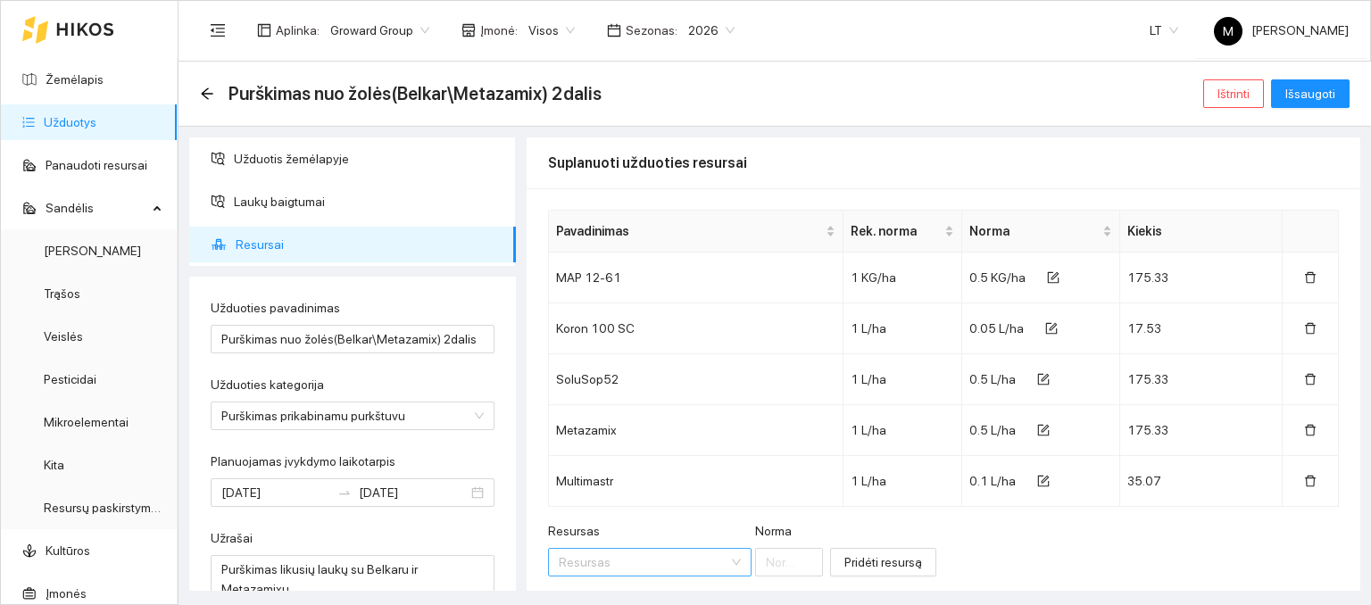
click at [660, 565] on input "Resursas" at bounding box center [644, 562] width 170 height 27
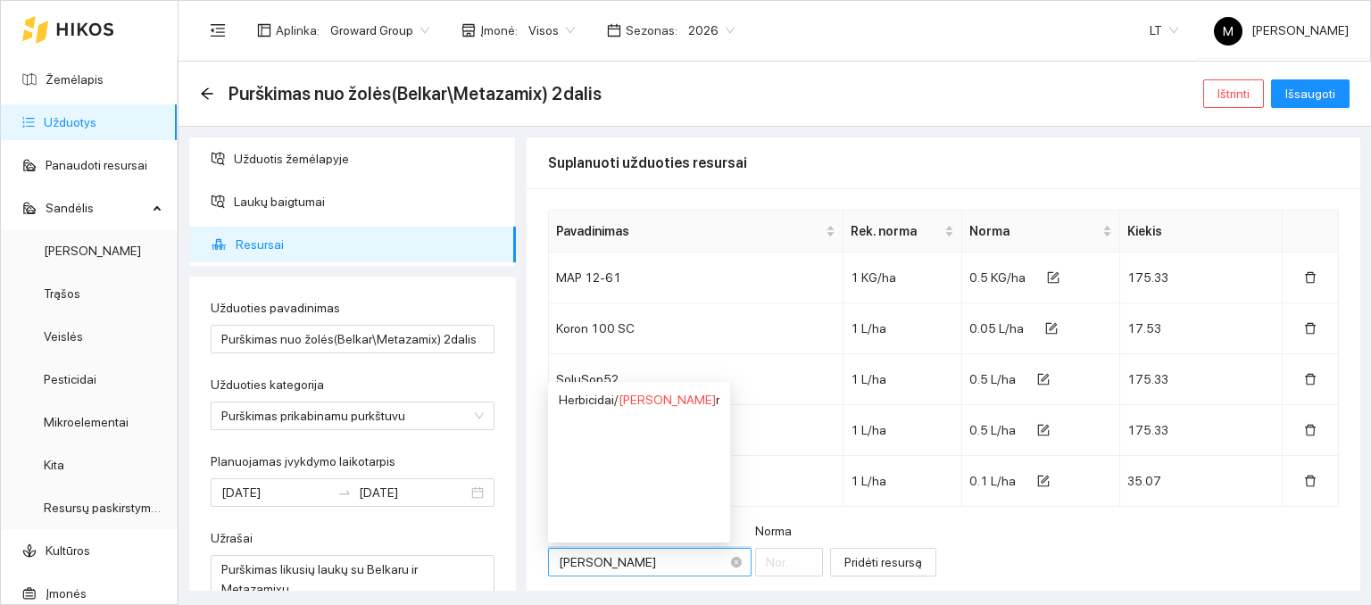
type input "belkar"
click at [631, 403] on span "Belkar" at bounding box center [636, 400] width 35 height 14
type input "1"
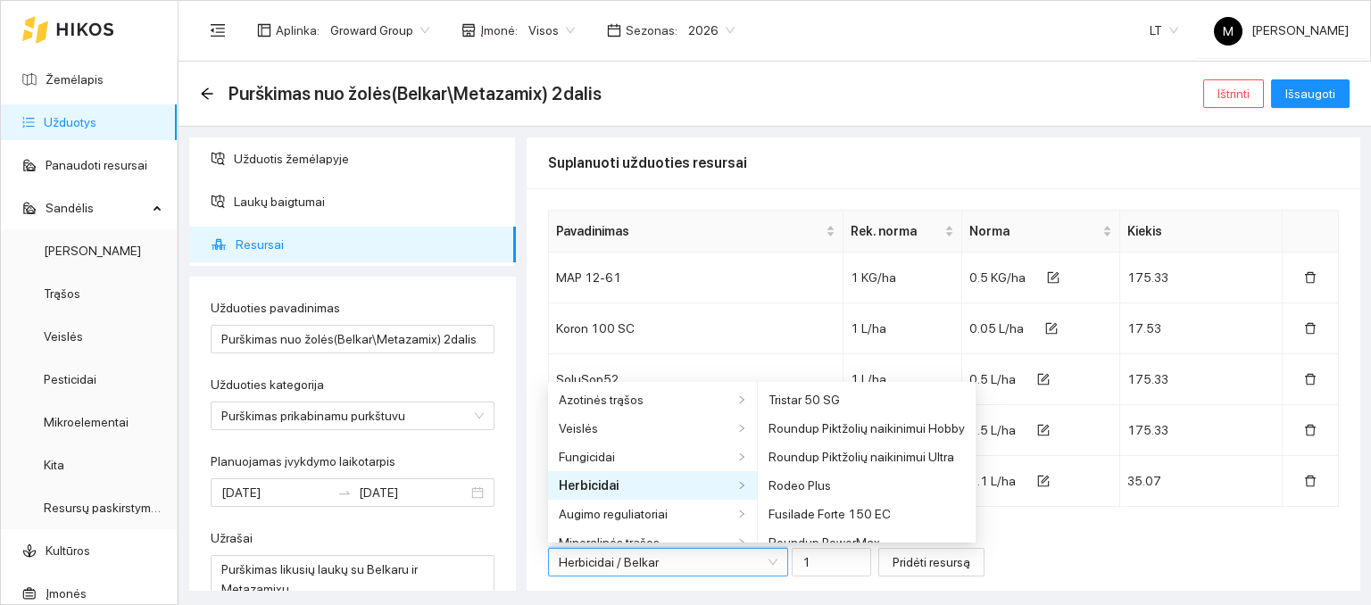
scroll to position [4842, 0]
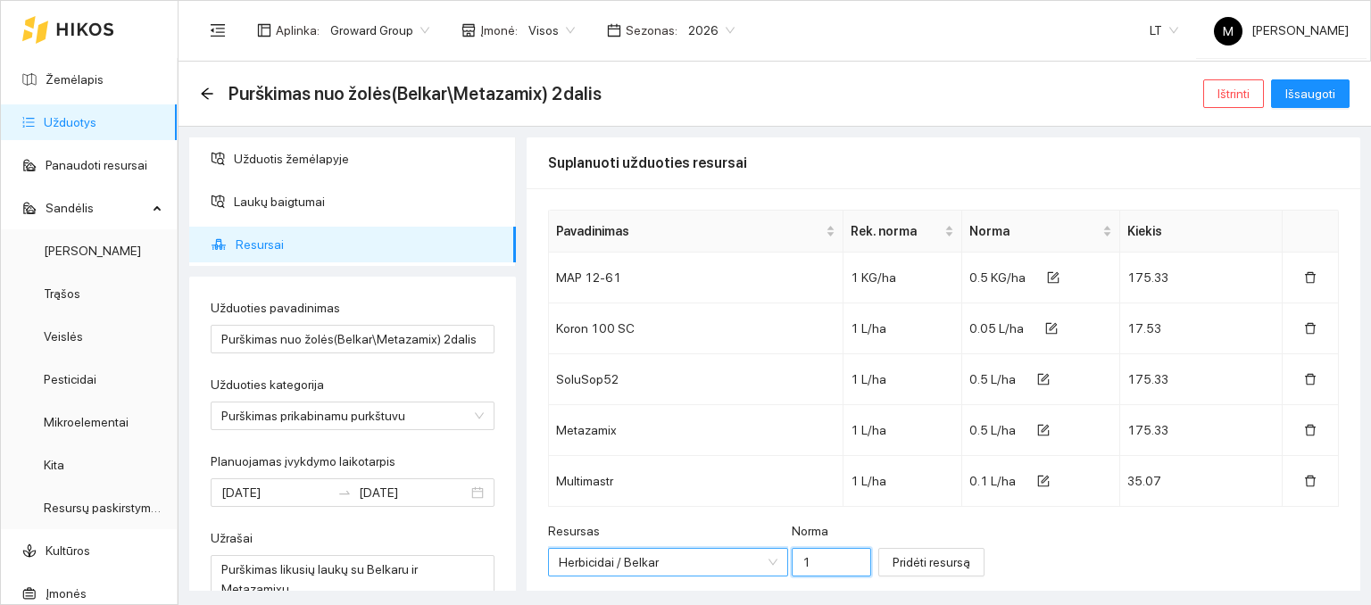
click at [792, 568] on input "1" at bounding box center [832, 562] width 80 height 29
type input "0.25"
click at [893, 564] on span "Pridėti resursą" at bounding box center [932, 563] width 78 height 20
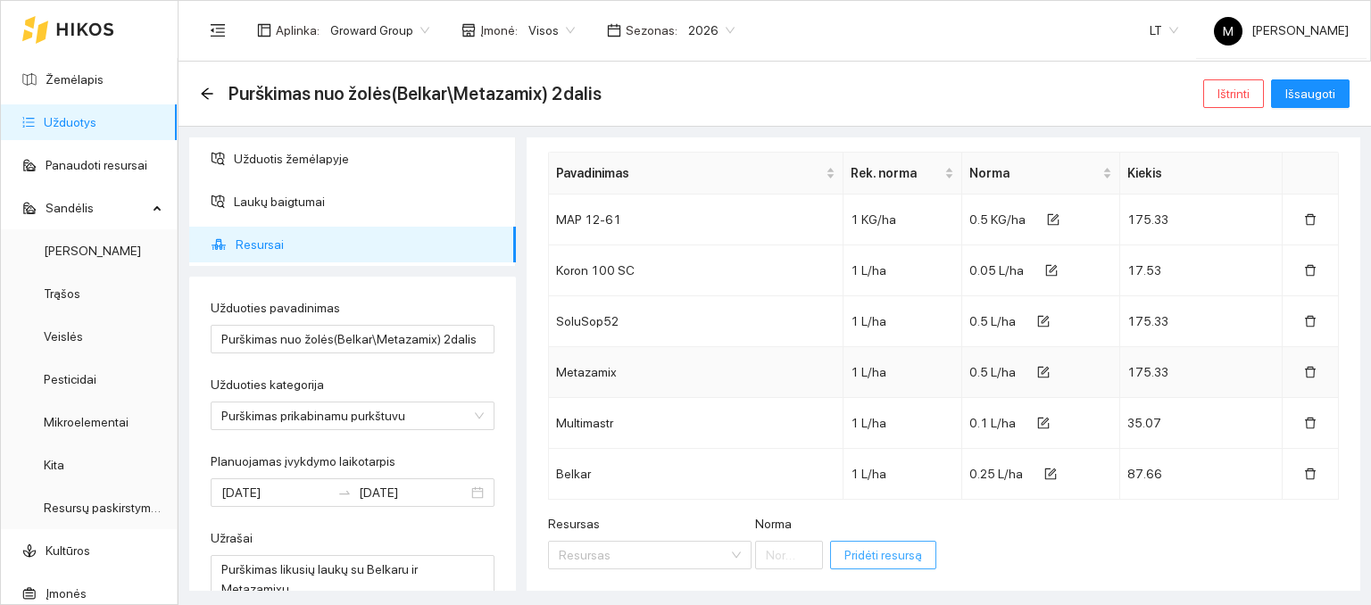
scroll to position [89, 0]
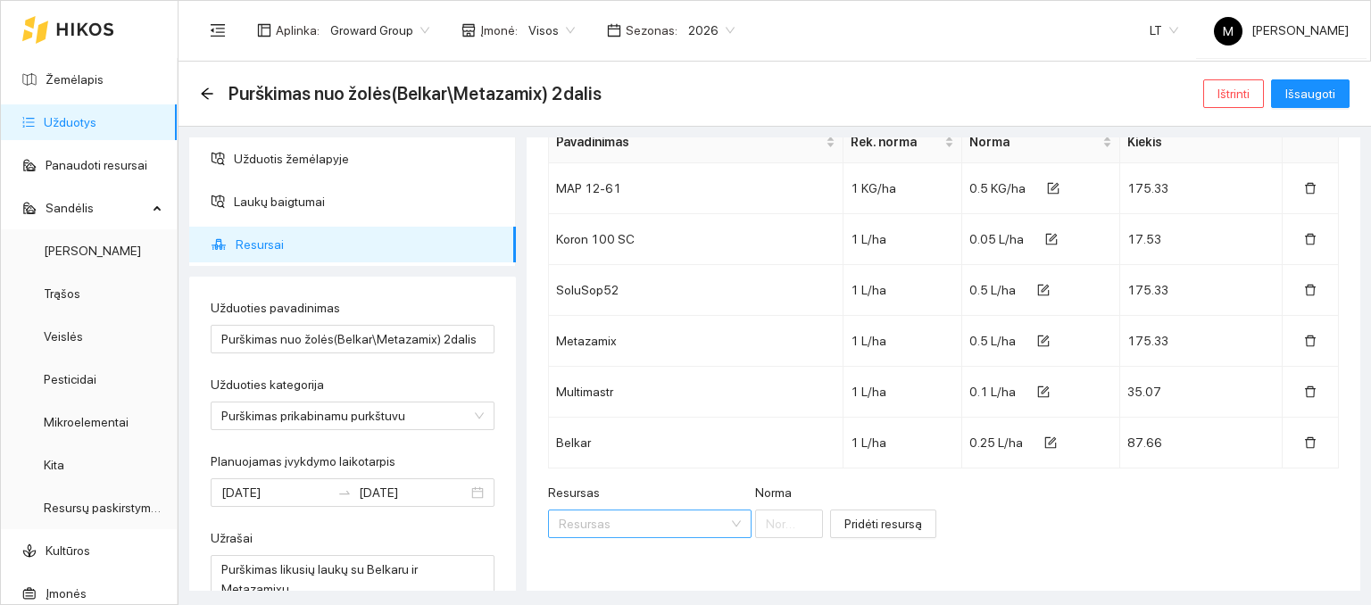
click at [636, 519] on input "Resursas" at bounding box center [644, 524] width 170 height 27
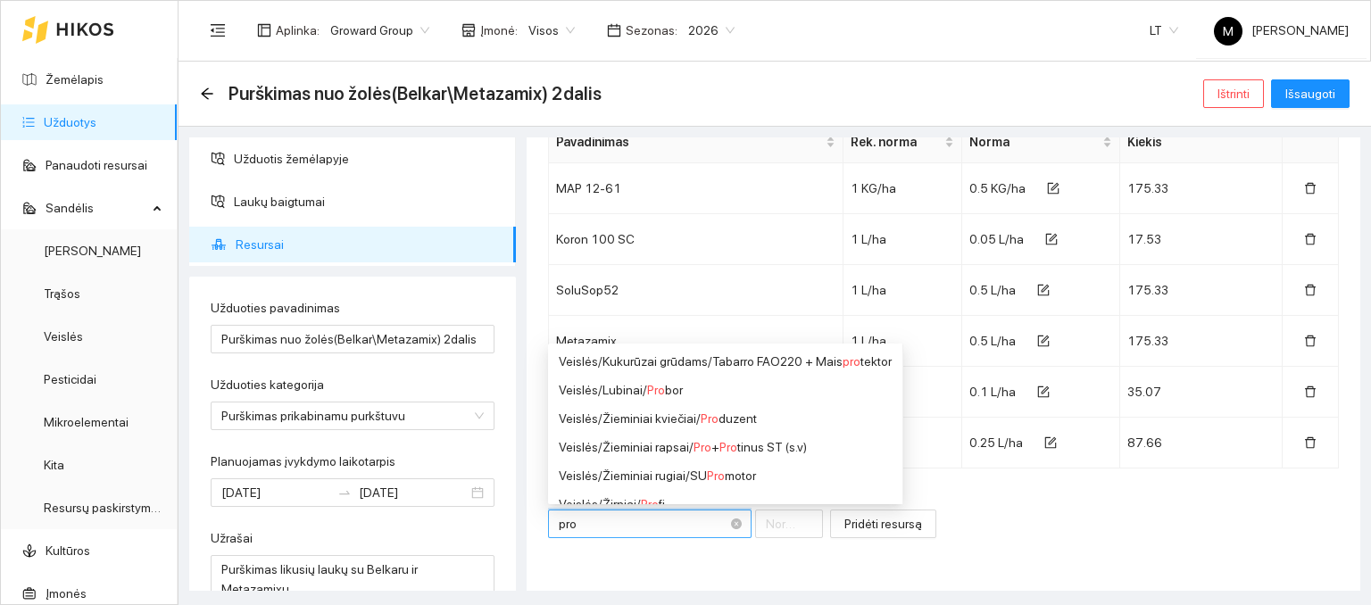
type input "proa"
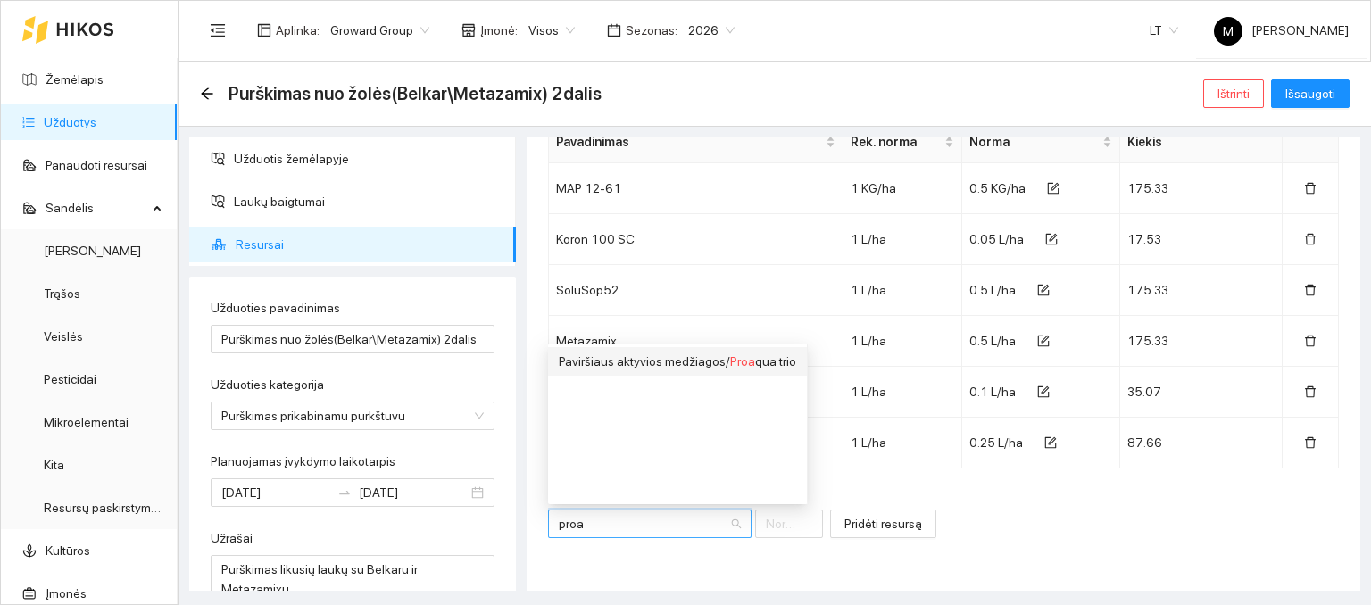
click at [689, 365] on div "Paviršiaus aktyvios medžiagos / Proa qua trio" at bounding box center [677, 362] width 237 height 20
type input "1"
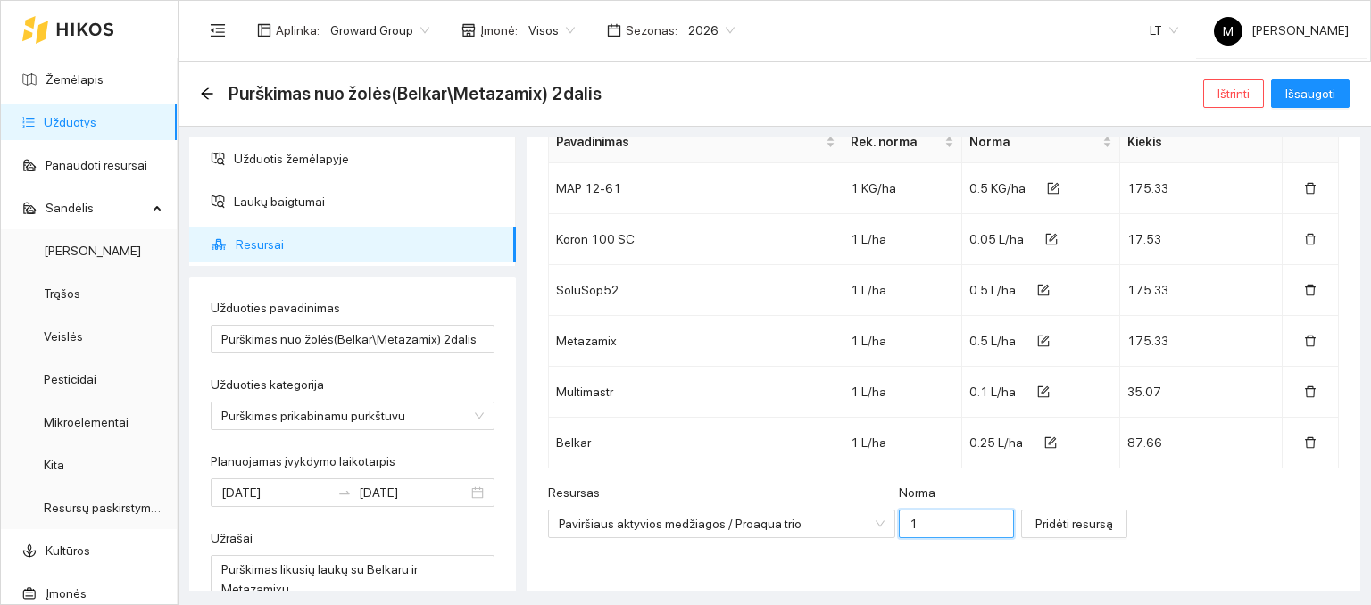
click at [899, 526] on input "1" at bounding box center [957, 524] width 116 height 29
type input "0.1"
click at [1036, 522] on span "Pridėti resursą" at bounding box center [1075, 524] width 78 height 20
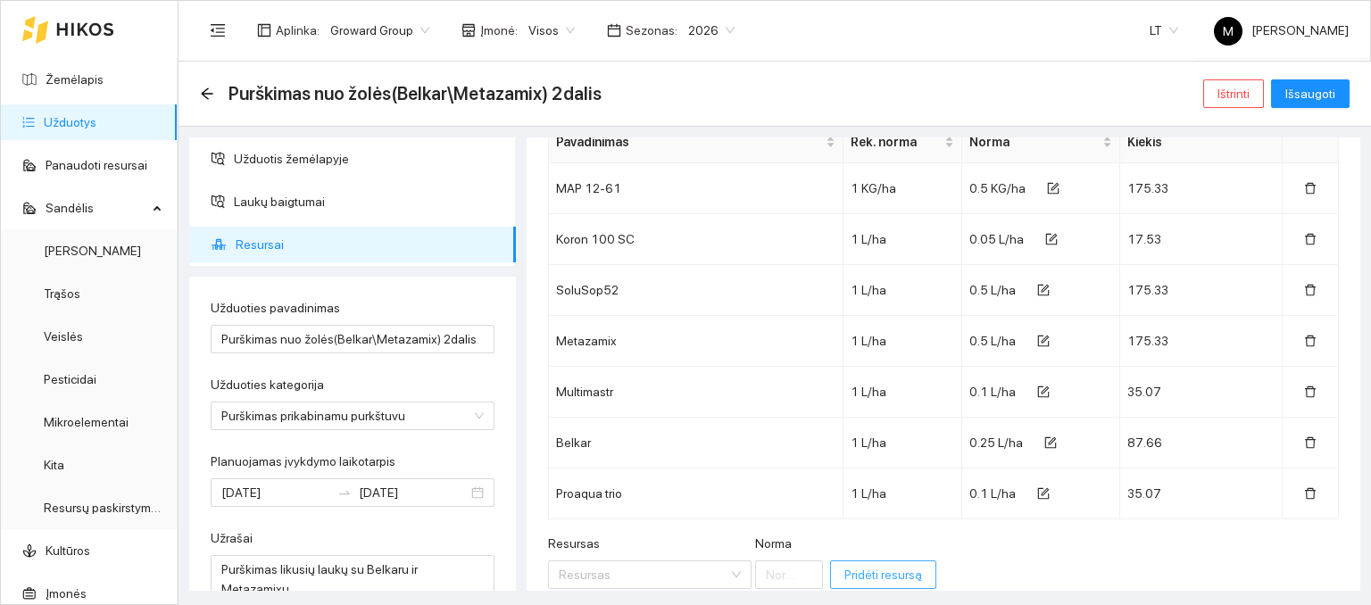
scroll to position [179, 0]
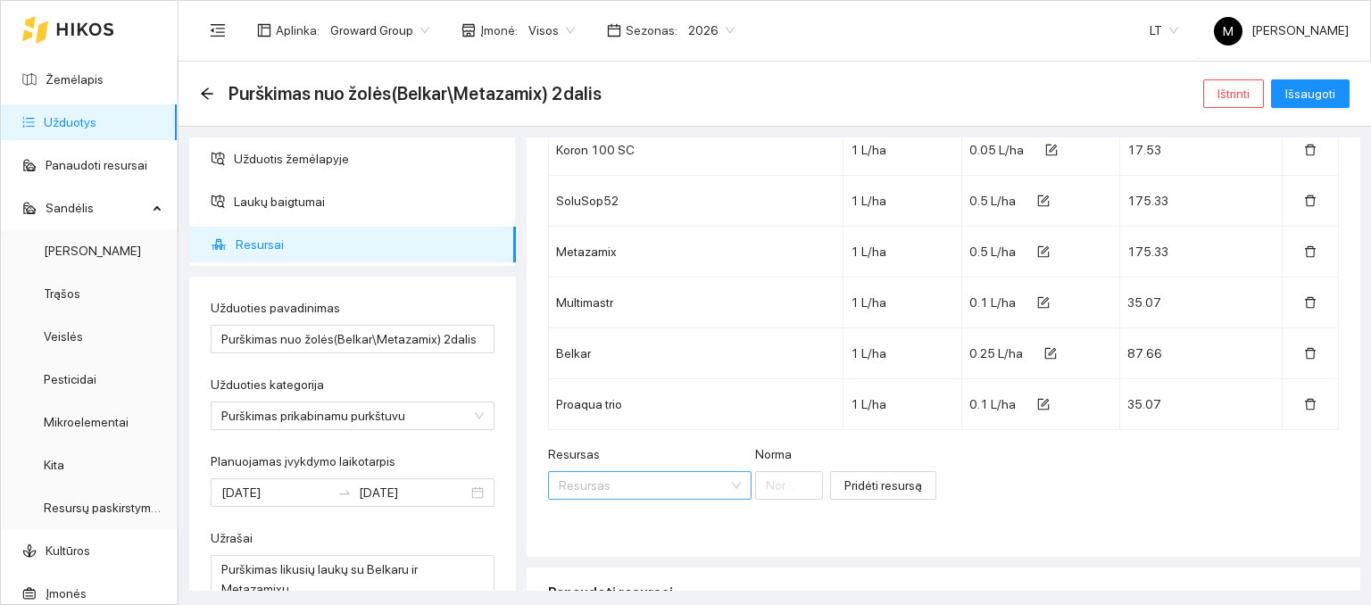
click at [611, 490] on input "Resursas" at bounding box center [644, 485] width 170 height 27
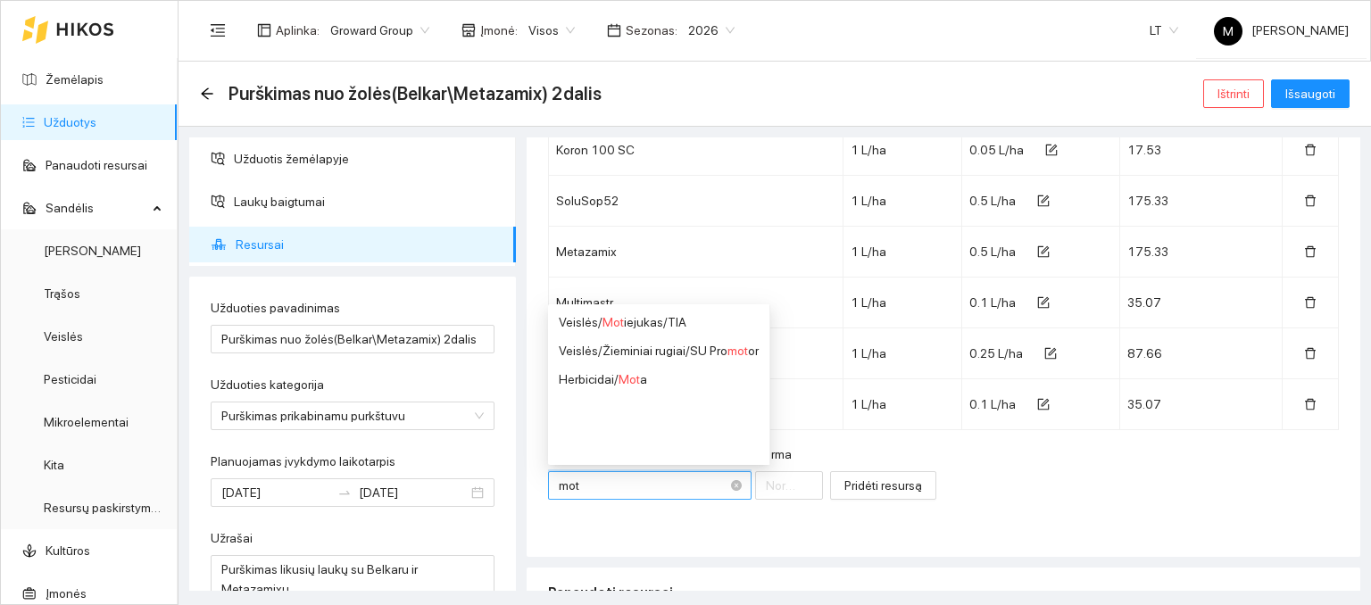
type input "mota"
click at [611, 319] on div "Herbicidai / Mota" at bounding box center [603, 322] width 88 height 20
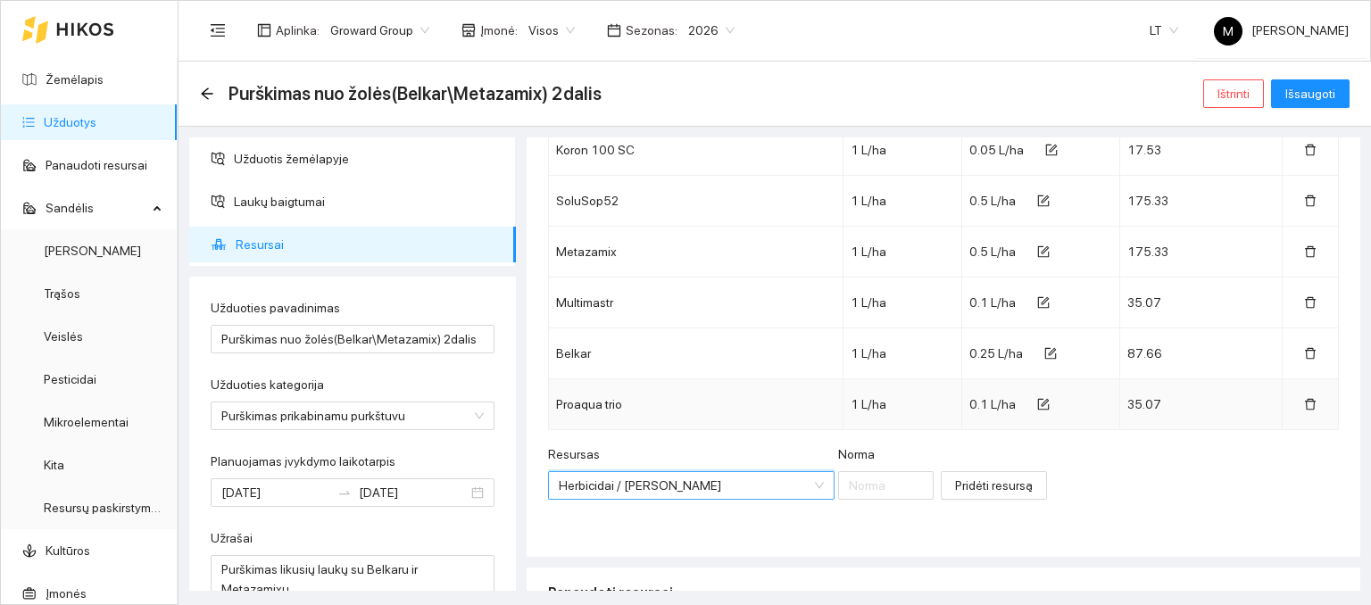
scroll to position [1300, 0]
click at [838, 488] on input "Norma" at bounding box center [886, 485] width 96 height 29
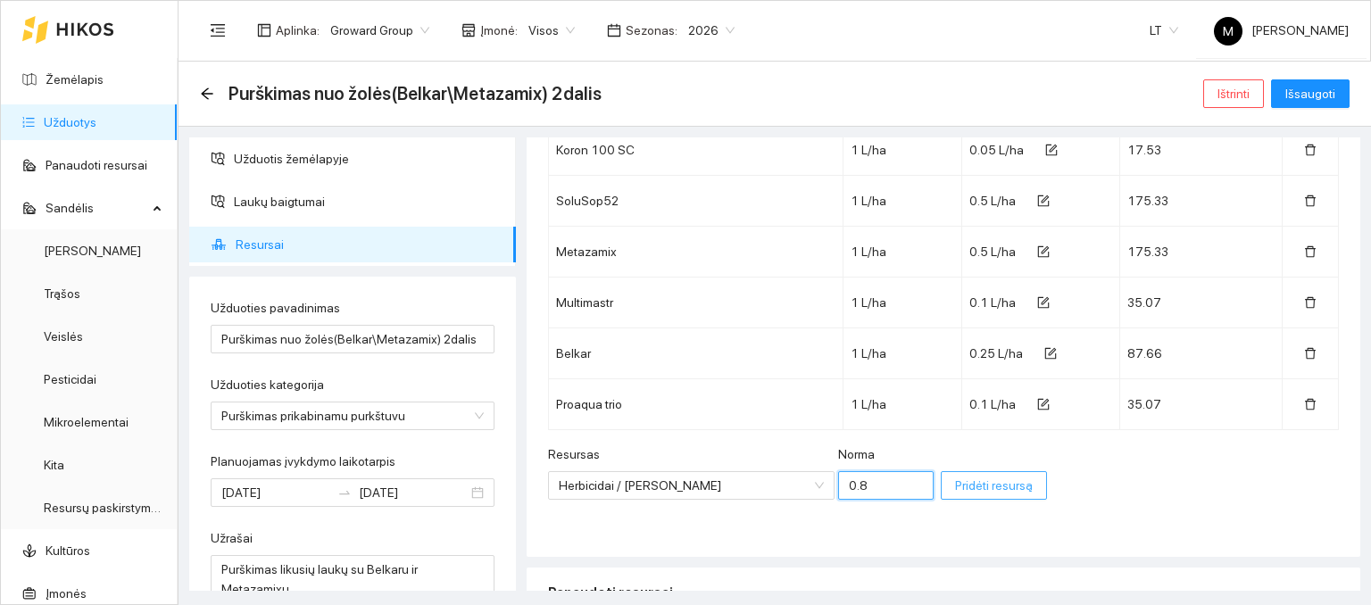
type input "0.8"
click at [955, 487] on span "Pridėti resursą" at bounding box center [994, 486] width 78 height 20
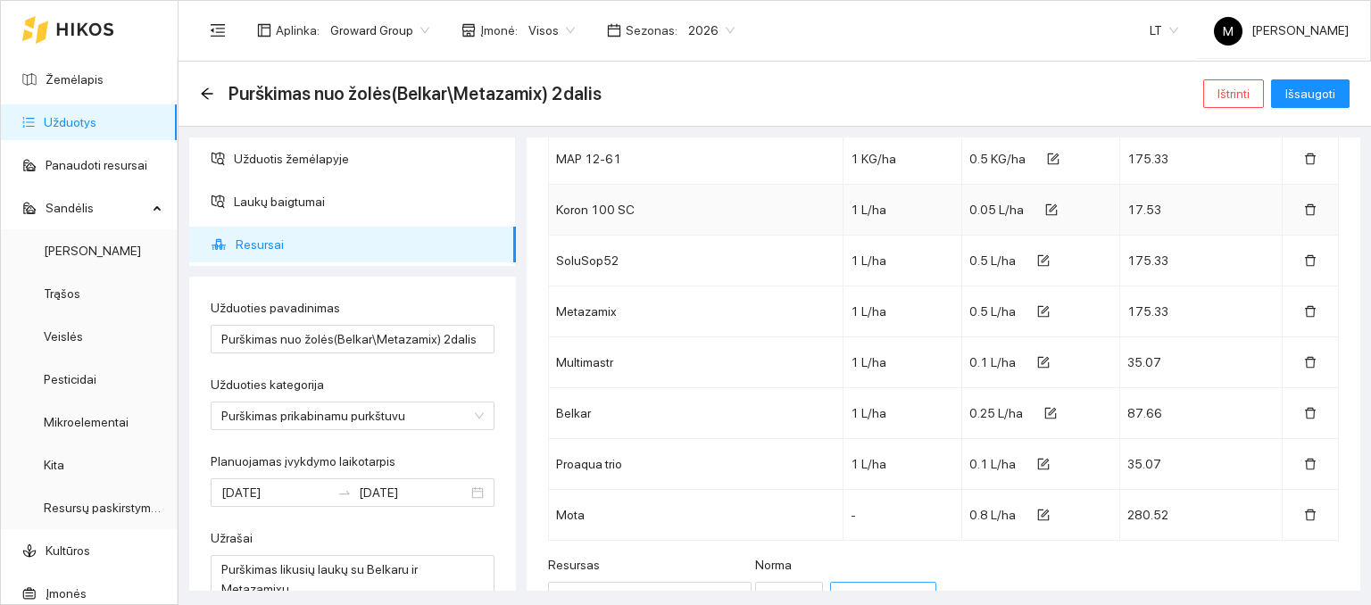
scroll to position [89, 0]
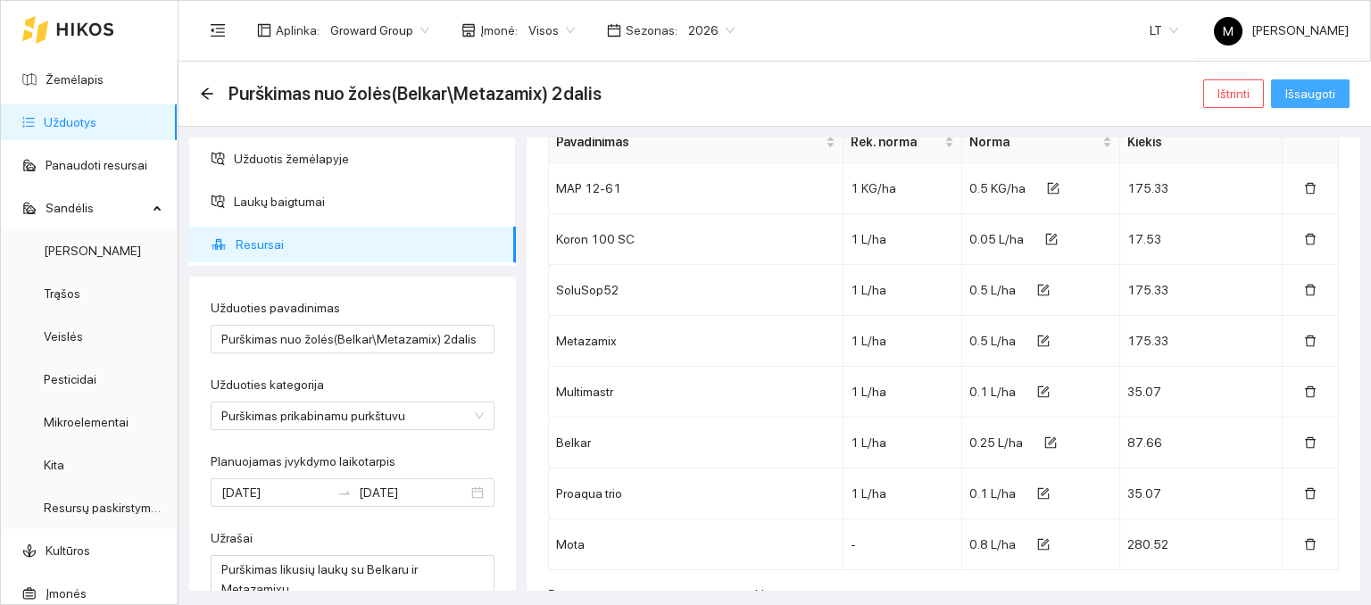
click at [1302, 87] on span "Išsaugoti" at bounding box center [1310, 94] width 50 height 20
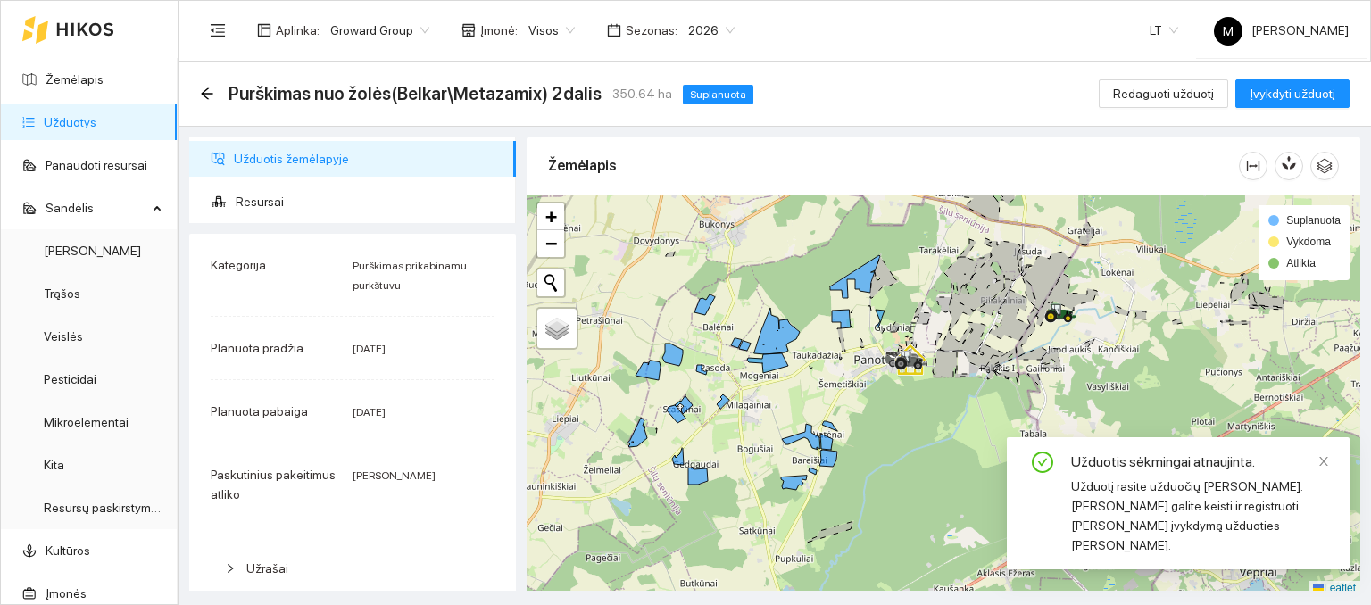
click at [72, 115] on link "Užduotys" at bounding box center [70, 122] width 53 height 14
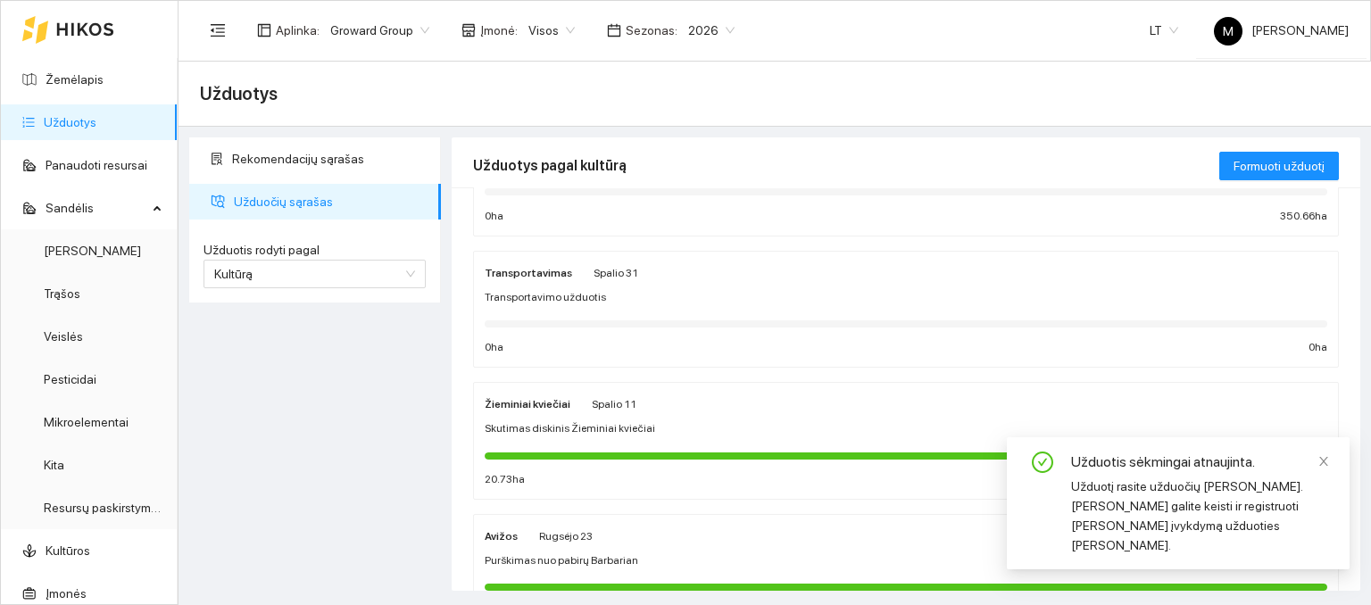
scroll to position [268, 0]
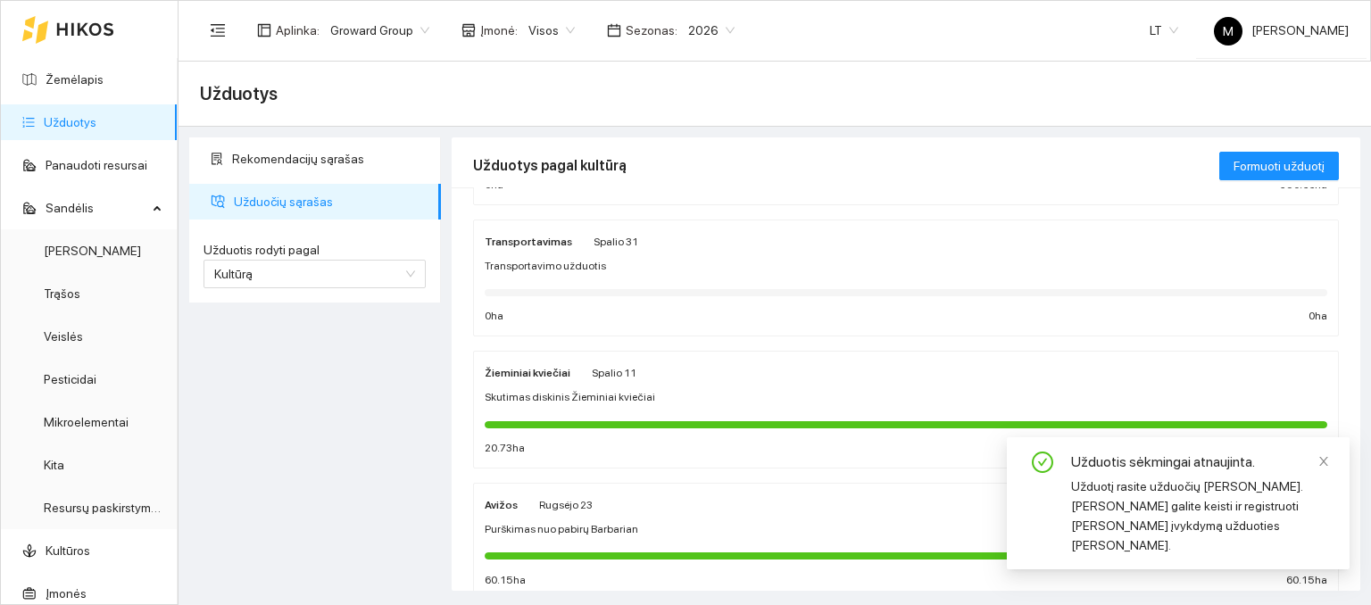
click at [714, 400] on div "Skutimas diskinis Žieminiai kviečiai" at bounding box center [906, 397] width 843 height 17
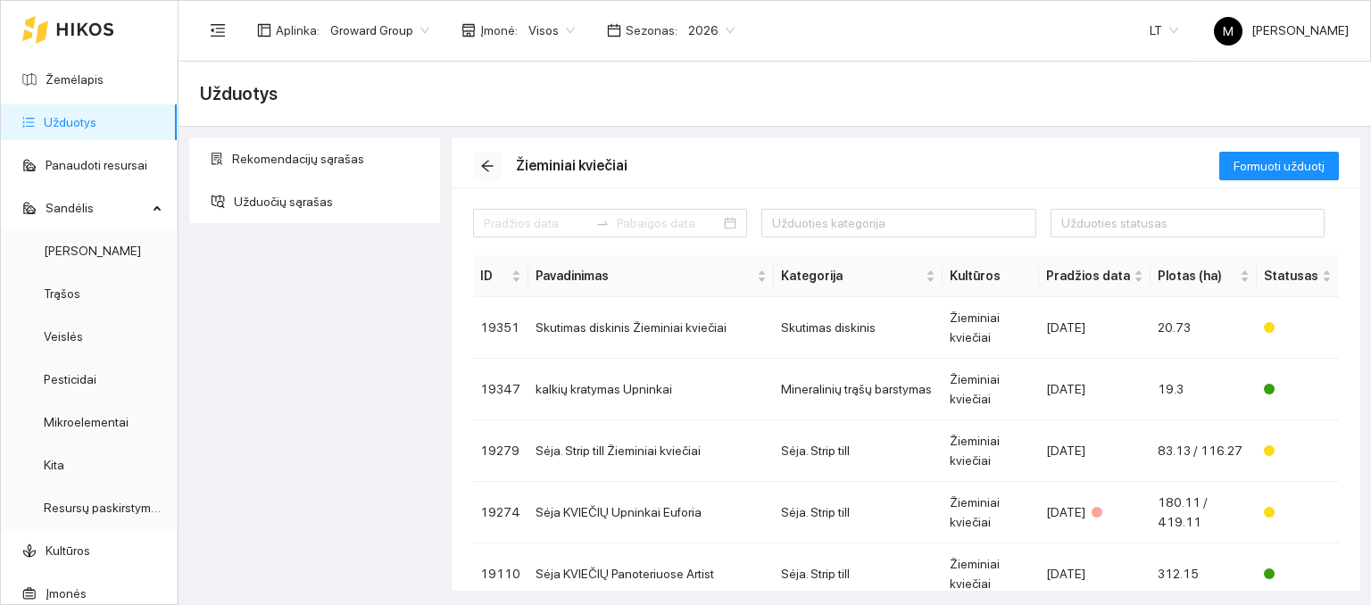
click at [483, 167] on icon "arrow-left" at bounding box center [487, 167] width 12 height 12
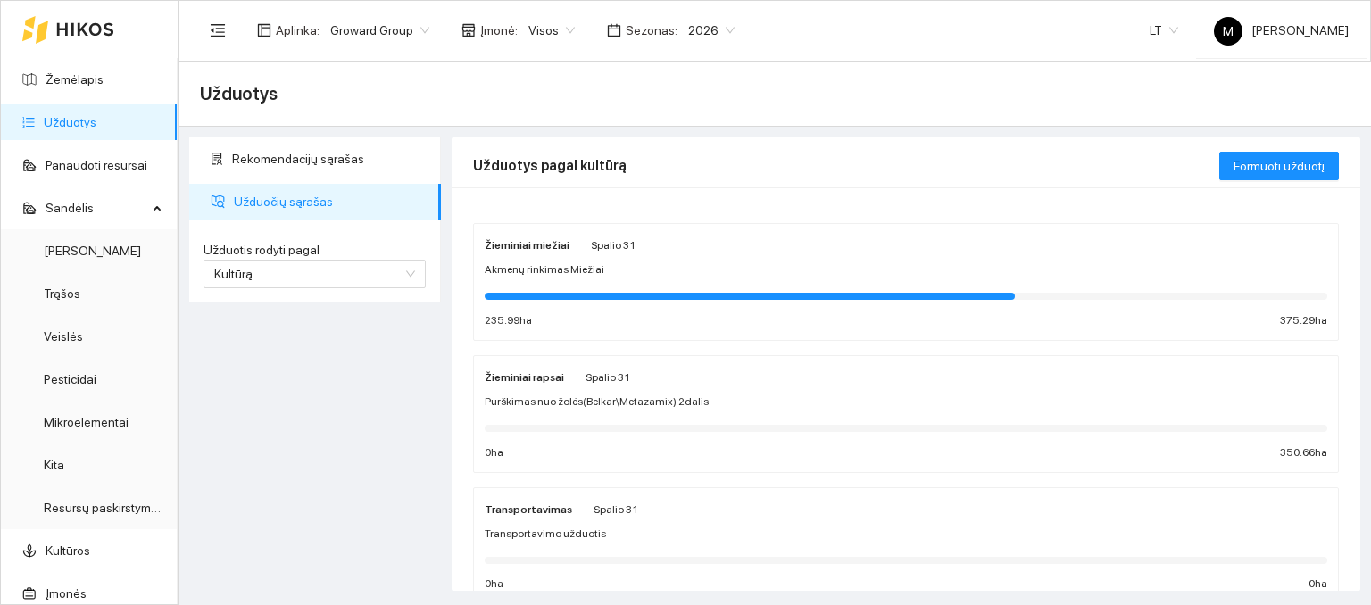
click at [597, 265] on div "Akmenų rinkimas Miežiai" at bounding box center [906, 270] width 843 height 17
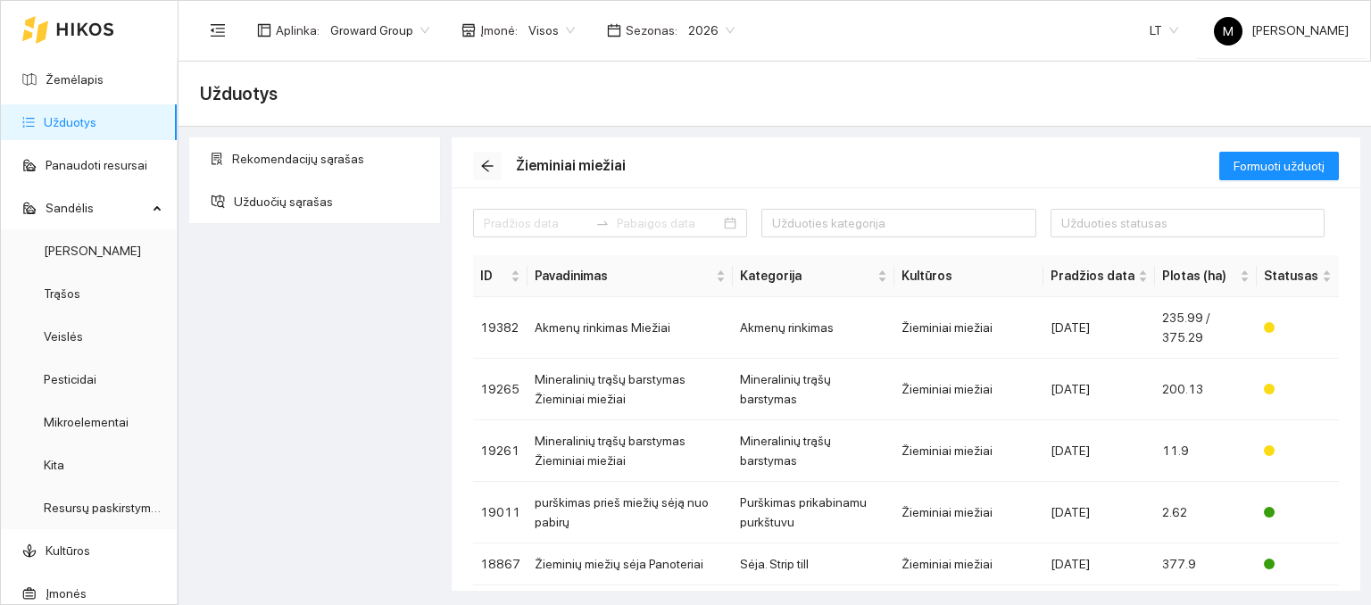
click at [490, 162] on icon "arrow-left" at bounding box center [487, 166] width 14 height 14
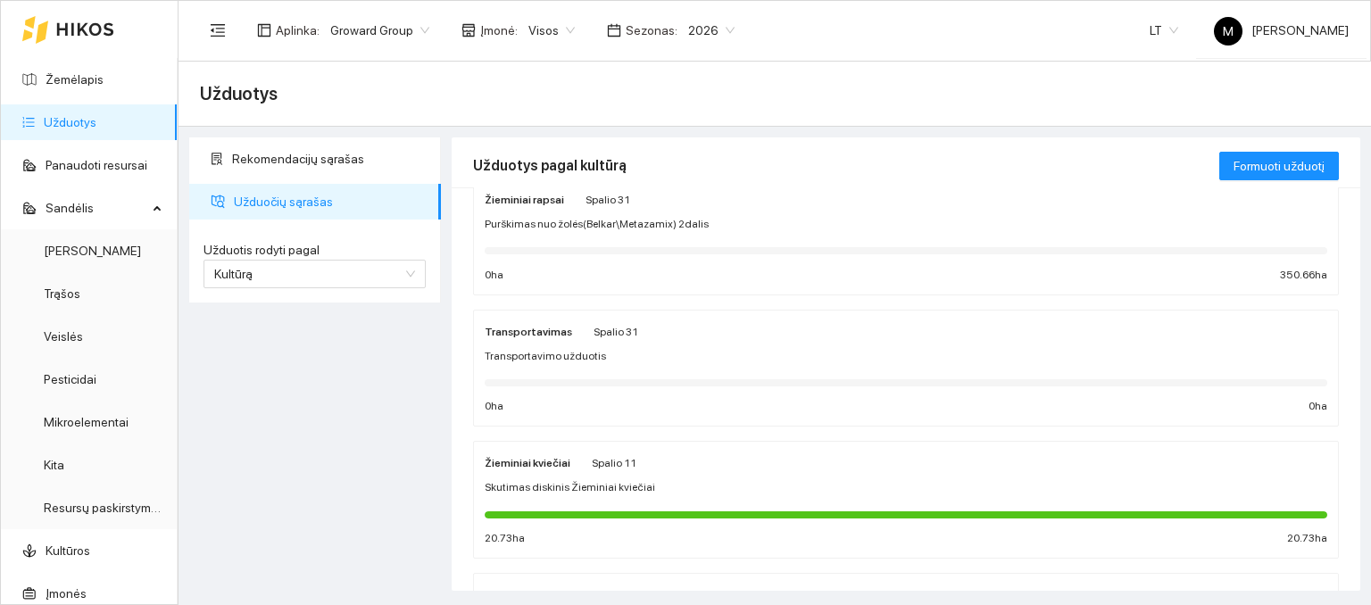
scroll to position [179, 0]
click at [600, 221] on span "Purškimas nuo žolės(Belkar\Metazamix) 2dalis" at bounding box center [597, 223] width 224 height 17
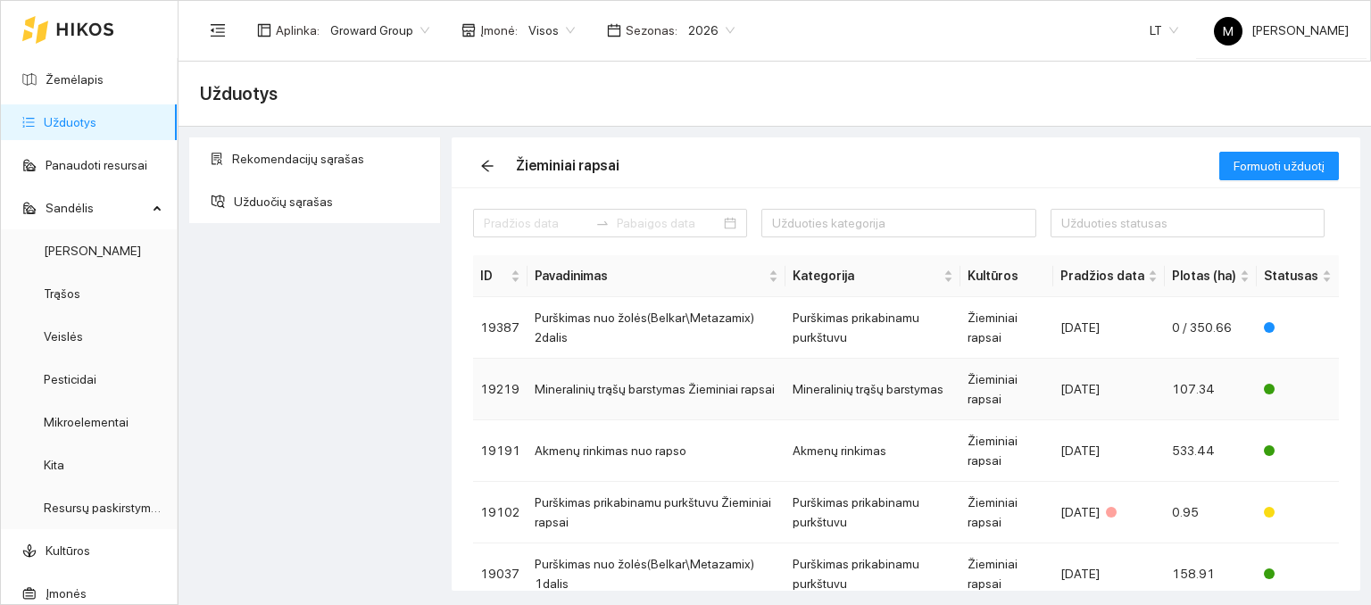
scroll to position [89, 0]
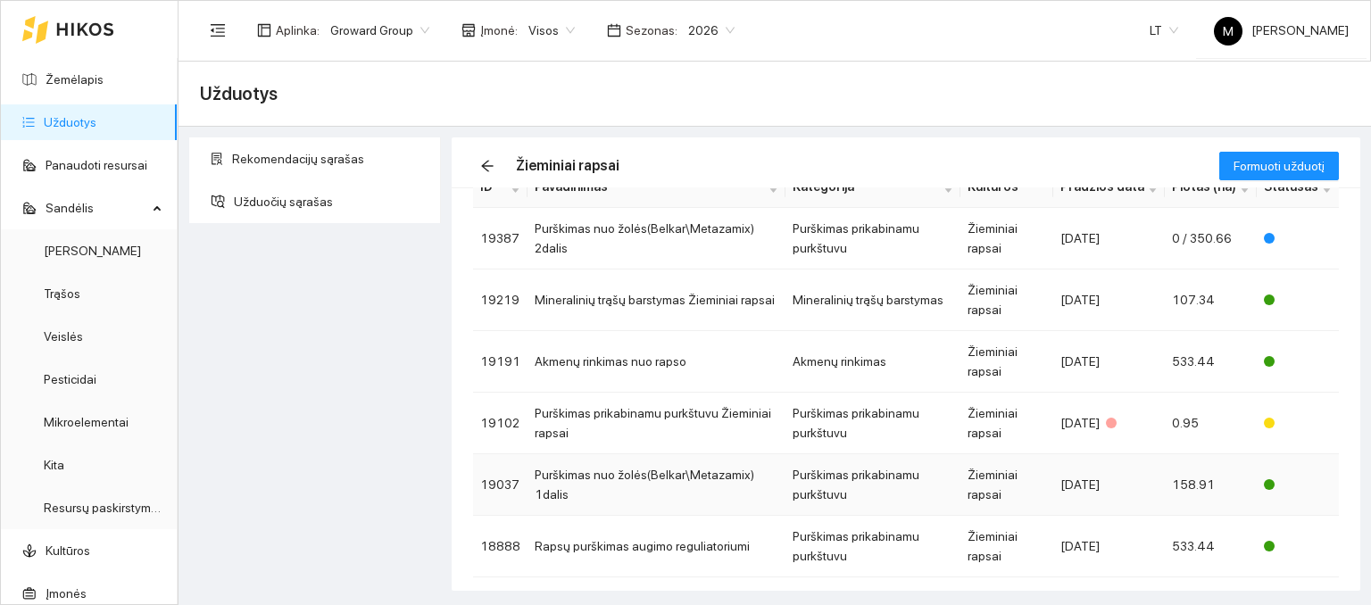
click at [623, 478] on td "Purškimas nuo žolės(Belkar\Metazamix) 1dalis" at bounding box center [657, 485] width 258 height 62
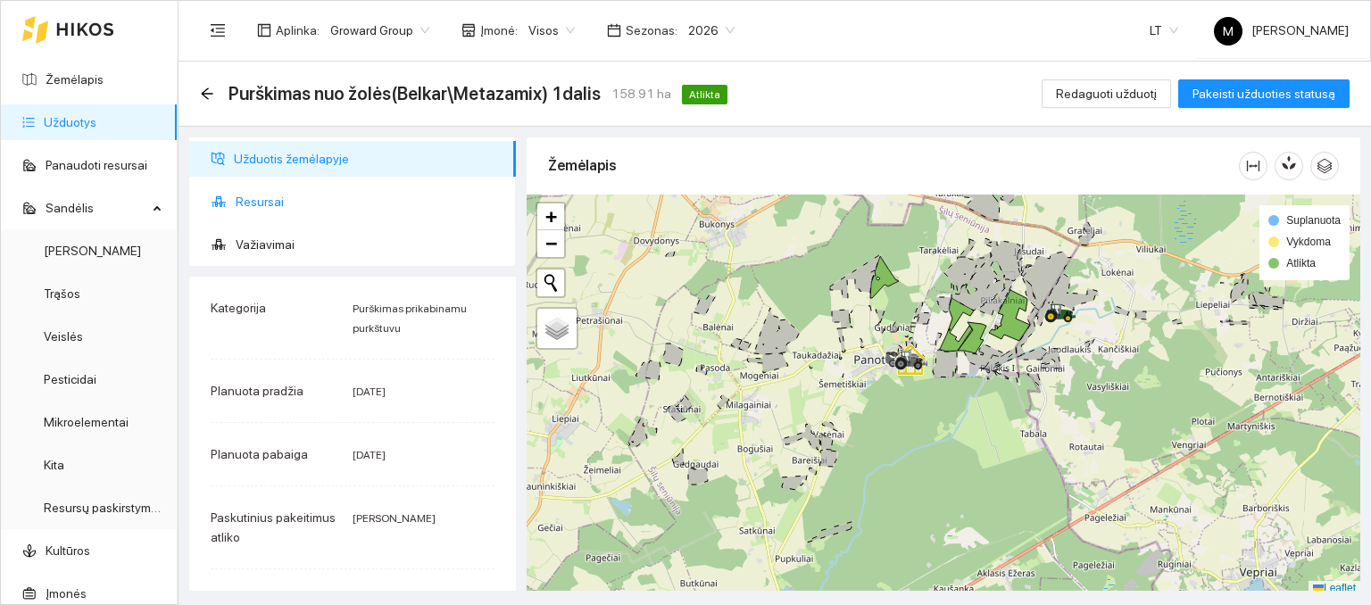
click at [257, 204] on span "Resursai" at bounding box center [369, 202] width 266 height 36
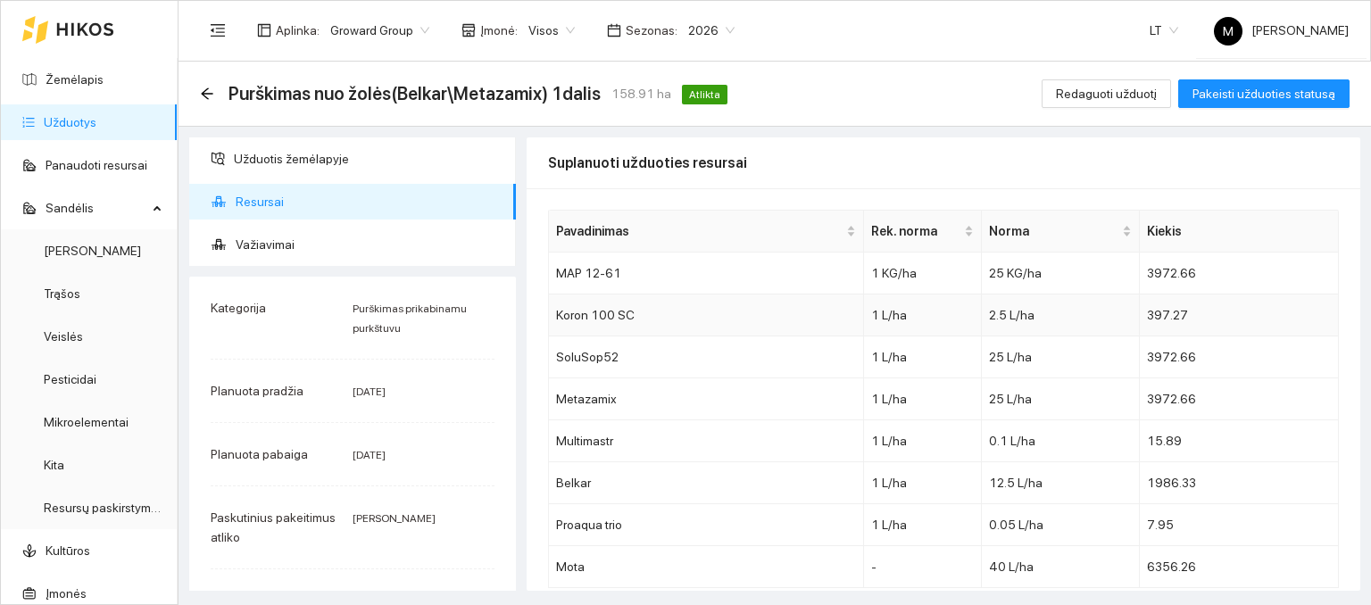
scroll to position [17, 0]
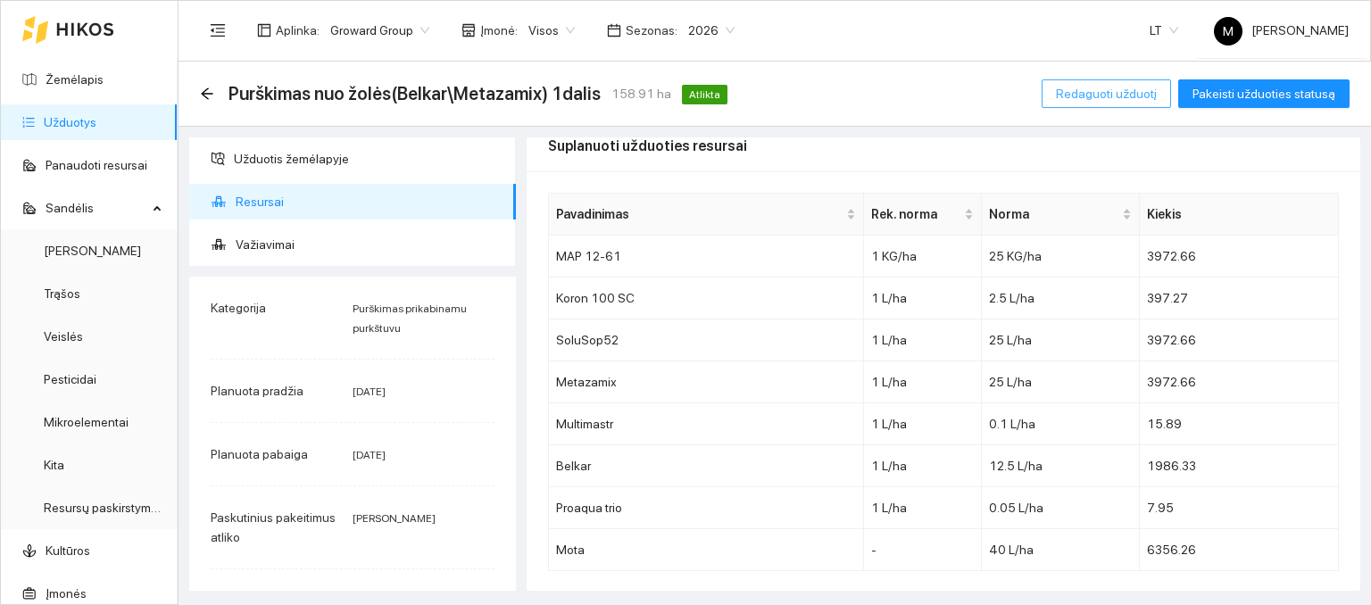
click at [1135, 100] on span "Redaguoti užduotį" at bounding box center [1106, 94] width 101 height 20
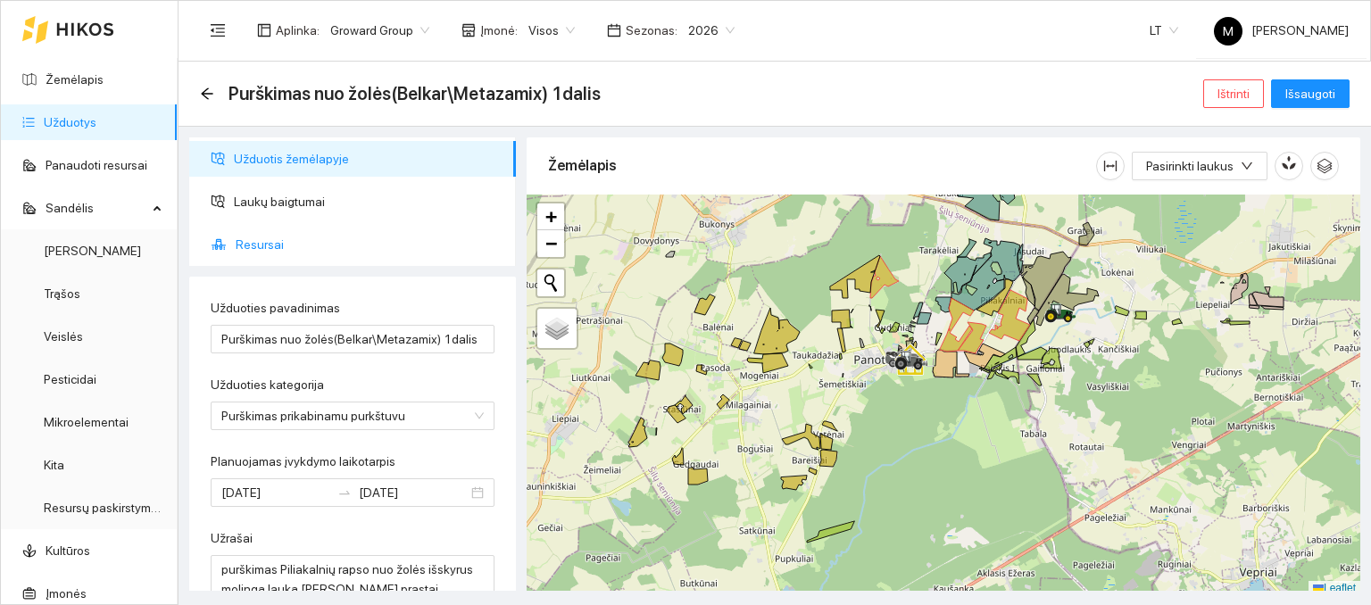
click at [286, 241] on span "Resursai" at bounding box center [369, 245] width 266 height 36
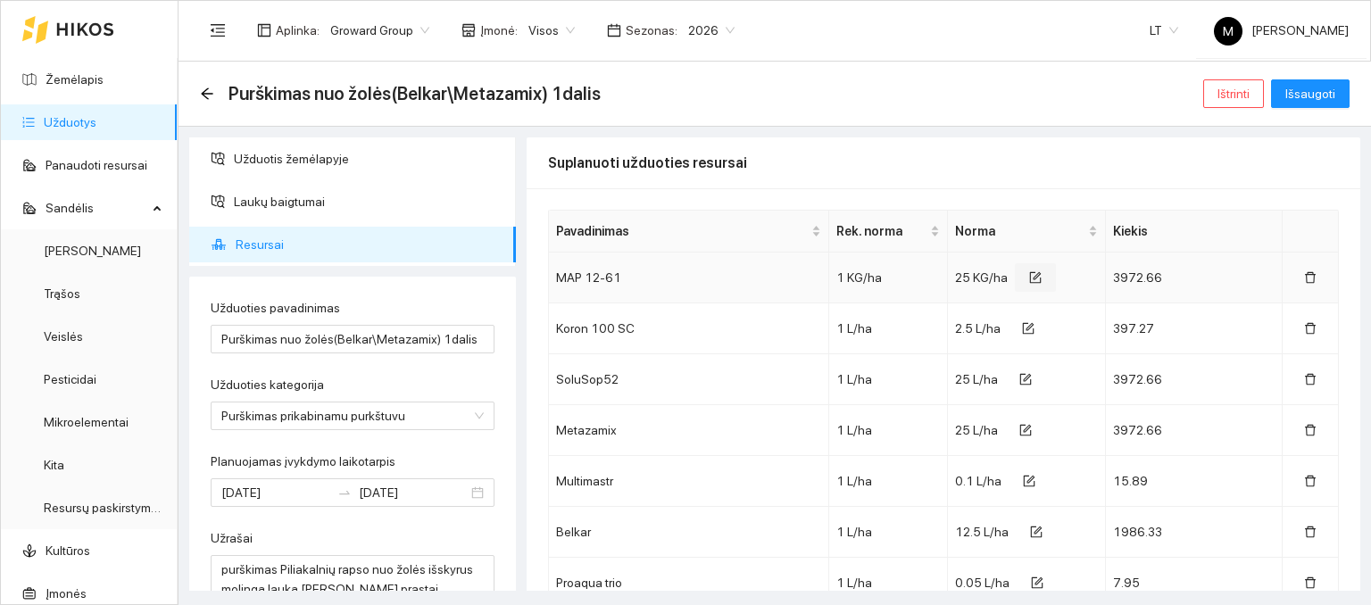
click at [1031, 273] on button "button" at bounding box center [1035, 277] width 41 height 29
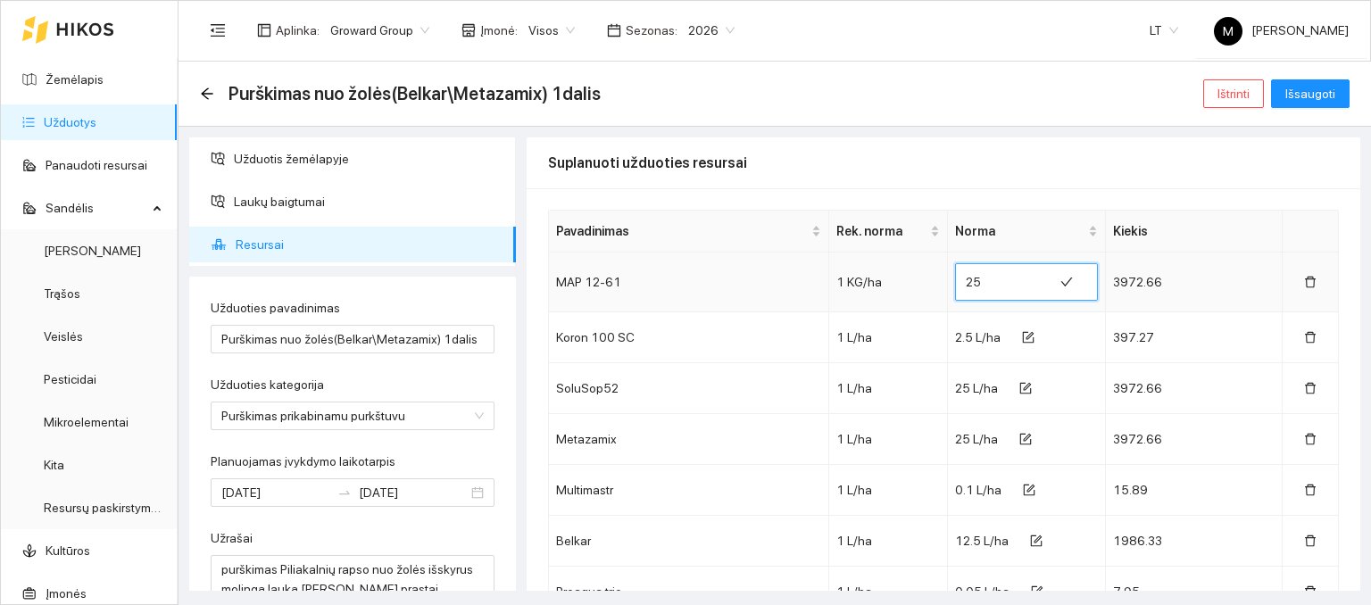
click at [978, 276] on input "25" at bounding box center [1004, 282] width 77 height 29
type input "0.5"
click at [1022, 335] on icon "form" at bounding box center [1028, 337] width 12 height 12
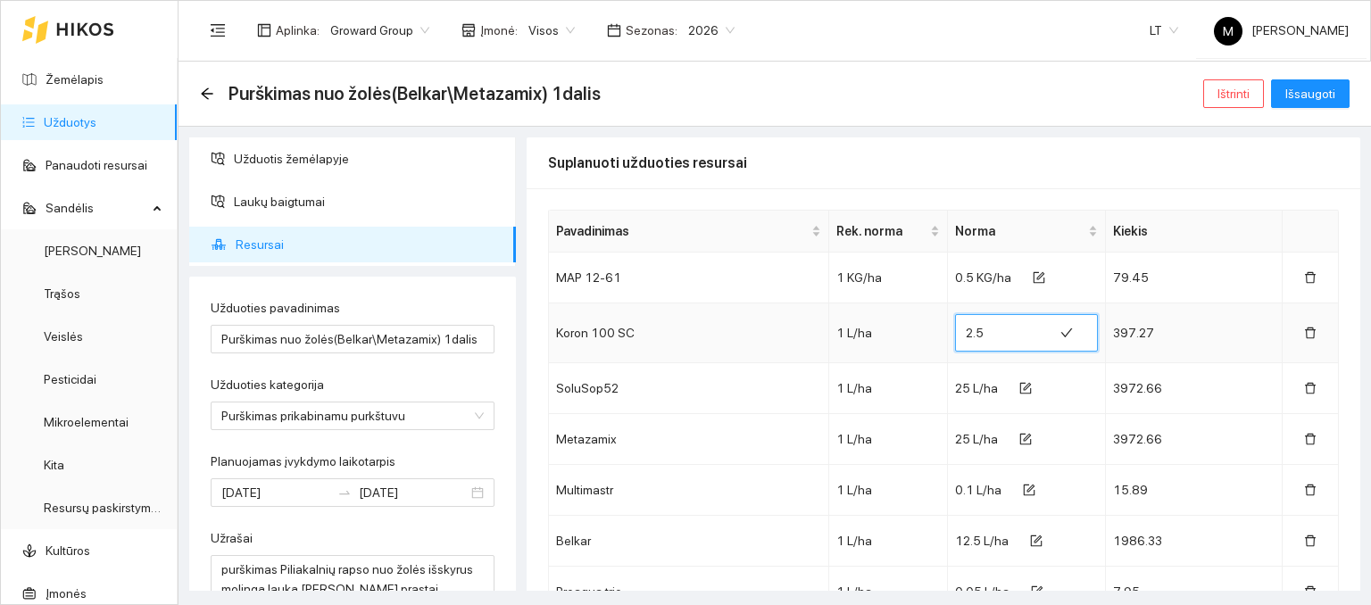
drag, startPoint x: 976, startPoint y: 333, endPoint x: 948, endPoint y: 341, distance: 28.8
click at [955, 341] on span "2.5" at bounding box center [1026, 332] width 143 height 37
type input "0.05"
click at [1010, 397] on button "button" at bounding box center [1025, 388] width 41 height 29
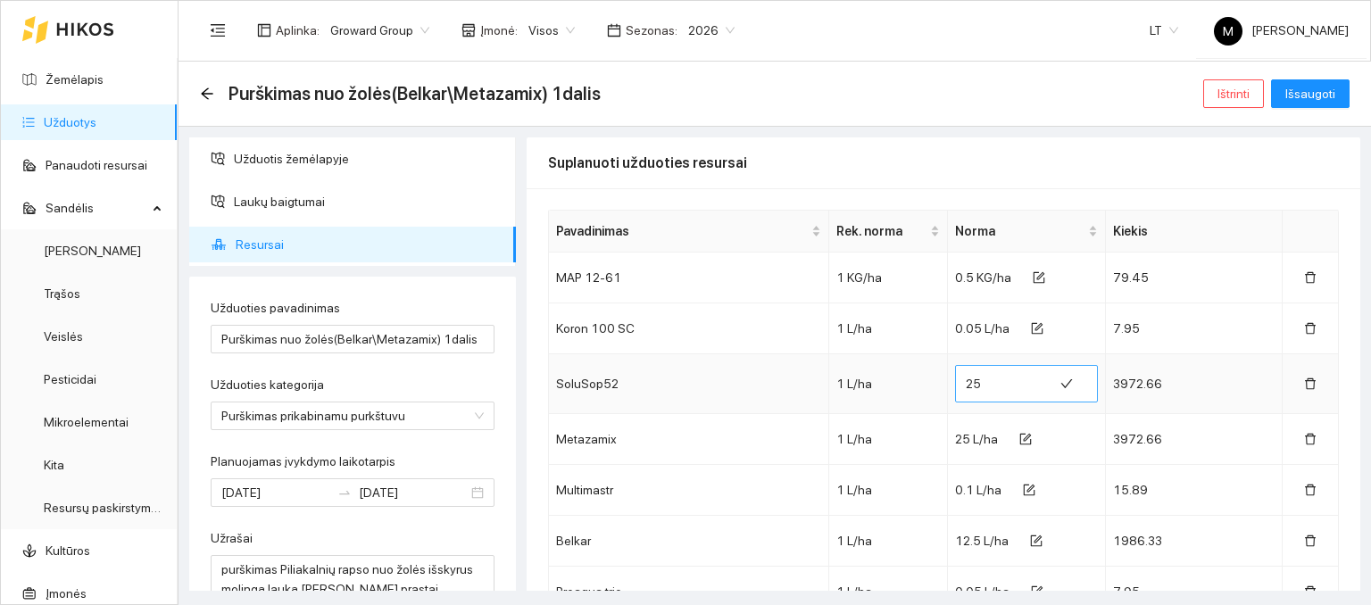
drag, startPoint x: 968, startPoint y: 397, endPoint x: 961, endPoint y: 389, distance: 10.7
click at [949, 401] on td "25" at bounding box center [1027, 384] width 158 height 60
drag, startPoint x: 978, startPoint y: 378, endPoint x: 949, endPoint y: 387, distance: 30.8
click at [955, 387] on span "25" at bounding box center [1026, 383] width 143 height 37
type input "0.5"
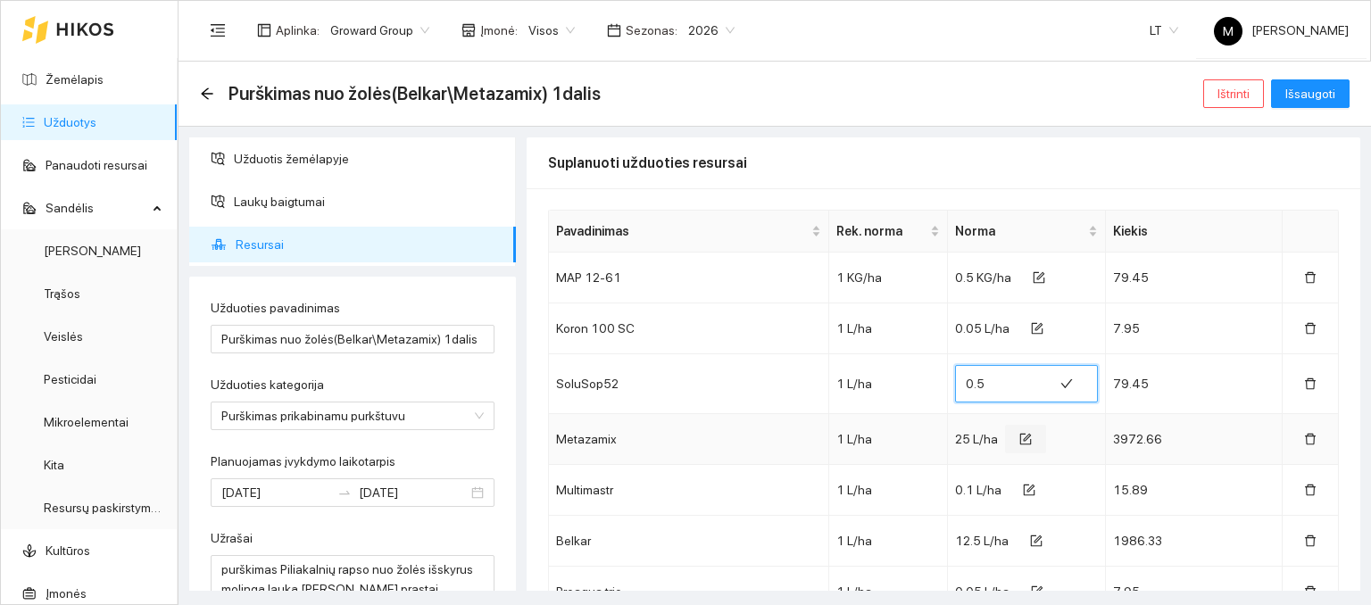
click at [1019, 438] on icon "form" at bounding box center [1025, 439] width 12 height 12
drag, startPoint x: 965, startPoint y: 433, endPoint x: 952, endPoint y: 433, distance: 12.5
click at [955, 433] on span "25" at bounding box center [1026, 434] width 143 height 37
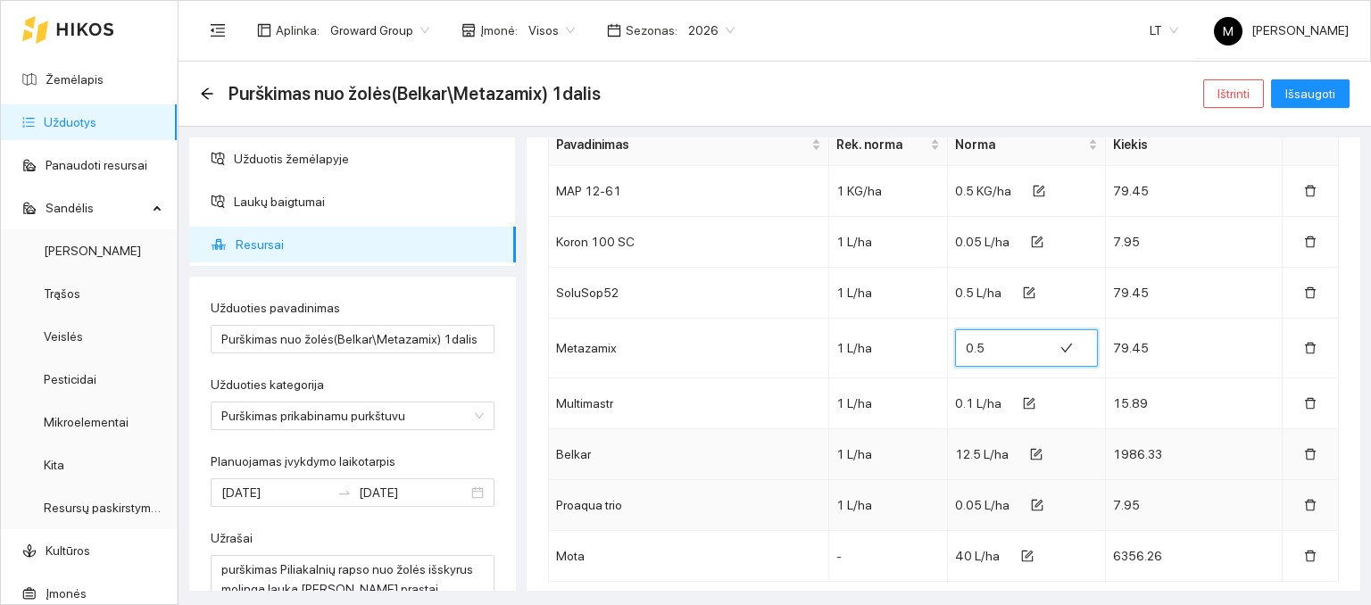
scroll to position [89, 0]
type input "0.5"
click at [1030, 450] on icon "form" at bounding box center [1036, 452] width 12 height 12
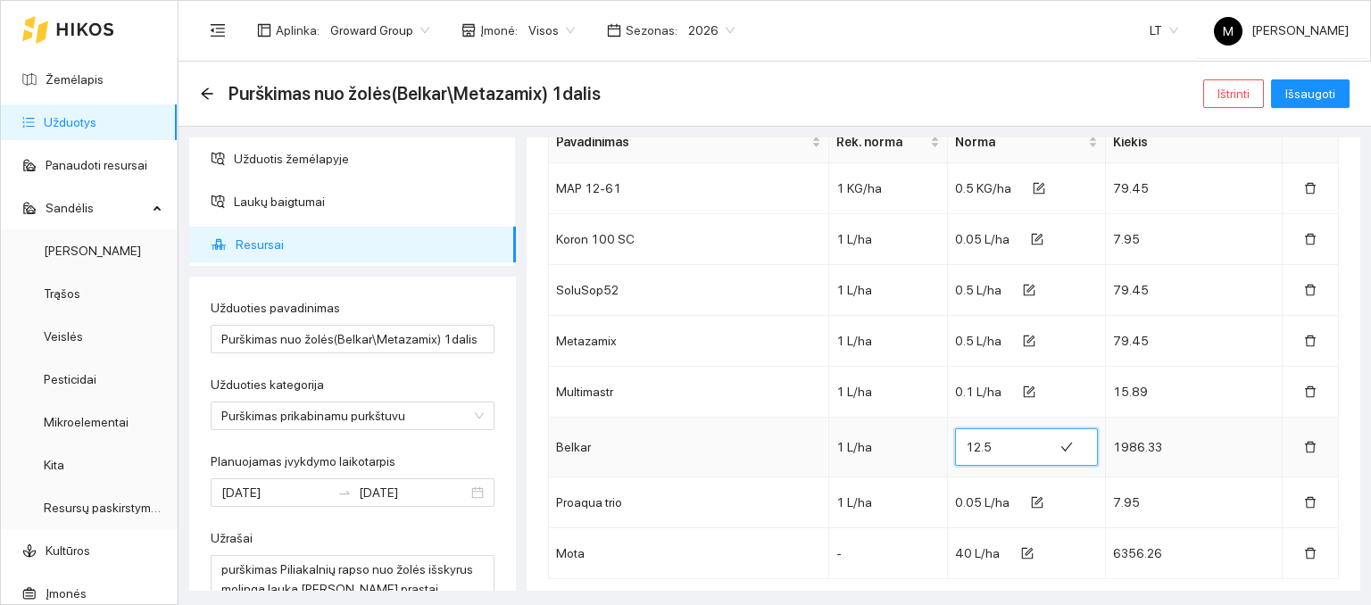
drag, startPoint x: 982, startPoint y: 451, endPoint x: 952, endPoint y: 444, distance: 30.3
click at [955, 444] on span "12.5" at bounding box center [1026, 446] width 143 height 37
type input "0.25"
click at [1035, 497] on icon "form" at bounding box center [1039, 501] width 8 height 8
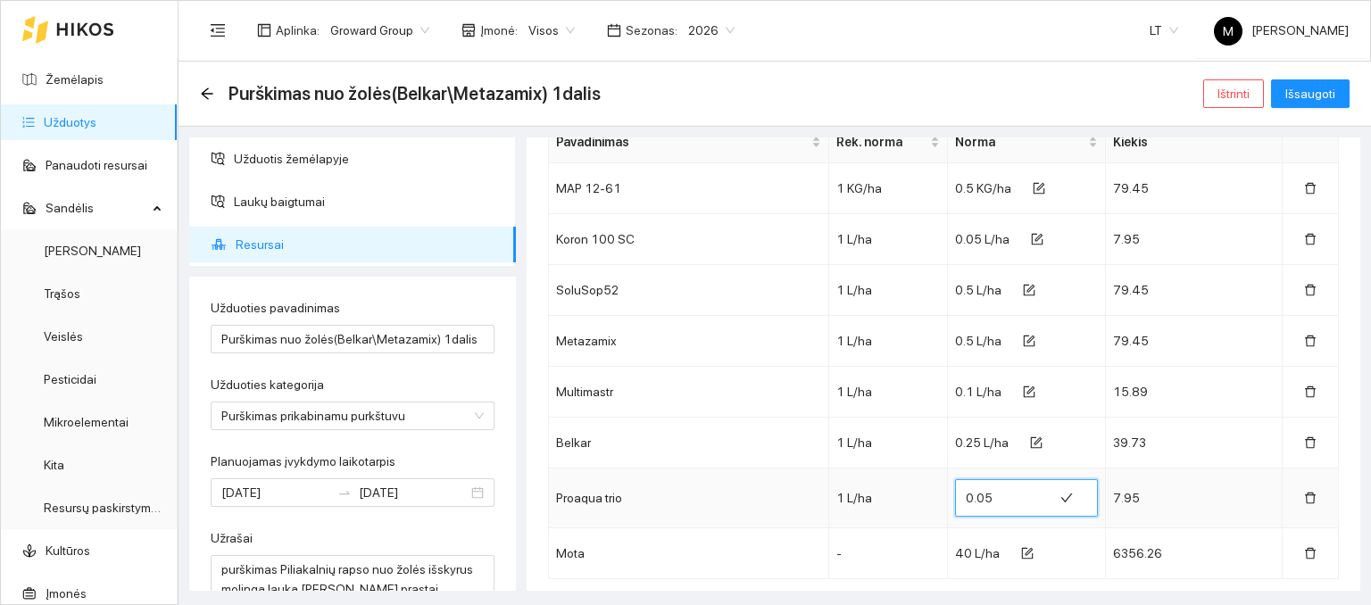
drag, startPoint x: 975, startPoint y: 494, endPoint x: 941, endPoint y: 494, distance: 33.9
click at [948, 494] on td "0.05" at bounding box center [1027, 499] width 158 height 60
type input "0.1"
click at [1021, 557] on icon "form" at bounding box center [1027, 553] width 12 height 12
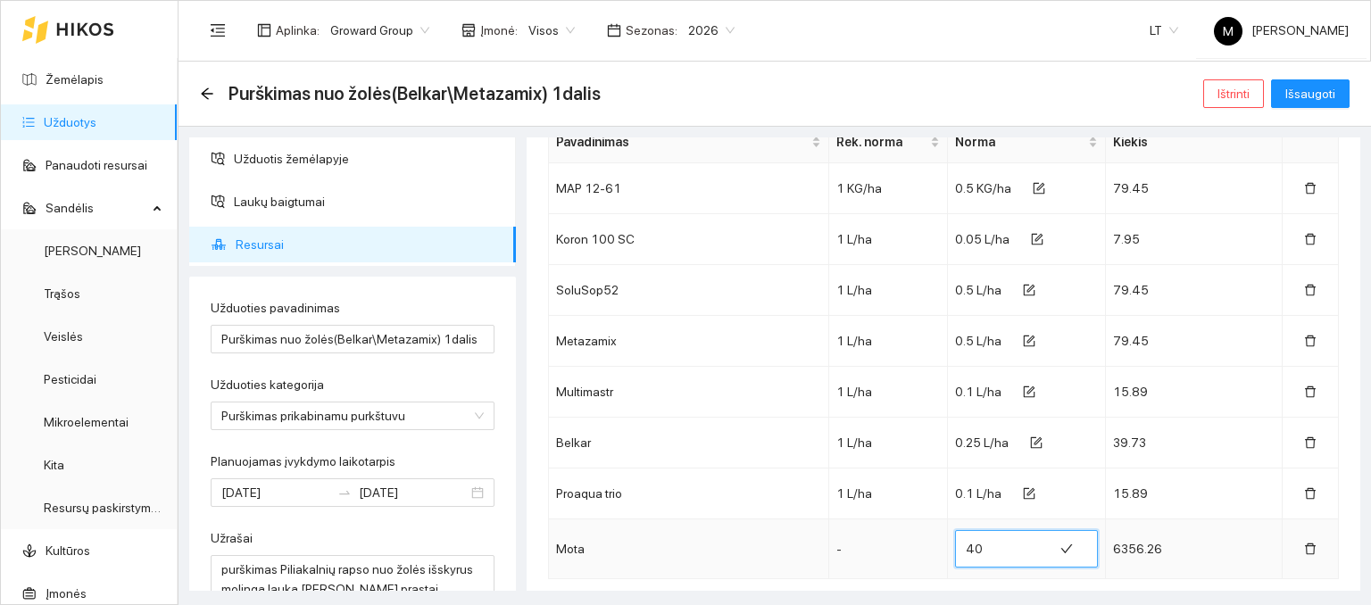
drag, startPoint x: 989, startPoint y: 547, endPoint x: 947, endPoint y: 542, distance: 42.3
click at [955, 543] on span "40" at bounding box center [1026, 548] width 143 height 37
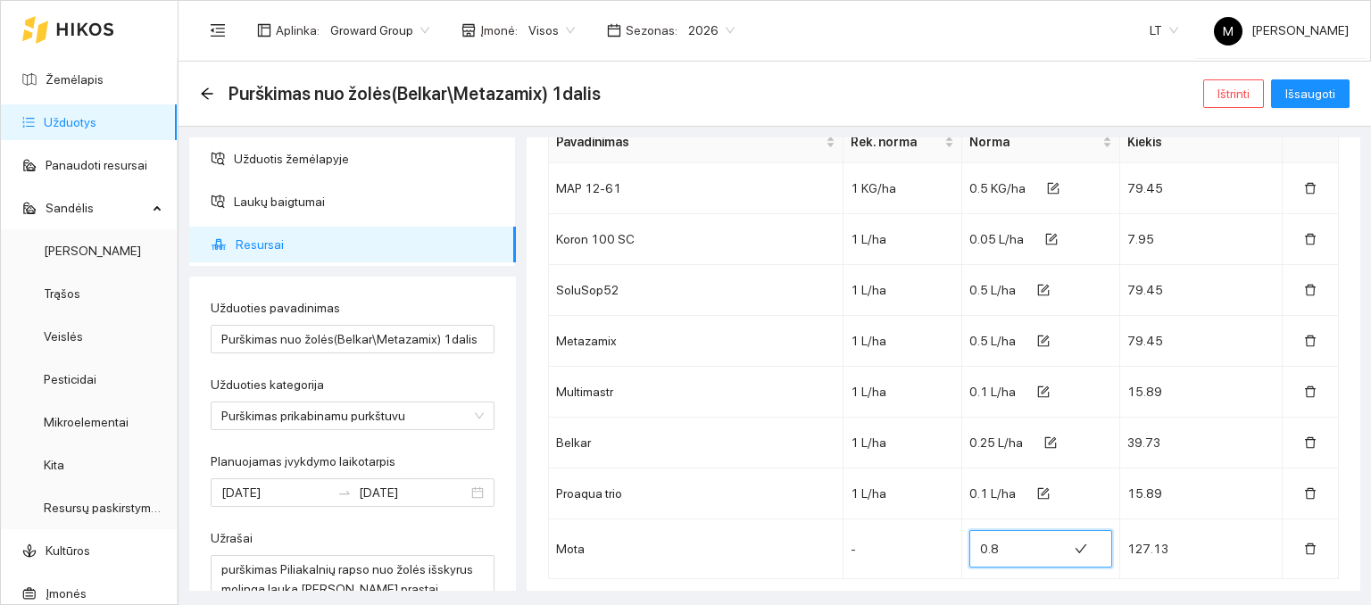
type input "0.8"
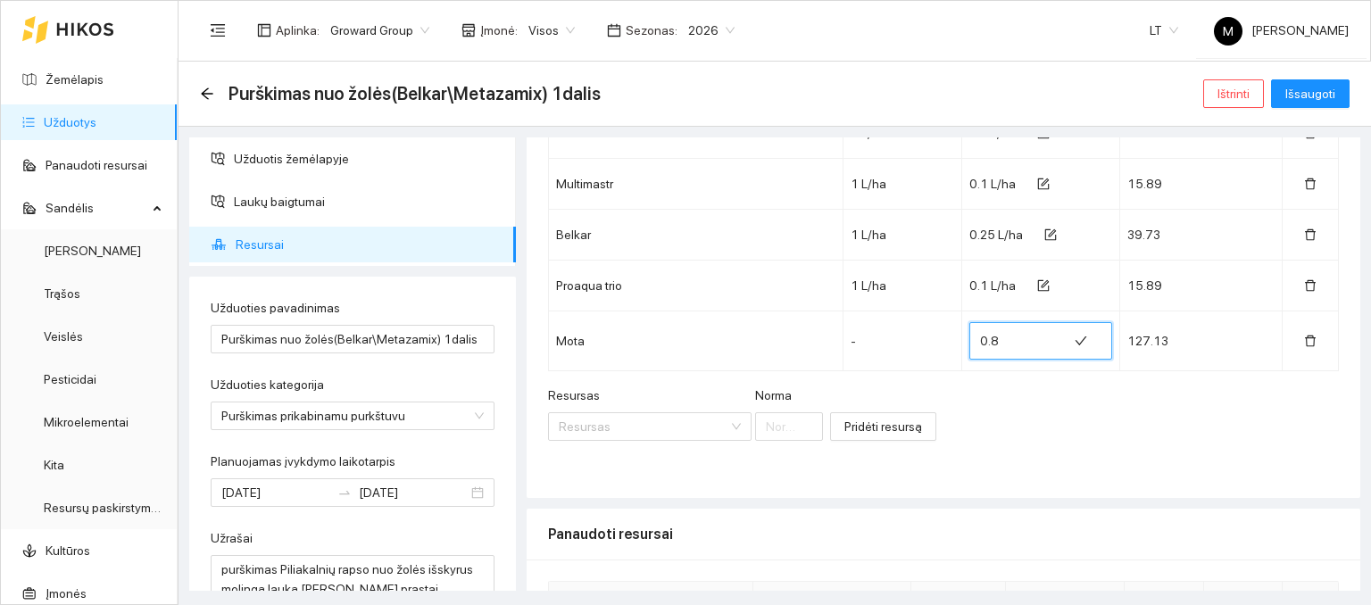
scroll to position [268, 0]
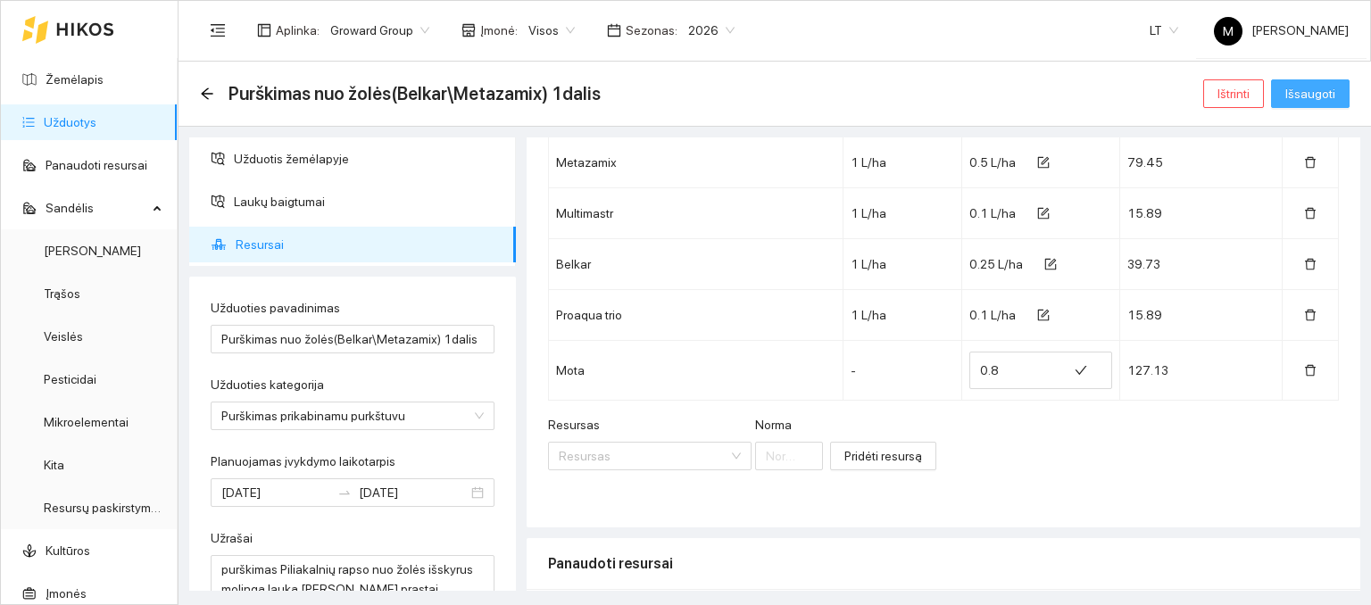
click at [1315, 104] on button "Išsaugoti" at bounding box center [1310, 93] width 79 height 29
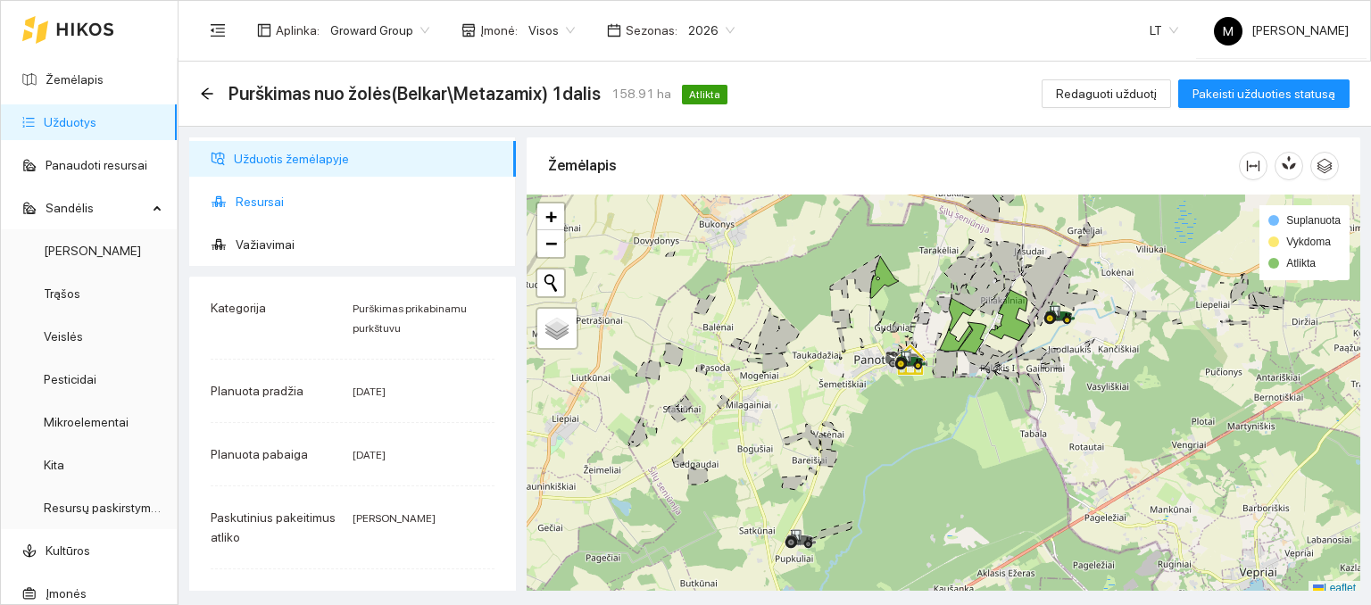
click at [264, 197] on span "Resursai" at bounding box center [369, 202] width 266 height 36
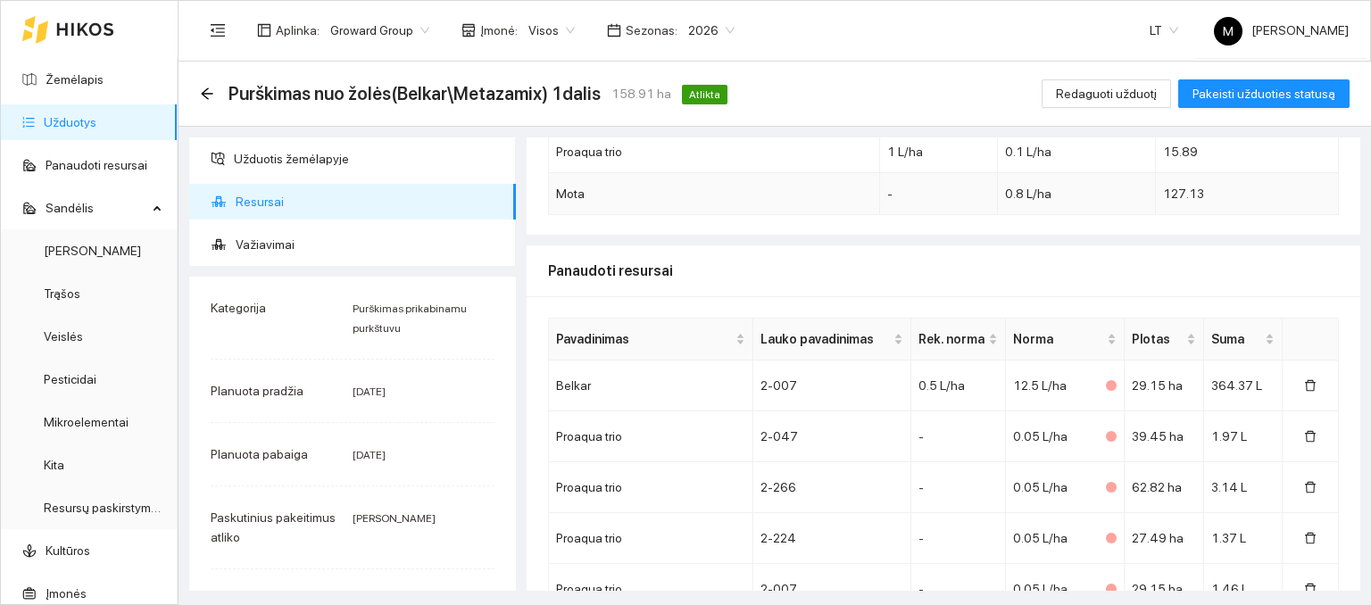
scroll to position [357, 0]
click at [1114, 93] on span "Redaguoti užduotį" at bounding box center [1106, 94] width 101 height 20
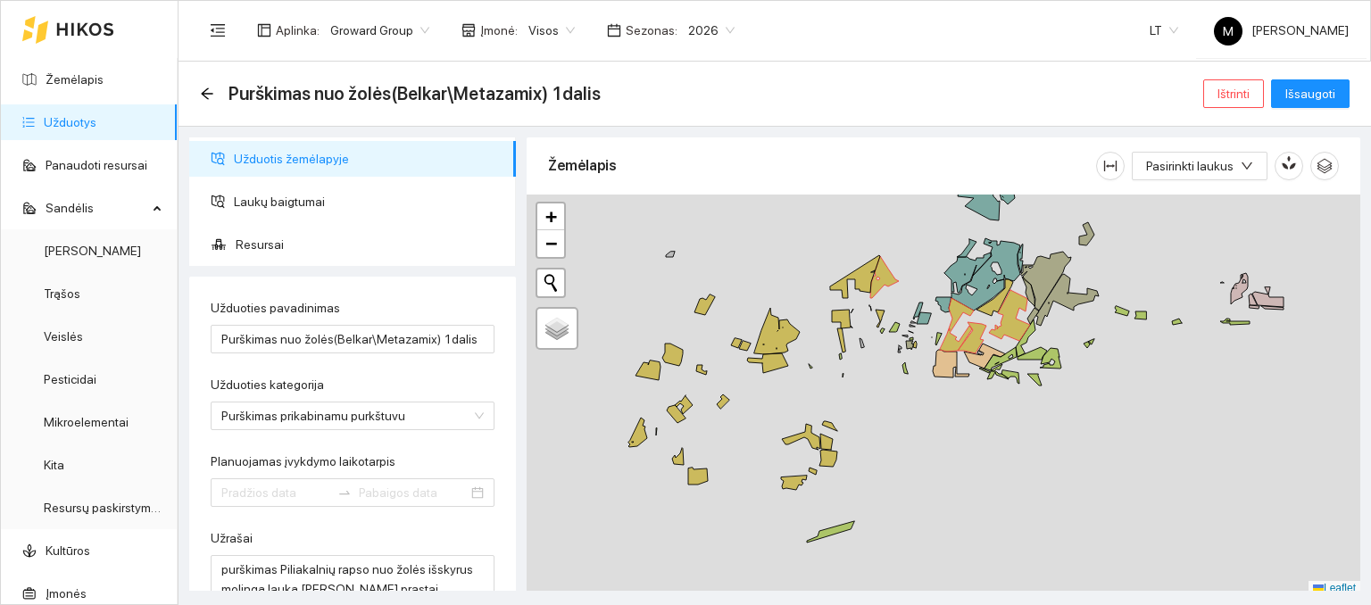
type input "[DATE]"
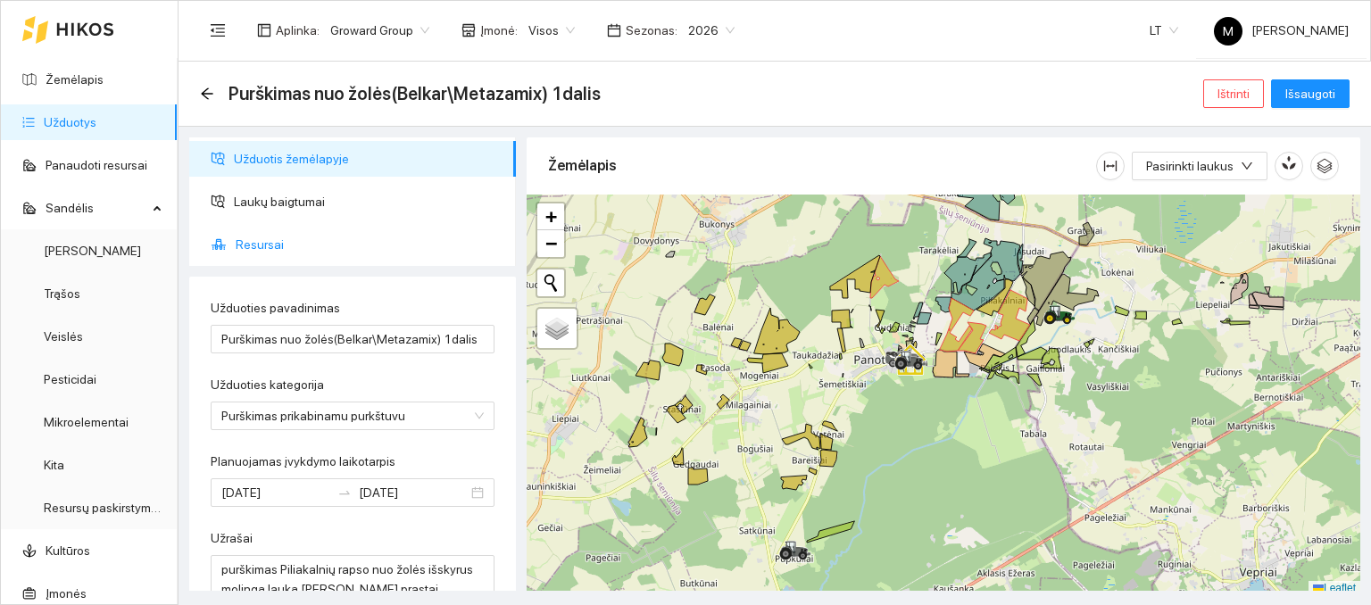
click at [275, 240] on span "Resursai" at bounding box center [369, 245] width 266 height 36
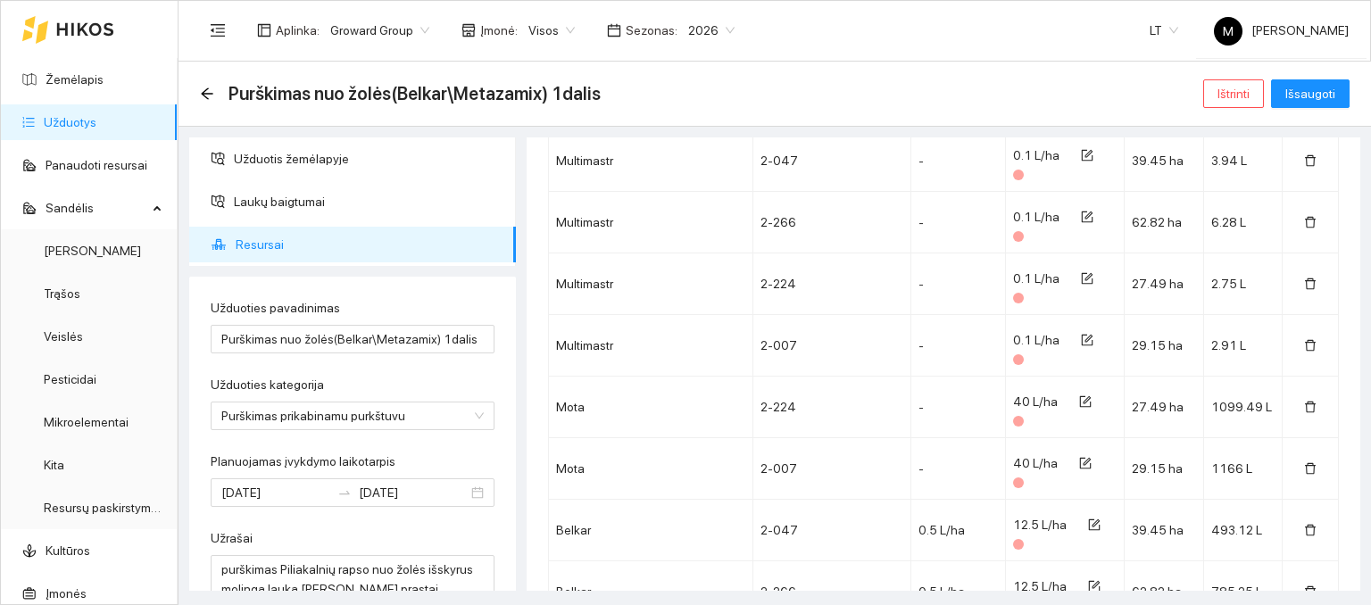
scroll to position [2232, 0]
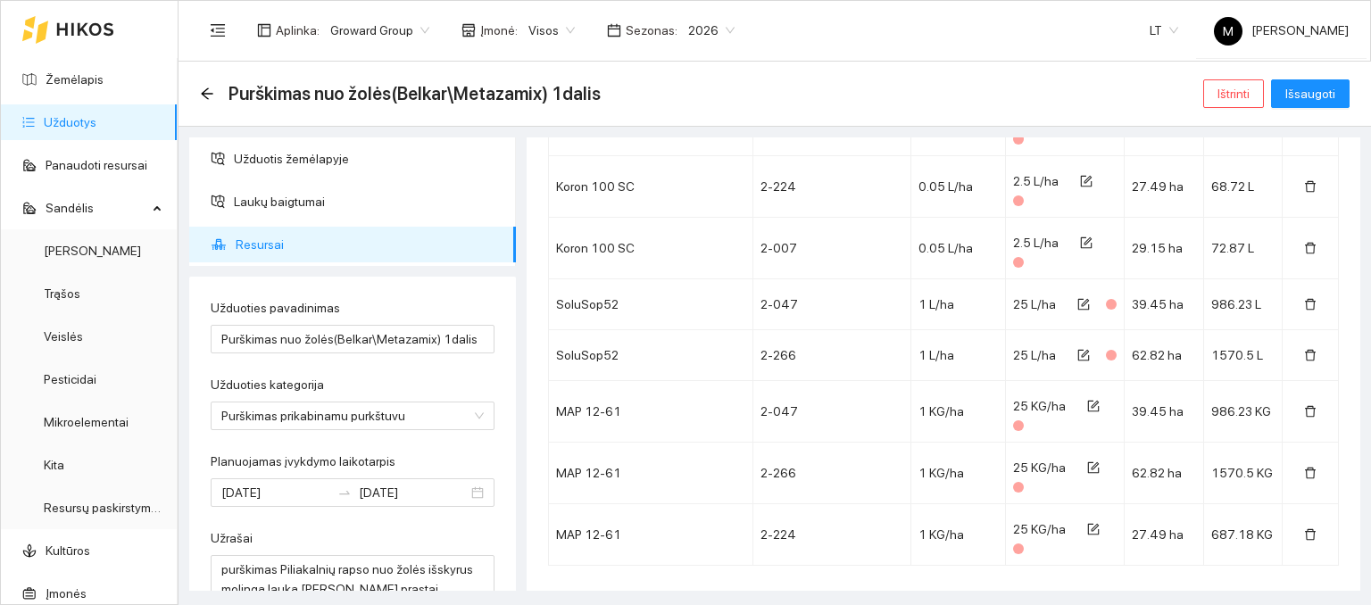
click at [604, 597] on span "Pridėti panaudotą resursą" at bounding box center [632, 607] width 141 height 20
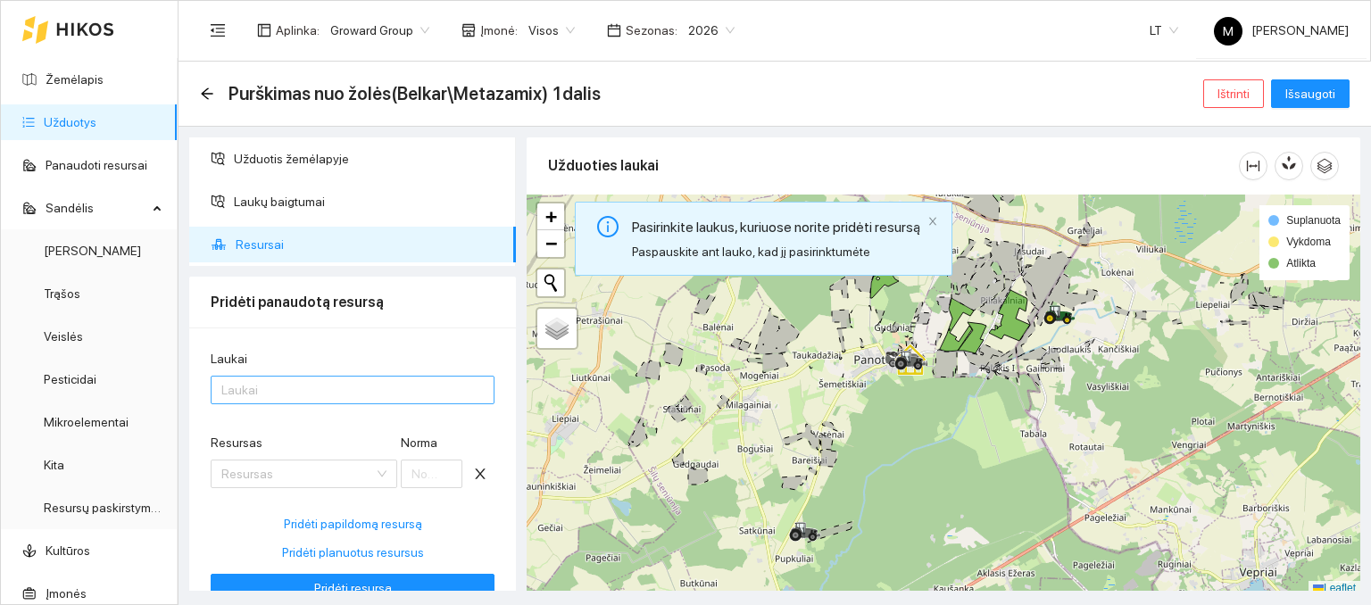
click at [297, 384] on div at bounding box center [343, 389] width 257 height 21
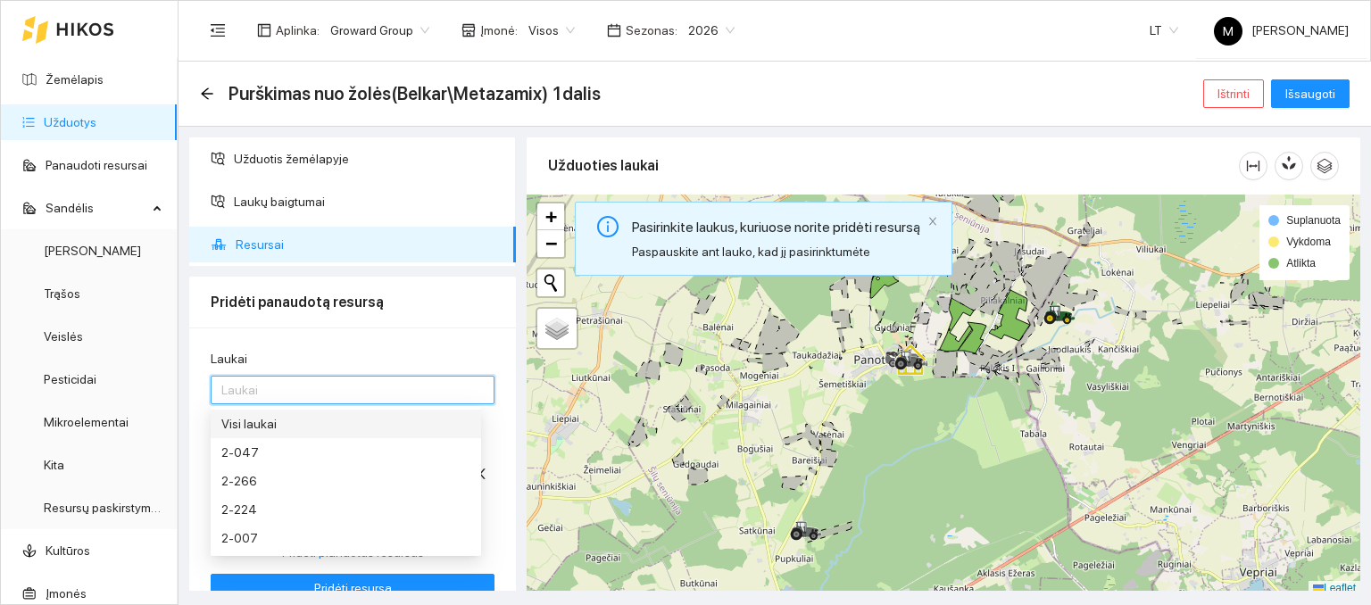
click at [289, 429] on div "Visi laukai" at bounding box center [345, 424] width 249 height 20
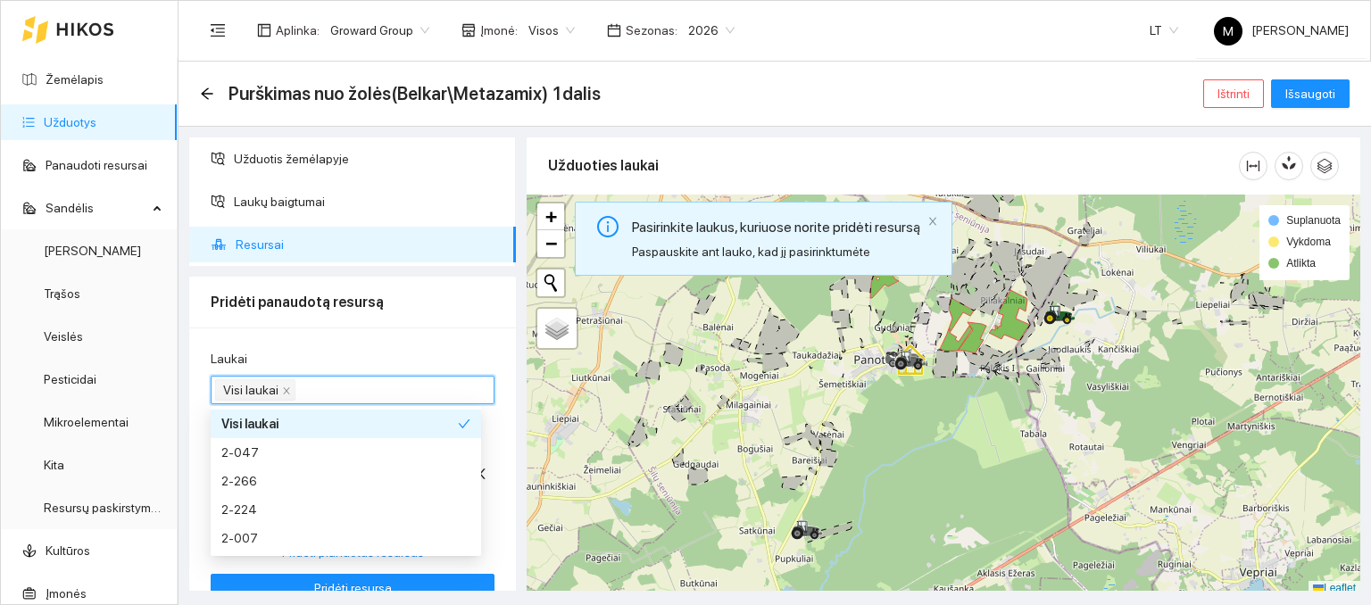
click at [416, 352] on div "Laukai" at bounding box center [353, 362] width 284 height 27
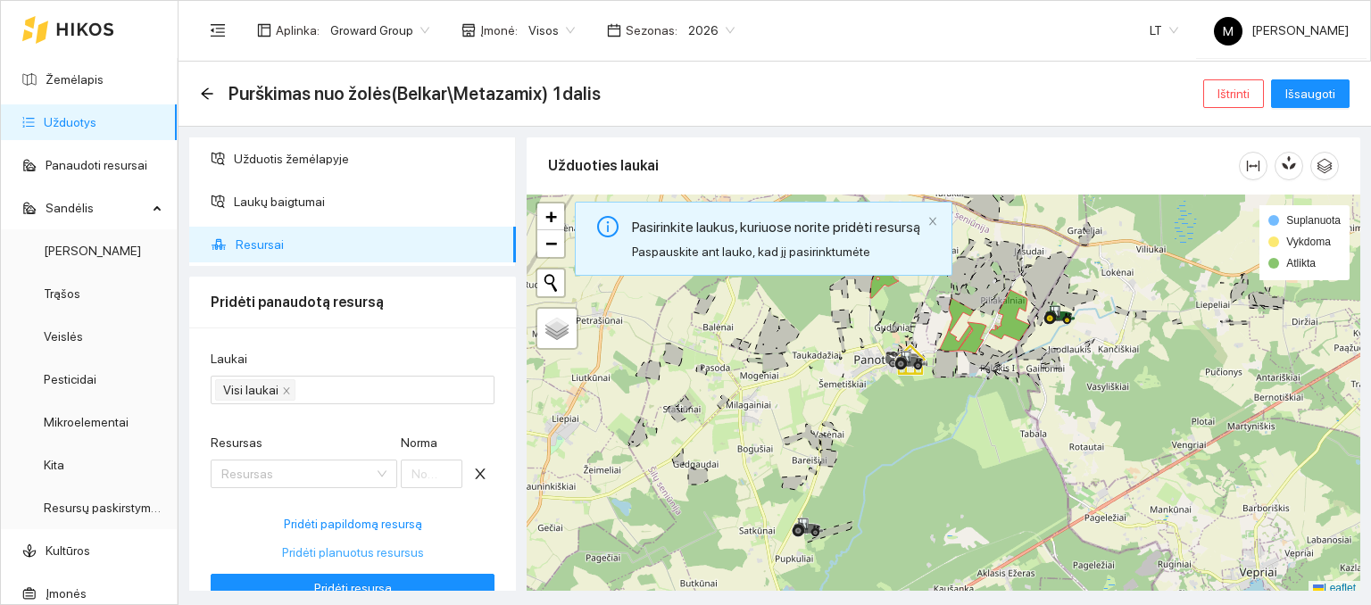
click at [348, 548] on span "Pridėti planuotus resursus" at bounding box center [353, 553] width 142 height 20
type input "0.5"
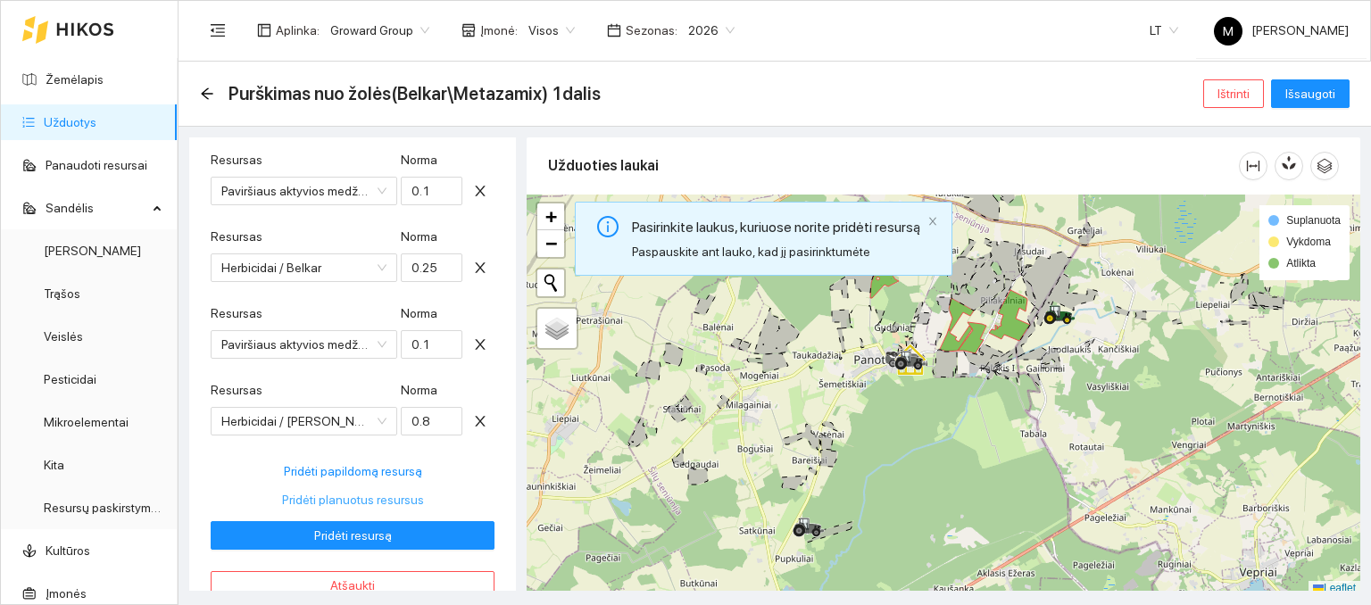
scroll to position [625, 0]
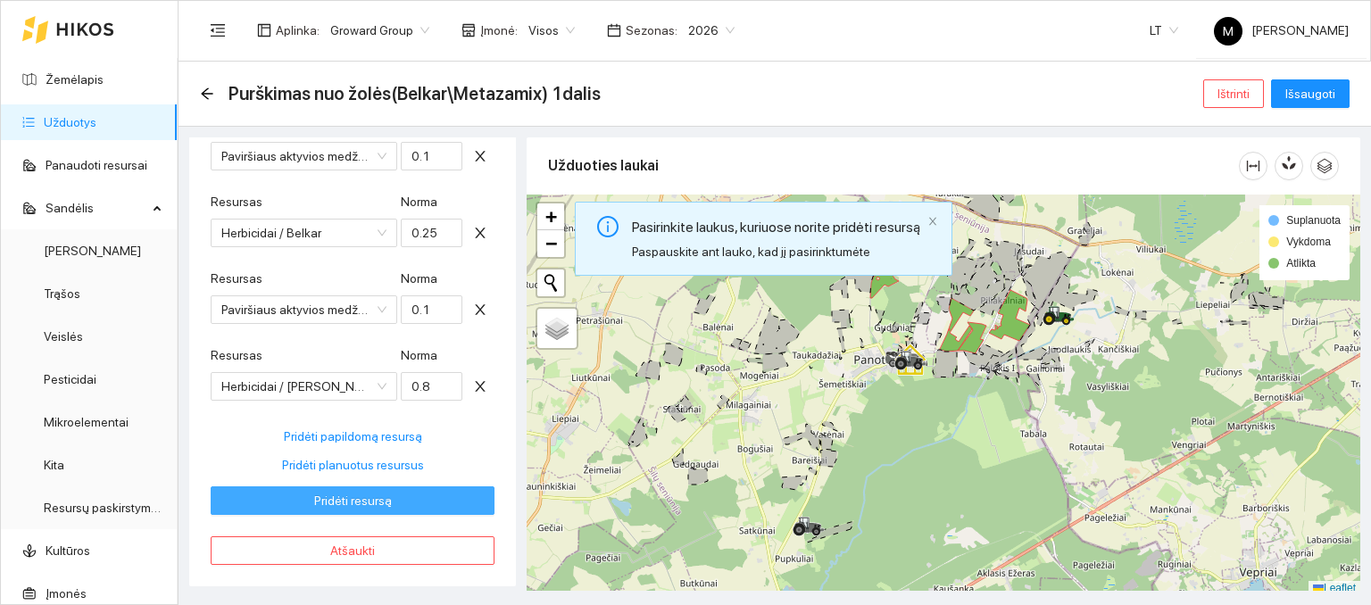
click at [333, 503] on span "Pridėti resursą" at bounding box center [353, 501] width 78 height 20
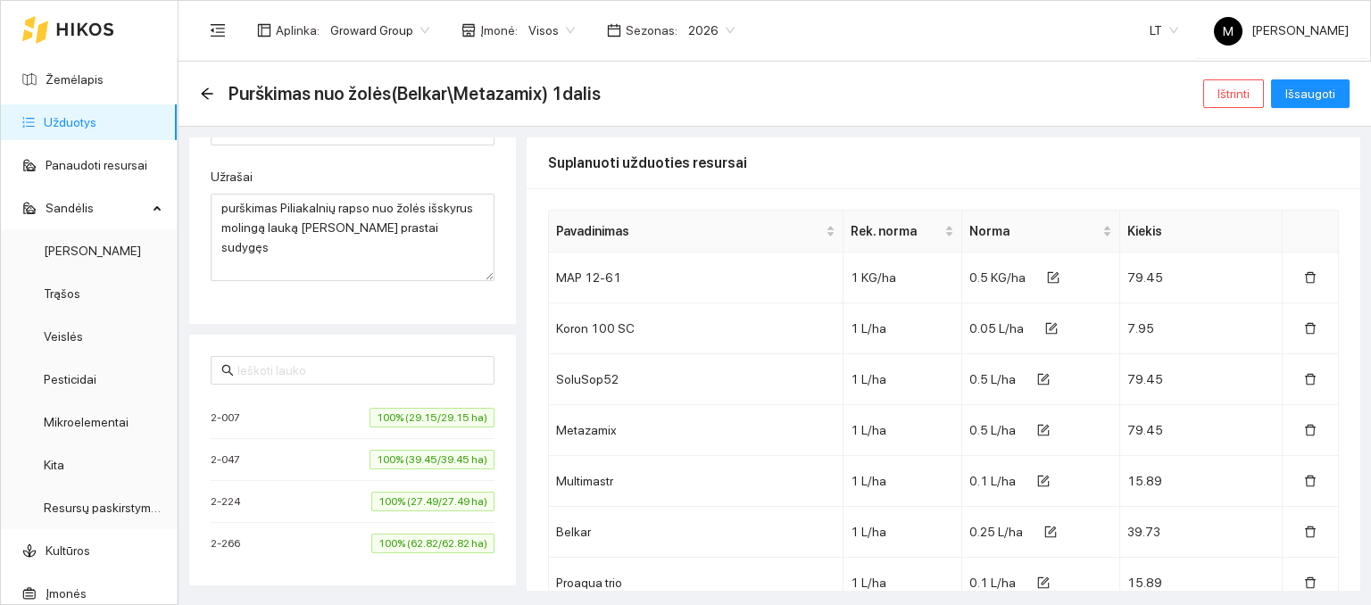
type input "[DATE]"
click at [1318, 92] on span "Išsaugoti" at bounding box center [1310, 94] width 50 height 20
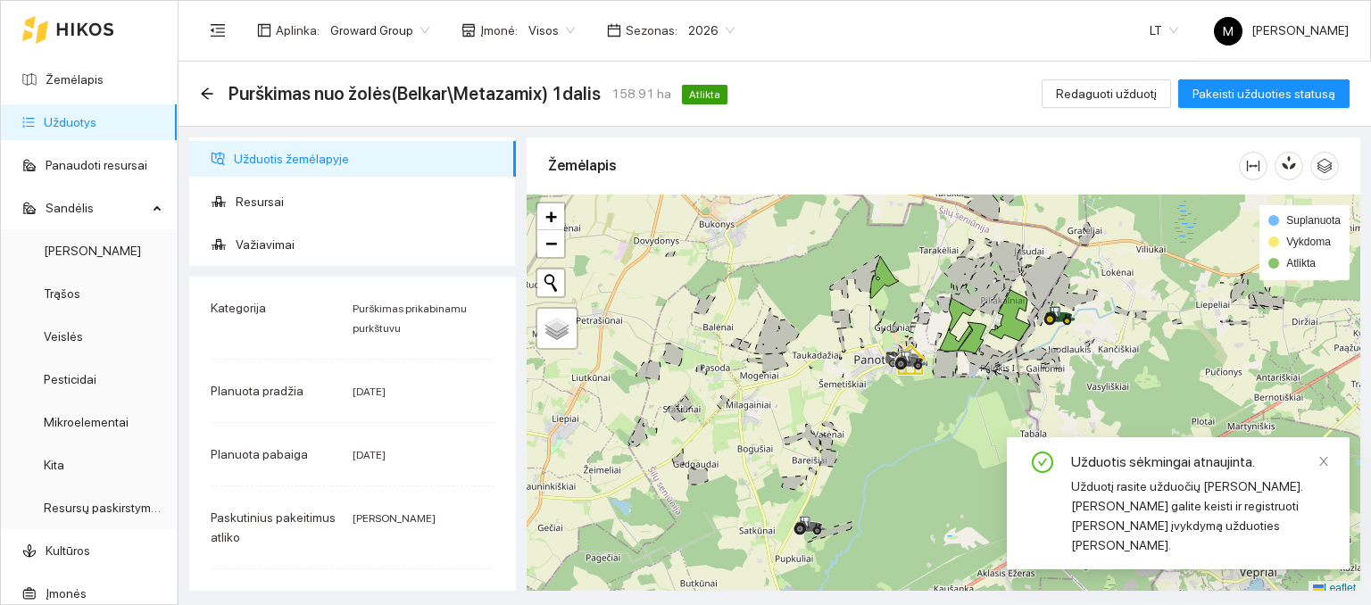
click at [71, 119] on link "Užduotys" at bounding box center [70, 122] width 53 height 14
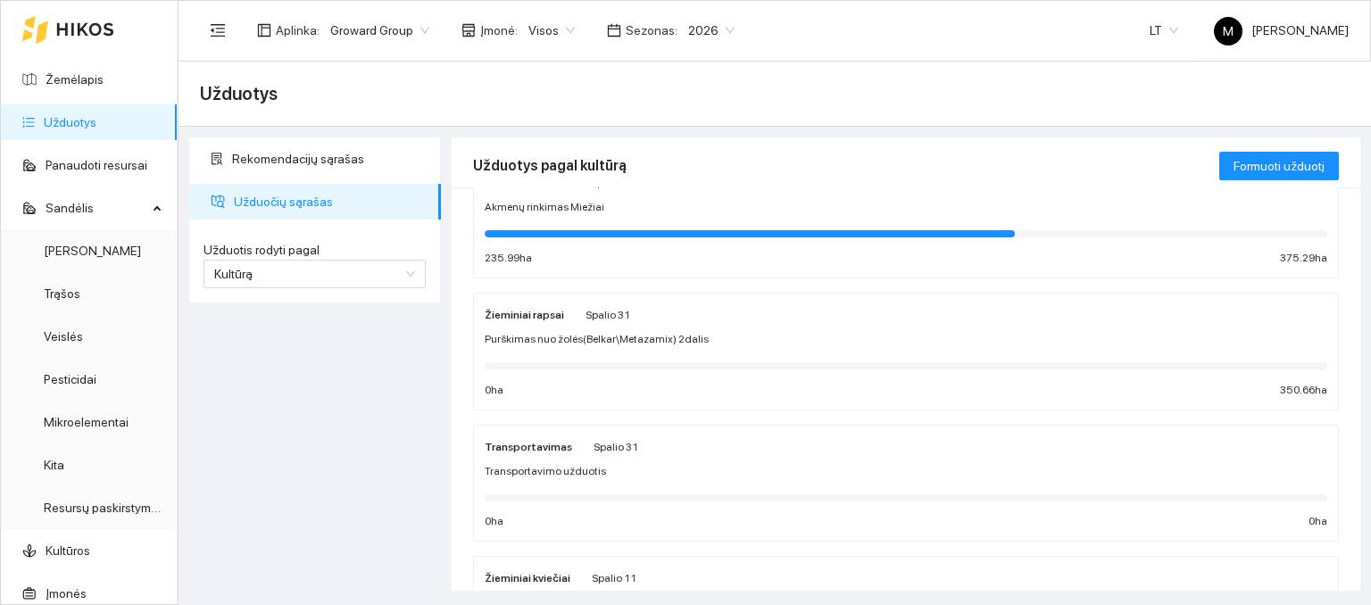
scroll to position [89, 0]
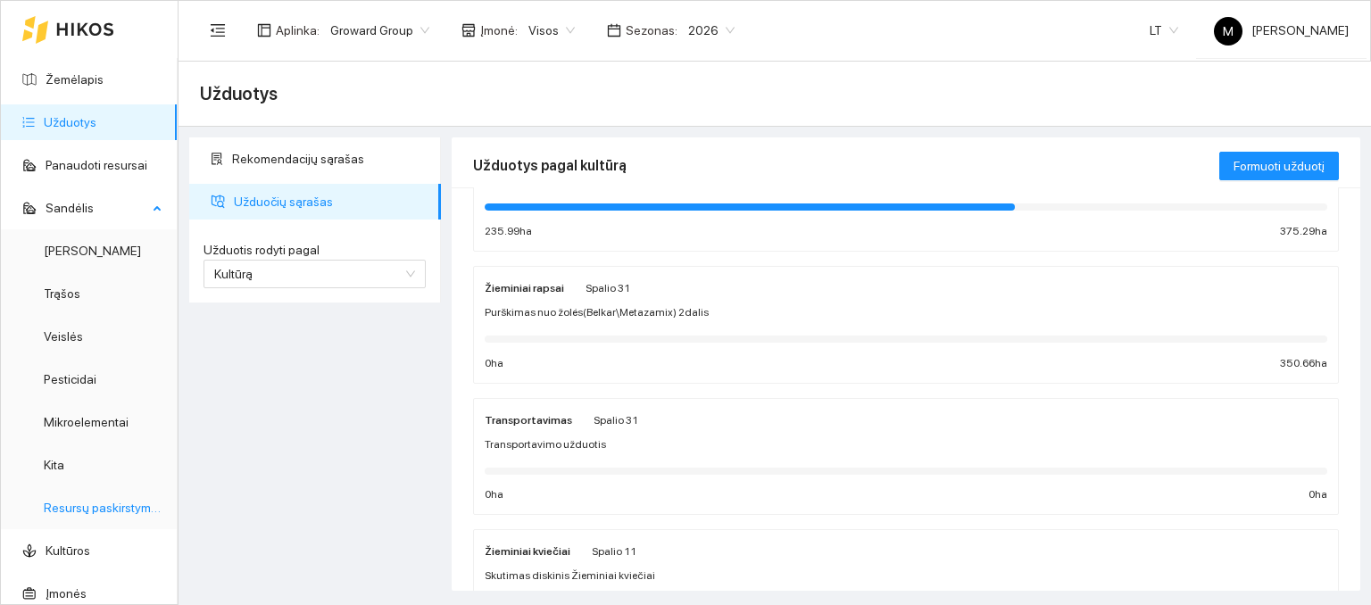
click at [107, 507] on link "Resursų paskirstymas" at bounding box center [104, 508] width 121 height 14
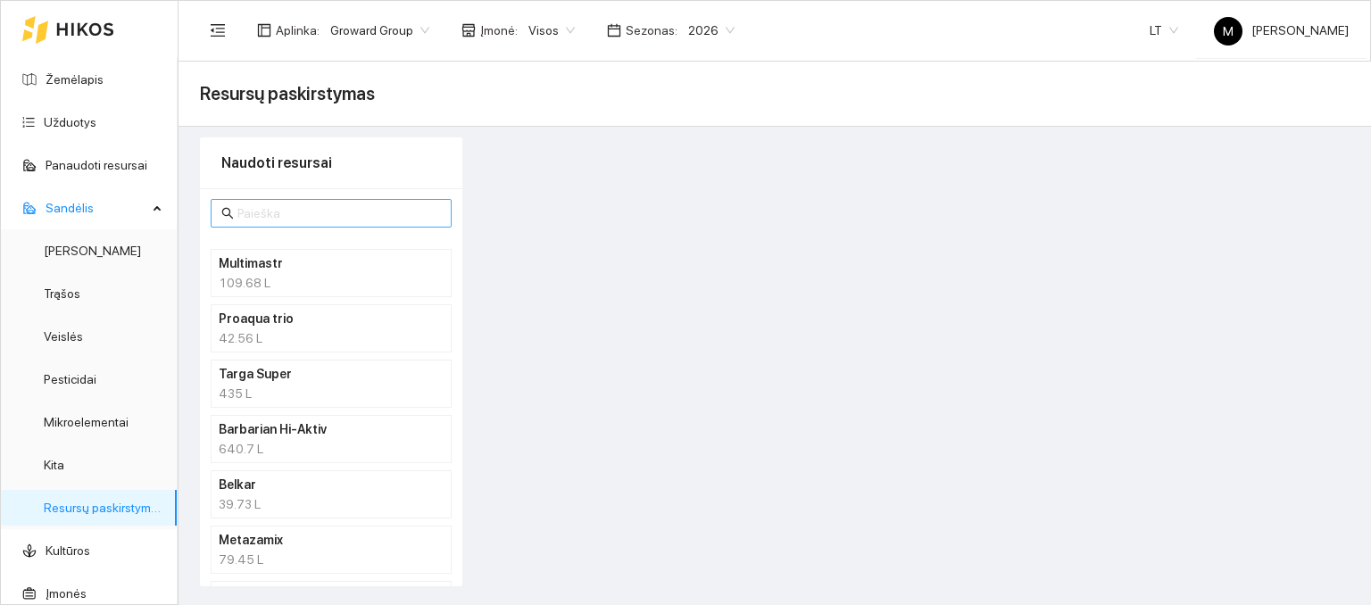
click at [294, 199] on span at bounding box center [331, 213] width 241 height 29
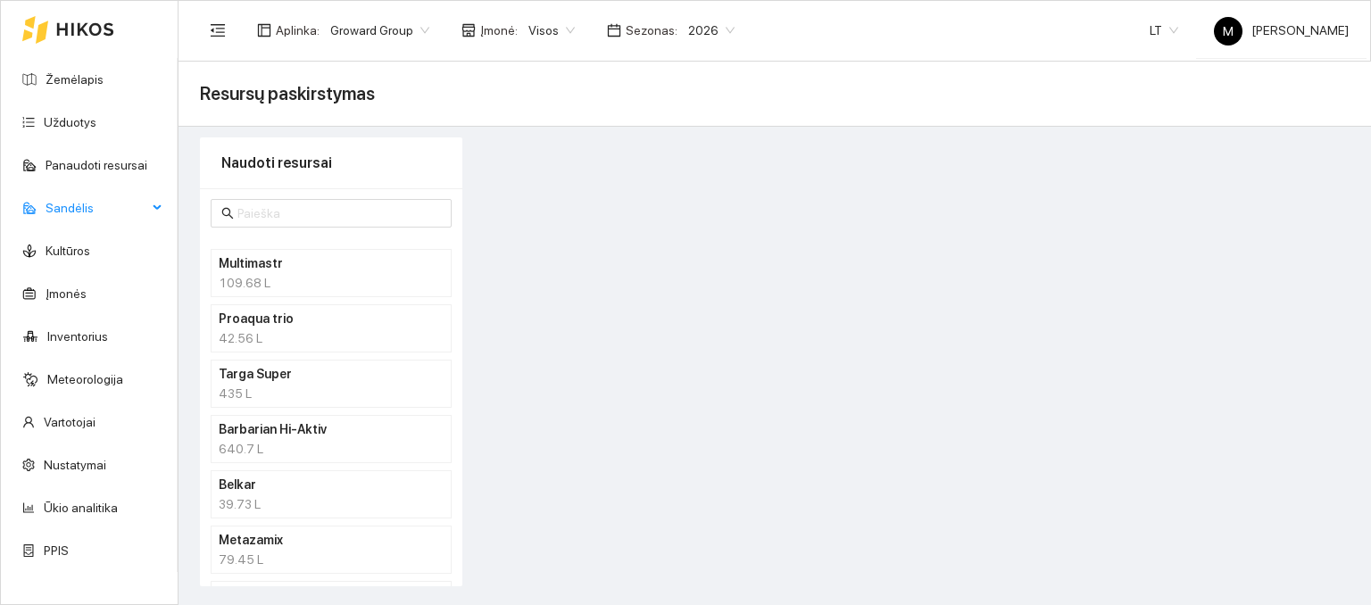
click at [62, 197] on span "Sandėlis" at bounding box center [97, 208] width 102 height 36
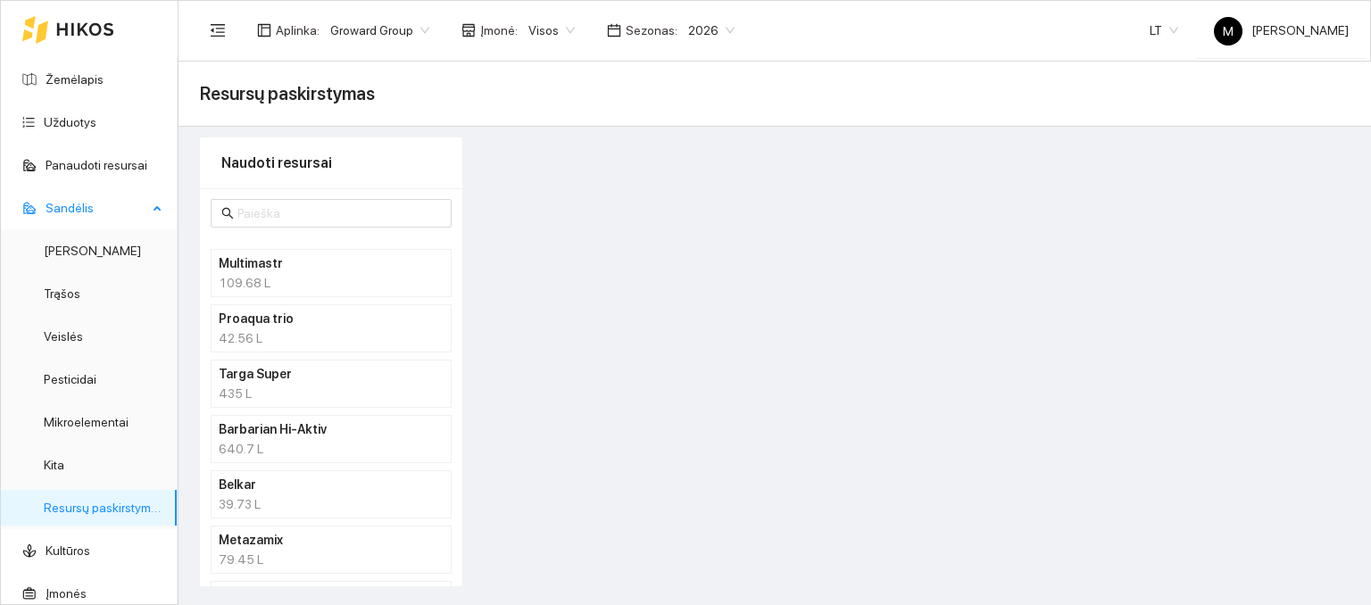
click at [68, 501] on link "Resursų paskirstymas" at bounding box center [104, 508] width 121 height 14
click at [318, 216] on input "text" at bounding box center [339, 214] width 204 height 20
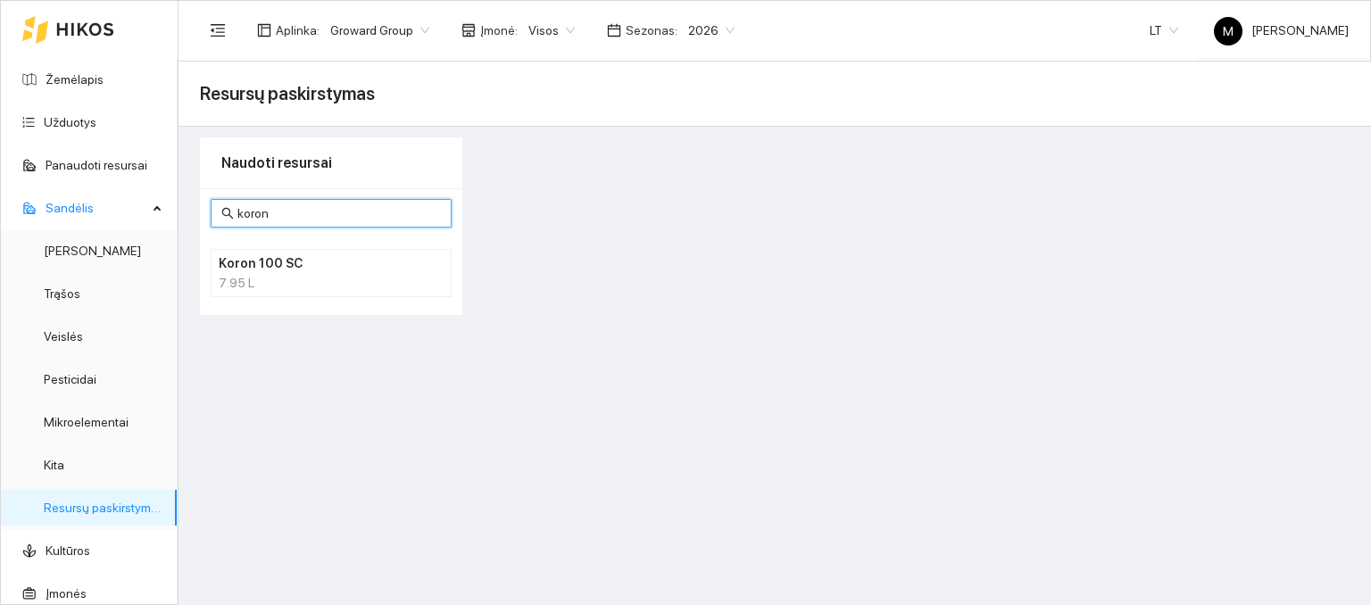
type input "koron"
click at [285, 270] on h4 "Koron 100 SC" at bounding box center [308, 264] width 179 height 20
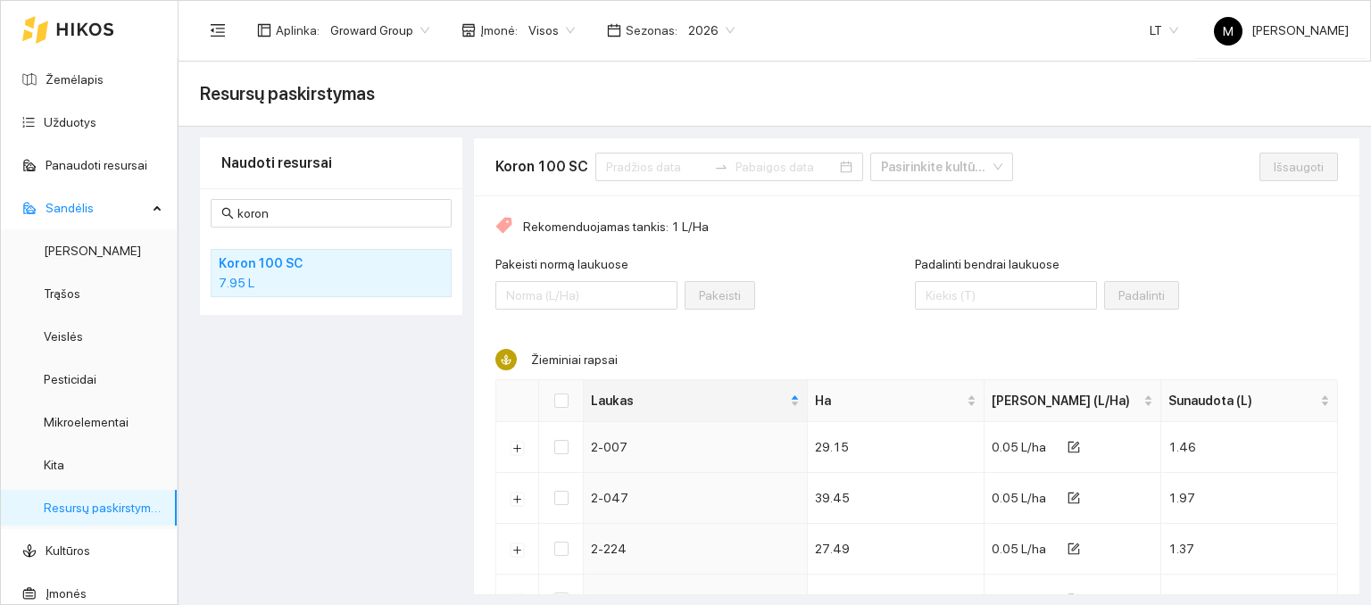
scroll to position [78, 0]
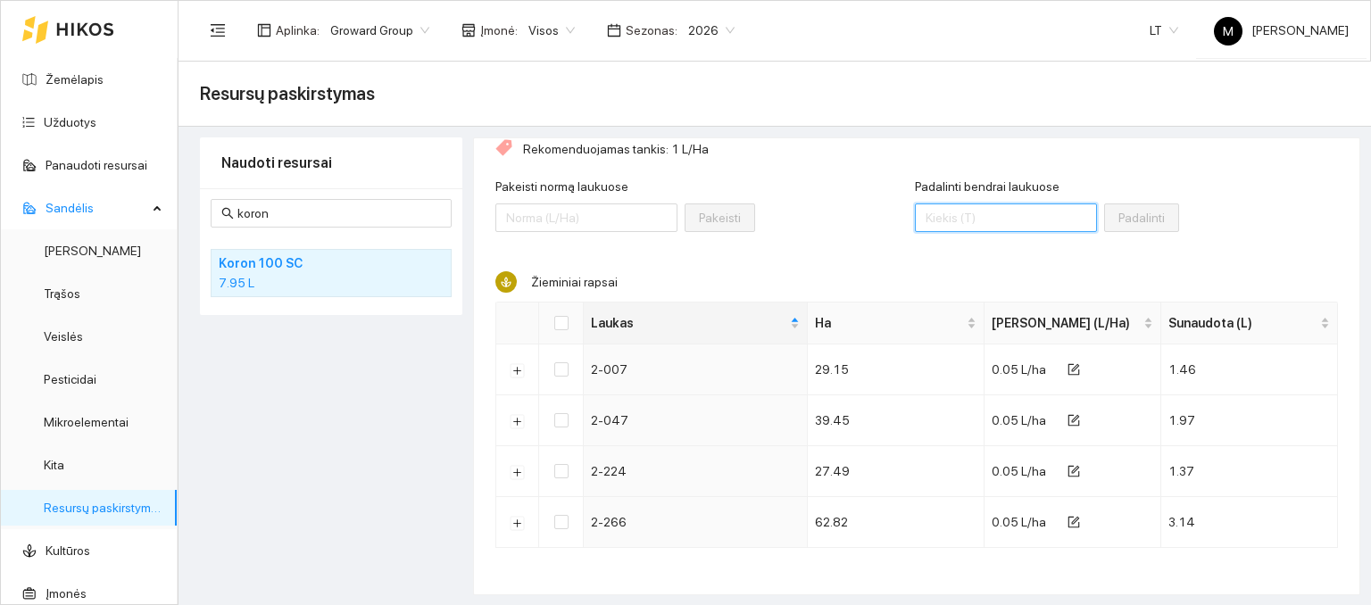
click at [958, 215] on input "Padalinti bendrai laukuose" at bounding box center [1006, 218] width 182 height 29
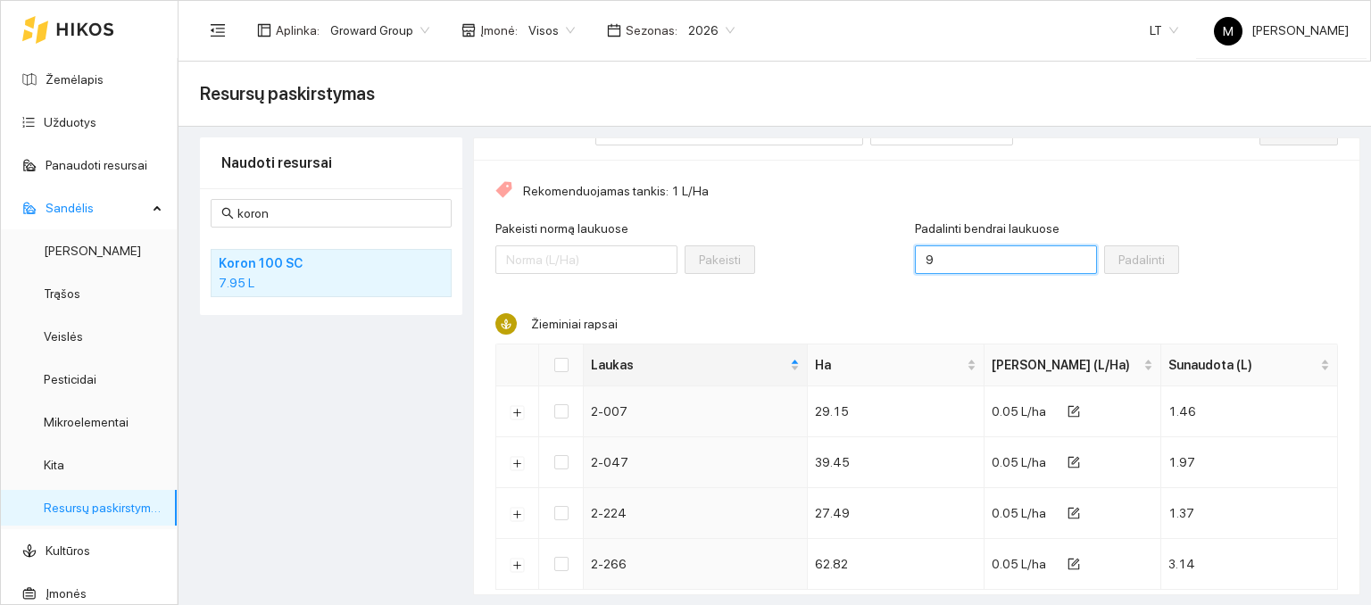
scroll to position [0, 0]
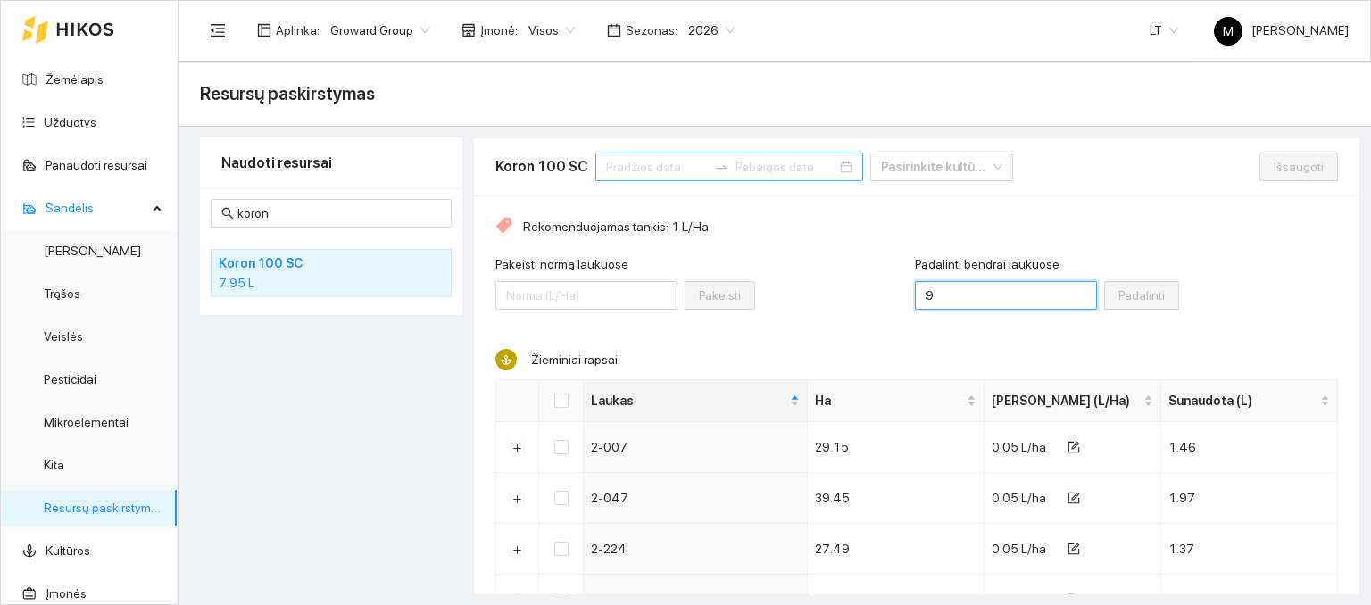
type input "9"
click at [610, 169] on input at bounding box center [656, 167] width 101 height 20
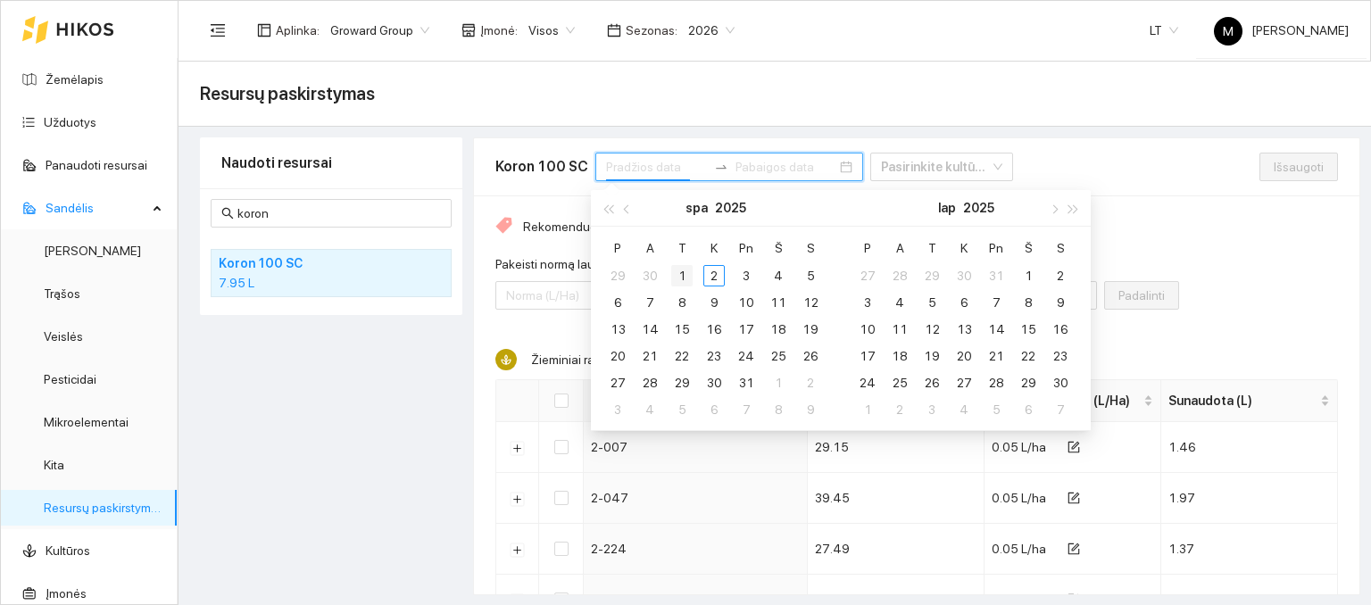
type input "[DATE]"
click at [682, 269] on div "1" at bounding box center [681, 275] width 21 height 21
type input "[DATE]"
click at [628, 213] on button "button" at bounding box center [628, 208] width 20 height 36
click at [664, 165] on input "[DATE]" at bounding box center [656, 167] width 101 height 20
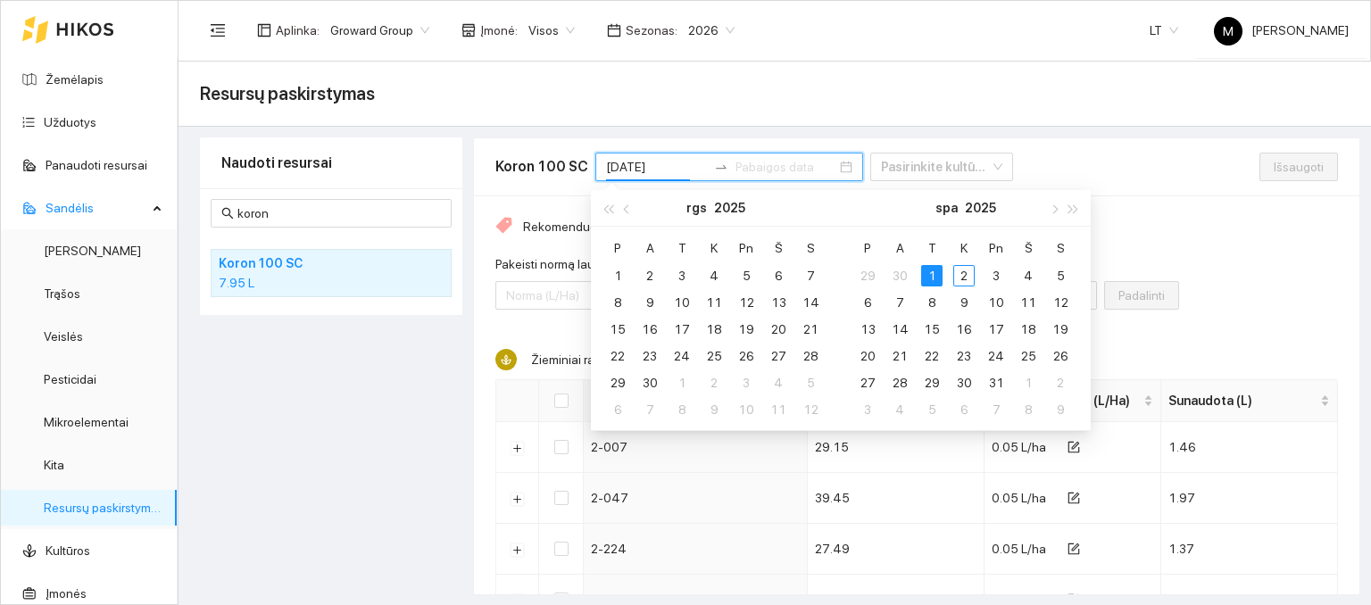
type input "[DATE]"
click at [928, 270] on div "1" at bounding box center [931, 275] width 21 height 21
click at [811, 165] on div "[DATE]" at bounding box center [729, 167] width 268 height 29
click at [711, 279] on table "P A T K Pn Š S 1 2 3 4 5 6 7 8 9 10 11 12 13 14 15 16 17 18 19 20 21 22 23 24 2…" at bounding box center [714, 328] width 225 height 189
type input "[DATE]"
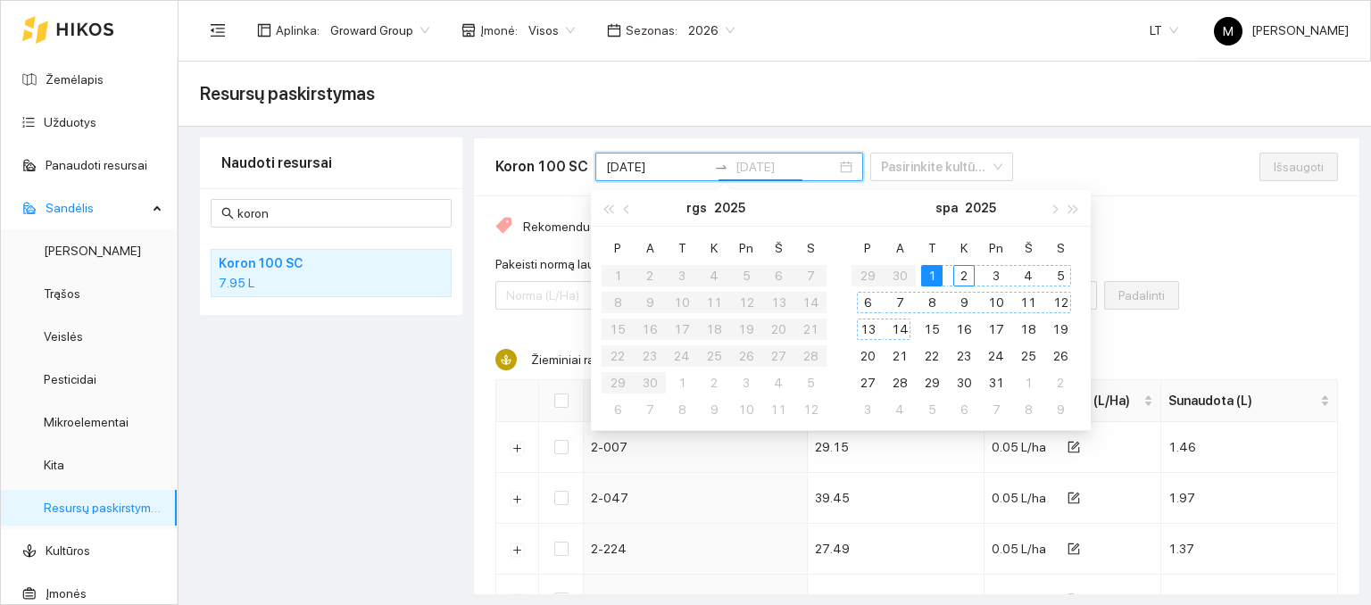
click at [898, 326] on div "14" at bounding box center [899, 329] width 21 height 21
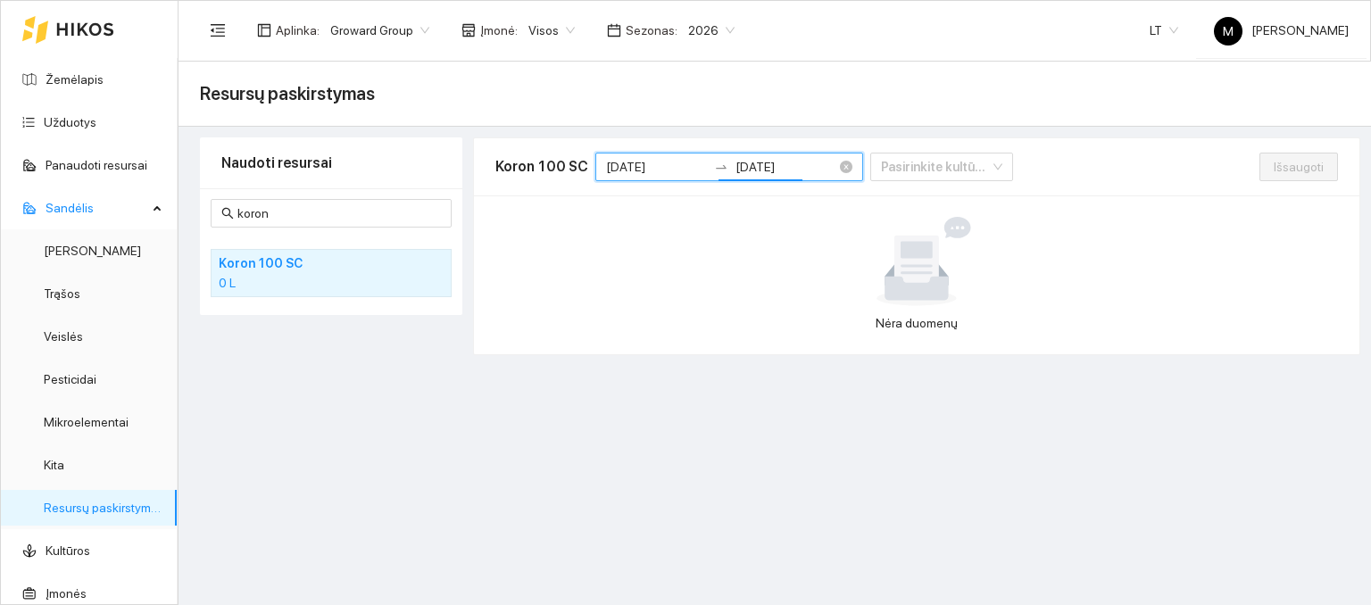
click at [813, 174] on div "[DATE] [DATE]" at bounding box center [729, 167] width 268 height 29
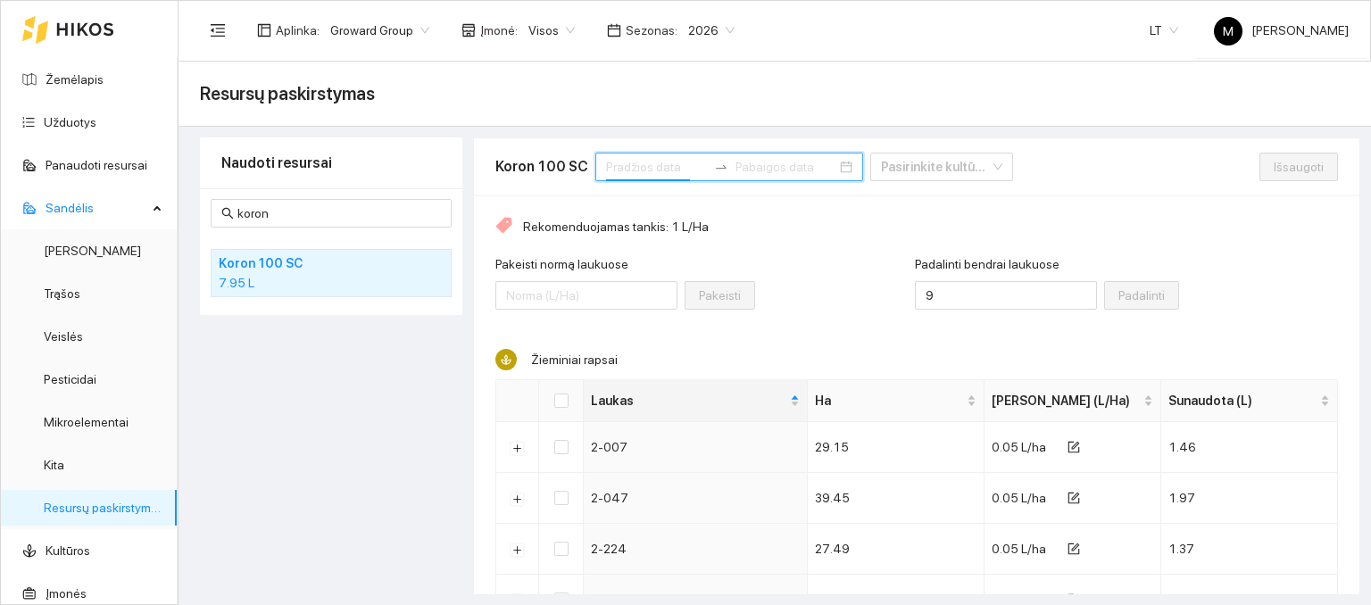
click at [669, 165] on input at bounding box center [656, 167] width 101 height 20
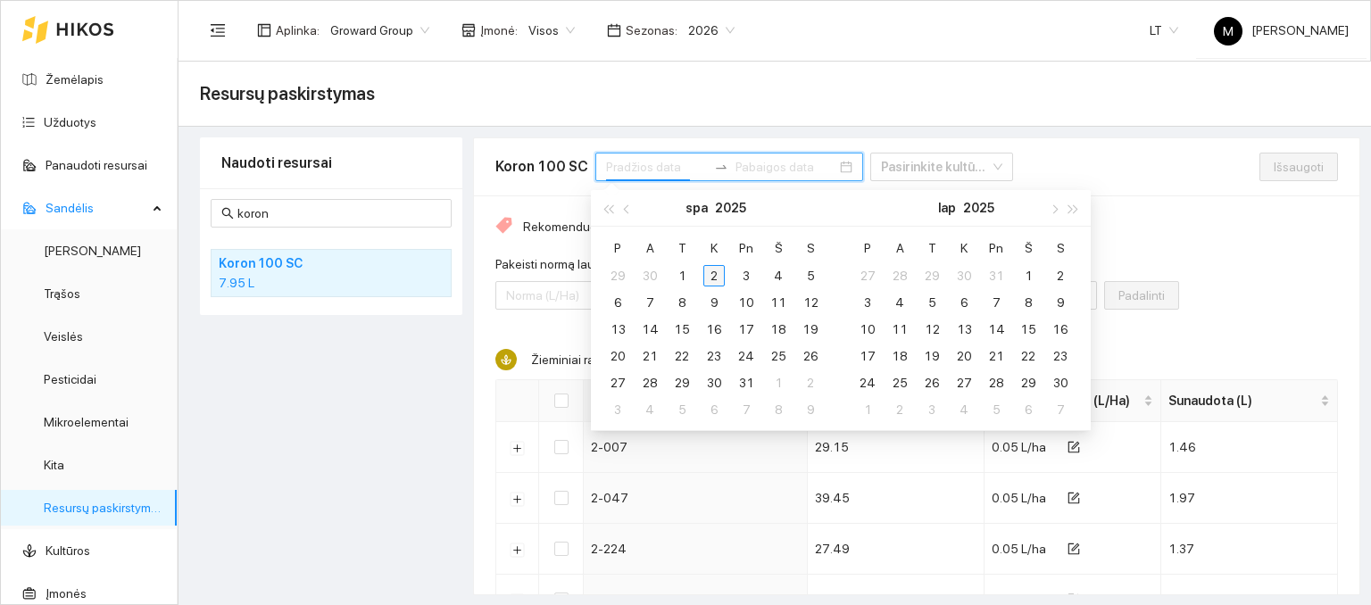
type input "[DATE]"
click at [630, 212] on button "button" at bounding box center [628, 208] width 20 height 36
type input "[DATE]"
click at [616, 267] on div "1" at bounding box center [617, 275] width 21 height 21
type input "[DATE]"
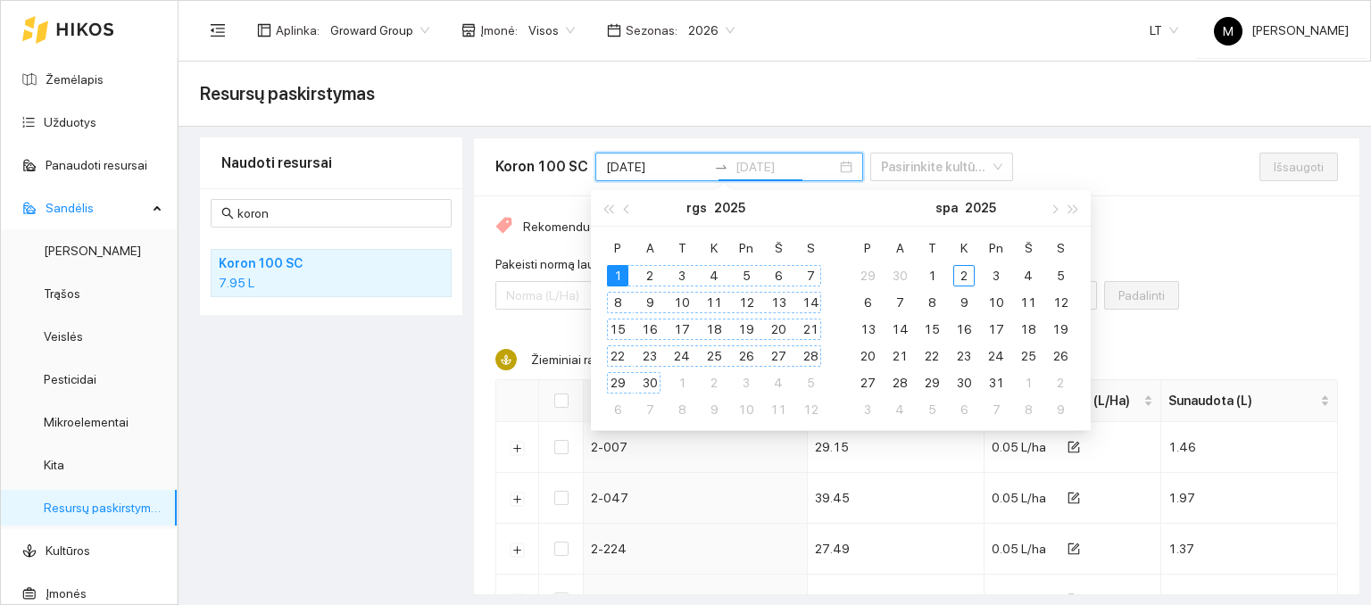
click at [655, 377] on div "30" at bounding box center [649, 382] width 21 height 21
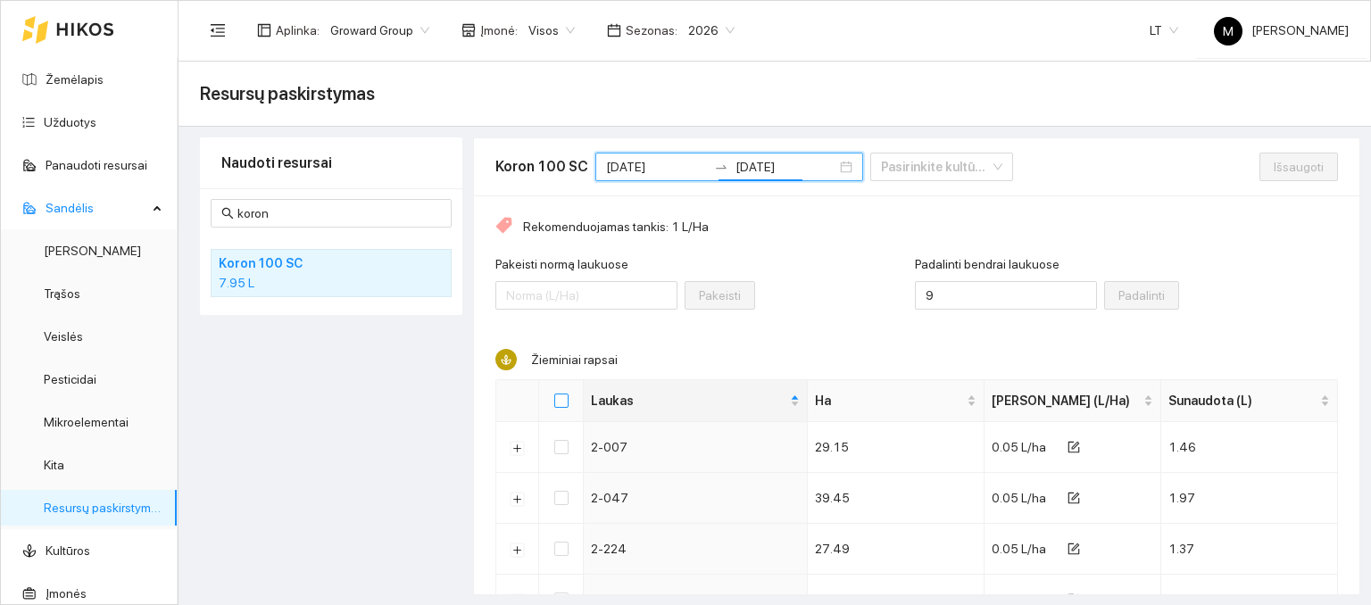
click at [557, 395] on input "Select all" at bounding box center [561, 401] width 14 height 14
checkbox input "true"
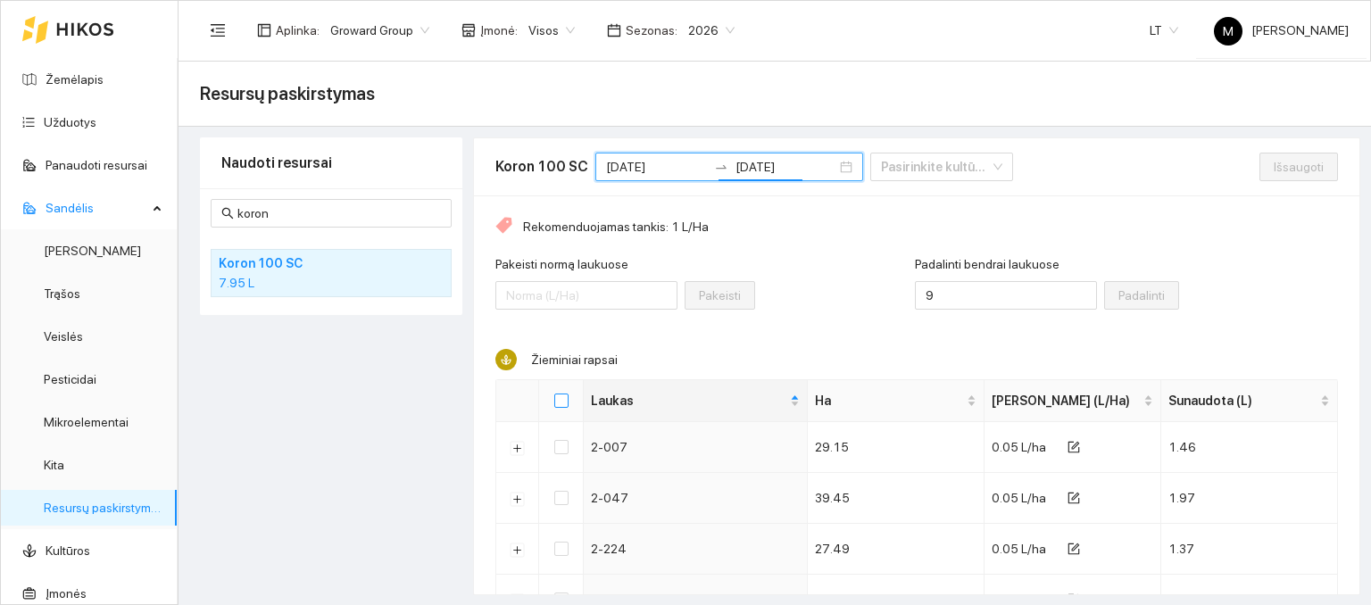
checkbox input "true"
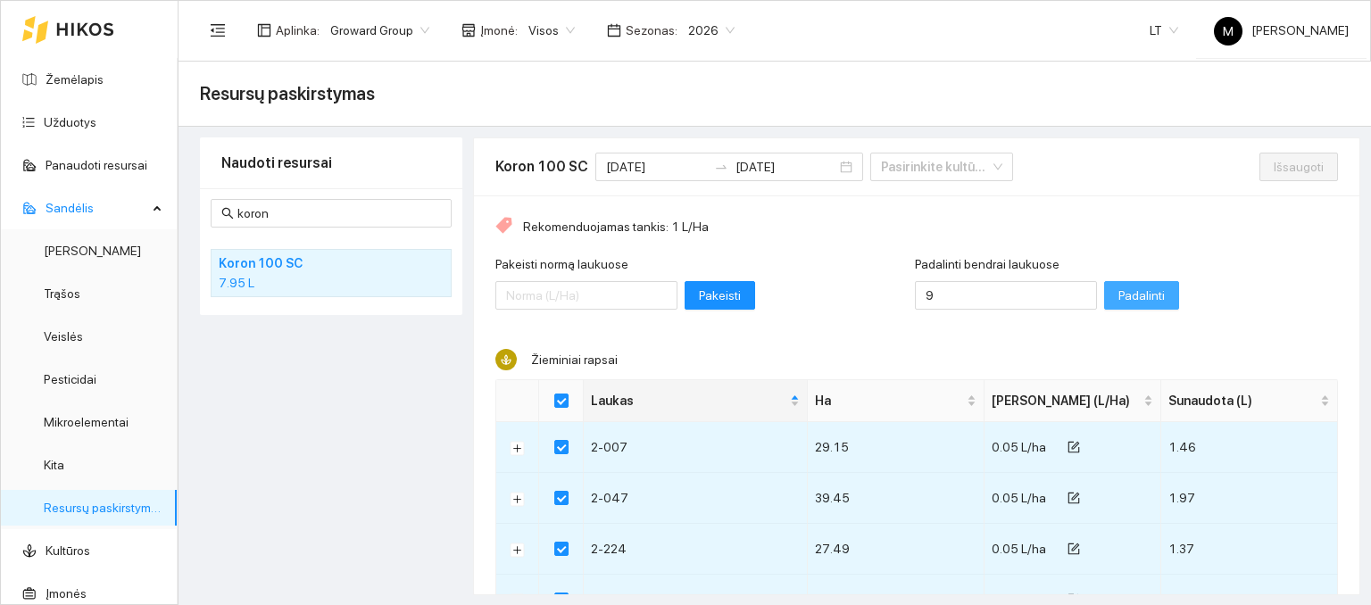
click at [1119, 286] on span "Padalinti" at bounding box center [1142, 296] width 46 height 20
click at [1274, 167] on span "Išsaugoti" at bounding box center [1299, 167] width 50 height 20
checkbox input "false"
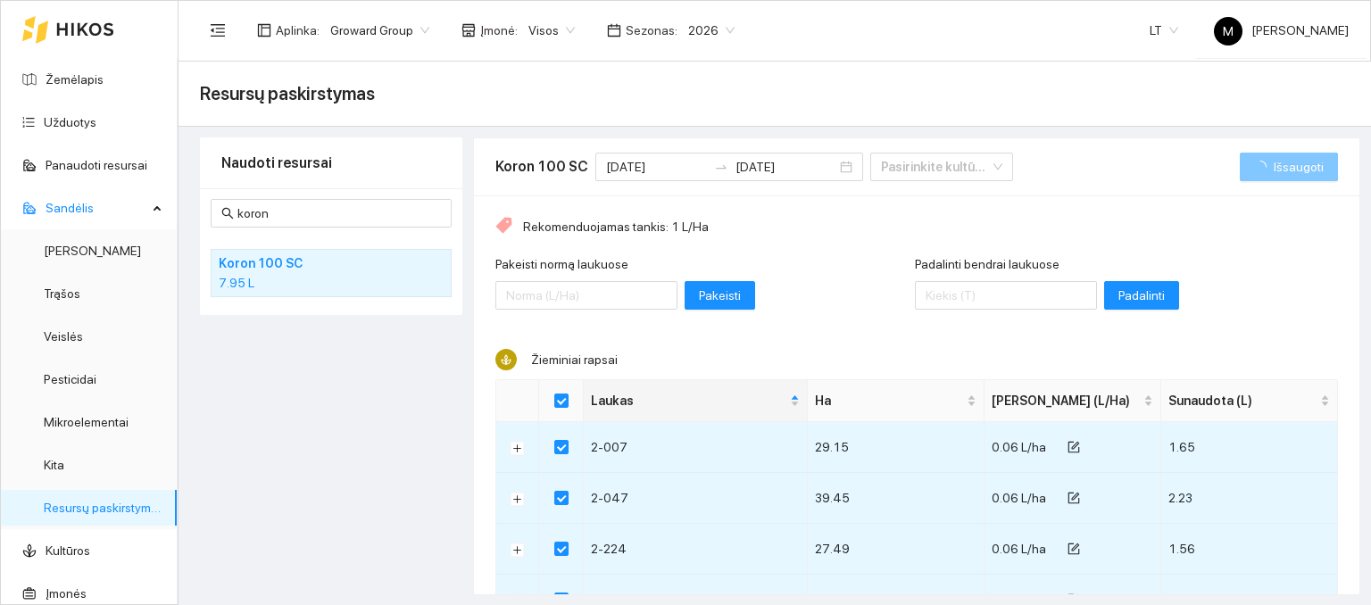
checkbox input "false"
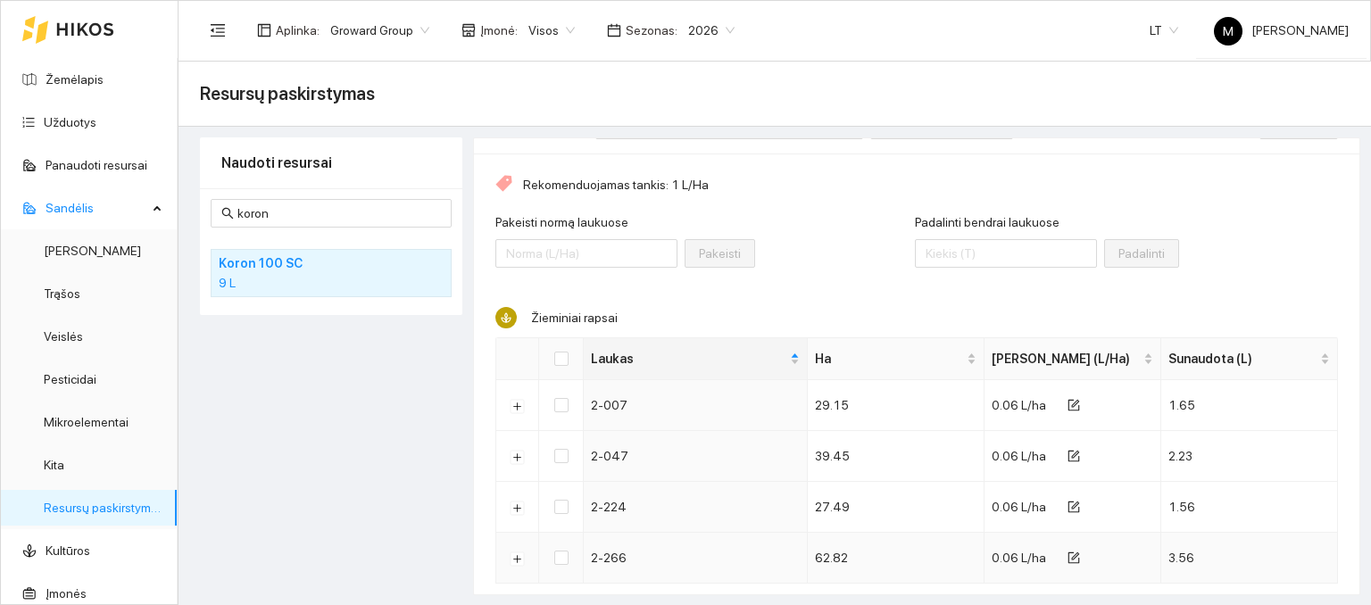
scroll to position [78, 0]
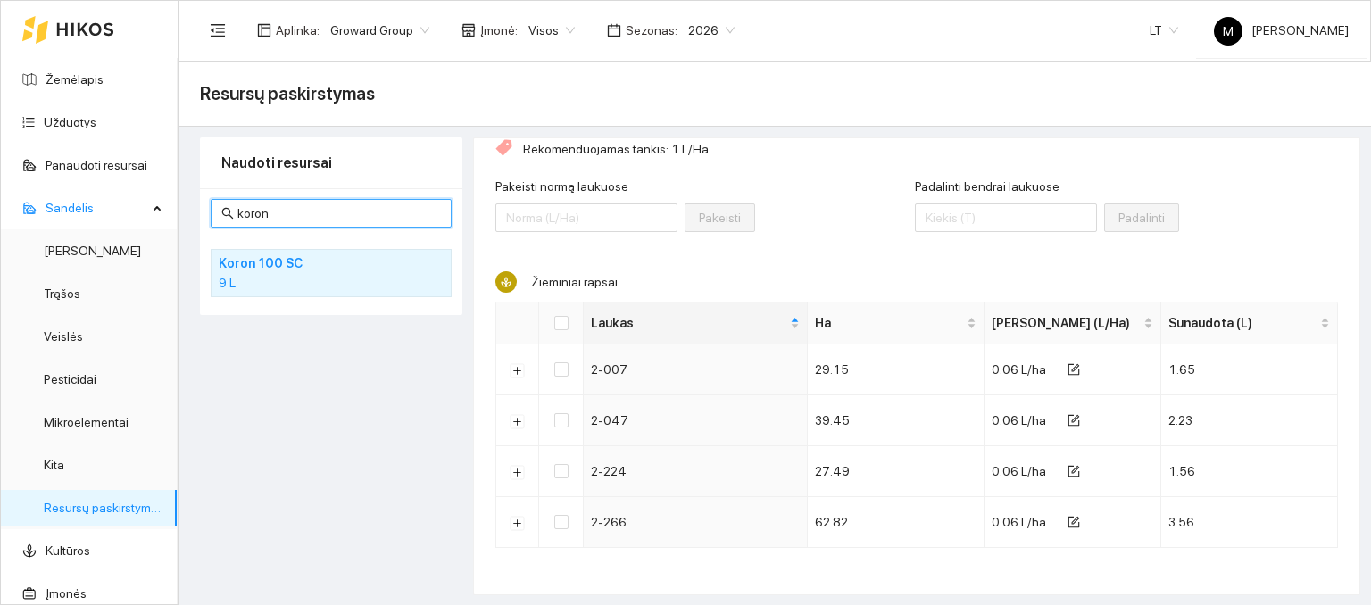
click at [330, 219] on input "koron" at bounding box center [339, 214] width 204 height 20
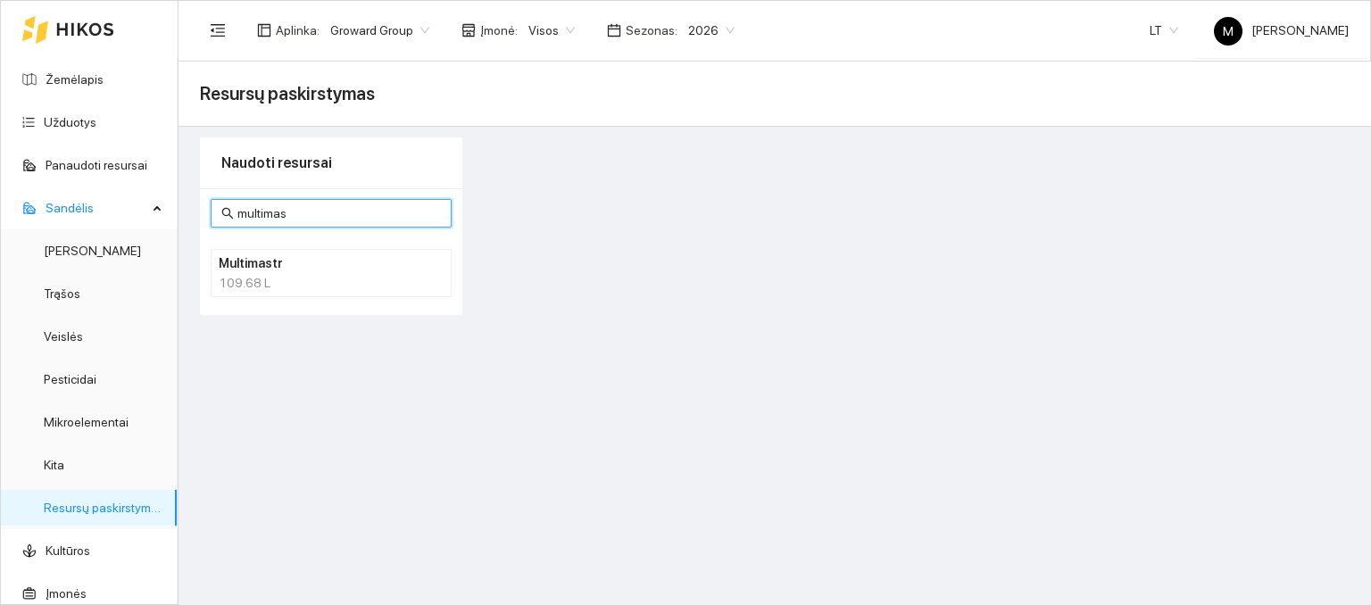
type input "multimas"
click at [290, 269] on h4 "Multimastr" at bounding box center [308, 264] width 179 height 20
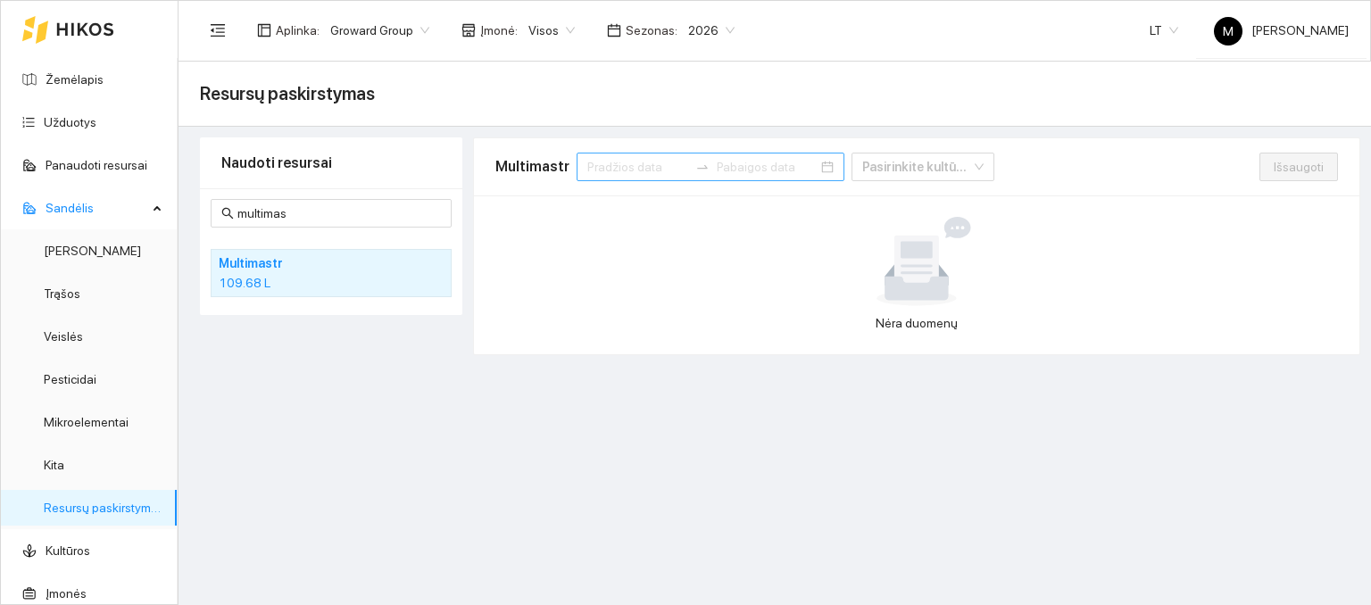
click at [632, 165] on input at bounding box center [637, 167] width 101 height 20
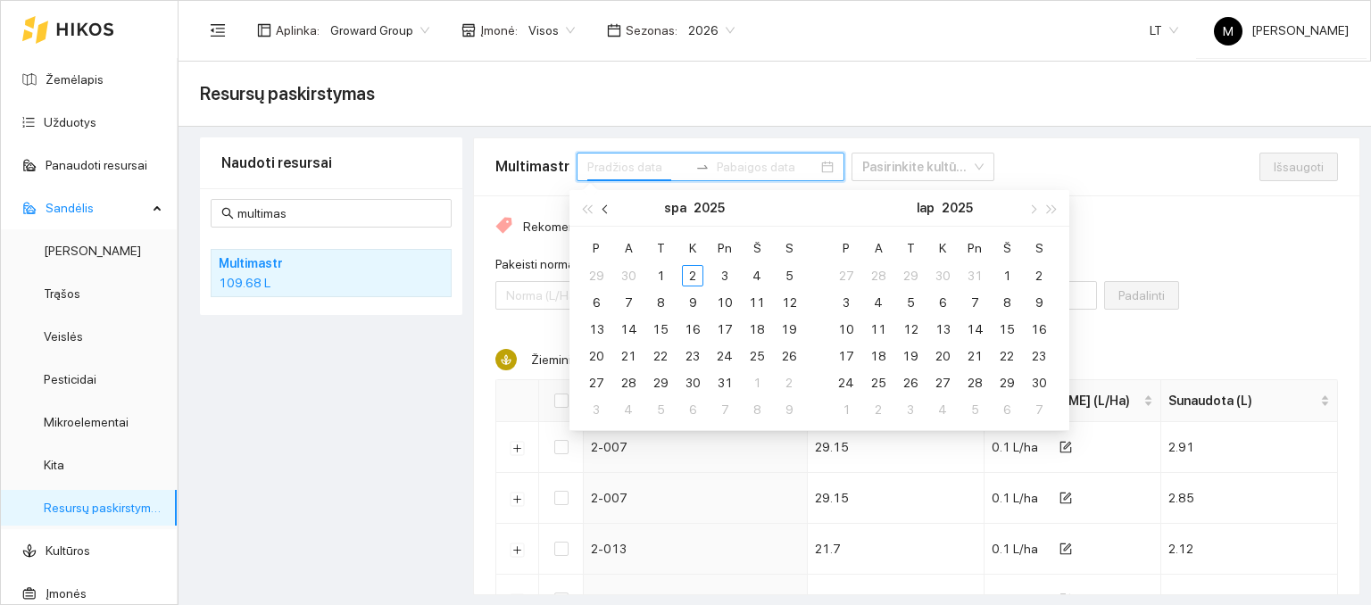
click at [608, 207] on span "button" at bounding box center [607, 208] width 9 height 9
type input "[DATE]"
click at [595, 279] on div "1" at bounding box center [596, 275] width 21 height 21
type input "[DATE]"
click at [625, 376] on div "30" at bounding box center [628, 382] width 21 height 21
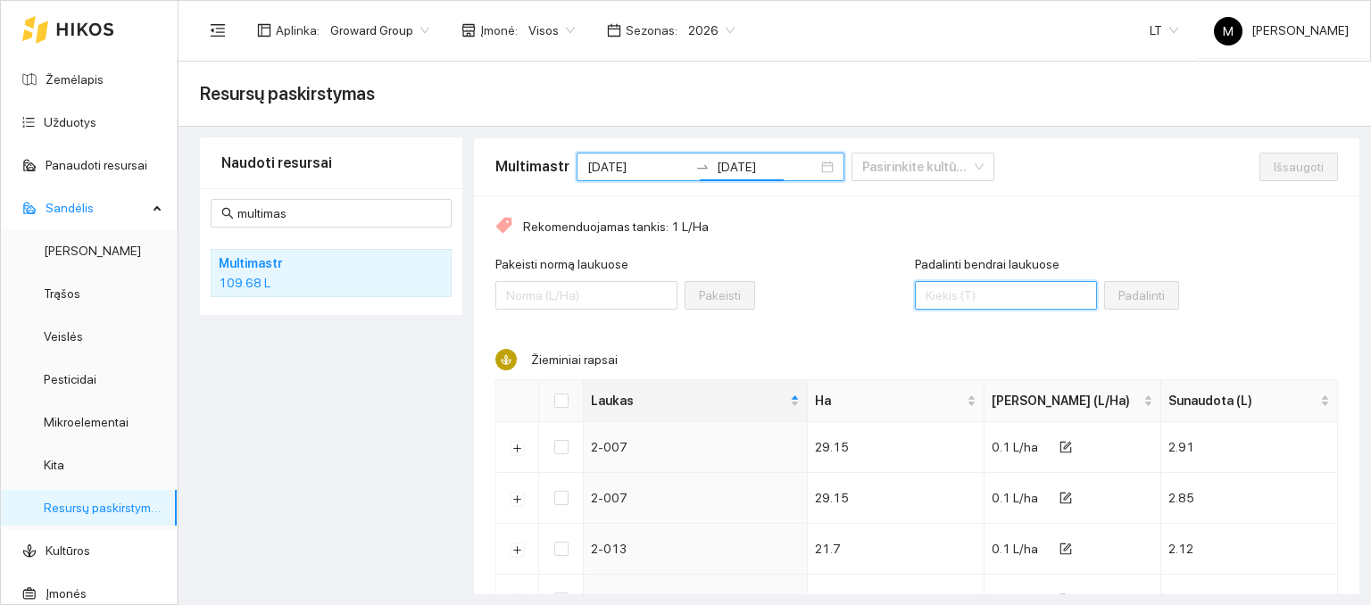
click at [924, 297] on input "Padalinti bendrai laukuose" at bounding box center [1006, 295] width 182 height 29
type input "125"
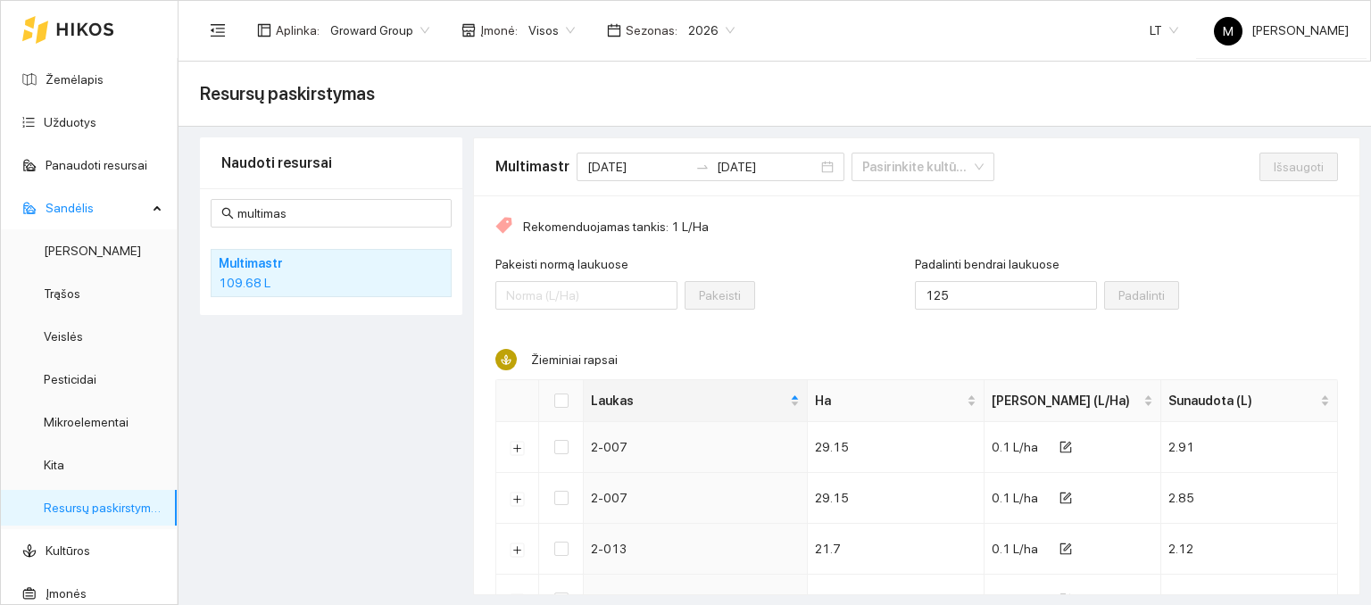
click at [550, 403] on th at bounding box center [561, 401] width 45 height 42
click at [561, 407] on label at bounding box center [561, 401] width 14 height 20
click at [561, 407] on input "Select all" at bounding box center [561, 401] width 14 height 14
checkbox input "true"
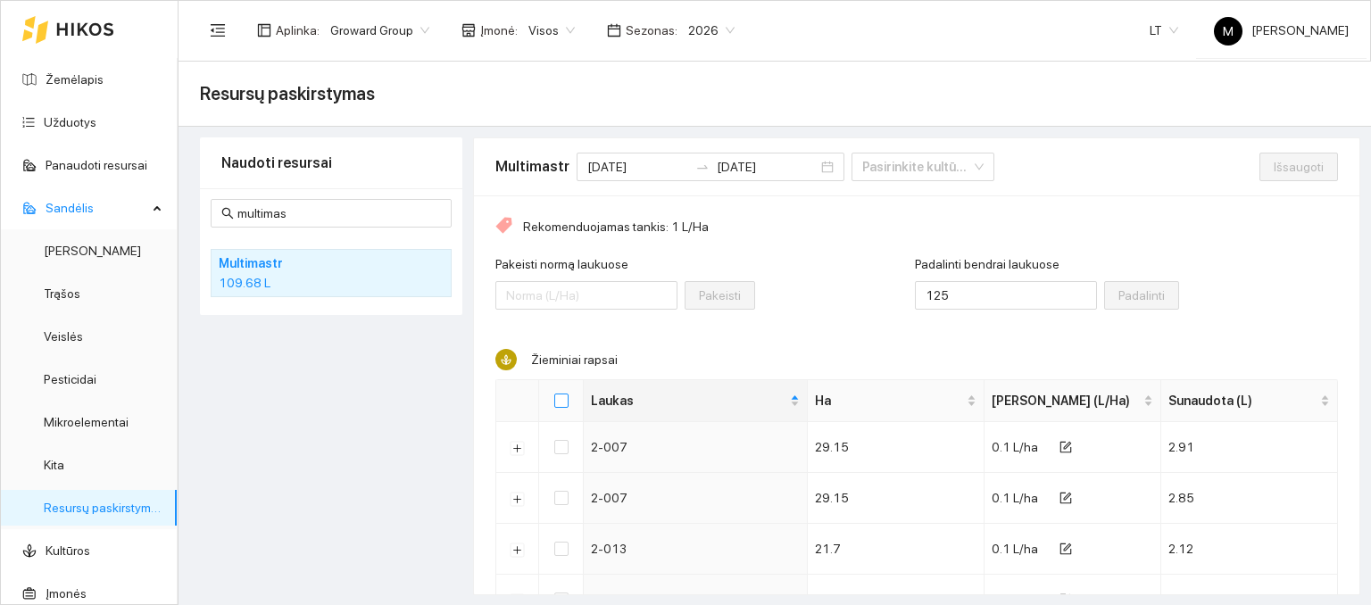
checkbox input "true"
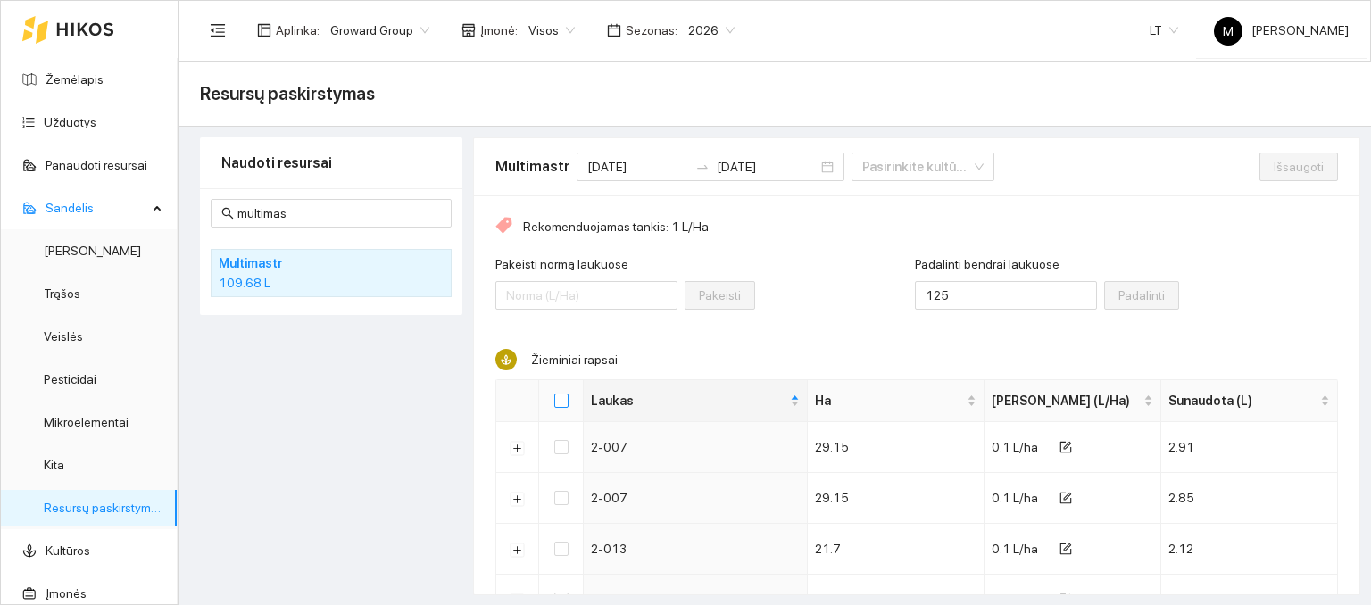
checkbox input "true"
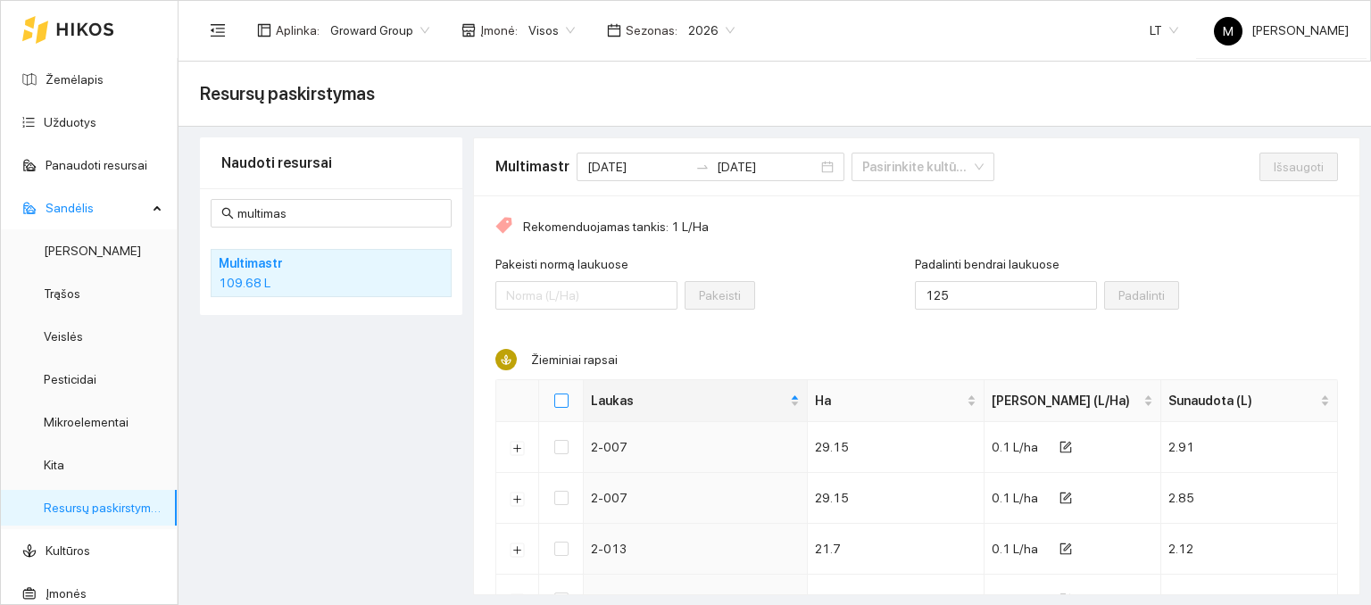
checkbox input "true"
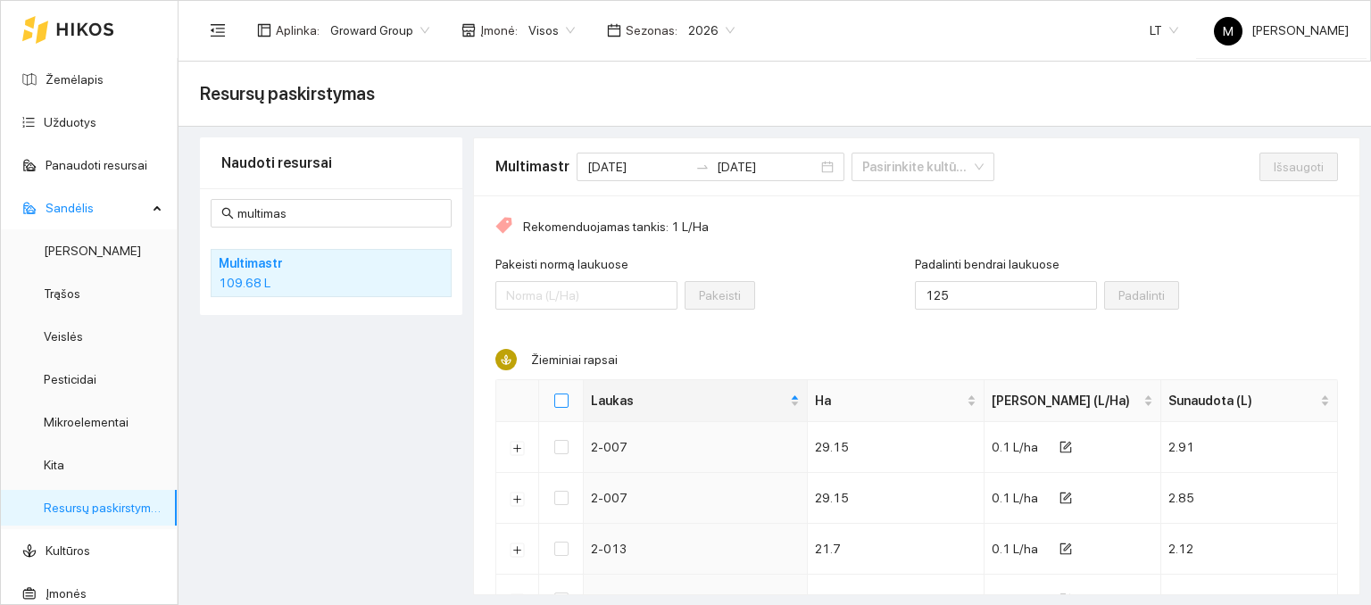
checkbox input "true"
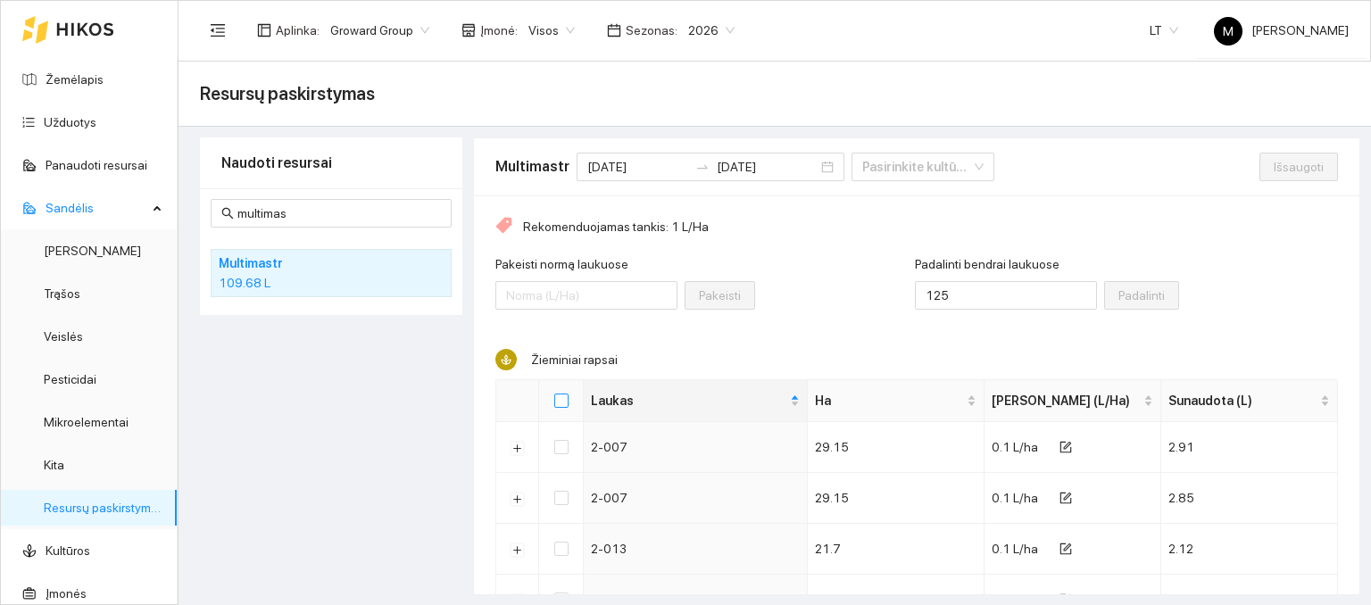
checkbox input "true"
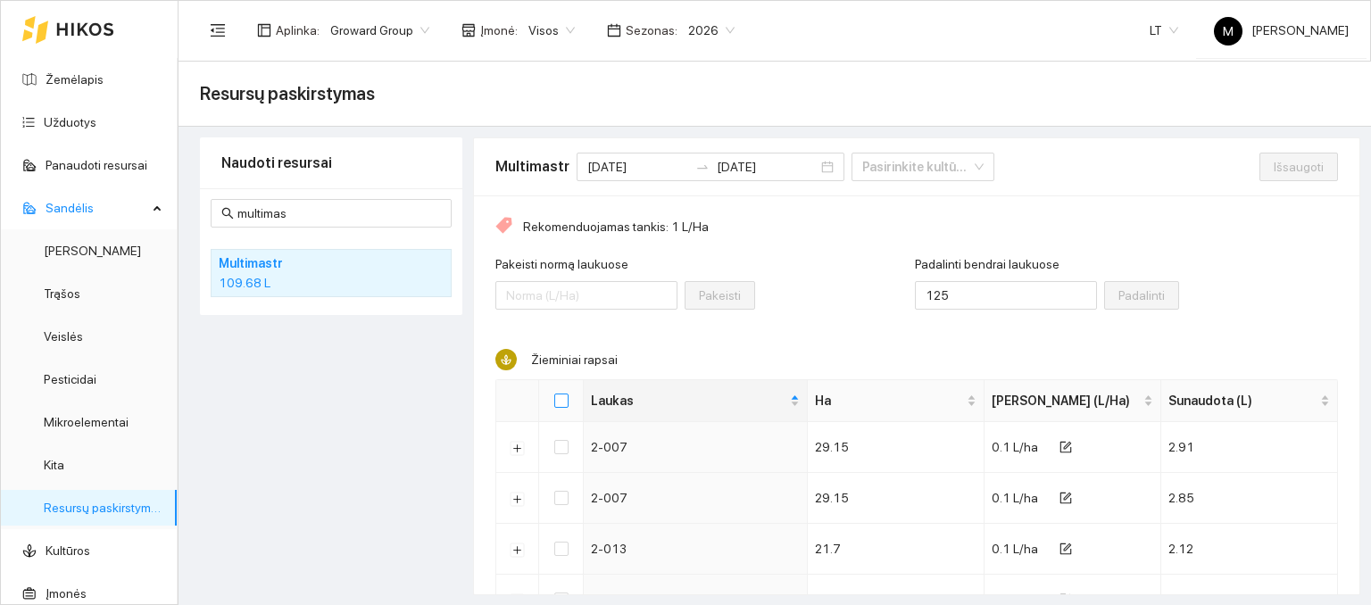
checkbox input "true"
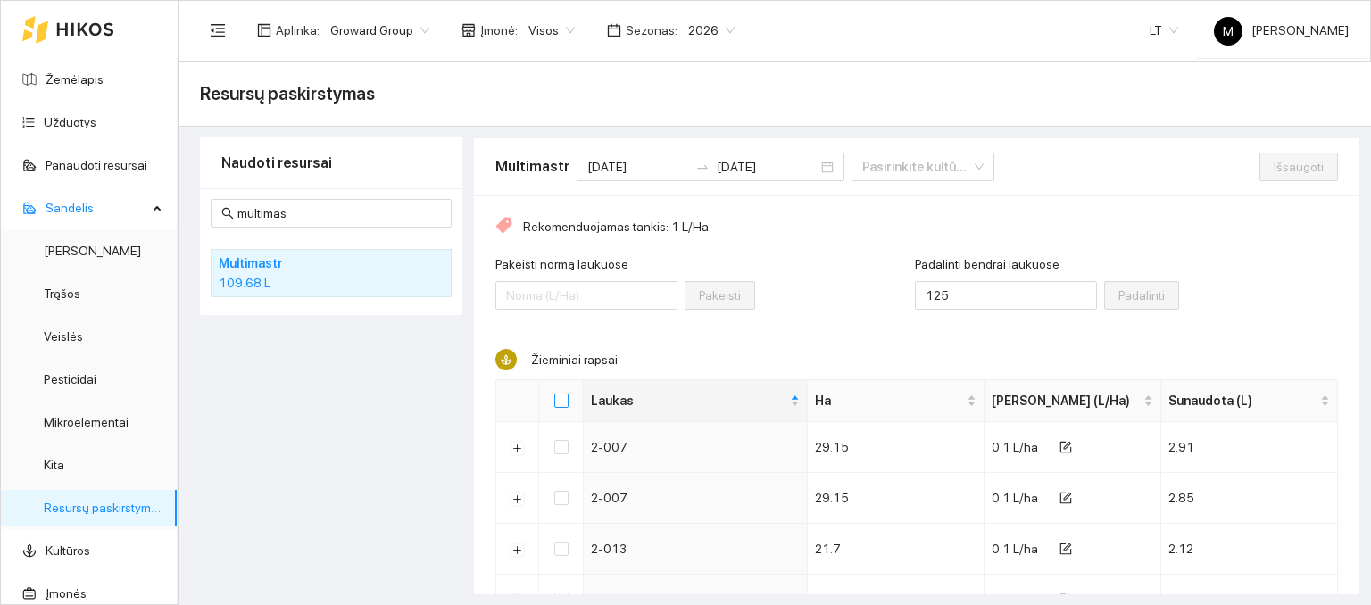
checkbox input "true"
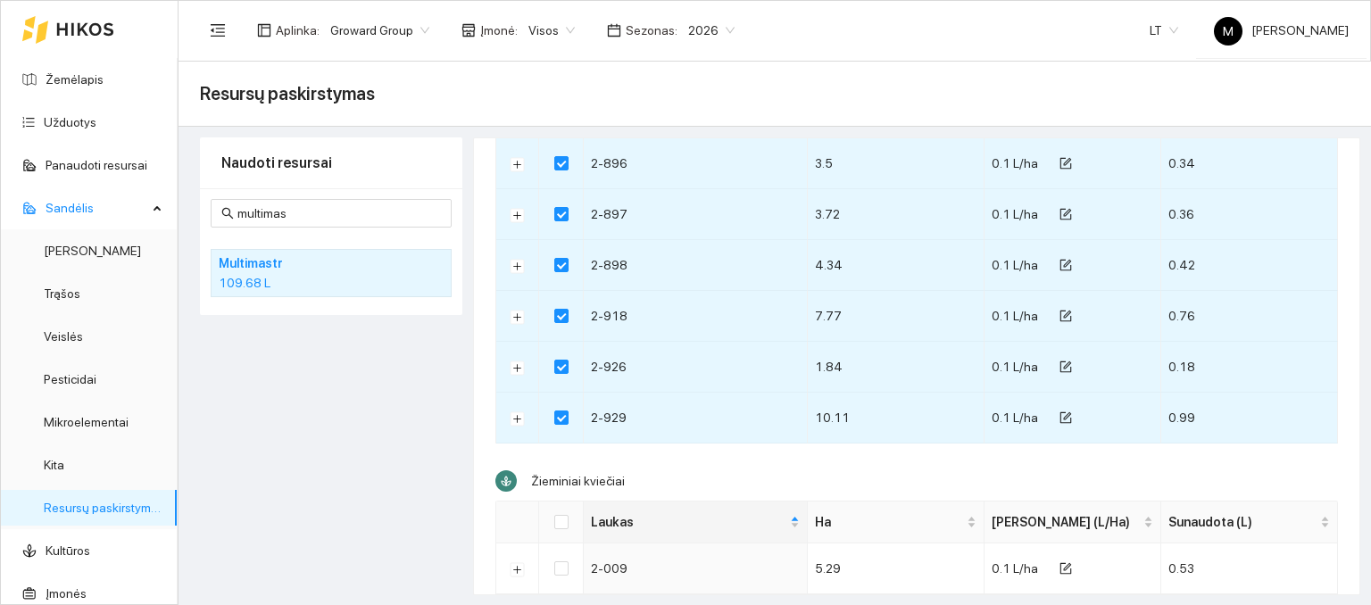
scroll to position [1696, 0]
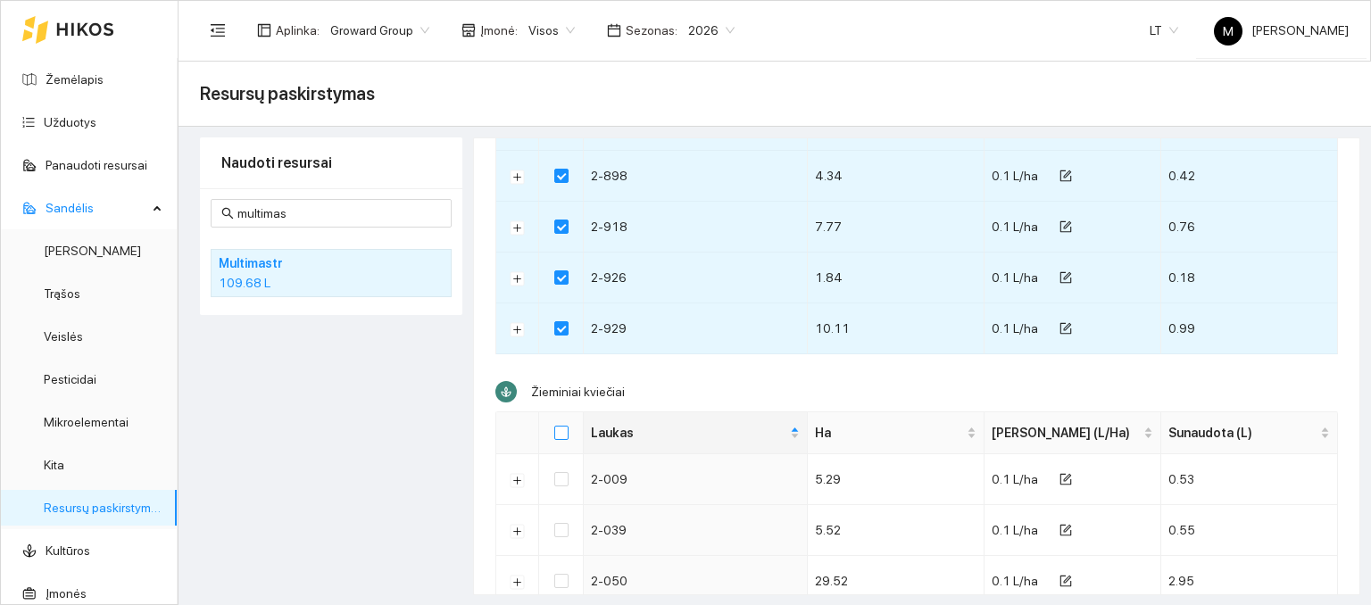
click at [557, 426] on input "Select all" at bounding box center [561, 433] width 14 height 14
checkbox input "true"
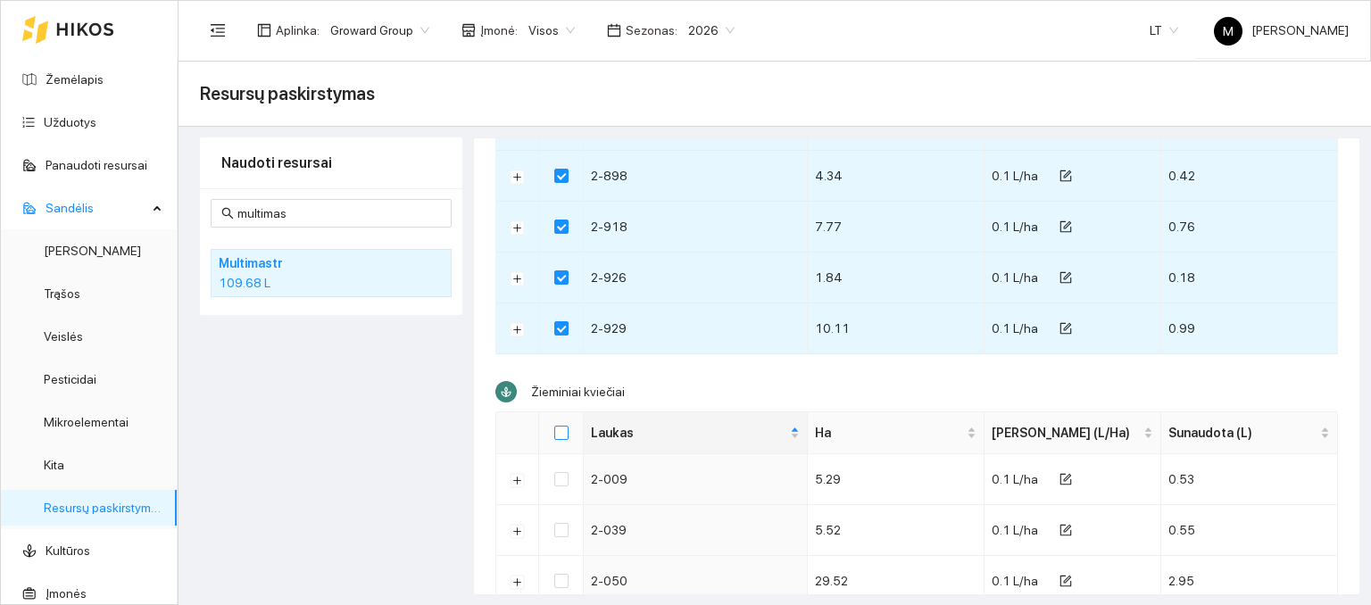
checkbox input "true"
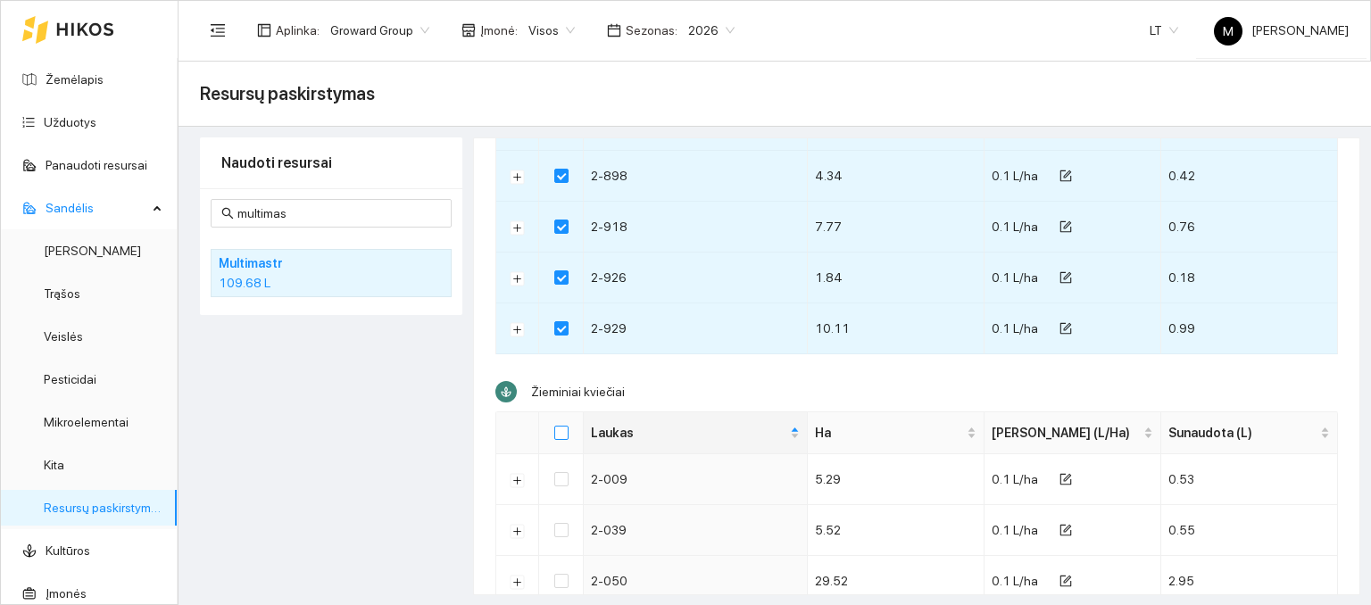
checkbox input "true"
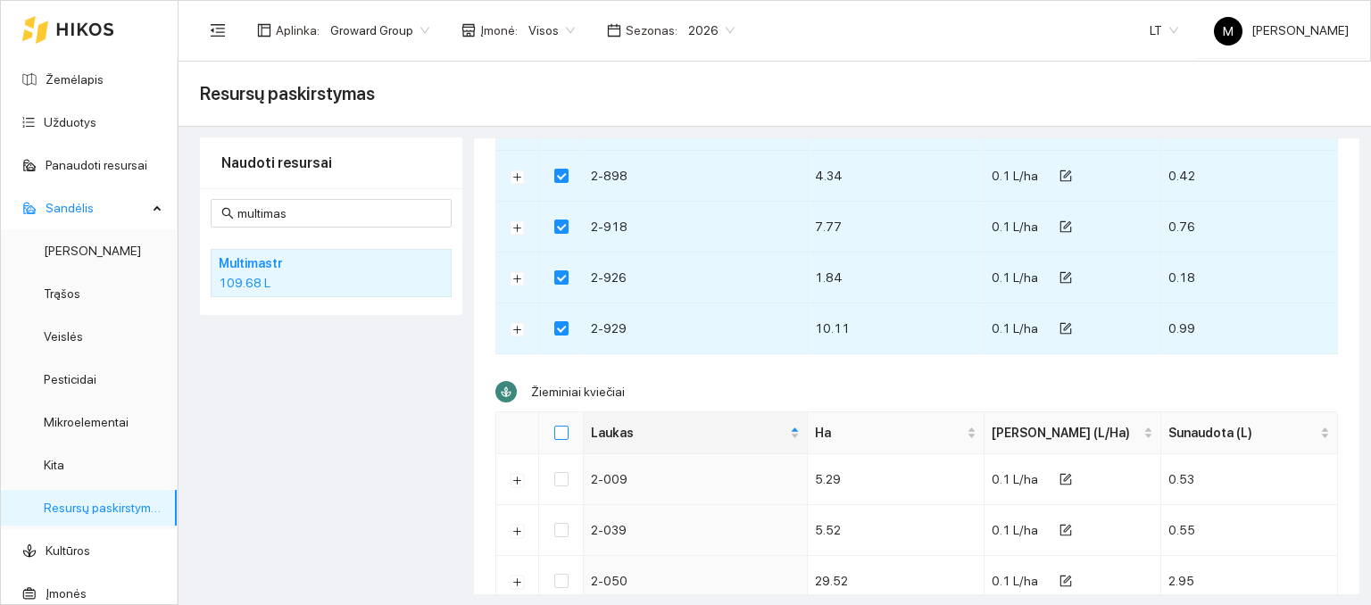
checkbox input "true"
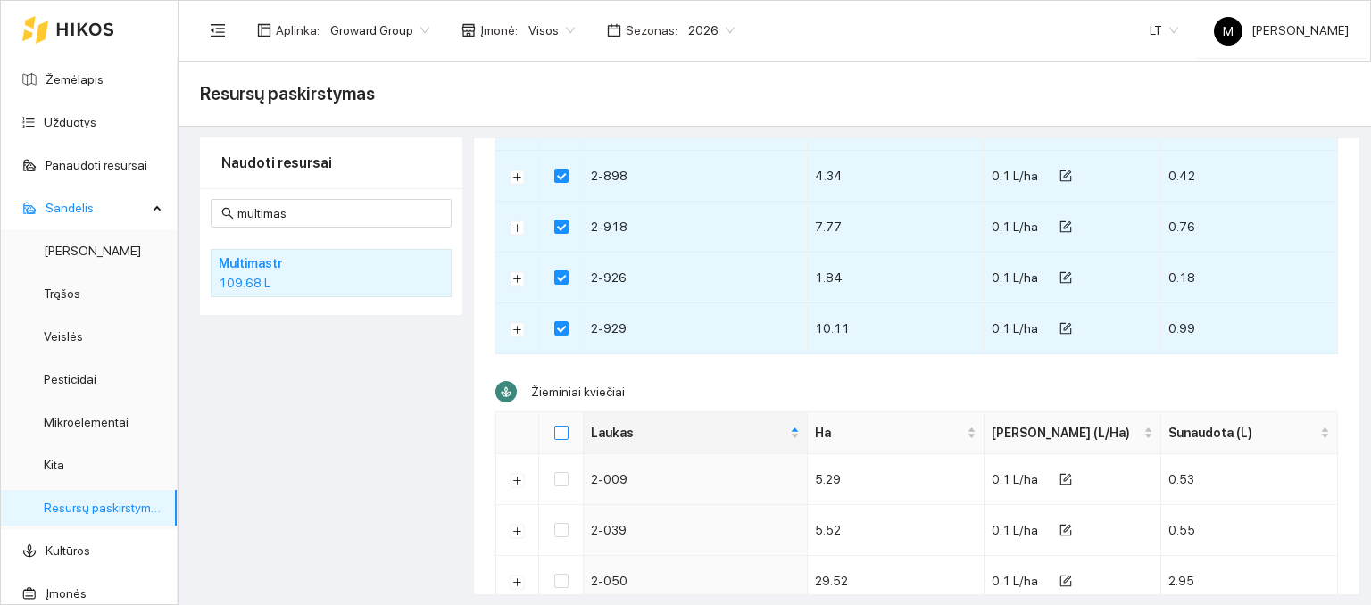
checkbox input "true"
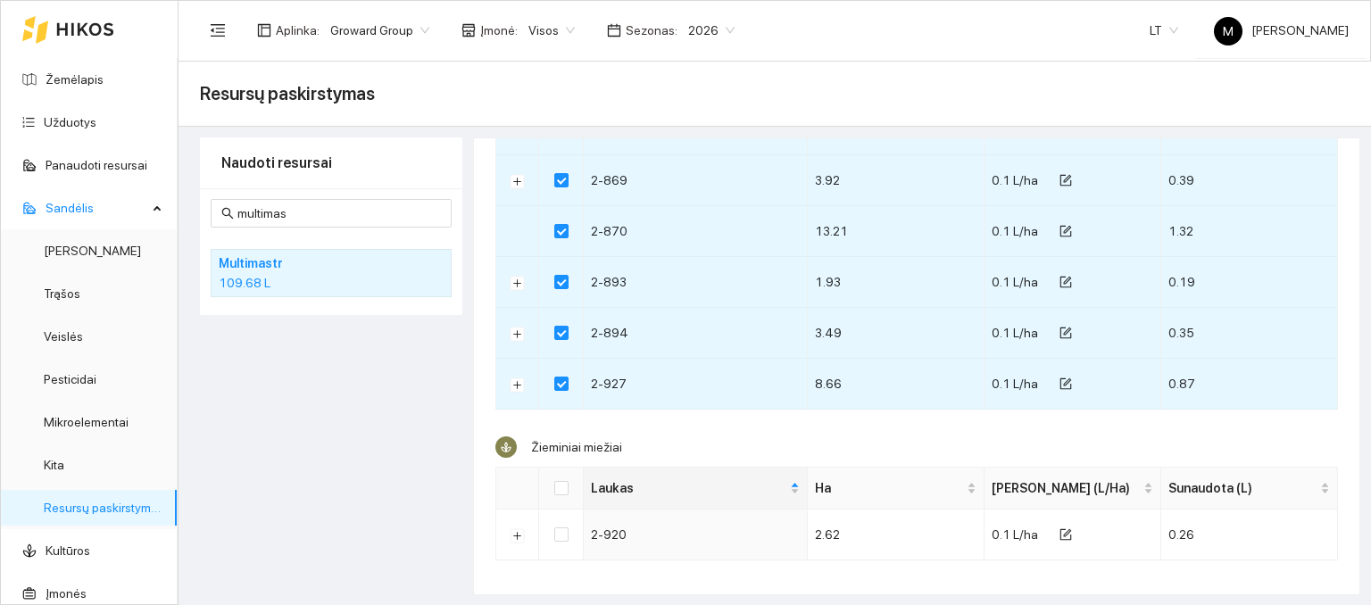
scroll to position [2710, 0]
click at [561, 478] on input "Select all" at bounding box center [561, 485] width 14 height 14
checkbox input "true"
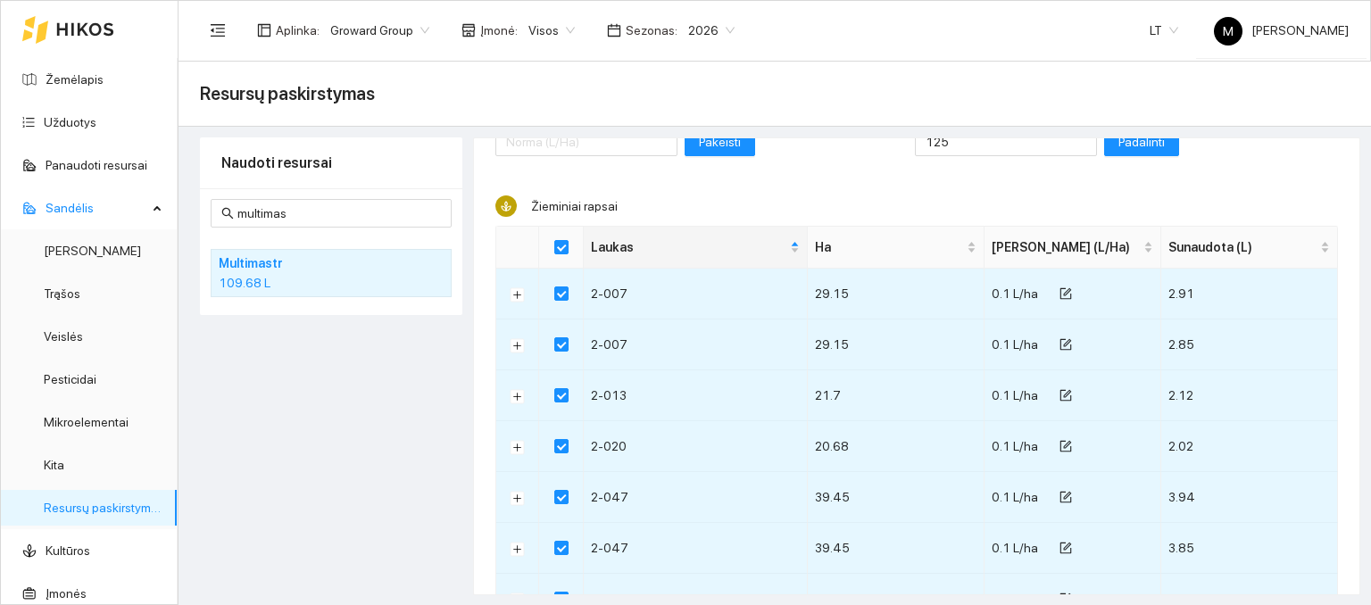
scroll to position [0, 0]
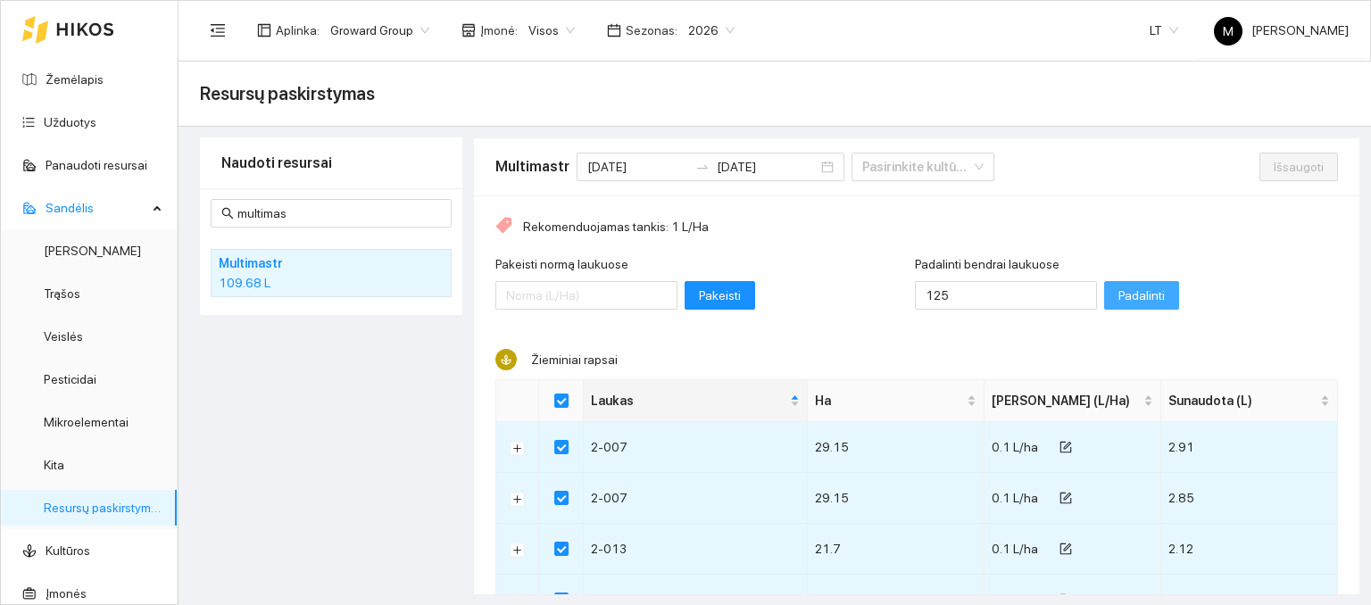
click at [1119, 290] on span "Padalinti" at bounding box center [1142, 296] width 46 height 20
click at [1274, 175] on span "Išsaugoti" at bounding box center [1299, 167] width 50 height 20
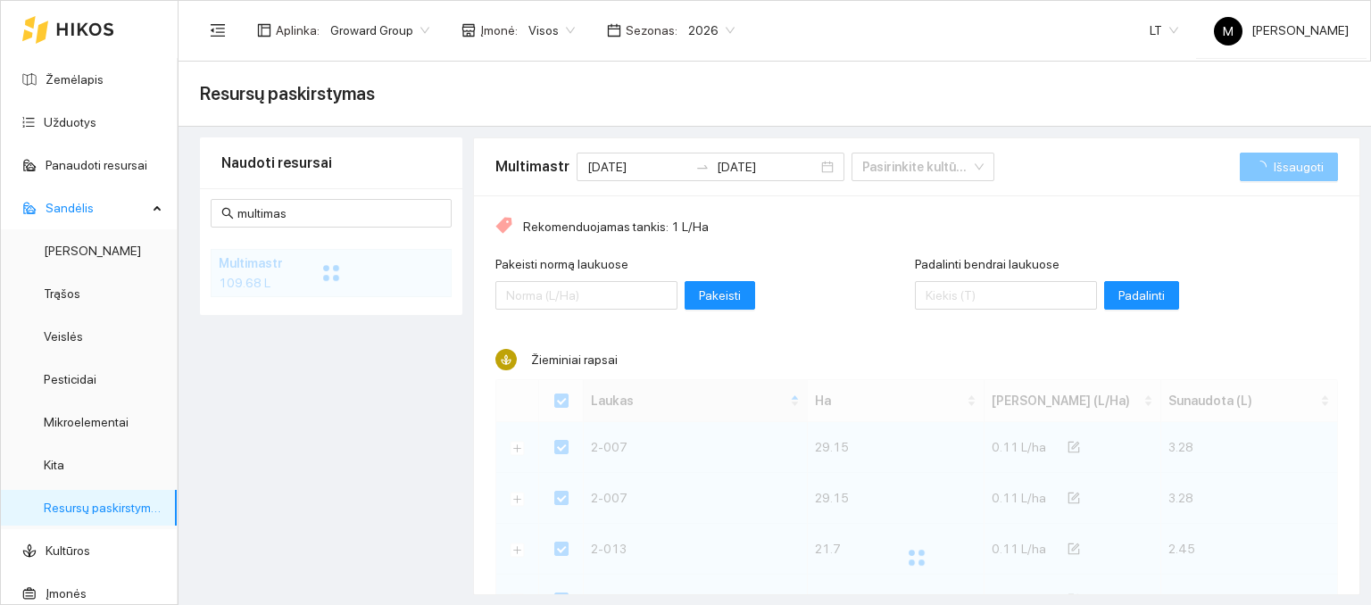
checkbox input "false"
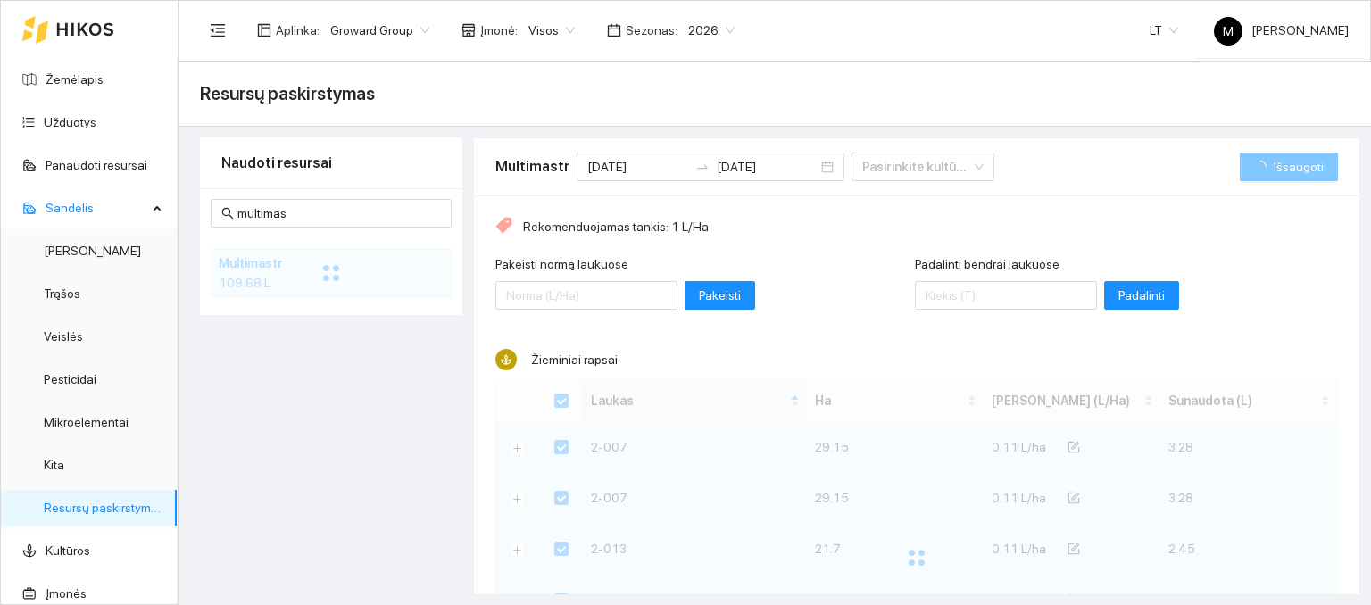
checkbox input "false"
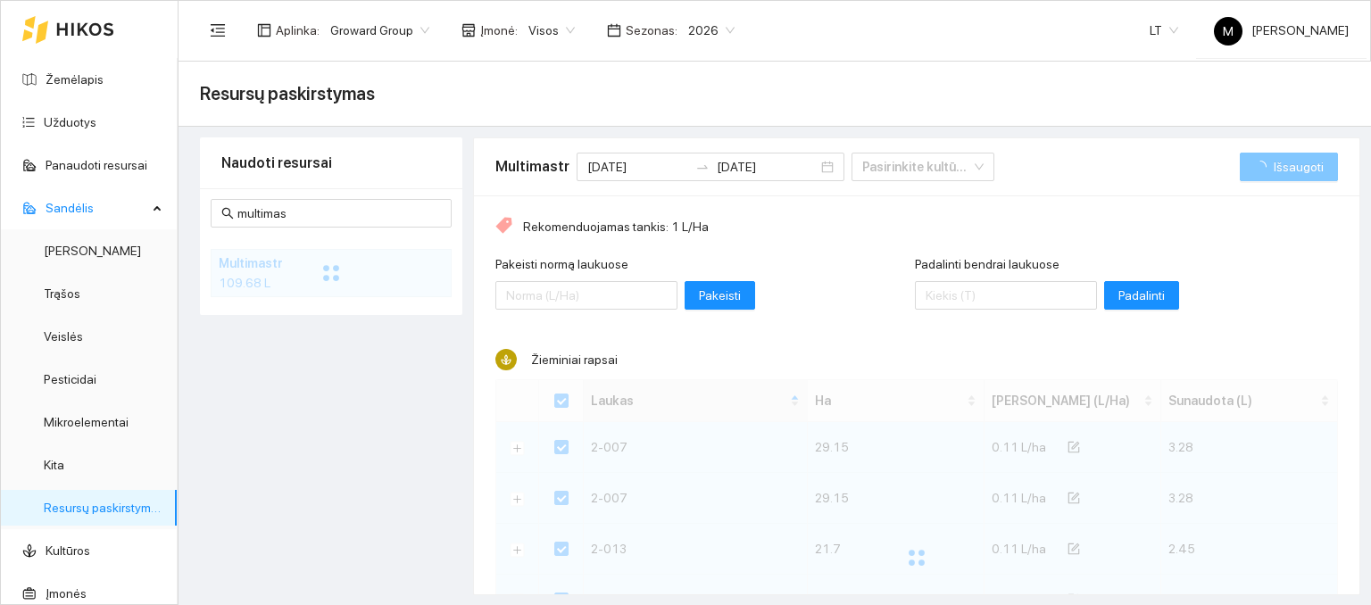
checkbox input "false"
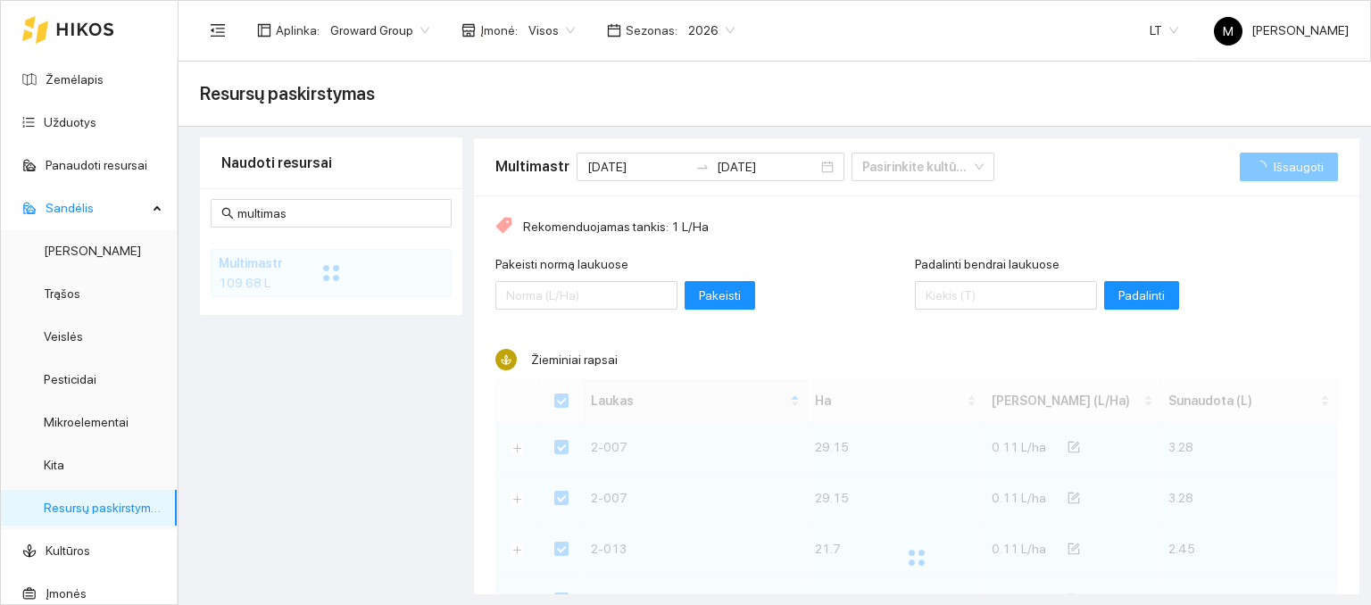
checkbox input "false"
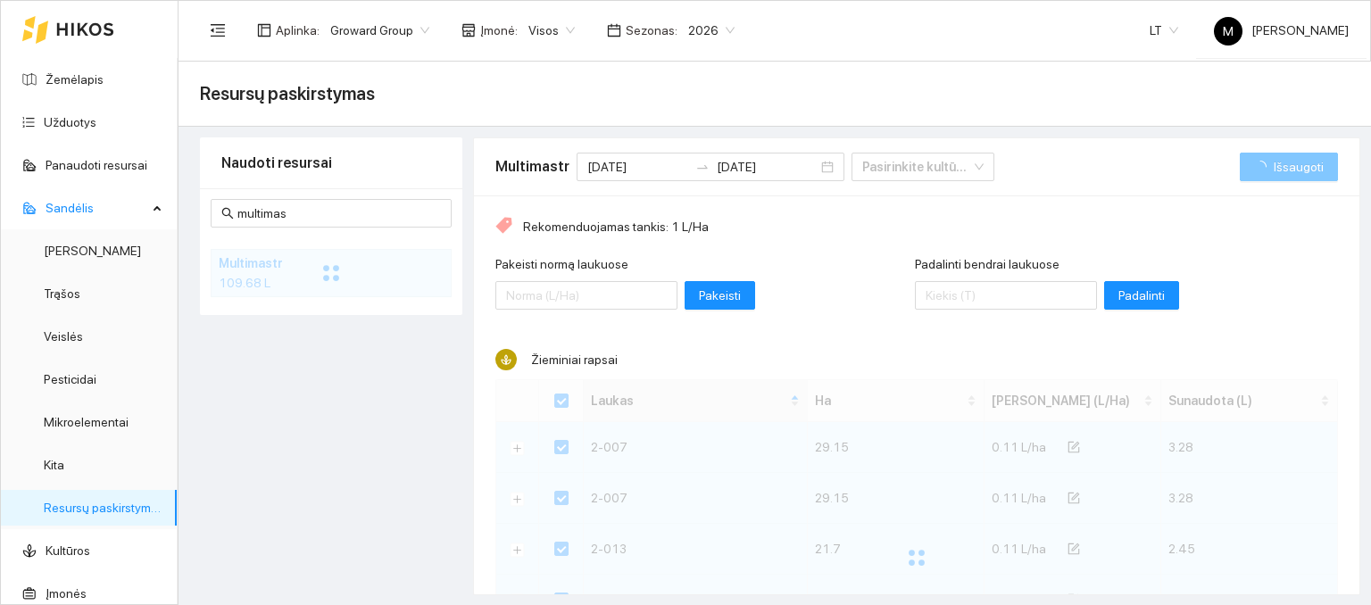
checkbox input "false"
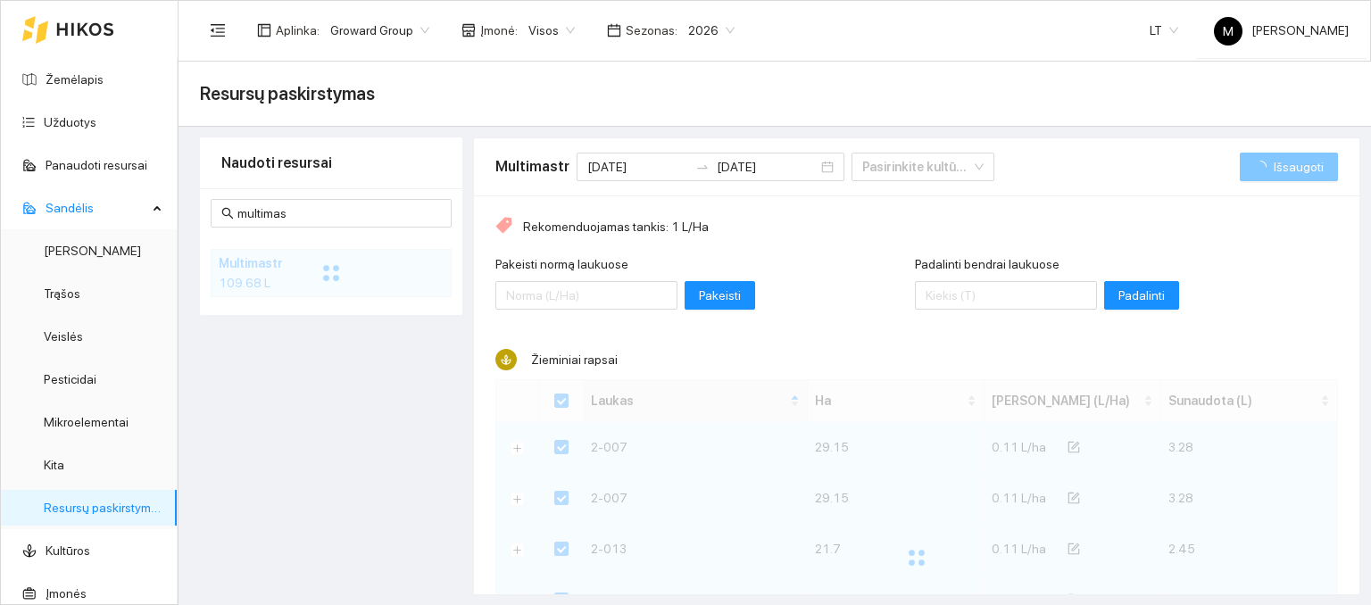
checkbox input "false"
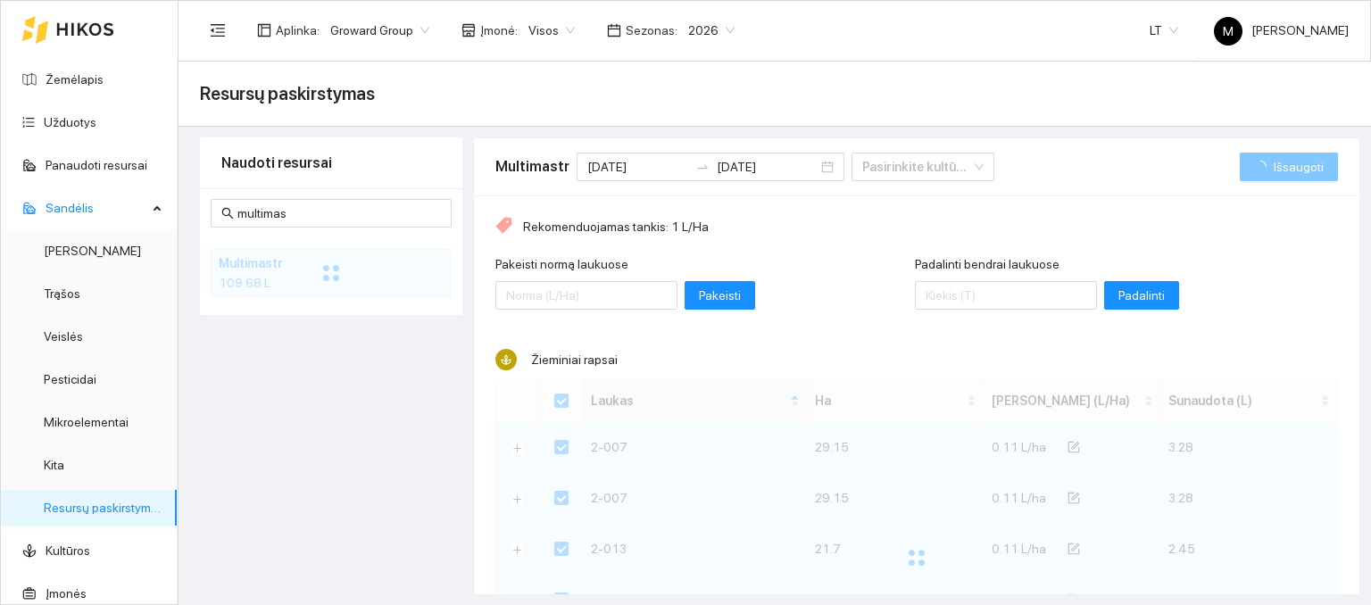
checkbox input "false"
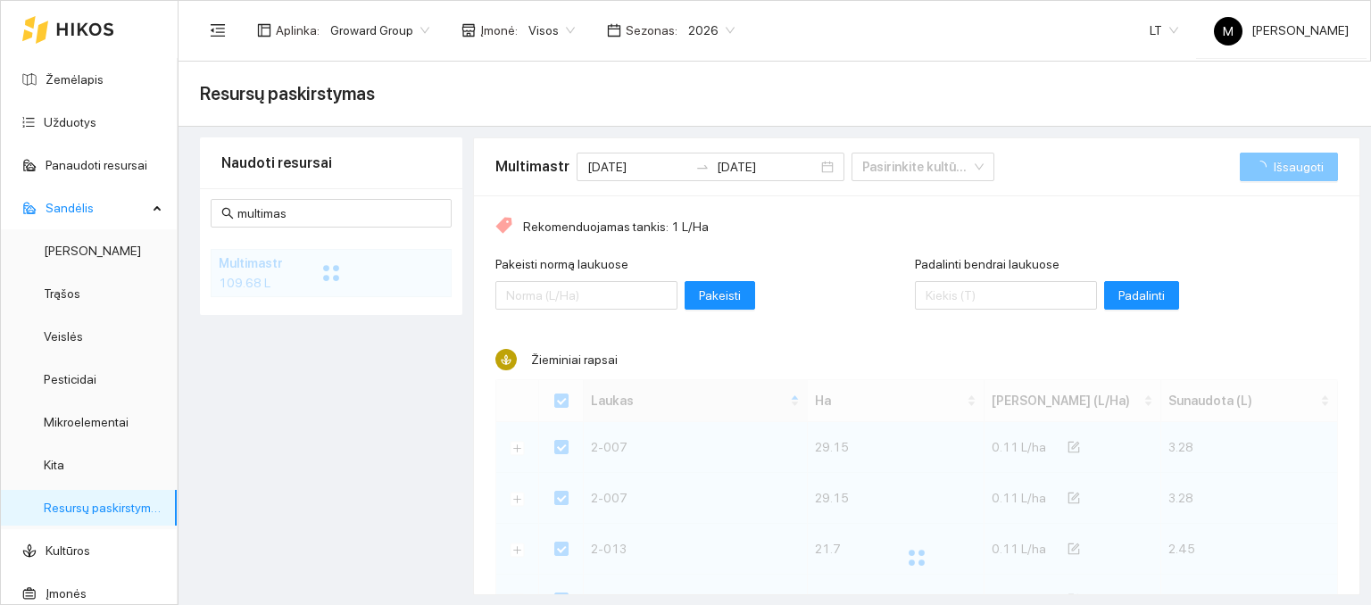
checkbox input "false"
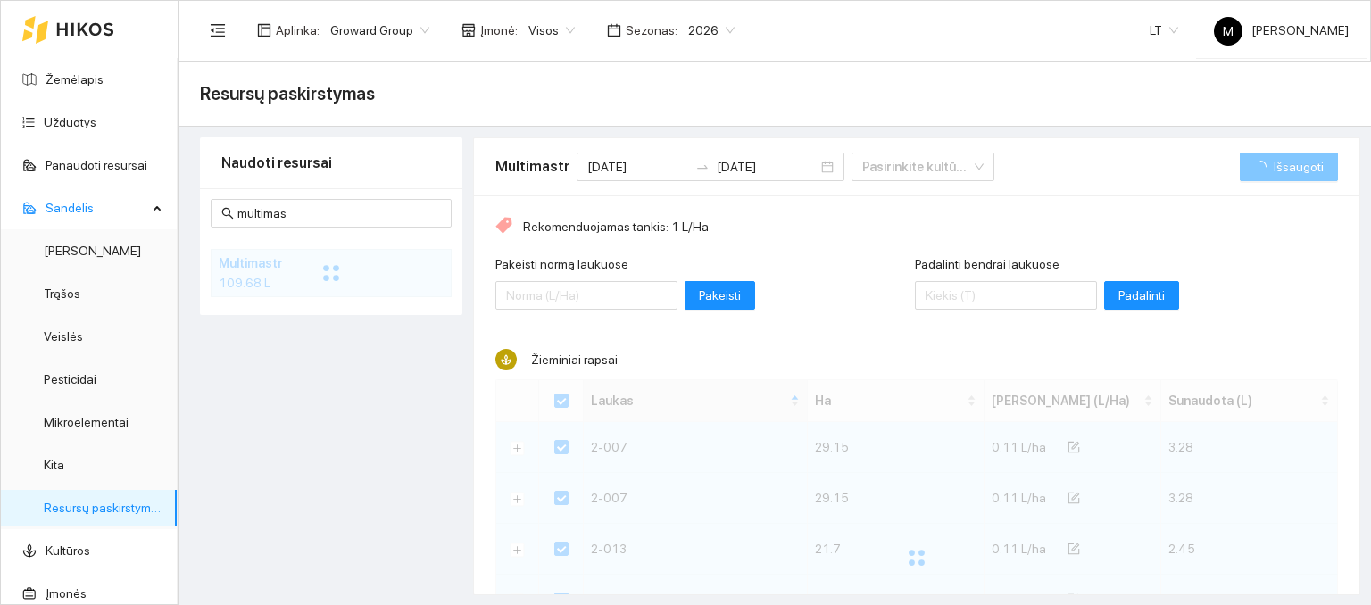
checkbox input "false"
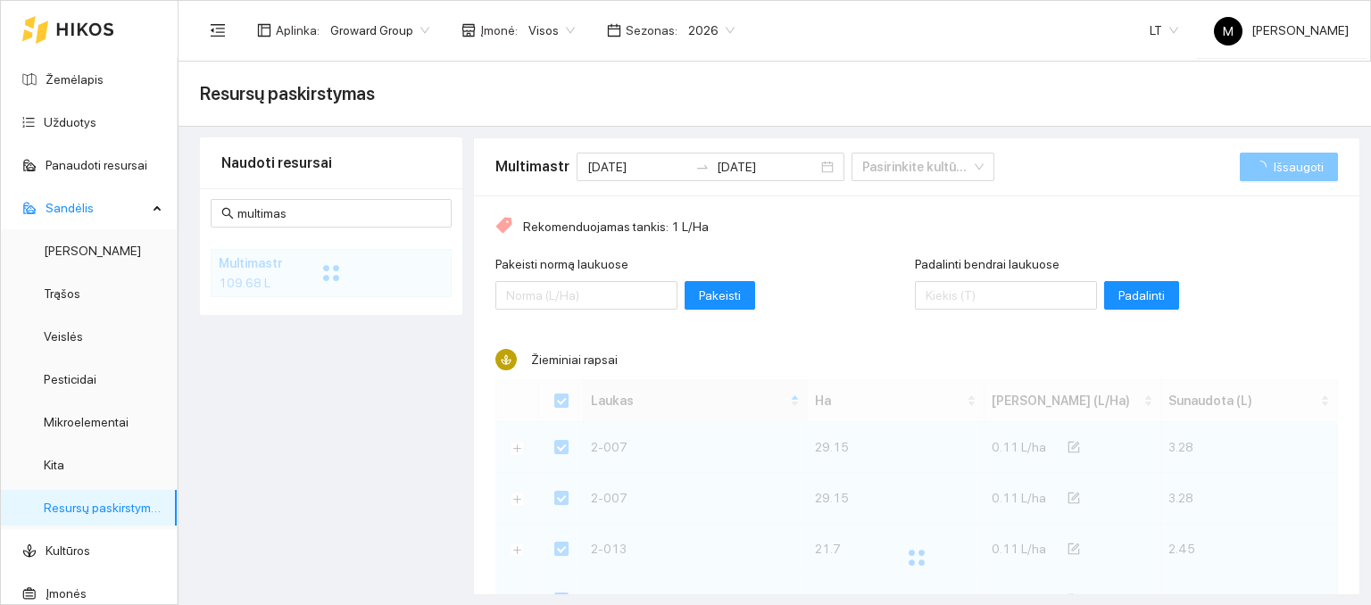
checkbox input "false"
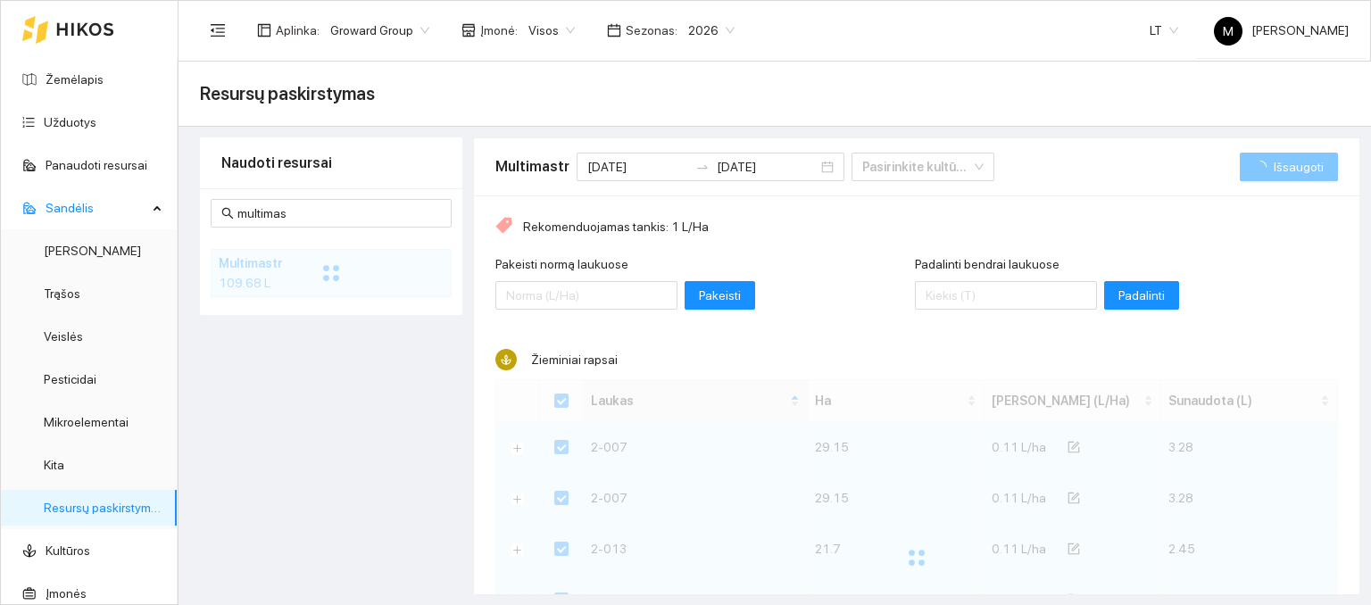
checkbox input "false"
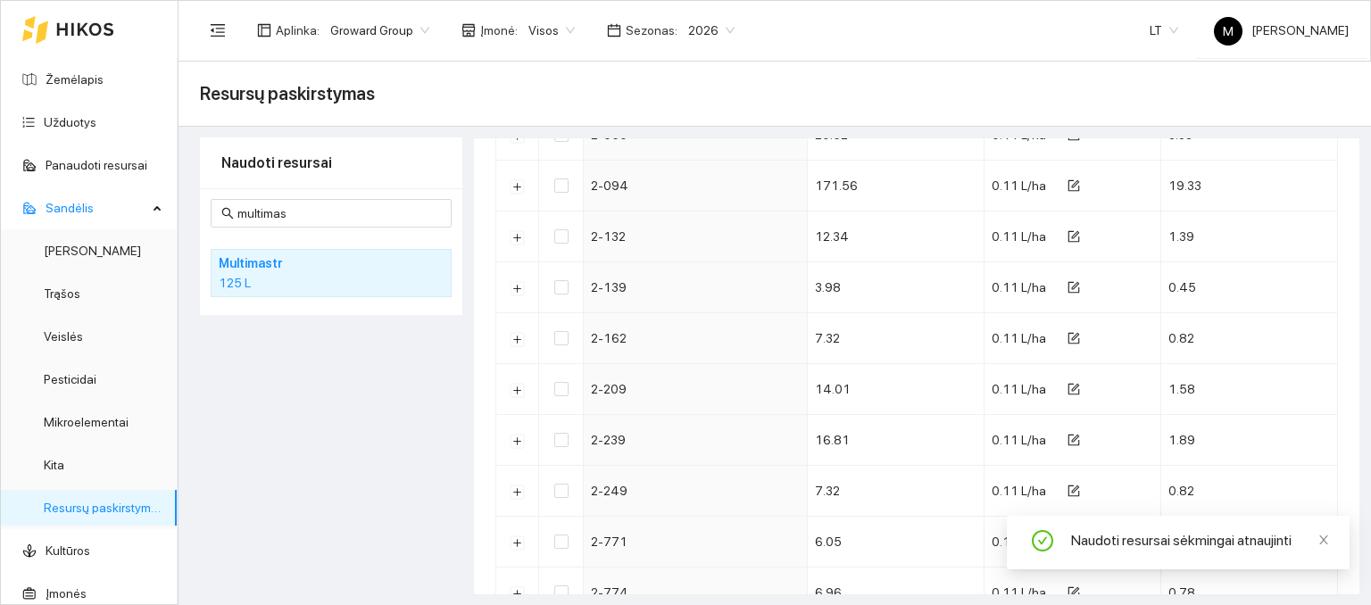
scroll to position [2710, 0]
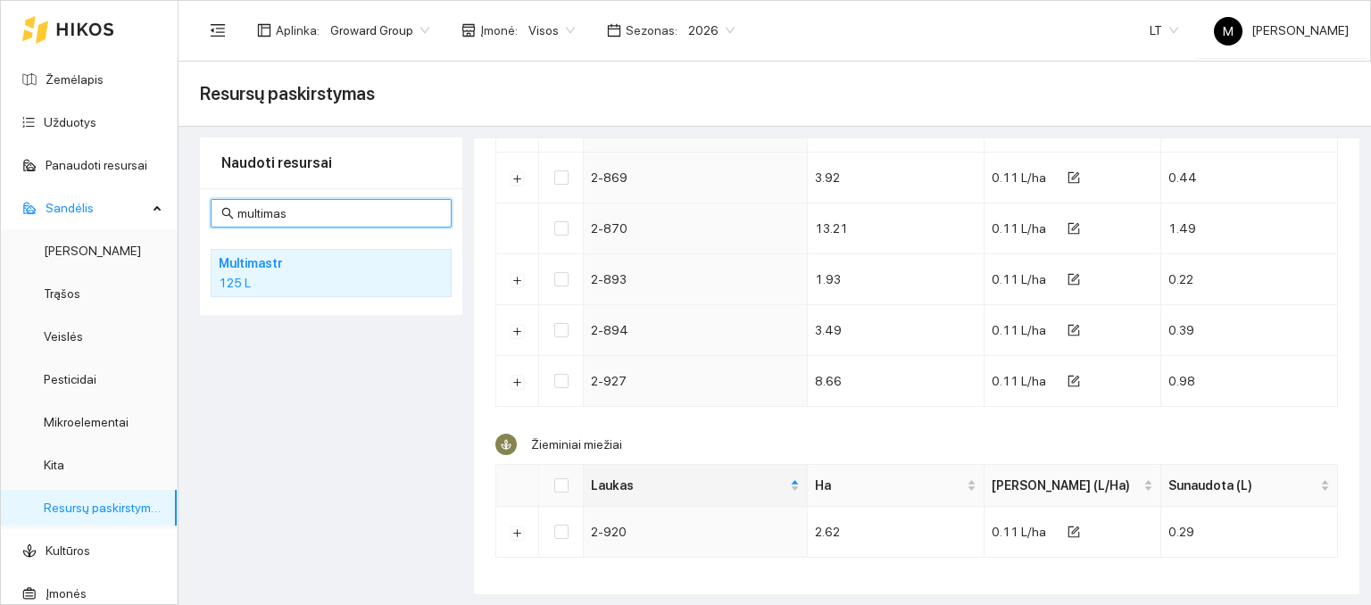
click at [281, 212] on input "multimas" at bounding box center [339, 214] width 204 height 20
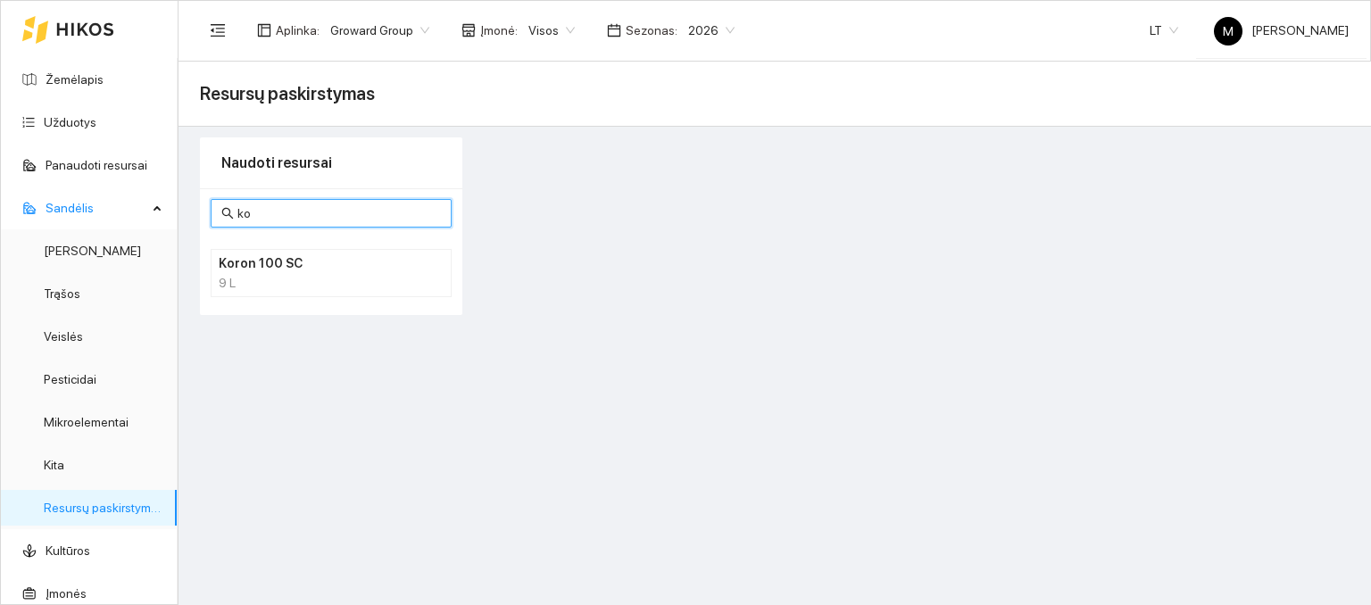
type input "k"
type input "pro"
click at [279, 262] on h4 "Proaqua trio" at bounding box center [308, 264] width 179 height 20
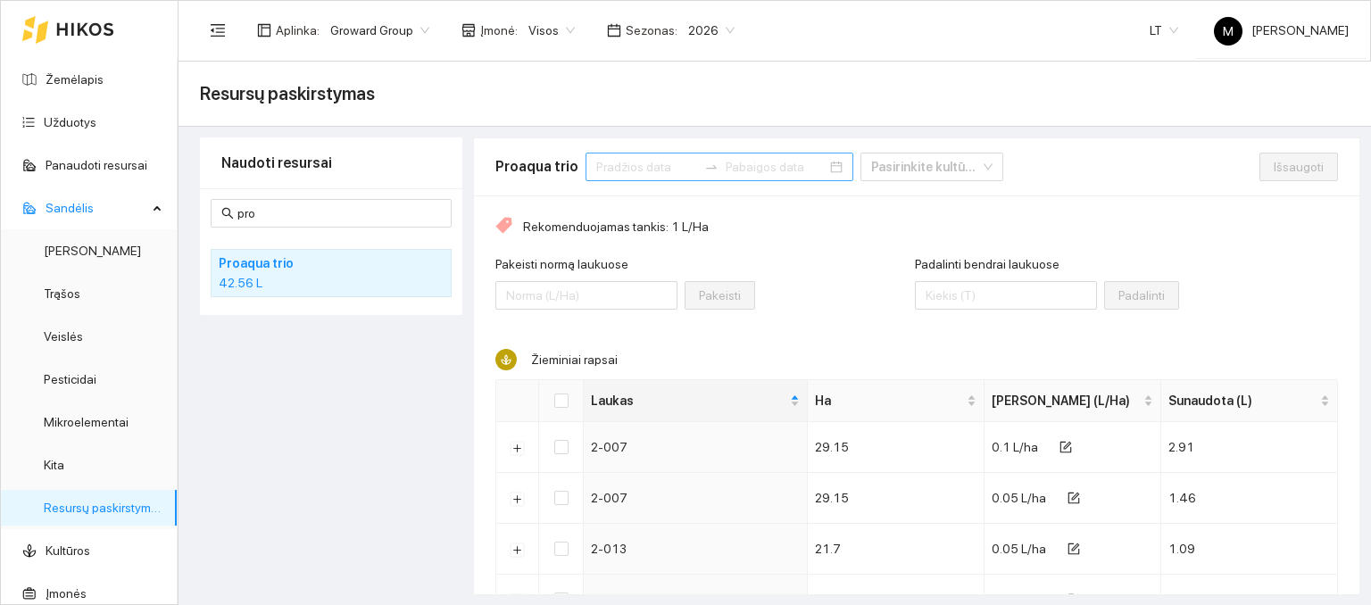
click at [655, 169] on input at bounding box center [646, 167] width 101 height 20
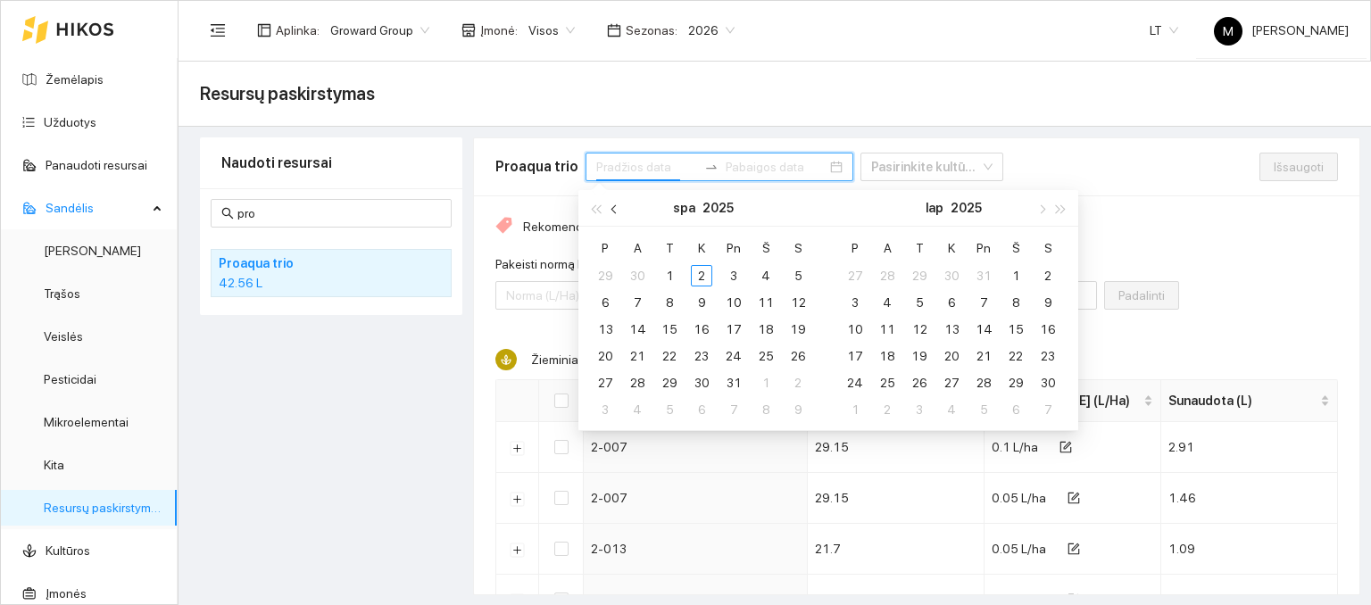
click at [611, 212] on button "button" at bounding box center [615, 208] width 20 height 36
type input "[DATE]"
click at [609, 273] on div "1" at bounding box center [605, 275] width 21 height 21
type input "[DATE]"
click at [642, 383] on div "30" at bounding box center [637, 382] width 21 height 21
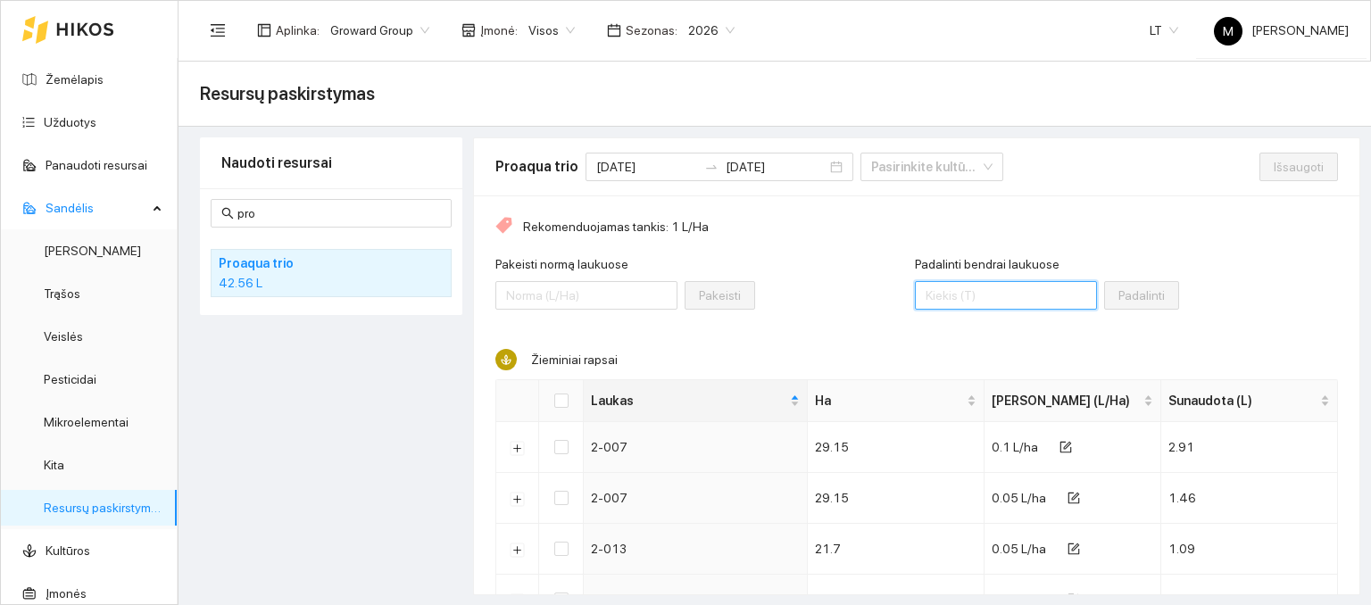
click at [952, 295] on input "Padalinti bendrai laukuose" at bounding box center [1006, 295] width 182 height 29
click at [962, 301] on input "19" at bounding box center [1006, 295] width 182 height 29
type input "19"
click at [563, 401] on input "Select all" at bounding box center [561, 401] width 14 height 14
checkbox input "true"
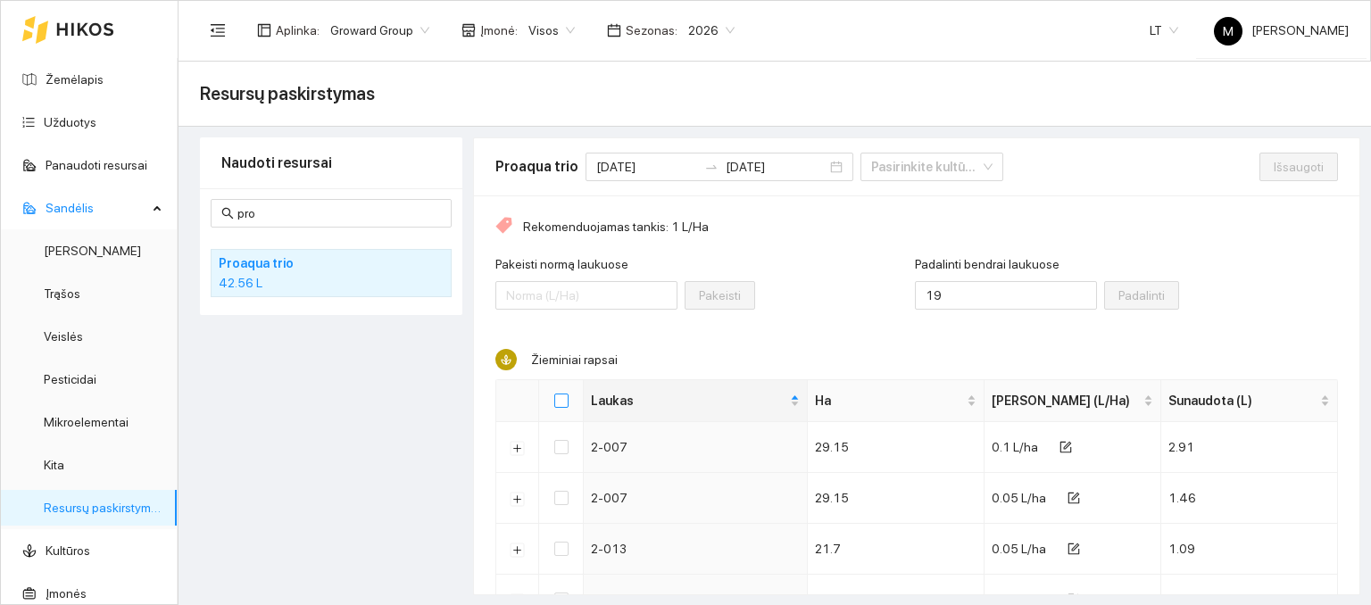
checkbox input "true"
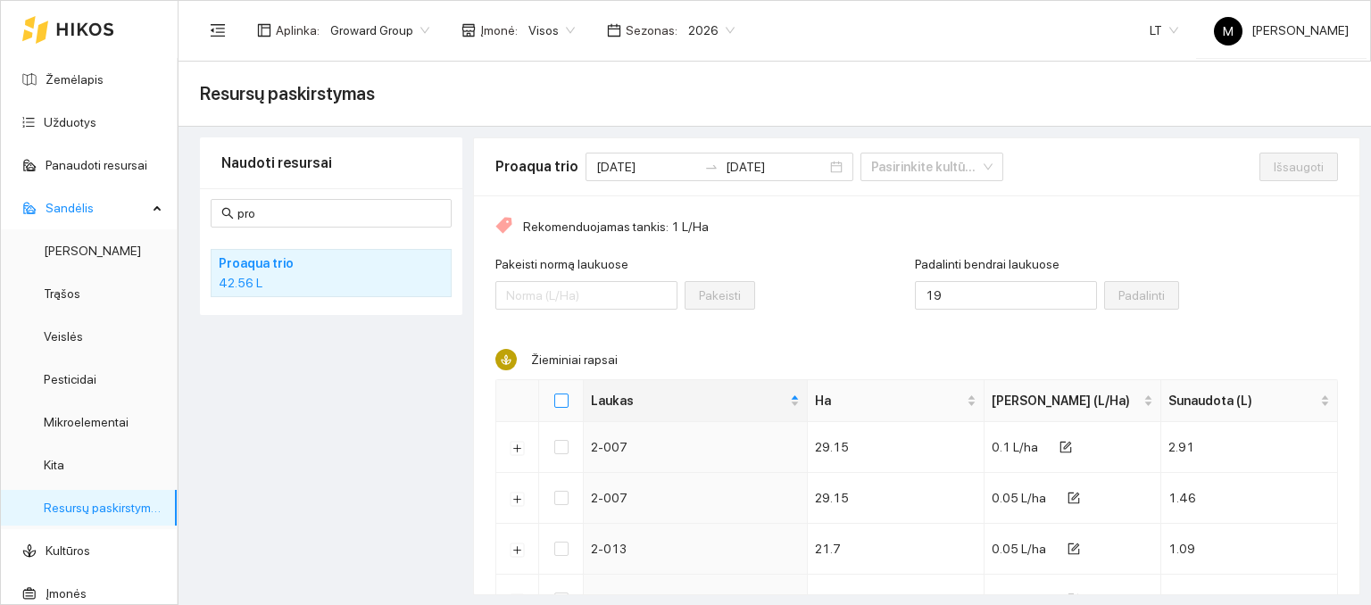
checkbox input "true"
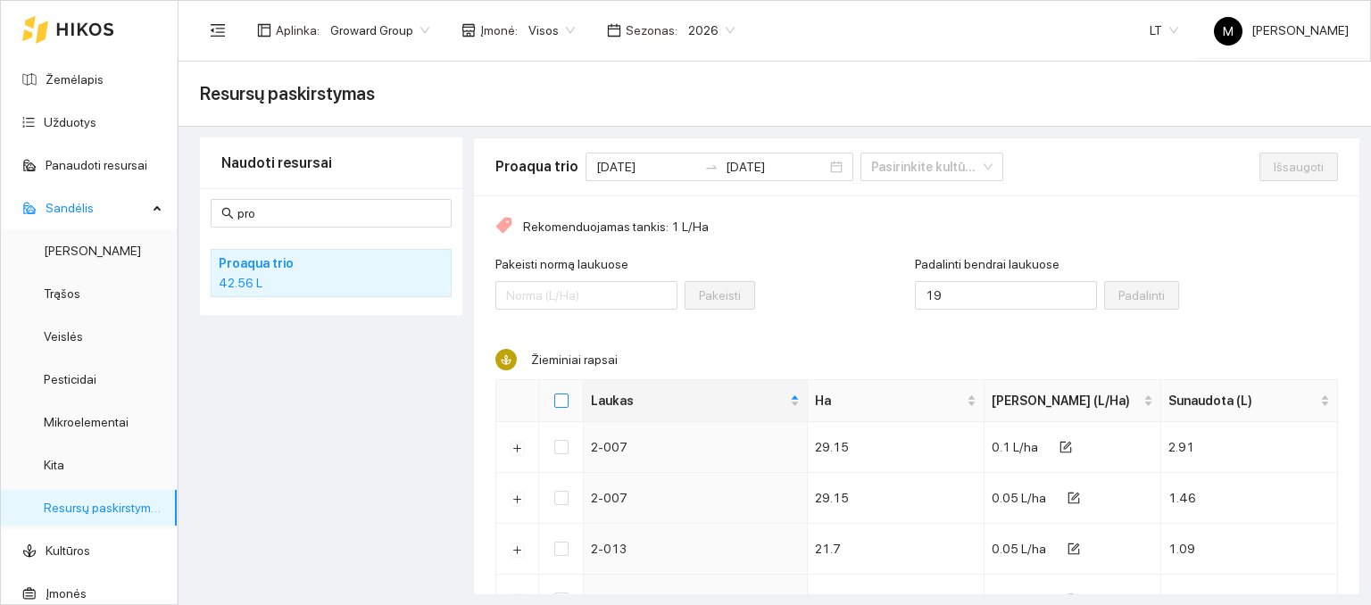
checkbox input "true"
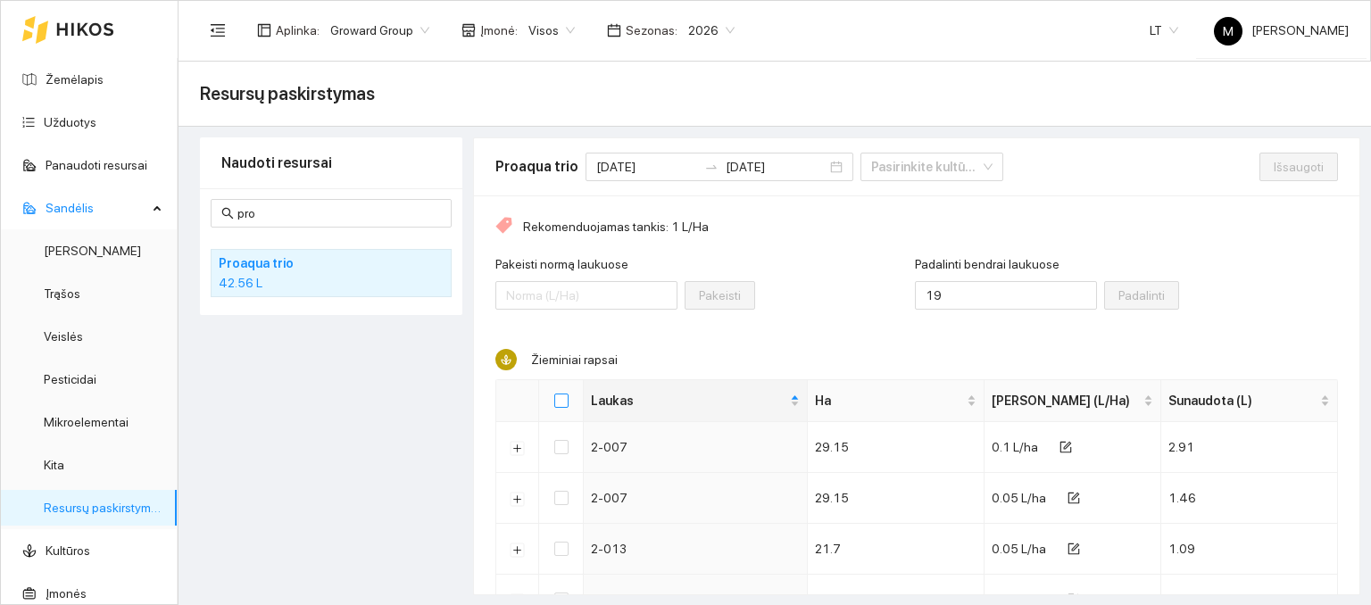
checkbox input "true"
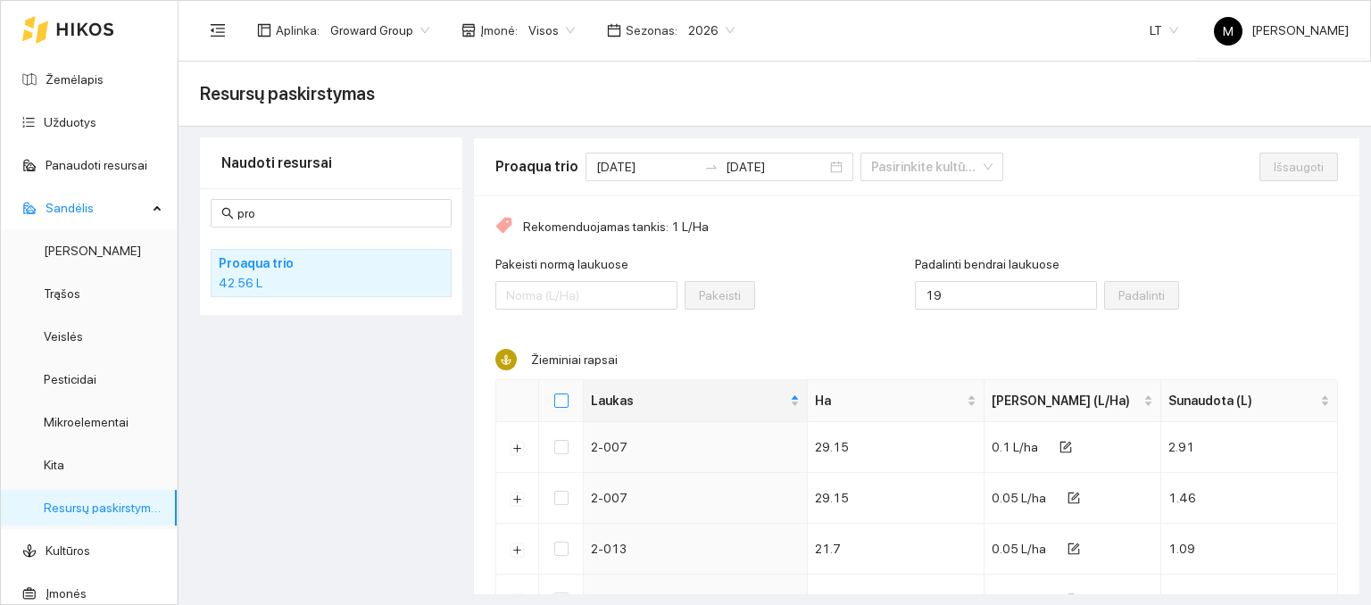
checkbox input "true"
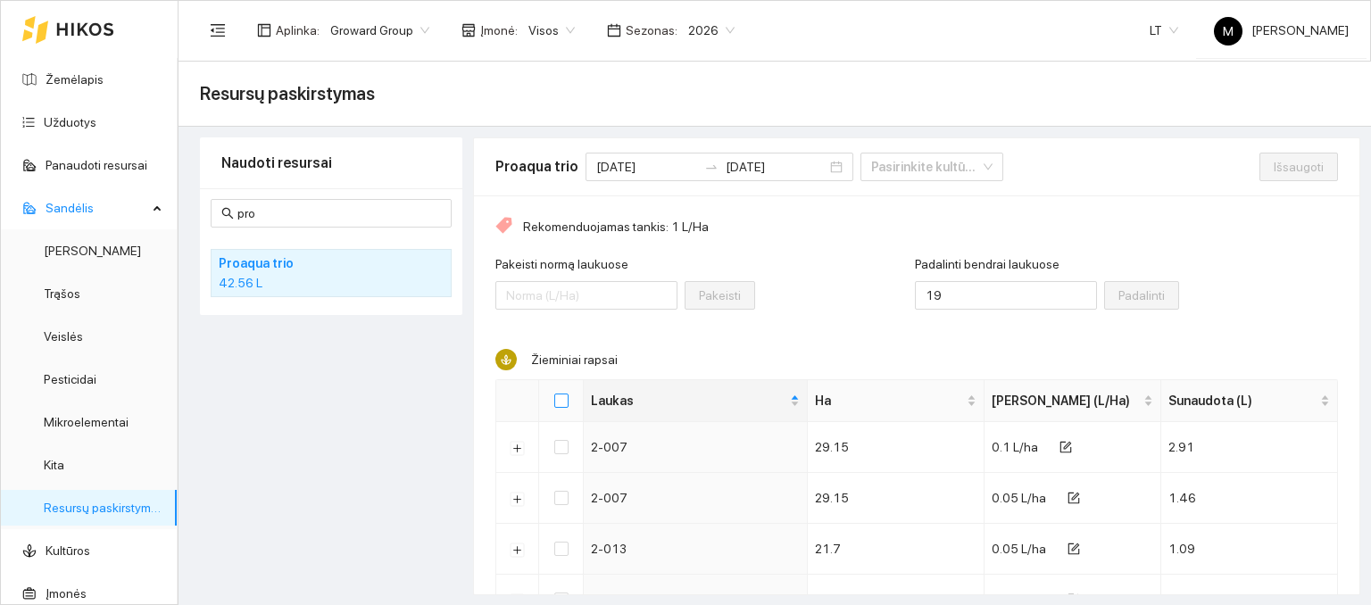
checkbox input "true"
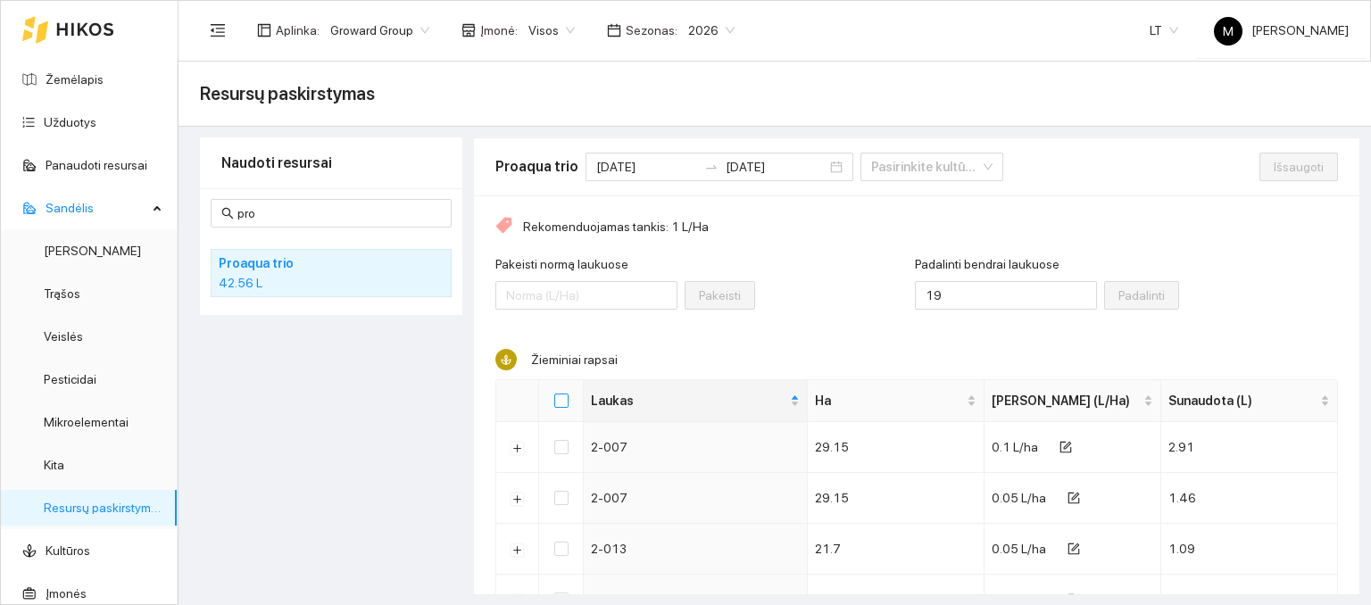
checkbox input "true"
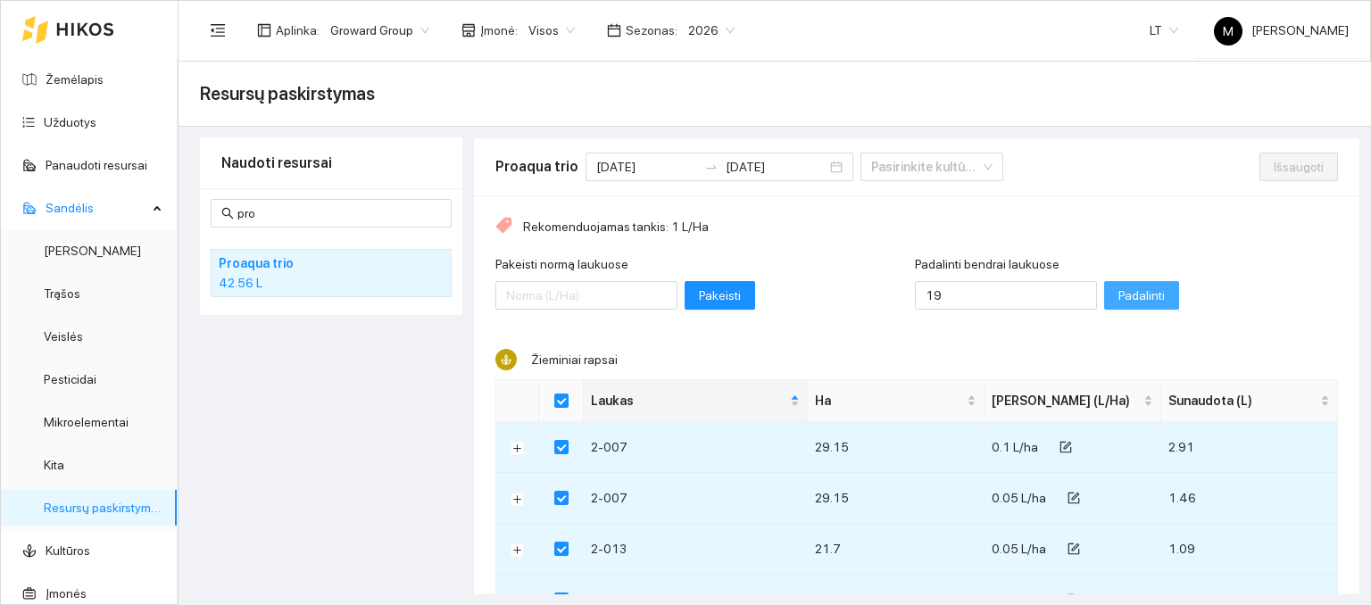
click at [1119, 297] on span "Padalinti" at bounding box center [1142, 296] width 46 height 20
click at [1282, 165] on span "Išsaugoti" at bounding box center [1299, 167] width 50 height 20
checkbox input "false"
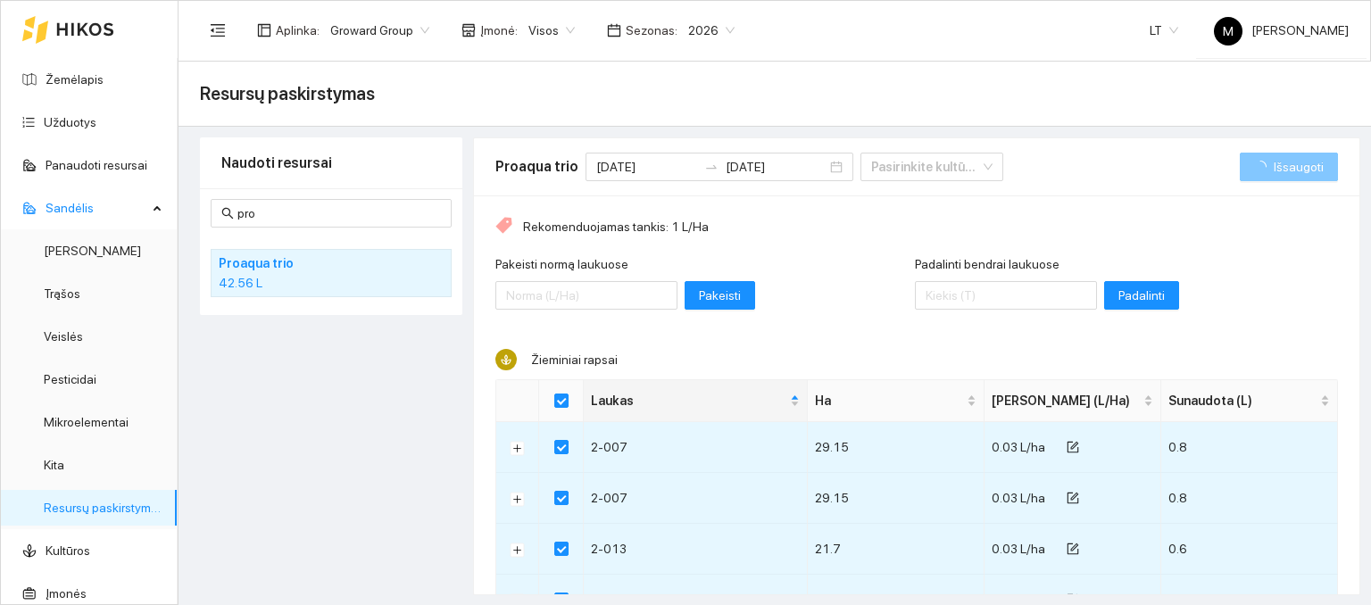
checkbox input "false"
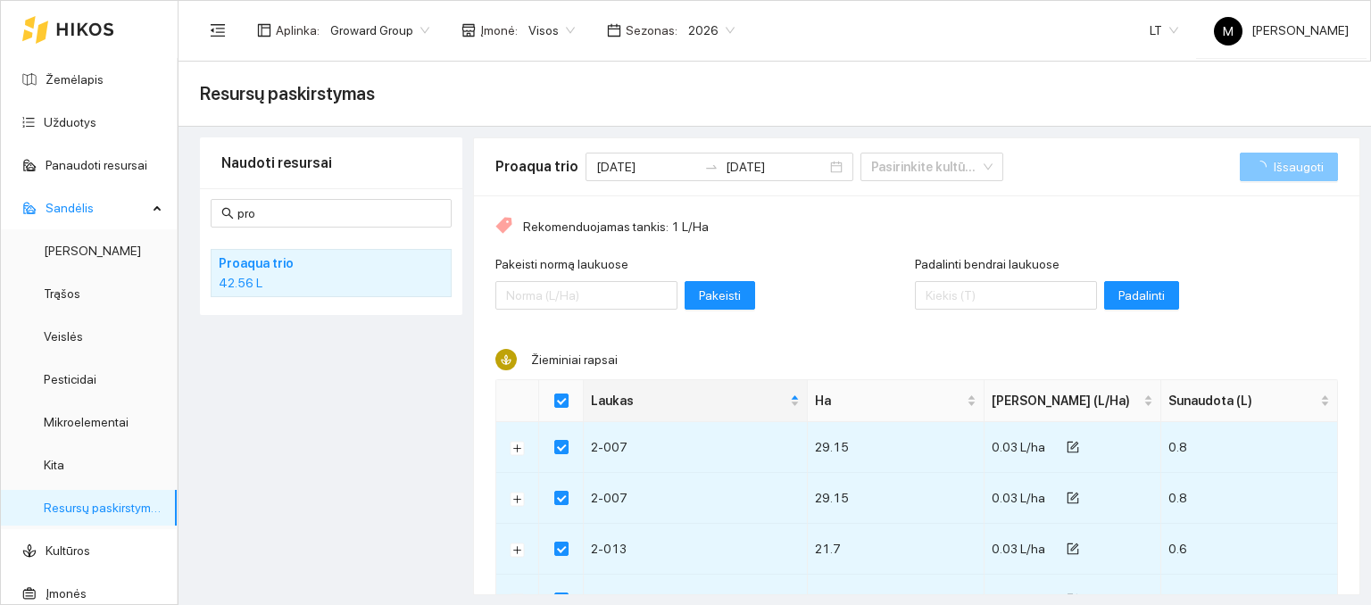
checkbox input "false"
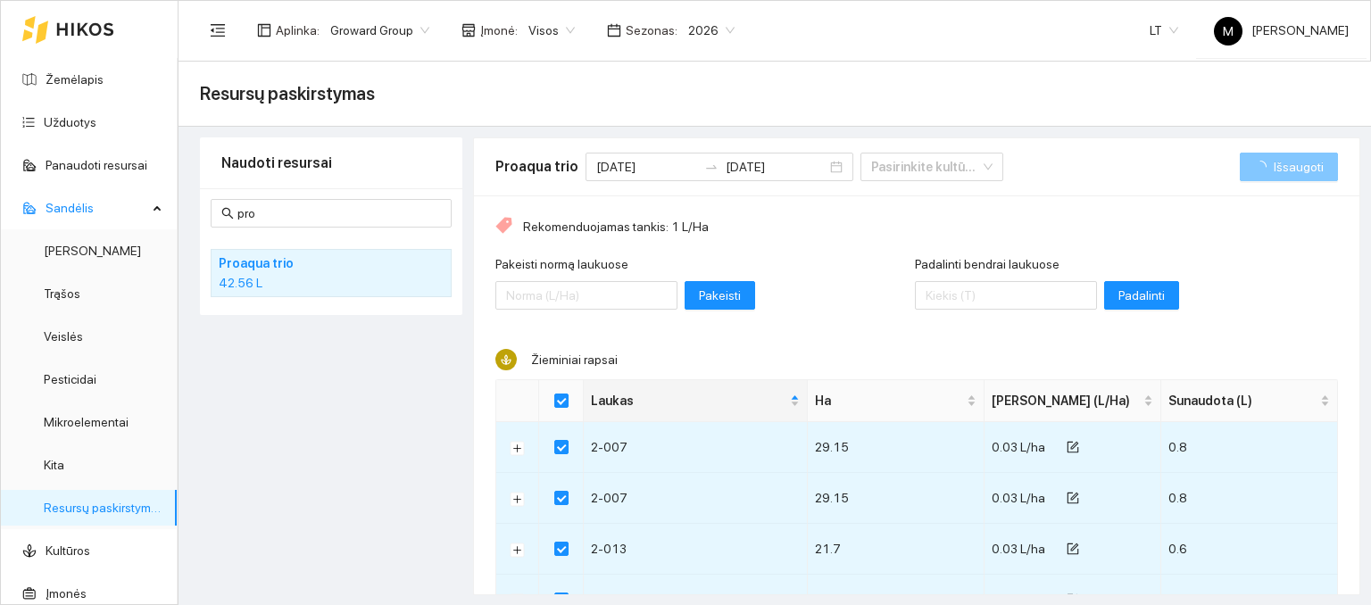
checkbox input "false"
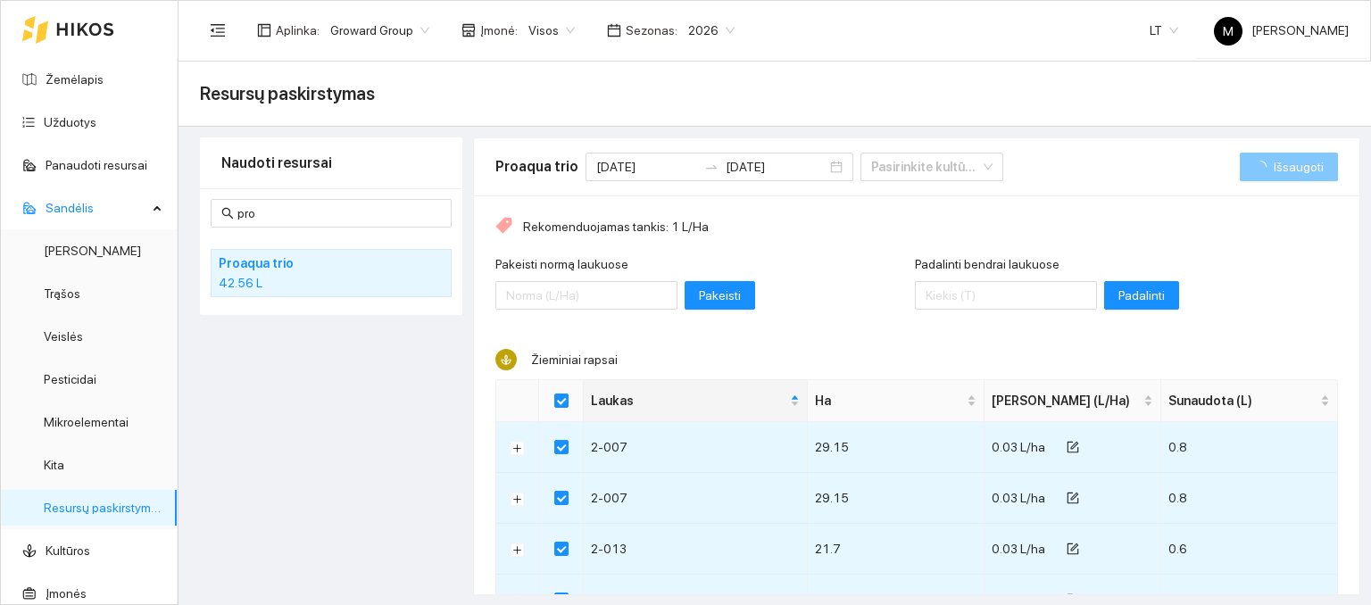
checkbox input "false"
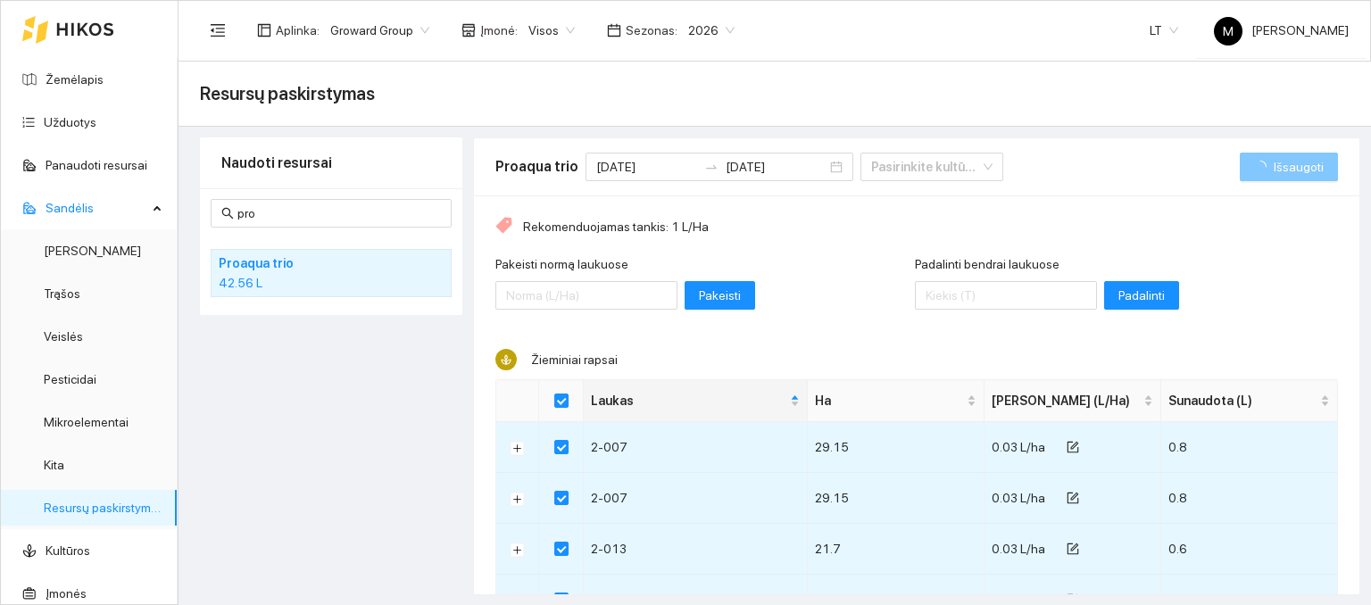
checkbox input "false"
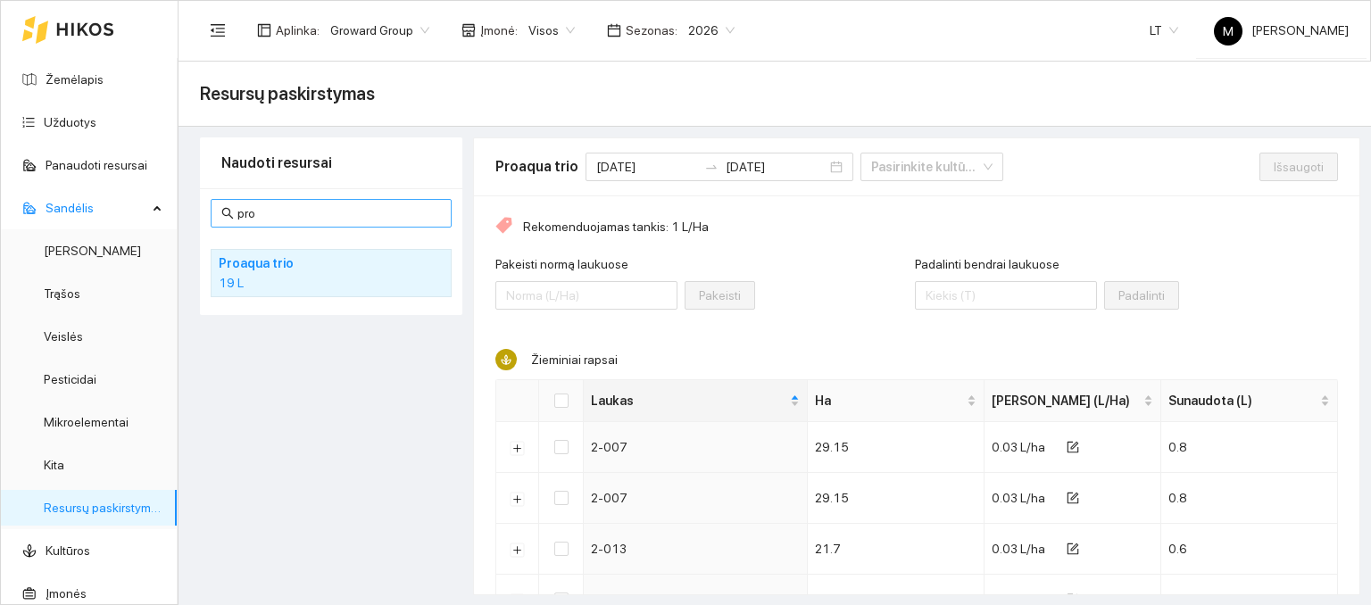
click at [296, 211] on input "pro" at bounding box center [339, 214] width 204 height 20
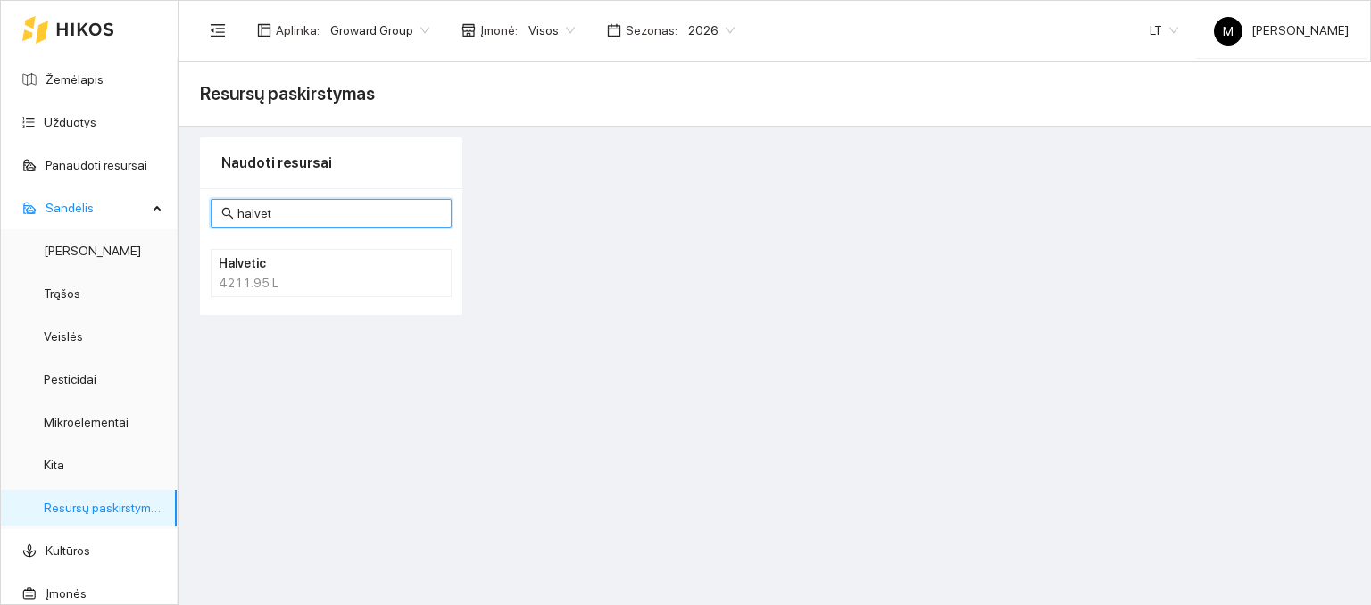
click at [269, 266] on h4 "Halvetic" at bounding box center [308, 264] width 179 height 20
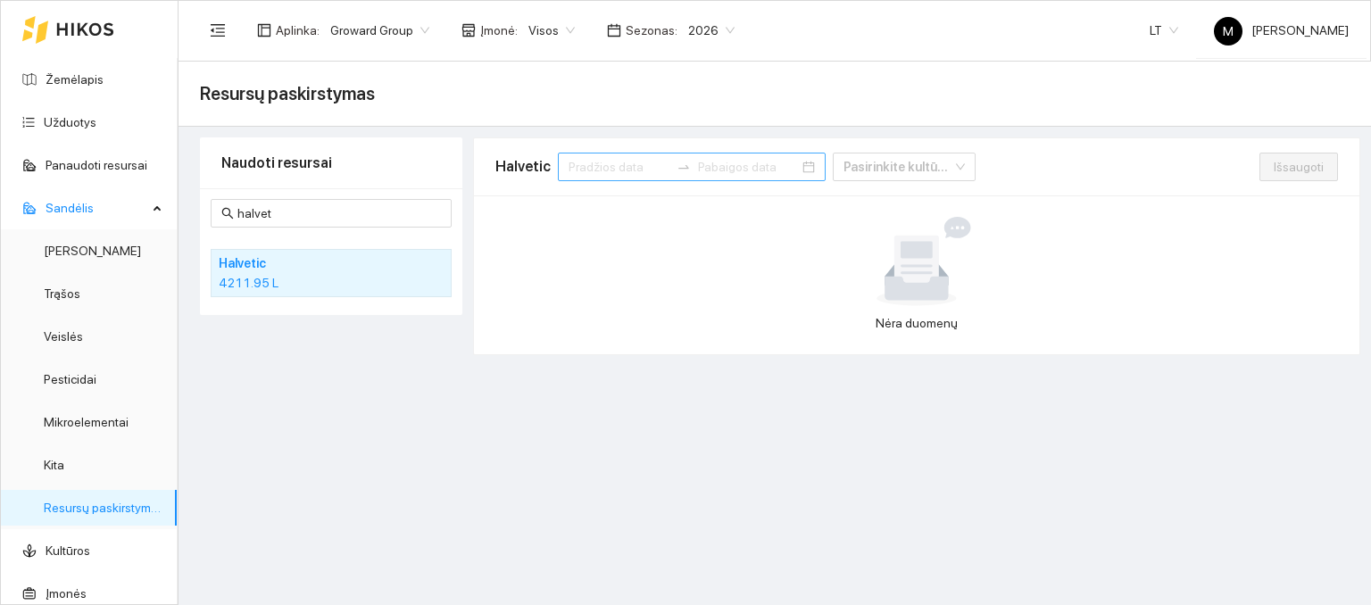
click at [604, 169] on input at bounding box center [619, 167] width 101 height 20
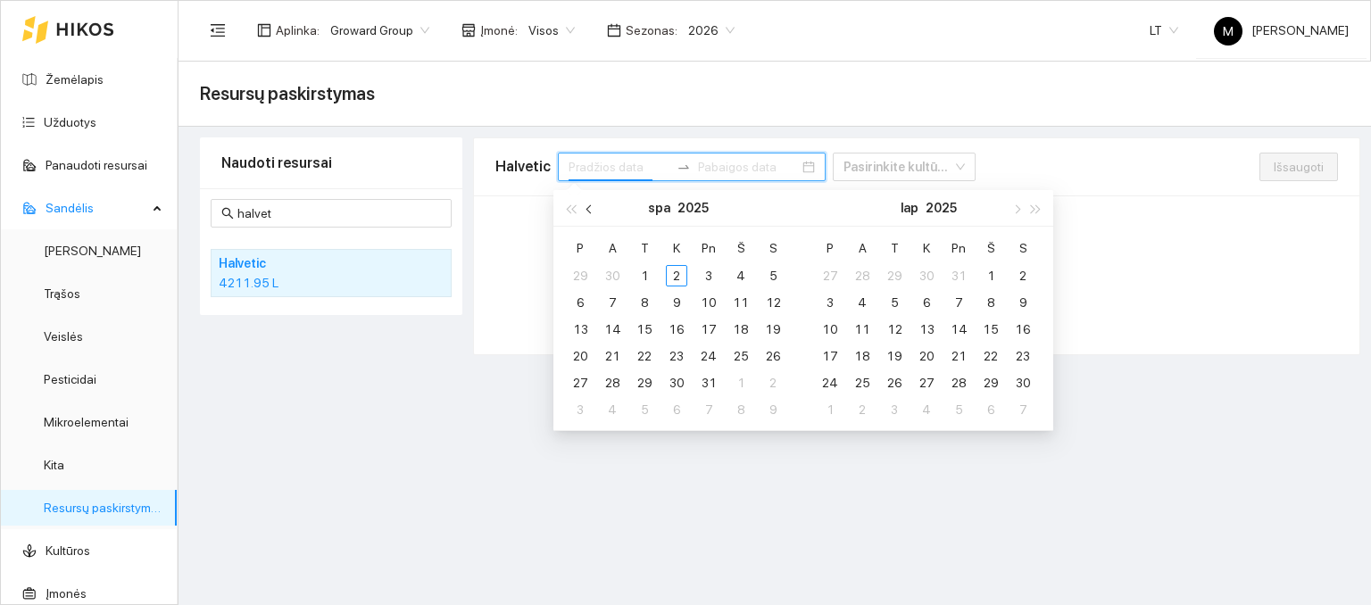
click at [593, 215] on button "button" at bounding box center [590, 208] width 20 height 36
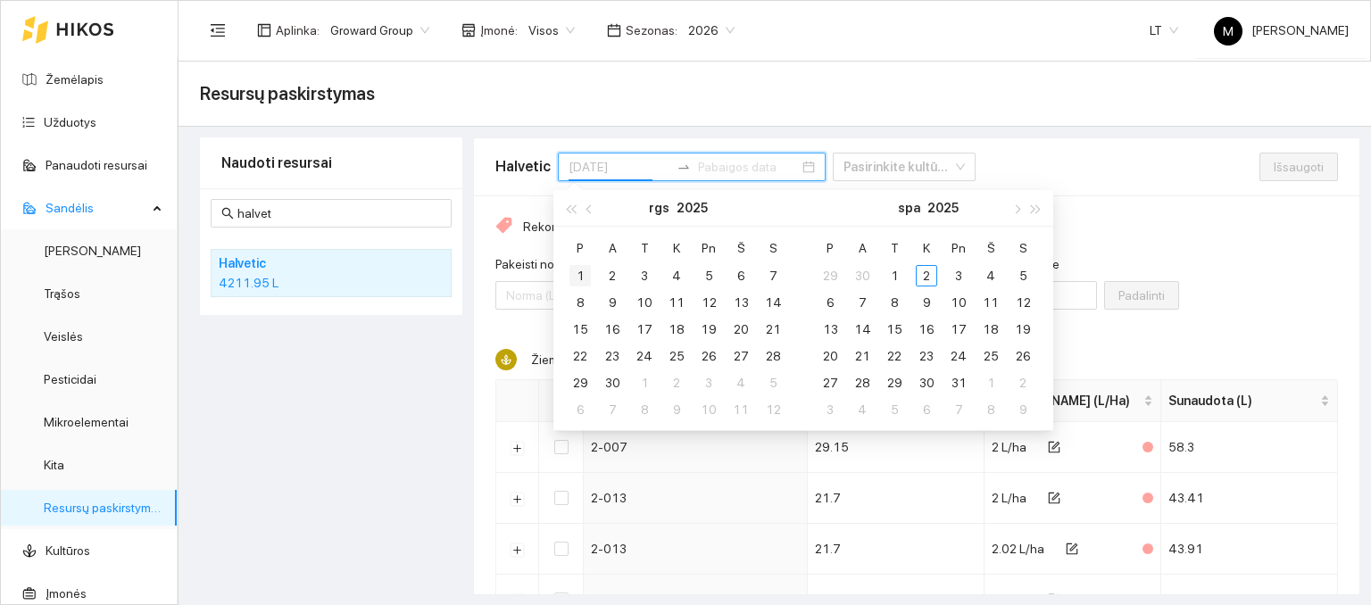
click at [588, 273] on div "1" at bounding box center [580, 275] width 21 height 21
click at [616, 370] on td "30" at bounding box center [612, 383] width 32 height 27
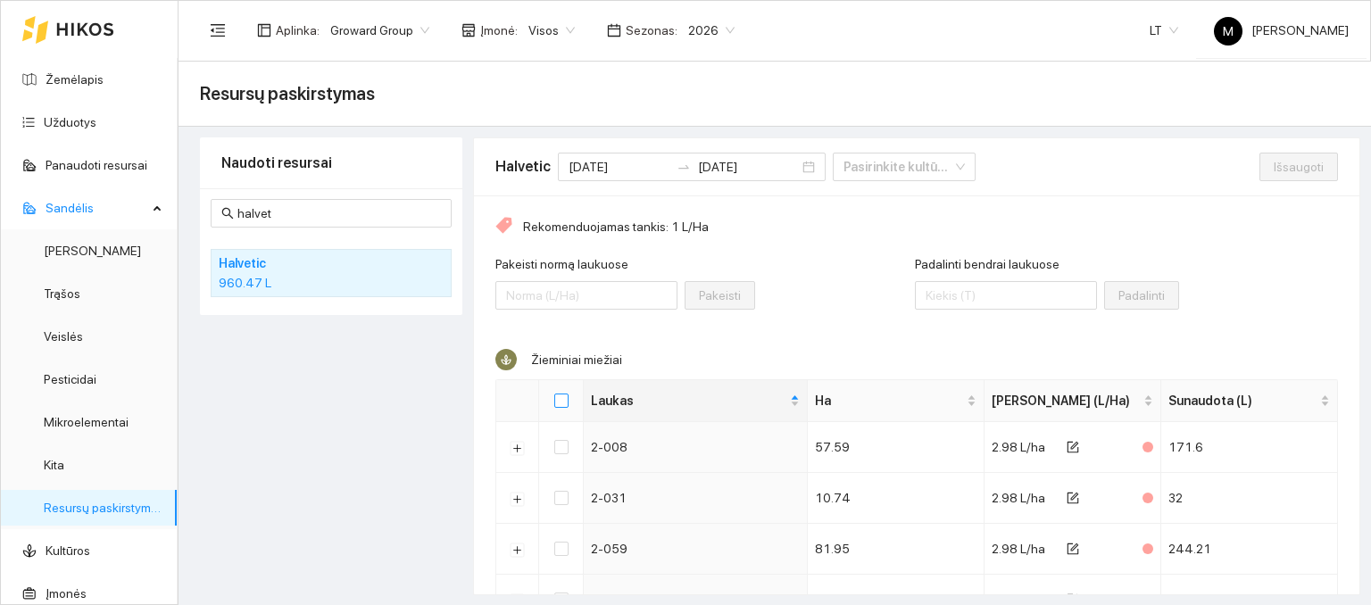
click at [561, 403] on input "Select all" at bounding box center [561, 401] width 14 height 14
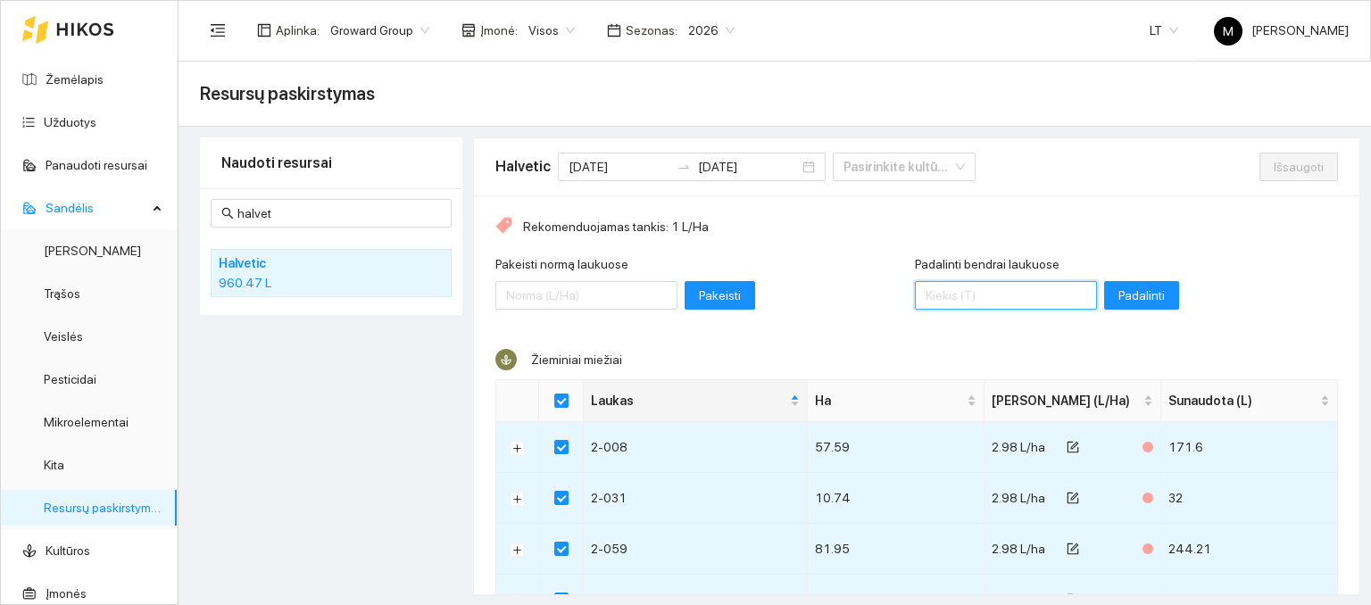
click at [1000, 287] on input "Padalinti bendrai laukuose" at bounding box center [1006, 295] width 182 height 29
click at [1104, 304] on button "Padalinti" at bounding box center [1141, 295] width 75 height 29
click at [1274, 170] on span "Išsaugoti" at bounding box center [1299, 167] width 50 height 20
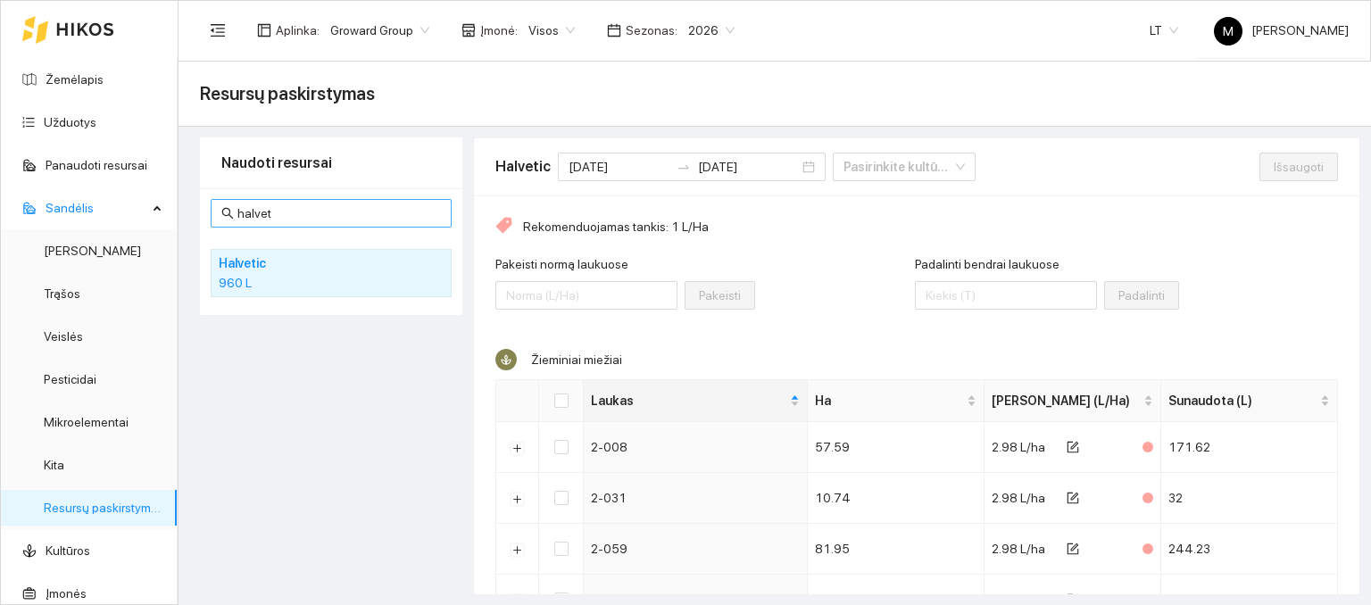
click at [296, 207] on input "halvet" at bounding box center [339, 214] width 204 height 20
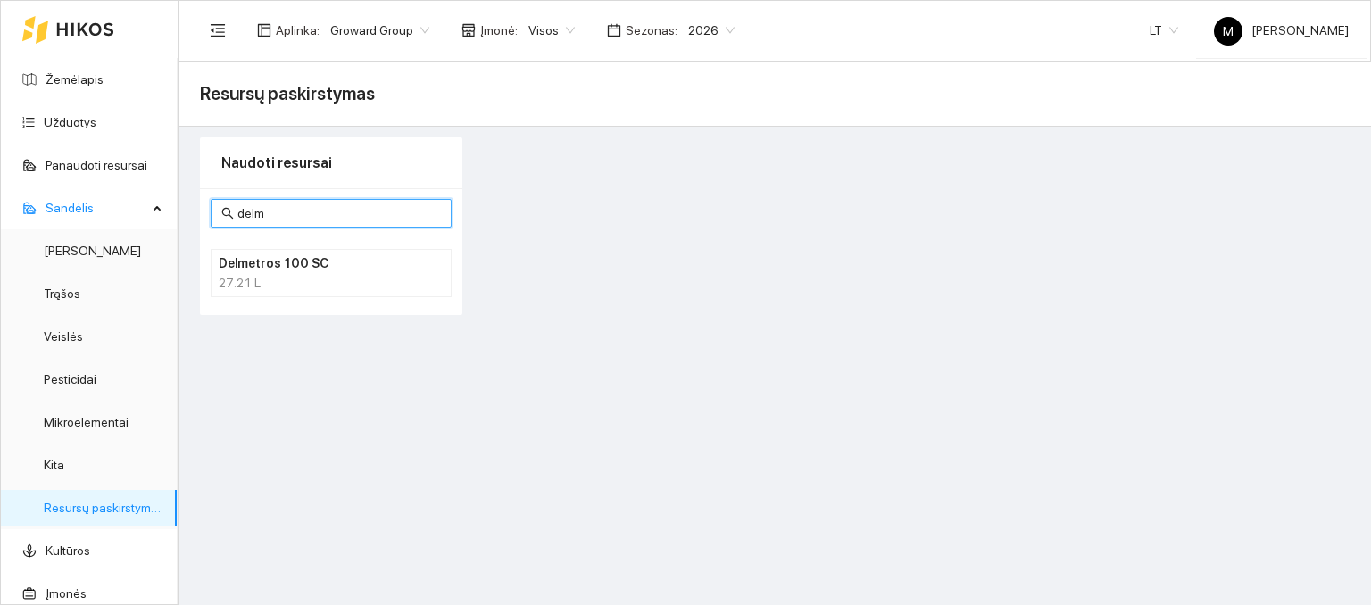
click at [278, 269] on h4 "Delmetros 100 SC" at bounding box center [308, 264] width 179 height 20
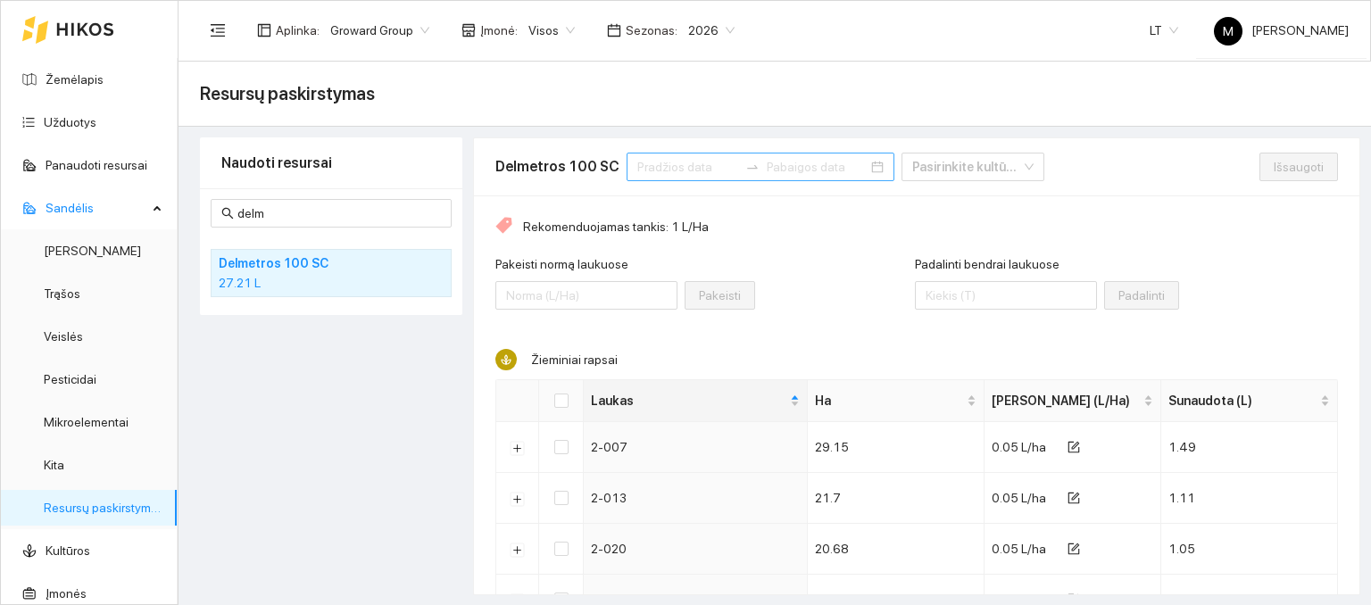
click at [655, 171] on input at bounding box center [687, 167] width 101 height 20
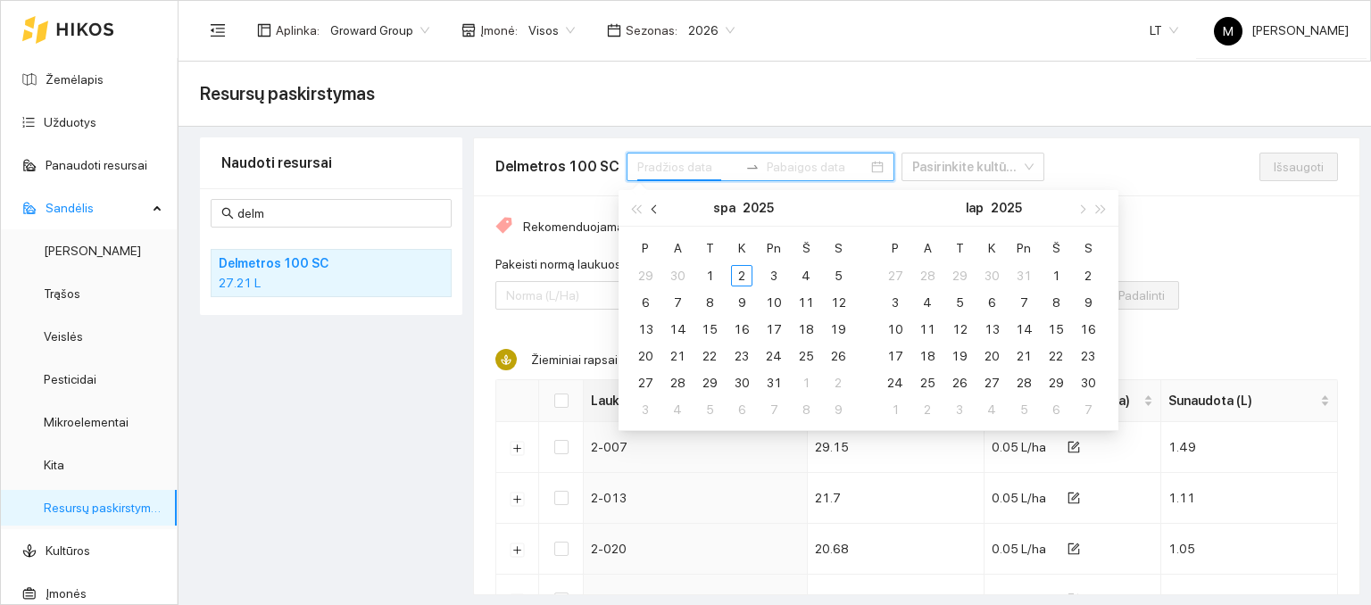
click at [657, 208] on span "button" at bounding box center [656, 208] width 9 height 9
click at [647, 279] on div "1" at bounding box center [645, 275] width 21 height 21
click at [683, 379] on div "30" at bounding box center [677, 382] width 21 height 21
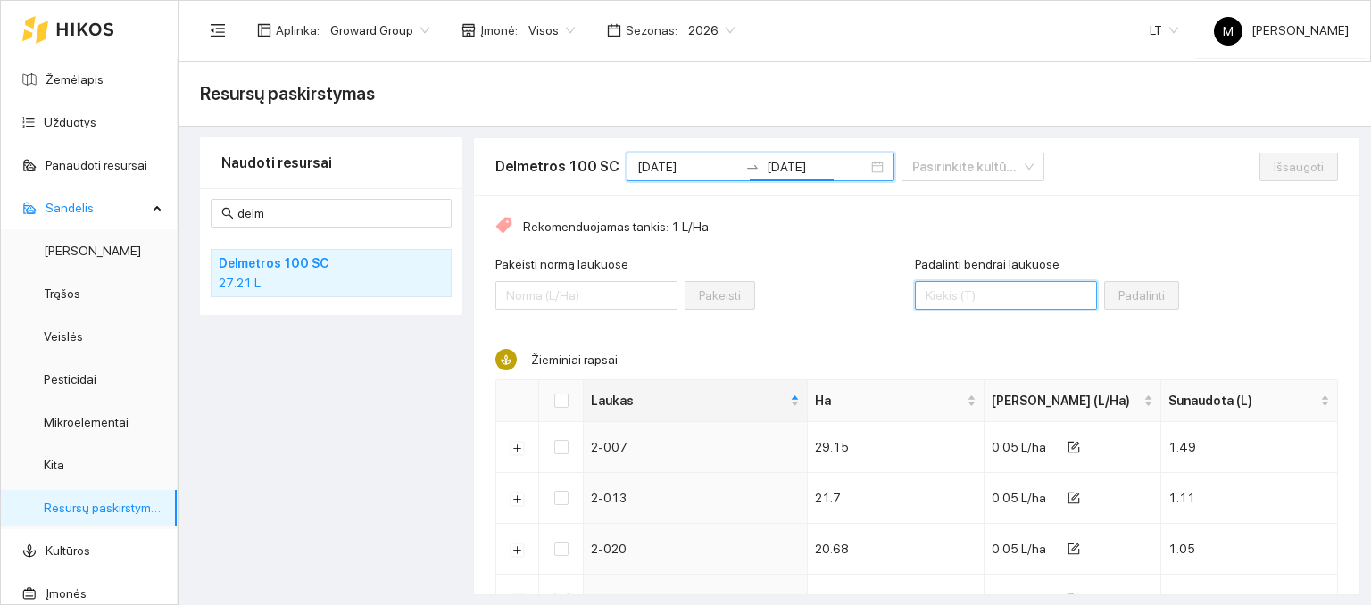
click at [960, 297] on input "Padalinti bendrai laukuose" at bounding box center [1006, 295] width 182 height 29
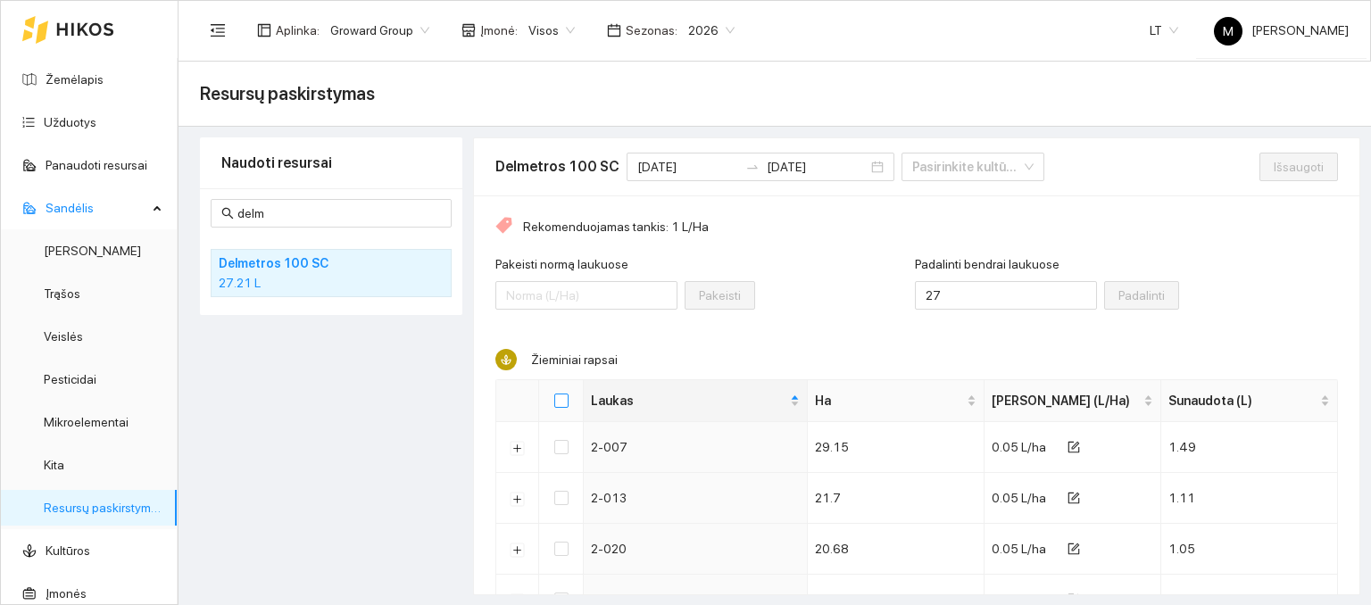
click at [559, 403] on input "Select all" at bounding box center [561, 401] width 14 height 14
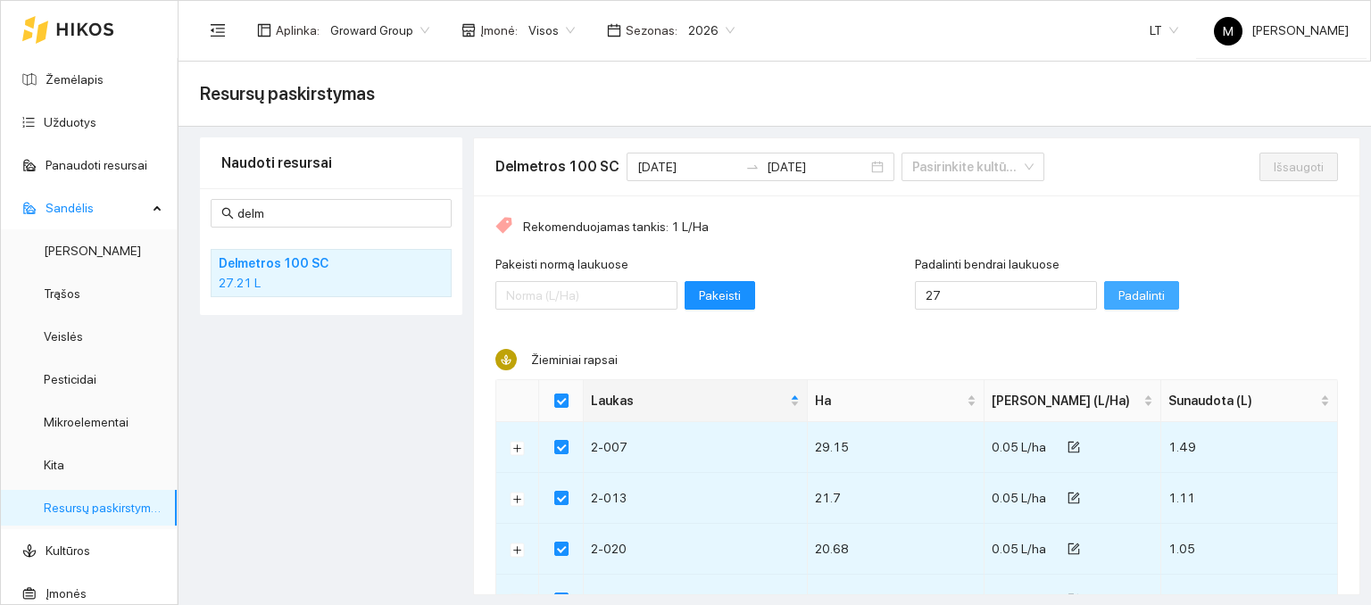
click at [1119, 293] on span "Padalinti" at bounding box center [1142, 296] width 46 height 20
click at [1274, 169] on span "Išsaugoti" at bounding box center [1299, 167] width 50 height 20
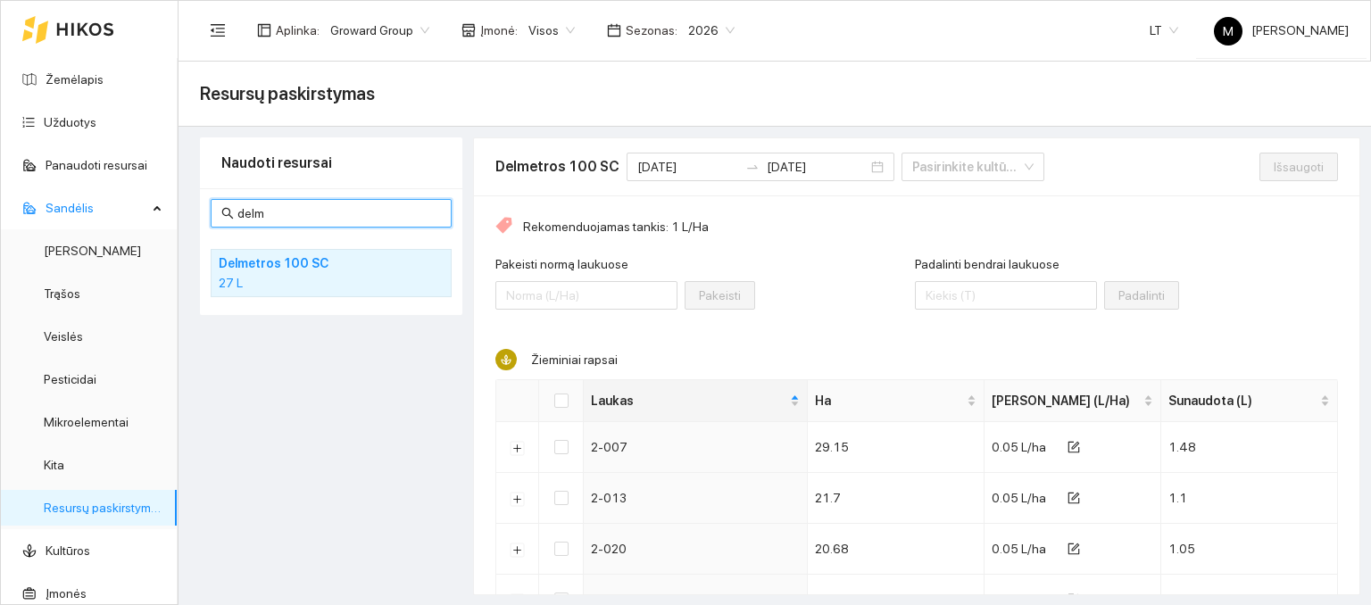
click at [310, 213] on input "delm" at bounding box center [339, 214] width 204 height 20
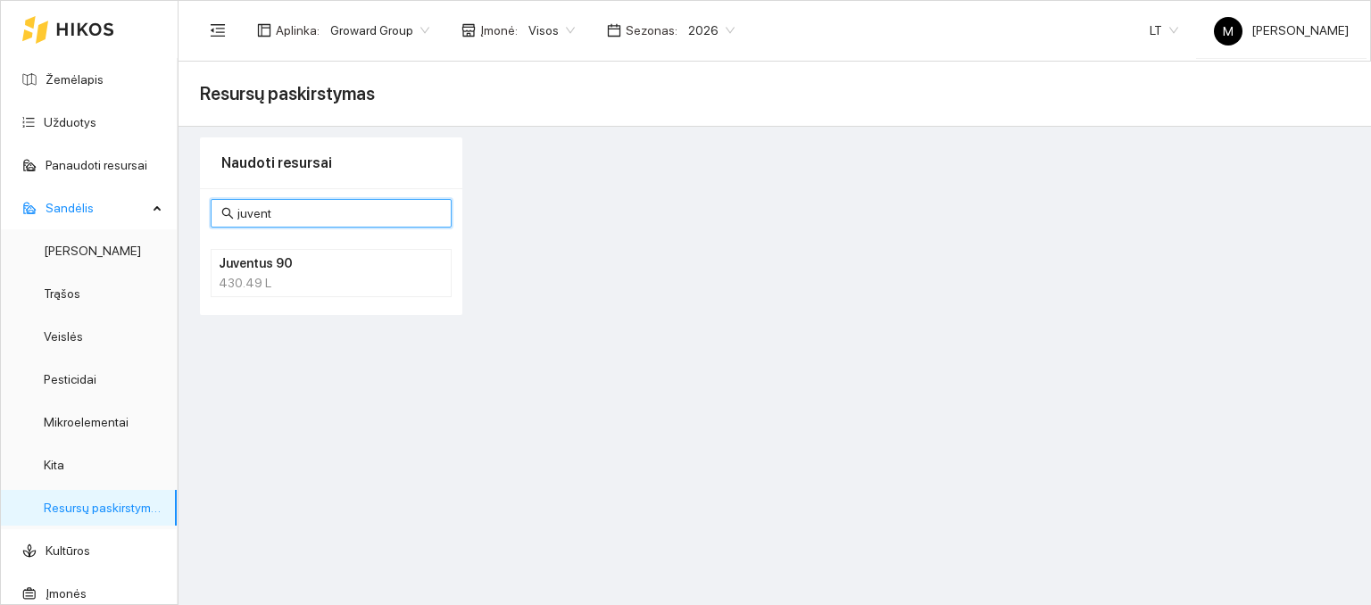
click at [229, 265] on h4 "Juventus 90" at bounding box center [308, 264] width 179 height 20
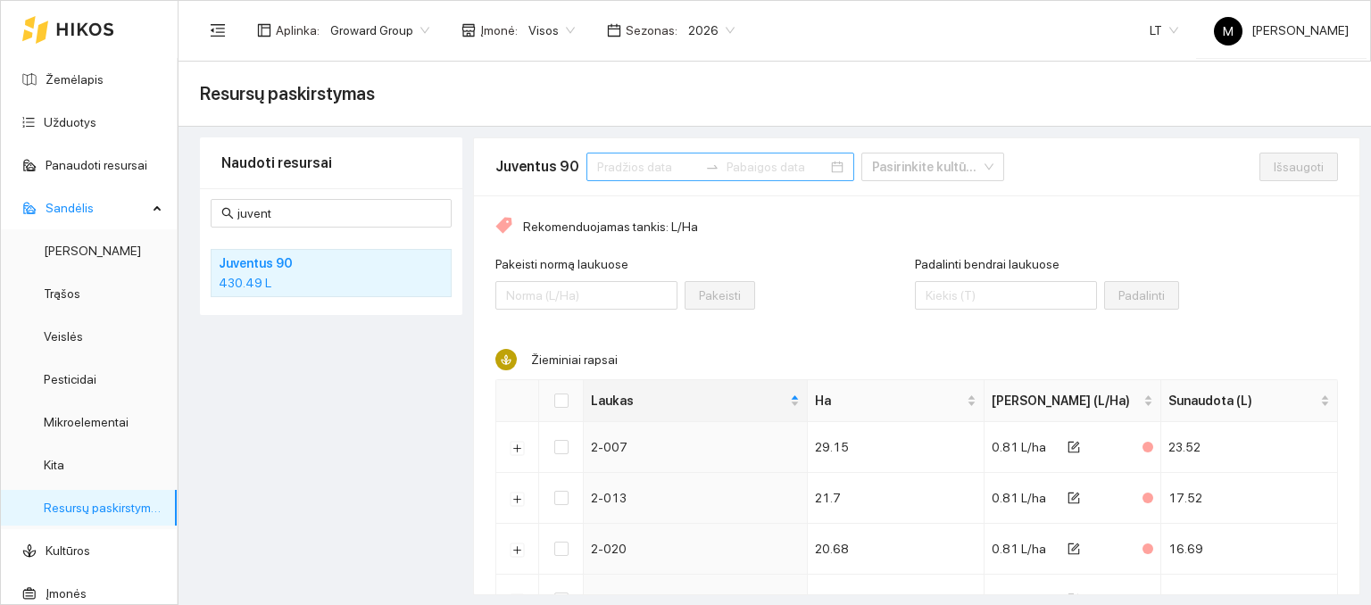
click at [632, 178] on div at bounding box center [720, 167] width 268 height 29
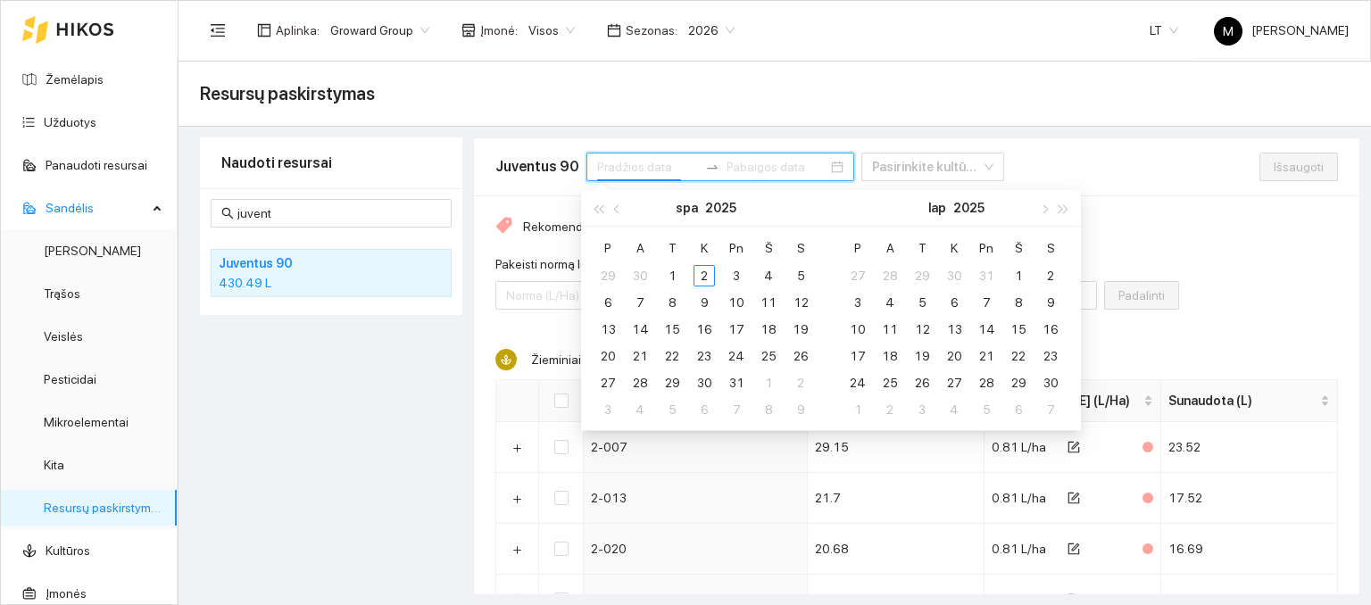
click at [641, 159] on input at bounding box center [647, 167] width 101 height 20
click at [614, 208] on span "button" at bounding box center [618, 208] width 9 height 9
click at [608, 281] on div "1" at bounding box center [607, 275] width 21 height 21
click at [642, 378] on div "30" at bounding box center [639, 382] width 21 height 21
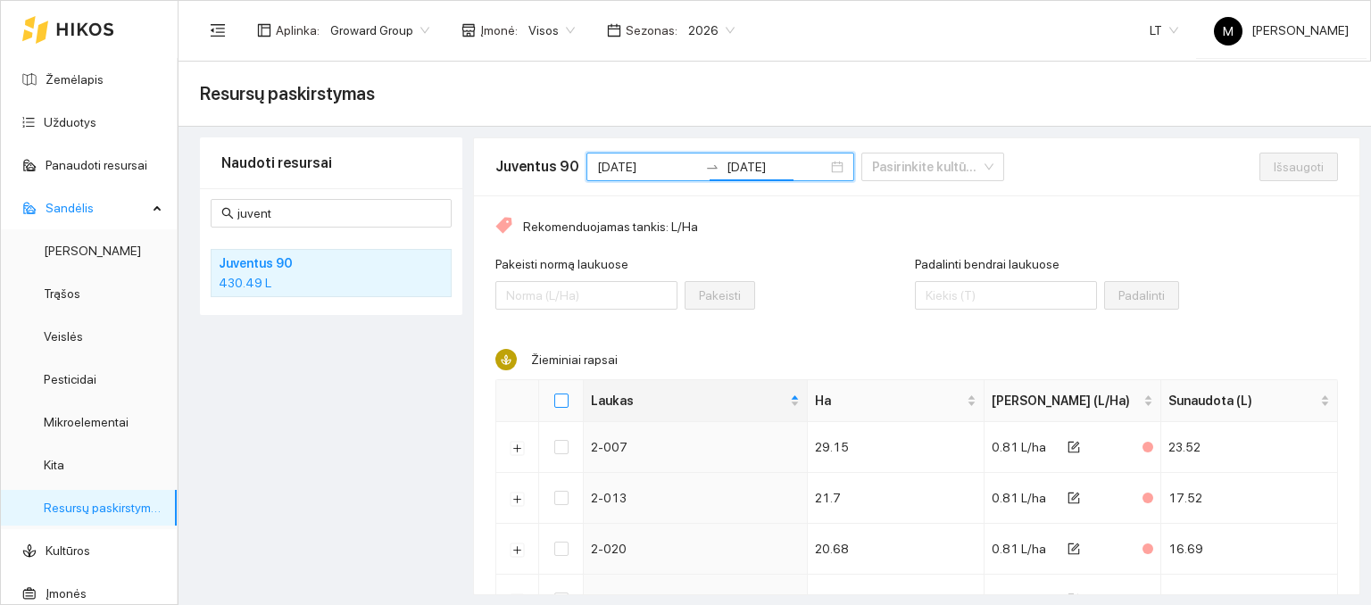
click at [559, 395] on input "Select all" at bounding box center [561, 401] width 14 height 14
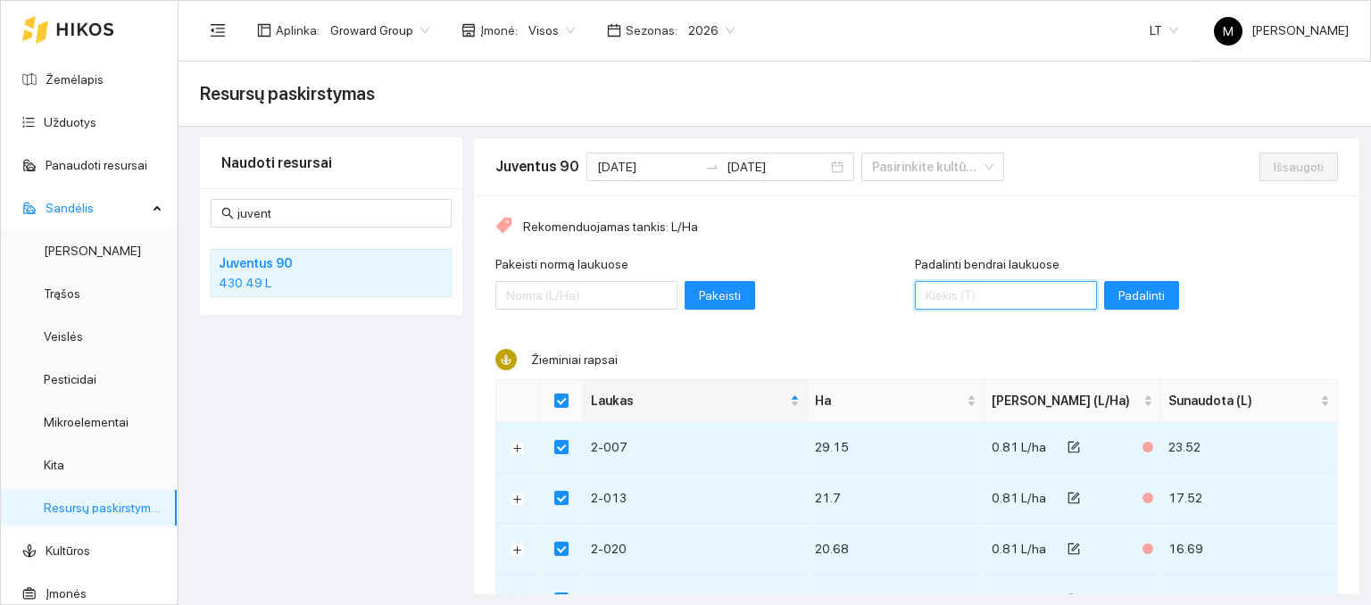
click at [915, 299] on input "Padalinti bendrai laukuose" at bounding box center [1006, 295] width 182 height 29
click at [1119, 301] on span "Padalinti" at bounding box center [1142, 296] width 46 height 20
click at [1274, 169] on span "Išsaugoti" at bounding box center [1299, 167] width 50 height 20
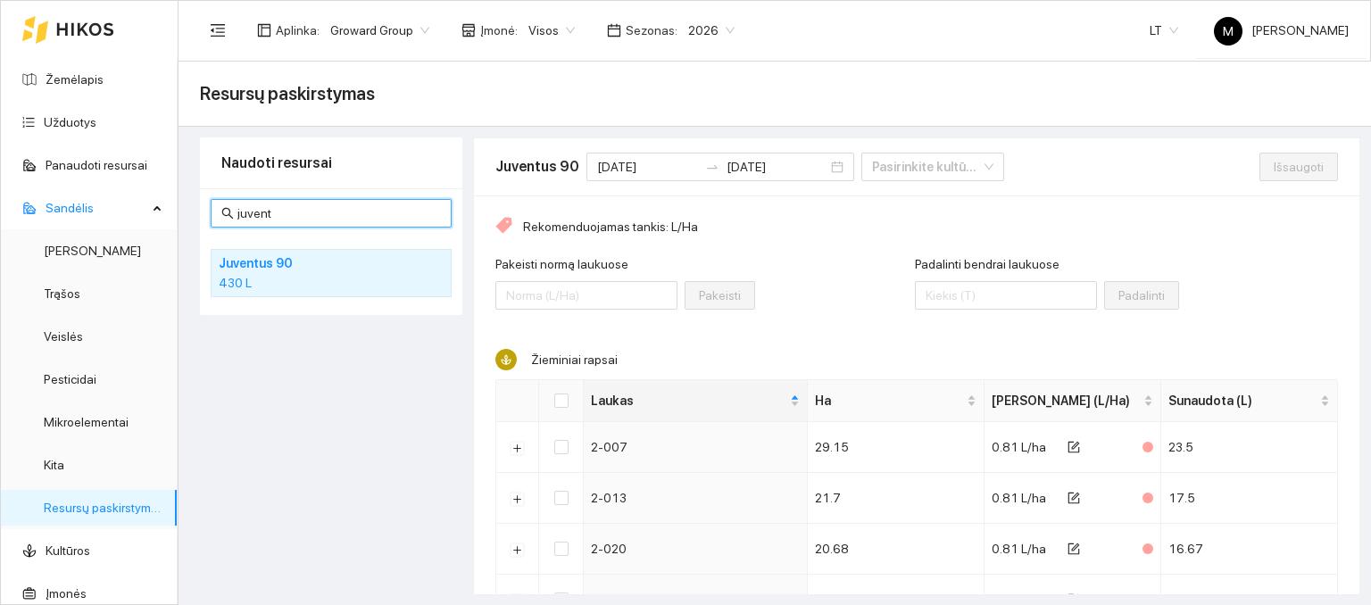
click at [283, 215] on input "juvent" at bounding box center [339, 214] width 204 height 20
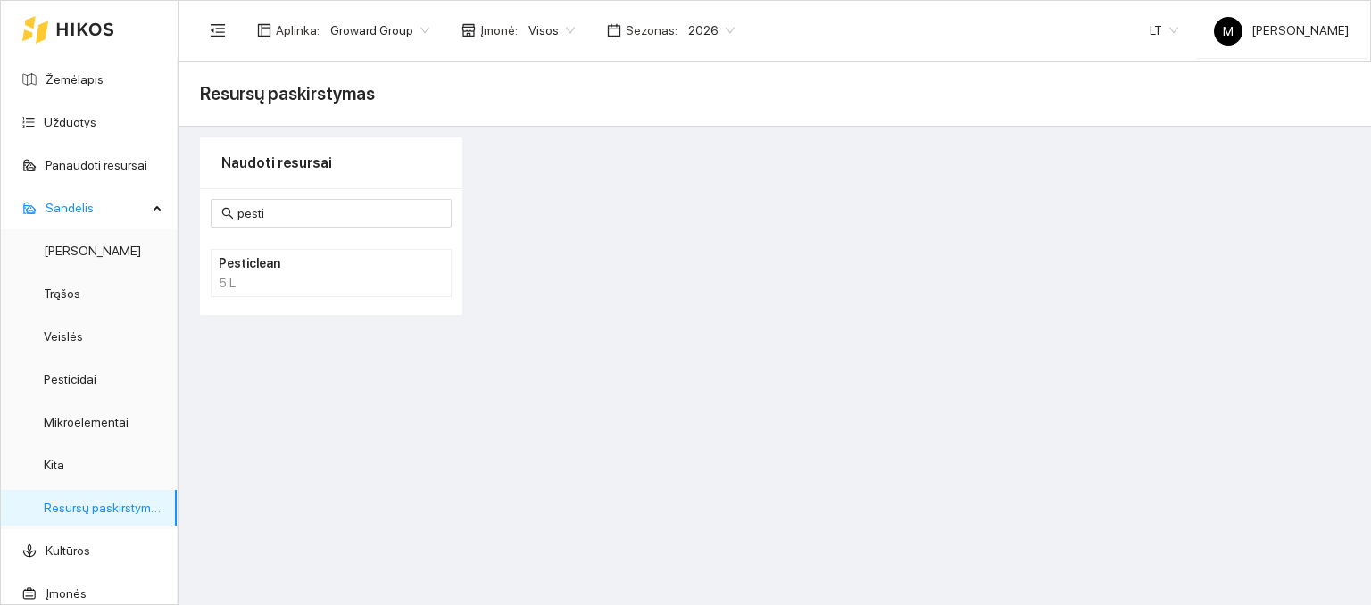
click at [254, 272] on h4 "Pesticlean" at bounding box center [308, 264] width 179 height 20
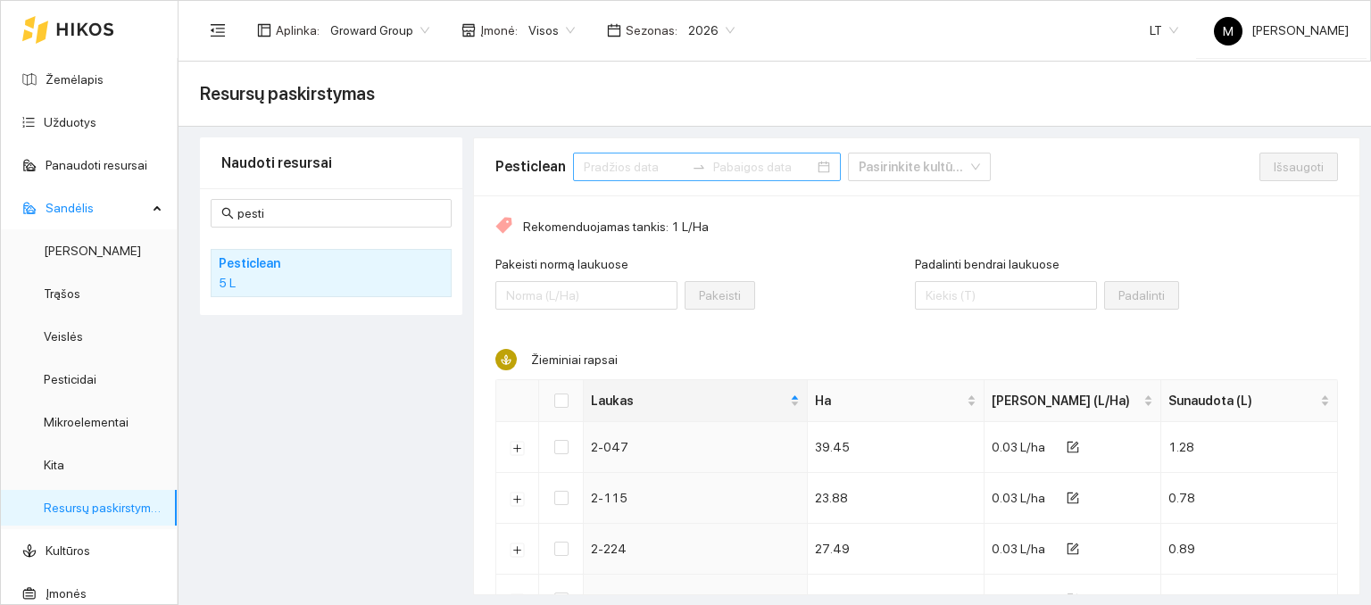
click at [636, 162] on input at bounding box center [634, 167] width 101 height 20
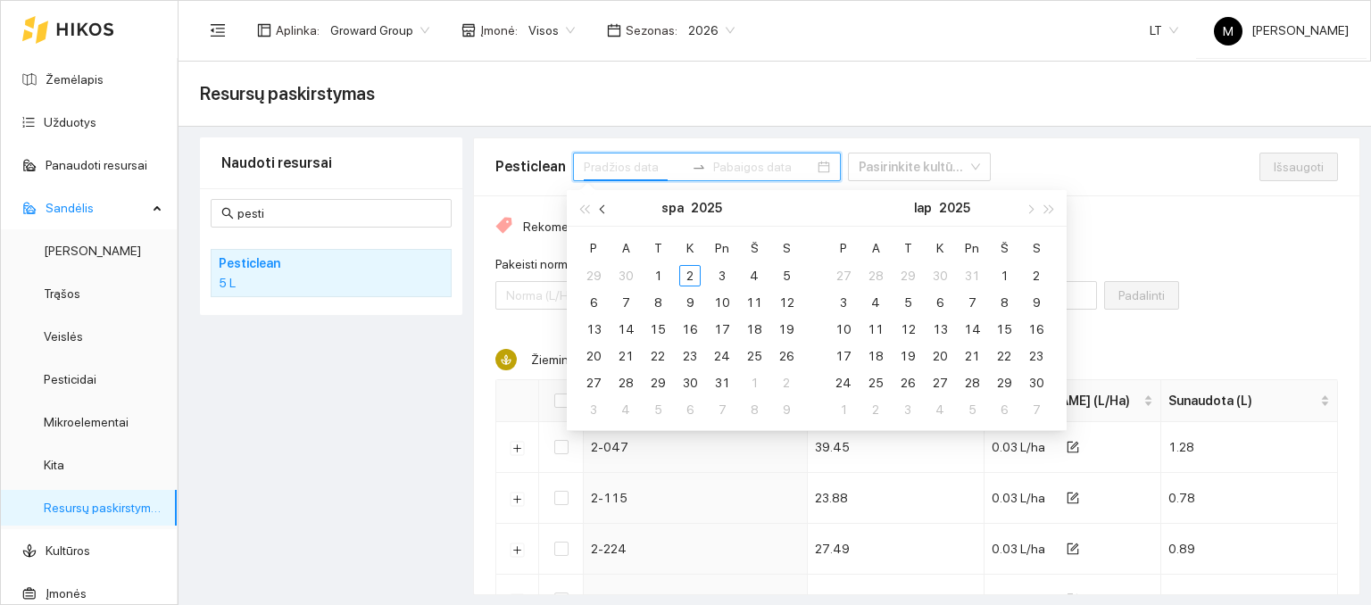
click at [602, 208] on span "button" at bounding box center [604, 208] width 9 height 9
click at [594, 270] on div "1" at bounding box center [593, 275] width 21 height 21
click at [627, 387] on div "30" at bounding box center [625, 382] width 21 height 21
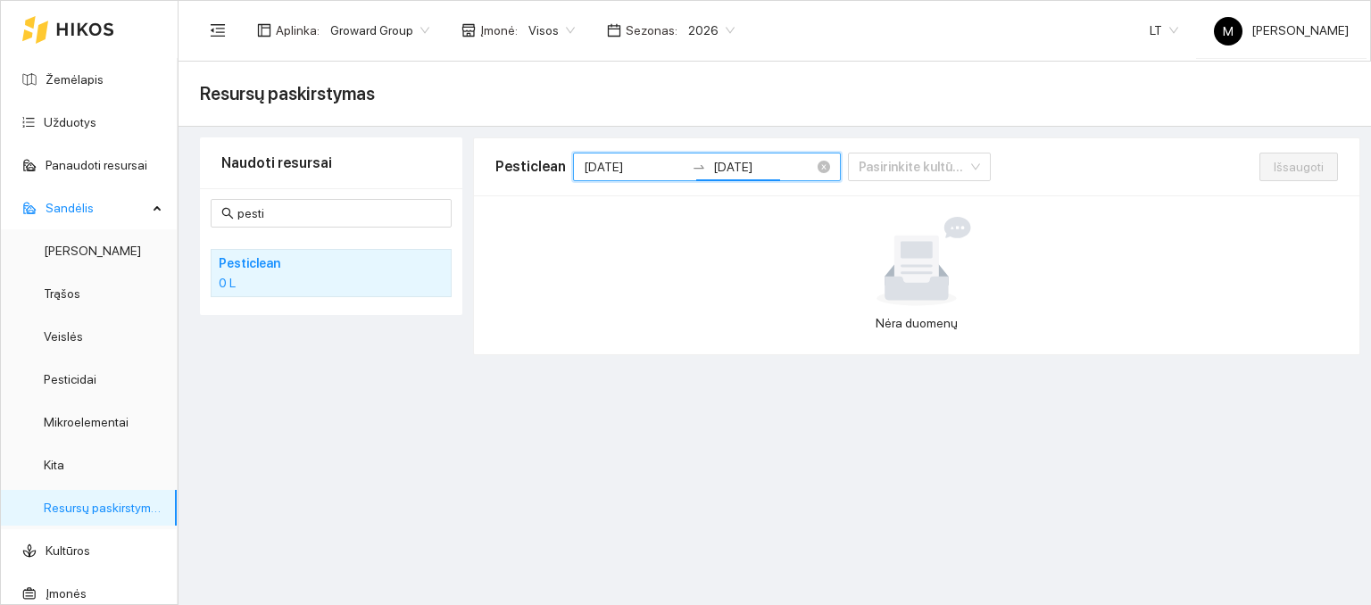
click at [692, 163] on icon "swap-right" at bounding box center [699, 167] width 14 height 14
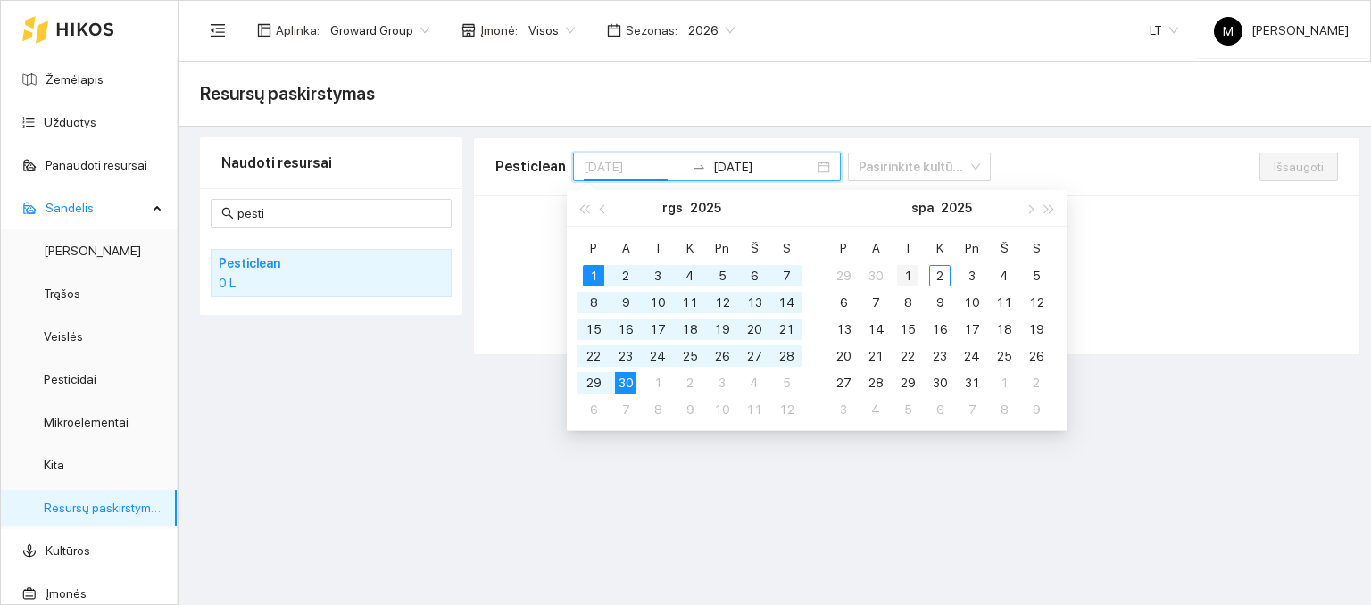
click at [915, 272] on div "1" at bounding box center [907, 275] width 21 height 21
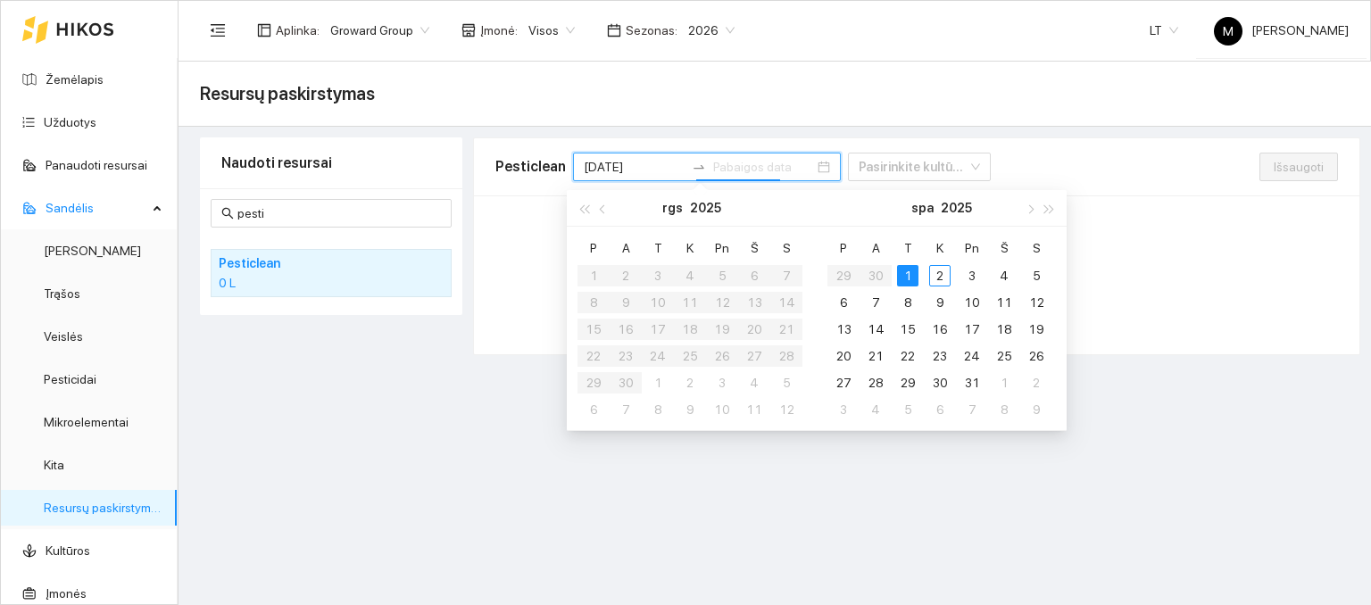
click at [915, 272] on div "1" at bounding box center [907, 275] width 21 height 21
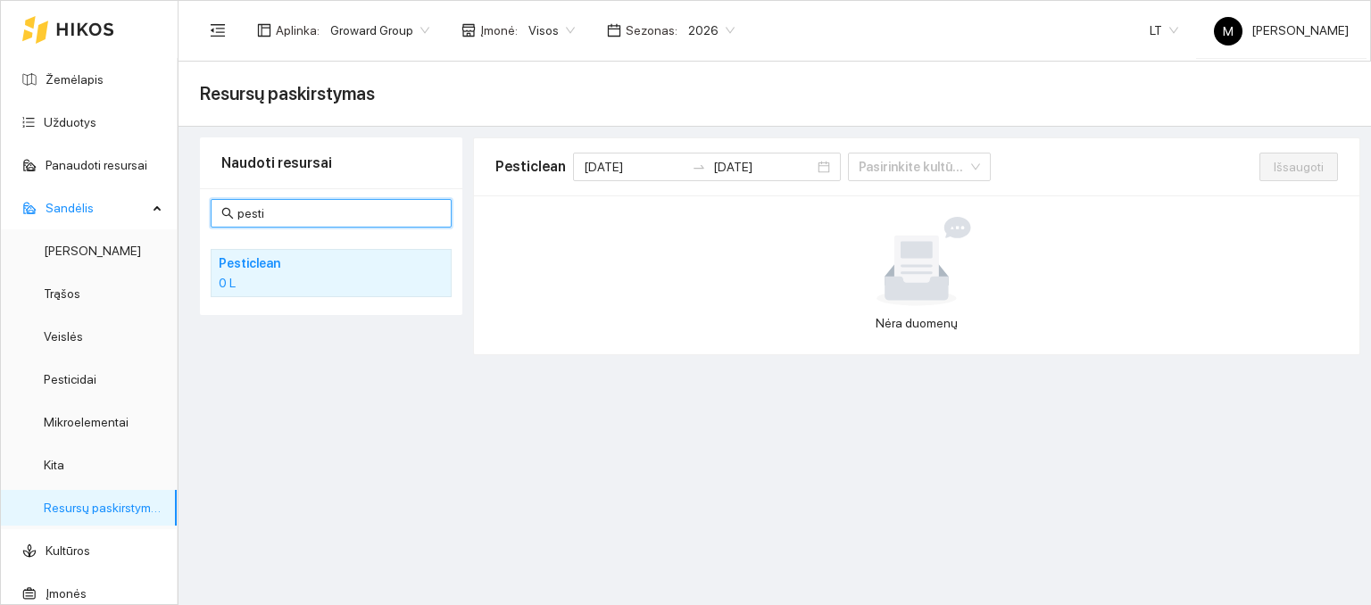
click at [304, 220] on input "pesti" at bounding box center [339, 214] width 204 height 20
click at [57, 121] on link "Užduotys" at bounding box center [70, 122] width 53 height 14
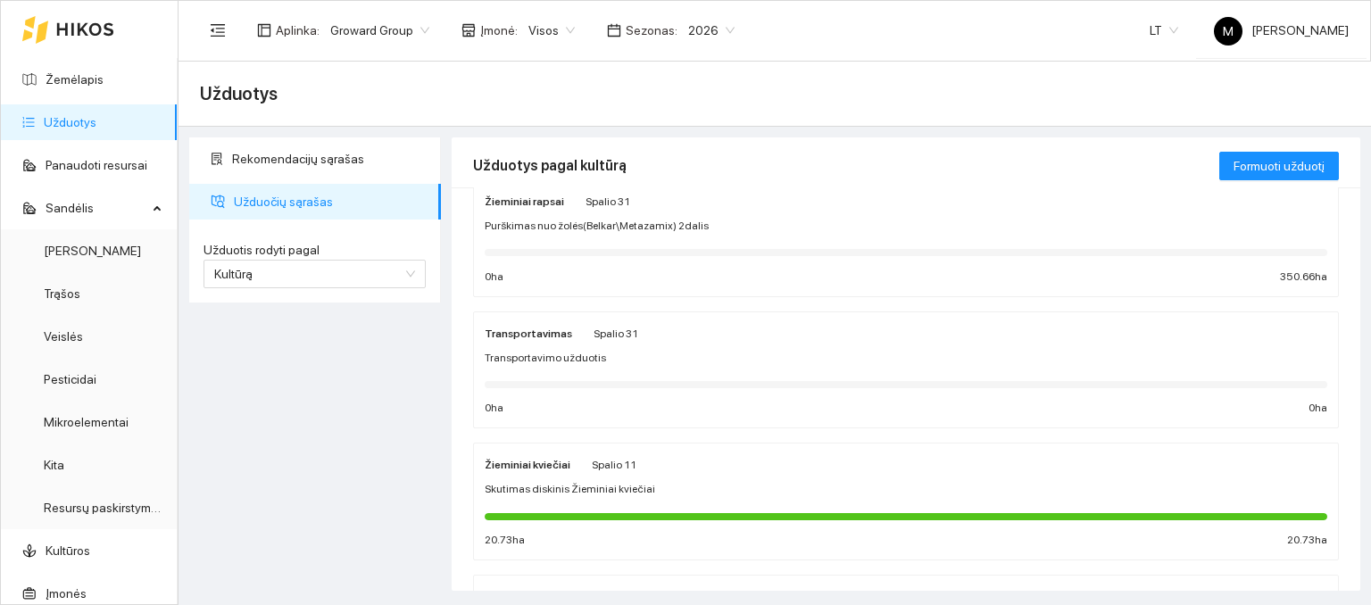
scroll to position [179, 0]
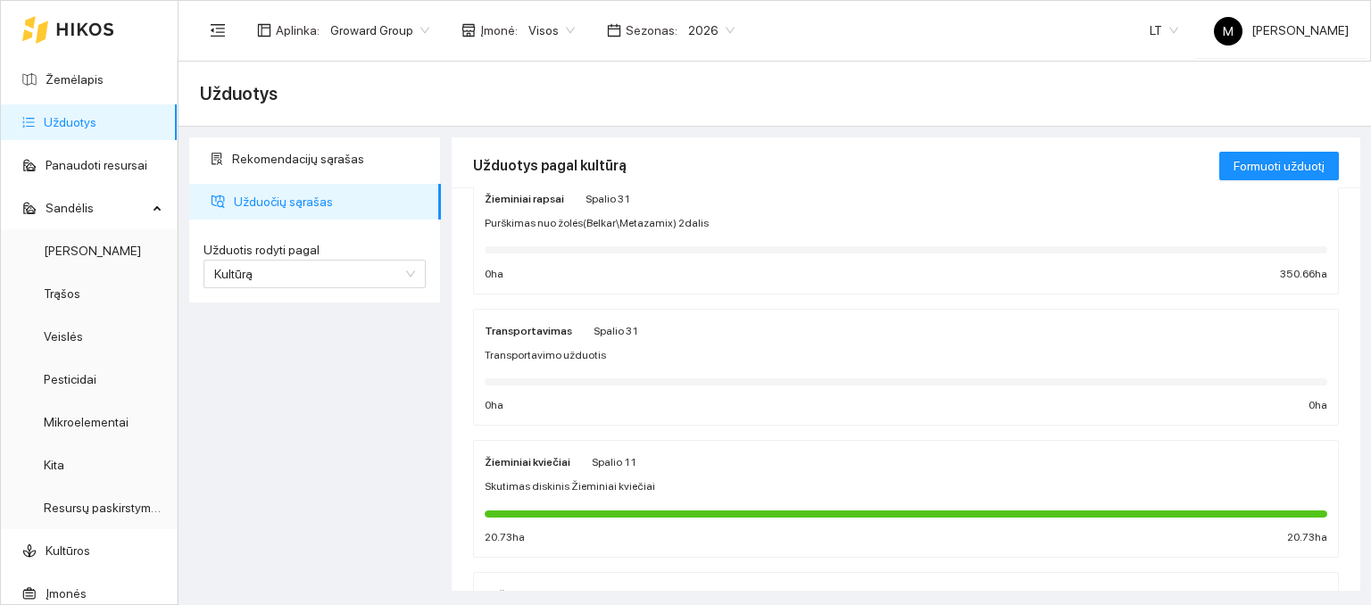
click at [553, 206] on div "Žieminiai rapsai" at bounding box center [524, 198] width 79 height 20
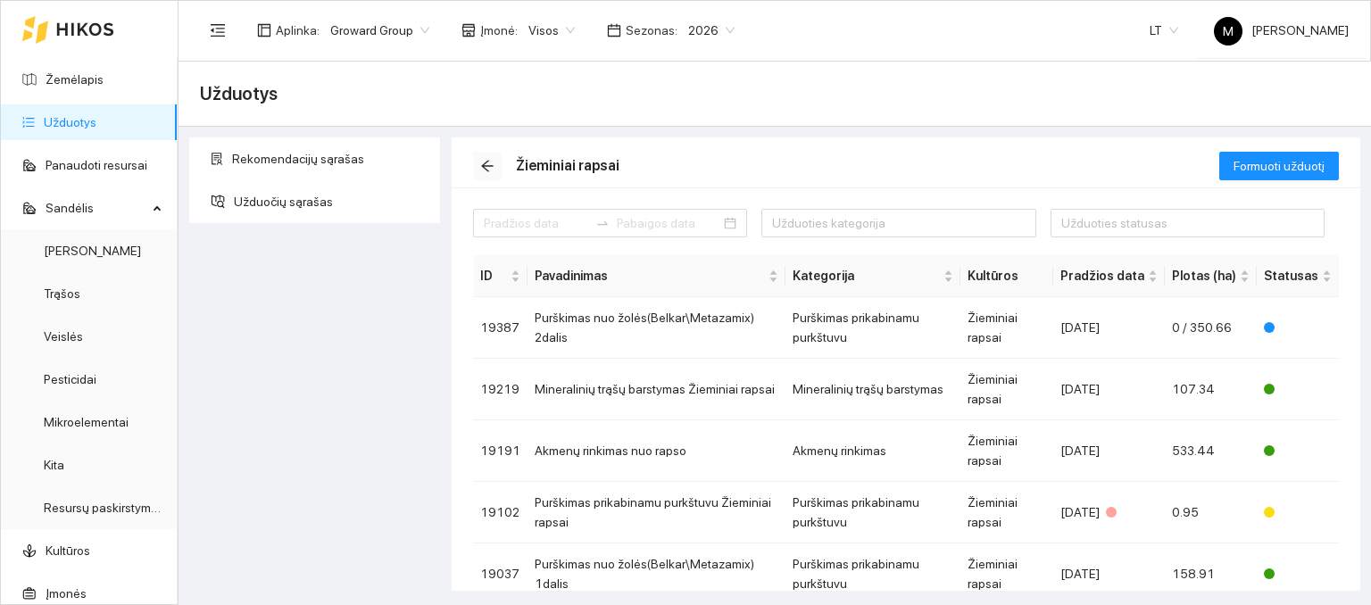
click at [494, 164] on icon "arrow-left" at bounding box center [487, 166] width 14 height 14
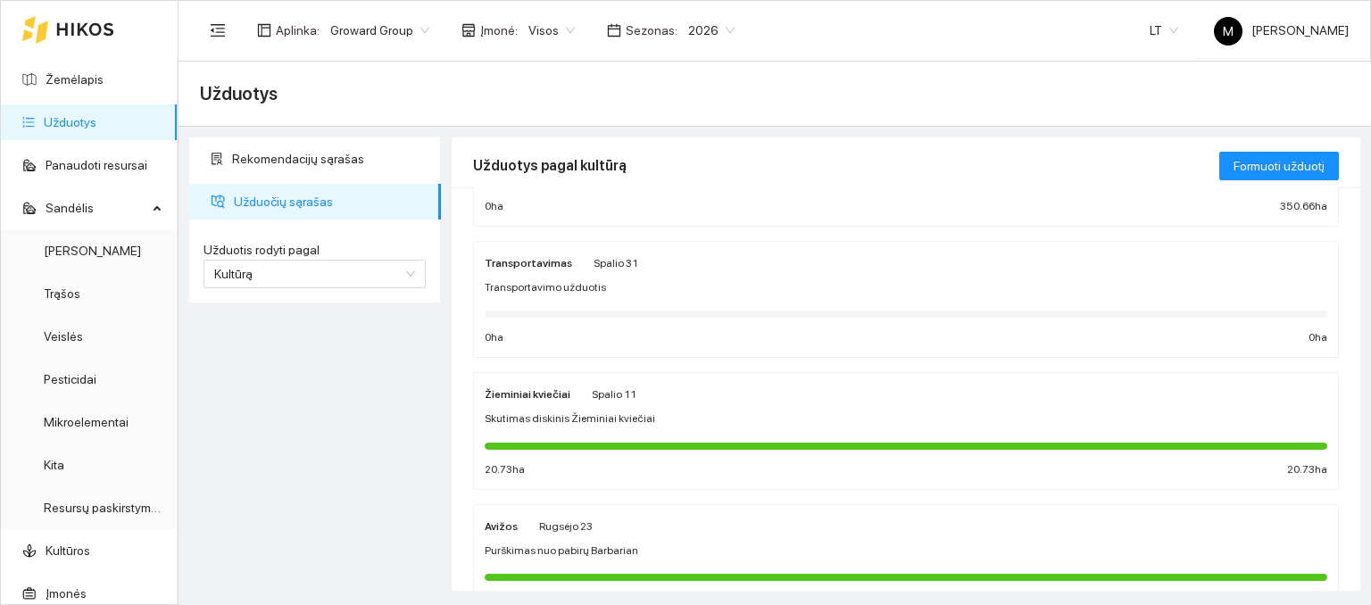
scroll to position [268, 0]
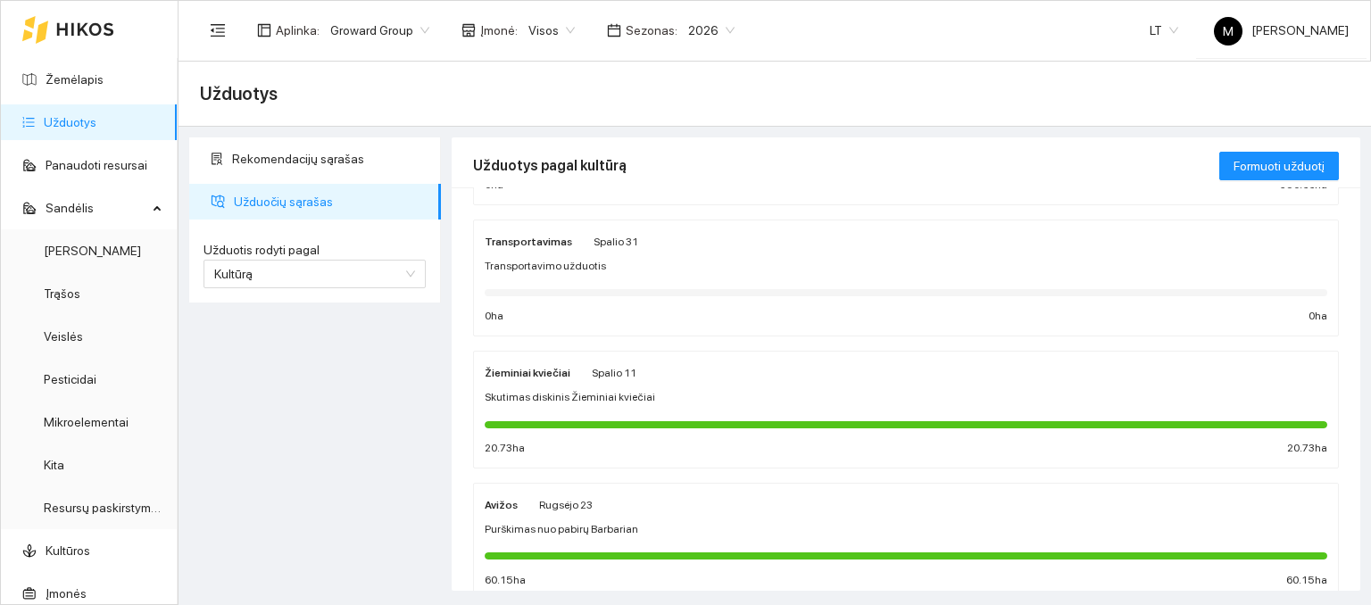
click at [586, 382] on div "Žieminiai kviečiai Spalio 11 Skutimas diskinis Žieminiai kviečiai 20.73 ha 20.7…" at bounding box center [906, 409] width 843 height 95
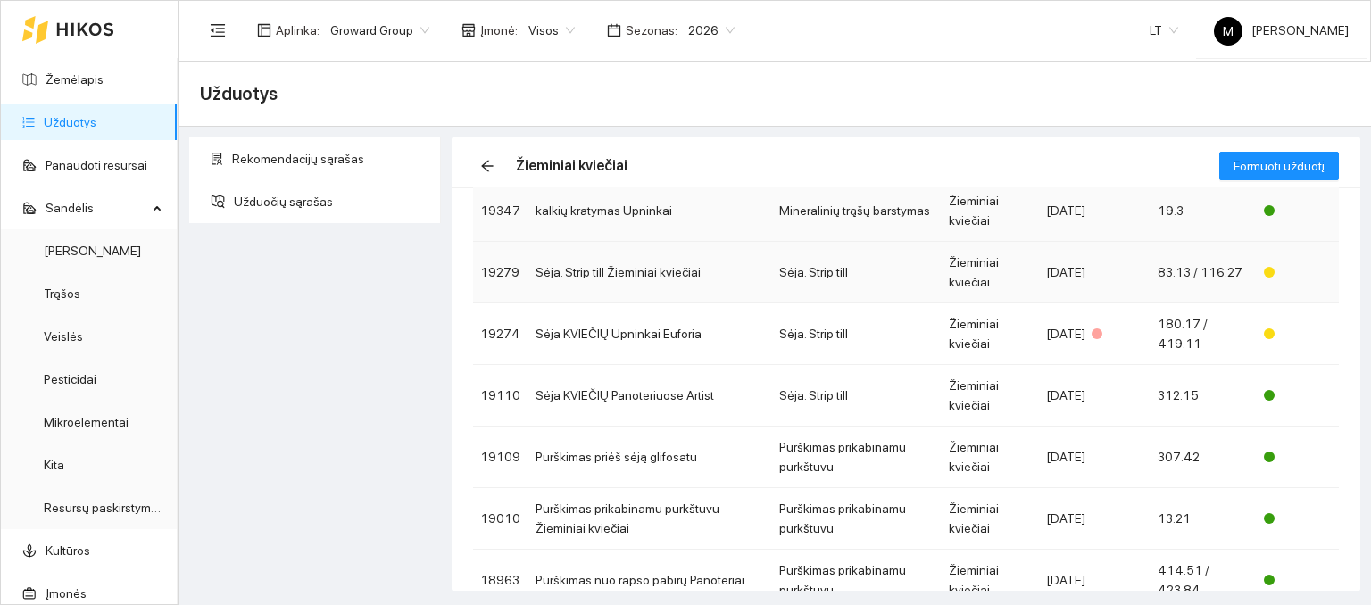
scroll to position [268, 0]
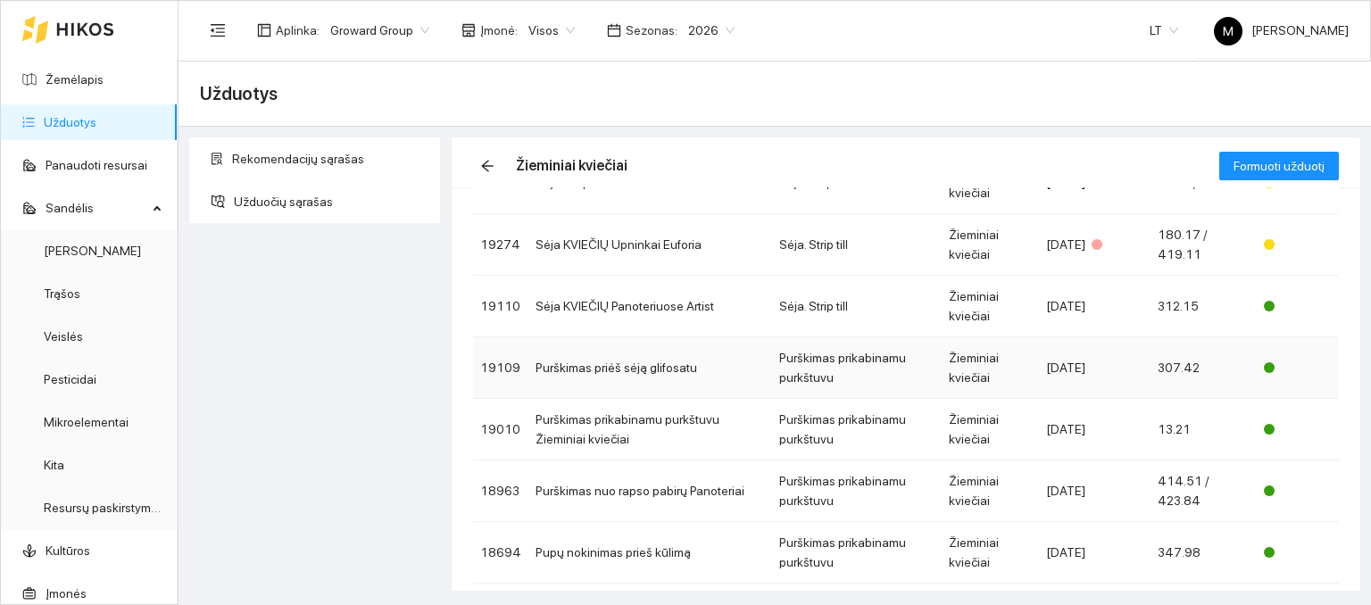
click at [597, 367] on td "Purškimas priėš sėją glifosatu" at bounding box center [650, 368] width 244 height 62
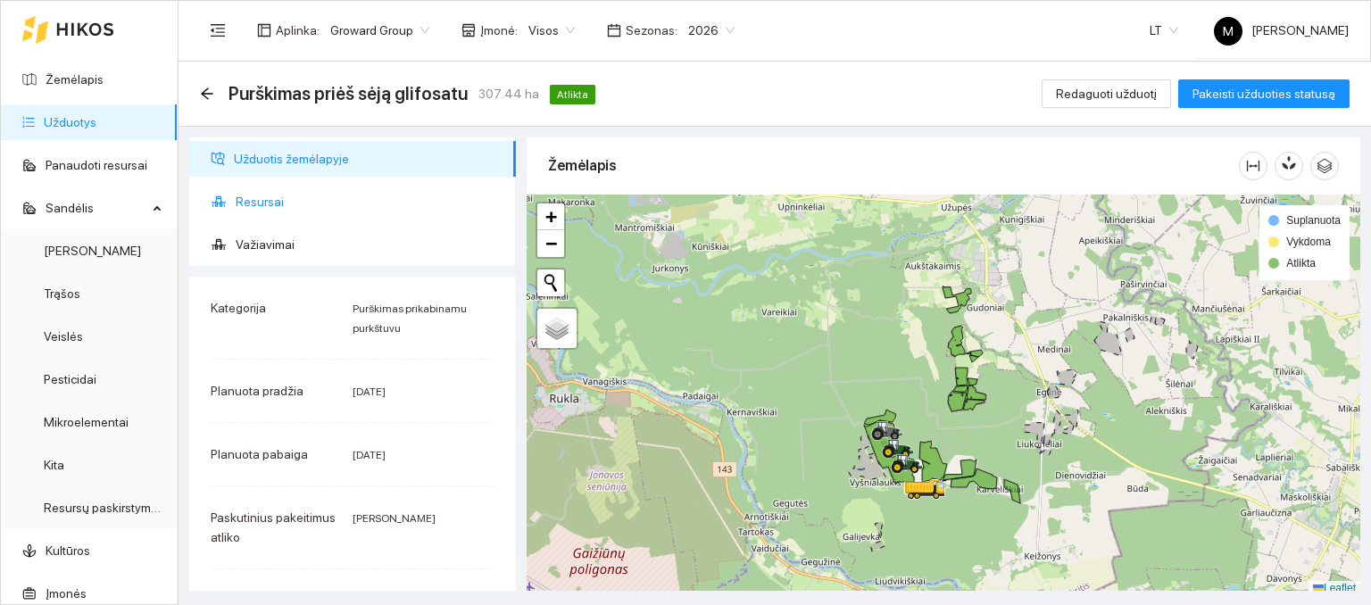
click at [282, 204] on span "Resursai" at bounding box center [369, 202] width 266 height 36
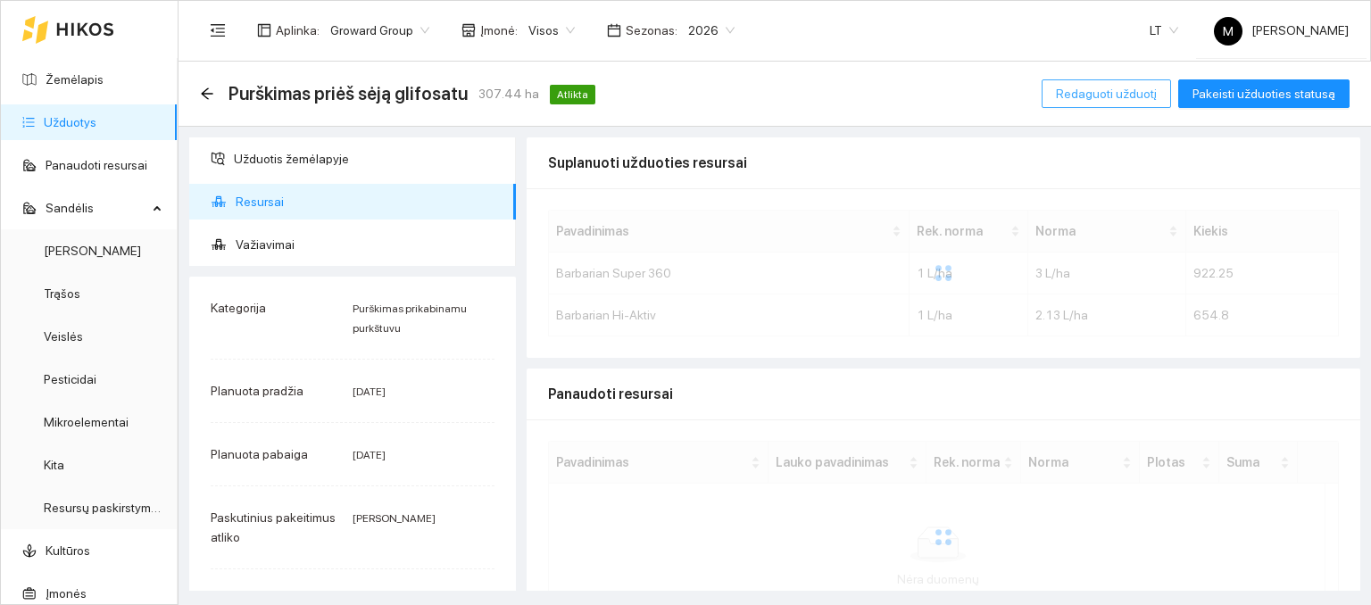
click at [1114, 93] on span "Redaguoti užduotį" at bounding box center [1106, 94] width 101 height 20
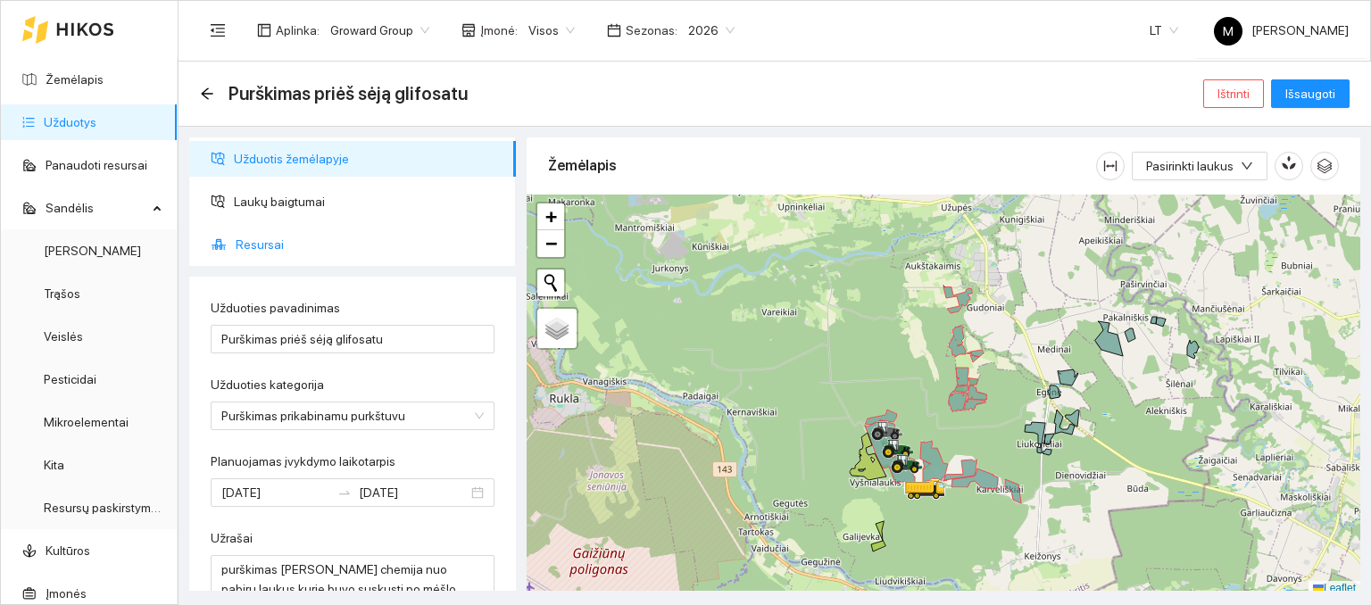
click at [344, 247] on span "Resursai" at bounding box center [369, 245] width 266 height 36
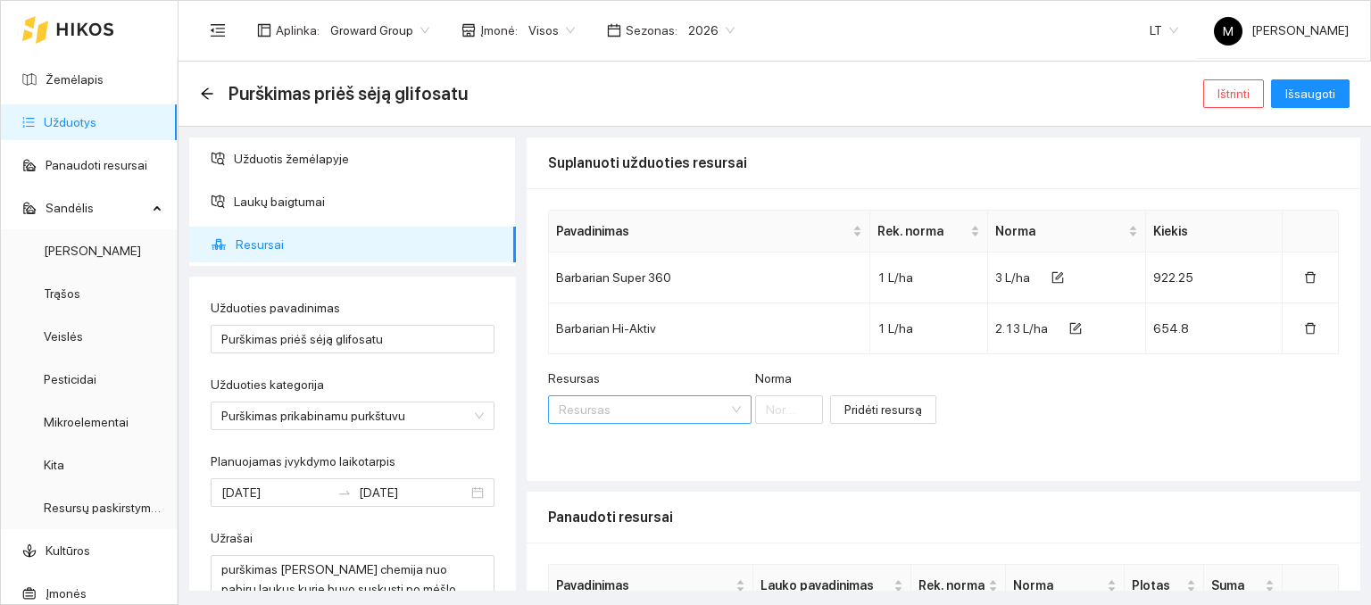
click at [626, 403] on input "Resursas" at bounding box center [644, 409] width 170 height 27
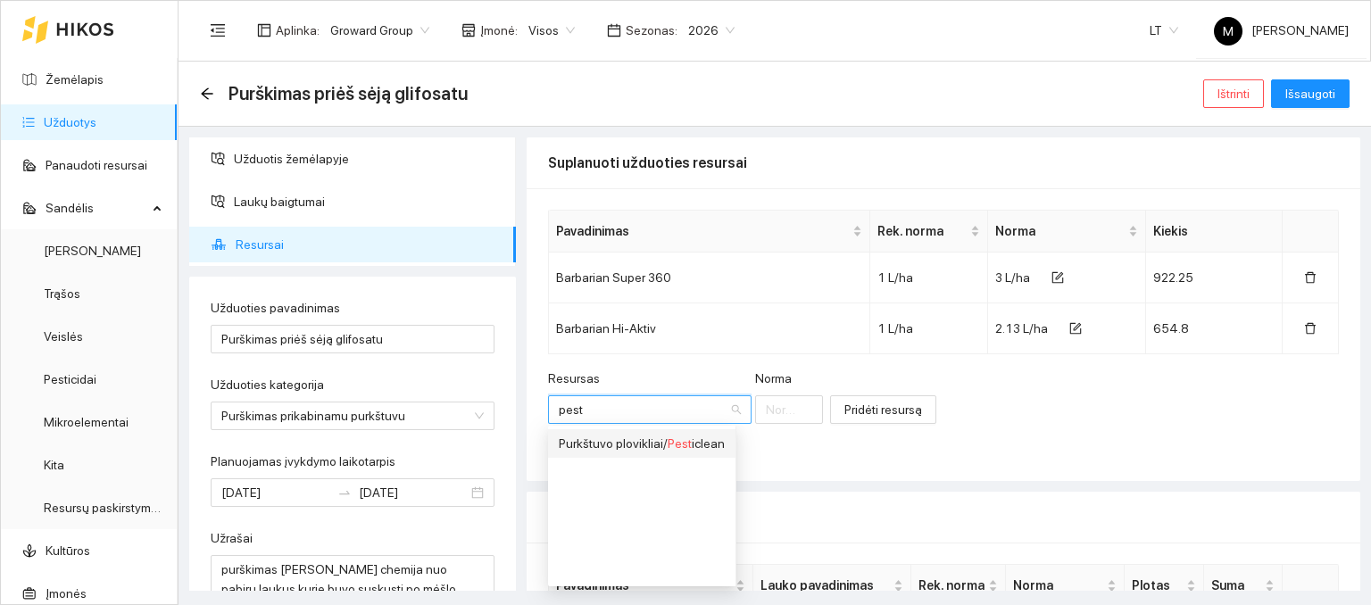
click at [607, 440] on div "Purkštuvo plovikliai / Pest iclean" at bounding box center [642, 444] width 166 height 20
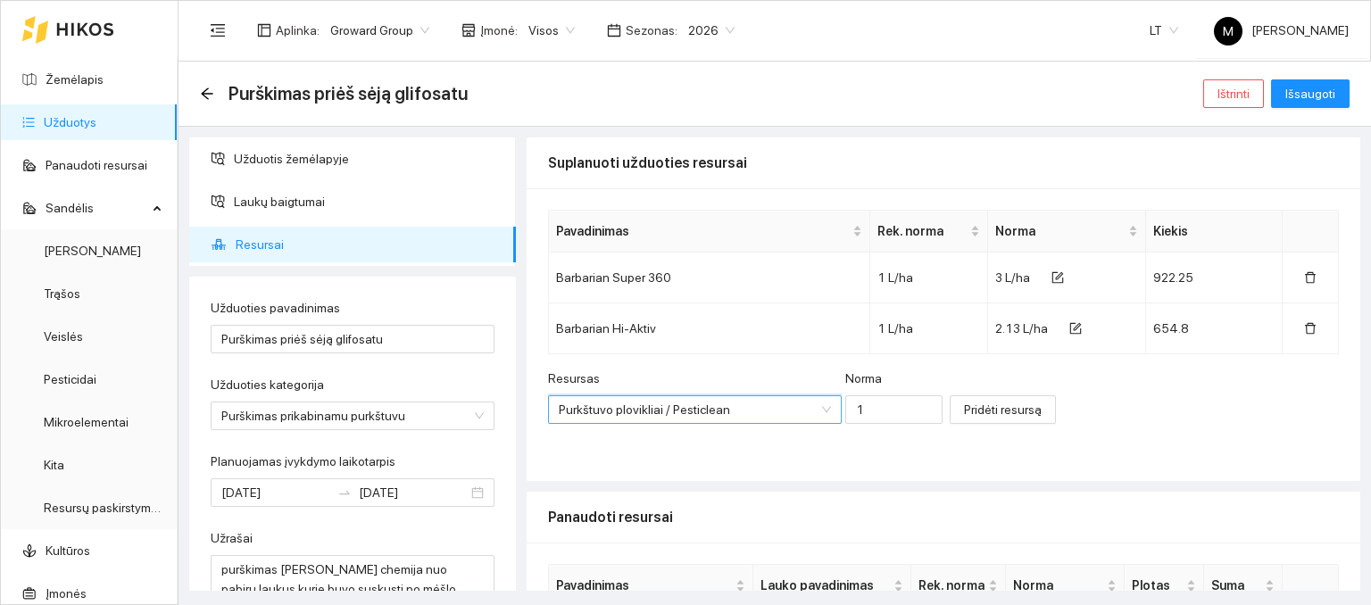
scroll to position [471, 0]
click at [864, 412] on input "1" at bounding box center [894, 409] width 98 height 29
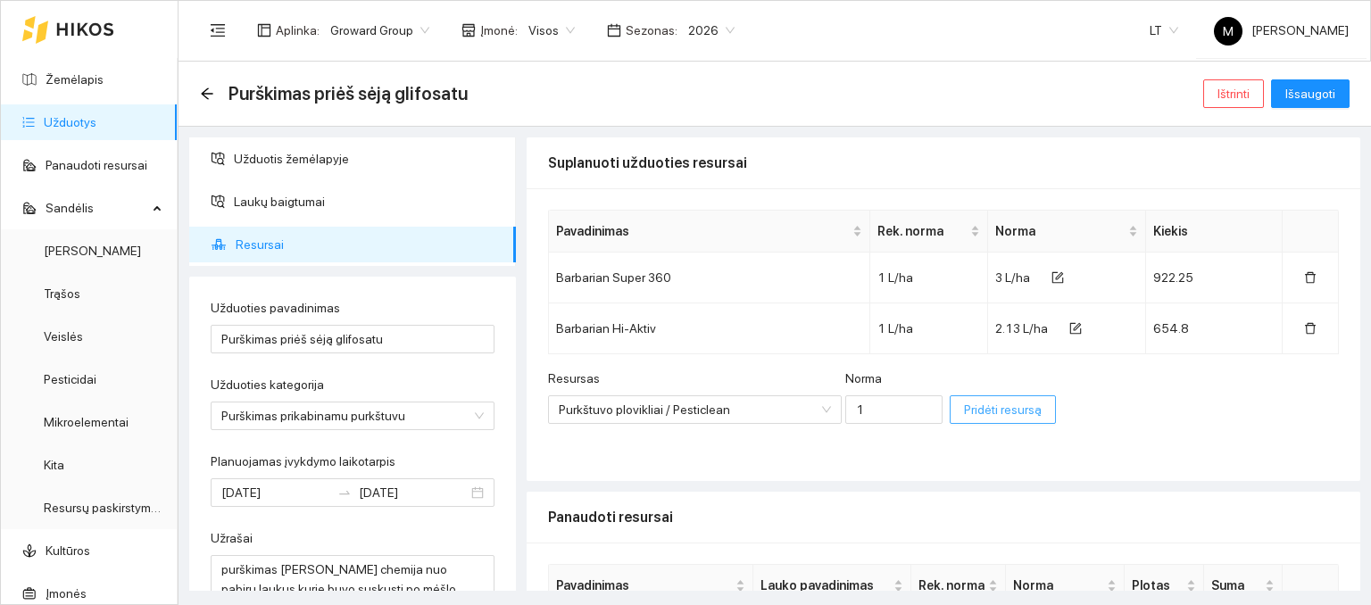
click at [964, 403] on span "Pridėti resursą" at bounding box center [1003, 410] width 78 height 20
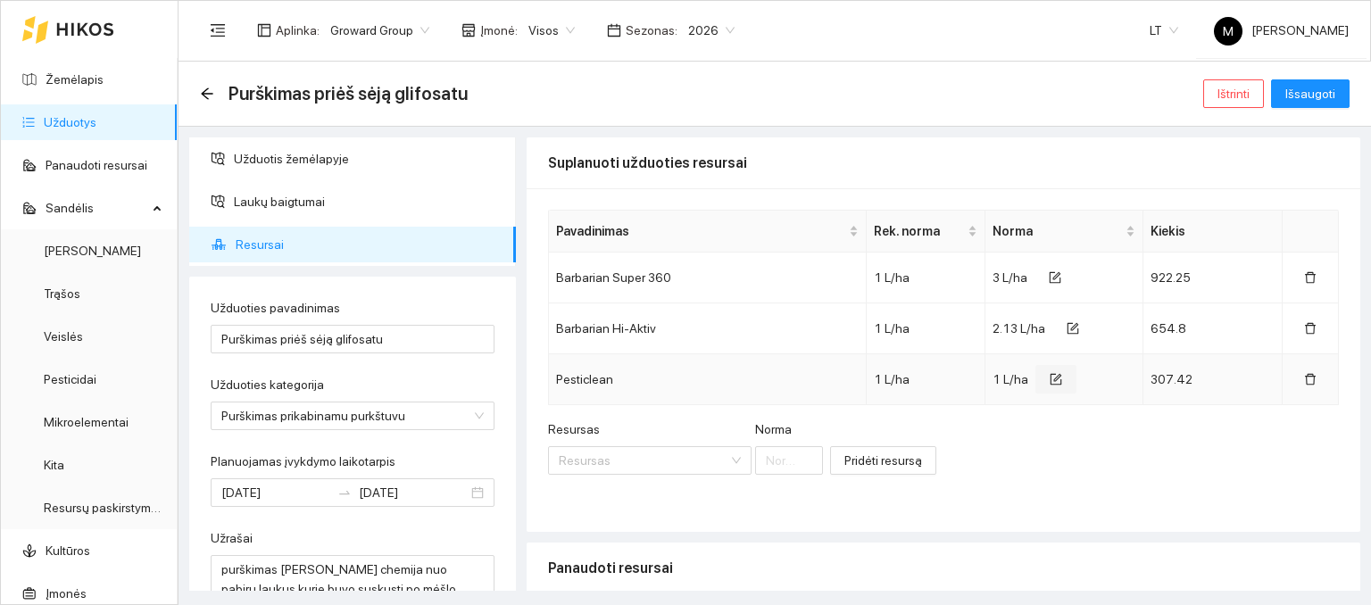
click at [1050, 384] on icon "form" at bounding box center [1056, 379] width 12 height 12
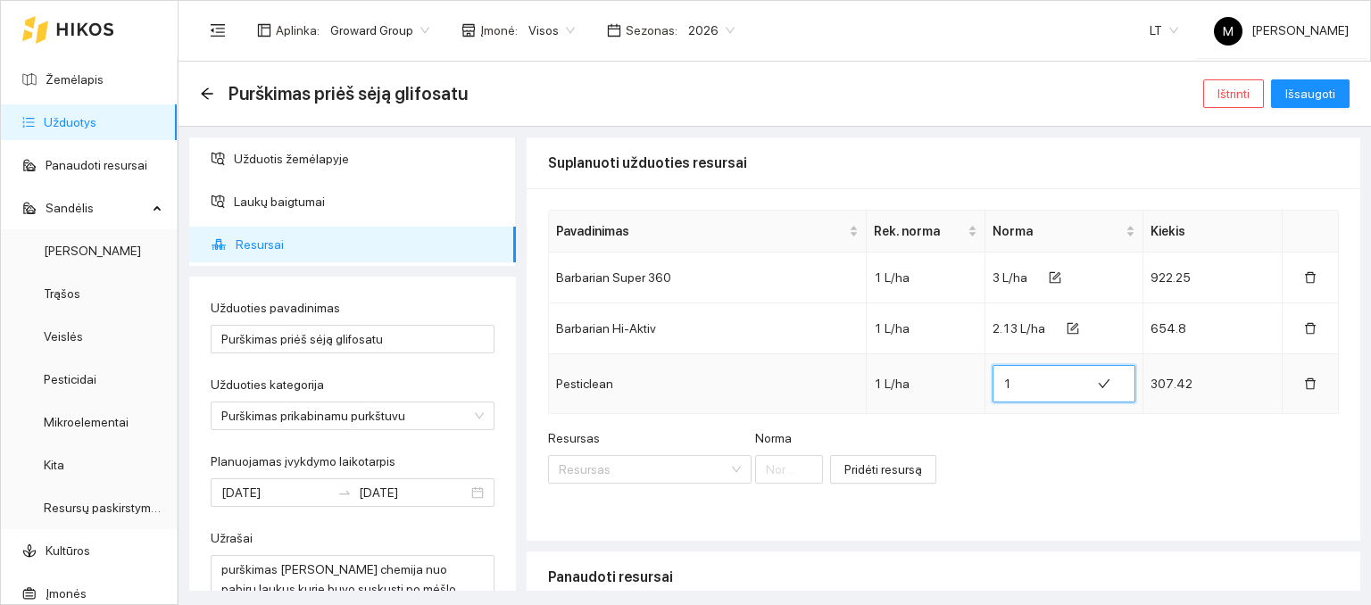
drag, startPoint x: 1016, startPoint y: 385, endPoint x: 979, endPoint y: 386, distance: 36.6
click at [986, 386] on td "1" at bounding box center [1065, 384] width 158 height 60
click at [1312, 95] on span "Išsaugoti" at bounding box center [1310, 94] width 50 height 20
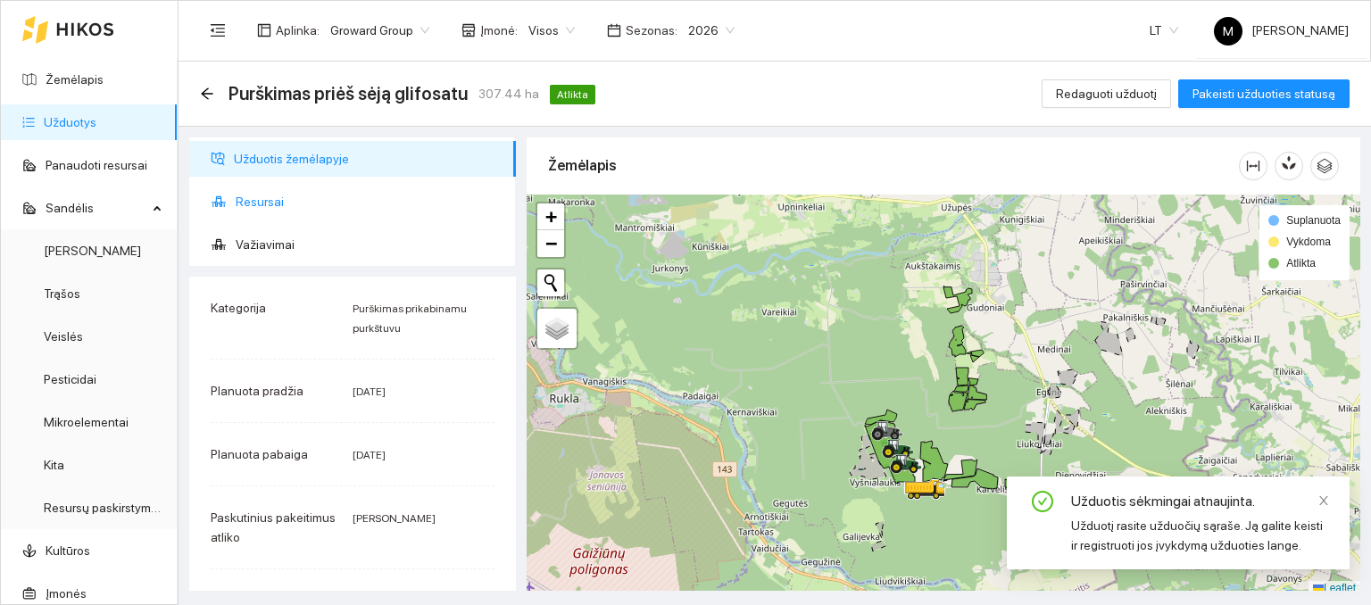
click at [275, 201] on span "Resursai" at bounding box center [369, 202] width 266 height 36
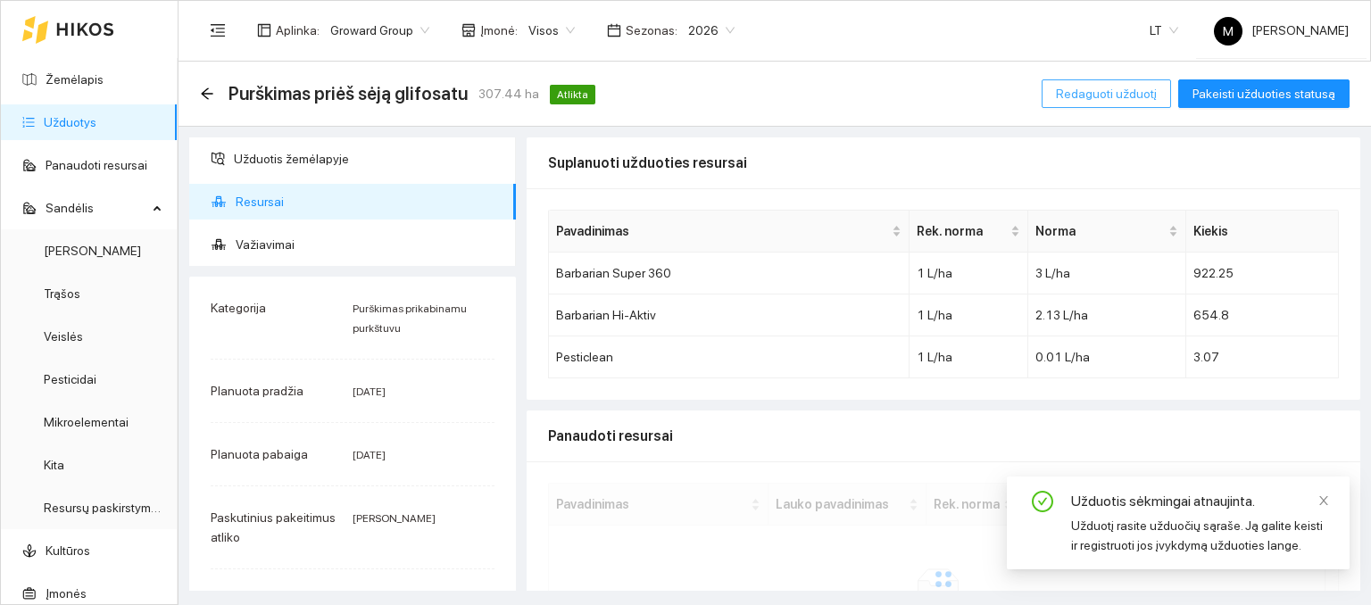
click at [1094, 90] on span "Redaguoti užduotį" at bounding box center [1106, 94] width 101 height 20
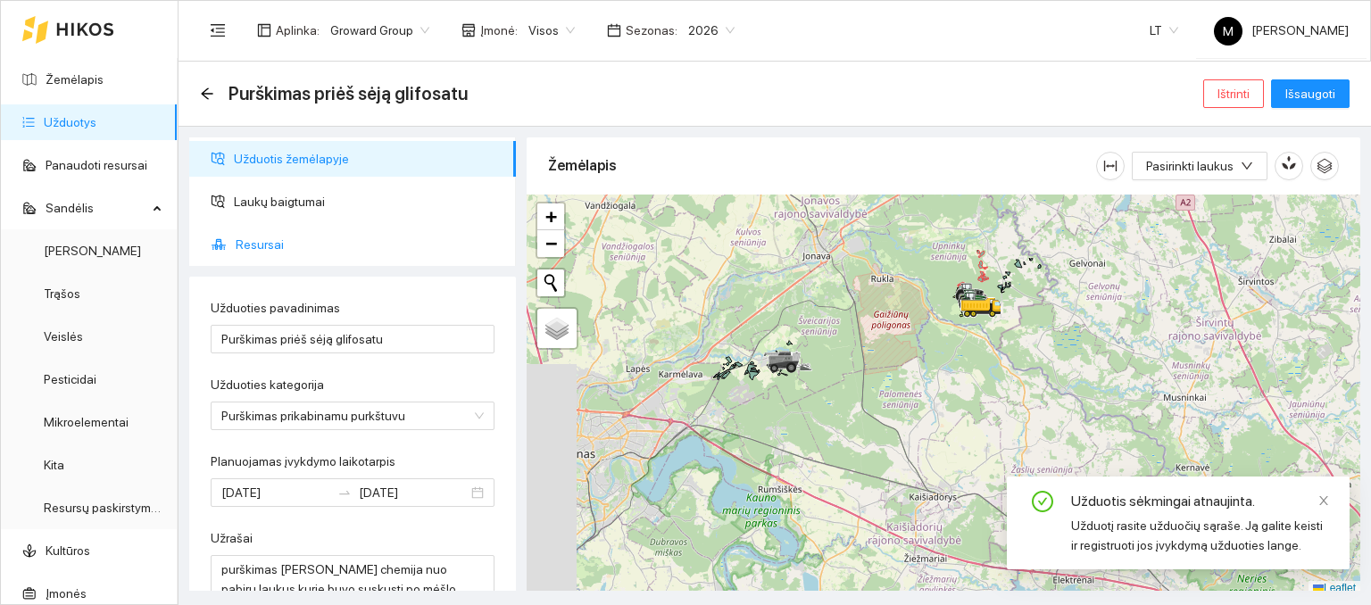
click at [270, 235] on span "Resursai" at bounding box center [369, 245] width 266 height 36
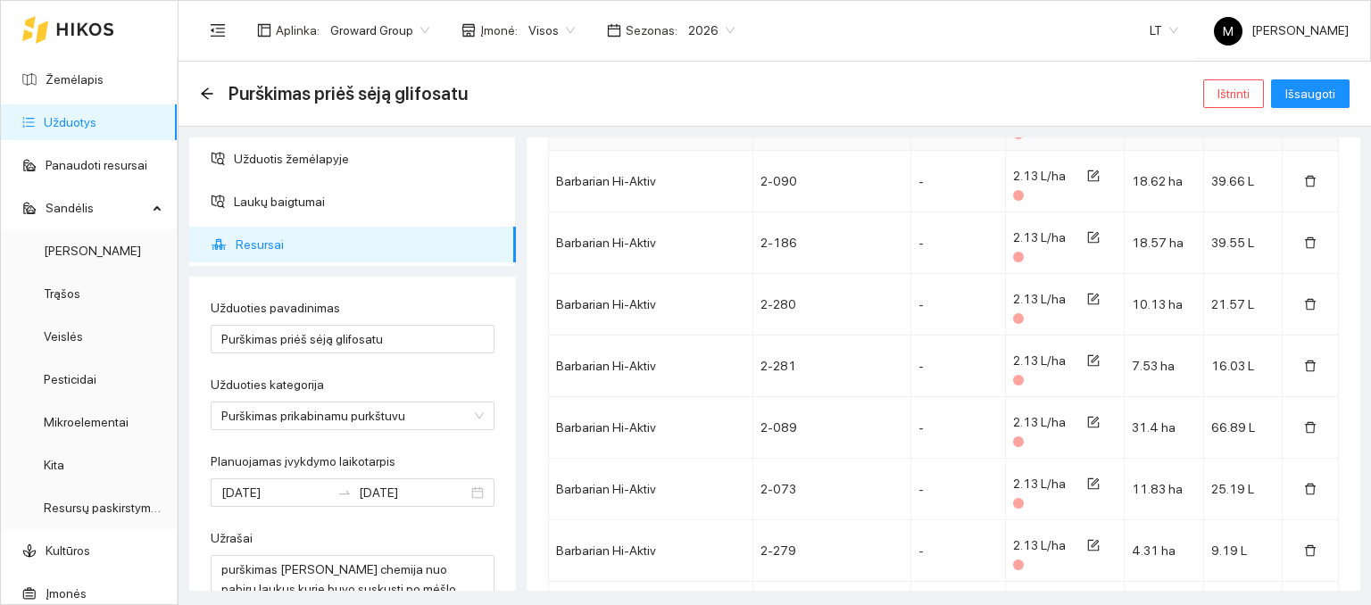
scroll to position [1185, 0]
click at [624, 555] on span "Pridėti panaudotą resursą" at bounding box center [632, 561] width 141 height 20
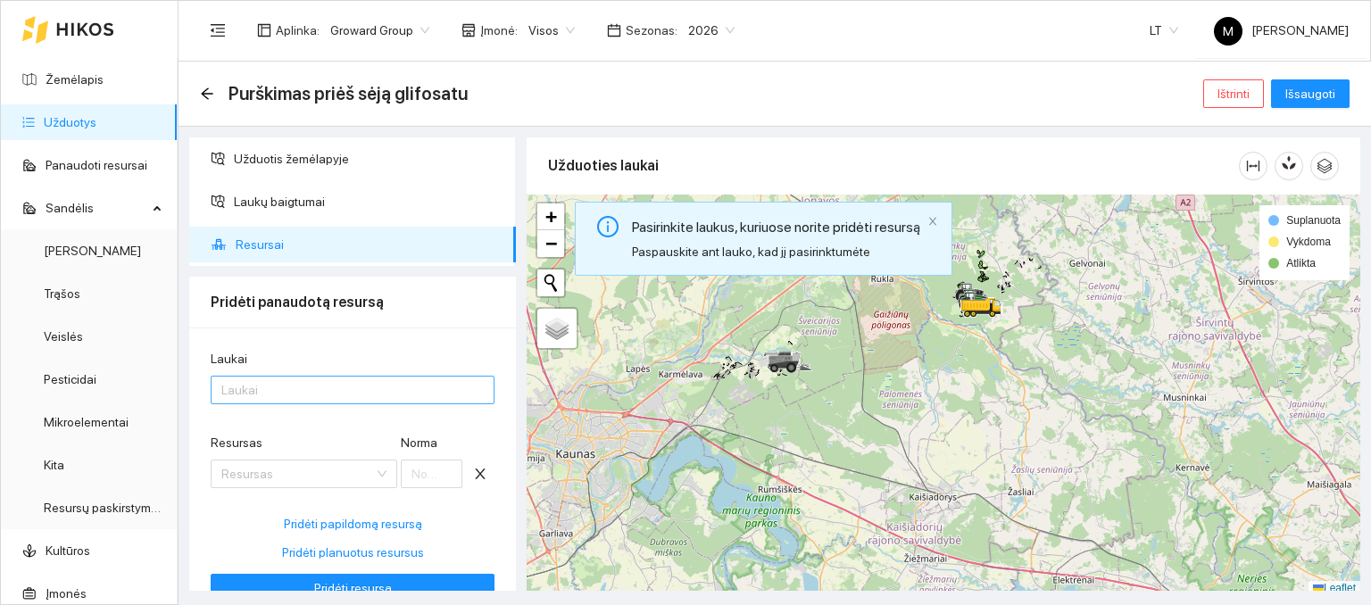
click at [293, 394] on div at bounding box center [343, 389] width 257 height 21
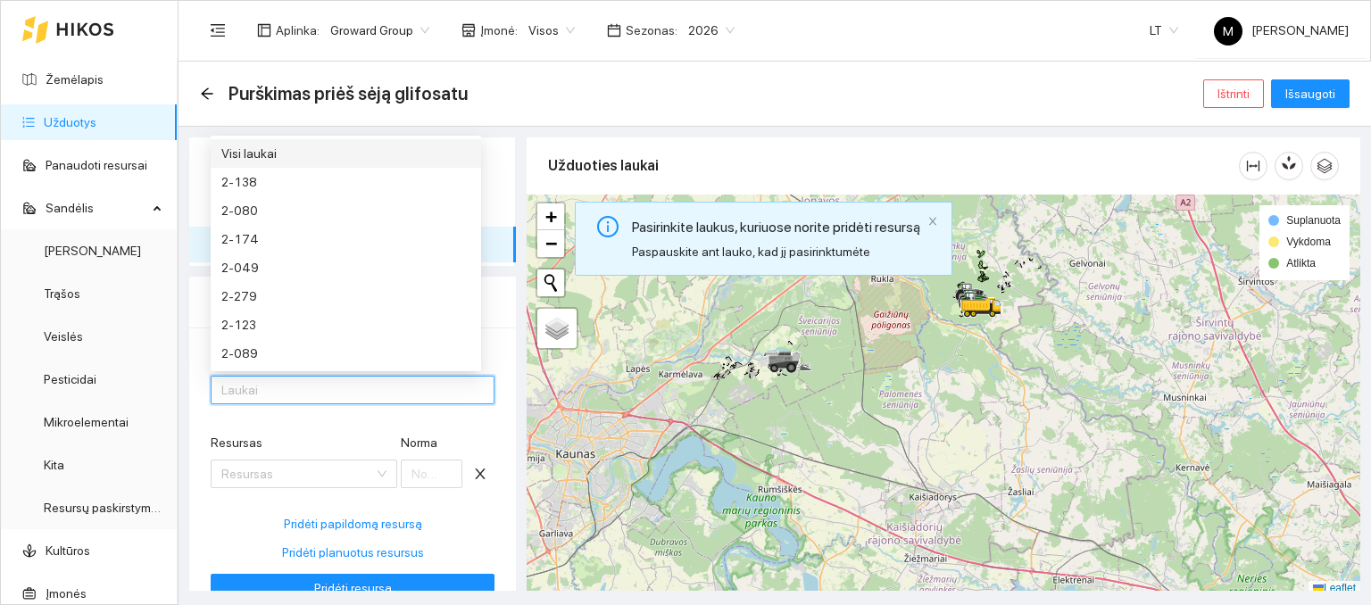
click at [299, 154] on div "Visi laukai" at bounding box center [345, 154] width 249 height 20
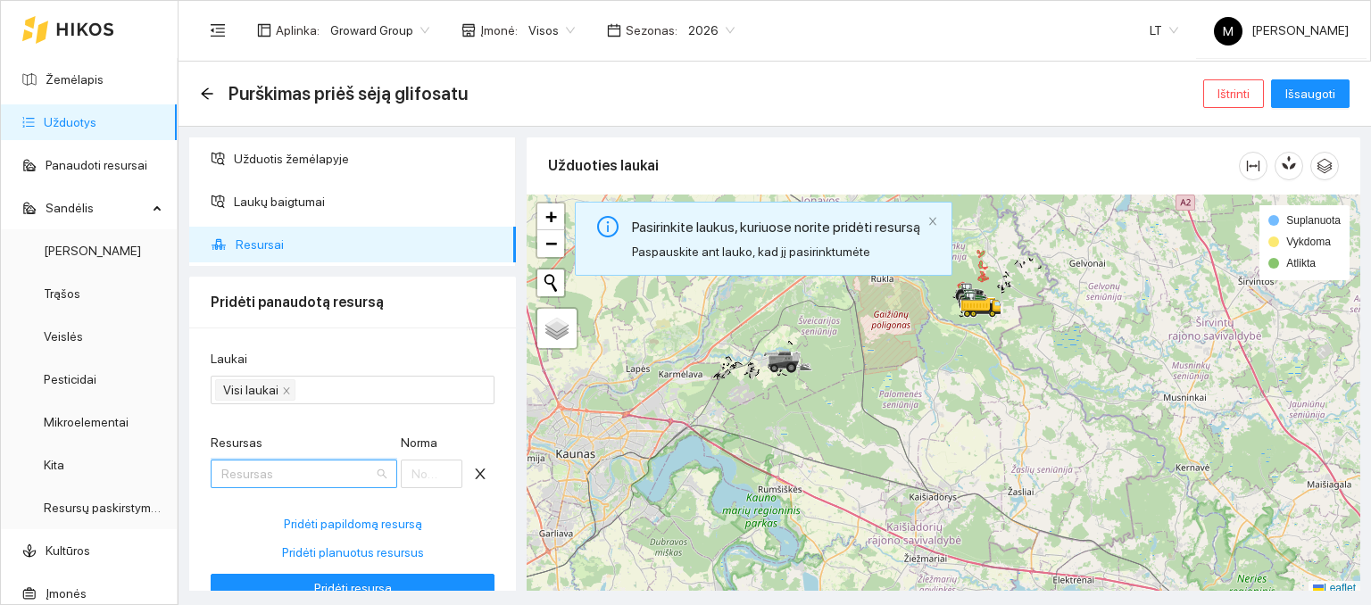
click at [279, 475] on input "Resursas" at bounding box center [297, 474] width 153 height 27
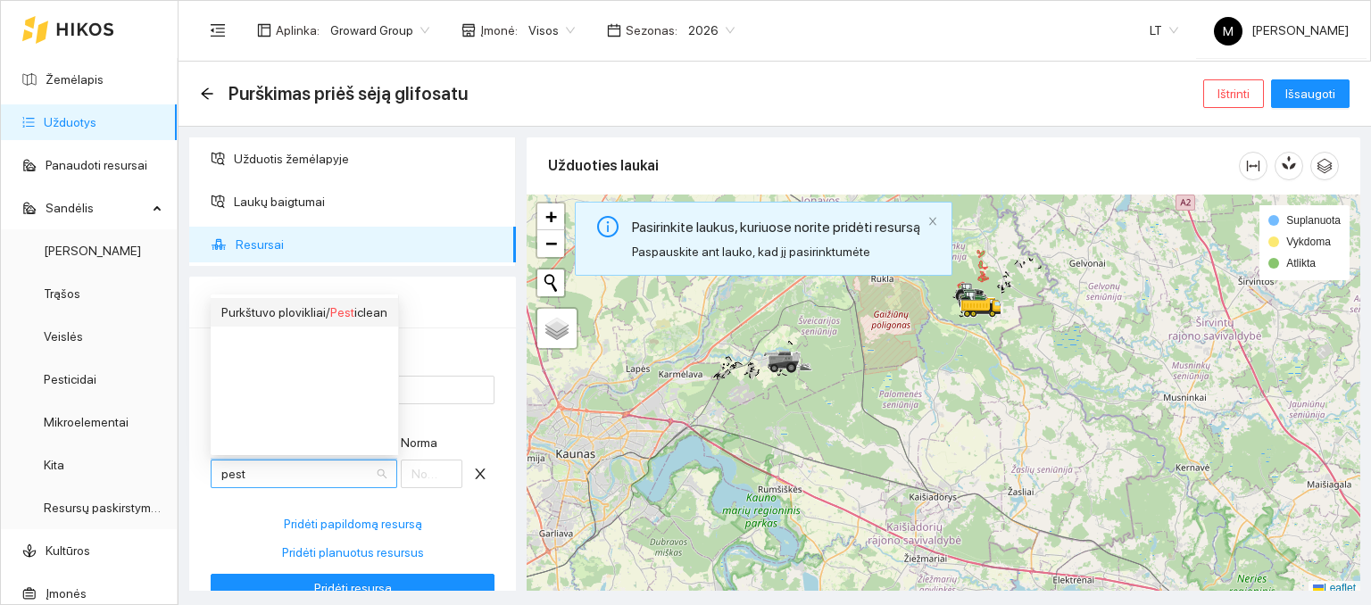
click at [250, 316] on div "Purkštuvo plovikliai / Pest iclean" at bounding box center [304, 313] width 166 height 20
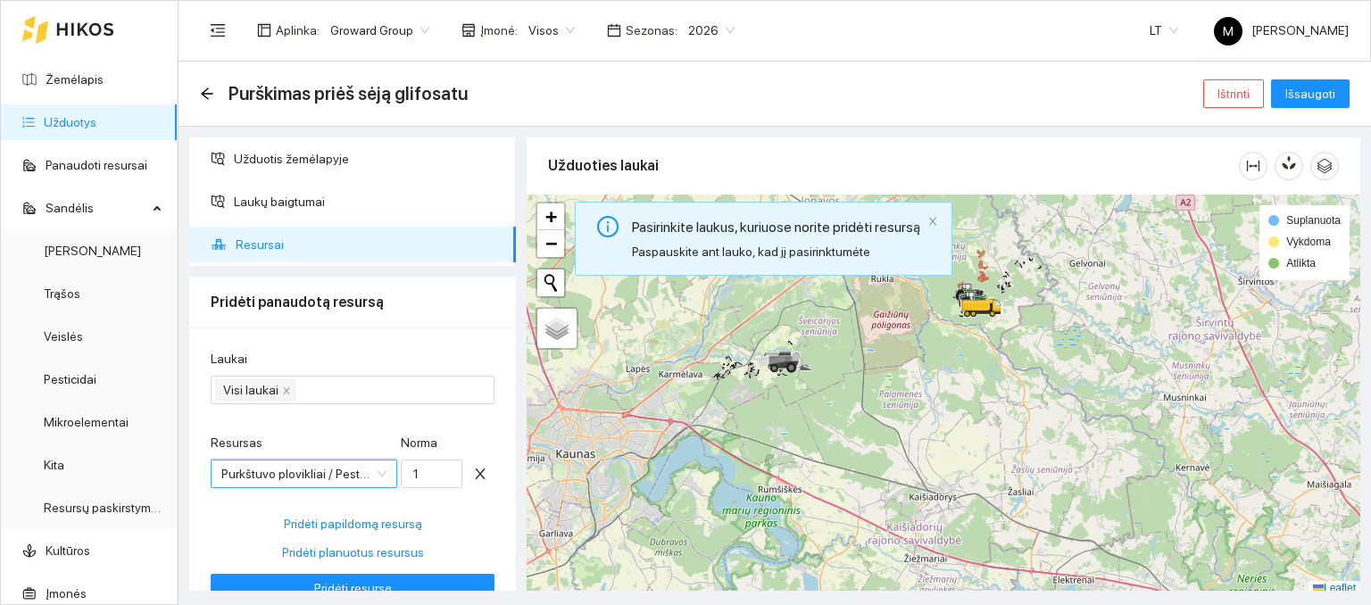
scroll to position [471, 0]
click at [413, 479] on input "1" at bounding box center [432, 474] width 62 height 29
click at [356, 583] on span "Pridėti resursą" at bounding box center [353, 588] width 78 height 20
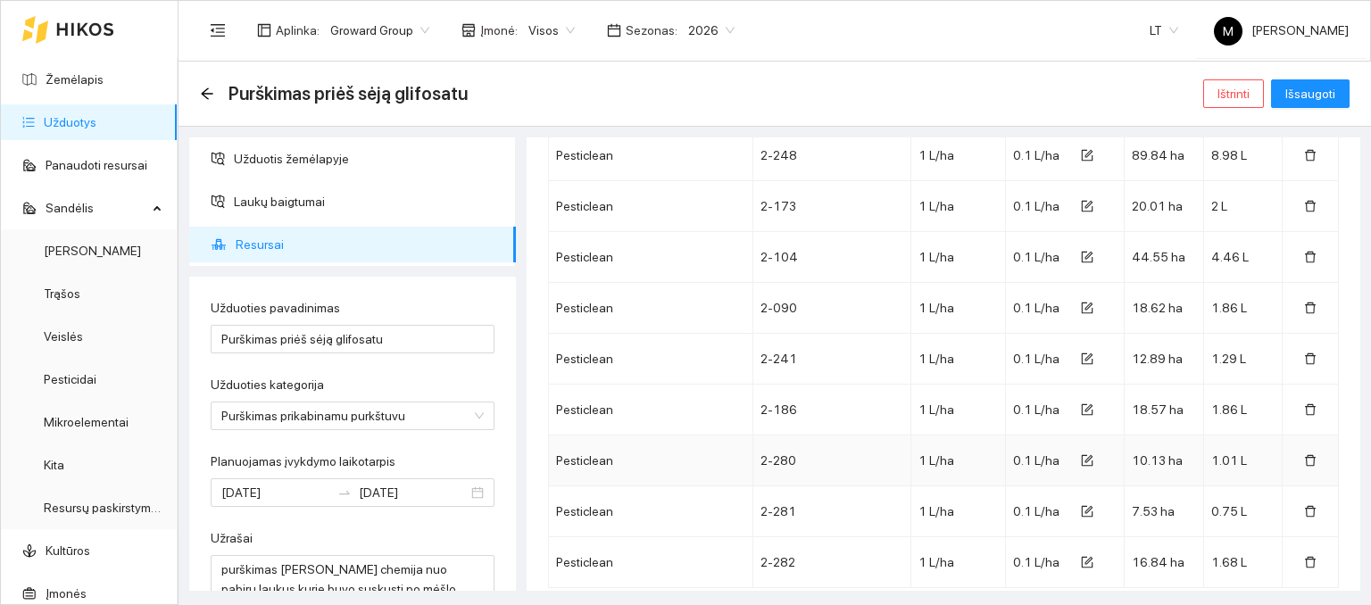
scroll to position [2048, 0]
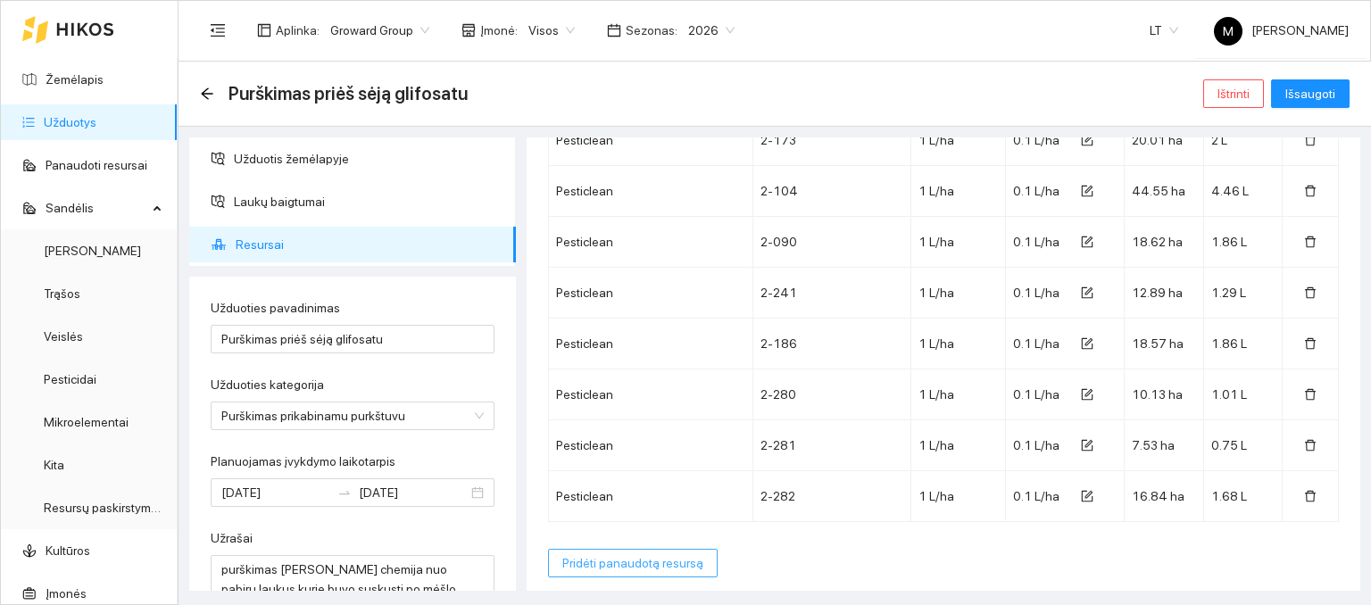
click at [639, 553] on span "Pridėti panaudotą resursą" at bounding box center [632, 563] width 141 height 20
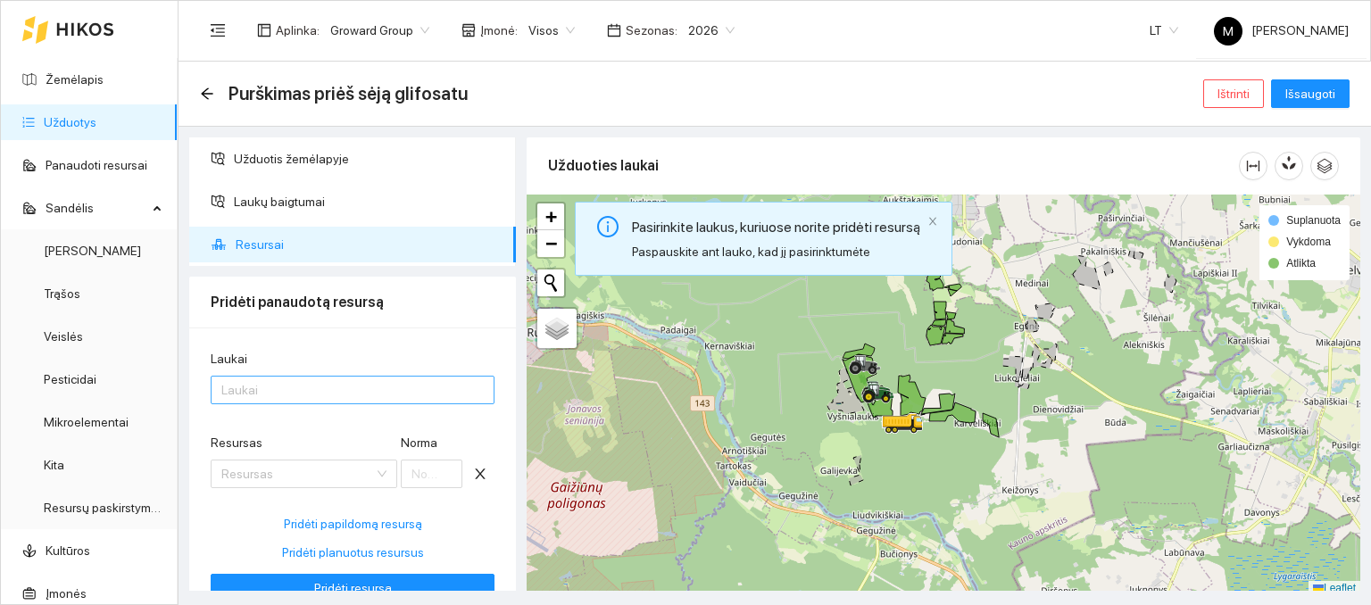
click at [308, 390] on div at bounding box center [343, 389] width 257 height 21
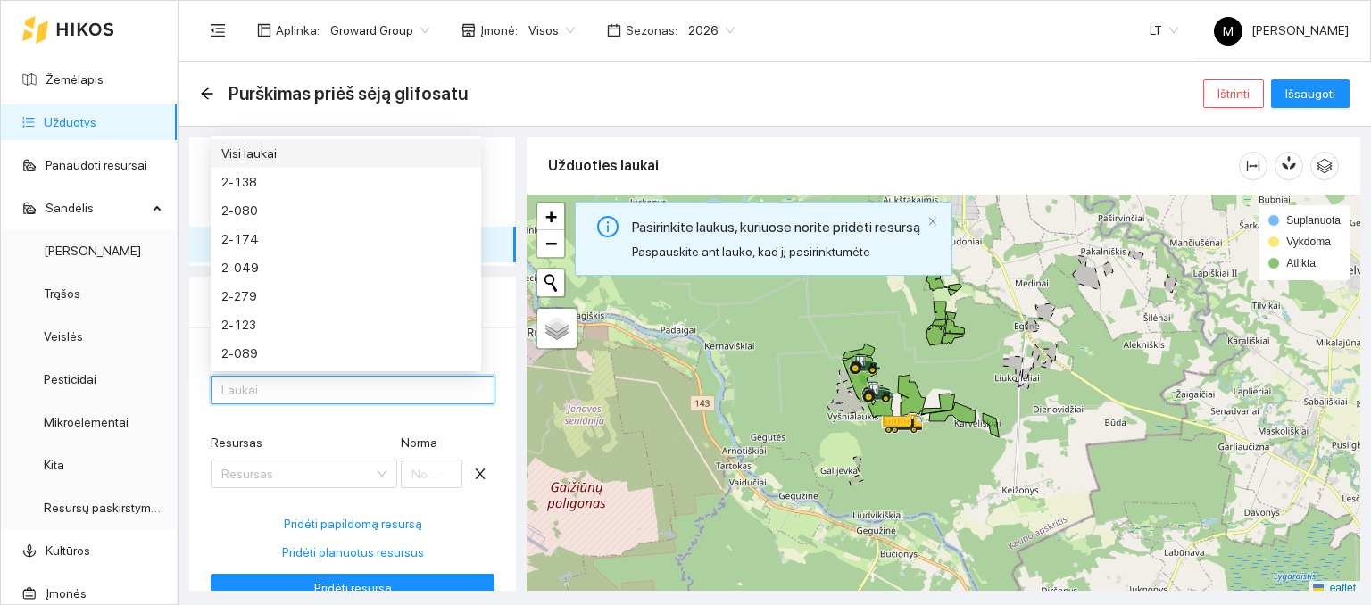
click at [294, 151] on div "Visi laukai" at bounding box center [345, 154] width 249 height 20
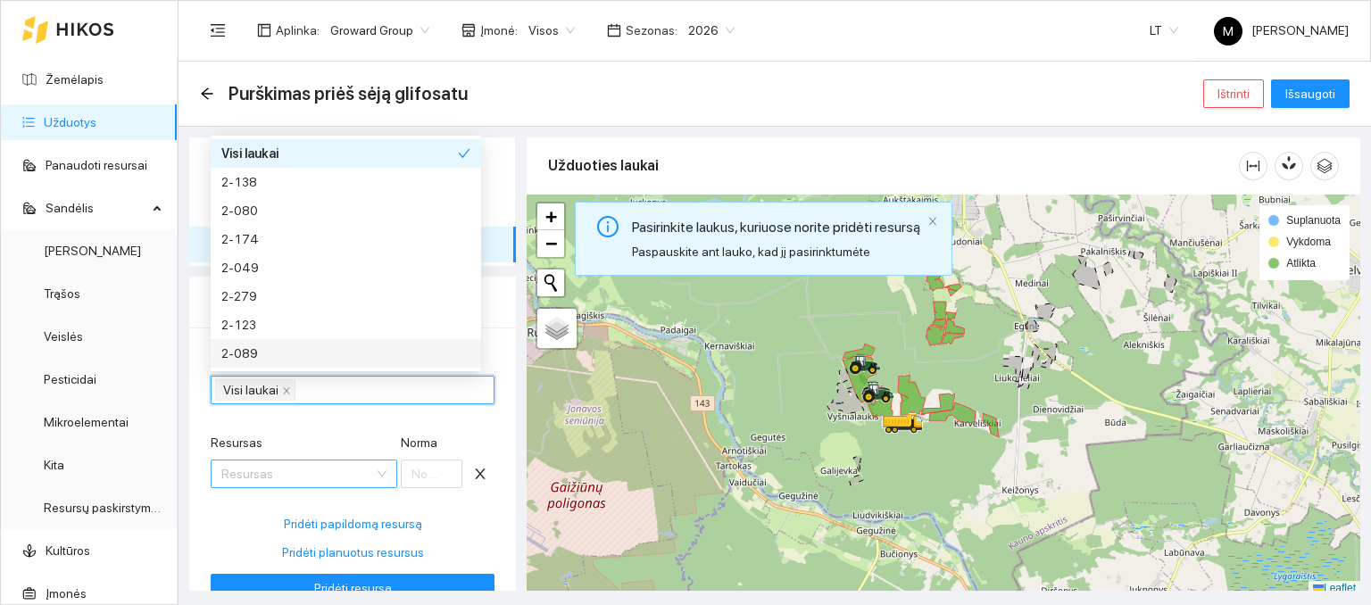
click at [261, 469] on input "Resursas" at bounding box center [297, 474] width 153 height 27
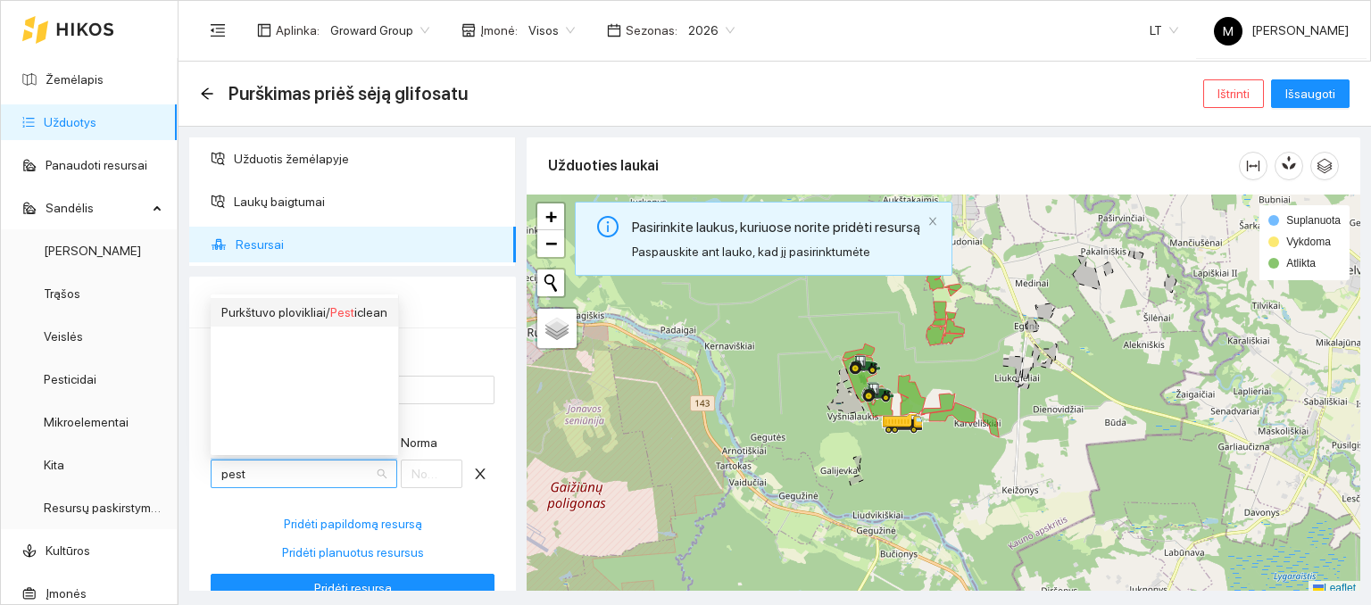
click at [287, 310] on div "Purkštuvo plovikliai / Pest iclean" at bounding box center [304, 313] width 166 height 20
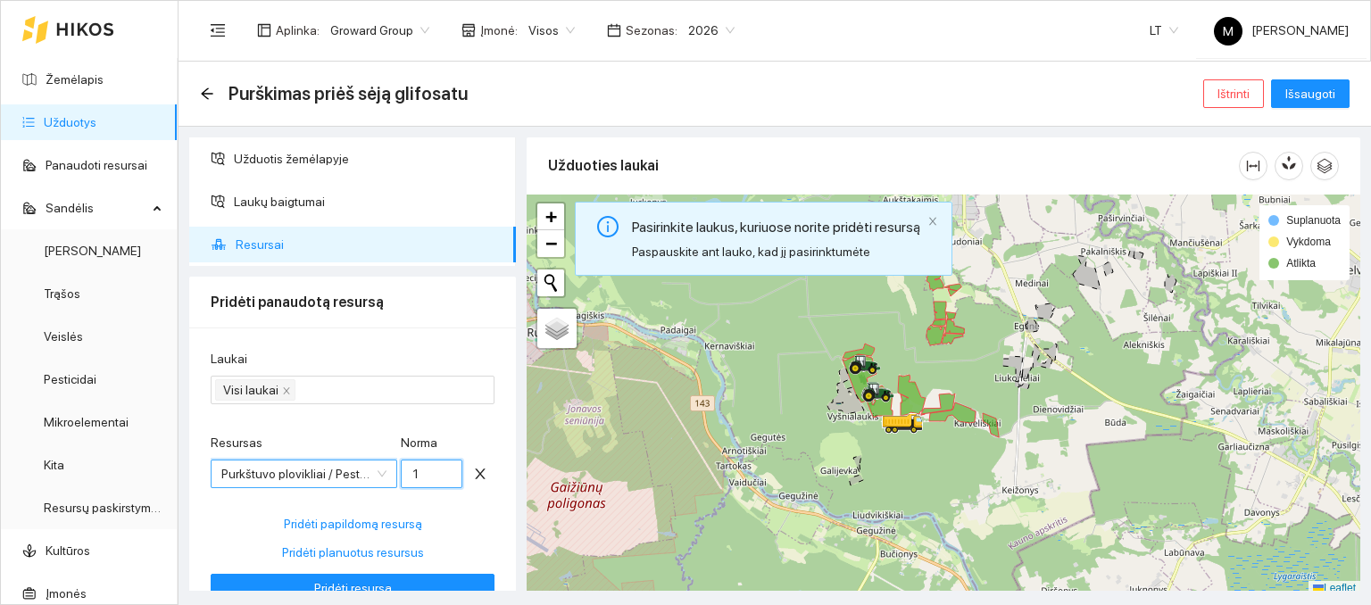
click at [408, 478] on input "1" at bounding box center [432, 474] width 62 height 29
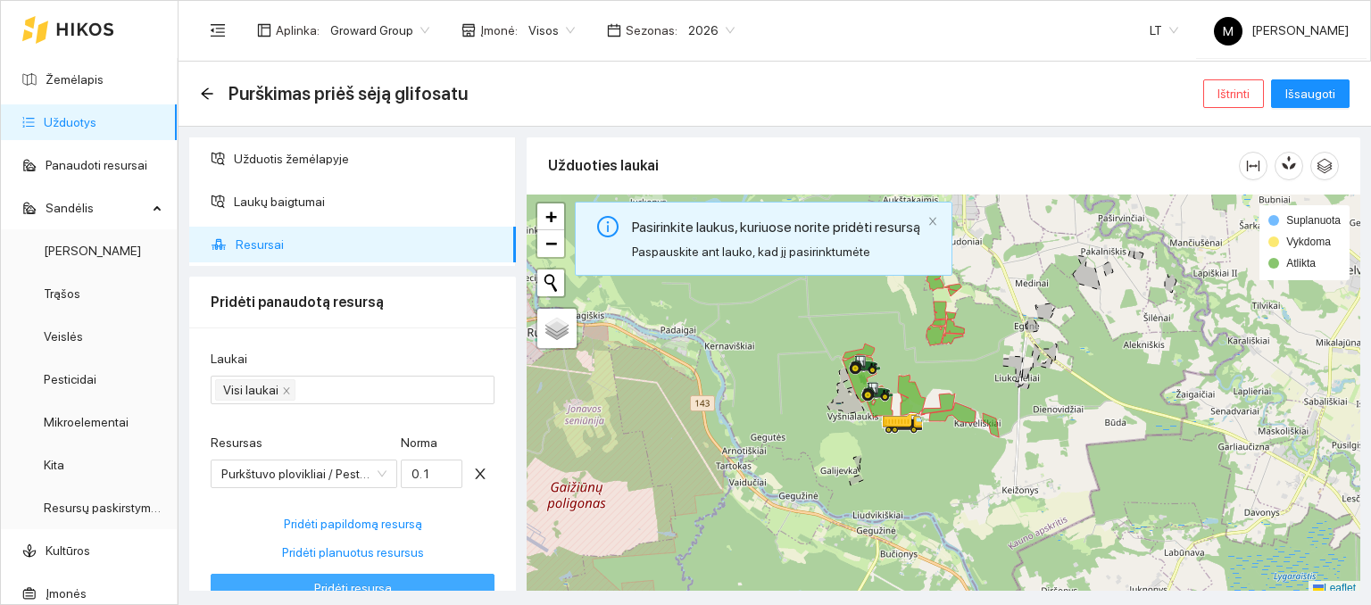
click at [349, 581] on span "Pridėti resursą" at bounding box center [353, 588] width 78 height 20
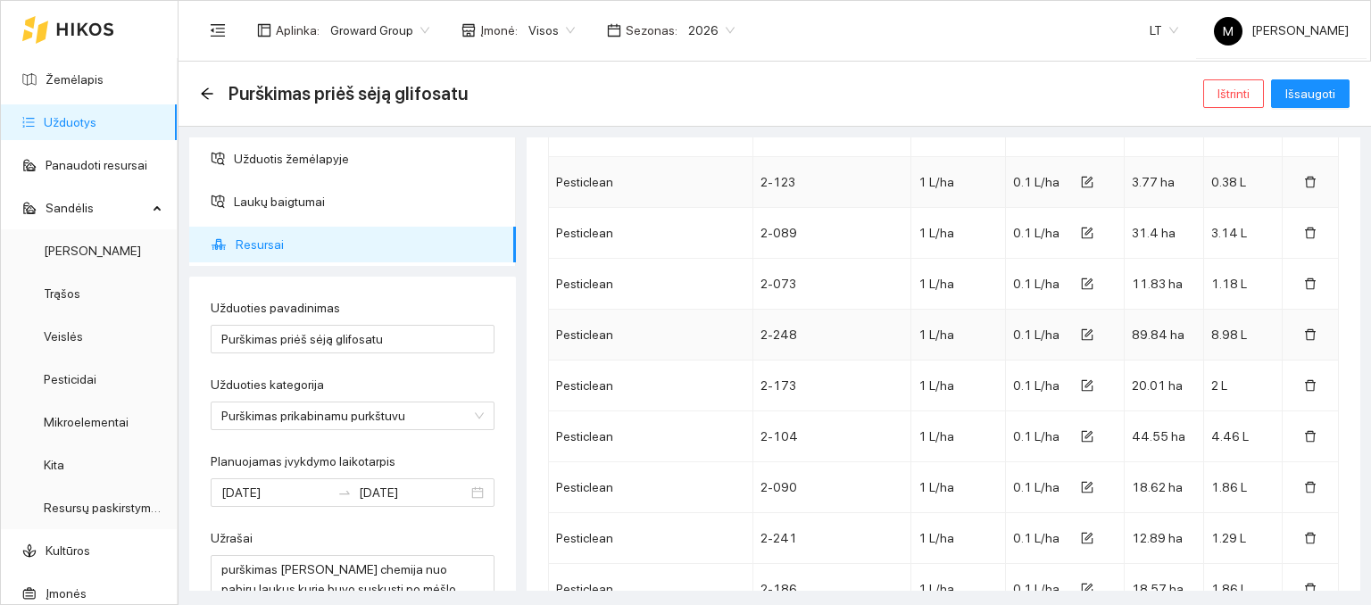
scroll to position [2048, 0]
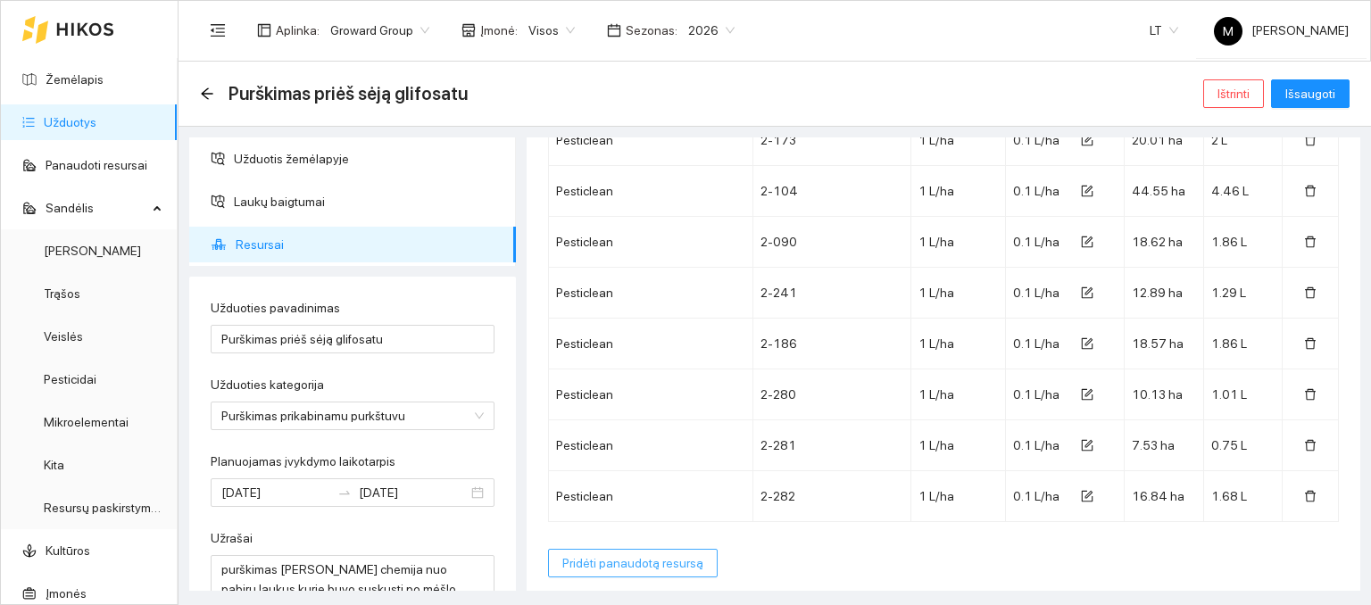
click at [637, 565] on button "Pridėti panaudotą resursą" at bounding box center [633, 563] width 170 height 29
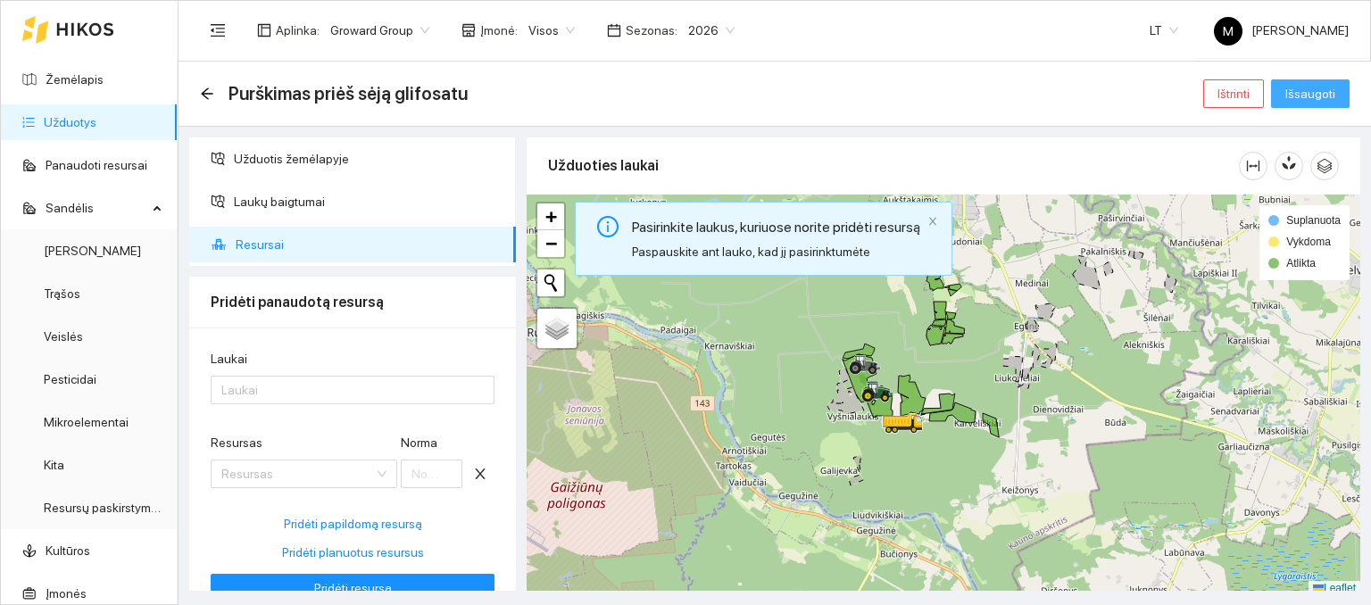
click at [1310, 90] on span "Išsaugoti" at bounding box center [1310, 94] width 50 height 20
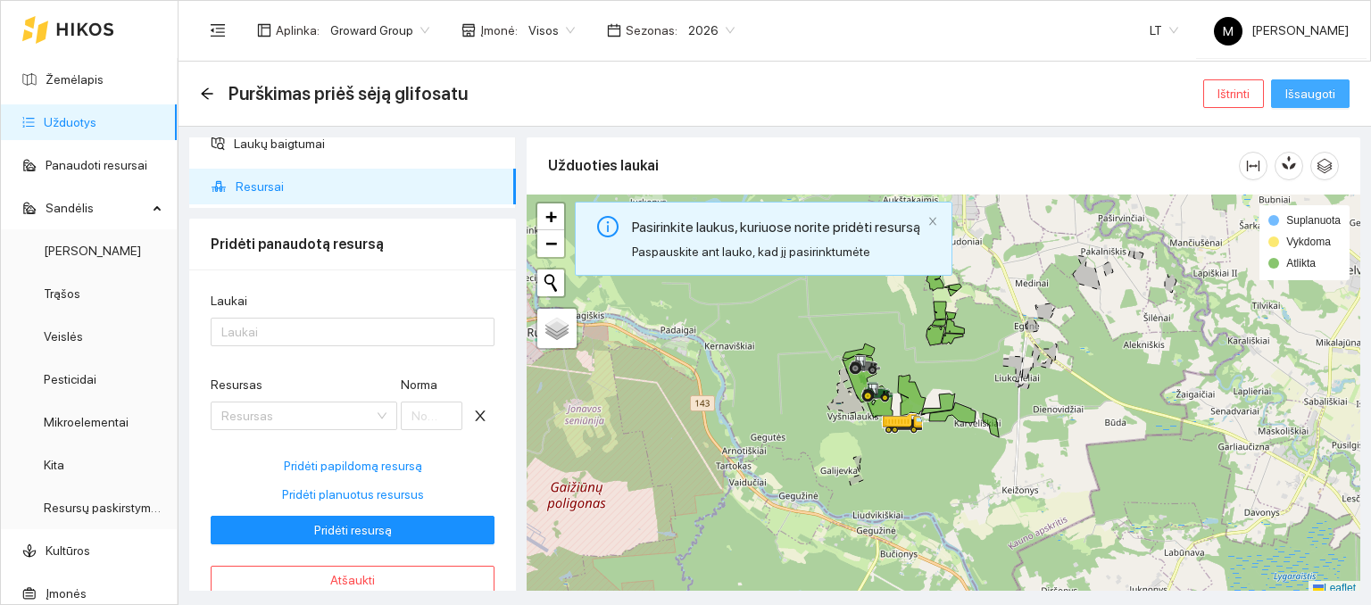
scroll to position [88, 0]
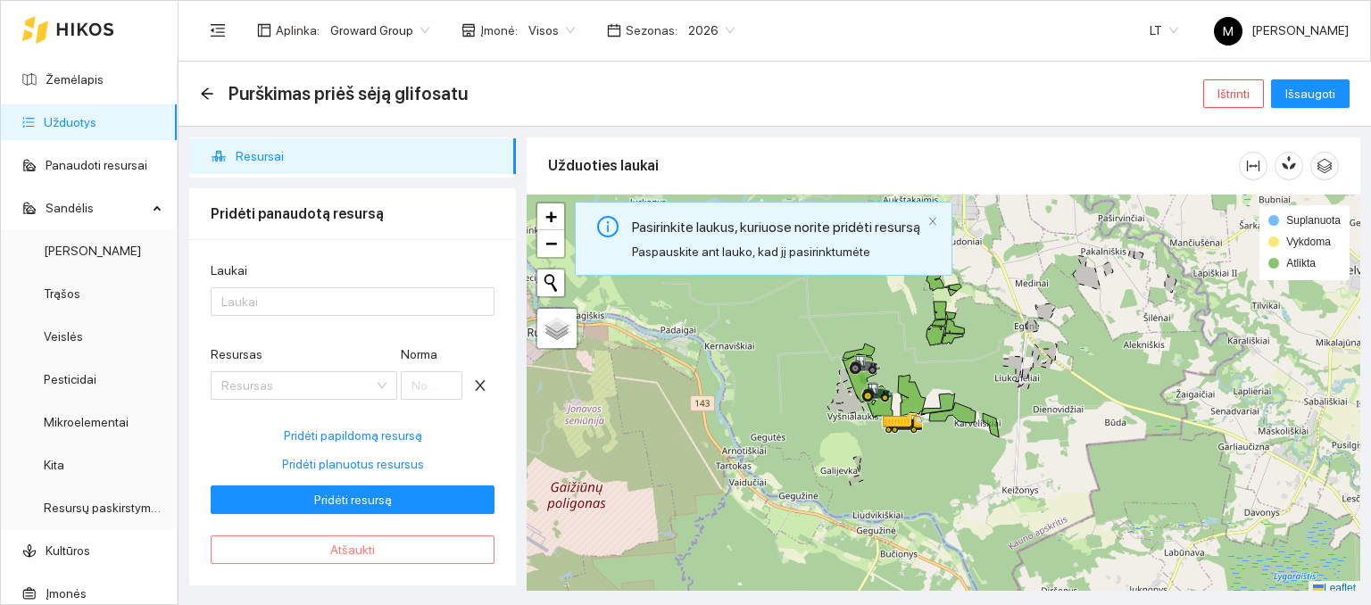
click at [341, 538] on button "Atšaukti" at bounding box center [353, 550] width 284 height 29
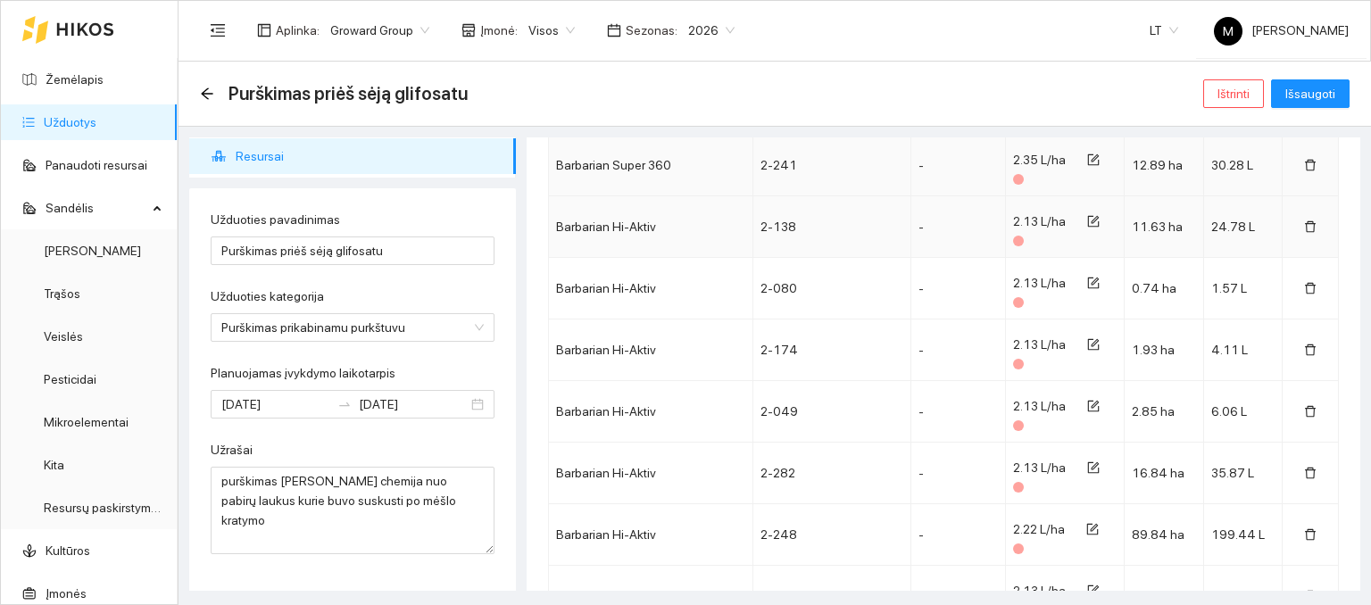
scroll to position [625, 0]
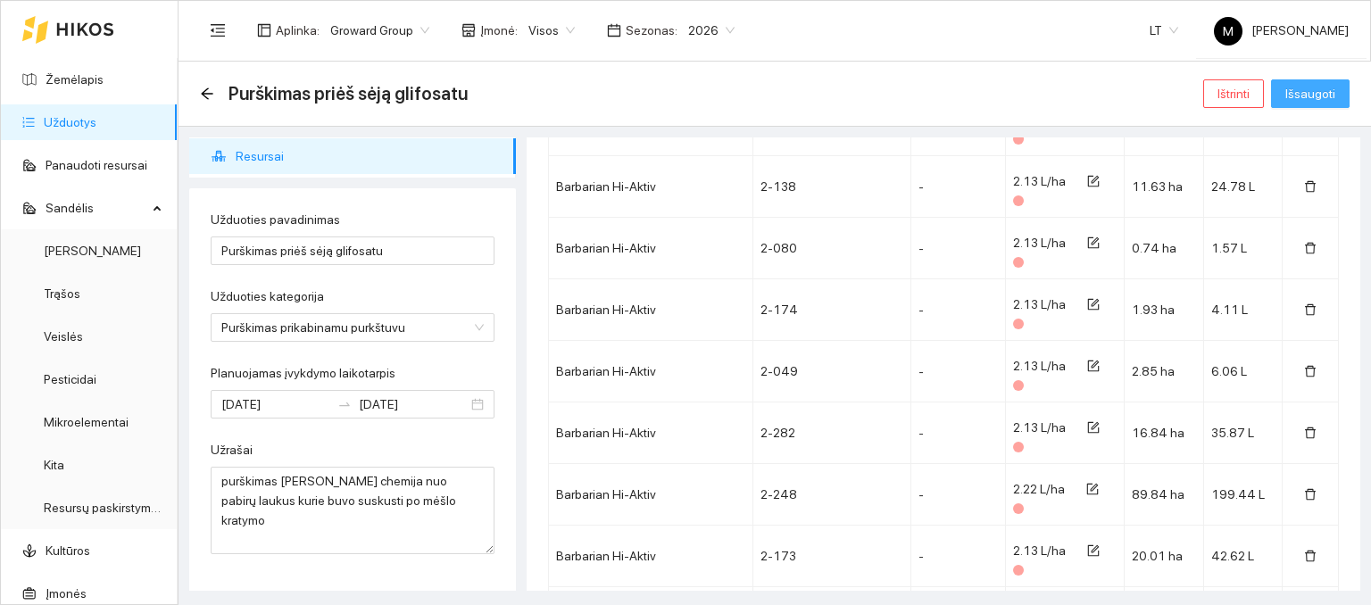
click at [1306, 89] on span "Išsaugoti" at bounding box center [1310, 94] width 50 height 20
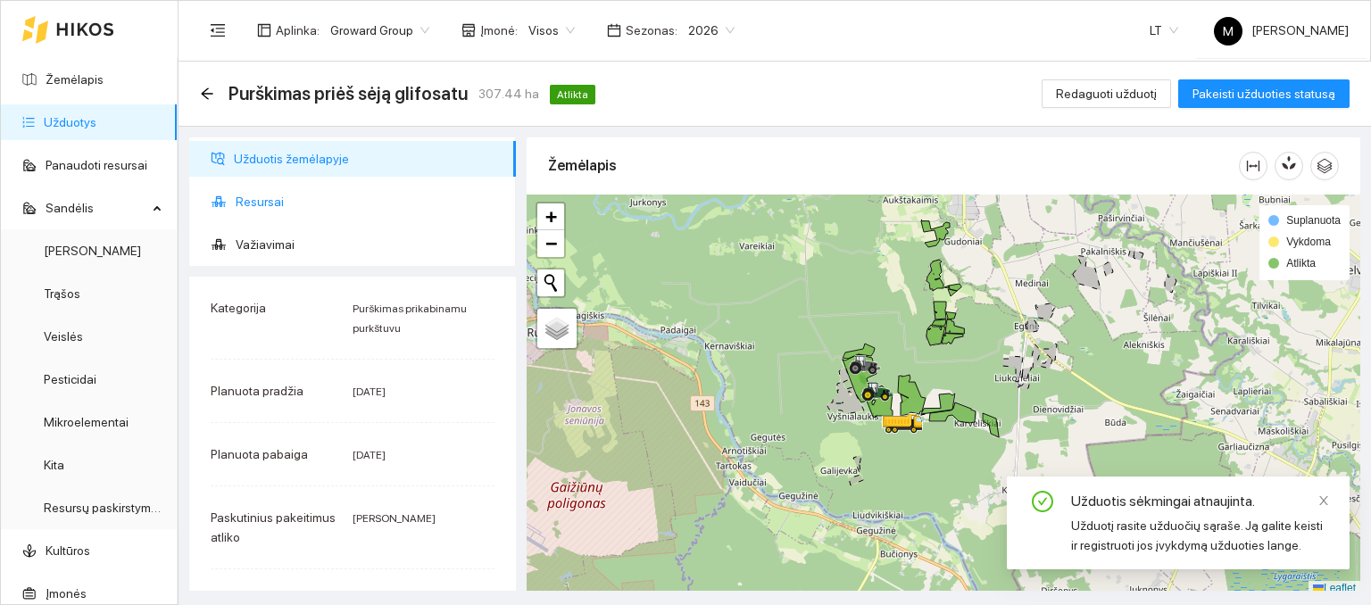
click at [229, 206] on li "Resursai" at bounding box center [352, 202] width 327 height 36
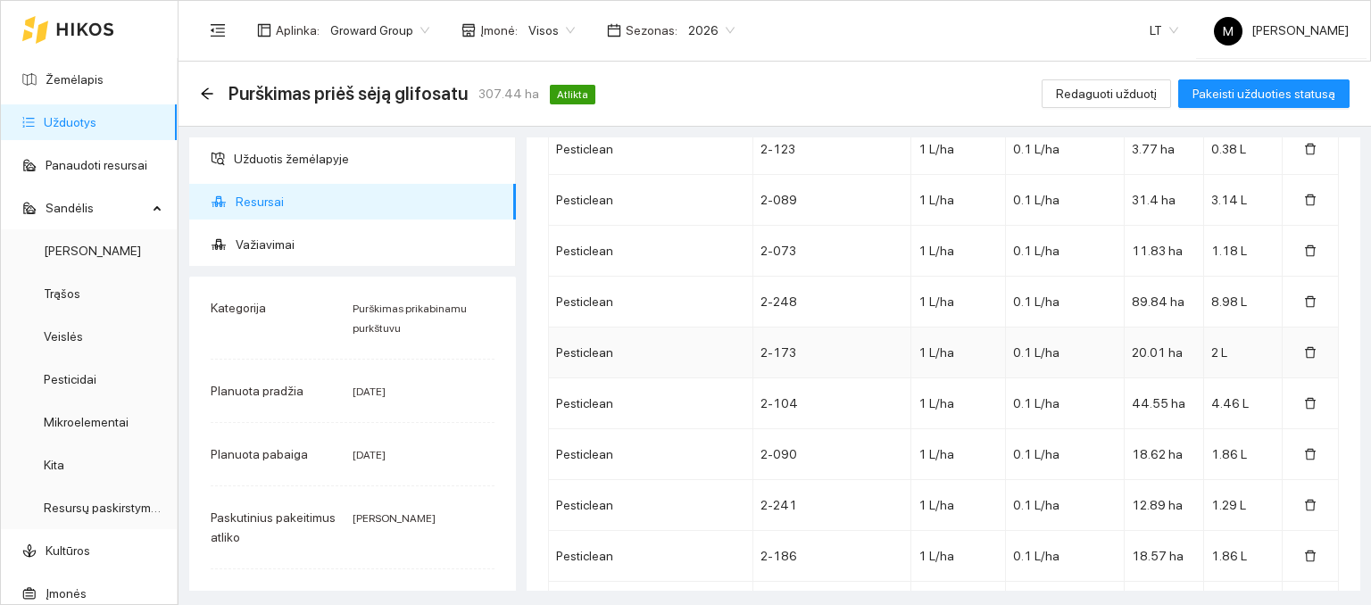
scroll to position [1867, 0]
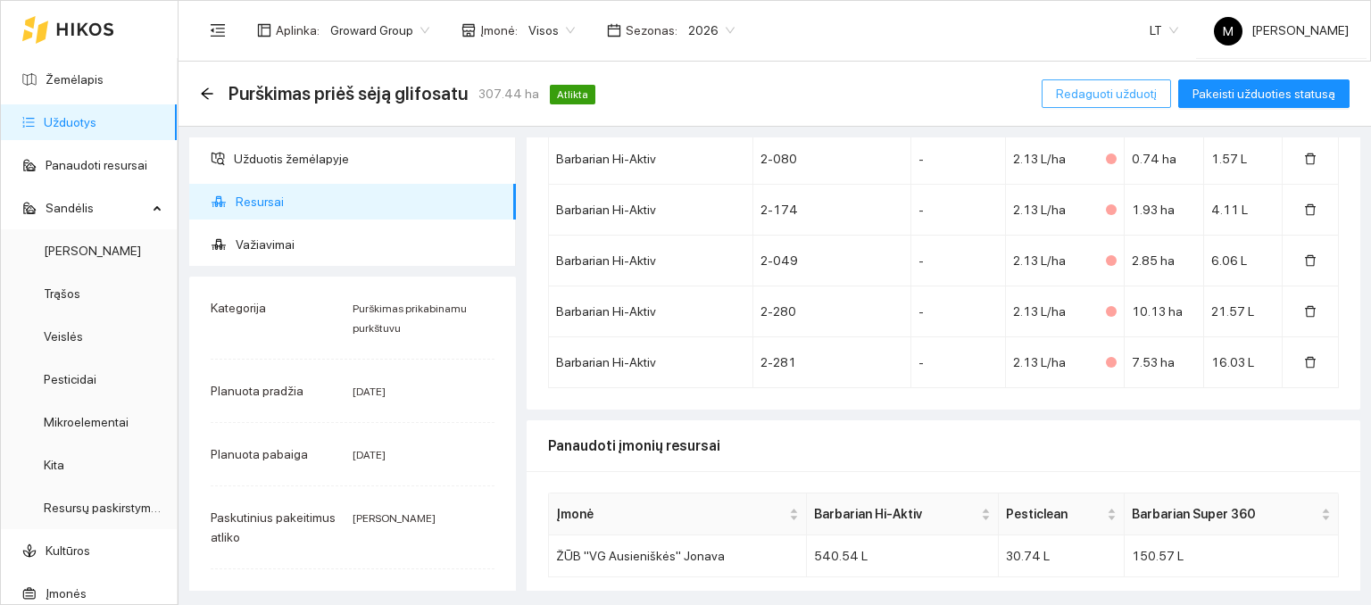
click at [1100, 87] on span "Redaguoti užduotį" at bounding box center [1106, 94] width 101 height 20
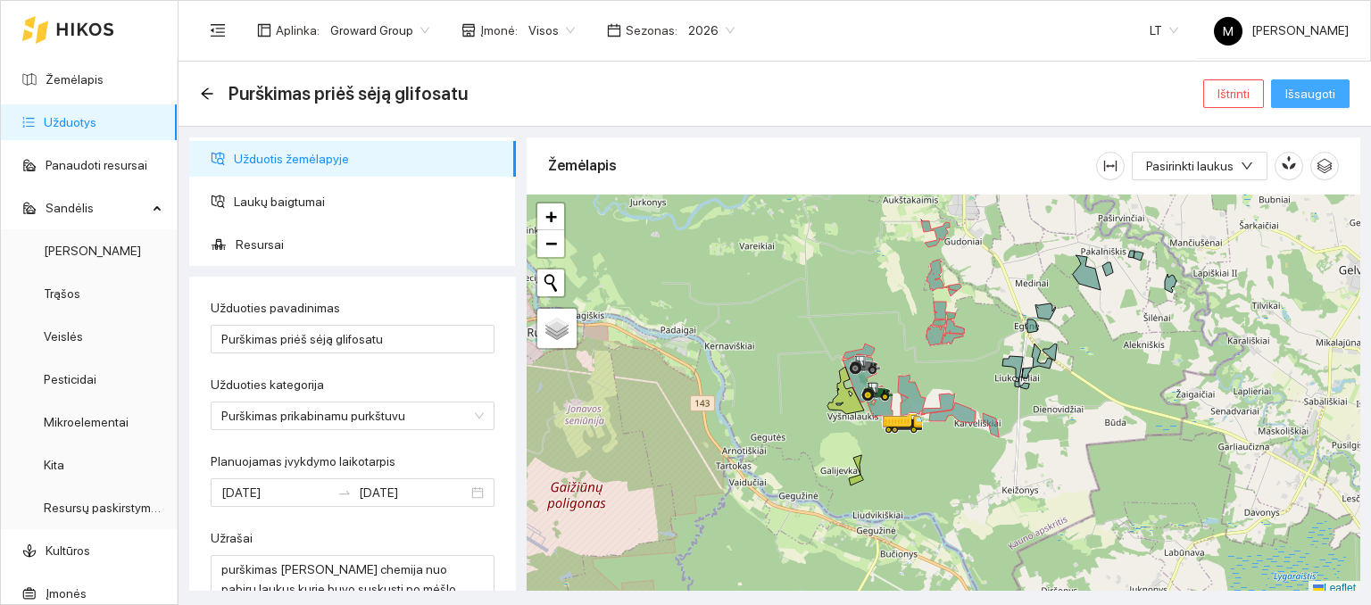
click at [1296, 94] on span "Išsaugoti" at bounding box center [1310, 94] width 50 height 20
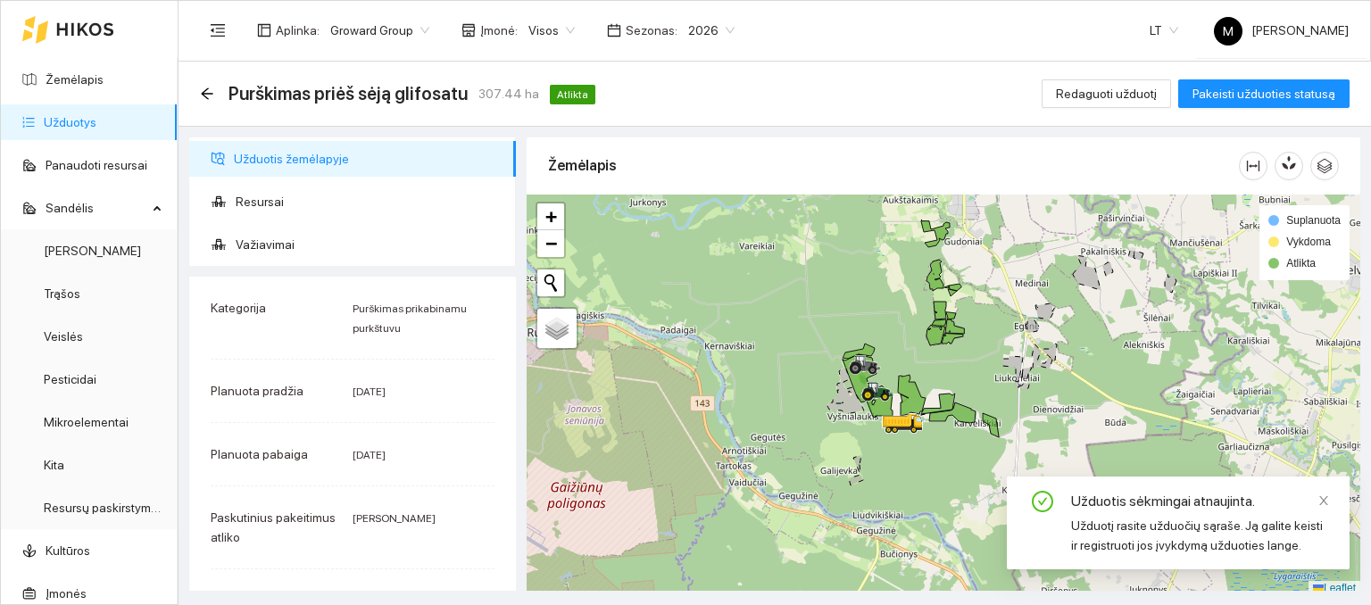
click at [96, 115] on link "Užduotys" at bounding box center [70, 122] width 53 height 14
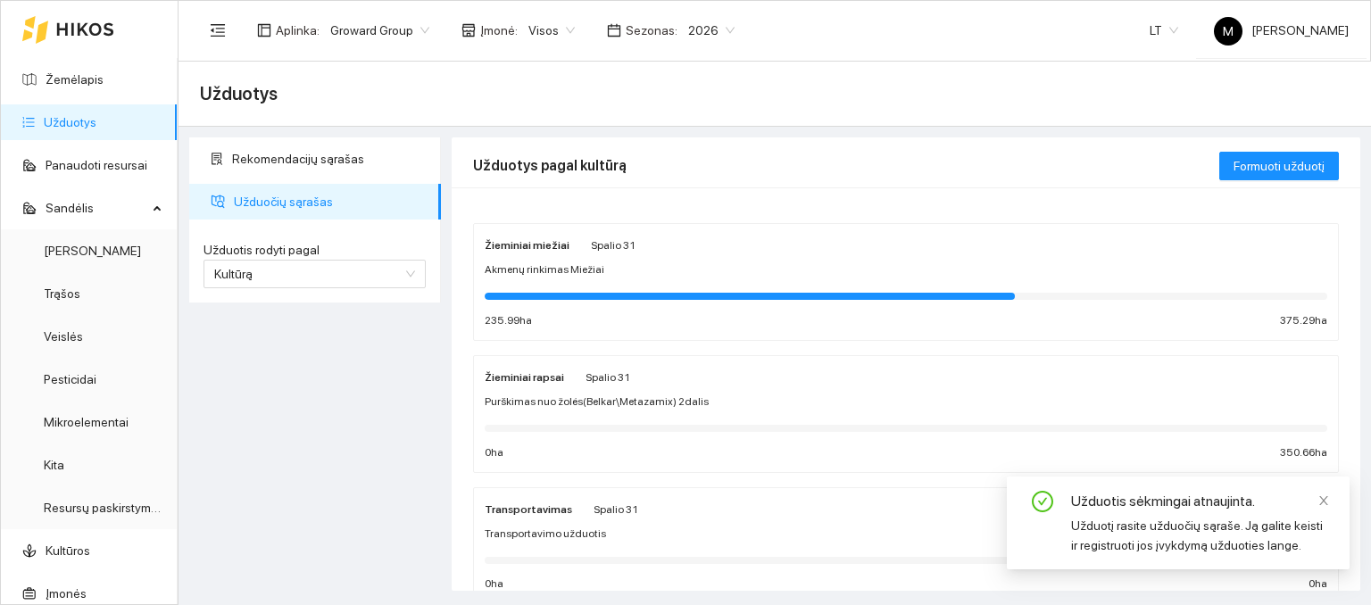
click at [525, 286] on div at bounding box center [906, 296] width 843 height 20
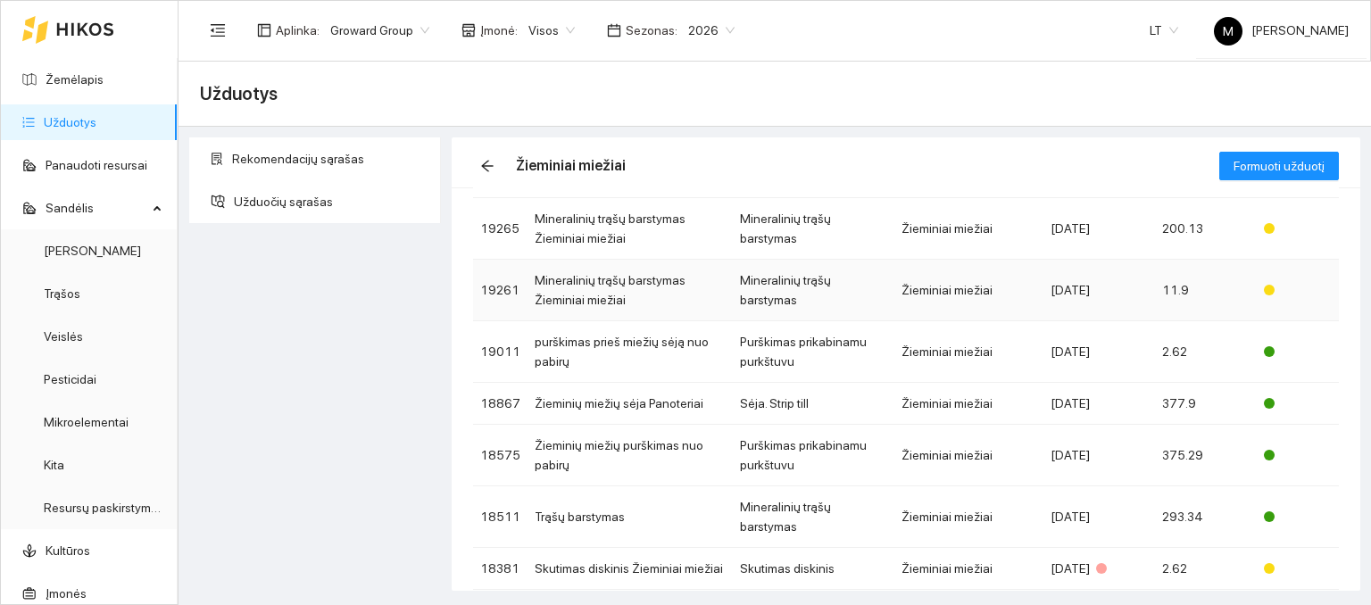
scroll to position [179, 0]
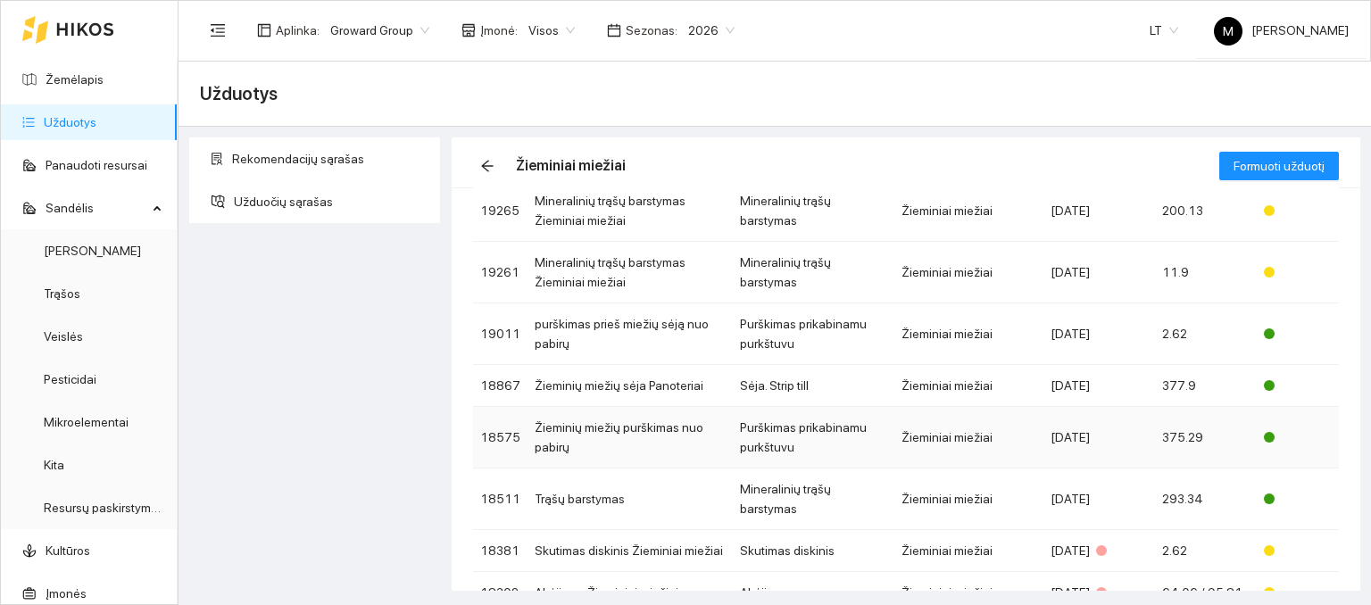
click at [567, 426] on td "Žieminių miežių purškimas nuo pabirų" at bounding box center [630, 438] width 205 height 62
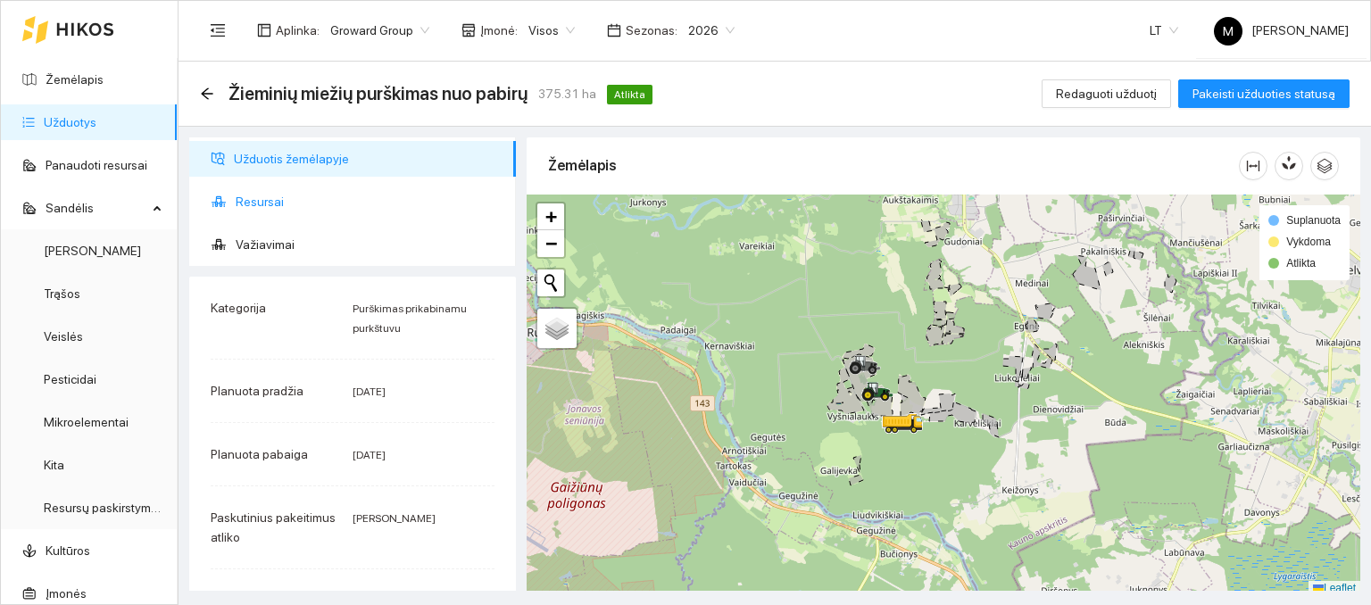
click at [251, 212] on span "Resursai" at bounding box center [369, 202] width 266 height 36
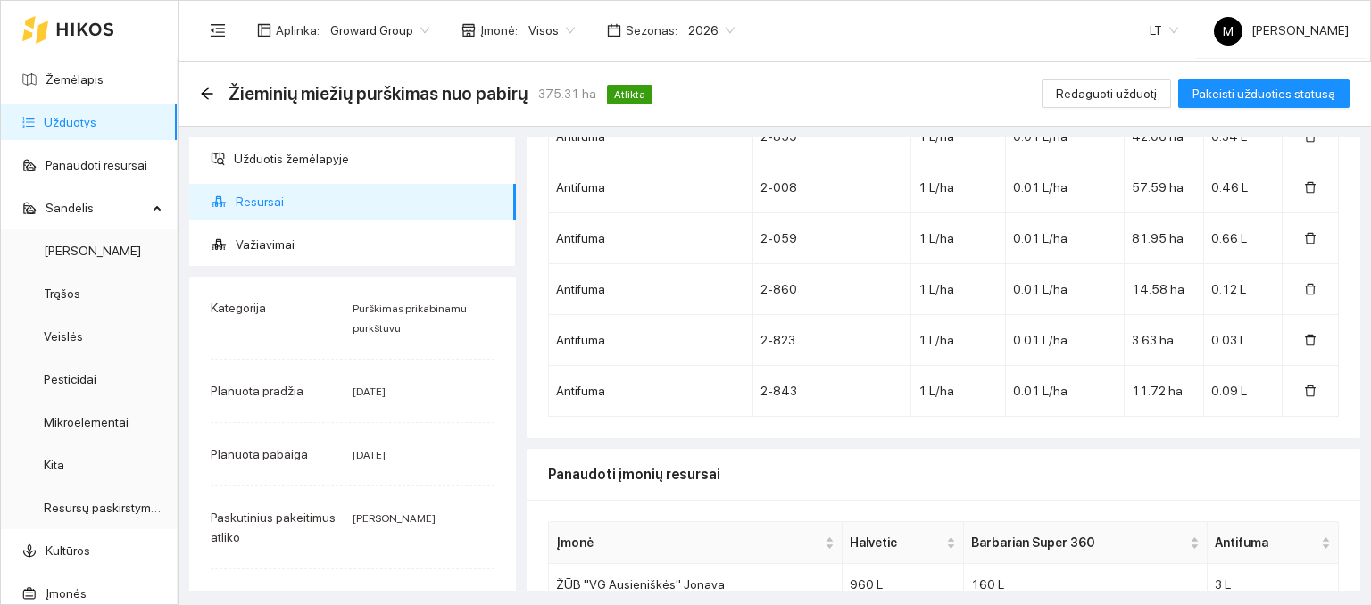
scroll to position [1992, 0]
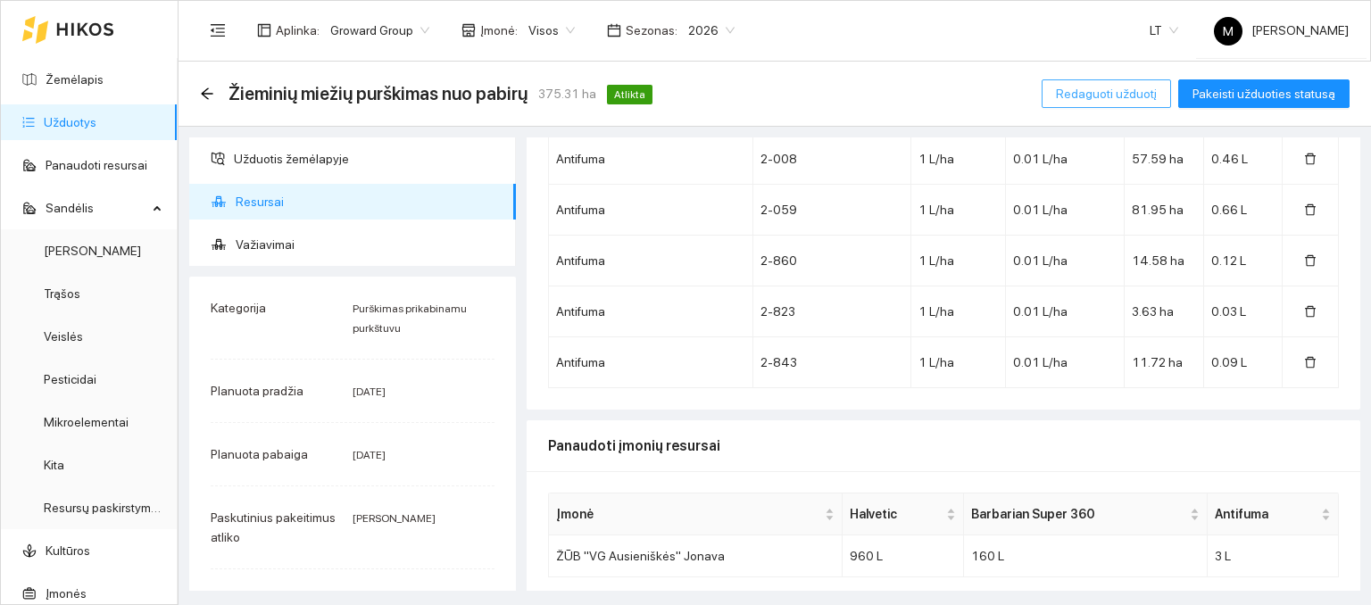
click at [1098, 95] on span "Redaguoti užduotį" at bounding box center [1106, 94] width 101 height 20
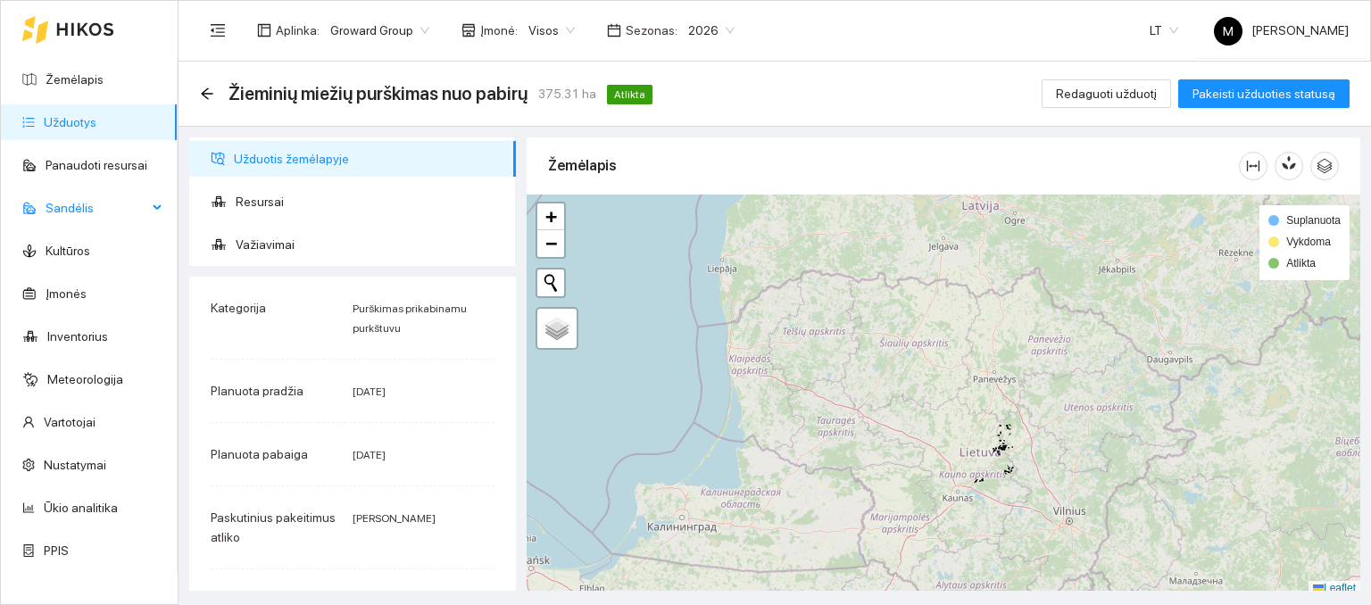
click at [93, 208] on span "Sandėlis" at bounding box center [97, 208] width 102 height 36
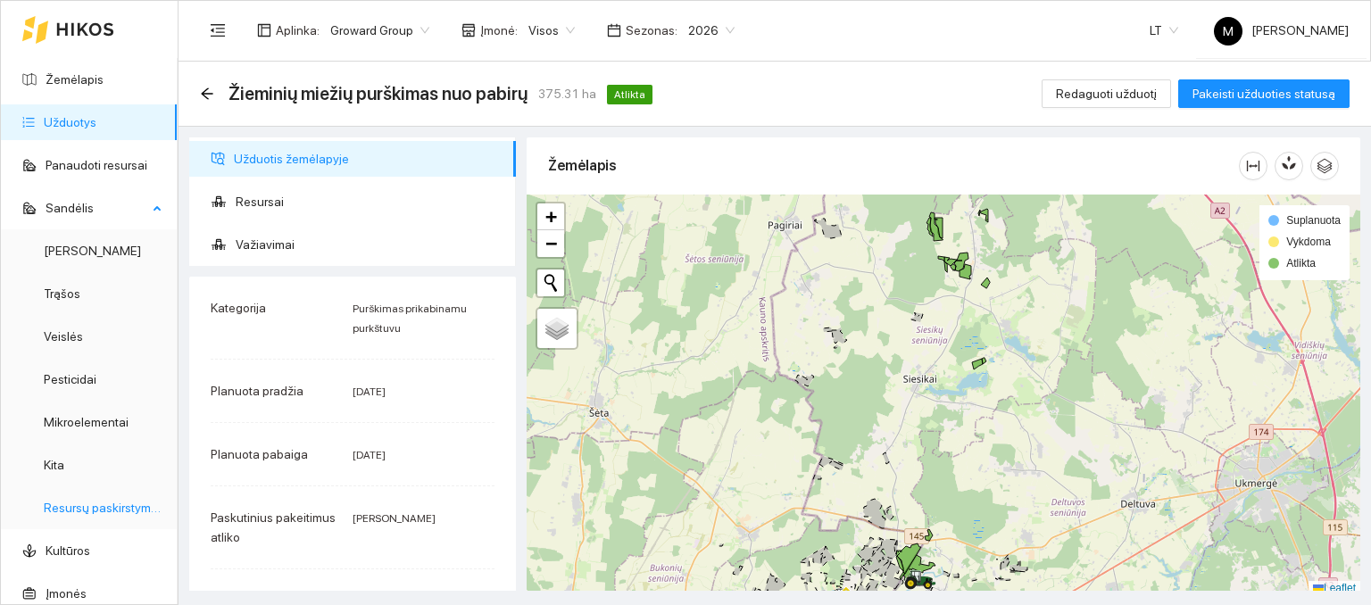
click at [65, 508] on link "Resursų paskirstymas" at bounding box center [104, 508] width 121 height 14
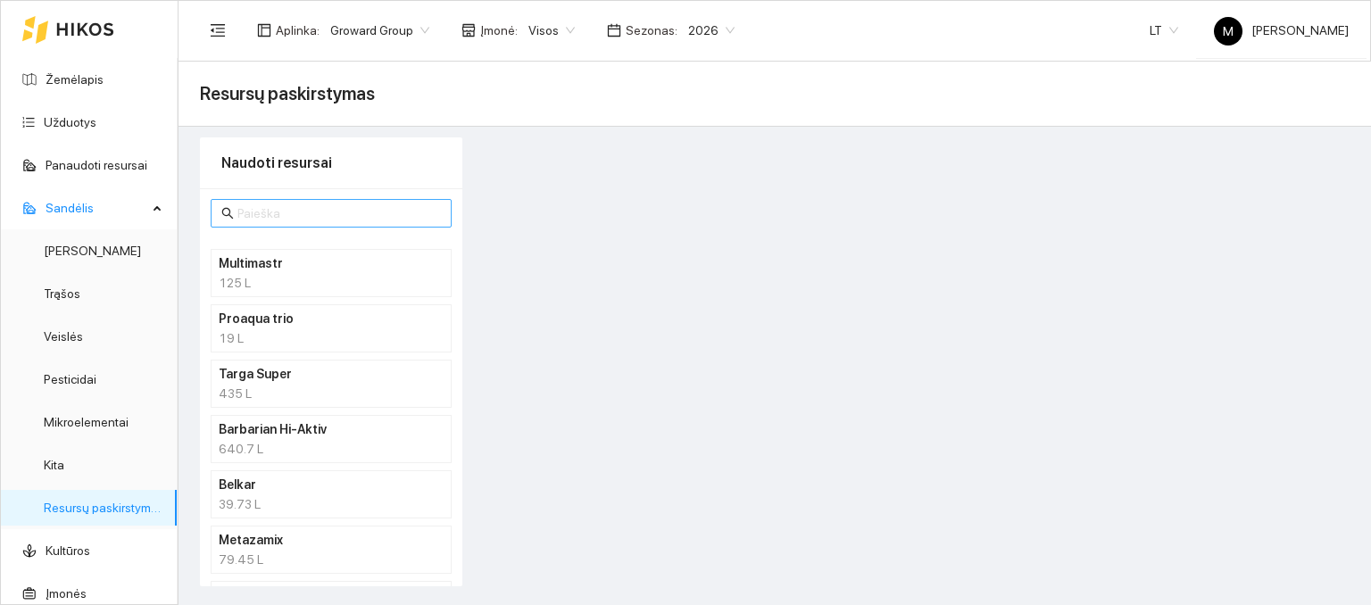
click at [277, 217] on input "text" at bounding box center [339, 214] width 204 height 20
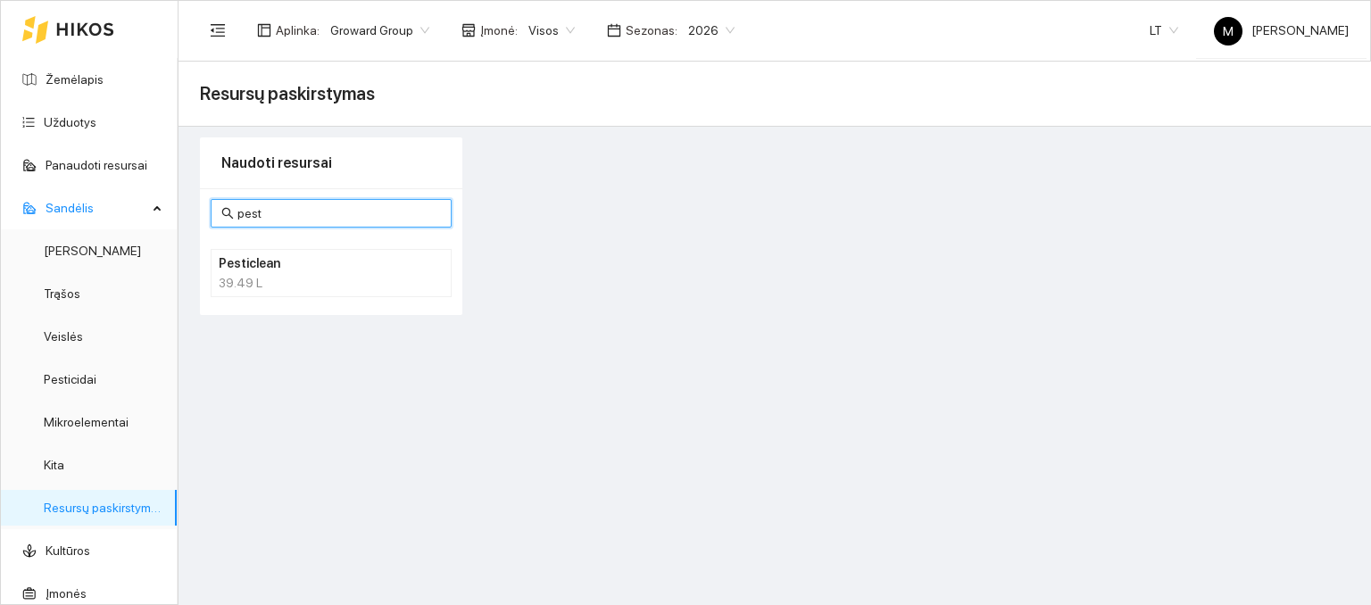
type input "pest"
click at [259, 273] on div "39.49 L" at bounding box center [331, 283] width 225 height 20
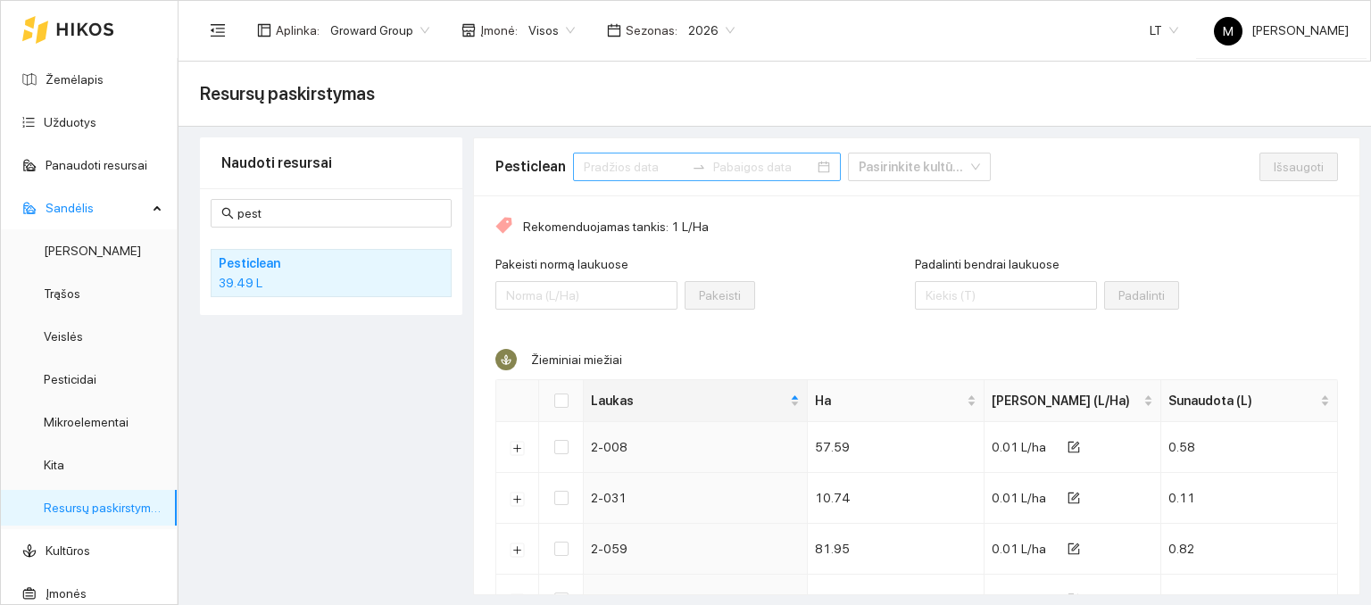
click at [651, 159] on input at bounding box center [634, 167] width 101 height 20
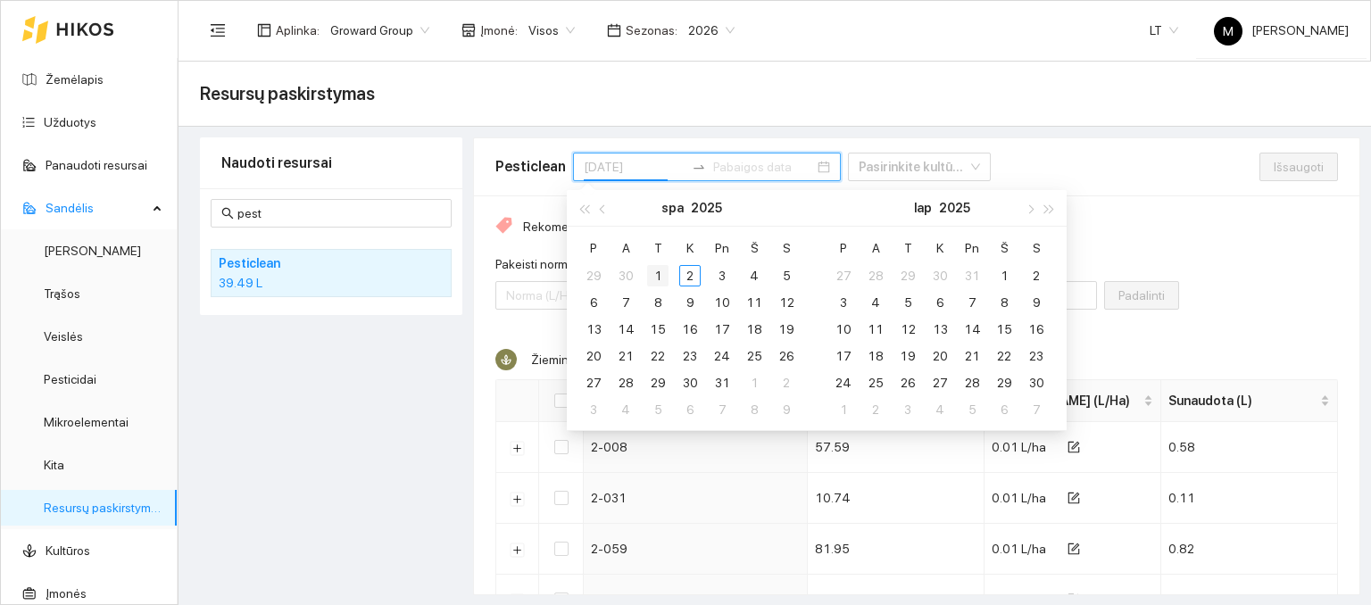
type input "[DATE]"
click at [653, 278] on div "1" at bounding box center [657, 275] width 21 height 21
type input "[DATE]"
click at [660, 272] on div "1" at bounding box center [657, 275] width 21 height 21
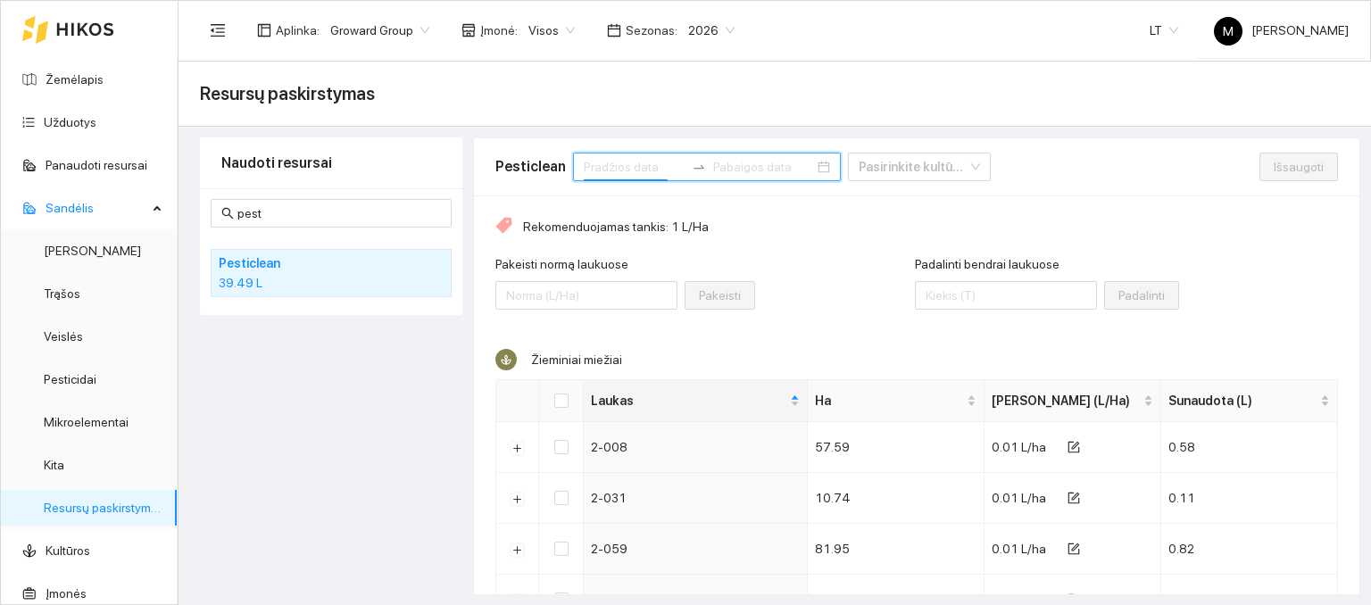
click at [606, 158] on input at bounding box center [634, 167] width 101 height 20
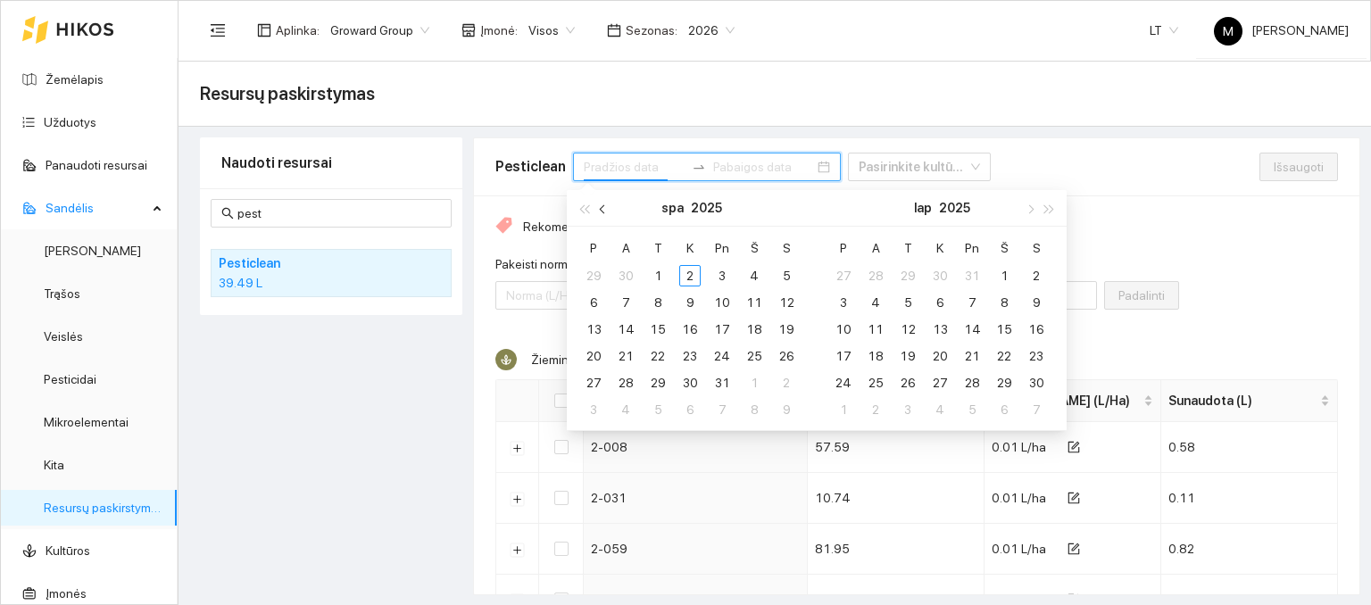
click at [603, 208] on span "button" at bounding box center [604, 208] width 9 height 9
type input "[DATE]"
click at [599, 265] on div "1" at bounding box center [593, 275] width 21 height 21
type input "[DATE]"
click at [623, 376] on div "30" at bounding box center [625, 382] width 21 height 21
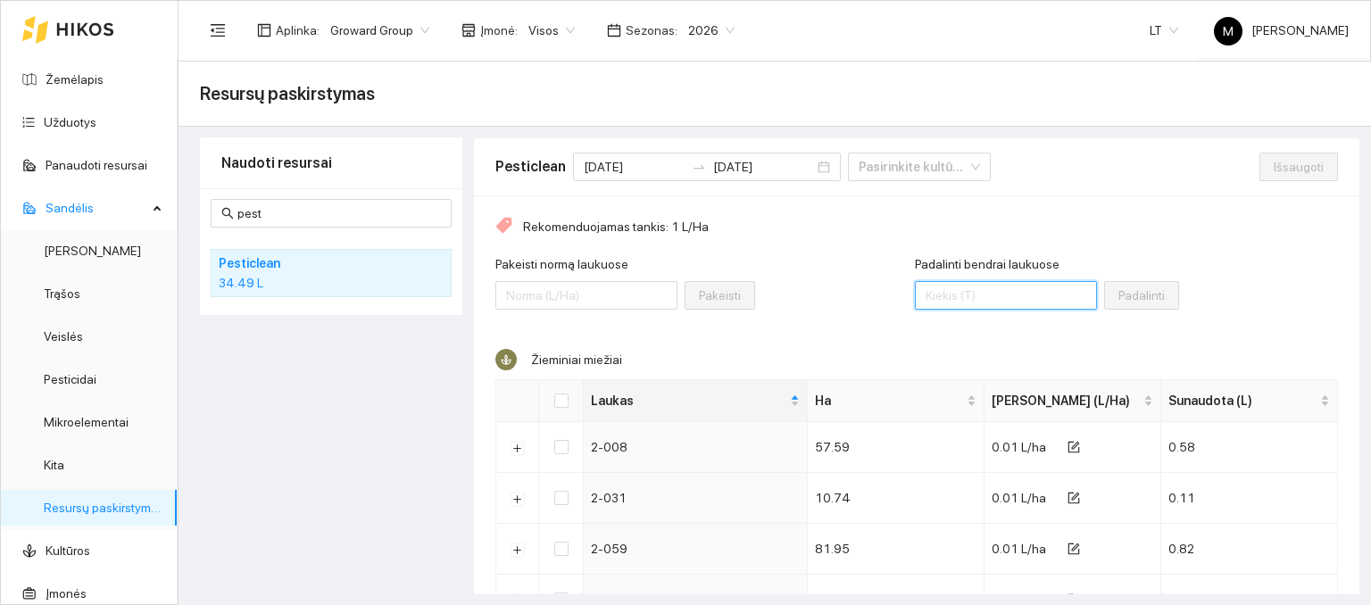
click at [941, 297] on input "Padalinti bendrai laukuose" at bounding box center [1006, 295] width 182 height 29
type input "8"
click at [561, 397] on input "Select all" at bounding box center [561, 401] width 14 height 14
checkbox input "true"
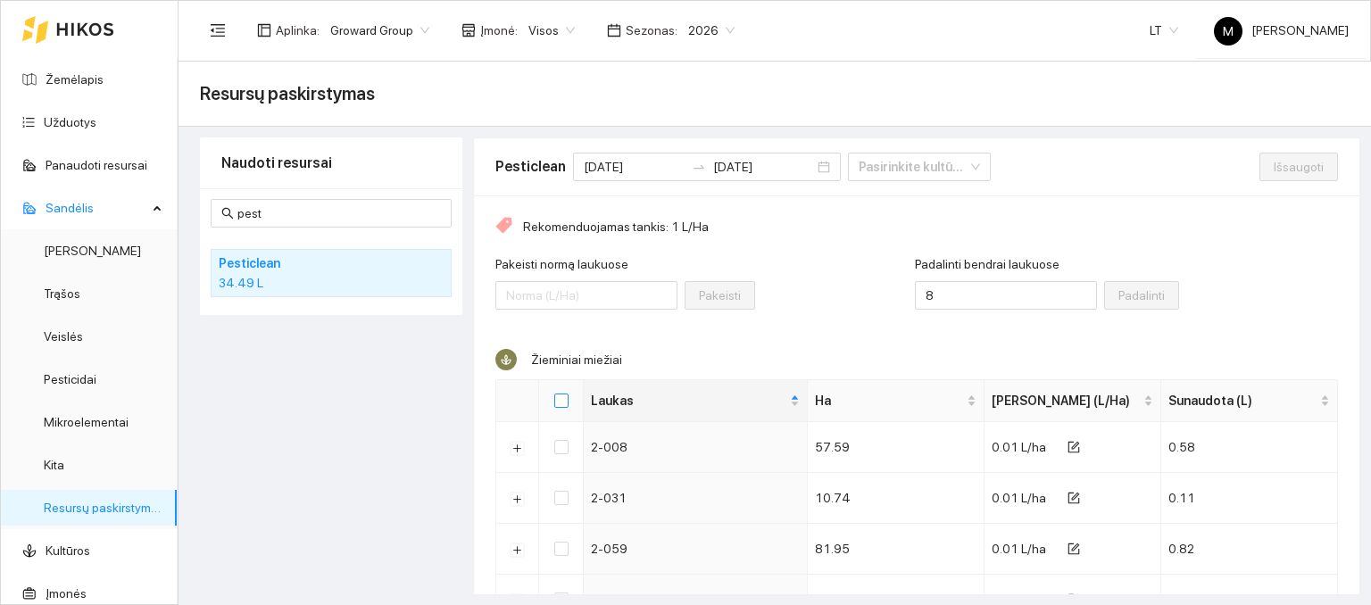
checkbox input "true"
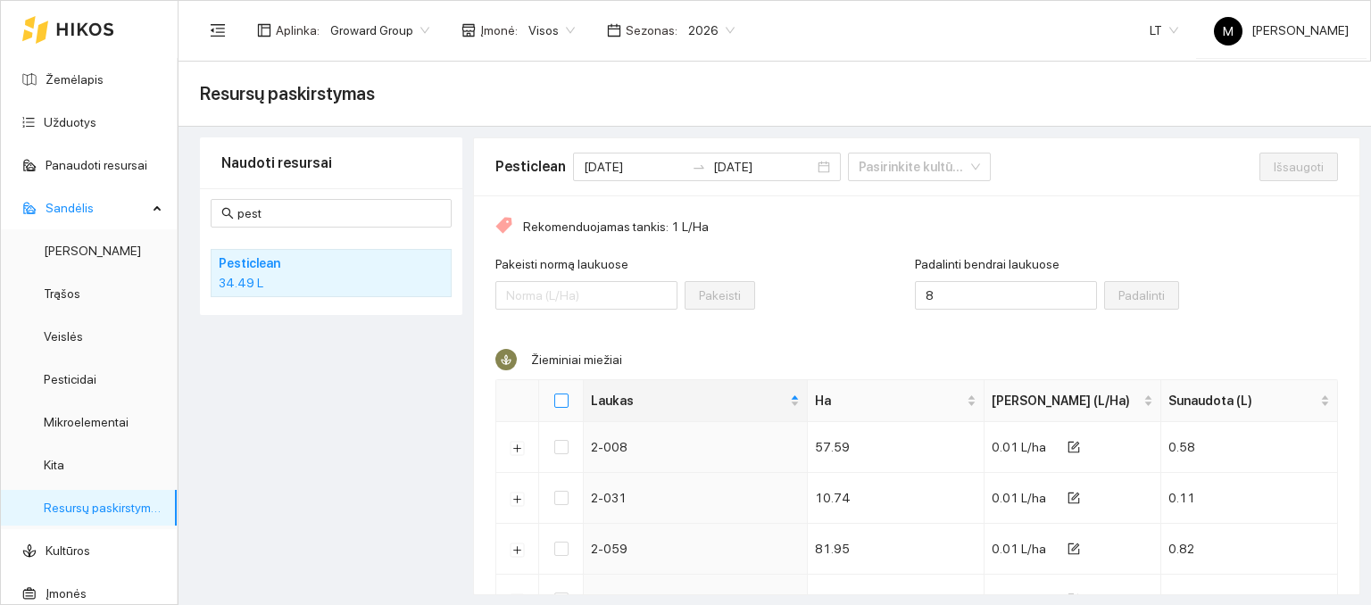
checkbox input "true"
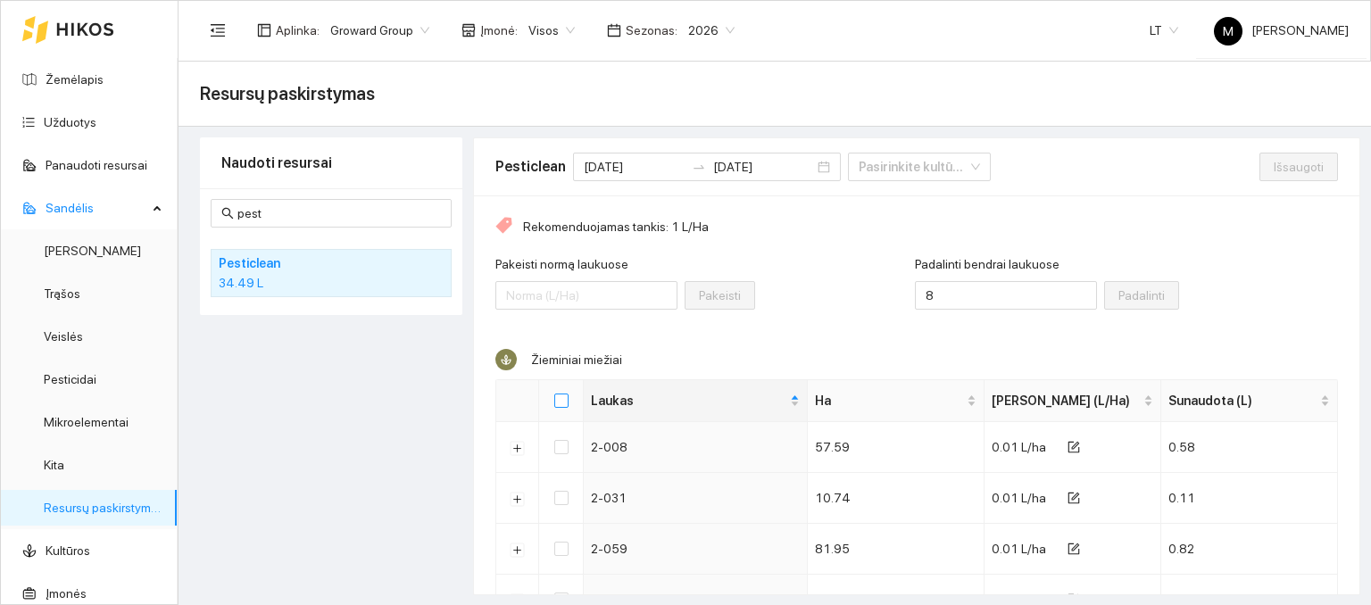
checkbox input "true"
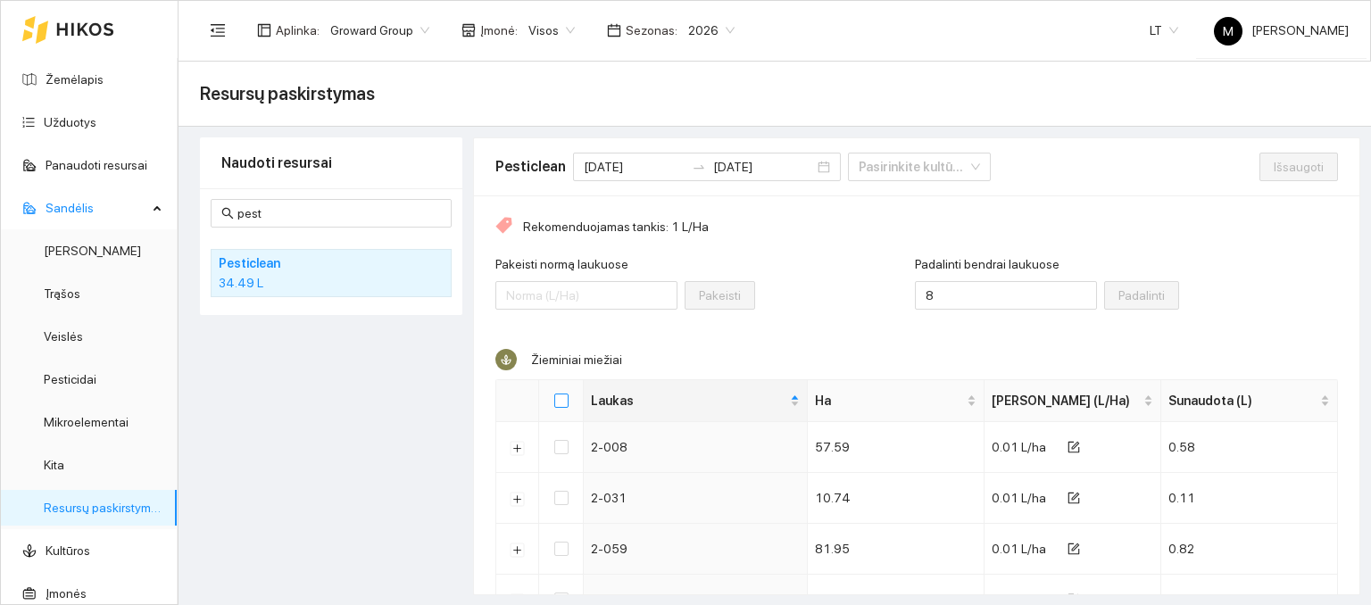
checkbox input "true"
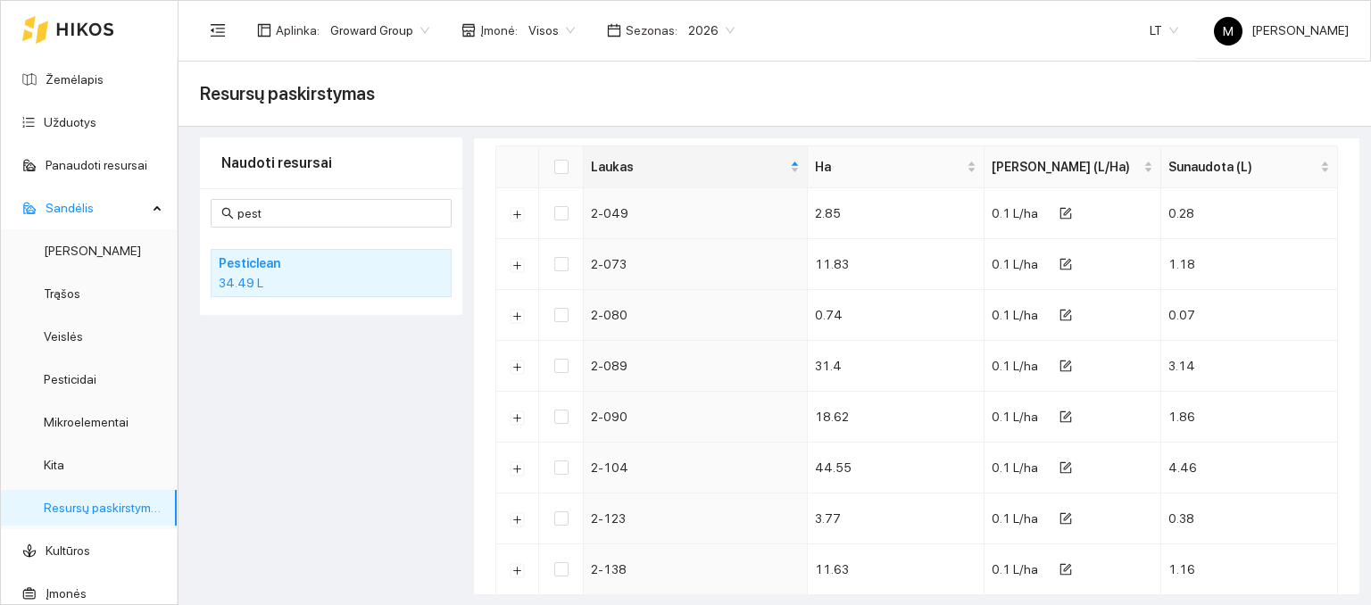
scroll to position [982, 0]
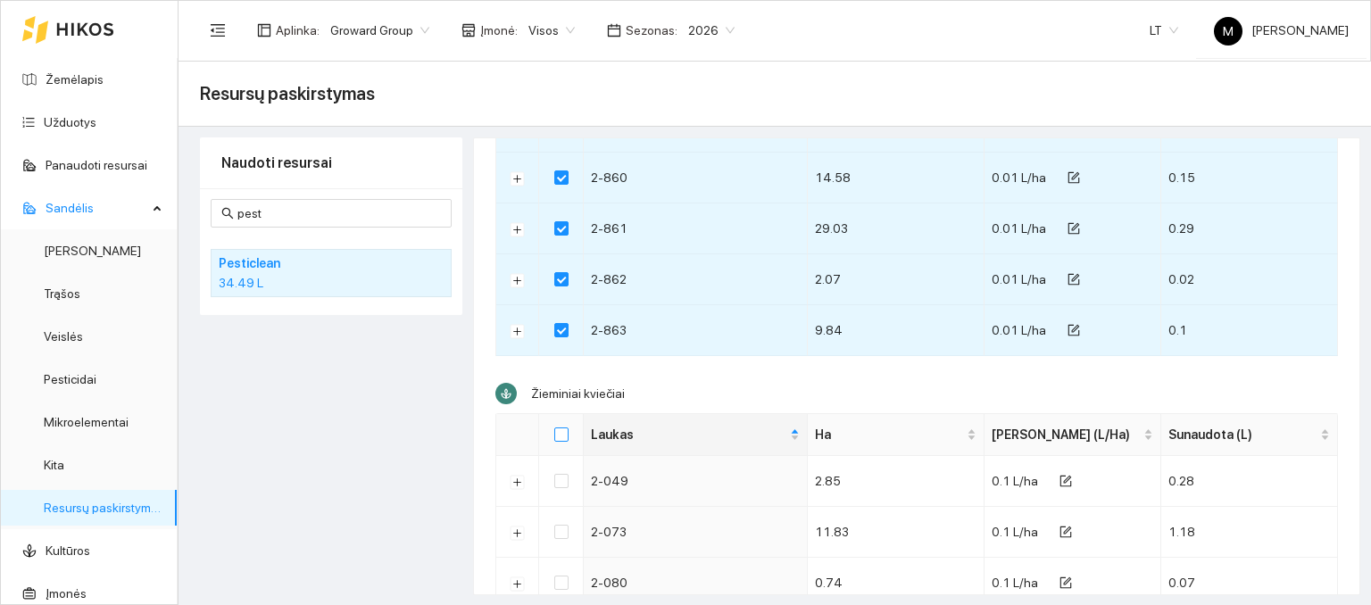
click at [554, 436] on input "Select all" at bounding box center [561, 435] width 14 height 14
checkbox input "true"
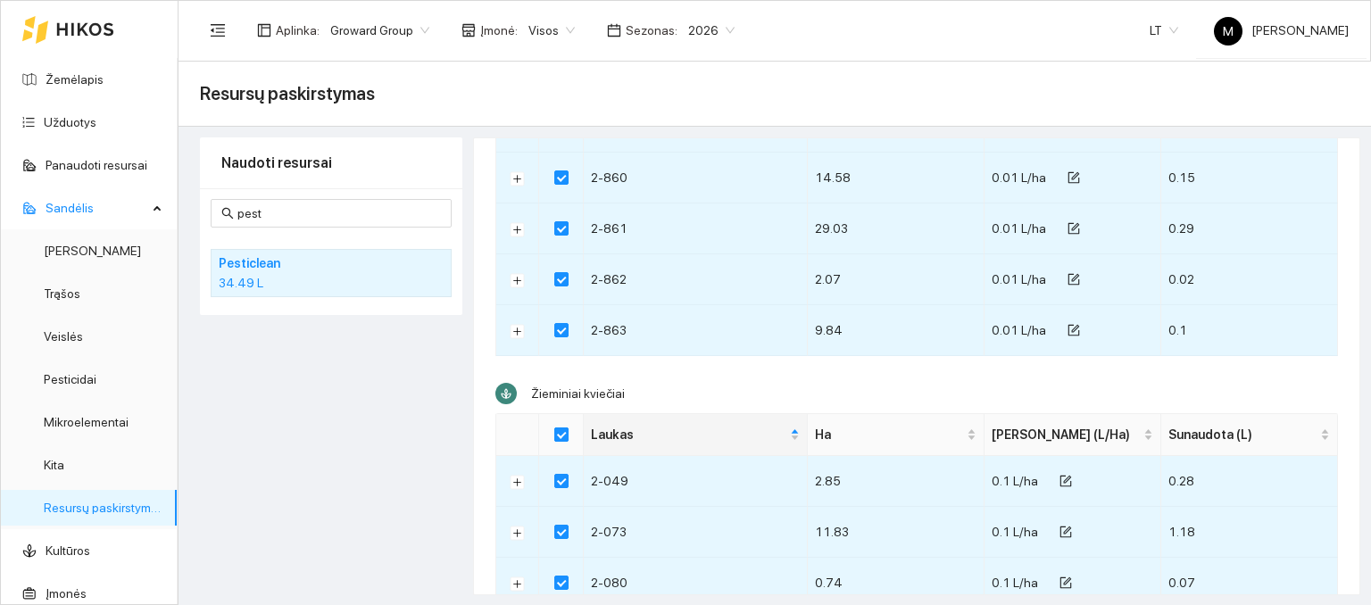
checkbox input "true"
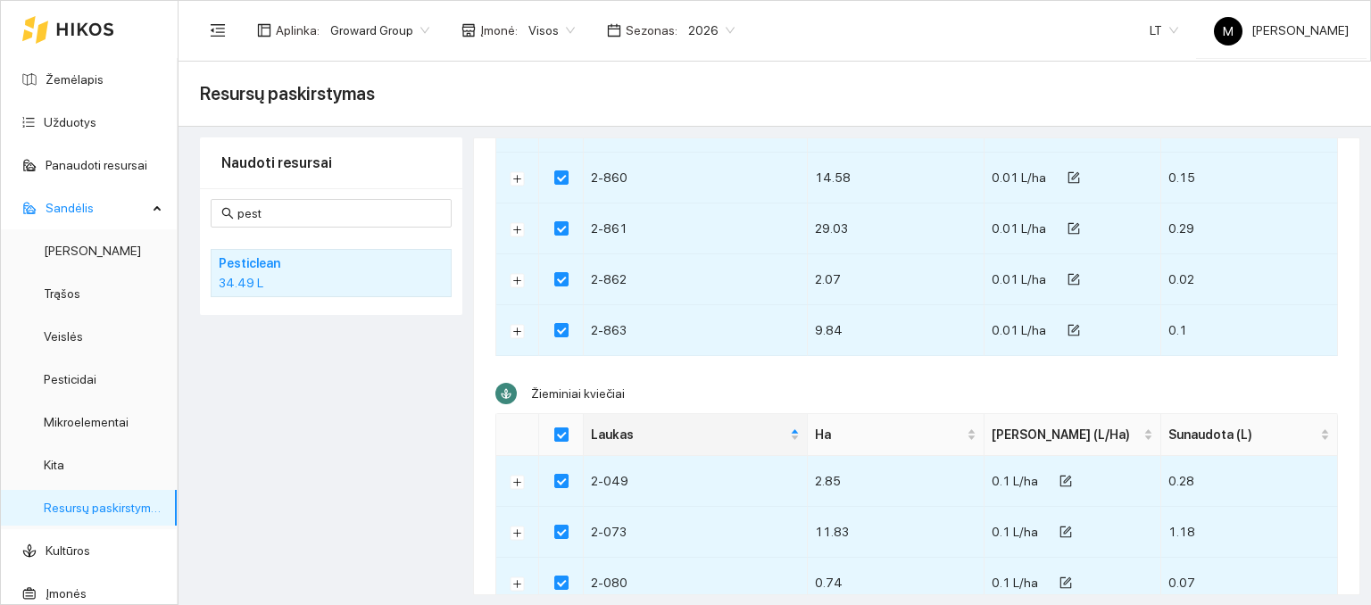
checkbox input "true"
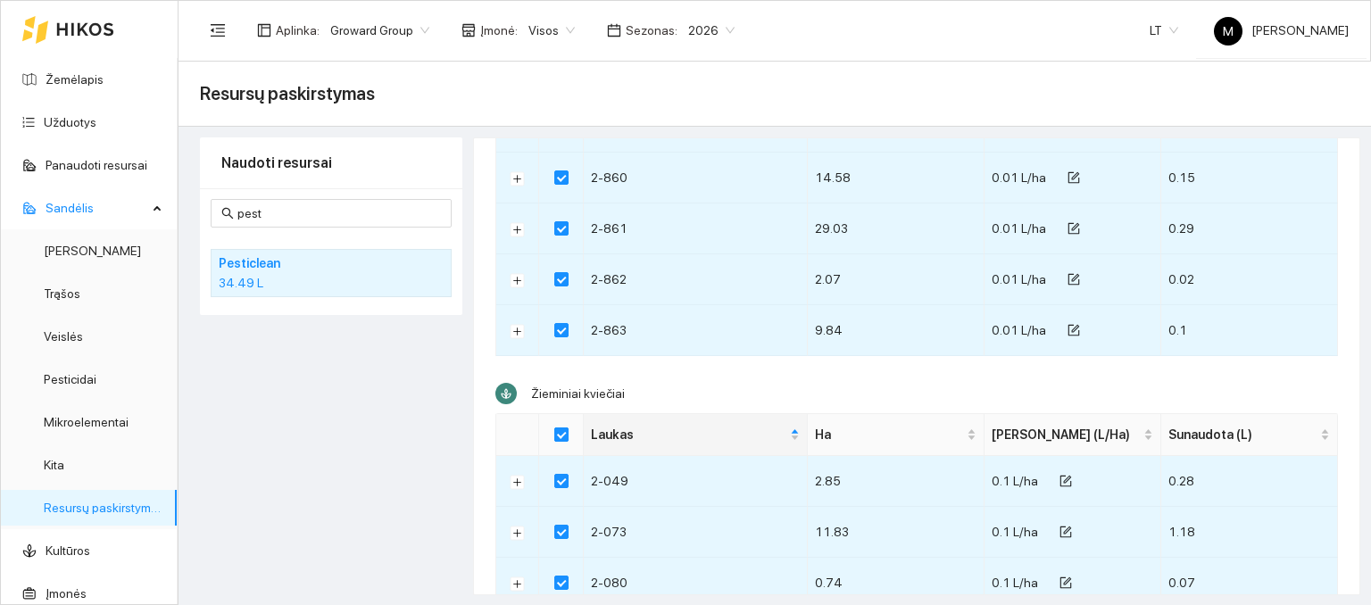
checkbox input "true"
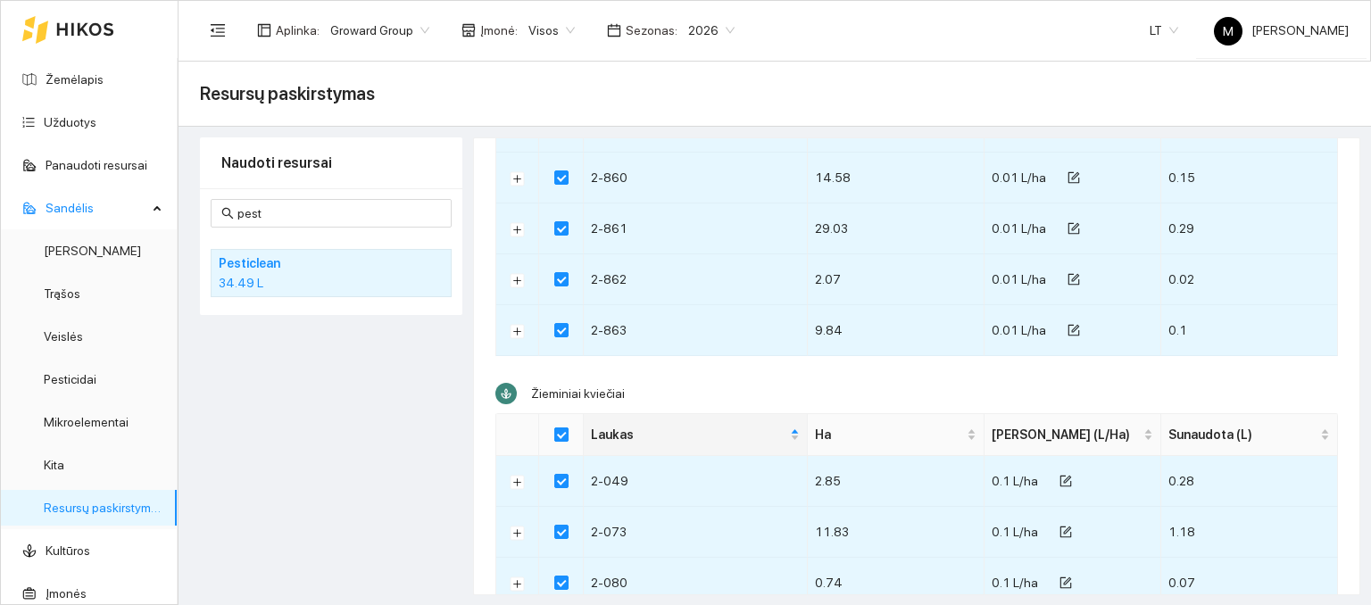
checkbox input "true"
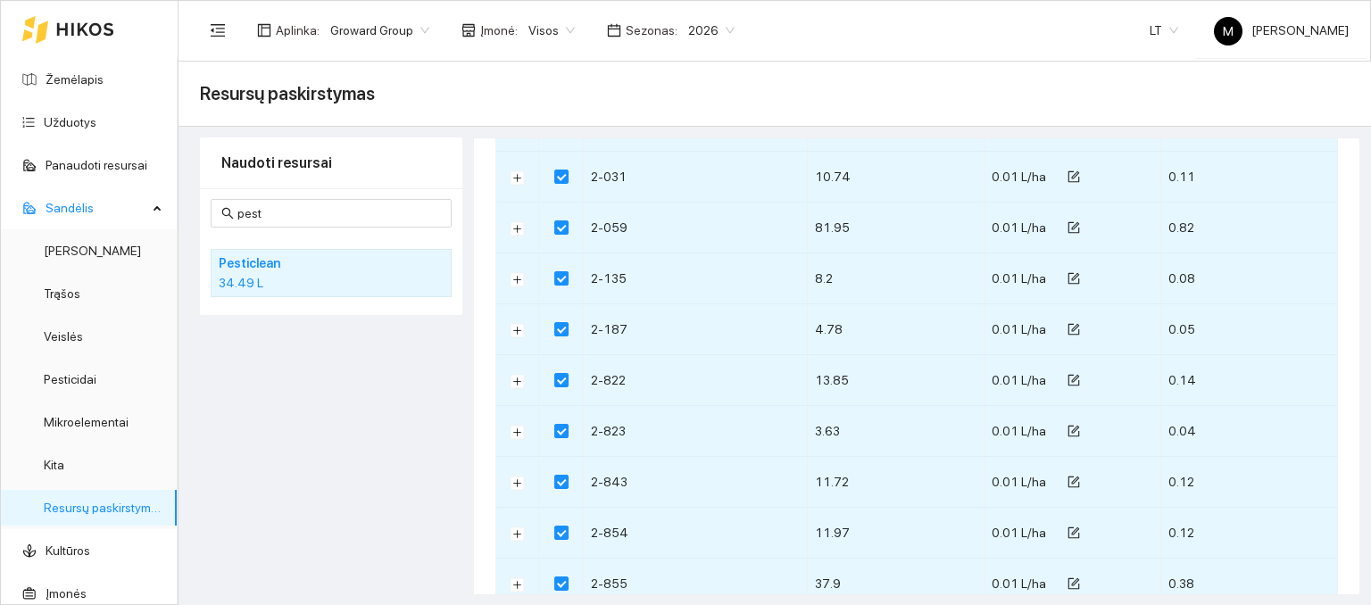
scroll to position [0, 0]
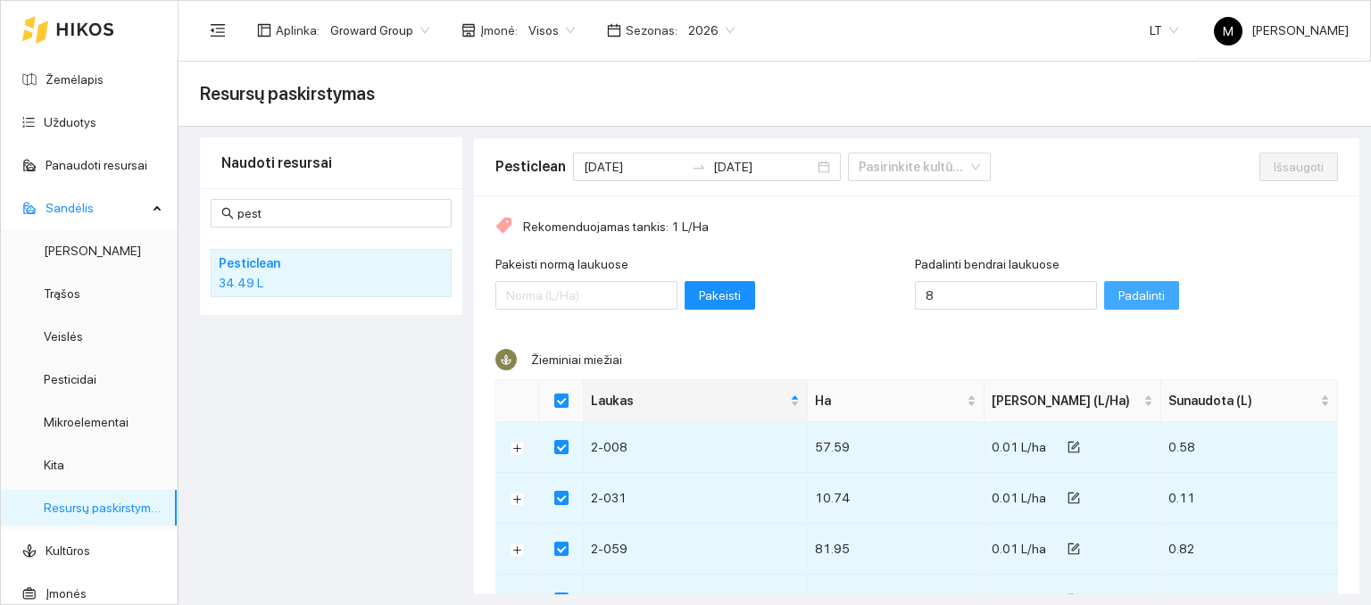
click at [1119, 287] on span "Padalinti" at bounding box center [1142, 296] width 46 height 20
click at [1274, 165] on span "Išsaugoti" at bounding box center [1299, 167] width 50 height 20
checkbox input "false"
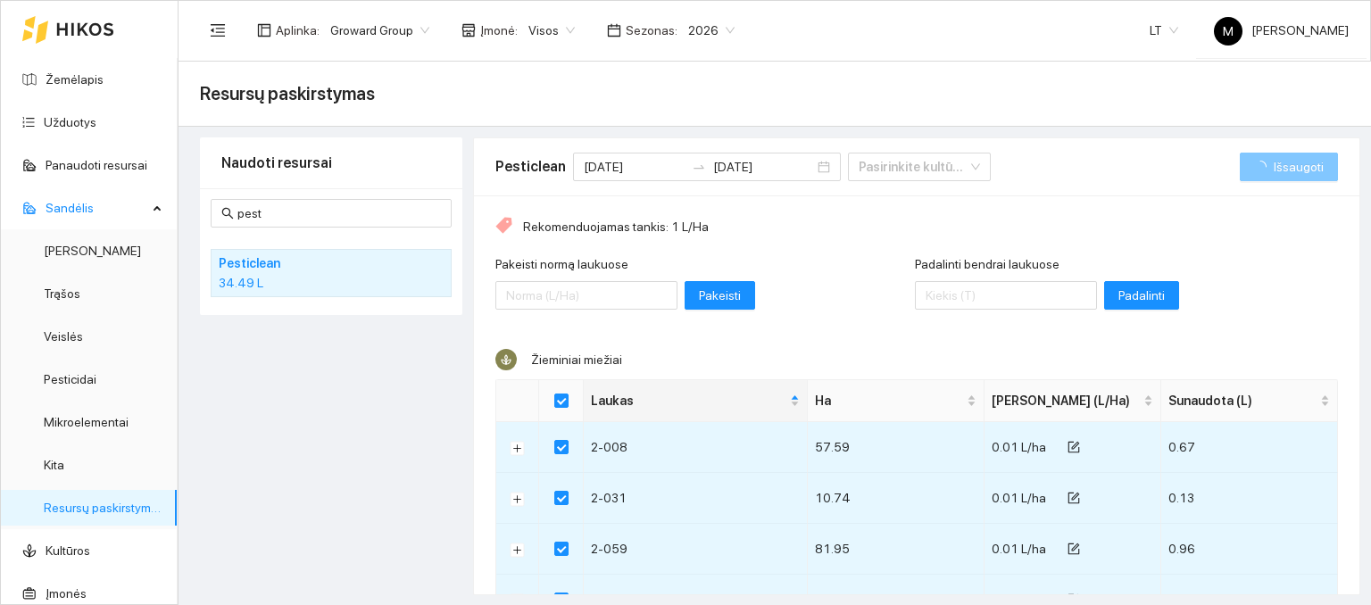
checkbox input "false"
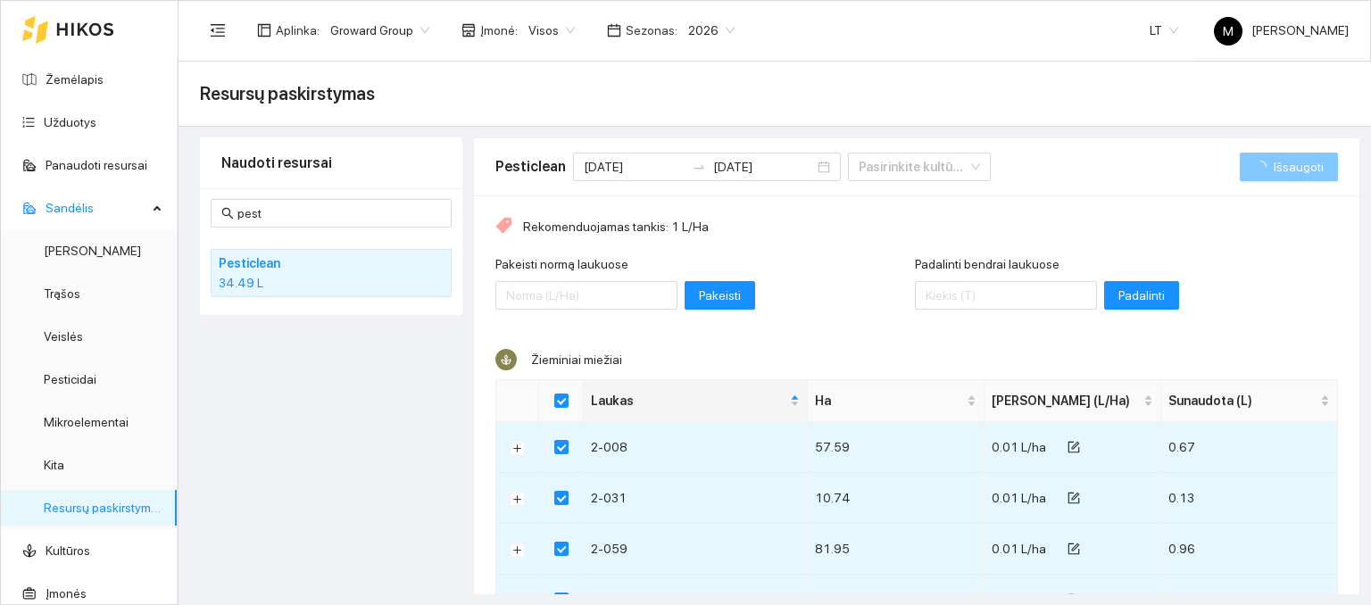
checkbox input "false"
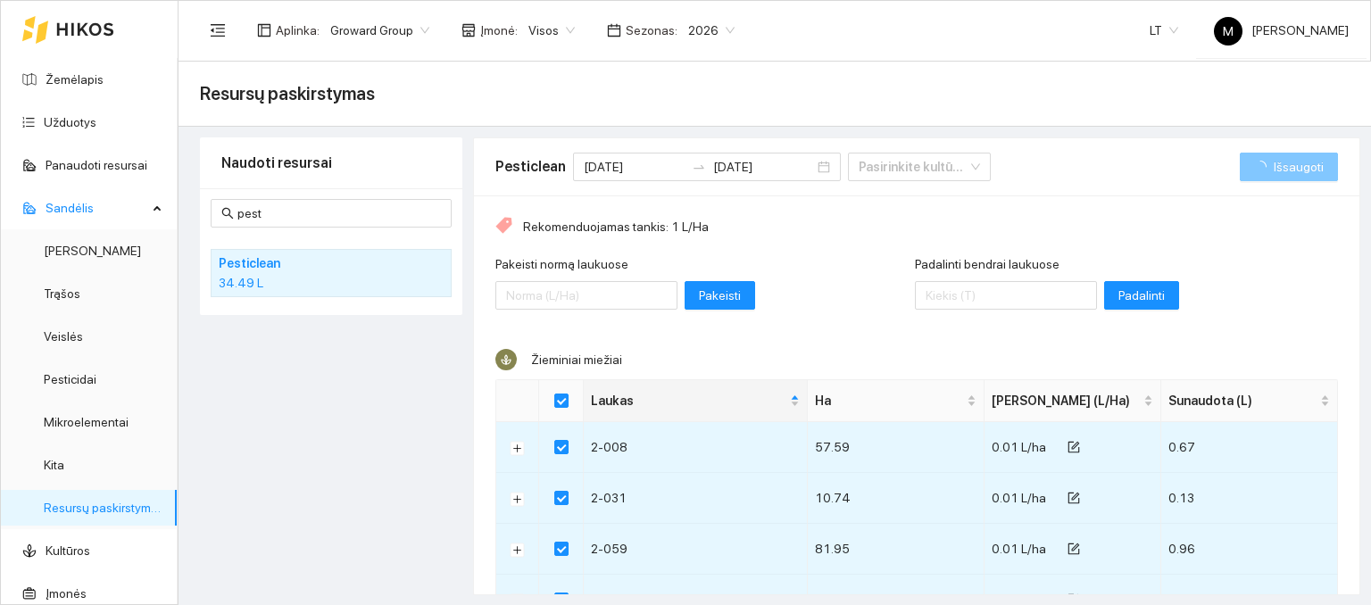
checkbox input "false"
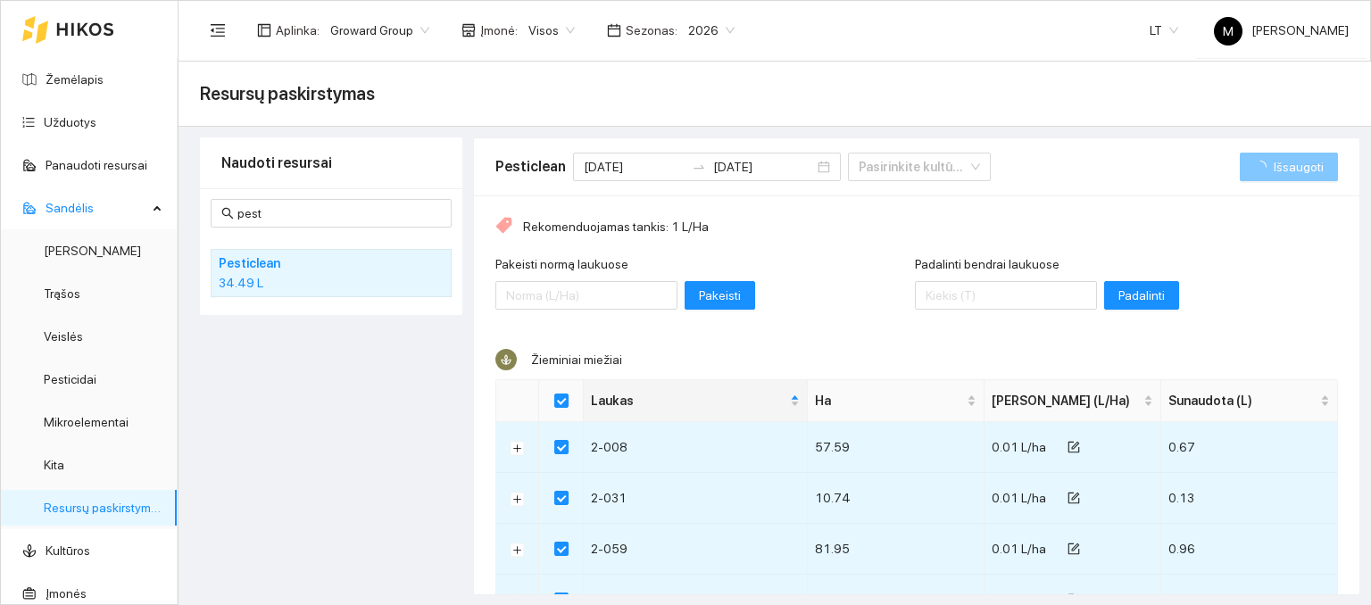
checkbox input "false"
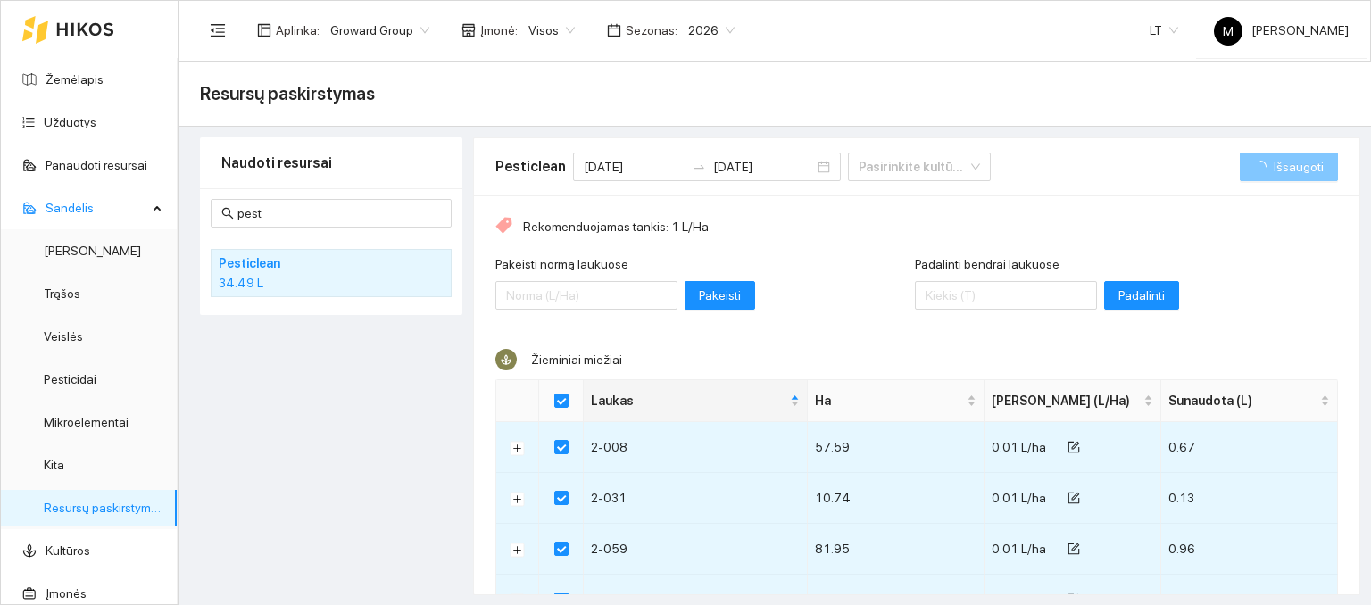
checkbox input "false"
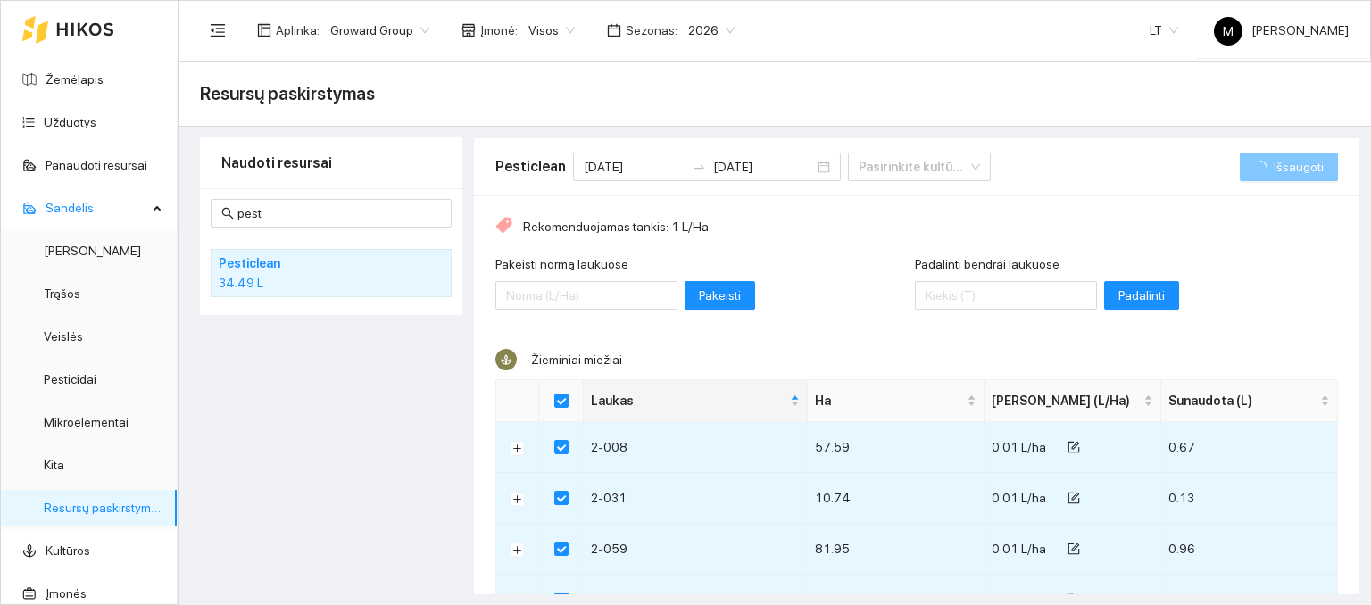
checkbox input "false"
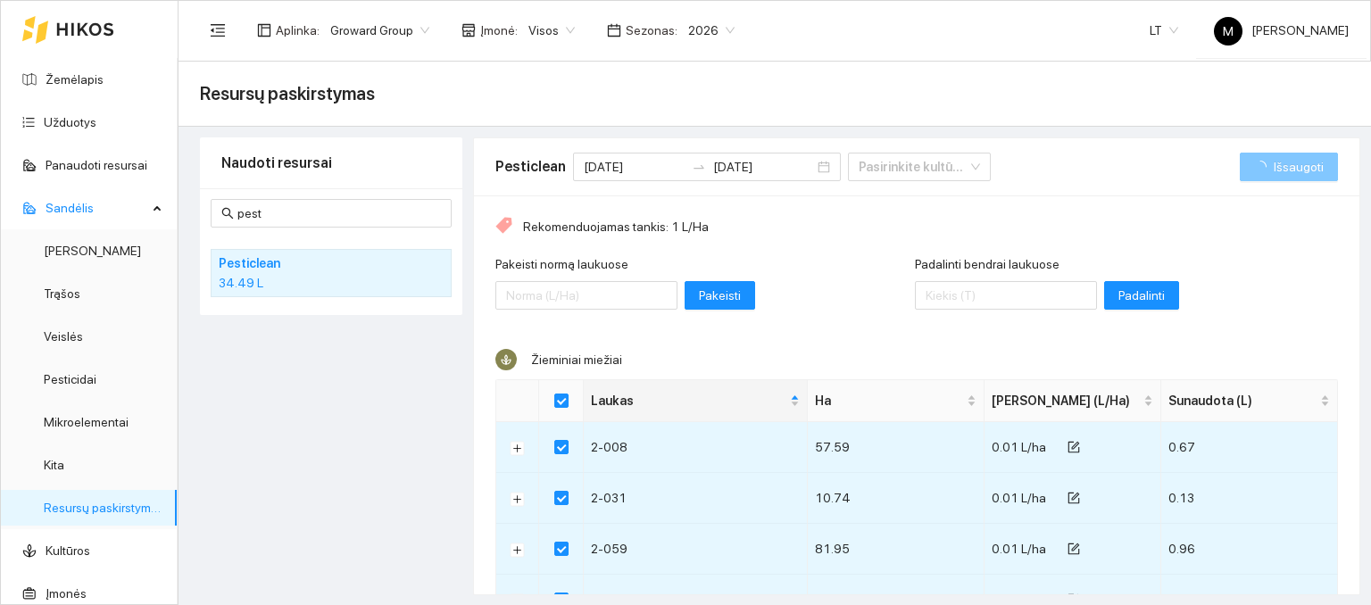
checkbox input "false"
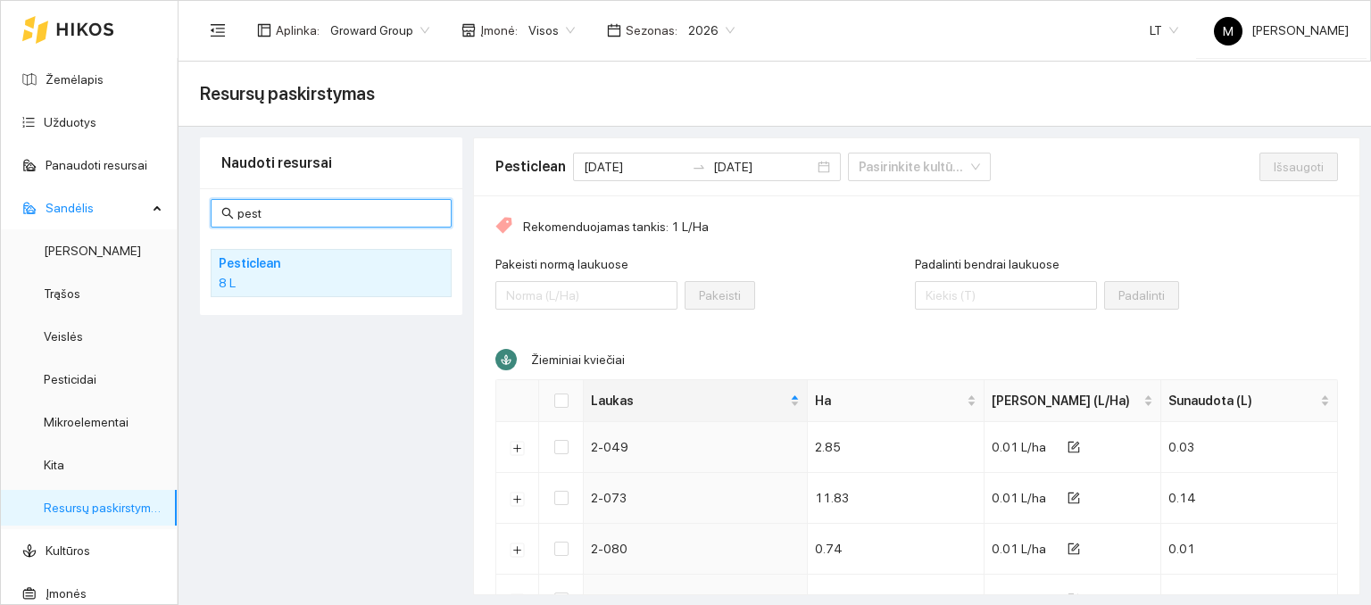
click at [249, 214] on input "pest" at bounding box center [339, 214] width 204 height 20
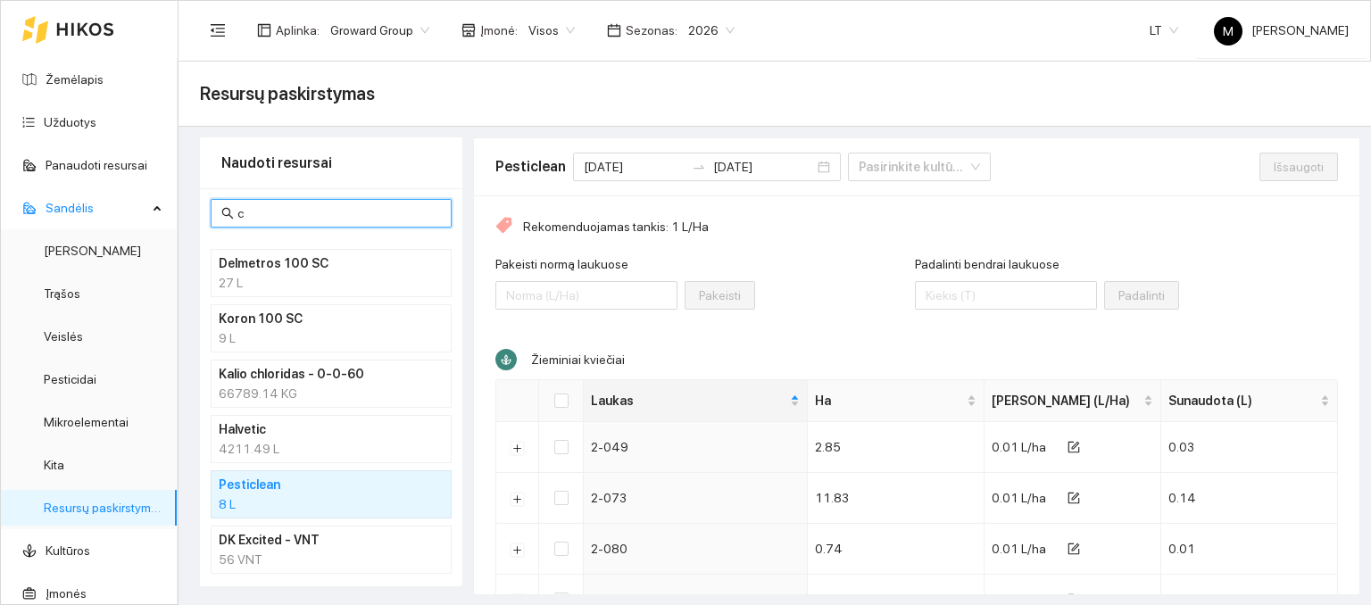
click at [277, 219] on input "c" at bounding box center [339, 214] width 204 height 20
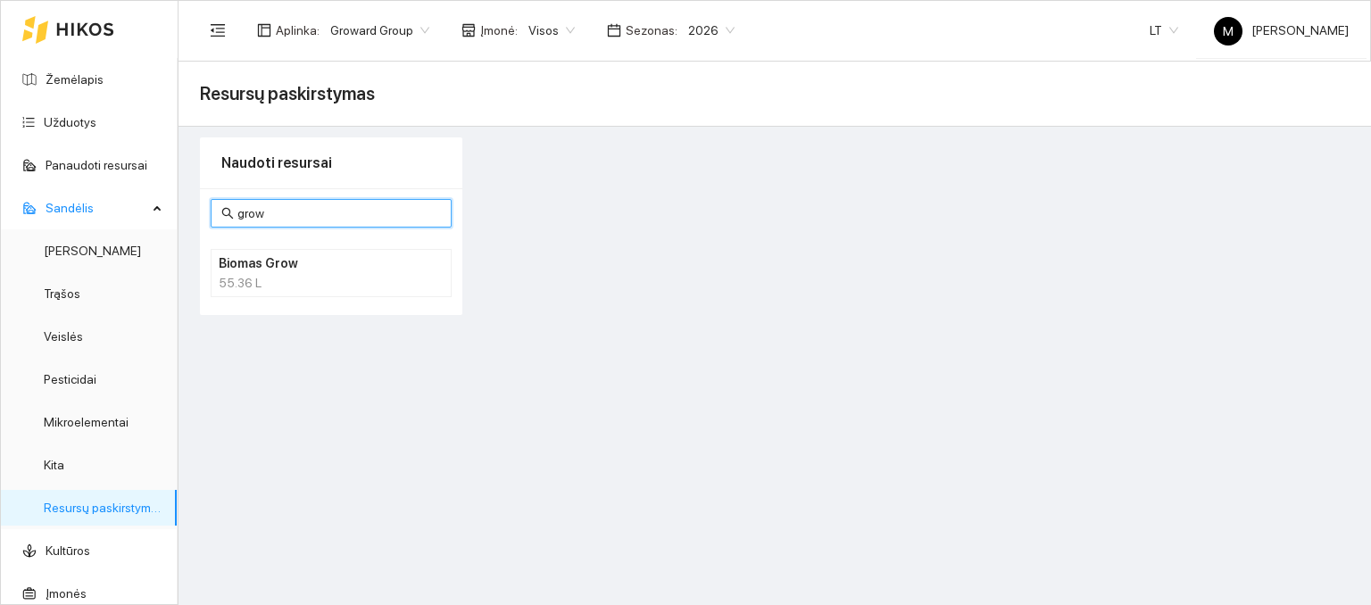
type input "grow"
click at [257, 277] on div "55.36 L" at bounding box center [331, 283] width 225 height 20
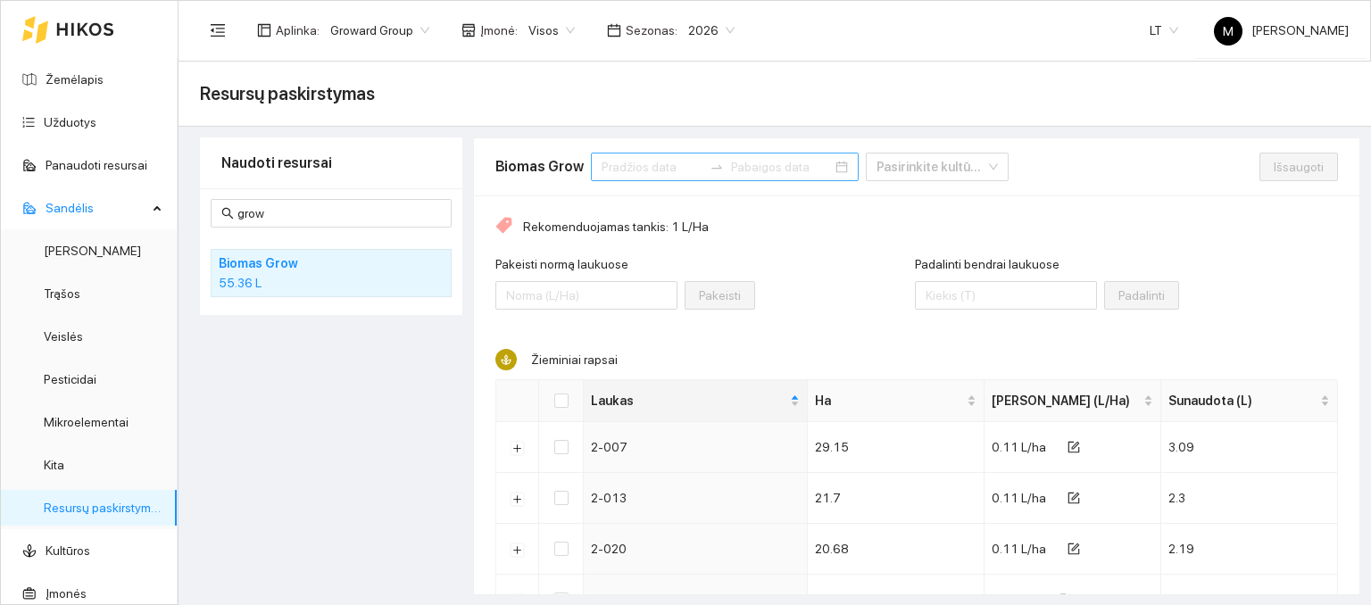
click at [613, 166] on input at bounding box center [652, 167] width 101 height 20
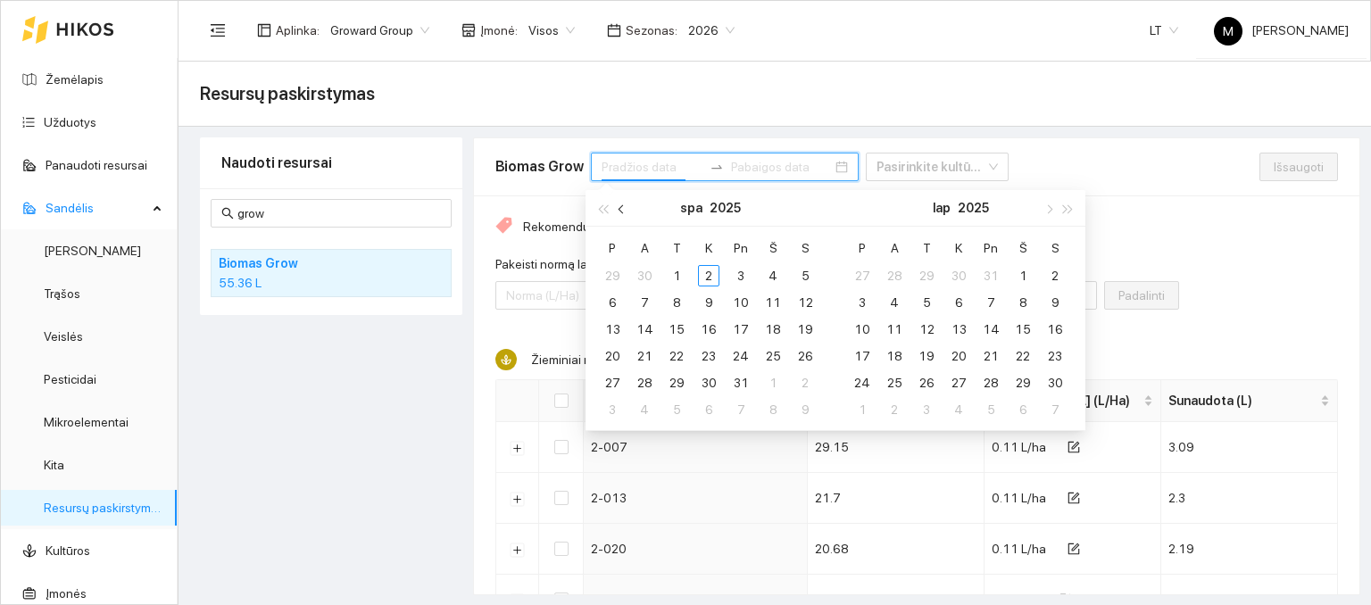
click at [623, 205] on span "button" at bounding box center [623, 208] width 9 height 9
type input "[DATE]"
click at [607, 279] on div "1" at bounding box center [612, 275] width 21 height 21
type input "[DATE]"
click at [645, 378] on div "30" at bounding box center [644, 382] width 21 height 21
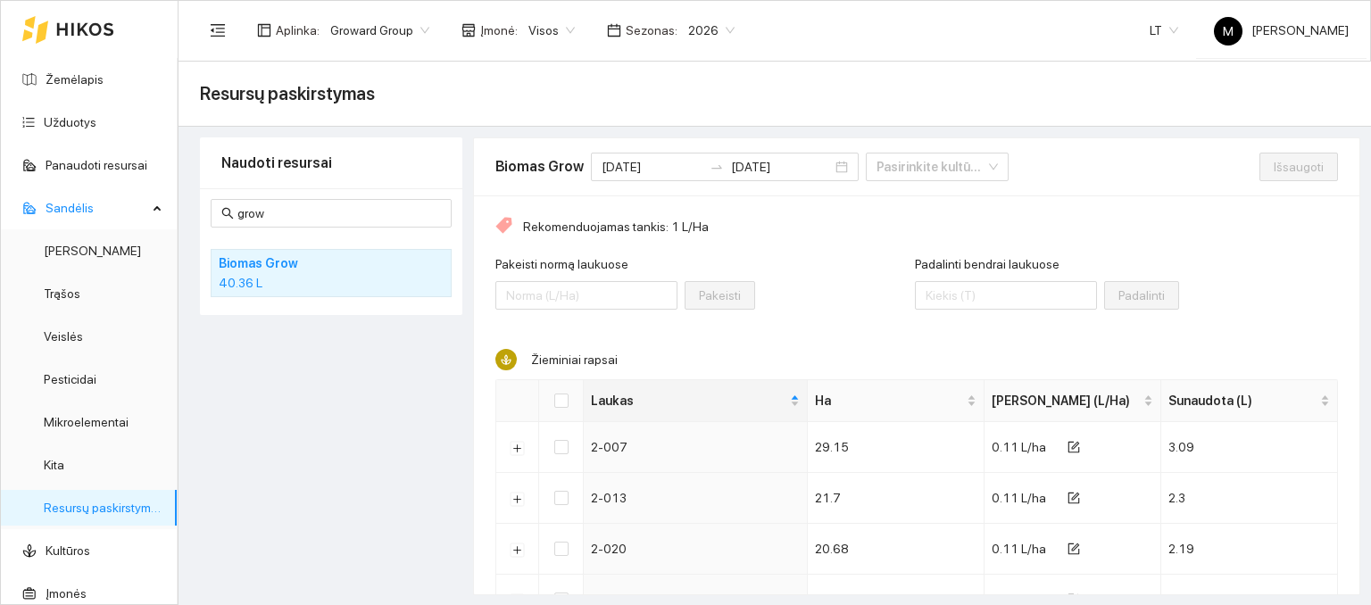
click at [550, 395] on th at bounding box center [561, 401] width 45 height 42
click at [558, 403] on input "Select all" at bounding box center [561, 401] width 14 height 14
checkbox input "true"
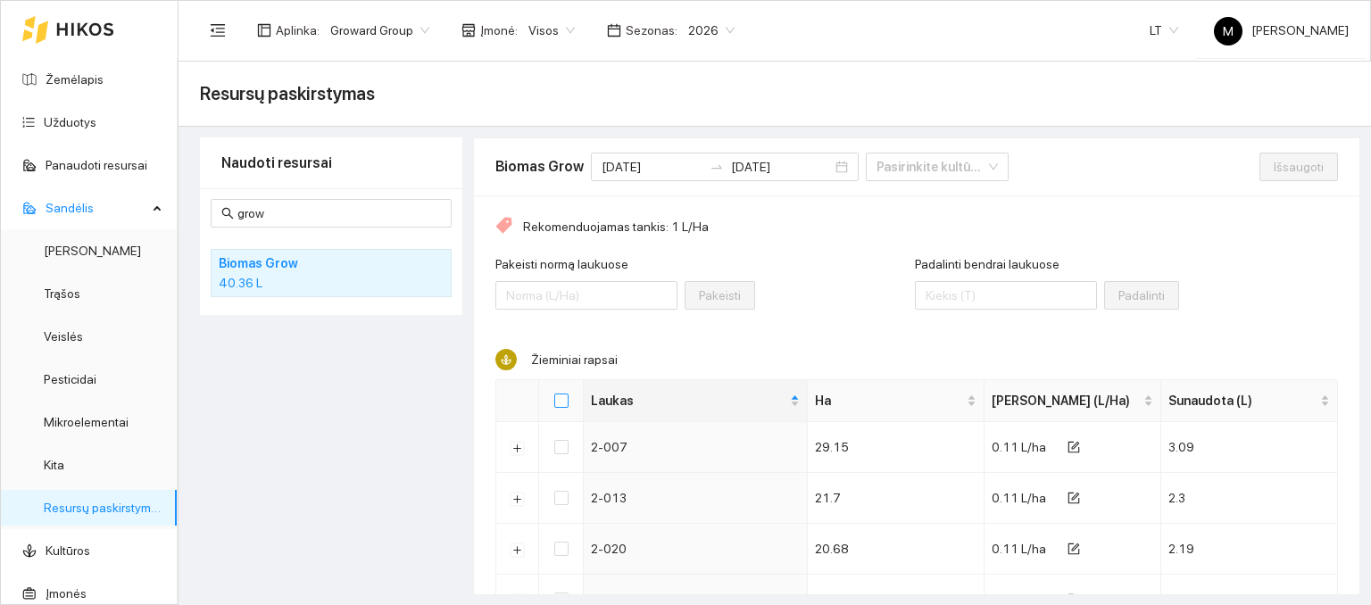
checkbox input "true"
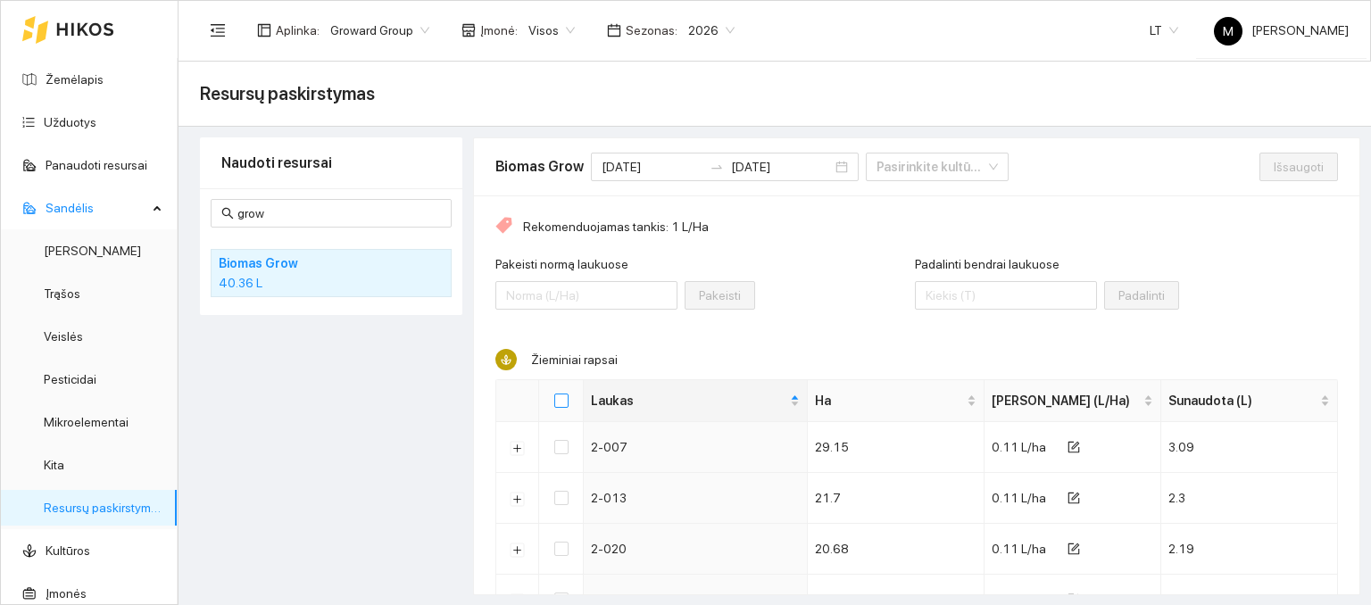
checkbox input "true"
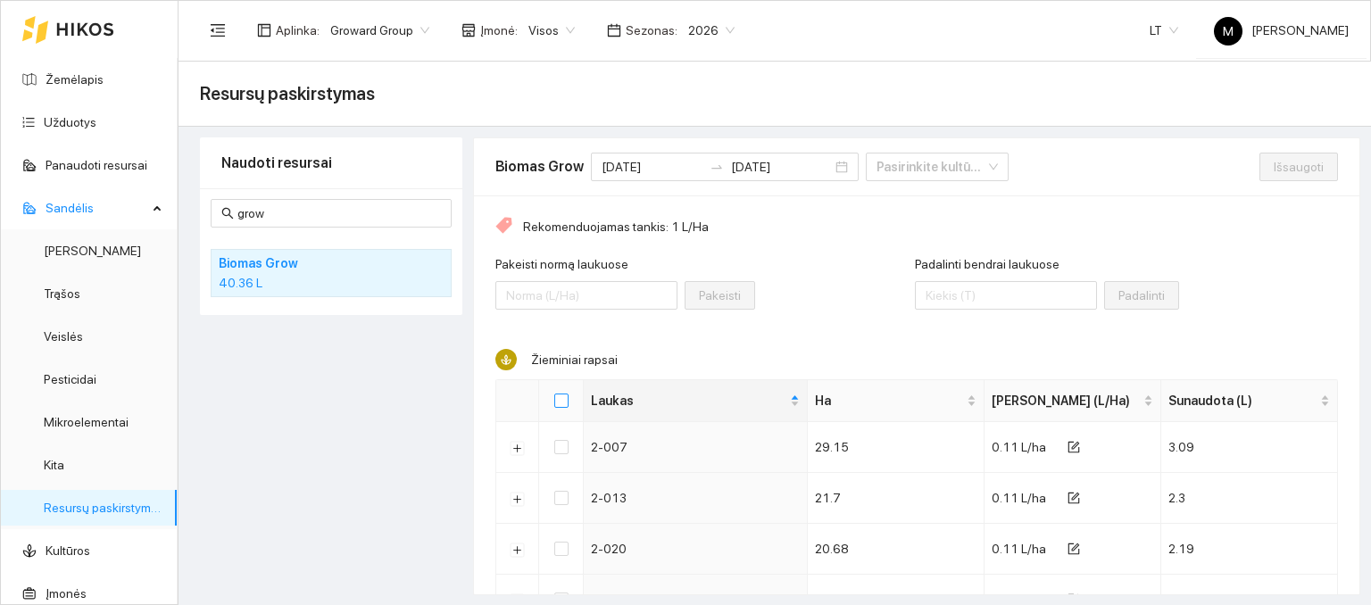
checkbox input "true"
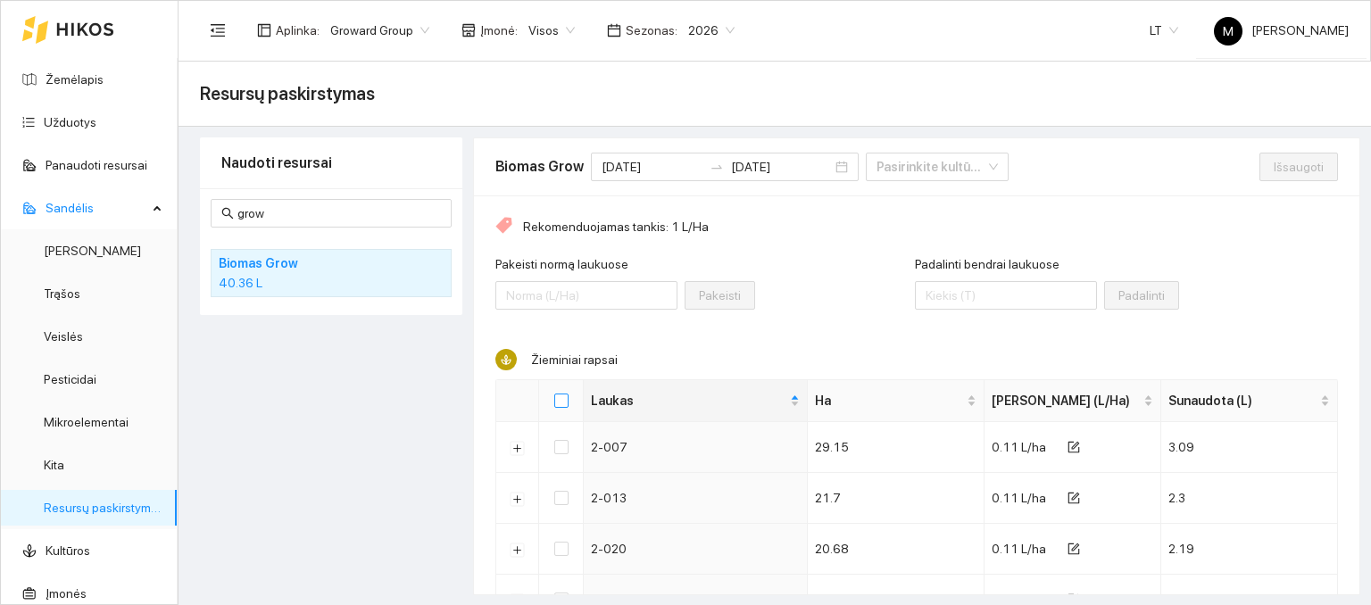
checkbox input "true"
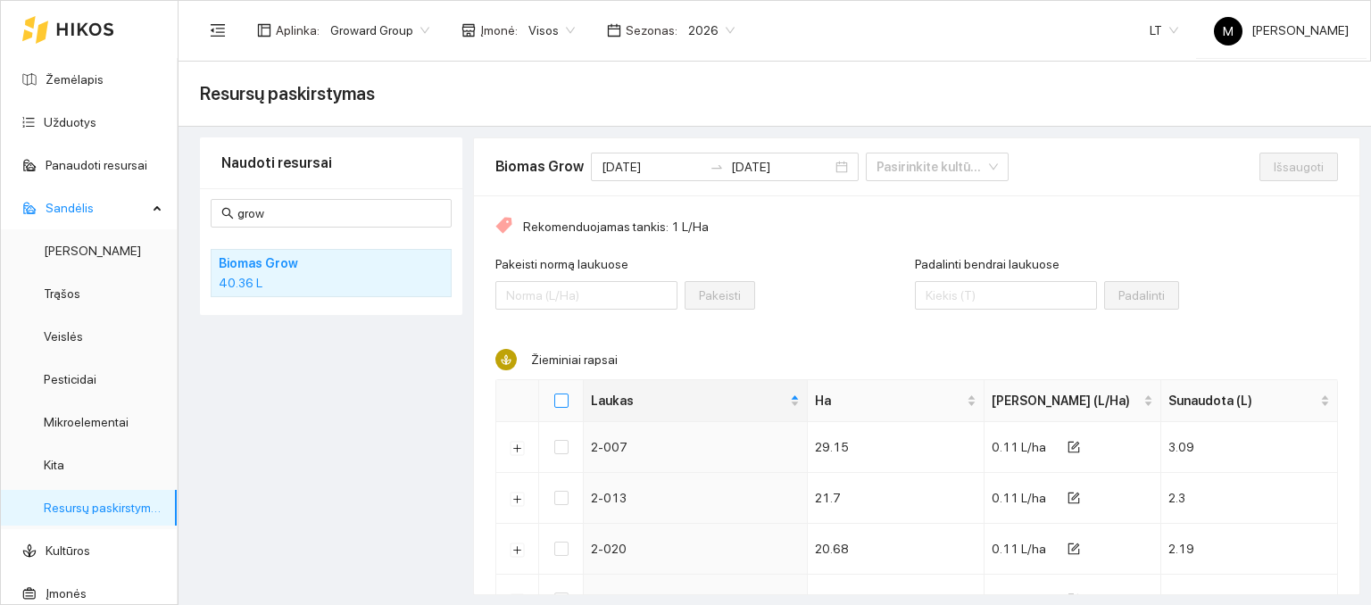
checkbox input "true"
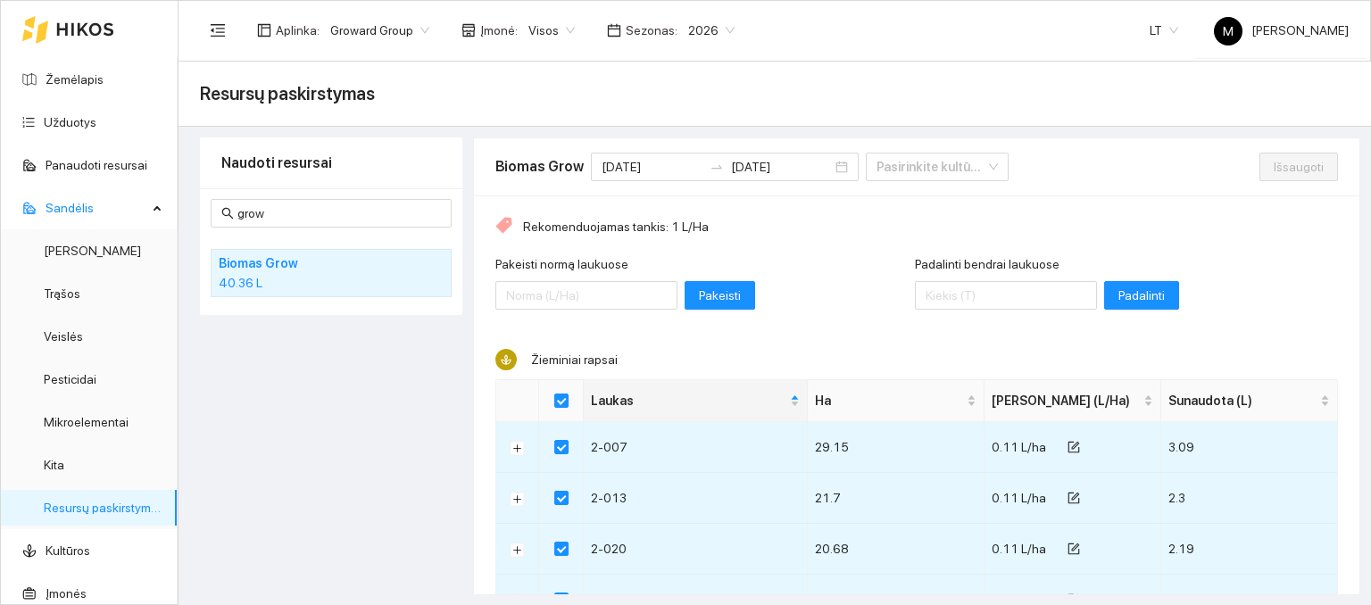
click at [953, 281] on div at bounding box center [1006, 295] width 182 height 29
click at [953, 300] on input "Padalinti bendrai laukuose" at bounding box center [1006, 295] width 182 height 29
type input "40"
click at [1119, 292] on span "Padalinti" at bounding box center [1142, 296] width 46 height 20
click at [1262, 180] on div "Išsaugoti" at bounding box center [1299, 166] width 79 height 57
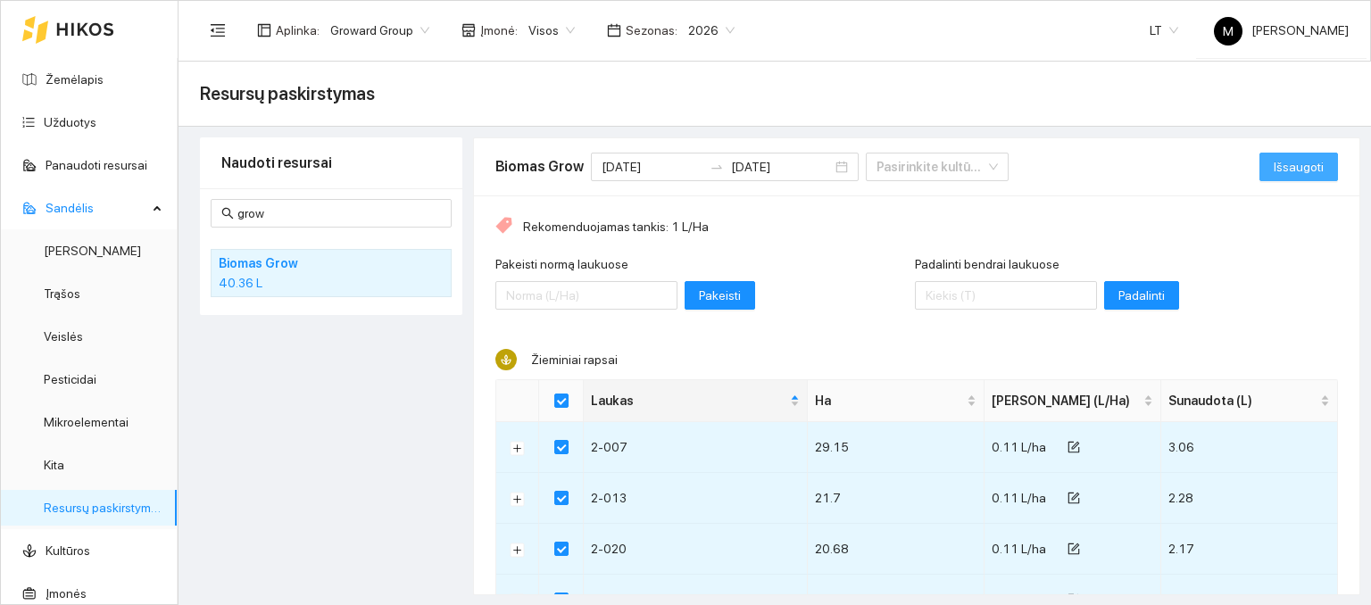
click at [1274, 169] on span "Išsaugoti" at bounding box center [1299, 167] width 50 height 20
checkbox input "false"
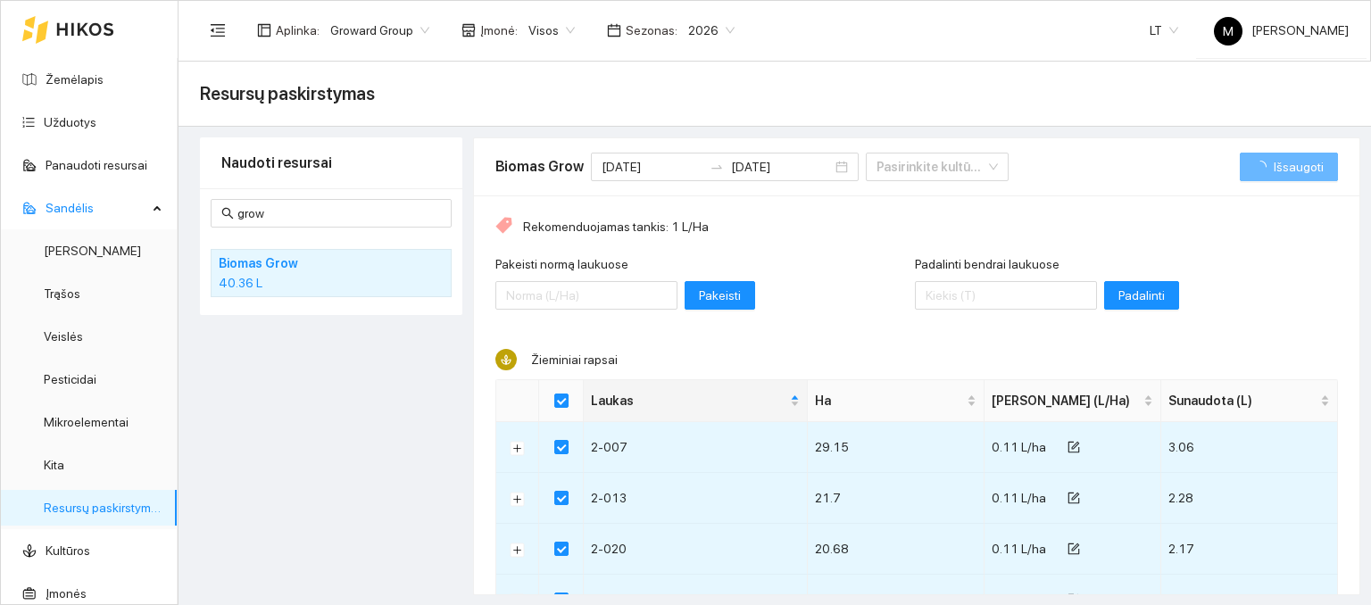
checkbox input "false"
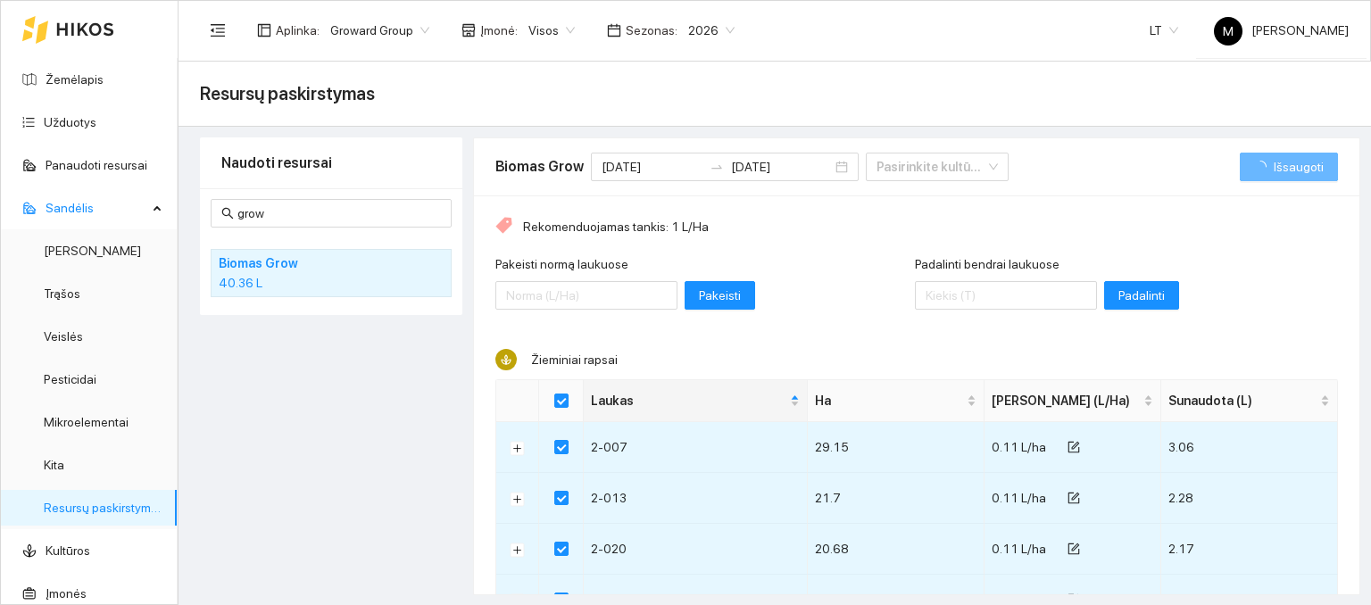
checkbox input "false"
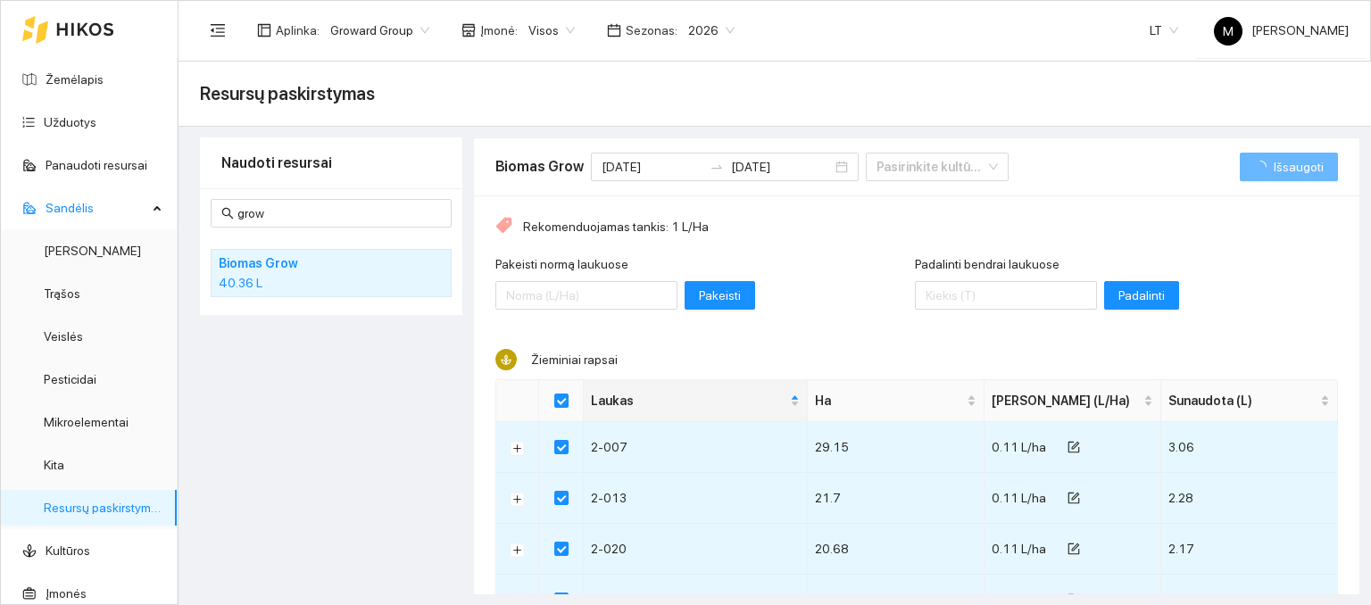
checkbox input "false"
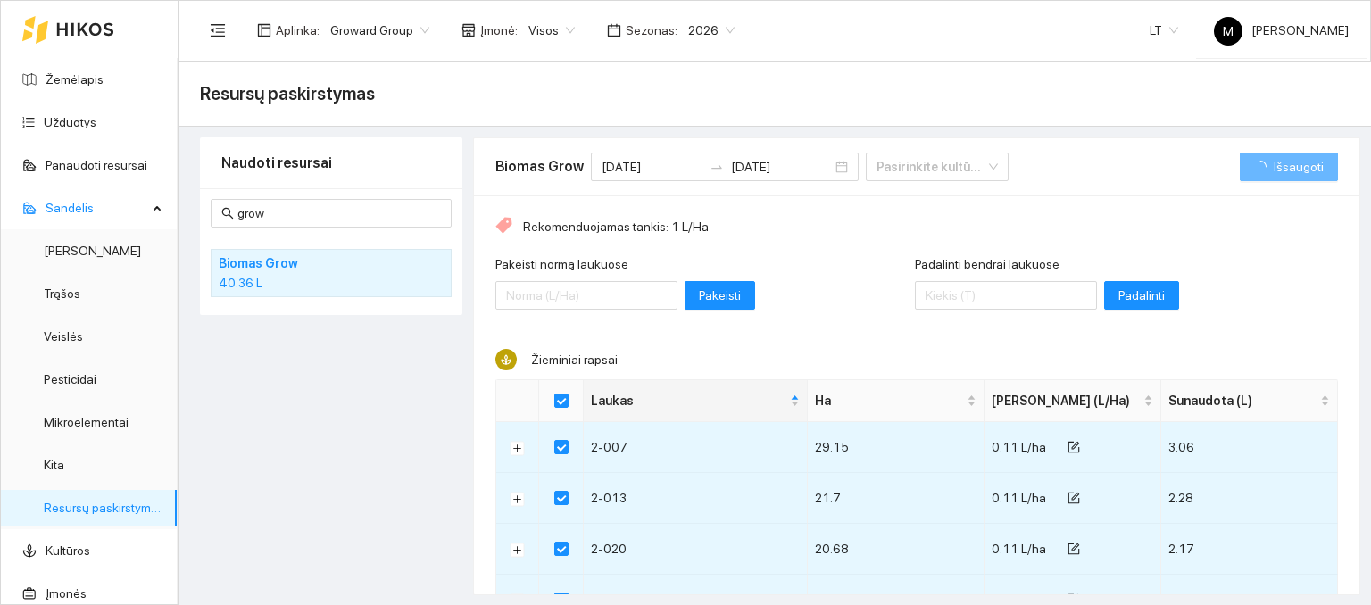
checkbox input "false"
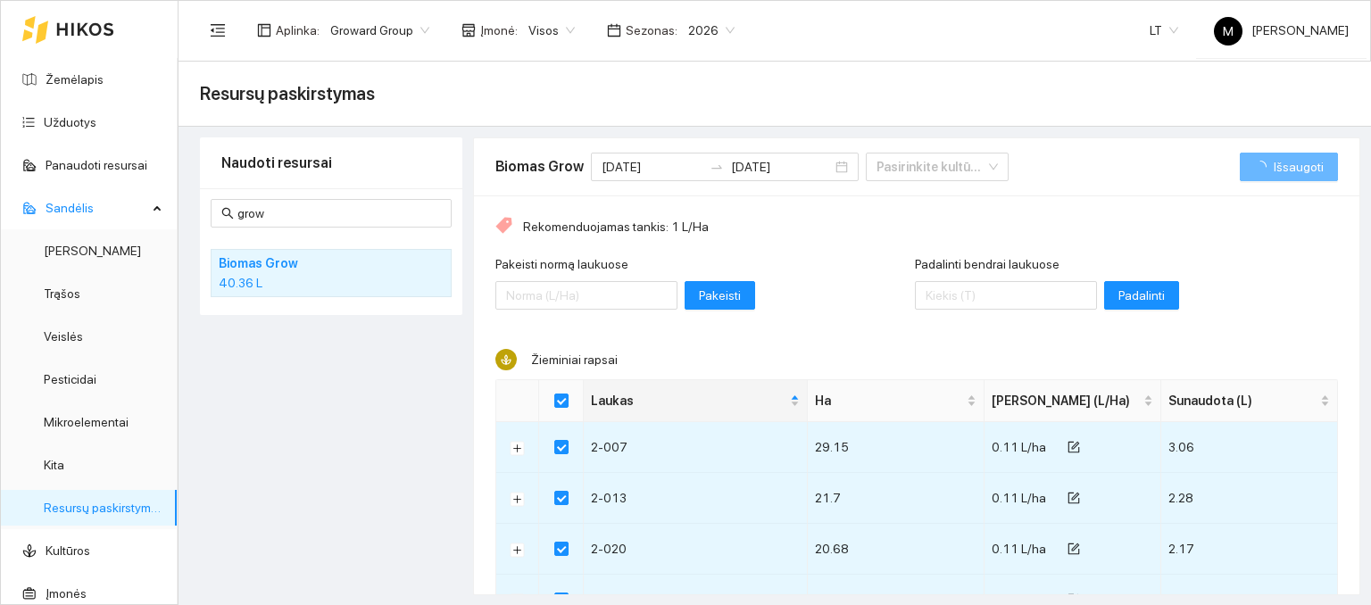
checkbox input "false"
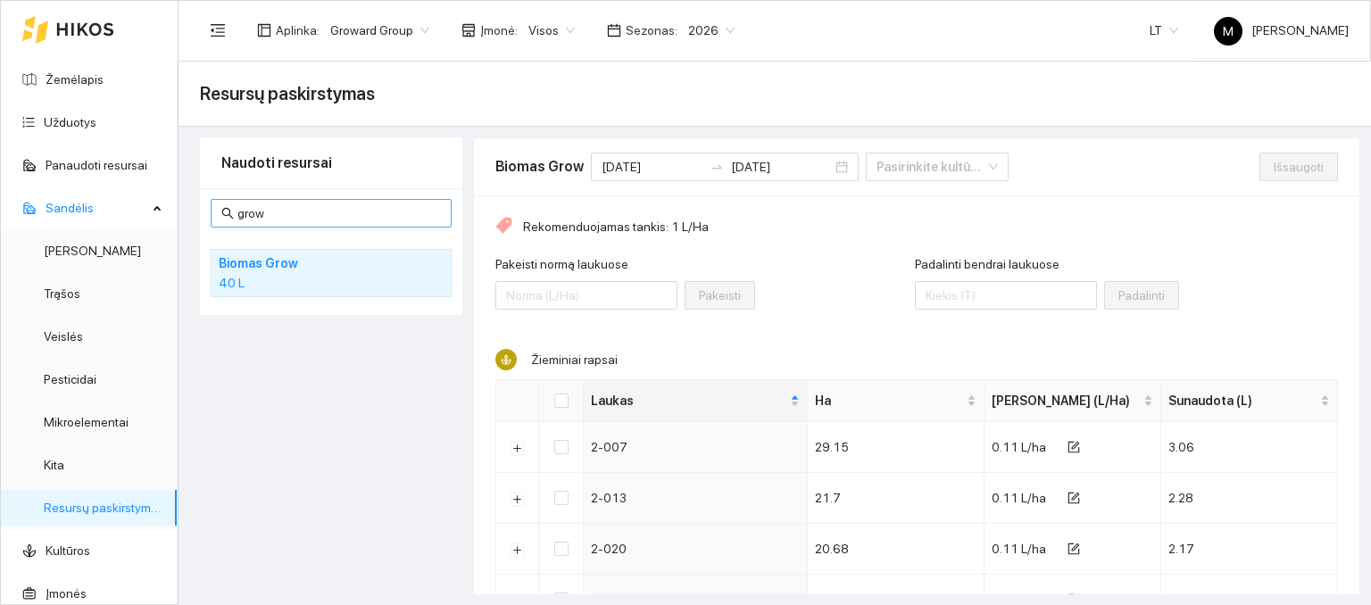
click at [284, 215] on input "grow" at bounding box center [339, 214] width 204 height 20
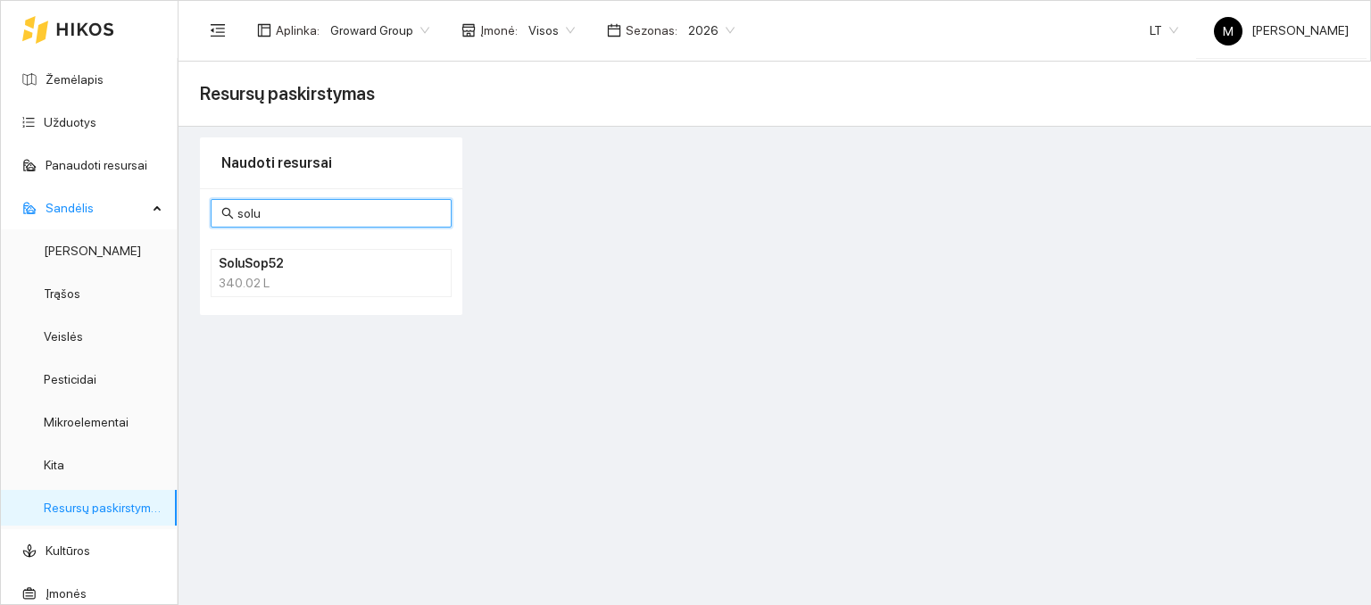
type input "solu"
click at [270, 268] on h4 "SoluSop52" at bounding box center [308, 264] width 179 height 20
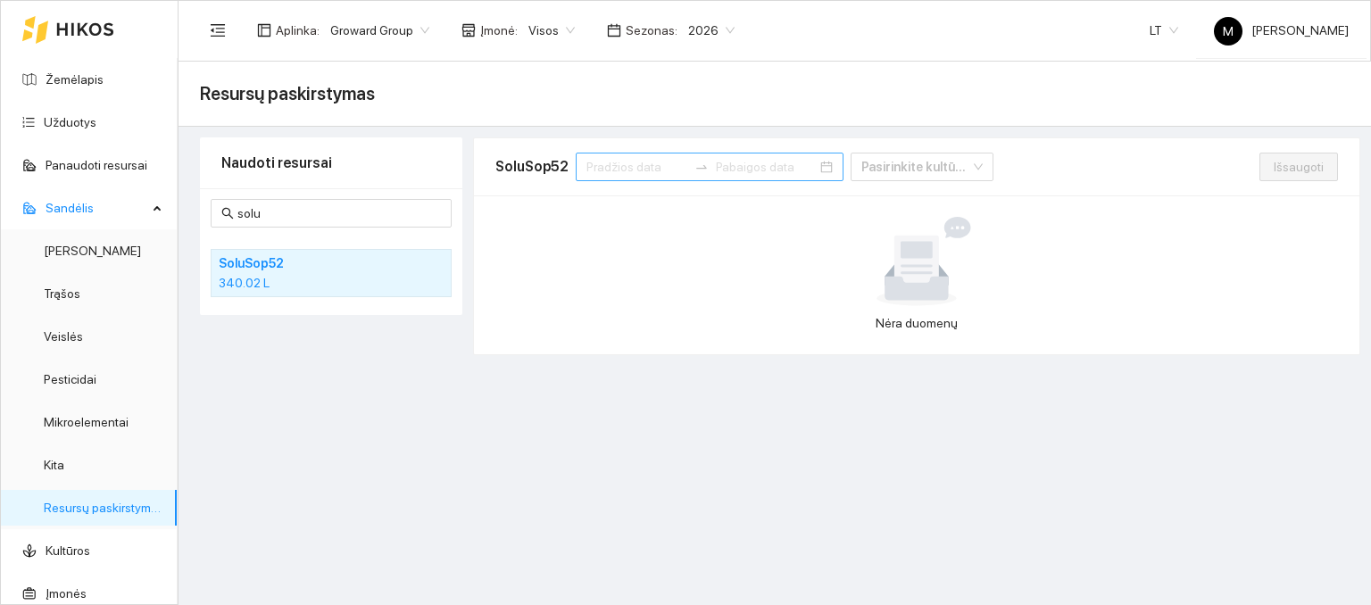
click at [622, 165] on input at bounding box center [636, 167] width 101 height 20
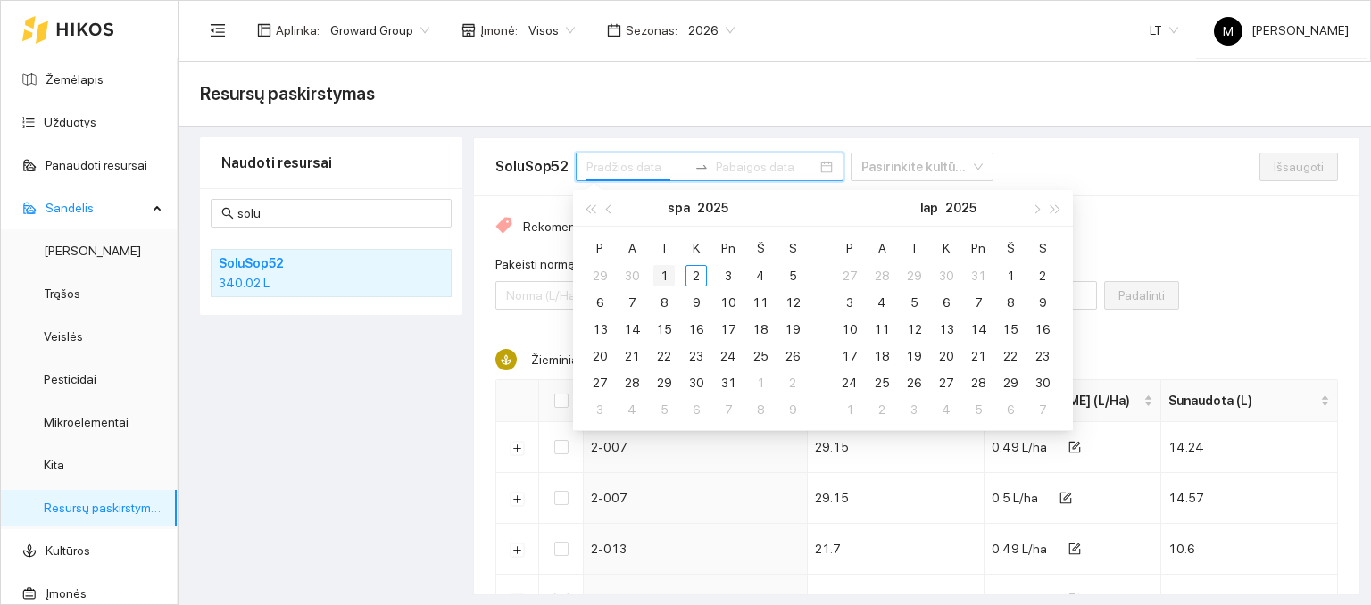
type input "[DATE]"
click at [610, 207] on span "button" at bounding box center [610, 208] width 9 height 9
type input "[DATE]"
click at [603, 278] on div "1" at bounding box center [599, 275] width 21 height 21
type input "[DATE]"
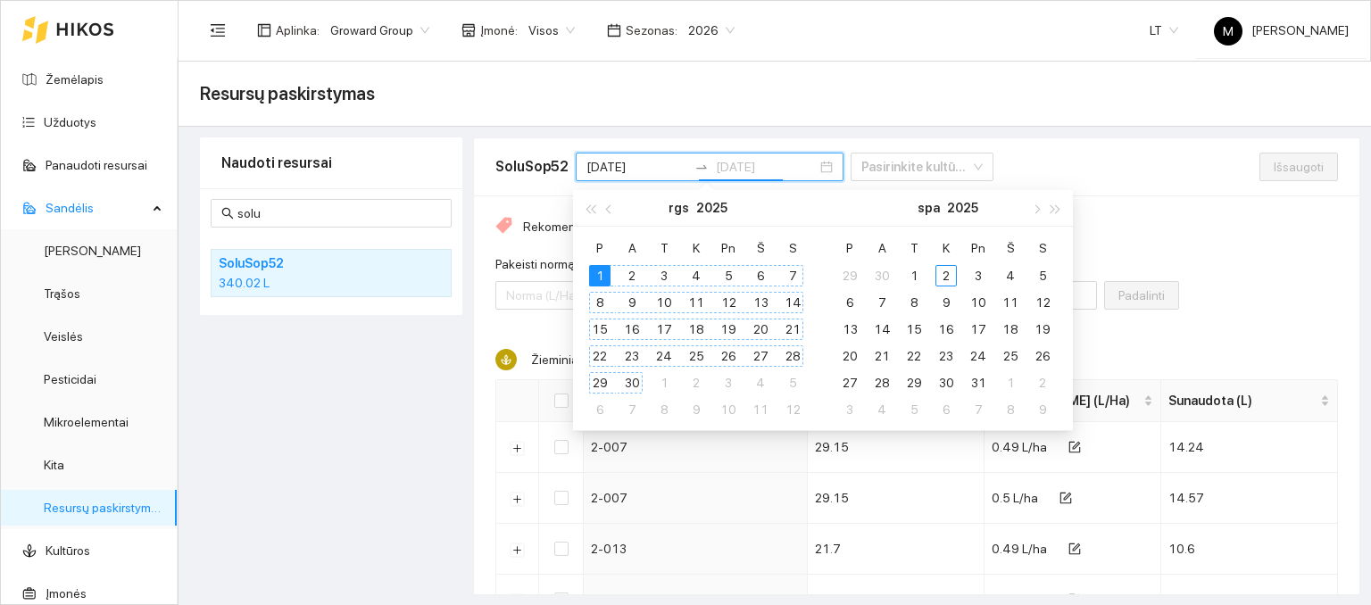
click at [628, 383] on div "30" at bounding box center [631, 382] width 21 height 21
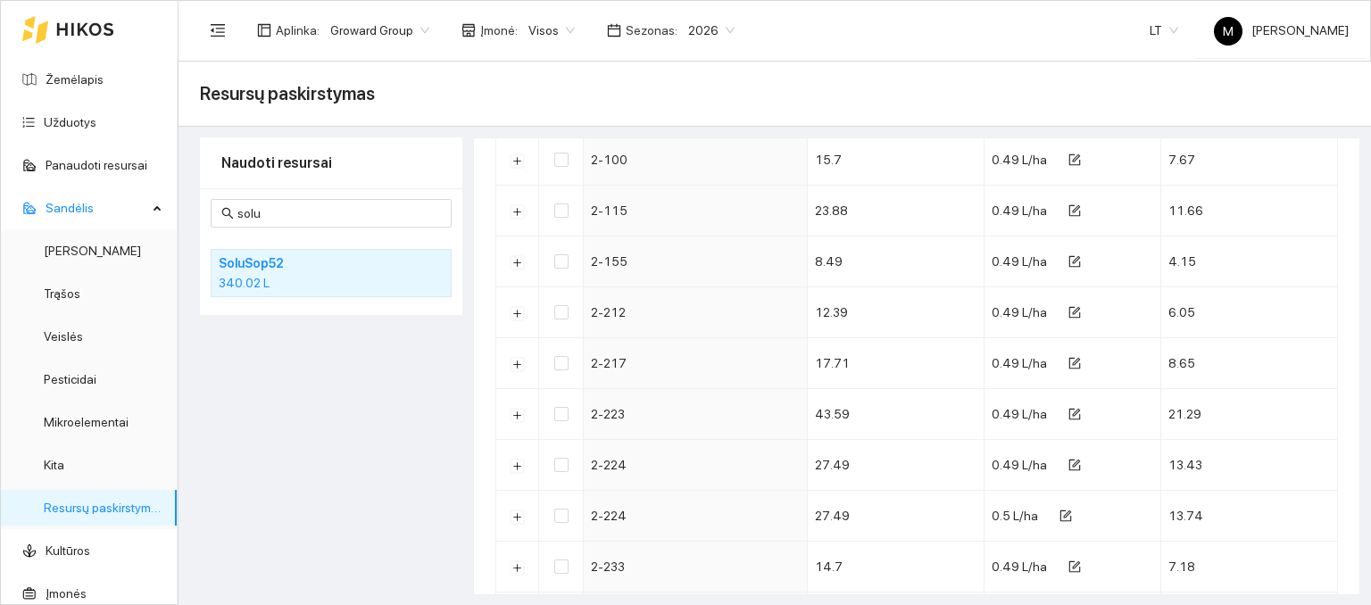
scroll to position [70, 0]
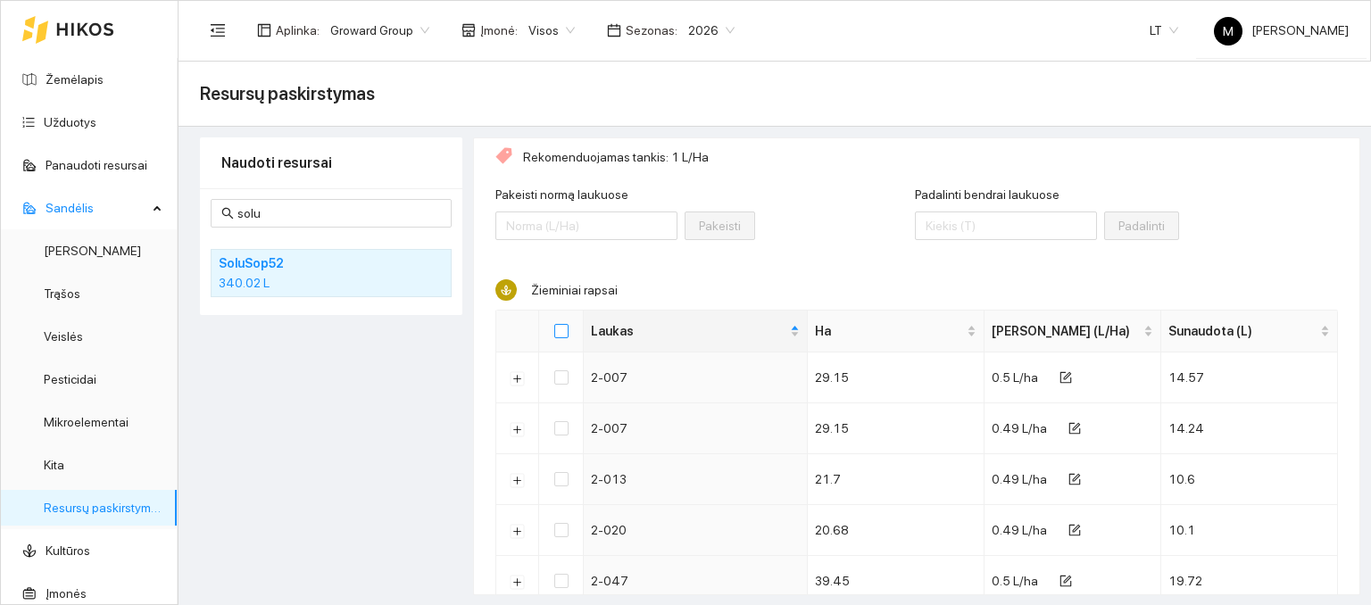
click at [559, 334] on input "Select all" at bounding box center [561, 331] width 14 height 14
checkbox input "true"
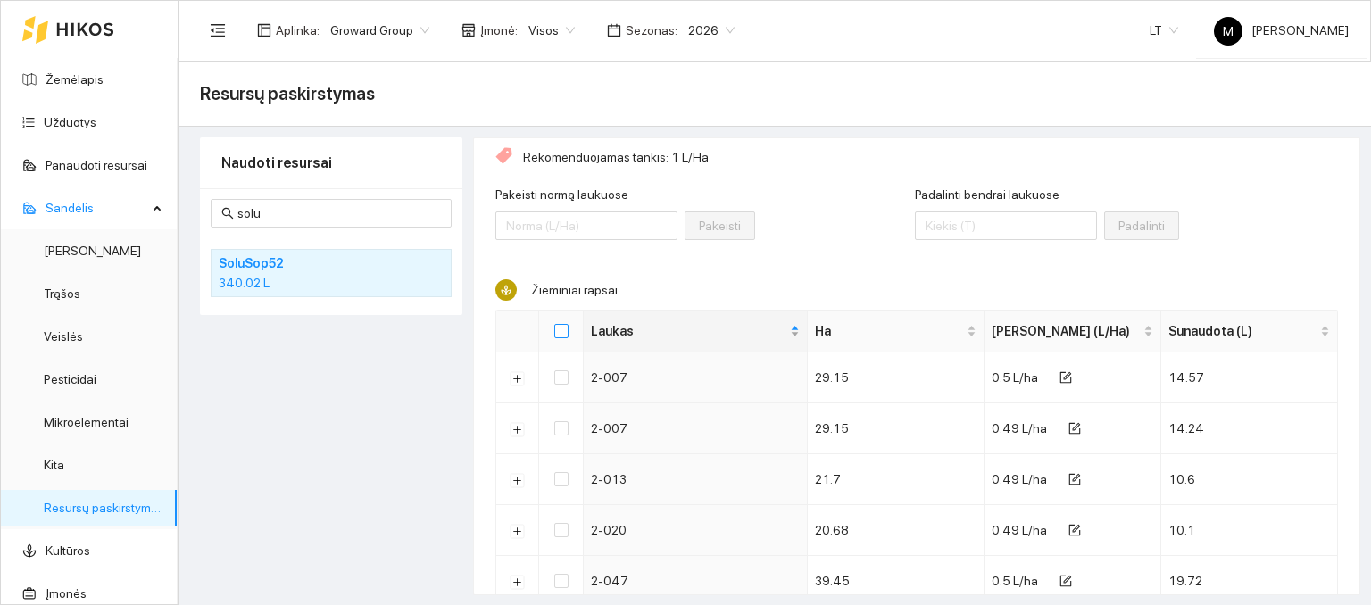
checkbox input "true"
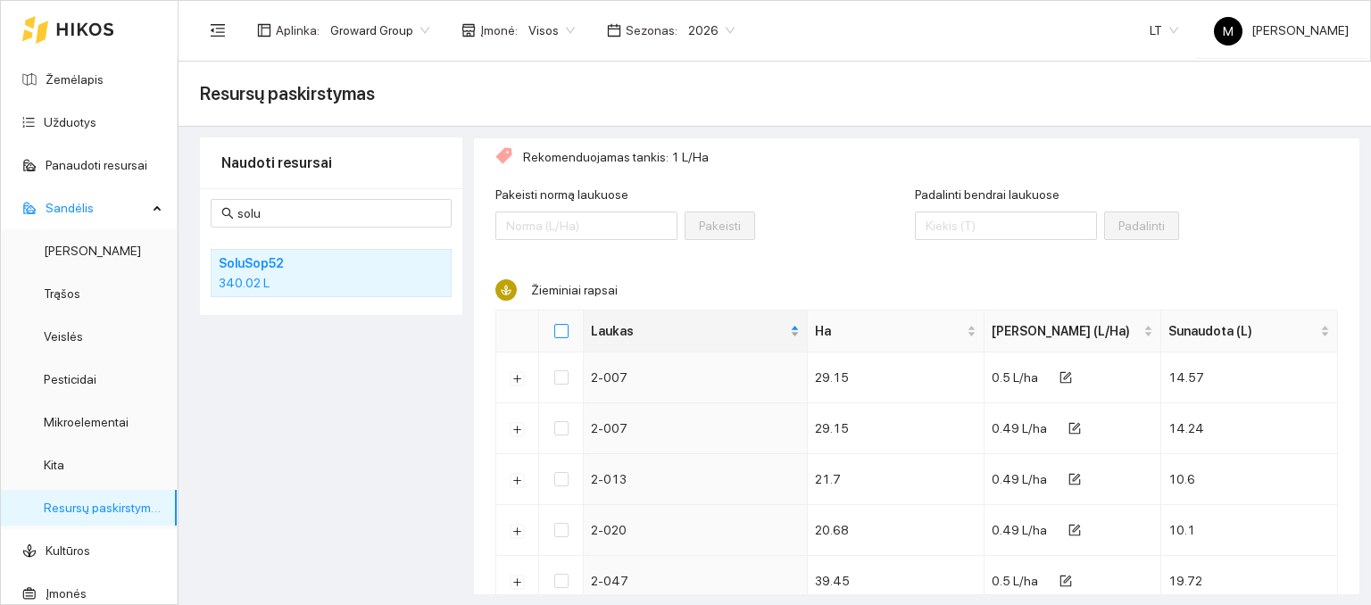
checkbox input "true"
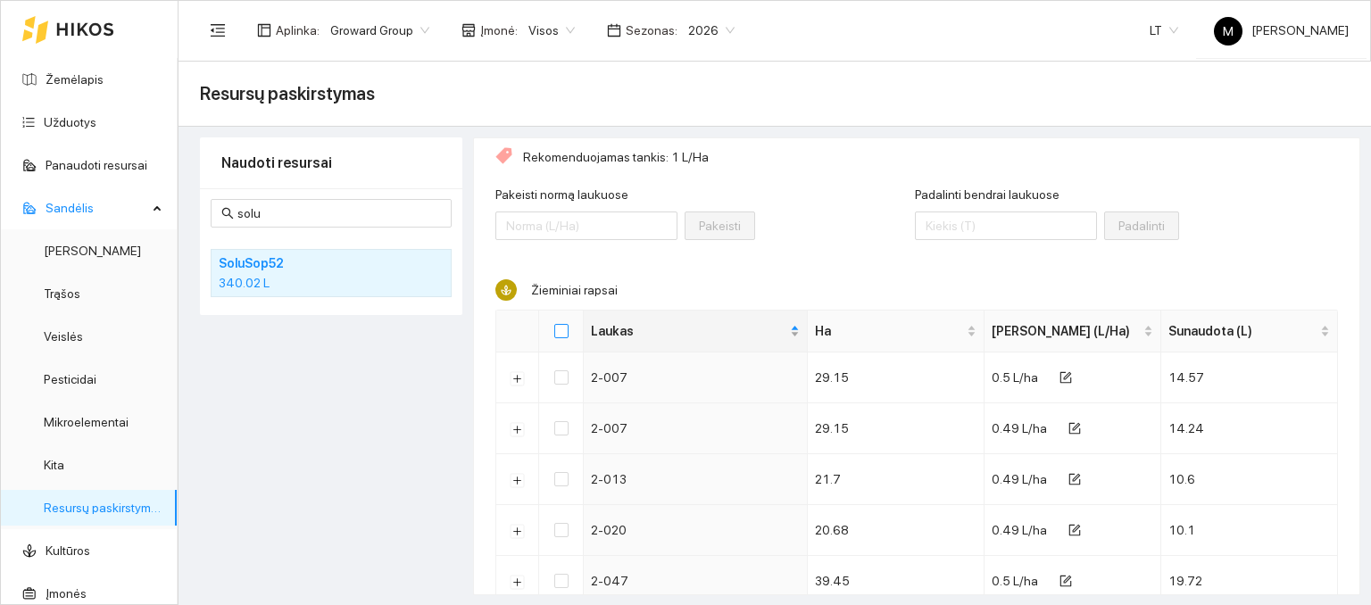
checkbox input "true"
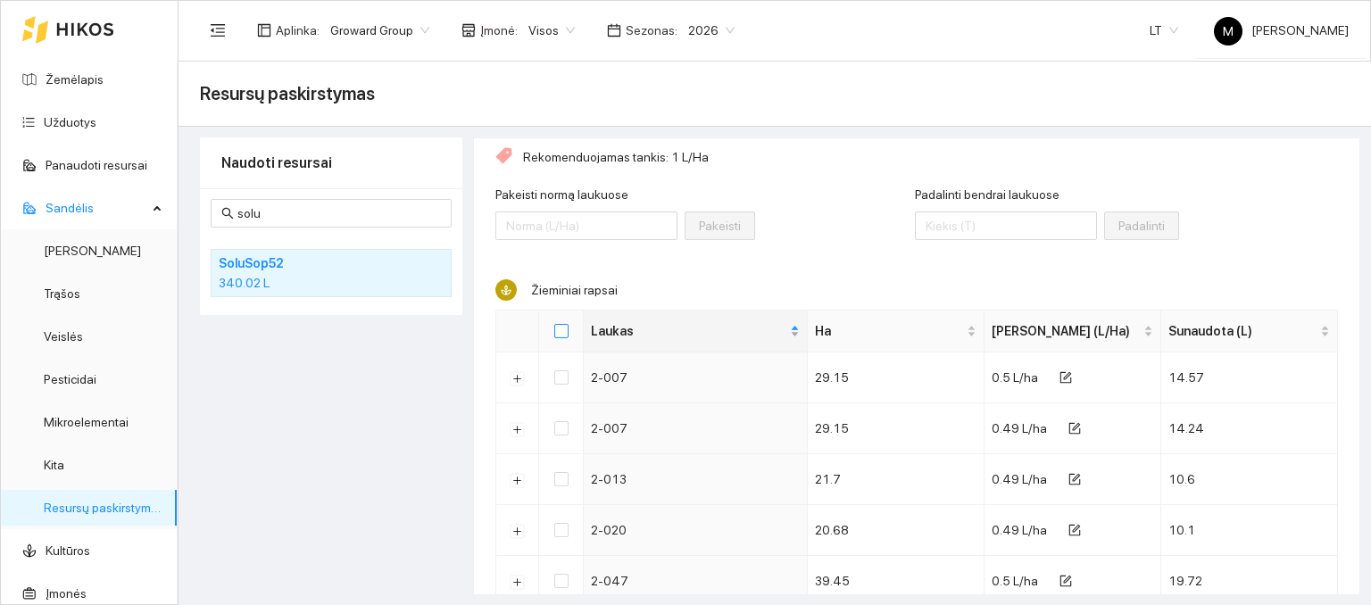
checkbox input "true"
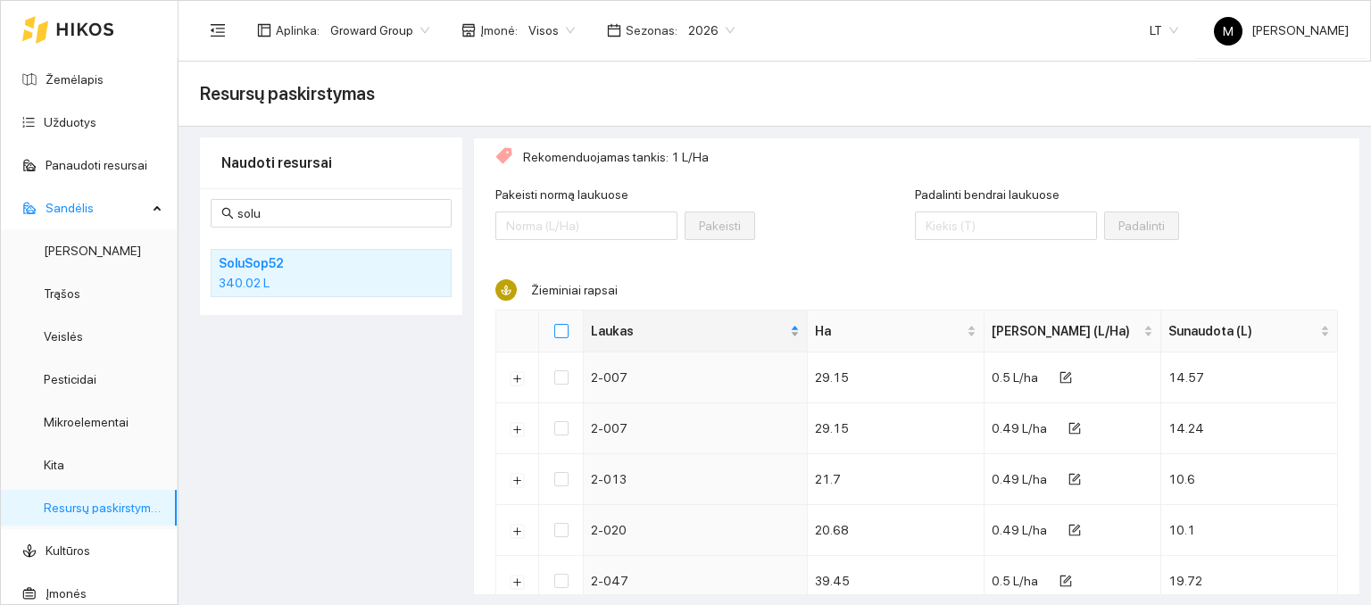
checkbox input "true"
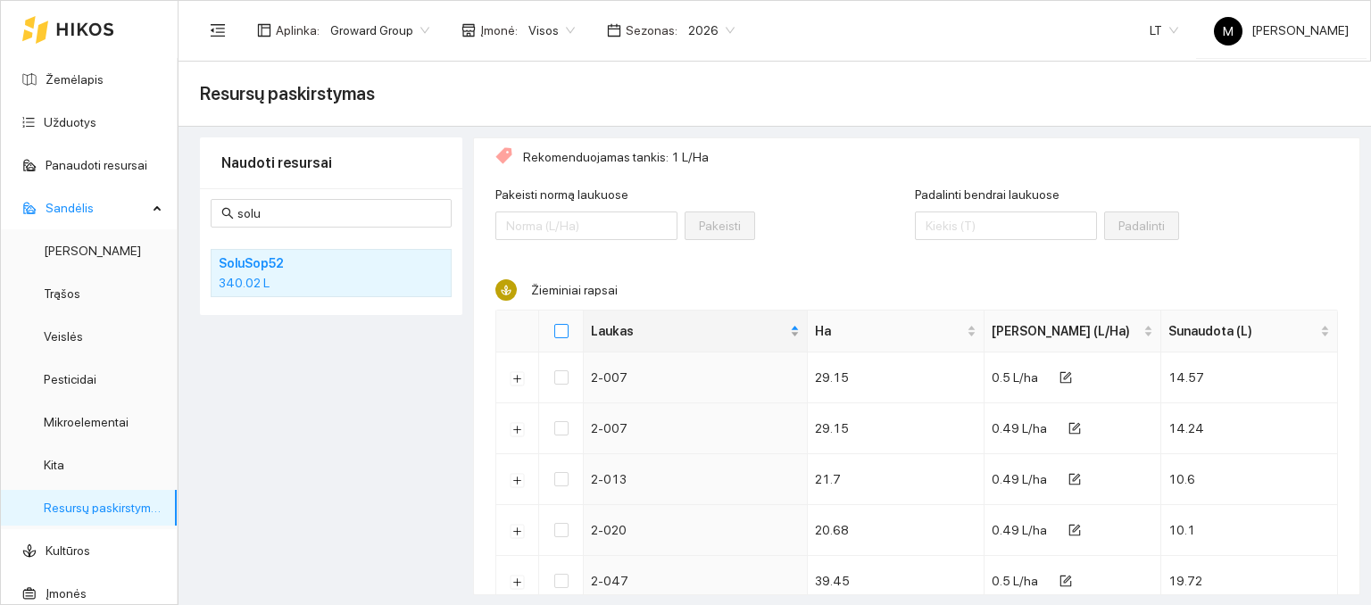
checkbox input "true"
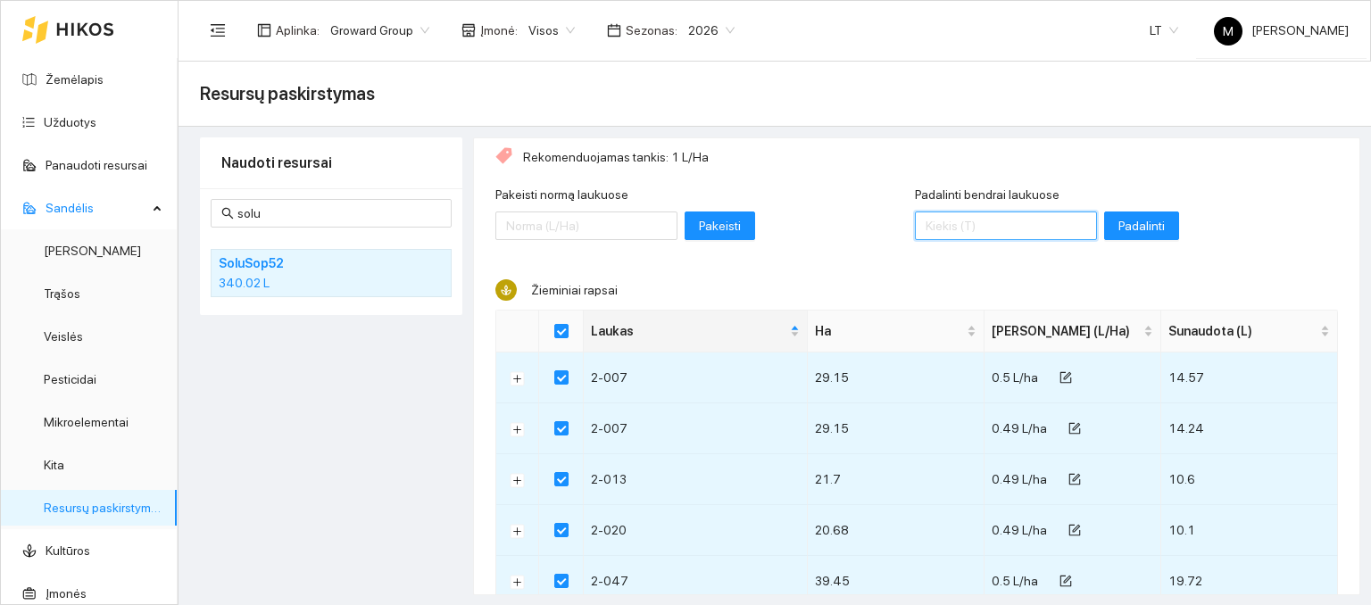
click at [943, 221] on input "Padalinti bendrai laukuose" at bounding box center [1006, 226] width 182 height 29
type input "375"
click at [1119, 221] on span "Padalinti" at bounding box center [1142, 226] width 46 height 20
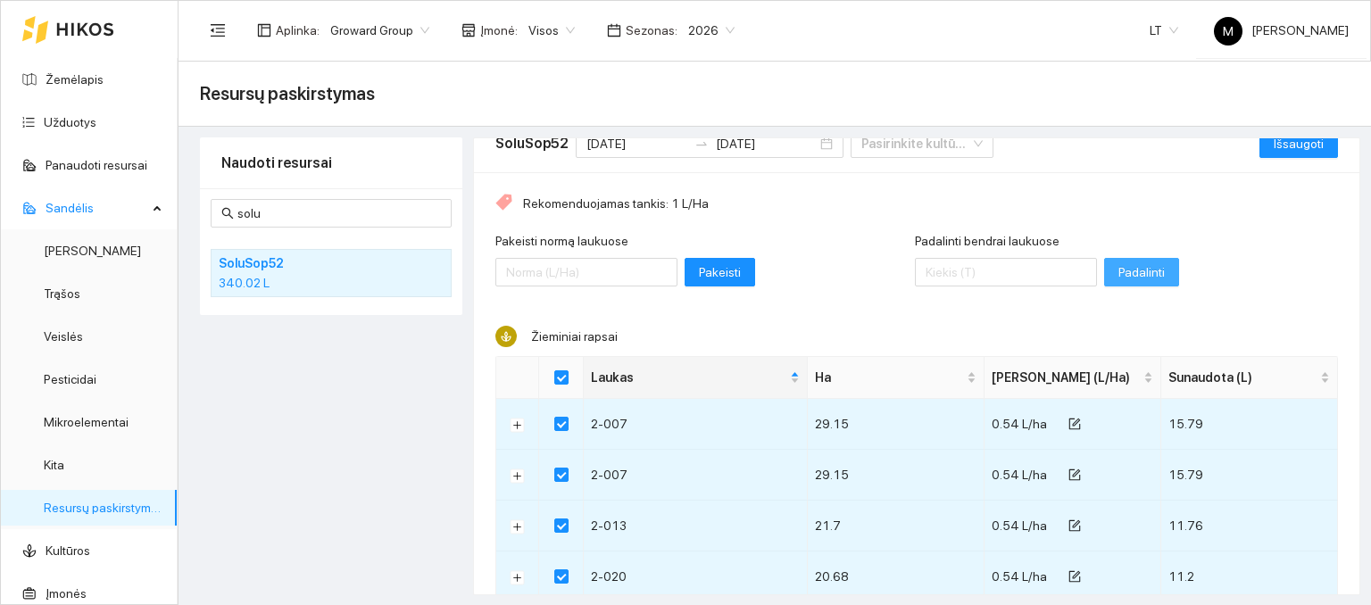
scroll to position [0, 0]
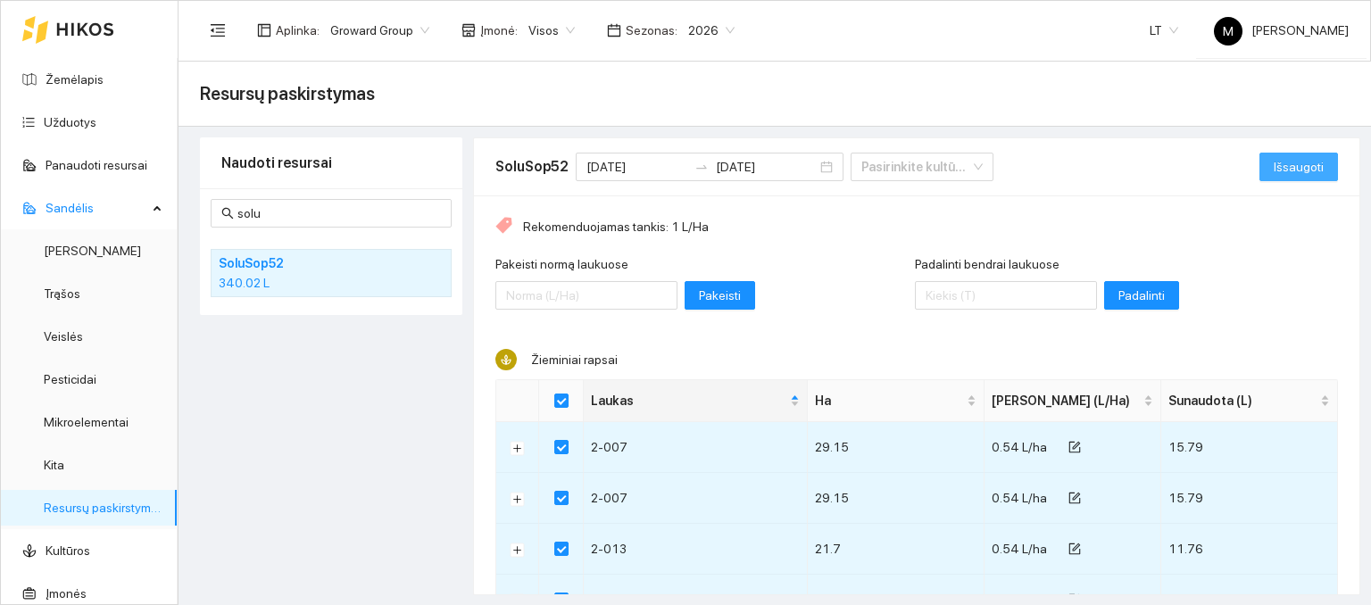
click at [1274, 162] on span "Išsaugoti" at bounding box center [1299, 167] width 50 height 20
checkbox input "false"
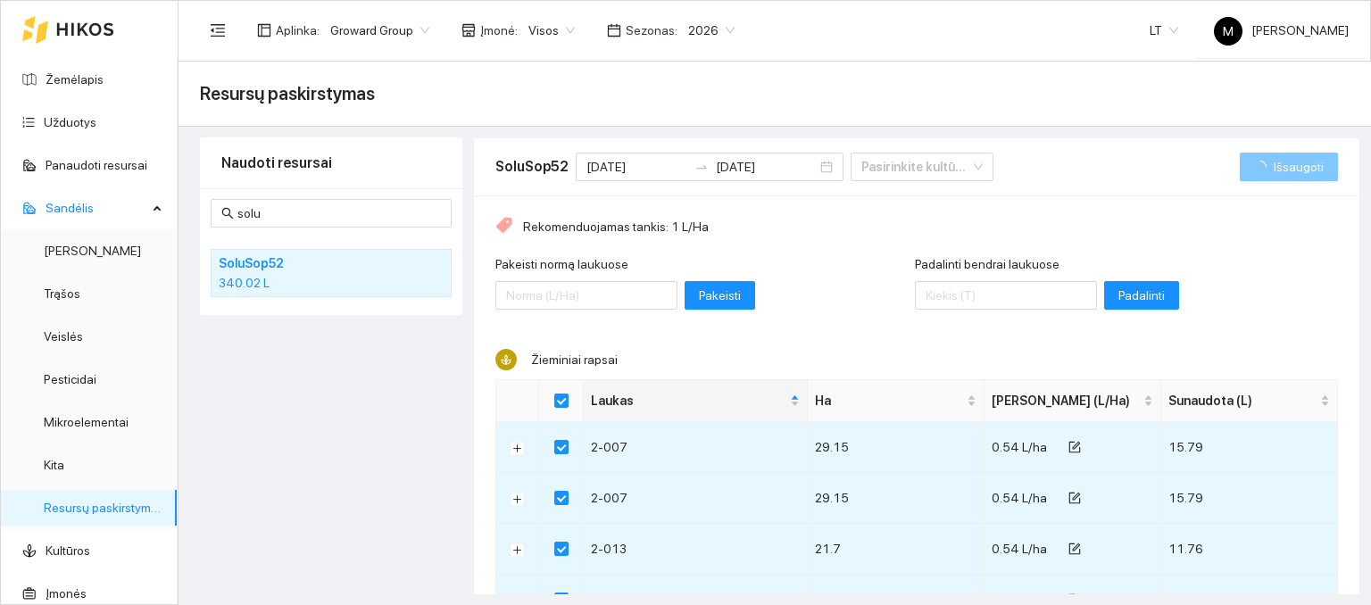
checkbox input "false"
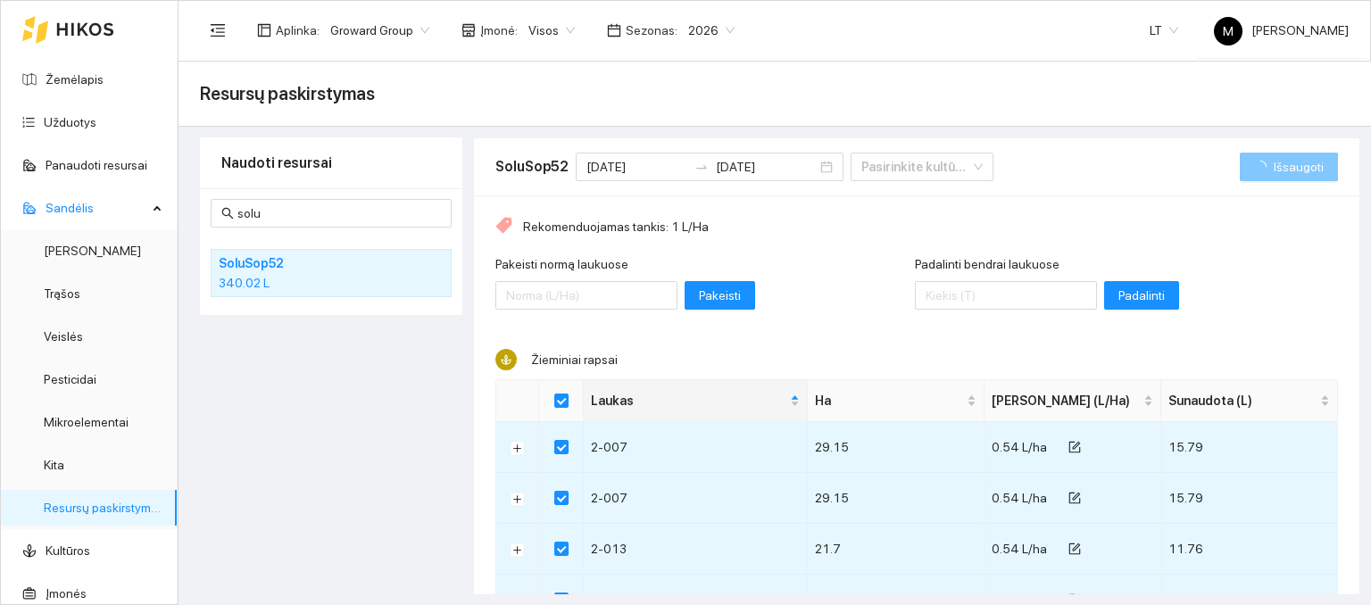
checkbox input "false"
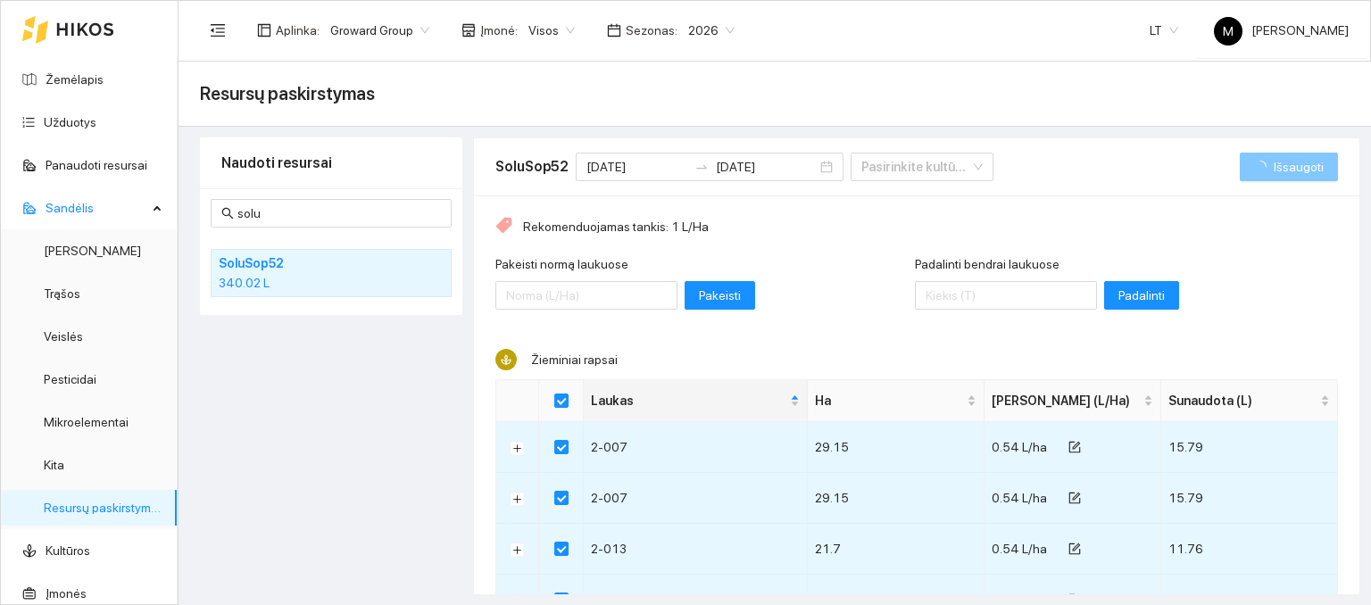
checkbox input "false"
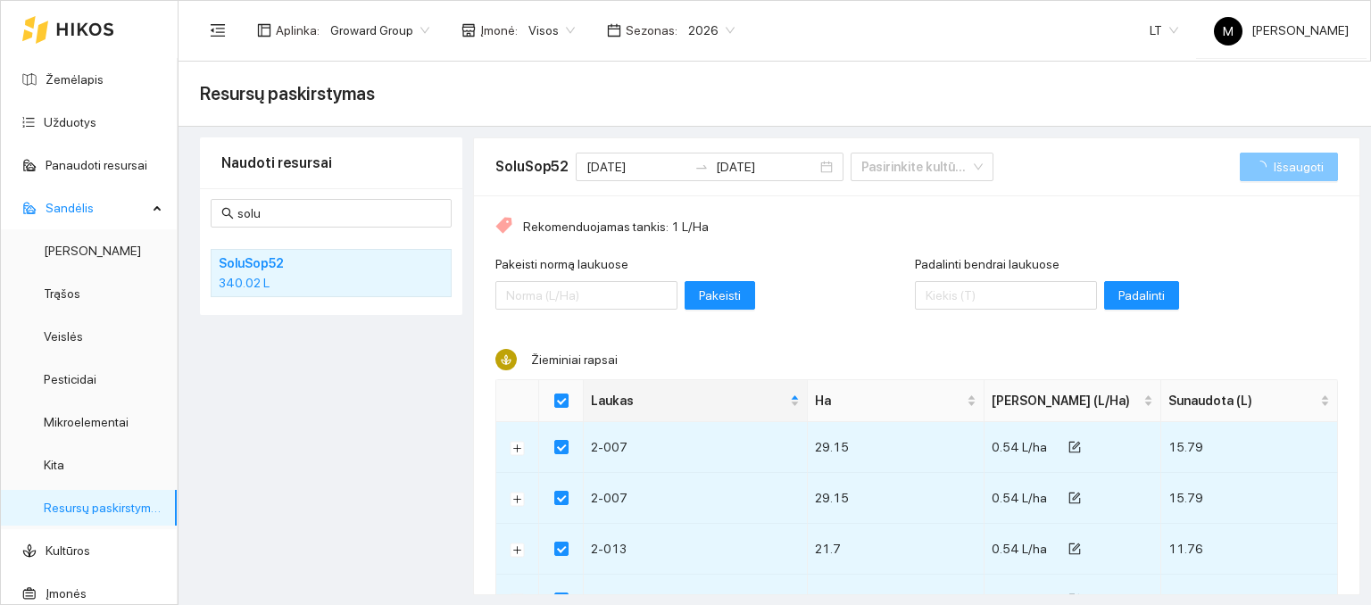
checkbox input "false"
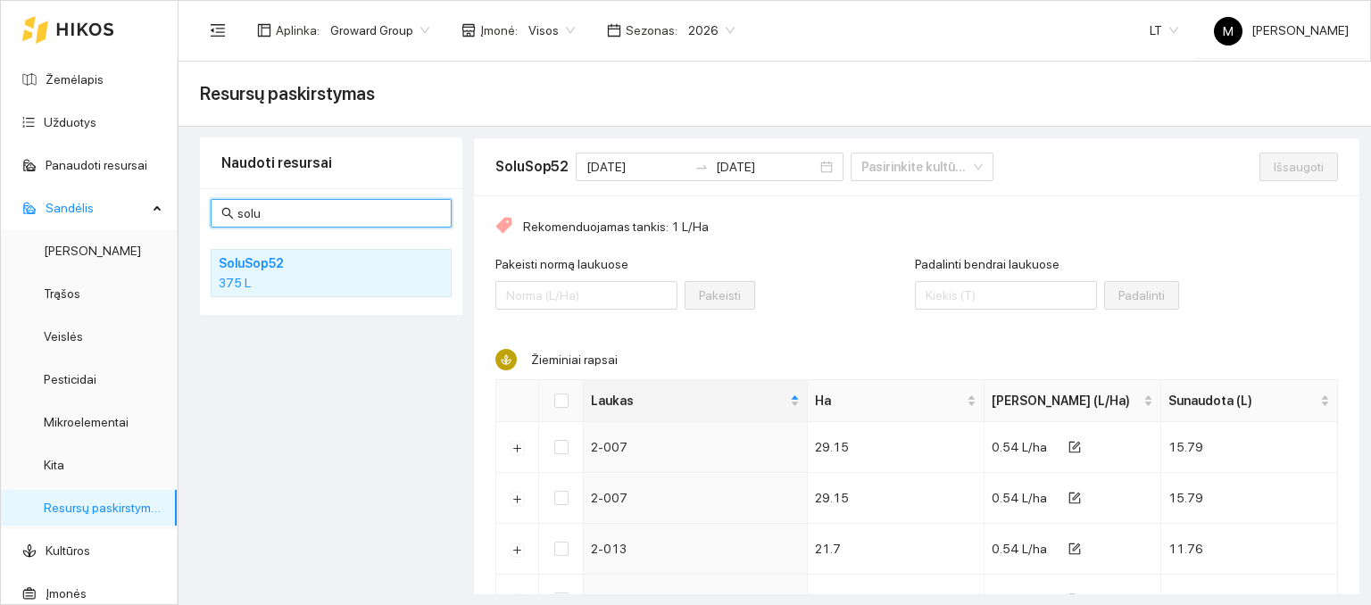
click at [325, 214] on input "solu" at bounding box center [339, 214] width 204 height 20
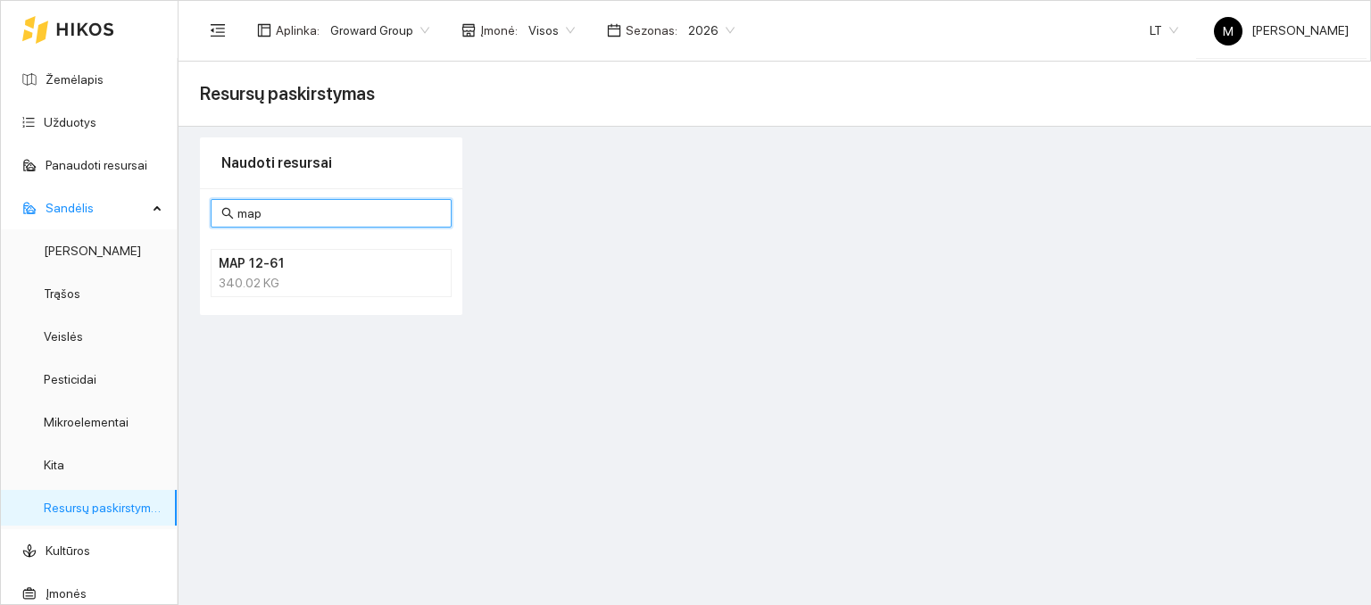
click at [331, 256] on h4 "MAP 12-61" at bounding box center [308, 264] width 179 height 20
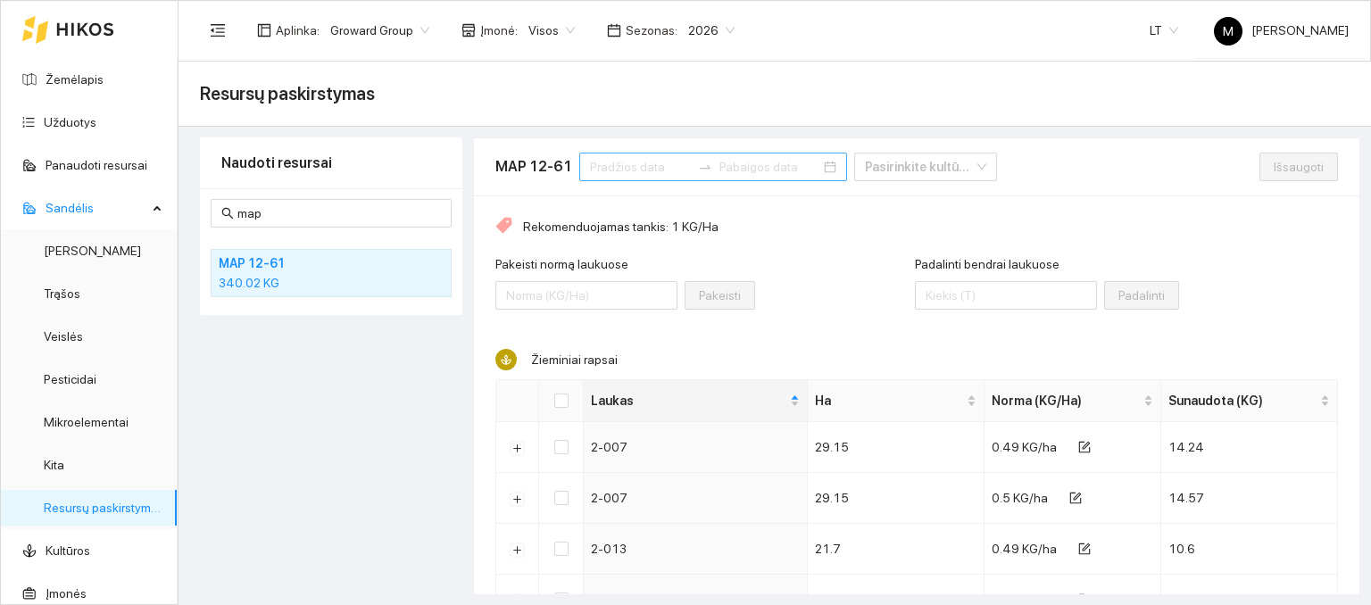
click at [668, 162] on input at bounding box center [640, 167] width 101 height 20
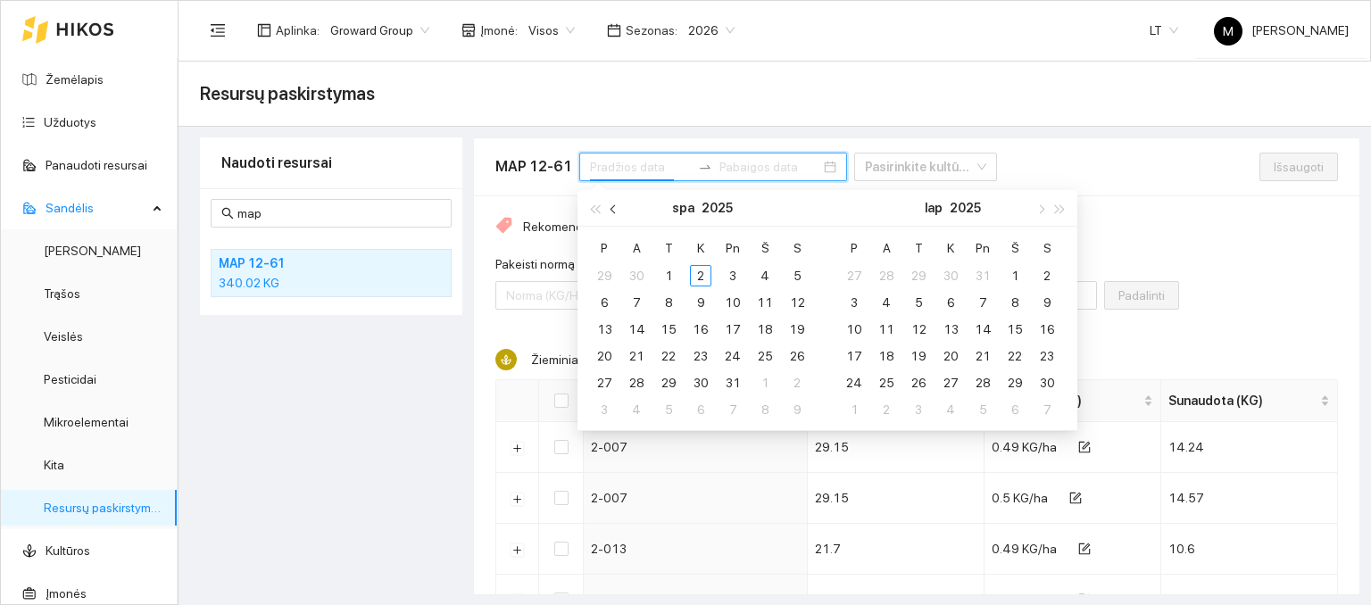
click at [611, 208] on span "button" at bounding box center [615, 208] width 9 height 9
click at [611, 268] on div "1" at bounding box center [604, 275] width 21 height 21
click at [637, 381] on div "30" at bounding box center [636, 382] width 21 height 21
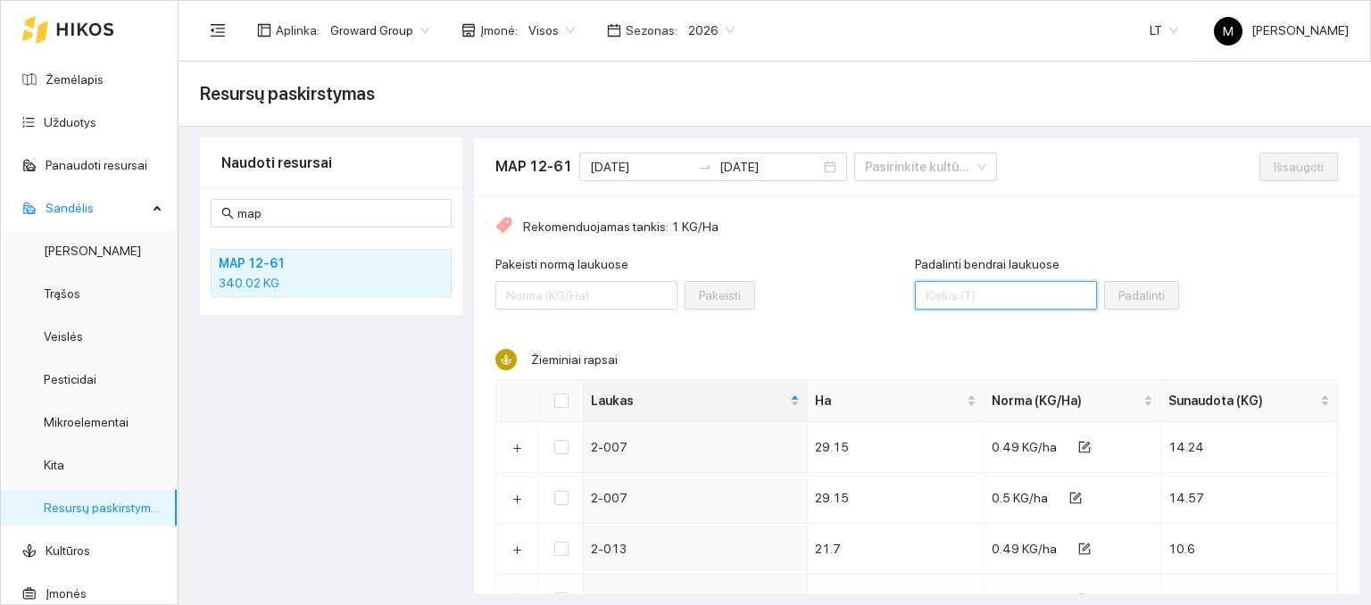
click at [953, 296] on input "Padalinti bendrai laukuose" at bounding box center [1006, 295] width 182 height 29
click at [561, 398] on input "Select all" at bounding box center [561, 401] width 14 height 14
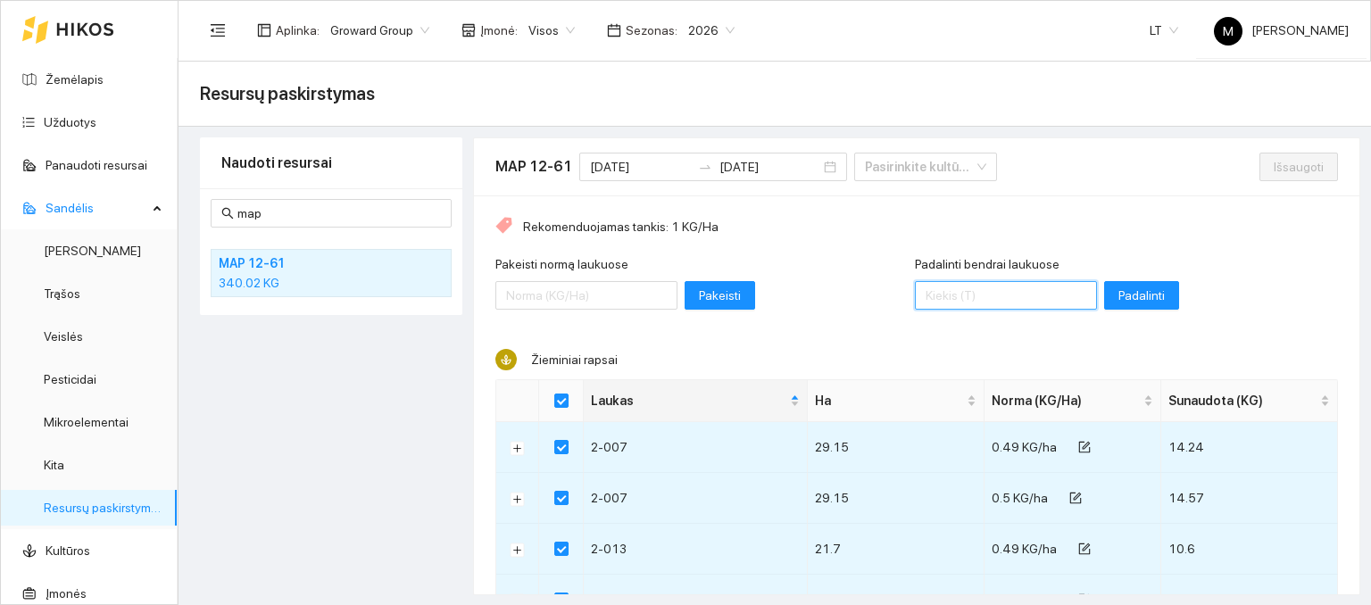
click at [936, 291] on input "Padalinti bendrai laukuose" at bounding box center [1006, 295] width 182 height 29
click at [1119, 296] on span "Padalinti" at bounding box center [1142, 296] width 46 height 20
click at [1274, 176] on span "Išsaugoti" at bounding box center [1299, 167] width 50 height 20
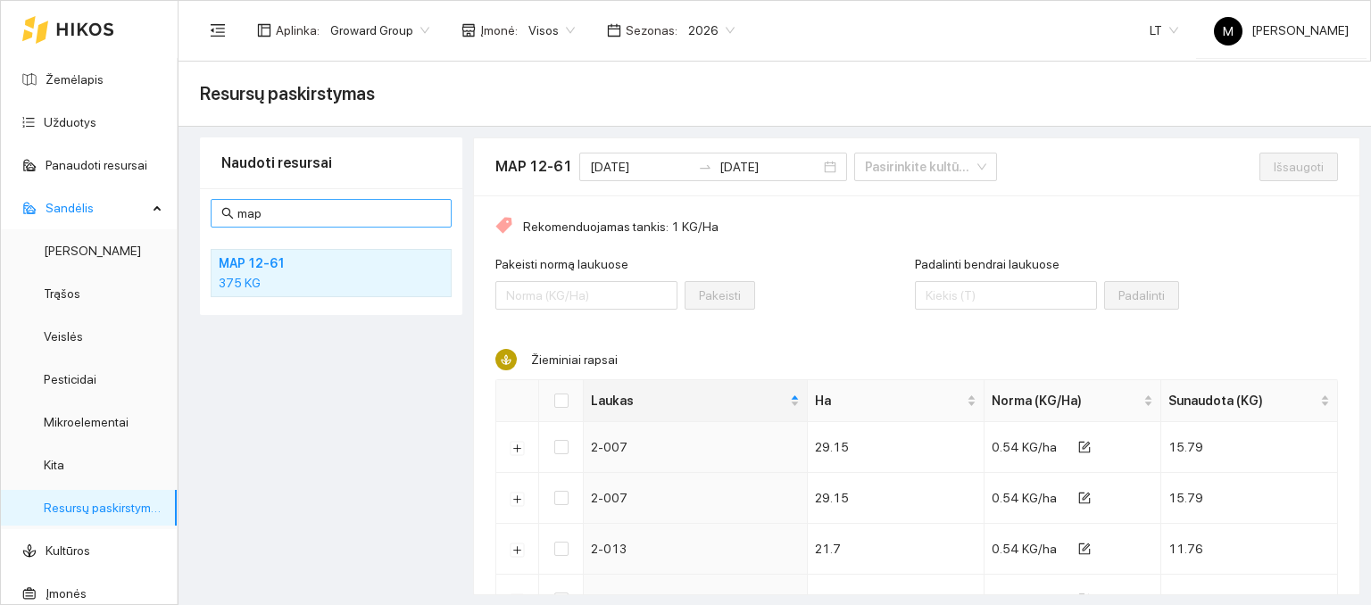
click at [269, 215] on input "map" at bounding box center [339, 214] width 204 height 20
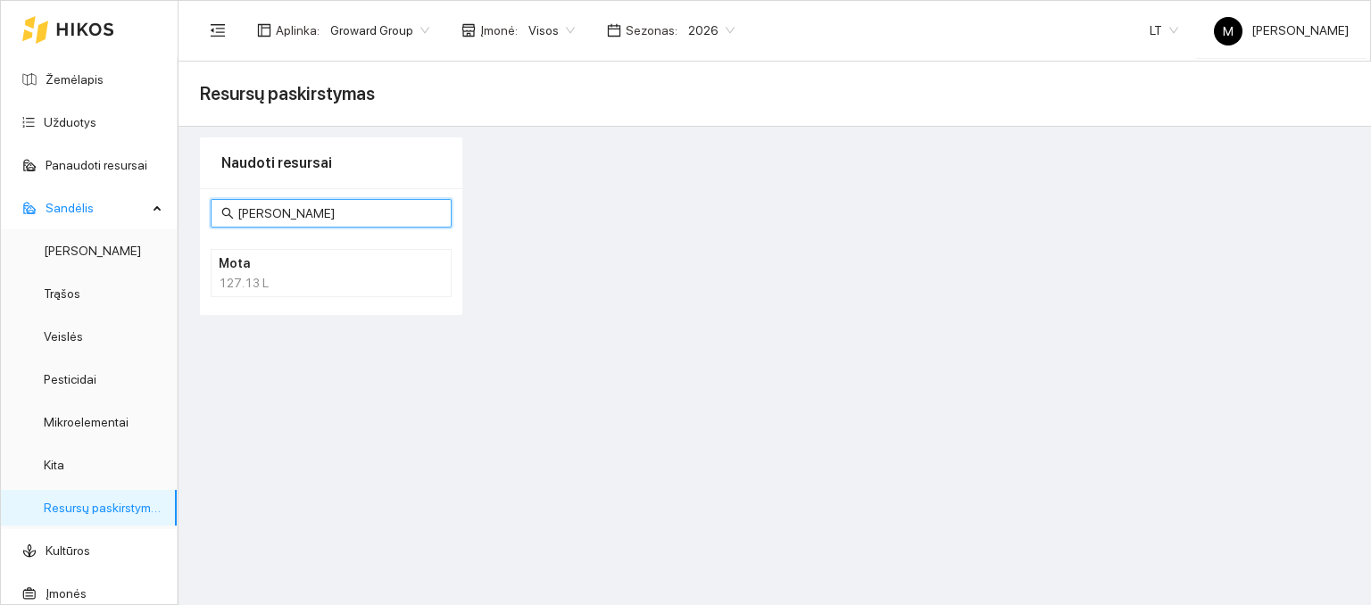
click at [236, 276] on div "127.13 L" at bounding box center [331, 283] width 225 height 20
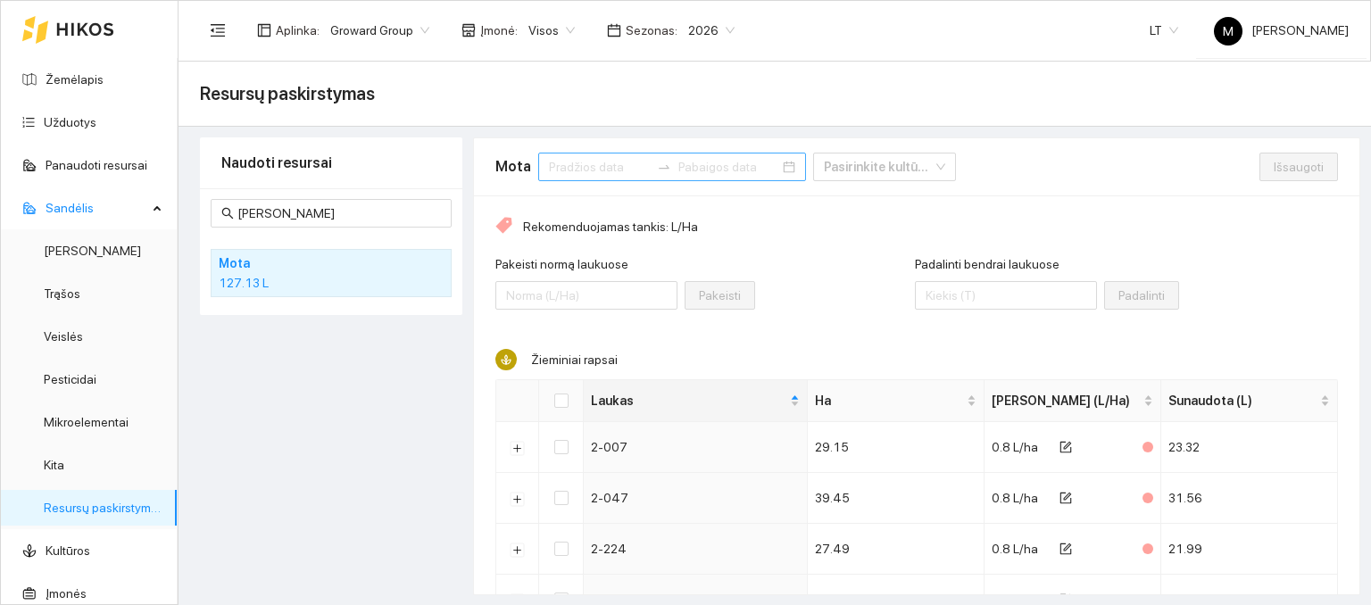
click at [617, 158] on input at bounding box center [599, 167] width 101 height 20
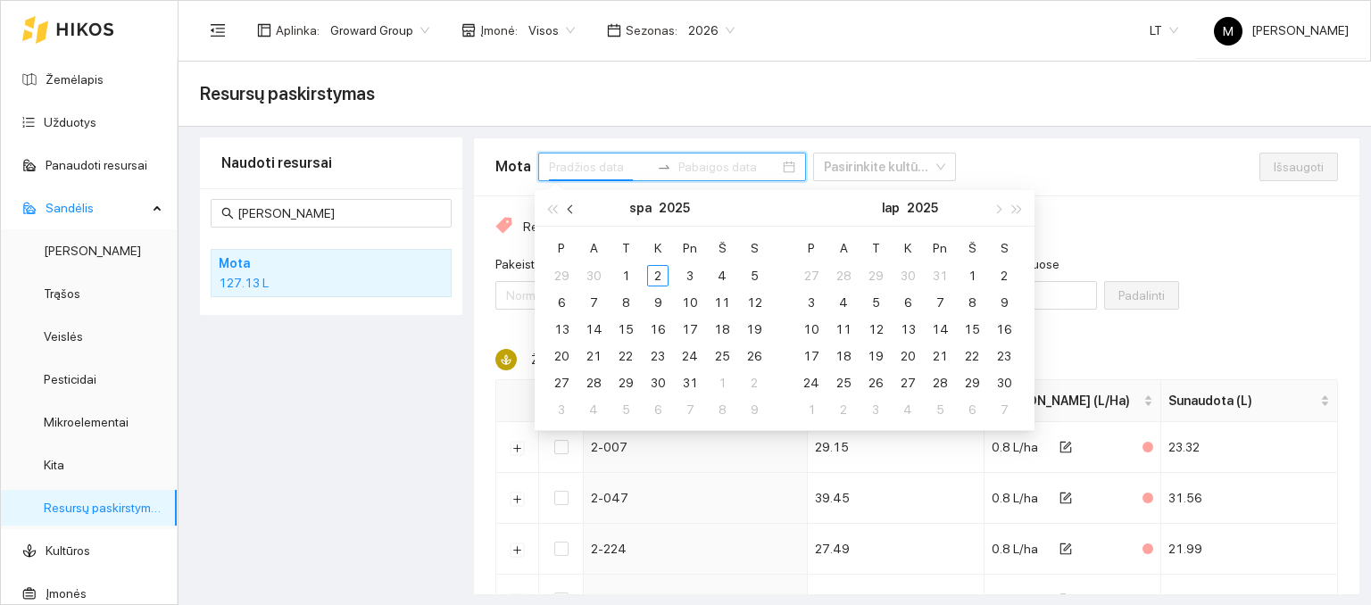
click at [568, 210] on button "button" at bounding box center [571, 208] width 20 height 36
click at [562, 270] on div "1" at bounding box center [561, 275] width 21 height 21
click at [589, 379] on div "30" at bounding box center [593, 382] width 21 height 21
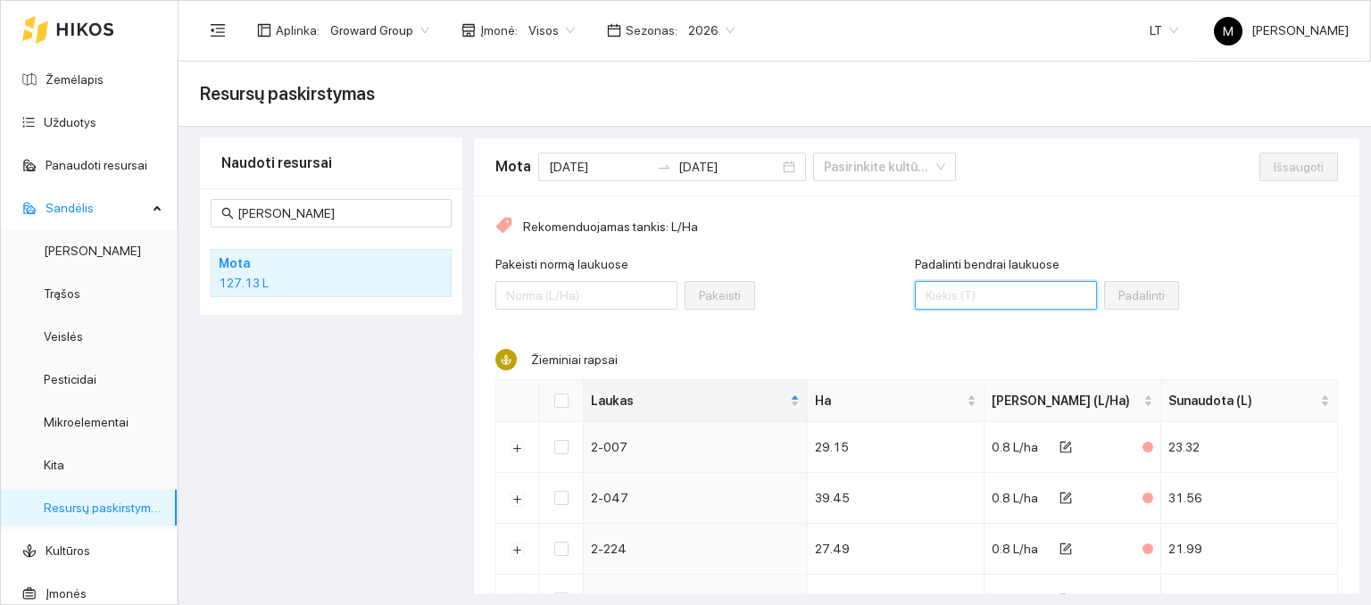
click at [933, 301] on input "Padalinti bendrai laukuose" at bounding box center [1006, 295] width 182 height 29
click at [561, 401] on input "Select all" at bounding box center [561, 401] width 14 height 14
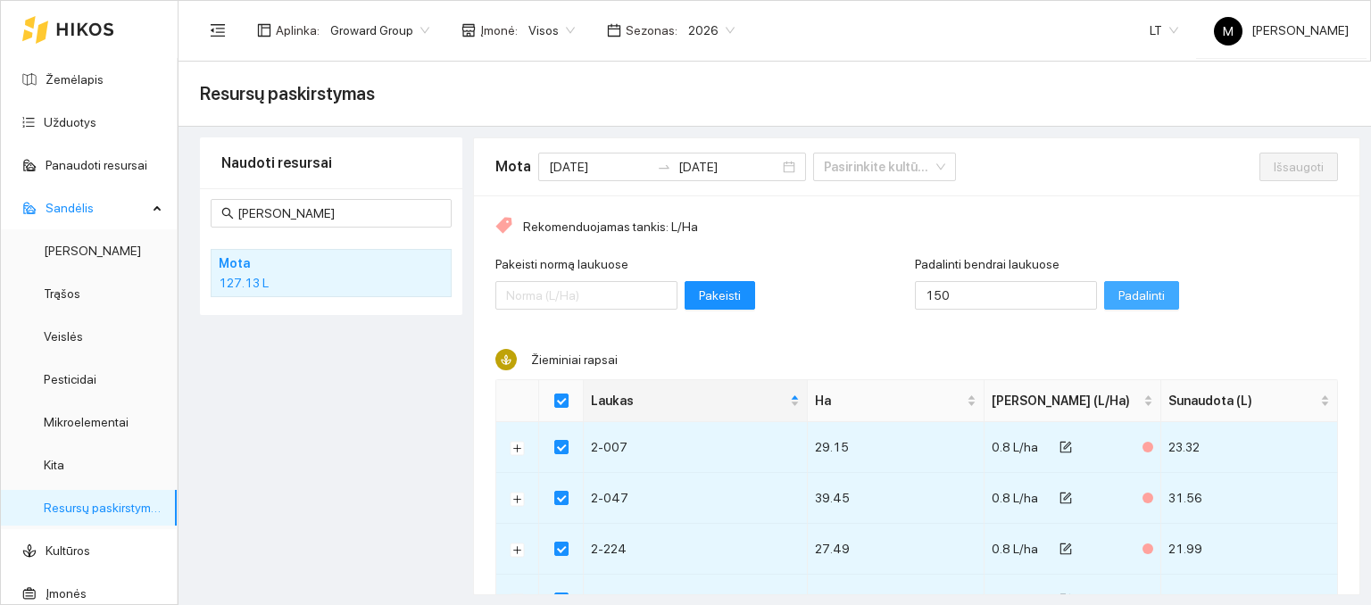
click at [1119, 297] on span "Padalinti" at bounding box center [1142, 296] width 46 height 20
click at [1274, 163] on span "Išsaugoti" at bounding box center [1299, 167] width 50 height 20
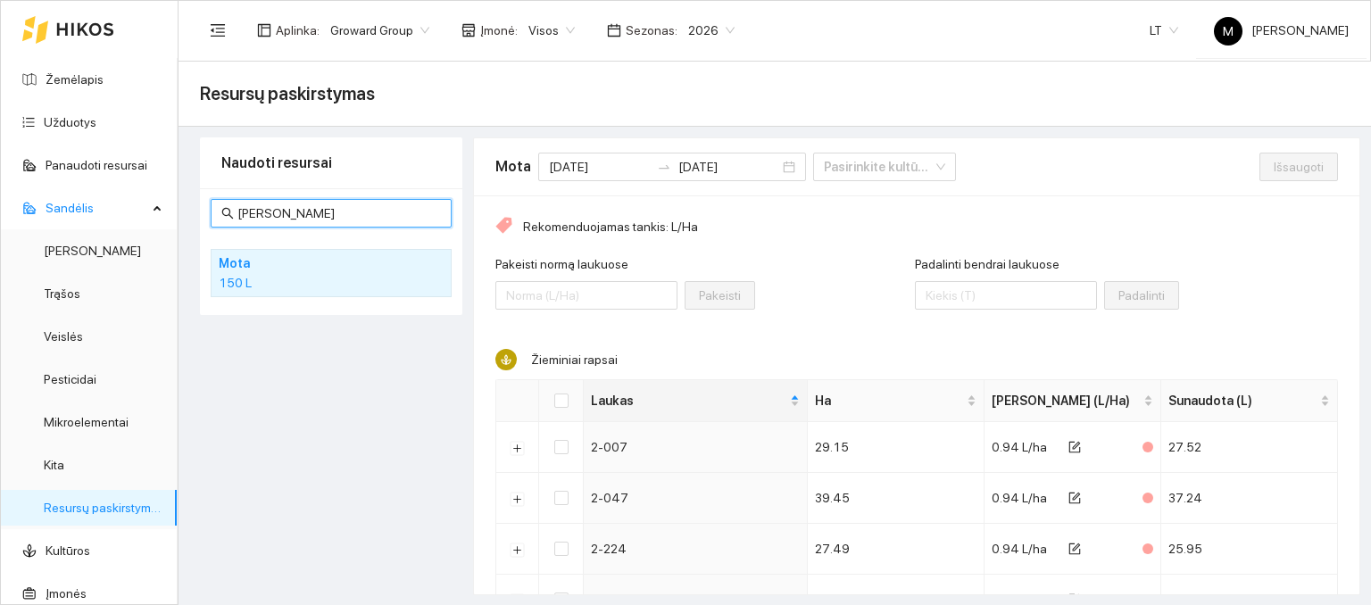
click at [257, 216] on input "mota" at bounding box center [339, 214] width 204 height 20
click at [260, 215] on input "mota" at bounding box center [339, 214] width 204 height 20
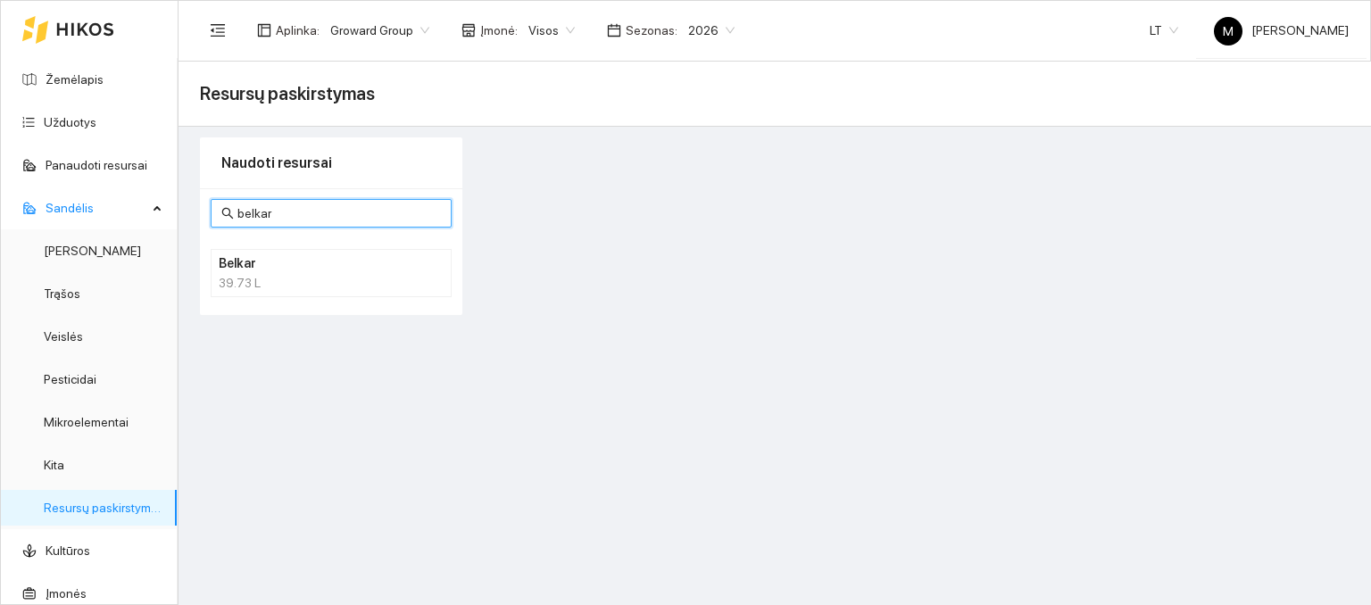
click at [271, 258] on h4 "Belkar" at bounding box center [308, 264] width 179 height 20
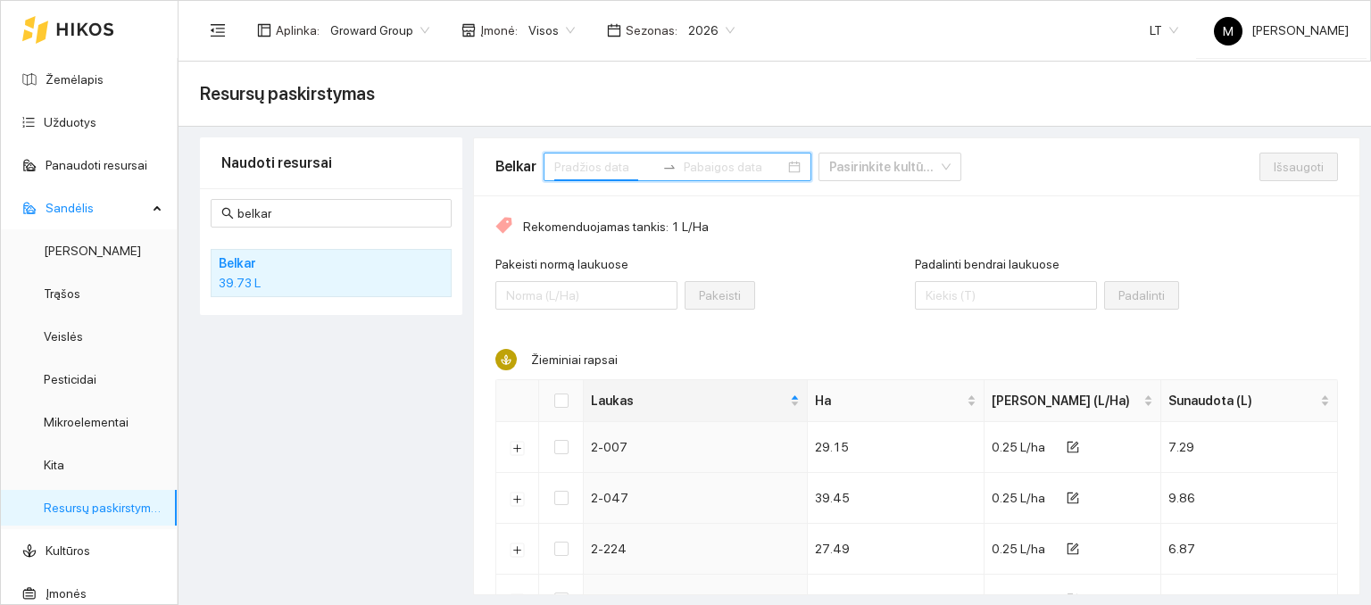
click at [599, 168] on input at bounding box center [604, 167] width 101 height 20
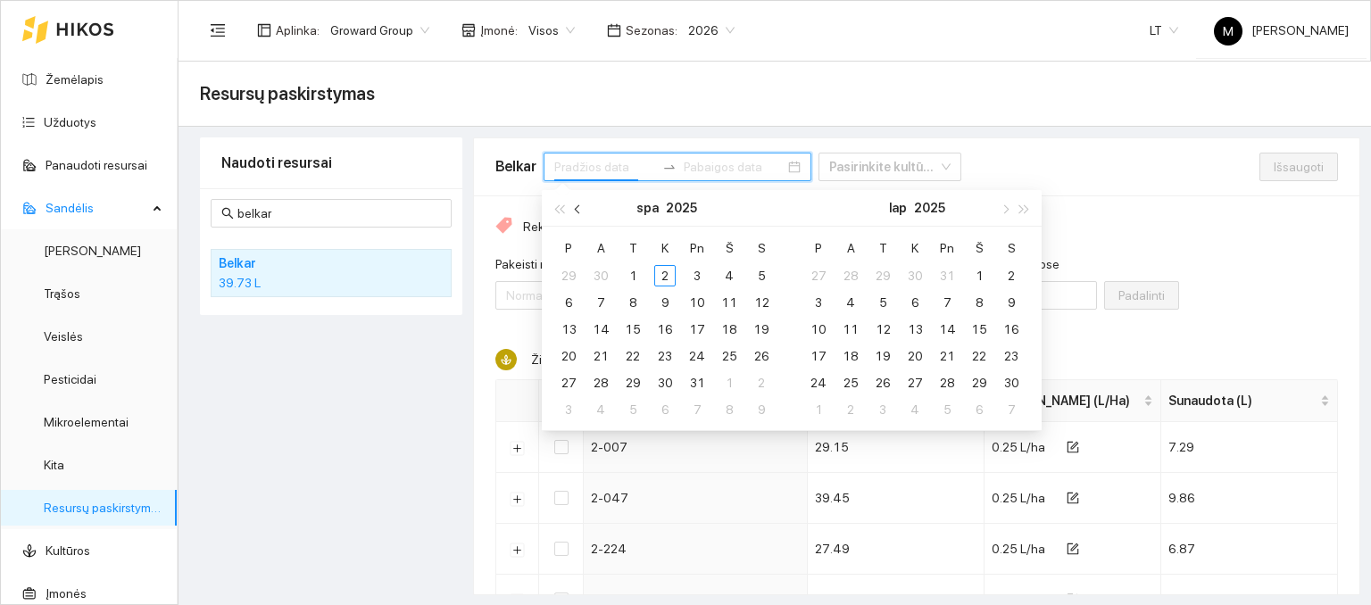
click at [574, 210] on button "button" at bounding box center [579, 208] width 20 height 36
click at [572, 281] on div "1" at bounding box center [568, 275] width 21 height 21
click at [596, 381] on div "30" at bounding box center [600, 382] width 21 height 21
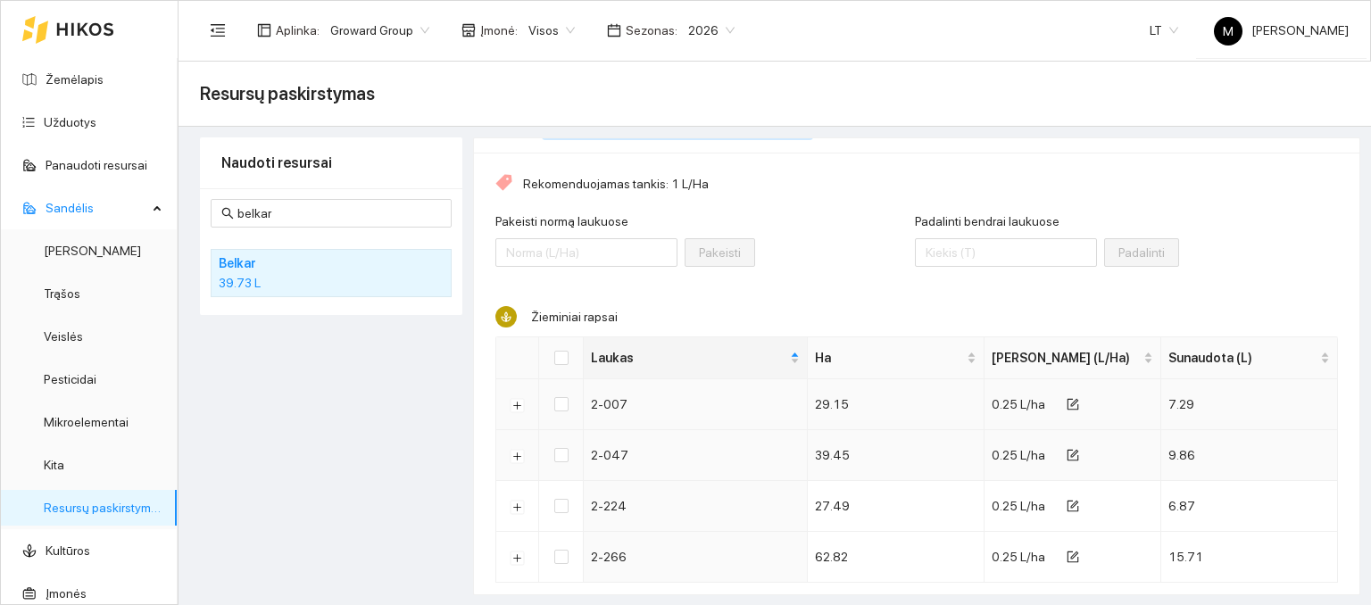
scroll to position [78, 0]
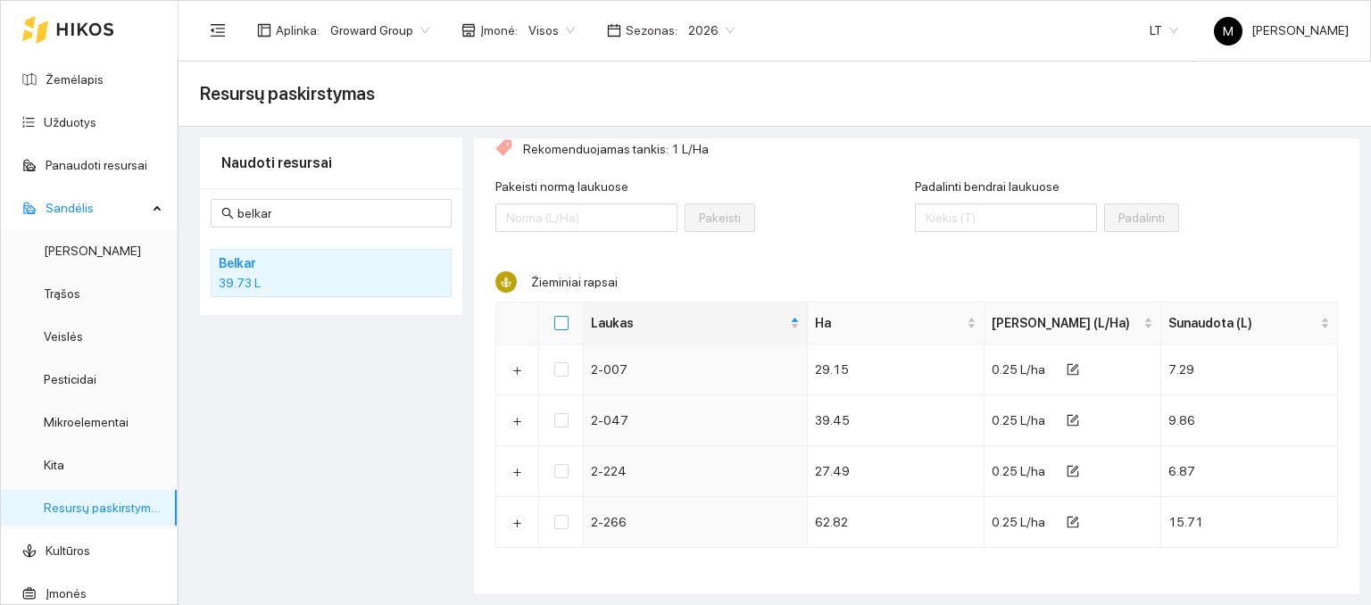
click at [559, 326] on input "Select all" at bounding box center [561, 323] width 14 height 14
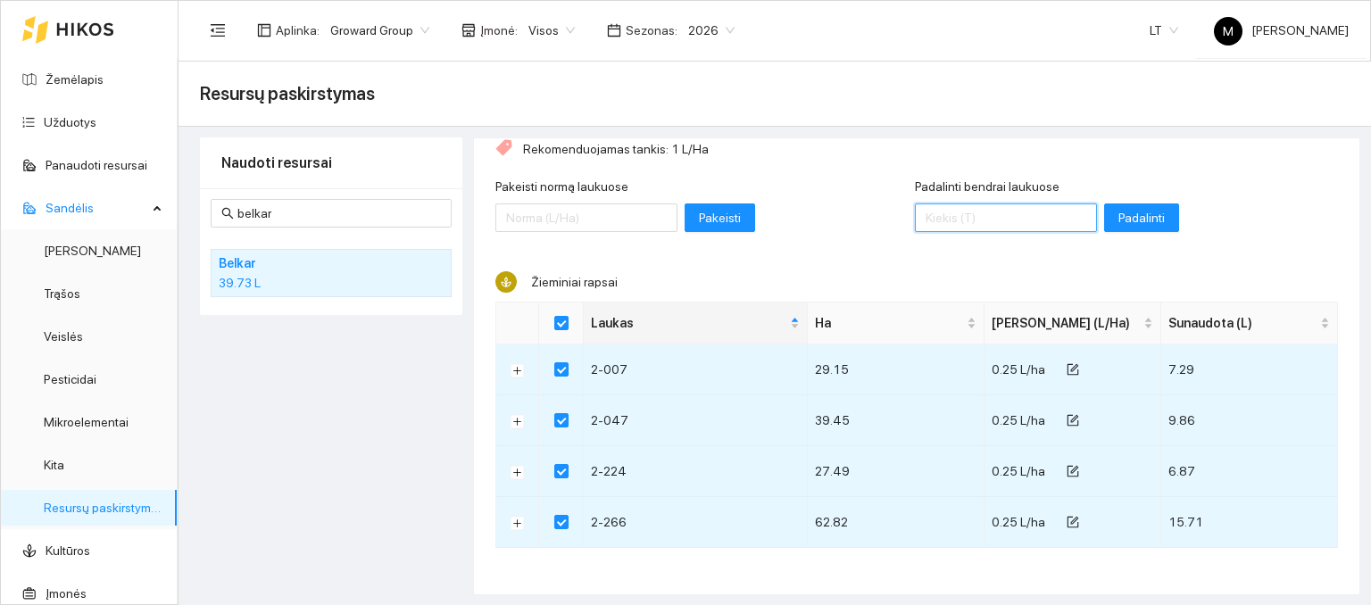
click at [928, 218] on input "Padalinti bendrai laukuose" at bounding box center [1006, 218] width 182 height 29
click at [1119, 220] on span "Padalinti" at bounding box center [1142, 218] width 46 height 20
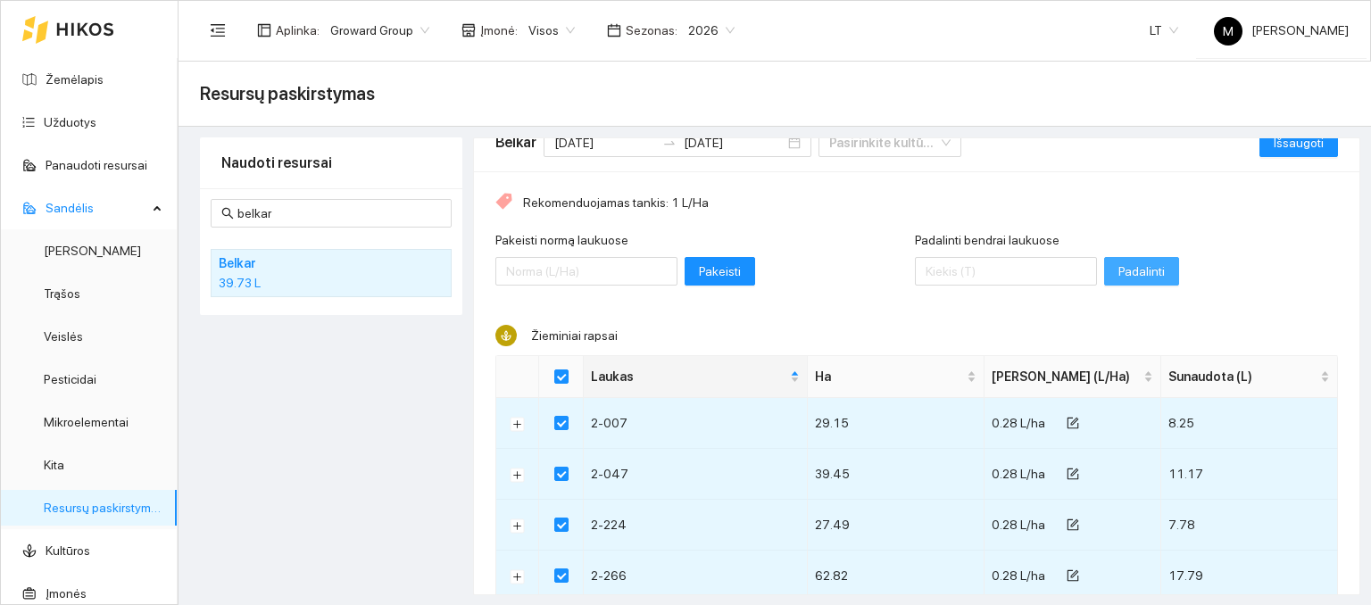
scroll to position [0, 0]
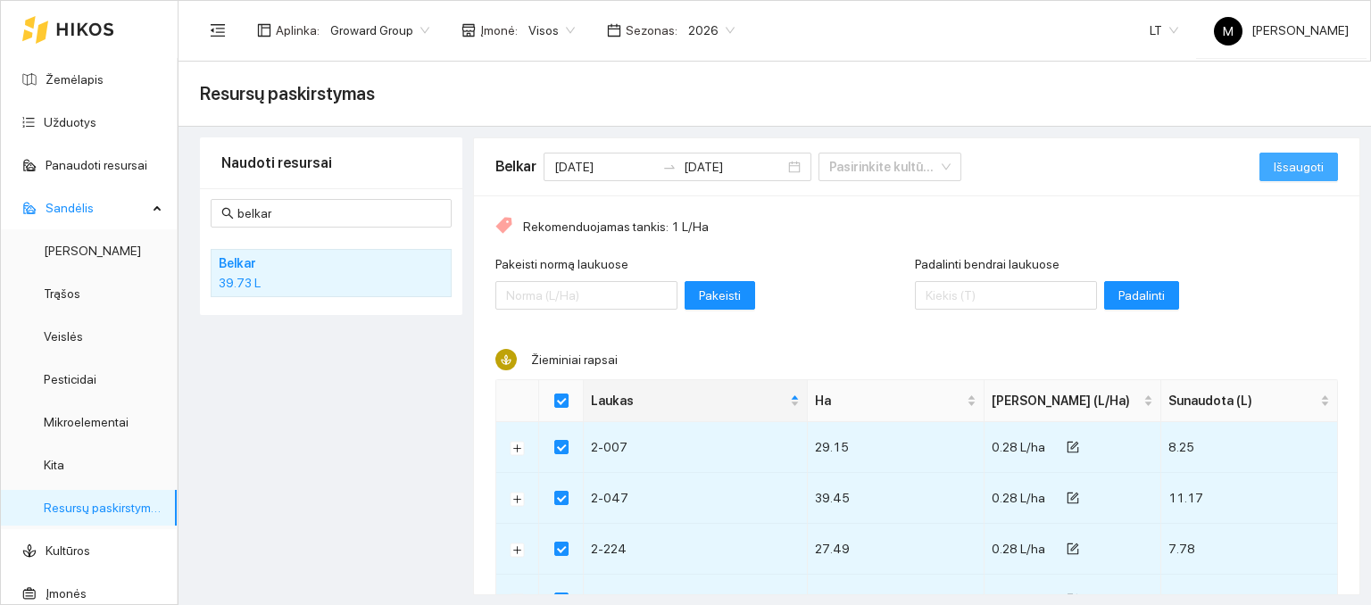
click at [1292, 162] on span "Išsaugoti" at bounding box center [1299, 167] width 50 height 20
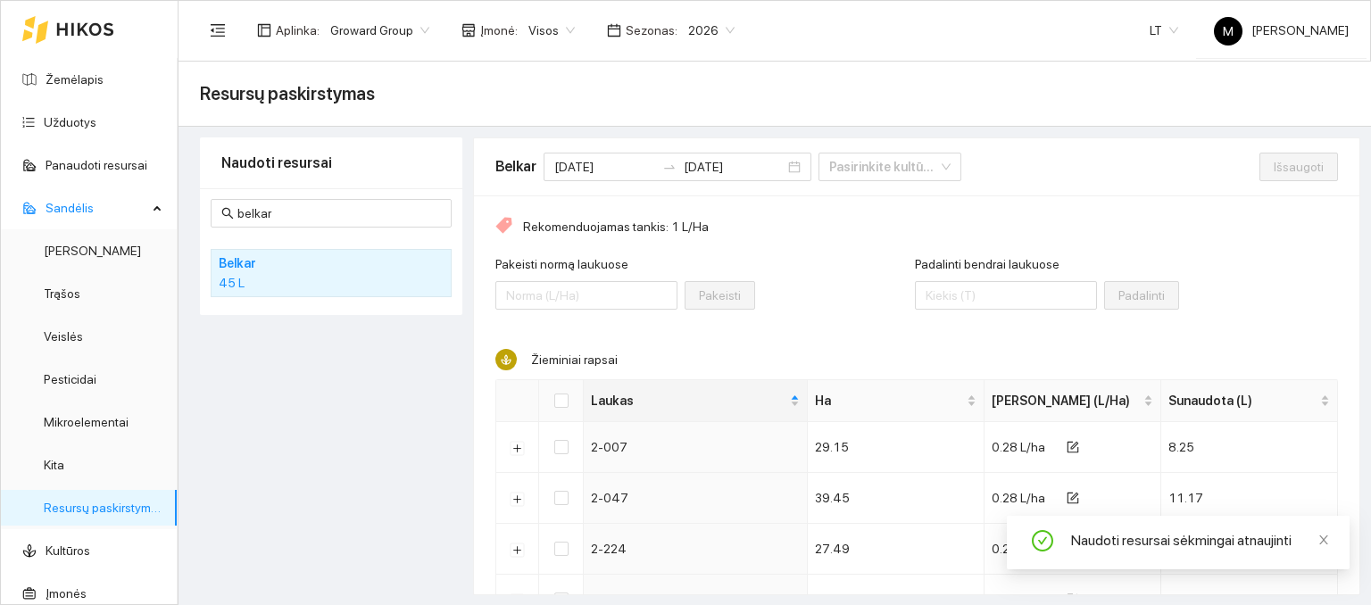
scroll to position [78, 0]
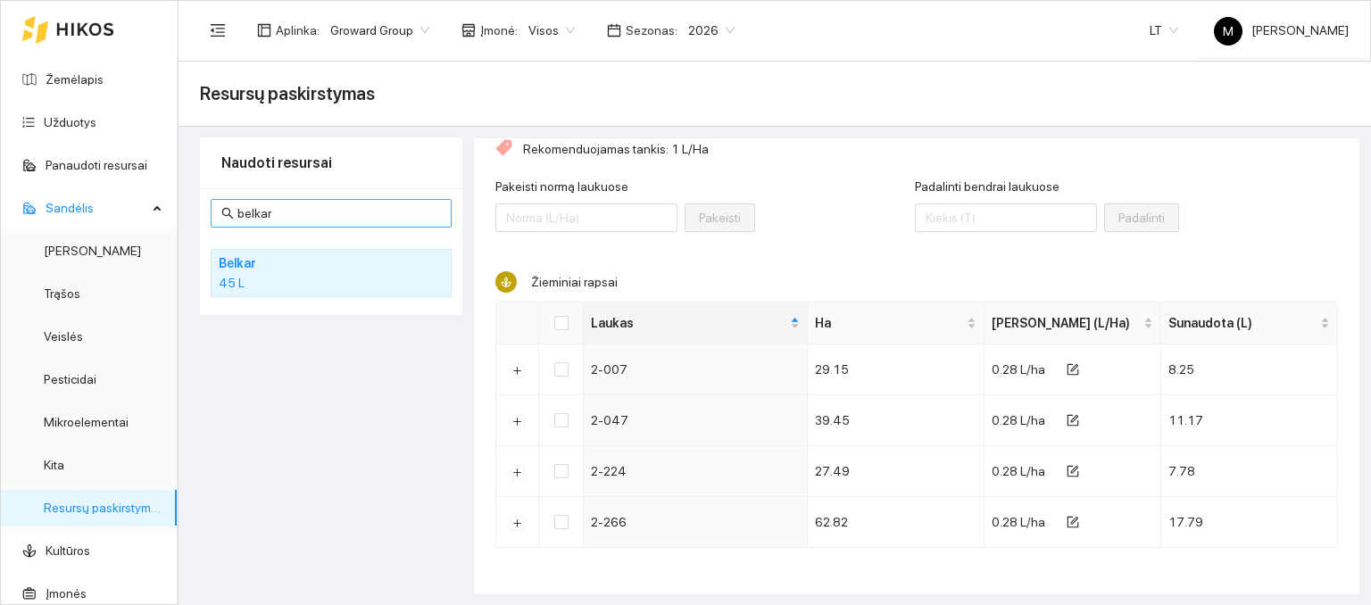
click at [321, 204] on input "belkar" at bounding box center [339, 214] width 204 height 20
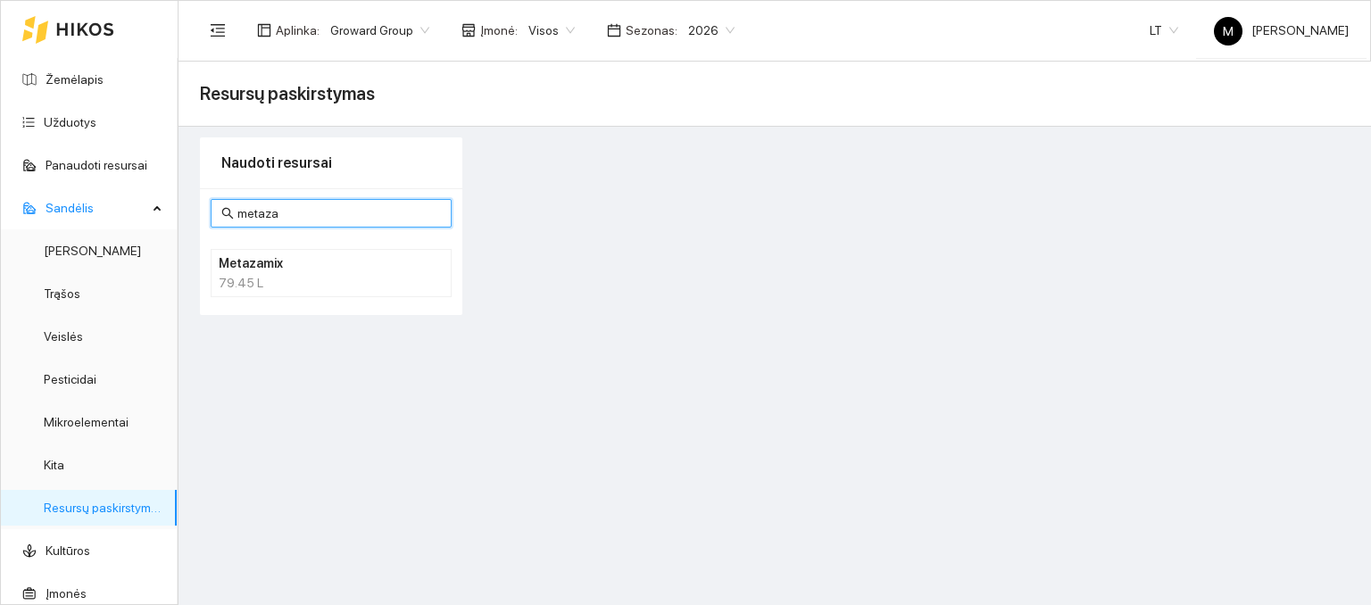
click at [312, 262] on h4 "Metazamix" at bounding box center [308, 264] width 179 height 20
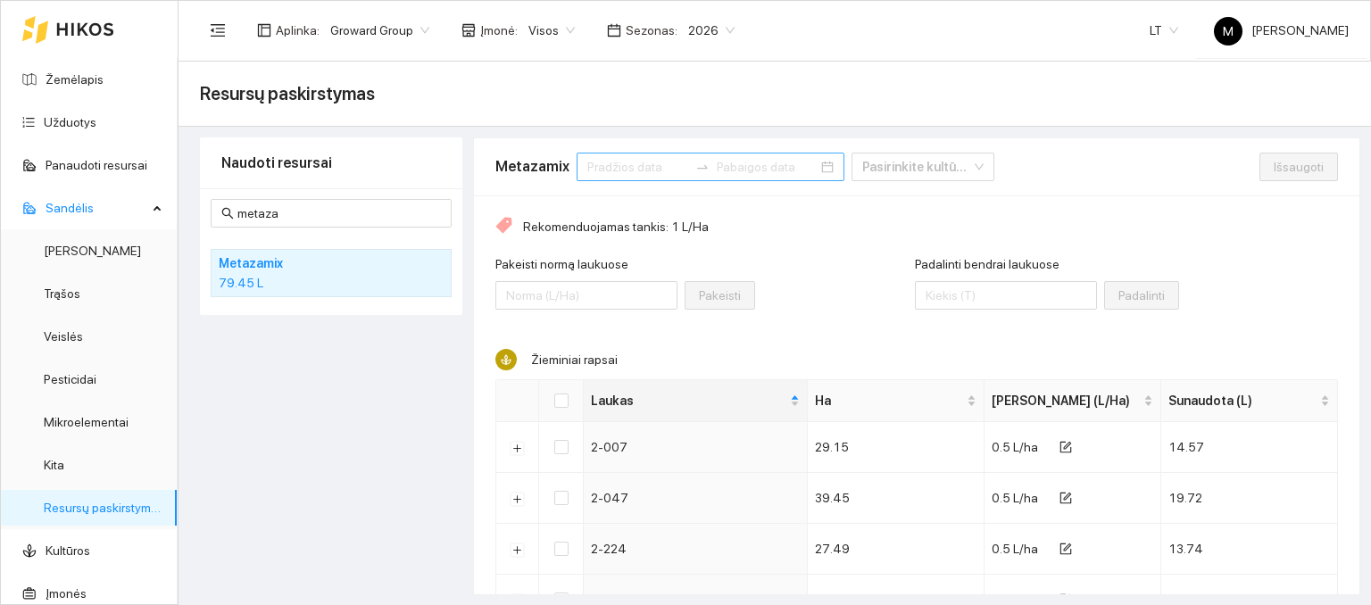
click at [638, 158] on input at bounding box center [637, 167] width 101 height 20
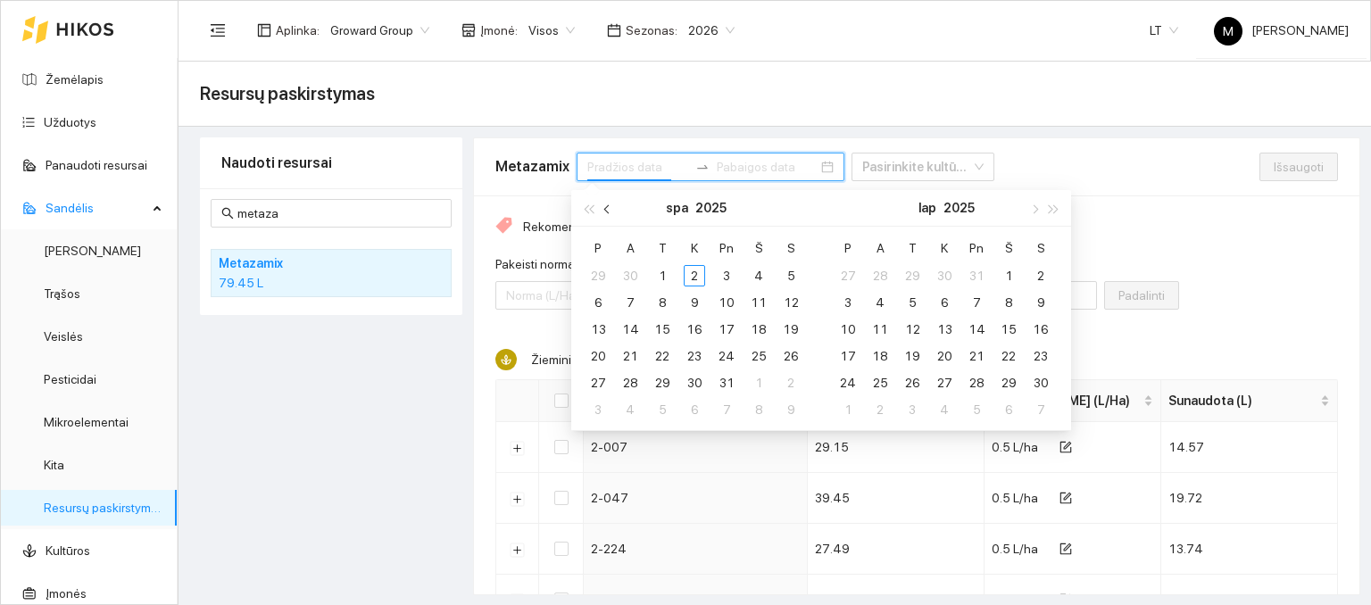
click at [608, 215] on button "button" at bounding box center [608, 208] width 20 height 36
click at [599, 274] on div "1" at bounding box center [597, 275] width 21 height 21
click at [625, 381] on div "30" at bounding box center [630, 382] width 21 height 21
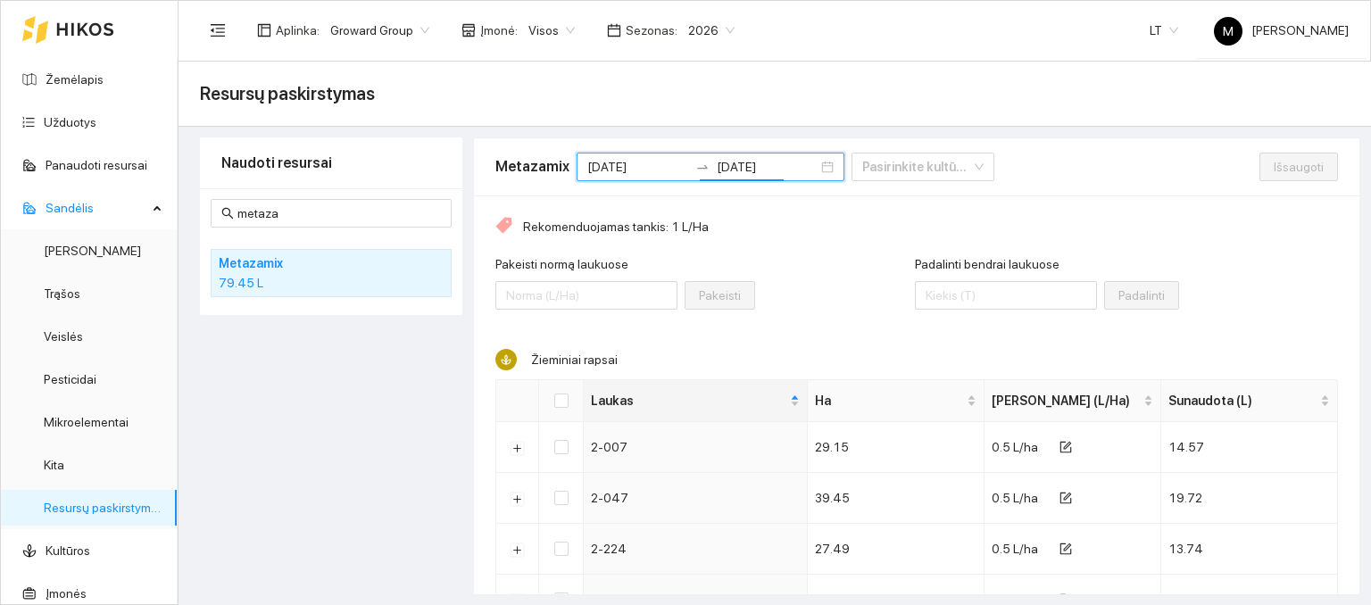
click at [927, 276] on div "Padalinti bendrai laukuose" at bounding box center [1006, 267] width 182 height 27
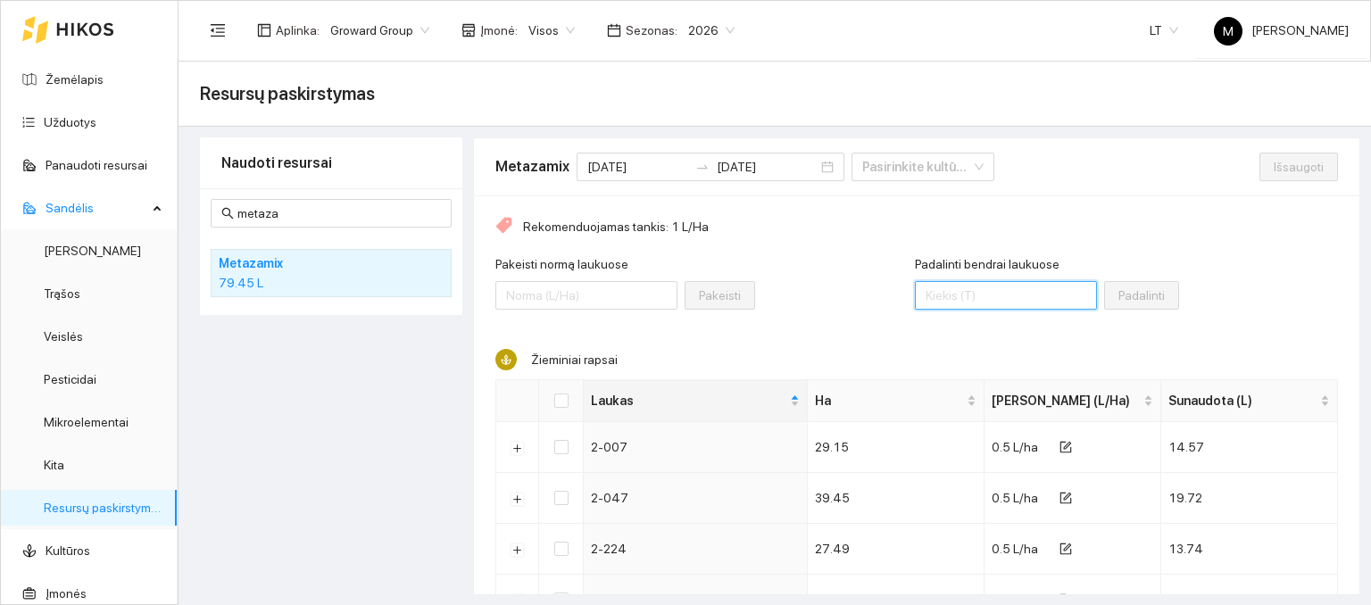
click at [919, 302] on input "Padalinti bendrai laukuose" at bounding box center [1006, 295] width 182 height 29
click at [561, 401] on input "Select all" at bounding box center [561, 401] width 14 height 14
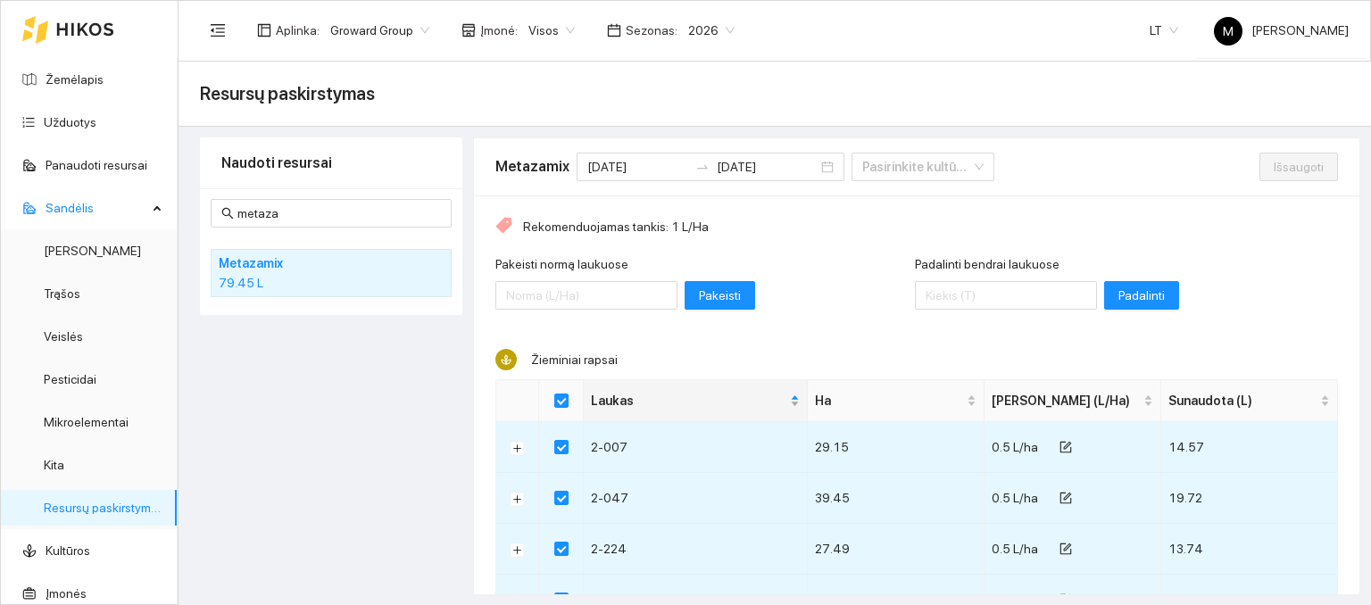
scroll to position [78, 0]
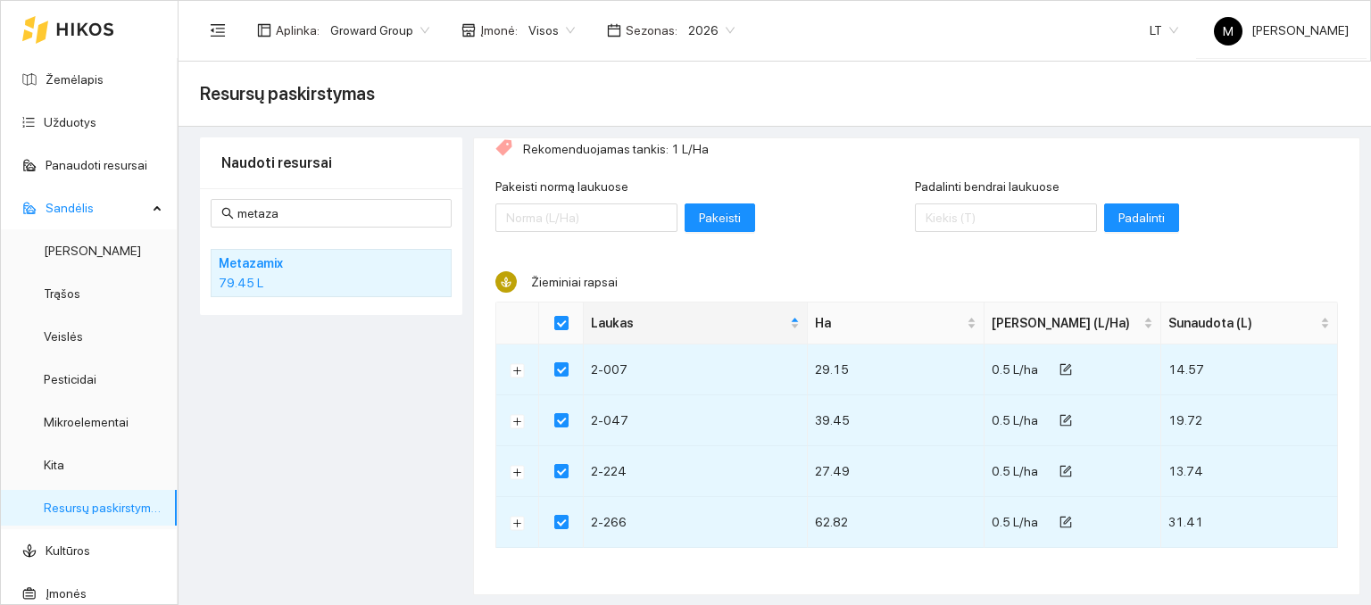
click at [953, 196] on div "Padalinti bendrai laukuose" at bounding box center [1006, 190] width 182 height 27
click at [947, 213] on input "Padalinti bendrai laukuose" at bounding box center [1006, 218] width 182 height 29
click at [1119, 219] on span "Padalinti" at bounding box center [1142, 218] width 46 height 20
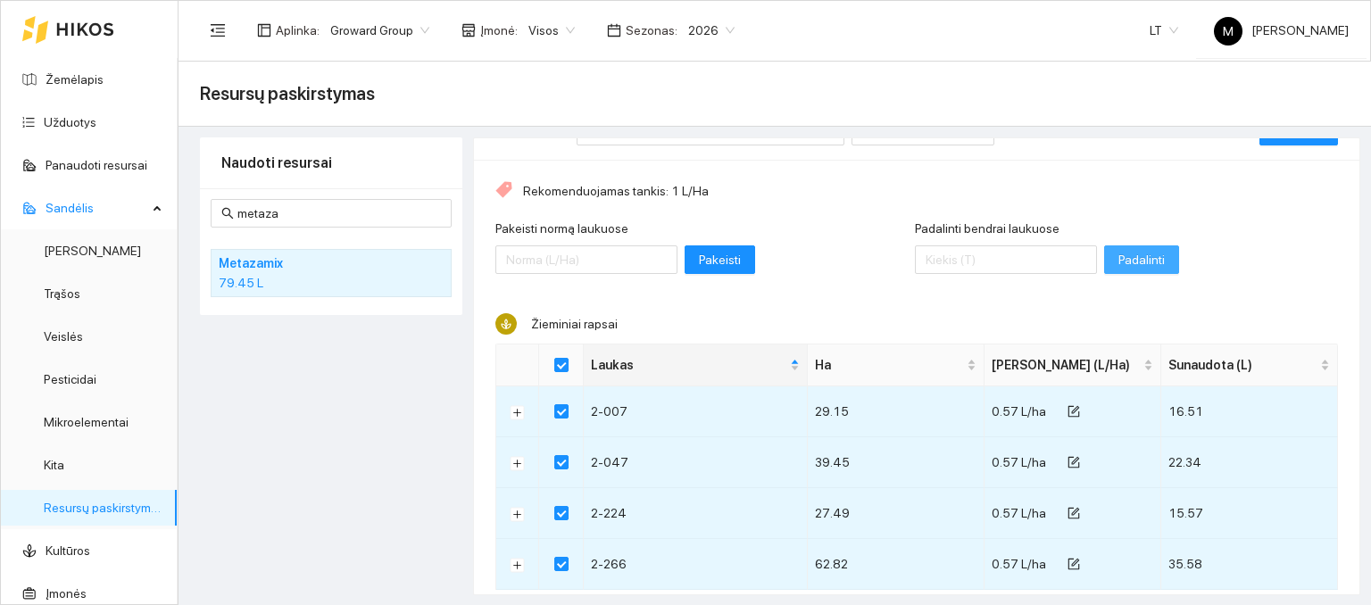
scroll to position [0, 0]
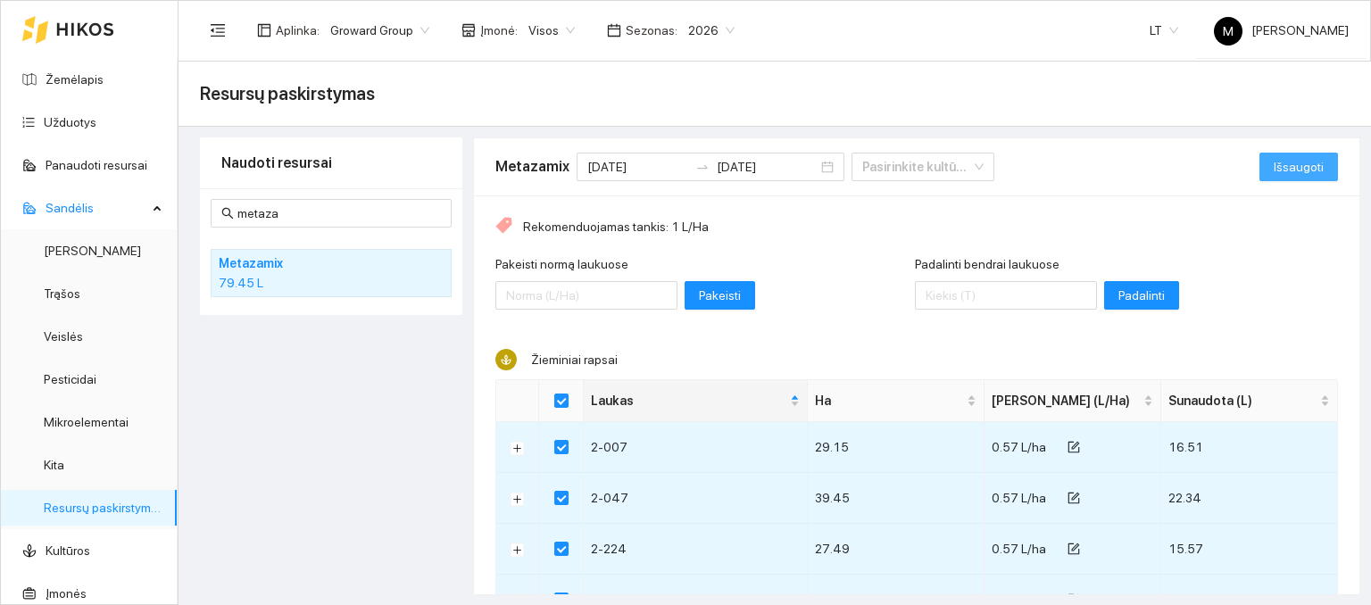
click at [1285, 162] on span "Išsaugoti" at bounding box center [1299, 167] width 50 height 20
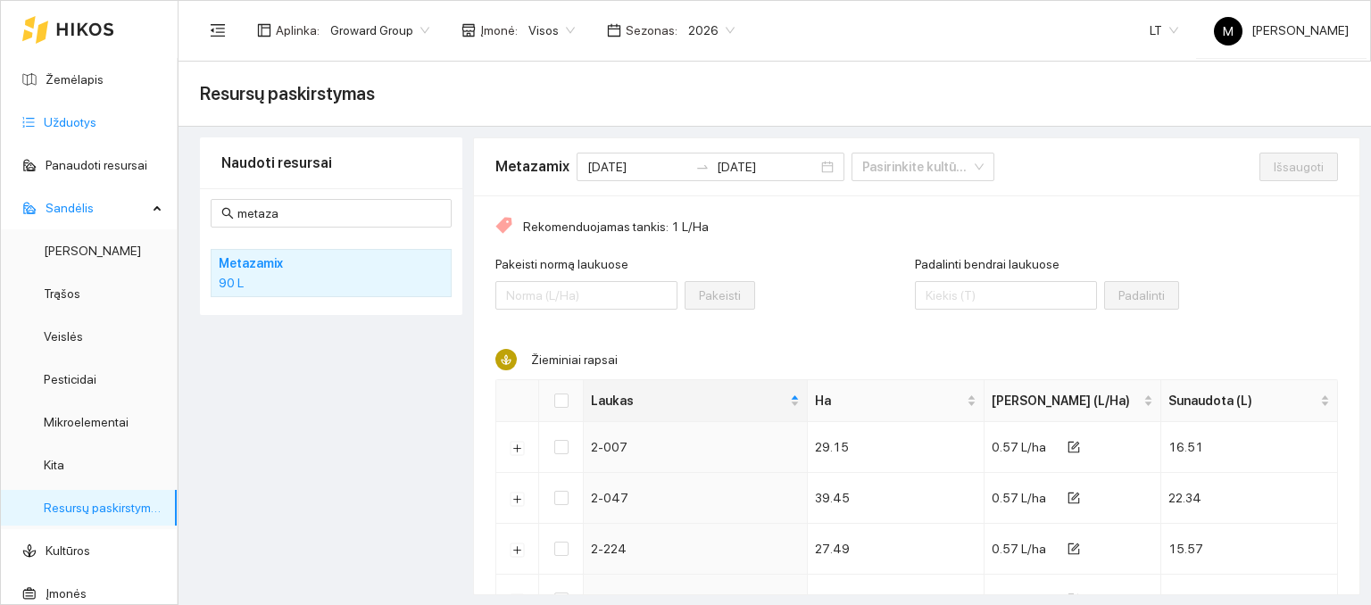
click at [76, 127] on link "Užduotys" at bounding box center [70, 122] width 53 height 14
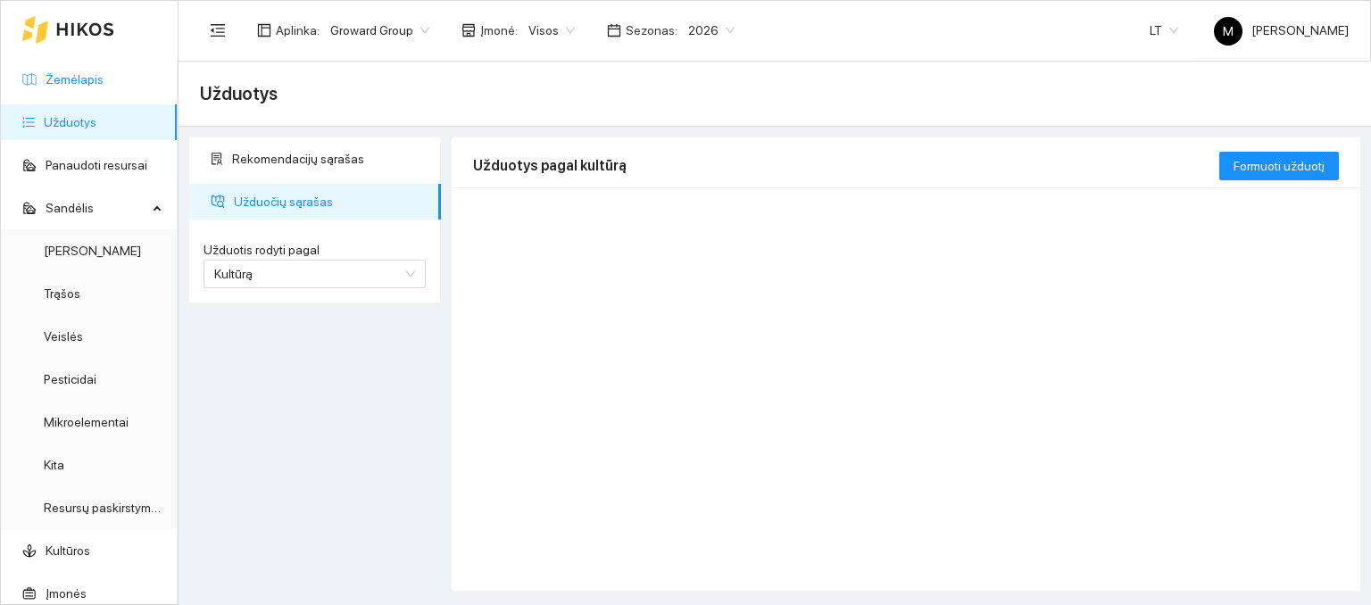
click at [75, 87] on link "Žemėlapis" at bounding box center [75, 79] width 58 height 14
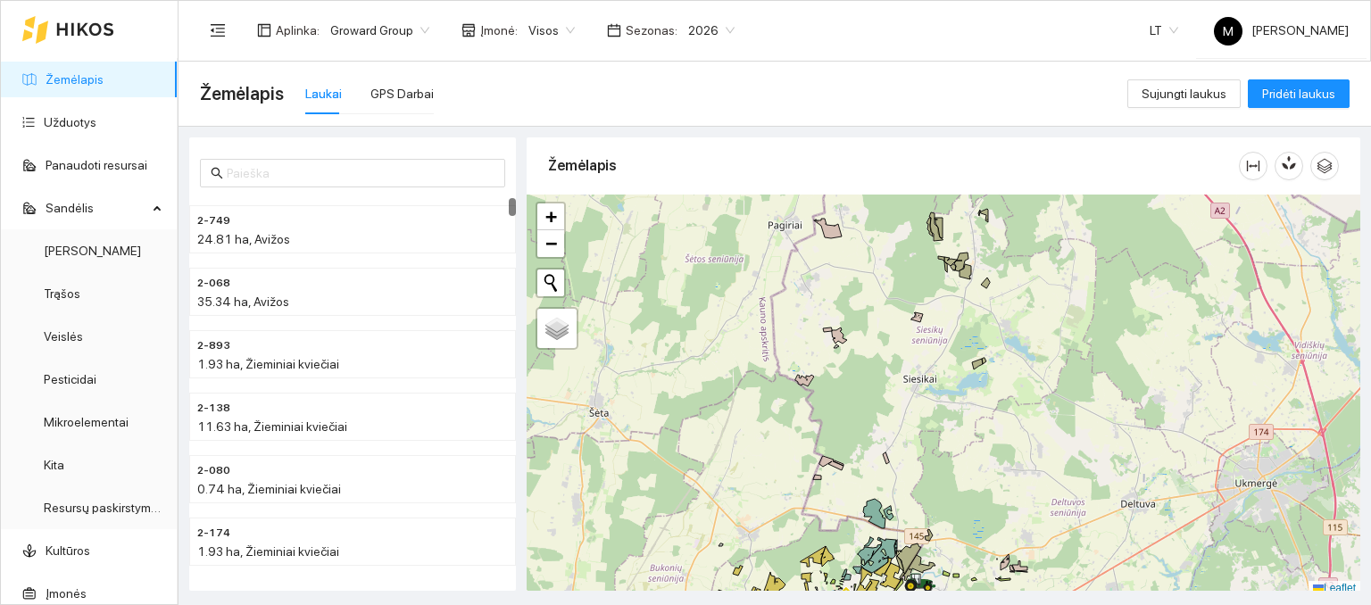
click at [363, 97] on div "Laukai GPS Darbai" at bounding box center [369, 93] width 129 height 41
click at [384, 91] on div "GPS Darbai" at bounding box center [401, 94] width 63 height 20
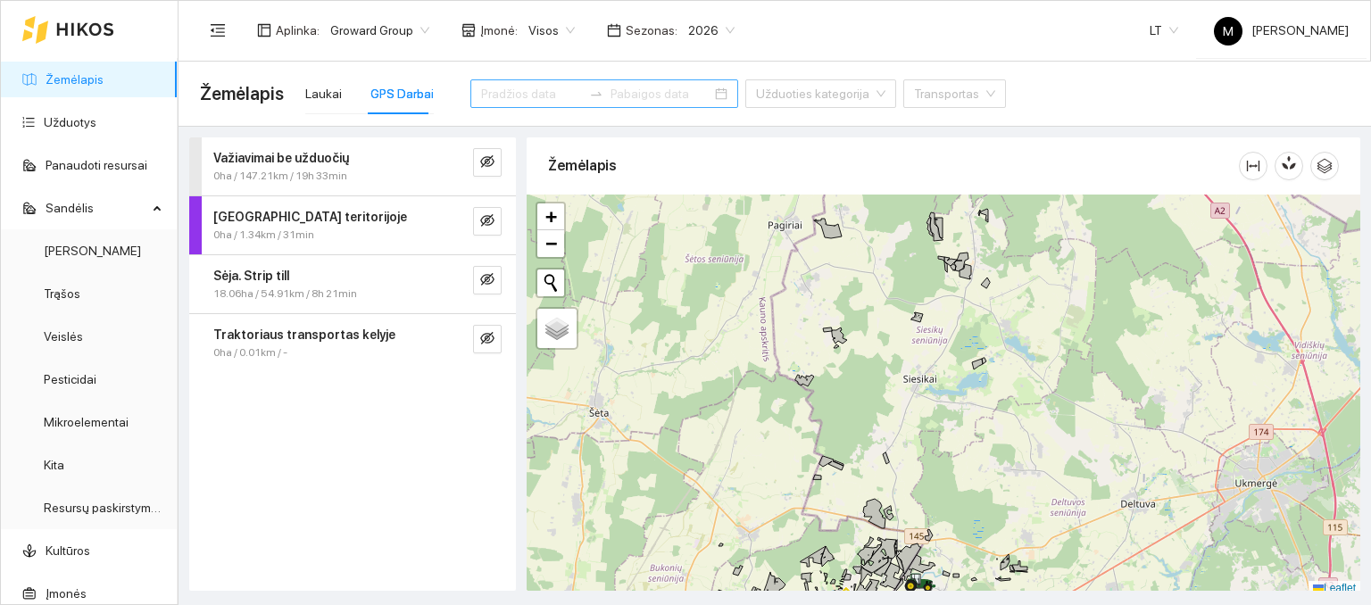
click at [520, 93] on input at bounding box center [531, 94] width 101 height 20
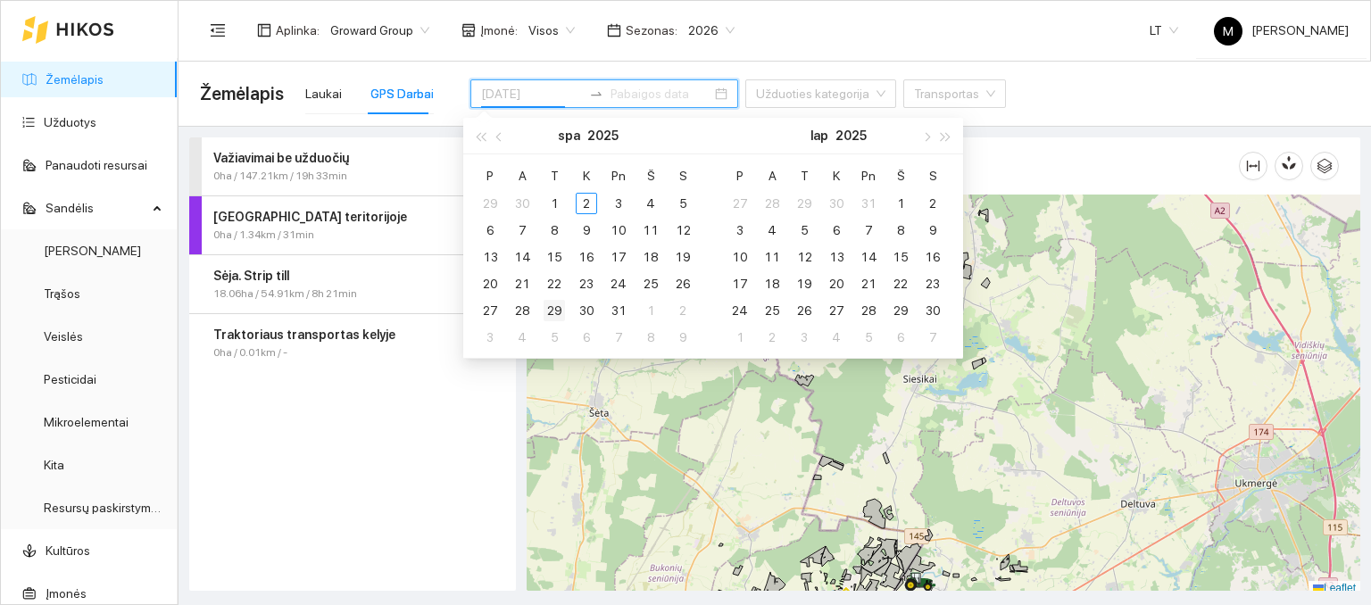
drag, startPoint x: 486, startPoint y: 314, endPoint x: 564, endPoint y: 297, distance: 80.4
click at [494, 308] on div "27" at bounding box center [489, 310] width 21 height 21
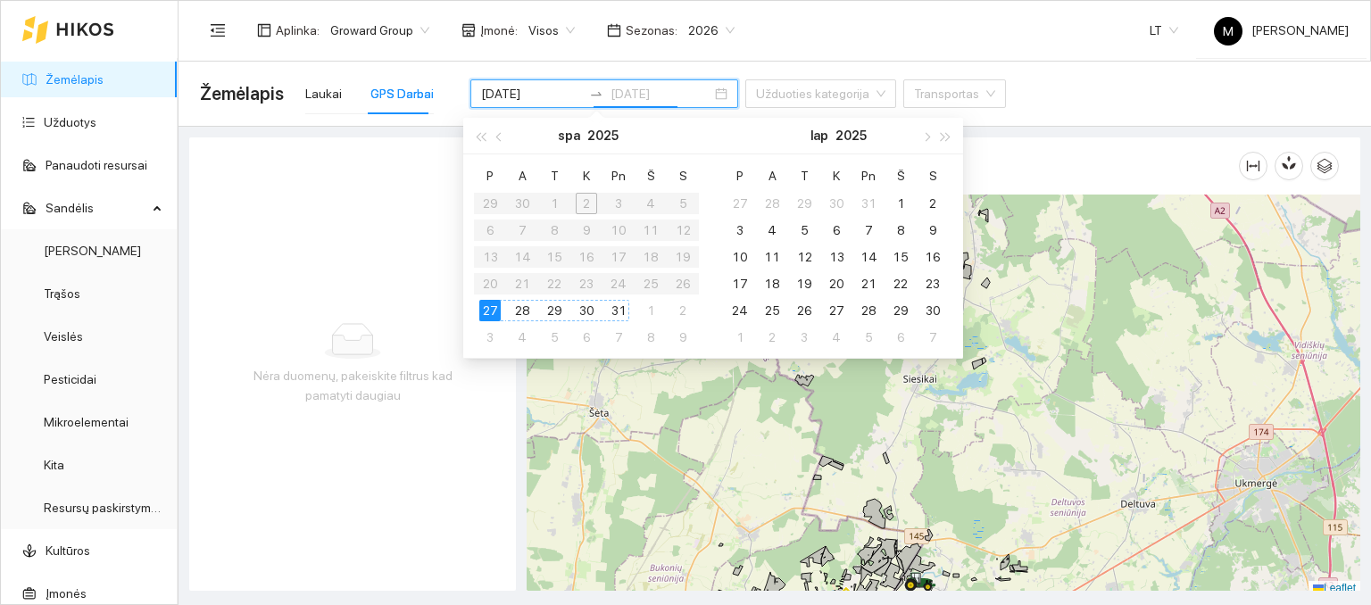
click at [611, 312] on div "31" at bounding box center [618, 310] width 21 height 21
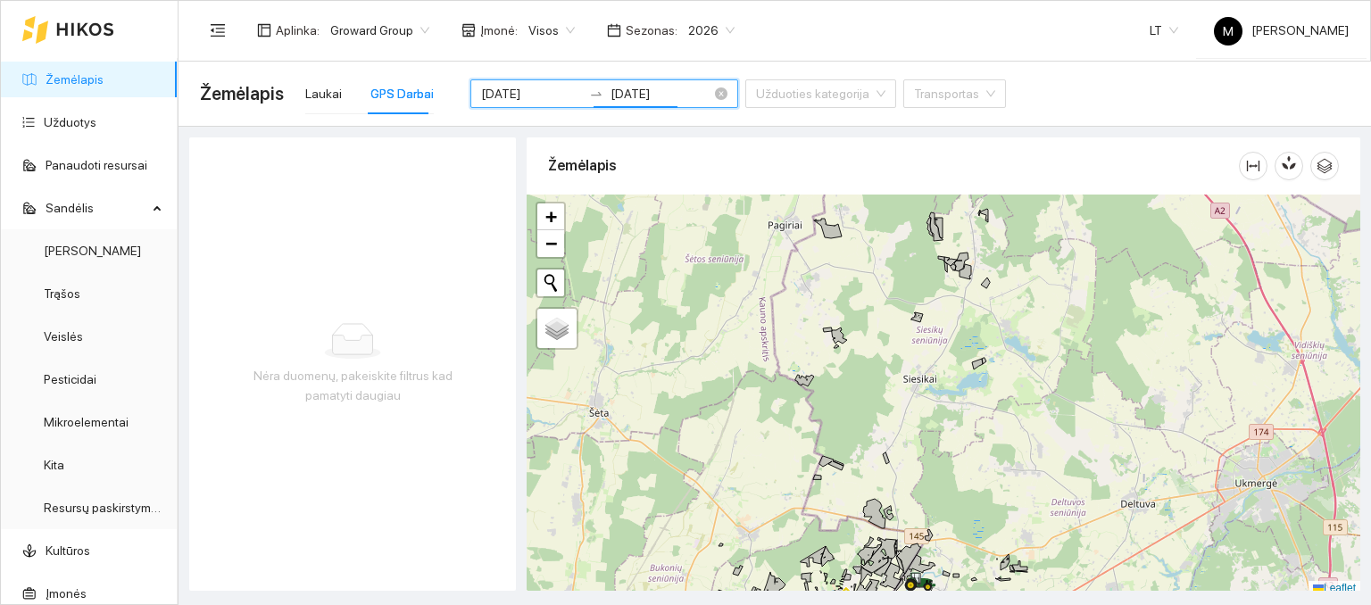
click at [611, 100] on input "[DATE]" at bounding box center [661, 94] width 101 height 20
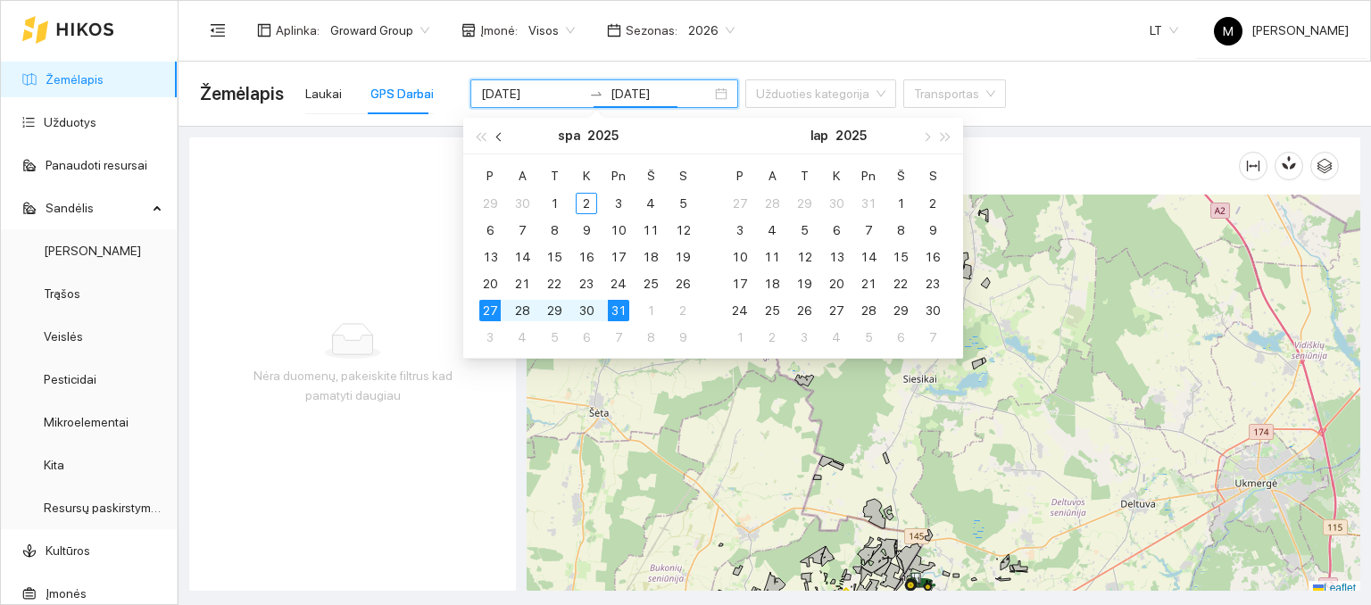
click at [500, 140] on span "button" at bounding box center [500, 136] width 9 height 9
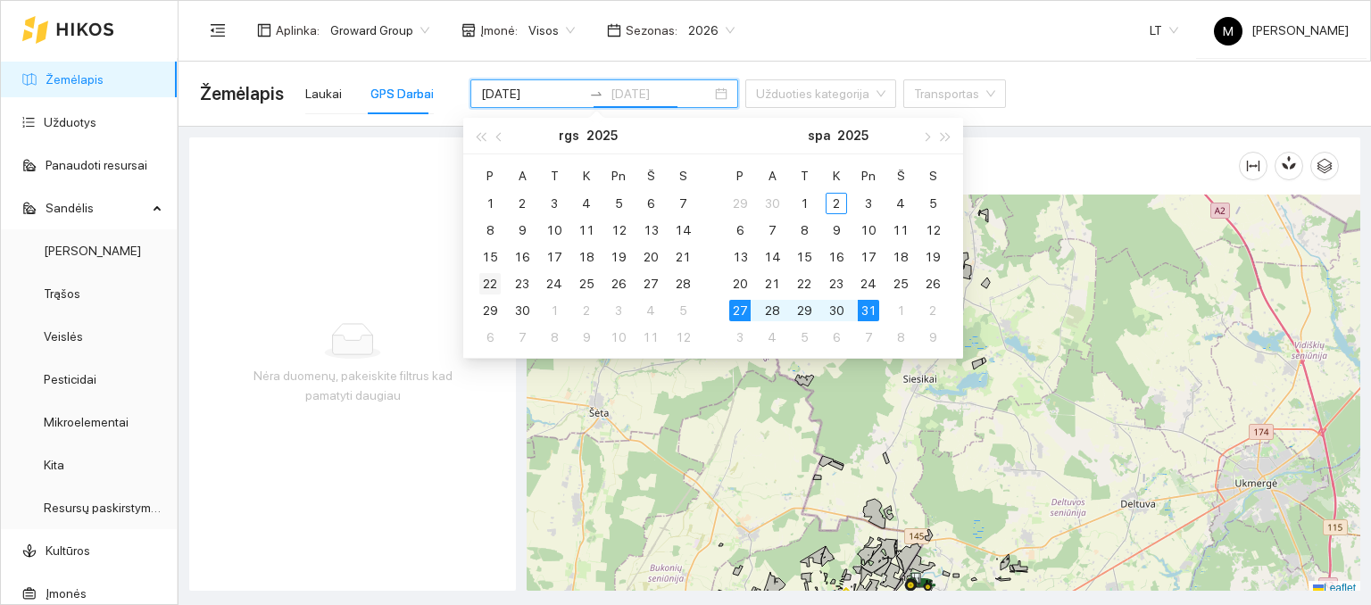
click at [488, 280] on div "22" at bounding box center [489, 283] width 21 height 21
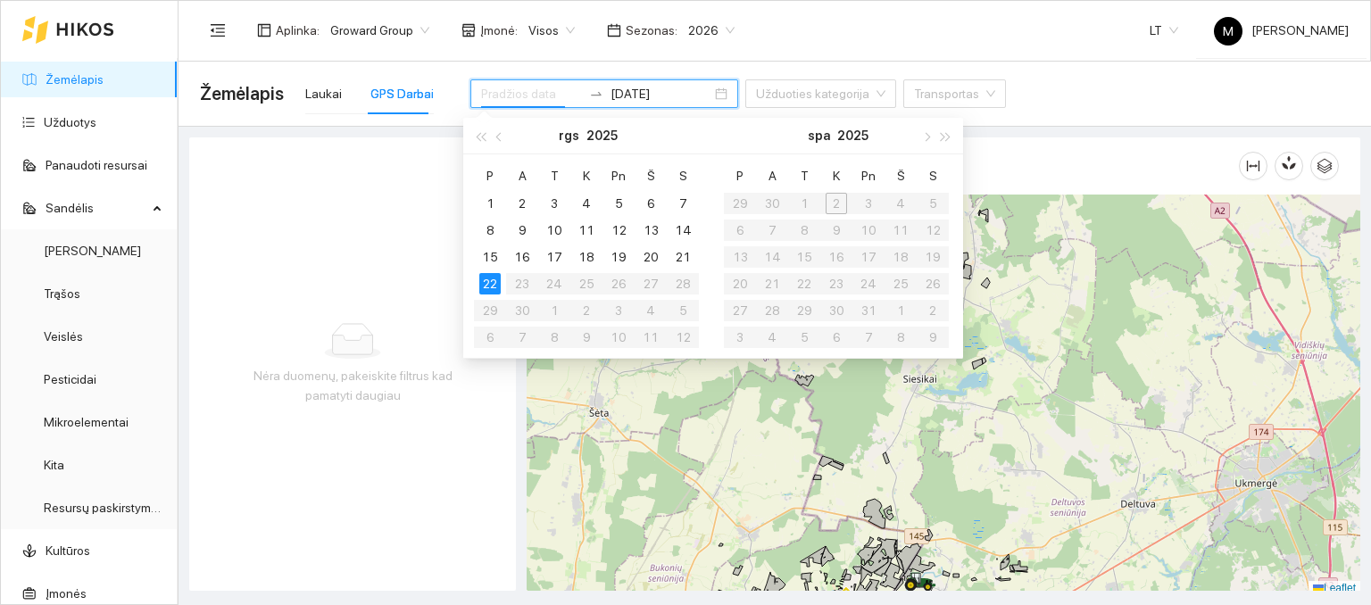
click at [516, 308] on table "P A T K Pn Š S 1 2 3 4 5 6 7 8 9 10 11 12 13 14 15 16 17 18 19 20 21 22 23 24 2…" at bounding box center [586, 256] width 225 height 189
click at [482, 285] on div "22" at bounding box center [489, 283] width 21 height 21
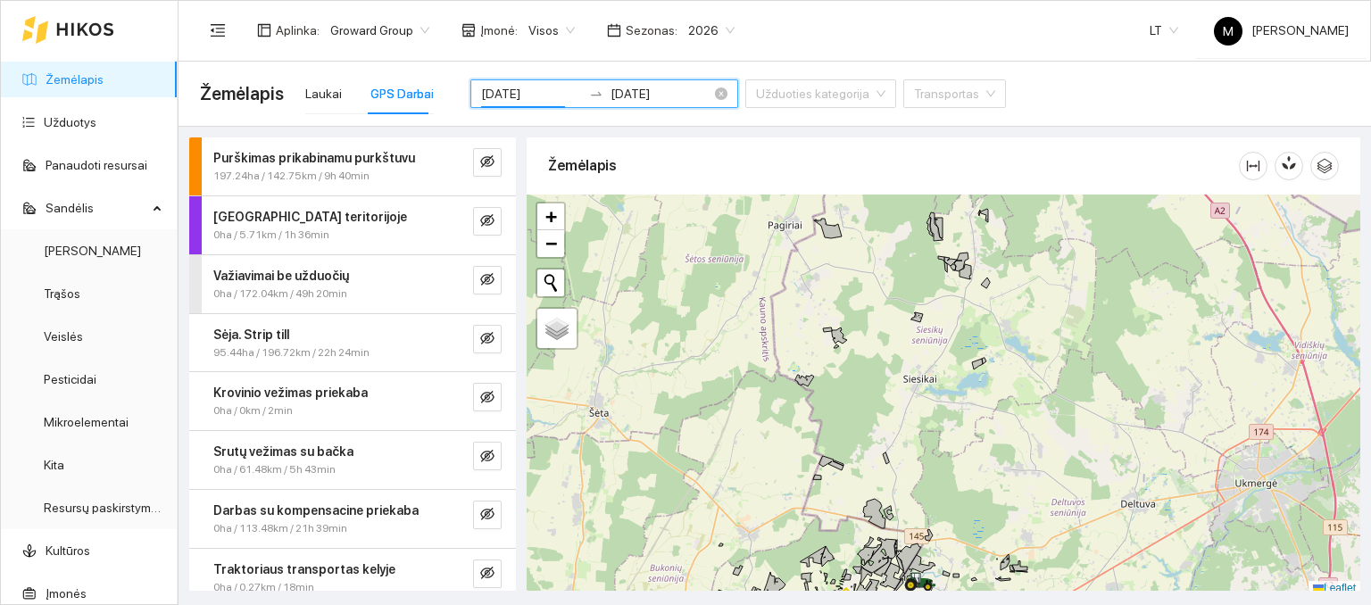
click at [549, 92] on input "[DATE]" at bounding box center [531, 94] width 101 height 20
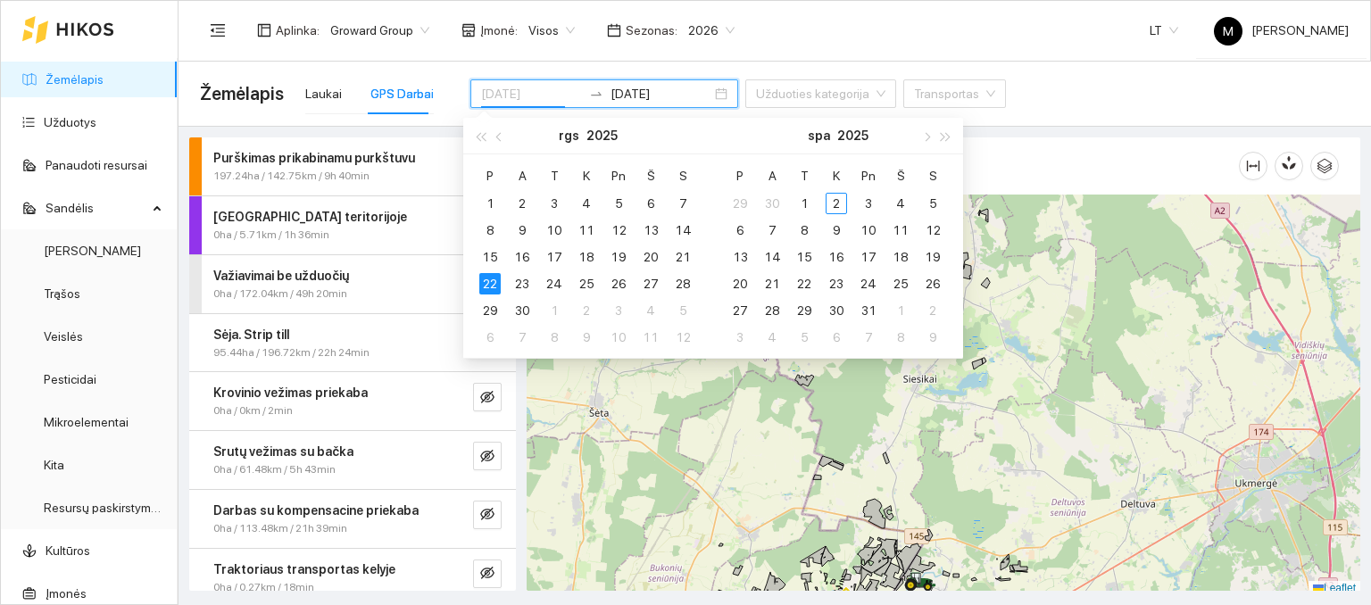
click at [489, 279] on div "22" at bounding box center [489, 283] width 21 height 21
click at [522, 312] on div "30" at bounding box center [522, 310] width 21 height 21
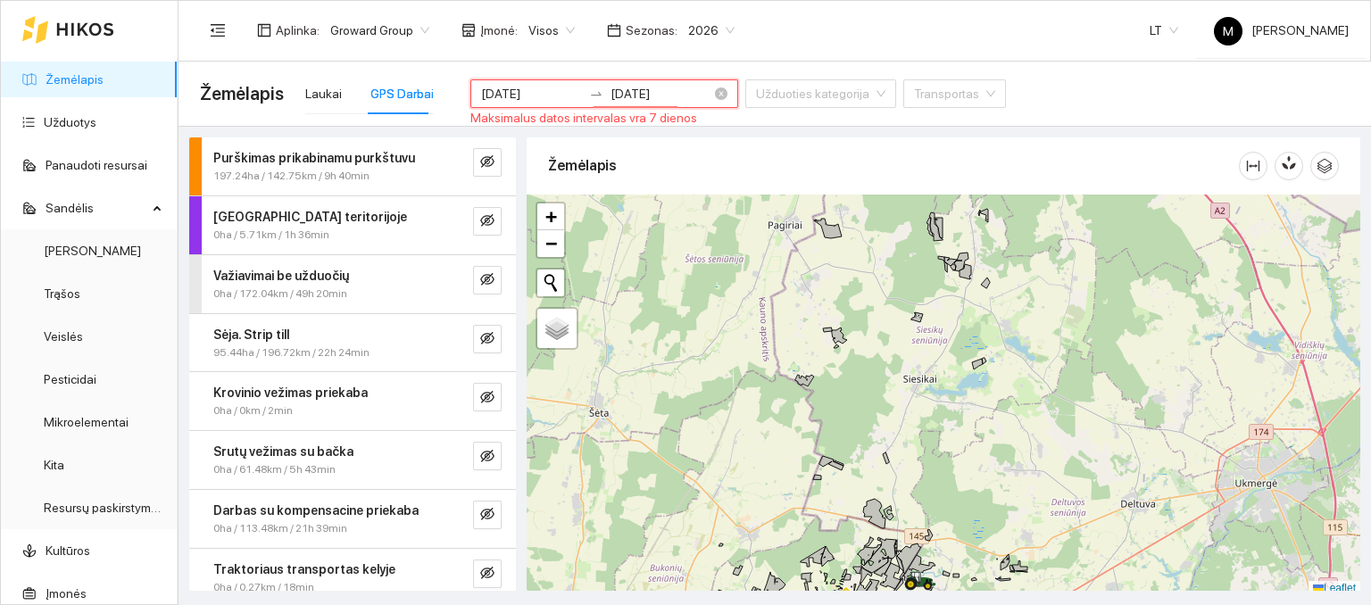
click at [557, 94] on input "[DATE]" at bounding box center [531, 94] width 101 height 20
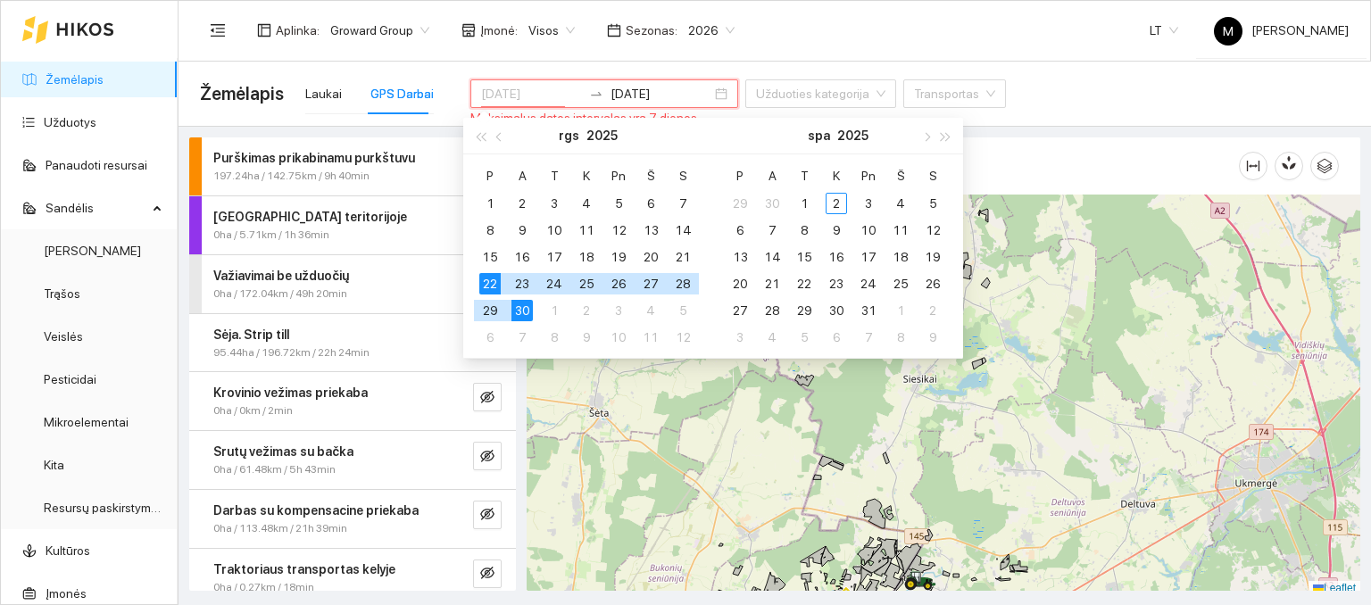
click at [492, 283] on div "22" at bounding box center [489, 283] width 21 height 21
click at [690, 290] on div "28" at bounding box center [682, 283] width 21 height 21
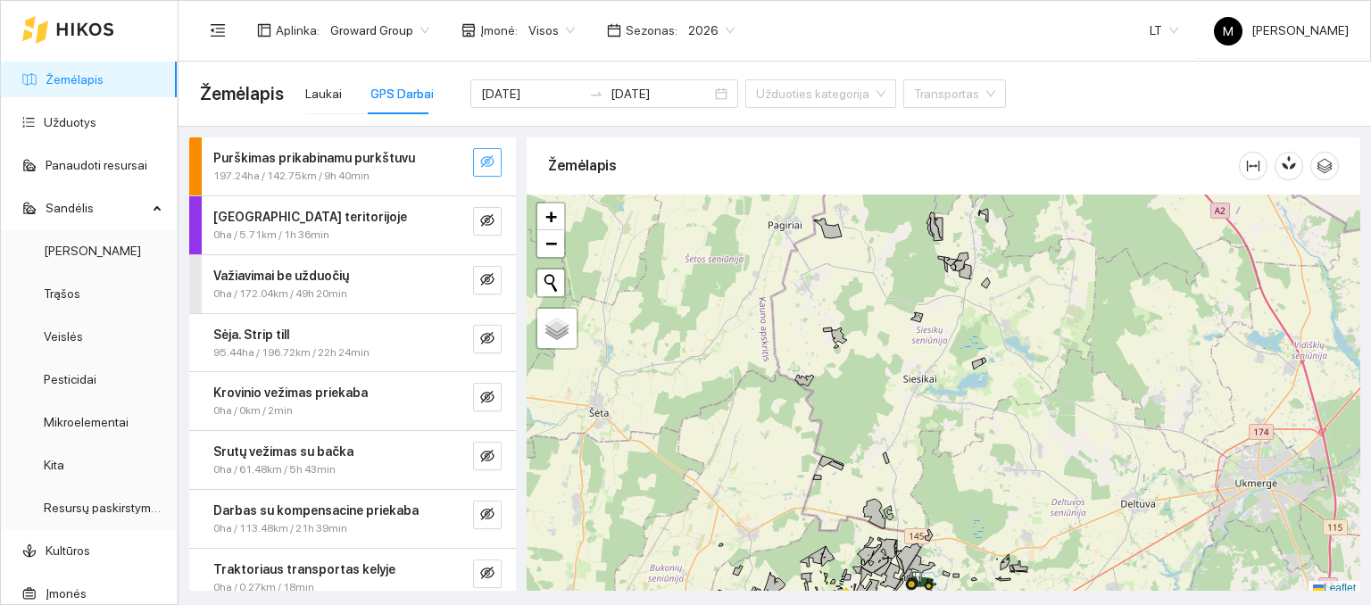
click at [487, 162] on icon "eye-invisible" at bounding box center [489, 163] width 4 height 4
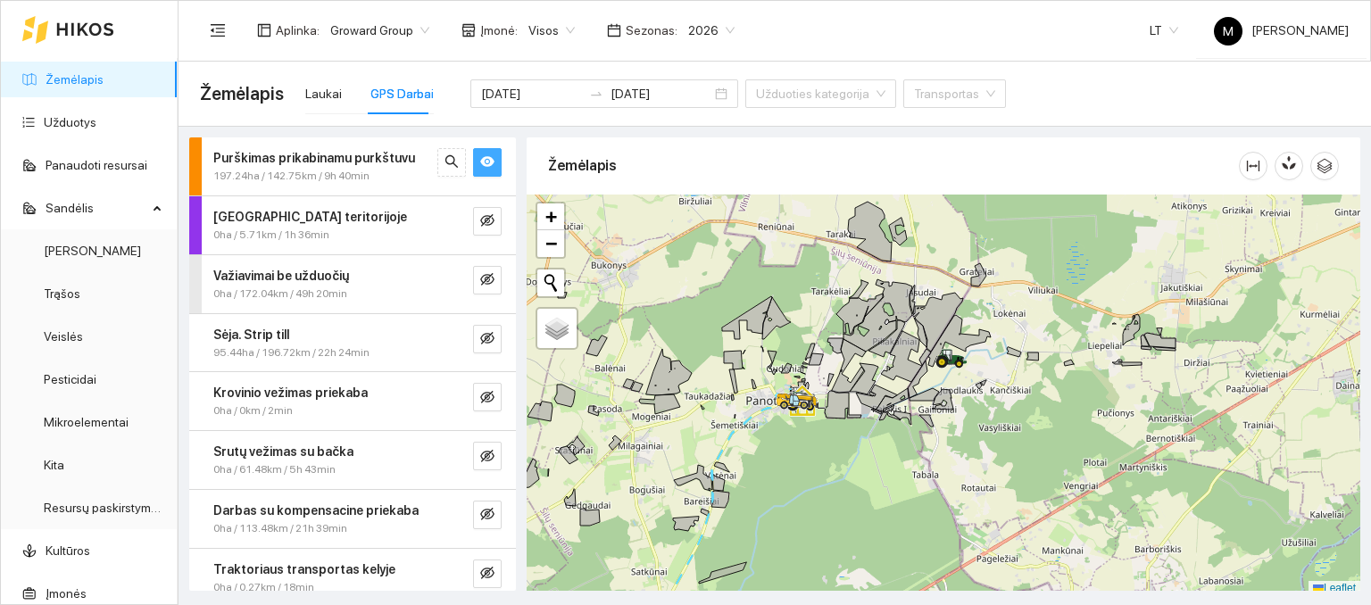
click at [480, 162] on icon "eye" at bounding box center [487, 162] width 14 height 11
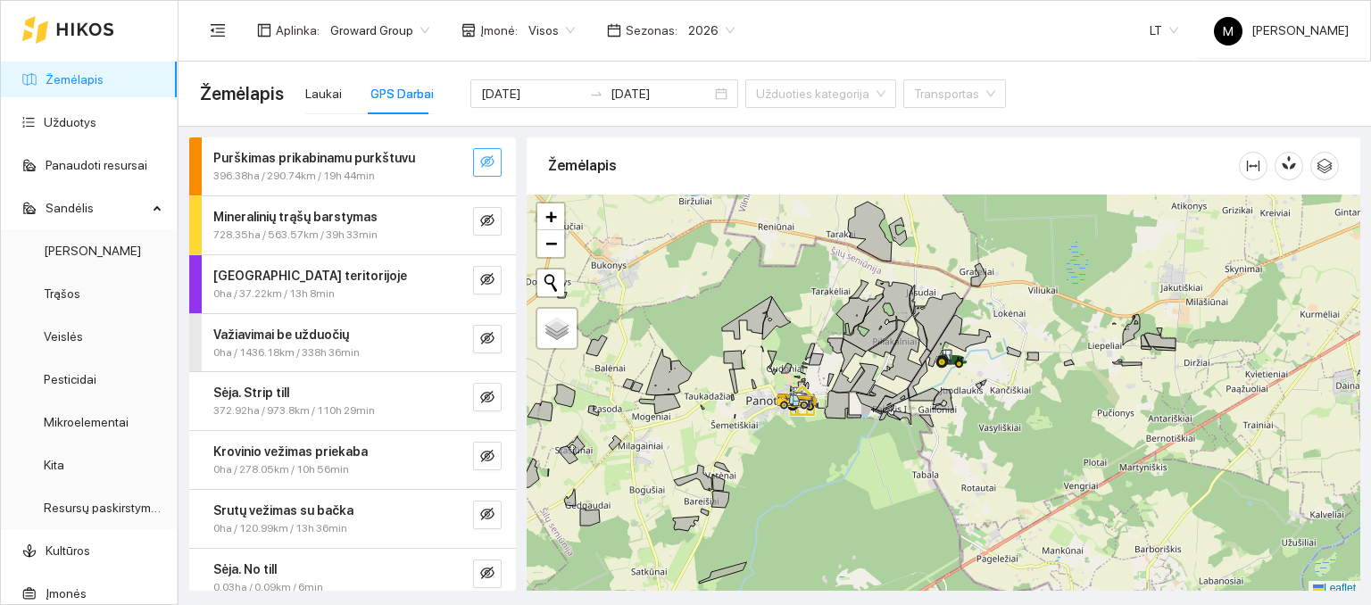
click at [480, 169] on span "eye-invisible" at bounding box center [487, 162] width 14 height 17
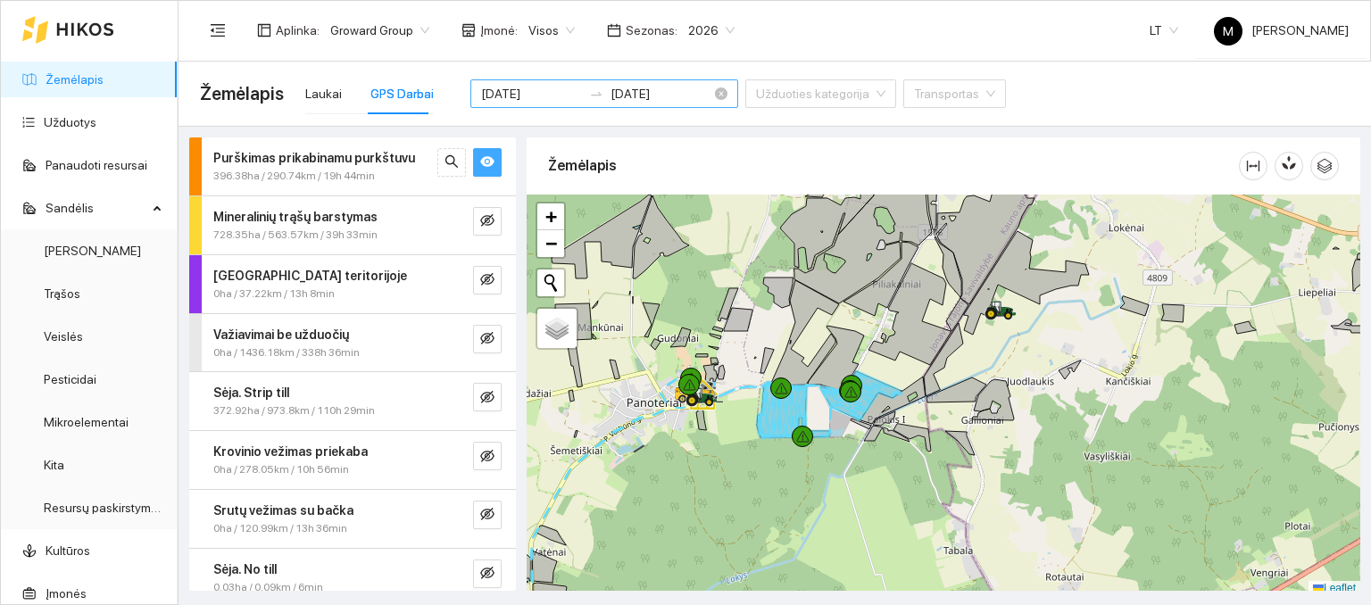
click at [557, 95] on input "[DATE]" at bounding box center [531, 94] width 101 height 20
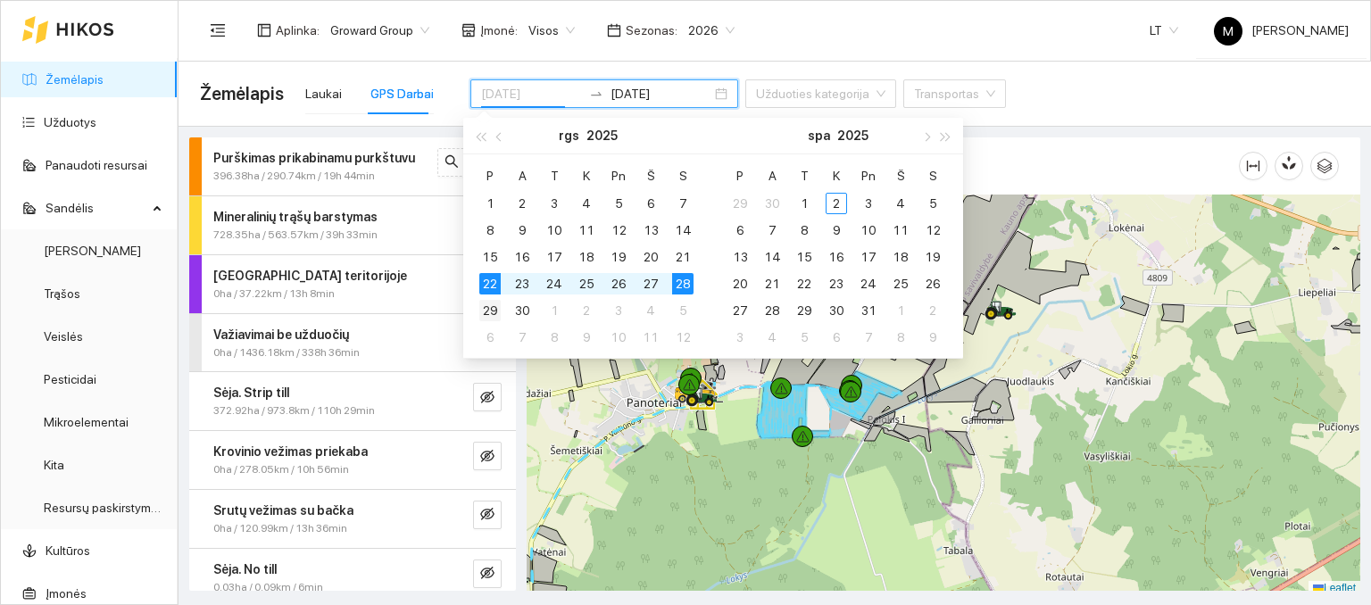
click at [486, 310] on div "29" at bounding box center [489, 310] width 21 height 21
click at [527, 308] on div "30" at bounding box center [522, 310] width 21 height 21
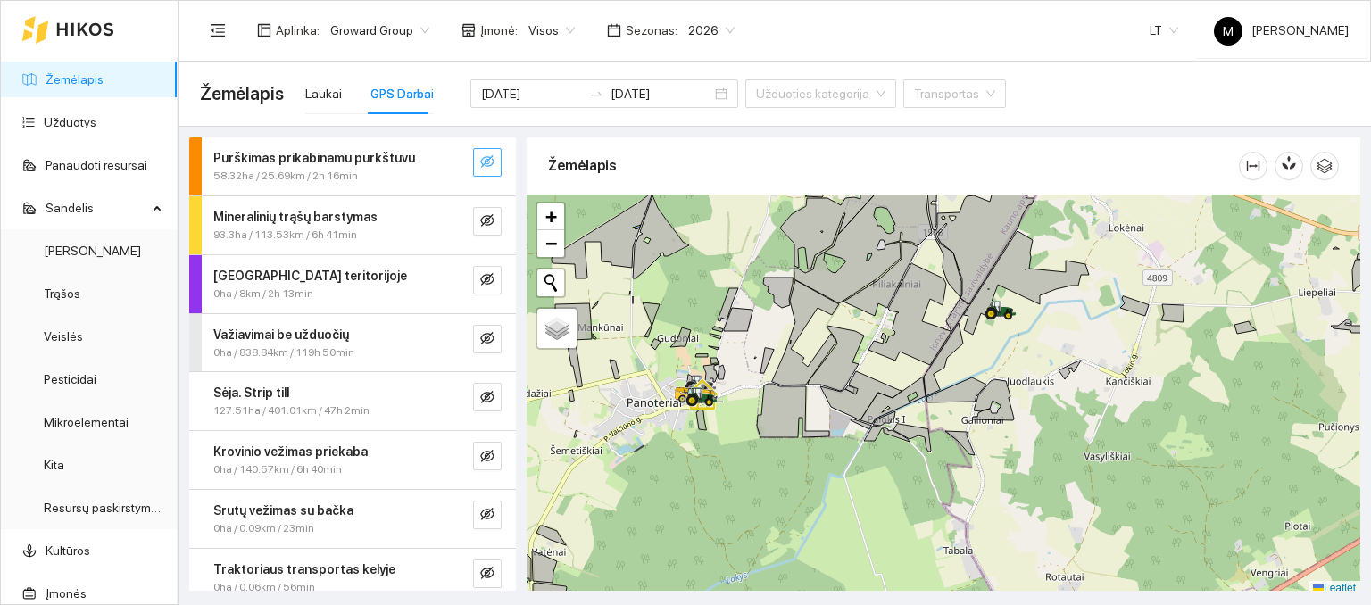
click at [480, 162] on icon "eye-invisible" at bounding box center [487, 161] width 14 height 14
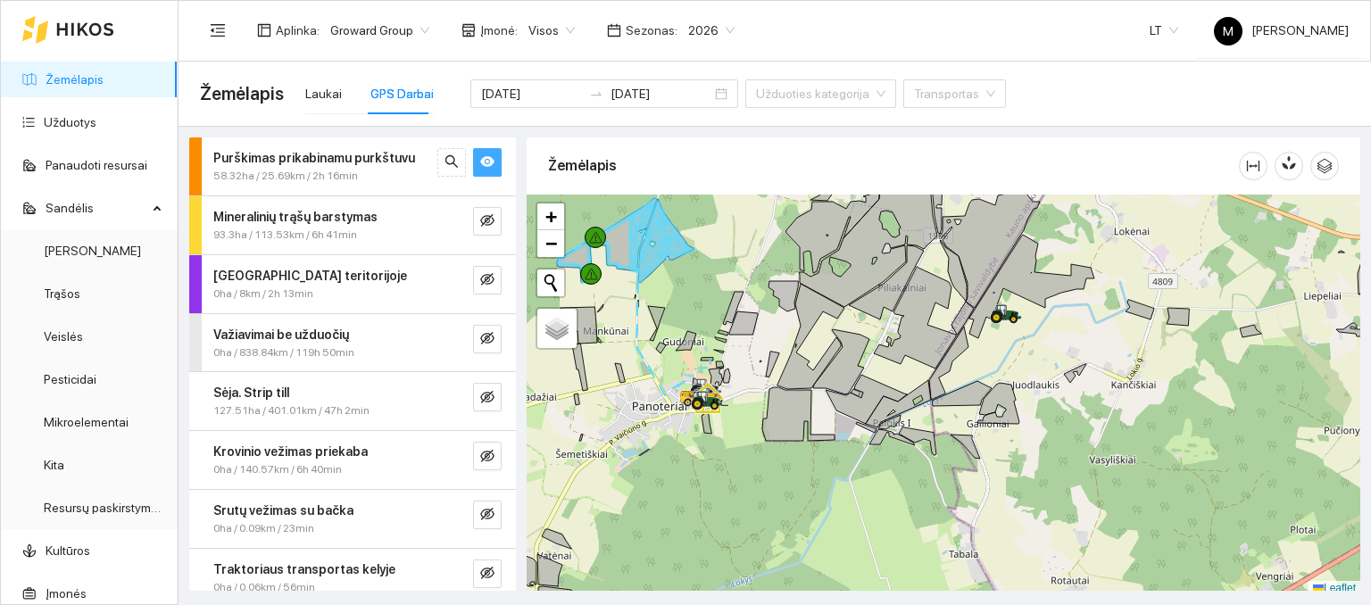
scroll to position [4, 0]
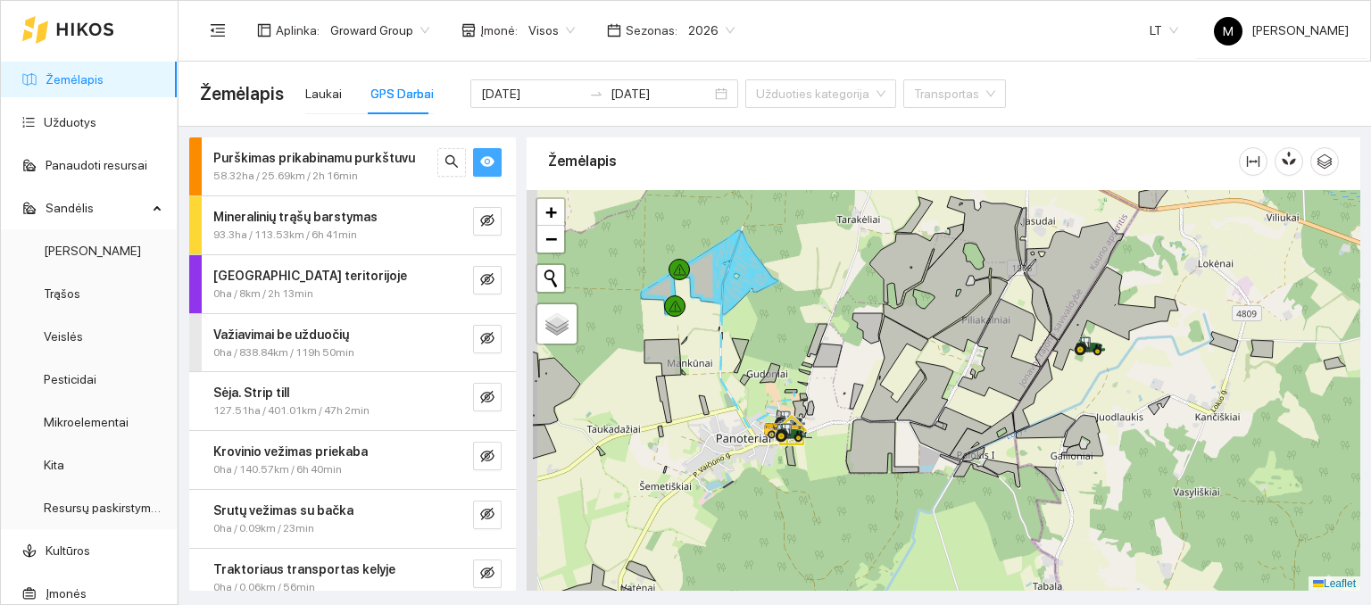
drag, startPoint x: 609, startPoint y: 283, endPoint x: 702, endPoint y: 324, distance: 101.5
click at [702, 325] on div at bounding box center [944, 391] width 834 height 402
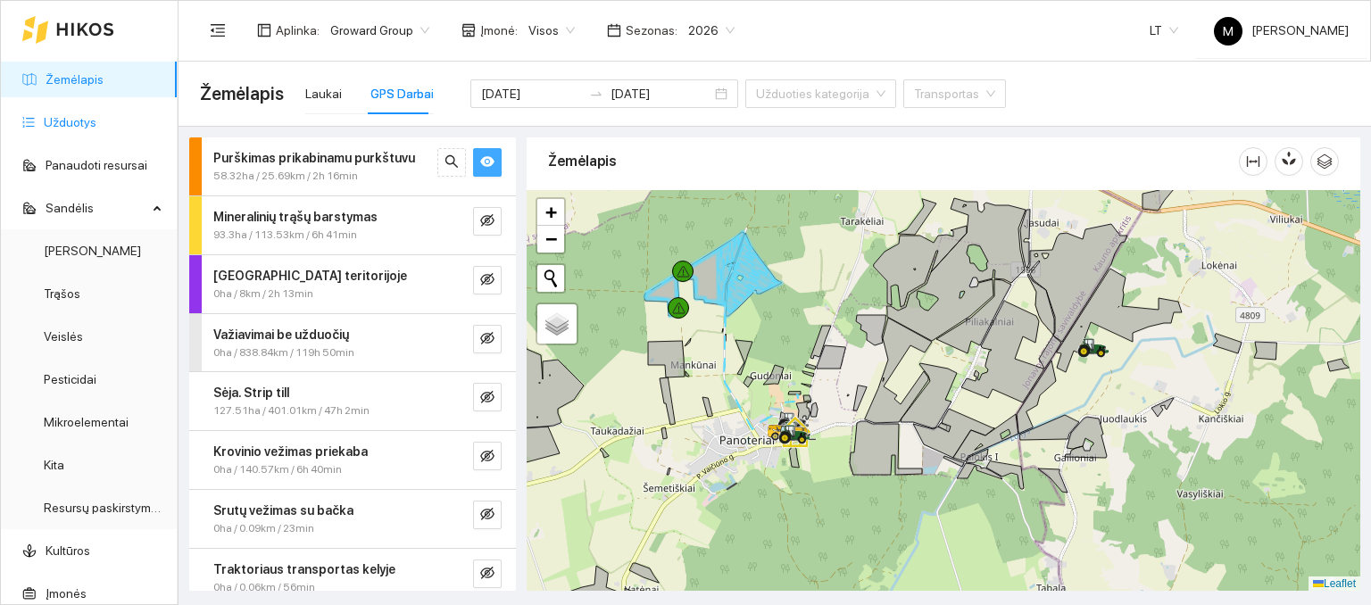
click at [96, 125] on link "Užduotys" at bounding box center [70, 122] width 53 height 14
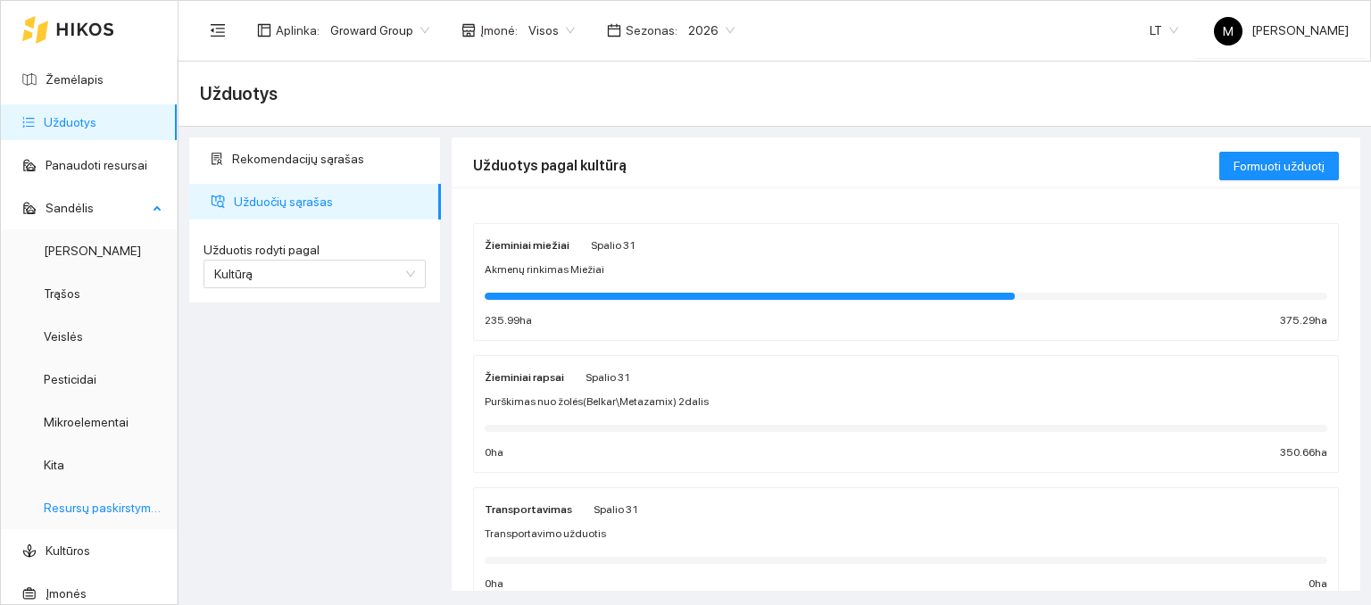
click at [91, 506] on link "Resursų paskirstymas" at bounding box center [104, 508] width 121 height 14
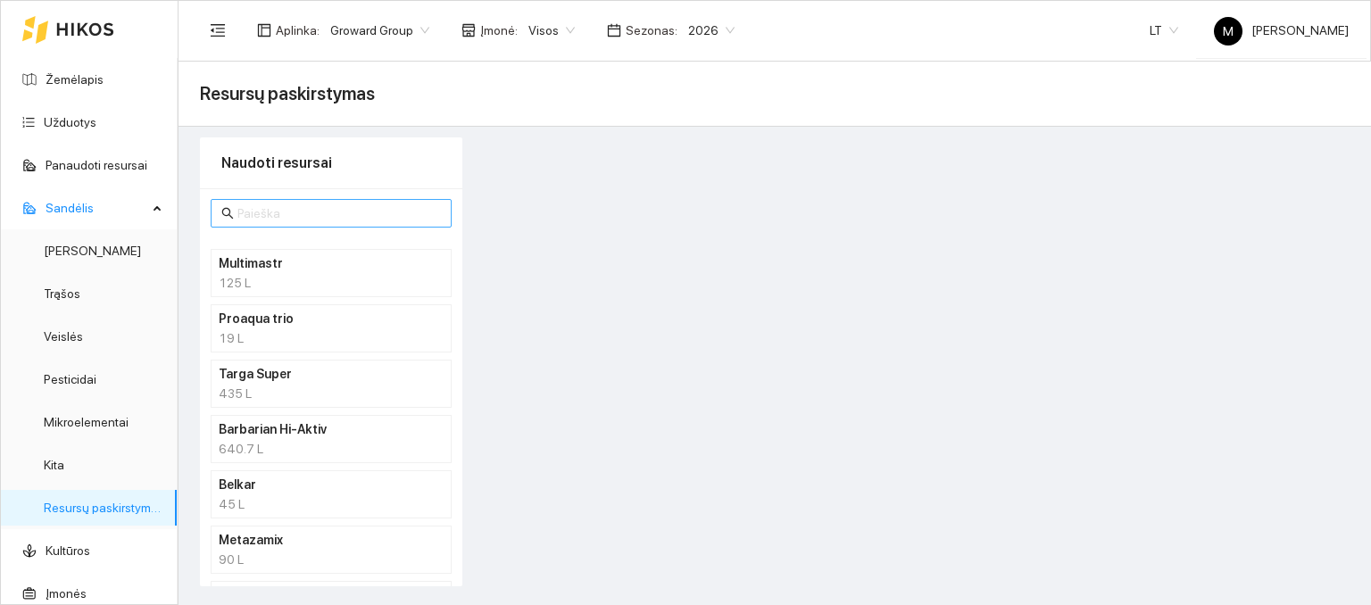
click at [340, 208] on input "text" at bounding box center [339, 214] width 204 height 20
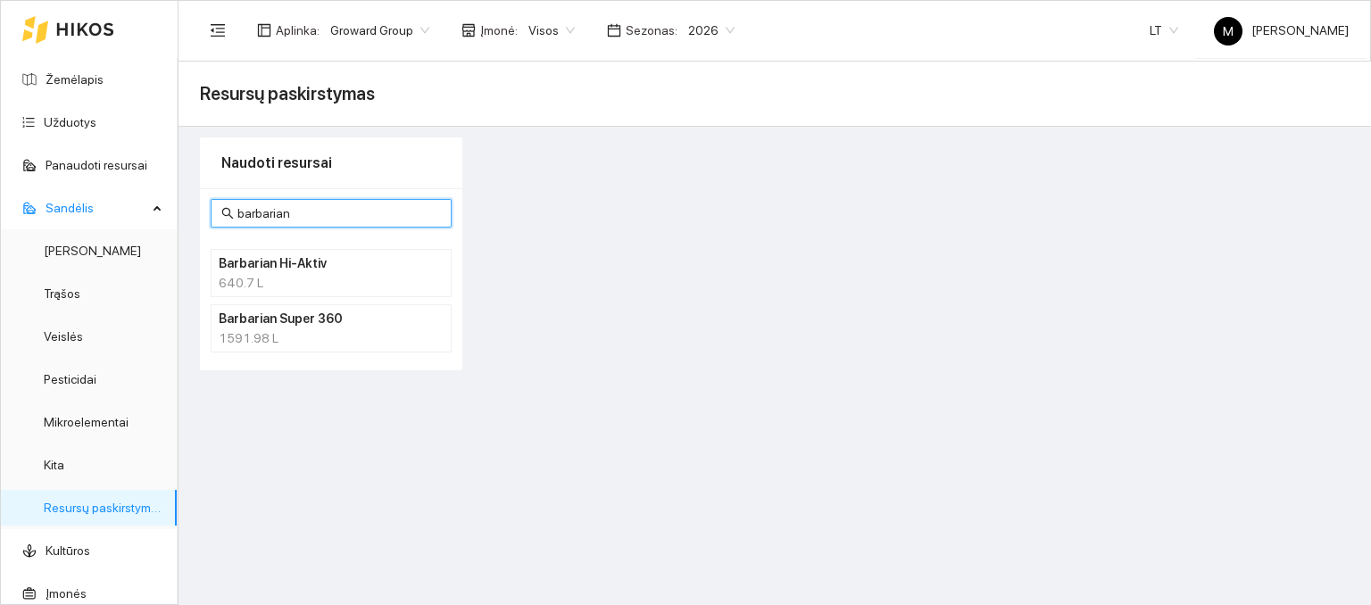
click at [300, 321] on h4 "Barbarian Super 360" at bounding box center [308, 319] width 179 height 20
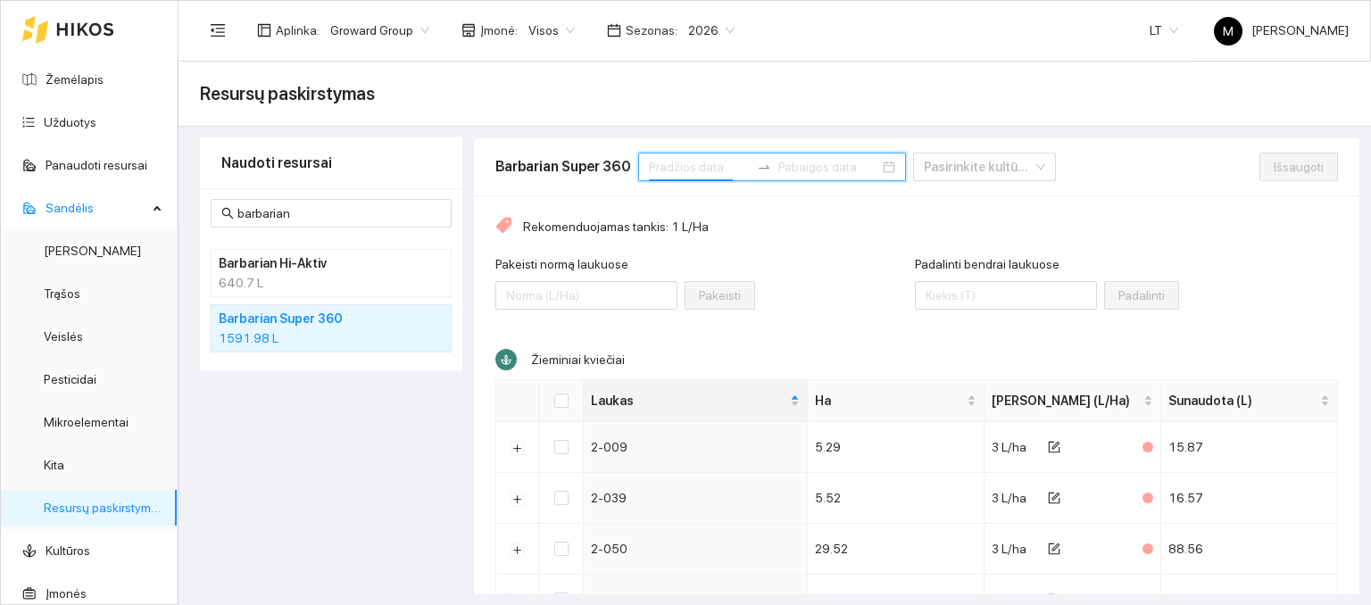
click at [687, 169] on input at bounding box center [699, 167] width 101 height 20
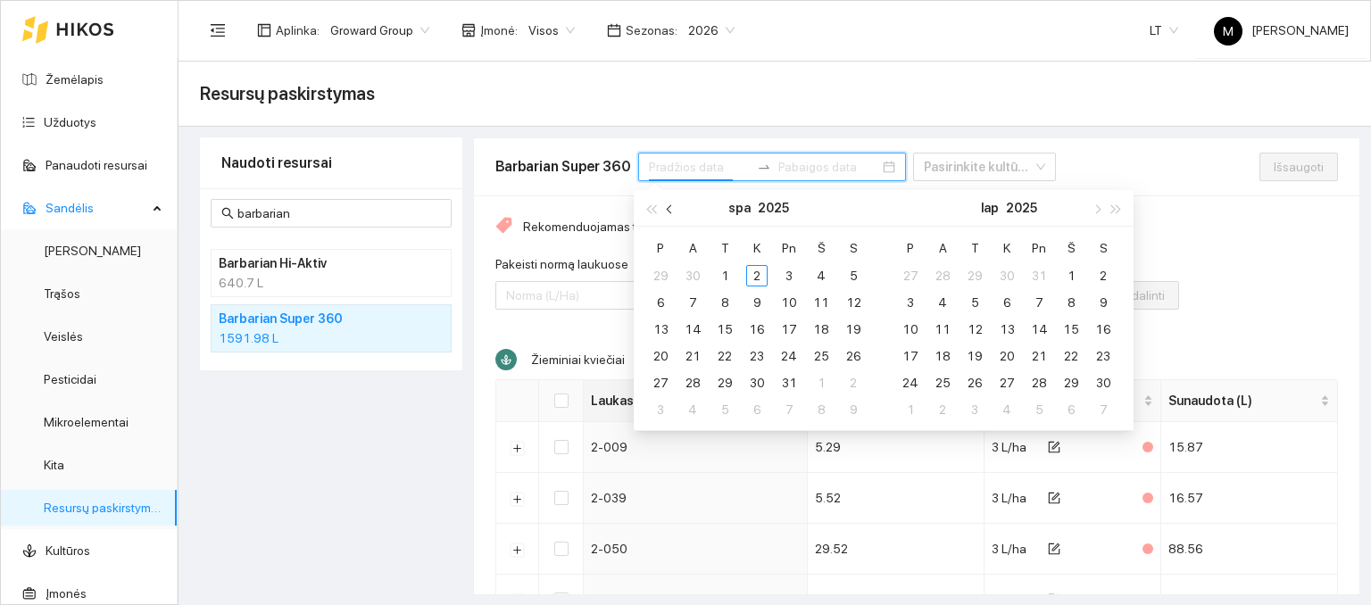
click at [675, 212] on button "button" at bounding box center [671, 208] width 20 height 36
click at [667, 274] on div "1" at bounding box center [660, 275] width 21 height 21
click at [698, 384] on div "30" at bounding box center [692, 382] width 21 height 21
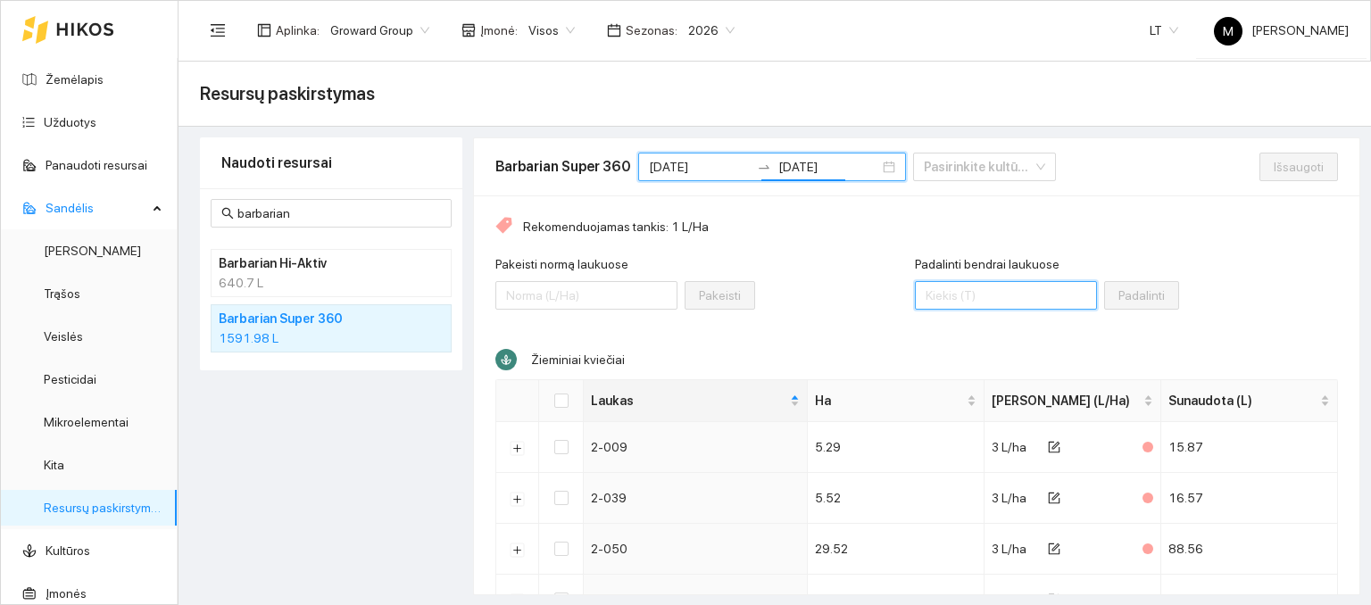
click at [957, 299] on input "Padalinti bendrai laukuose" at bounding box center [1006, 295] width 182 height 29
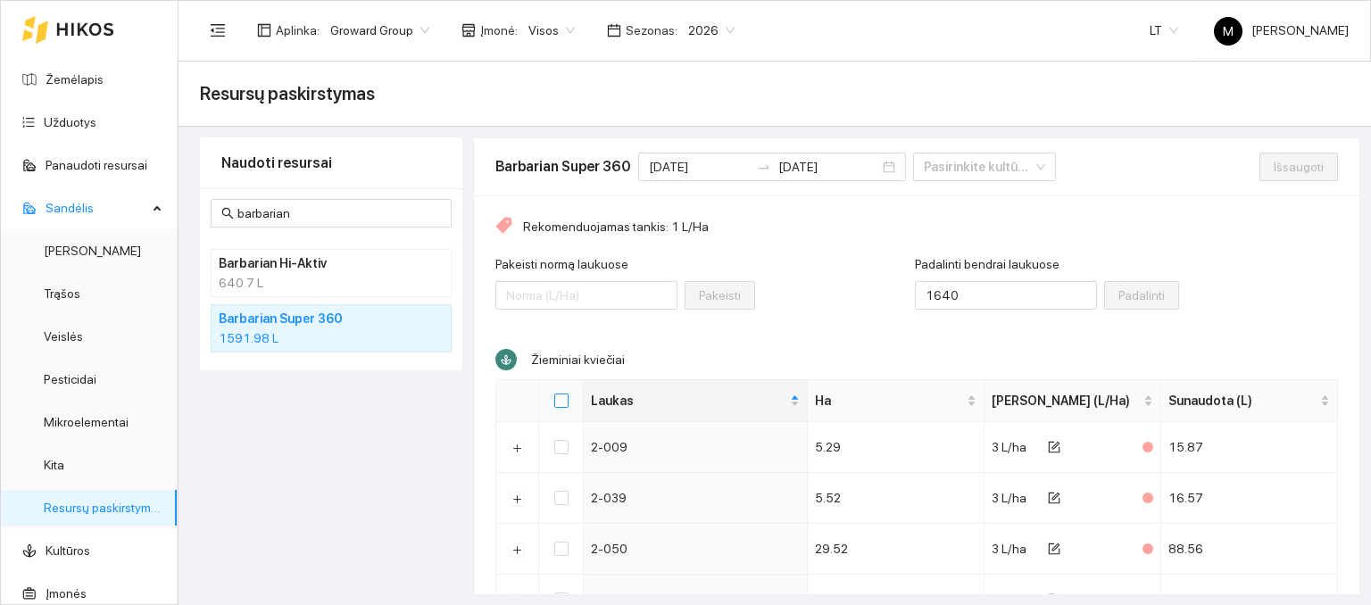
click at [559, 401] on input "Select all" at bounding box center [561, 401] width 14 height 14
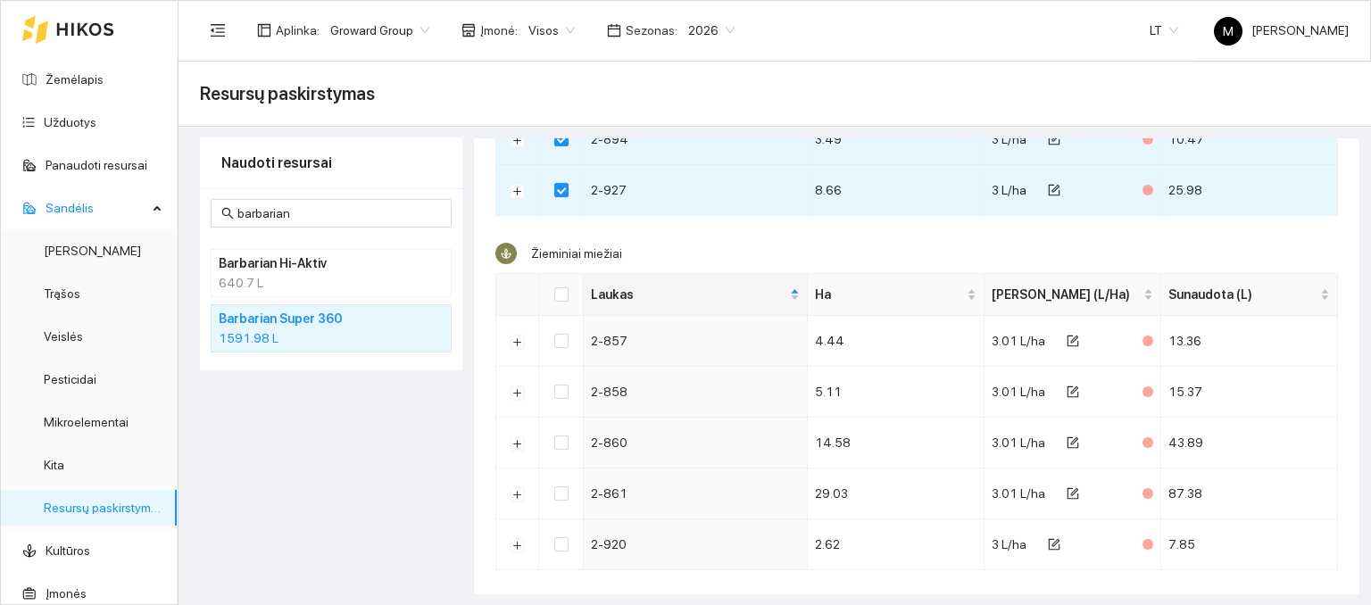
scroll to position [1339, 0]
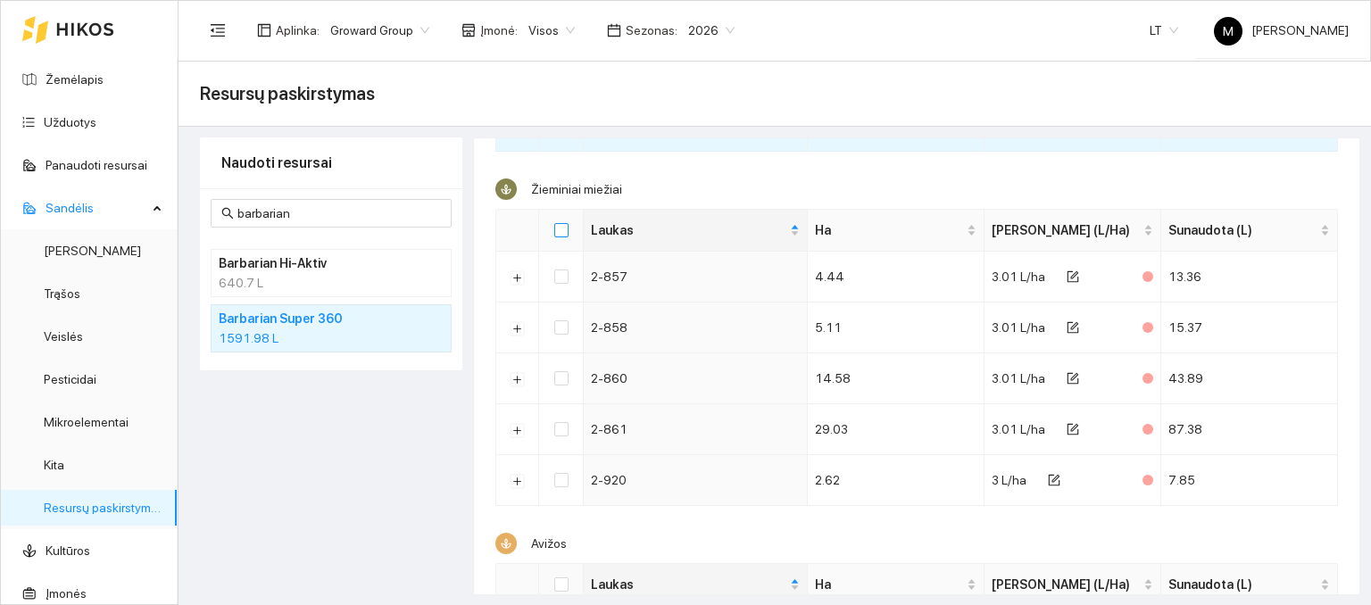
click at [561, 229] on input "Select all" at bounding box center [561, 230] width 14 height 14
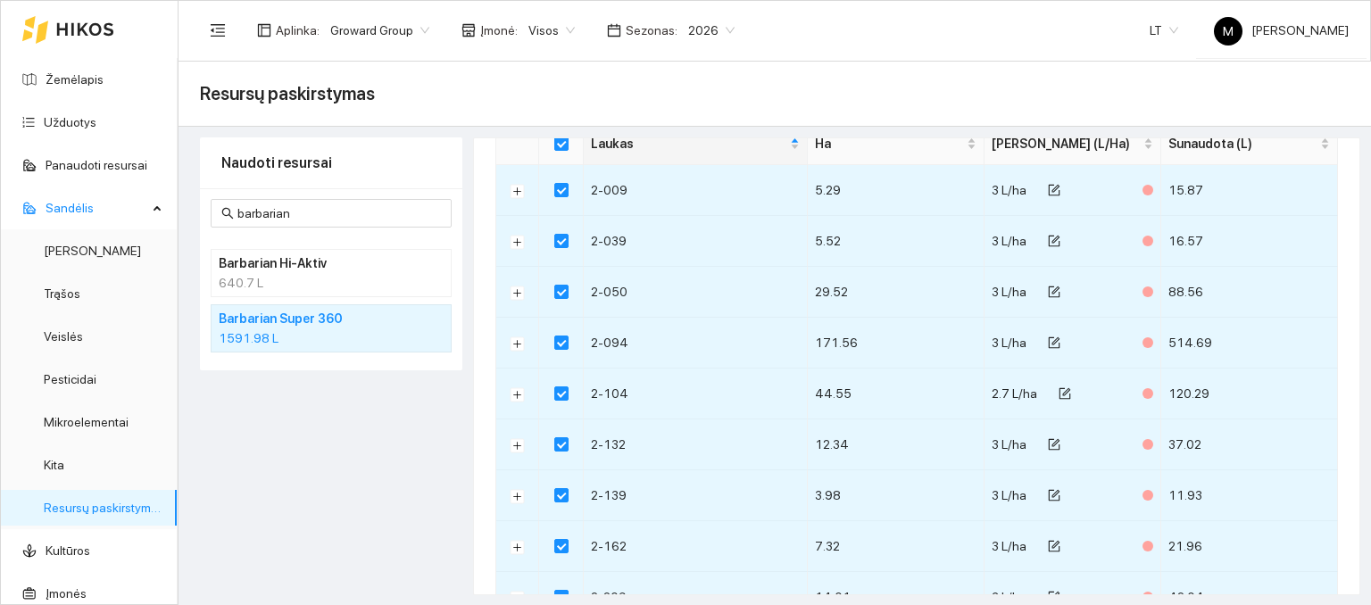
scroll to position [268, 0]
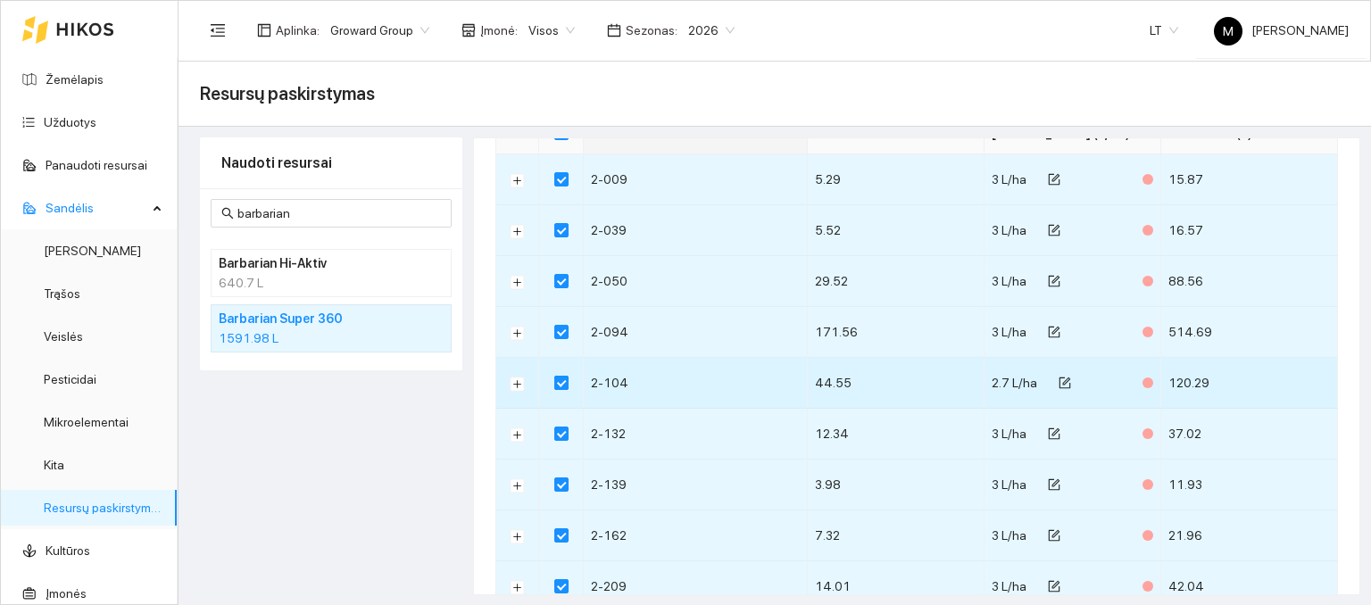
click at [554, 377] on input "checkbox" at bounding box center [561, 383] width 14 height 14
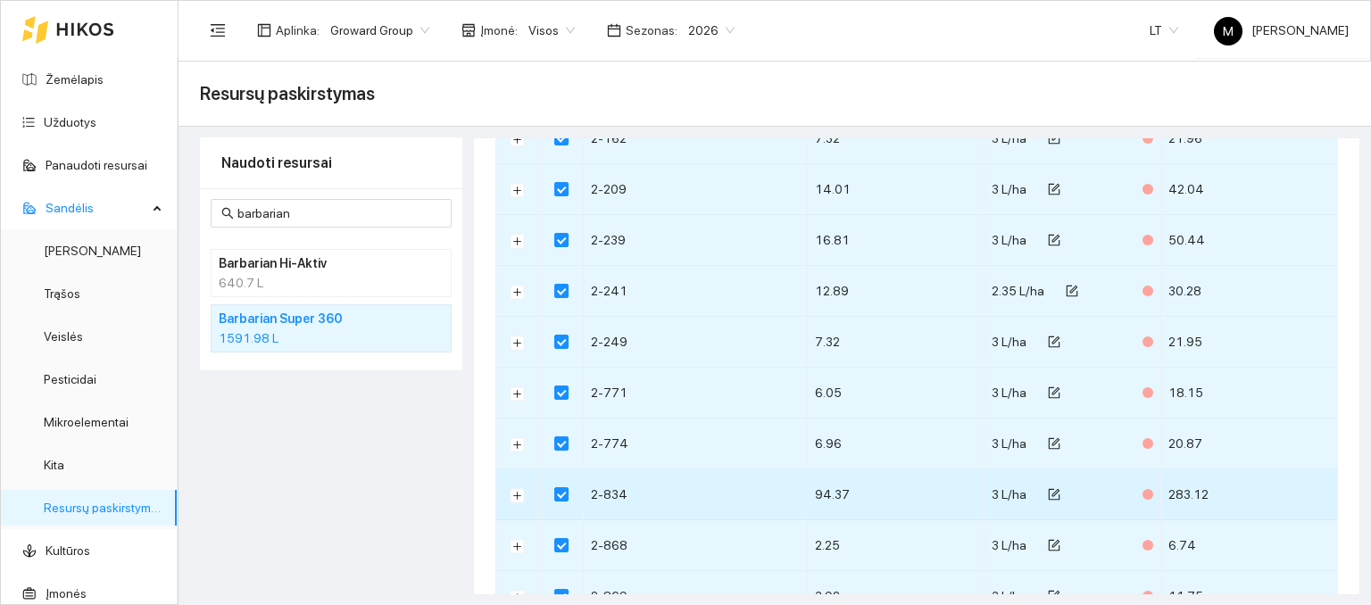
scroll to position [625, 0]
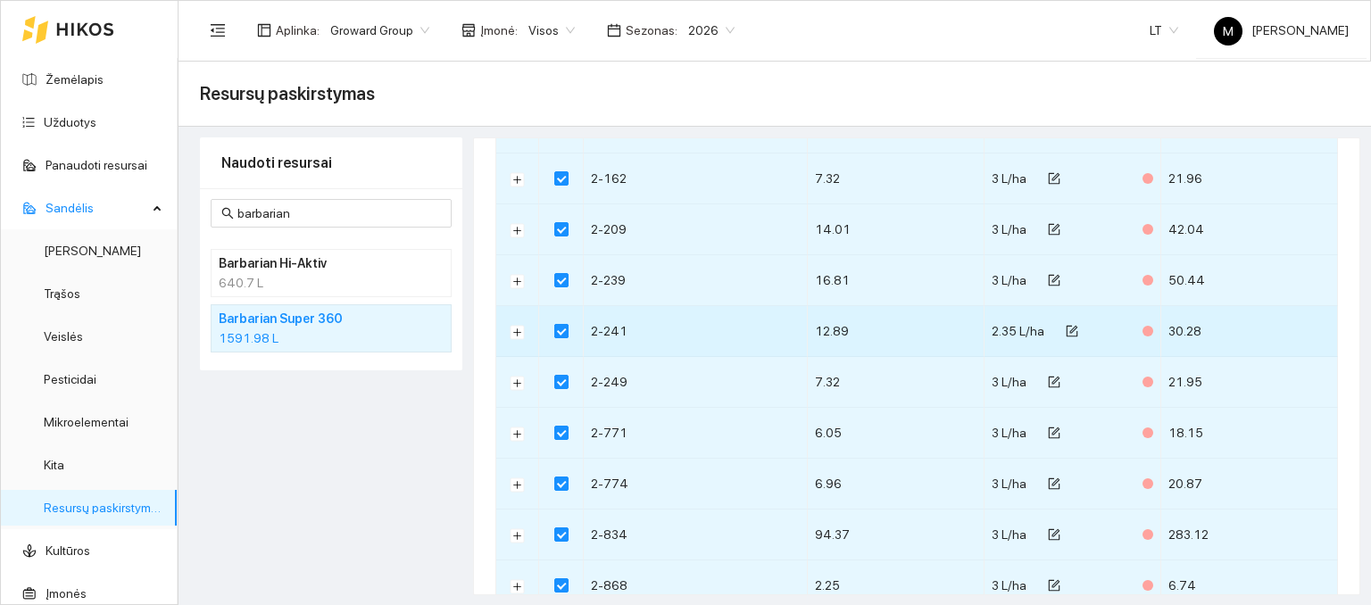
click at [560, 326] on input "checkbox" at bounding box center [561, 331] width 14 height 14
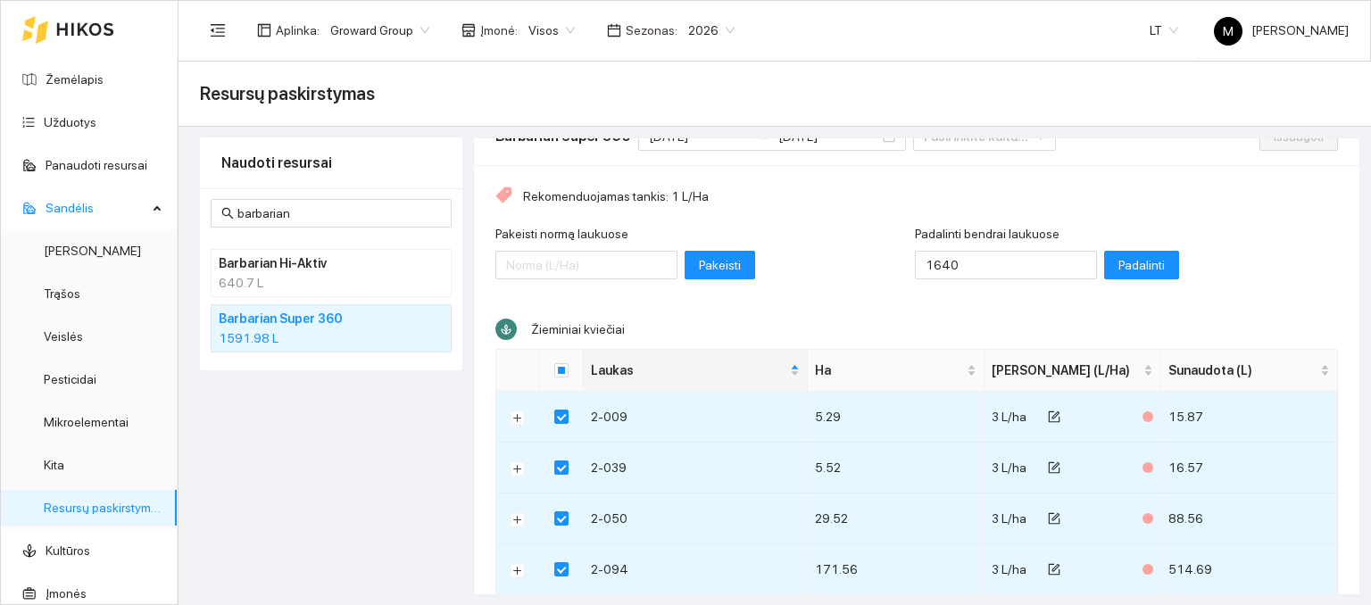
scroll to position [0, 0]
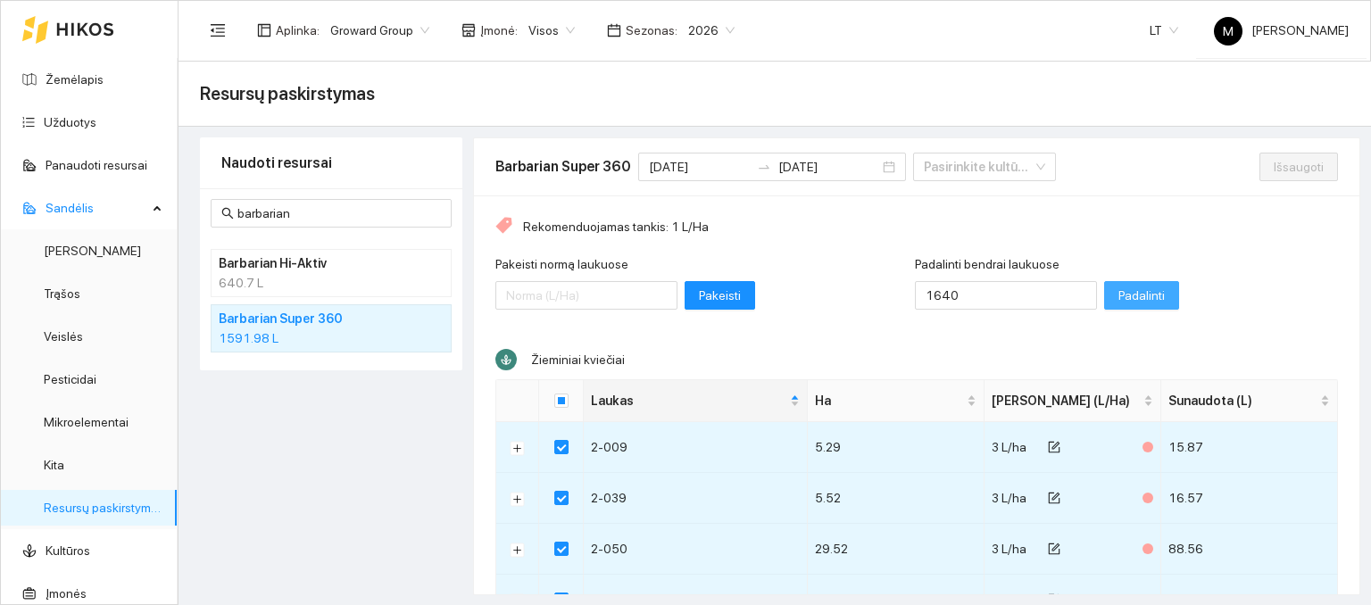
click at [1119, 301] on span "Padalinti" at bounding box center [1142, 296] width 46 height 20
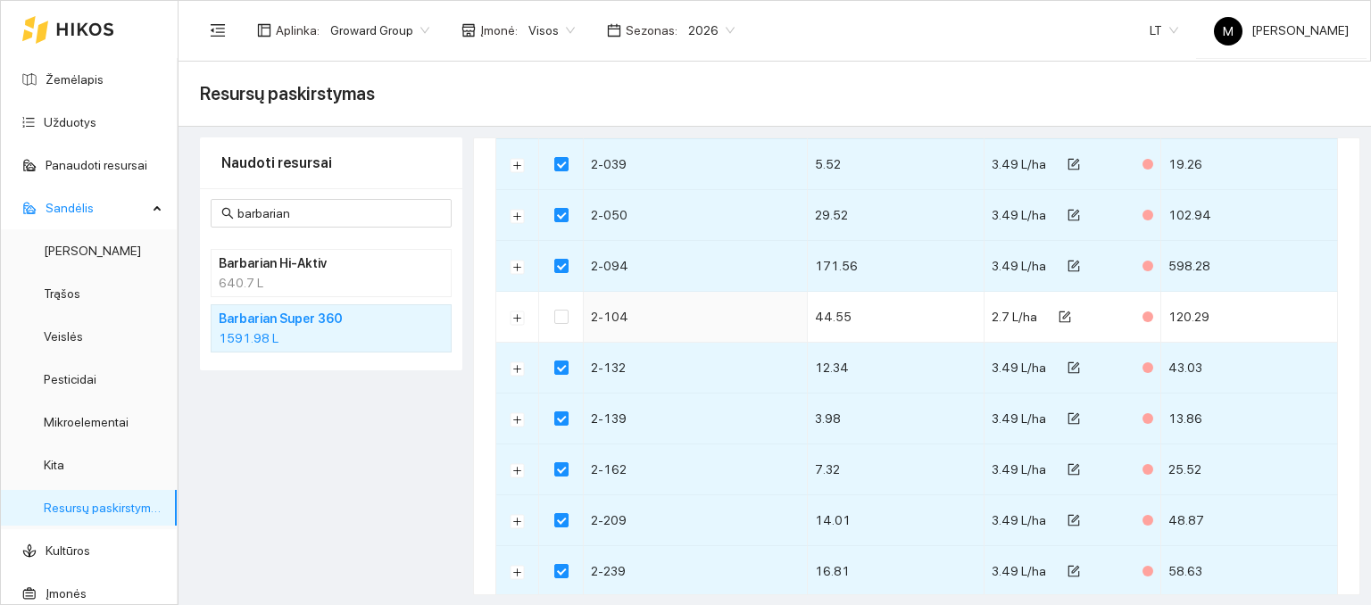
scroll to position [89, 0]
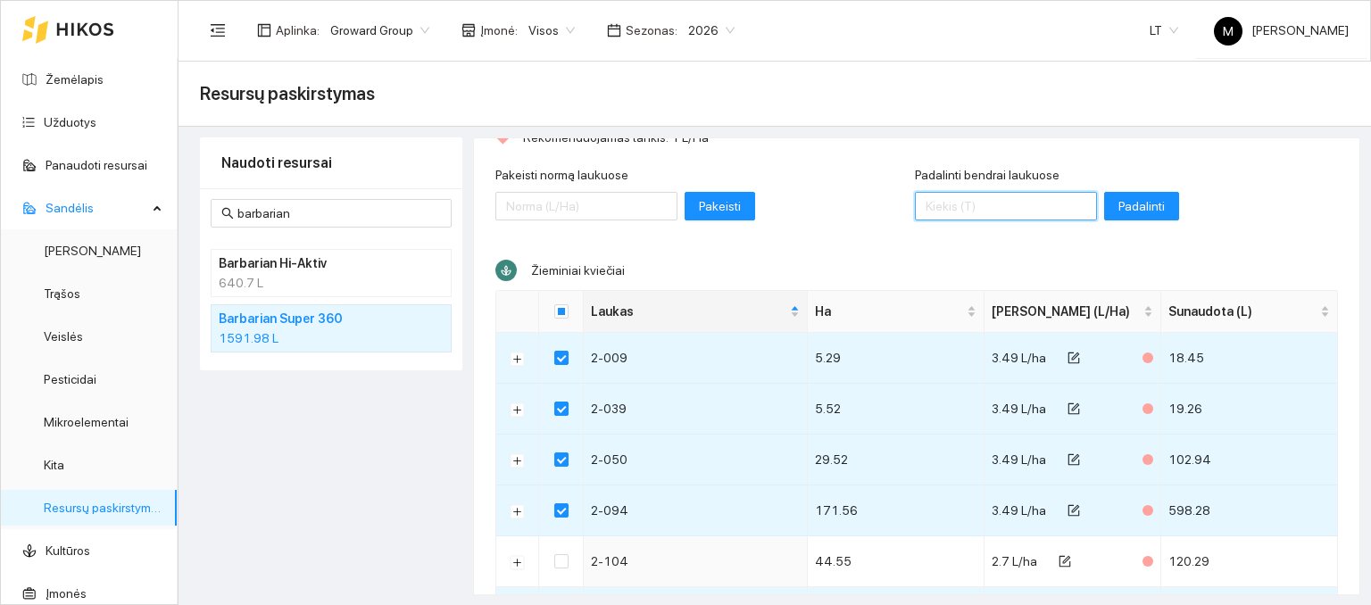
click at [947, 199] on input "Padalinti bendrai laukuose" at bounding box center [1006, 206] width 182 height 29
click at [556, 313] on input "Select all" at bounding box center [561, 311] width 14 height 14
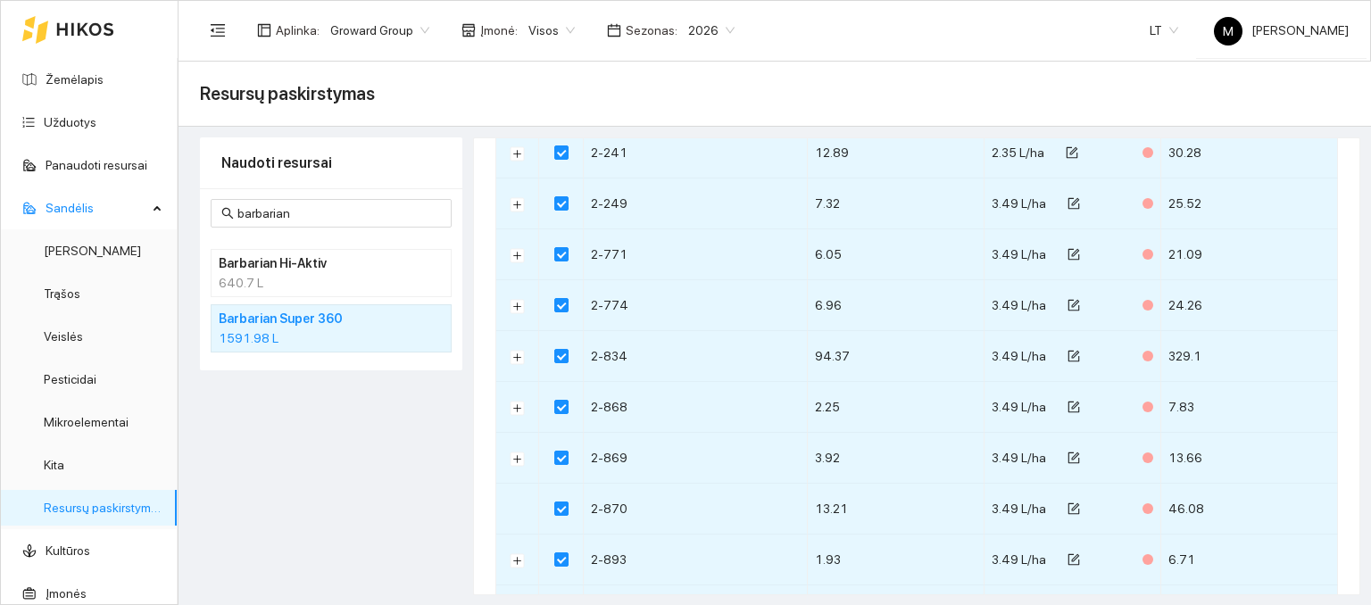
scroll to position [1443, 0]
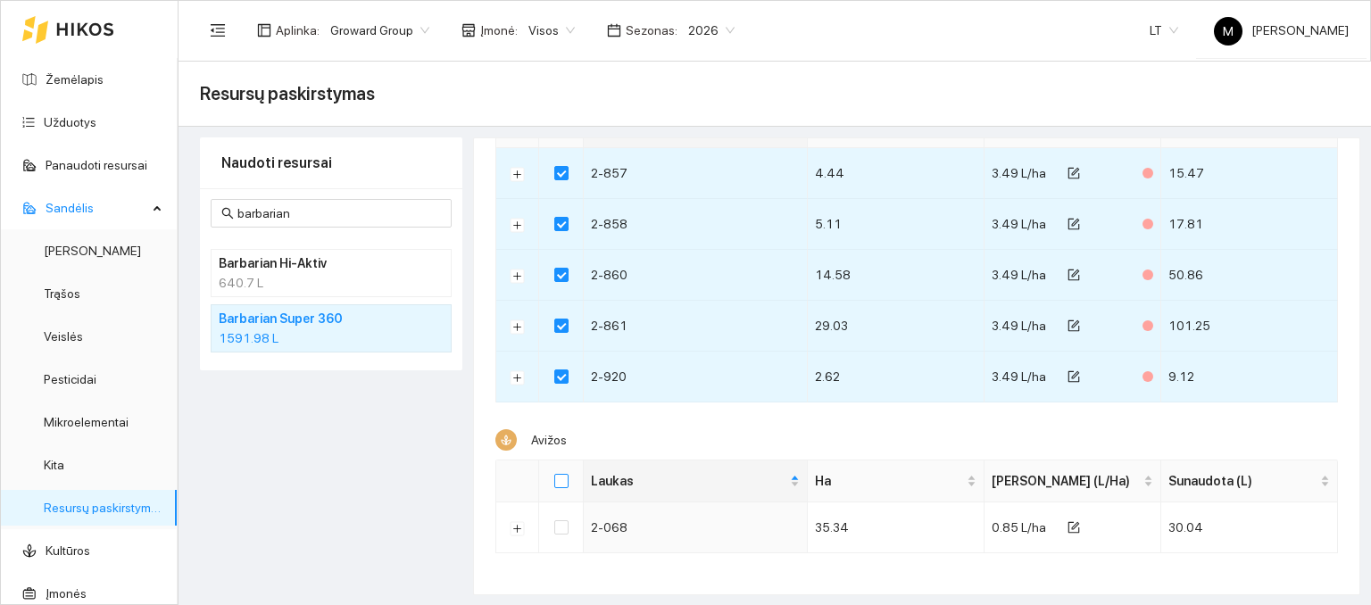
click at [561, 476] on input "Select all" at bounding box center [561, 481] width 14 height 14
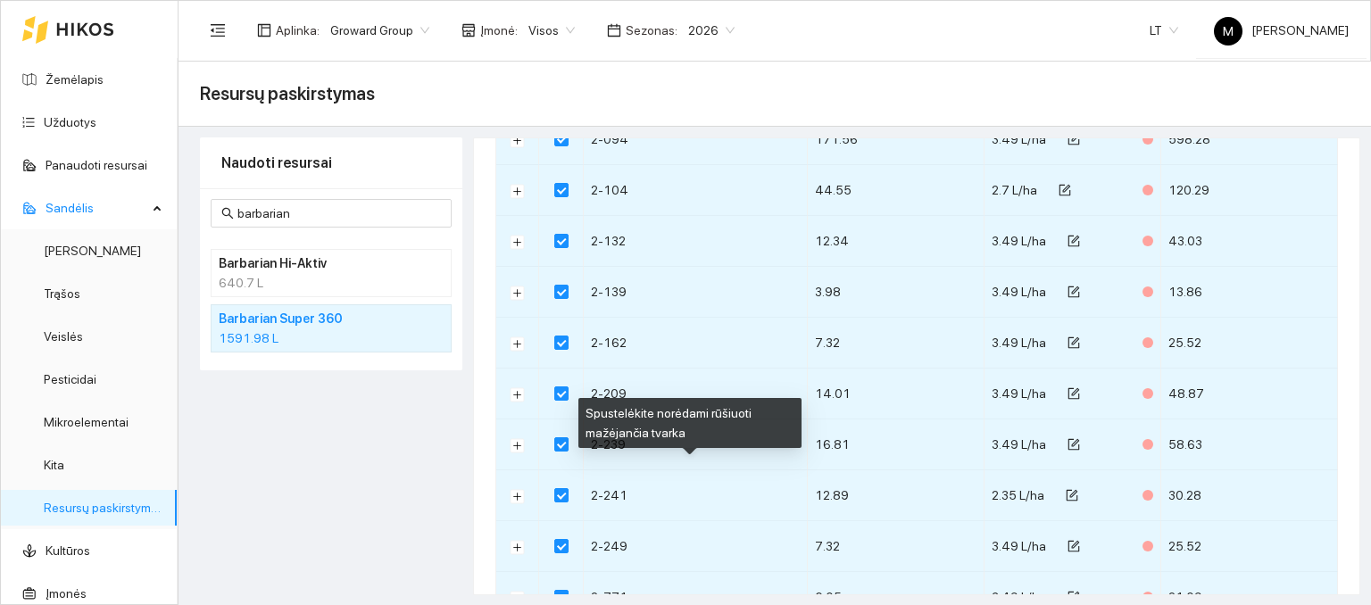
scroll to position [0, 0]
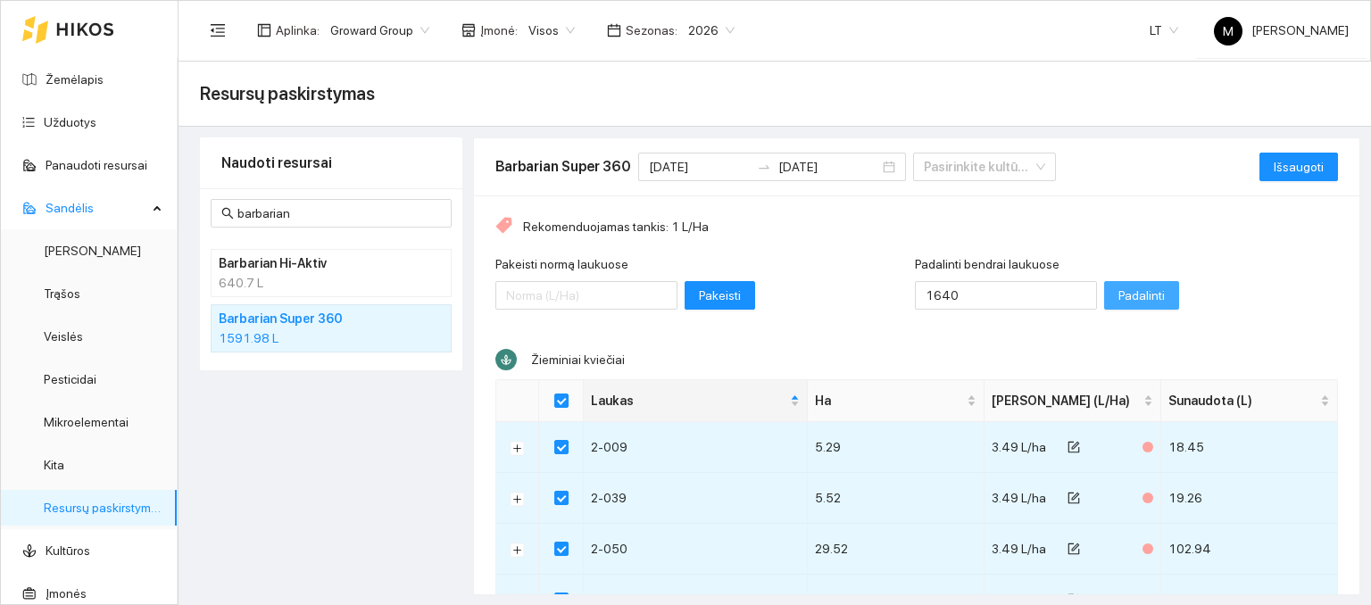
click at [1119, 294] on span "Padalinti" at bounding box center [1142, 296] width 46 height 20
click at [1274, 169] on span "Išsaugoti" at bounding box center [1299, 167] width 50 height 20
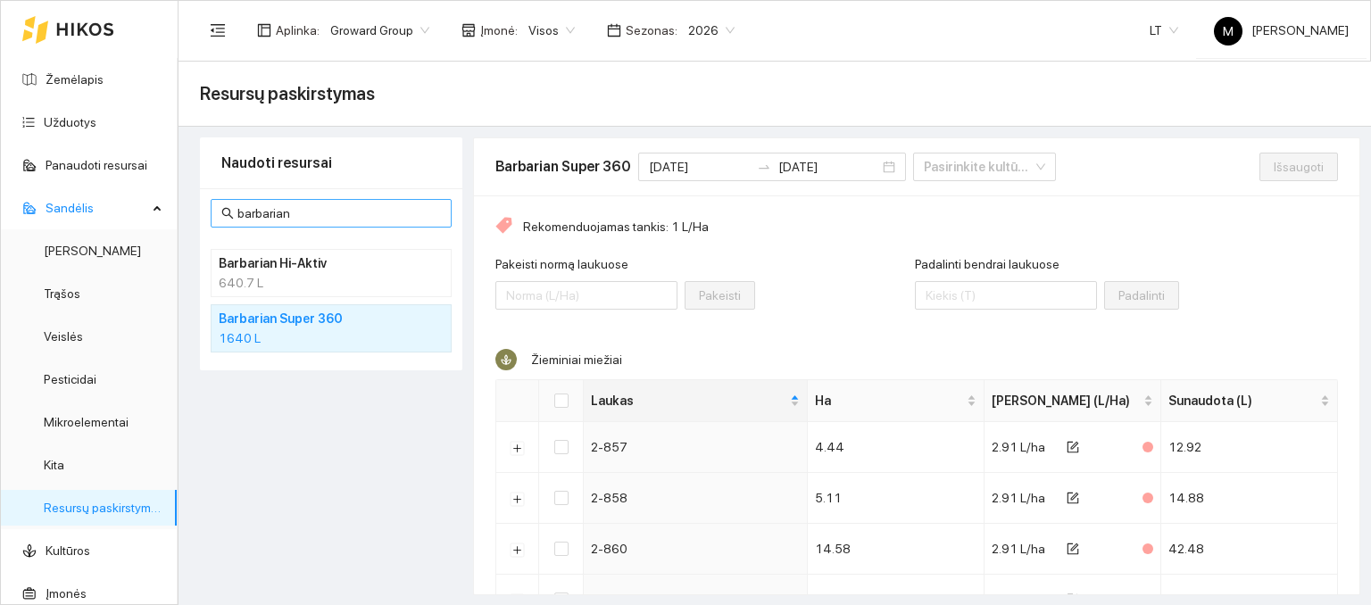
click at [314, 218] on input "barbarian" at bounding box center [339, 214] width 204 height 20
click at [313, 273] on div "640.7 L" at bounding box center [331, 283] width 225 height 20
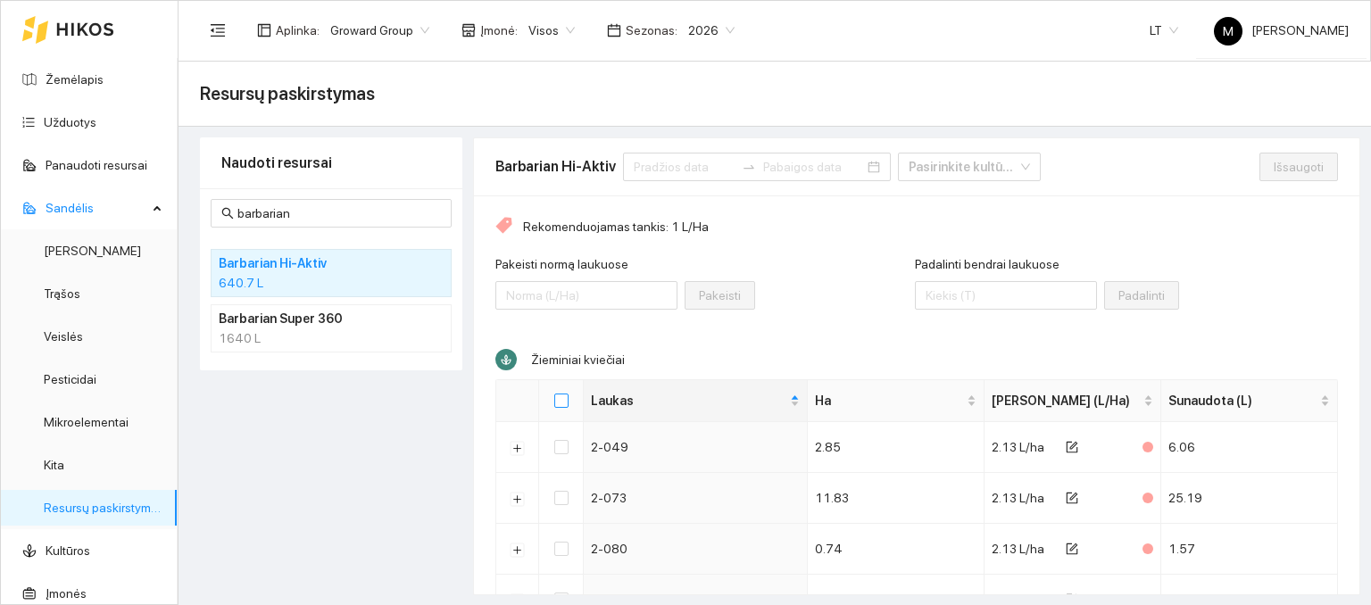
click at [556, 401] on input "Select all" at bounding box center [561, 401] width 14 height 14
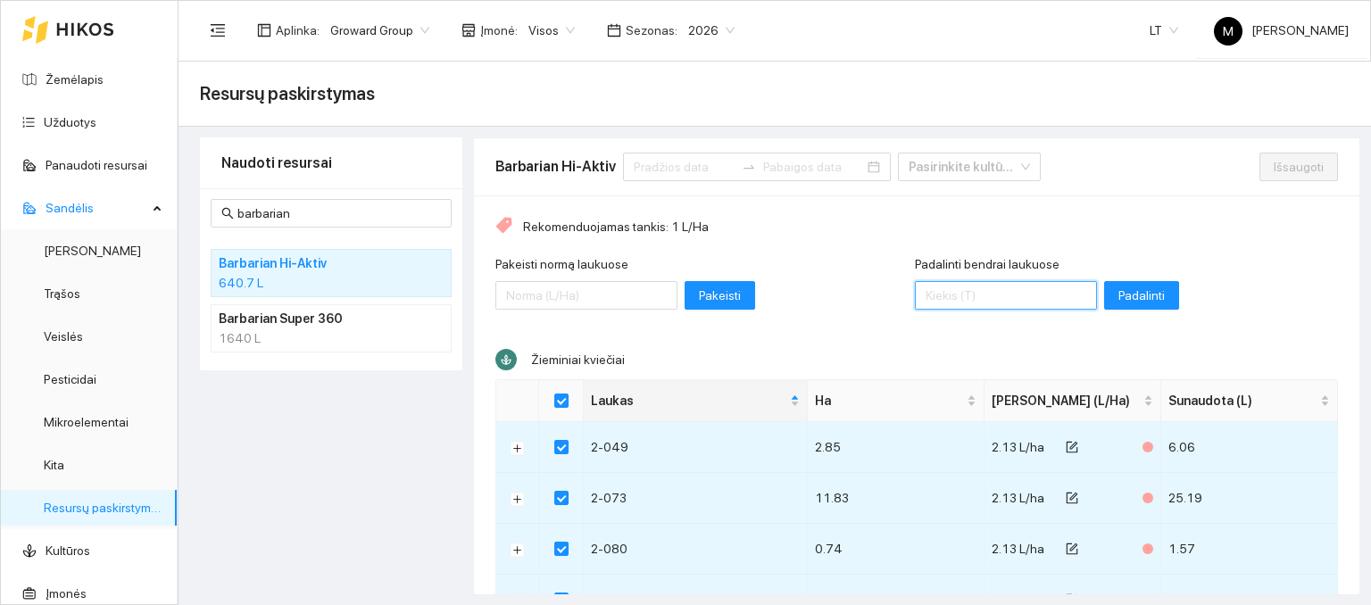
click at [929, 294] on input "Padalinti bendrai laukuose" at bounding box center [1006, 295] width 182 height 29
click at [1119, 290] on span "Padalinti" at bounding box center [1142, 296] width 46 height 20
click at [1274, 169] on span "Išsaugoti" at bounding box center [1299, 167] width 50 height 20
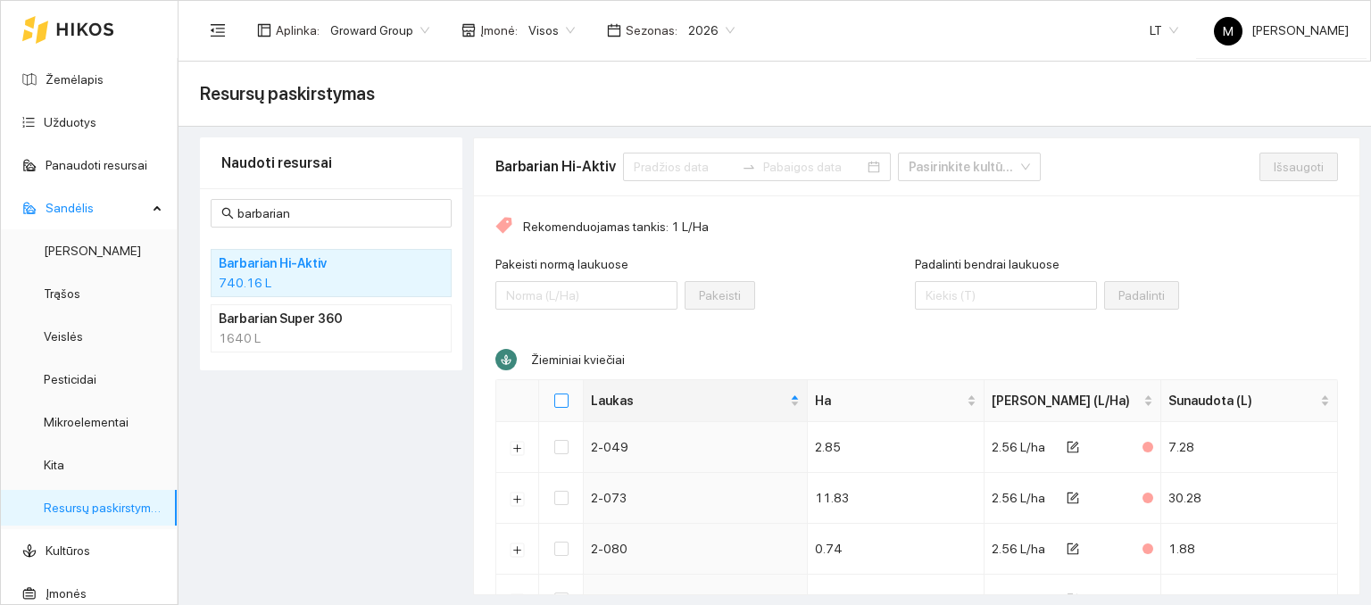
click at [554, 406] on input "Select all" at bounding box center [561, 401] width 14 height 14
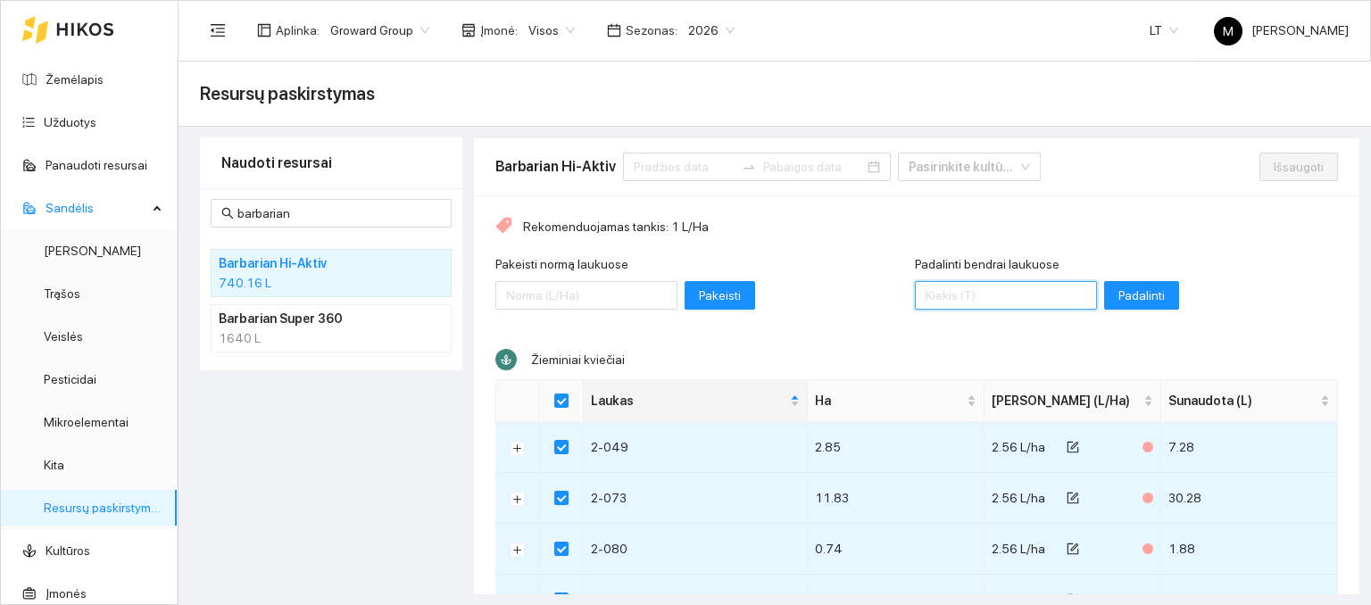
click at [944, 286] on input "Padalinti bendrai laukuose" at bounding box center [1006, 295] width 182 height 29
click at [1119, 304] on span "Padalinti" at bounding box center [1142, 296] width 46 height 20
click at [1270, 176] on button "Išsaugoti" at bounding box center [1299, 167] width 79 height 29
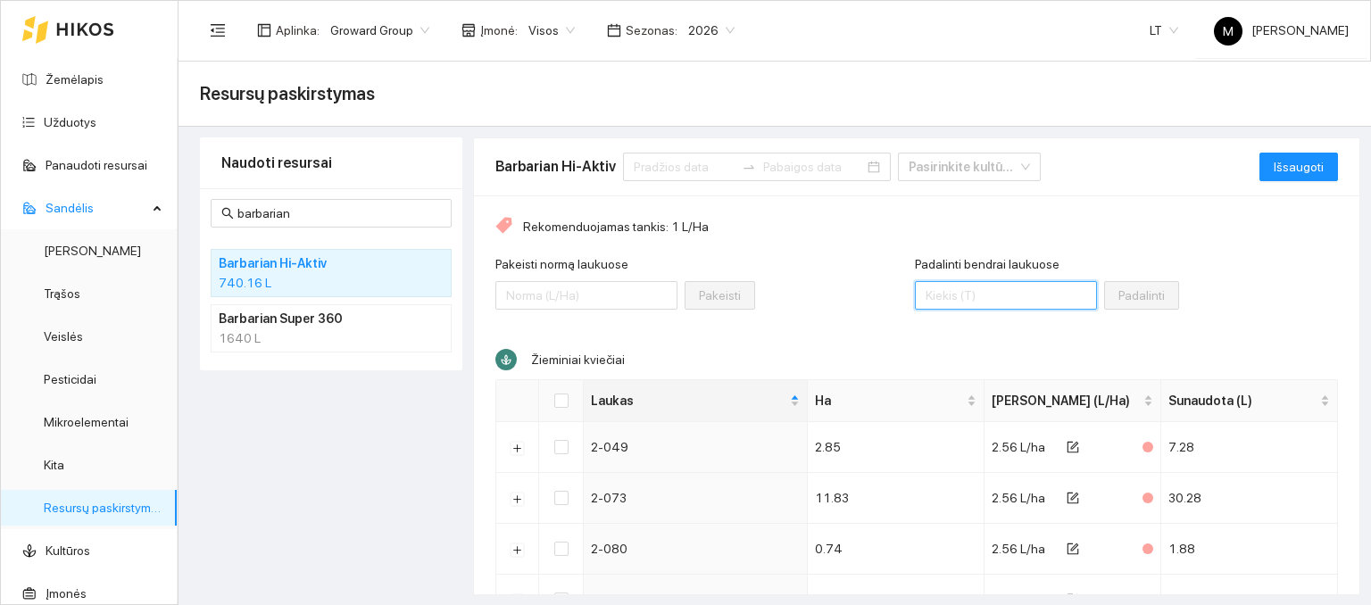
click at [940, 290] on input "Padalinti bendrai laukuose" at bounding box center [1006, 295] width 182 height 29
click at [558, 396] on input "Select all" at bounding box center [561, 401] width 14 height 14
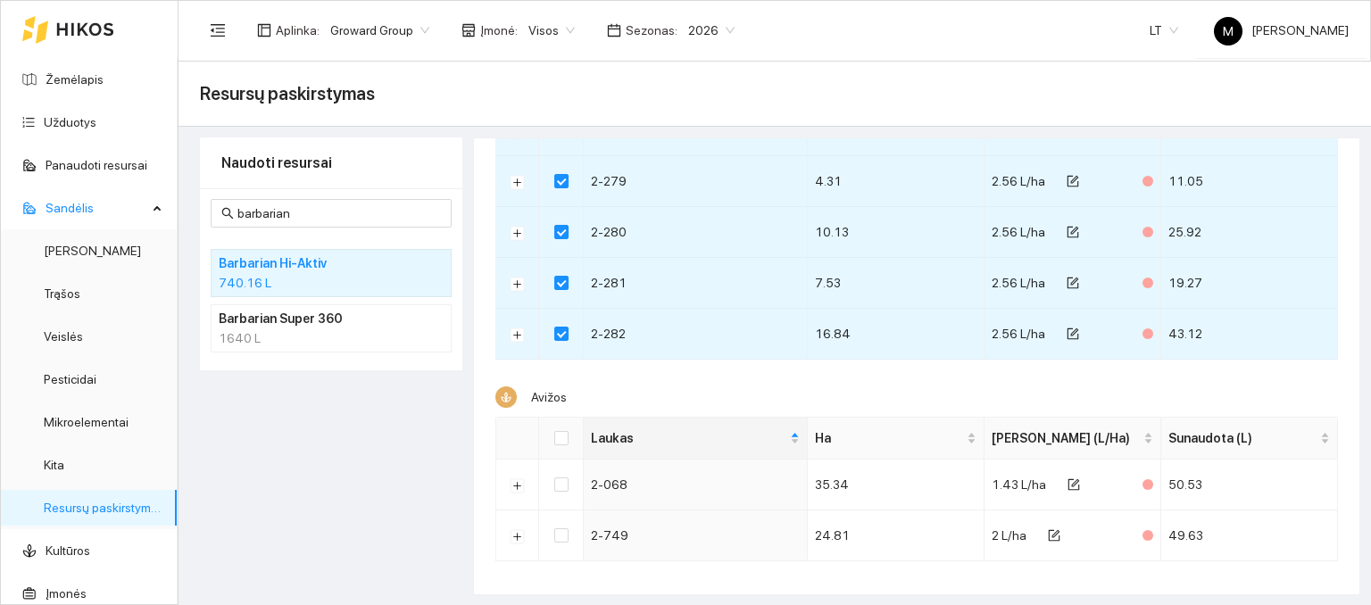
scroll to position [836, 0]
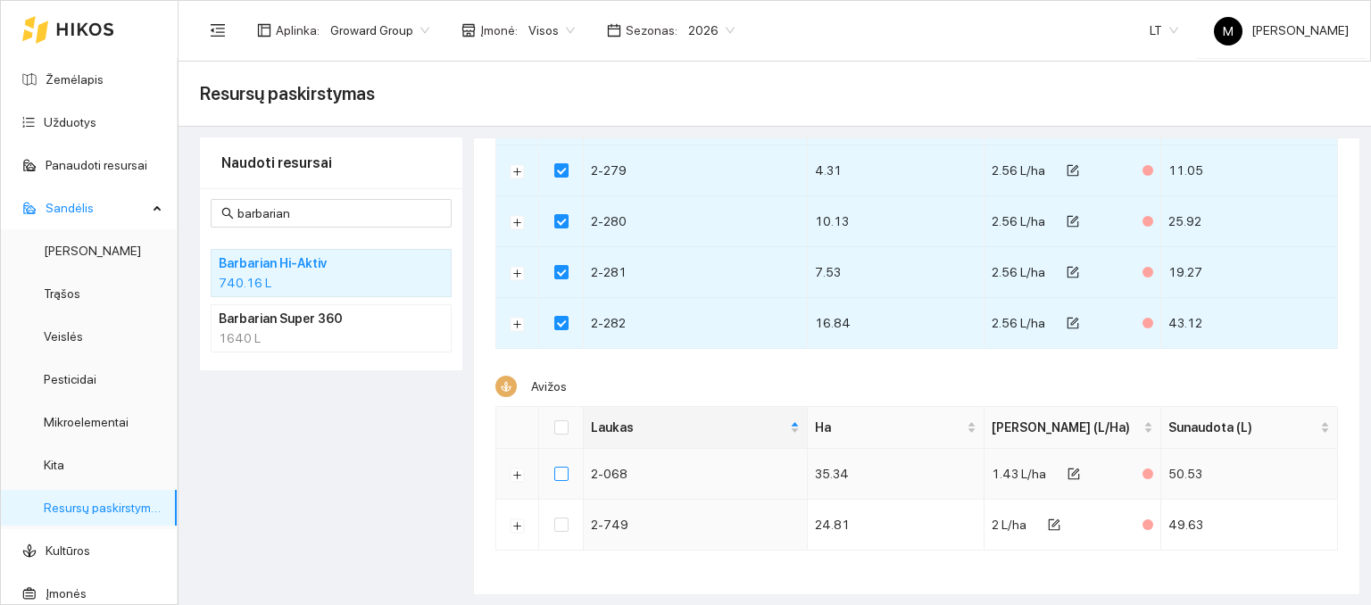
click at [557, 467] on input "checkbox" at bounding box center [561, 474] width 14 height 14
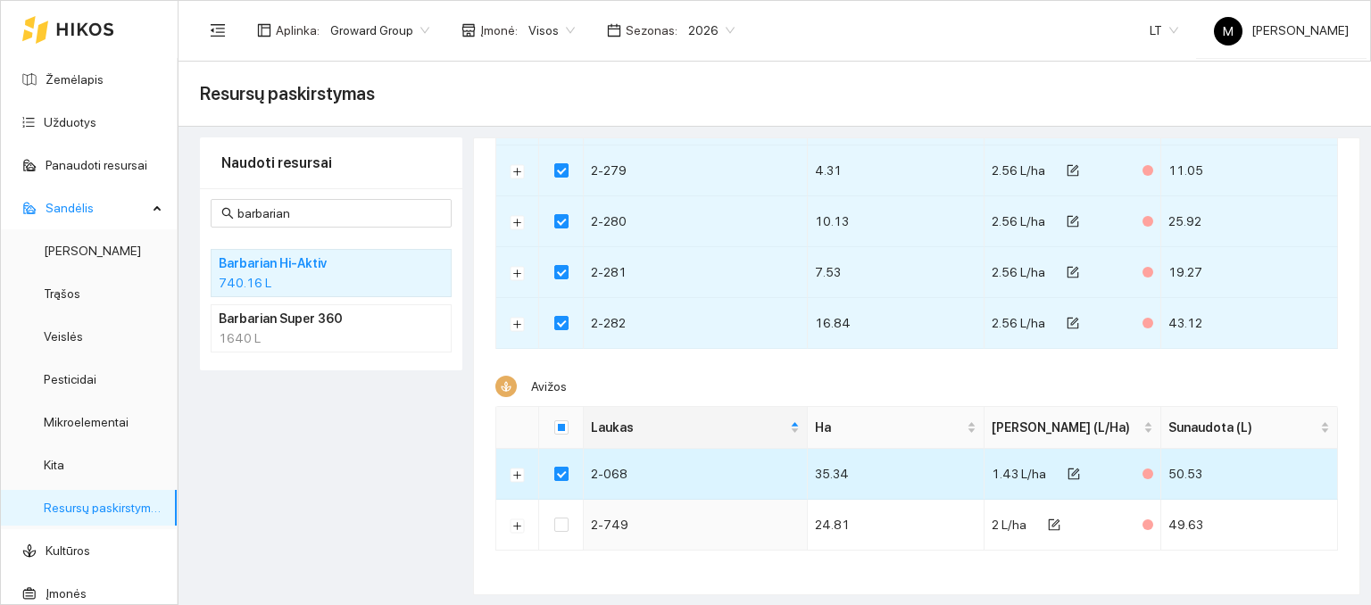
click at [557, 467] on input "checkbox" at bounding box center [561, 474] width 14 height 14
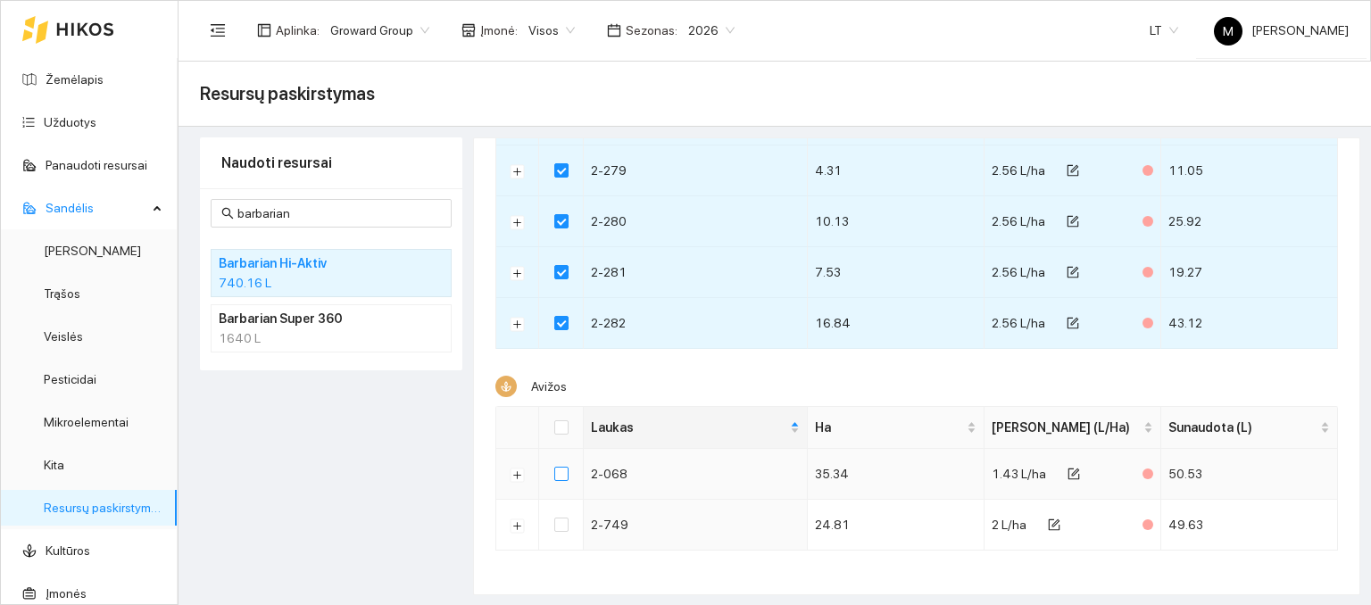
click at [557, 467] on input "checkbox" at bounding box center [561, 474] width 14 height 14
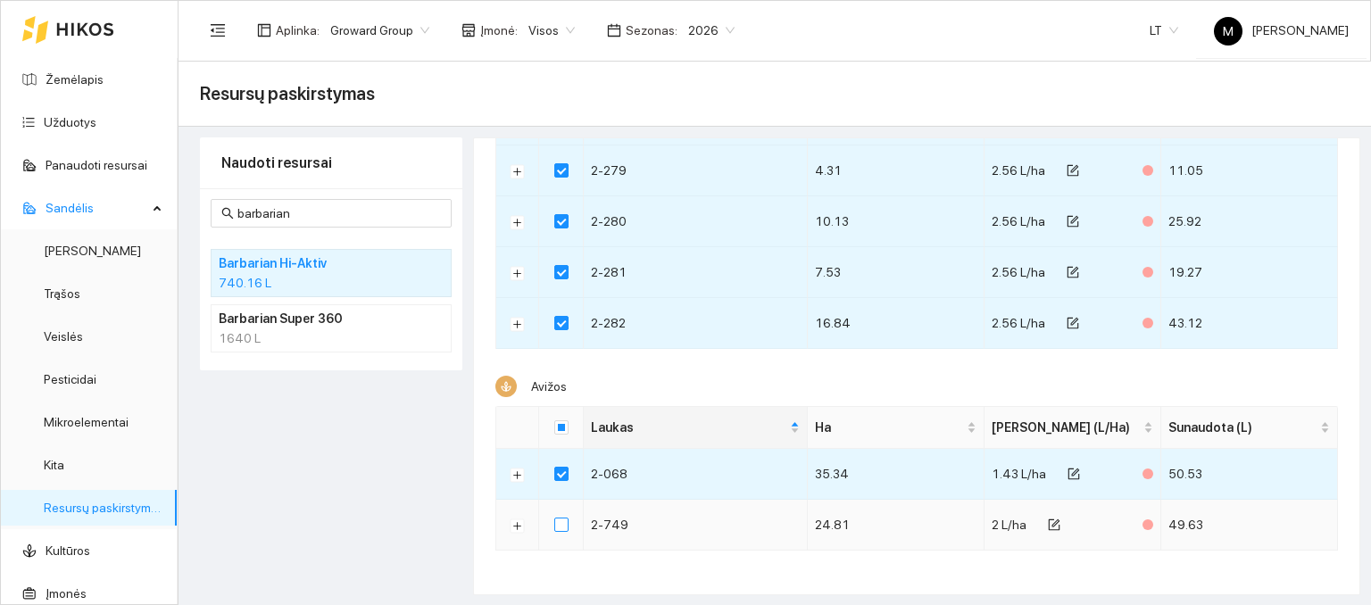
click at [560, 521] on input "checkbox" at bounding box center [561, 525] width 14 height 14
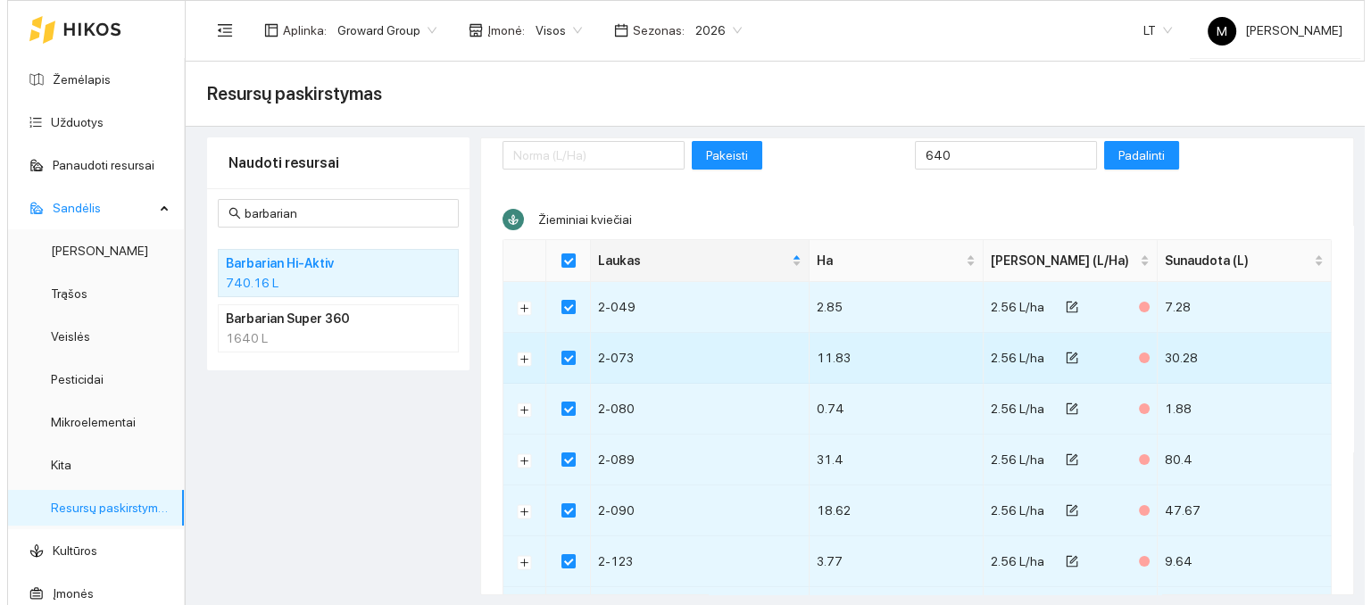
scroll to position [0, 0]
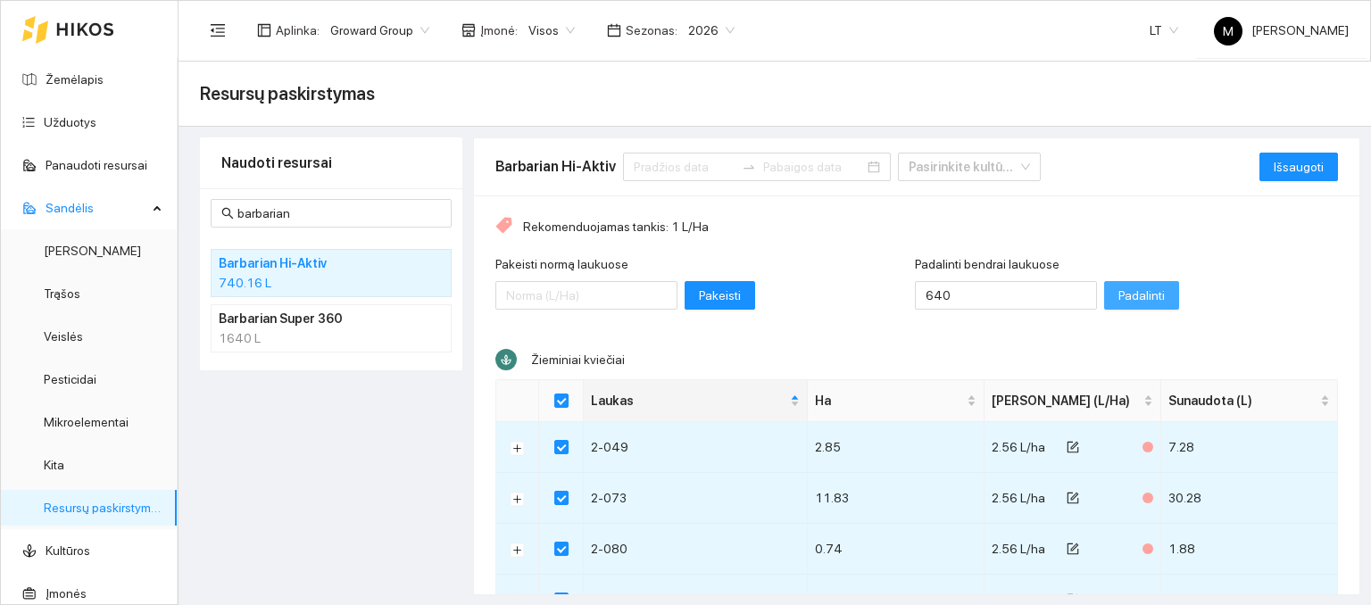
click at [1119, 290] on span "Padalinti" at bounding box center [1142, 296] width 46 height 20
click at [1278, 172] on span "Išsaugoti" at bounding box center [1299, 167] width 50 height 20
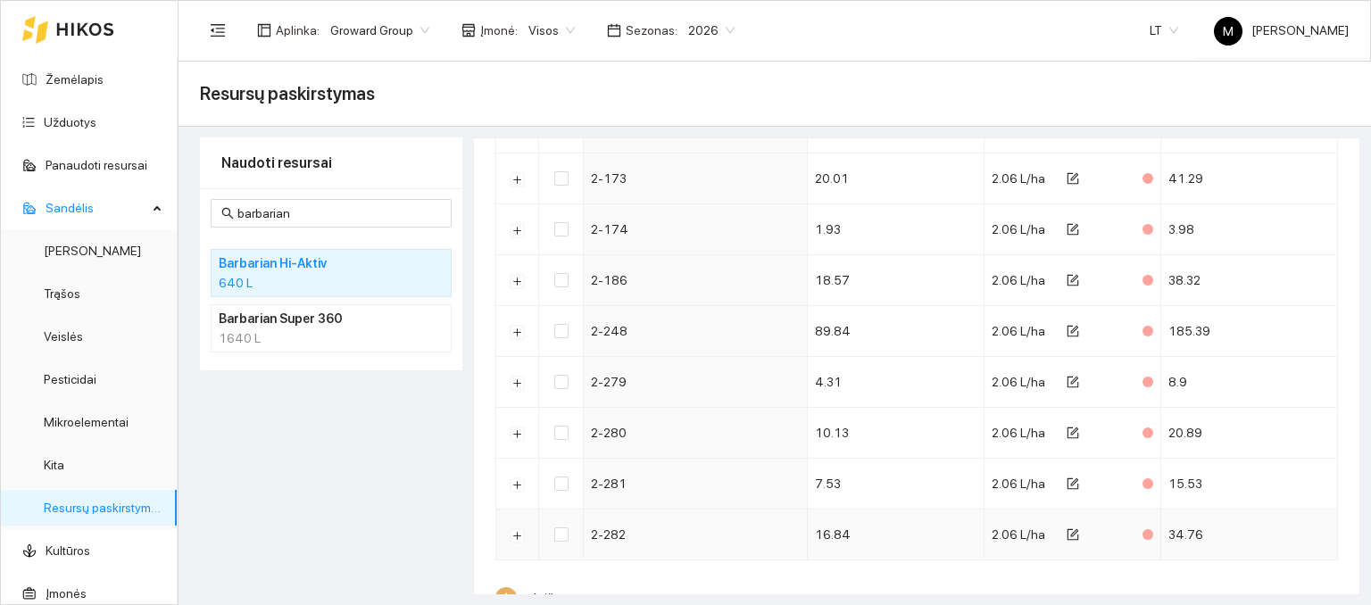
scroll to position [836, 0]
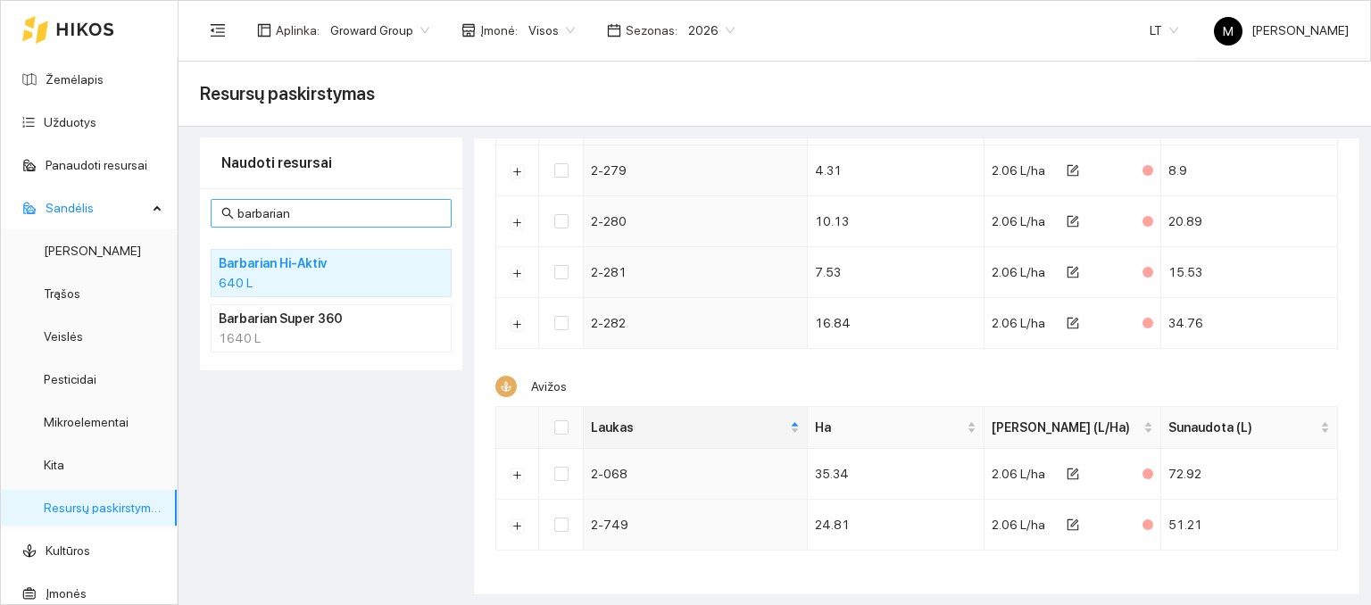
click at [245, 222] on span "barbarian" at bounding box center [331, 213] width 241 height 29
click at [246, 221] on input "barbarian" at bounding box center [339, 214] width 204 height 20
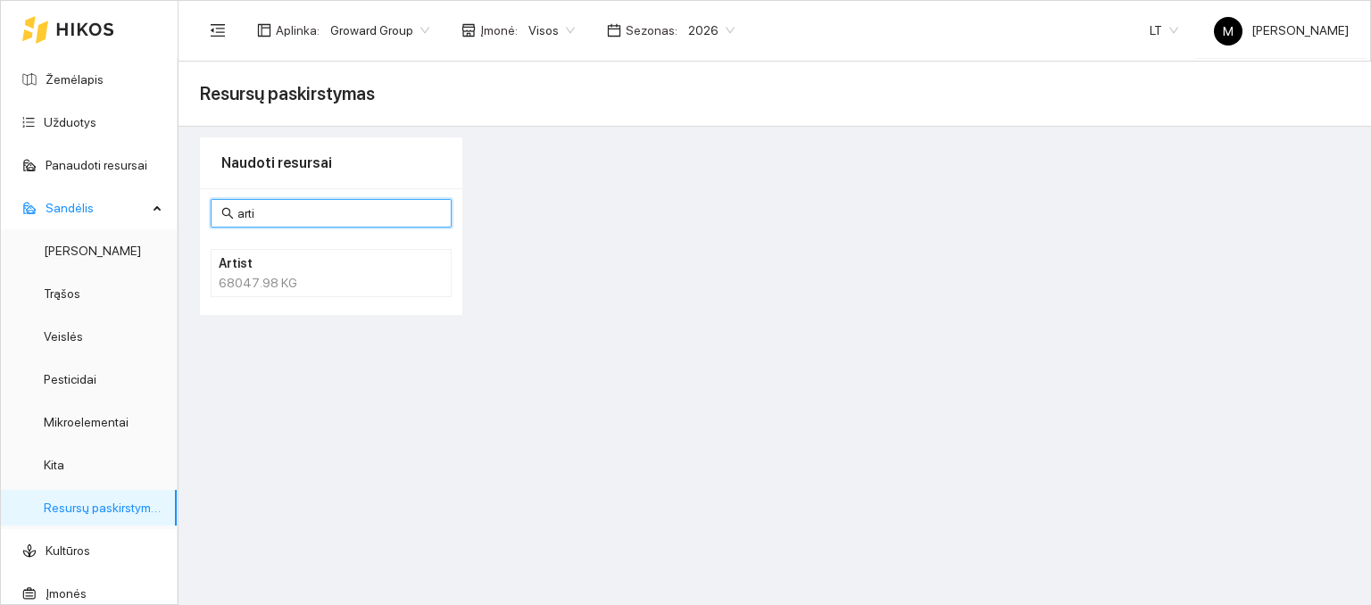
scroll to position [0, 0]
click at [258, 275] on div "68047.98 KG" at bounding box center [331, 283] width 225 height 20
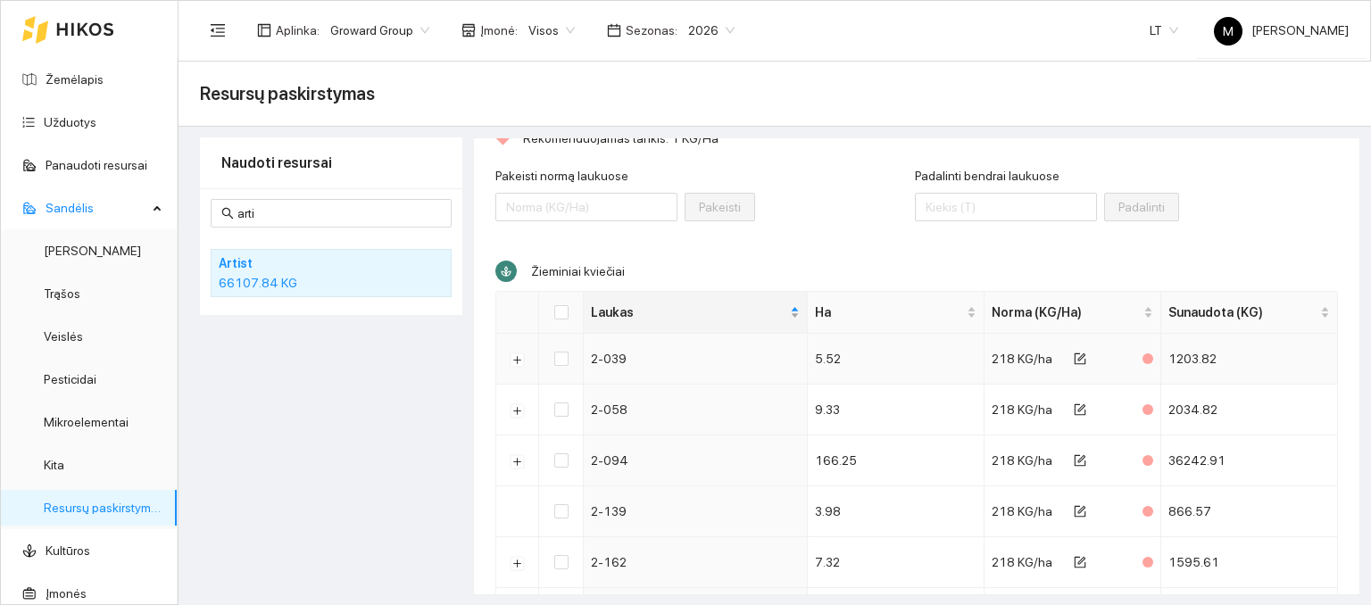
scroll to position [89, 0]
click at [564, 312] on input "Select all" at bounding box center [561, 311] width 14 height 14
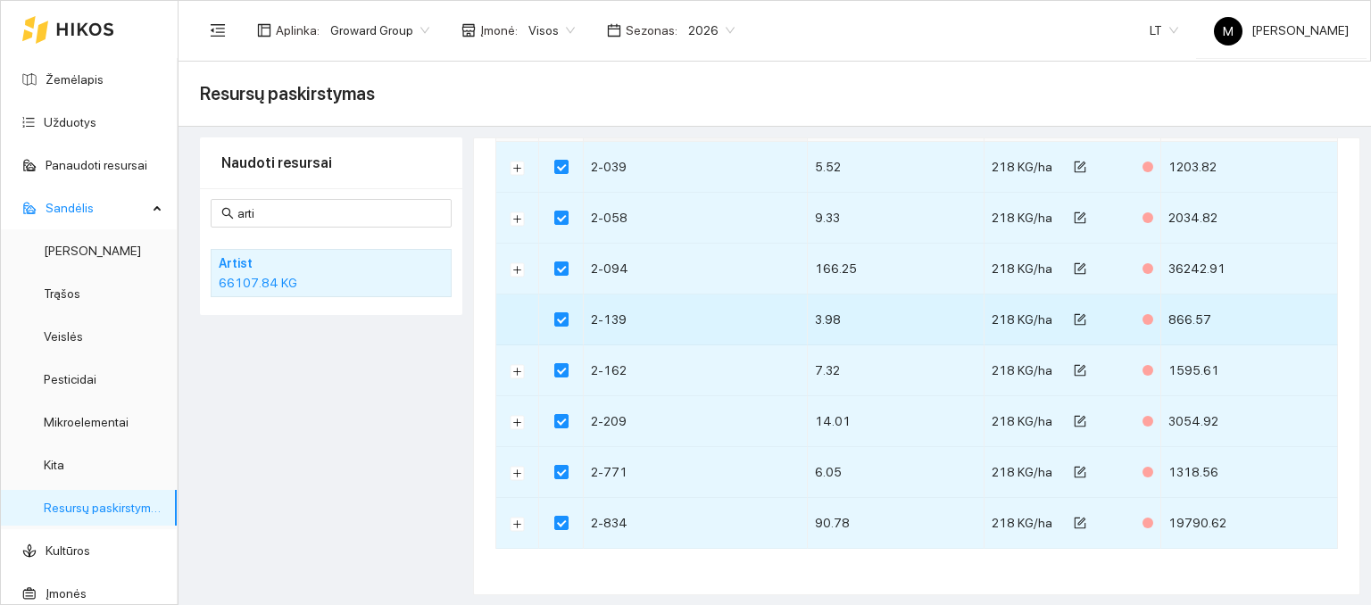
scroll to position [0, 0]
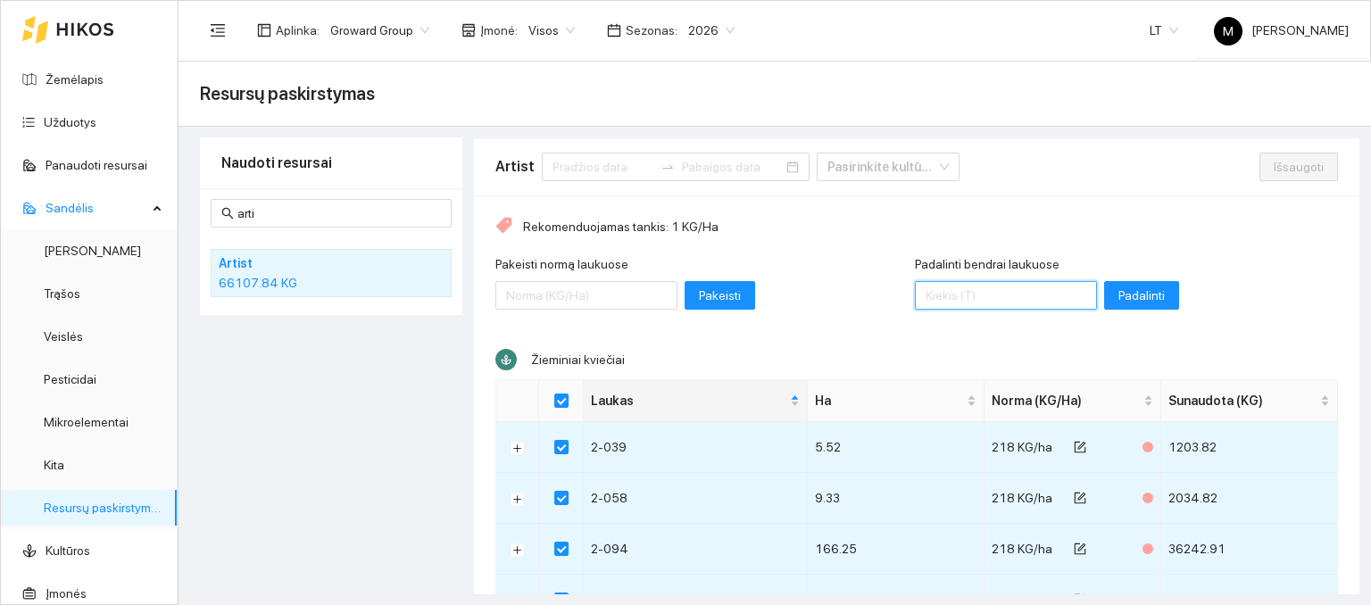
click at [918, 297] on input "Padalinti bendrai laukuose" at bounding box center [1006, 295] width 182 height 29
click at [1119, 296] on span "Padalinti" at bounding box center [1142, 296] width 46 height 20
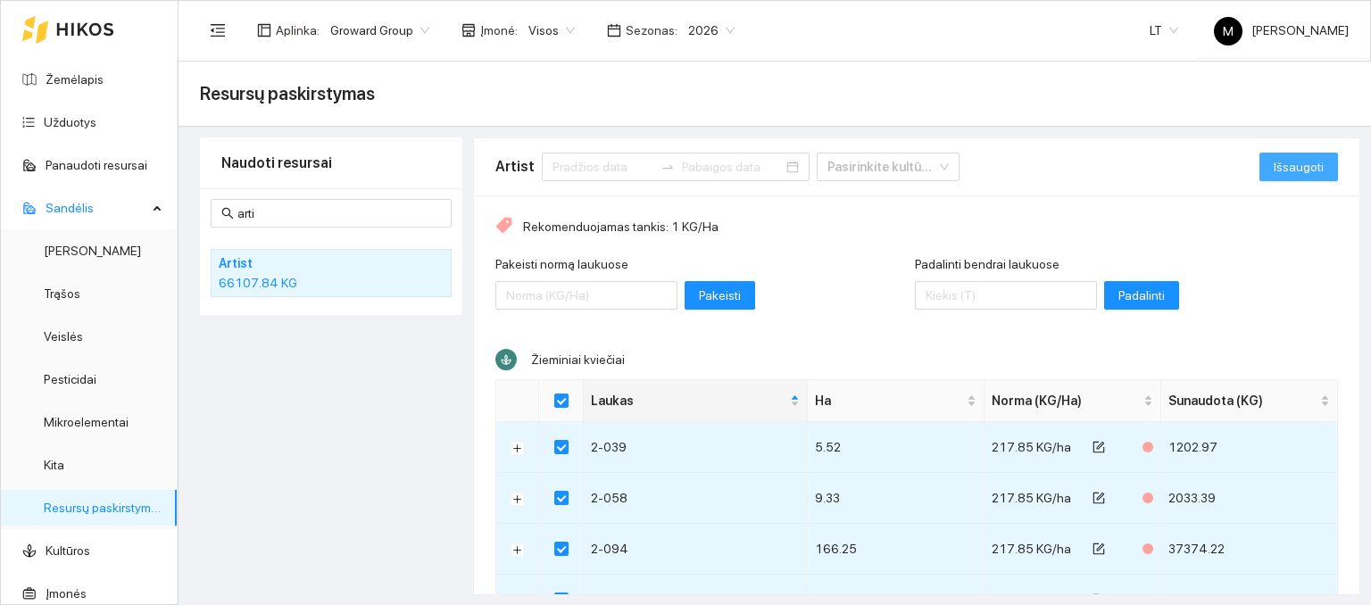
click at [1274, 161] on span "Išsaugoti" at bounding box center [1299, 167] width 50 height 20
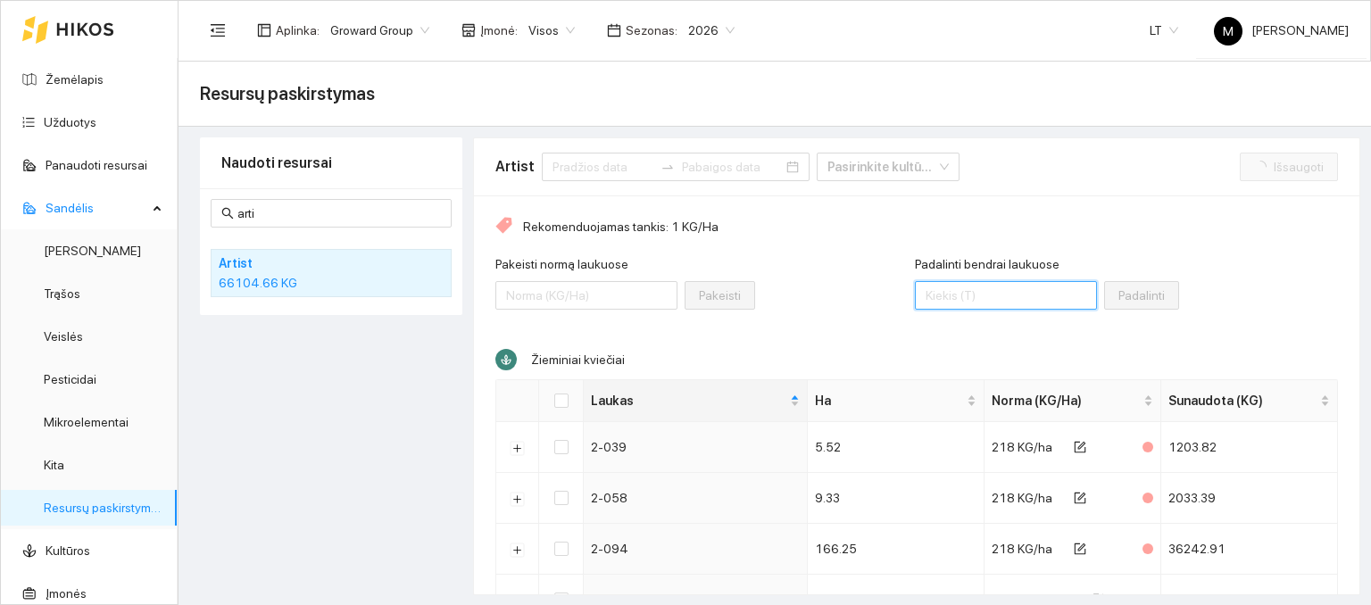
click at [951, 300] on input "Padalinti bendrai laukuose" at bounding box center [1006, 295] width 182 height 29
click at [559, 399] on input "Select all" at bounding box center [561, 401] width 14 height 14
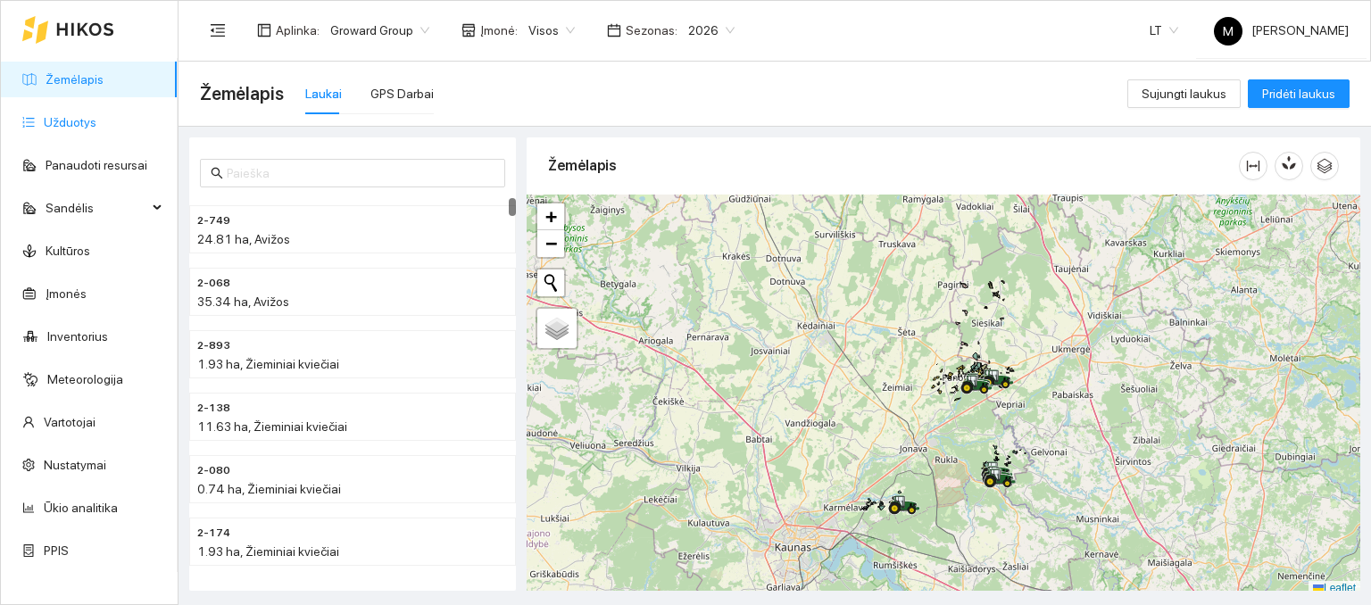
click at [96, 115] on link "Užduotys" at bounding box center [70, 122] width 53 height 14
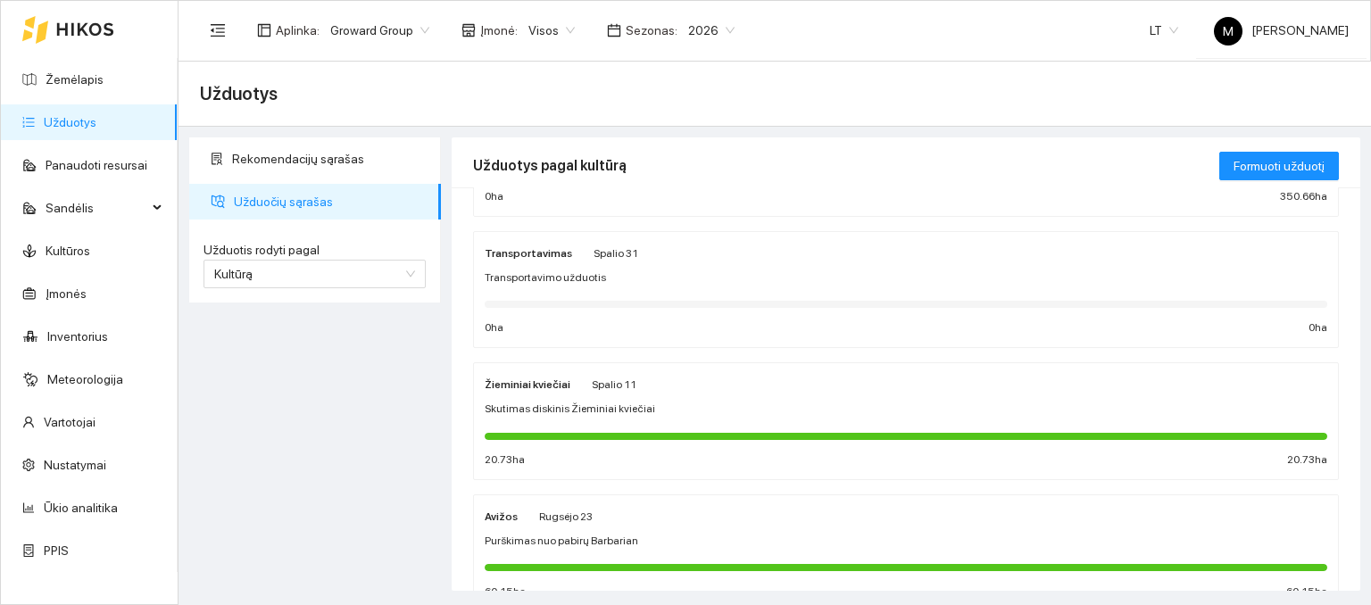
scroll to position [357, 0]
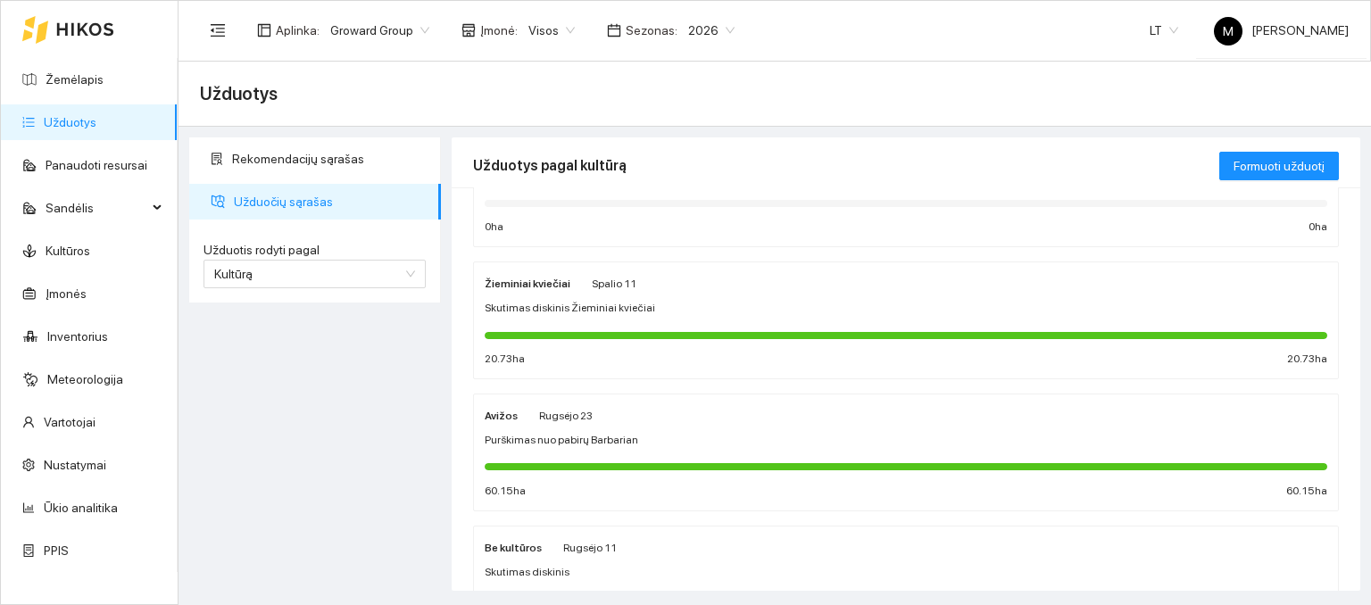
click at [566, 320] on div "Žieminiai kviečiai Spalio 11 Skutimas diskinis Žieminiai kviečiai 20.73 ha 20.7…" at bounding box center [906, 320] width 843 height 95
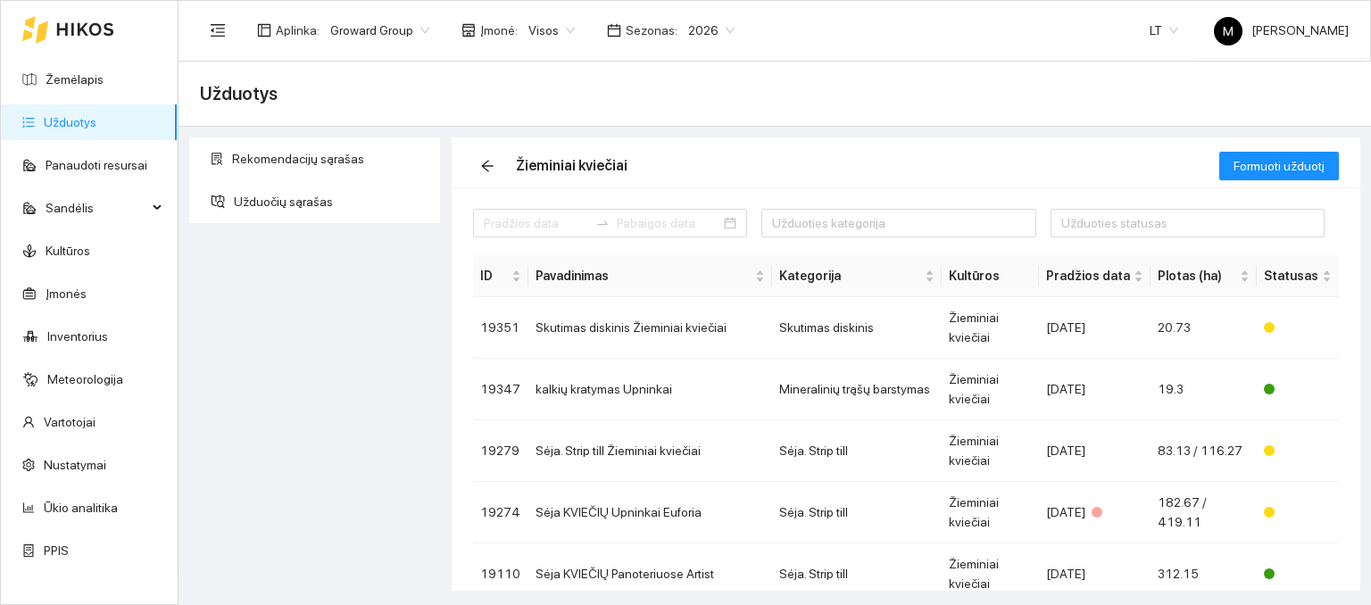
click at [1258, 180] on div "Formuoti užduotį" at bounding box center [1279, 165] width 120 height 57
click at [1262, 172] on span "Formuoti užduotį" at bounding box center [1279, 166] width 91 height 20
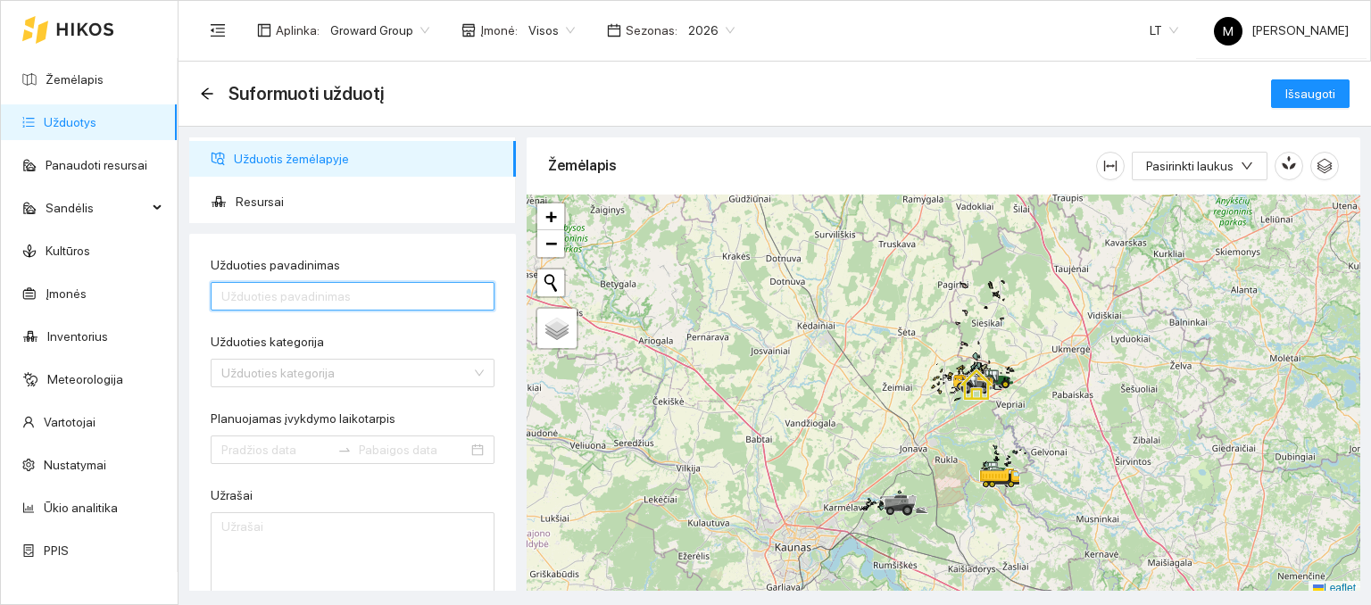
click at [270, 292] on input "Užduoties pavadinimas" at bounding box center [353, 296] width 284 height 29
type input "Trąšų barstymas Upninkai FOSFORAS"
click at [326, 377] on input "Užduoties kategorija" at bounding box center [346, 373] width 250 height 27
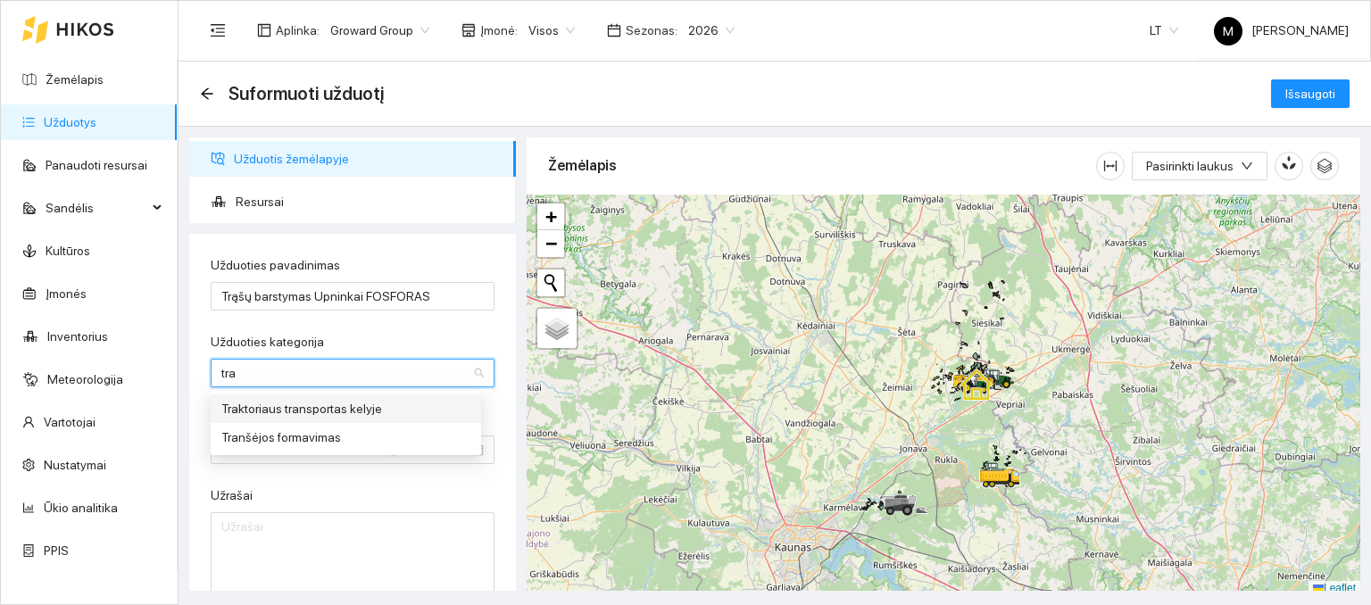
type input "tr"
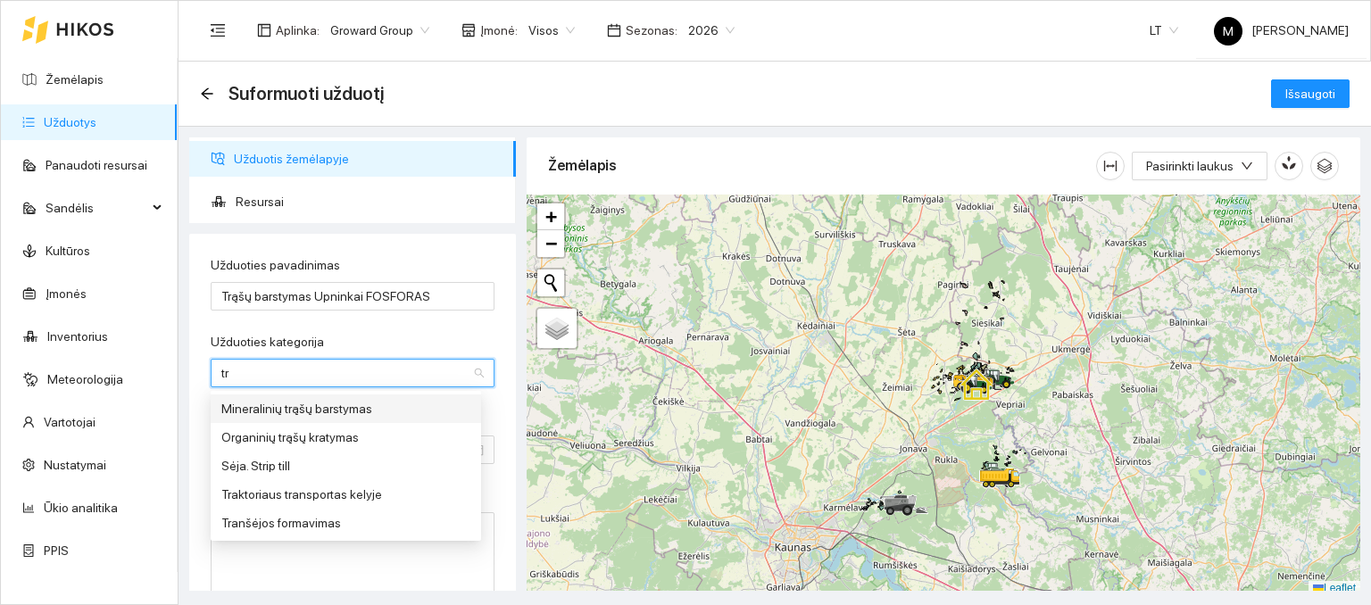
click at [263, 406] on div "Mineralinių trąšų barstymas" at bounding box center [345, 409] width 249 height 20
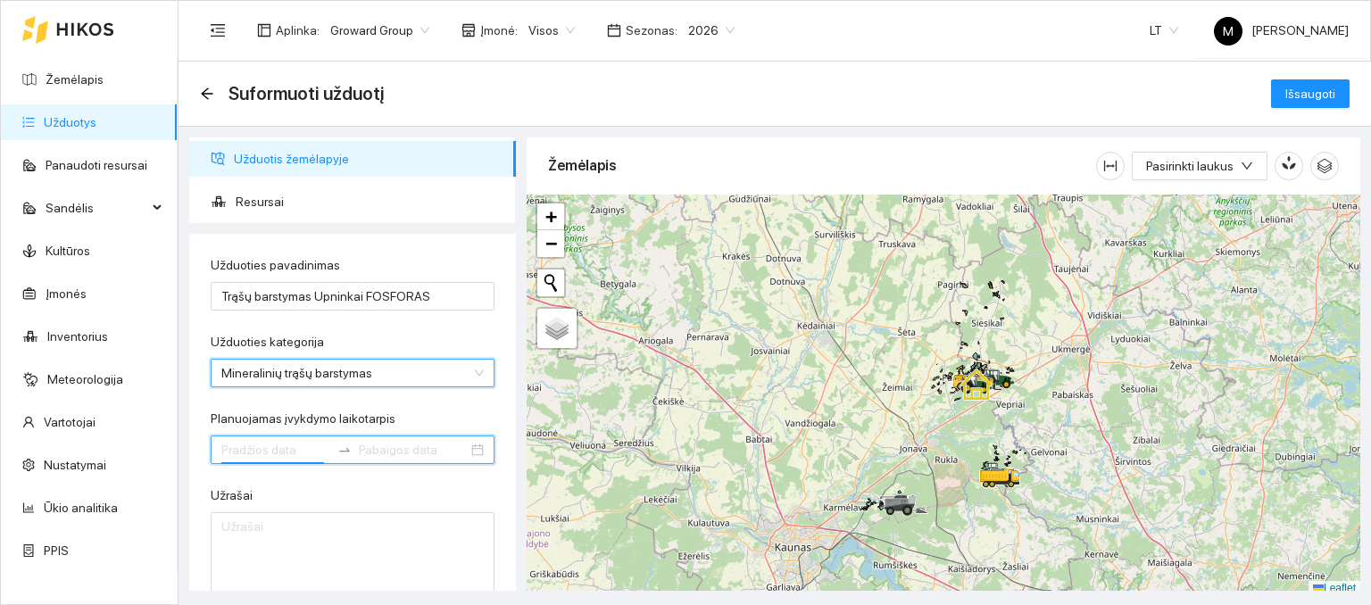
click at [268, 451] on input "Planuojamas įvykdymo laikotarpis" at bounding box center [275, 450] width 109 height 20
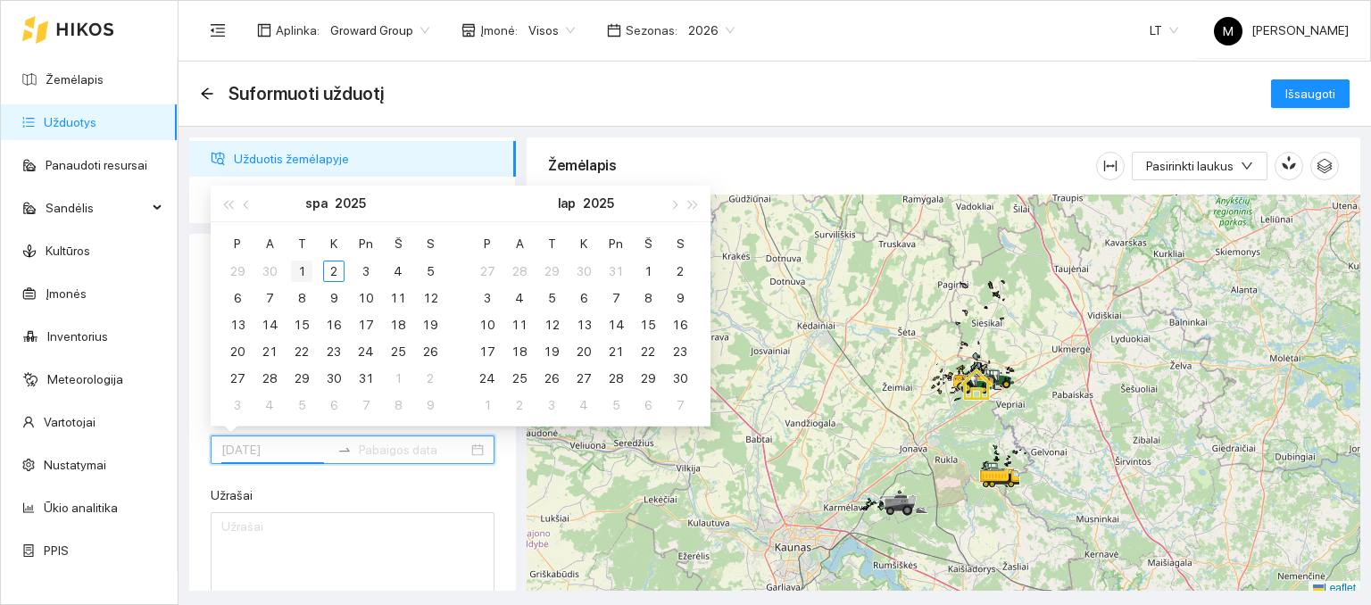
type input "[DATE]"
click at [304, 270] on div "1" at bounding box center [301, 271] width 21 height 21
type input "[DATE]"
click at [371, 383] on div "31" at bounding box center [365, 378] width 21 height 21
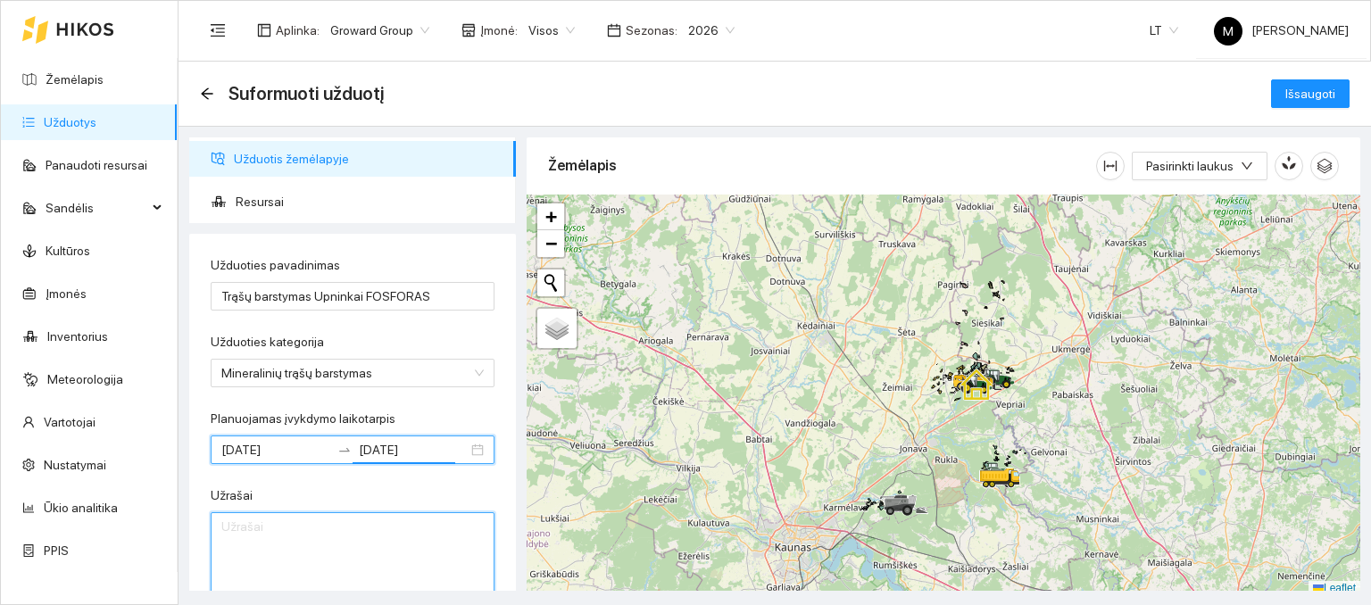
click at [341, 559] on textarea "Užrašai" at bounding box center [353, 555] width 284 height 87
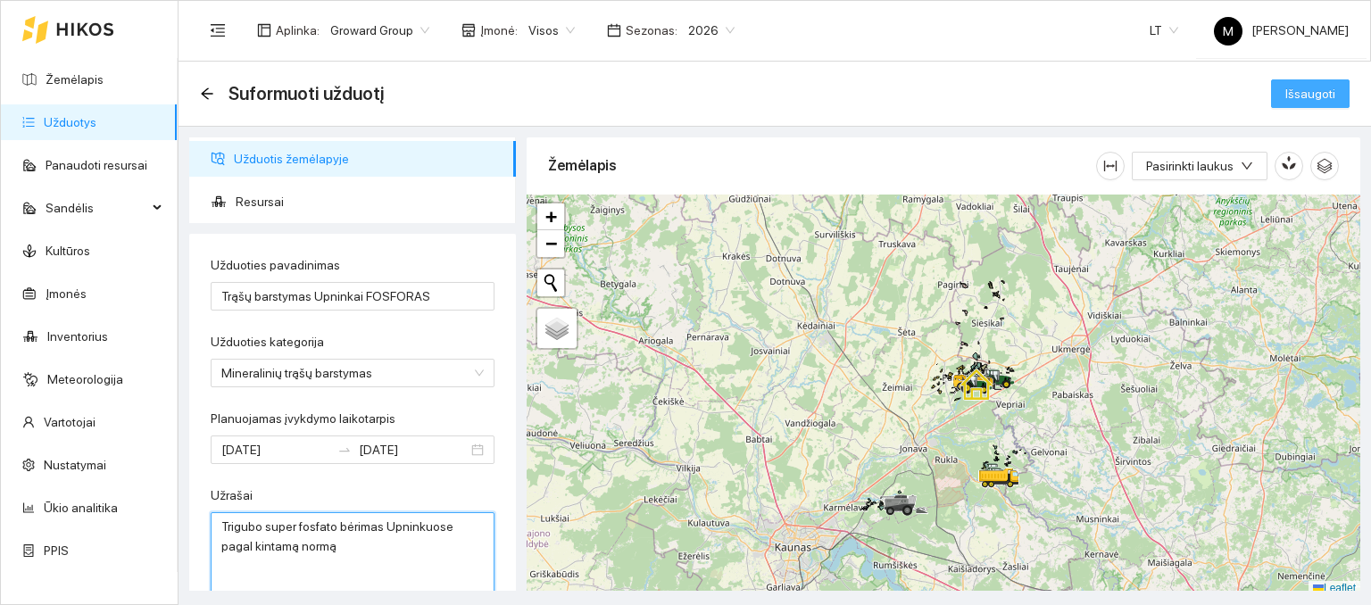
type textarea "Trigubo super fosfato bėrimas Upninkuose pagal kintamą normą"
click at [1315, 88] on span "Išsaugoti" at bounding box center [1310, 94] width 50 height 20
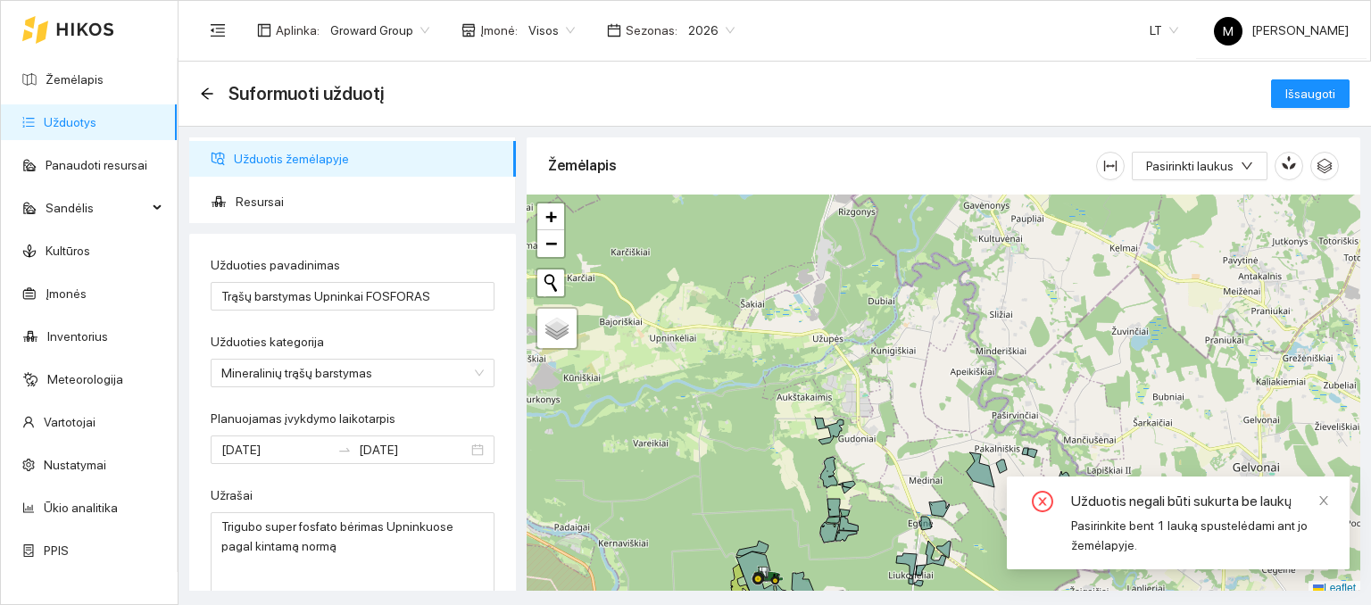
scroll to position [4, 0]
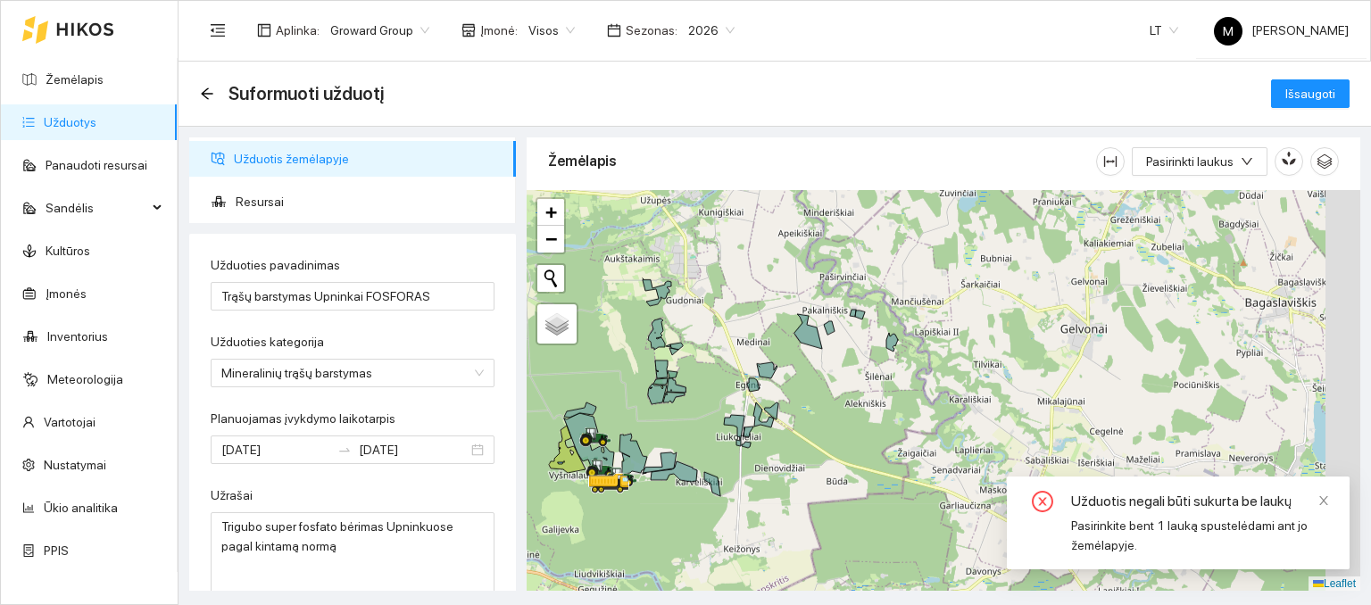
drag, startPoint x: 944, startPoint y: 558, endPoint x: 774, endPoint y: 428, distance: 214.6
click at [774, 428] on div at bounding box center [944, 391] width 834 height 402
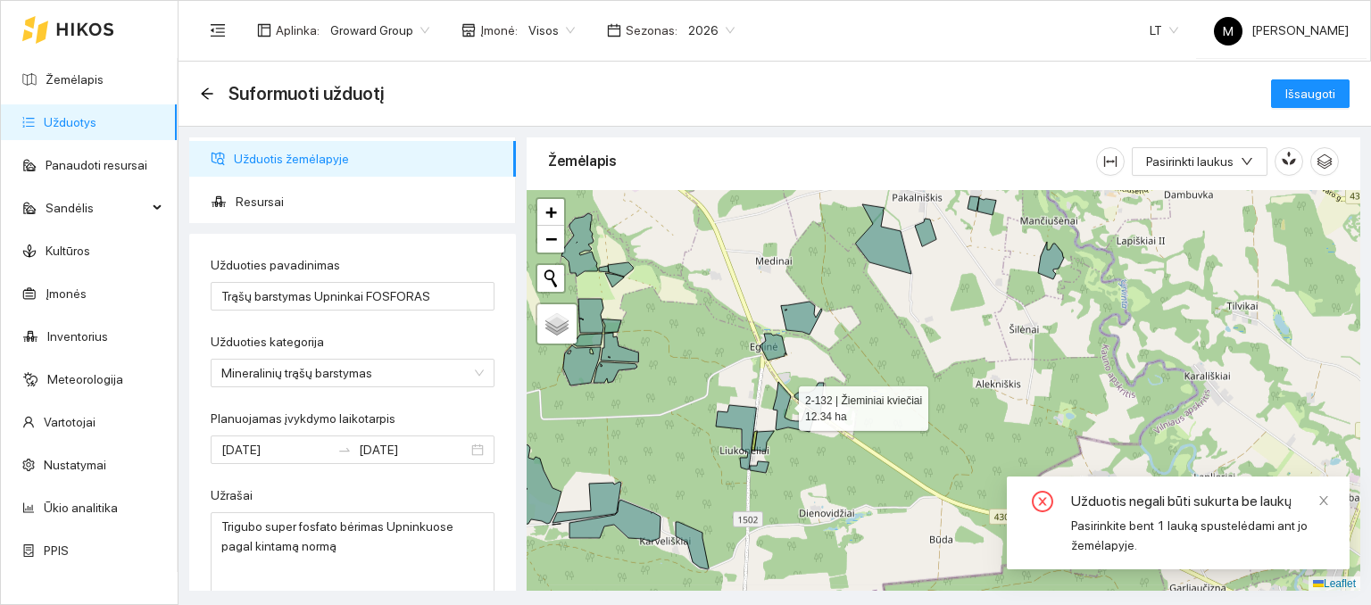
click at [783, 404] on icon at bounding box center [794, 407] width 42 height 50
drag, startPoint x: 814, startPoint y: 392, endPoint x: 800, endPoint y: 412, distance: 24.3
click at [813, 392] on icon at bounding box center [808, 399] width 29 height 32
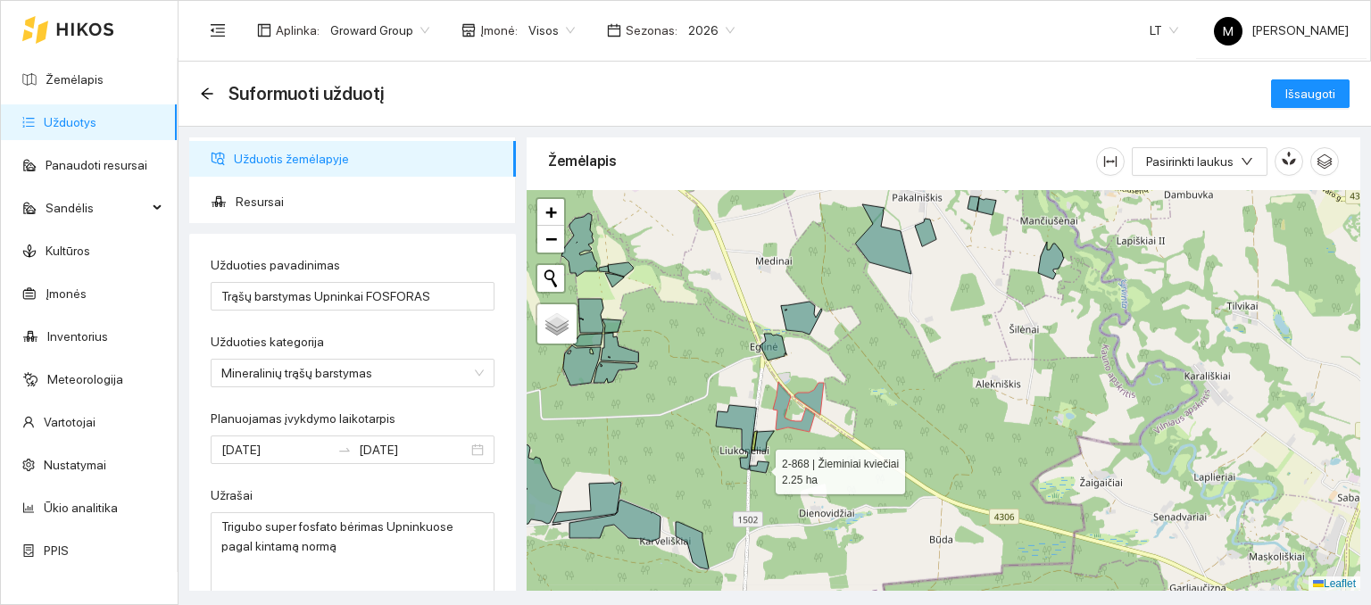
click at [760, 467] on icon at bounding box center [759, 468] width 19 height 12
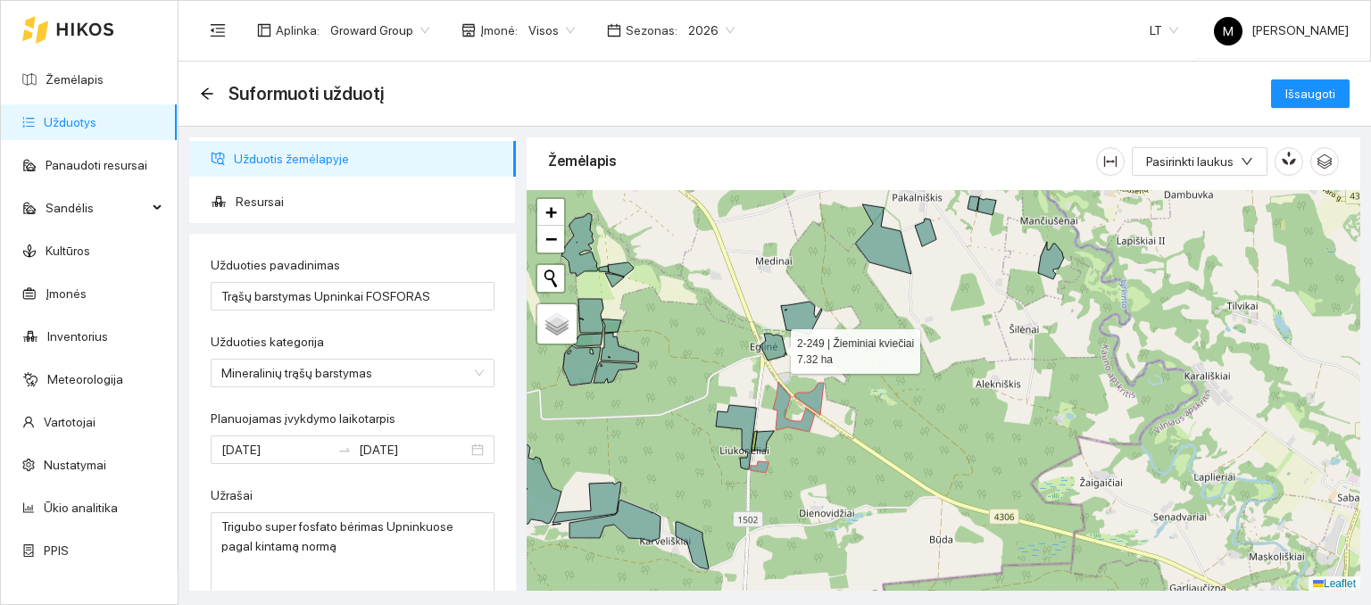
click at [775, 346] on icon at bounding box center [774, 347] width 26 height 27
drag, startPoint x: 793, startPoint y: 321, endPoint x: 811, endPoint y: 314, distance: 20.1
click at [794, 321] on icon at bounding box center [801, 318] width 41 height 33
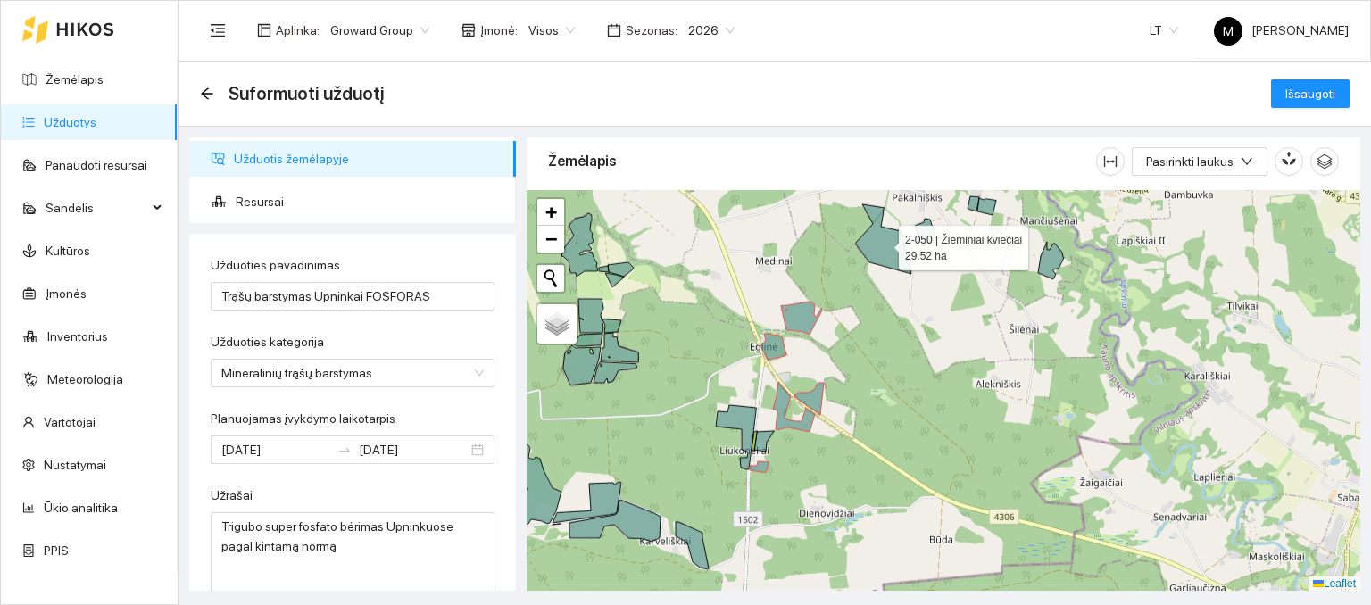
click at [877, 262] on icon at bounding box center [883, 239] width 55 height 70
click at [929, 226] on icon at bounding box center [925, 233] width 21 height 28
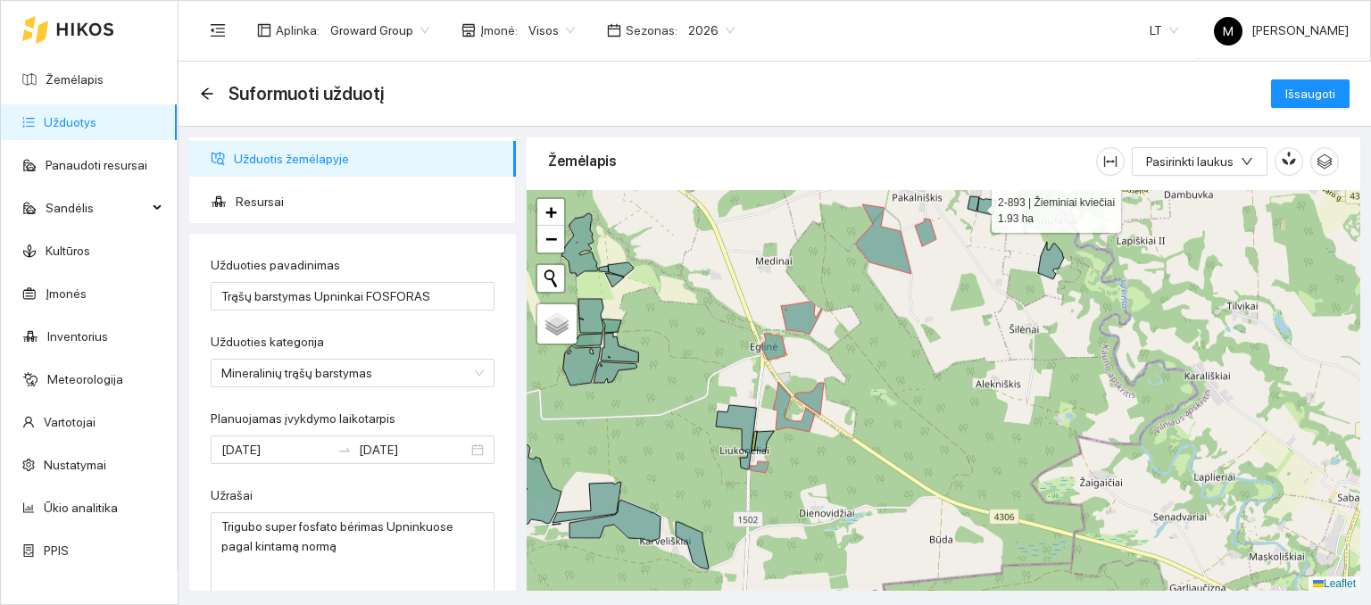
click at [975, 205] on icon at bounding box center [974, 203] width 12 height 15
click at [984, 208] on icon at bounding box center [986, 206] width 19 height 17
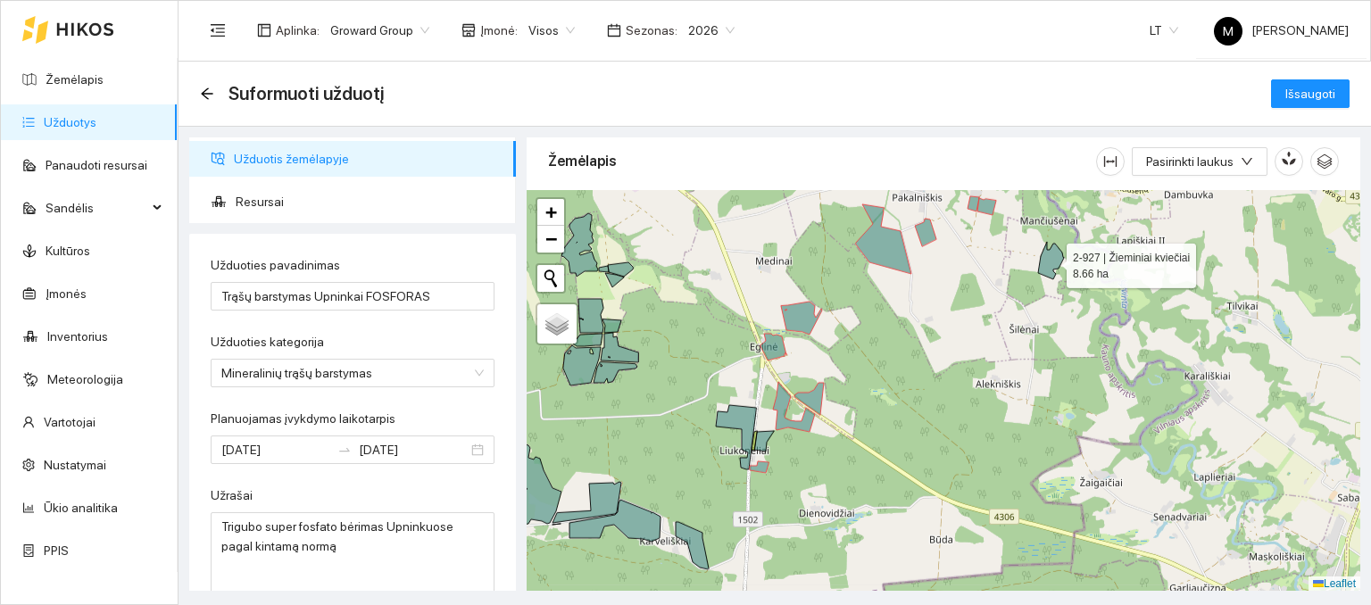
click at [1048, 270] on icon at bounding box center [1051, 260] width 26 height 37
click at [1308, 90] on span "Išsaugoti" at bounding box center [1310, 94] width 50 height 20
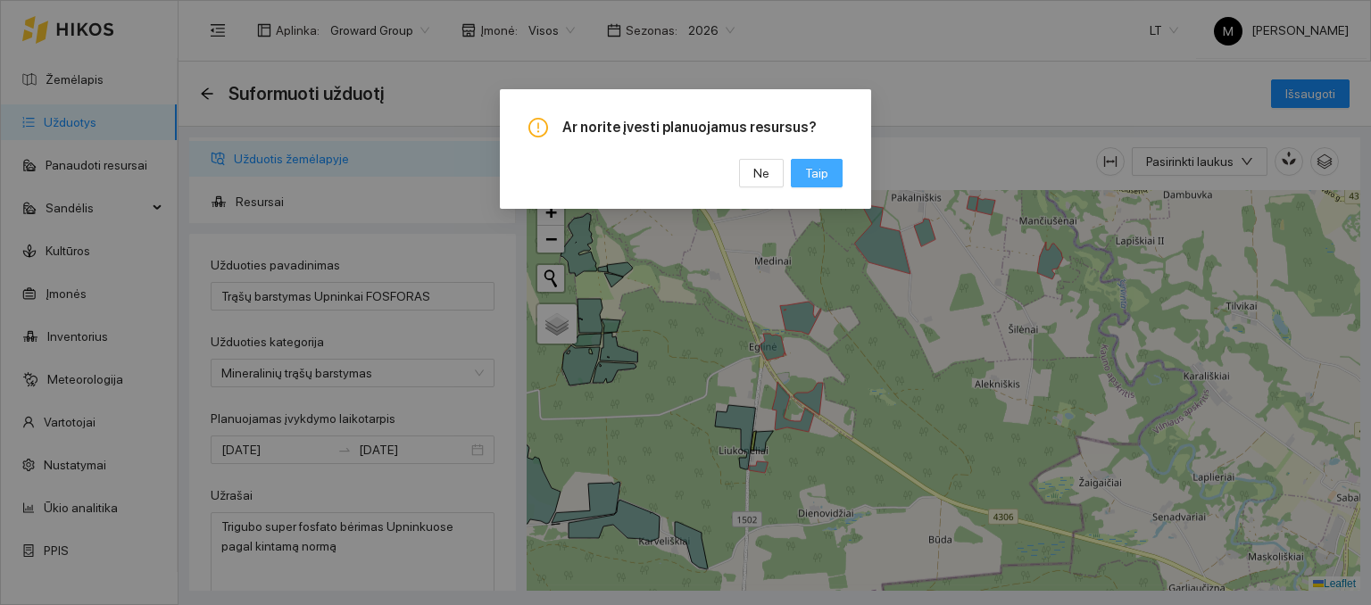
click at [818, 175] on span "Taip" at bounding box center [816, 173] width 23 height 20
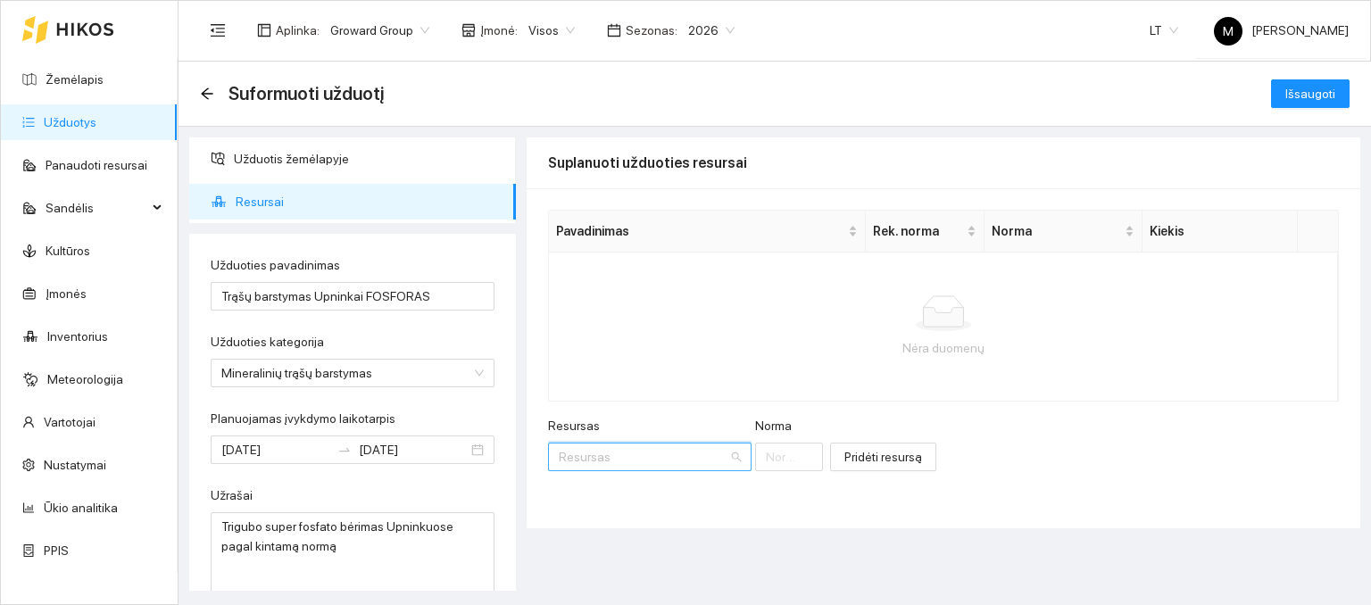
click at [608, 452] on input "Resursas" at bounding box center [644, 457] width 170 height 27
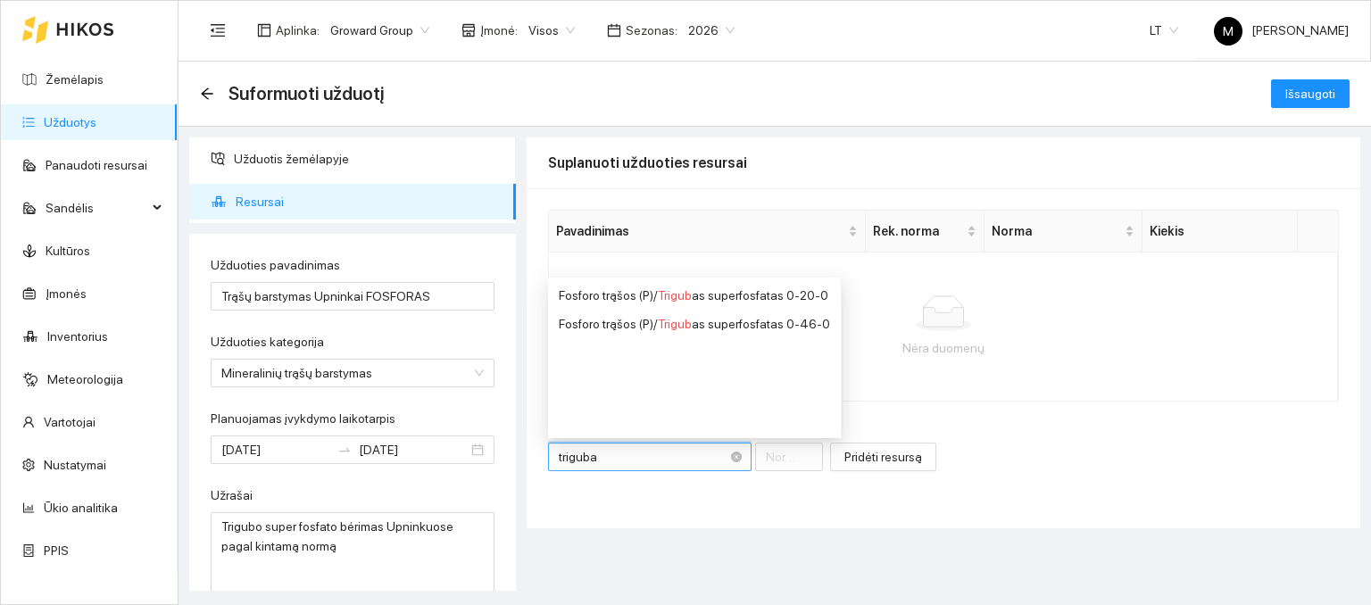
type input "trigubas"
click at [633, 322] on div "Fosforo trąšos (P) / Trigubas superfosfatas 0-46-0" at bounding box center [693, 324] width 269 height 20
type input "1"
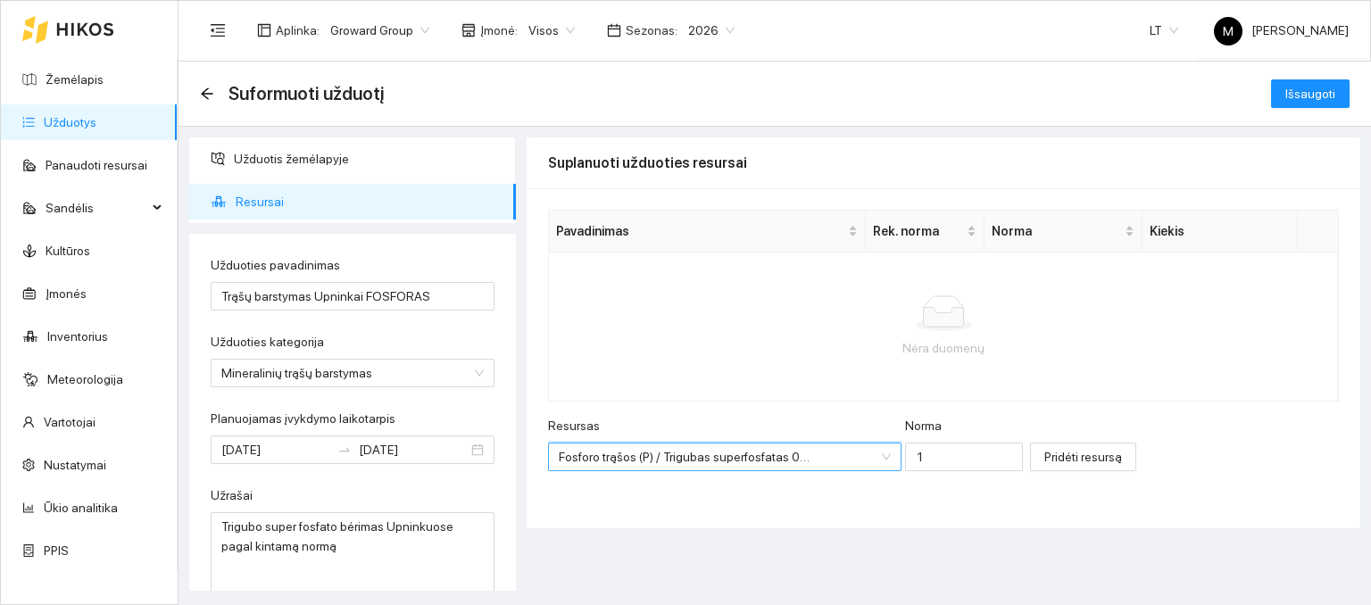
scroll to position [214, 0]
click at [836, 599] on main "Suformuoti užduotį Išsaugoti Užduotis žemėlapyje Resursai Užduoties pavadinimas…" at bounding box center [775, 334] width 1193 height 544
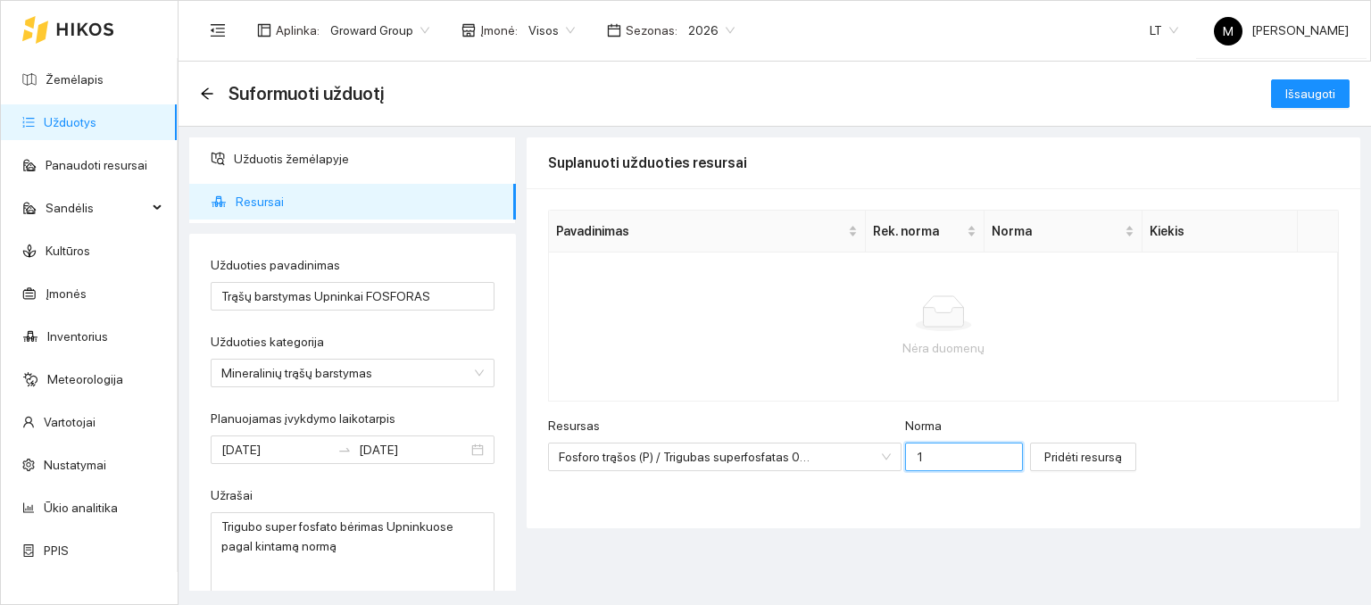
click at [927, 450] on input "1" at bounding box center [964, 457] width 118 height 29
type input "150"
click at [1071, 456] on span "Pridėti resursą" at bounding box center [1083, 457] width 78 height 20
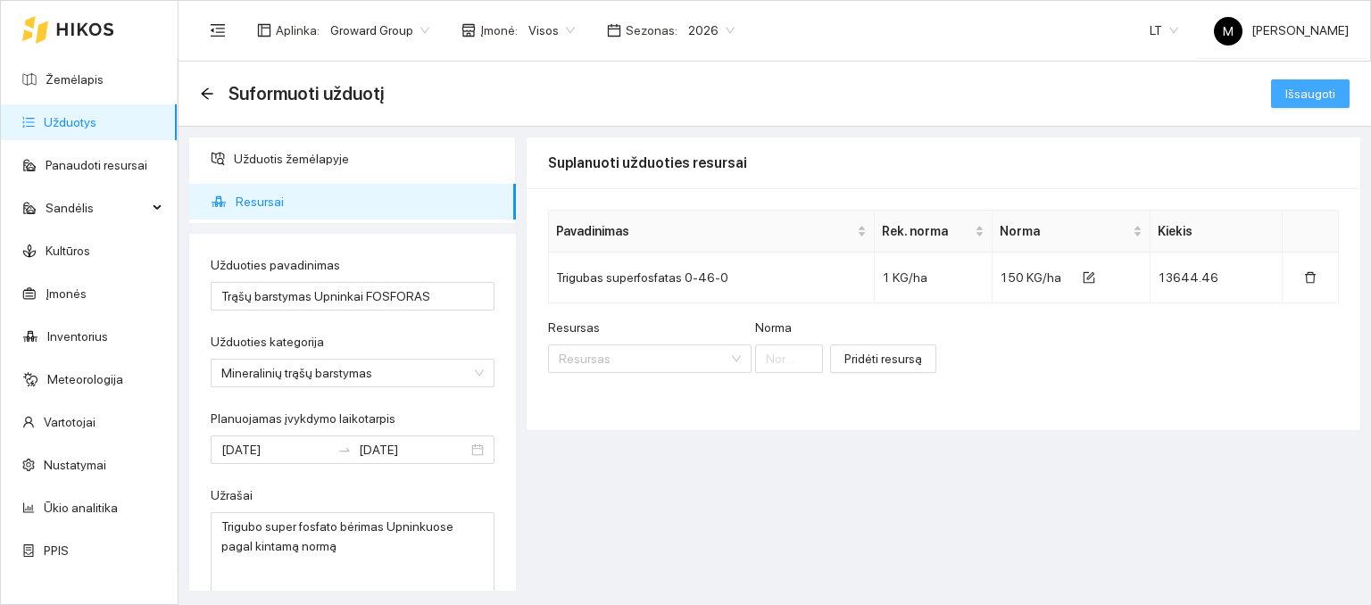
click at [1285, 96] on button "Išsaugoti" at bounding box center [1310, 93] width 79 height 29
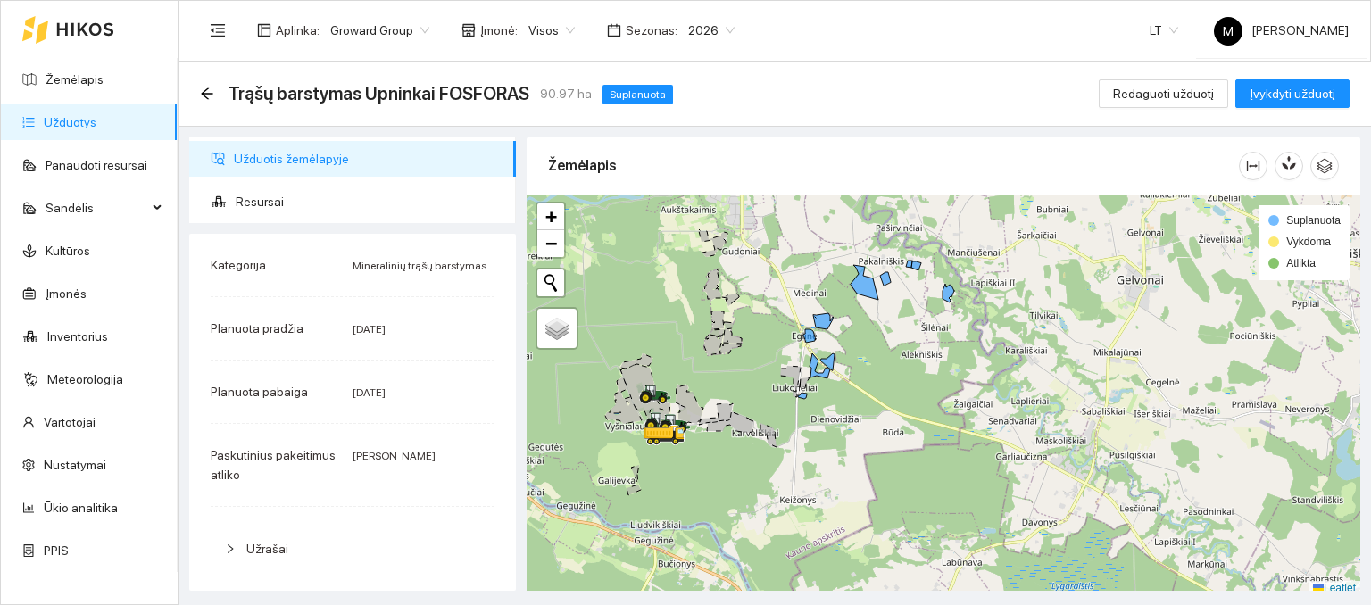
click at [49, 117] on link "Užduotys" at bounding box center [70, 122] width 53 height 14
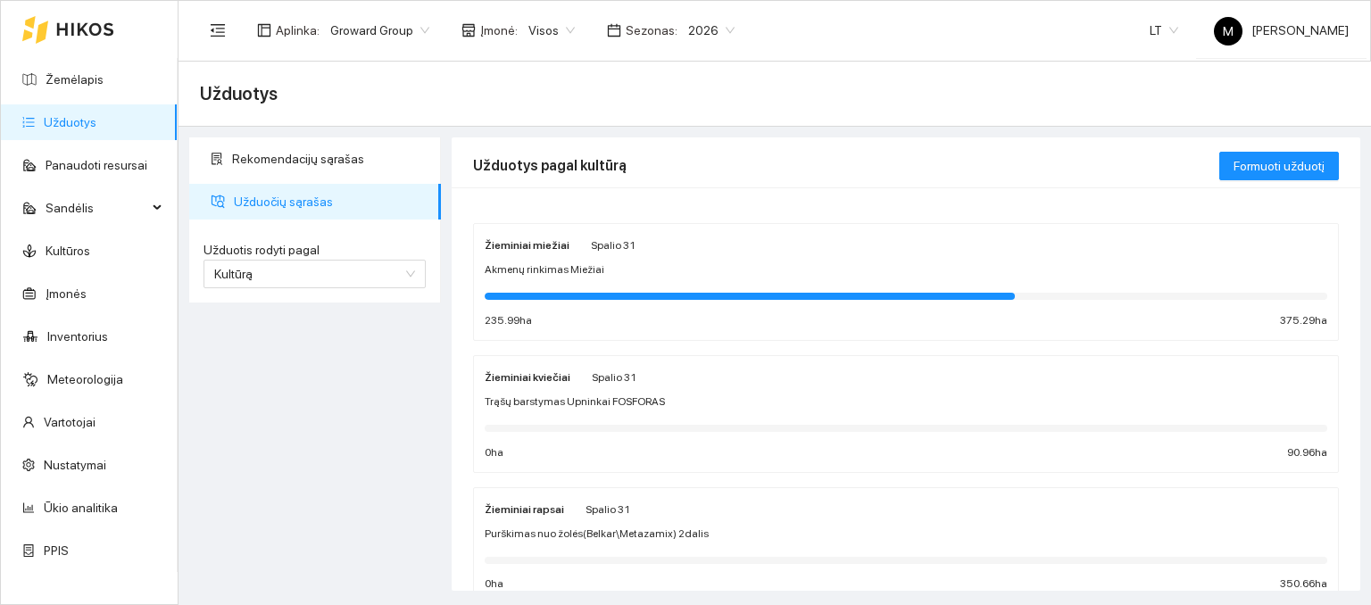
scroll to position [89, 0]
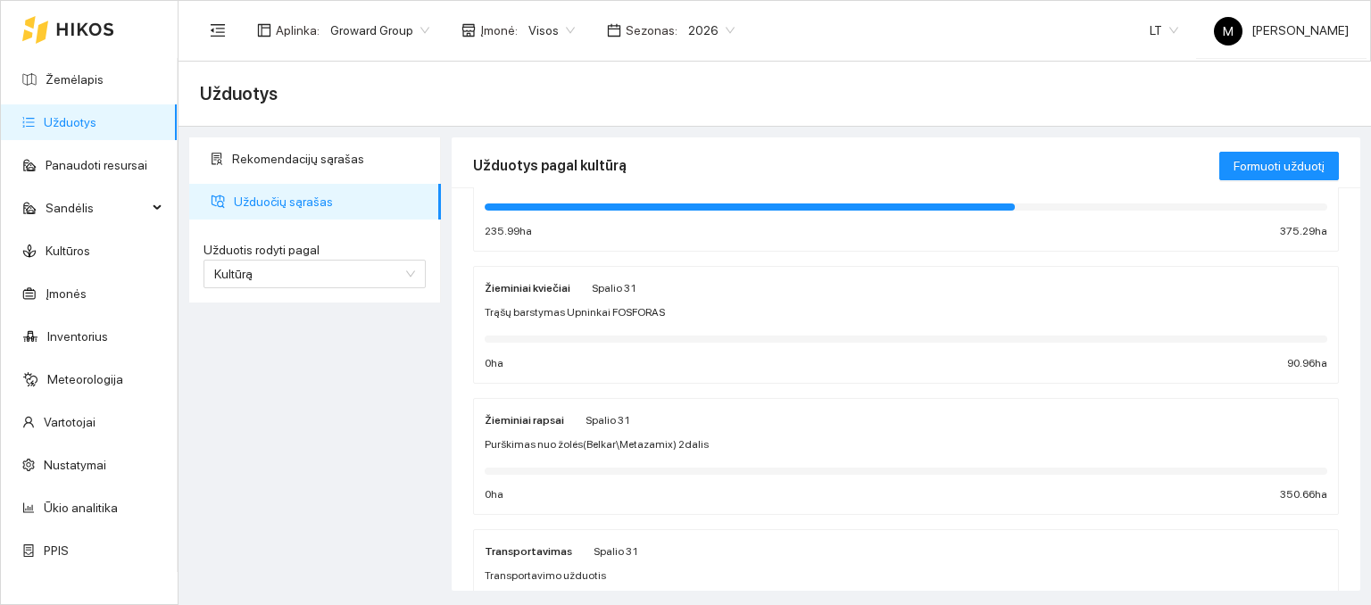
click at [555, 309] on span "Trąšų barstymas Upninkai FOSFORAS" at bounding box center [575, 312] width 180 height 17
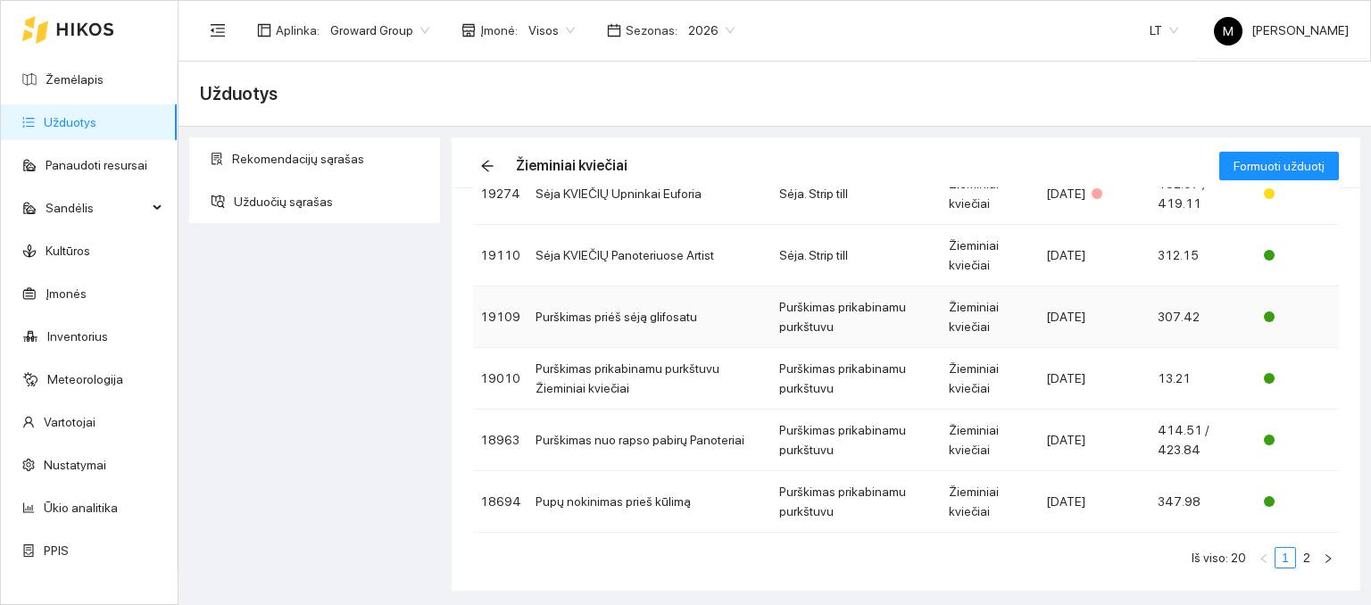
scroll to position [392, 0]
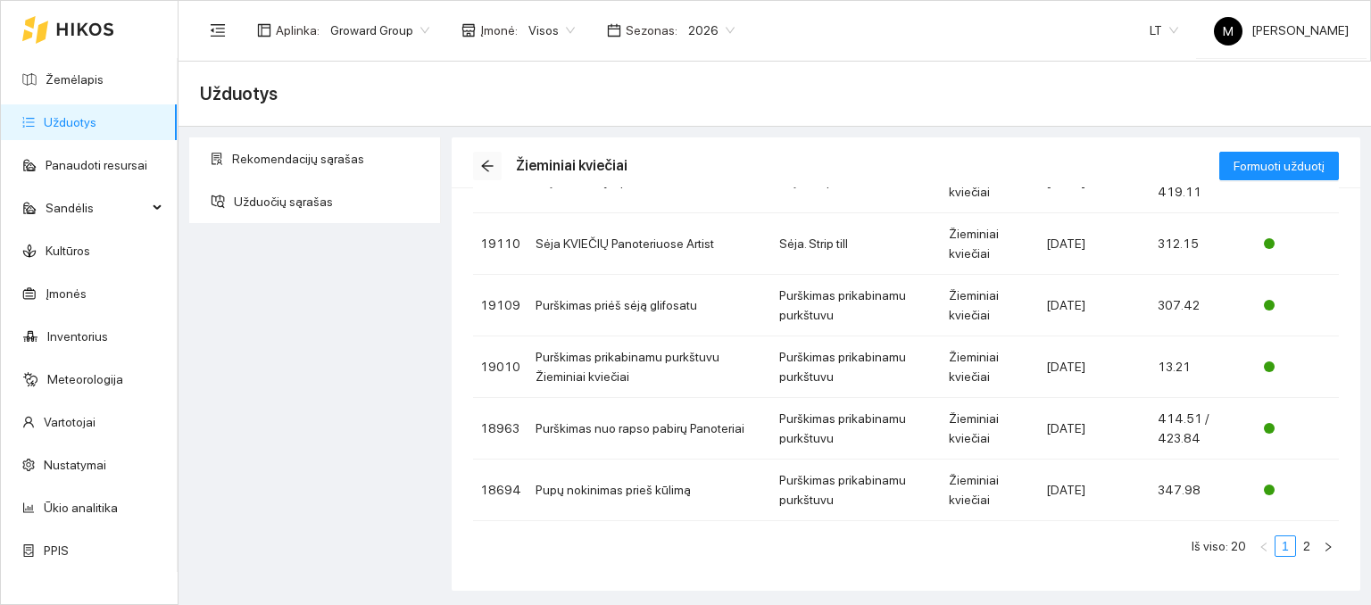
click at [493, 176] on button "button" at bounding box center [487, 166] width 29 height 29
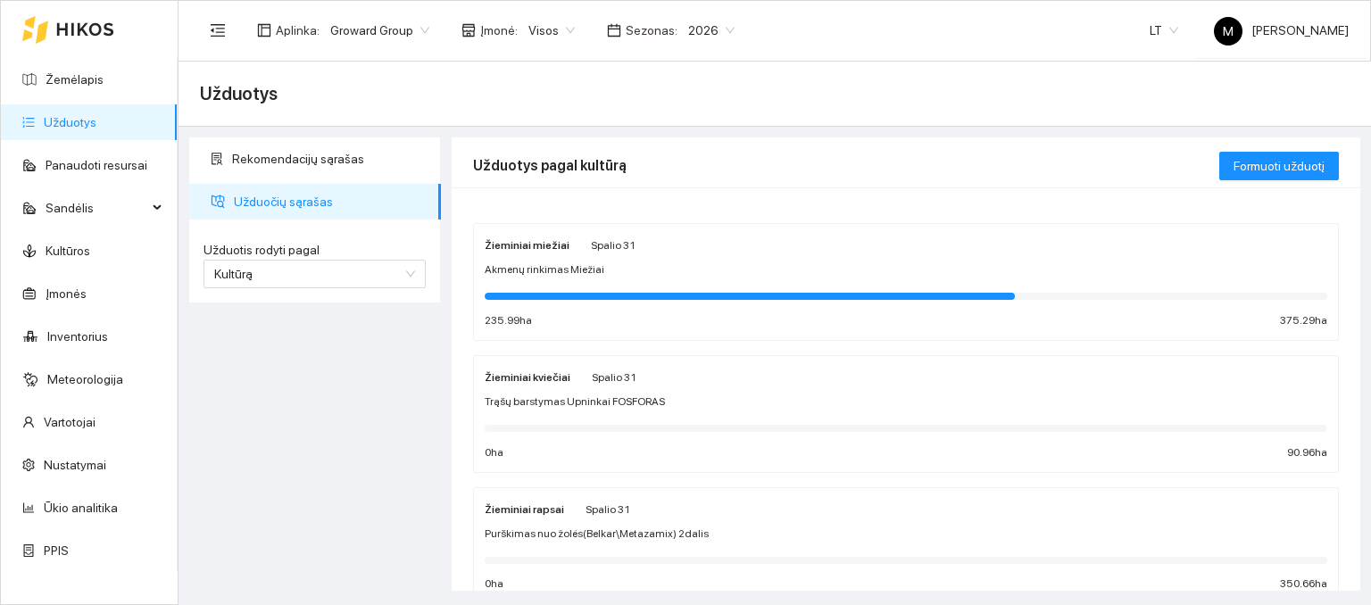
click at [535, 380] on strong "Žieminiai kviečiai" at bounding box center [528, 377] width 86 height 12
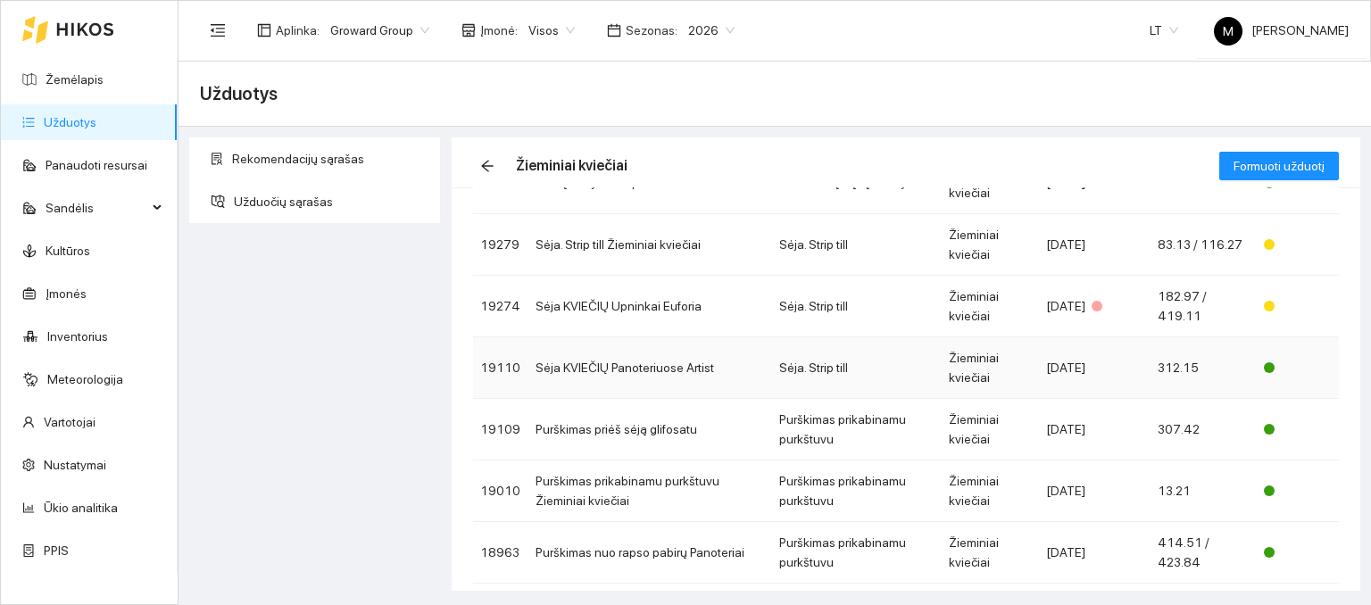
scroll to position [357, 0]
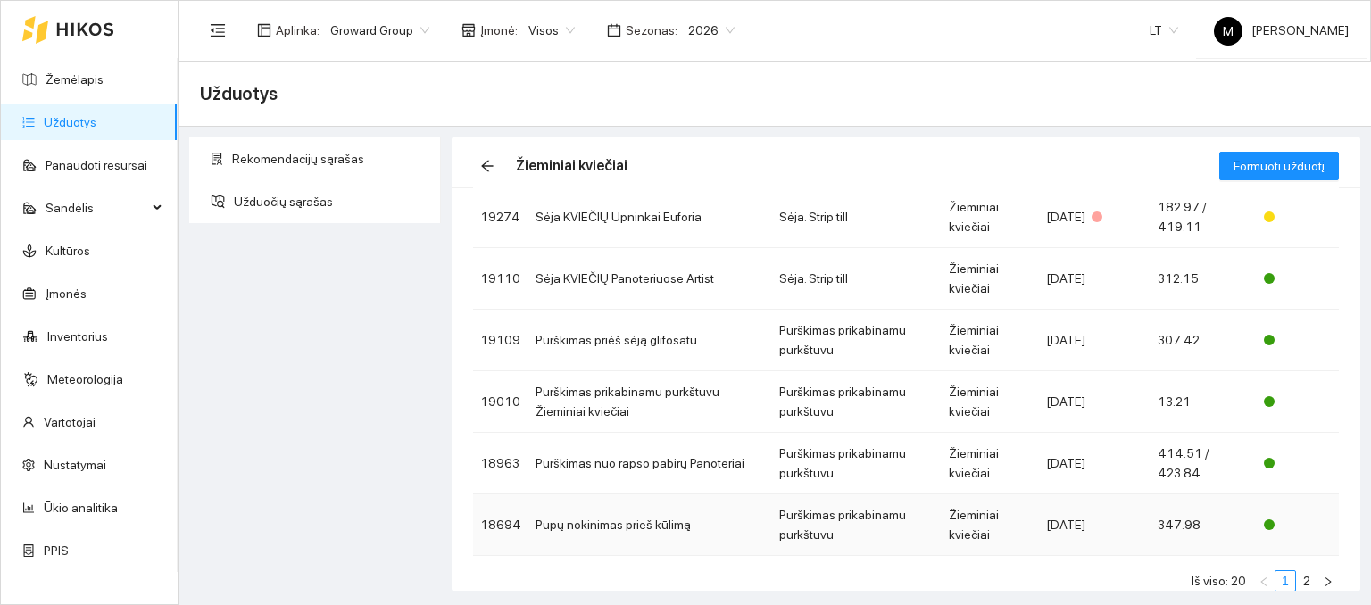
click at [595, 525] on td "Pupų nokinimas prieš kūlimą" at bounding box center [650, 526] width 244 height 62
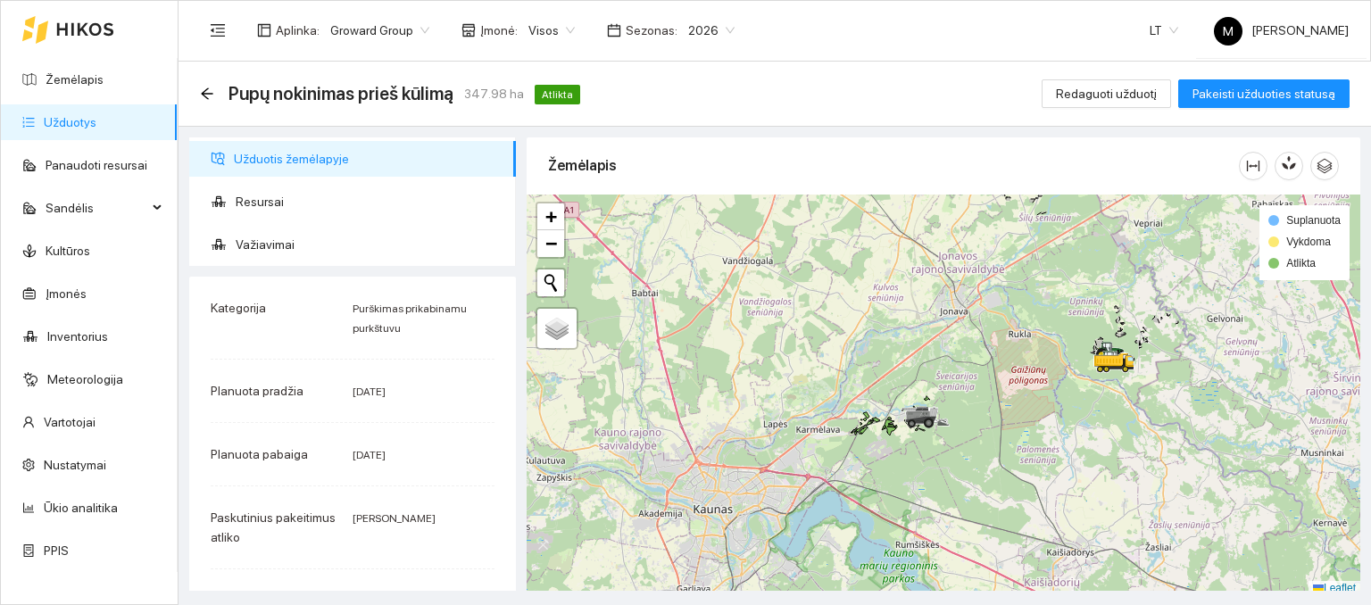
click at [96, 127] on link "Užduotys" at bounding box center [70, 122] width 53 height 14
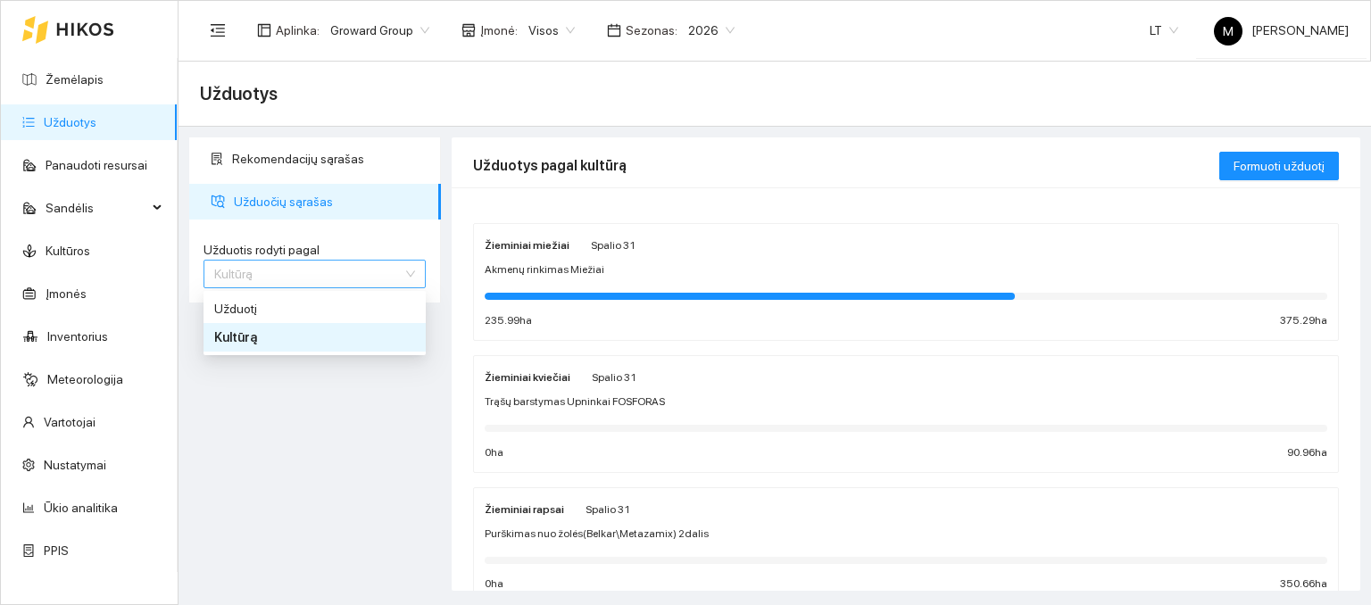
click at [408, 279] on span "Kultūrą" at bounding box center [314, 274] width 201 height 27
click at [370, 306] on div "Užduotį" at bounding box center [314, 309] width 201 height 20
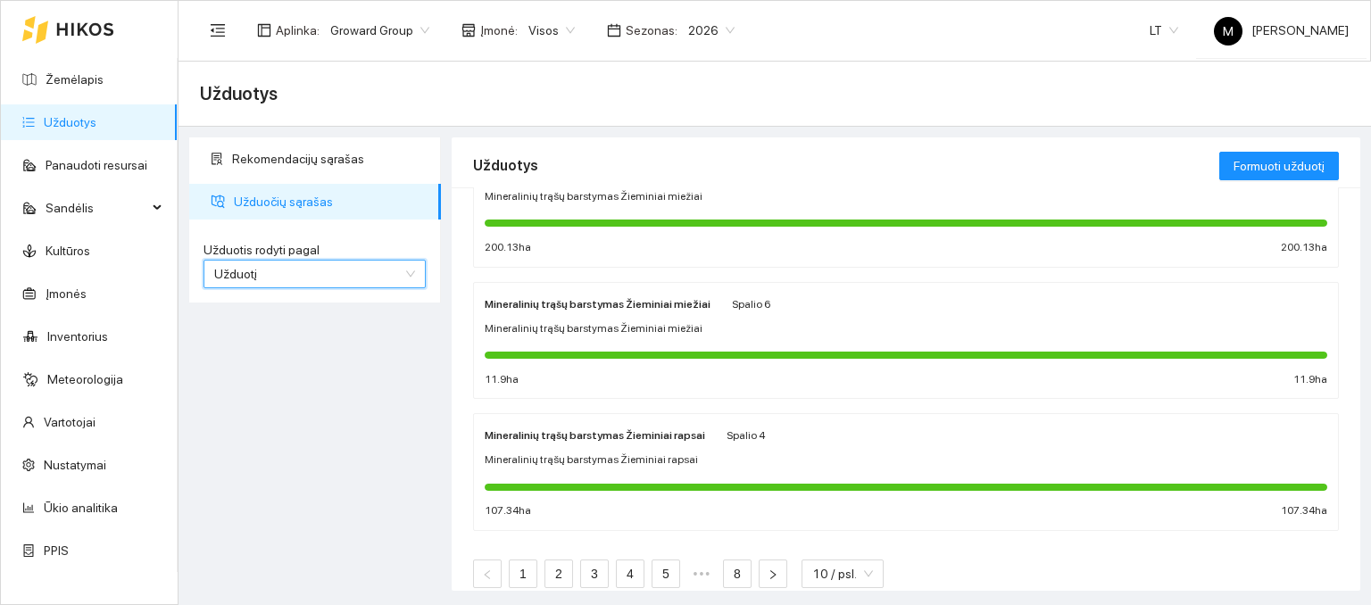
scroll to position [1011, 0]
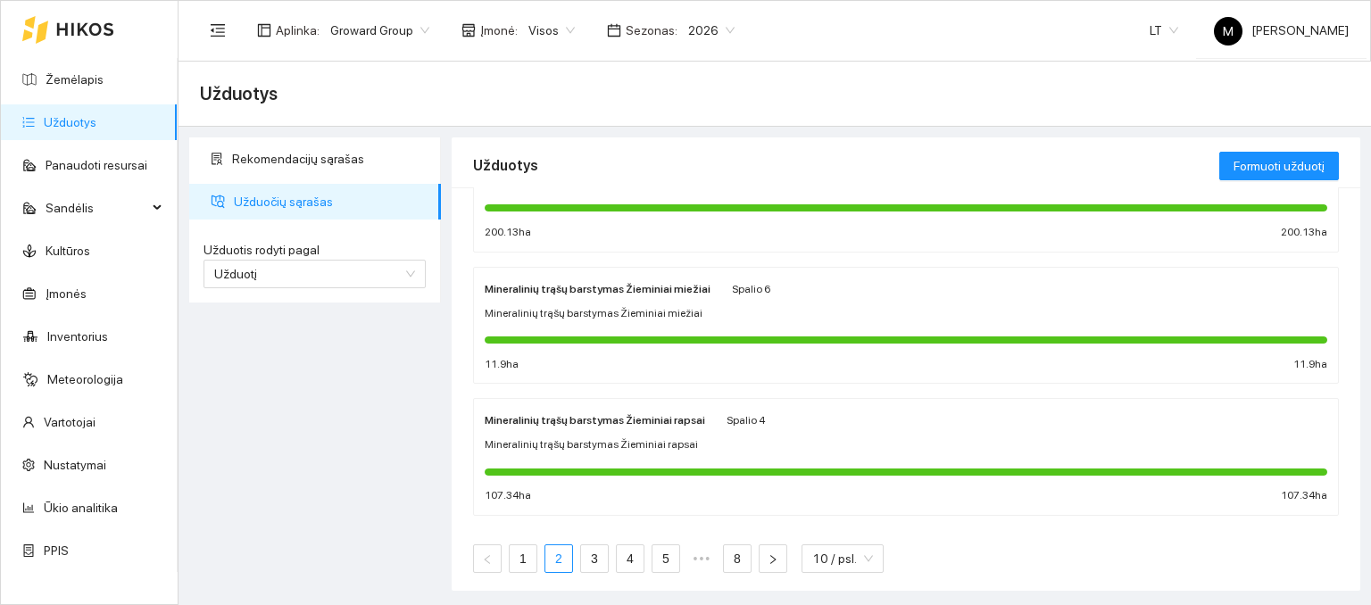
click at [555, 558] on link "2" at bounding box center [558, 558] width 27 height 27
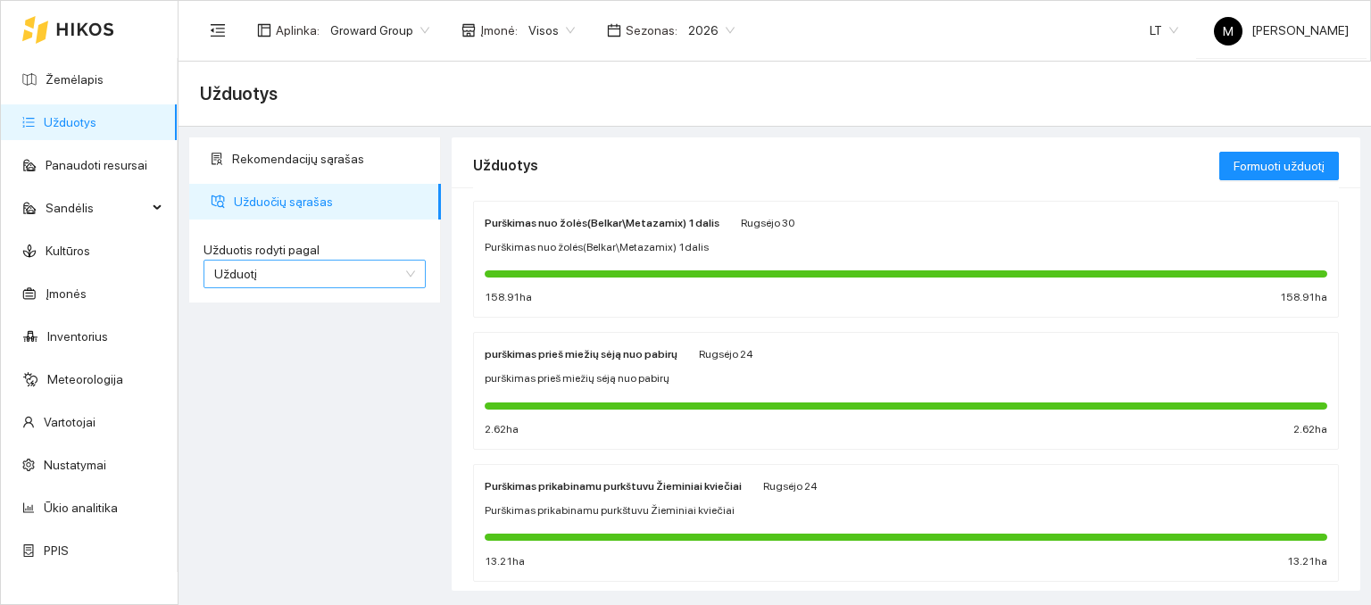
scroll to position [714, 0]
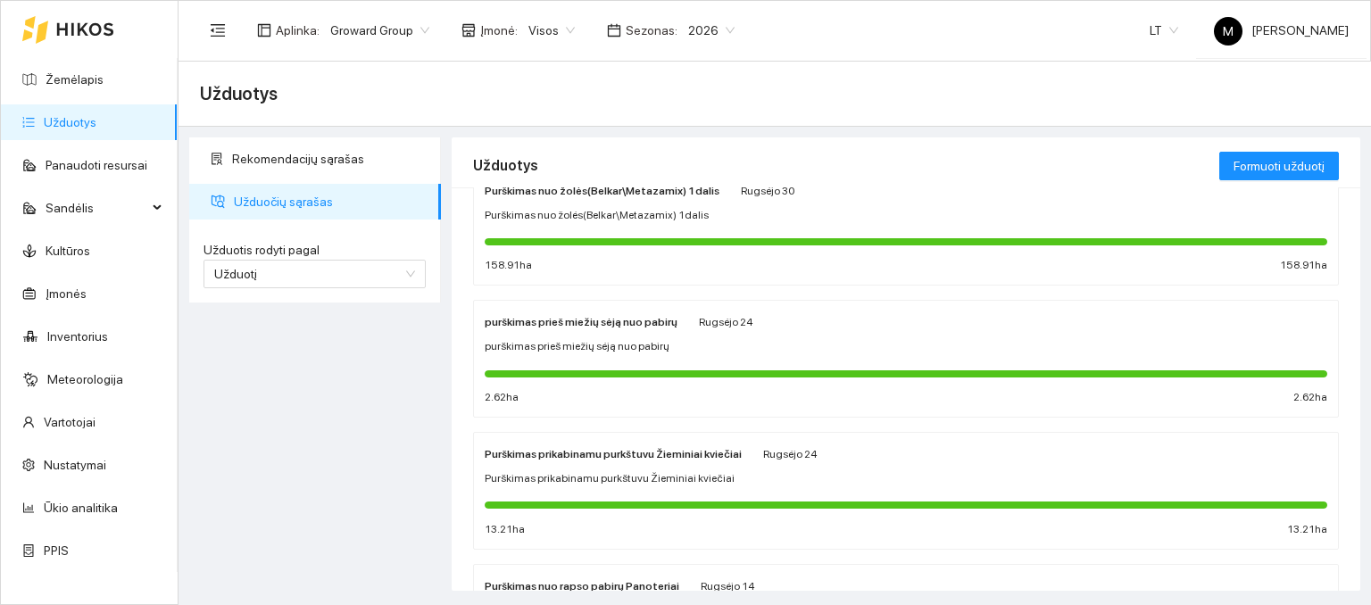
click at [286, 194] on span "Užduočių sąrašas" at bounding box center [330, 202] width 193 height 36
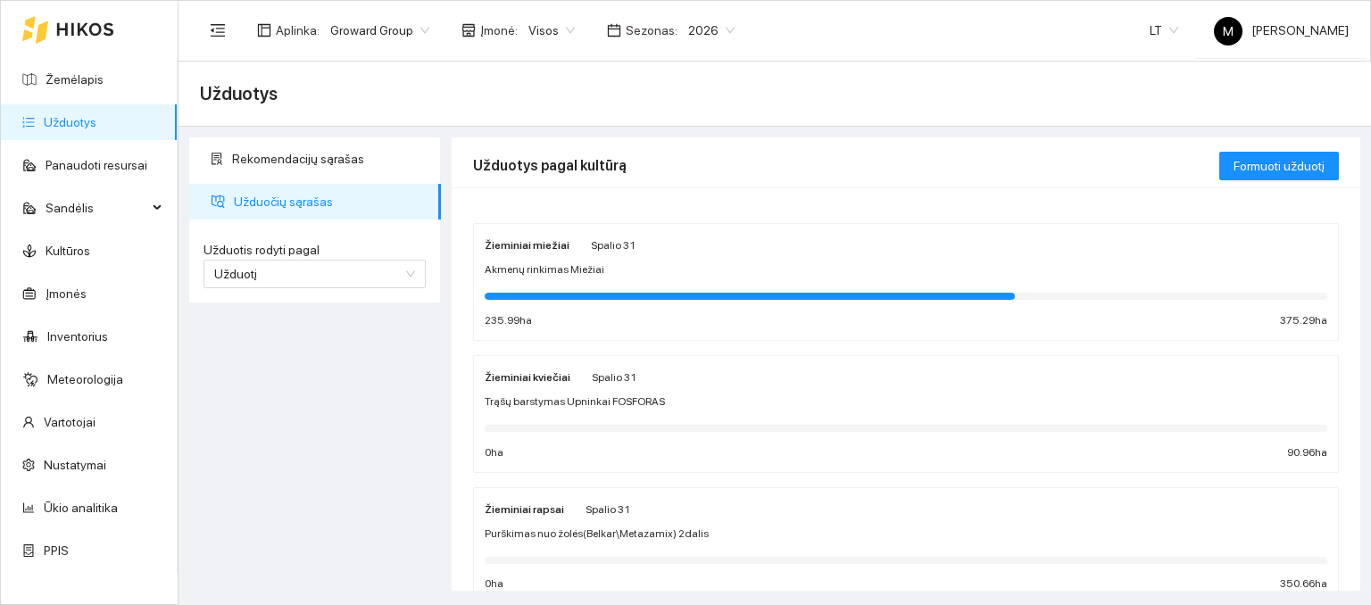
click at [608, 300] on div at bounding box center [906, 296] width 843 height 20
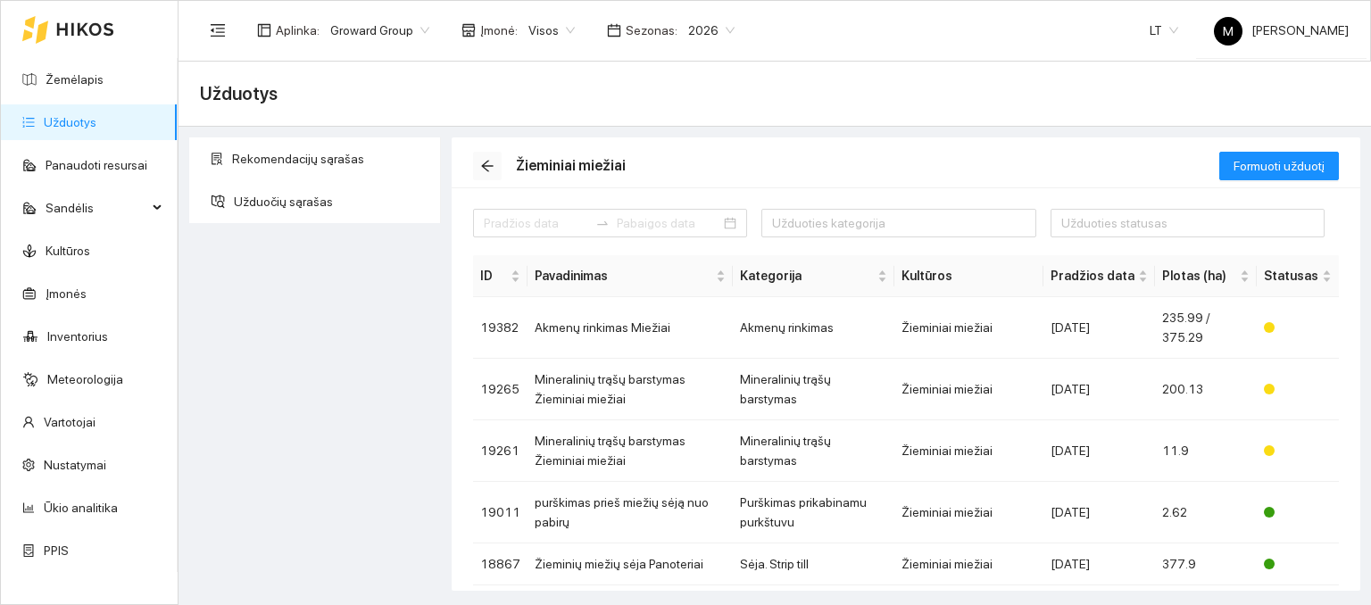
click at [482, 155] on button "button" at bounding box center [487, 166] width 29 height 29
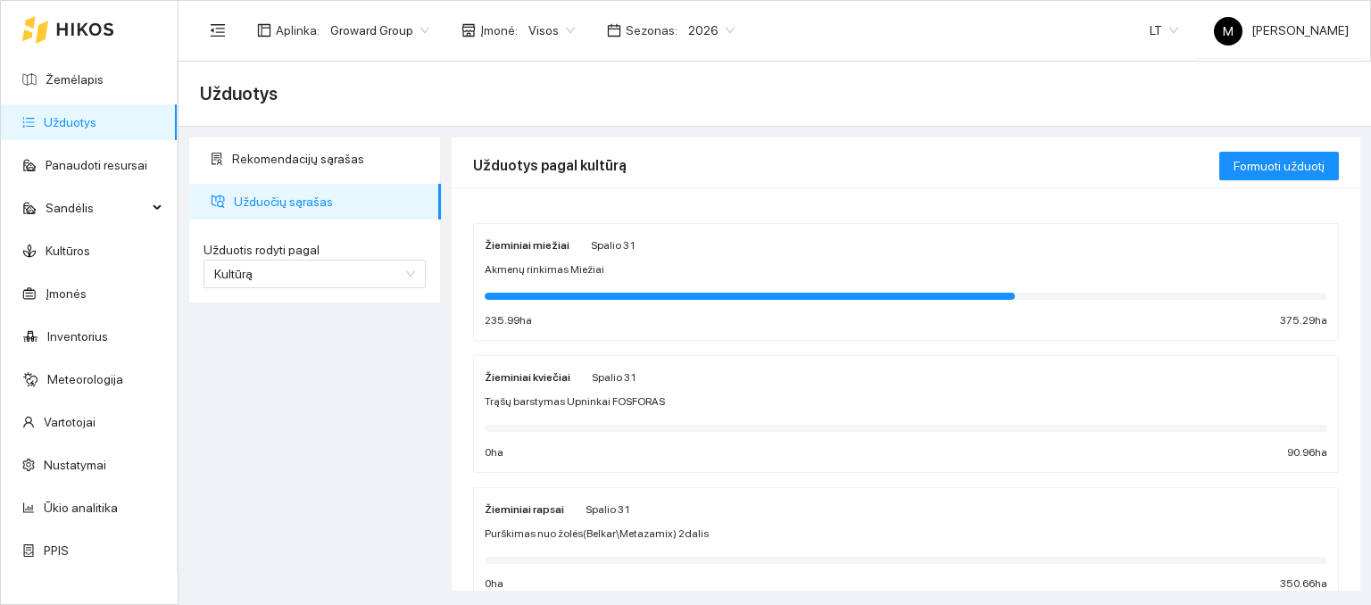
click at [521, 387] on div "Žieminiai kviečiai Spalio 31 Trąšų barstymas Upninkai FOSFORAS 0 ha 90.96 ha" at bounding box center [906, 414] width 843 height 95
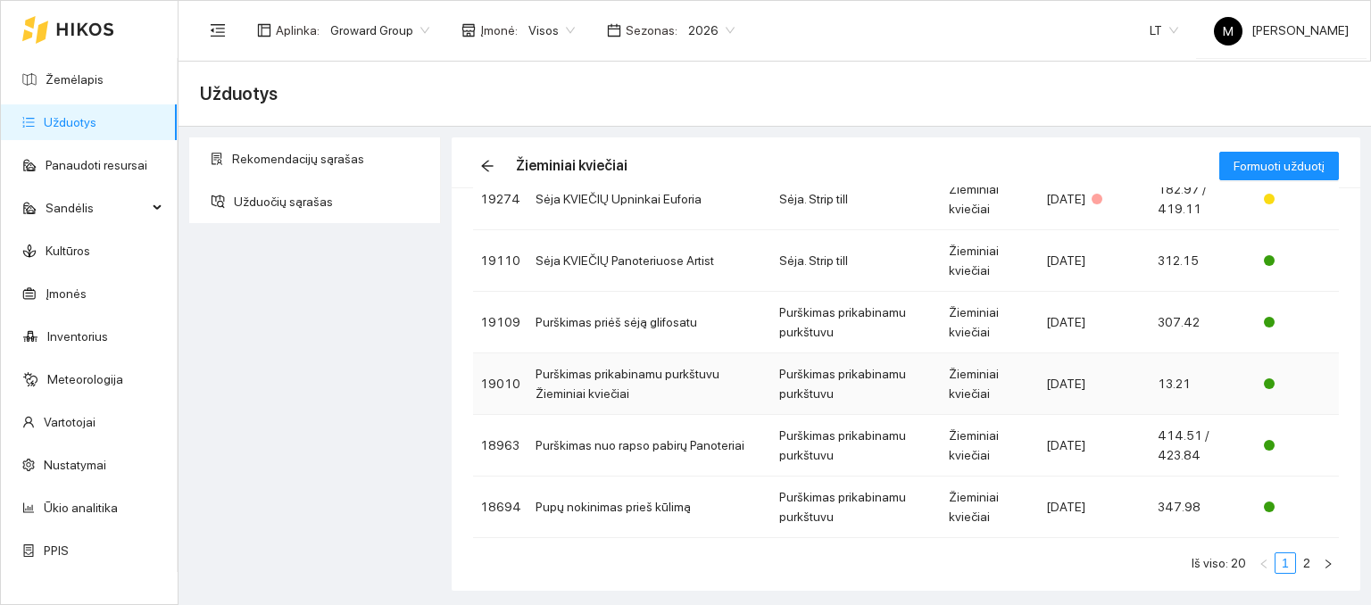
scroll to position [392, 0]
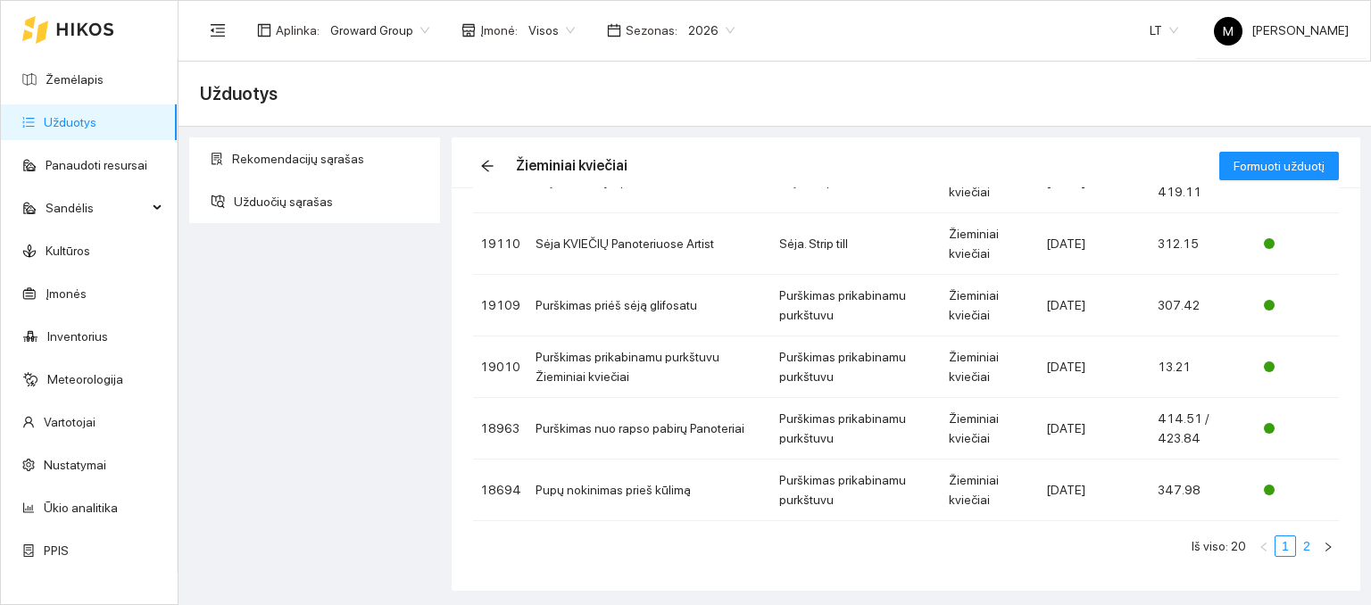
click at [1297, 551] on link "2" at bounding box center [1307, 546] width 20 height 20
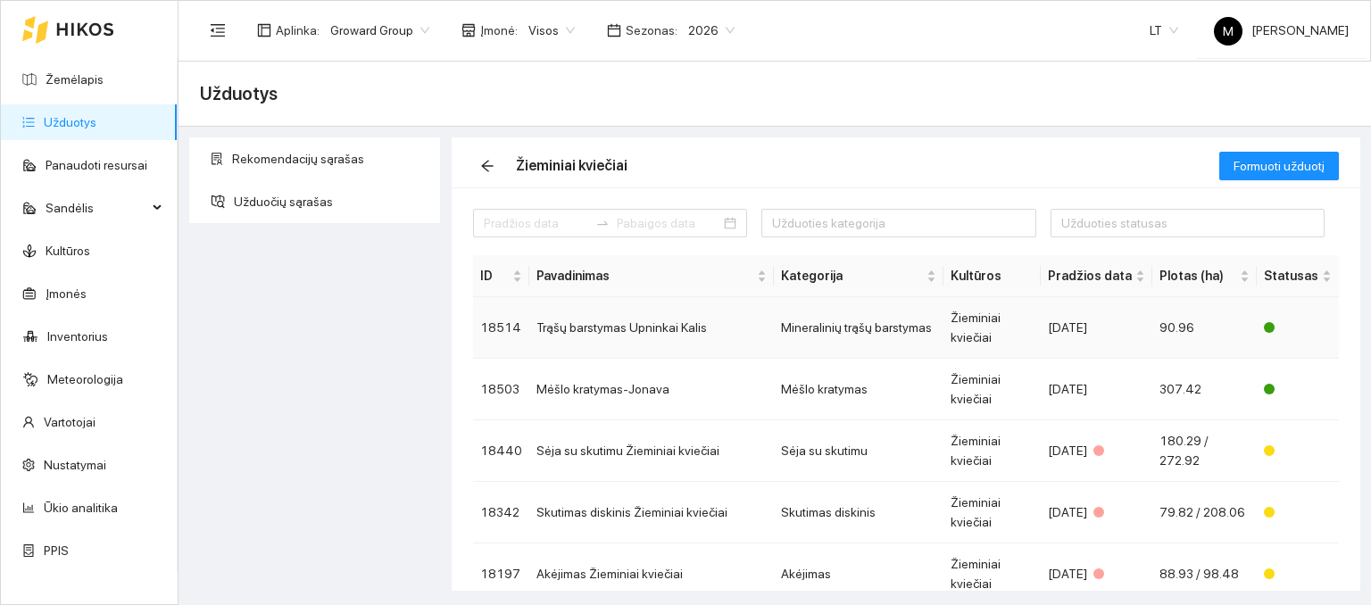
click at [616, 329] on td "Trąšų barstymas Upninkai Kalis" at bounding box center [651, 328] width 245 height 62
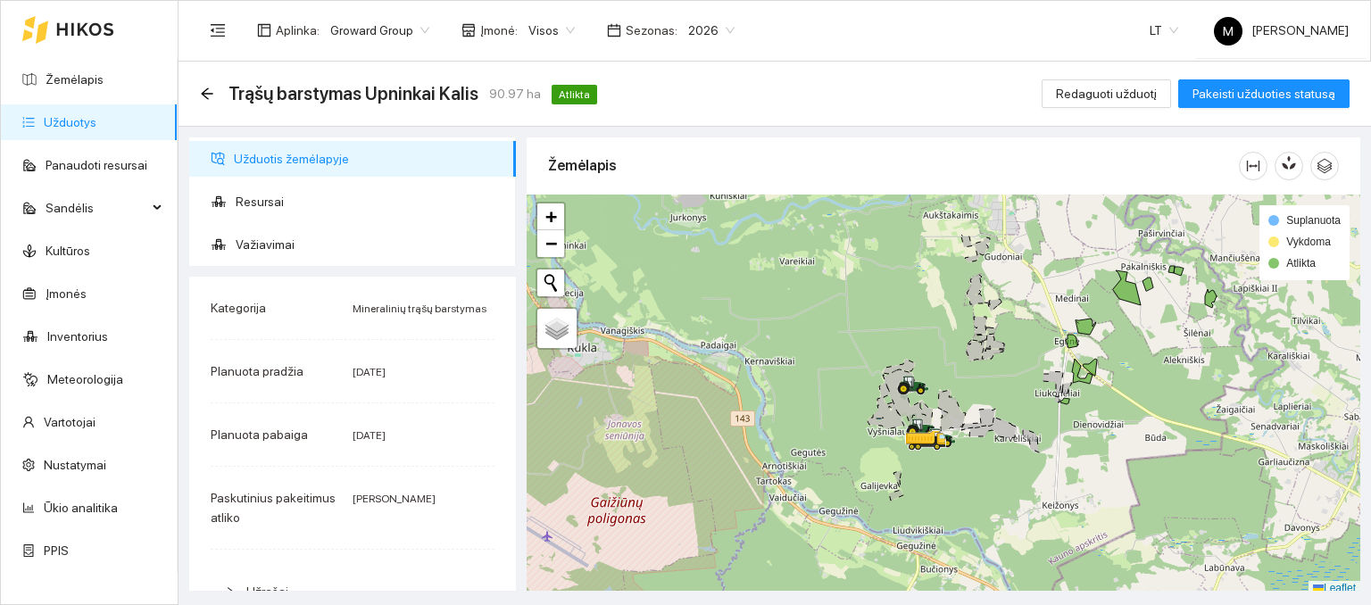
click at [86, 115] on link "Užduotys" at bounding box center [70, 122] width 53 height 14
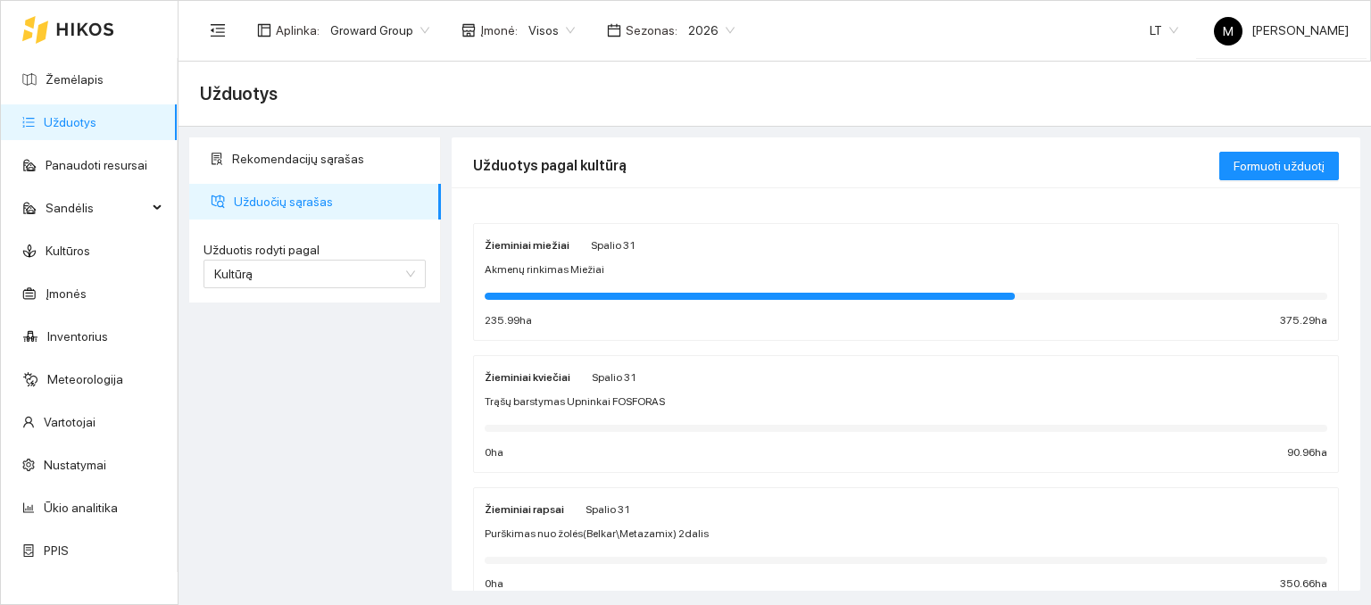
click at [555, 387] on div "Žieminiai kviečiai Spalio 31 Trąšų barstymas Upninkai FOSFORAS 0 ha 90.96 ha" at bounding box center [906, 414] width 843 height 95
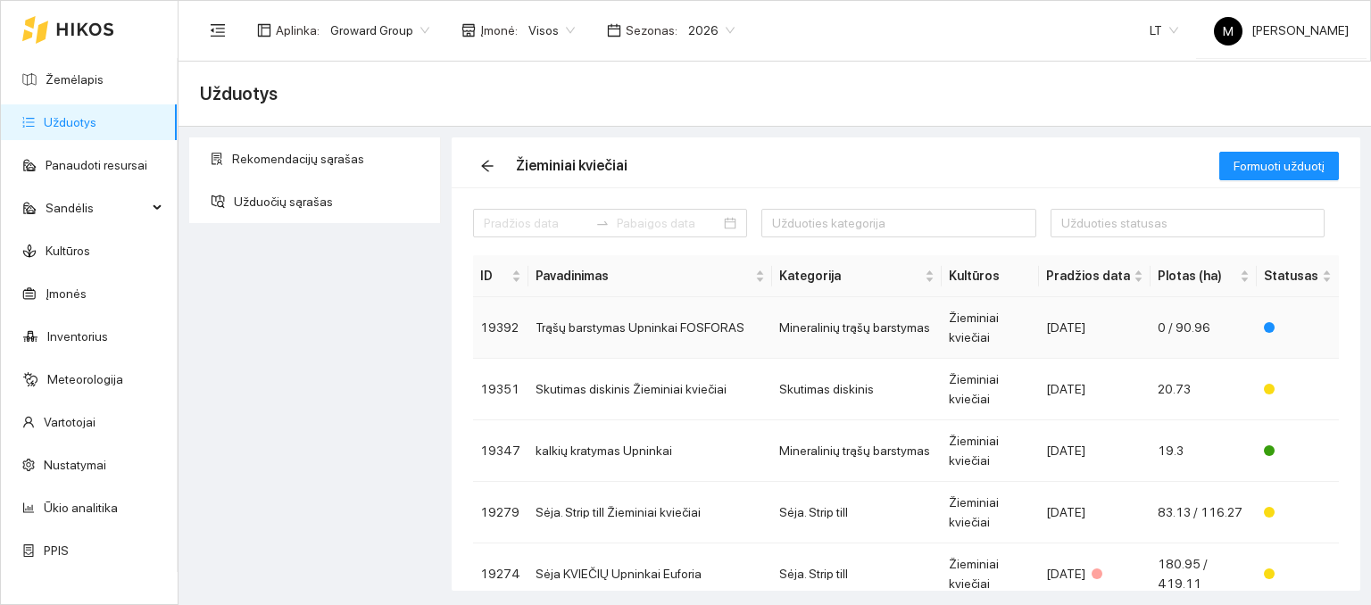
click at [645, 334] on td "Trąšų barstymas Upninkai FOSFORAS" at bounding box center [650, 328] width 244 height 62
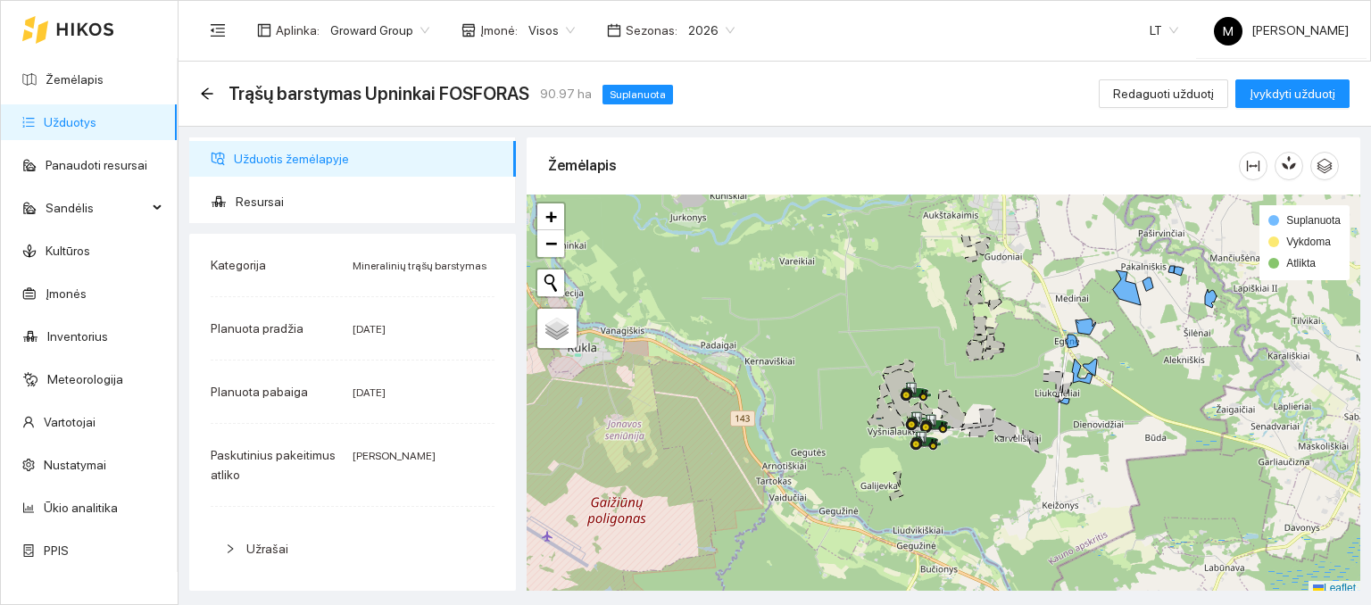
scroll to position [4, 0]
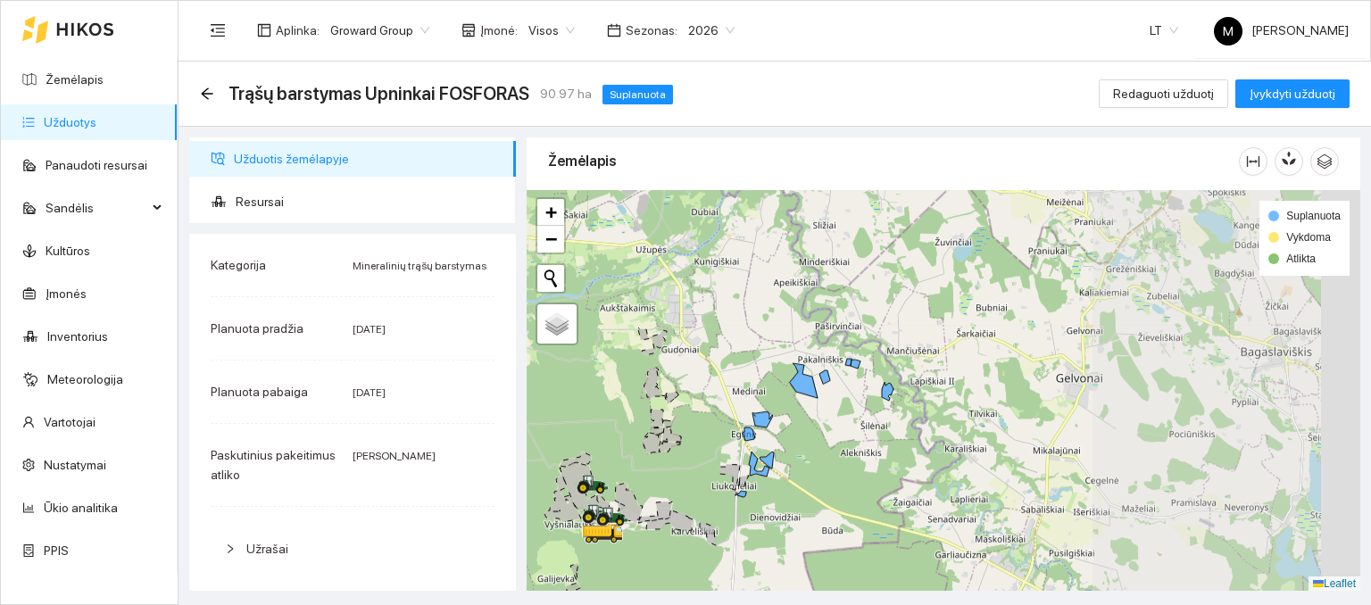
drag, startPoint x: 1147, startPoint y: 397, endPoint x: 818, endPoint y: 498, distance: 344.5
click at [818, 498] on div at bounding box center [944, 391] width 834 height 402
